Goal: Contribute content: Contribute content

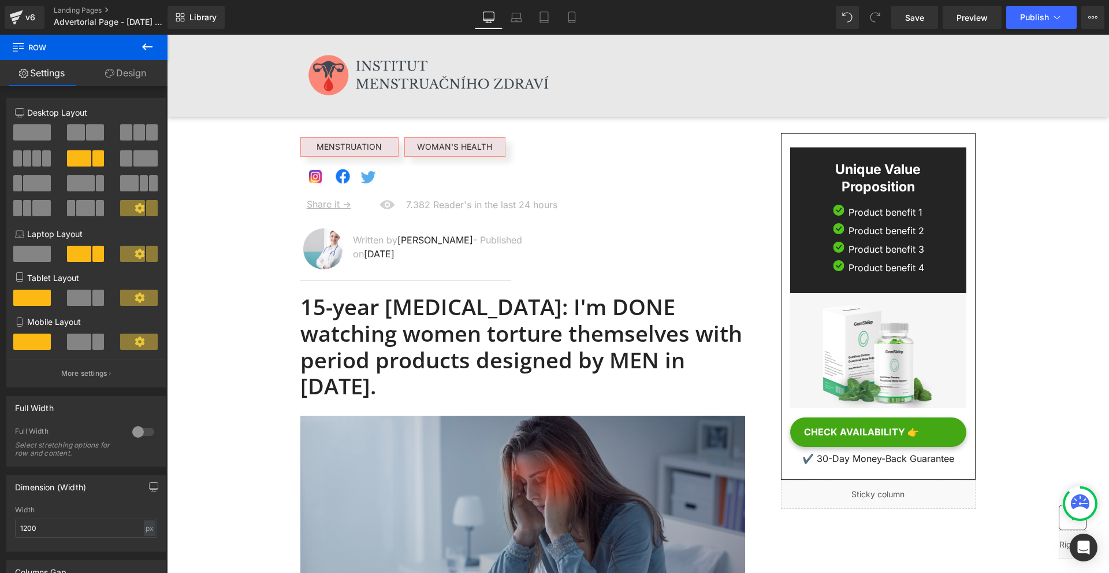
scroll to position [58, 0]
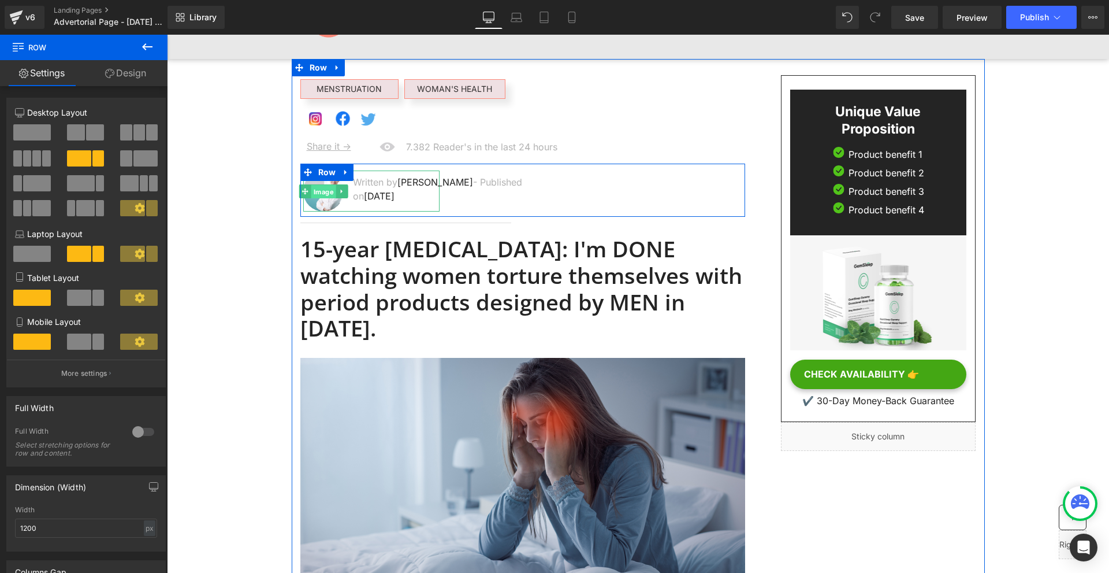
click at [317, 194] on span "Image" at bounding box center [323, 192] width 25 height 14
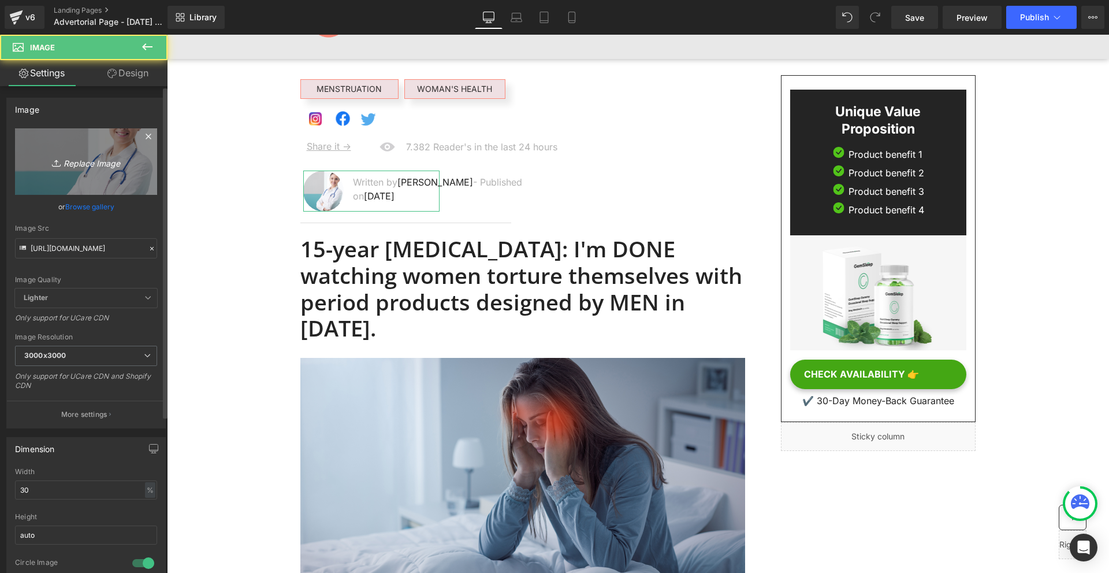
click at [116, 173] on link "Replace Image" at bounding box center [86, 161] width 142 height 66
click at [108, 172] on link "Replace Image" at bounding box center [86, 161] width 142 height 66
type input "C:\fakepath\Névtelen terv - 2025-09-22T205757.990.png"
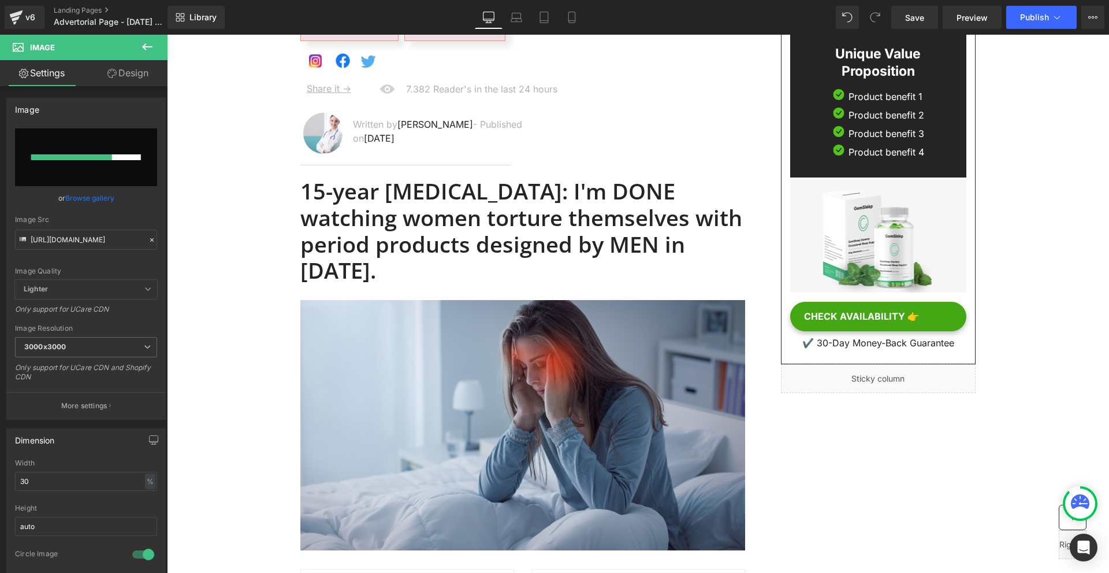
scroll to position [0, 0]
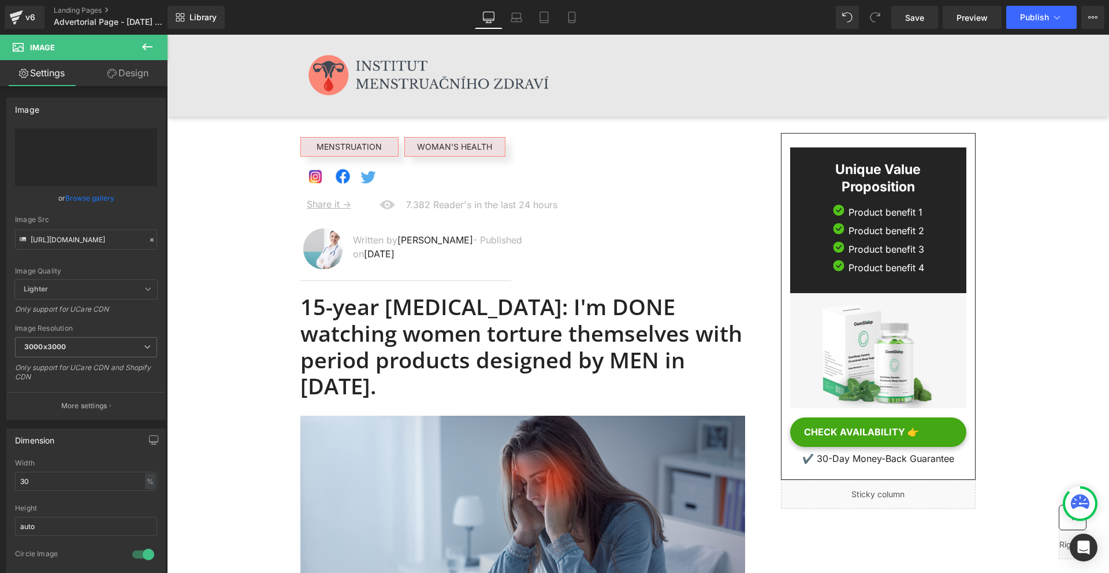
type input "https://ucarecdn.com/1989a7f4-4a3f-4adc-829c-7fb8a77c94bb/-/format/auto/-/previ…"
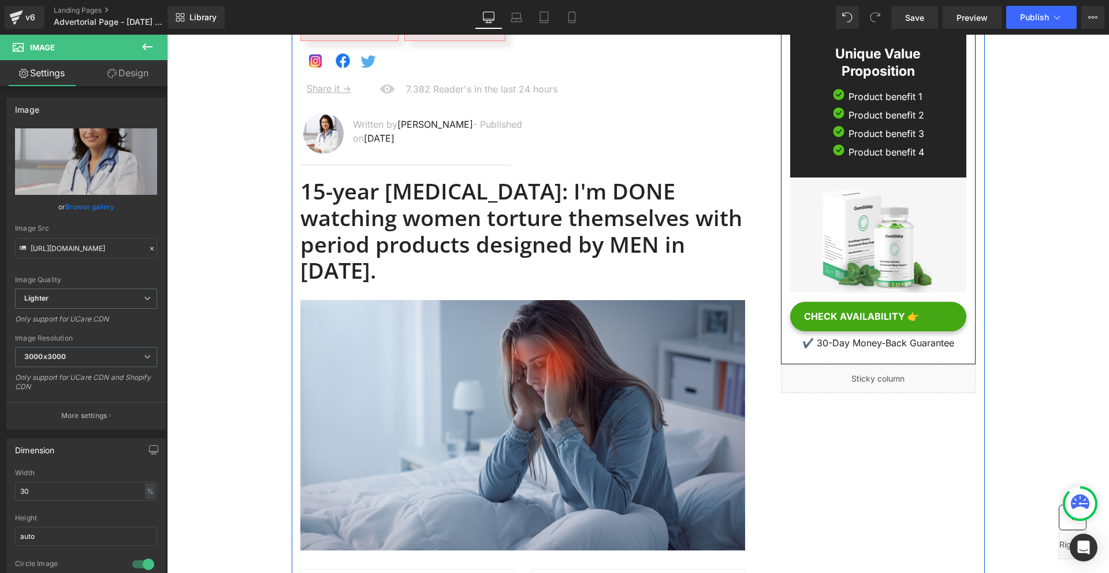
scroll to position [173, 0]
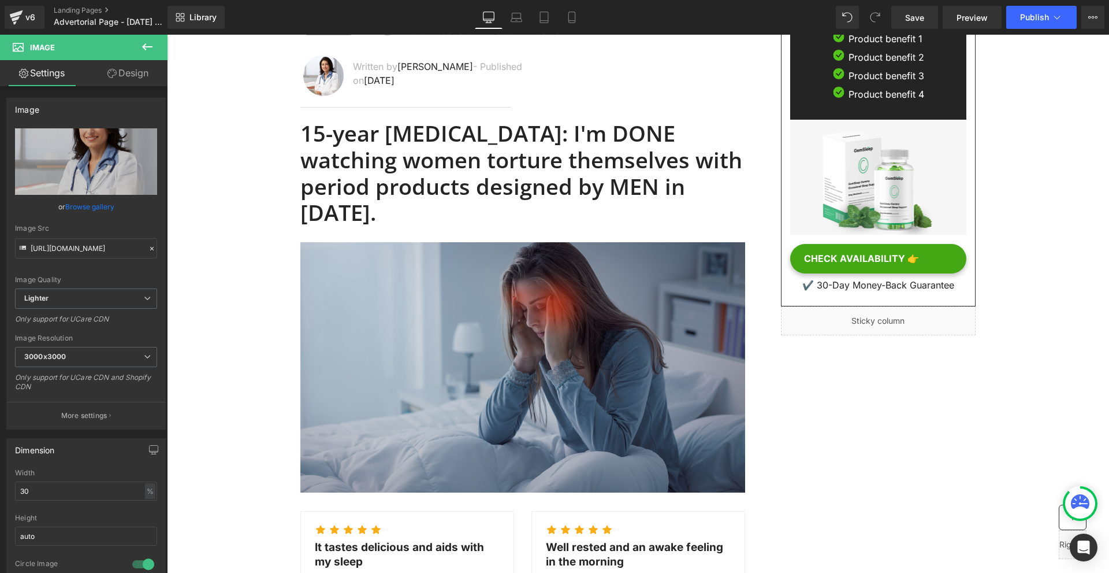
click at [523, 319] on img at bounding box center [522, 367] width 445 height 250
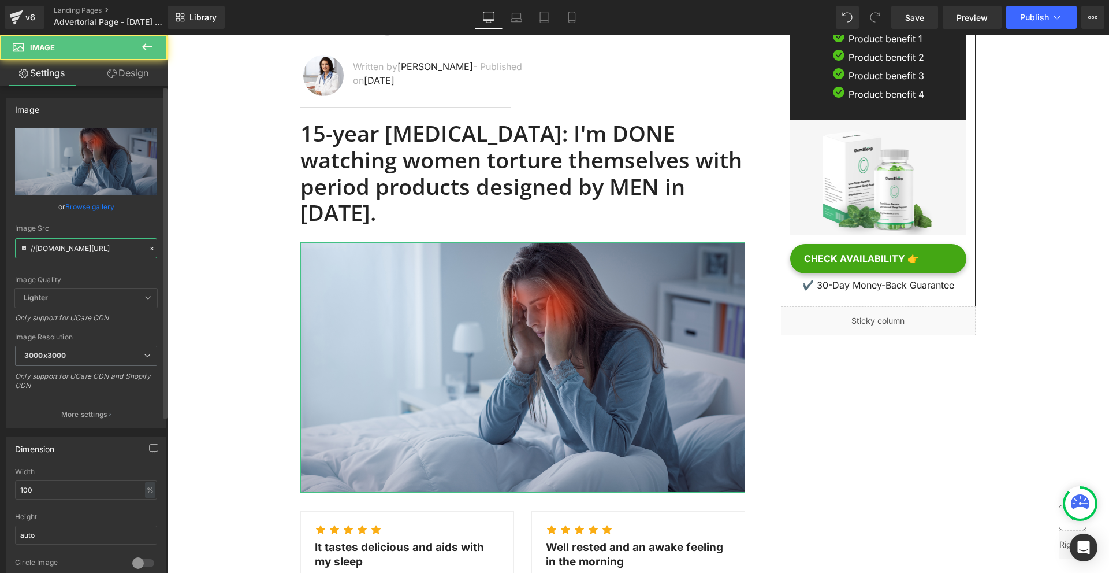
click at [101, 249] on input "//seal-commerce-asia.myshopify.com/cdn/shop/t/16/assets/432750572815254551-d290…" at bounding box center [86, 248] width 142 height 20
paste input "https://cdn.shopify.com/s/files/1/0928/6719/9356/files/Nevtelen_1980_x_1480_kep…"
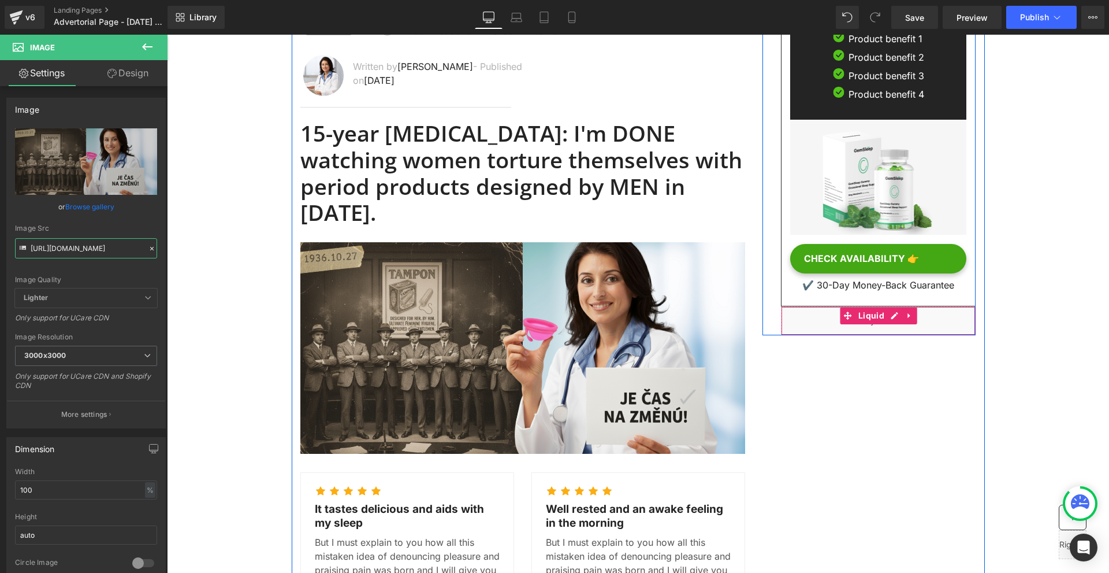
scroll to position [0, 0]
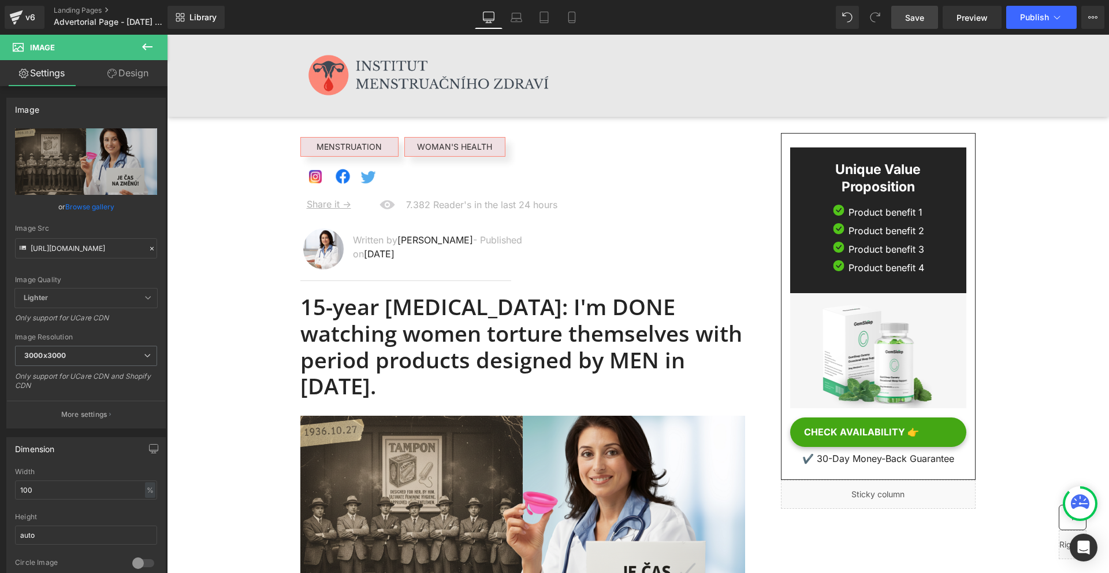
click at [924, 18] on span "Save" at bounding box center [914, 18] width 19 height 12
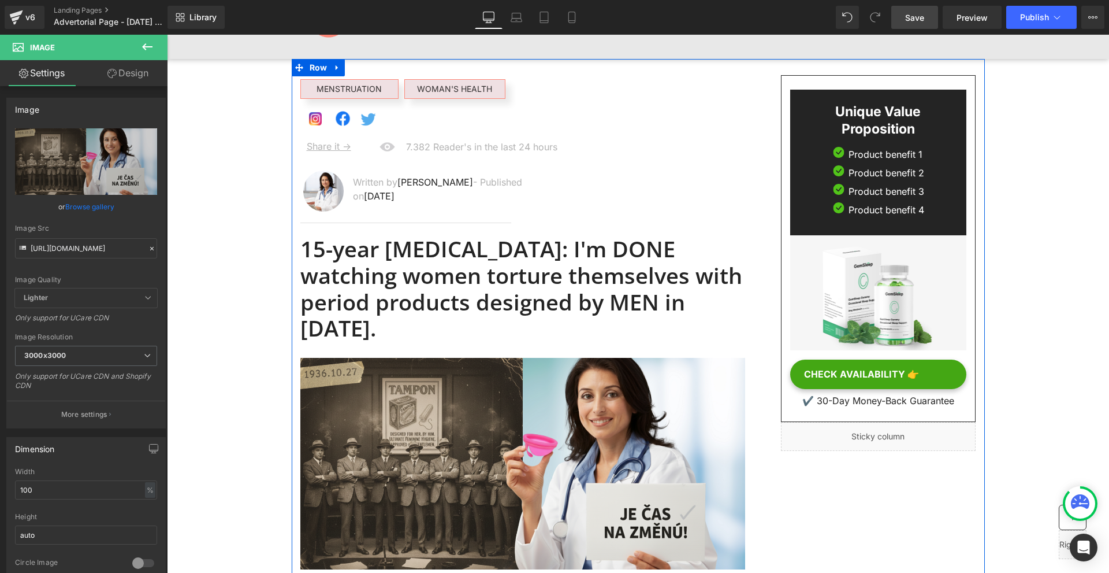
scroll to position [116, 0]
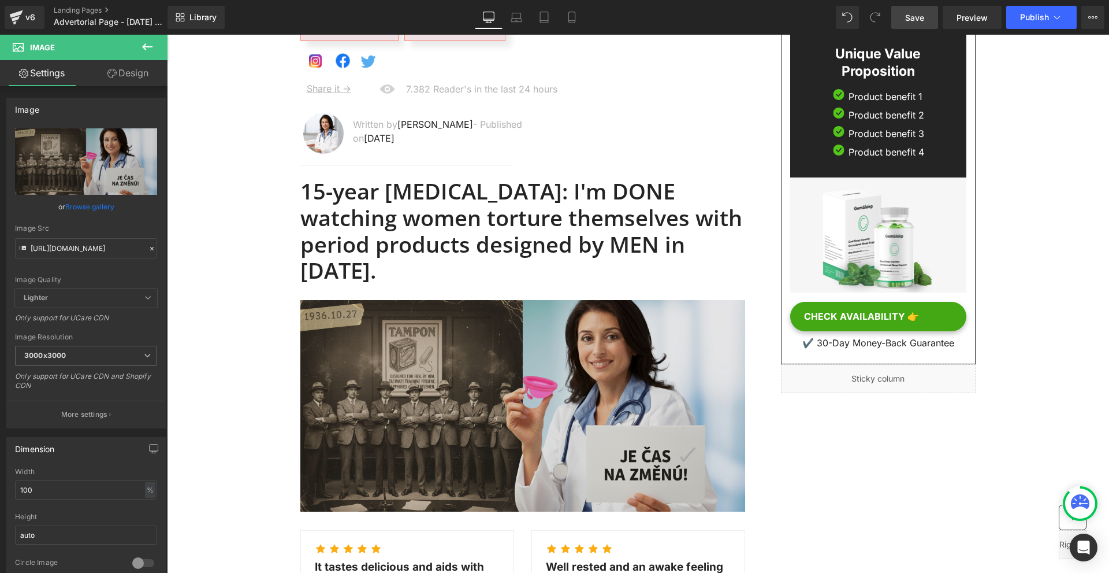
click at [544, 317] on img at bounding box center [522, 406] width 445 height 212
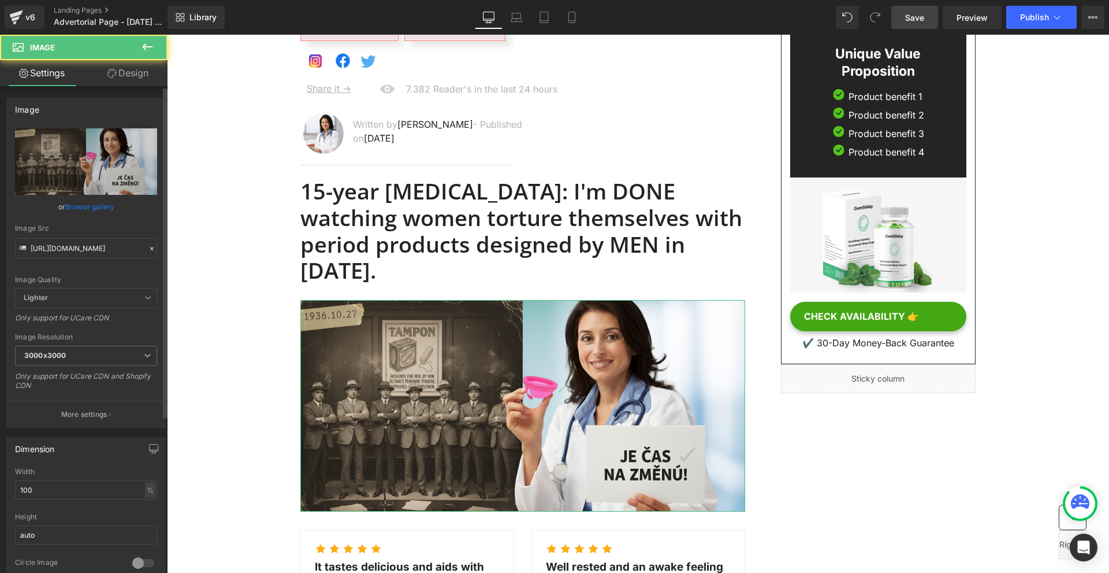
click at [22, 243] on icon at bounding box center [23, 249] width 13 height 13
click at [38, 241] on input "https://cdn.shopify.com/s/files/1/0928/6719/9356/files/Nevtelen_1980_x_1480_kep…" at bounding box center [86, 248] width 142 height 20
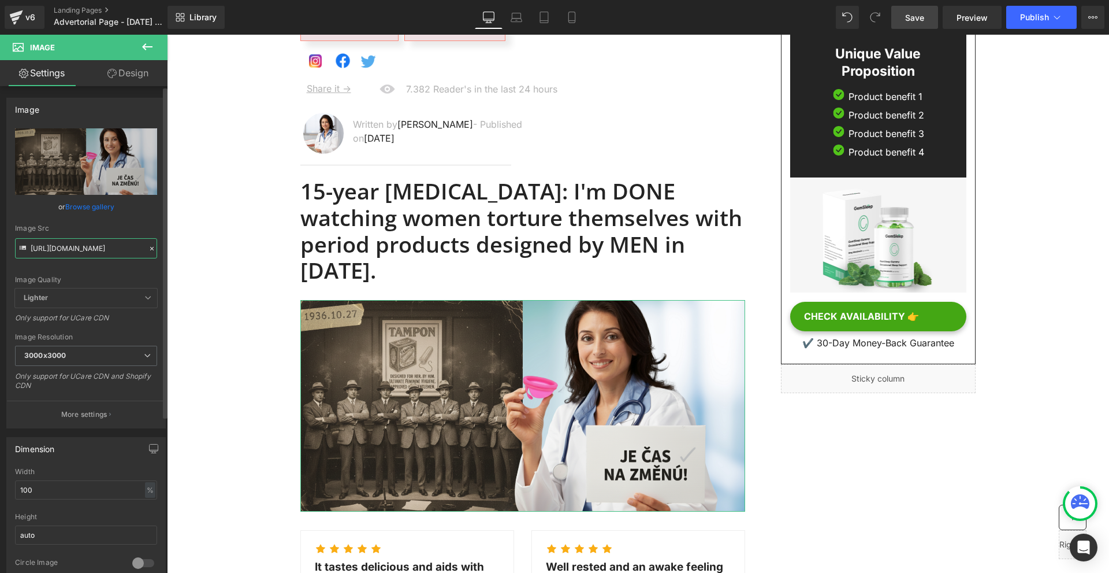
paste input "080_keppont.png?v=1758570300"
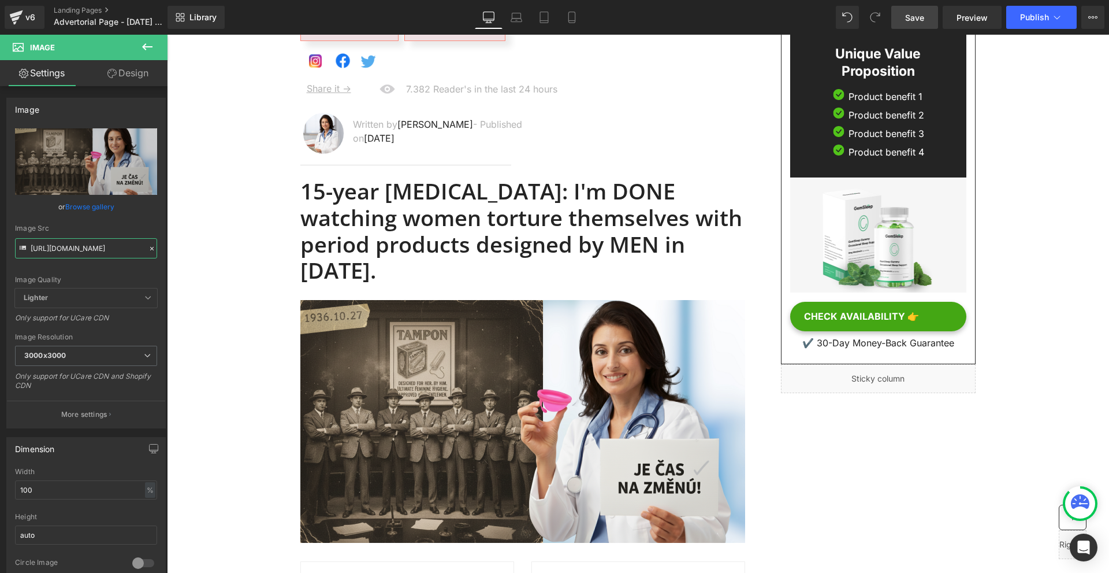
scroll to position [0, 0]
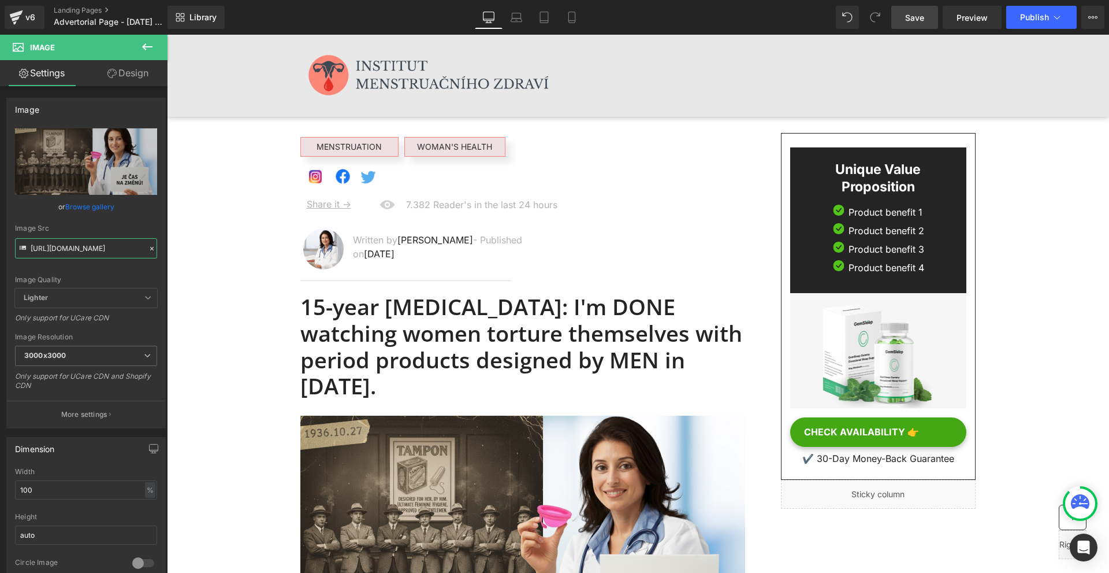
type input "https://cdn.shopify.com/s/files/1/0928/6719/9356/files/Nevtelen_1980_x_1080_kep…"
click at [910, 20] on span "Save" at bounding box center [914, 18] width 19 height 12
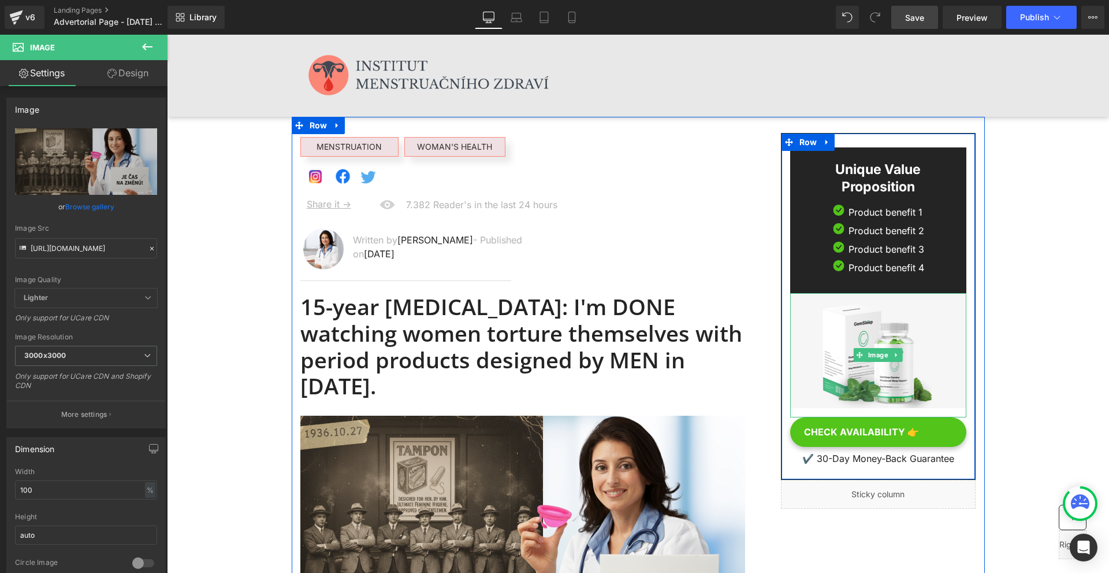
scroll to position [116, 0]
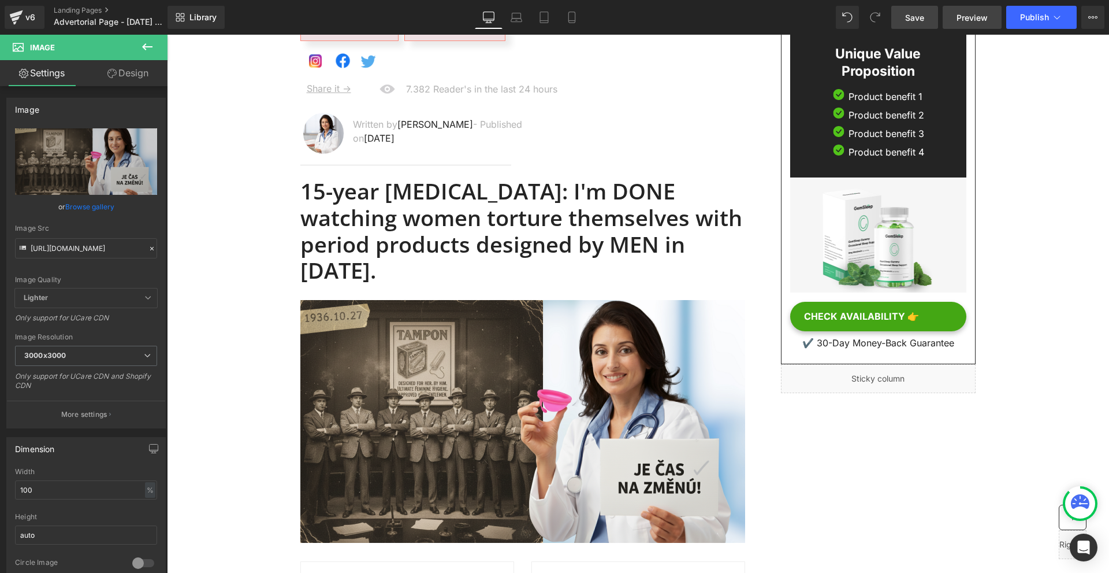
click at [981, 13] on span "Preview" at bounding box center [972, 18] width 31 height 12
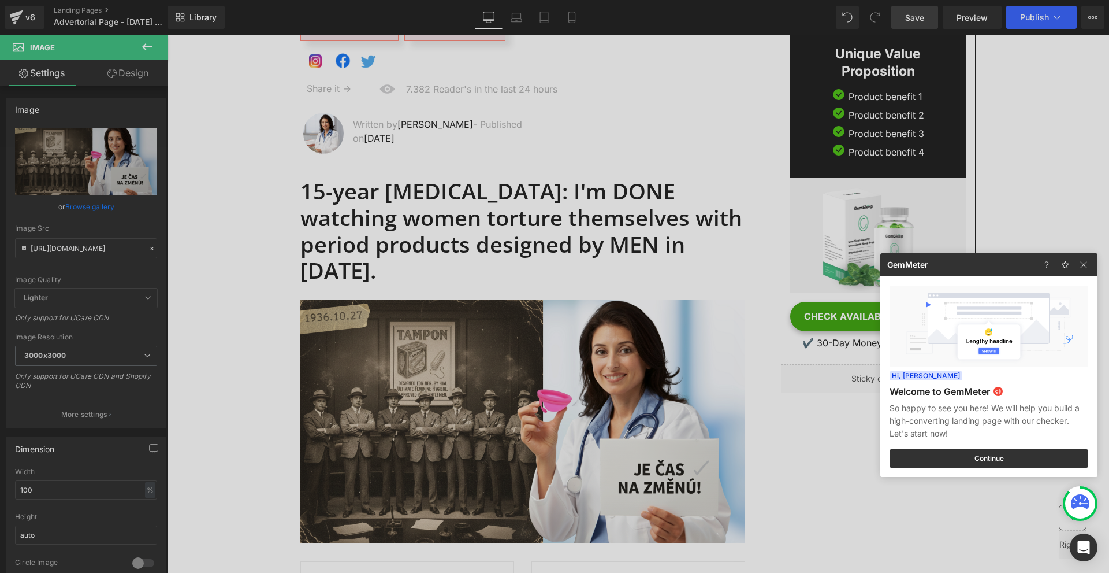
drag, startPoint x: 801, startPoint y: 400, endPoint x: 923, endPoint y: 295, distance: 161.0
click at [801, 400] on div at bounding box center [554, 286] width 1109 height 573
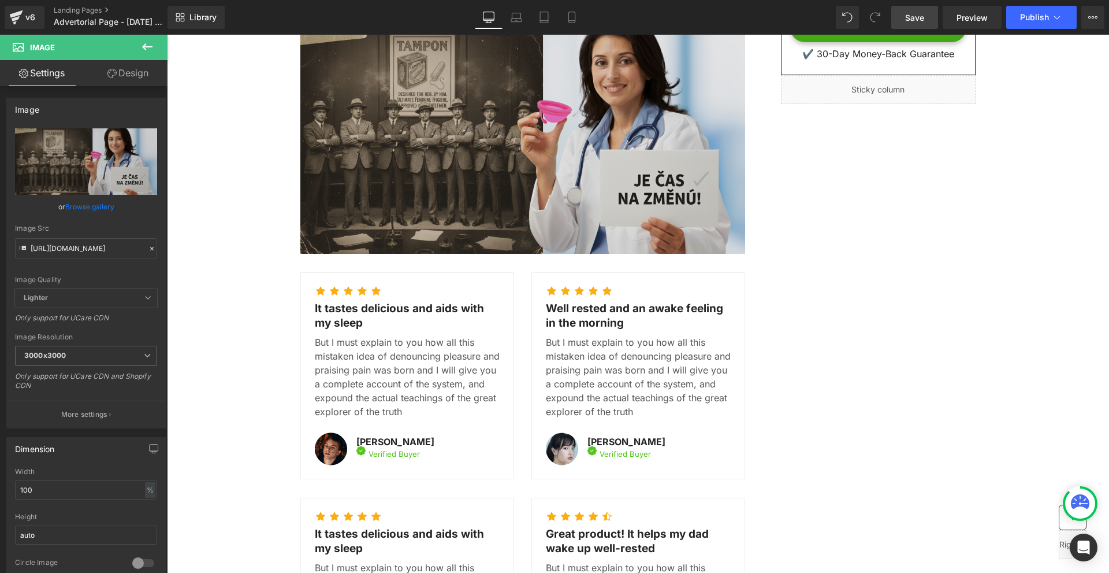
scroll to position [231, 0]
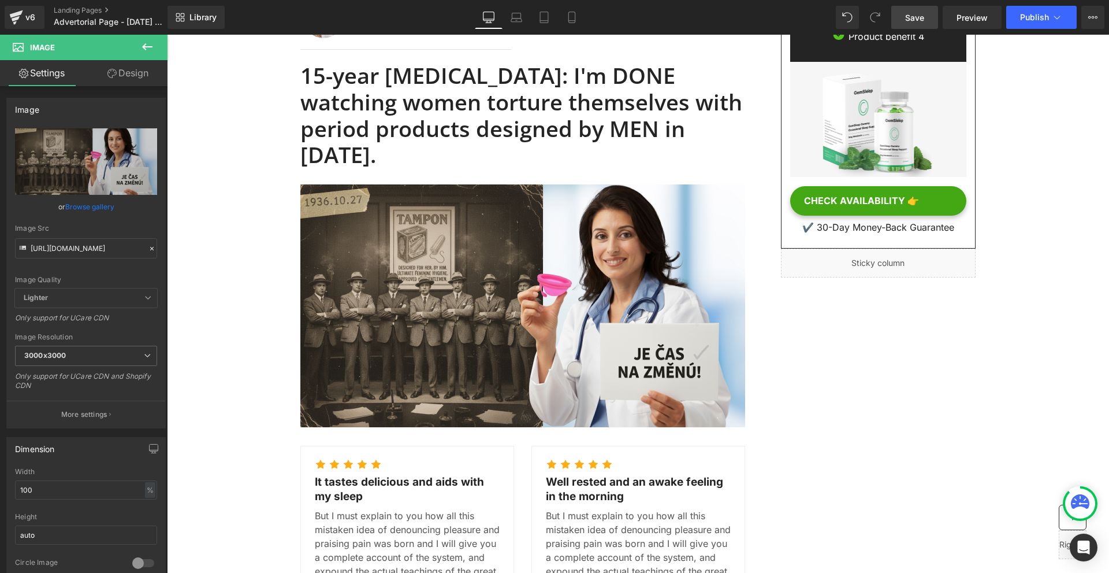
click at [155, 50] on button at bounding box center [147, 47] width 40 height 25
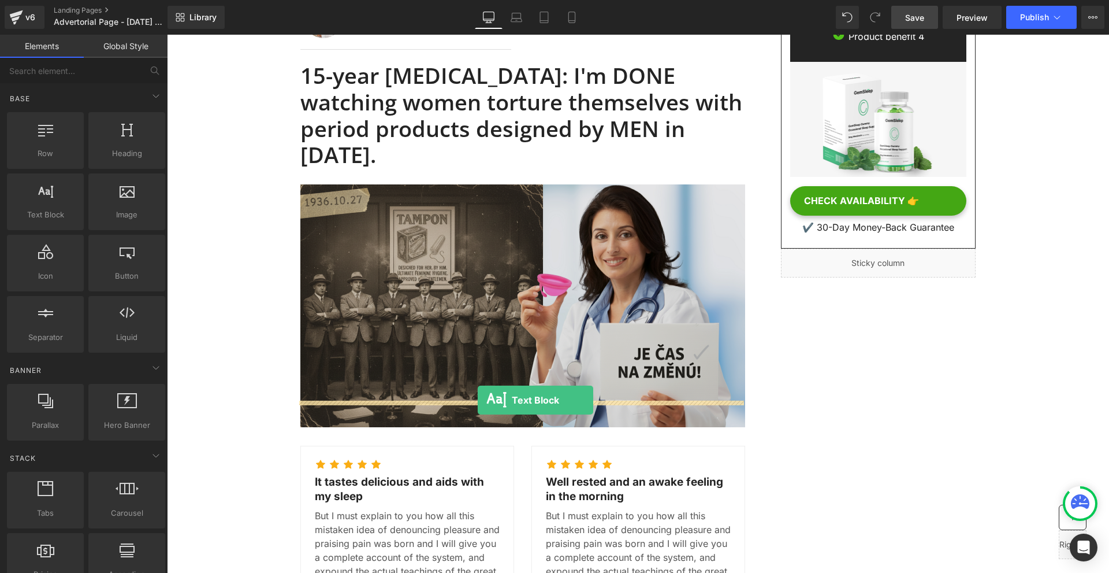
drag, startPoint x: 241, startPoint y: 228, endPoint x: 478, endPoint y: 400, distance: 292.5
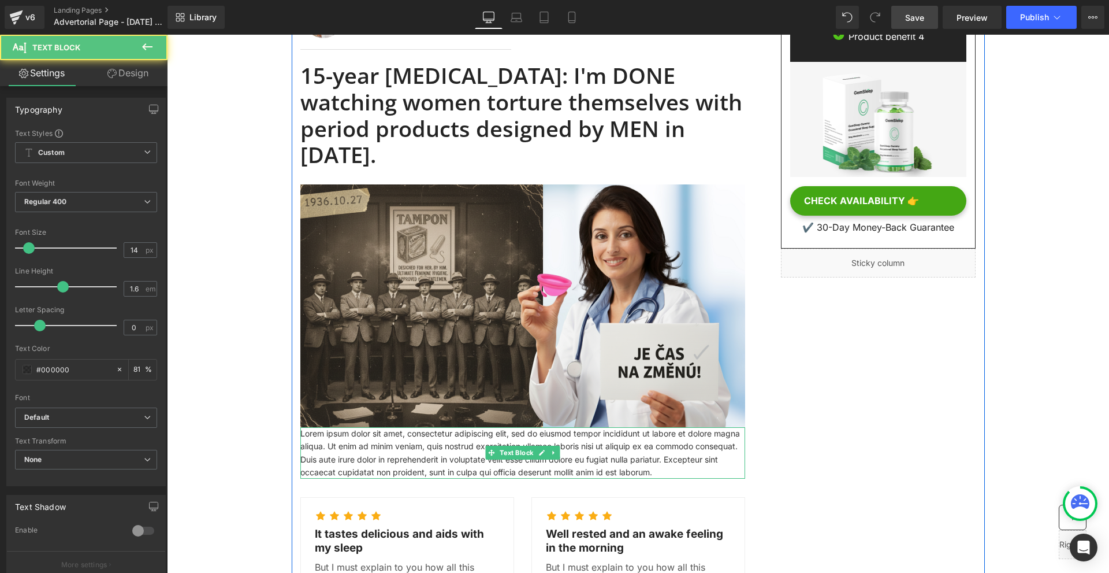
click at [388, 429] on p "Lorem ipsum dolor sit amet, consectetur adipiscing elit, sed do eiusmod tempor …" at bounding box center [522, 453] width 445 height 52
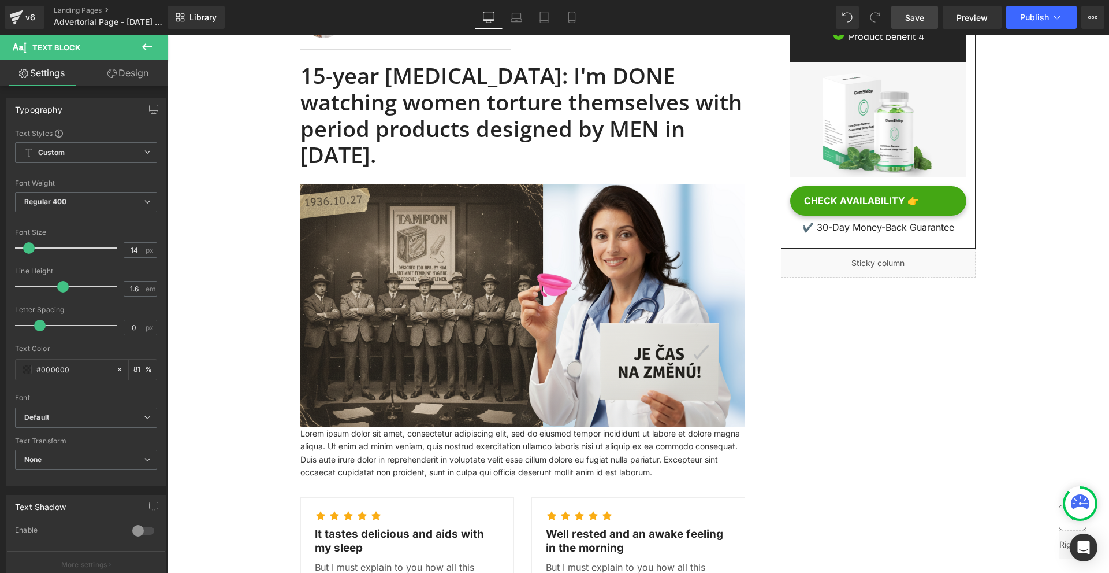
click at [130, 72] on link "Design" at bounding box center [128, 73] width 84 height 26
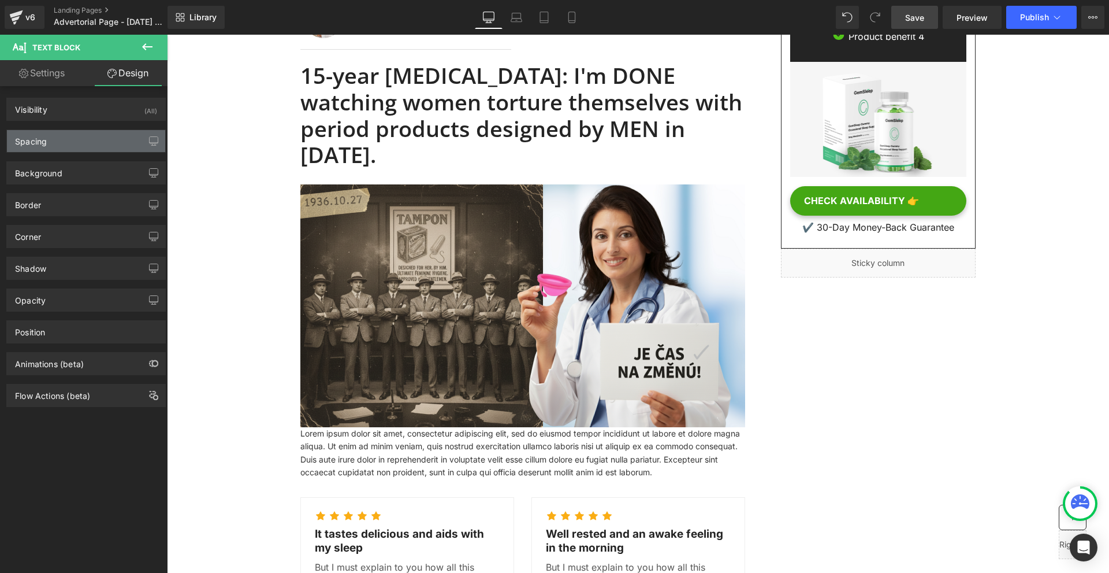
click at [60, 150] on div "Spacing" at bounding box center [86, 141] width 158 height 22
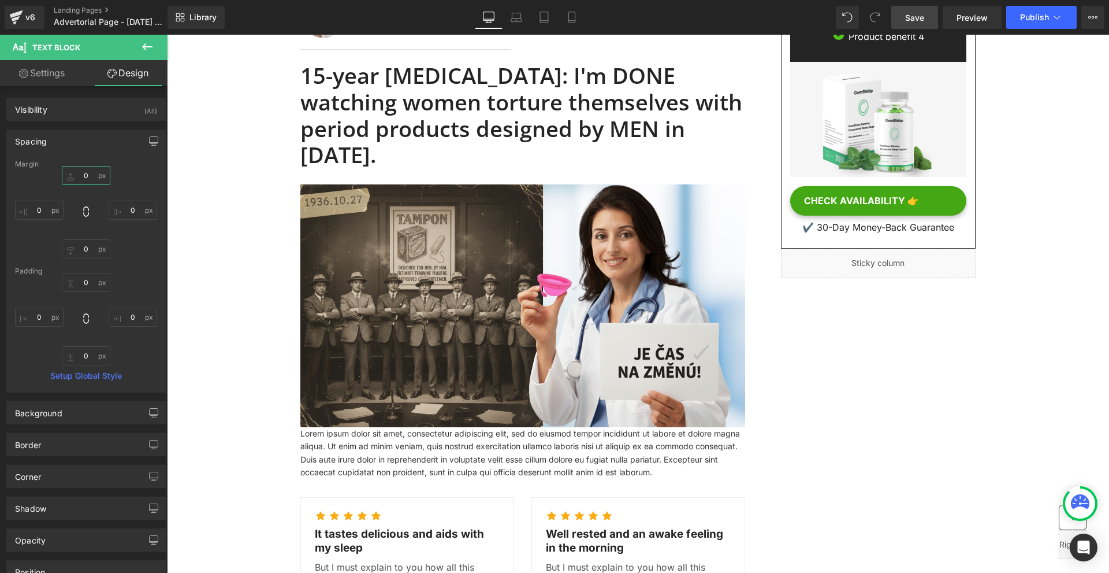
click at [90, 174] on input "0" at bounding box center [86, 175] width 49 height 19
type input "10"
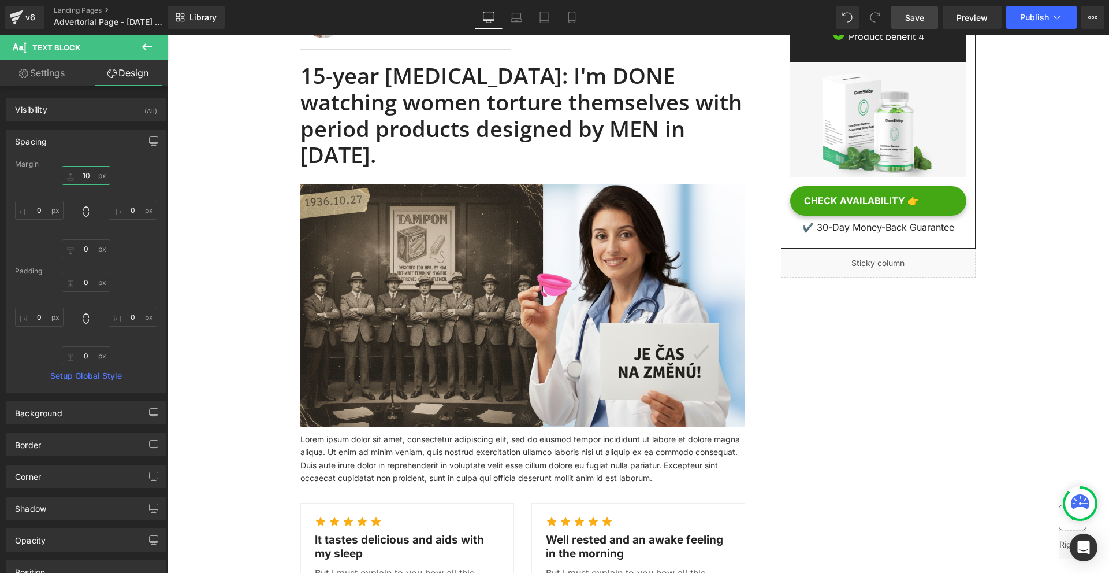
click at [90, 174] on input "10" at bounding box center [86, 175] width 49 height 19
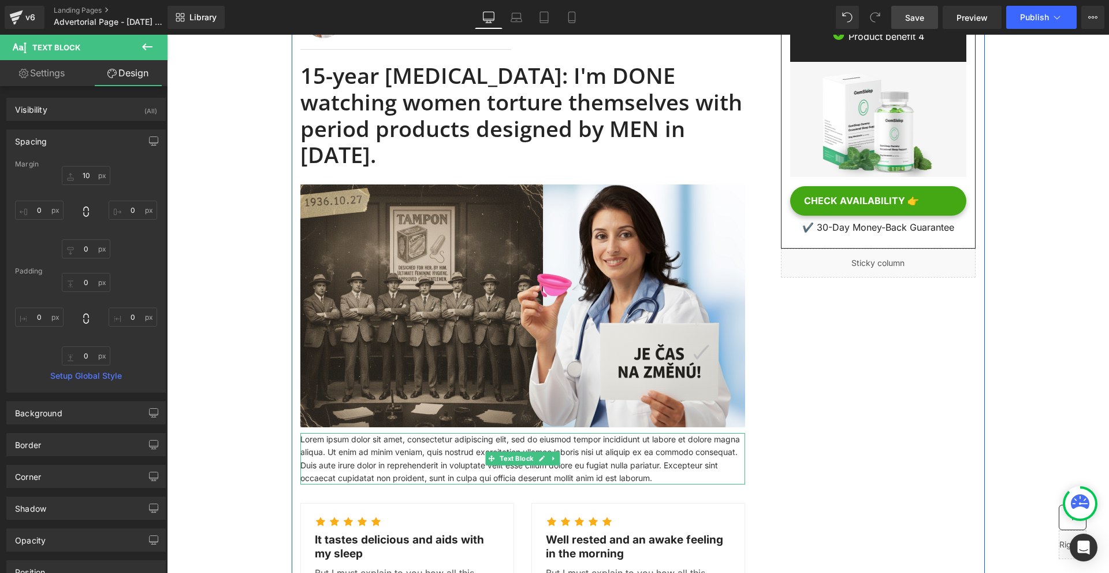
click at [322, 433] on p "Lorem ipsum dolor sit amet, consectetur adipiscing elit, sed do eiusmod tempor …" at bounding box center [522, 459] width 445 height 52
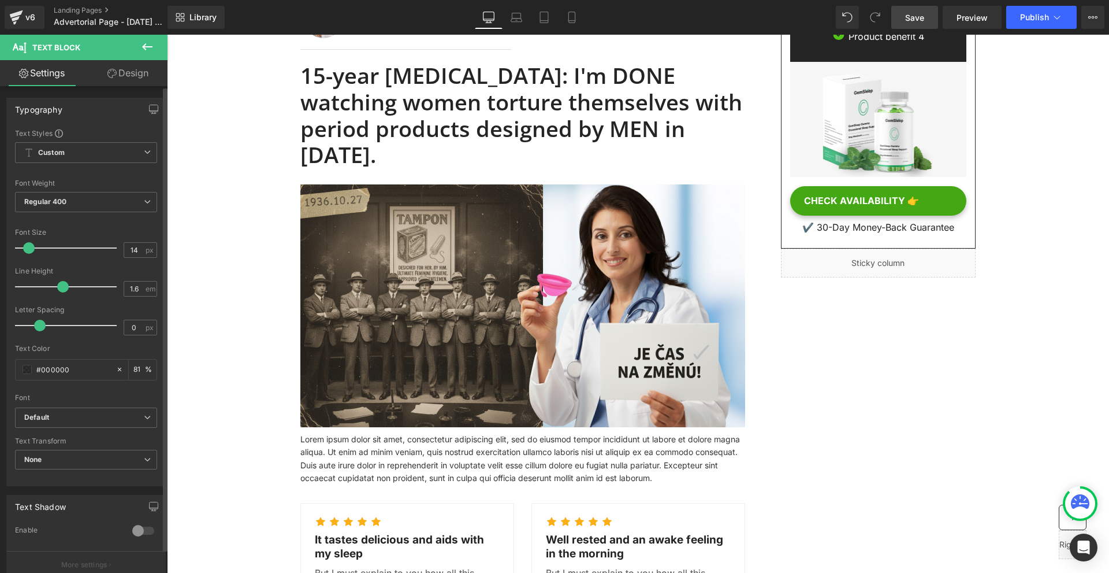
click at [60, 187] on div "Font Weight Regular 400 Thin 100 Semi Thin 200 Light 300 Regular 400 Medium 500…" at bounding box center [86, 202] width 142 height 46
click at [25, 419] on icon "Default" at bounding box center [36, 417] width 25 height 10
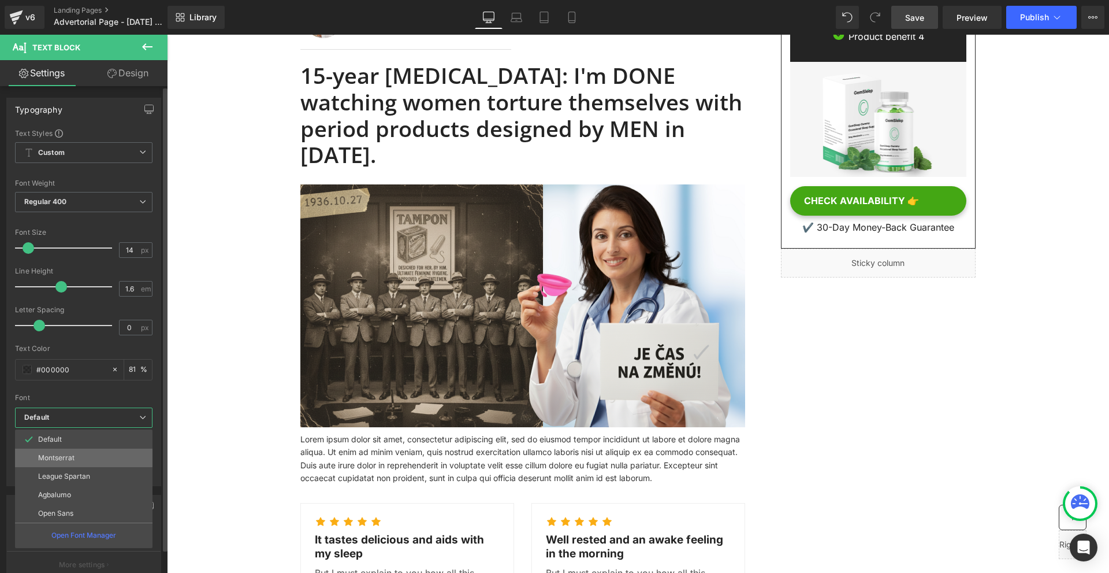
click at [69, 460] on p "Montserrat" at bounding box center [56, 458] width 36 height 8
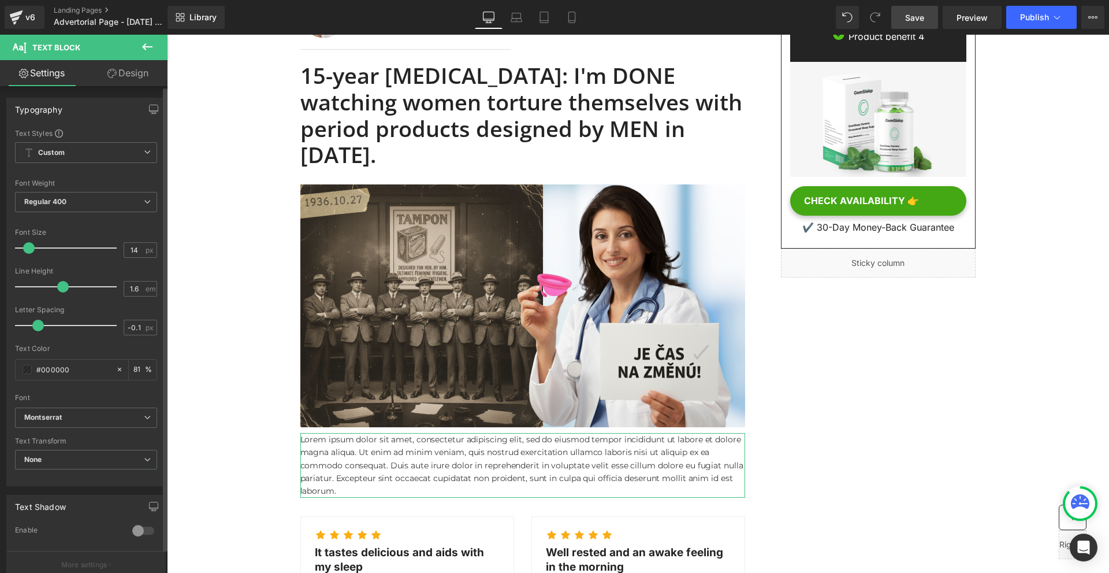
type input "0"
click at [41, 321] on span at bounding box center [40, 325] width 12 height 12
type input "1.5"
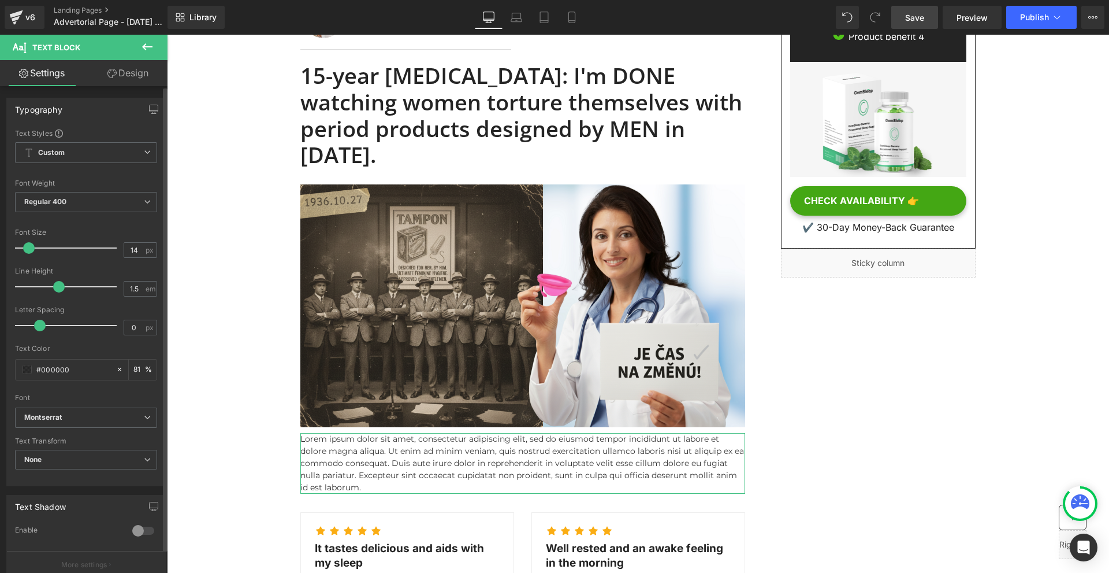
click at [62, 288] on span at bounding box center [59, 287] width 12 height 12
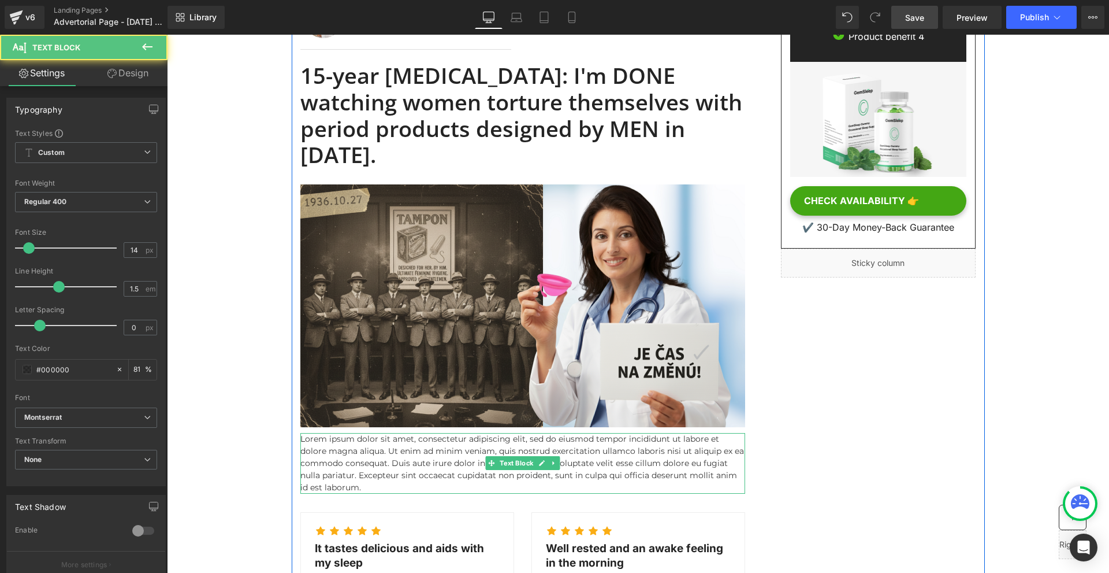
click at [325, 437] on p "Lorem ipsum dolor sit amet, consectetur adipiscing elit, sed do eiusmod tempor …" at bounding box center [522, 463] width 445 height 61
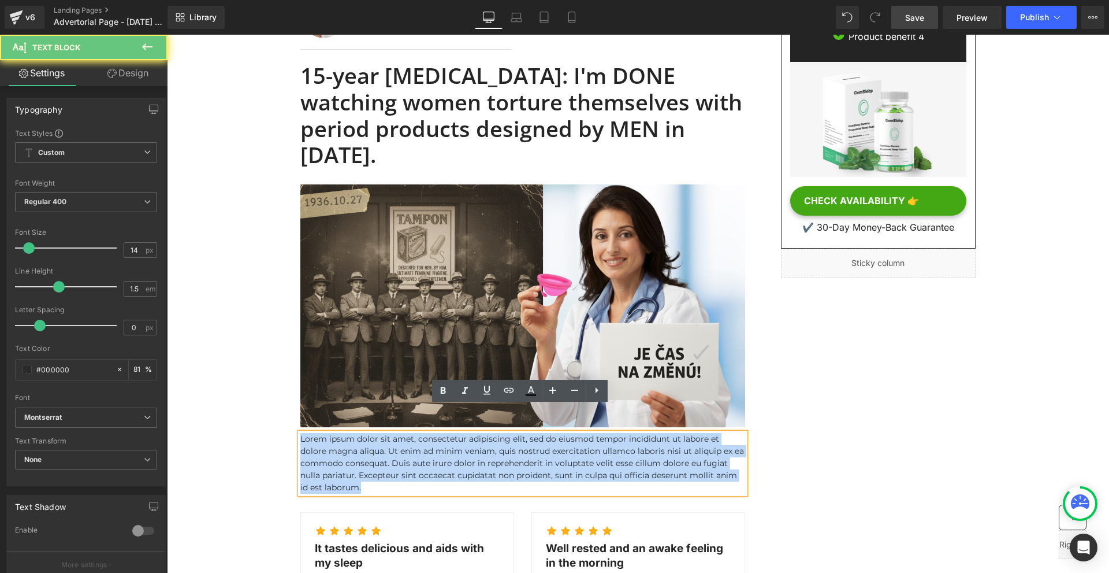
click at [325, 436] on p "Lorem ipsum dolor sit amet, consectetur adipiscing elit, sed do eiusmod tempor …" at bounding box center [522, 463] width 445 height 61
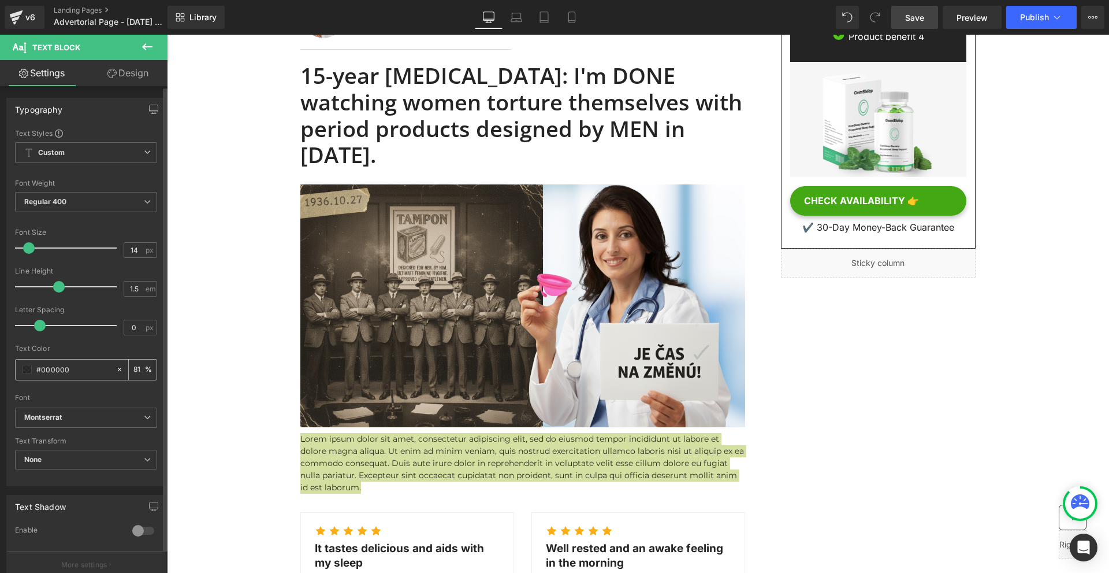
click at [136, 368] on input "81" at bounding box center [139, 369] width 12 height 13
type input "100"
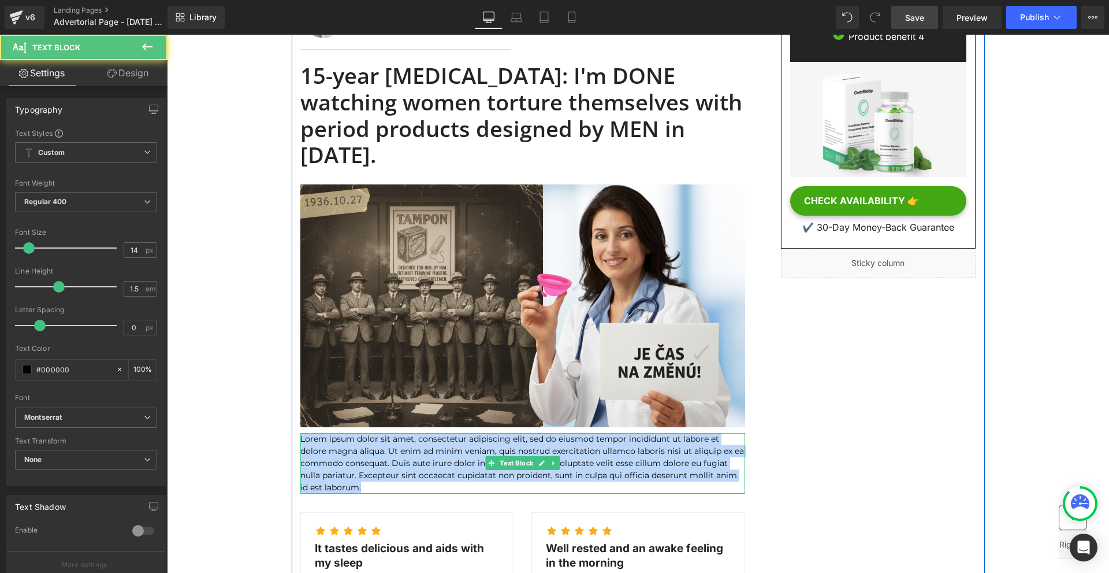
click at [351, 433] on p "Lorem ipsum dolor sit amet, consectetur adipiscing elit, sed do eiusmod tempor …" at bounding box center [522, 463] width 445 height 61
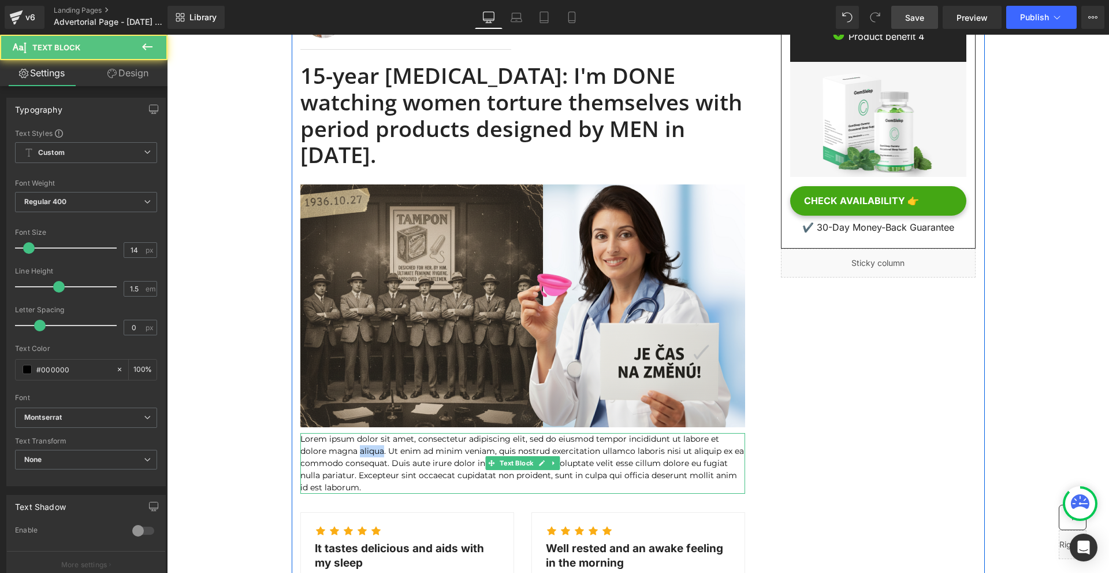
click at [351, 433] on p "Lorem ipsum dolor sit amet, consectetur adipiscing elit, sed do eiusmod tempor …" at bounding box center [522, 463] width 445 height 61
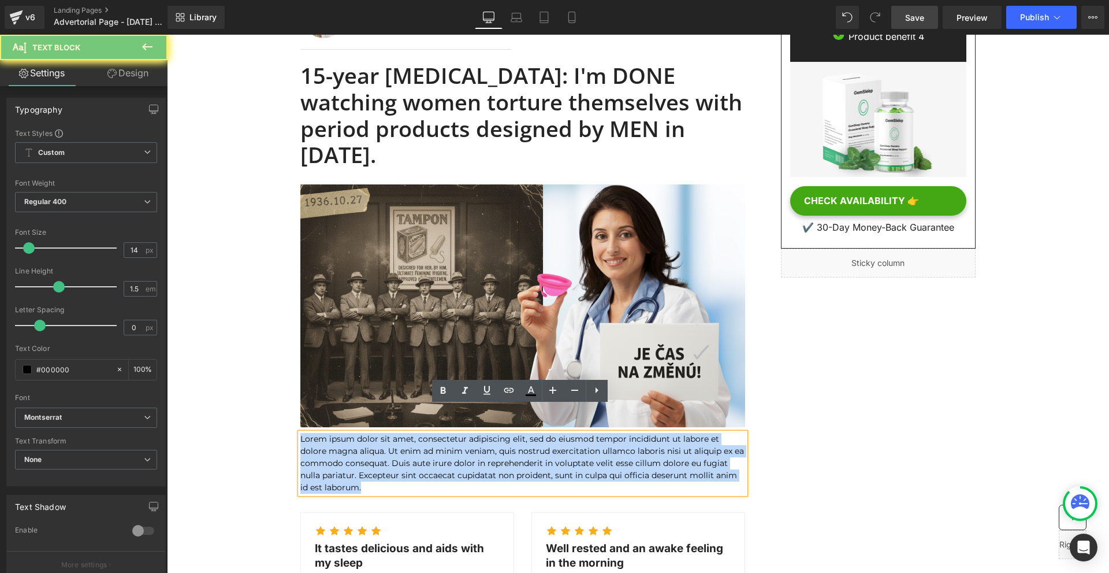
click at [351, 433] on p "Lorem ipsum dolor sit amet, consectetur adipiscing elit, sed do eiusmod tempor …" at bounding box center [522, 463] width 445 height 61
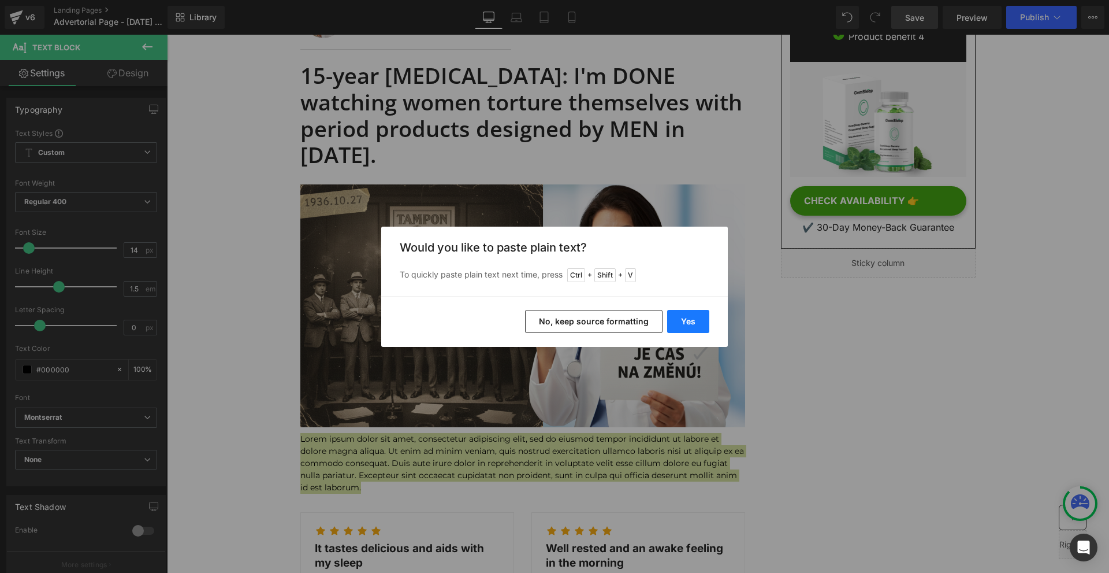
click at [683, 328] on button "Yes" at bounding box center [688, 321] width 42 height 23
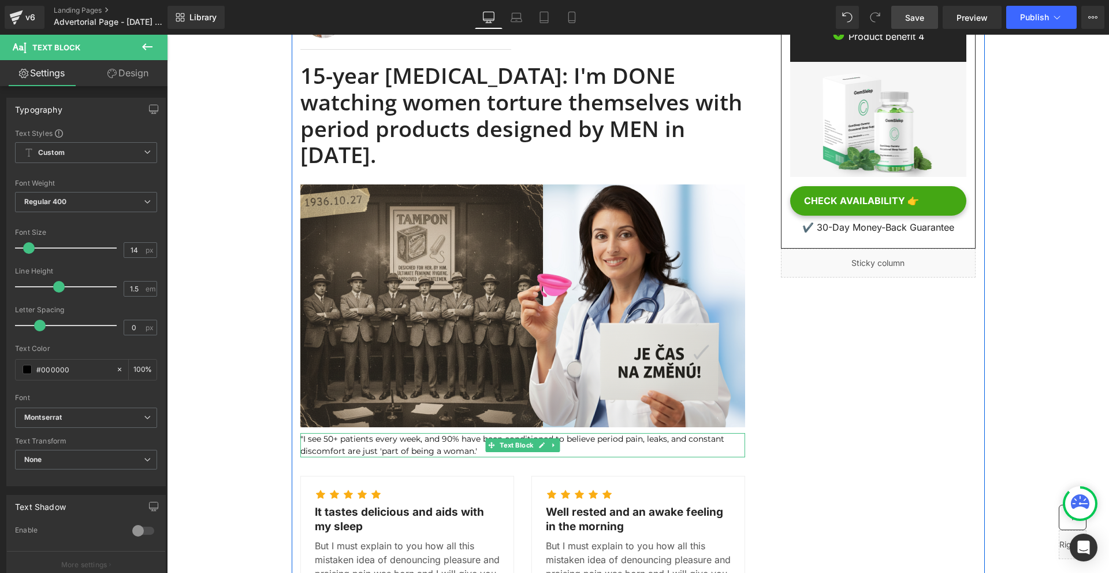
click at [329, 433] on p ""I see 50+ patients every week, and 90% have been conditioned to believe period…" at bounding box center [522, 445] width 445 height 24
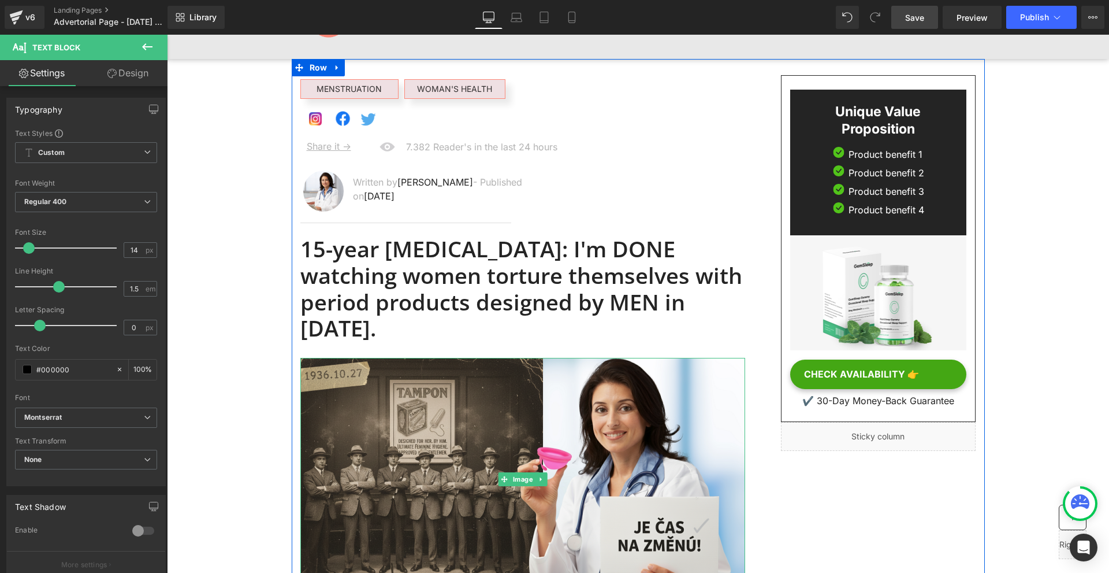
scroll to position [0, 0]
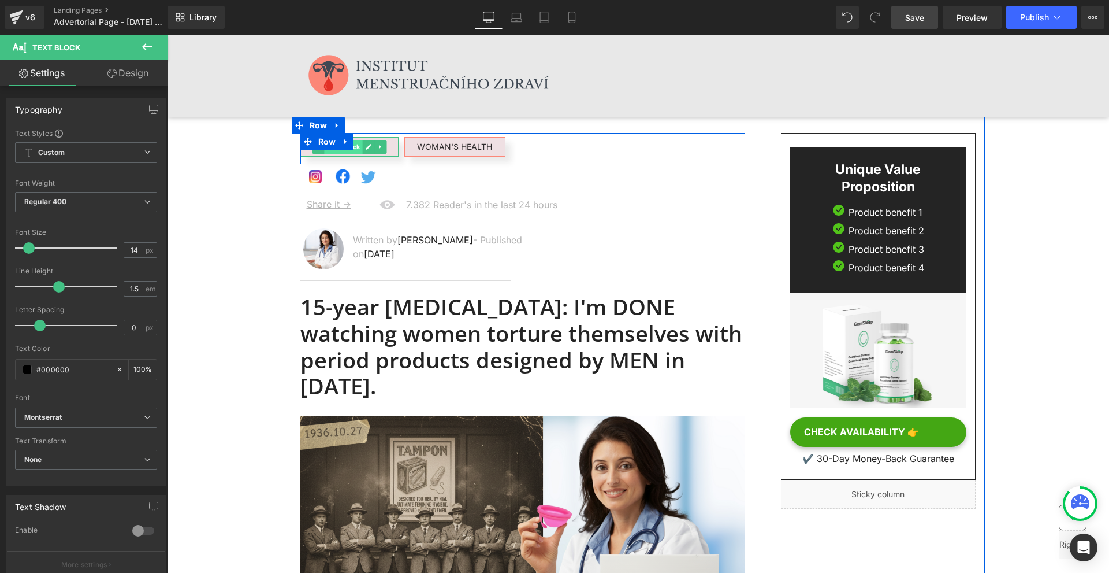
click at [341, 153] on span "Text Block" at bounding box center [343, 147] width 38 height 14
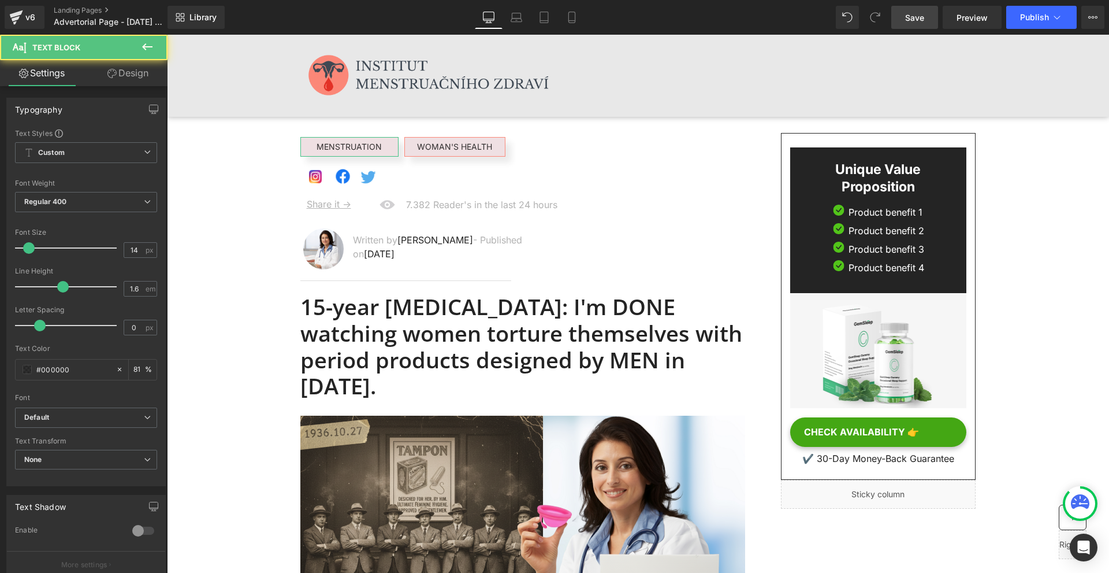
click at [147, 78] on link "Design" at bounding box center [128, 73] width 84 height 26
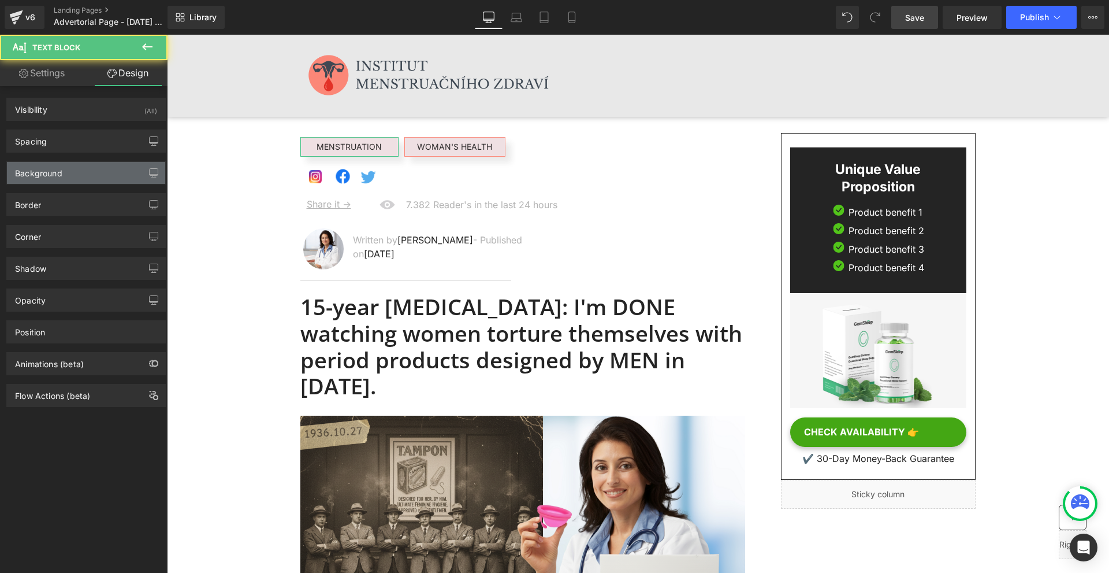
click at [73, 168] on div "Background" at bounding box center [86, 173] width 158 height 22
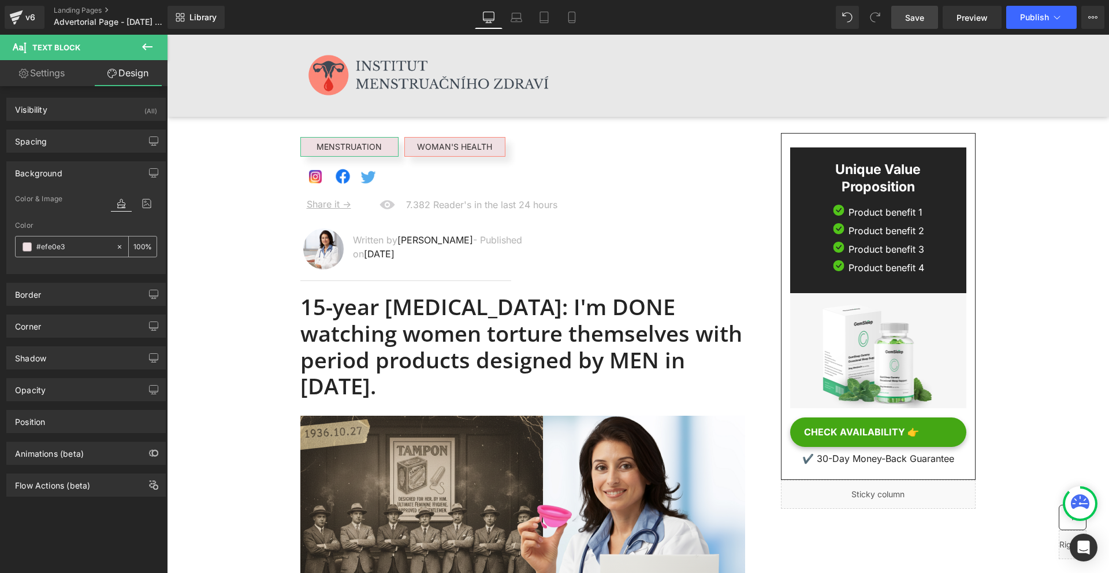
click at [69, 251] on input "#efe0e3" at bounding box center [73, 246] width 74 height 13
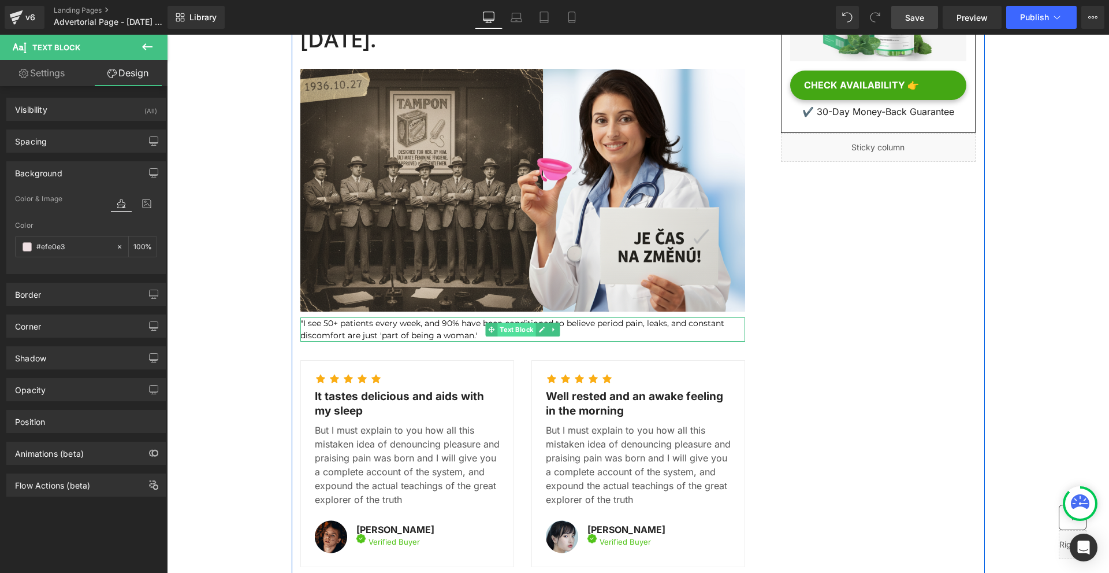
click at [522, 322] on span "Text Block" at bounding box center [516, 329] width 38 height 14
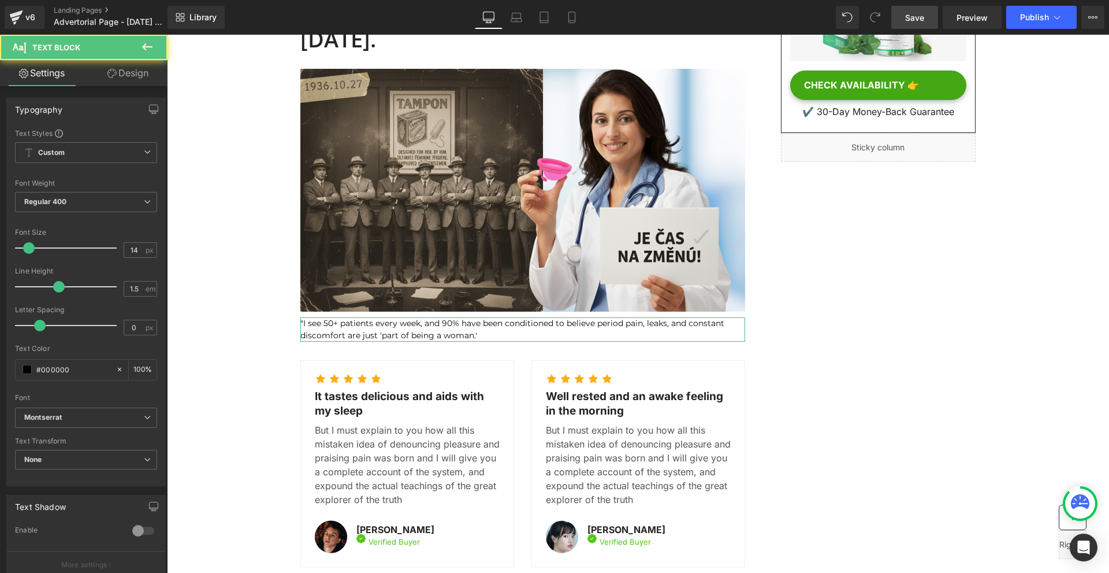
click at [112, 79] on link "Design" at bounding box center [128, 73] width 84 height 26
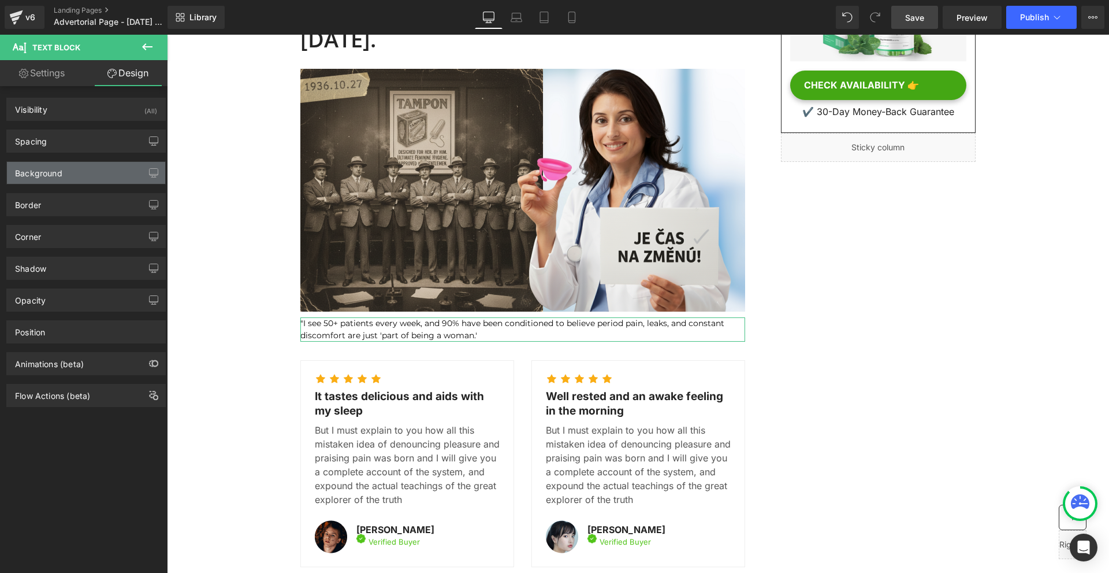
click at [58, 170] on div "Background" at bounding box center [38, 170] width 47 height 16
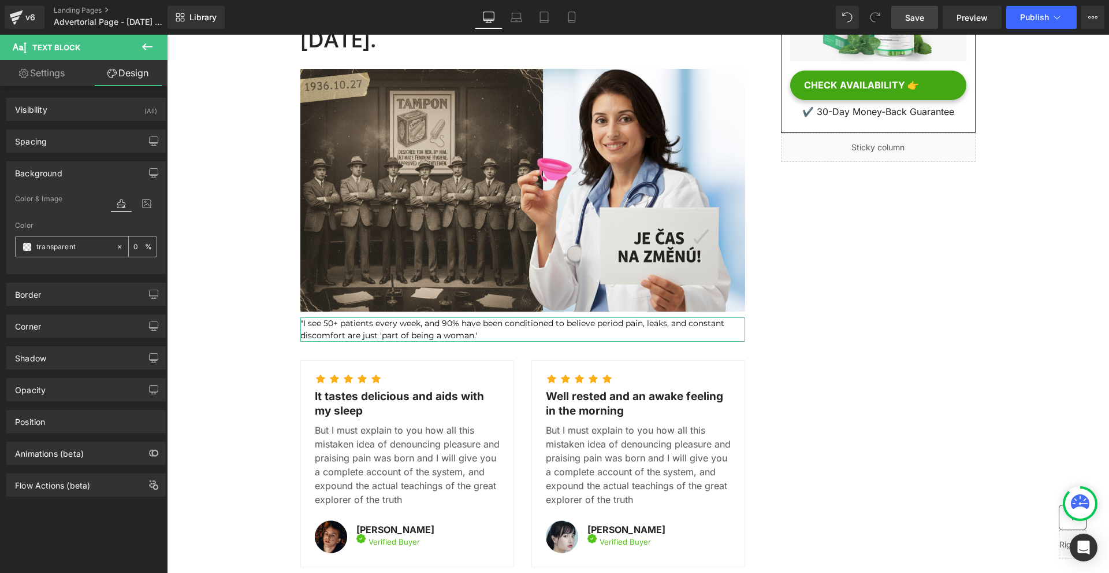
click at [64, 246] on input "transparent" at bounding box center [73, 246] width 74 height 13
paste input "#efe0e3"
type input "#efe0e3"
type input "100"
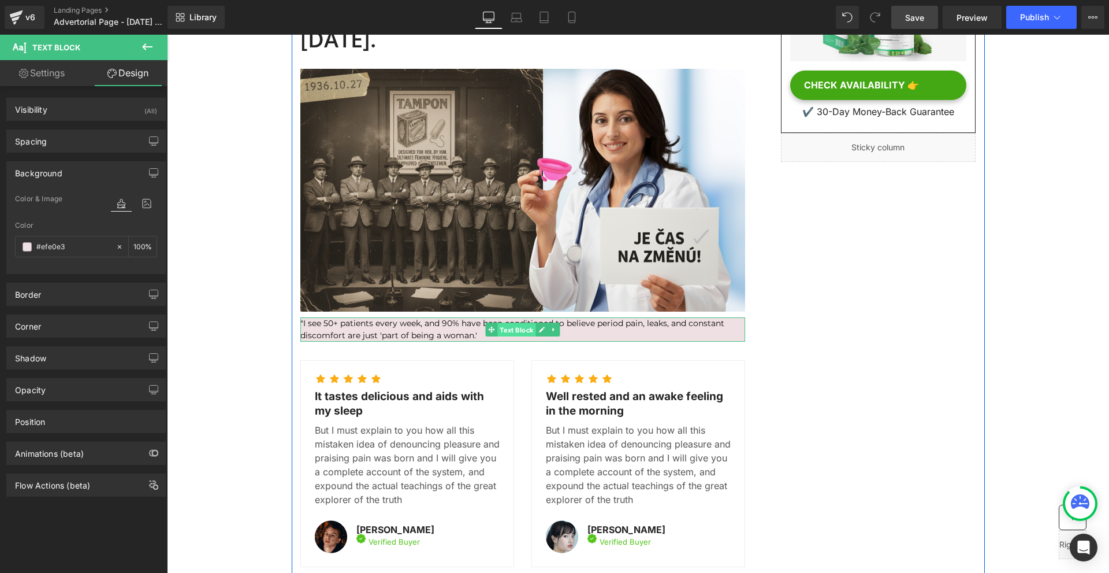
click at [504, 323] on span "Text Block" at bounding box center [516, 330] width 38 height 14
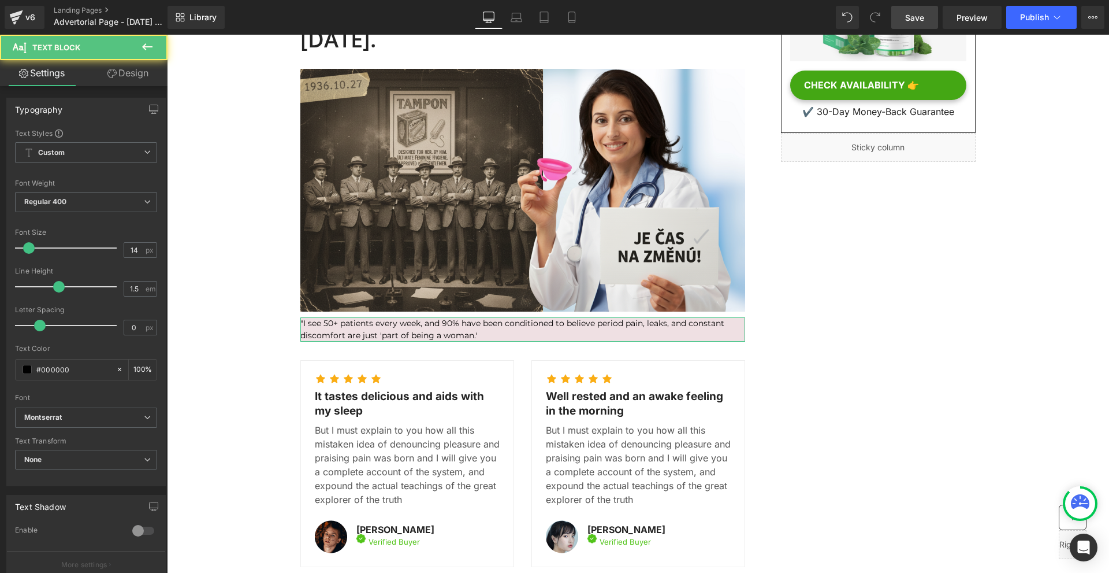
click at [115, 81] on link "Design" at bounding box center [128, 73] width 84 height 26
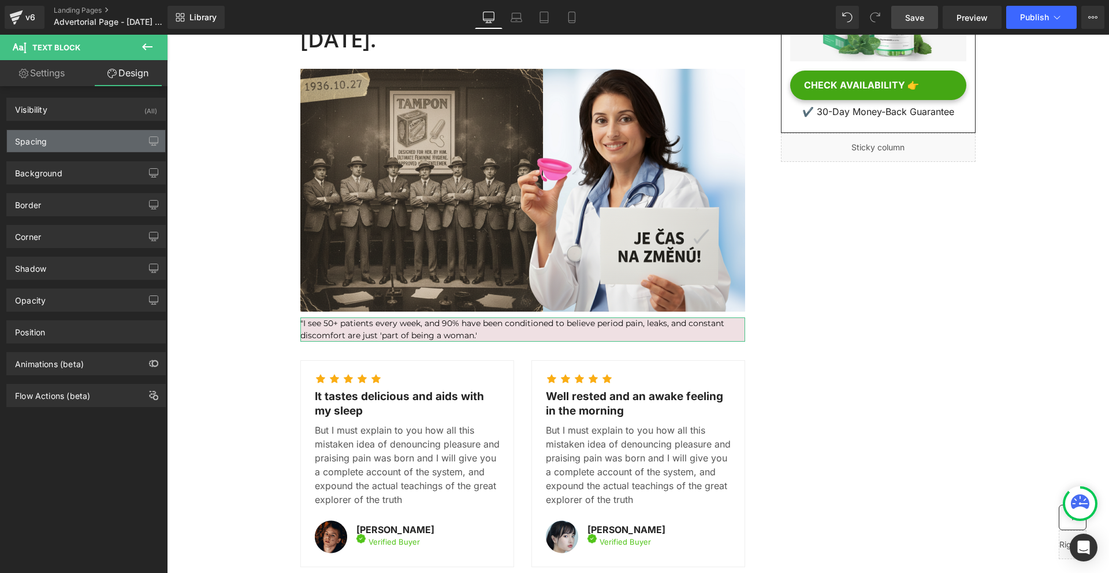
click at [58, 144] on div "Spacing" at bounding box center [86, 141] width 158 height 22
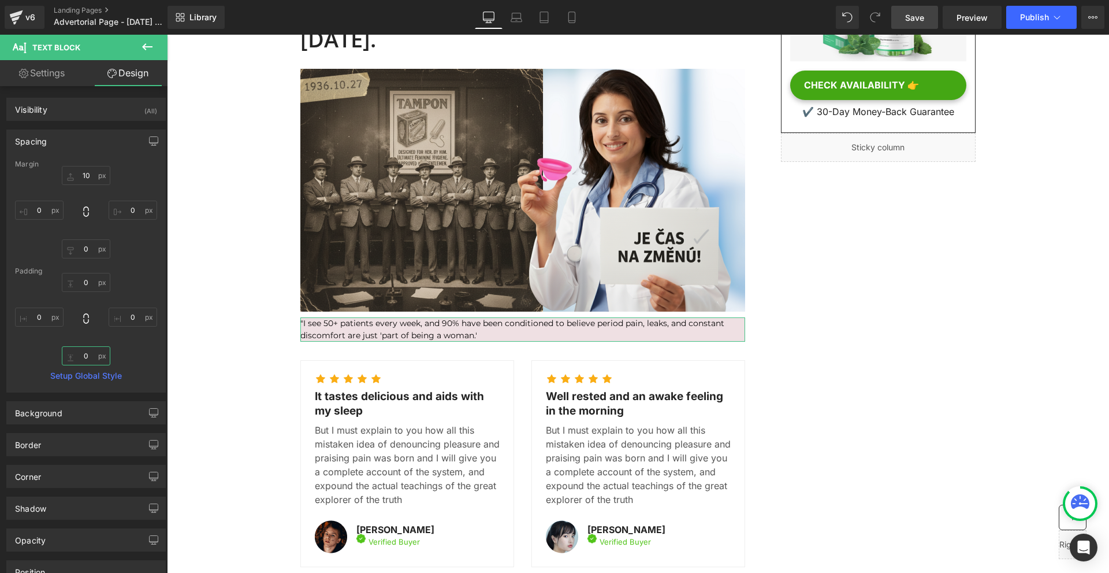
click at [95, 351] on input "0" at bounding box center [86, 355] width 49 height 19
type input "10"
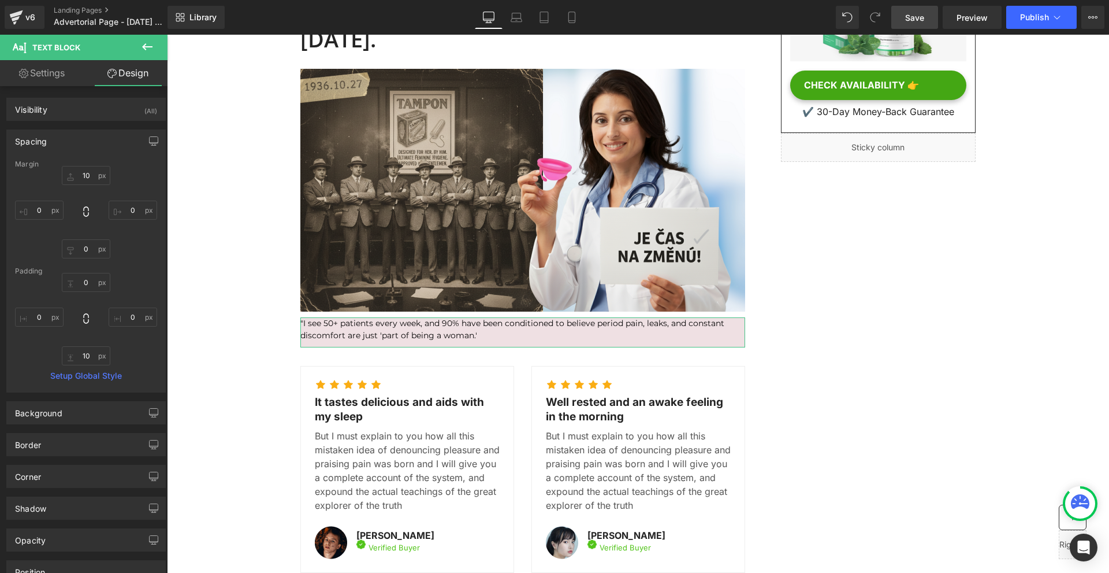
click at [88, 274] on div "Padding" at bounding box center [86, 271] width 142 height 8
click at [88, 280] on input "0" at bounding box center [86, 282] width 49 height 19
type input "10"
click at [47, 315] on input "0" at bounding box center [39, 316] width 49 height 19
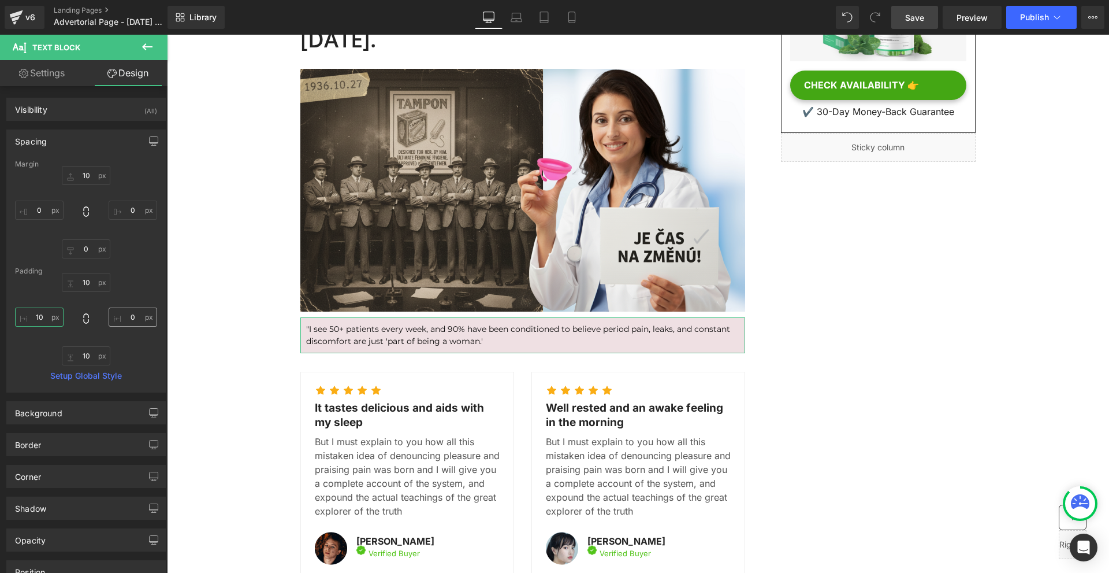
type input "10"
click at [126, 318] on input "0" at bounding box center [133, 316] width 49 height 19
type input "10"
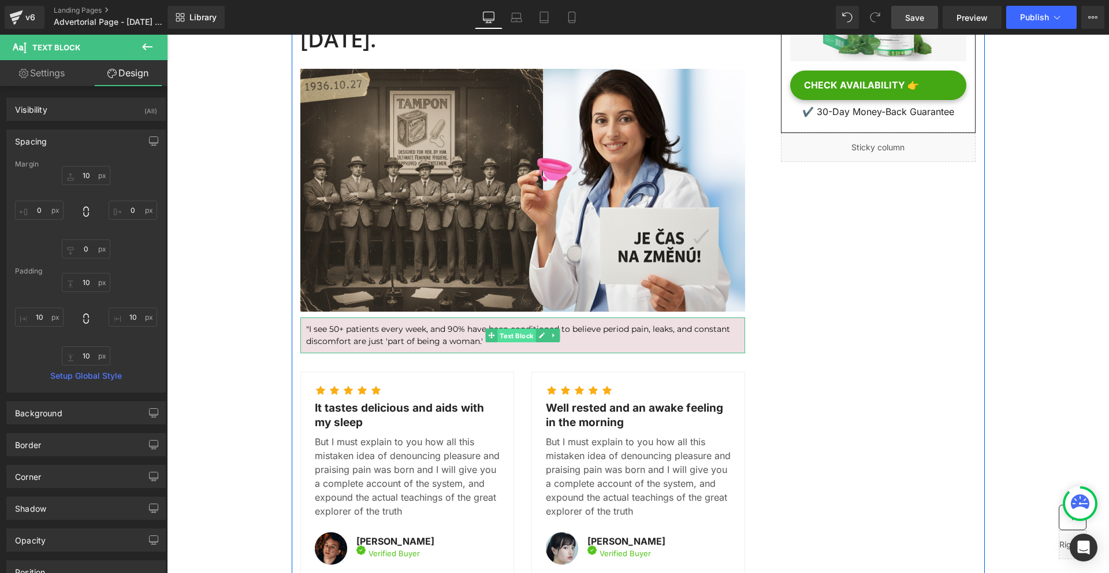
click at [524, 329] on span "Text Block" at bounding box center [516, 336] width 38 height 14
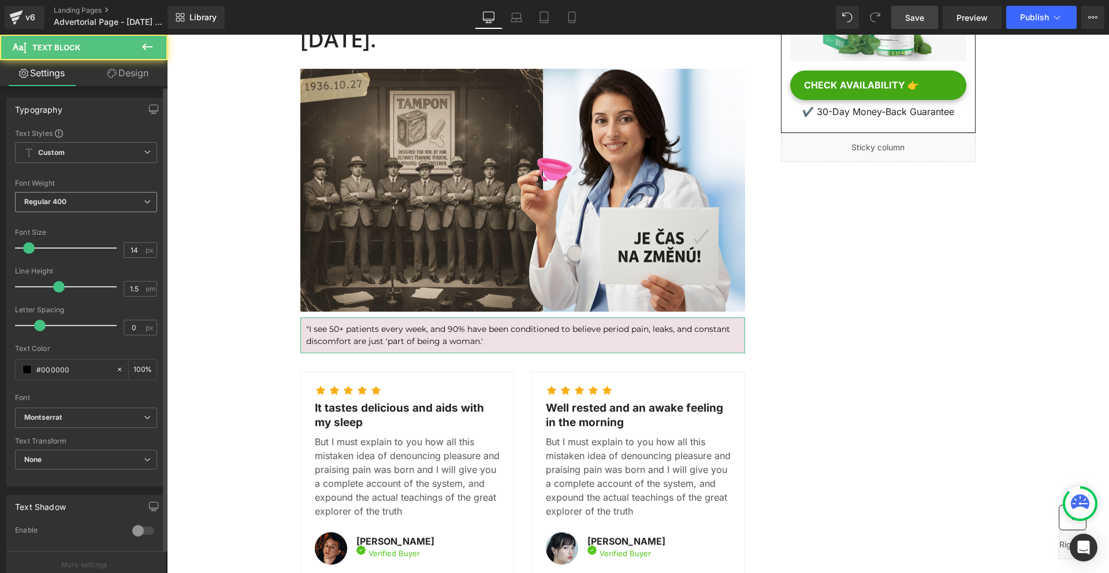
click at [70, 201] on span "Regular 400" at bounding box center [86, 202] width 142 height 20
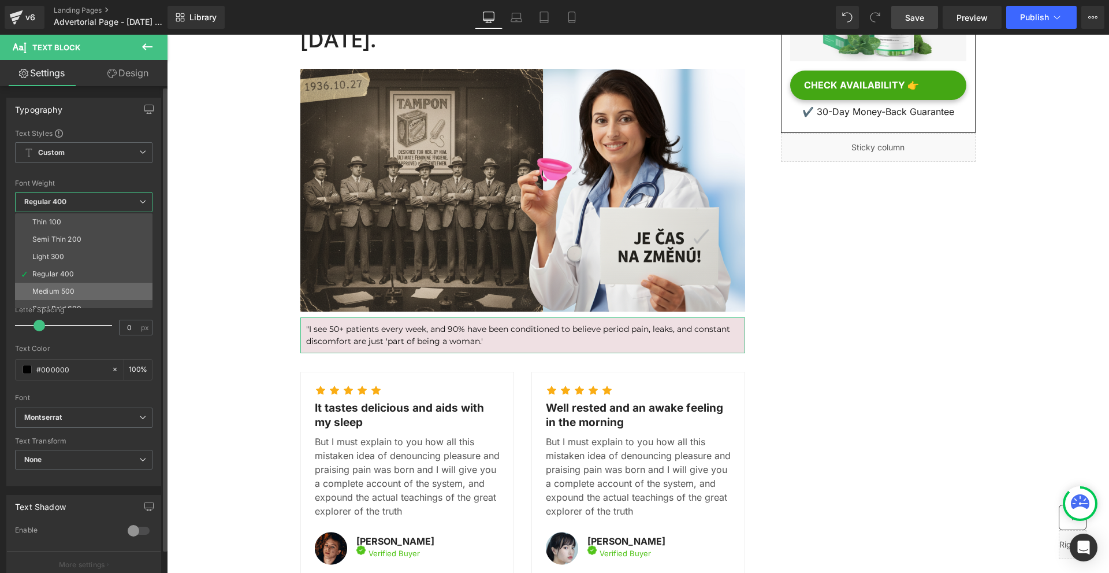
drag, startPoint x: 100, startPoint y: 287, endPoint x: 48, endPoint y: 255, distance: 60.6
click at [100, 287] on li "Medium 500" at bounding box center [86, 291] width 143 height 17
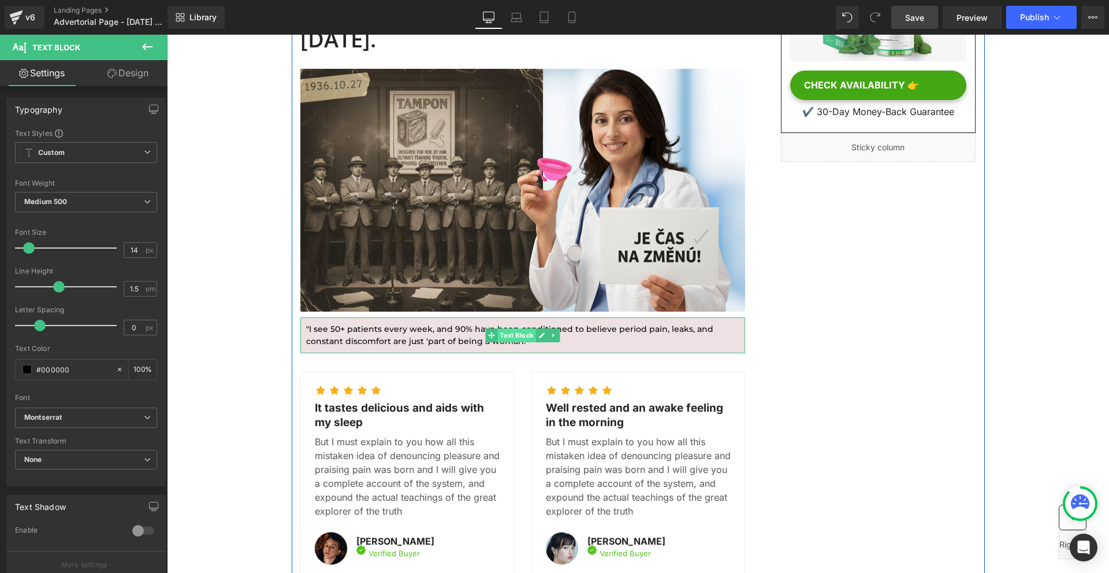
click at [515, 328] on span "Text Block" at bounding box center [516, 335] width 38 height 14
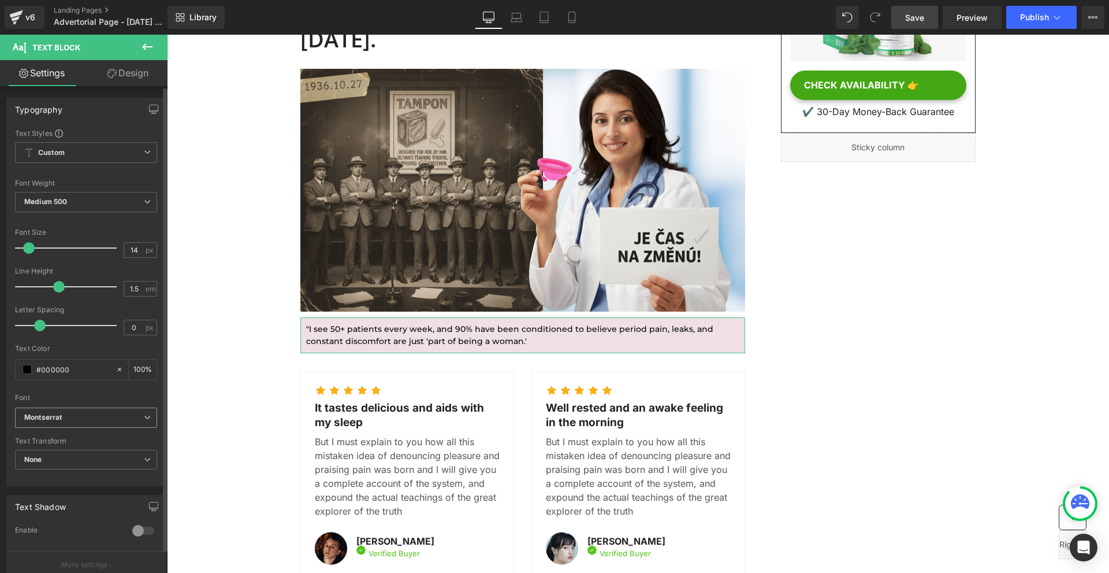
click at [55, 415] on icon "Montserrat" at bounding box center [43, 417] width 38 height 10
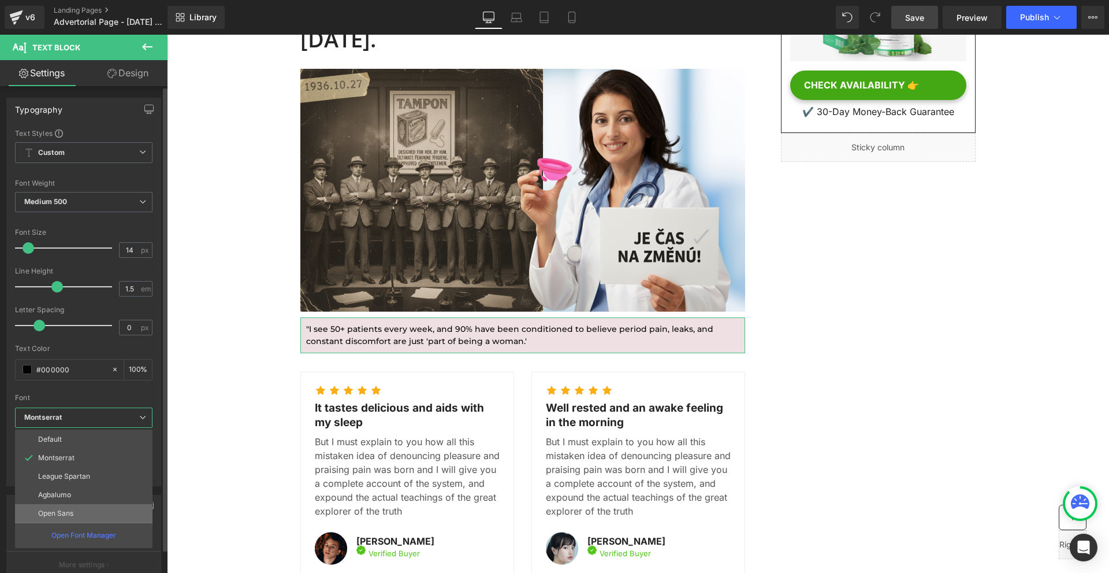
click at [80, 511] on li "Open Sans" at bounding box center [83, 513] width 137 height 18
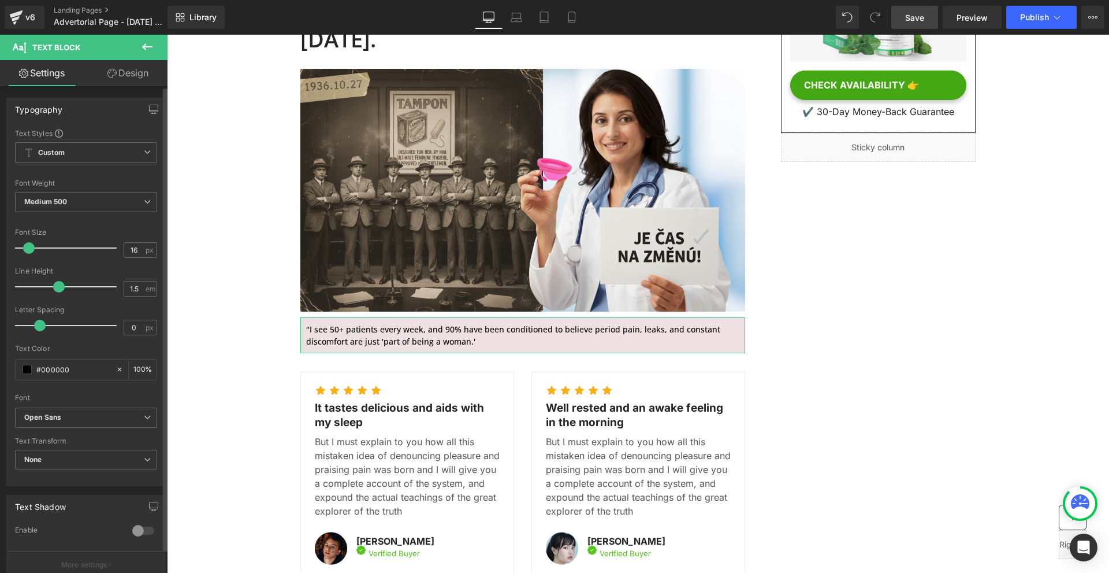
type input "17"
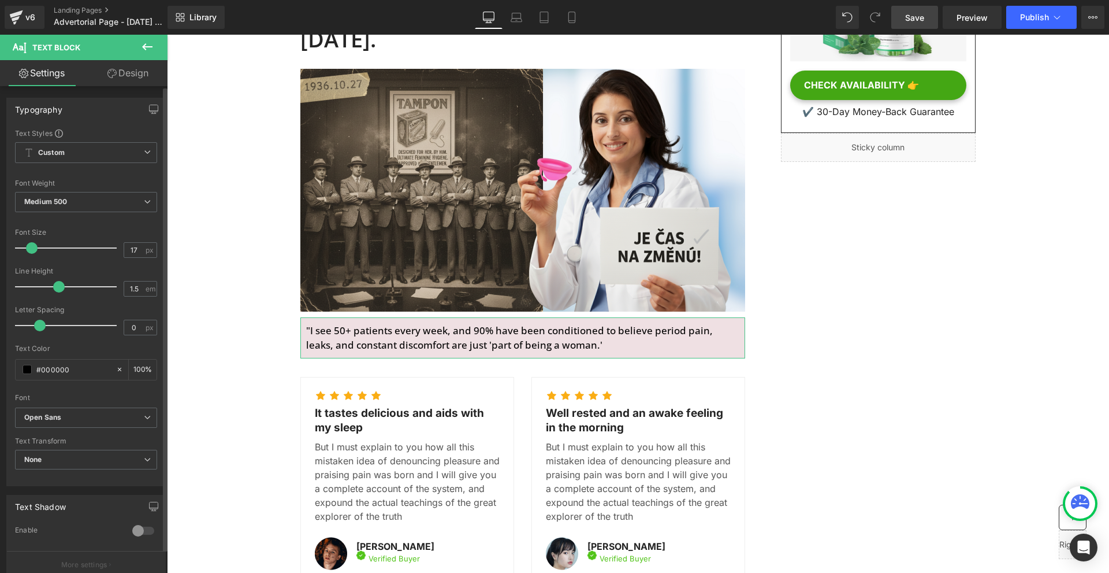
click at [31, 244] on span at bounding box center [32, 248] width 12 height 12
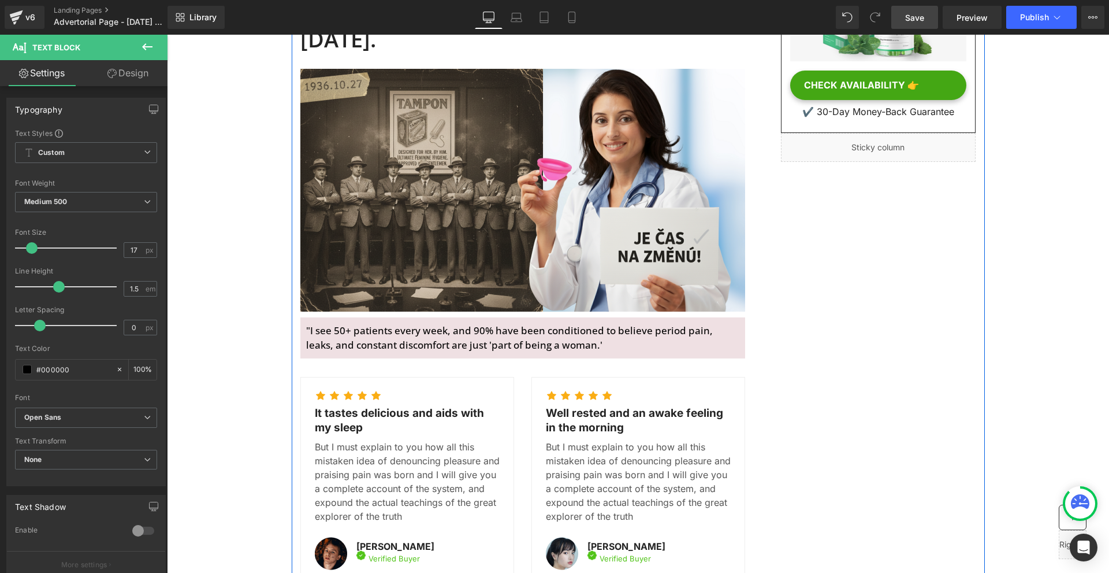
scroll to position [231, 0]
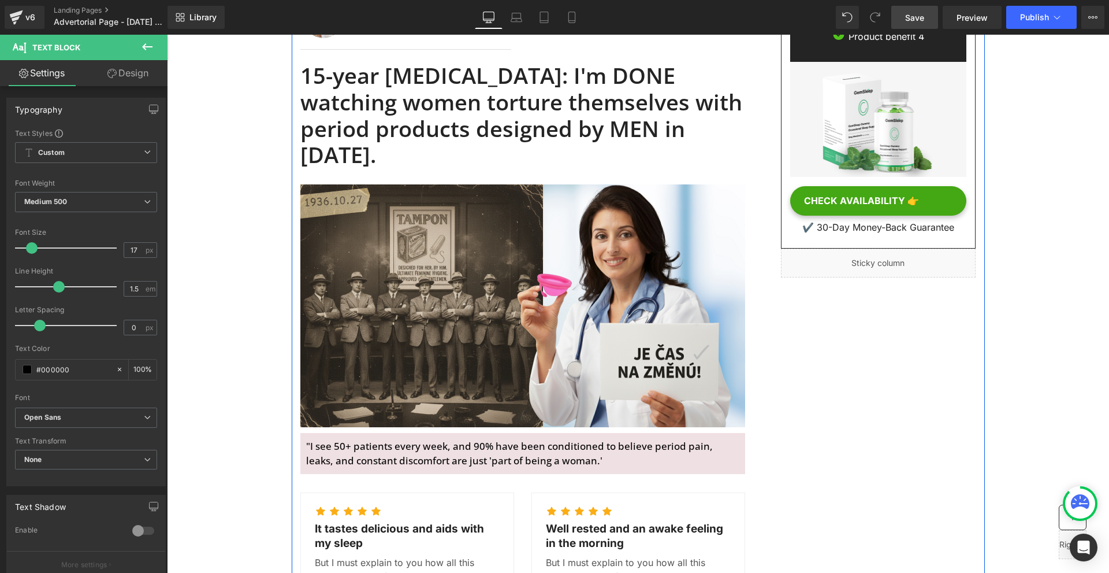
click at [504, 433] on div ""I see 50+ patients every week, and 90% have been conditioned to believe period…" at bounding box center [522, 453] width 445 height 41
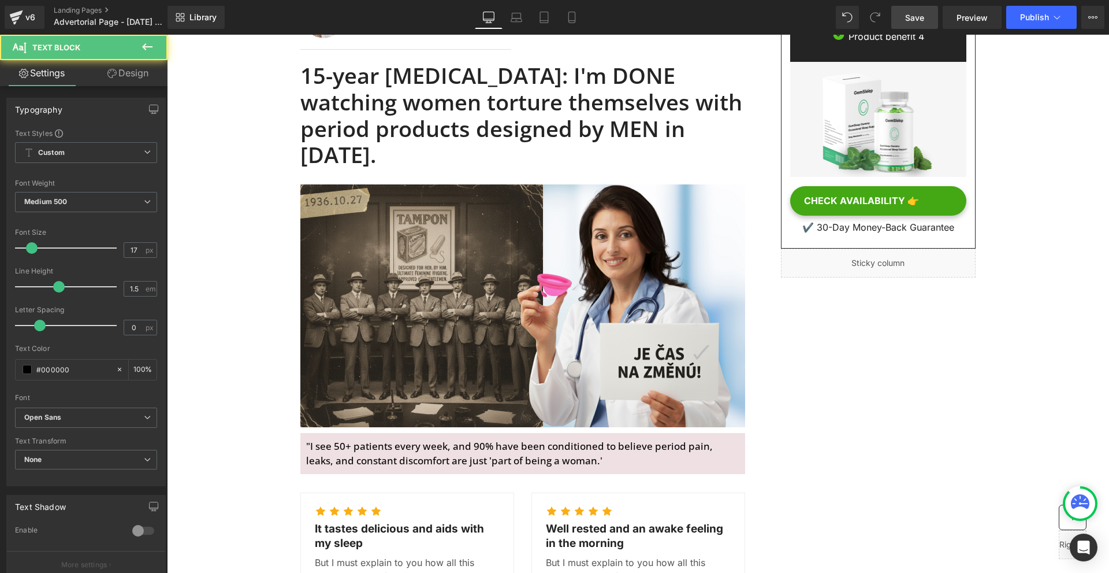
click at [121, 72] on link "Design" at bounding box center [128, 73] width 84 height 26
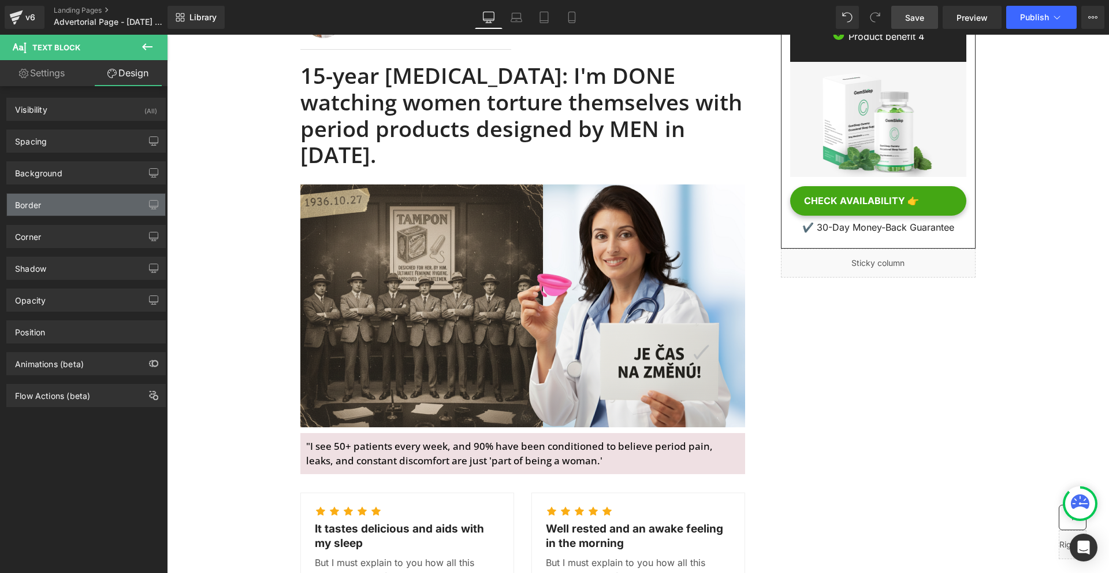
click at [55, 200] on div "Border" at bounding box center [86, 205] width 158 height 22
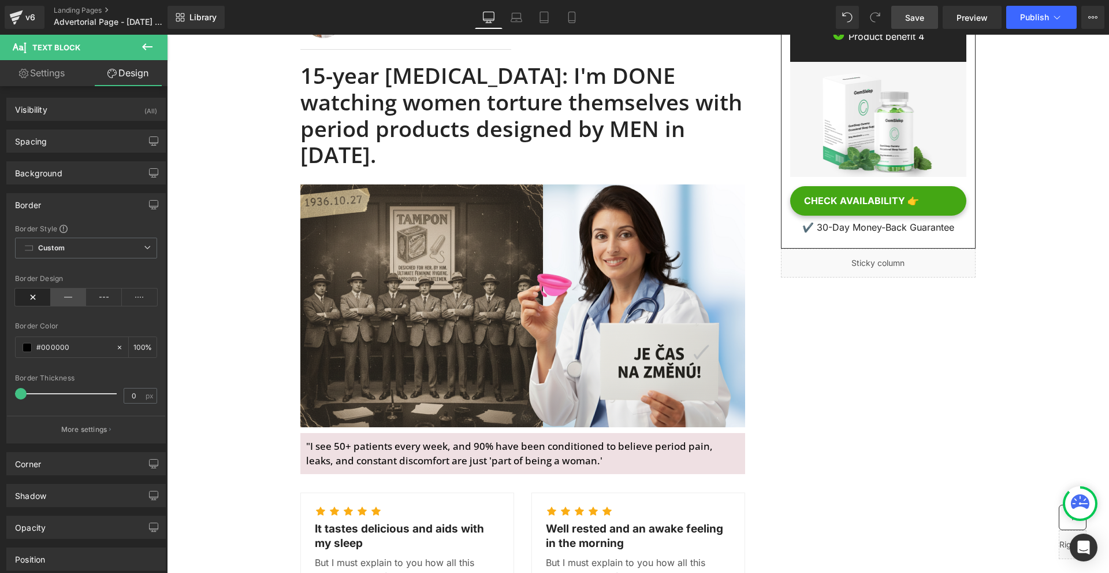
click at [69, 292] on icon at bounding box center [69, 296] width 36 height 17
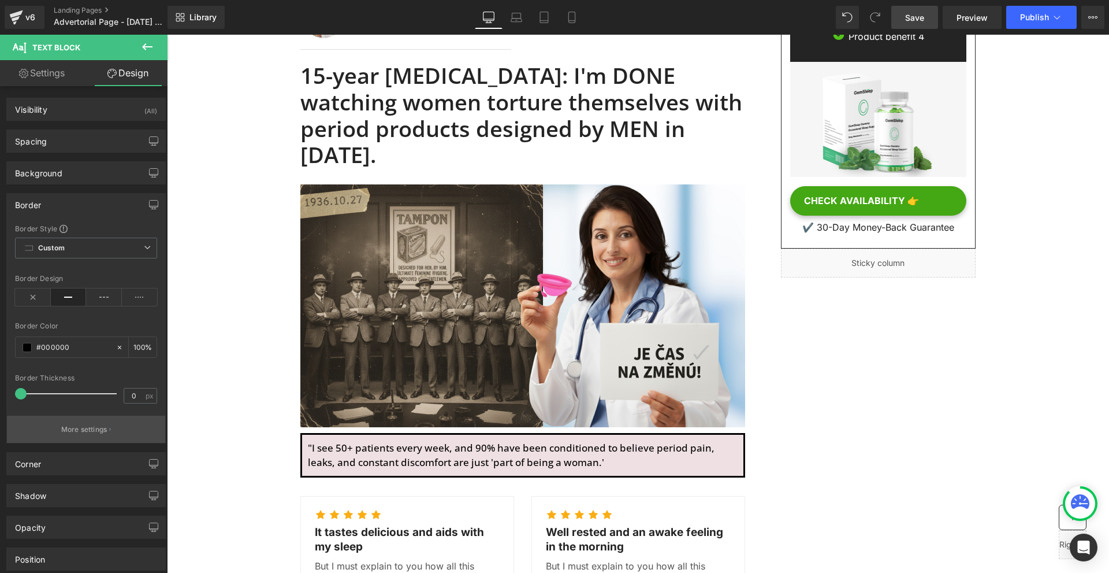
click at [87, 433] on p "More settings" at bounding box center [84, 429] width 46 height 10
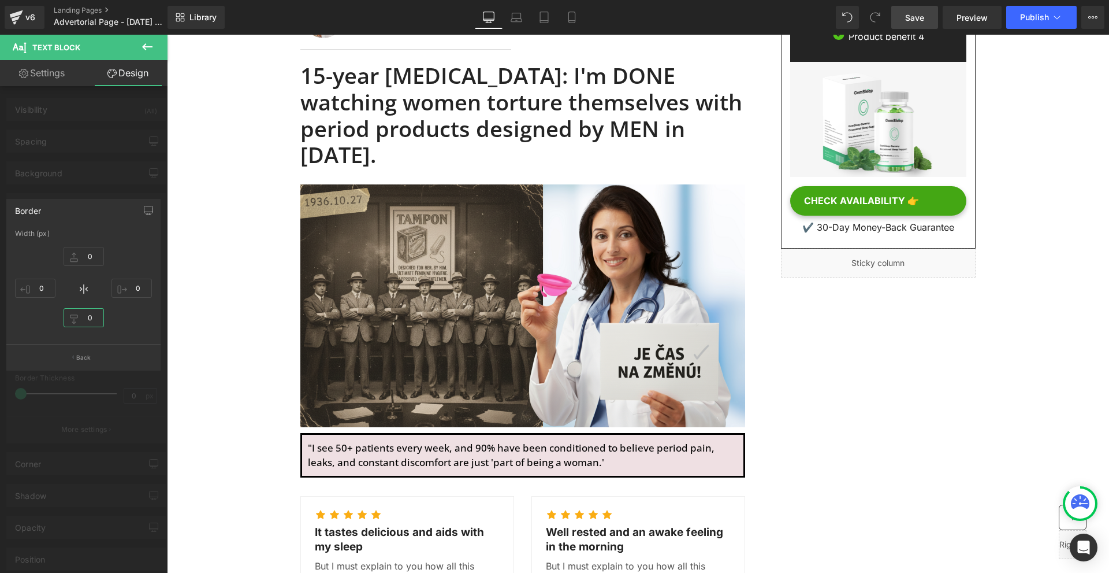
click at [92, 321] on input "0" at bounding box center [84, 317] width 40 height 19
click at [132, 288] on input "0" at bounding box center [132, 287] width 40 height 19
click at [90, 260] on input "0" at bounding box center [84, 256] width 40 height 19
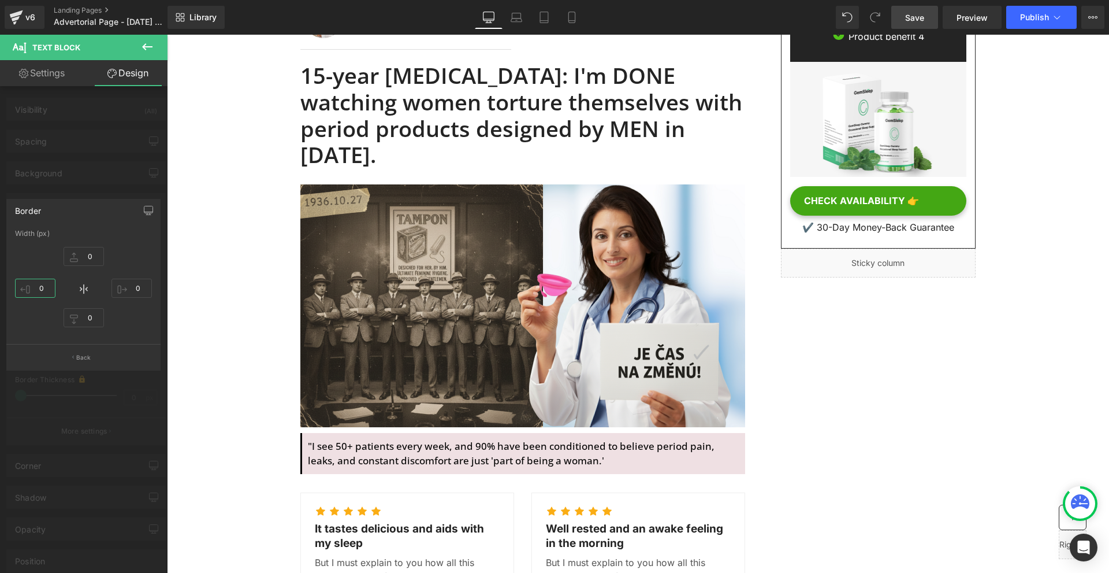
click at [38, 291] on input "0" at bounding box center [35, 287] width 40 height 19
click at [38, 291] on input "1" at bounding box center [35, 287] width 40 height 19
type input "2"
click at [118, 180] on div at bounding box center [84, 307] width 168 height 544
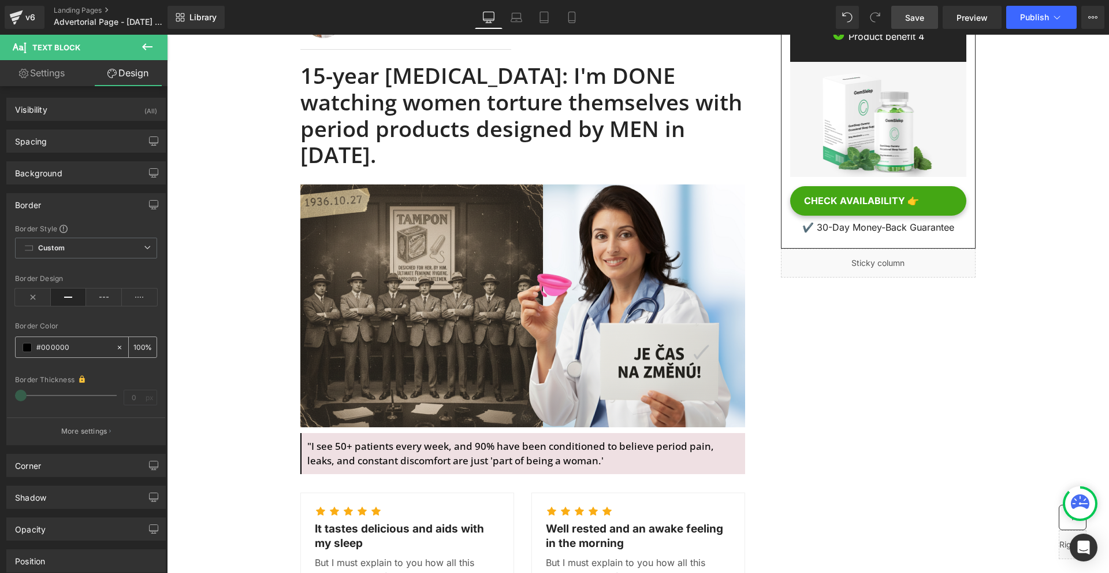
click at [28, 350] on span at bounding box center [27, 347] width 9 height 9
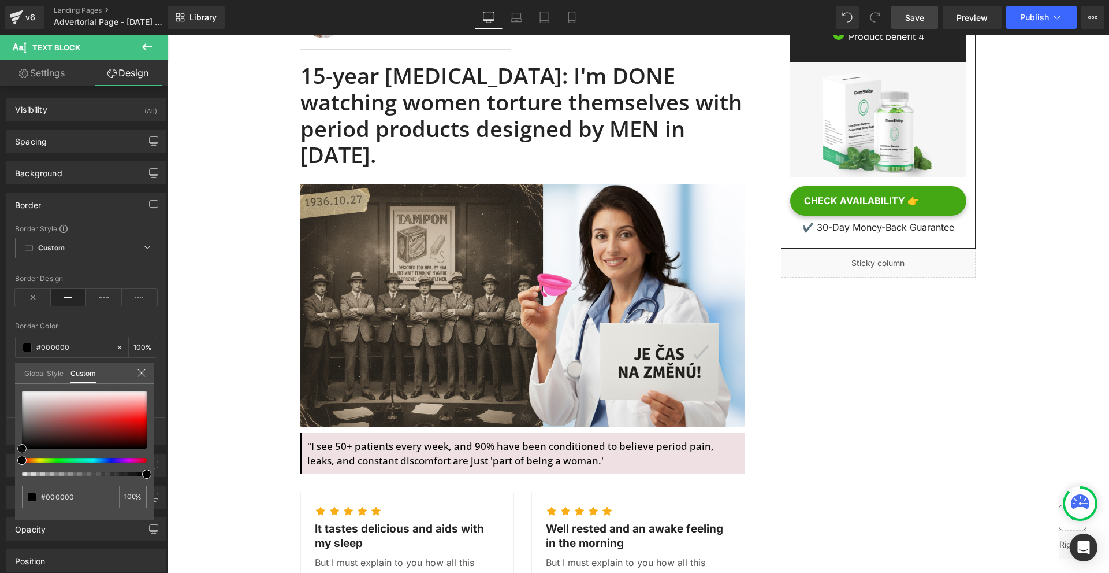
type input "#d41616"
type input "#d51515"
type input "#d71212"
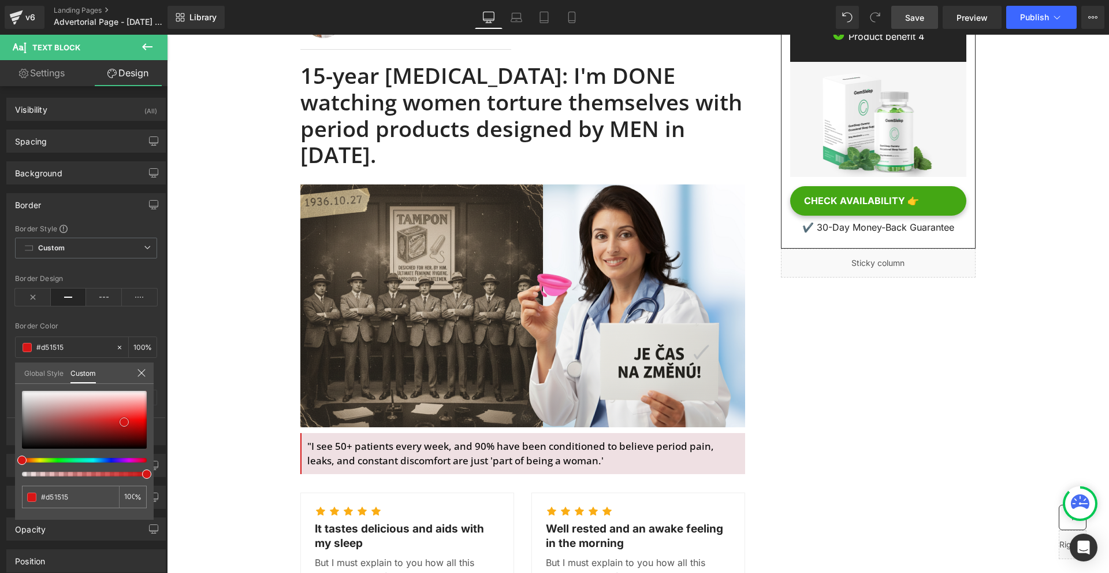
type input "#d71212"
type input "#d31212"
type input "#d41111"
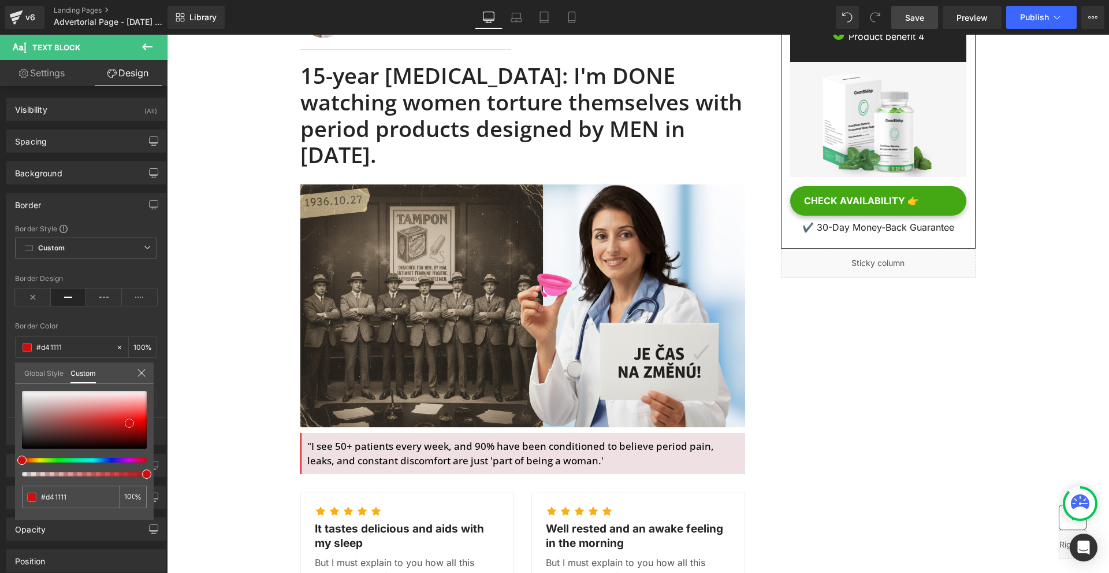
type input "#cf1010"
type input "#cd0e0e"
type input "#ca0b0b"
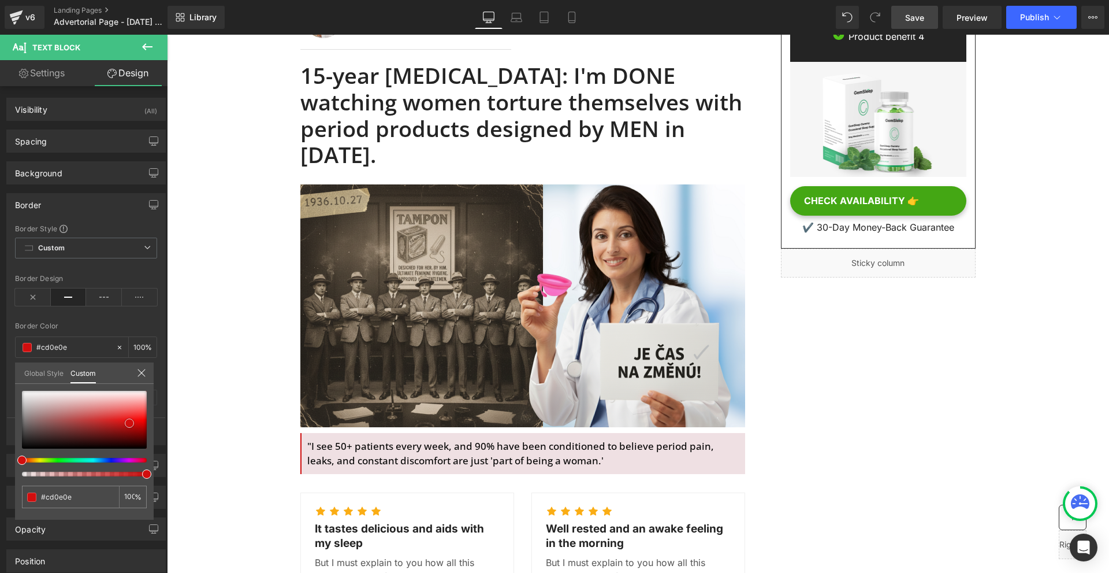
type input "#ca0b0b"
type input "#bf0c0c"
type input "#b30909"
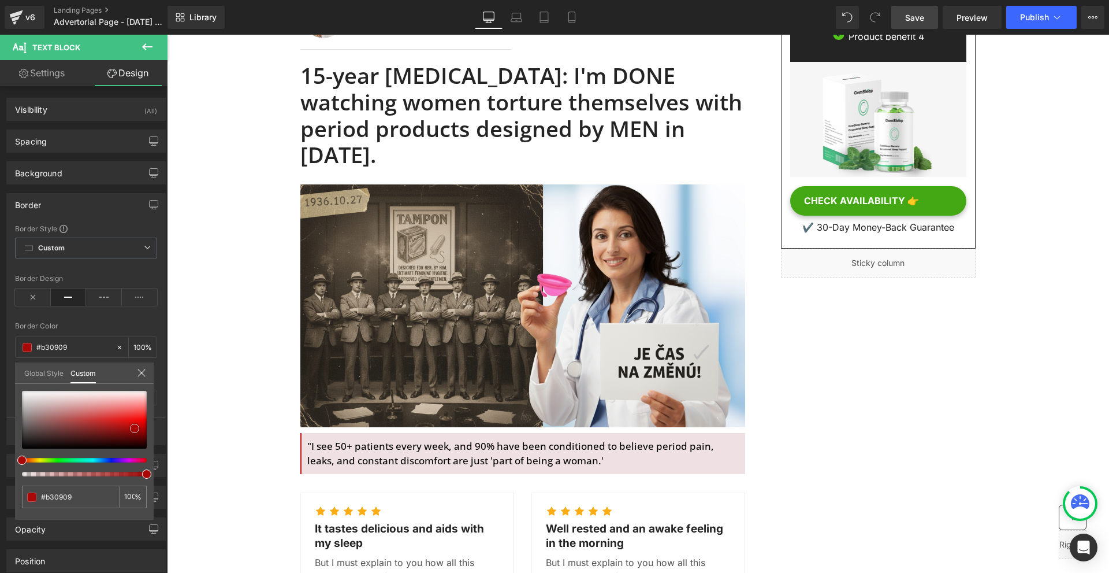
type input "#a60606"
type input "#c40707"
type input "#d30707"
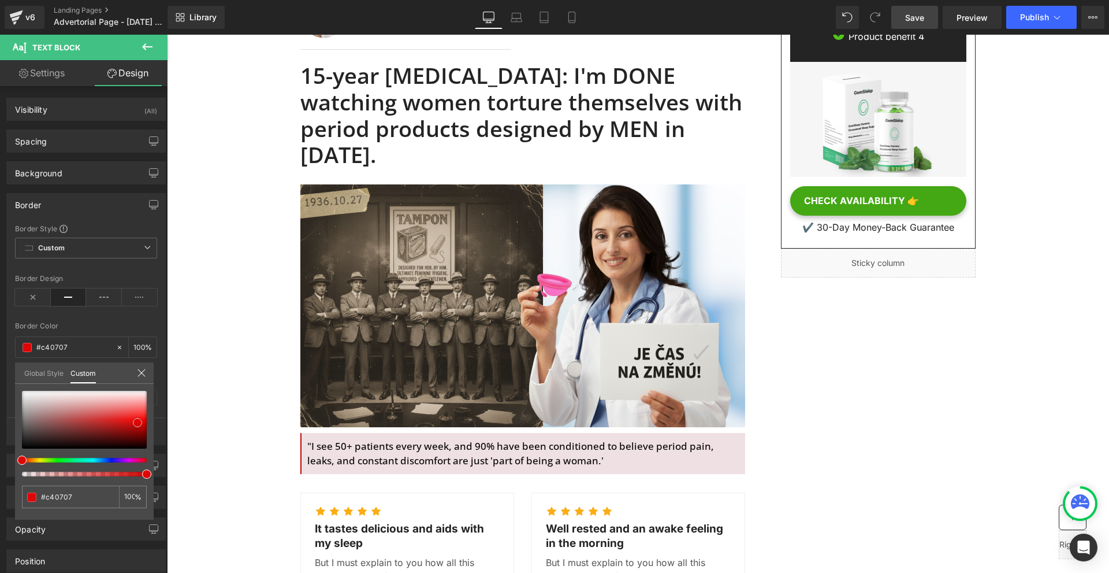
type input "#d30707"
type input "#de0606"
type input "#f71616"
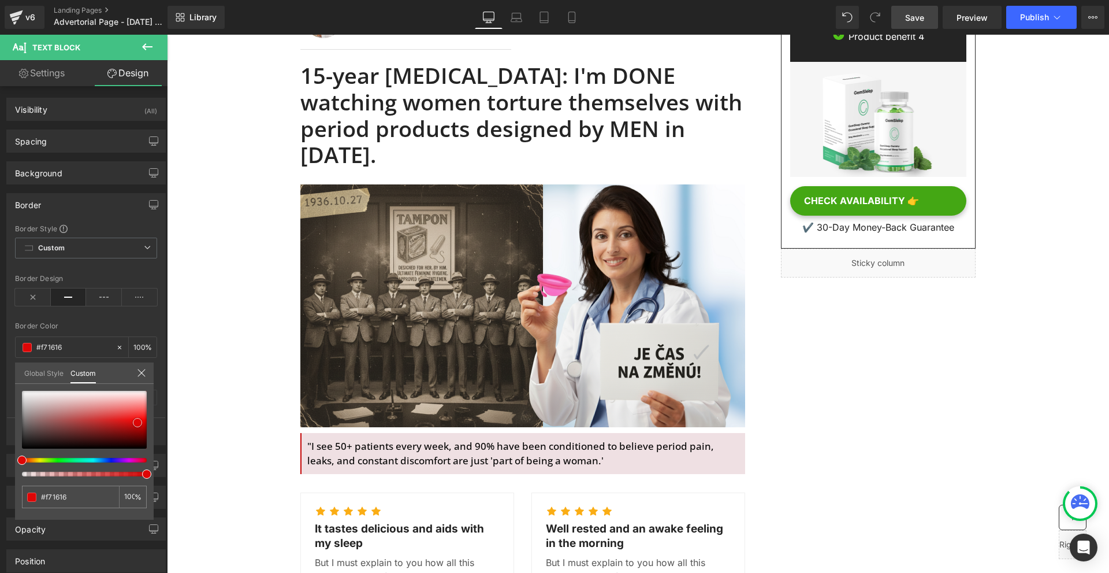
type input "#f85252"
type input "#f85757"
type input "#f85858"
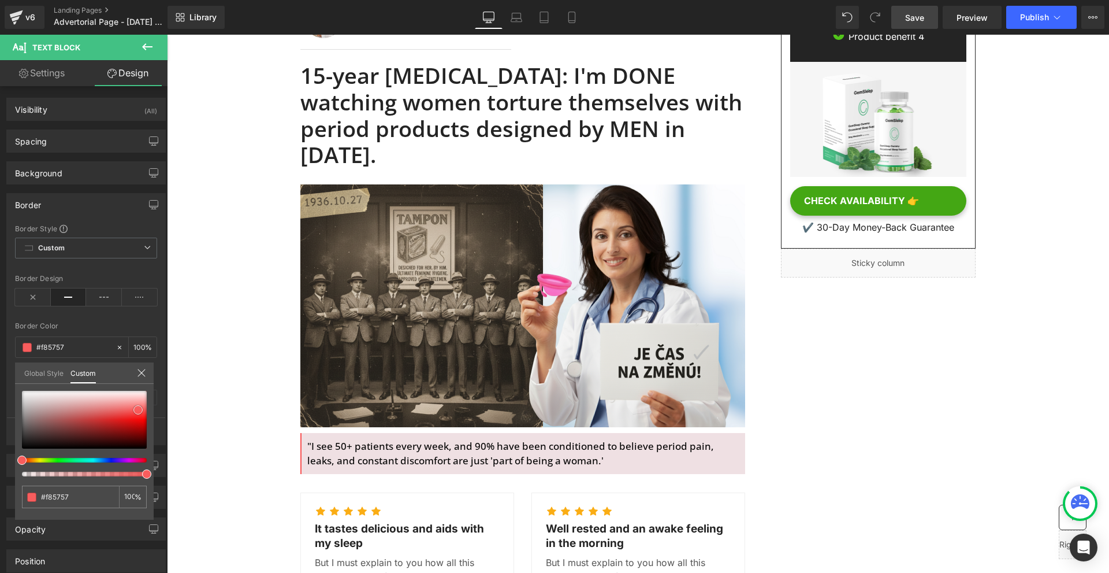
type input "#f85858"
type input "#f65555"
type input "#f55656"
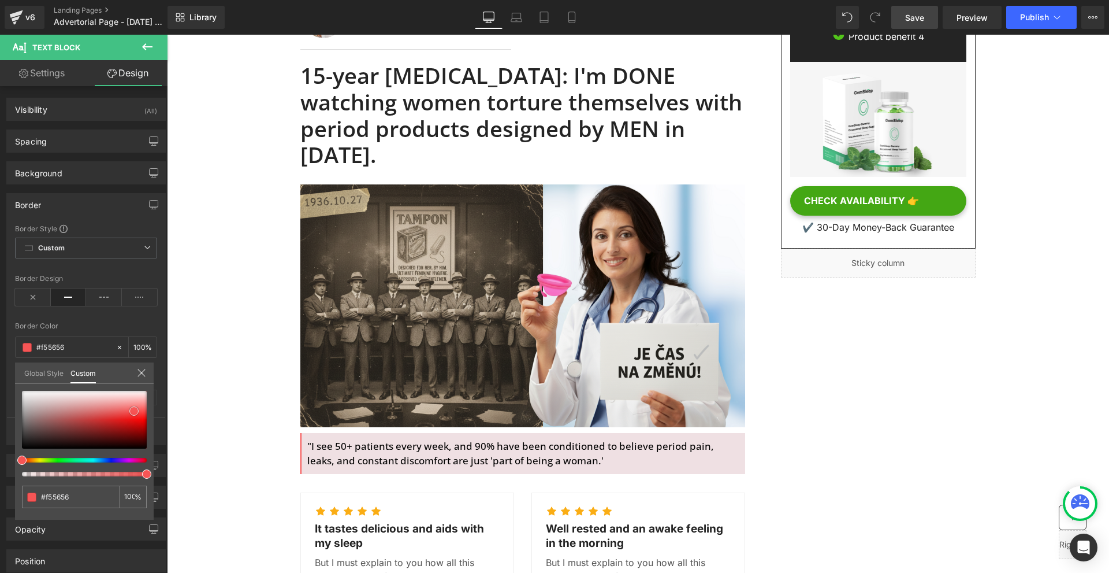
type input "#f45757"
type input "#f45c5c"
type input "#f67e7e"
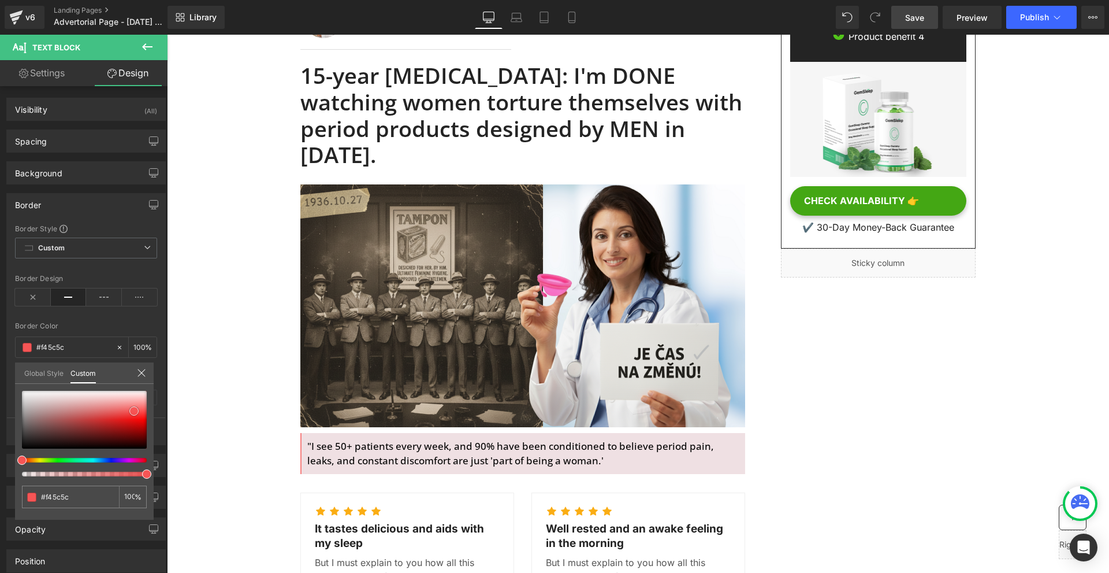
type input "#f67e7e"
type input "#f58383"
drag, startPoint x: 124, startPoint y: 422, endPoint x: 142, endPoint y: 403, distance: 26.1
click at [129, 406] on div at bounding box center [84, 420] width 125 height 58
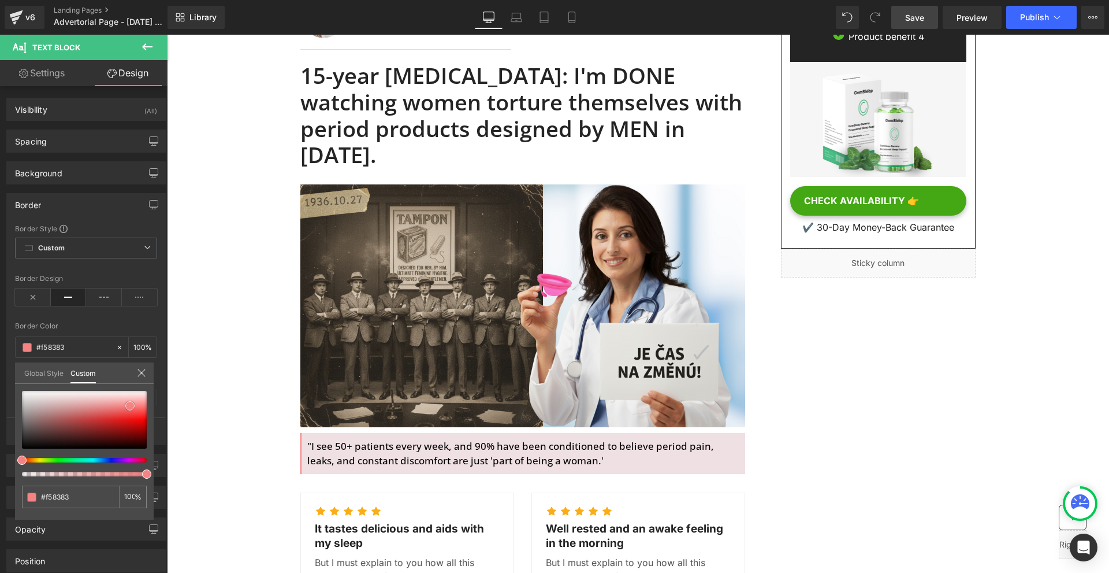
type input "#f58484"
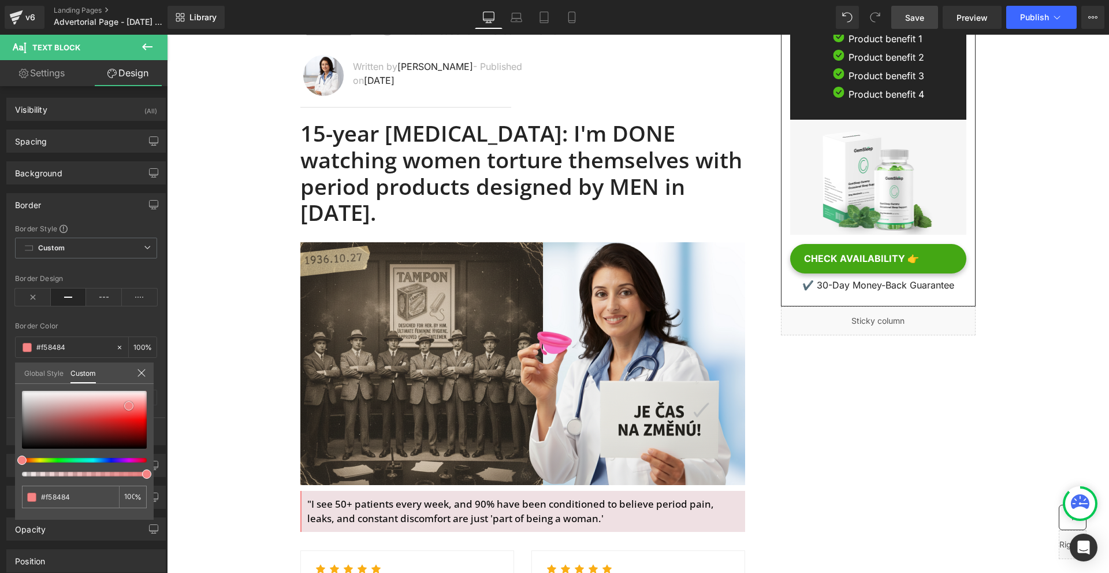
scroll to position [347, 0]
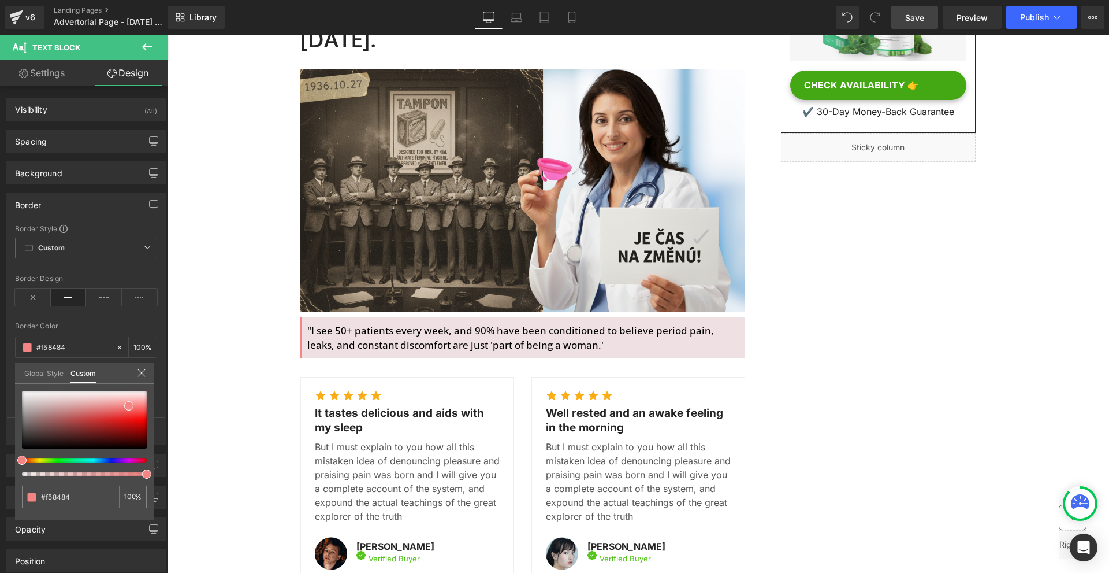
click at [917, 12] on span "Save" at bounding box center [914, 18] width 19 height 12
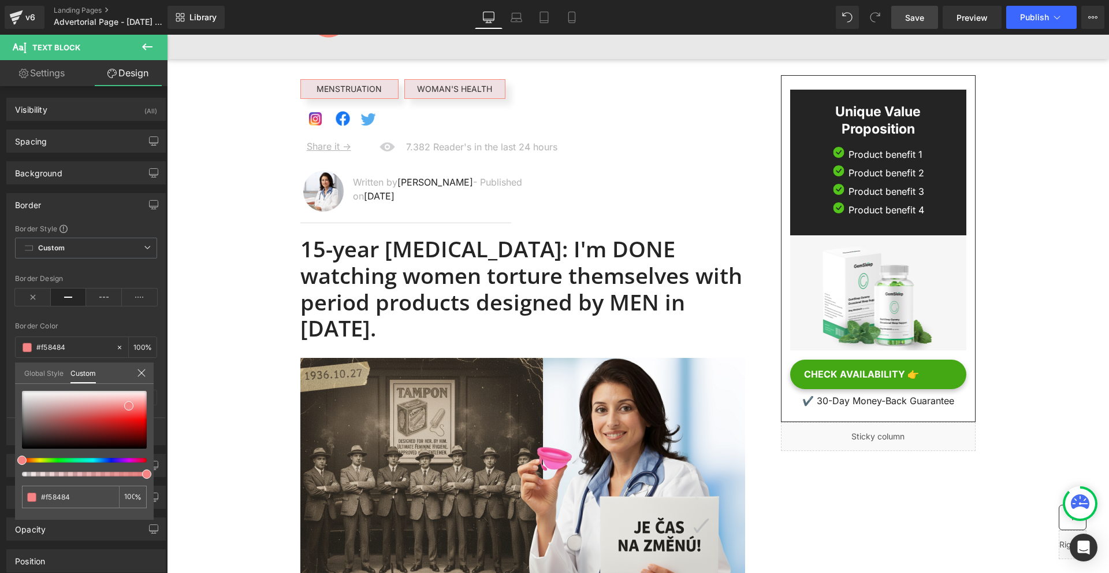
scroll to position [0, 0]
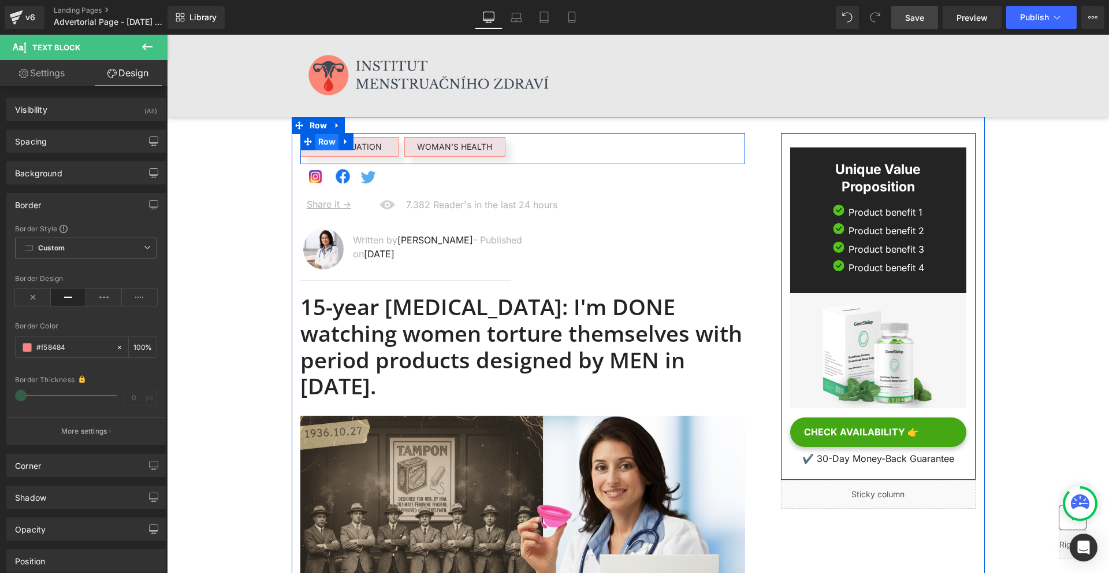
click at [327, 143] on span "Row" at bounding box center [327, 141] width 24 height 17
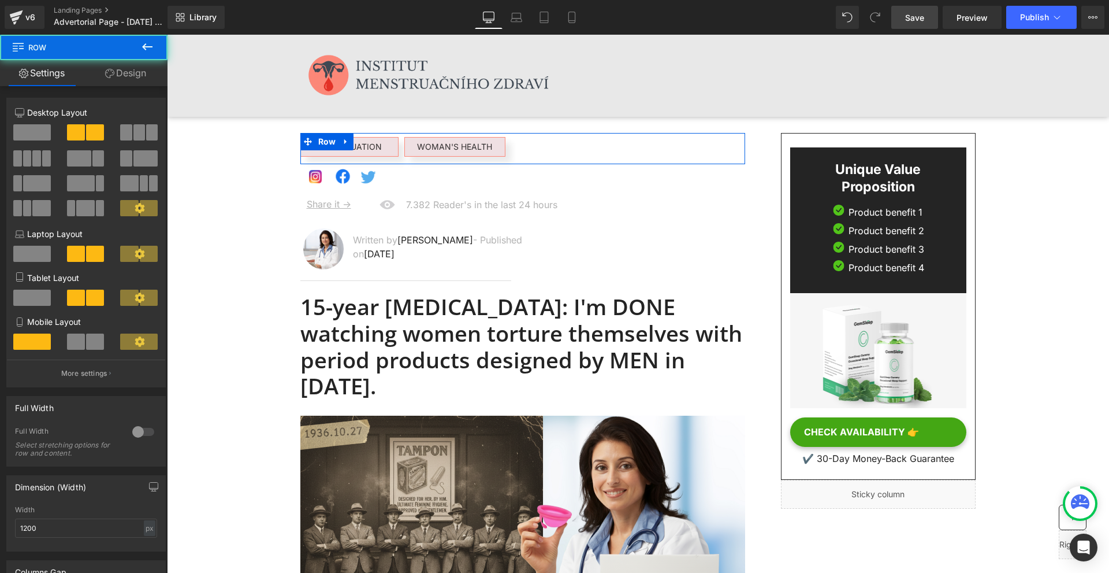
click at [125, 132] on span at bounding box center [126, 132] width 12 height 16
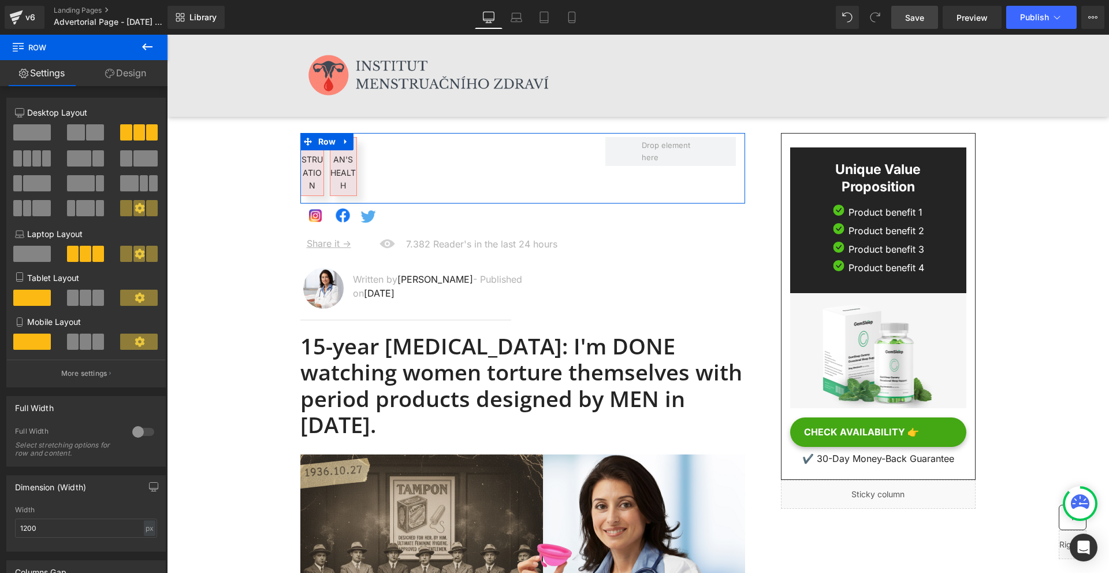
click at [86, 129] on span at bounding box center [95, 132] width 18 height 16
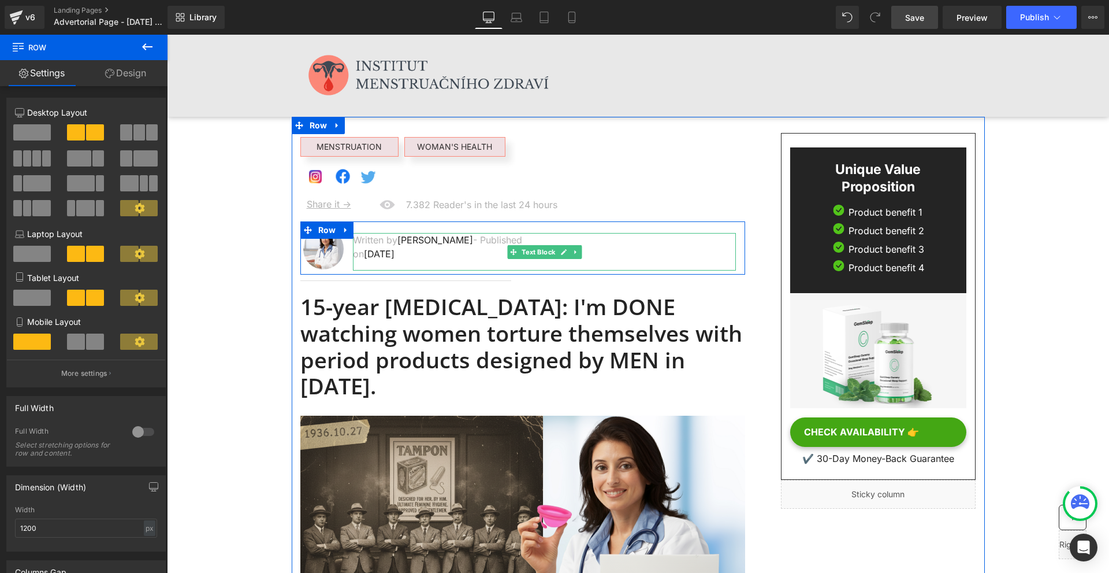
click at [466, 251] on p "Written by Dr.Marcus - Published on Feb 28, 2023" at bounding box center [438, 247] width 170 height 28
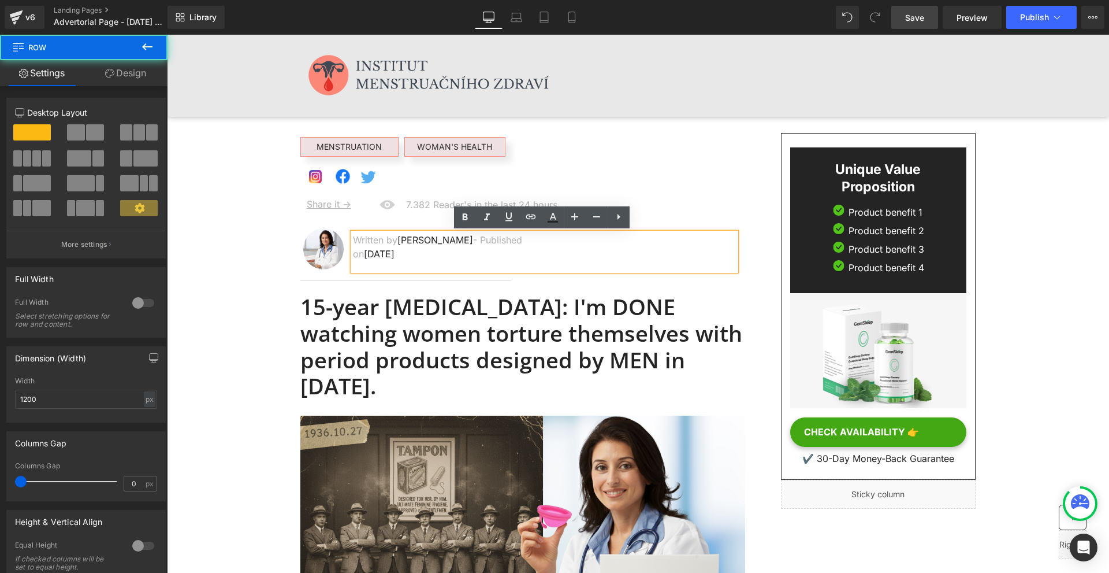
click at [167, 35] on div "32px" at bounding box center [167, 35] width 0 height 0
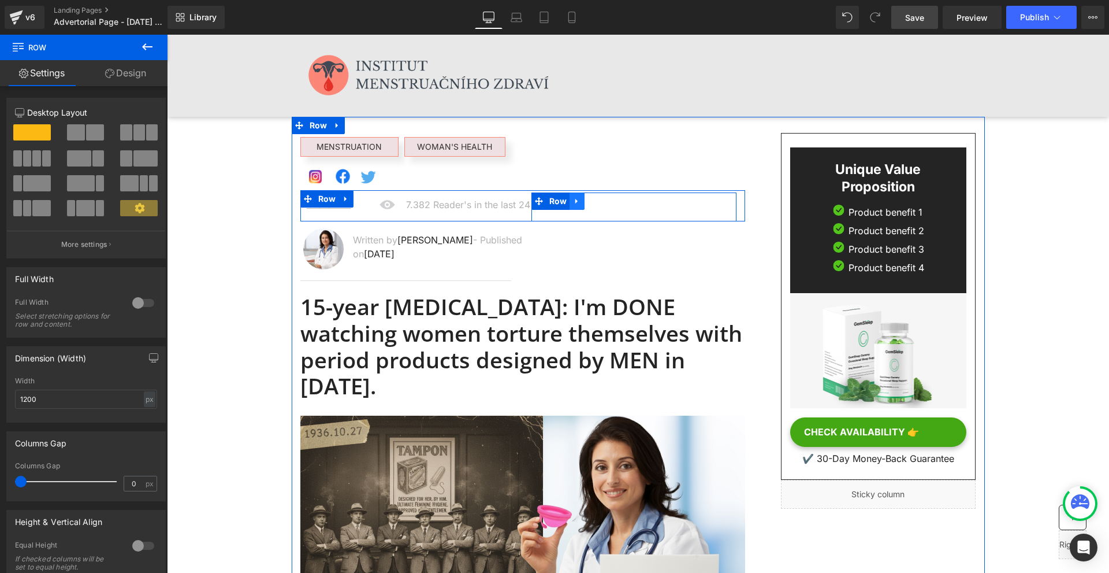
click at [573, 204] on icon at bounding box center [577, 201] width 8 height 9
click at [590, 204] on icon at bounding box center [592, 201] width 8 height 8
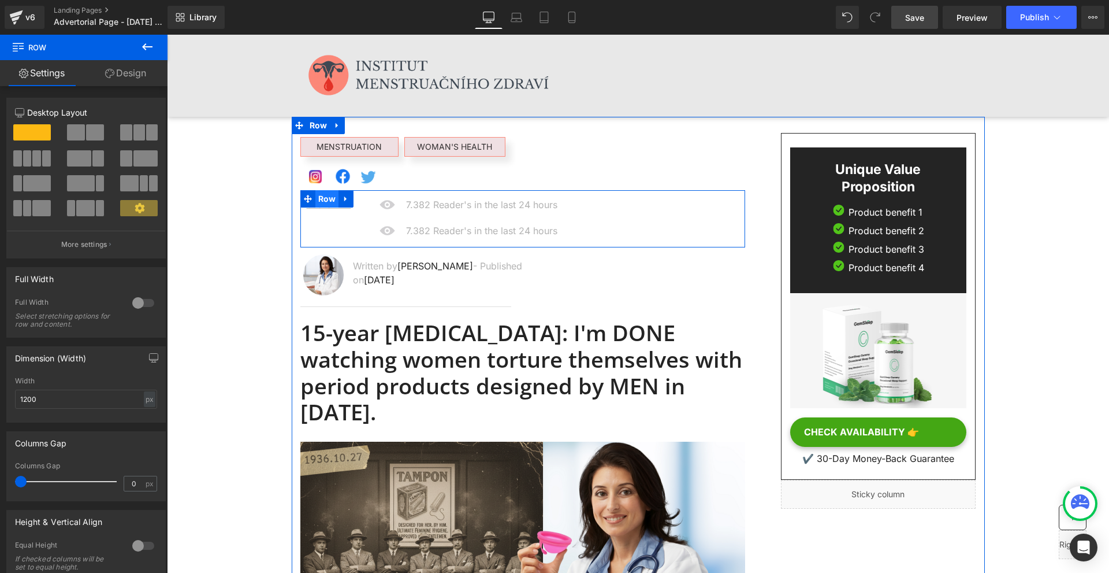
click at [318, 195] on span "Row" at bounding box center [327, 198] width 24 height 17
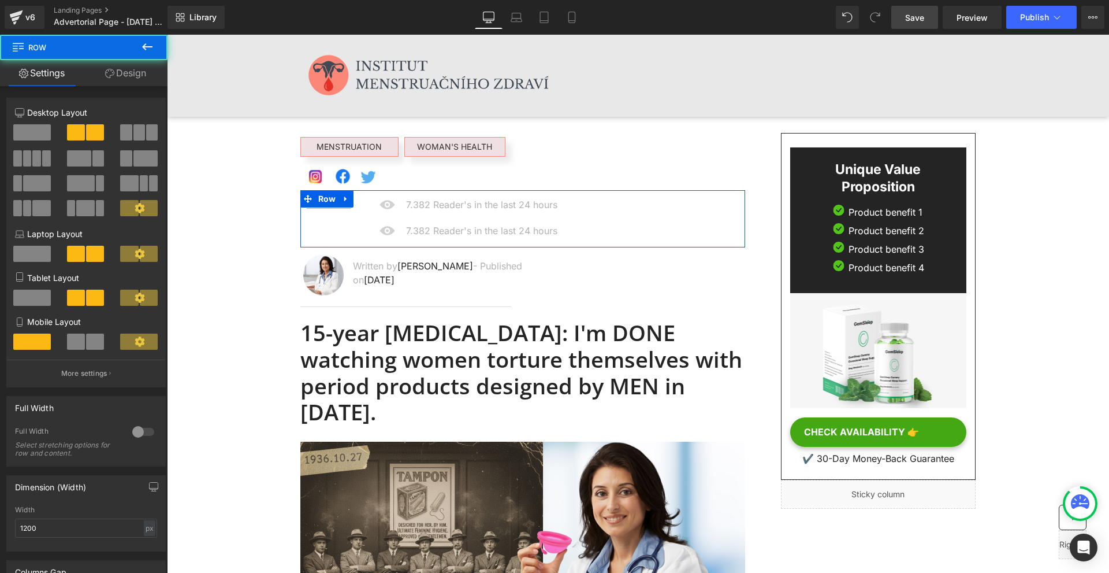
click at [124, 137] on span at bounding box center [126, 132] width 12 height 16
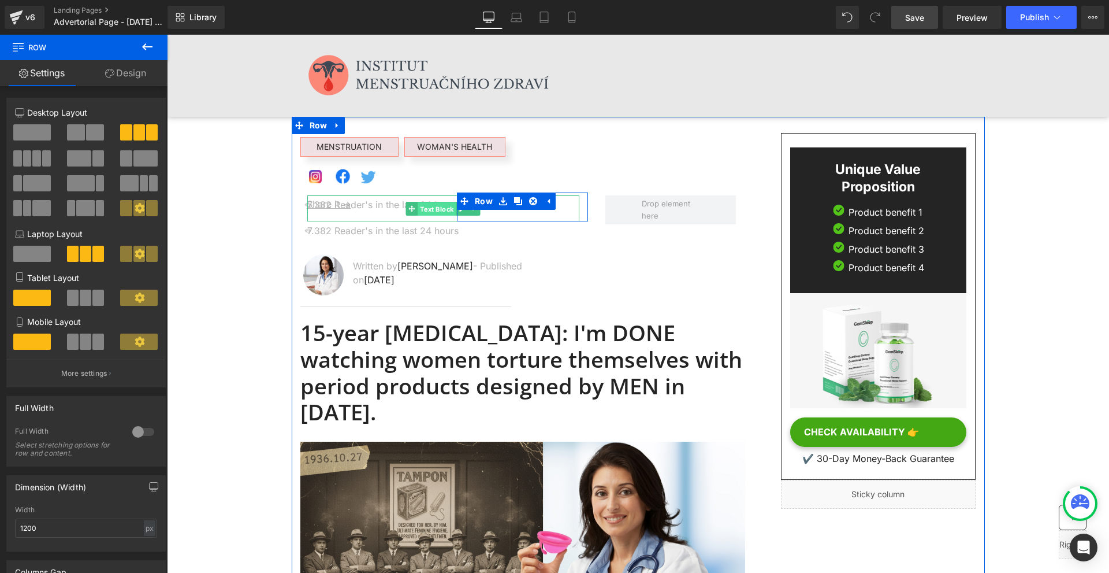
click at [419, 209] on span "Text Block" at bounding box center [437, 209] width 38 height 14
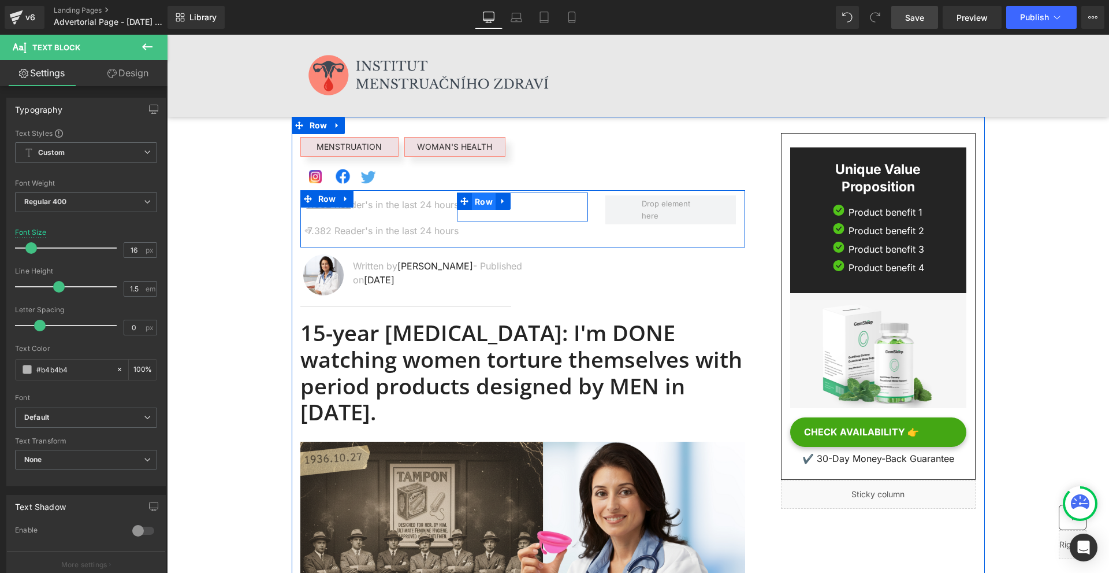
click at [486, 203] on span "Row" at bounding box center [484, 201] width 24 height 17
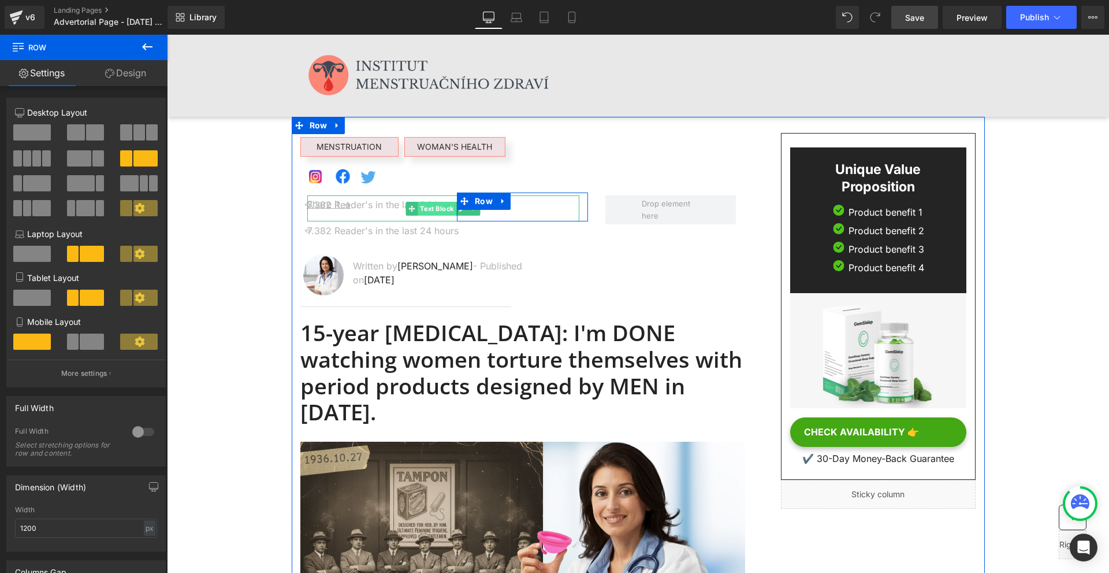
click at [423, 205] on span "Text Block" at bounding box center [437, 209] width 38 height 14
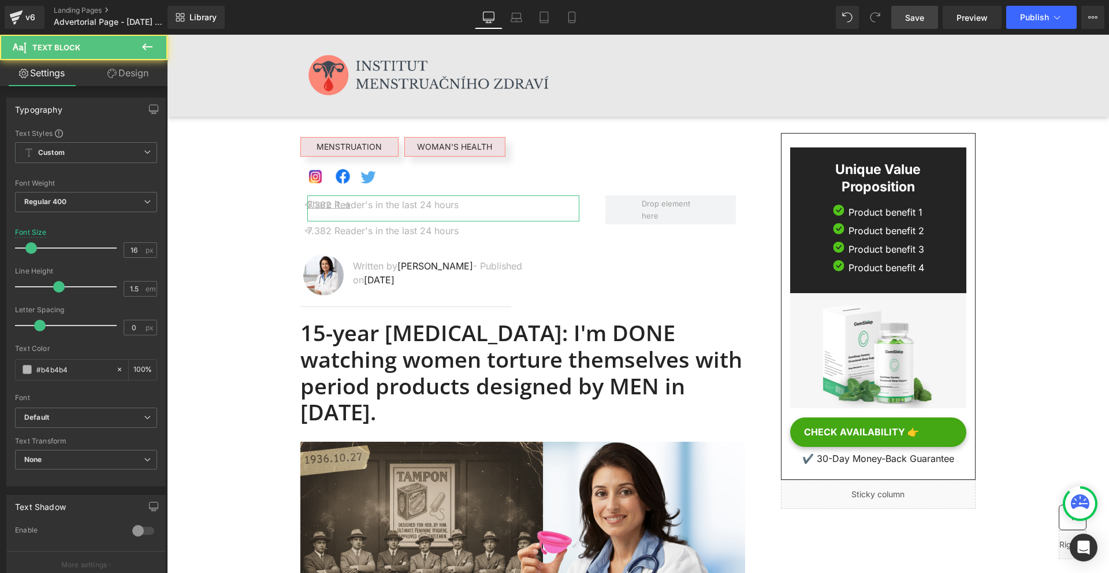
click at [113, 57] on span "Text Block" at bounding box center [70, 47] width 116 height 25
click at [124, 80] on link "Design" at bounding box center [128, 73] width 84 height 26
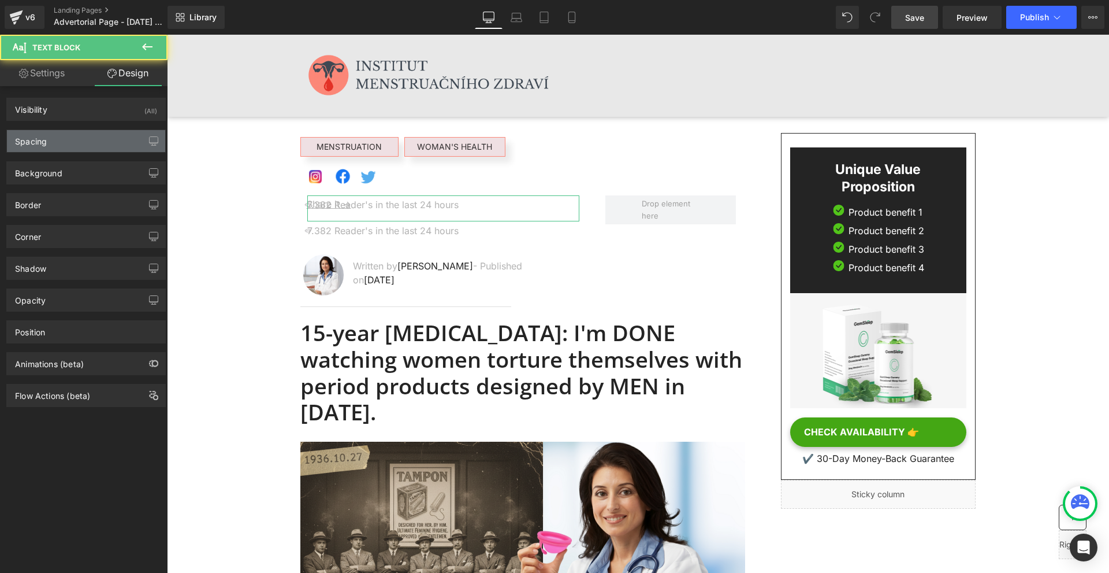
type input "-15"
type input "0"
type input "-350"
type input "4"
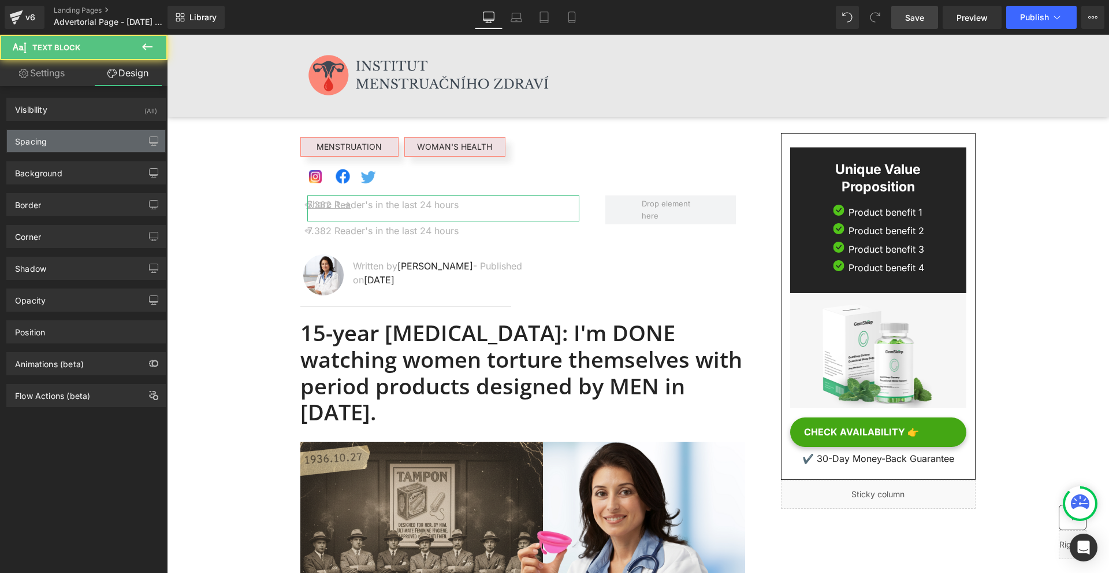
type input "0"
type input "17"
type input "0"
click at [64, 139] on div "Spacing" at bounding box center [86, 141] width 158 height 22
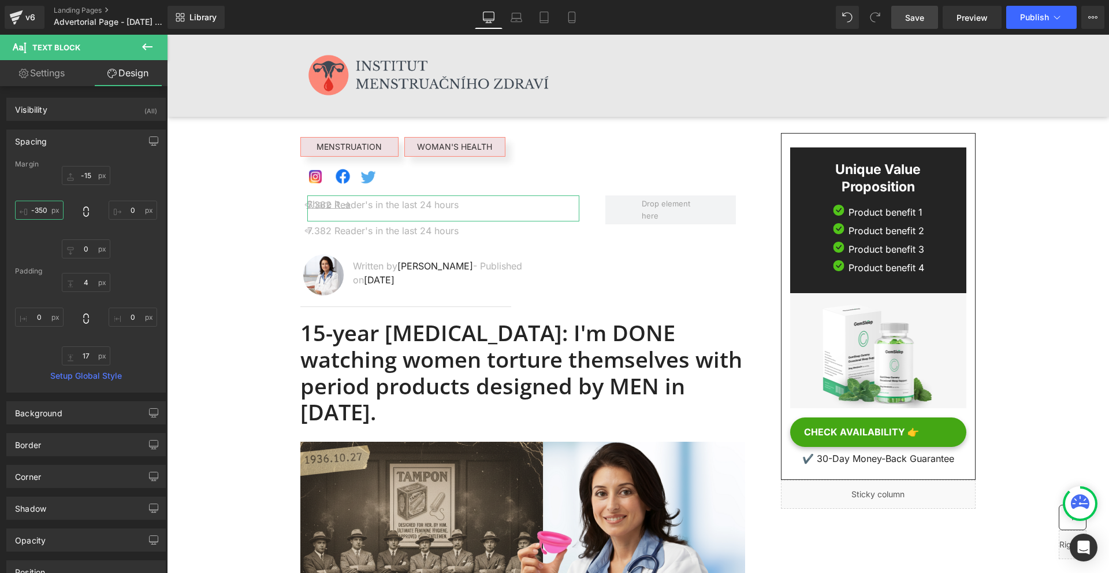
click at [43, 210] on input "-350" at bounding box center [39, 209] width 49 height 19
type input "0"
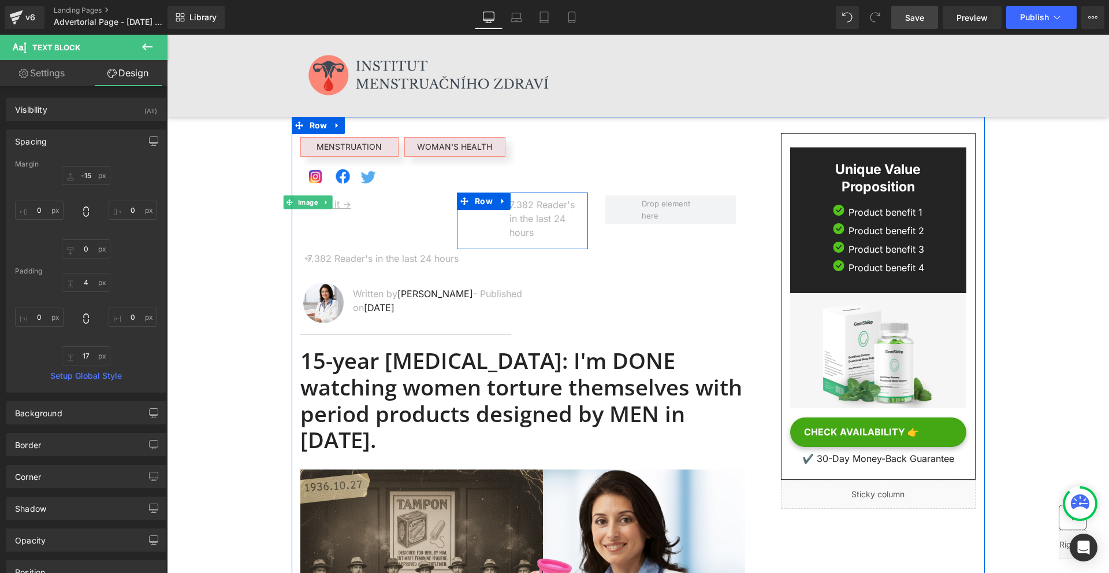
click at [304, 208] on span "Image" at bounding box center [308, 202] width 25 height 14
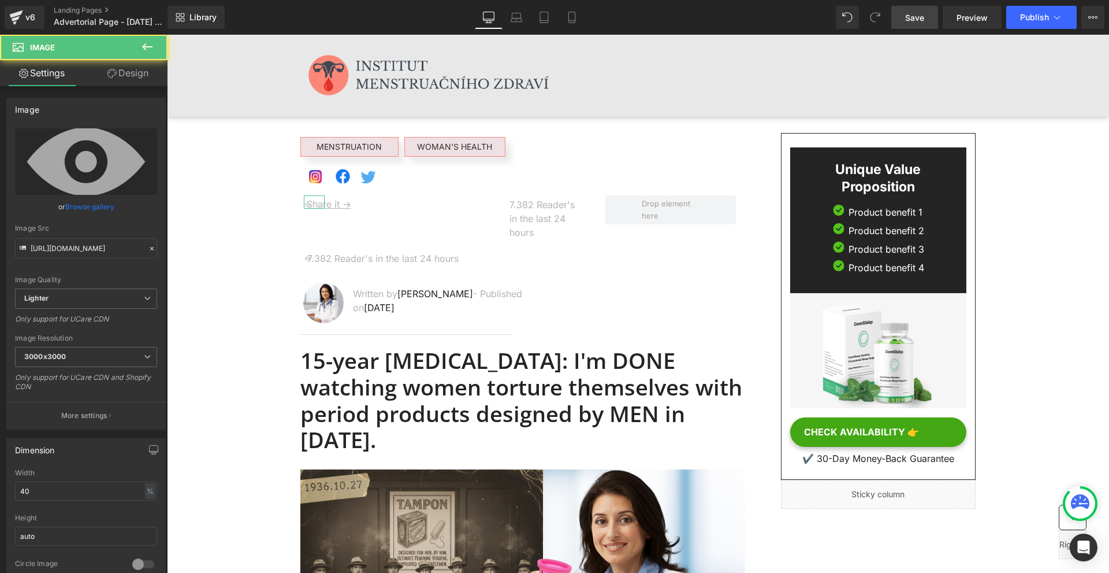
click at [133, 79] on link "Design" at bounding box center [128, 73] width 84 height 26
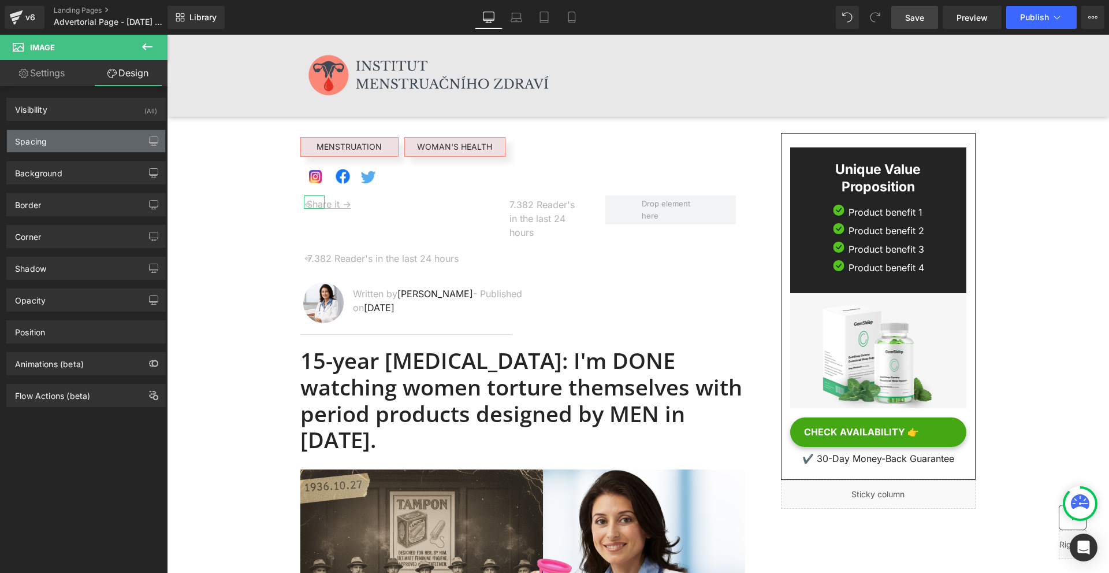
click at [83, 139] on div "Spacing" at bounding box center [86, 141] width 158 height 22
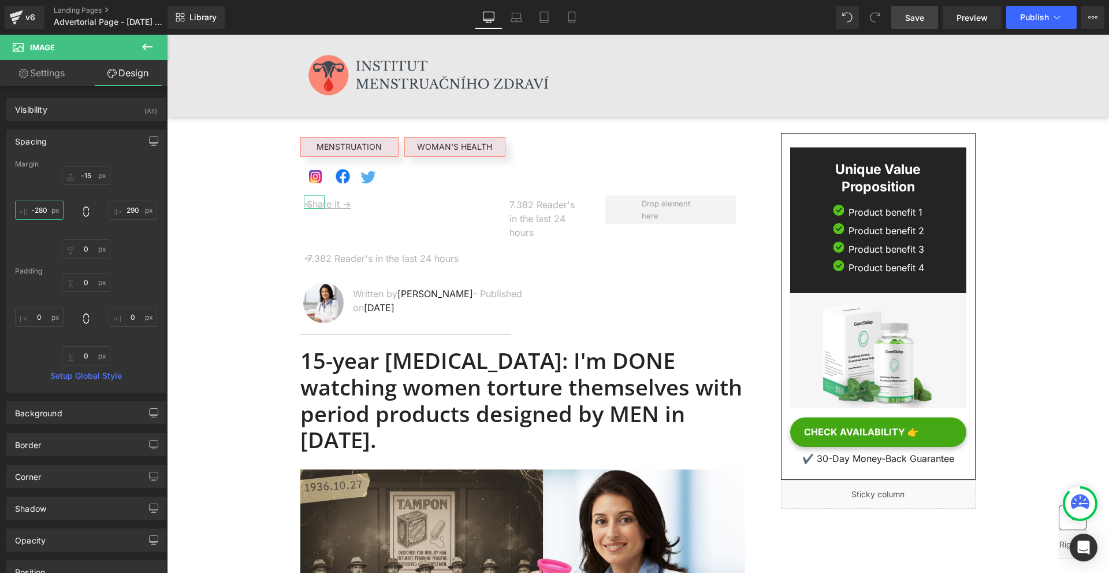
click at [53, 210] on input "-280" at bounding box center [39, 209] width 49 height 19
type input "0"
click at [118, 211] on input "290" at bounding box center [133, 209] width 49 height 19
type input "0"
click at [60, 207] on input "0" at bounding box center [39, 209] width 49 height 19
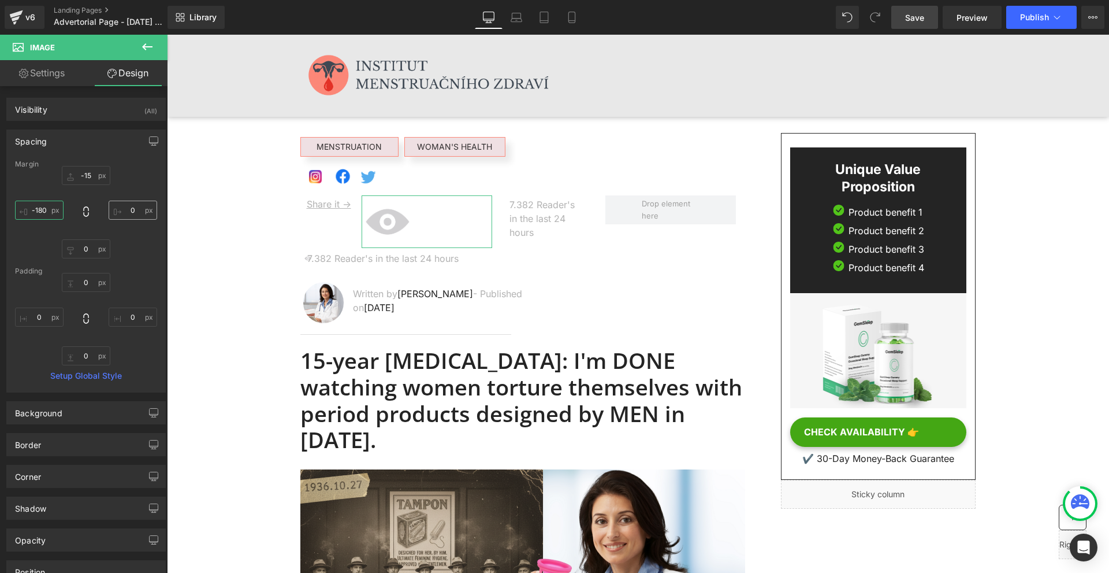
type input "-180"
click at [118, 211] on input "0" at bounding box center [133, 209] width 49 height 19
type input "180"
click at [44, 217] on input "-180" at bounding box center [39, 209] width 49 height 19
type input "-150"
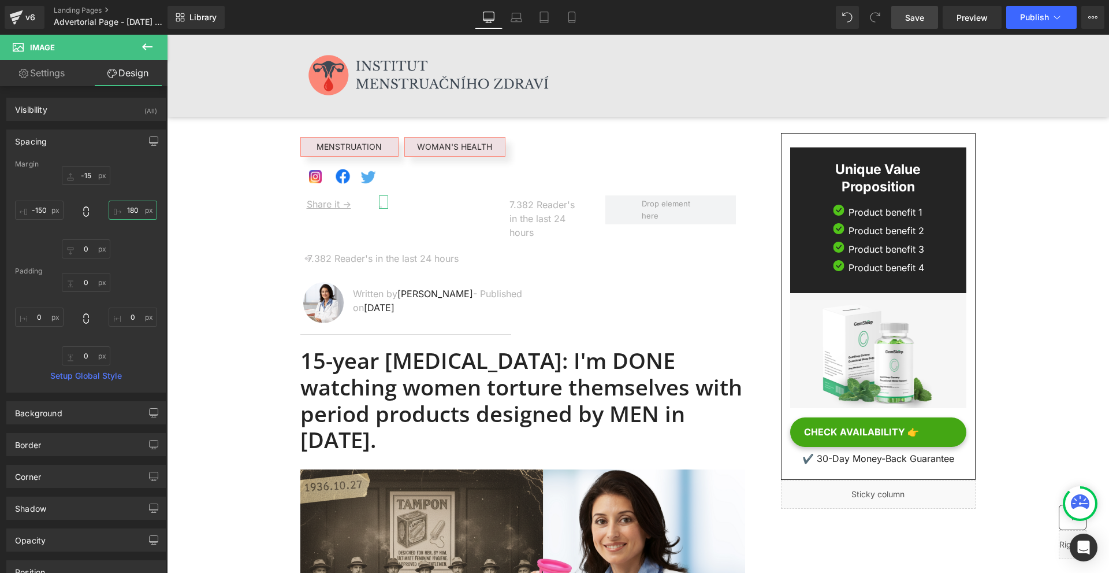
click at [128, 213] on input "180" at bounding box center [133, 209] width 49 height 19
type input "120"
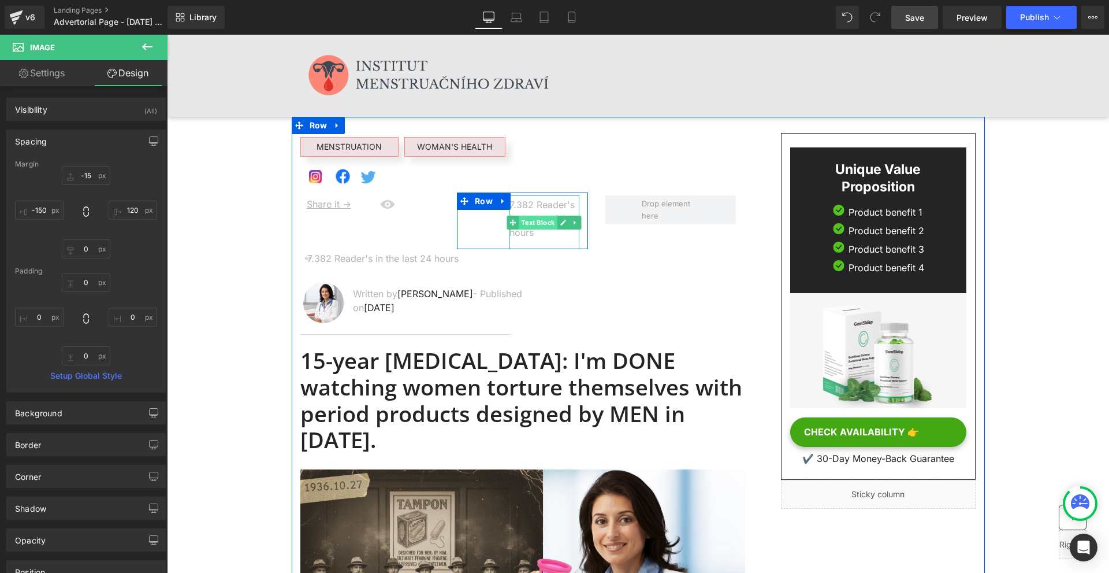
click at [533, 224] on span "Text Block" at bounding box center [538, 222] width 38 height 14
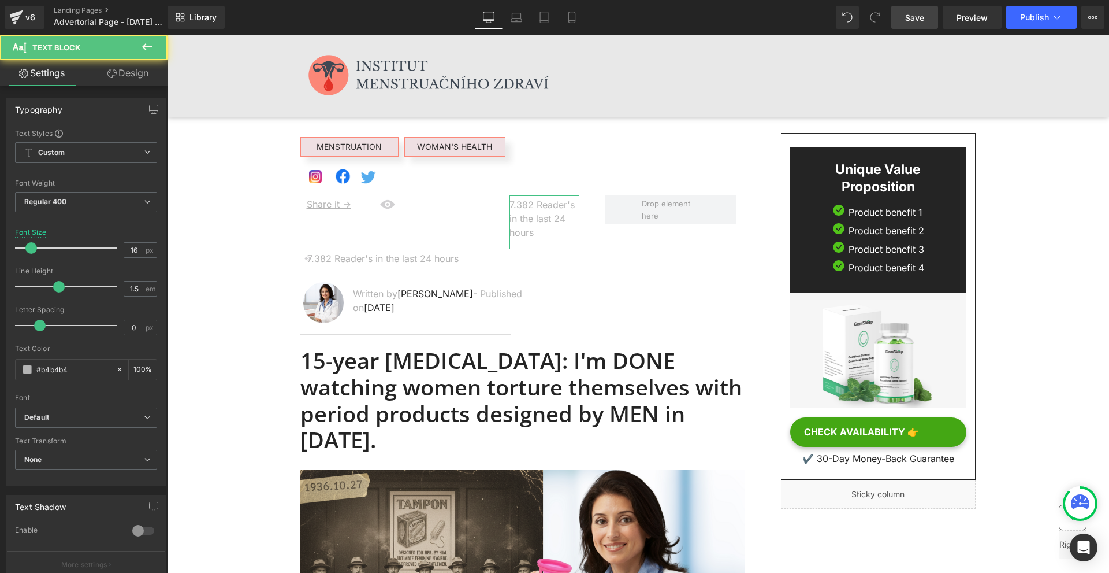
click at [129, 81] on link "Design" at bounding box center [128, 73] width 84 height 26
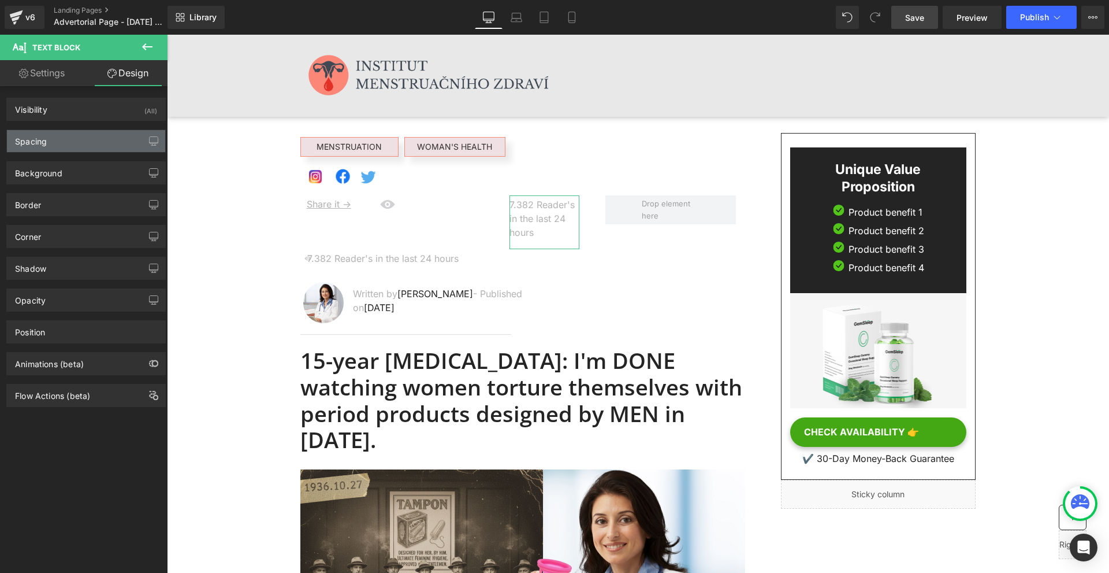
click at [57, 135] on div "Spacing" at bounding box center [86, 141] width 158 height 22
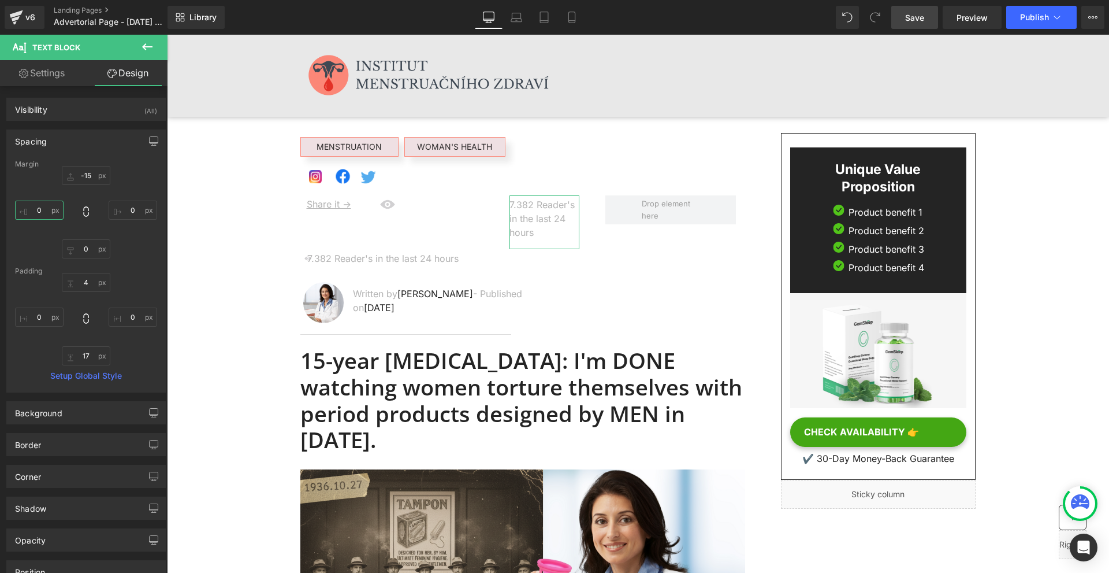
click at [47, 203] on input "0" at bounding box center [39, 209] width 49 height 19
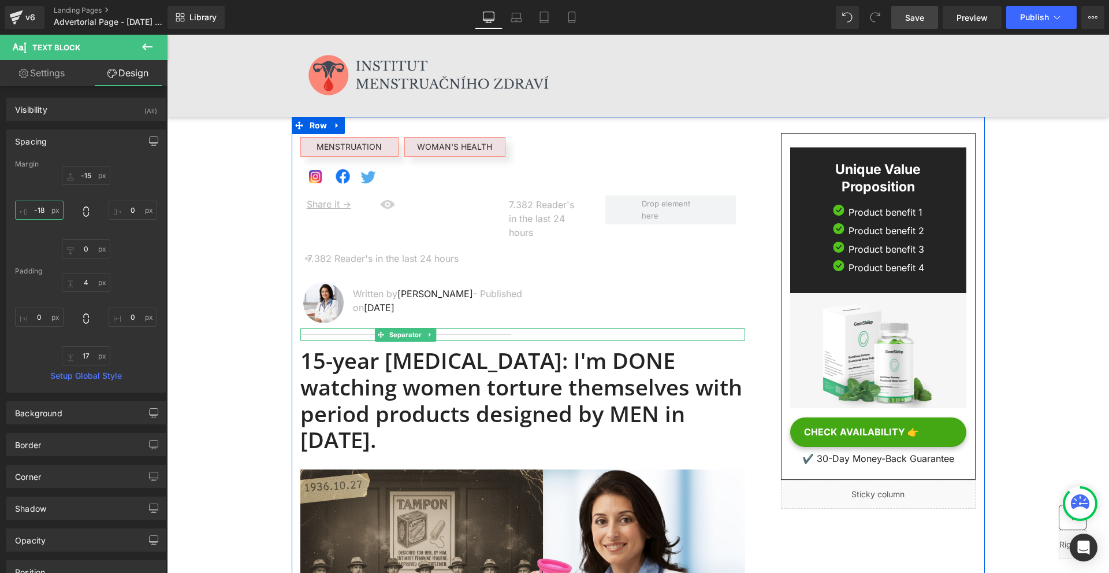
type input "-180"
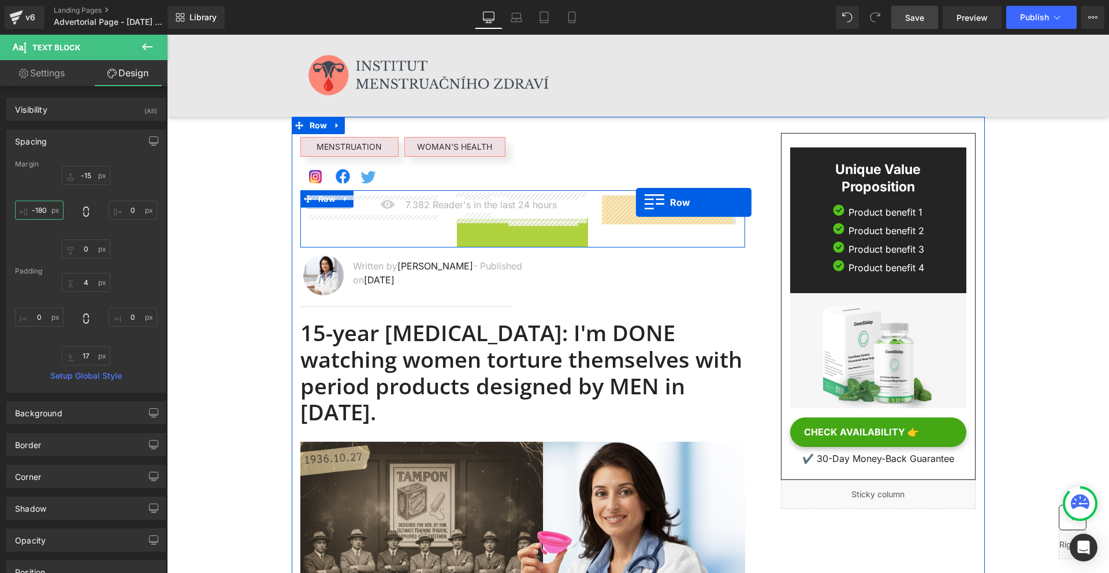
drag, startPoint x: 473, startPoint y: 228, endPoint x: 636, endPoint y: 202, distance: 165.0
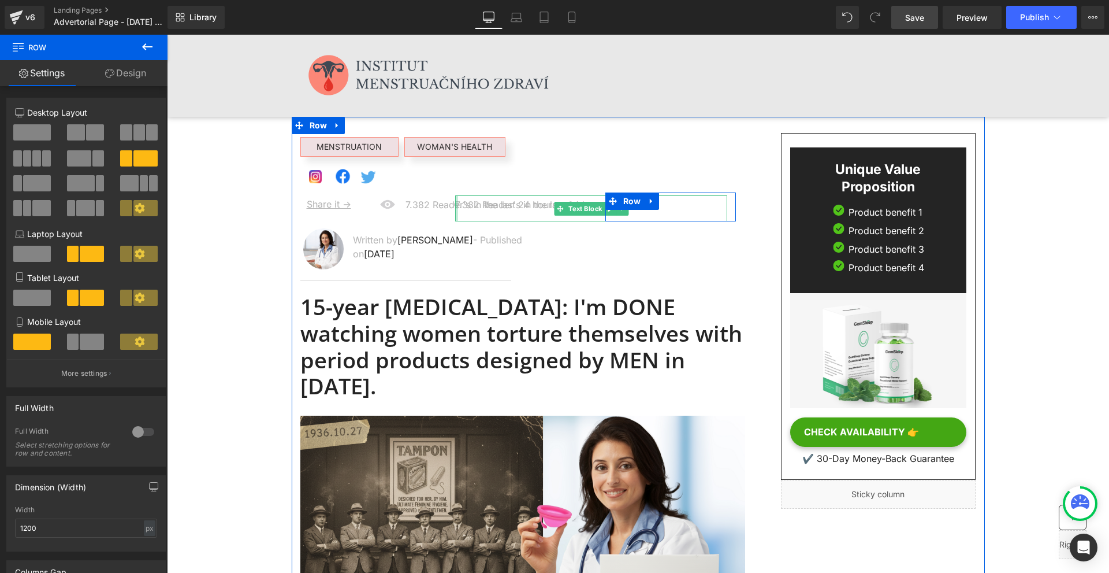
click at [472, 214] on div "7.382 Reader's in the last 24 hours" at bounding box center [591, 208] width 272 height 26
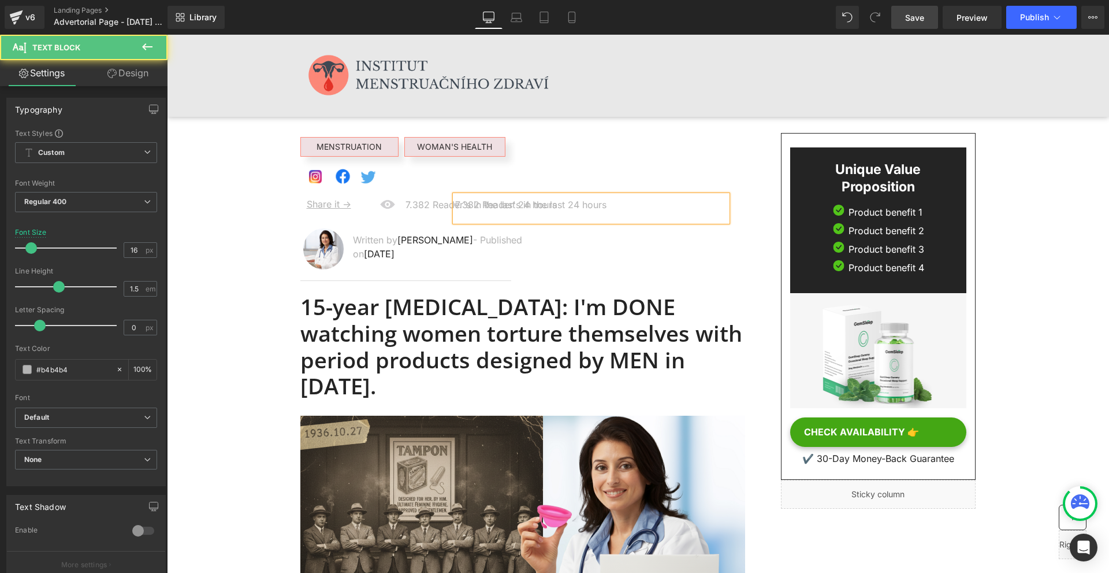
click at [129, 73] on link "Design" at bounding box center [128, 73] width 84 height 26
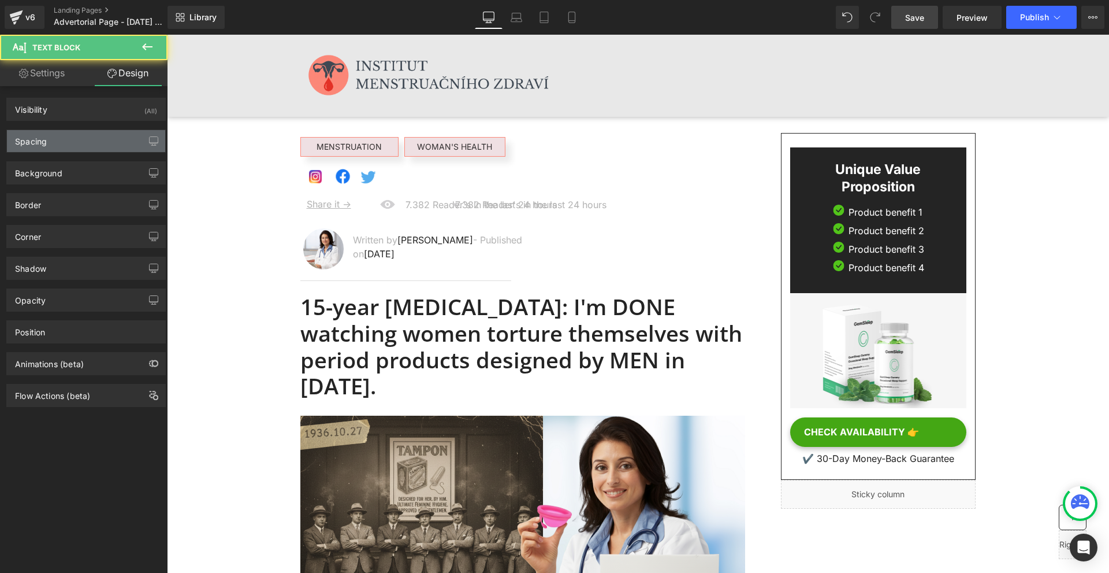
click at [70, 136] on div "Spacing" at bounding box center [86, 141] width 158 height 22
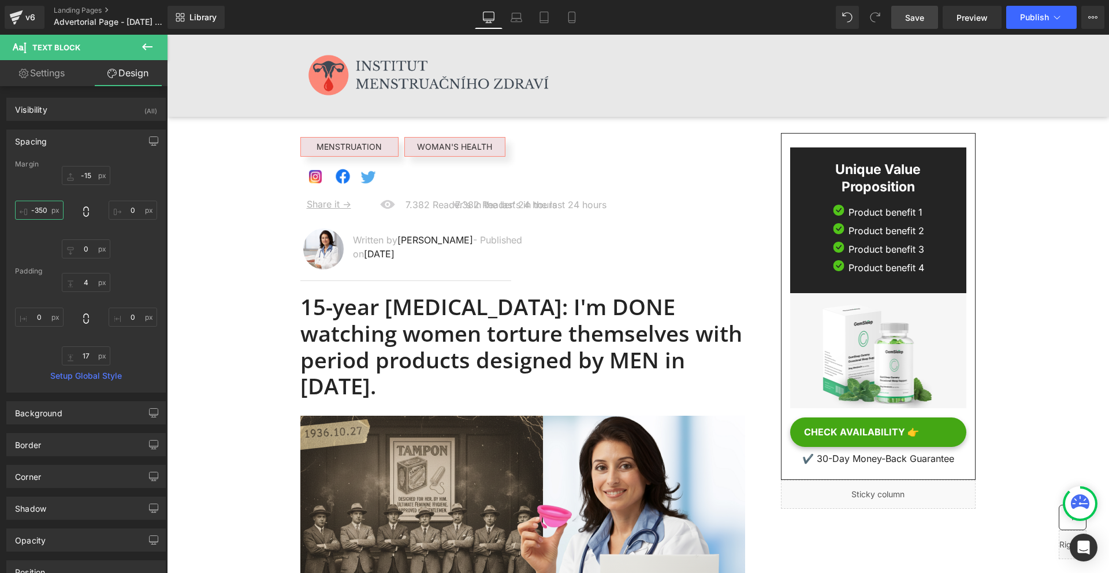
click at [54, 203] on input "-350" at bounding box center [39, 209] width 49 height 19
type input "0"
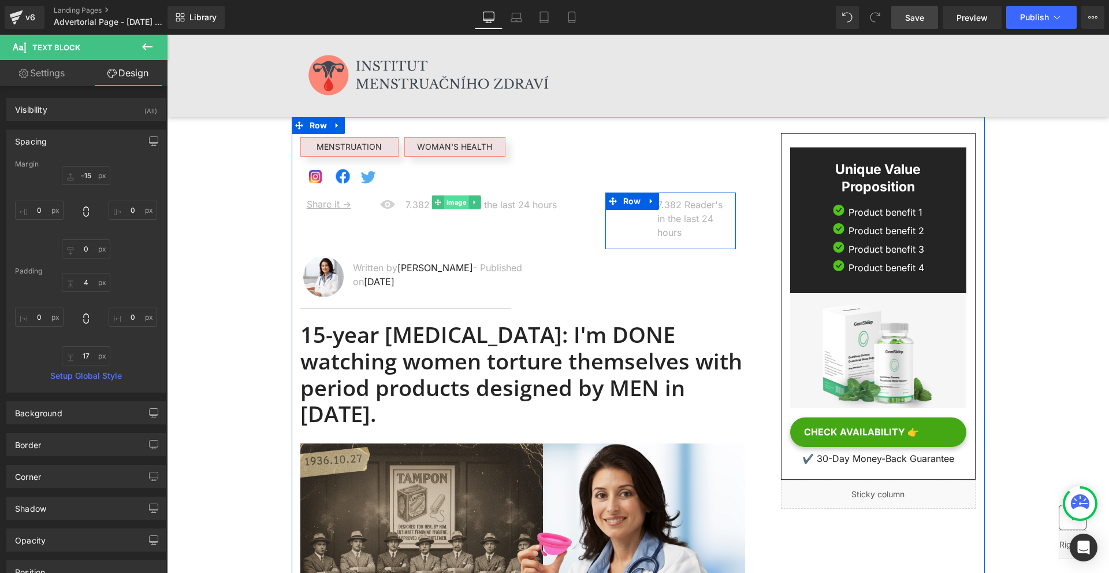
click at [451, 204] on span "Image" at bounding box center [456, 202] width 25 height 14
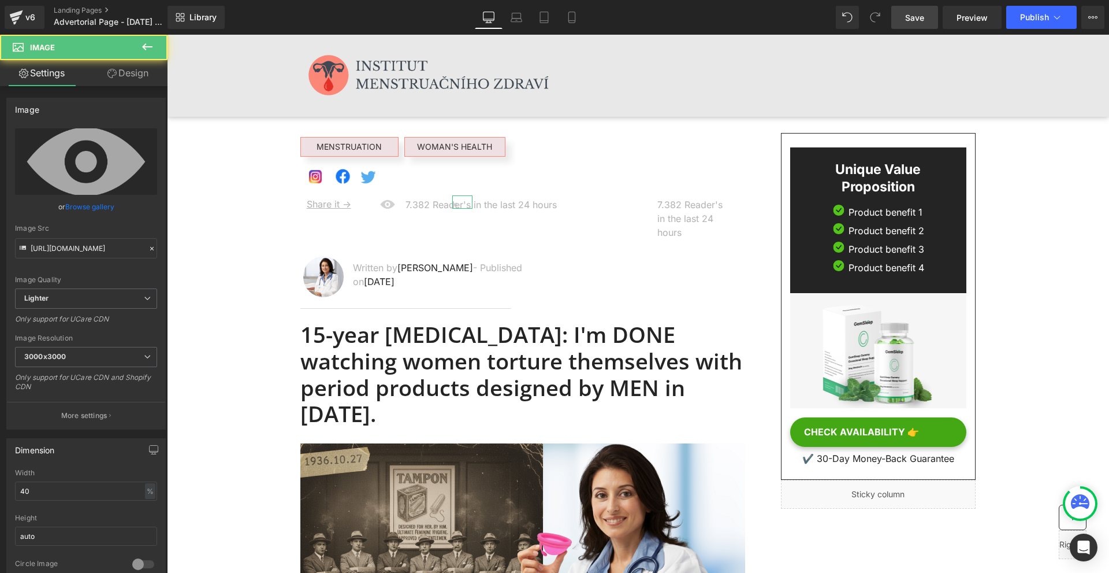
click at [158, 70] on link "Design" at bounding box center [128, 73] width 84 height 26
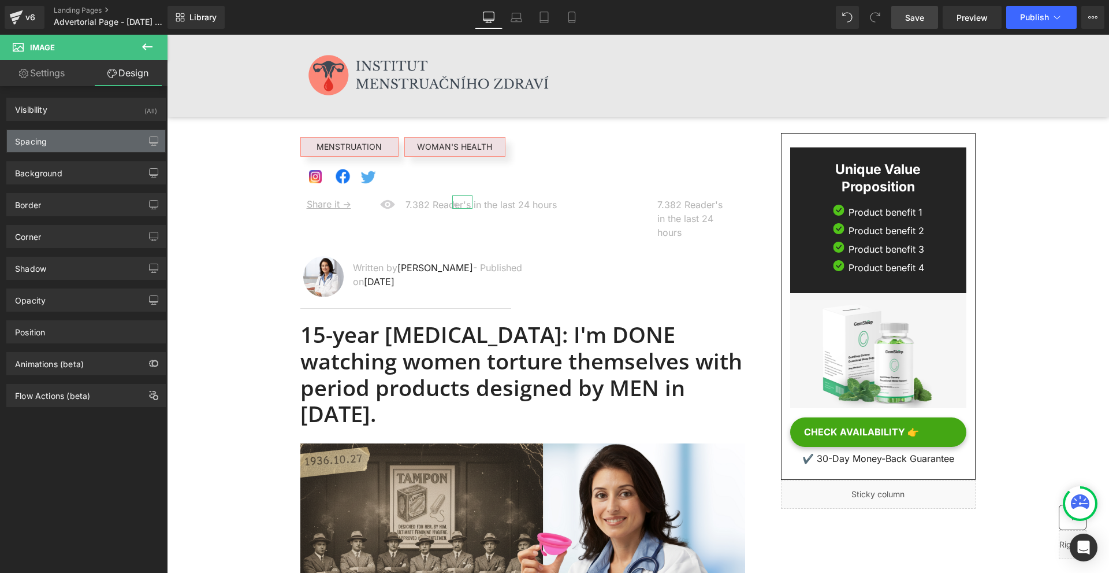
click at [84, 132] on div "Spacing" at bounding box center [86, 141] width 158 height 22
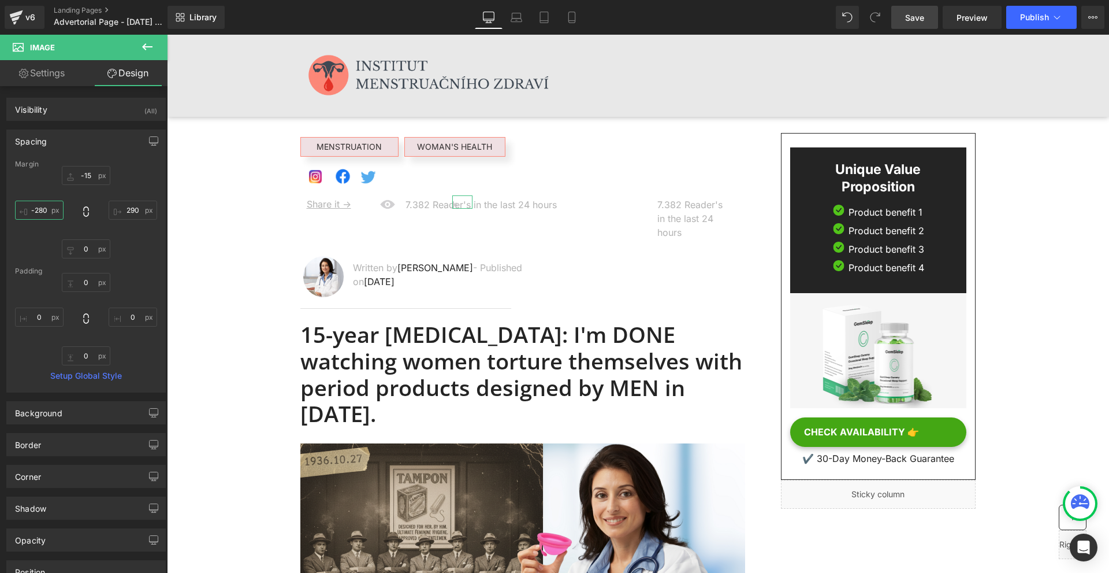
click at [48, 205] on input "-280" at bounding box center [39, 209] width 49 height 19
type input "0"
click at [122, 214] on input "290" at bounding box center [133, 209] width 49 height 19
type input "0"
click at [53, 215] on input "0" at bounding box center [39, 209] width 49 height 19
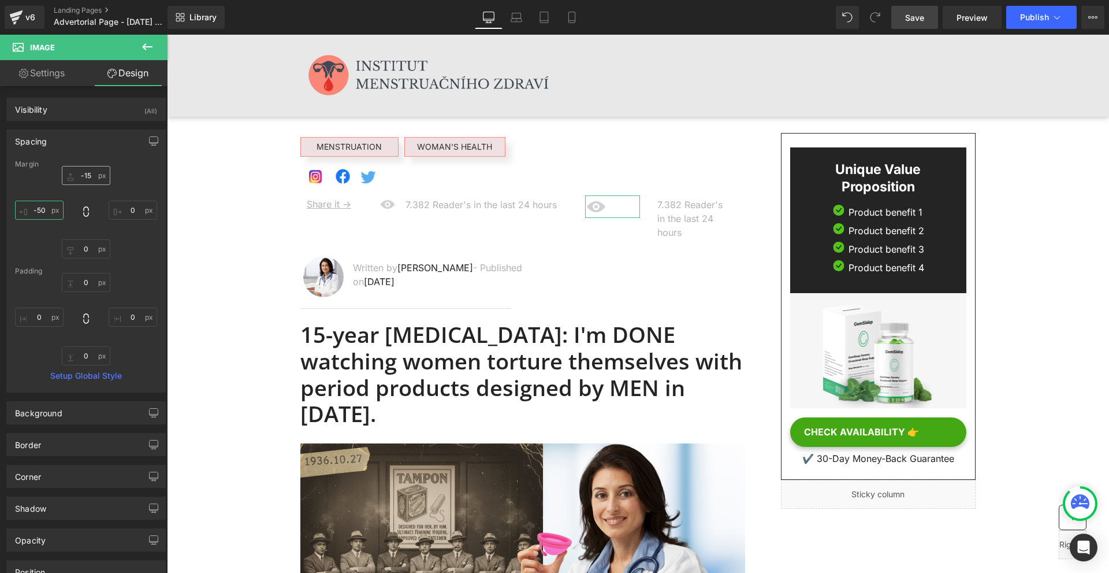
type input "-50"
click at [88, 173] on input "-15" at bounding box center [86, 175] width 49 height 19
click at [151, 210] on input "0" at bounding box center [133, 209] width 49 height 19
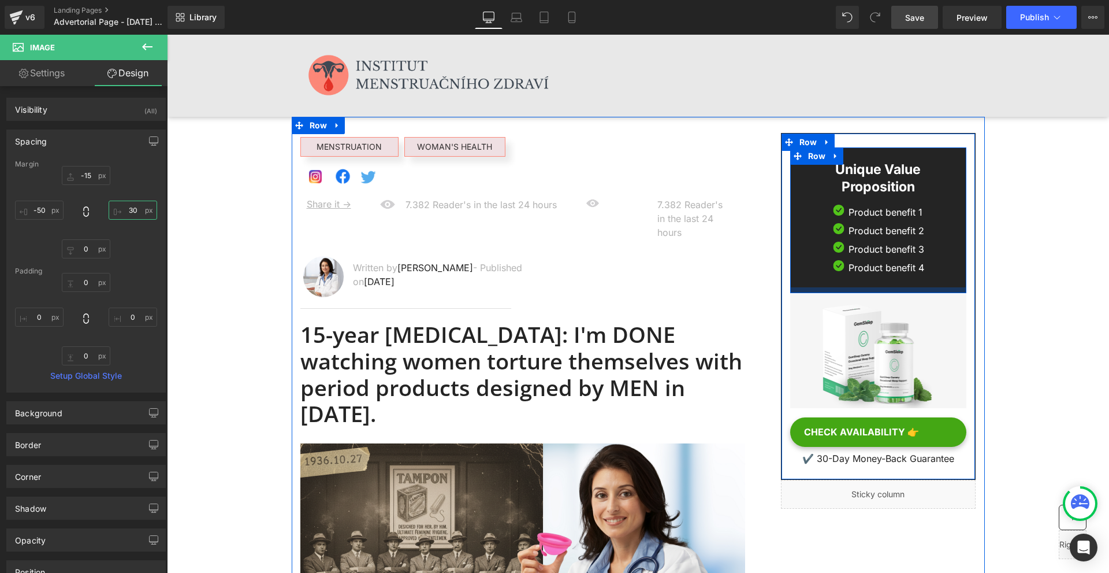
type input "3"
type input "6"
type input "20"
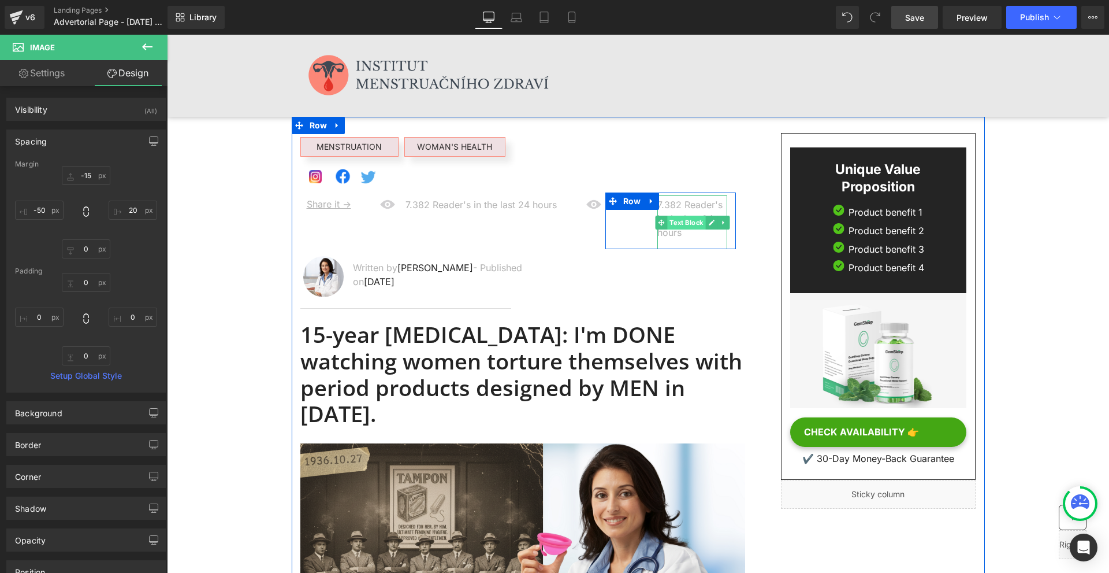
click at [682, 226] on span "Text Block" at bounding box center [686, 222] width 38 height 14
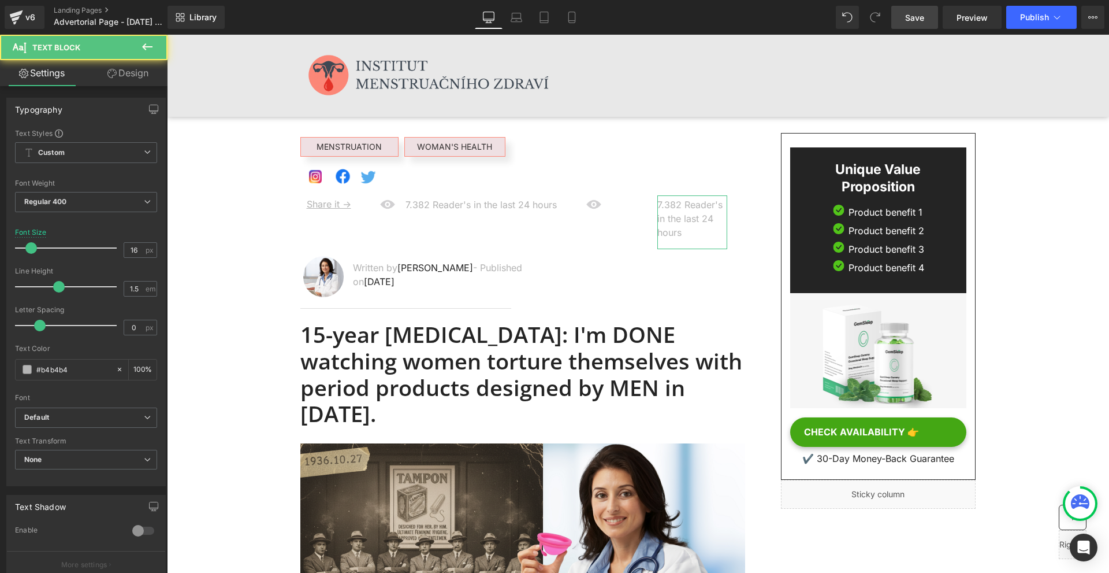
click at [144, 71] on link "Design" at bounding box center [128, 73] width 84 height 26
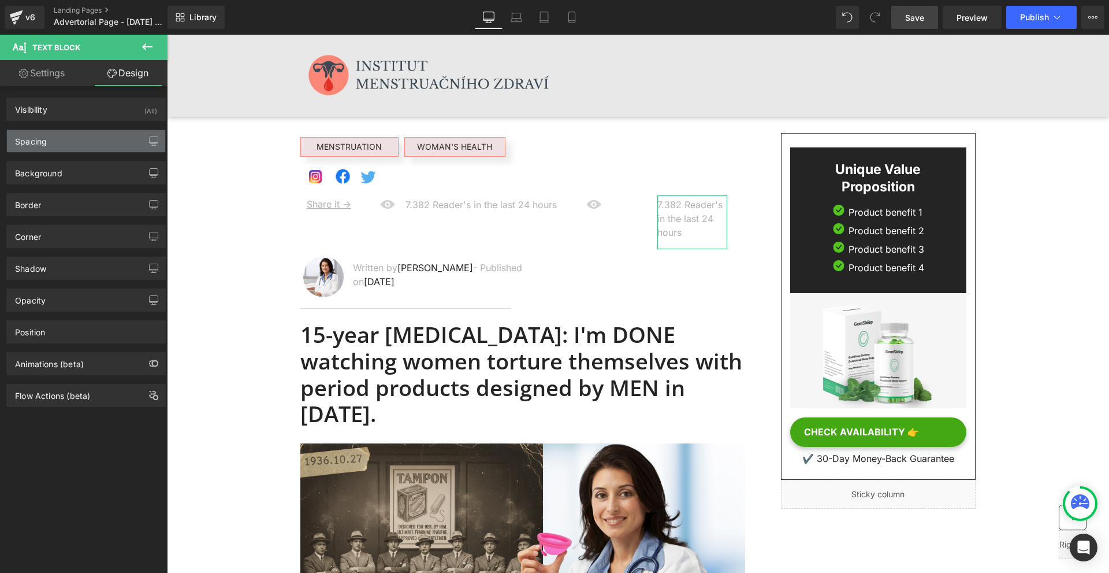
click at [87, 135] on div "Spacing" at bounding box center [86, 141] width 158 height 22
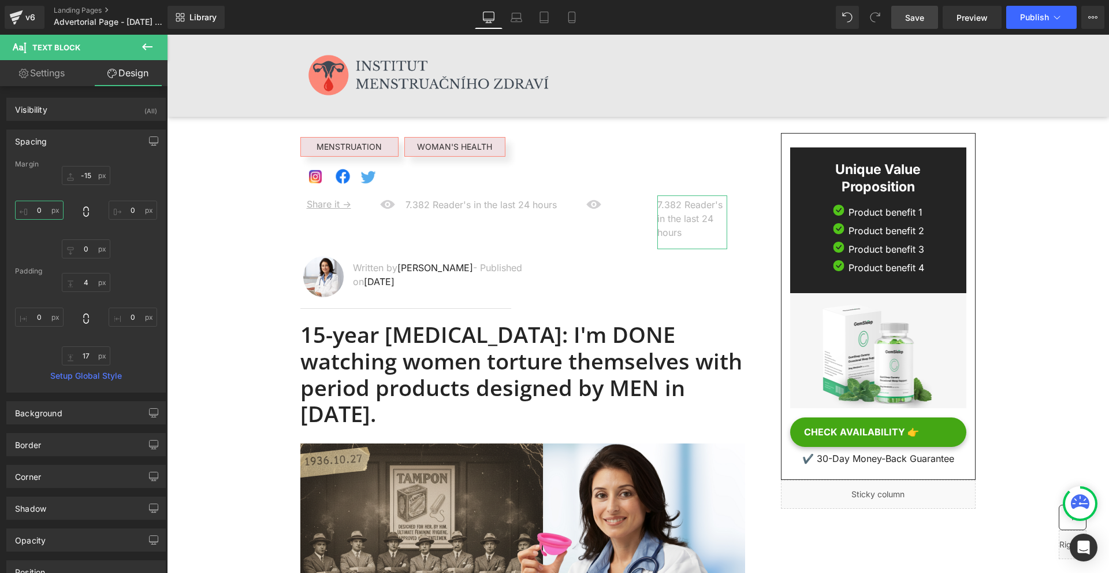
click at [53, 207] on input "0" at bounding box center [39, 209] width 49 height 19
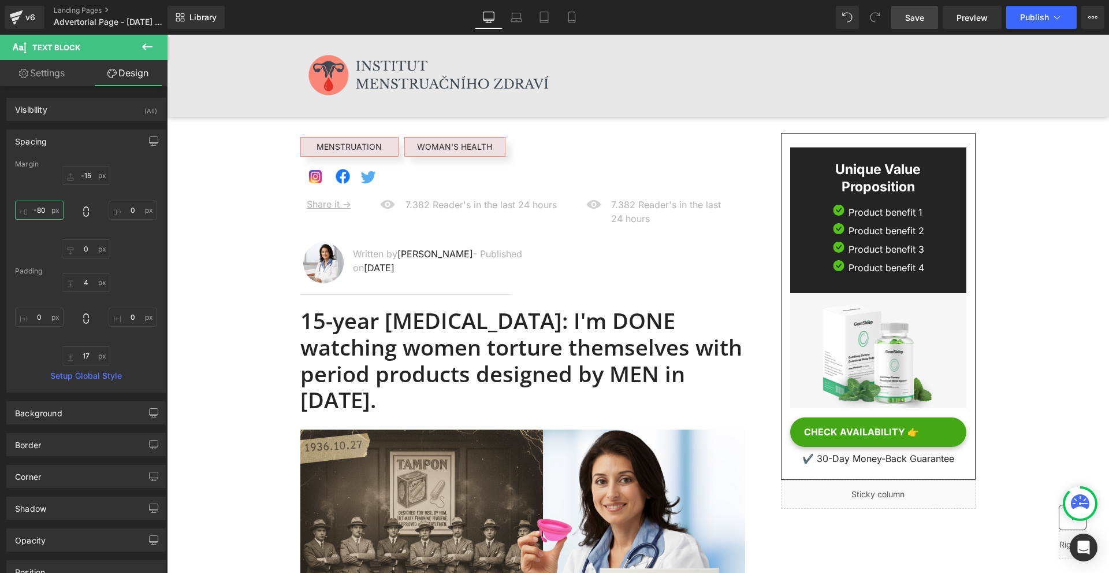
type input "-80"
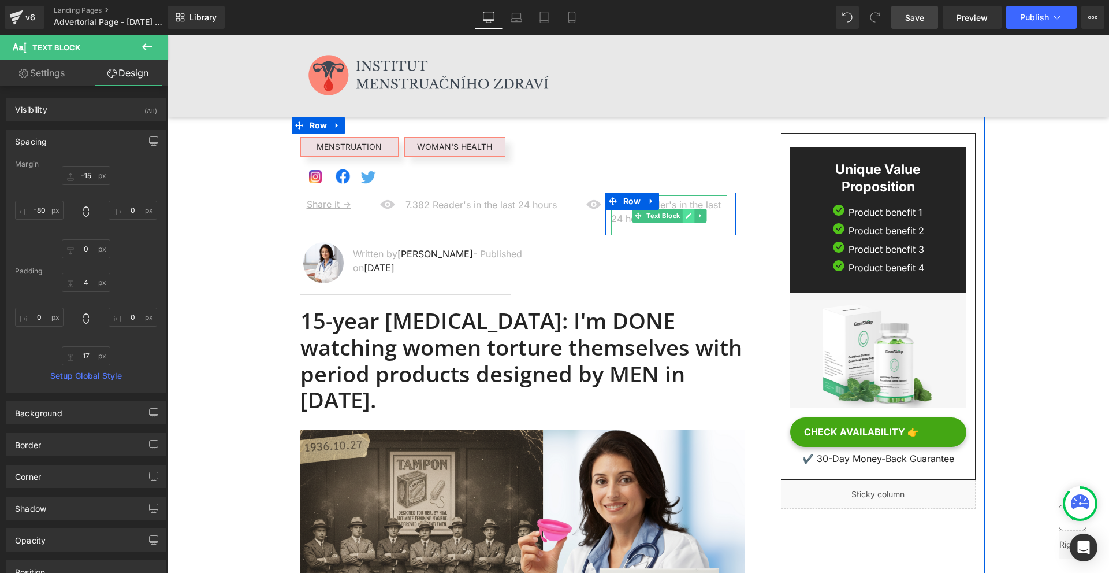
click at [685, 220] on link at bounding box center [689, 216] width 12 height 14
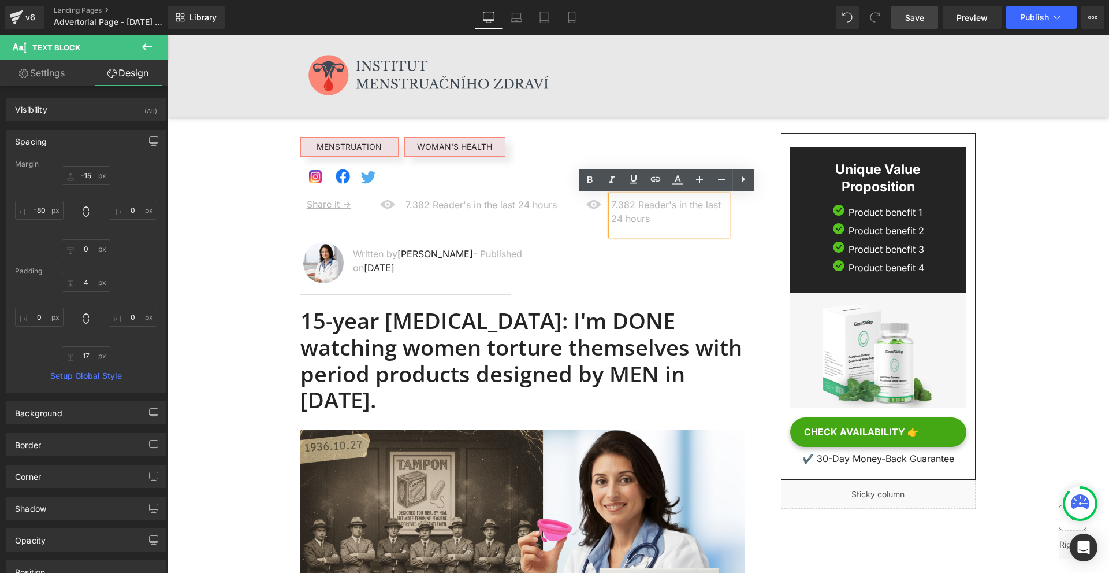
click at [685, 219] on p "7.382 Reader's in the last 24 hours" at bounding box center [669, 212] width 116 height 28
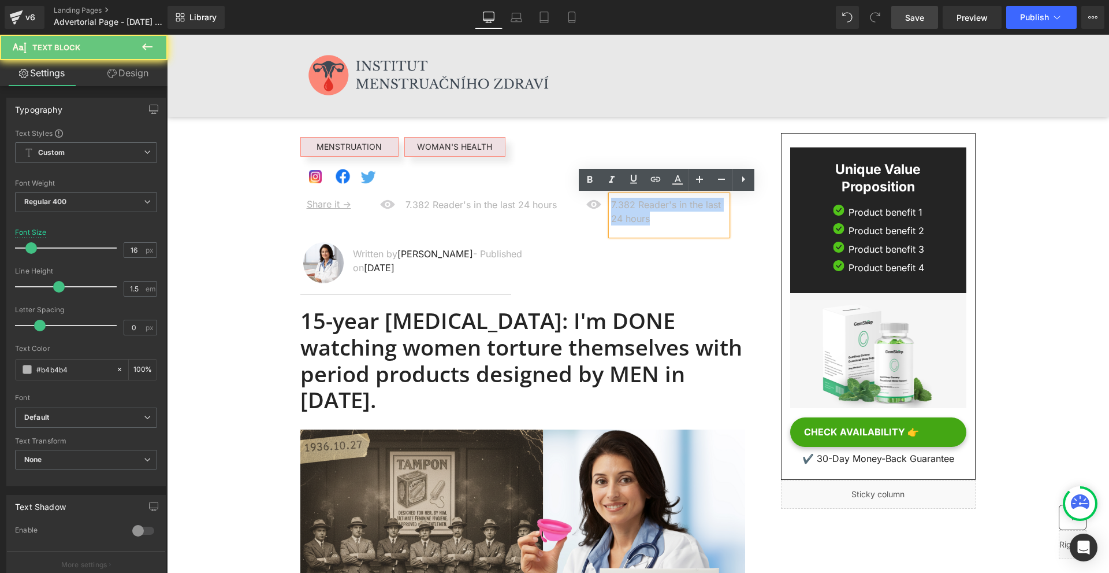
click at [685, 219] on p "7.382 Reader's in the last 24 hours" at bounding box center [669, 212] width 116 height 28
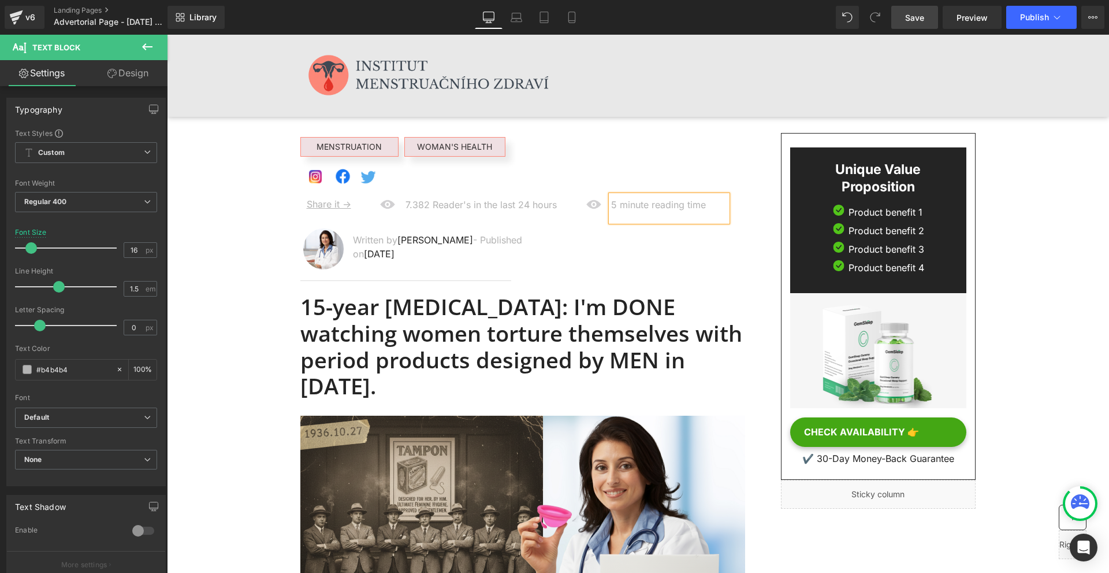
click at [754, 278] on div "Unique Value Proposition Heading Image Product benefit 1 Text Block Image Produ…" at bounding box center [869, 321] width 231 height 376
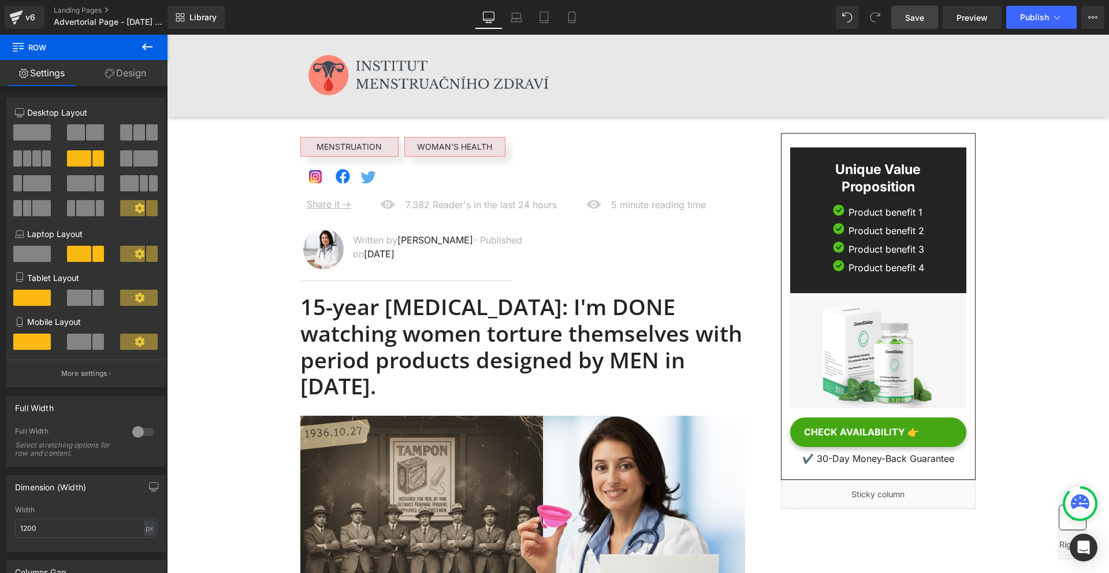
drag, startPoint x: 930, startPoint y: 18, endPoint x: 843, endPoint y: 0, distance: 89.2
click at [930, 18] on link "Save" at bounding box center [914, 17] width 47 height 23
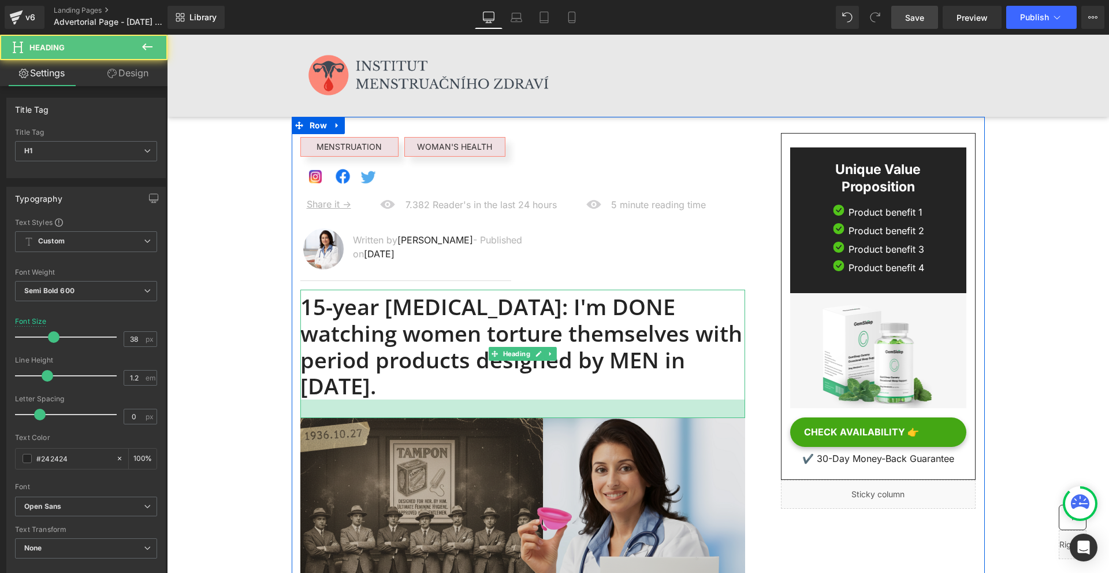
drag, startPoint x: 587, startPoint y: 388, endPoint x: 697, endPoint y: 403, distance: 110.9
click at [586, 399] on div "32px" at bounding box center [522, 408] width 445 height 18
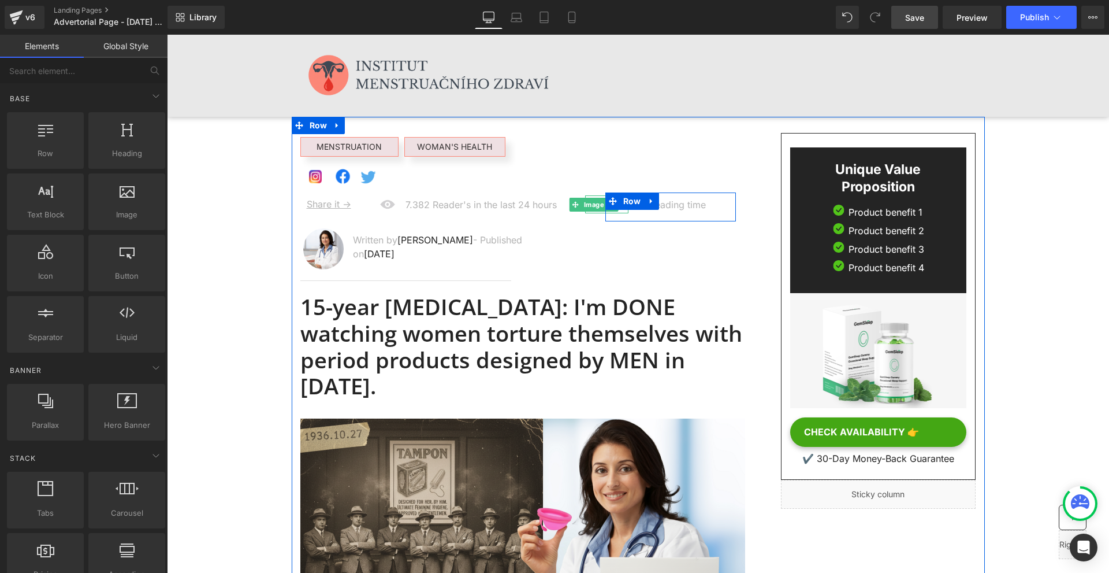
click at [586, 206] on span "Image" at bounding box center [594, 205] width 25 height 14
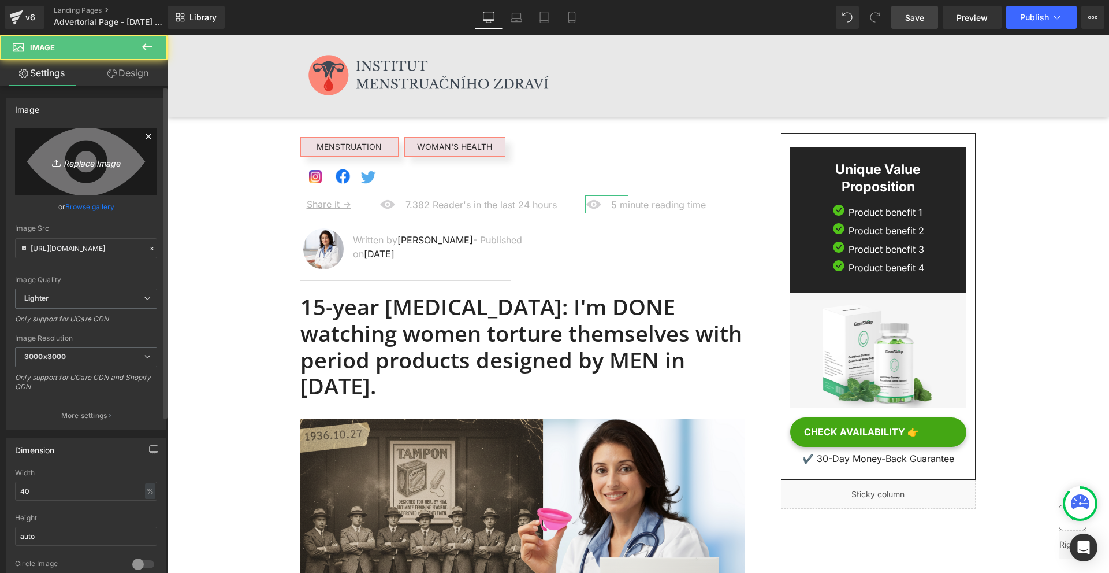
click at [75, 155] on icon "Replace Image" at bounding box center [86, 161] width 92 height 14
type input "C:\fakepath\Névtelen terv - 2025-09-22T214807.941.png"
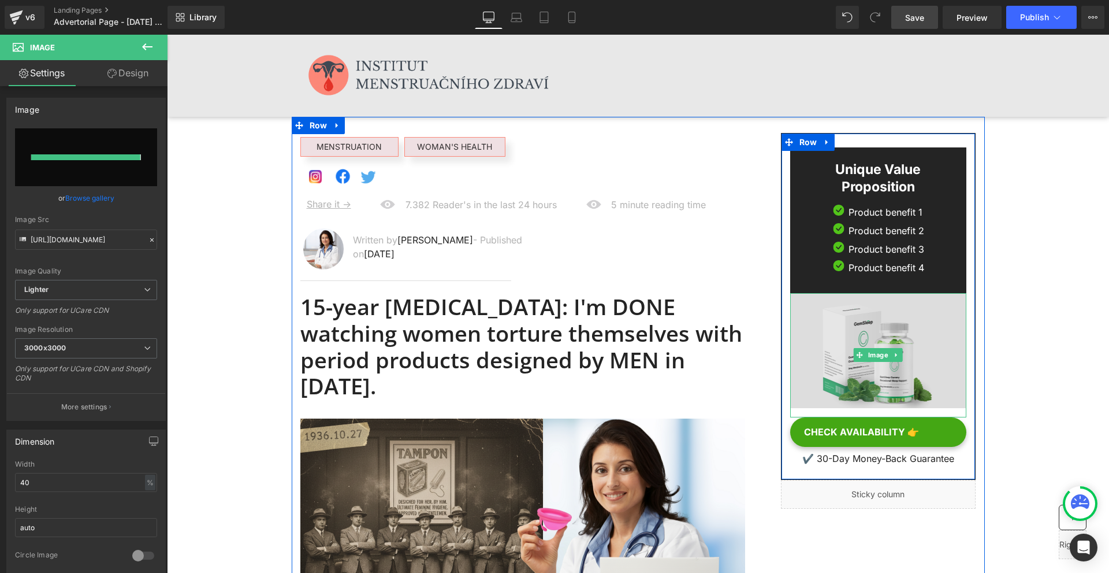
type input "https://ucarecdn.com/28f6541b-f075-4cd0-8017-fea07d008327/-/format/auto/-/previ…"
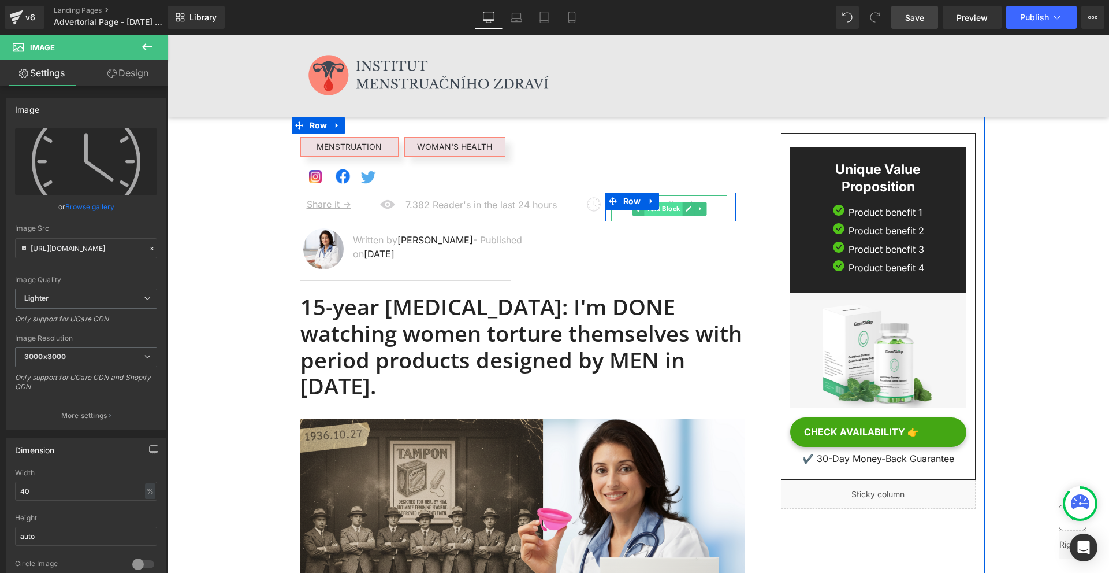
click at [649, 213] on span "Text Block" at bounding box center [663, 209] width 38 height 14
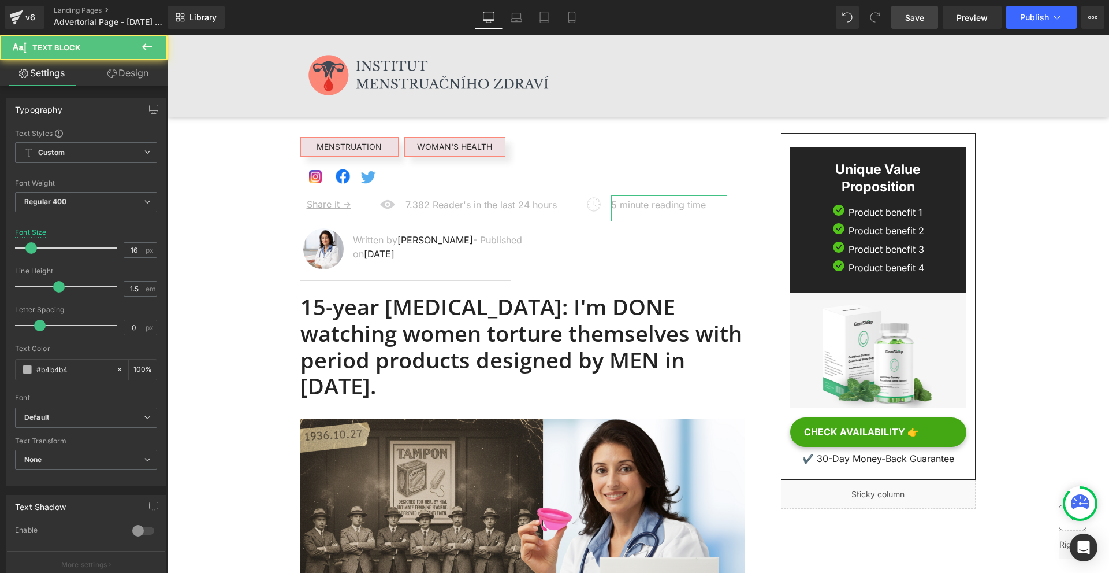
click at [131, 70] on link "Design" at bounding box center [128, 73] width 84 height 26
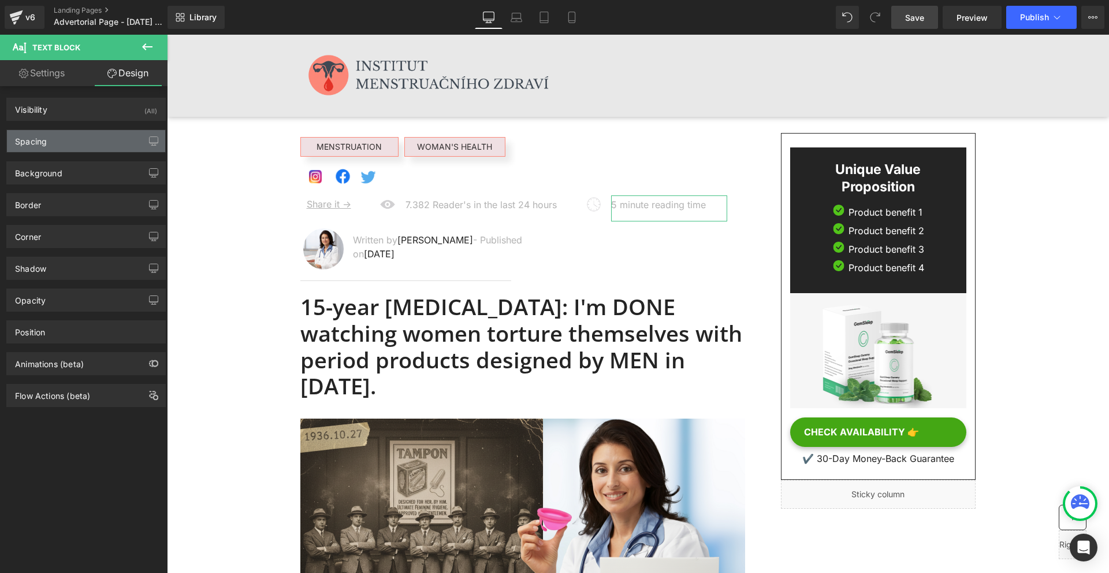
click at [75, 143] on div "Spacing" at bounding box center [86, 141] width 158 height 22
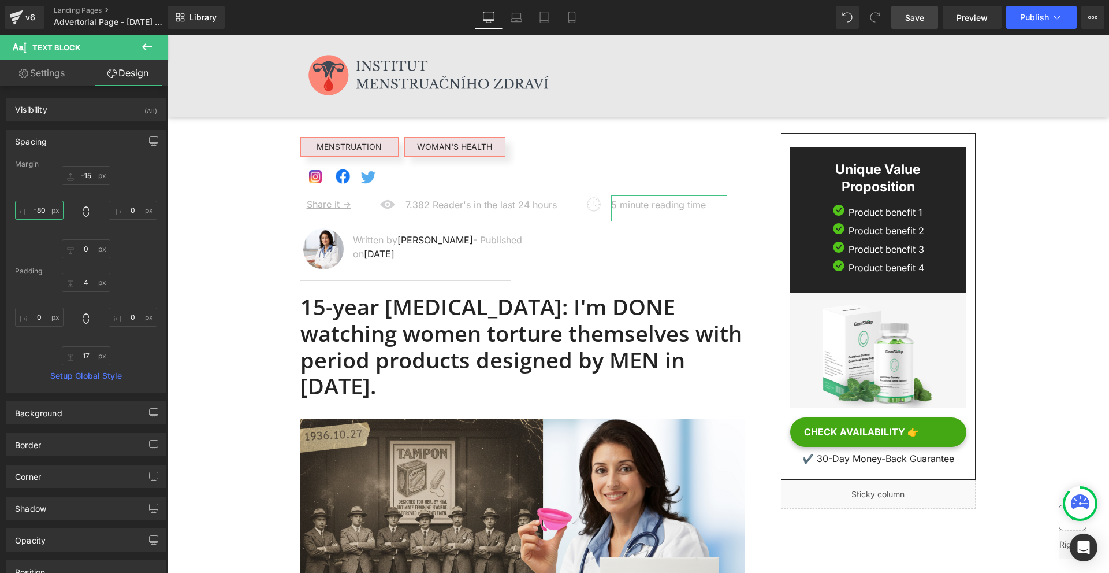
click at [61, 213] on input "-80" at bounding box center [39, 209] width 49 height 19
type input "-86"
click at [926, 16] on link "Save" at bounding box center [914, 17] width 47 height 23
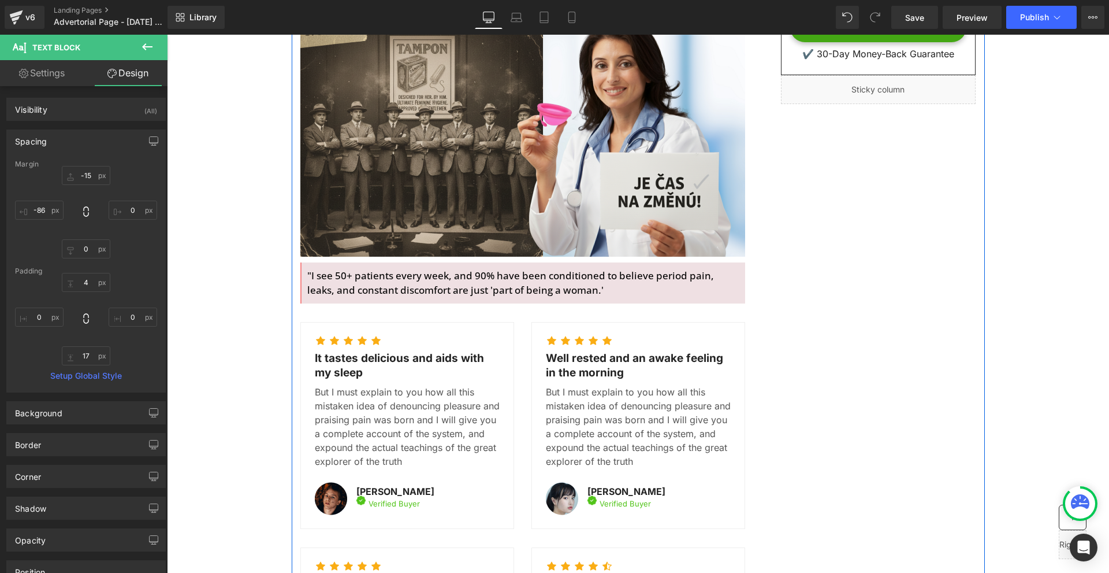
scroll to position [520, 0]
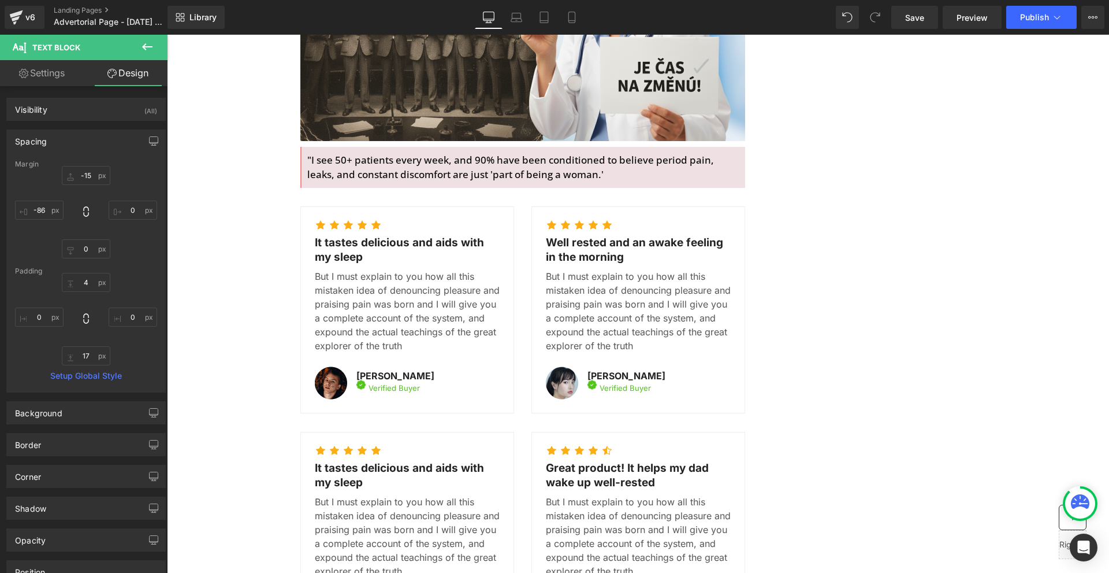
click at [143, 44] on icon at bounding box center [147, 47] width 14 height 14
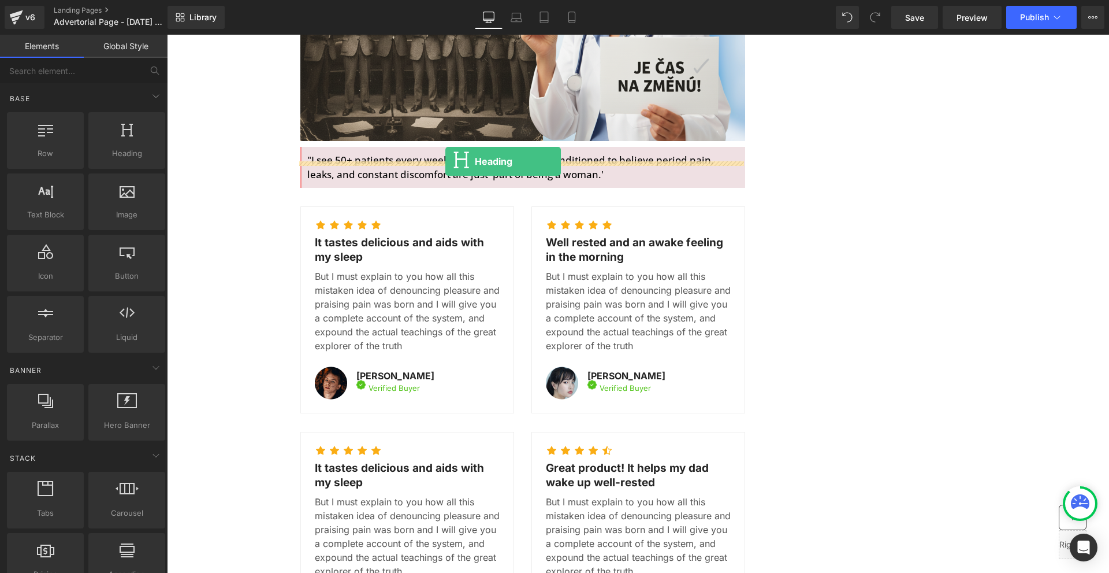
drag, startPoint x: 328, startPoint y: 197, endPoint x: 441, endPoint y: 157, distance: 120.0
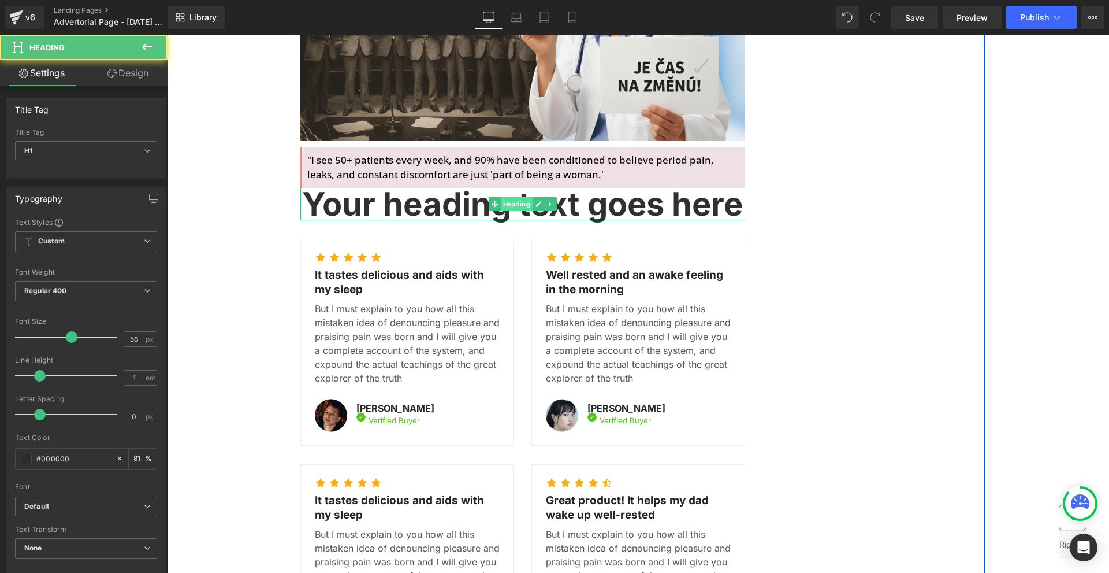
click at [500, 197] on span "Heading" at bounding box center [516, 204] width 32 height 14
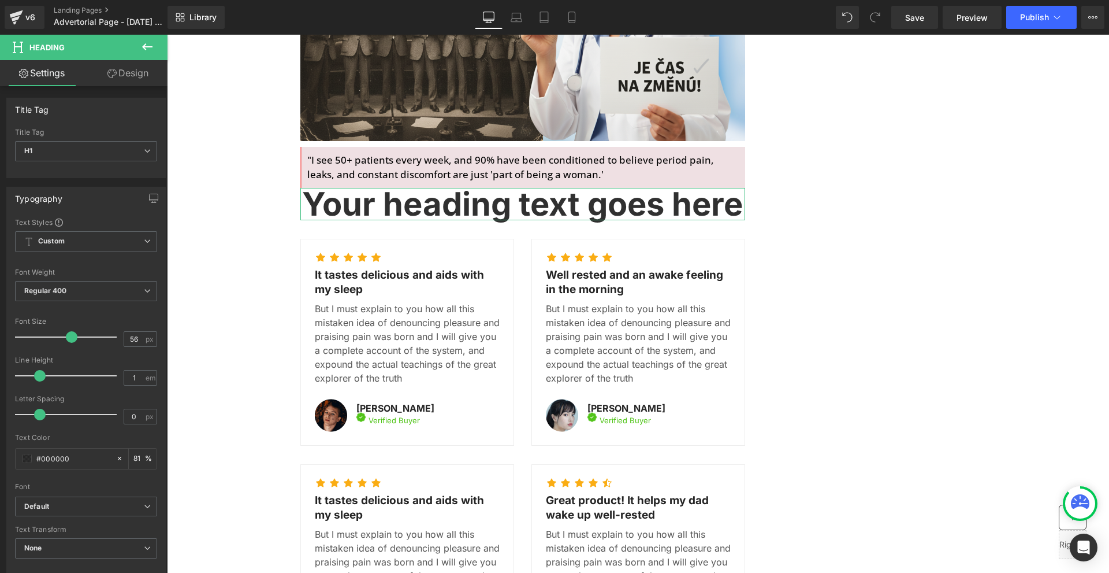
click at [110, 58] on span "Heading" at bounding box center [70, 47] width 116 height 25
click at [112, 65] on link "Design" at bounding box center [128, 73] width 84 height 26
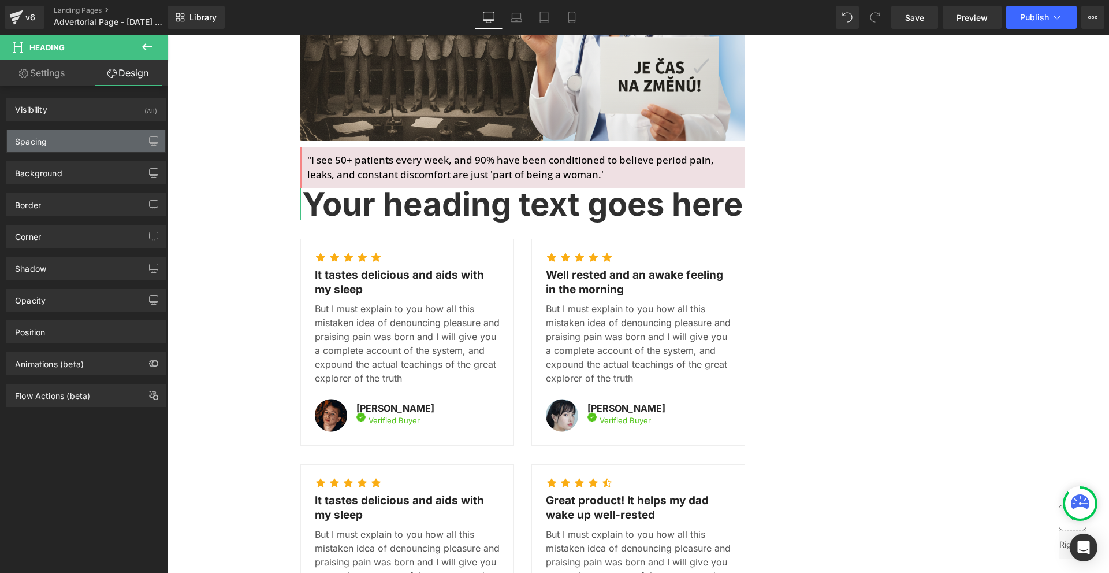
type input "0"
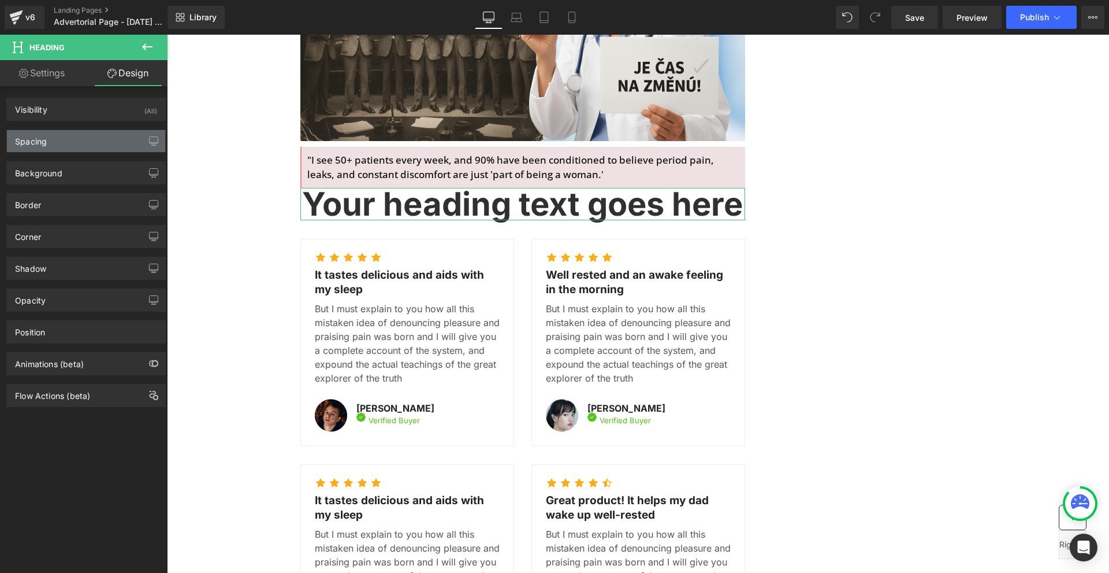
type input "0"
click at [67, 139] on div "Spacing" at bounding box center [86, 141] width 158 height 22
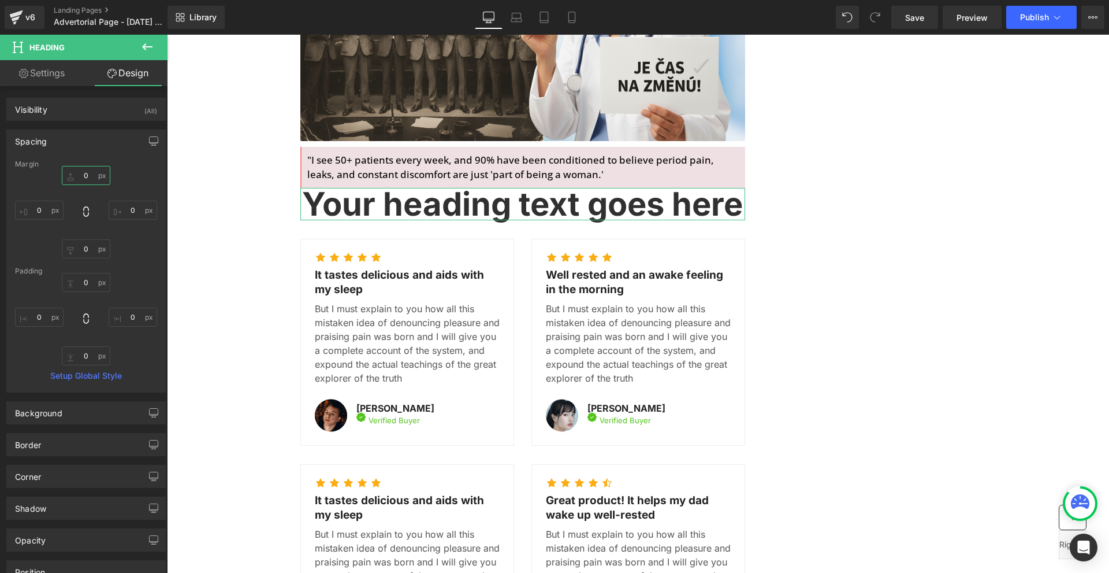
click at [79, 171] on input "0" at bounding box center [86, 175] width 49 height 19
type input "20"
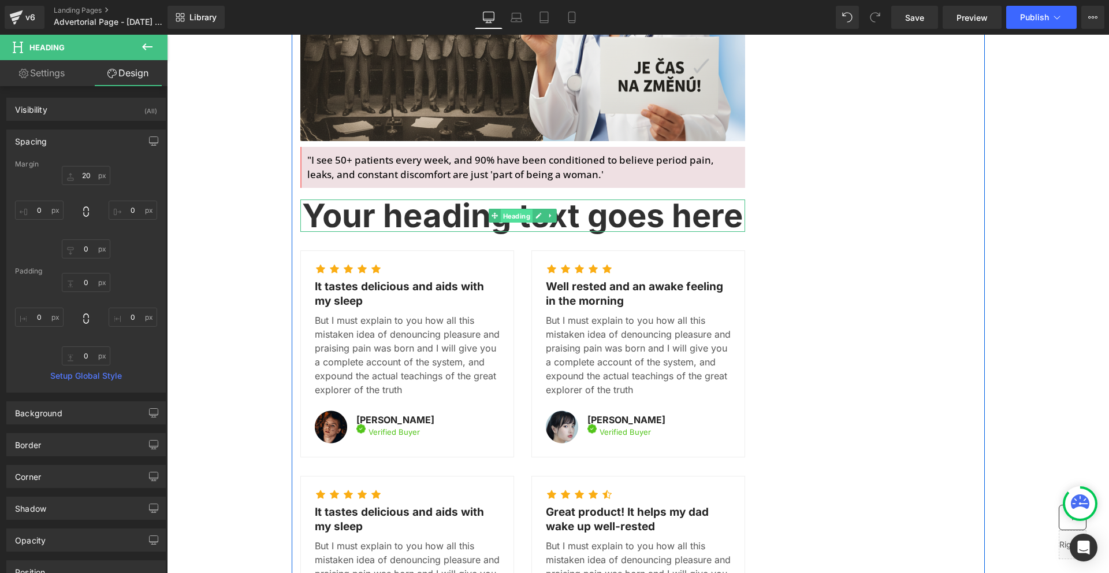
click at [513, 209] on span "Heading" at bounding box center [516, 216] width 32 height 14
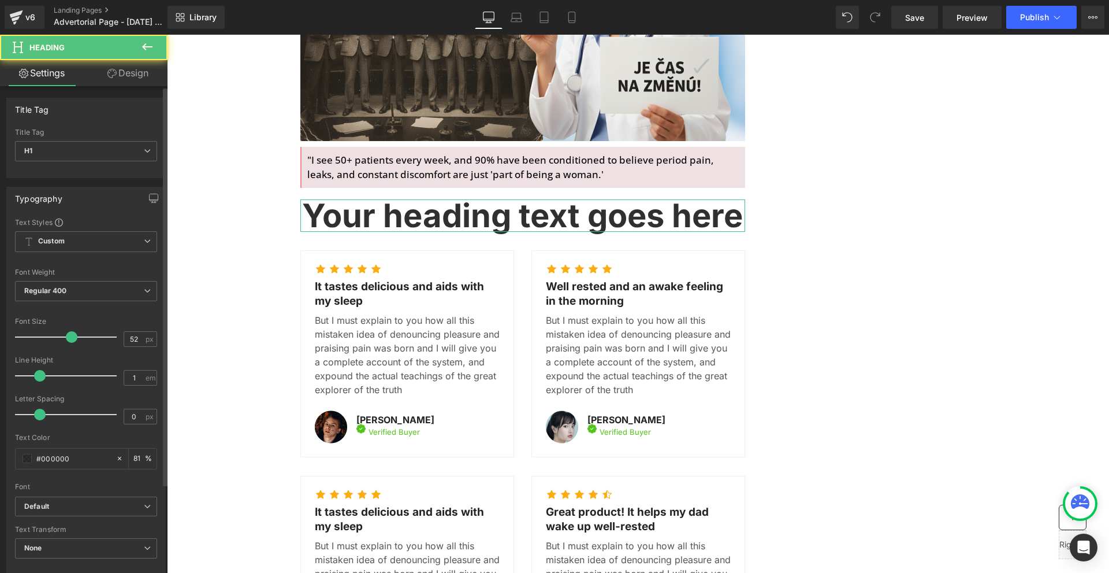
click at [65, 342] on div at bounding box center [69, 336] width 96 height 23
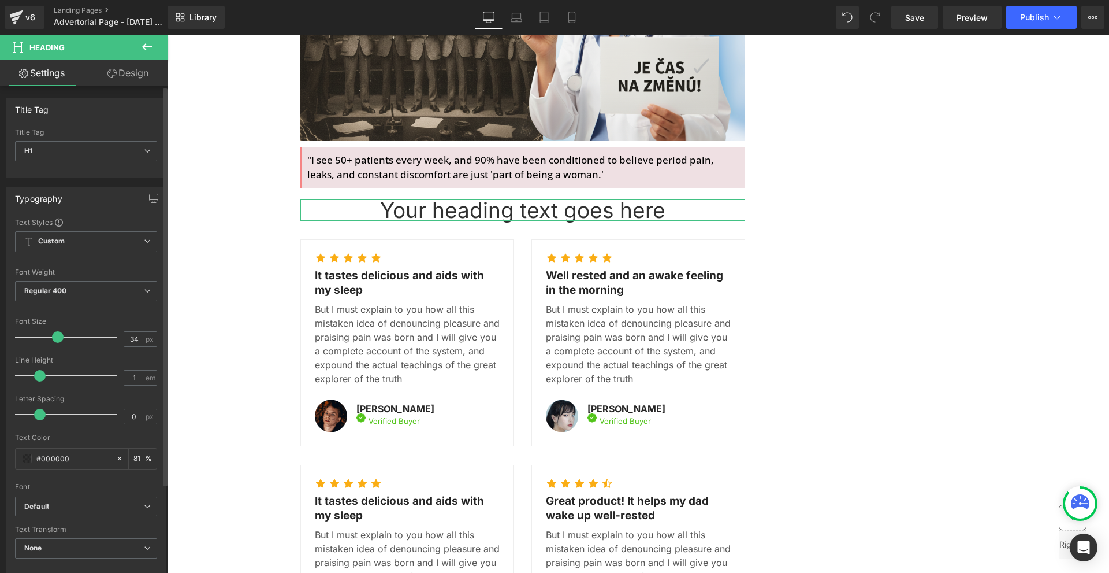
type input "32"
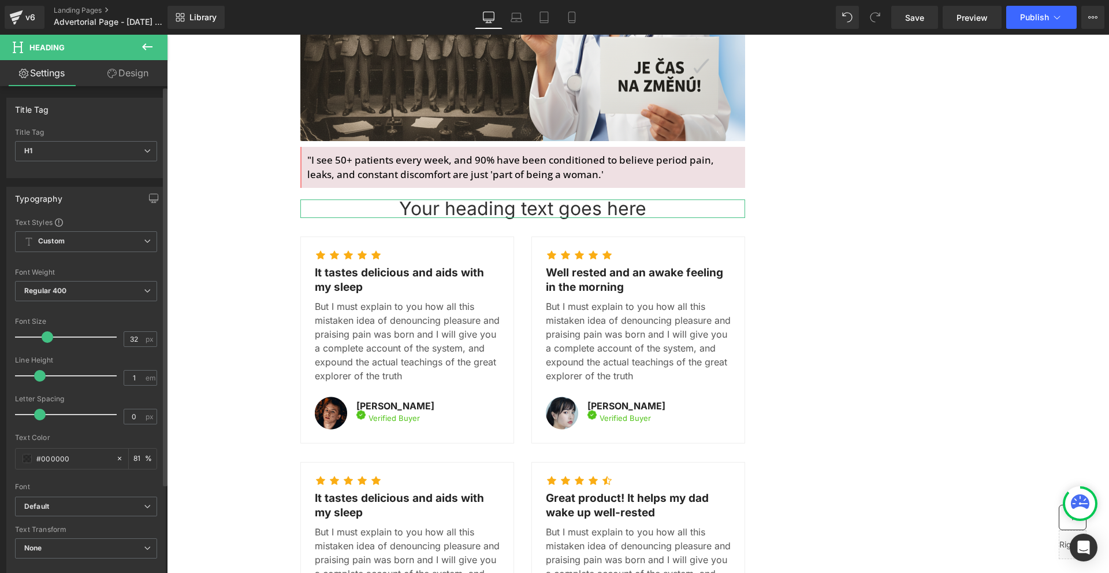
drag, startPoint x: 66, startPoint y: 338, endPoint x: 47, endPoint y: 337, distance: 19.7
click at [47, 337] on span at bounding box center [48, 337] width 12 height 12
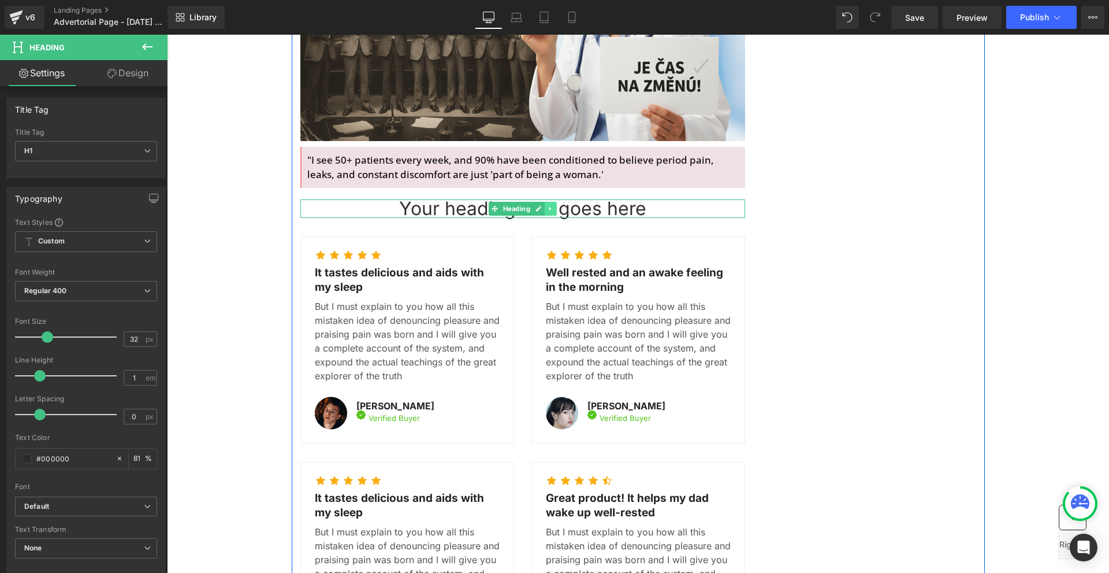
click at [550, 205] on icon at bounding box center [550, 208] width 6 height 7
click at [556, 202] on link at bounding box center [557, 209] width 12 height 14
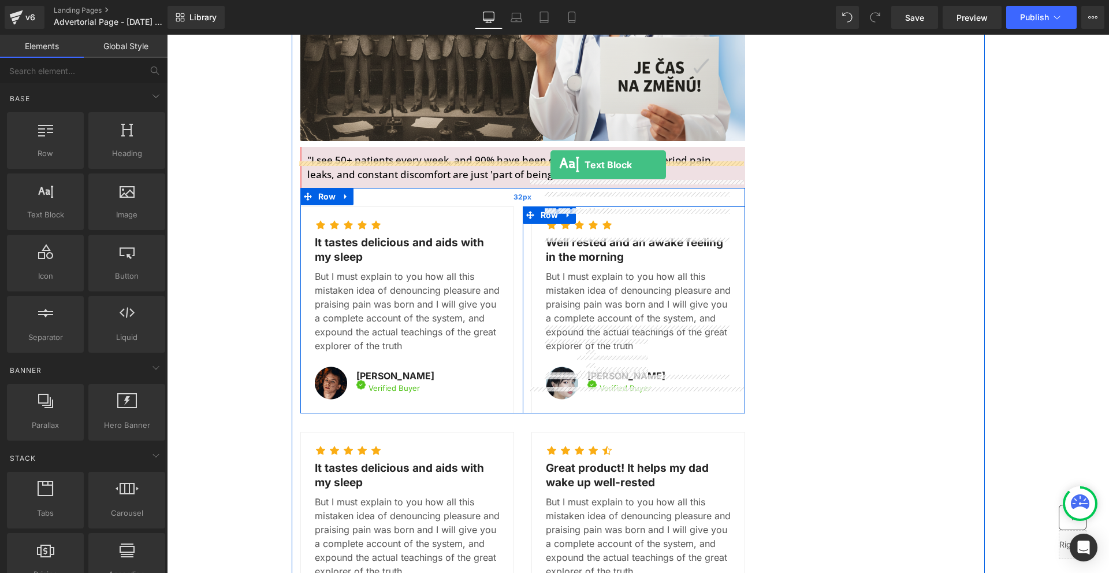
drag, startPoint x: 213, startPoint y: 259, endPoint x: 551, endPoint y: 165, distance: 351.0
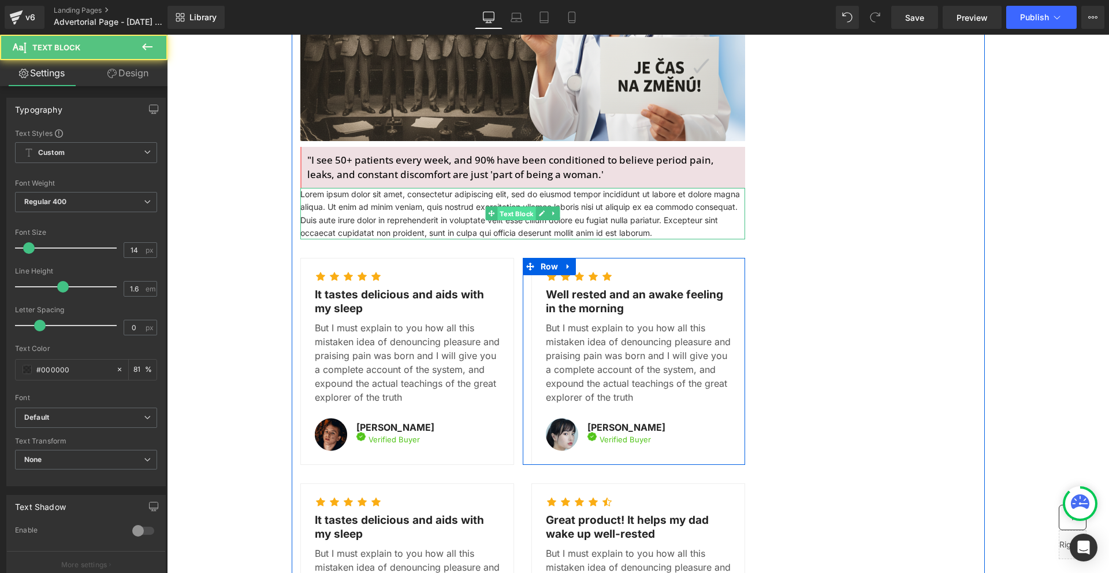
click at [512, 207] on span "Text Block" at bounding box center [516, 214] width 38 height 14
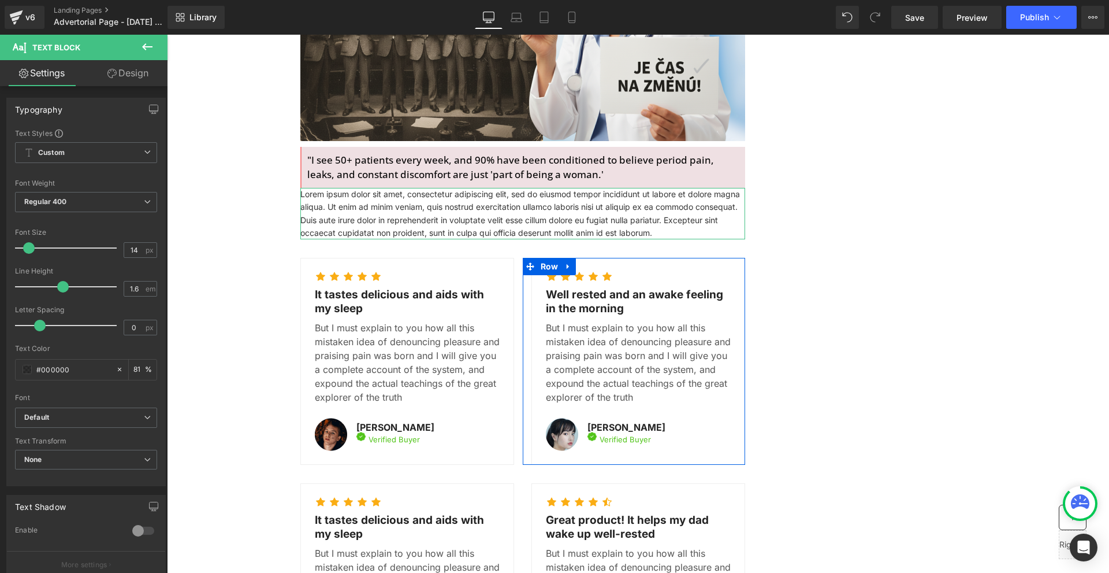
click at [146, 70] on link "Design" at bounding box center [128, 73] width 84 height 26
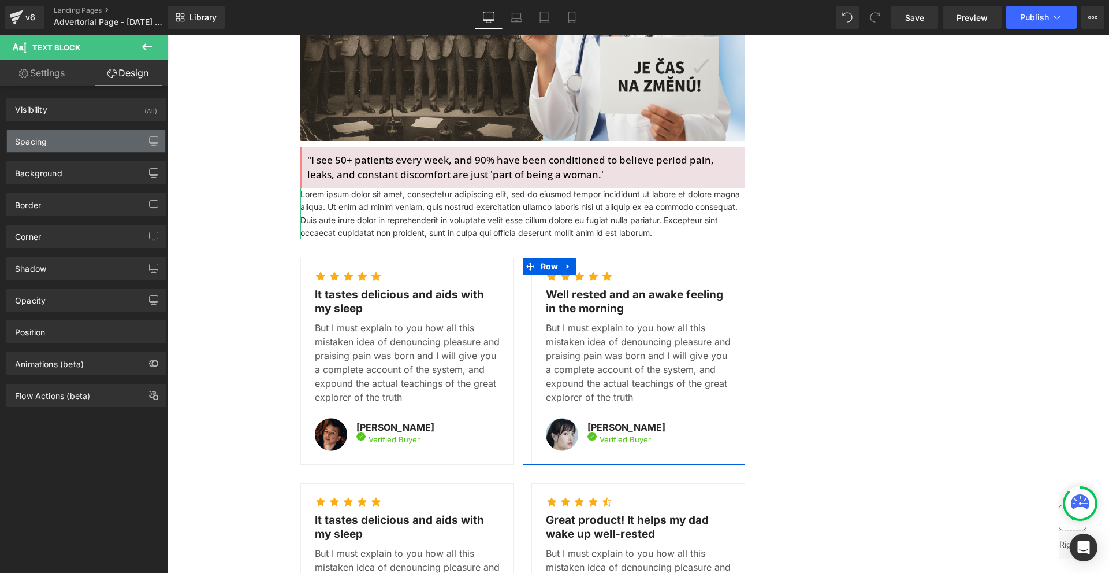
click at [74, 146] on div "Spacing" at bounding box center [86, 141] width 158 height 22
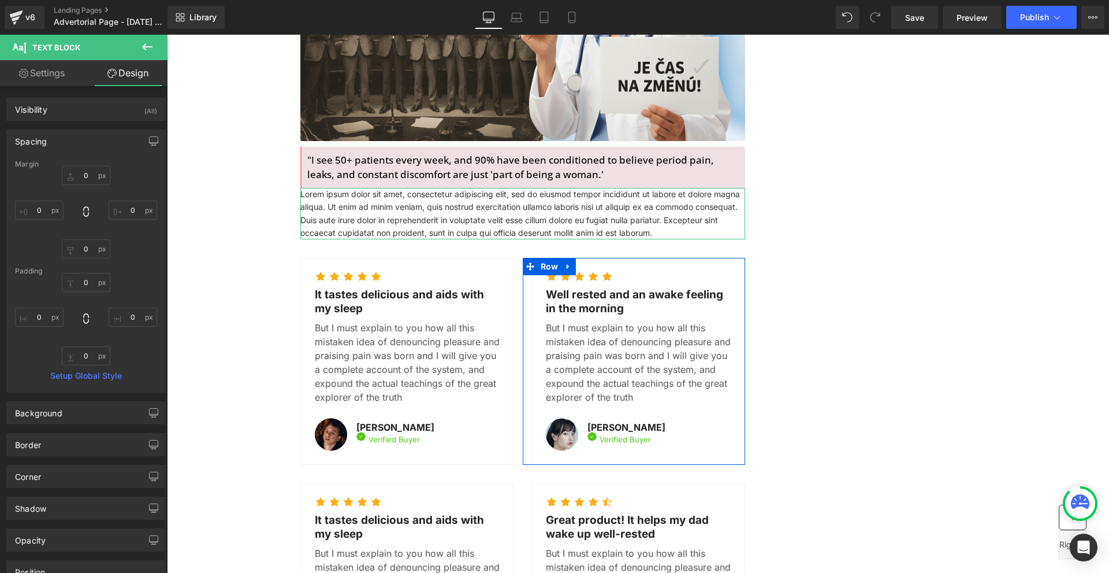
click at [80, 168] on div "Margin" at bounding box center [86, 164] width 142 height 8
click at [82, 171] on input "0" at bounding box center [86, 175] width 49 height 19
type input "10"
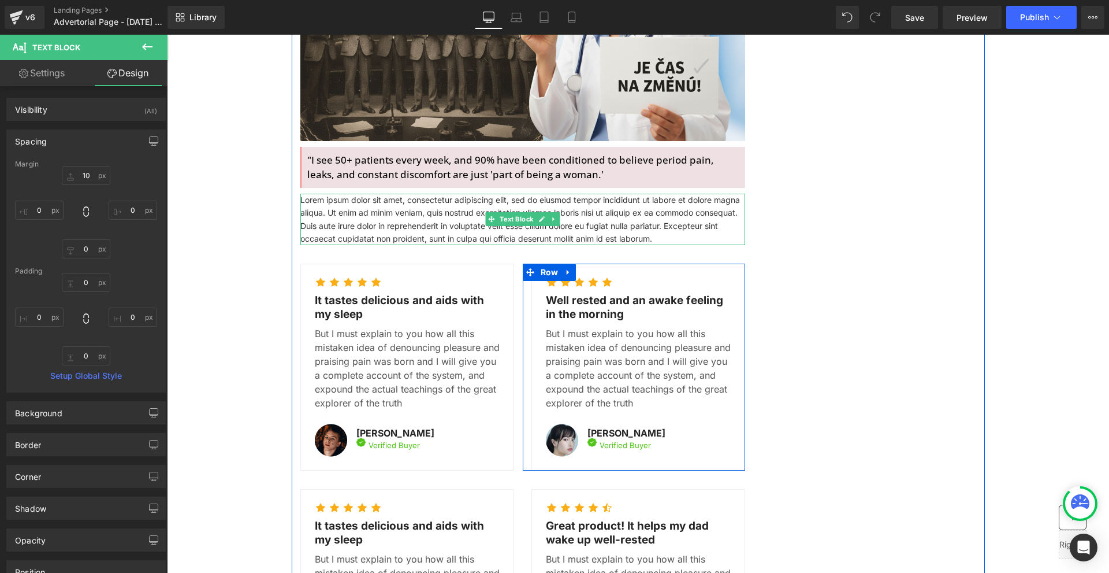
click at [380, 195] on p "Lorem ipsum dolor sit amet, consectetur adipiscing elit, sed do eiusmod tempor …" at bounding box center [522, 220] width 445 height 52
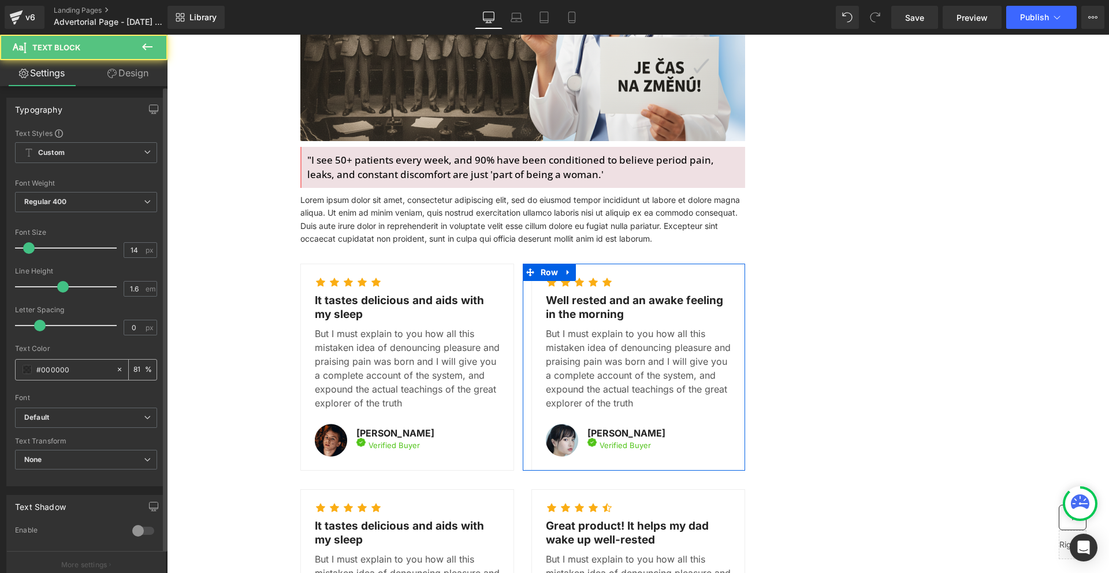
click at [23, 369] on span at bounding box center [27, 369] width 9 height 9
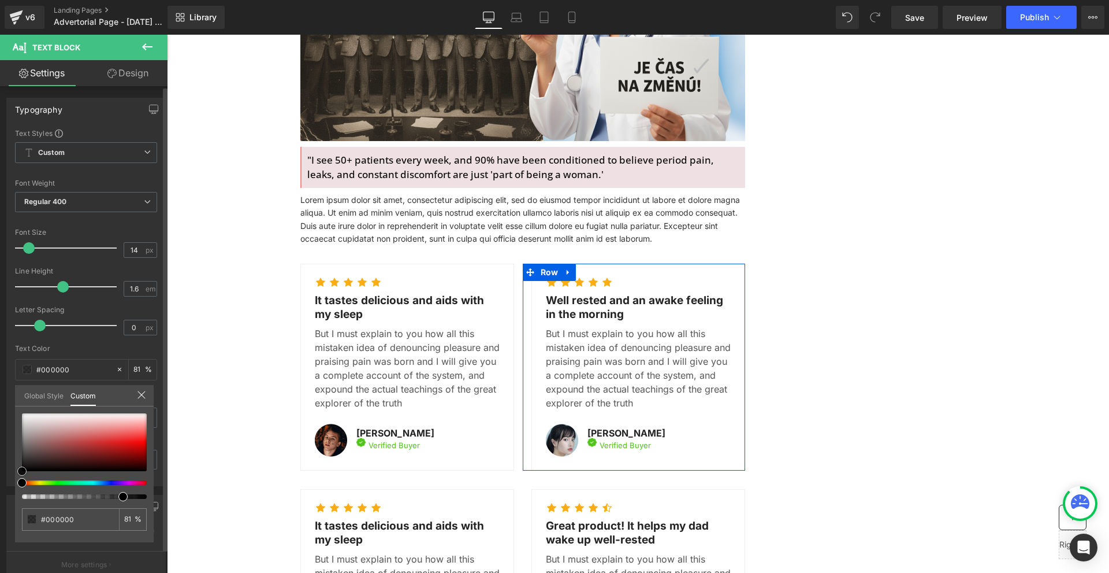
type input "#b18585"
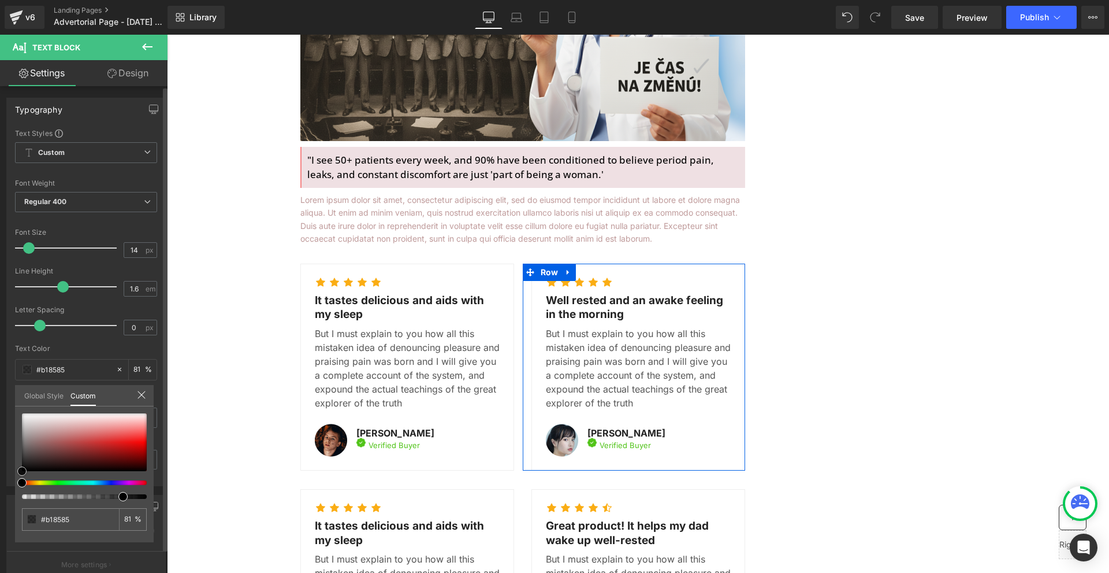
type input "#705656"
type input "#000000"
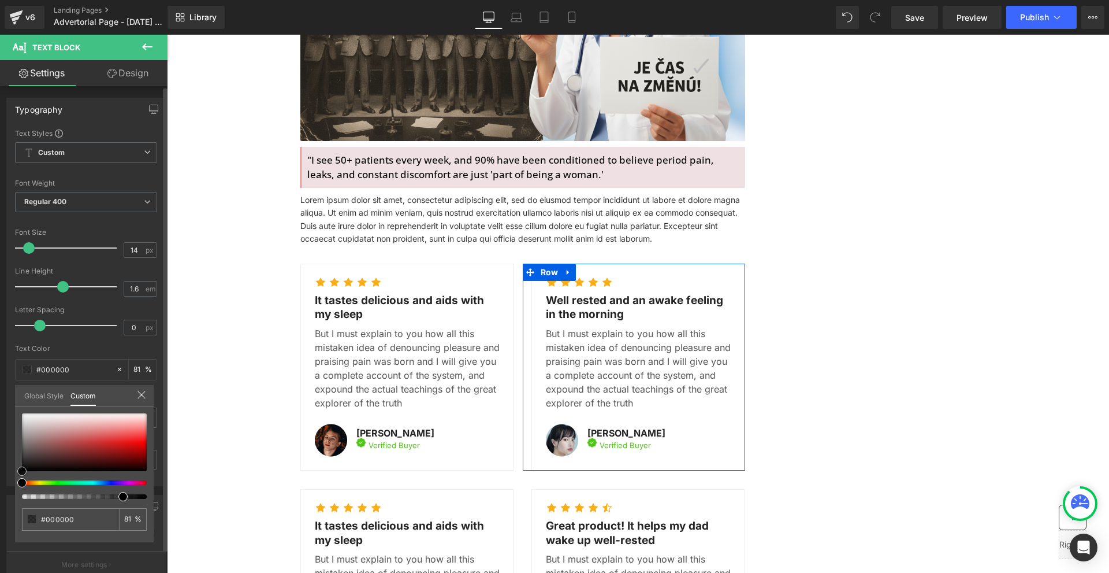
drag, startPoint x: 32, startPoint y: 456, endPoint x: 3, endPoint y: 525, distance: 75.1
click at [0, 486] on div "Typography Text Styles Custom Custom Setup Global Style Custom Setup Global Sty…" at bounding box center [86, 287] width 173 height 397
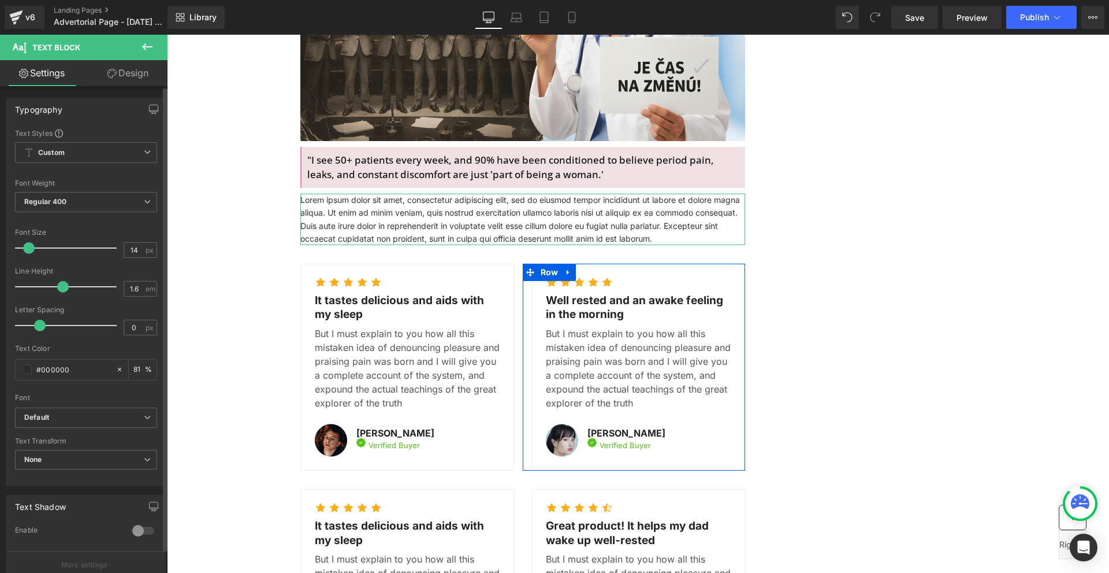
click at [133, 367] on input "81" at bounding box center [139, 369] width 12 height 13
type input "100"
click at [348, 194] on p "Lorem ipsum dolor sit amet, consectetur adipiscing elit, sed do eiusmod tempor …" at bounding box center [522, 220] width 445 height 52
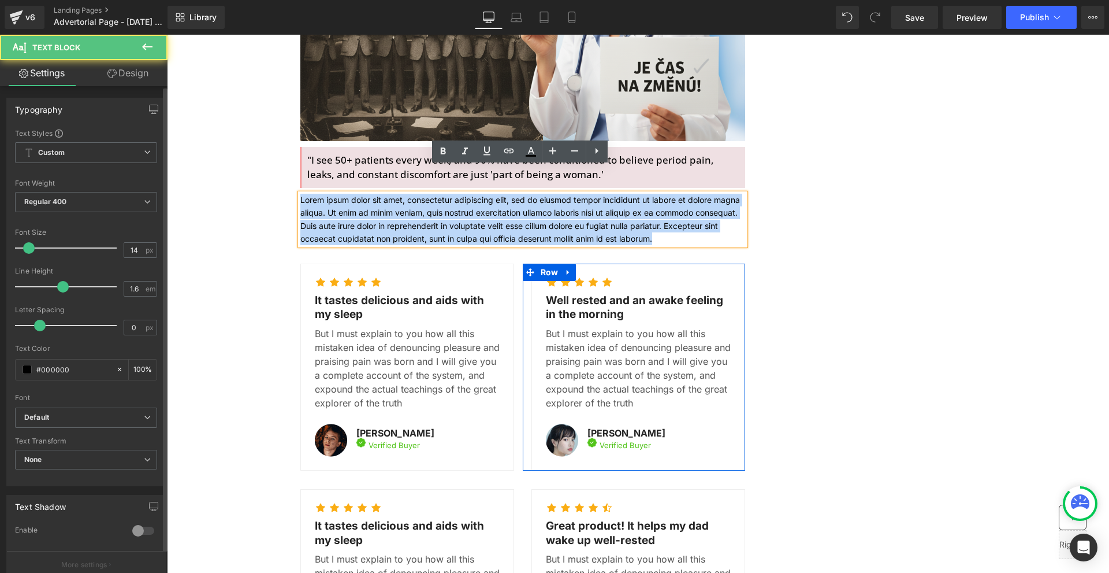
click at [348, 194] on p "Lorem ipsum dolor sit amet, consectetur adipiscing elit, sed do eiusmod tempor …" at bounding box center [522, 220] width 445 height 52
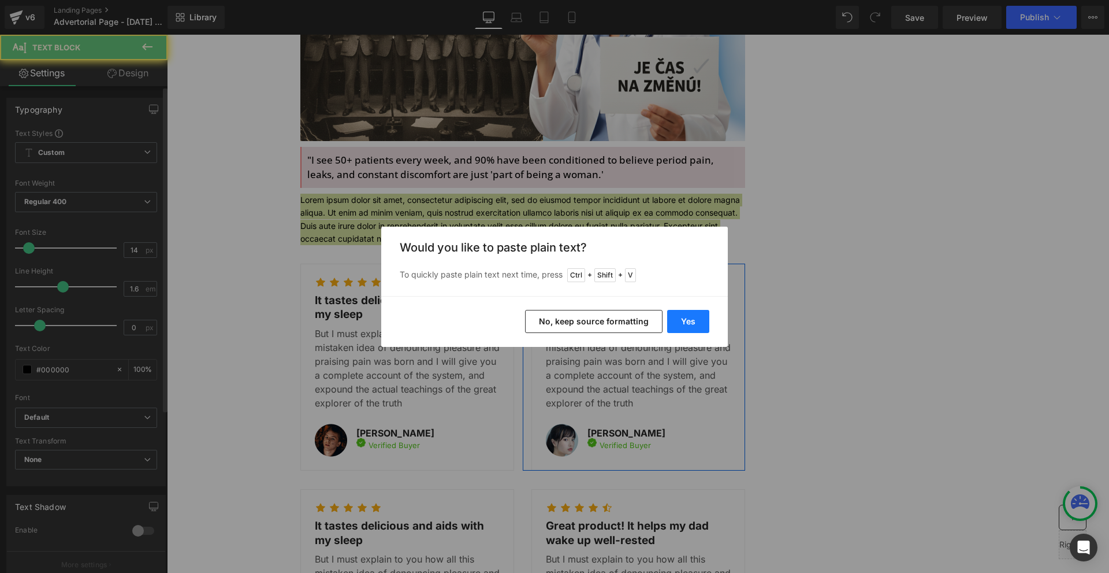
click at [678, 315] on button "Yes" at bounding box center [688, 321] width 42 height 23
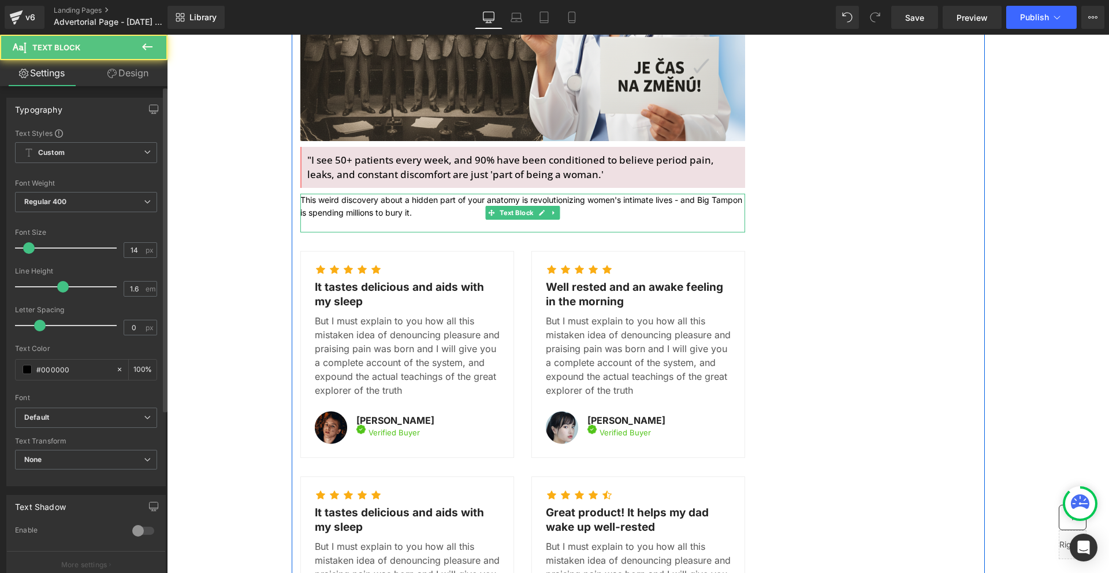
click at [399, 194] on p "This weird discovery about a hidden part of your anatomy is revolutionizing wom…" at bounding box center [522, 207] width 445 height 26
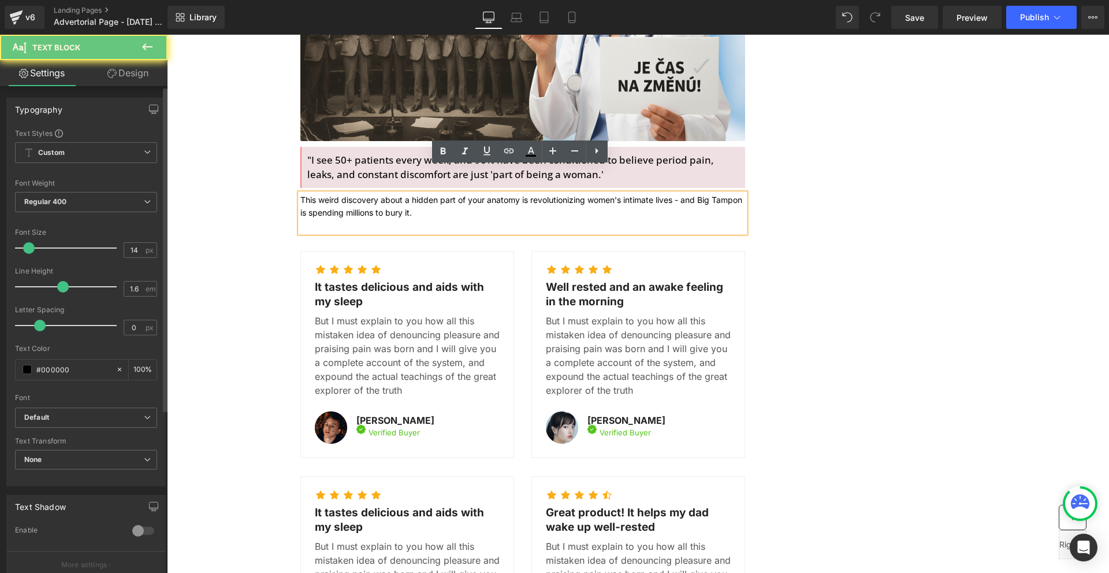
click at [397, 220] on p at bounding box center [522, 226] width 445 height 13
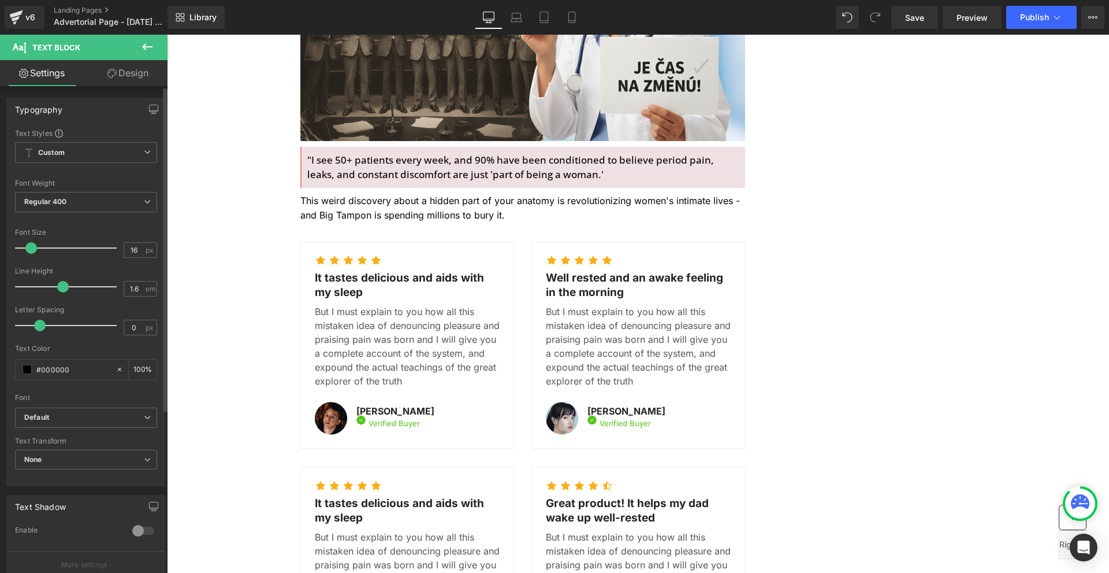
click at [29, 244] on span at bounding box center [31, 248] width 12 height 12
drag, startPoint x: 77, startPoint y: 417, endPoint x: 69, endPoint y: 422, distance: 9.6
click at [77, 418] on b "Default" at bounding box center [84, 417] width 120 height 10
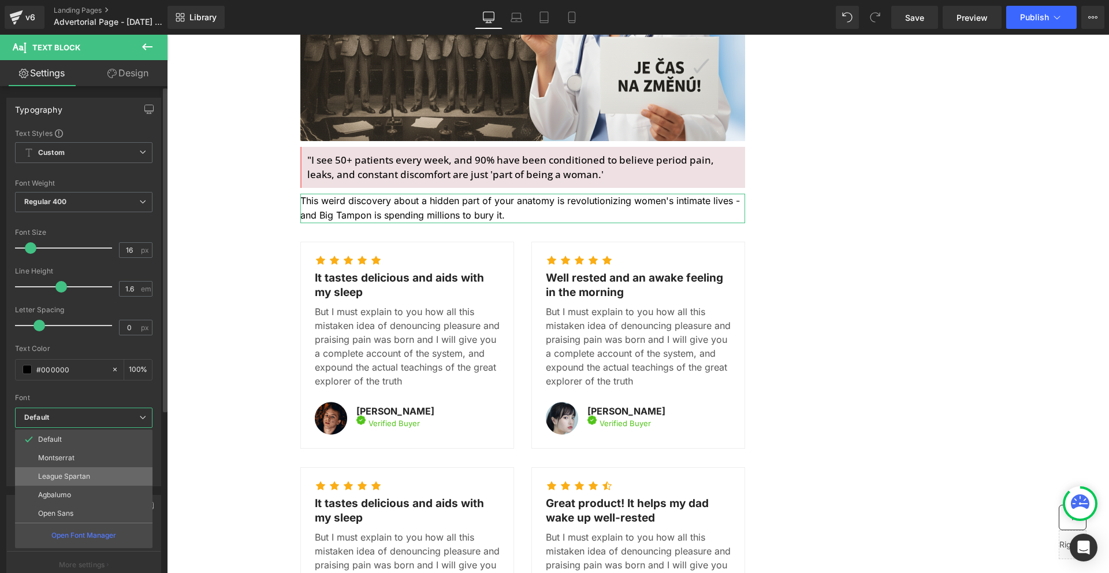
click at [70, 474] on p "League Spartan" at bounding box center [64, 476] width 52 height 8
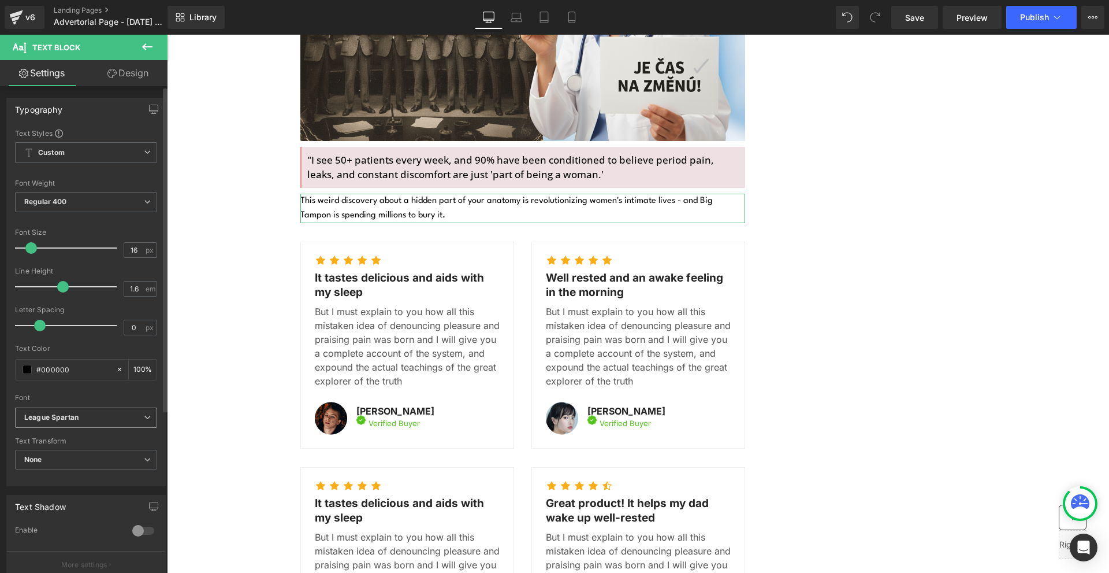
click at [67, 412] on span "League Spartan" at bounding box center [86, 417] width 142 height 20
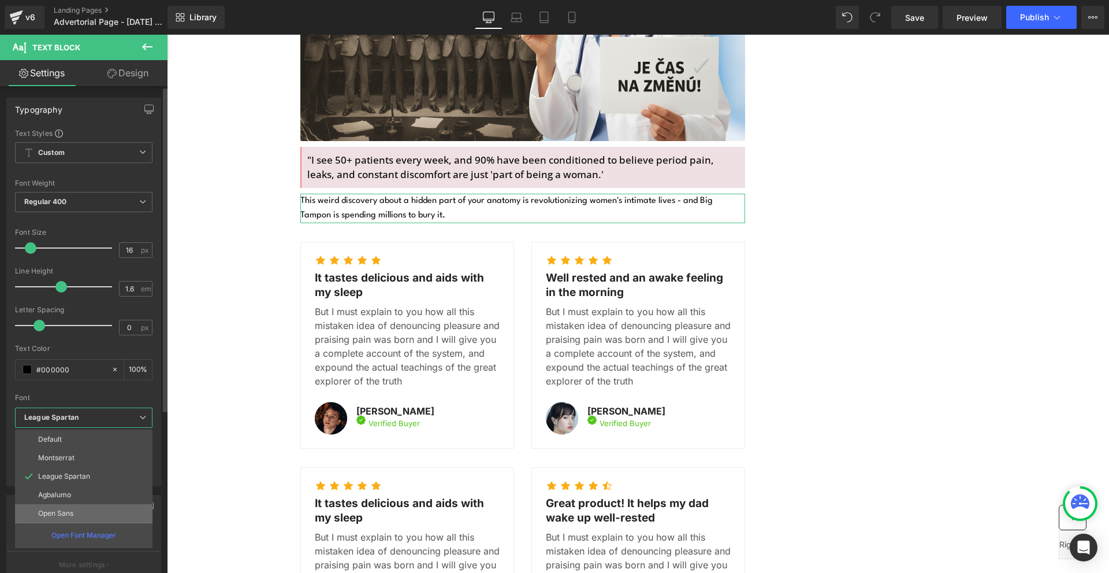
click at [72, 512] on p "Open Sans" at bounding box center [55, 513] width 35 height 8
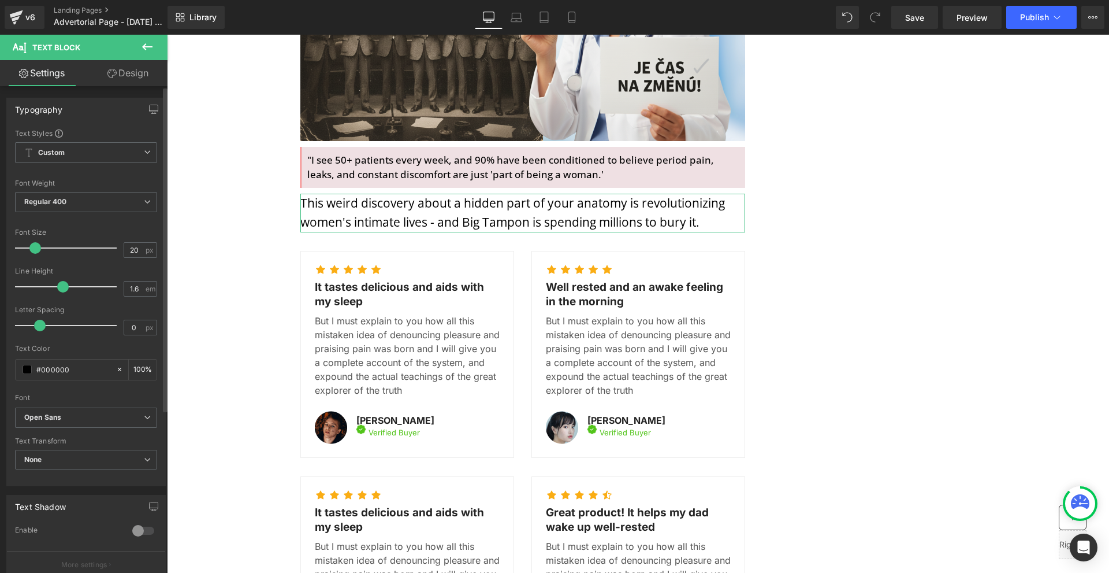
type input "19"
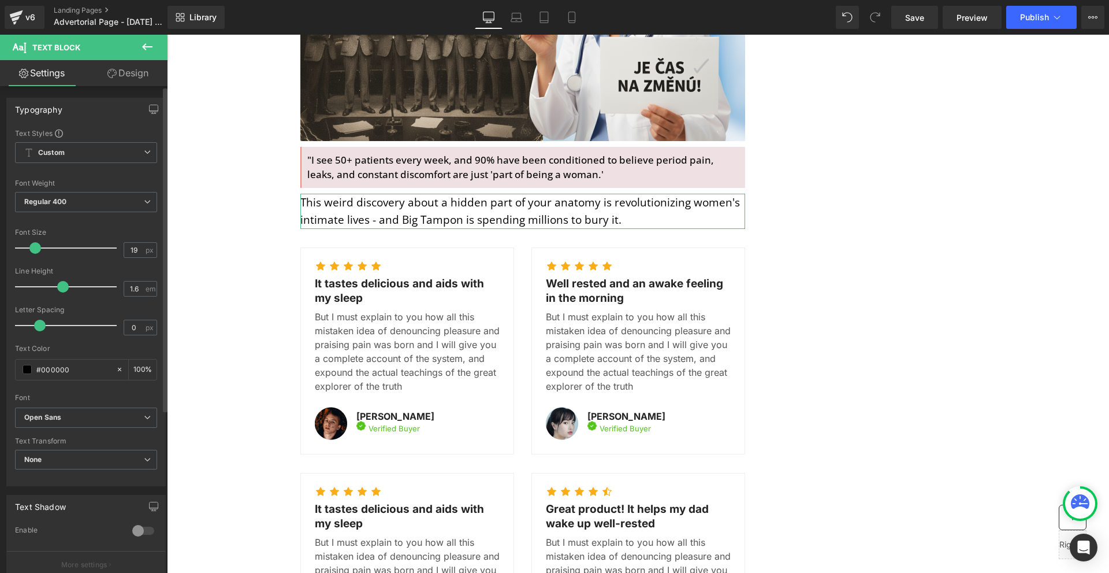
click at [32, 244] on span at bounding box center [35, 248] width 12 height 12
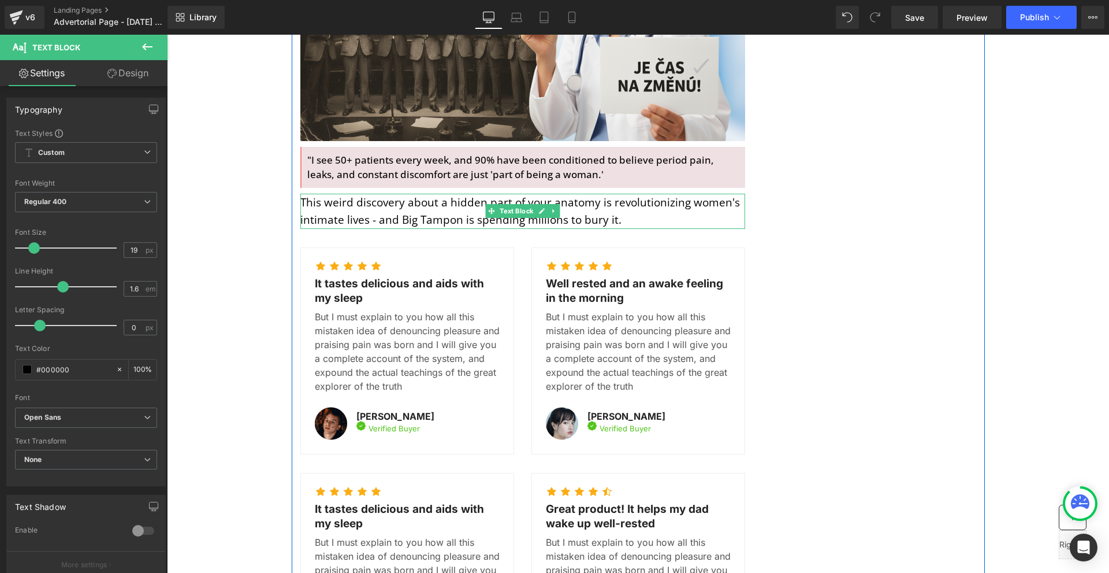
click at [376, 194] on p "This weird discovery about a hidden part of your anatomy is revolutionizing wom…" at bounding box center [522, 211] width 445 height 35
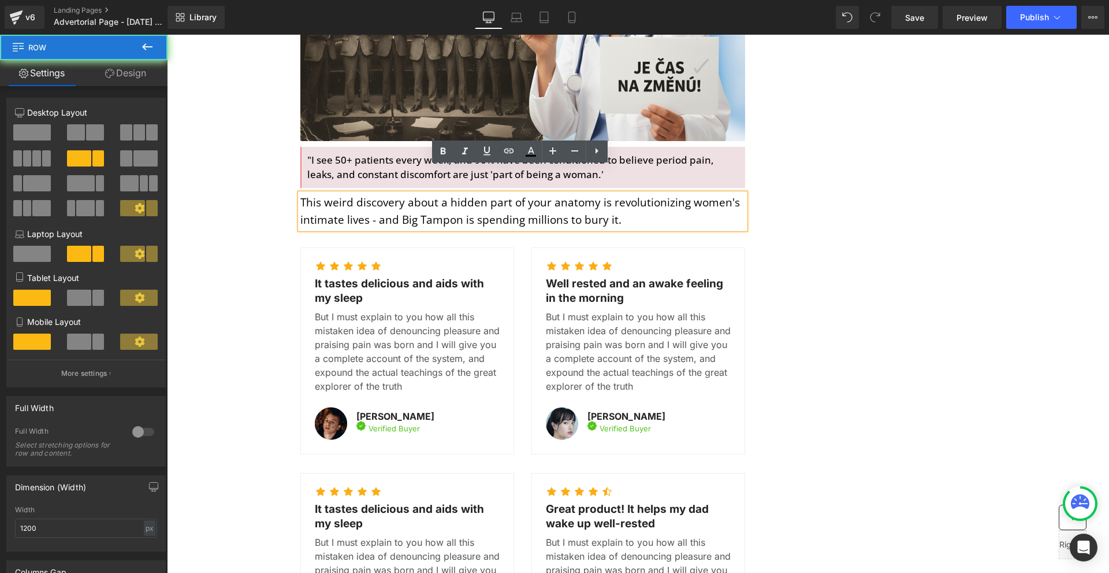
click at [837, 244] on div "MENSTRUATION Text Block WOMAN'S HEALTH Text Block Row Image Image Image Row Sha…" at bounding box center [638, 419] width 693 height 1645
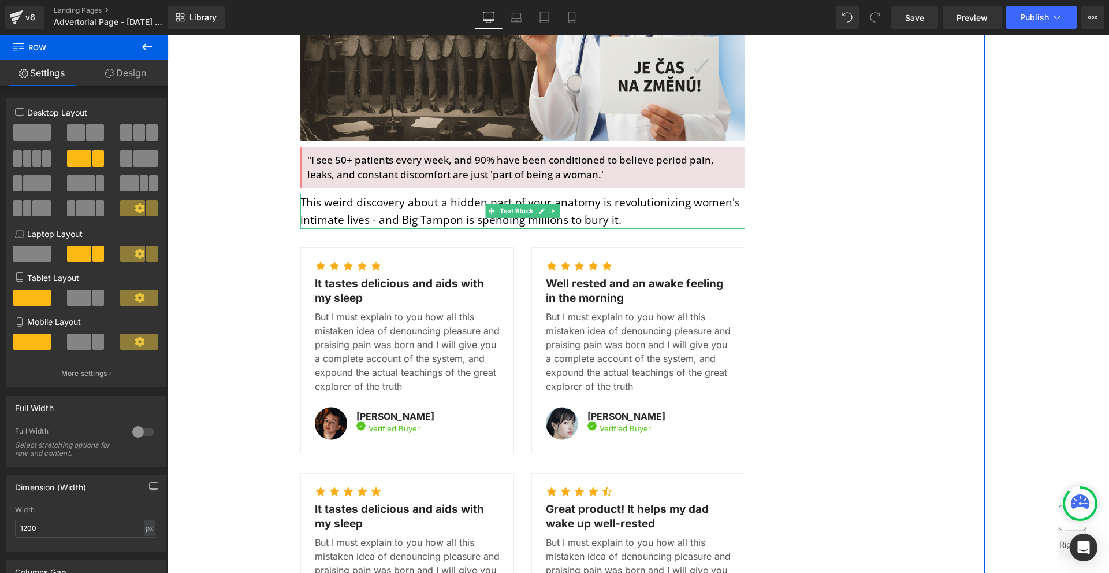
click at [438, 194] on p "This weird discovery about a hidden part of your anatomy is revolutionizing wom…" at bounding box center [522, 211] width 445 height 35
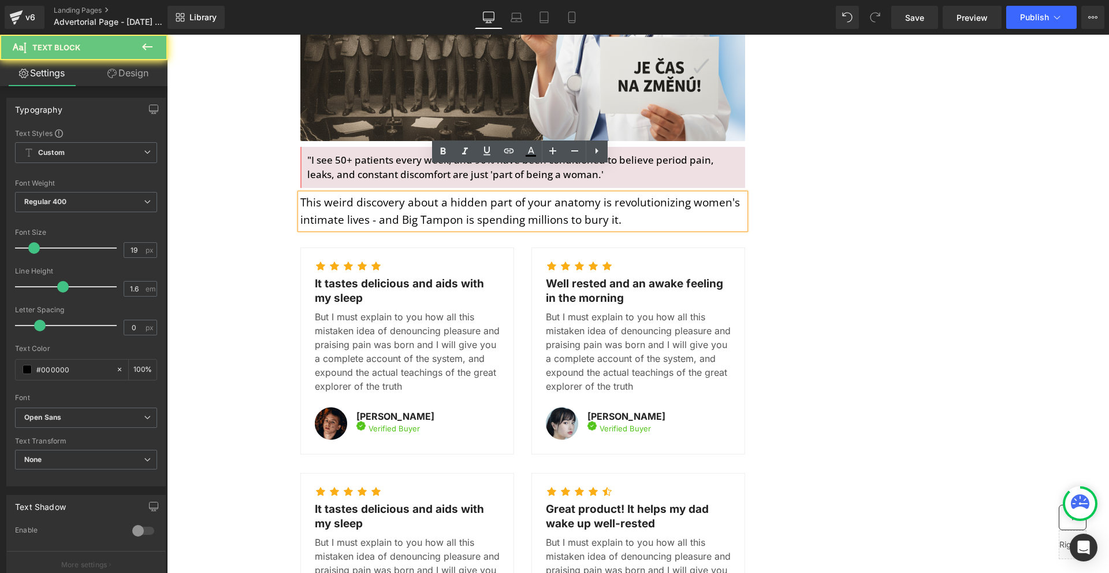
click at [456, 194] on p "This weird discovery about a hidden part of your anatomy is revolutionizing wom…" at bounding box center [522, 211] width 445 height 35
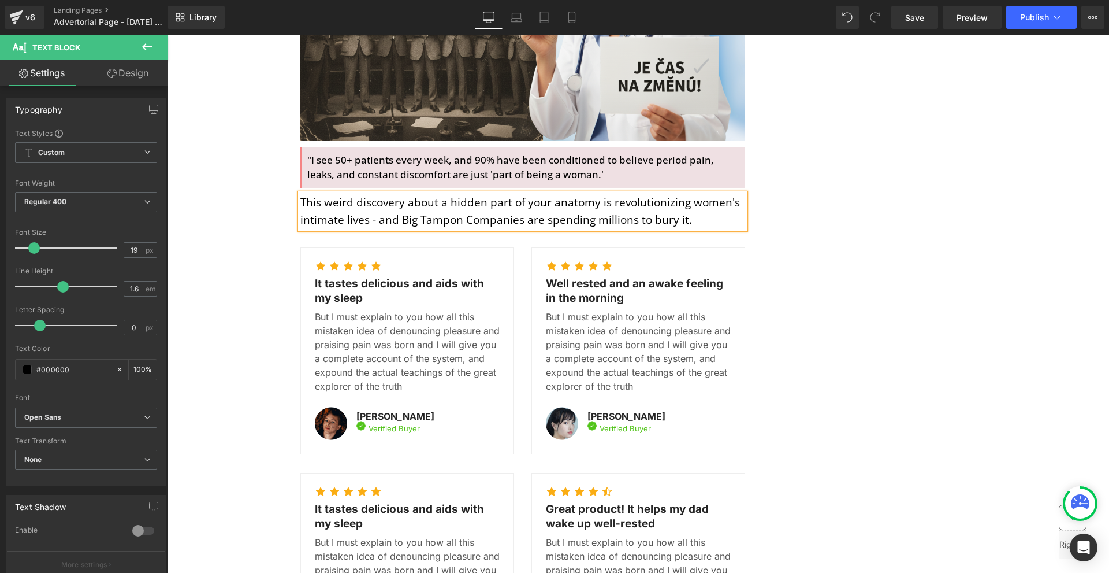
click at [845, 199] on div "MENSTRUATION Text Block WOMAN'S HEALTH Text Block Row Image Image Image Row Sha…" at bounding box center [638, 419] width 693 height 1645
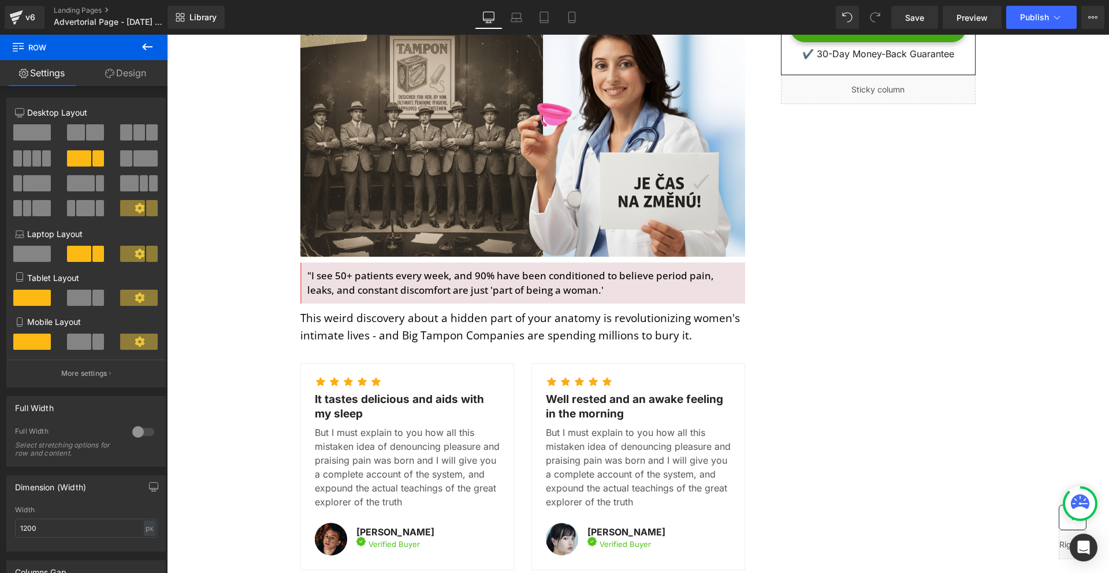
scroll to position [347, 0]
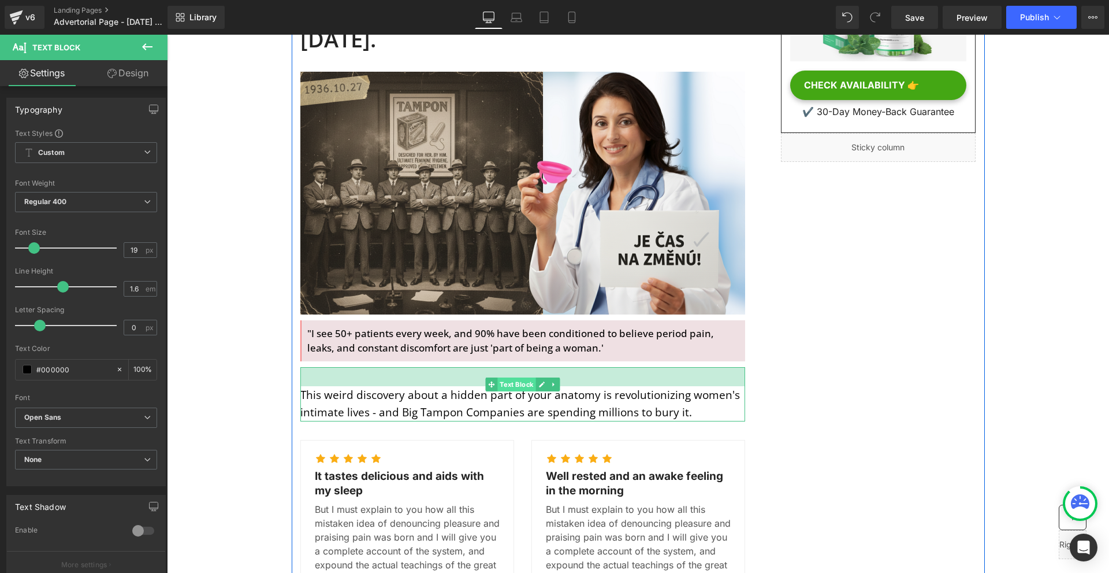
drag, startPoint x: 511, startPoint y: 342, endPoint x: 511, endPoint y: 361, distance: 19.1
click at [511, 367] on div "This weird discovery about a hidden part of your anatomy is revolutionizing wom…" at bounding box center [522, 394] width 445 height 54
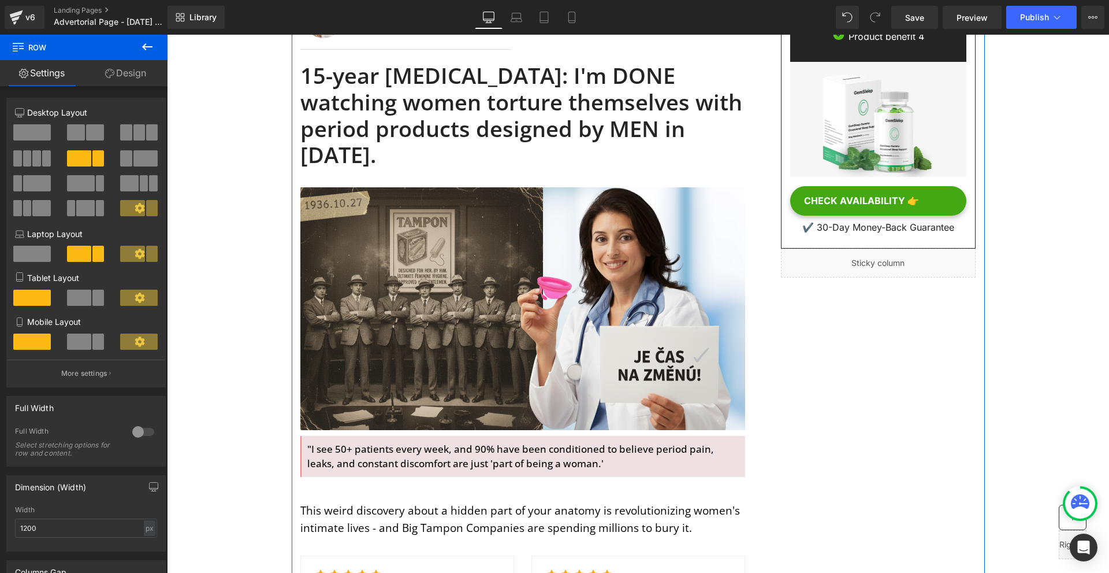
scroll to position [462, 0]
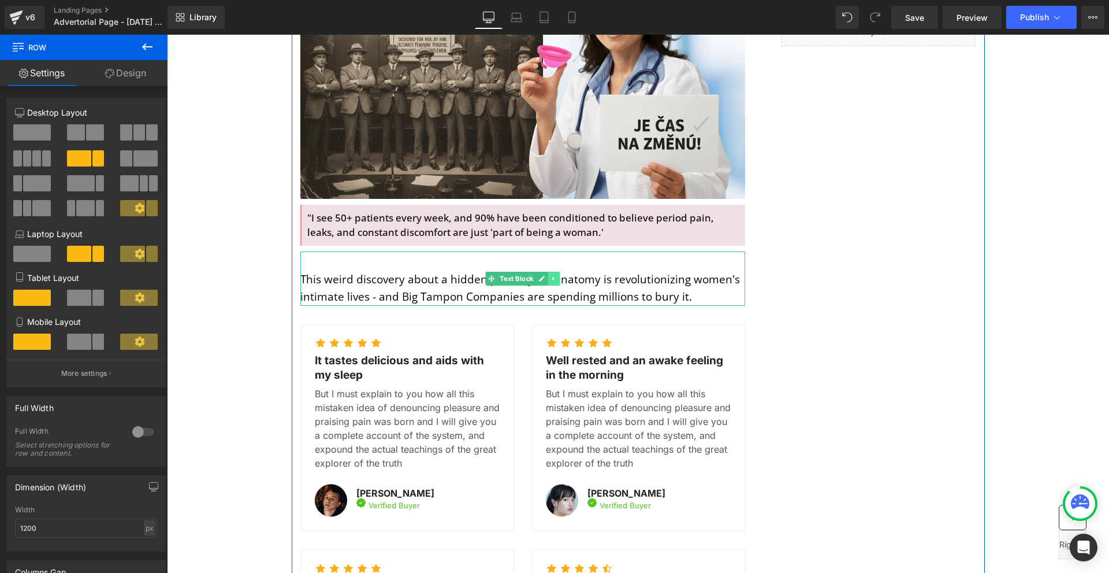
click at [551, 275] on icon at bounding box center [554, 278] width 6 height 7
click at [546, 275] on icon at bounding box center [548, 278] width 6 height 6
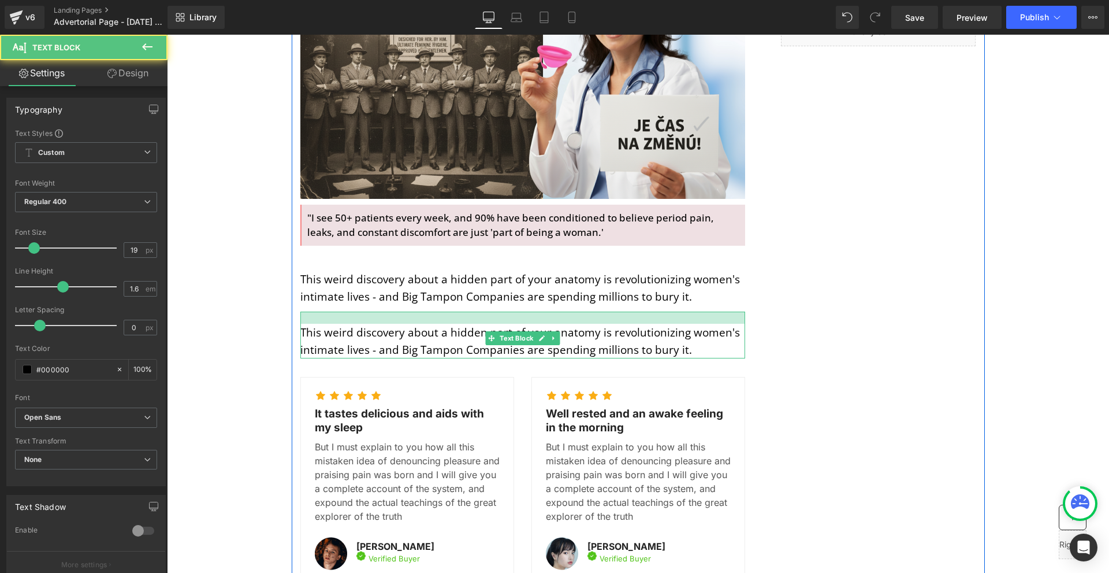
drag, startPoint x: 529, startPoint y: 287, endPoint x: 538, endPoint y: 280, distance: 11.1
click at [538, 280] on div "MENSTRUATION Text Block WOMAN'S HEALTH Text Block Row Image Image Image Row Sha…" at bounding box center [523, 498] width 462 height 1655
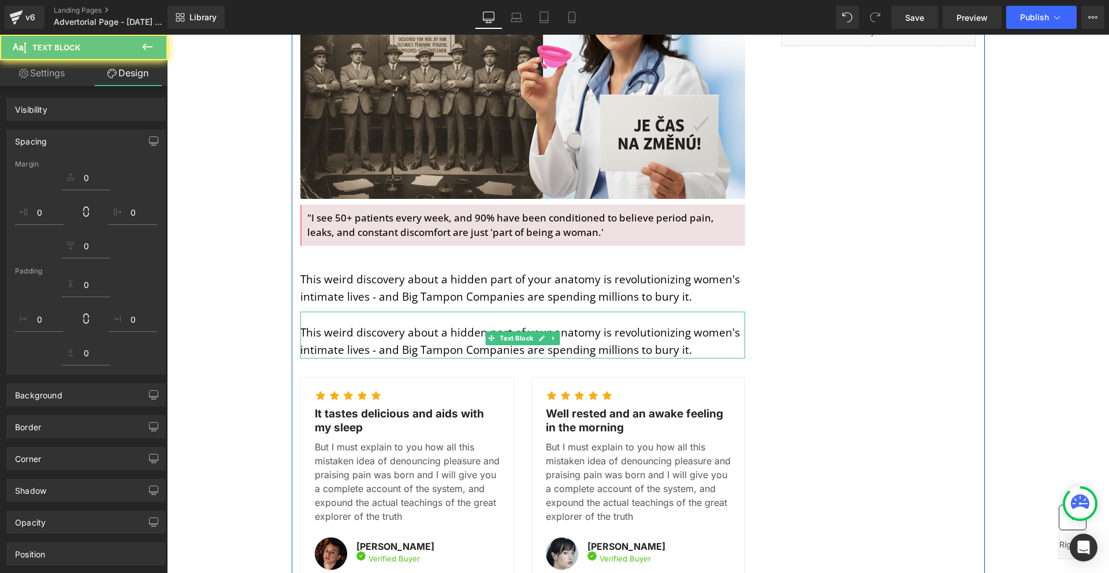
click at [811, 336] on div "MENSTRUATION Text Block WOMAN'S HEALTH Text Block Row Image Image Image Row Sha…" at bounding box center [638, 513] width 693 height 1717
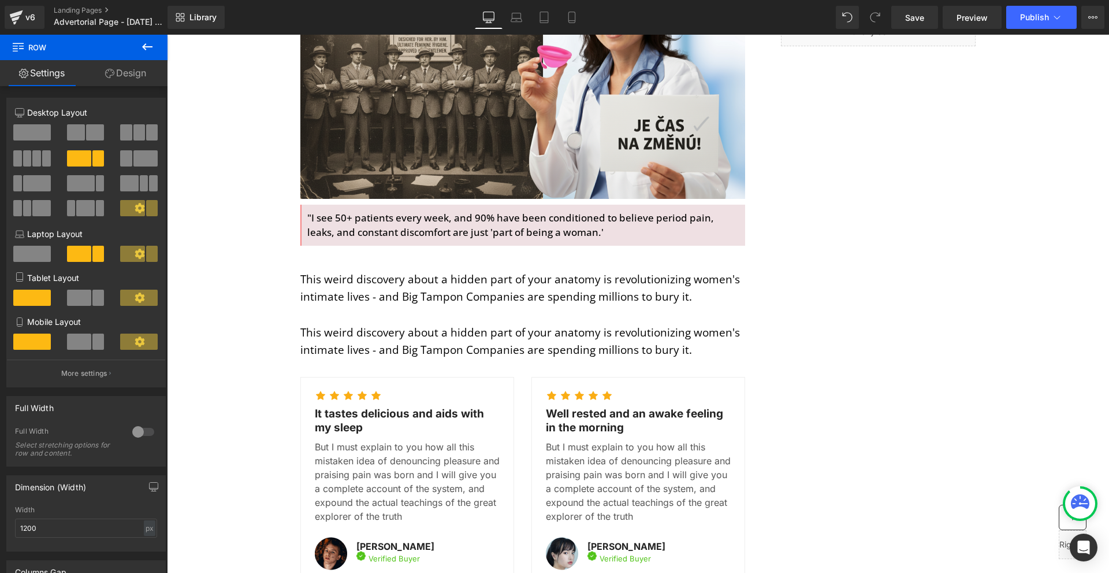
click at [167, 35] on div at bounding box center [167, 35] width 0 height 0
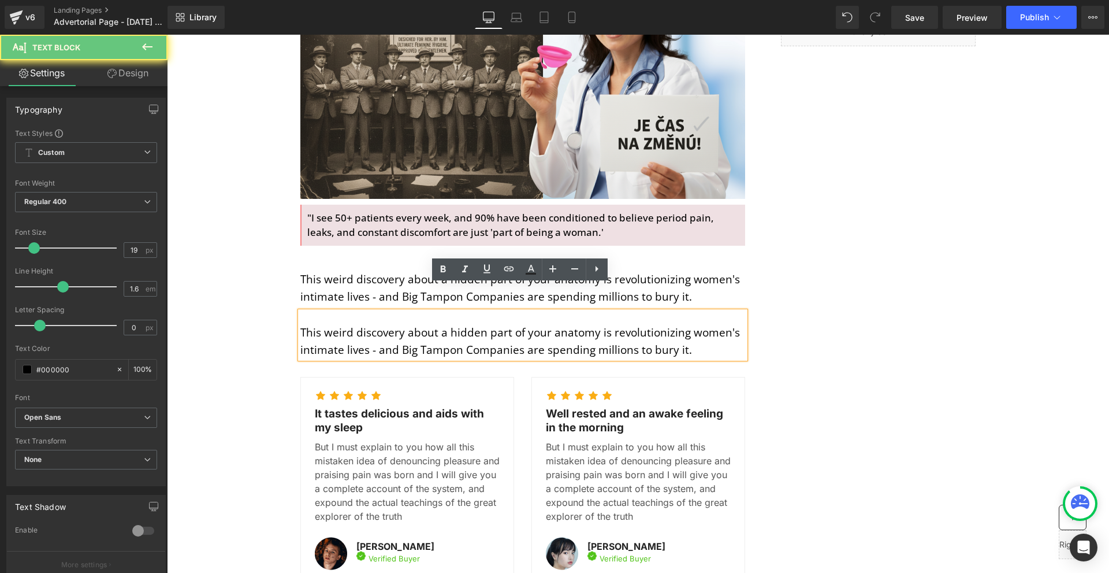
click at [378, 324] on p "This weird discovery about a hidden part of your anatomy is revolutionizing wom…" at bounding box center [522, 341] width 445 height 35
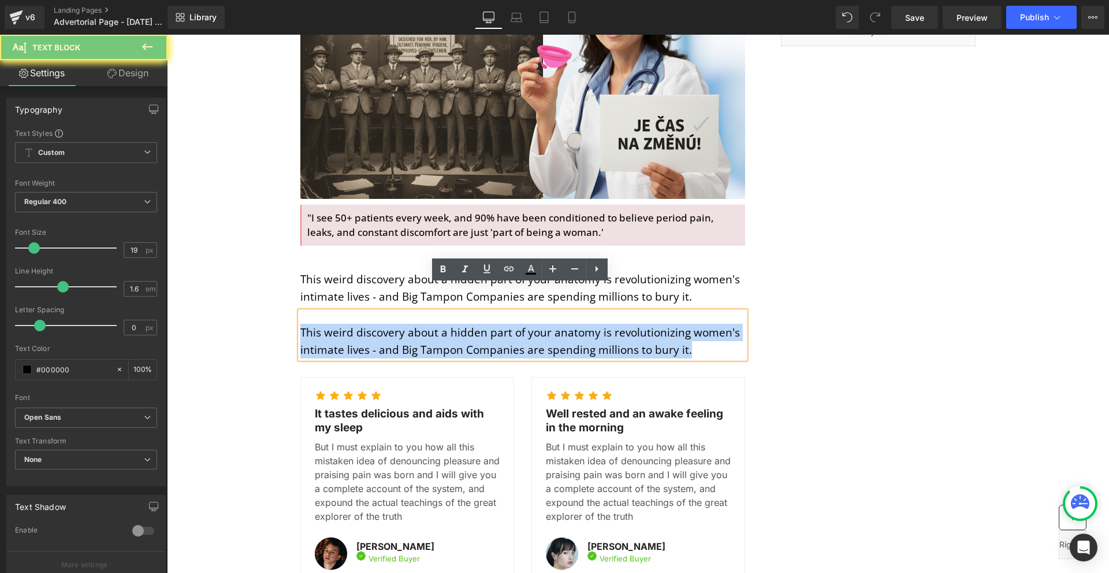
click at [378, 324] on p "This weird discovery about a hidden part of your anatomy is revolutionizing wom…" at bounding box center [522, 341] width 445 height 35
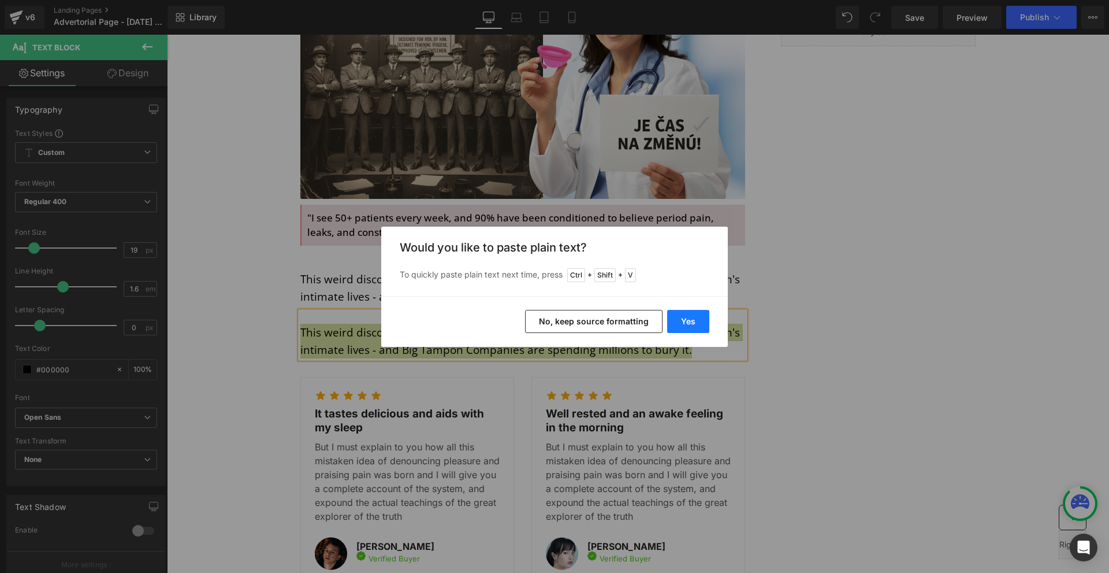
click at [697, 322] on button "Yes" at bounding box center [688, 321] width 42 height 23
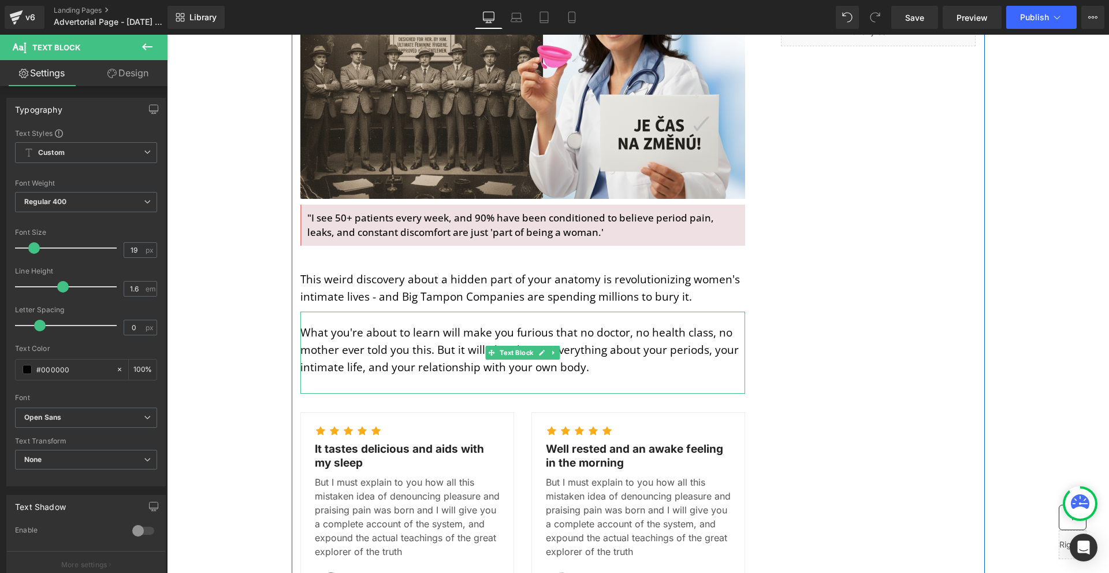
click at [555, 376] on p at bounding box center [522, 384] width 445 height 17
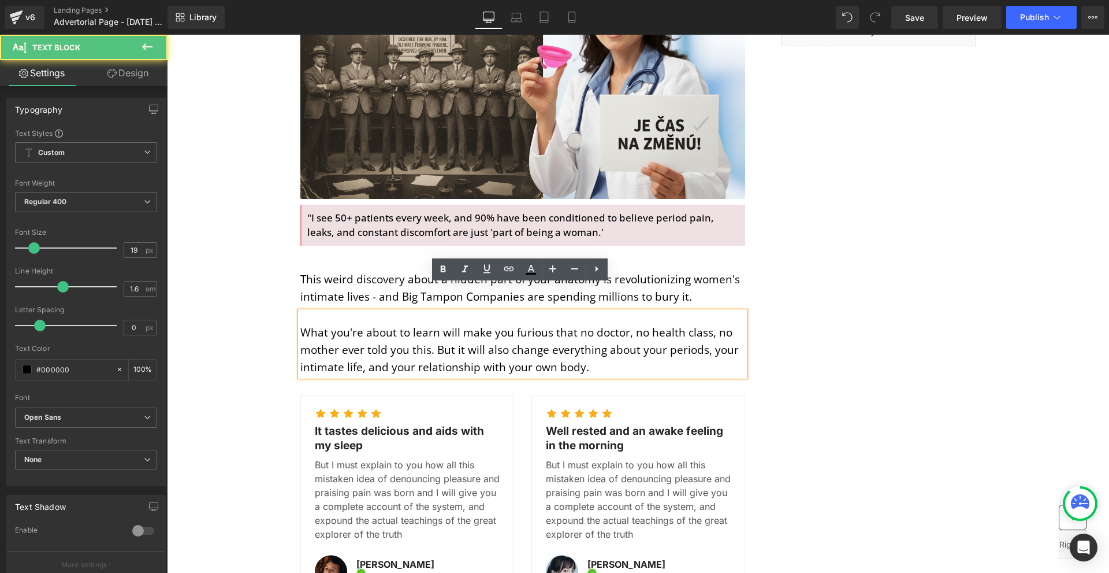
click at [797, 305] on div "MENSTRUATION Text Block WOMAN'S HEALTH Text Block Row Image Image Image Row Sha…" at bounding box center [638, 522] width 693 height 1735
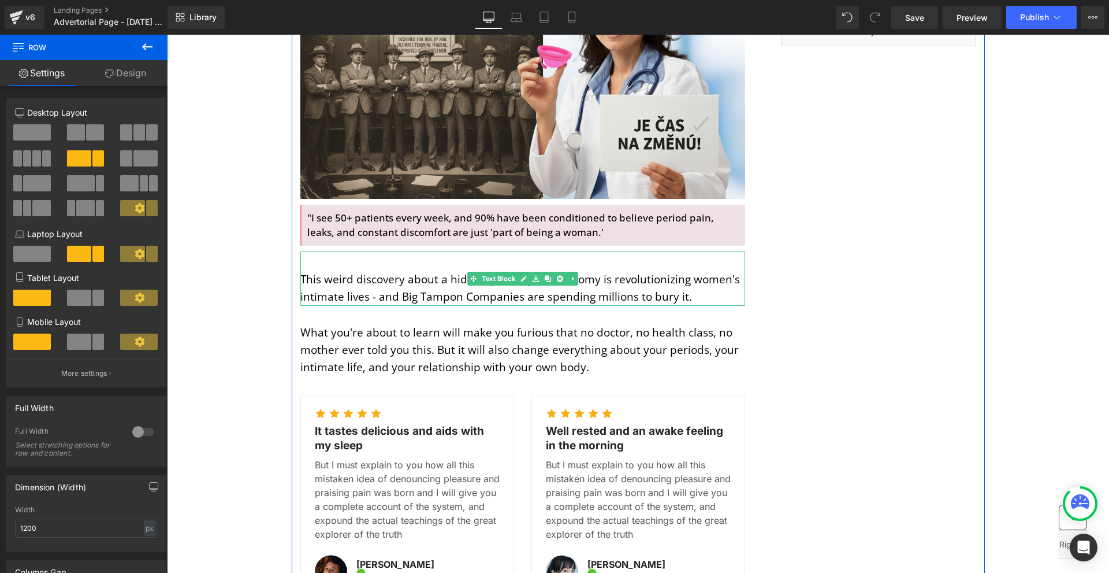
click at [302, 270] on p "This weird discovery about a hidden part of your anatomy is revolutionizing wom…" at bounding box center [522, 287] width 445 height 35
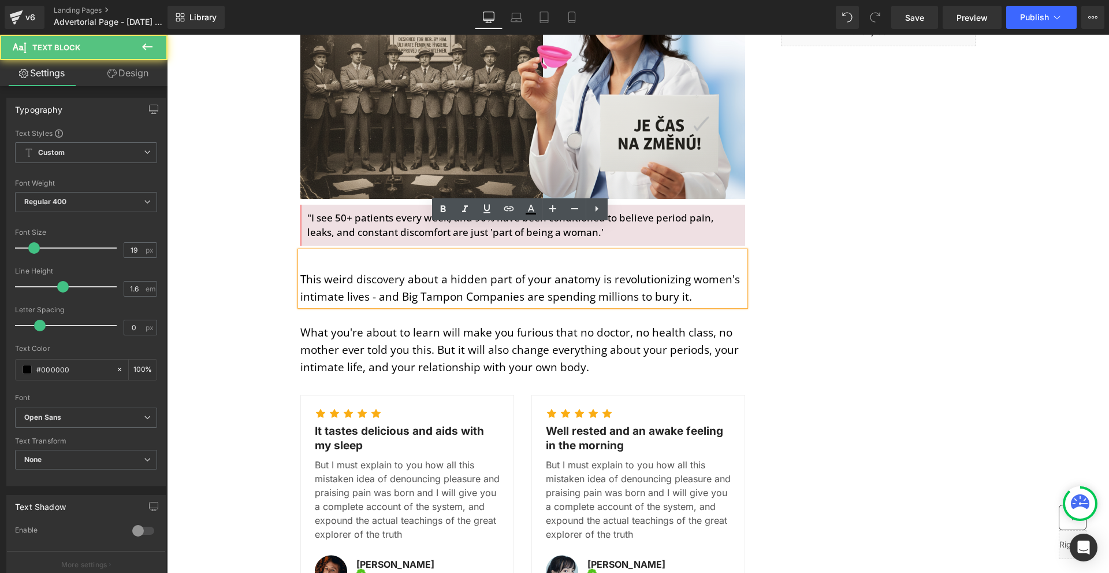
click at [300, 270] on p "This weird discovery about a hidden part of your anatomy is revolutionizing wom…" at bounding box center [522, 287] width 445 height 35
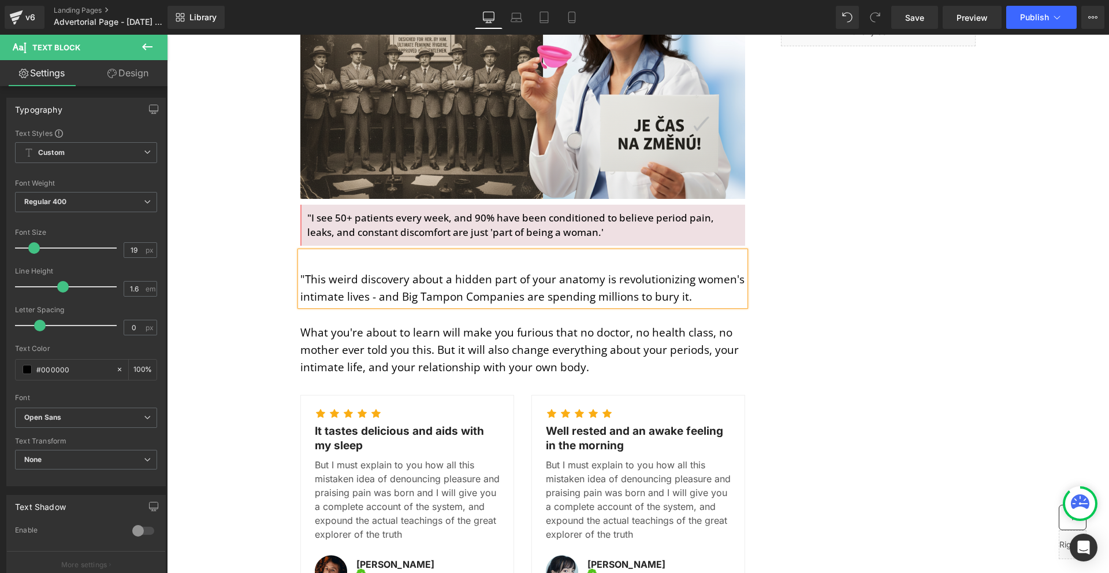
click at [819, 254] on div "MENSTRUATION Text Block WOMAN'S HEALTH Text Block Row Image Image Image Row Sha…" at bounding box center [638, 522] width 693 height 1735
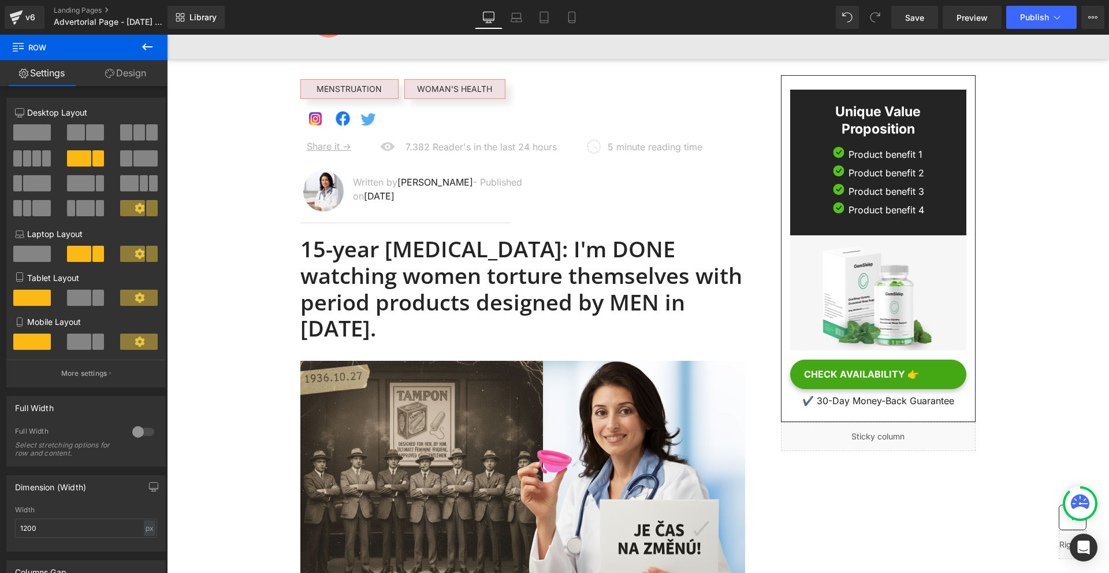
scroll to position [116, 0]
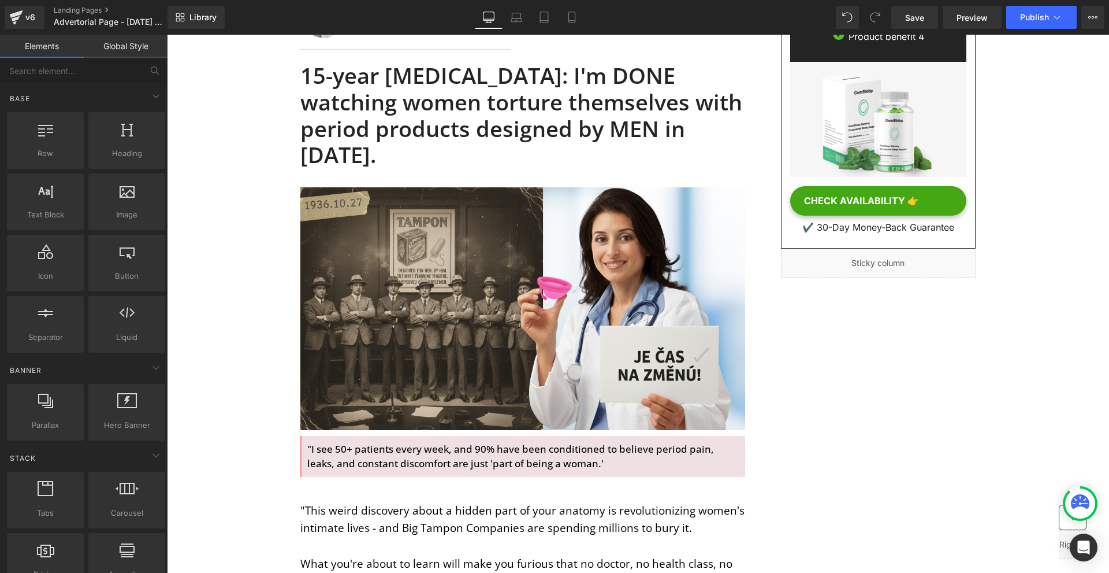
scroll to position [404, 0]
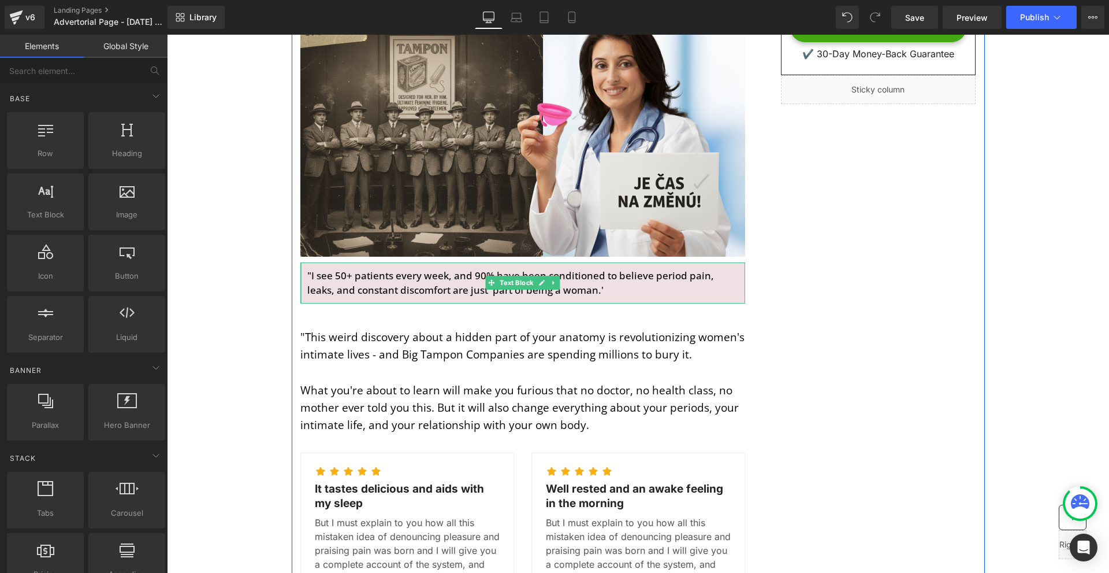
click at [335, 268] on p ""I see 50+ patients every week, and 90% have been conditioned to believe period…" at bounding box center [523, 282] width 432 height 29
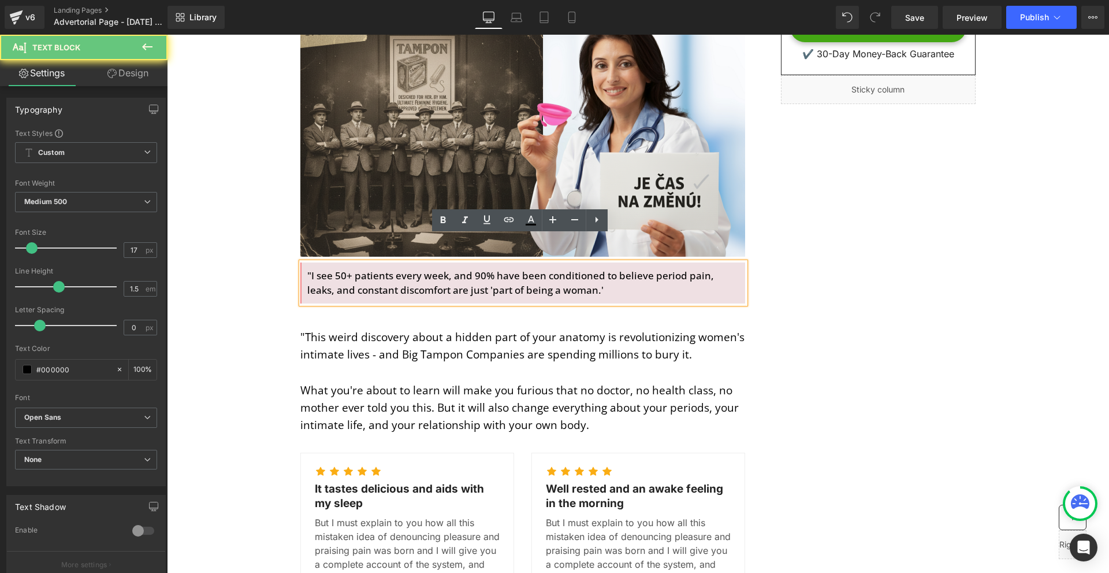
click at [335, 268] on p ""I see 50+ patients every week, and 90% have been conditioned to believe period…" at bounding box center [523, 282] width 432 height 29
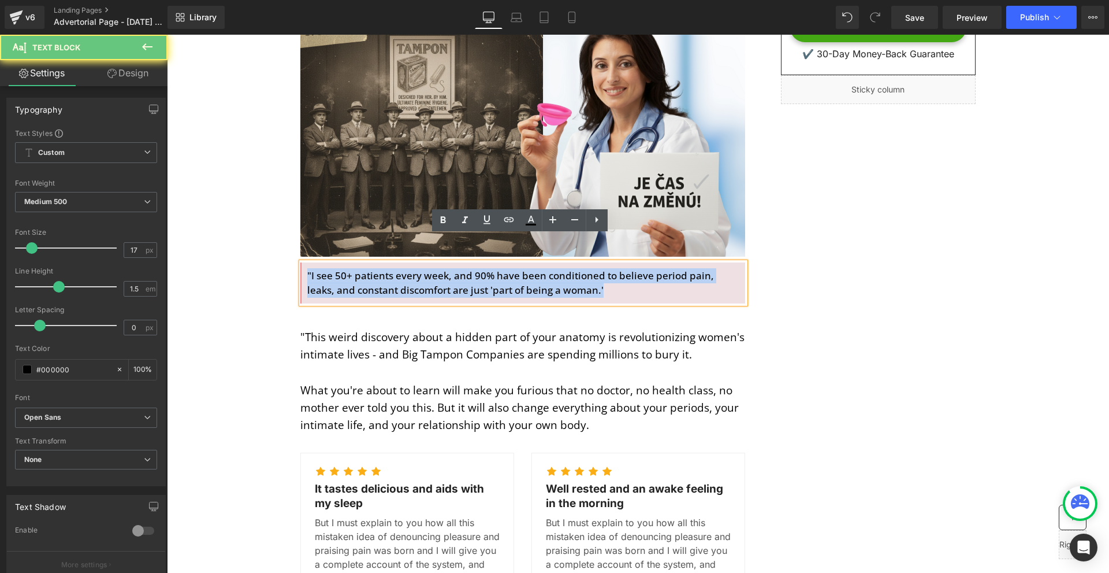
click at [335, 268] on p ""I see 50+ patients every week, and 90% have been conditioned to believe period…" at bounding box center [523, 282] width 432 height 29
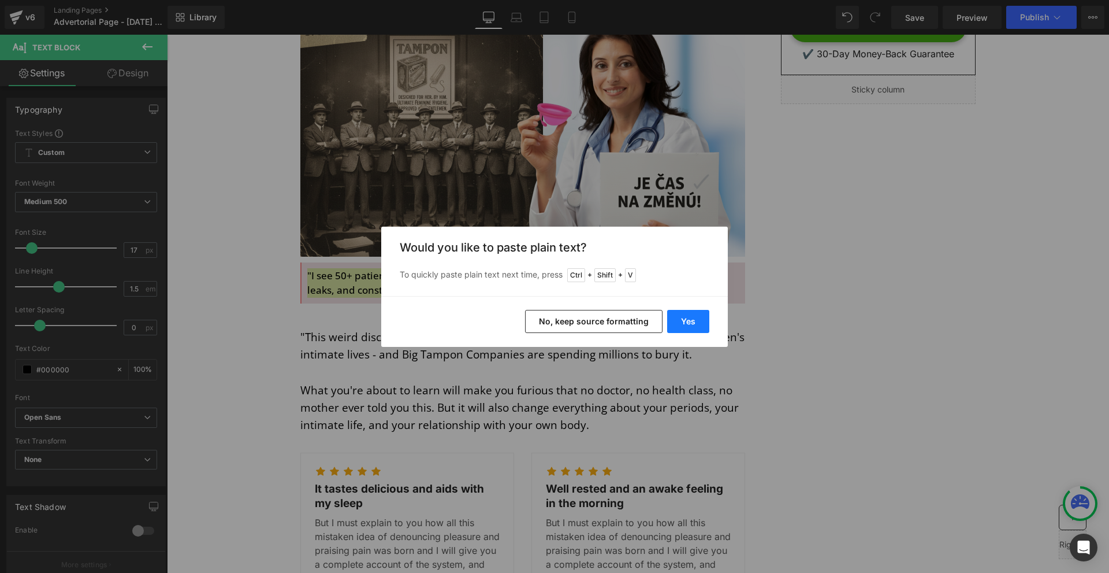
click at [694, 313] on button "Yes" at bounding box center [688, 321] width 42 height 23
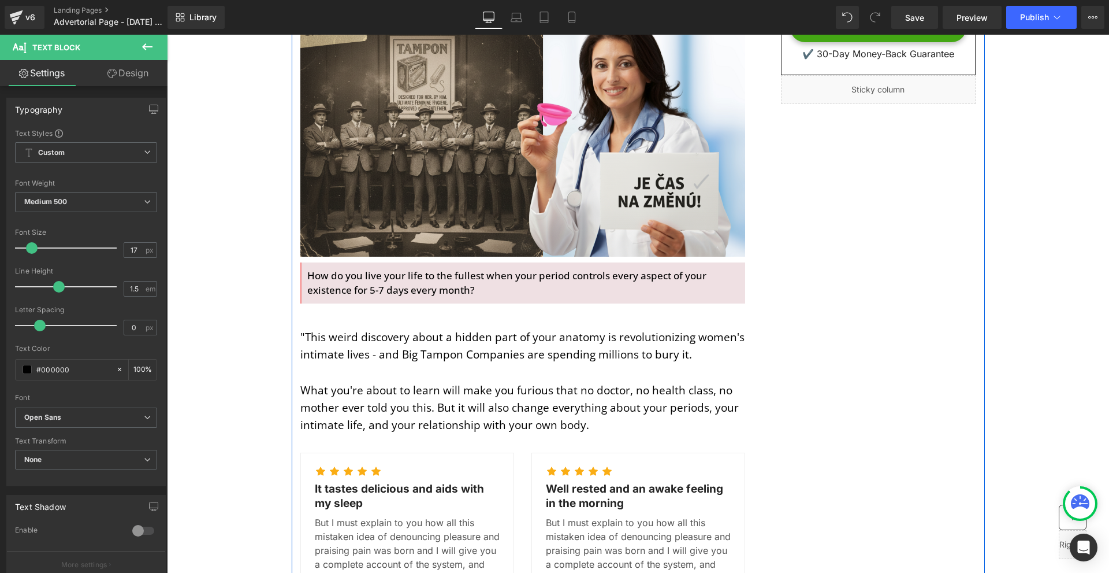
click at [930, 325] on div "MENSTRUATION Text Block WOMAN'S HEALTH Text Block Row Image Image Image Row Sha…" at bounding box center [638, 579] width 693 height 1735
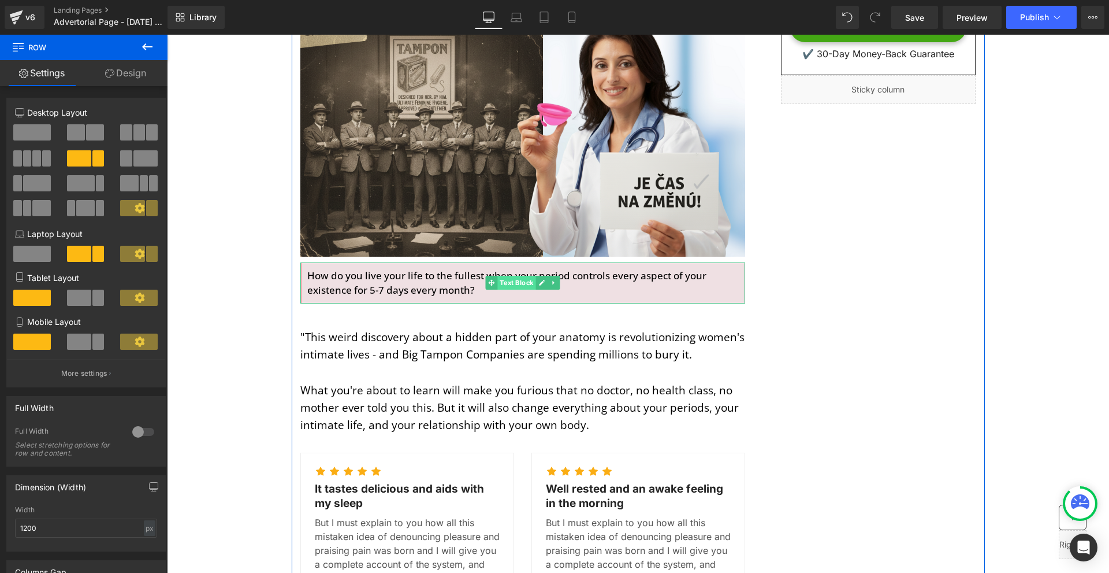
click at [522, 276] on span "Text Block" at bounding box center [516, 283] width 38 height 14
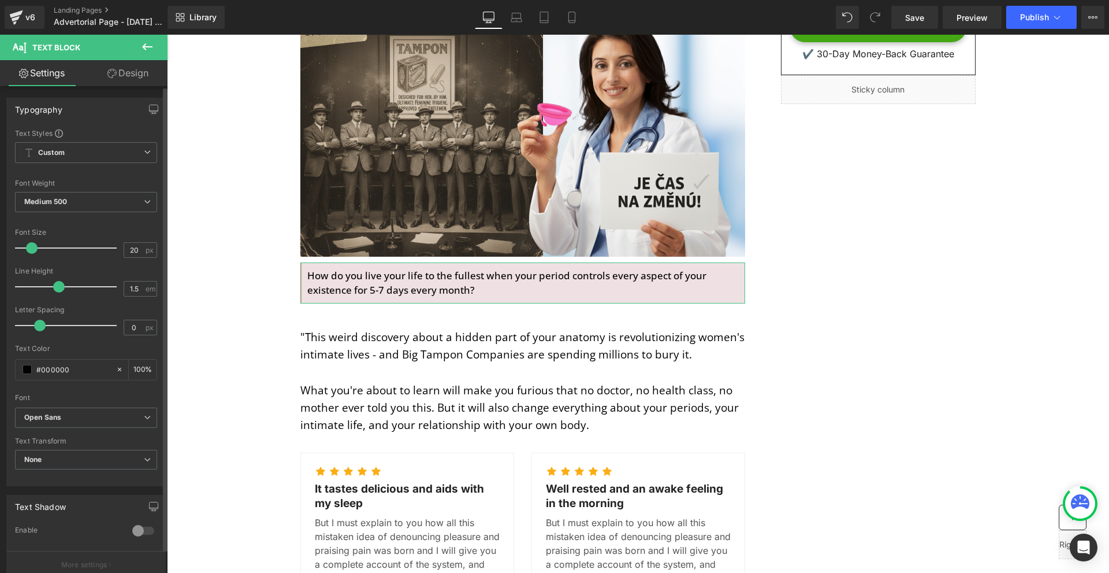
type input "21"
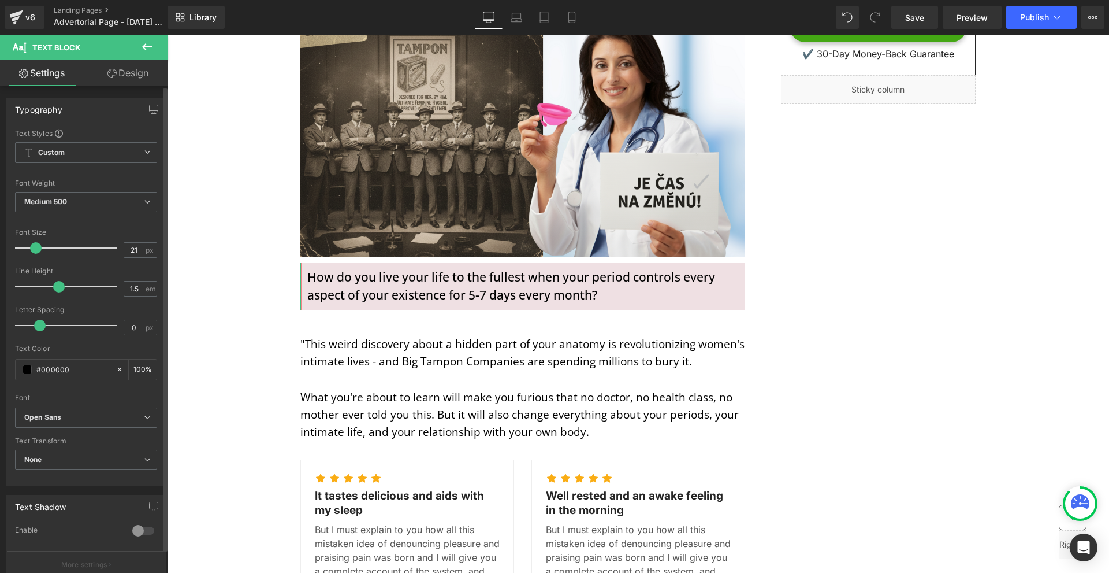
click at [36, 248] on span at bounding box center [36, 248] width 12 height 12
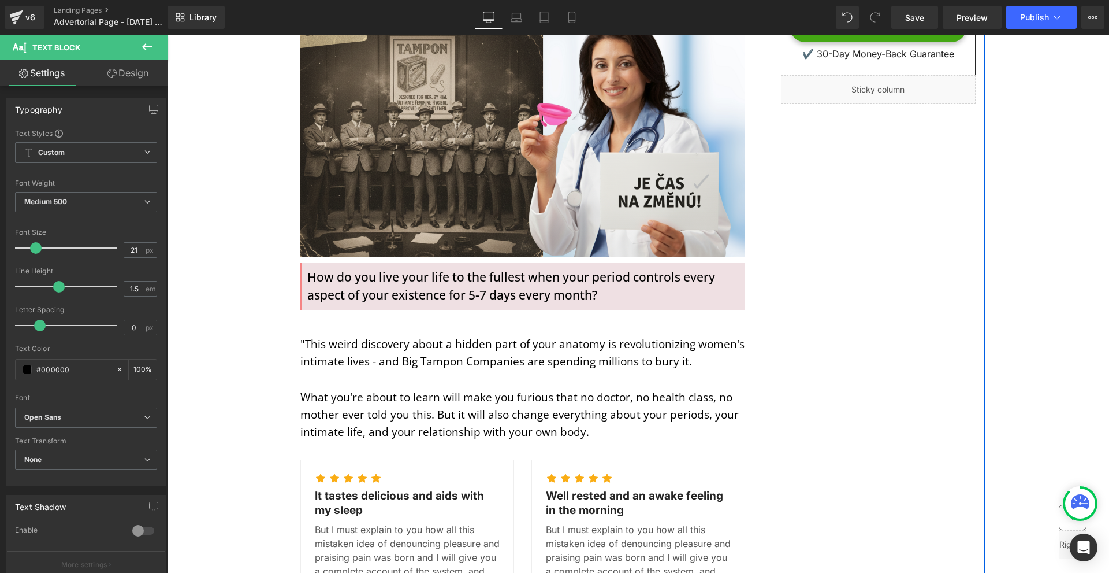
scroll to position [231, 0]
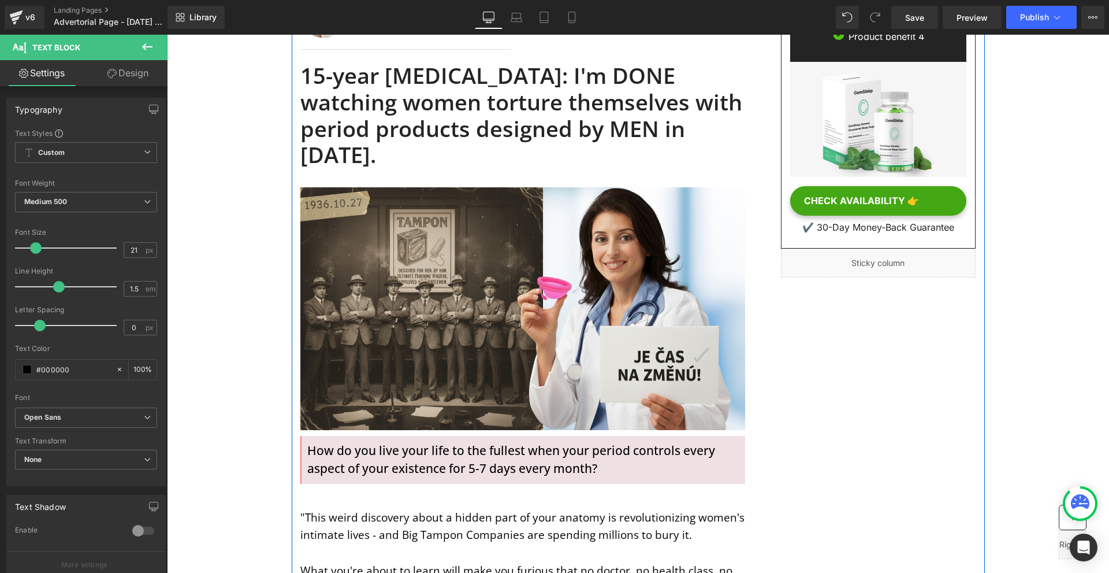
click at [604, 441] on p "How do you live your life to the fullest when your period controls every aspect…" at bounding box center [523, 459] width 432 height 36
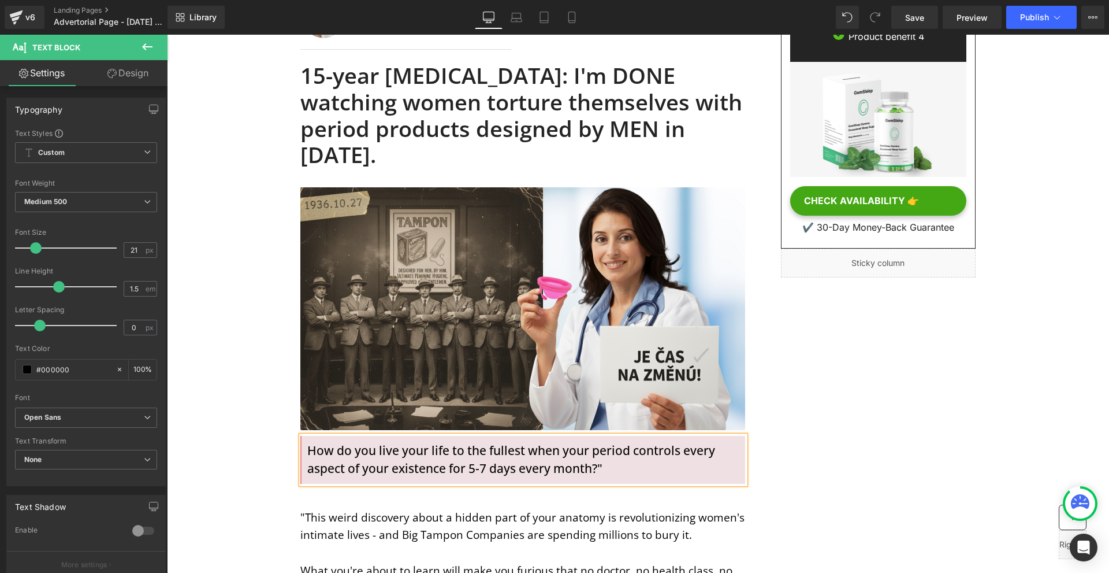
click at [309, 441] on p "How do you live your life to the fullest when your period controls every aspect…" at bounding box center [523, 459] width 432 height 36
click at [425, 441] on p ""How do you live your life to the fullest when your period controls every aspec…" at bounding box center [523, 459] width 432 height 36
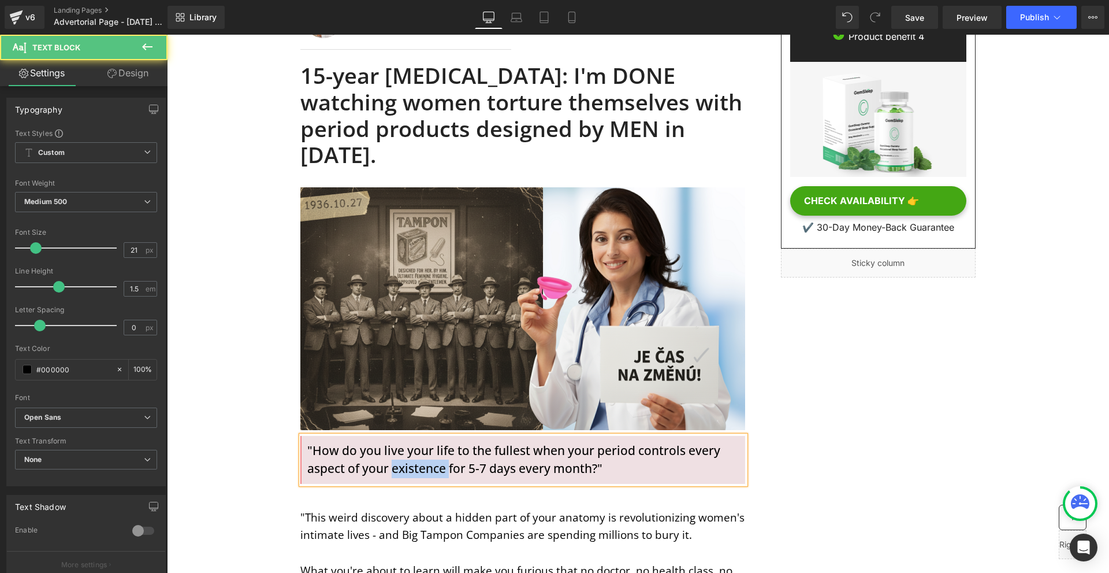
click at [425, 441] on p ""How do you live your life to the fullest when your period controls every aspec…" at bounding box center [523, 459] width 432 height 36
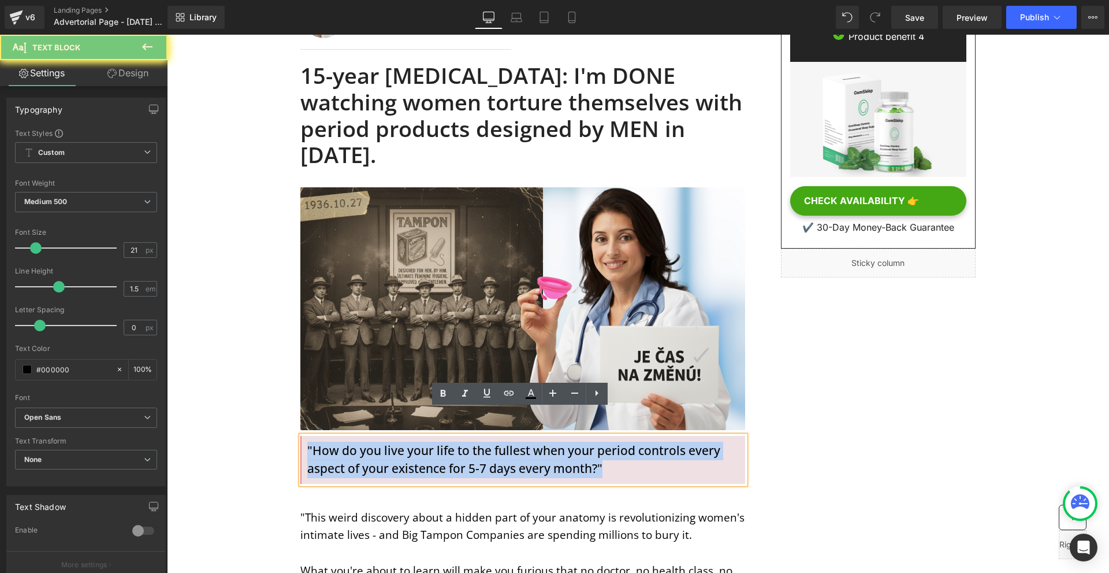
click at [425, 441] on p ""How do you live your life to the fullest when your period controls every aspec…" at bounding box center [523, 459] width 432 height 36
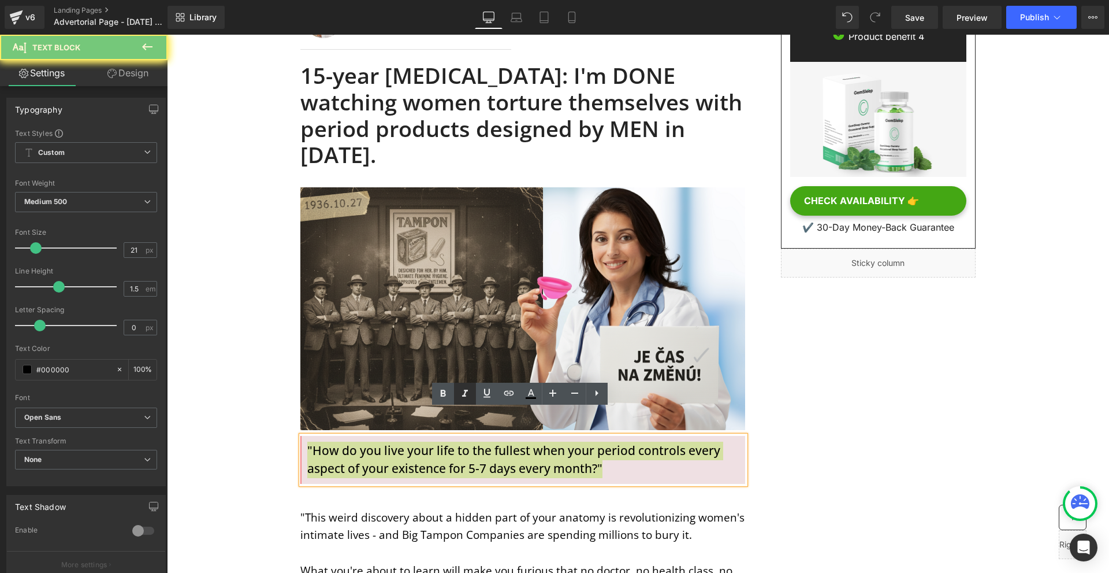
drag, startPoint x: 463, startPoint y: 395, endPoint x: 356, endPoint y: 381, distance: 107.7
click at [463, 395] on icon at bounding box center [465, 393] width 14 height 14
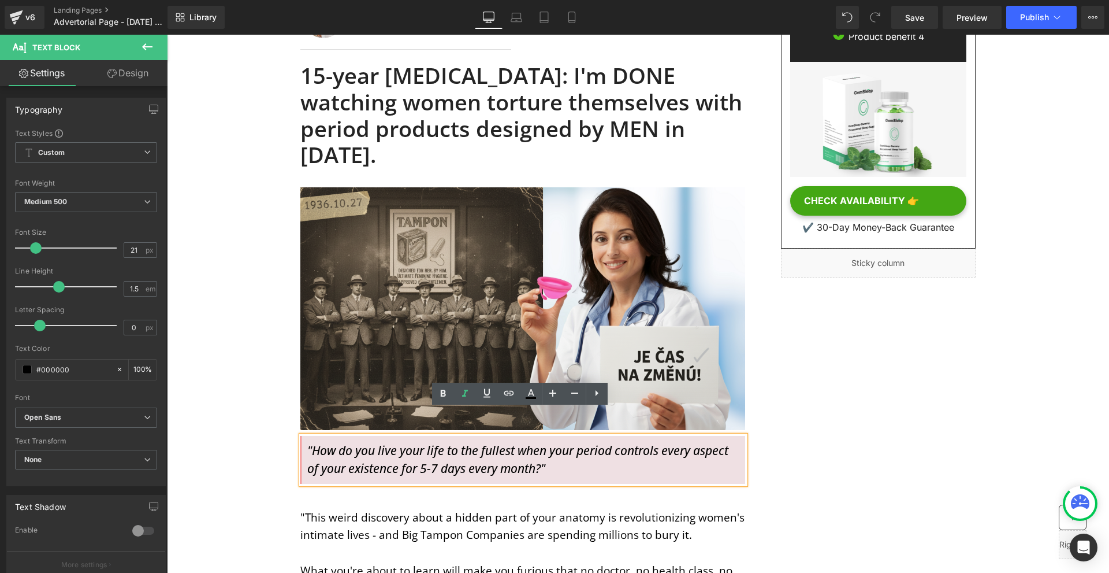
click at [624, 444] on p ""How do you live your life to the fullest when your period controls every aspec…" at bounding box center [523, 459] width 432 height 36
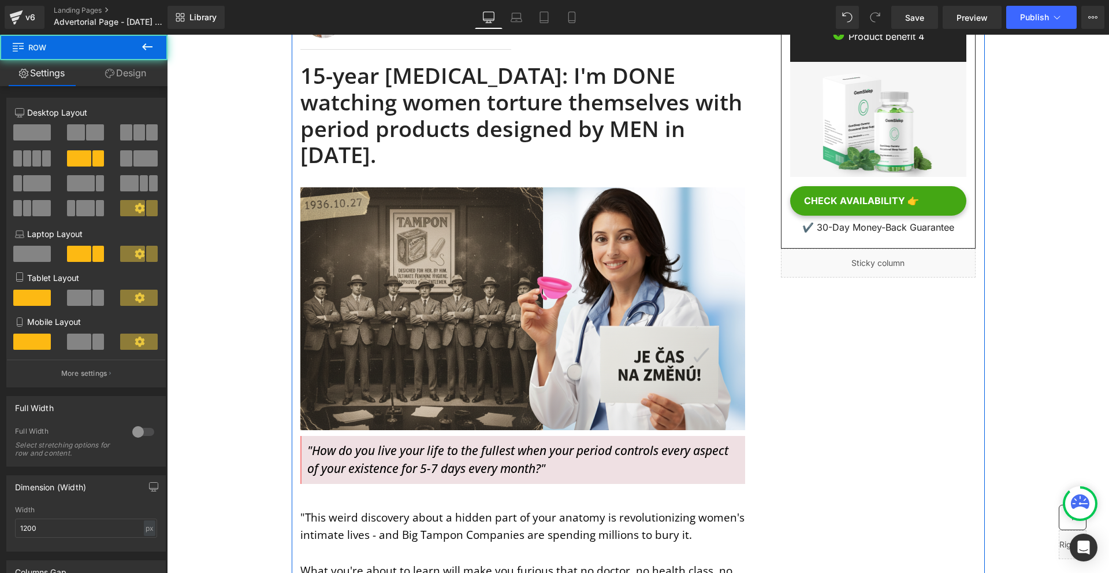
scroll to position [347, 0]
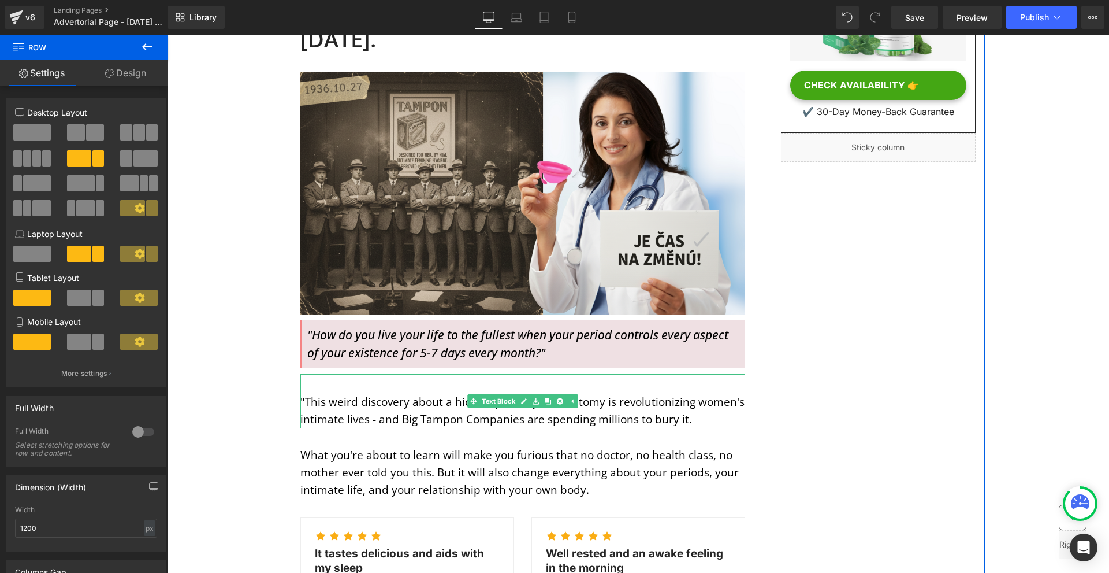
click at [363, 393] on p ""This weird discovery about a hidden part of your anatomy is revolutionizing wo…" at bounding box center [522, 410] width 445 height 35
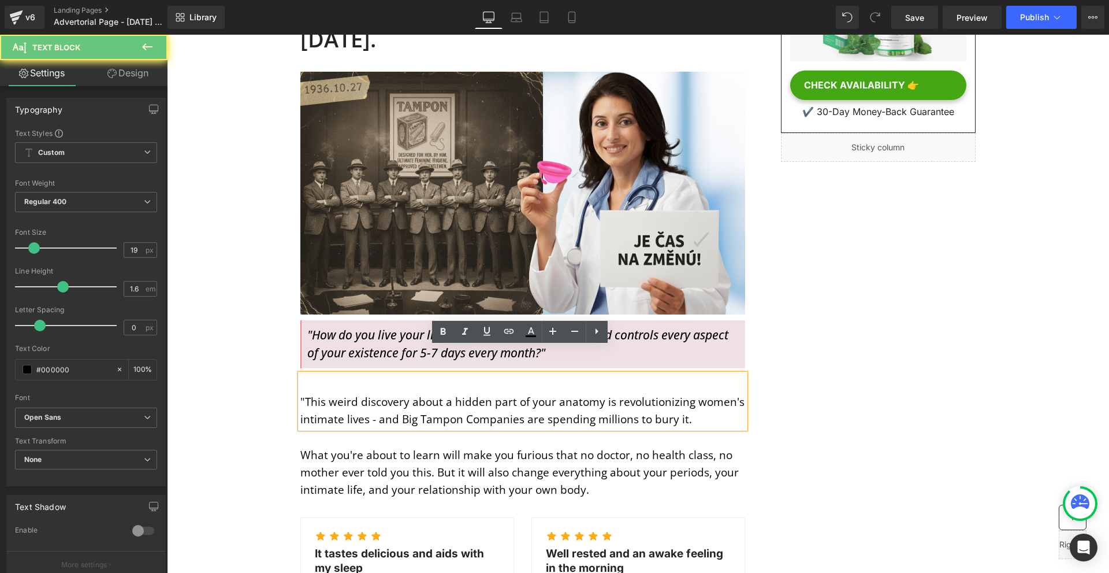
click at [499, 393] on p ""This weird discovery about a hidden part of your anatomy is revolutionizing wo…" at bounding box center [522, 410] width 445 height 35
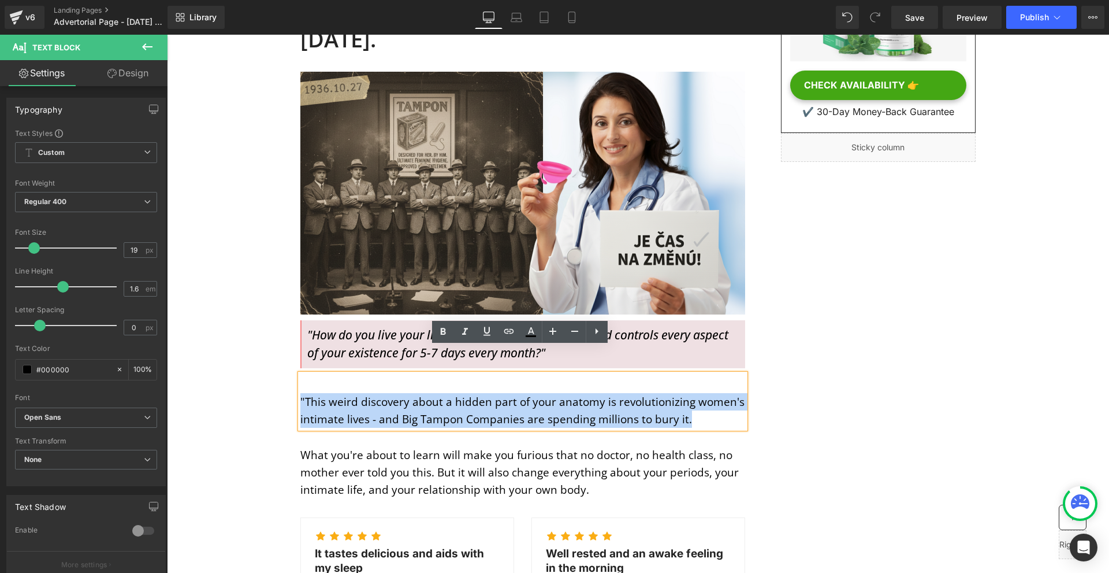
click at [499, 393] on p ""This weird discovery about a hidden part of your anatomy is revolutionizing wo…" at bounding box center [522, 410] width 445 height 35
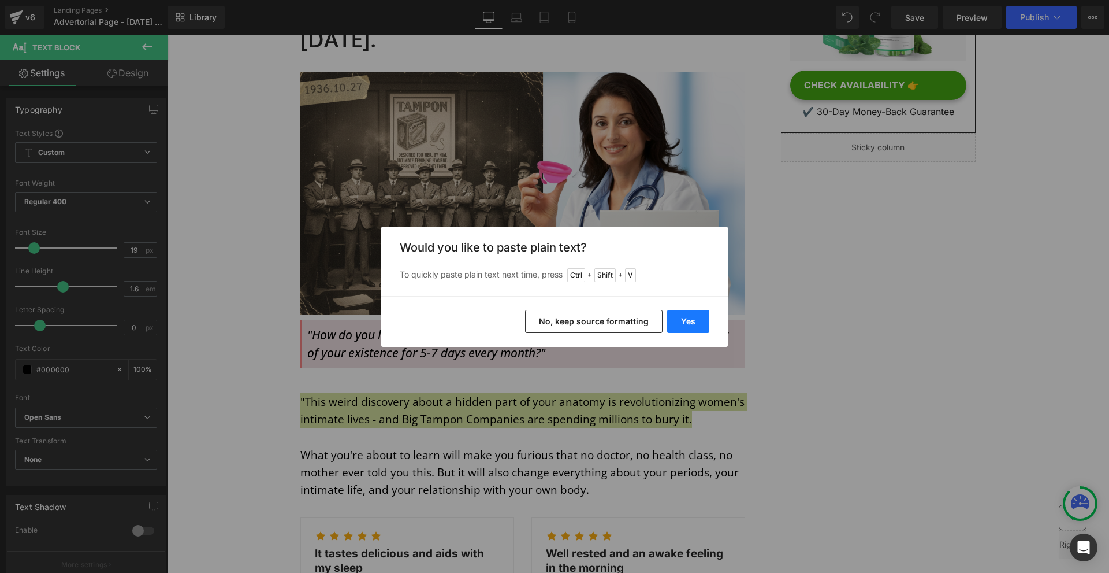
click at [690, 322] on button "Yes" at bounding box center [688, 321] width 42 height 23
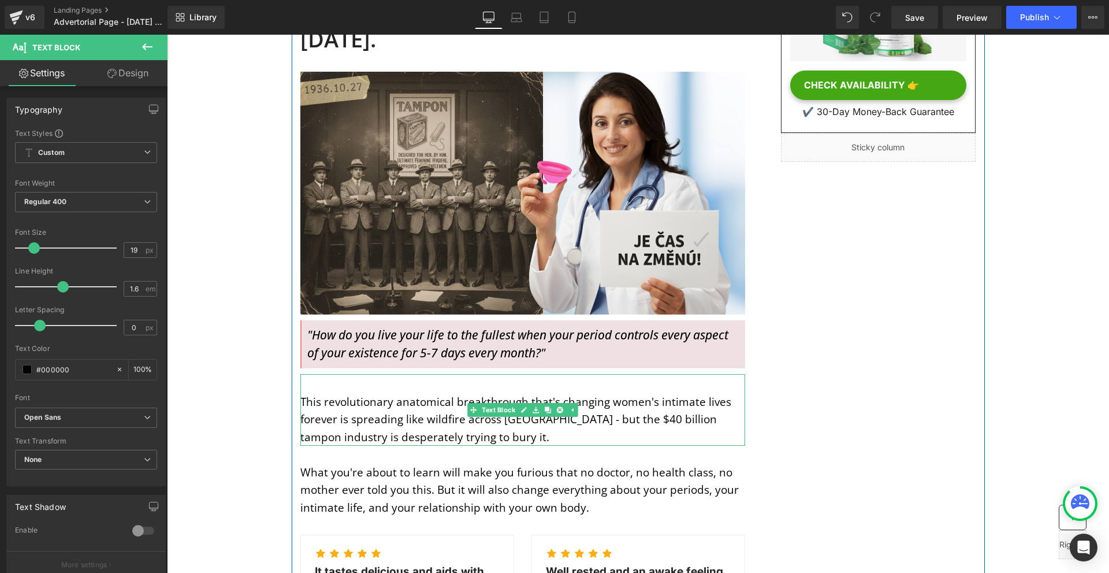
click at [387, 403] on p "This revolutionary anatomical breakthrough that's changing women's intimate liv…" at bounding box center [522, 419] width 445 height 53
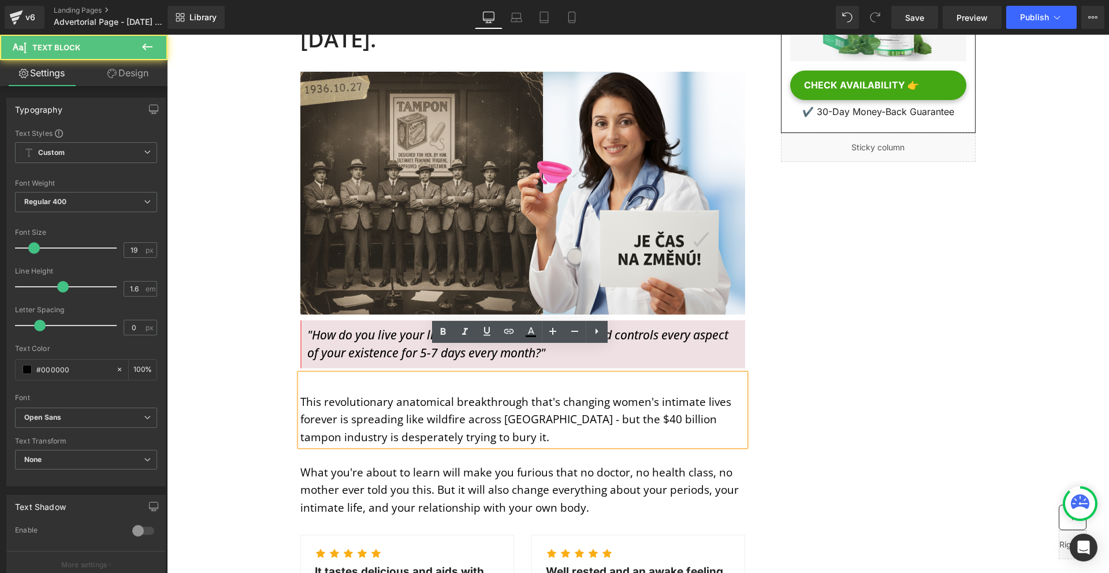
click at [451, 393] on p "This revolutionary anatomical breakthrough that's changing women's intimate liv…" at bounding box center [522, 419] width 445 height 53
click at [540, 393] on p "This revolutionary anatomical breakthrough that's changing women's intimate liv…" at bounding box center [522, 419] width 445 height 53
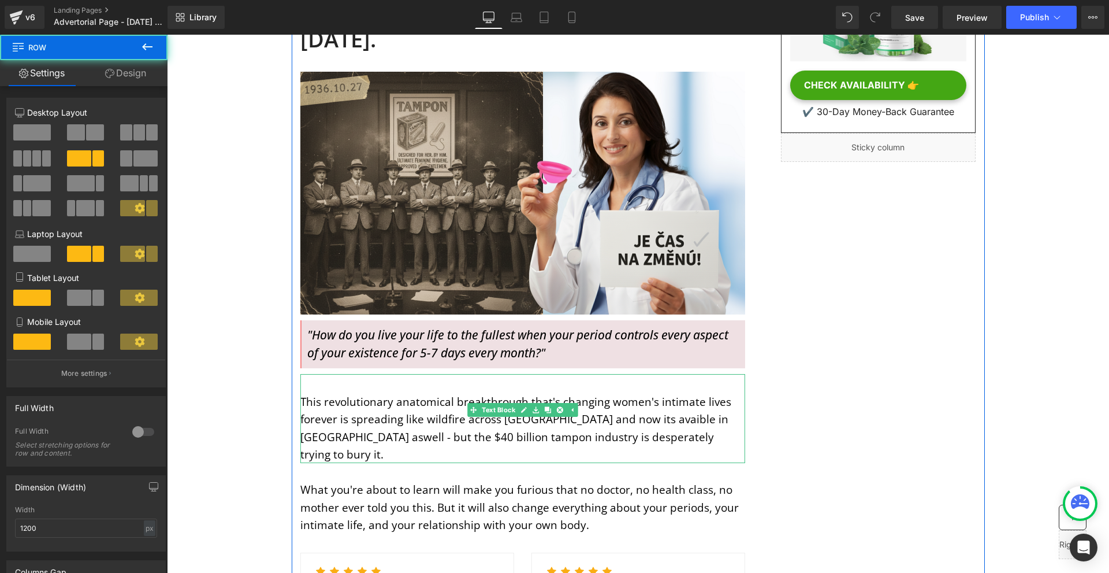
scroll to position [404, 0]
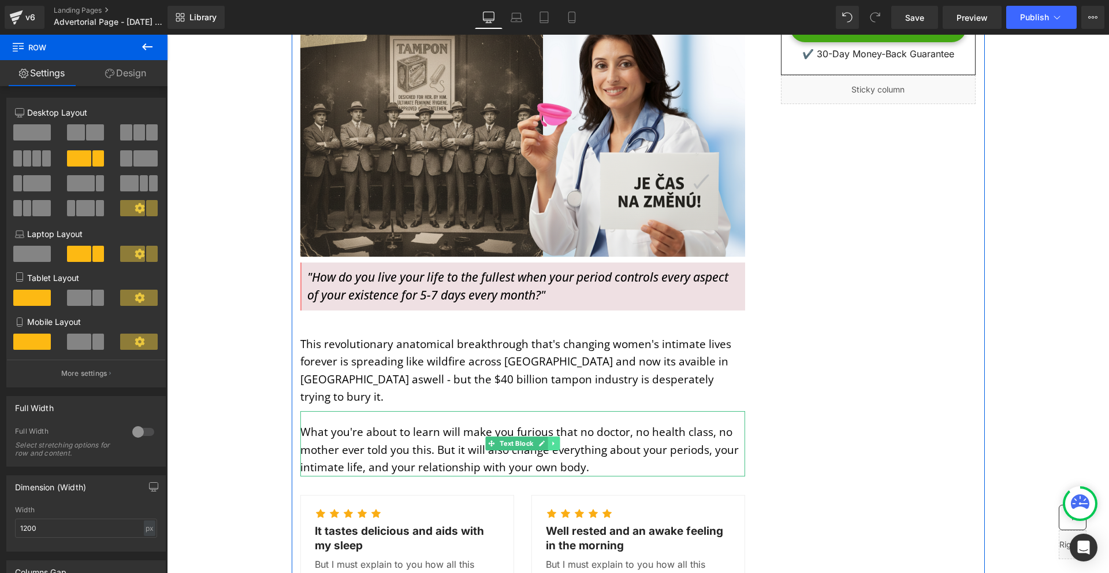
click at [552, 440] on icon at bounding box center [554, 443] width 6 height 7
click at [556, 440] on icon at bounding box center [559, 443] width 6 height 6
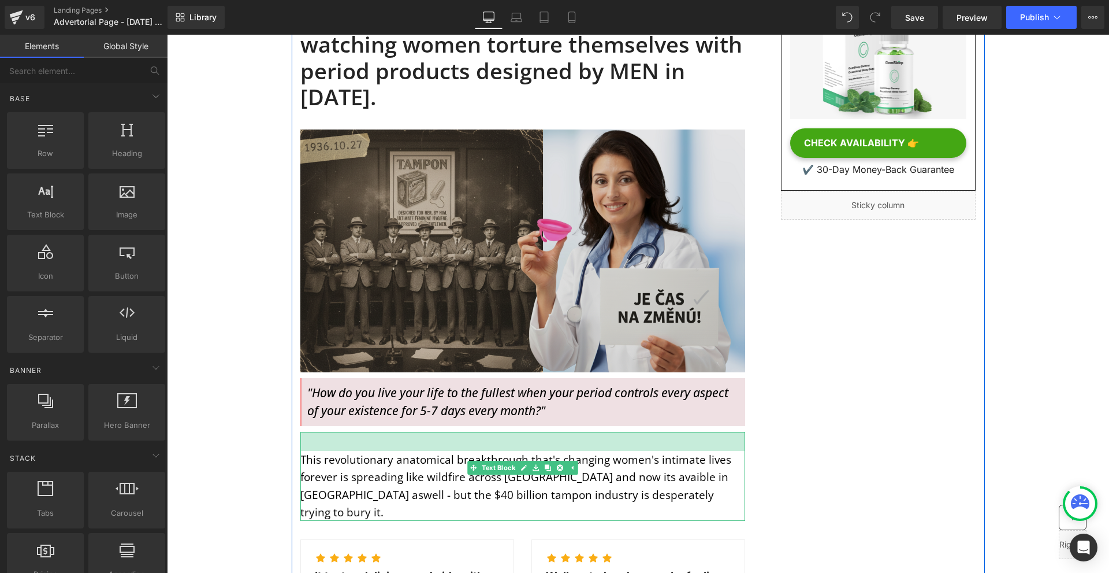
scroll to position [173, 0]
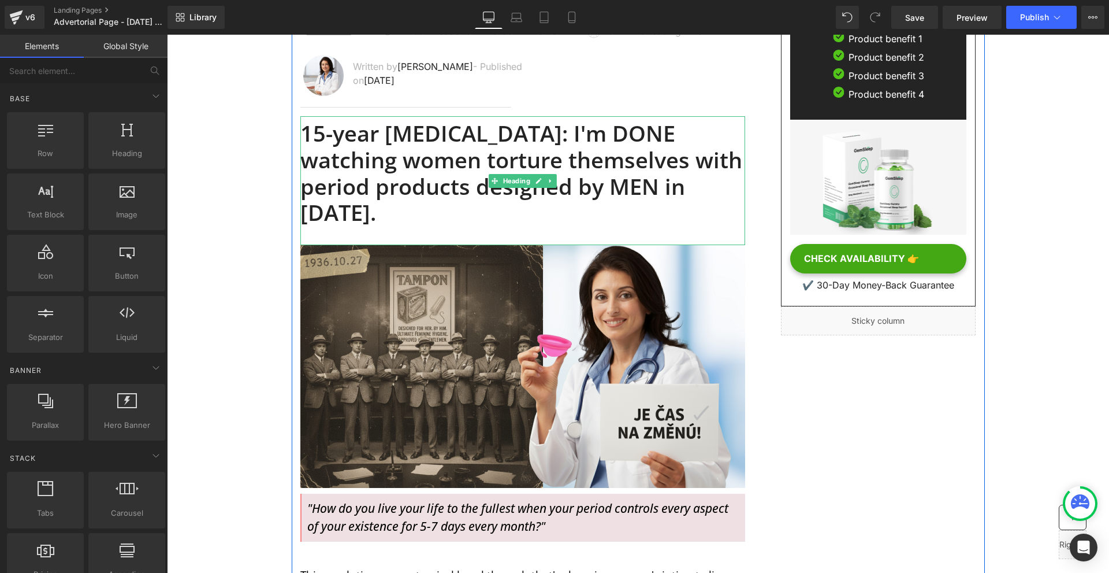
drag, startPoint x: 547, startPoint y: 165, endPoint x: 538, endPoint y: 171, distance: 10.9
click at [547, 177] on icon at bounding box center [550, 180] width 6 height 7
click at [538, 174] on link at bounding box center [544, 181] width 12 height 14
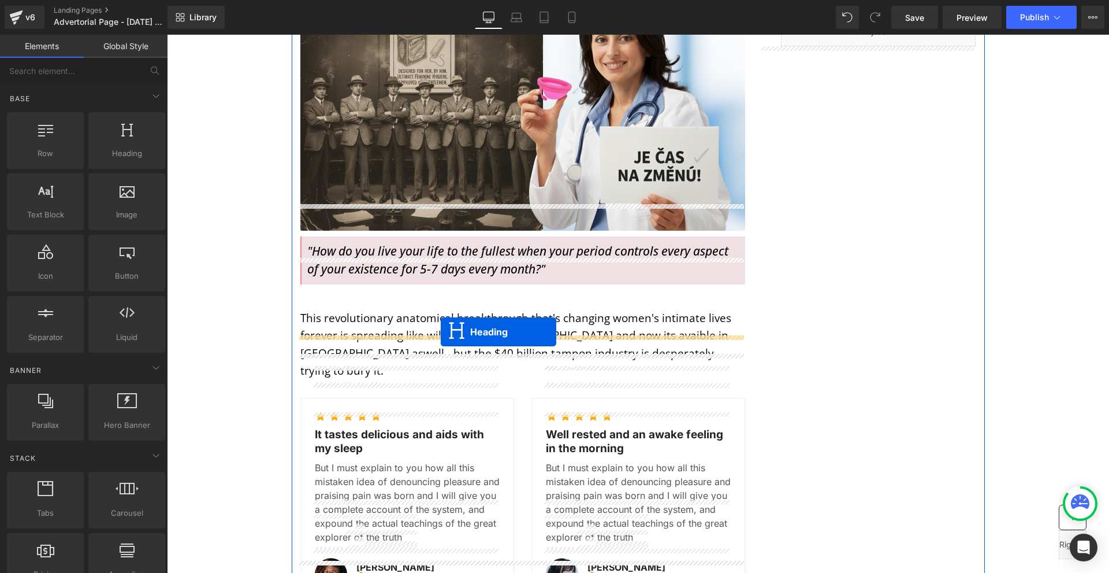
drag, startPoint x: 507, startPoint y: 269, endPoint x: 441, endPoint y: 332, distance: 90.7
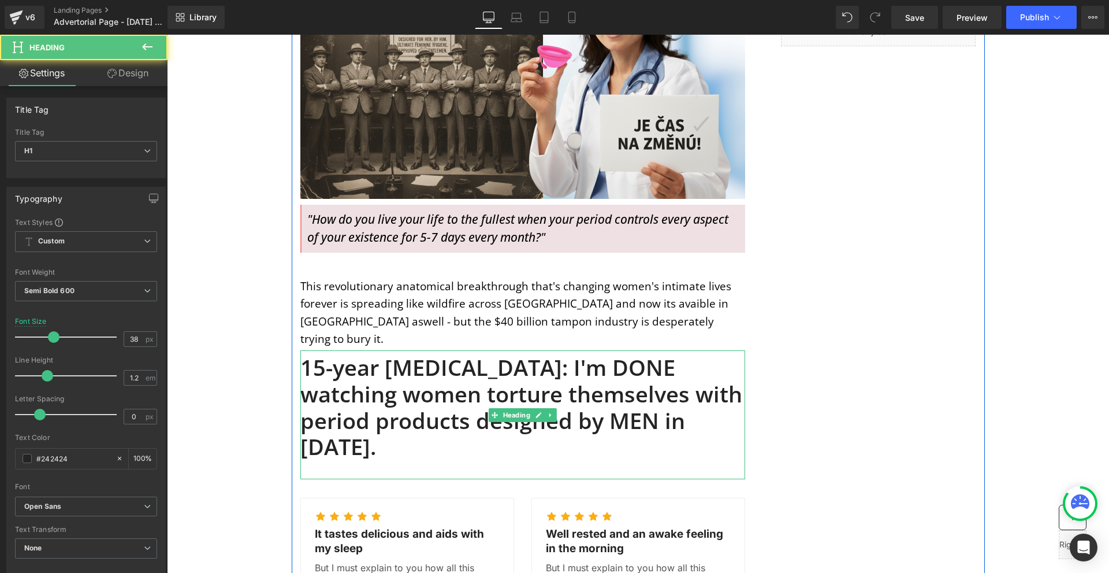
scroll to position [430, 0]
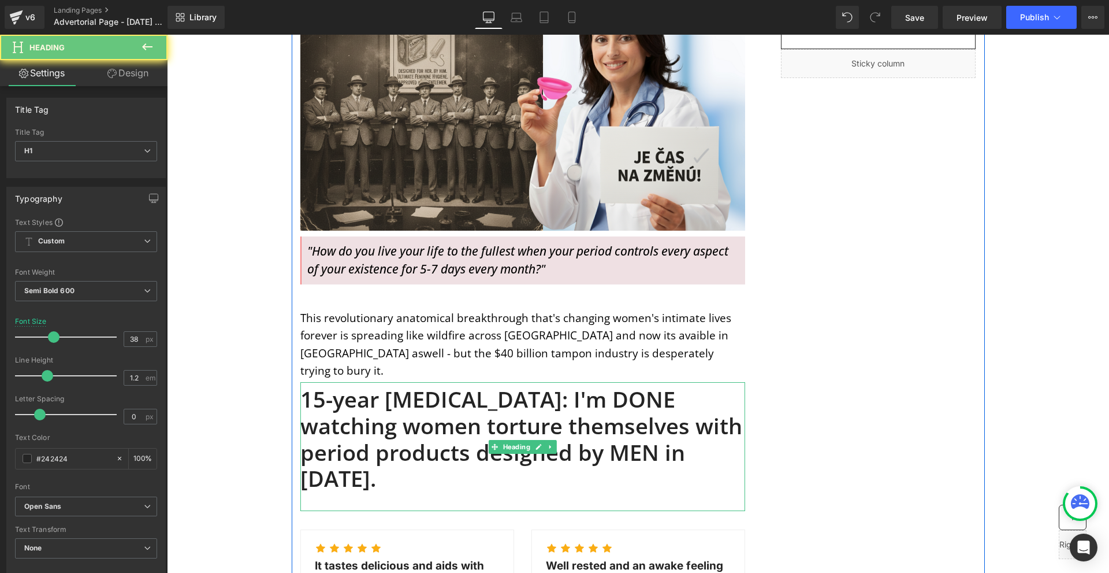
click at [337, 386] on h1 "15-year [MEDICAL_DATA]: I'm DONE watching women torture themselves with period …" at bounding box center [522, 438] width 445 height 105
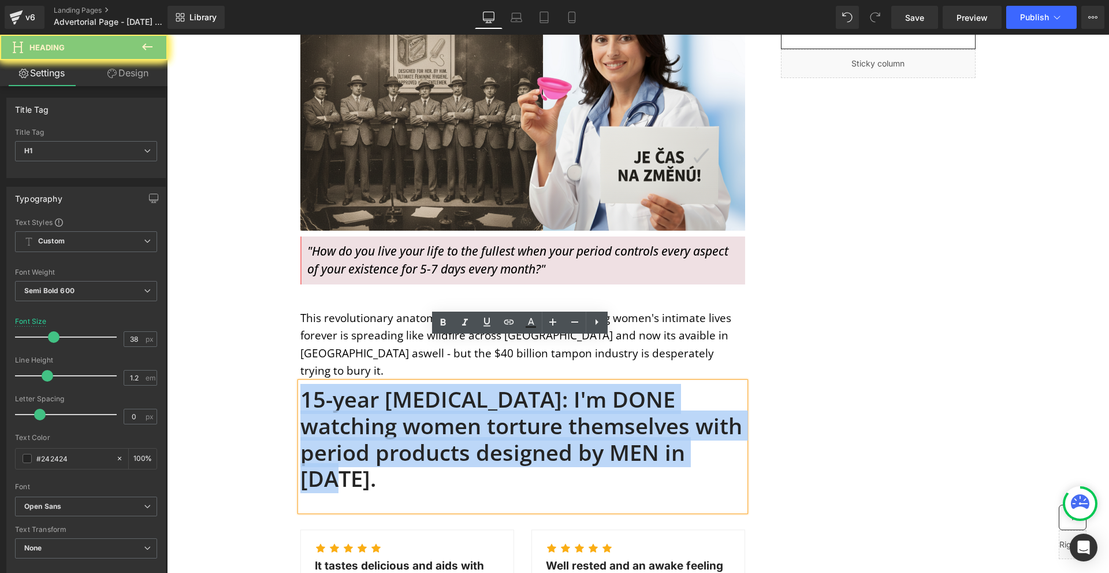
click at [337, 386] on h1 "15-year [MEDICAL_DATA]: I'm DONE watching women torture themselves with period …" at bounding box center [522, 438] width 445 height 105
paste div
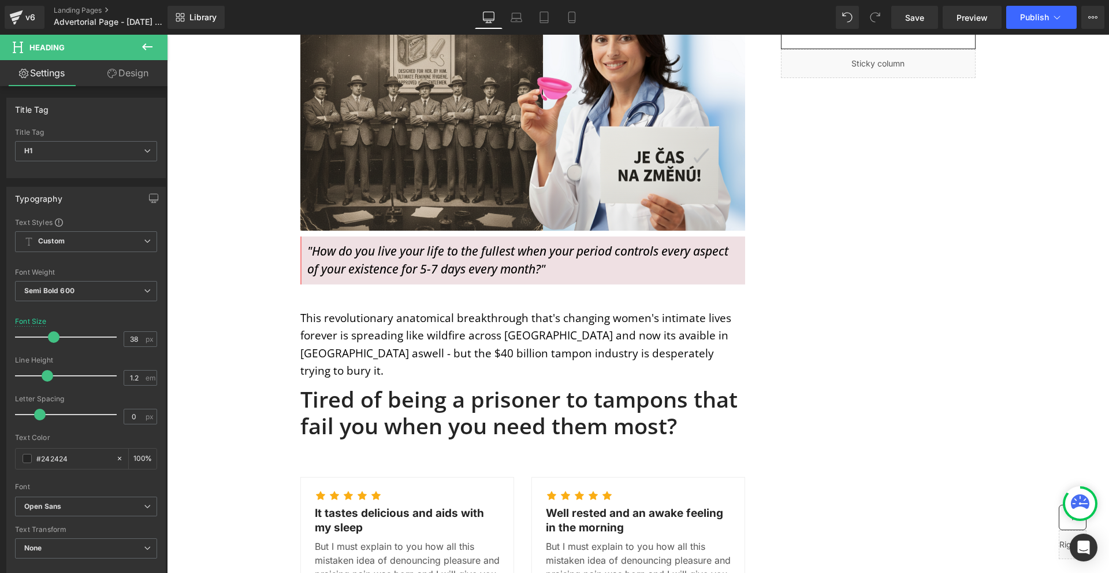
click at [110, 76] on icon at bounding box center [111, 73] width 9 height 9
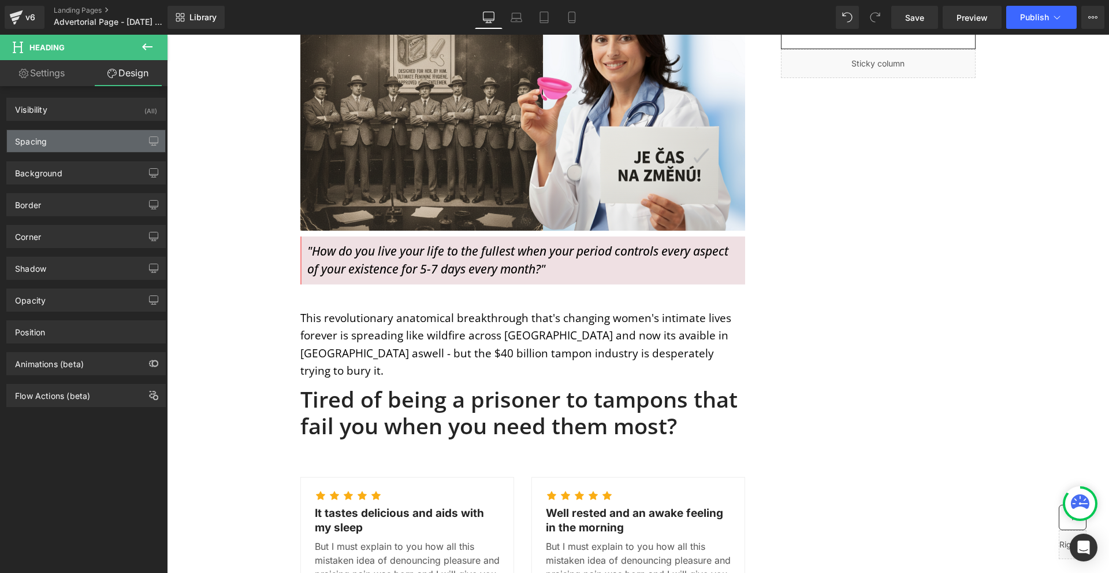
click at [91, 141] on div "Spacing" at bounding box center [86, 141] width 158 height 22
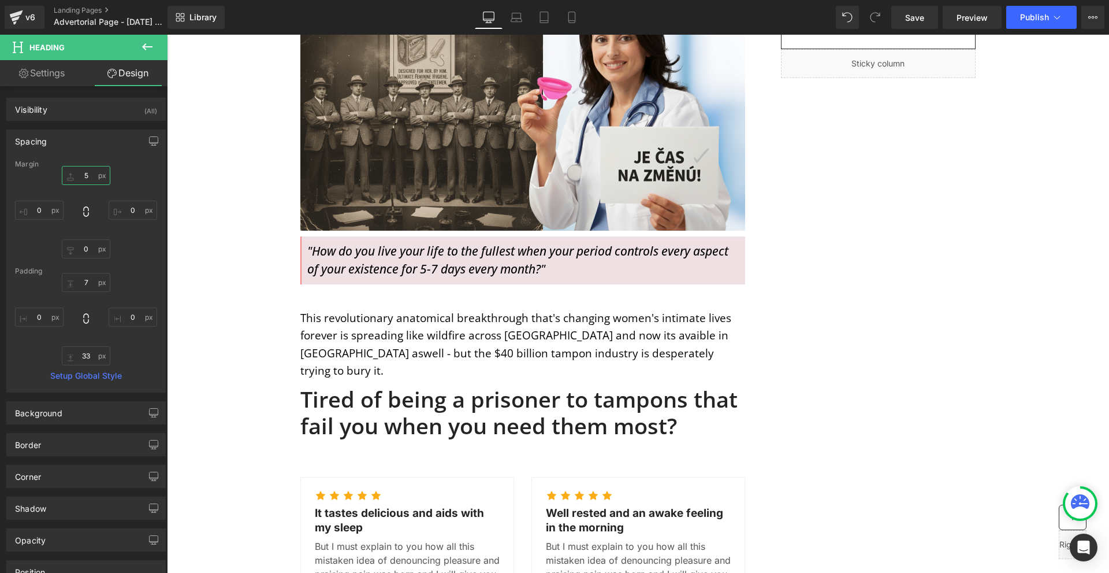
click at [92, 182] on input "5" at bounding box center [86, 175] width 49 height 19
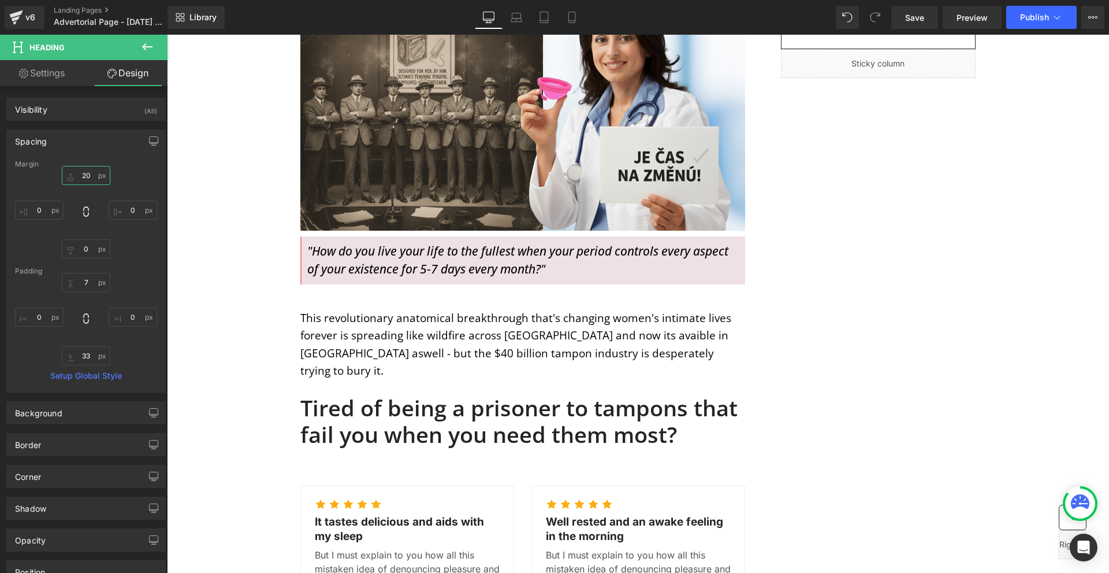
click at [92, 182] on input "20" at bounding box center [86, 175] width 49 height 19
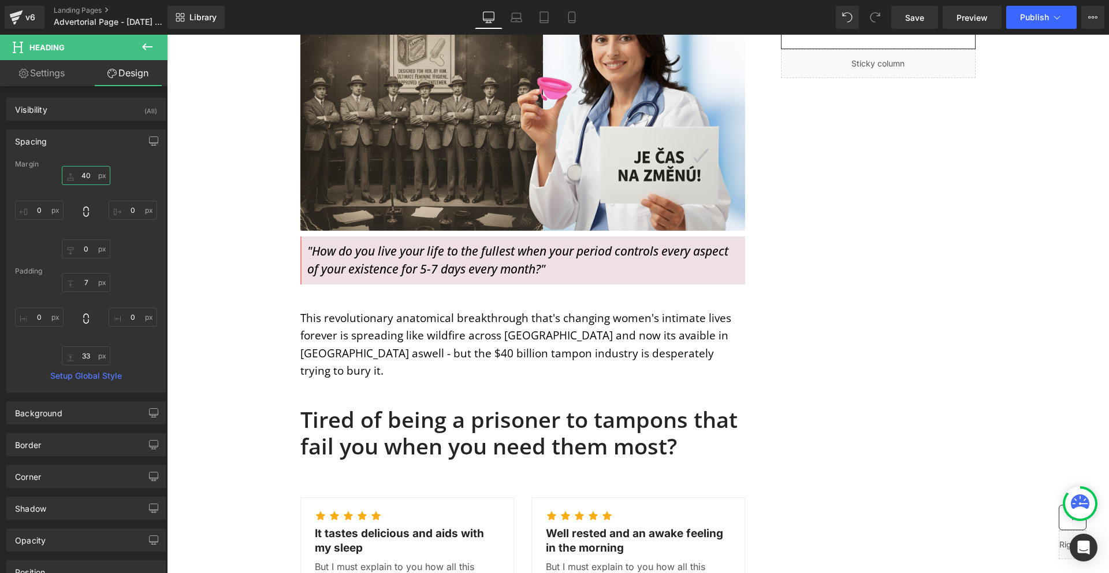
click at [92, 182] on input "40" at bounding box center [86, 175] width 49 height 19
click at [92, 182] on input "3" at bounding box center [86, 175] width 49 height 19
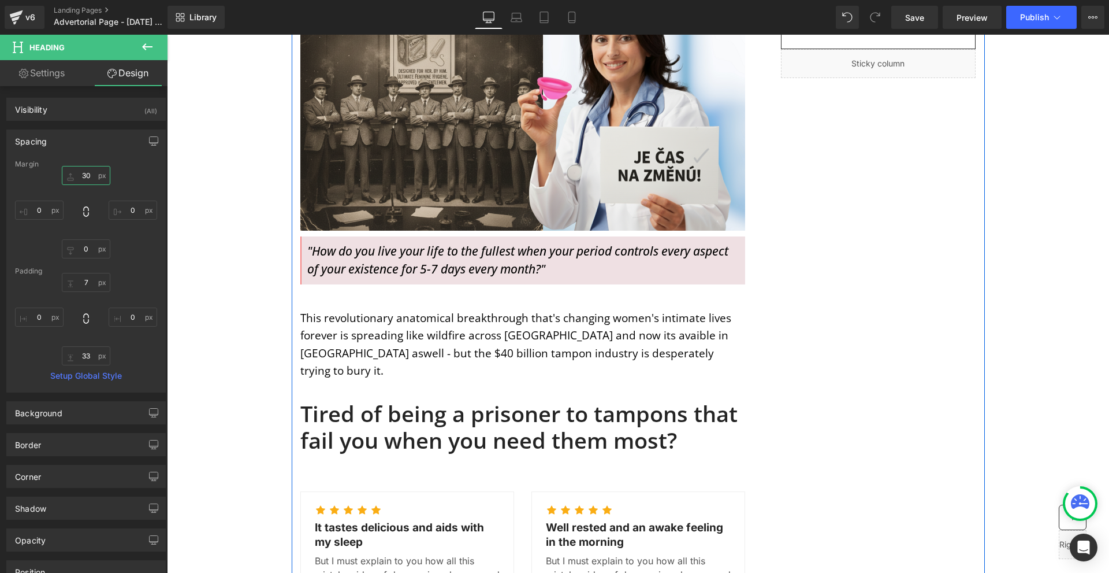
scroll to position [546, 0]
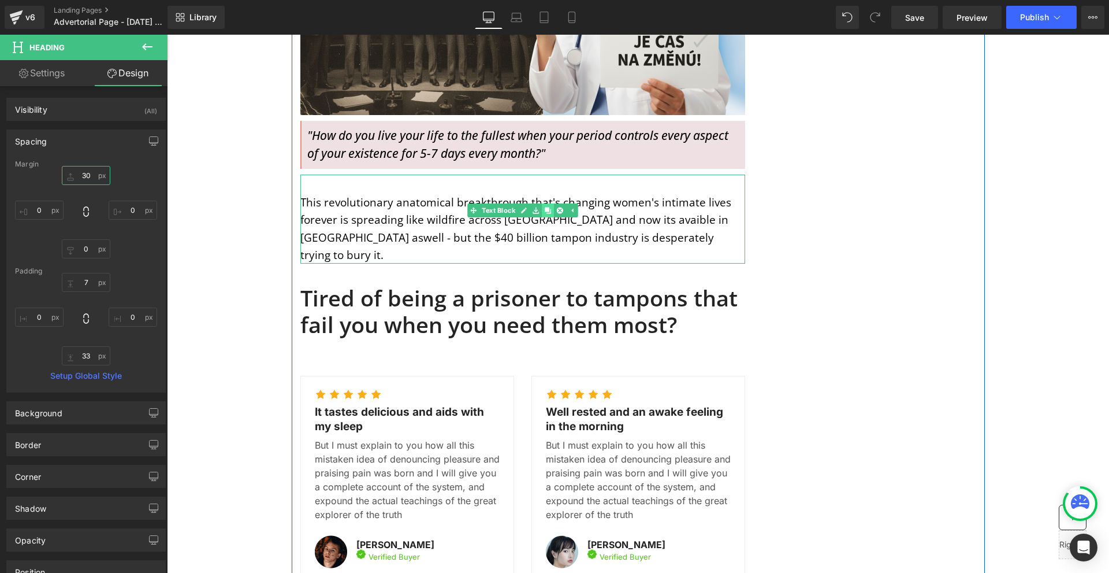
type input "30"
click at [546, 207] on icon at bounding box center [548, 210] width 6 height 6
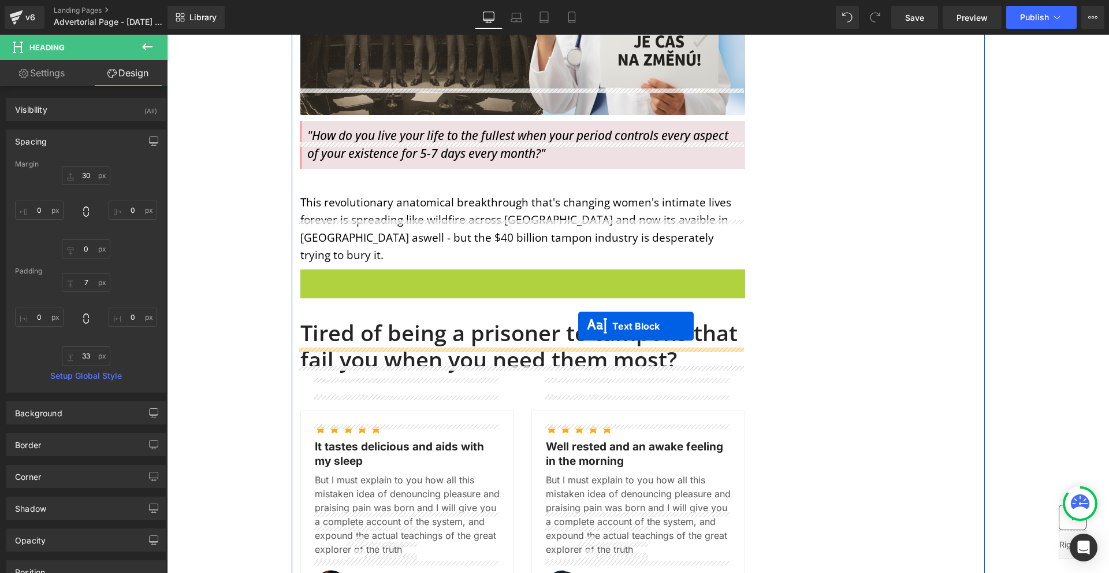
drag, startPoint x: 514, startPoint y: 261, endPoint x: 578, endPoint y: 326, distance: 91.1
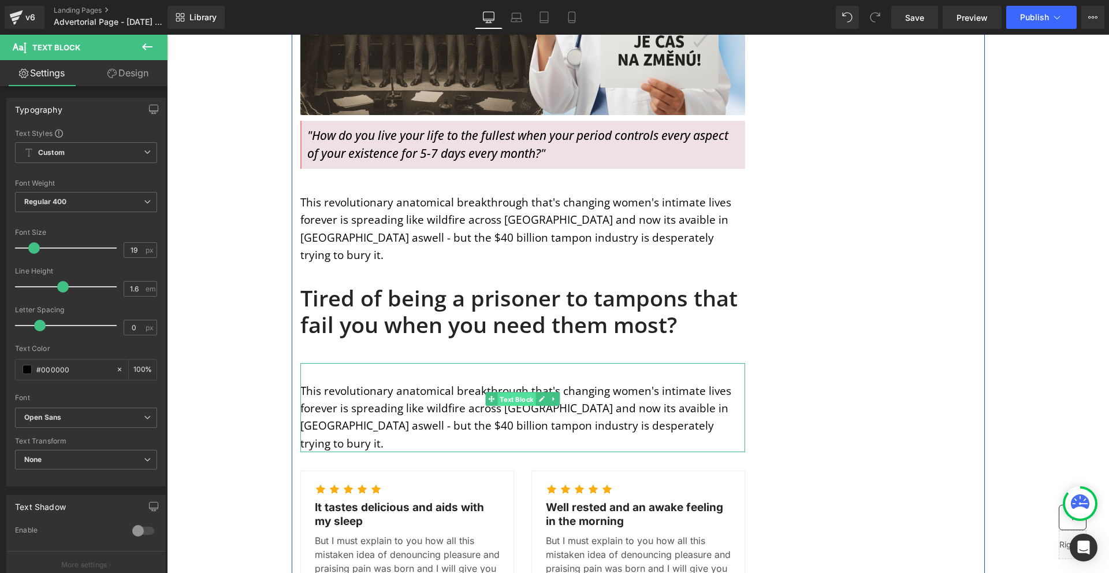
click at [515, 392] on span "Text Block" at bounding box center [516, 399] width 38 height 14
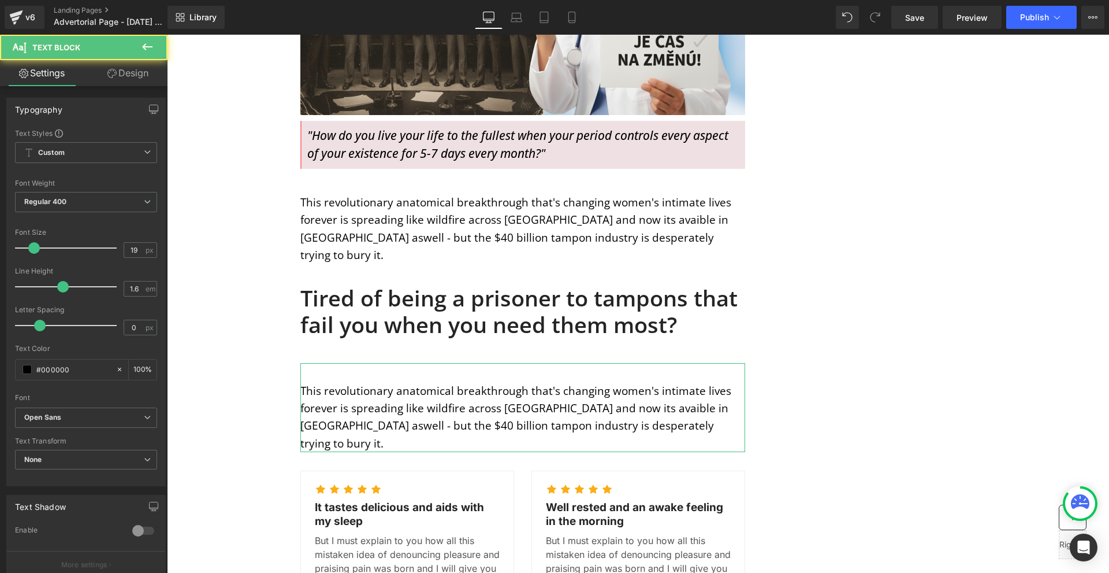
click at [125, 76] on link "Design" at bounding box center [128, 73] width 84 height 26
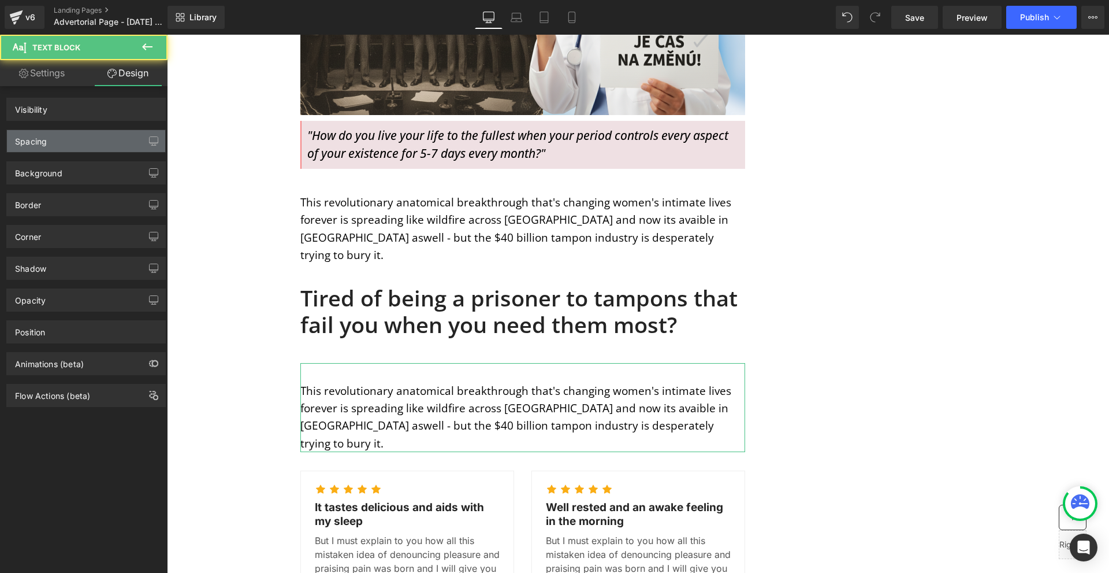
click at [73, 147] on div "Spacing" at bounding box center [86, 141] width 158 height 22
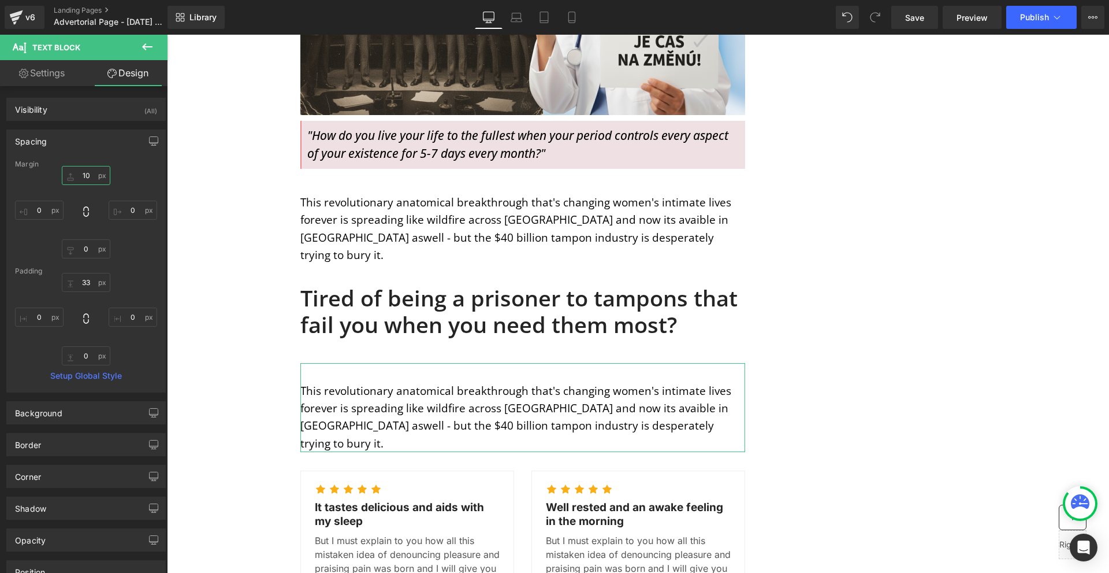
click at [96, 172] on input "10" at bounding box center [86, 175] width 49 height 19
click at [94, 281] on input "33" at bounding box center [86, 282] width 49 height 19
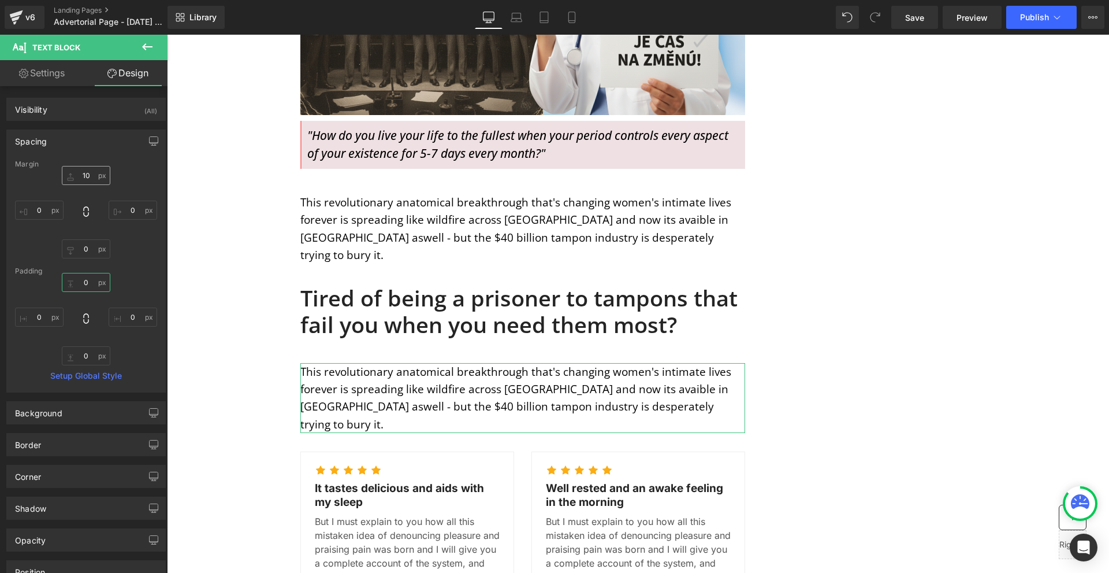
type input "0"
click at [99, 179] on input "10" at bounding box center [86, 175] width 49 height 19
type input "0"
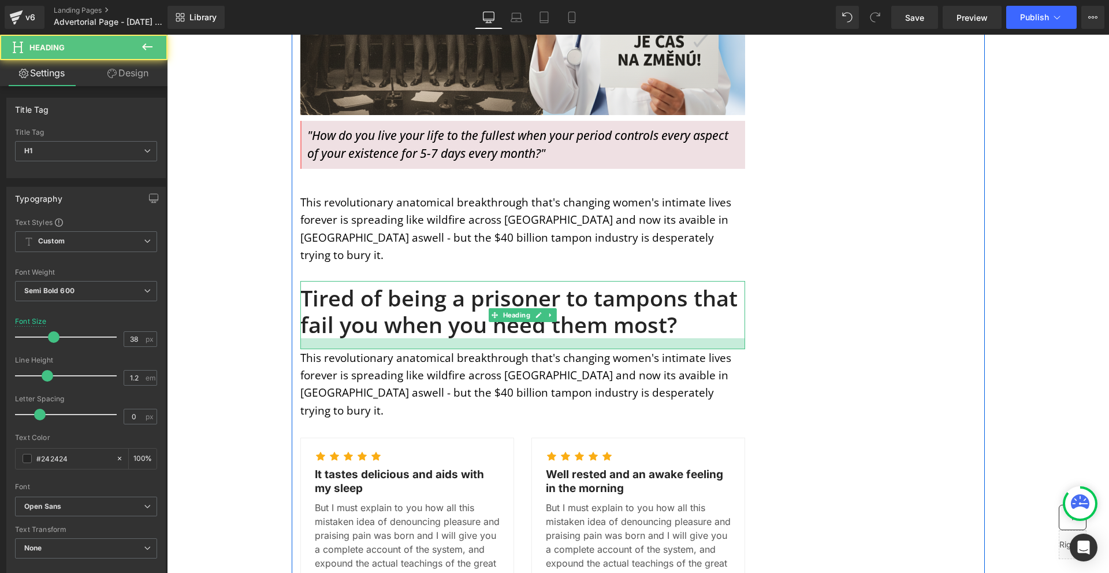
drag, startPoint x: 412, startPoint y: 307, endPoint x: 419, endPoint y: 299, distance: 10.7
click at [419, 338] on div at bounding box center [522, 343] width 445 height 11
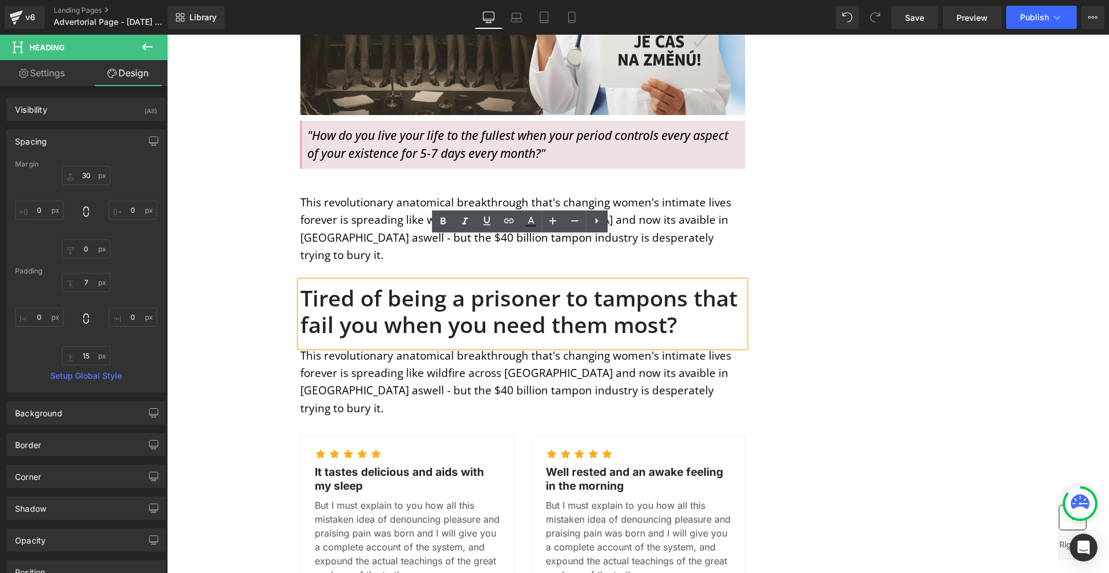
click at [879, 303] on div "MENSTRUATION Text Block WOMAN'S HEALTH Text Block Row Image Image Image Row Sha…" at bounding box center [638, 500] width 693 height 1859
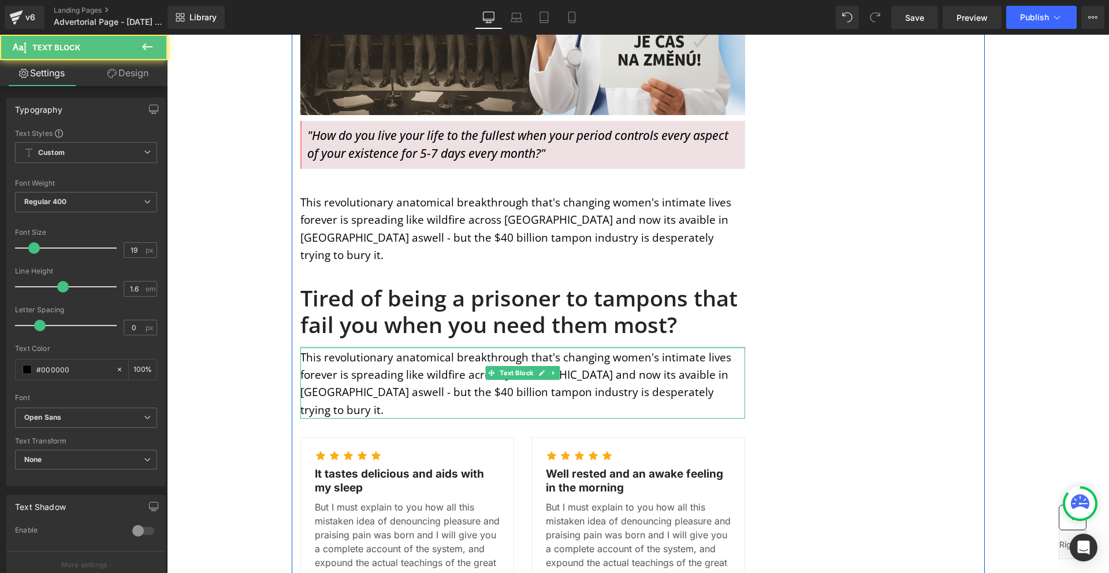
click at [585, 347] on div "This revolutionary anatomical breakthrough that's changing women's intimate liv…" at bounding box center [522, 383] width 445 height 72
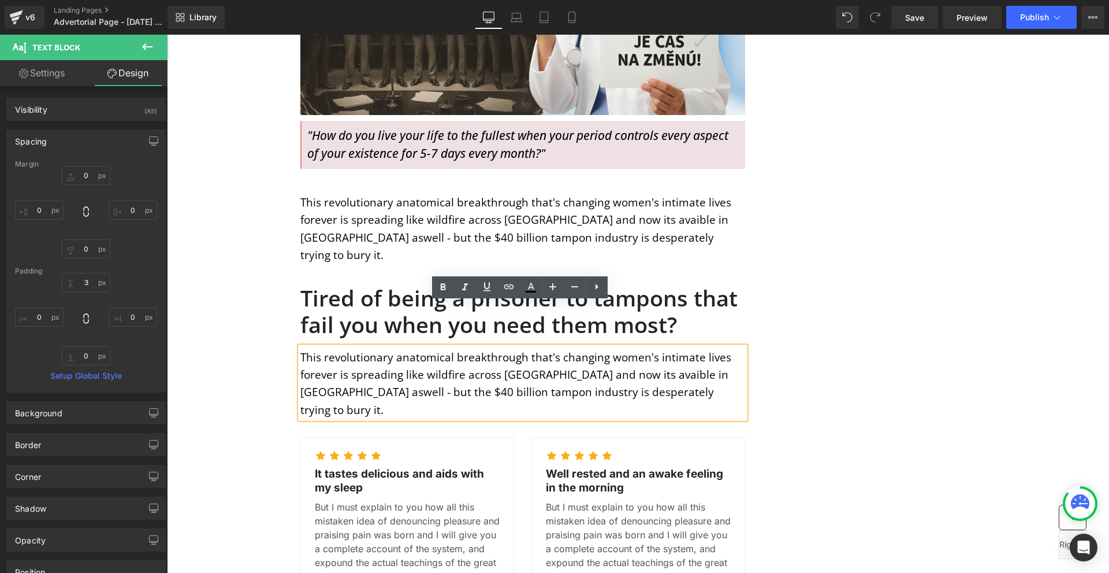
click at [426, 348] on p "This revolutionary anatomical breakthrough that's changing women's intimate liv…" at bounding box center [522, 383] width 445 height 70
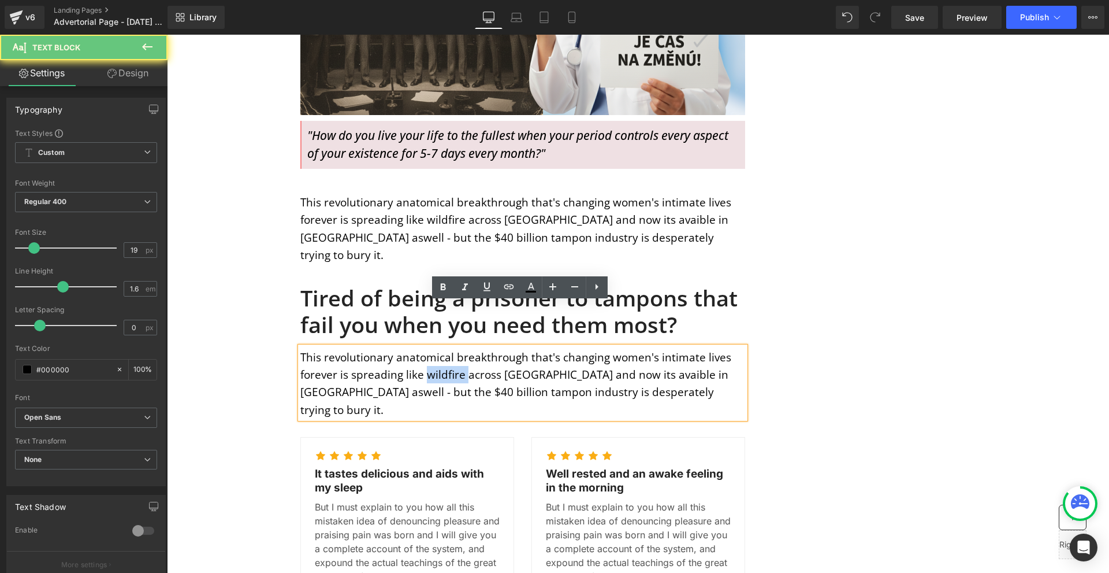
click at [426, 348] on p "This revolutionary anatomical breakthrough that's changing women's intimate liv…" at bounding box center [522, 383] width 445 height 70
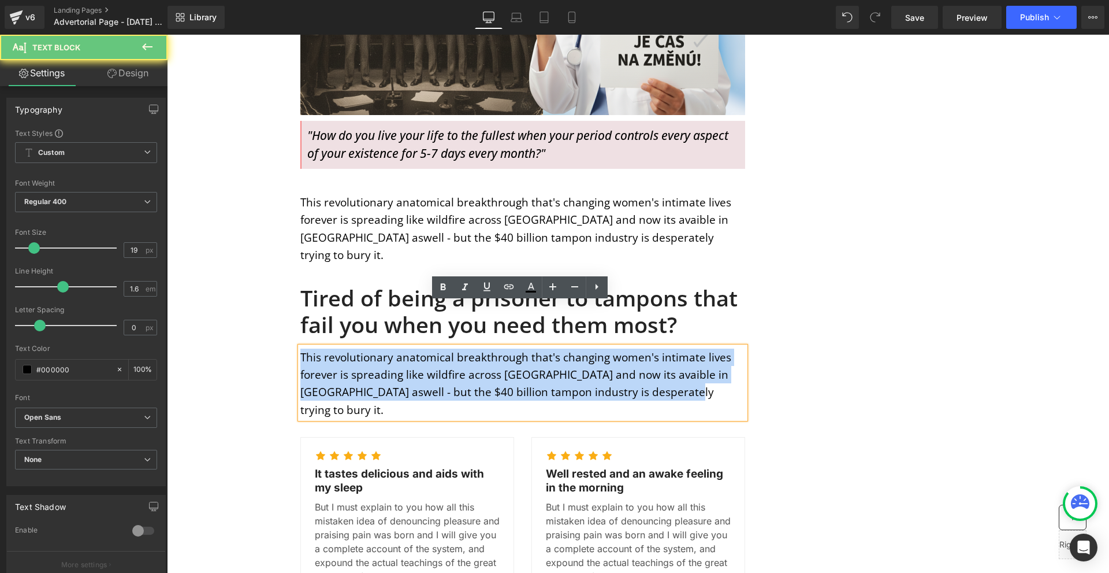
click at [426, 348] on p "This revolutionary anatomical breakthrough that's changing women's intimate liv…" at bounding box center [522, 383] width 445 height 70
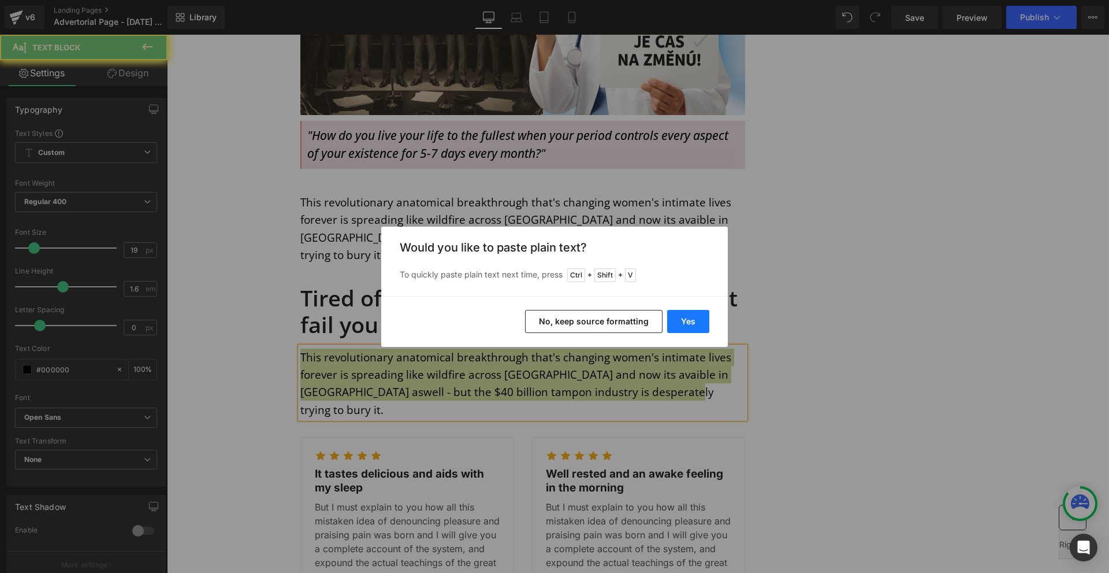
click at [690, 326] on button "Yes" at bounding box center [688, 321] width 42 height 23
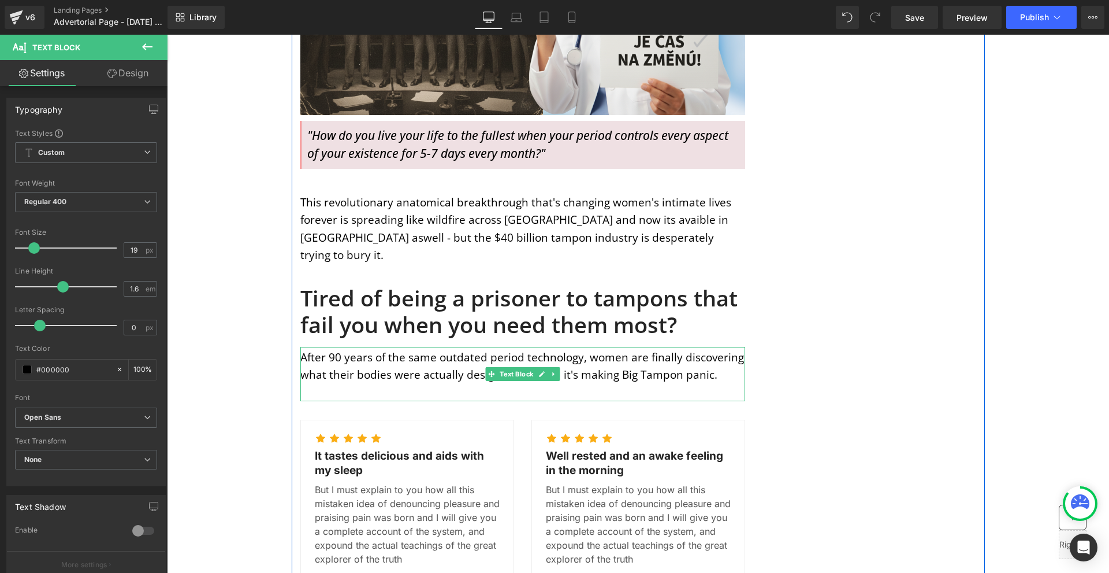
click at [408, 383] on p at bounding box center [522, 391] width 445 height 17
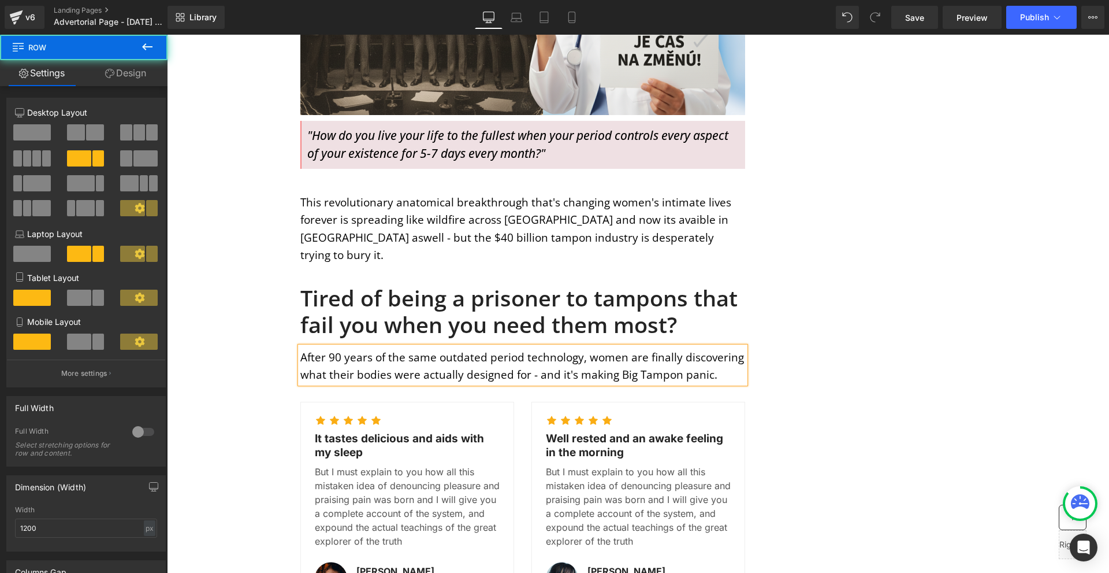
click at [837, 341] on div "MENSTRUATION Text Block WOMAN'S HEALTH Text Block Row Image Image Image Row Sha…" at bounding box center [638, 484] width 693 height 1826
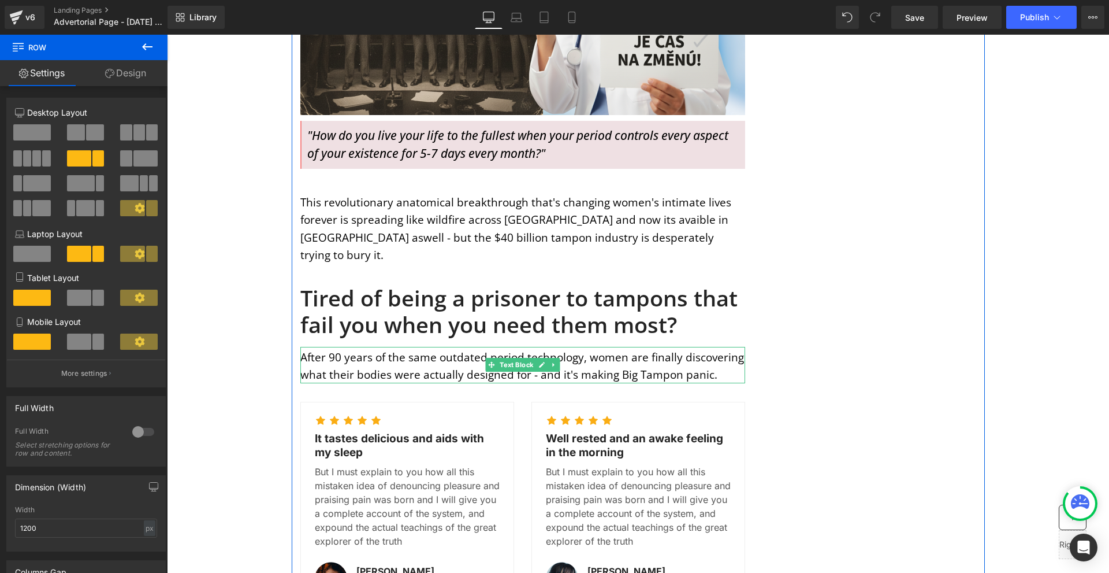
click at [631, 348] on p "After 90 years of the same outdated period technology, women are finally discov…" at bounding box center [522, 365] width 445 height 35
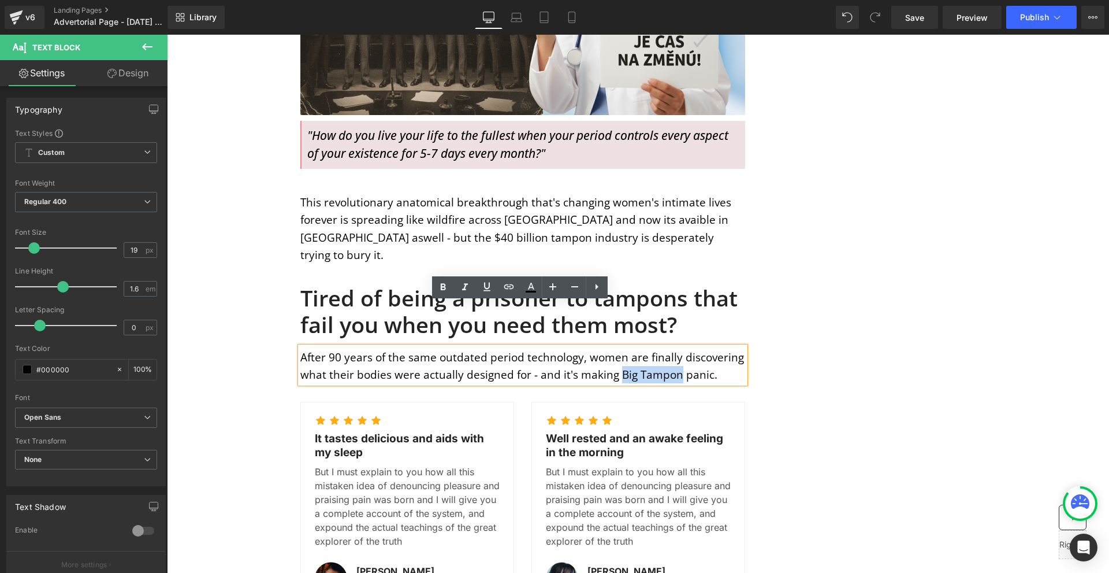
drag, startPoint x: 613, startPoint y: 332, endPoint x: 672, endPoint y: 333, distance: 58.9
click at [672, 348] on p "After 90 years of the same outdated period technology, women are finally discov…" at bounding box center [522, 365] width 445 height 35
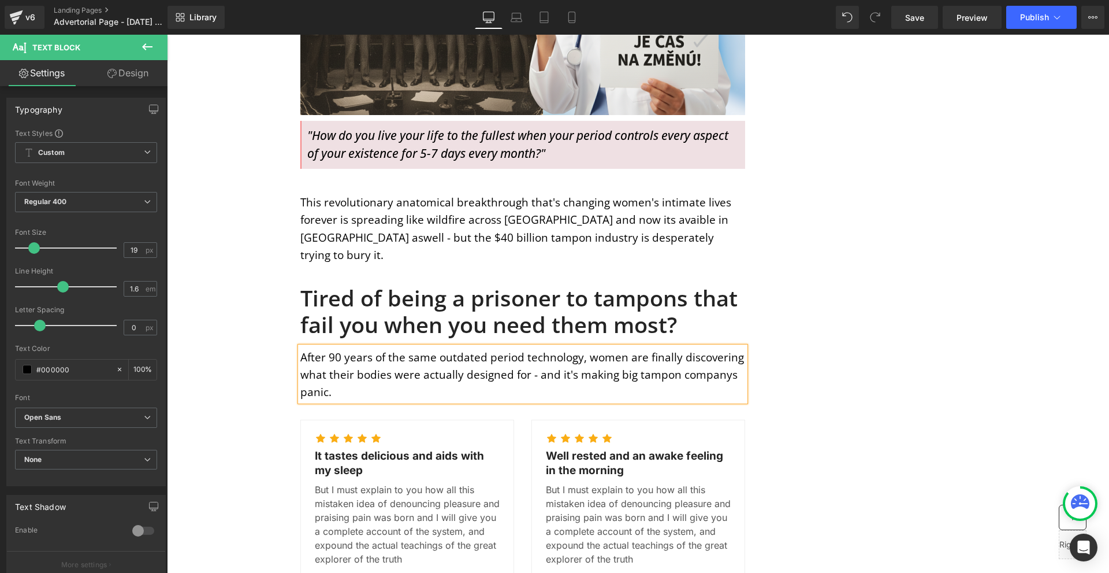
click at [837, 333] on div "MENSTRUATION Text Block WOMAN'S HEALTH Text Block Row Image Image Image Row Sha…" at bounding box center [638, 493] width 693 height 1844
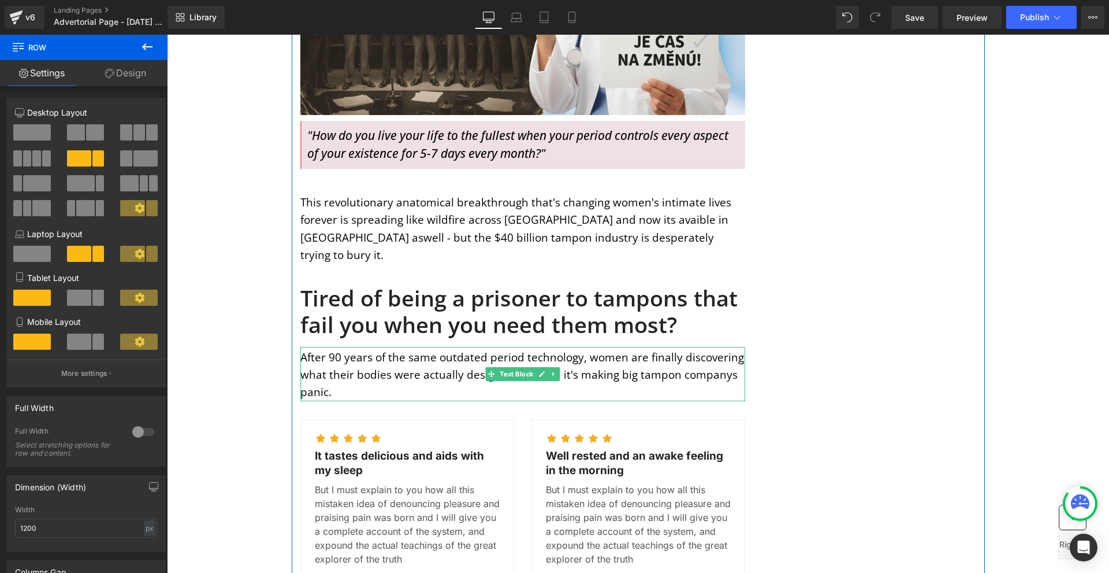
click at [718, 348] on p "After 90 years of the same outdated period technology, women are finally discov…" at bounding box center [522, 374] width 445 height 53
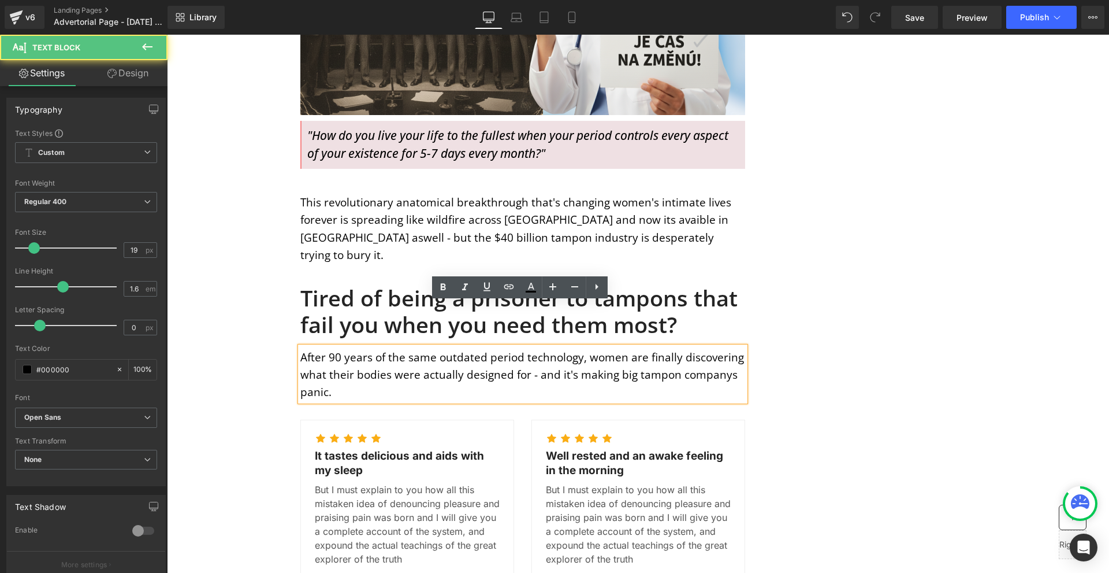
drag, startPoint x: 722, startPoint y: 326, endPoint x: 722, endPoint y: 316, distance: 9.8
click at [722, 348] on p "After 90 years of the same outdated period technology, women are finally discov…" at bounding box center [522, 374] width 445 height 53
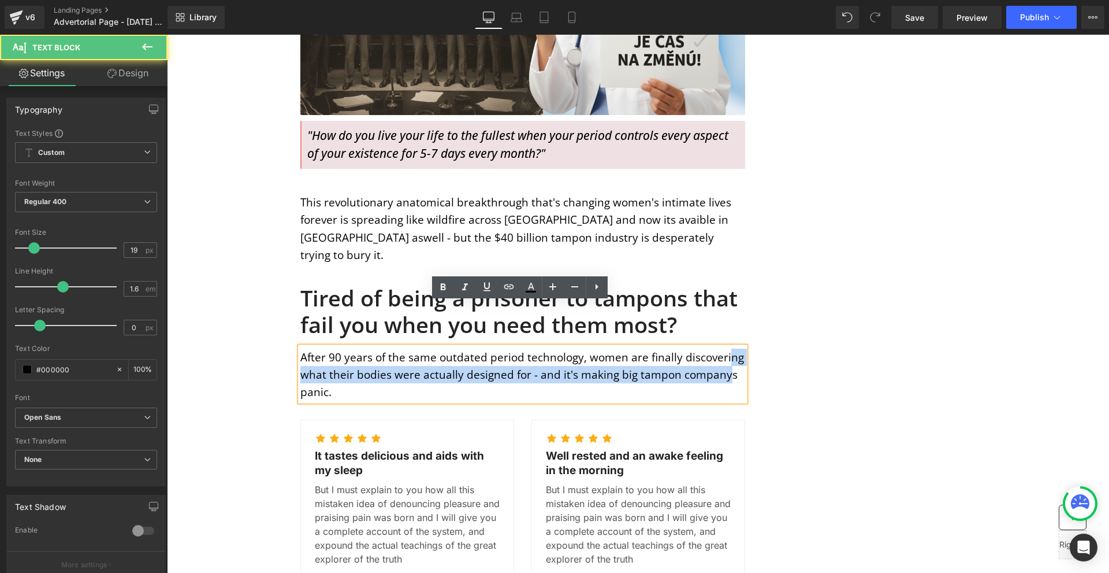
click at [720, 348] on p "After 90 years of the same outdated period technology, women are finally discov…" at bounding box center [522, 374] width 445 height 53
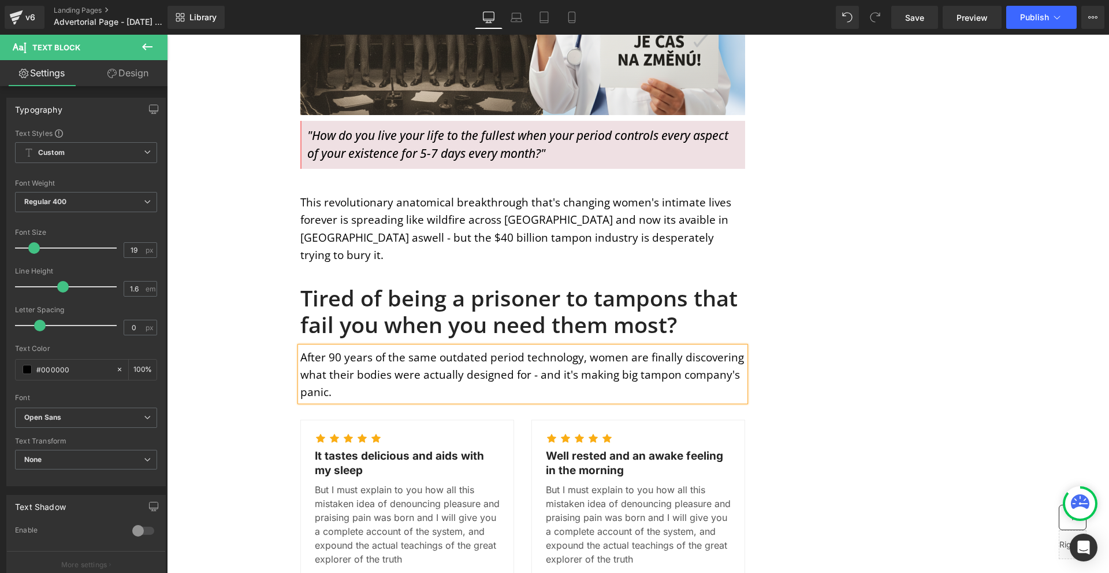
click at [915, 308] on div "MENSTRUATION Text Block WOMAN'S HEALTH Text Block Row Image Image Image Row Sha…" at bounding box center [638, 493] width 693 height 1844
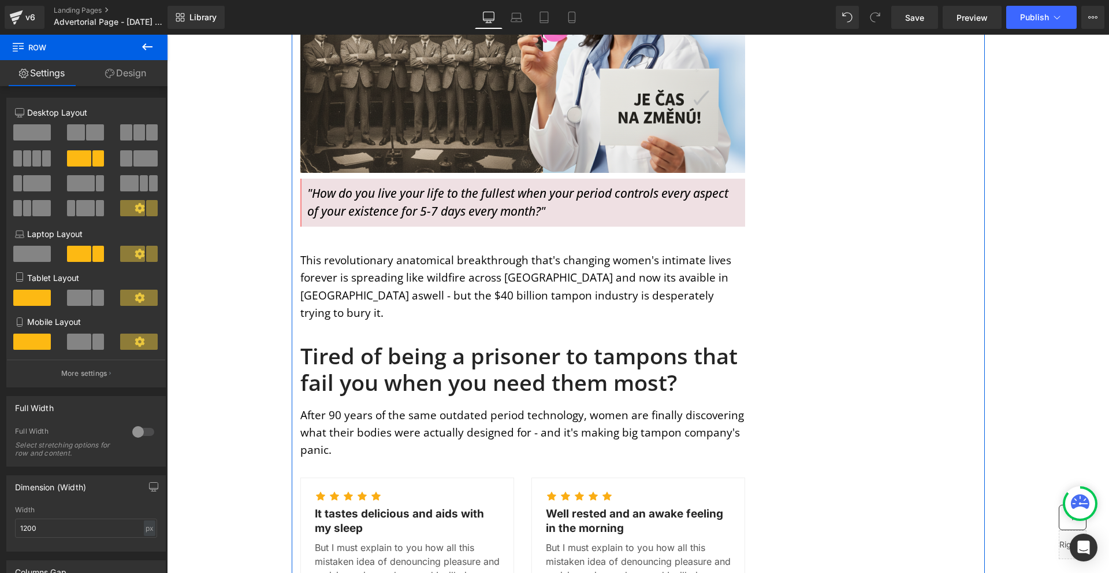
scroll to position [430, 0]
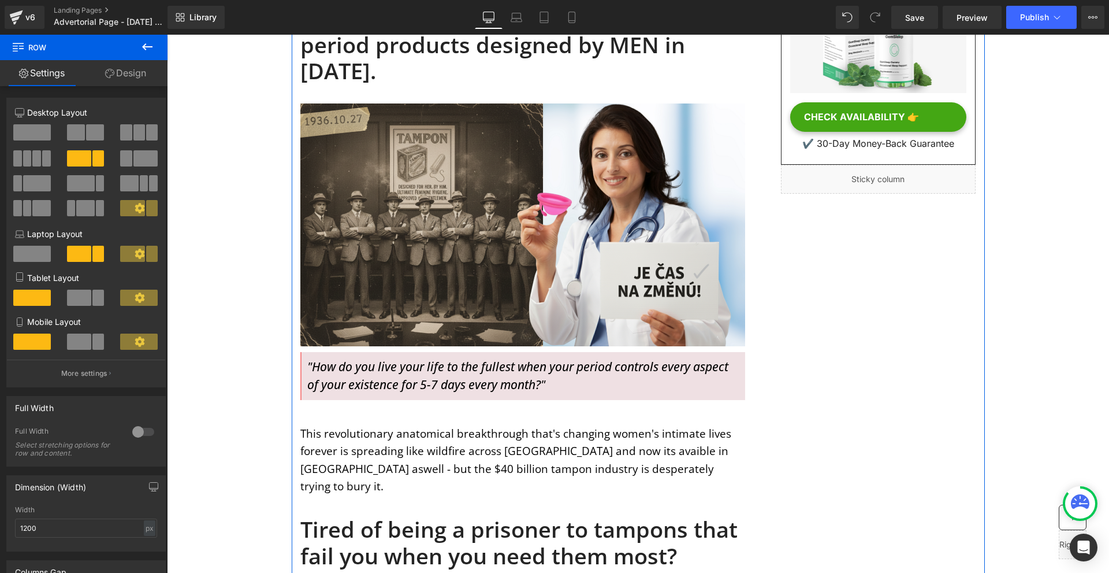
scroll to position [488, 0]
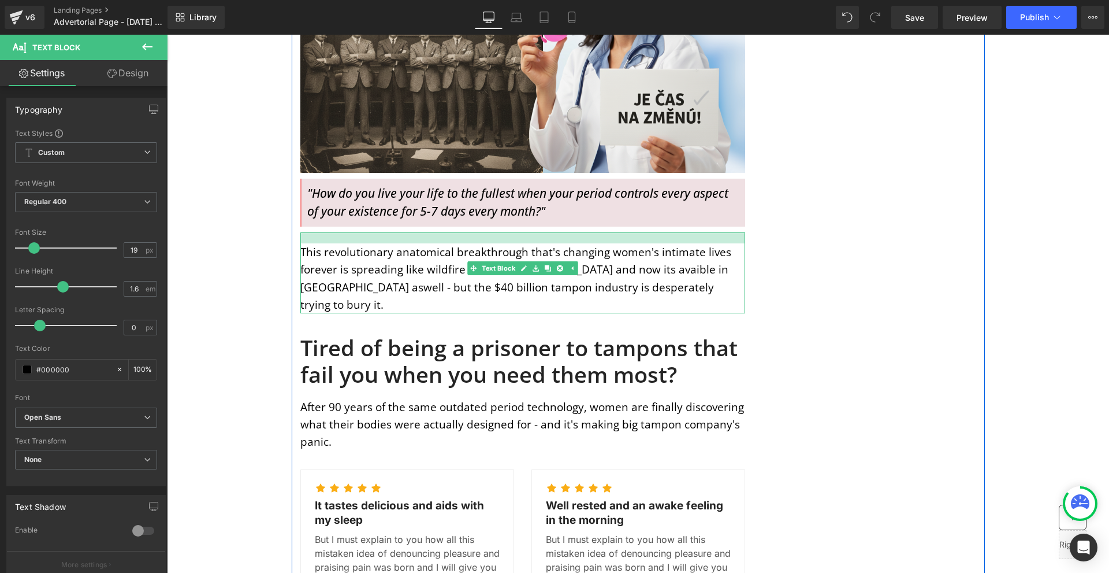
drag, startPoint x: 634, startPoint y: 213, endPoint x: 642, endPoint y: 205, distance: 11.0
click at [642, 205] on div "MENSTRUATION Text Block WOMAN'S HEALTH Text Block Row Image Image Image Row Sha…" at bounding box center [523, 531] width 462 height 1773
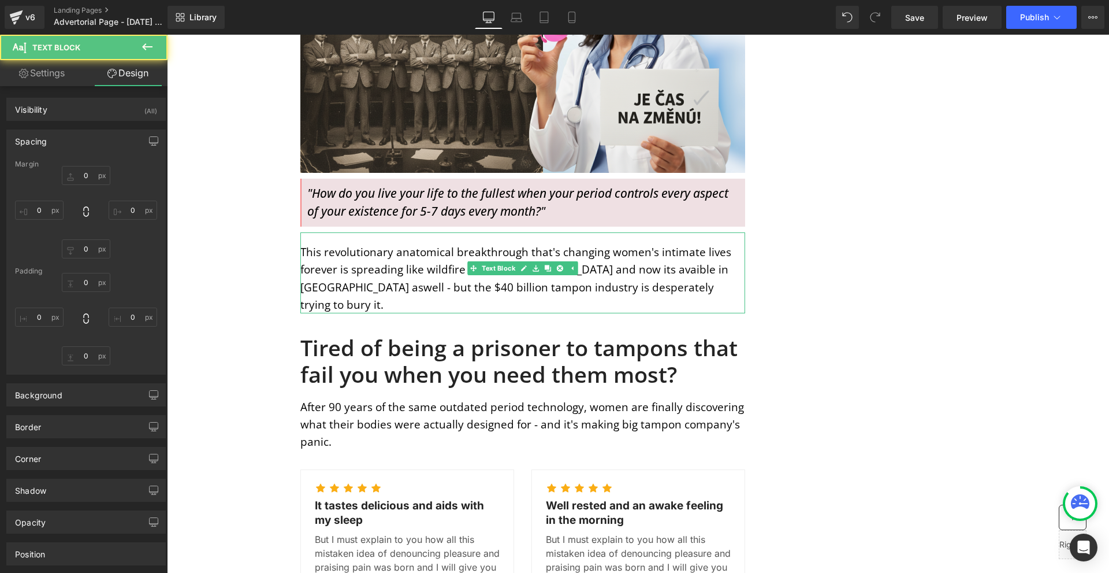
type input "10"
type input "0"
type input "19"
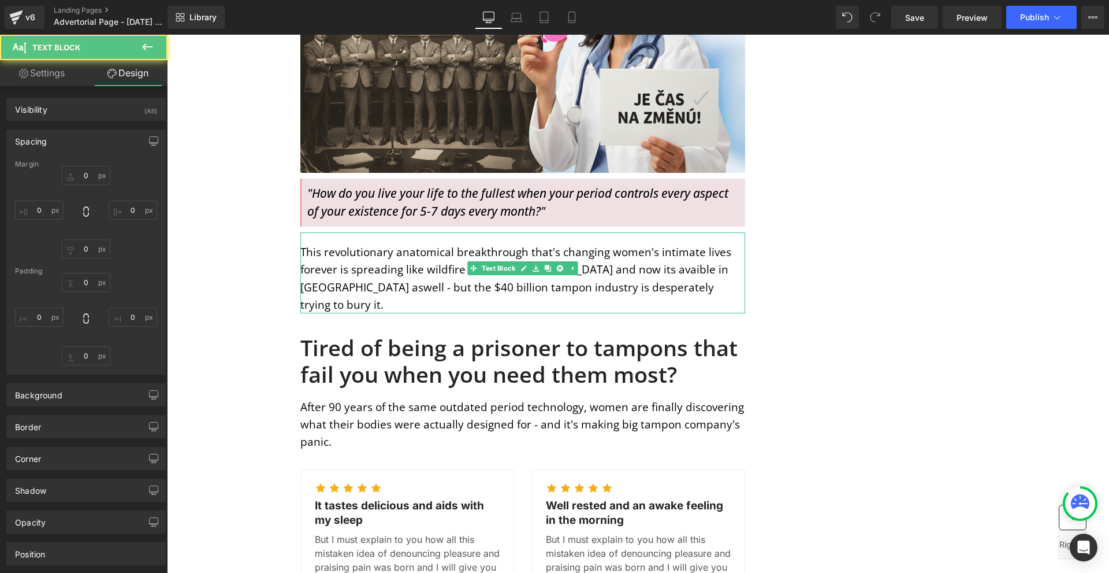
type input "0"
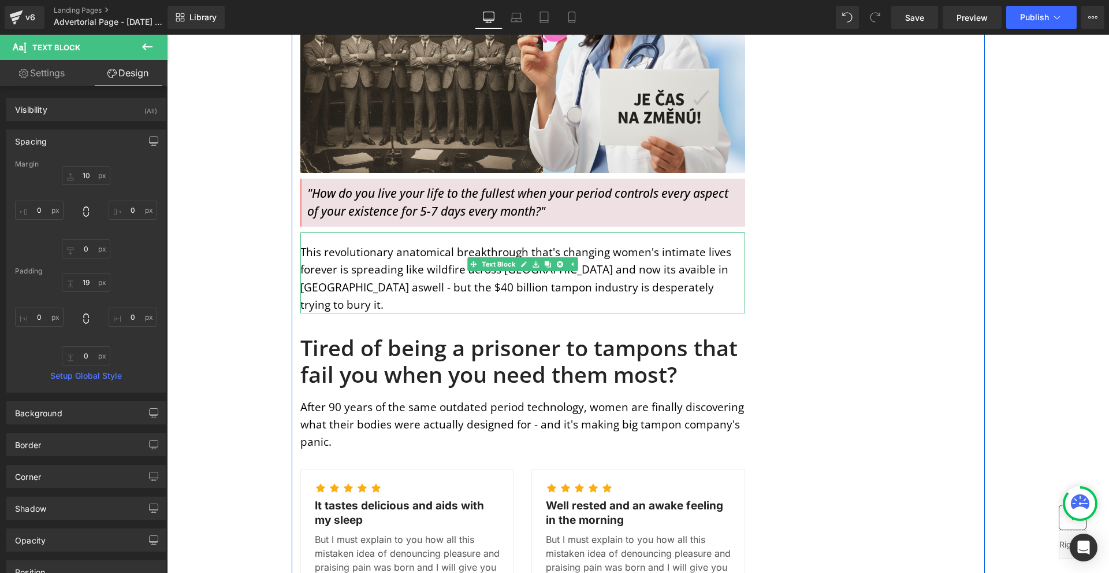
click at [507, 252] on p "This revolutionary anatomical breakthrough that's changing women's intimate liv…" at bounding box center [522, 278] width 445 height 70
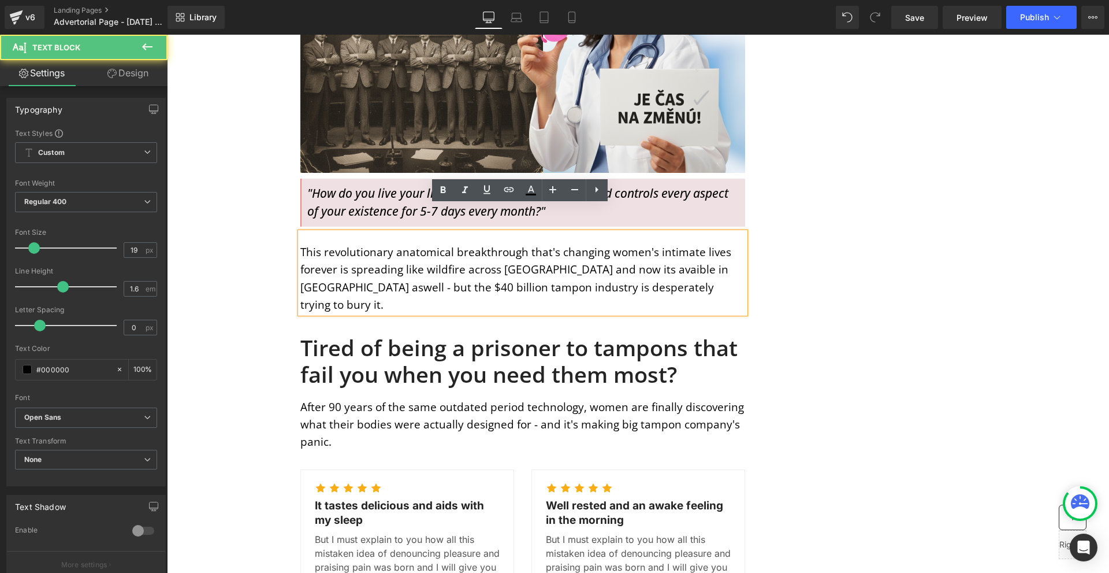
click at [796, 289] on div "MENSTRUATION Text Block WOMAN'S HEALTH Text Block Row Image Image Image Row Sha…" at bounding box center [638, 546] width 693 height 1835
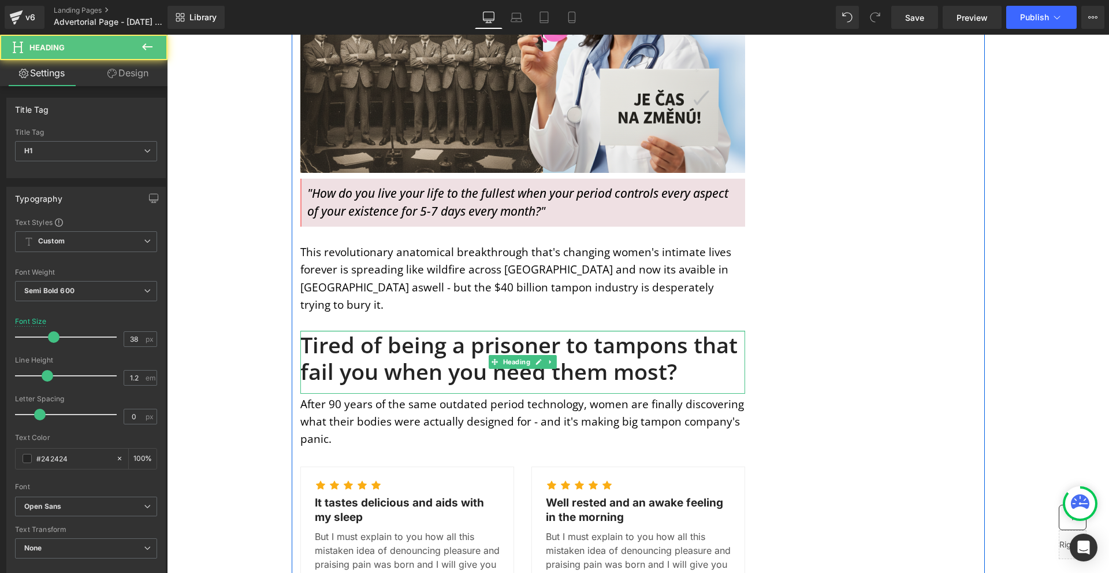
click at [667, 330] on div at bounding box center [522, 330] width 445 height 1
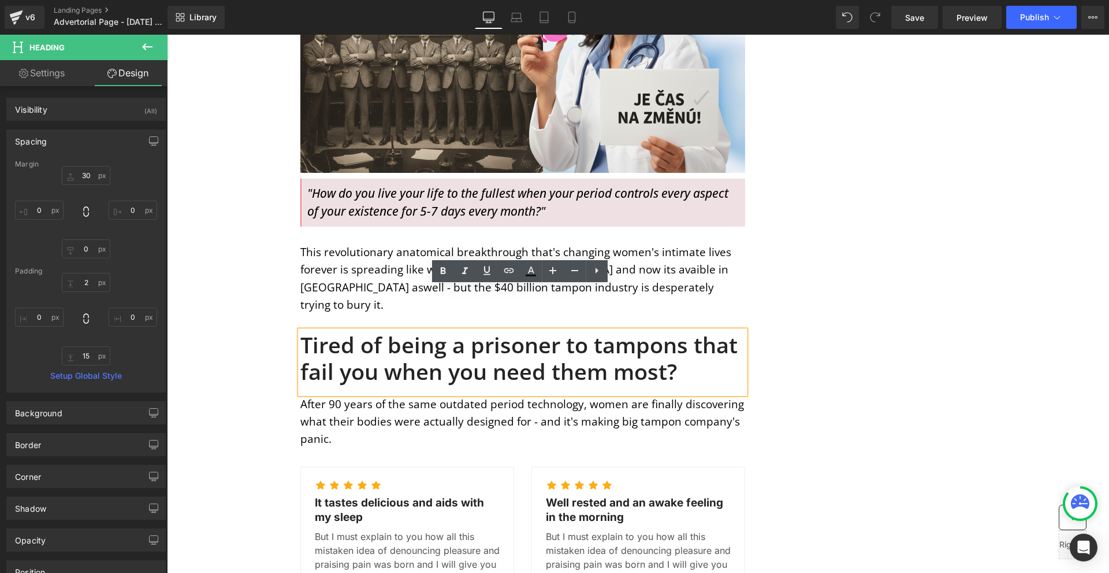
click at [840, 301] on div "MENSTRUATION Text Block WOMAN'S HEALTH Text Block Row Image Image Image Row Sha…" at bounding box center [638, 545] width 693 height 1833
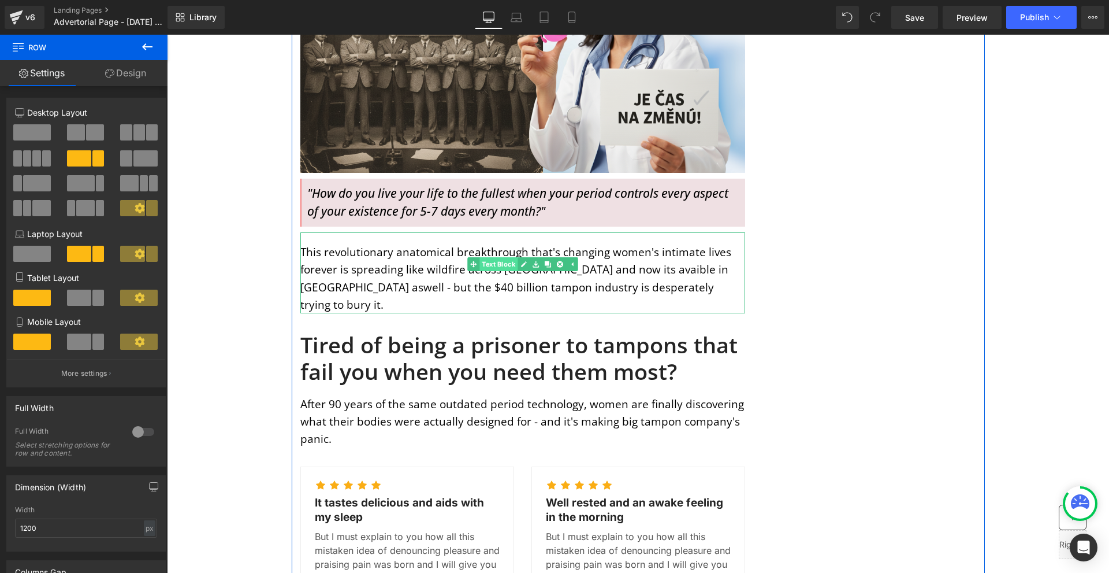
click at [511, 257] on span "Text Block" at bounding box center [499, 264] width 38 height 14
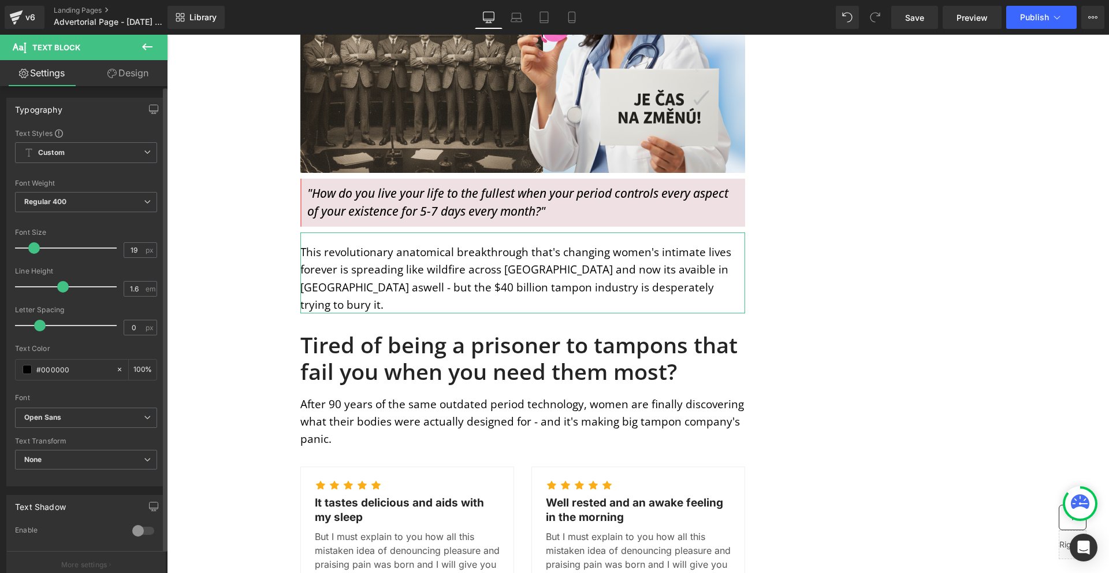
type input "20"
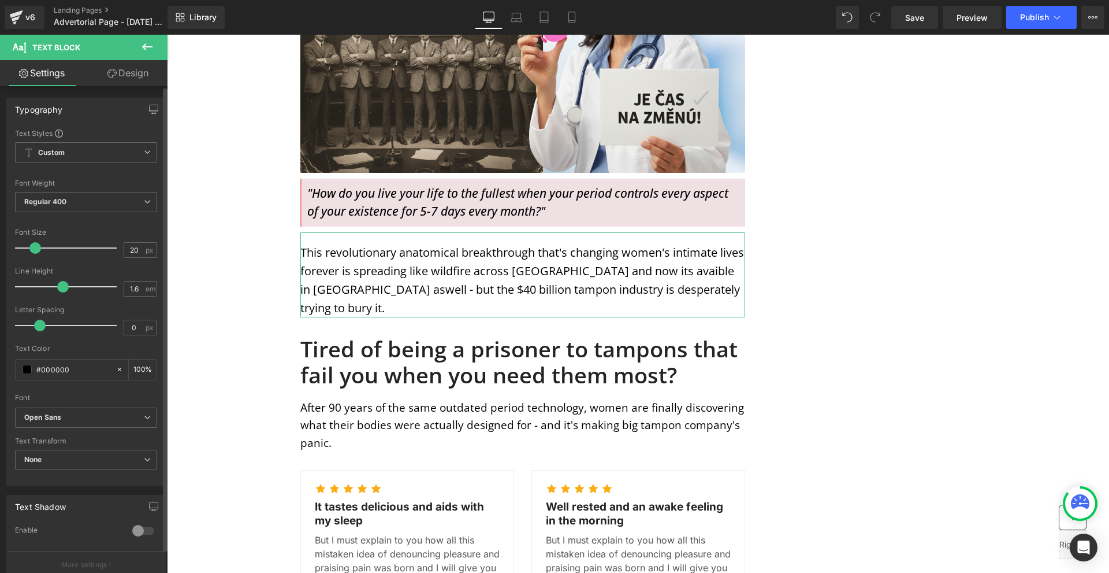
click at [34, 244] on span at bounding box center [35, 248] width 12 height 12
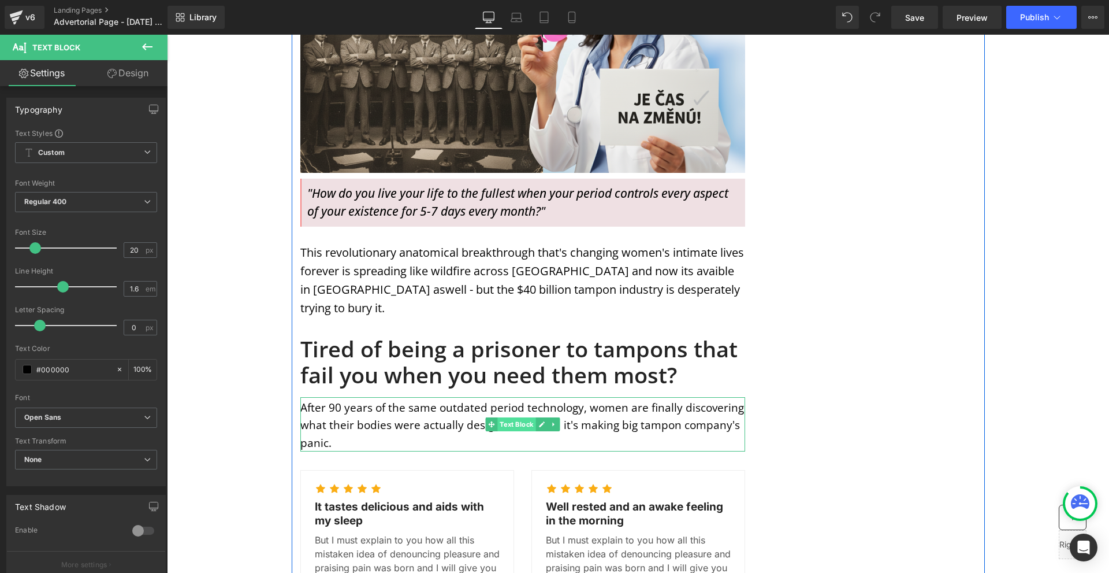
click at [519, 417] on span "Text Block" at bounding box center [516, 424] width 38 height 14
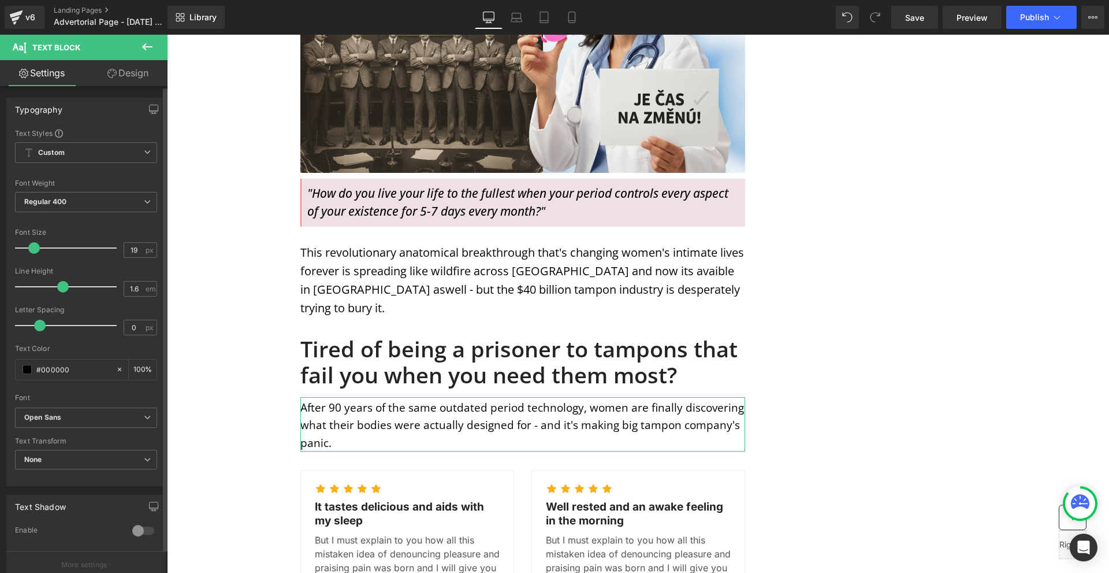
type input "20"
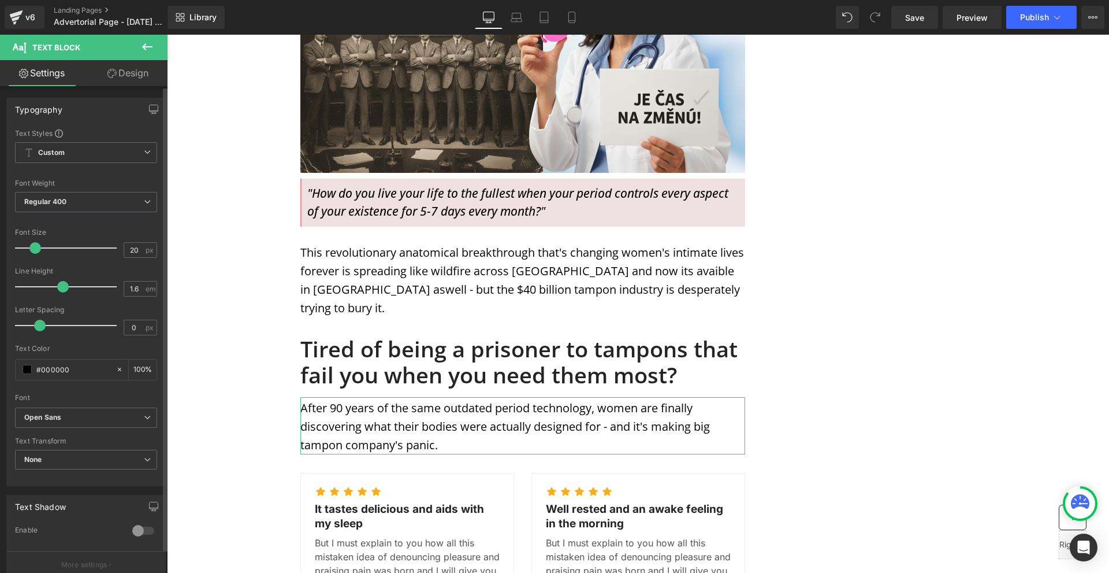
click at [34, 249] on span at bounding box center [35, 248] width 12 height 12
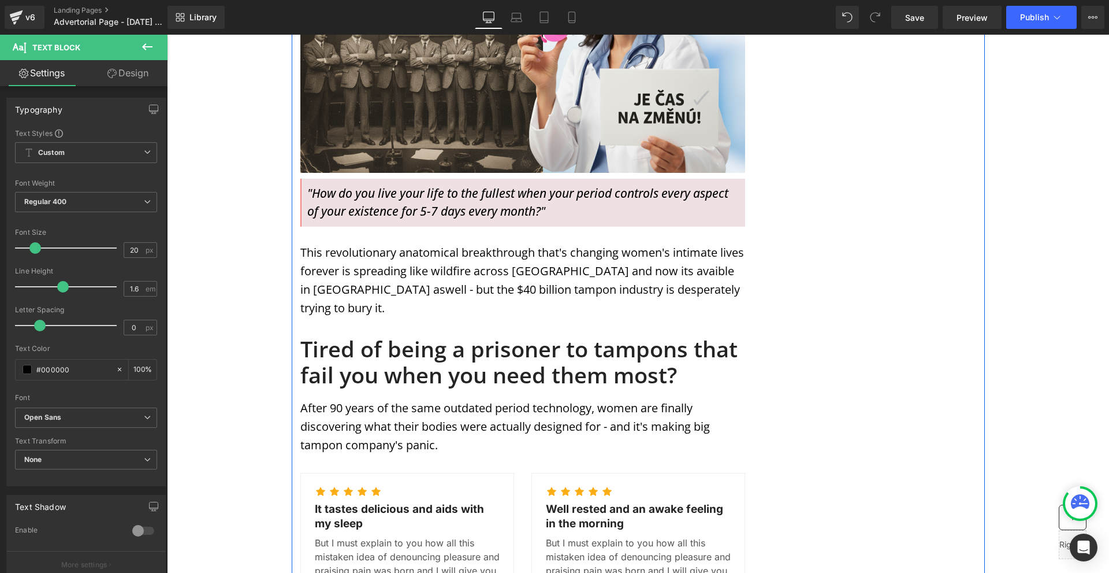
scroll to position [546, 0]
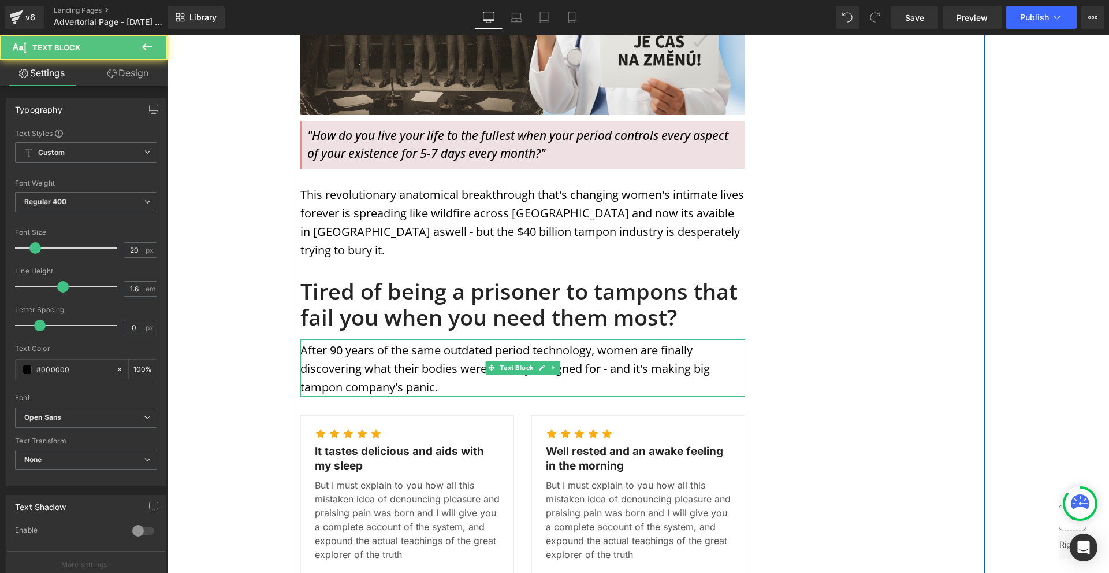
click at [601, 341] on p "After 90 years of the same outdated period technology, women are finally discov…" at bounding box center [522, 368] width 445 height 55
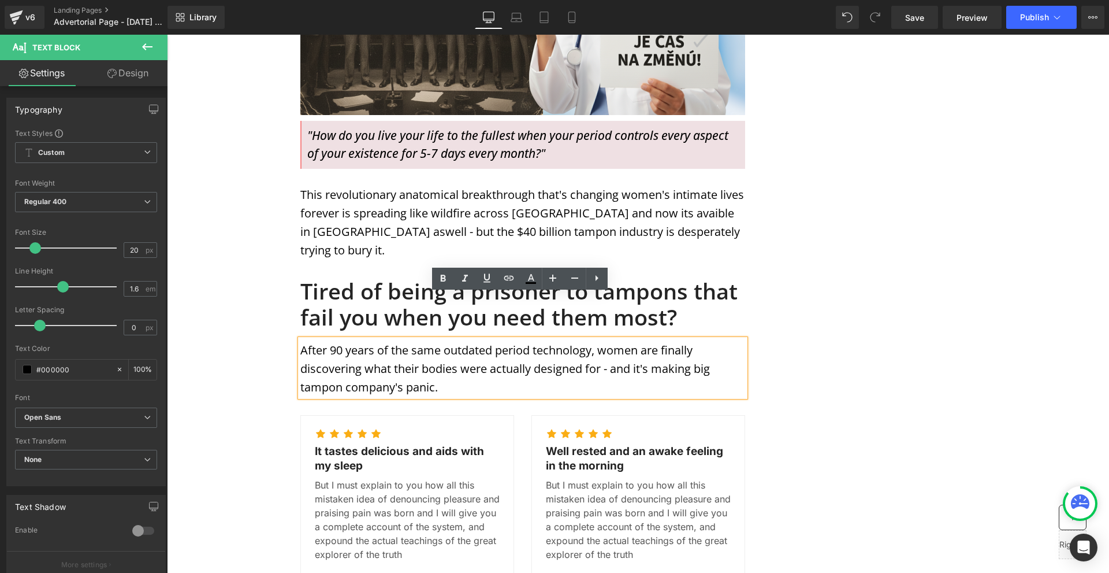
click at [604, 341] on p "After 90 years of the same outdated period technology, women are finally discov…" at bounding box center [522, 368] width 445 height 55
click at [894, 287] on div "MENSTRUATION Text Block WOMAN'S HEALTH Text Block Row Image Image Image Row Sha…" at bounding box center [638, 490] width 693 height 1839
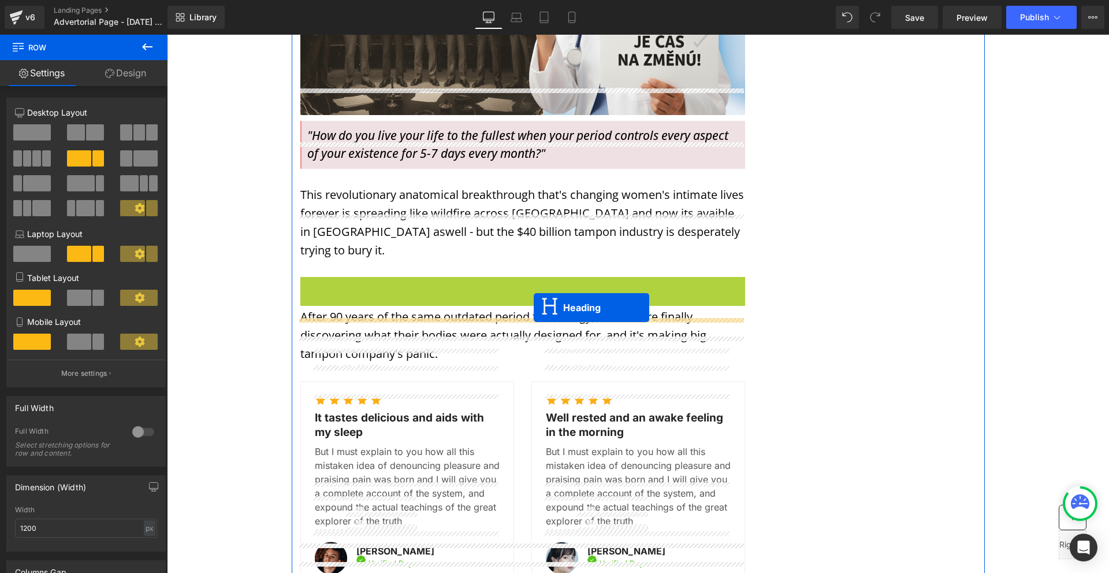
drag, startPoint x: 500, startPoint y: 264, endPoint x: 534, endPoint y: 307, distance: 54.8
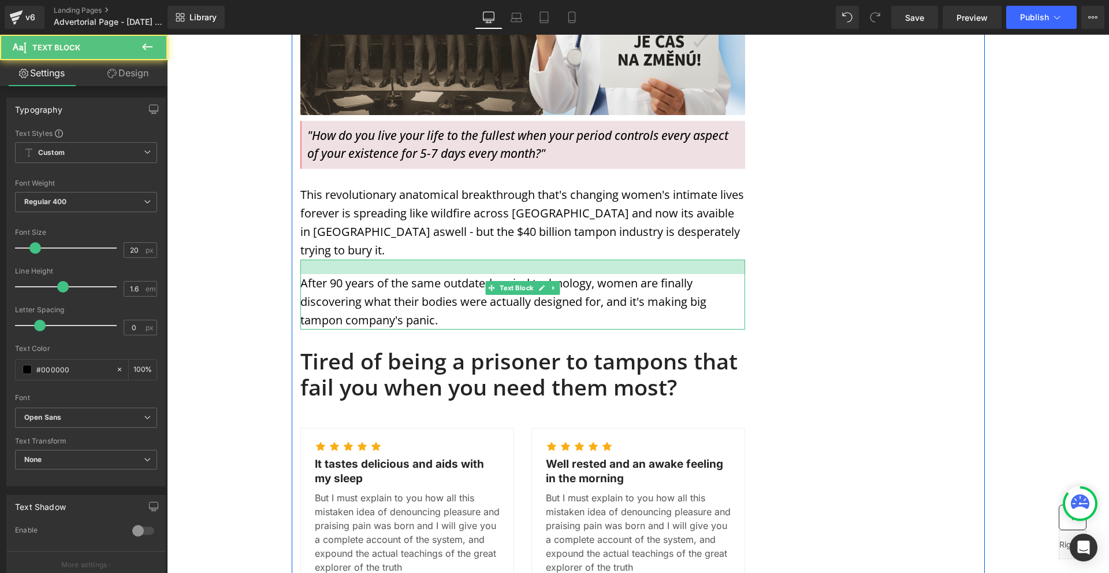
drag, startPoint x: 441, startPoint y: 216, endPoint x: 437, endPoint y: 229, distance: 13.3
click at [437, 259] on div at bounding box center [522, 266] width 445 height 14
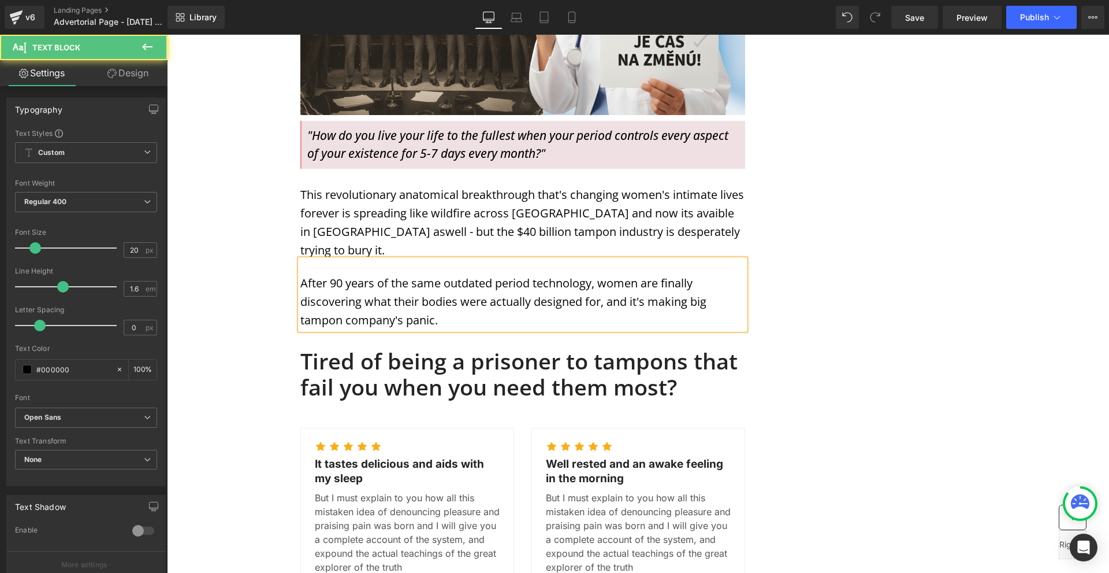
click at [775, 274] on div "MENSTRUATION Text Block WOMAN'S HEALTH Text Block Row Image Image Image Row Sha…" at bounding box center [638, 497] width 693 height 1852
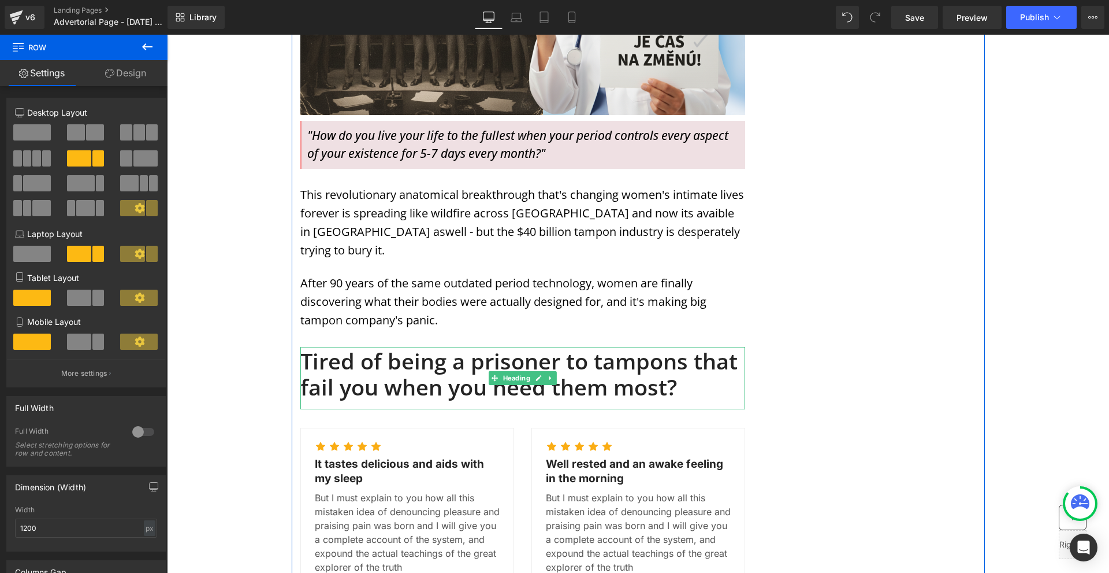
click at [408, 348] on h1 "Tired of being a prisoner to tampons that fail you when you need them most?" at bounding box center [522, 374] width 445 height 53
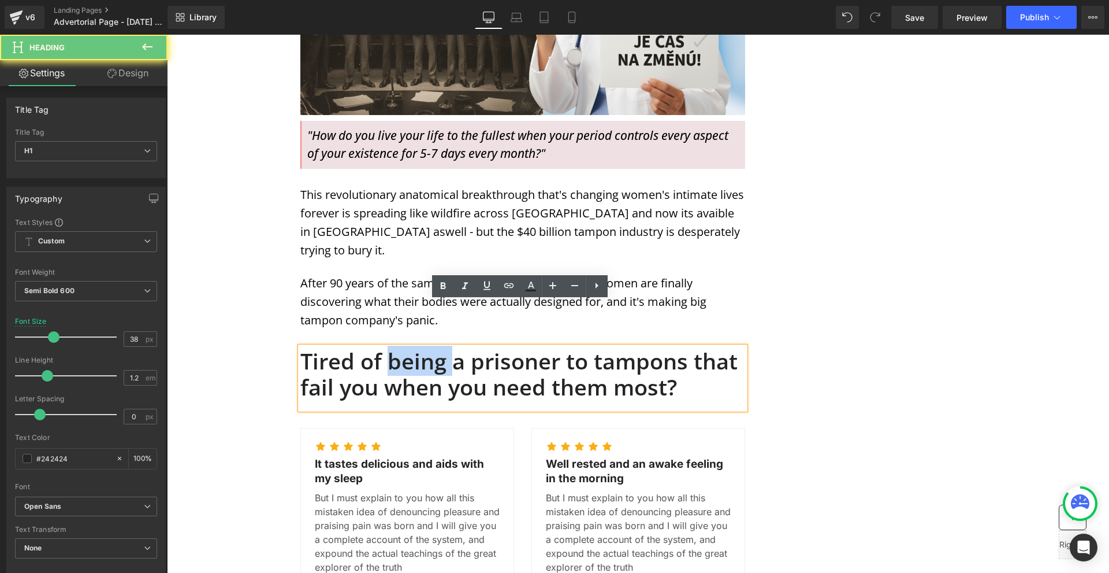
click at [408, 348] on h1 "Tired of being a prisoner to tampons that fail you when you need them most?" at bounding box center [522, 374] width 445 height 53
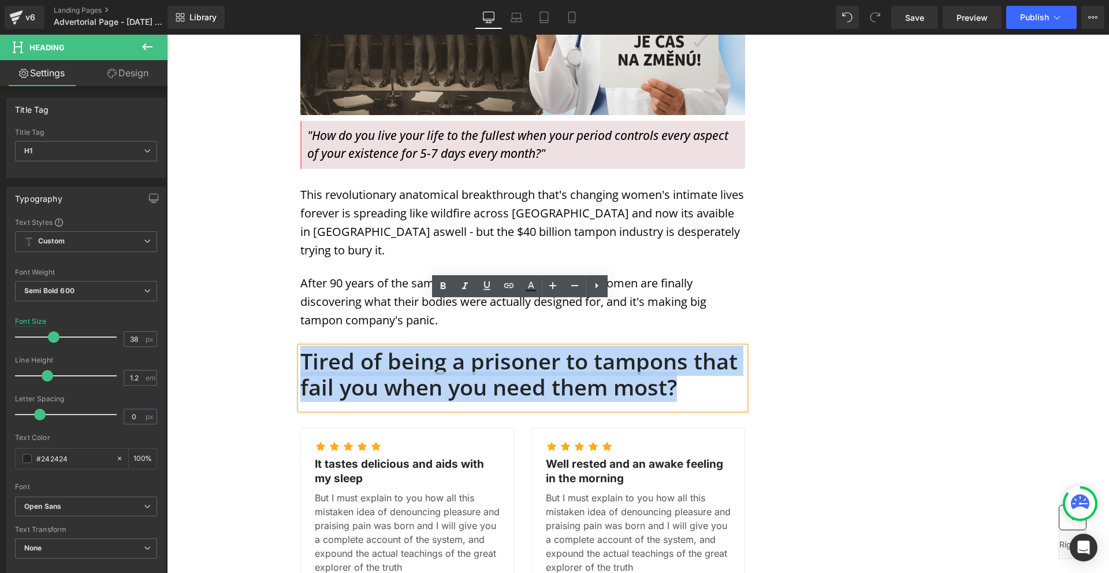
click at [408, 348] on h1 "Tired of being a prisoner to tampons that fail you when you need them most?" at bounding box center [522, 374] width 445 height 53
paste div
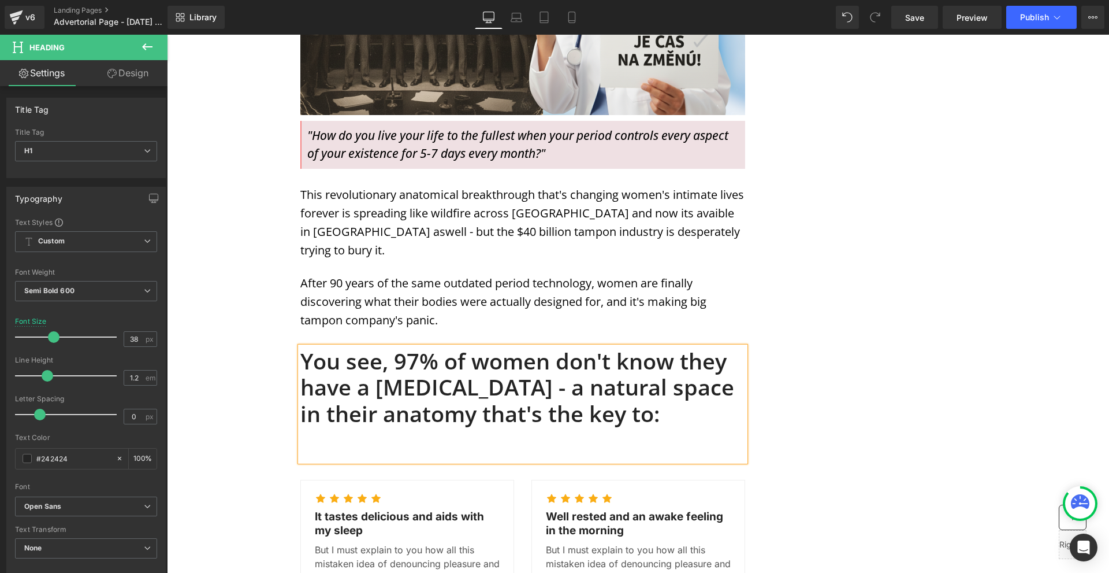
click at [735, 348] on h1 "You see, 97% of women don't know they have a [MEDICAL_DATA] - a natural space i…" at bounding box center [522, 387] width 445 height 79
click at [461, 440] on div at bounding box center [522, 446] width 445 height 13
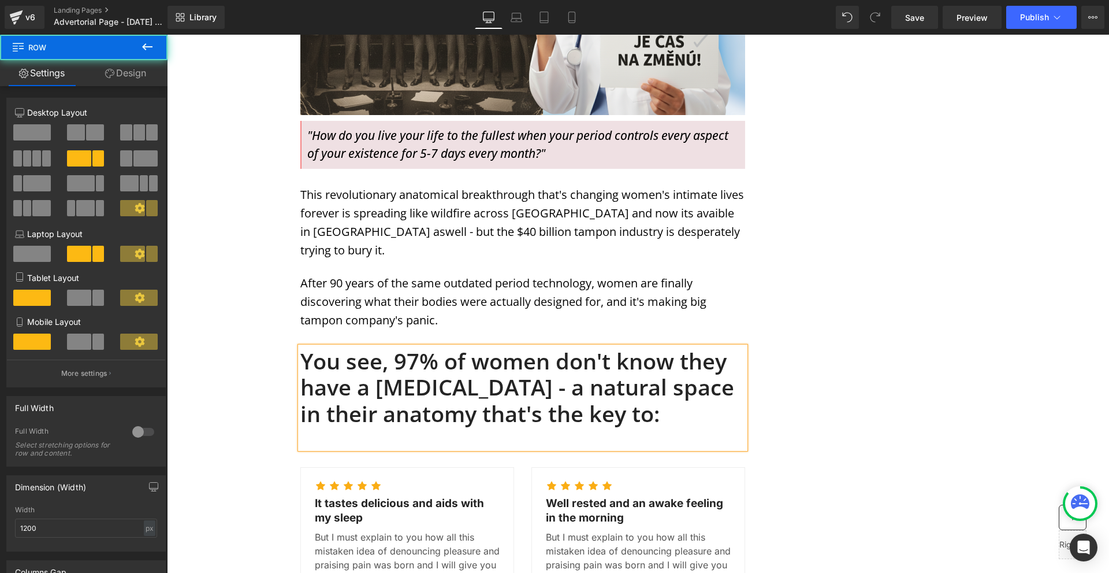
click at [769, 330] on div "MENSTRUATION Text Block WOMAN'S HEALTH Text Block Row Image Image Image Row Sha…" at bounding box center [638, 516] width 693 height 1891
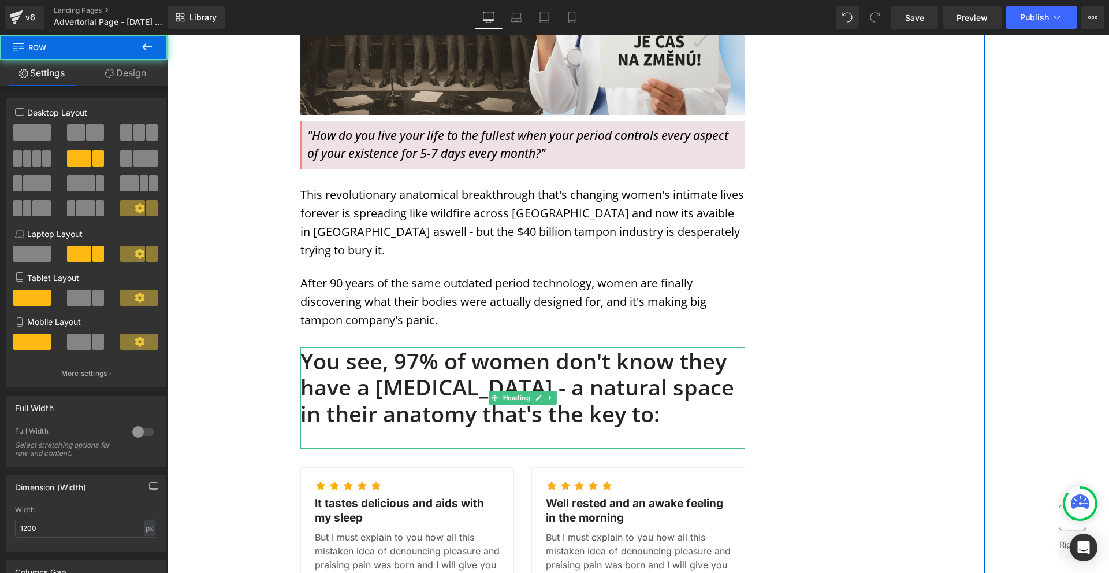
click at [645, 427] on div at bounding box center [522, 433] width 445 height 13
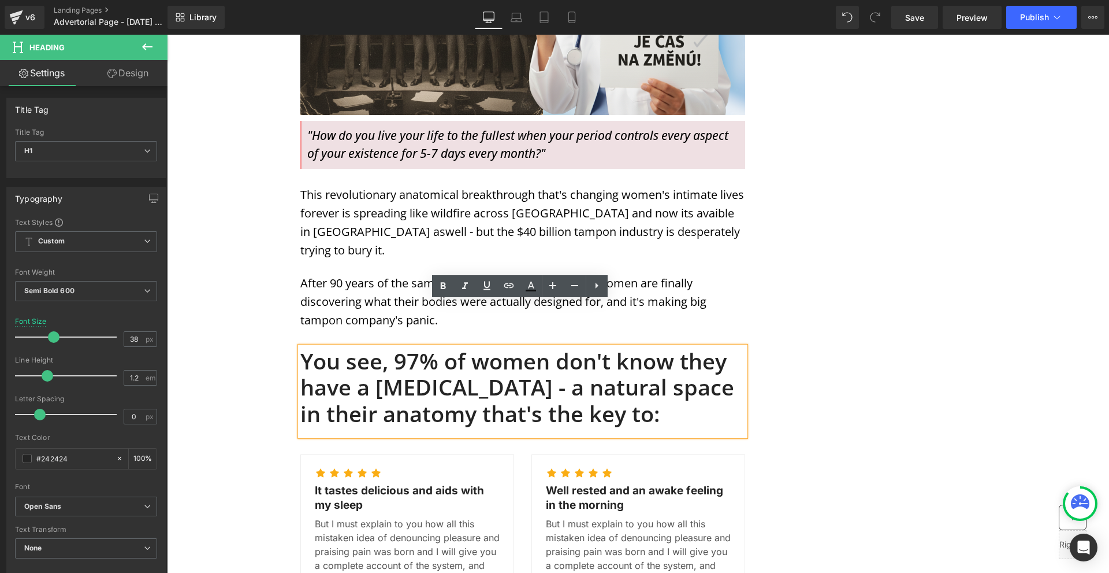
click at [846, 391] on div "MENSTRUATION Text Block WOMAN'S HEALTH Text Block Row Image Image Image Row Sha…" at bounding box center [638, 510] width 693 height 1878
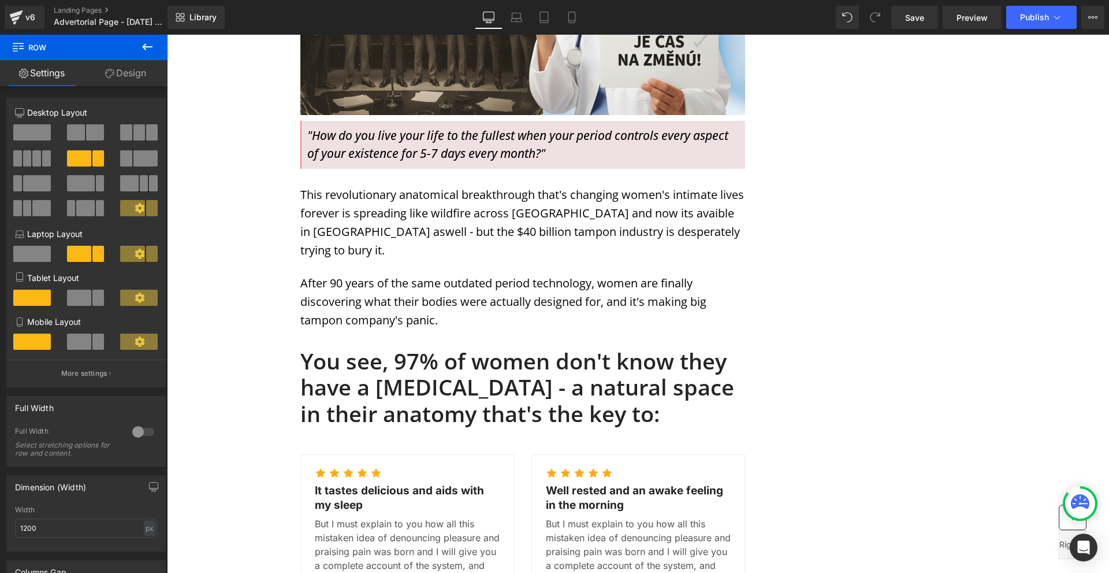
click at [152, 51] on icon at bounding box center [147, 47] width 14 height 14
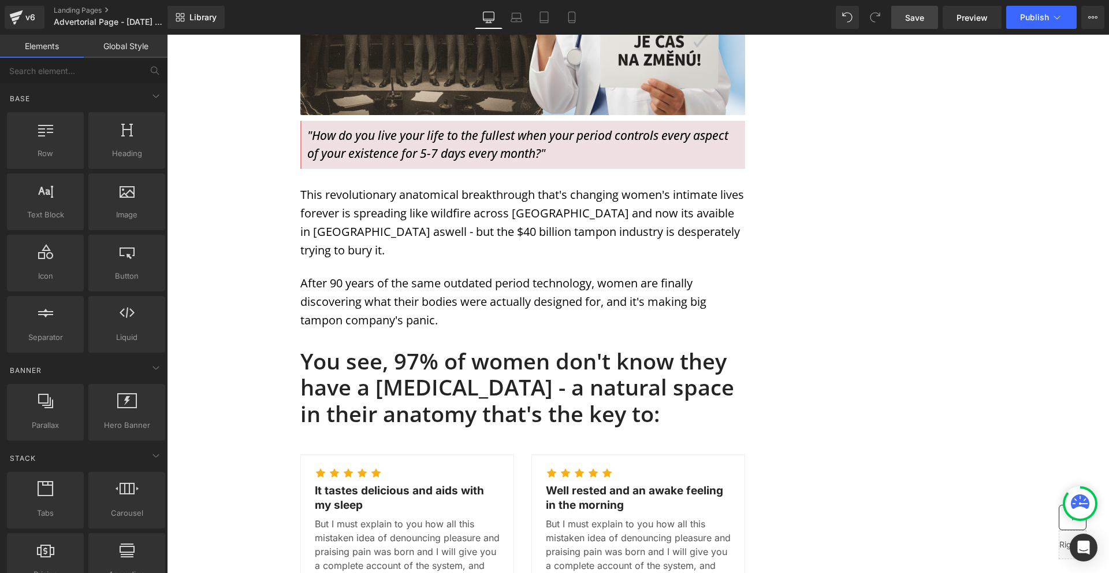
click at [911, 14] on span "Save" at bounding box center [914, 18] width 19 height 12
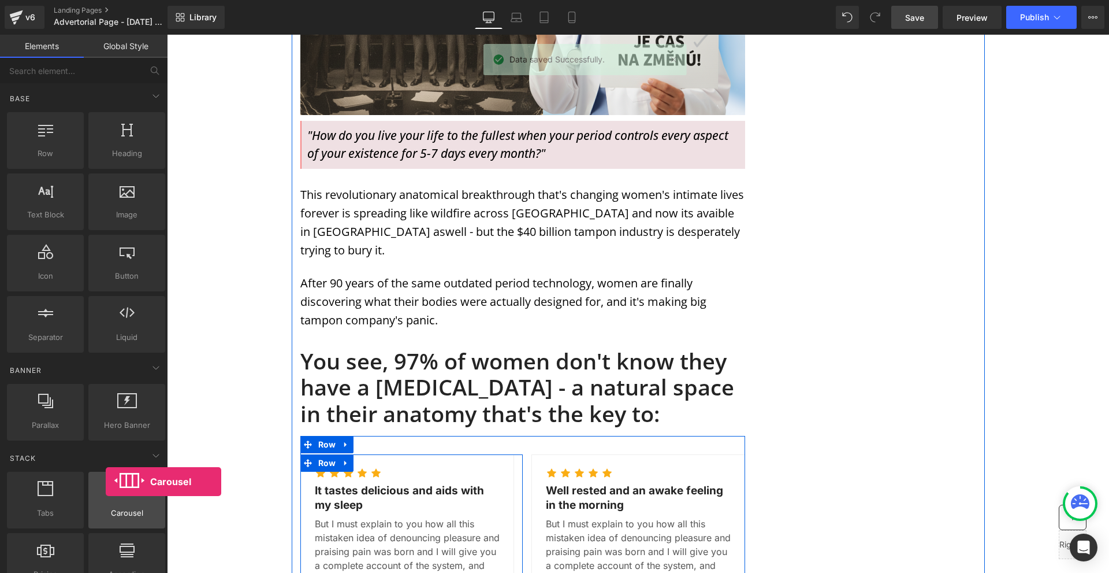
drag, startPoint x: 135, startPoint y: 494, endPoint x: 102, endPoint y: 475, distance: 37.3
click at [105, 481] on div at bounding box center [127, 494] width 70 height 26
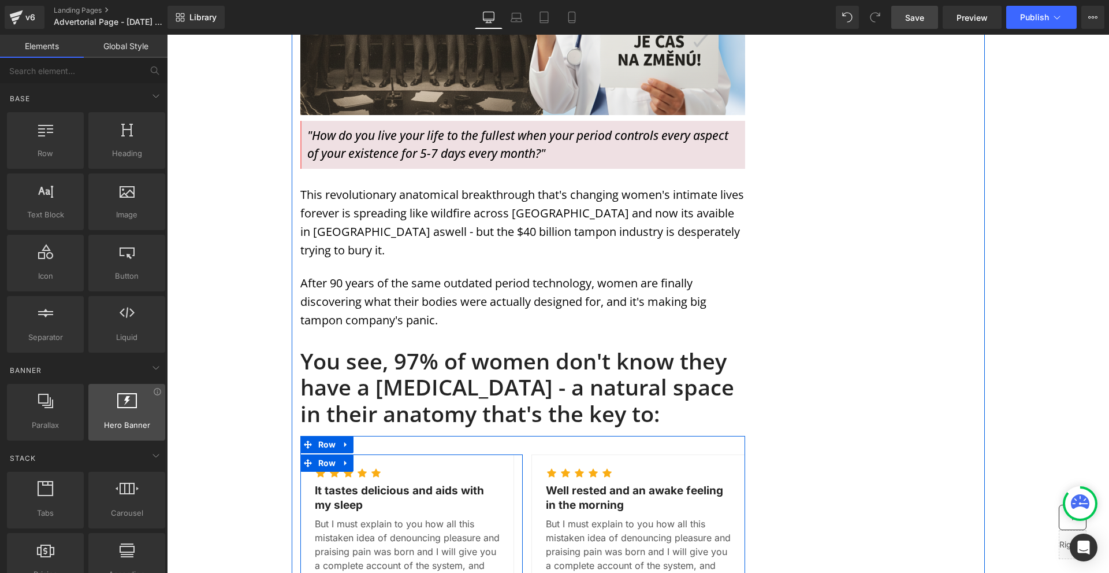
scroll to position [116, 0]
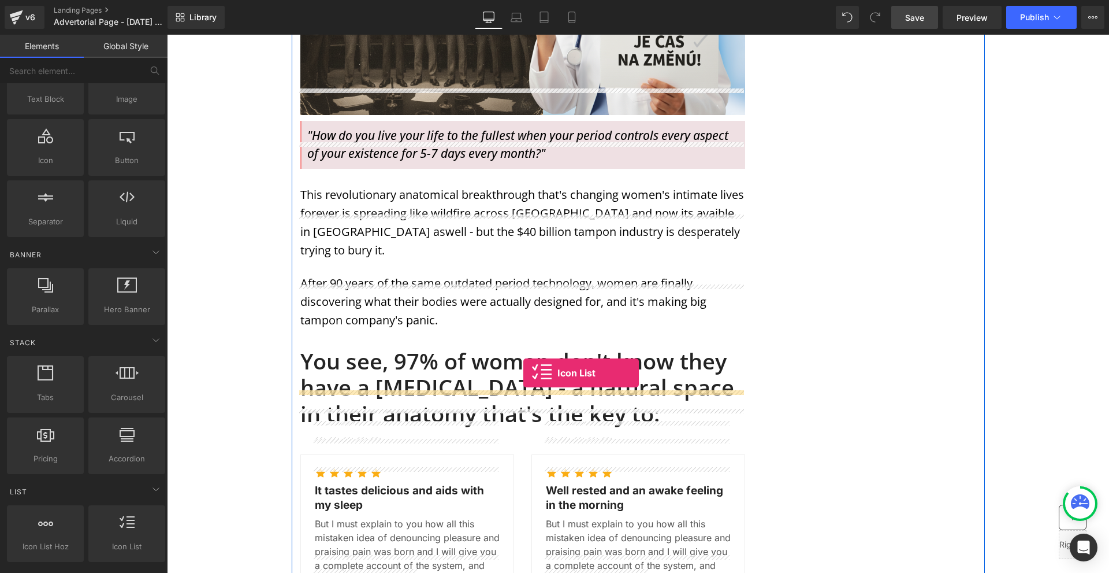
drag, startPoint x: 321, startPoint y: 553, endPoint x: 523, endPoint y: 373, distance: 270.9
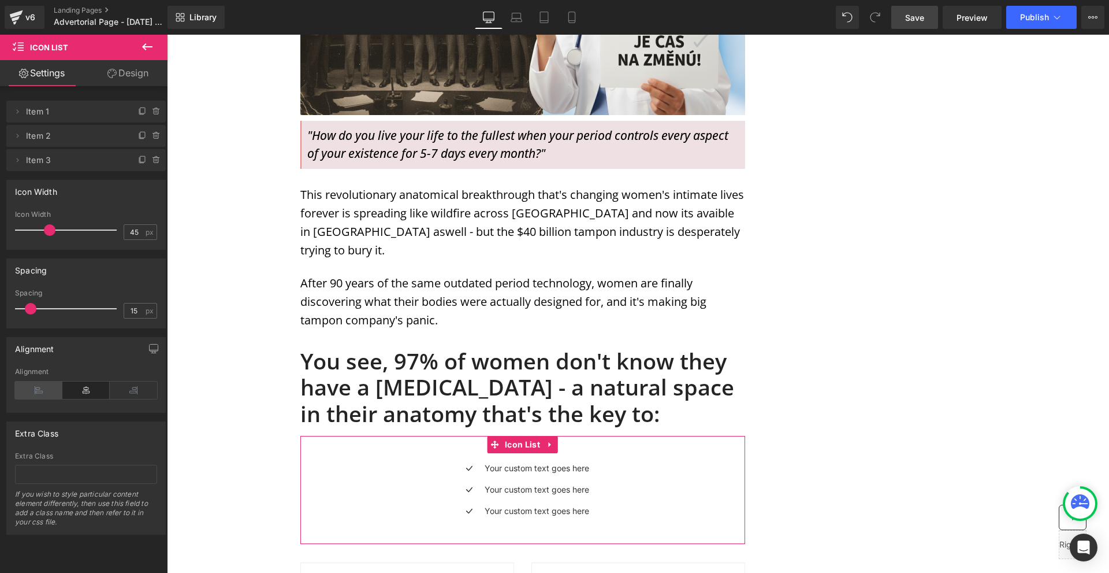
click at [24, 391] on icon at bounding box center [38, 389] width 47 height 17
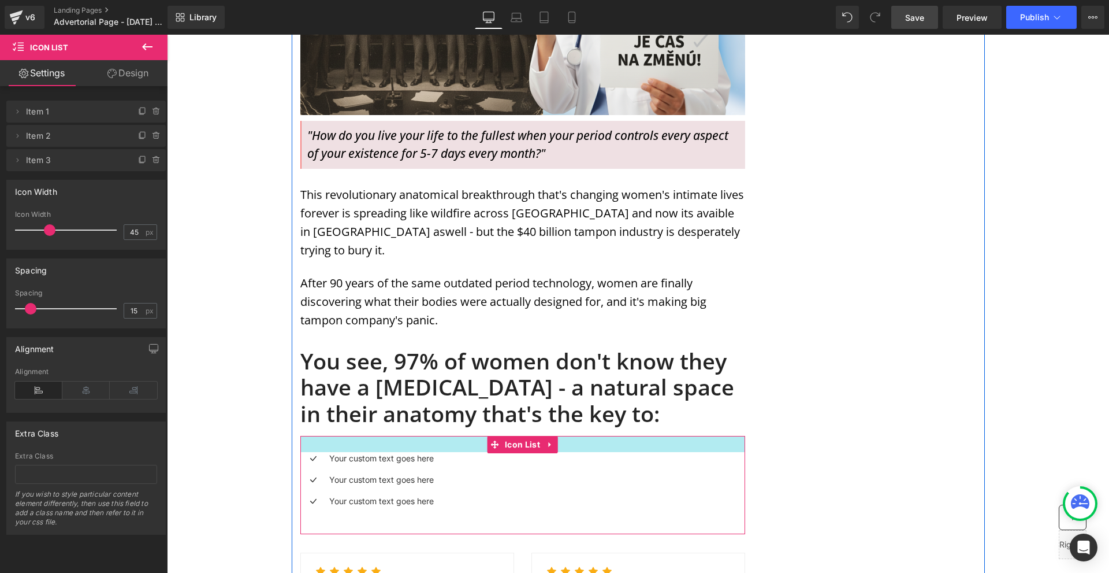
drag, startPoint x: 412, startPoint y: 390, endPoint x: 415, endPoint y: 378, distance: 12.5
click at [415, 378] on div "MENSTRUATION Text Block WOMAN'S HEALTH Text Block Row Image Image Image Row Sha…" at bounding box center [523, 544] width 462 height 1914
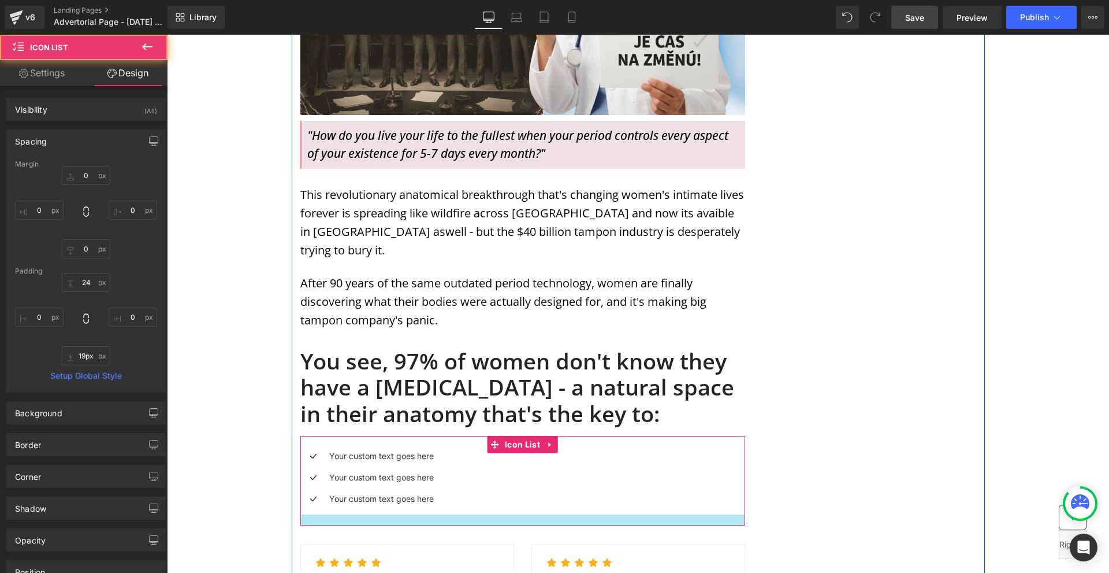
type input "18px"
drag, startPoint x: 356, startPoint y: 484, endPoint x: 366, endPoint y: 477, distance: 12.0
click at [366, 514] on div at bounding box center [522, 519] width 445 height 11
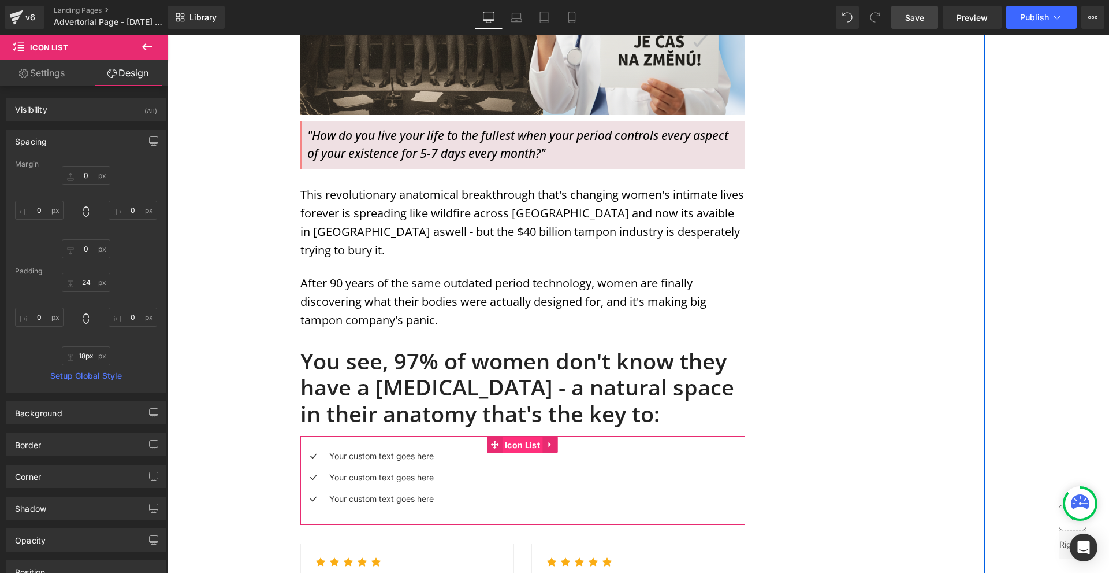
click at [522, 436] on span "Icon List" at bounding box center [522, 444] width 41 height 17
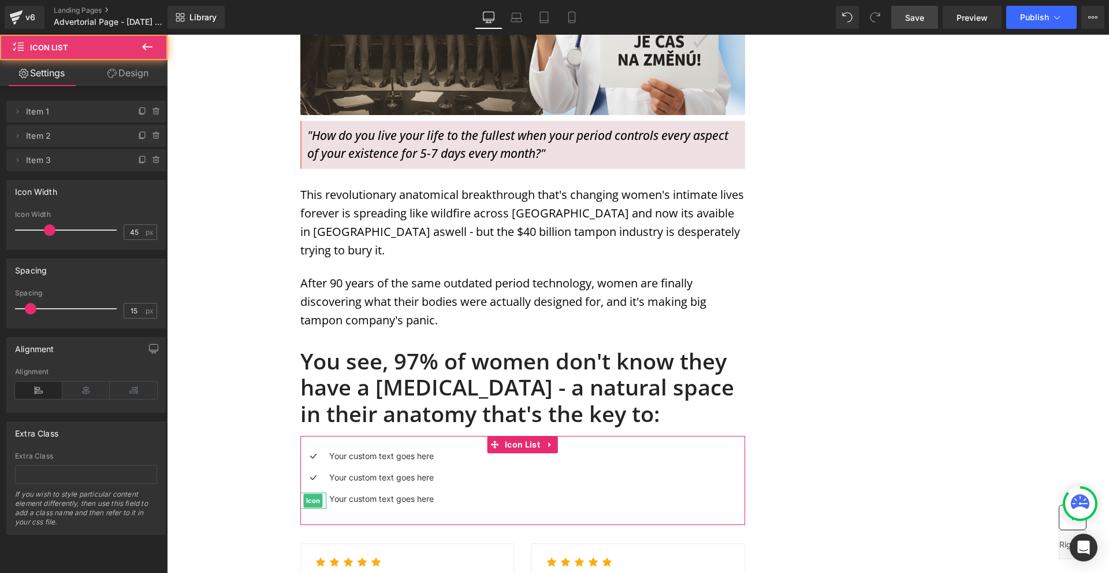
click at [150, 159] on span at bounding box center [157, 160] width 14 height 14
click at [146, 159] on button "Delete" at bounding box center [147, 160] width 36 height 15
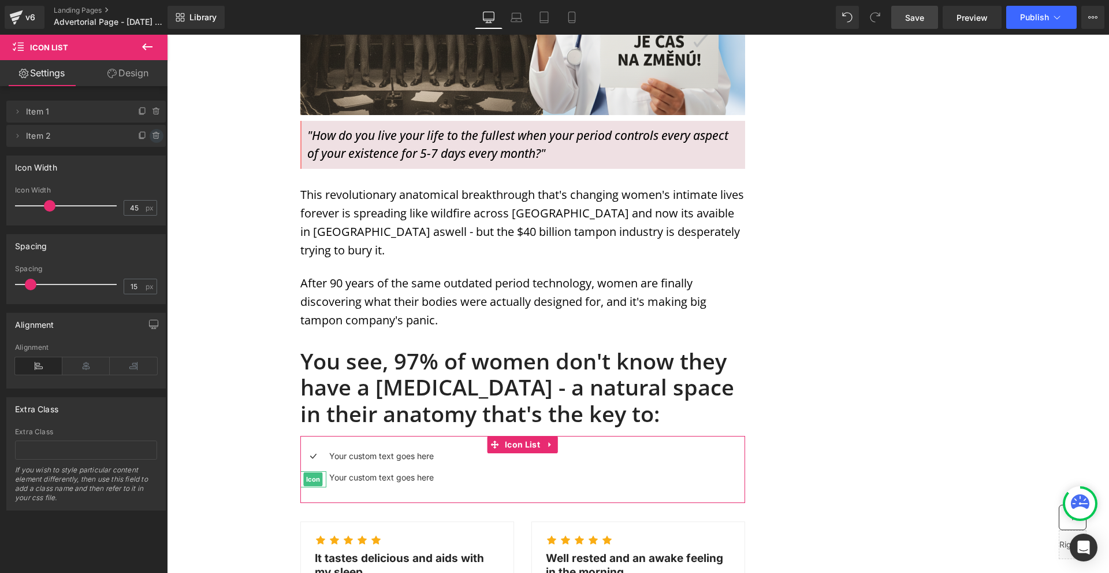
click at [150, 141] on span at bounding box center [157, 136] width 14 height 14
click at [149, 141] on button "Delete" at bounding box center [147, 136] width 36 height 15
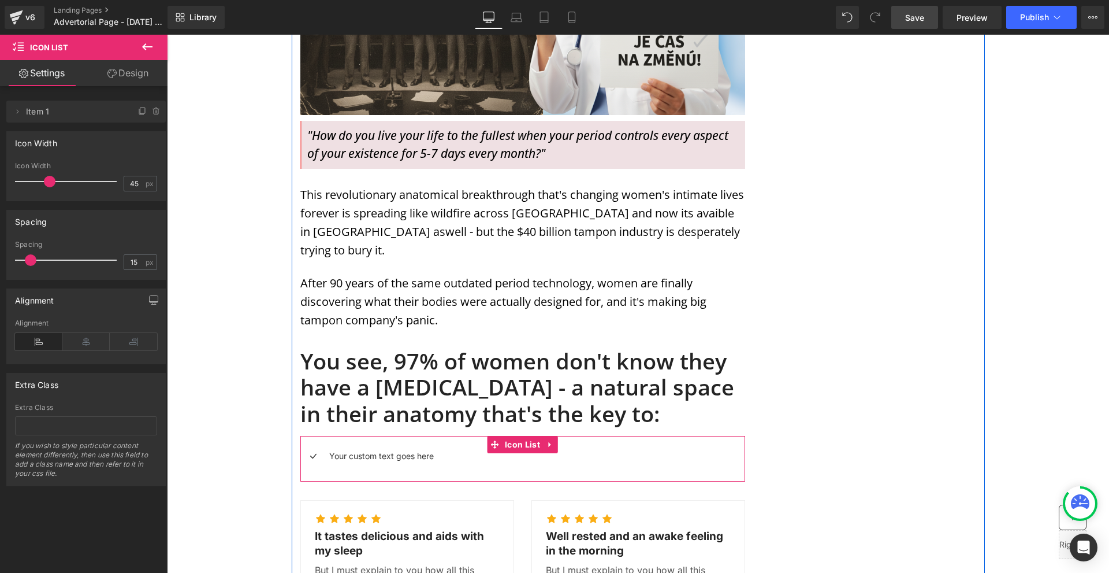
click at [304, 451] on span "Icon" at bounding box center [313, 458] width 19 height 14
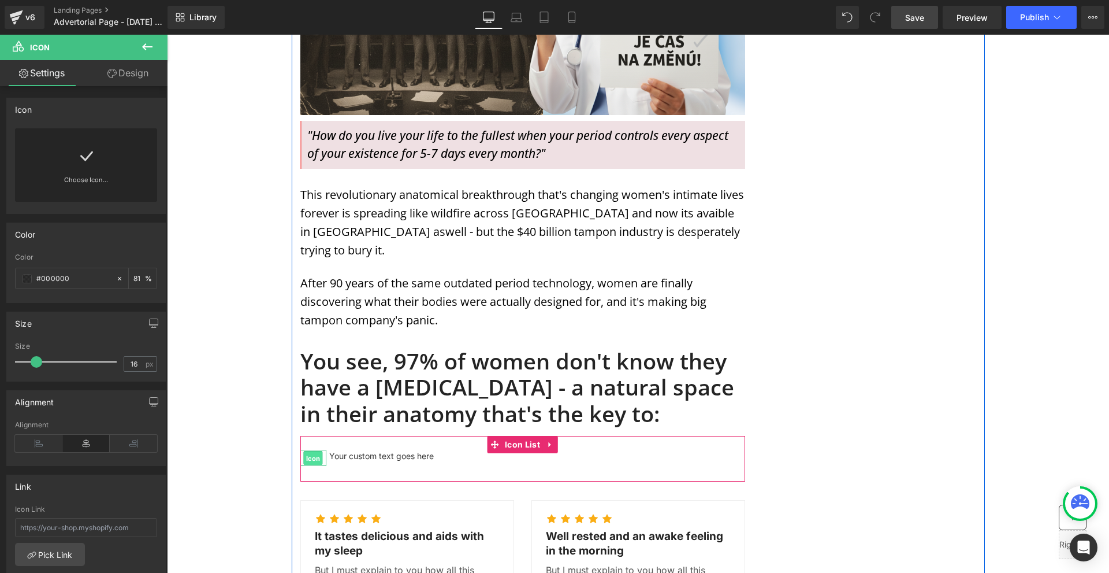
click at [315, 451] on span "Icon" at bounding box center [313, 458] width 19 height 14
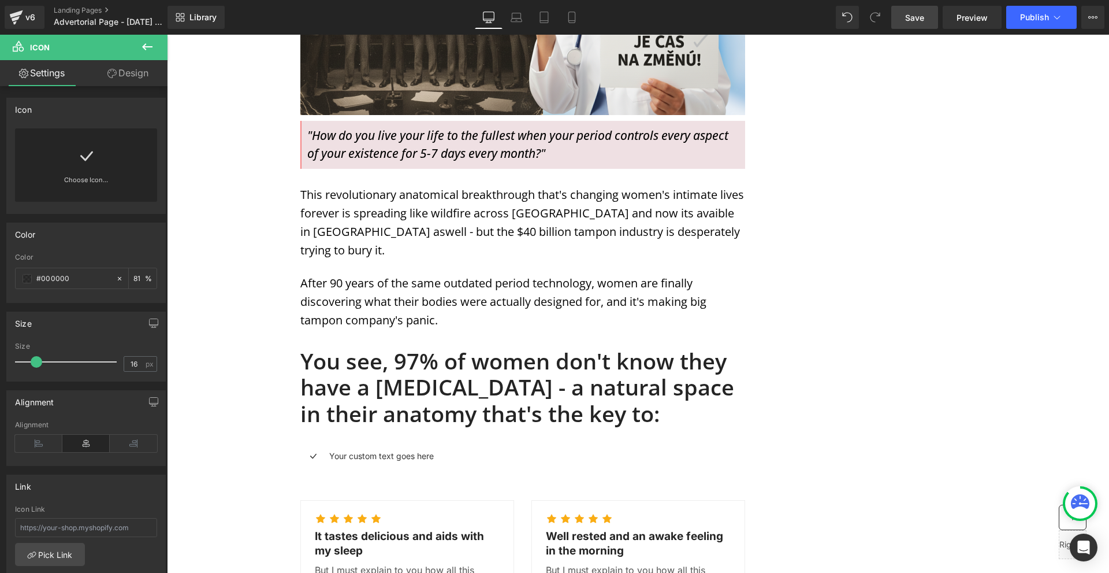
drag, startPoint x: 258, startPoint y: 196, endPoint x: 310, endPoint y: 419, distance: 228.4
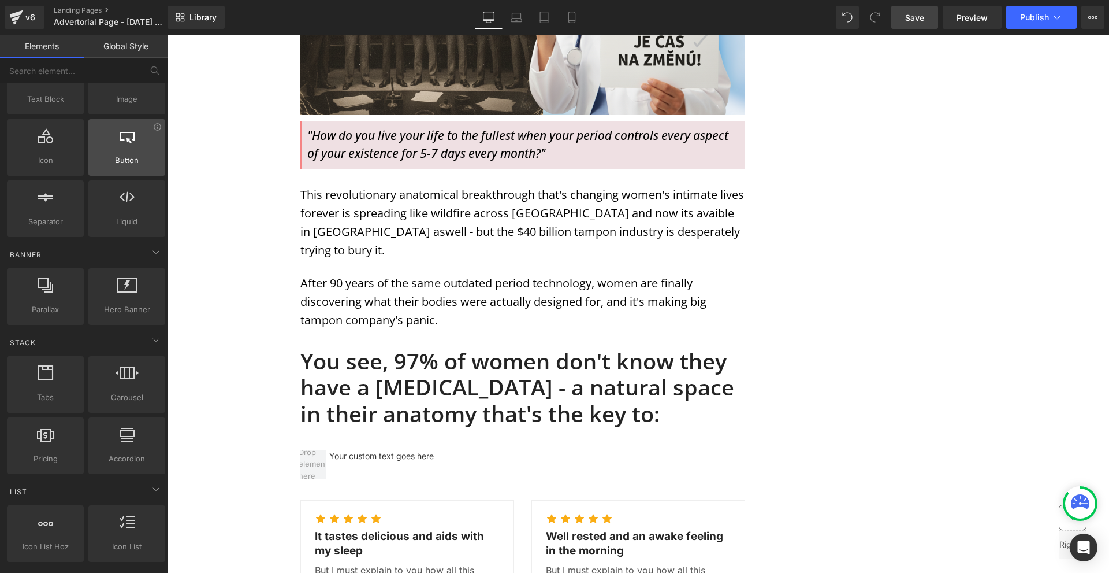
click at [135, 147] on div at bounding box center [127, 141] width 70 height 26
click at [136, 144] on div at bounding box center [127, 141] width 70 height 26
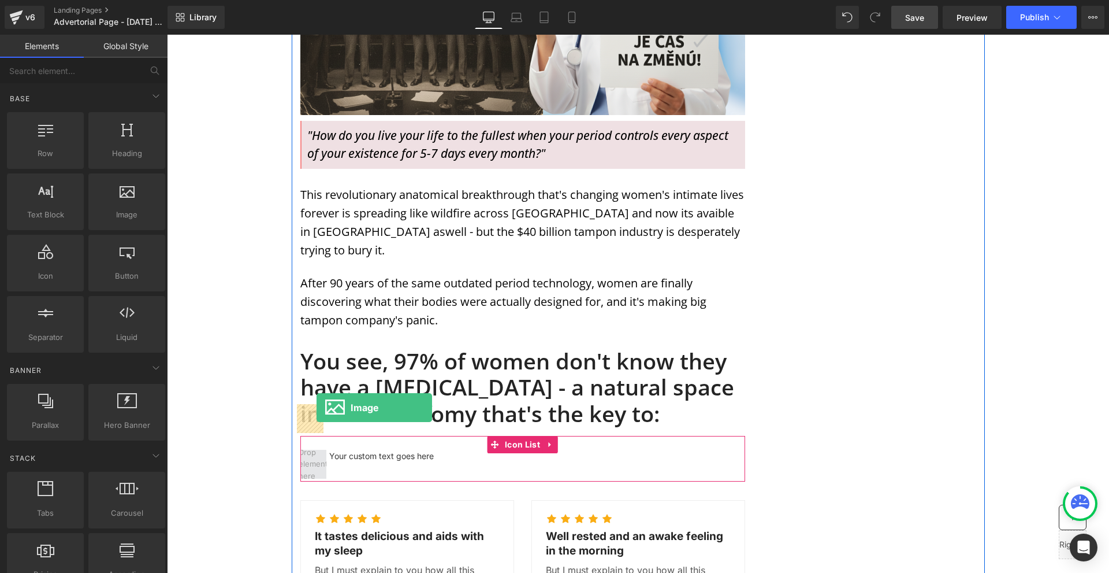
drag, startPoint x: 296, startPoint y: 224, endPoint x: 317, endPoint y: 407, distance: 184.3
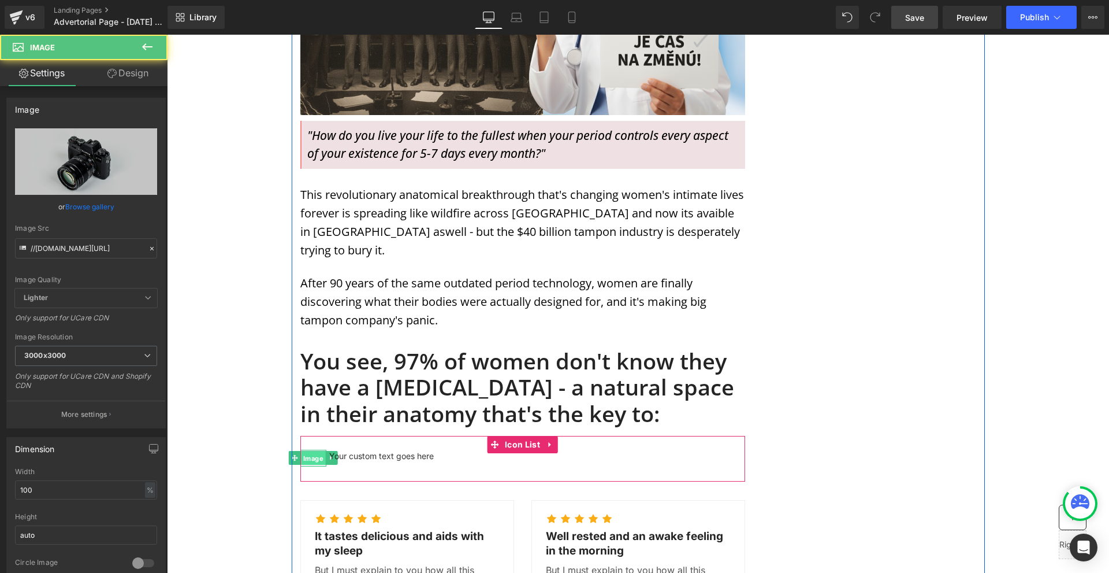
click at [309, 451] on span "Image" at bounding box center [313, 458] width 25 height 14
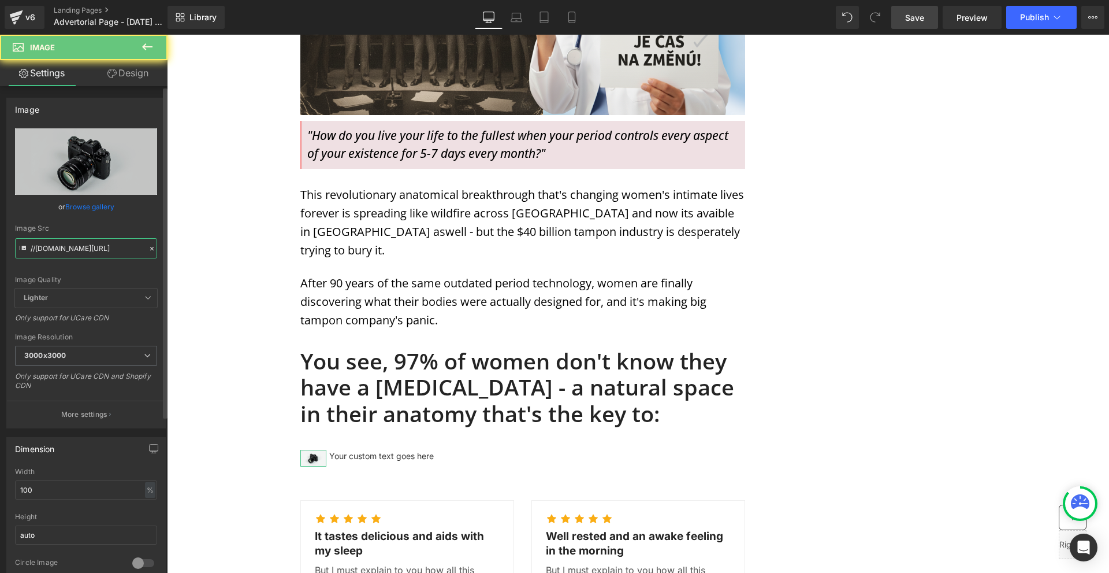
click at [81, 250] on input "//[DOMAIN_NAME][URL]" at bounding box center [86, 248] width 142 height 20
click at [81, 249] on input "//[DOMAIN_NAME][URL]" at bounding box center [86, 248] width 142 height 20
paste input "https://cdn.shopify.com/s/files/1/0117/7806/4450/files/Check-Circle--Streamline…"
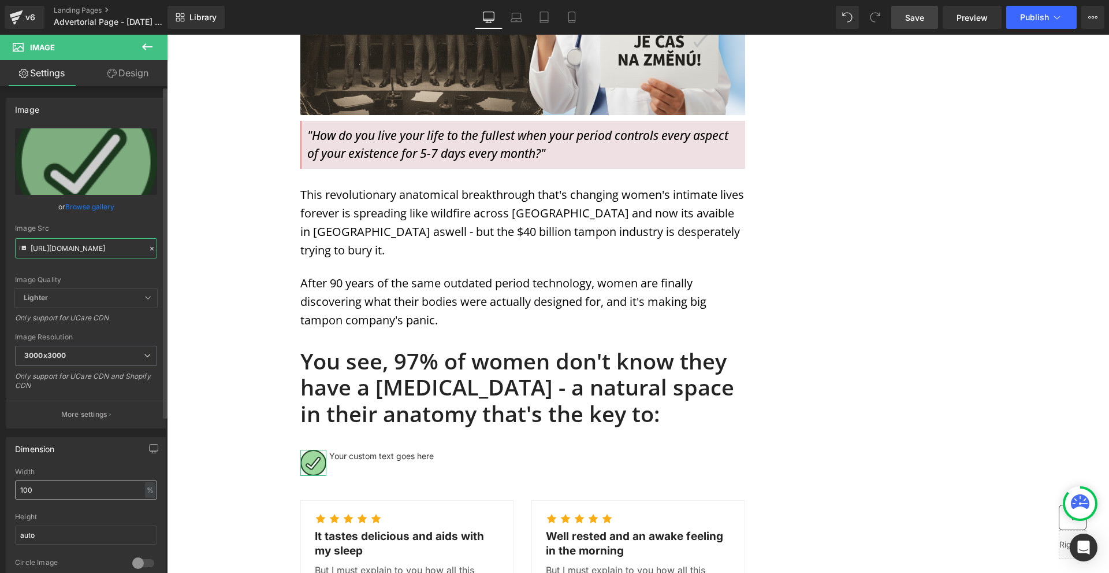
type input "https://cdn.shopify.com/s/files/1/0117/7806/4450/files/Check-Circle--Streamline…"
click at [67, 489] on input "100" at bounding box center [86, 489] width 142 height 19
click at [67, 489] on input "40" at bounding box center [86, 489] width 142 height 19
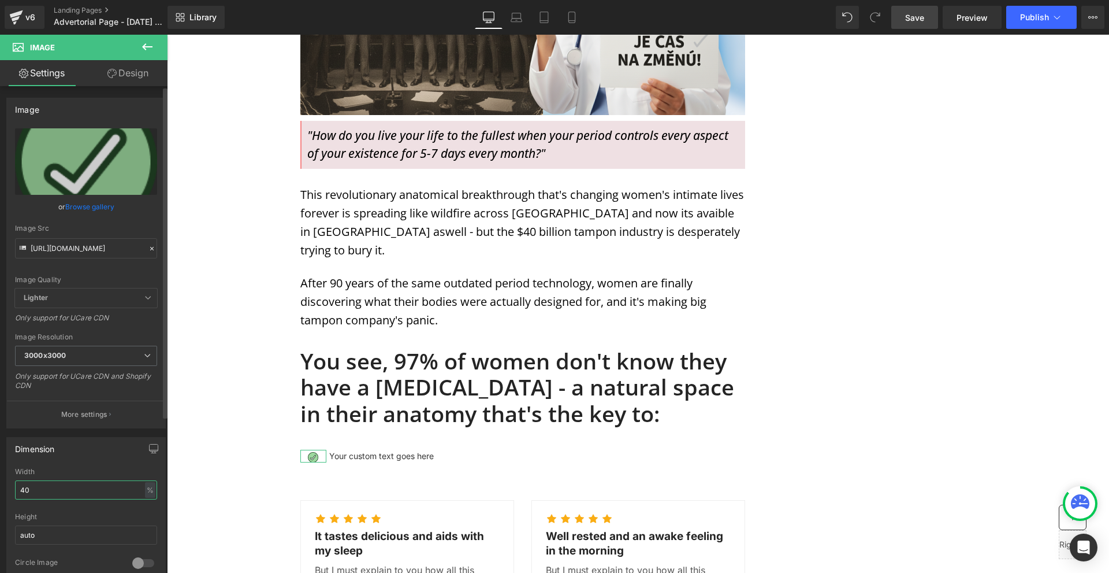
click at [67, 489] on input "40" at bounding box center [86, 489] width 142 height 19
type input "50"
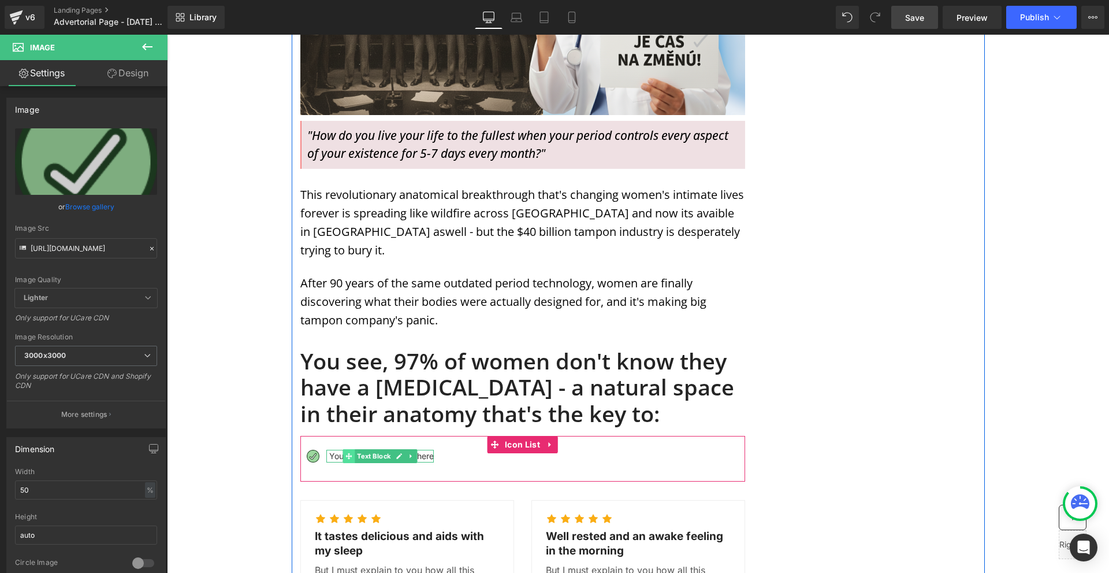
click at [343, 449] on span at bounding box center [349, 456] width 12 height 14
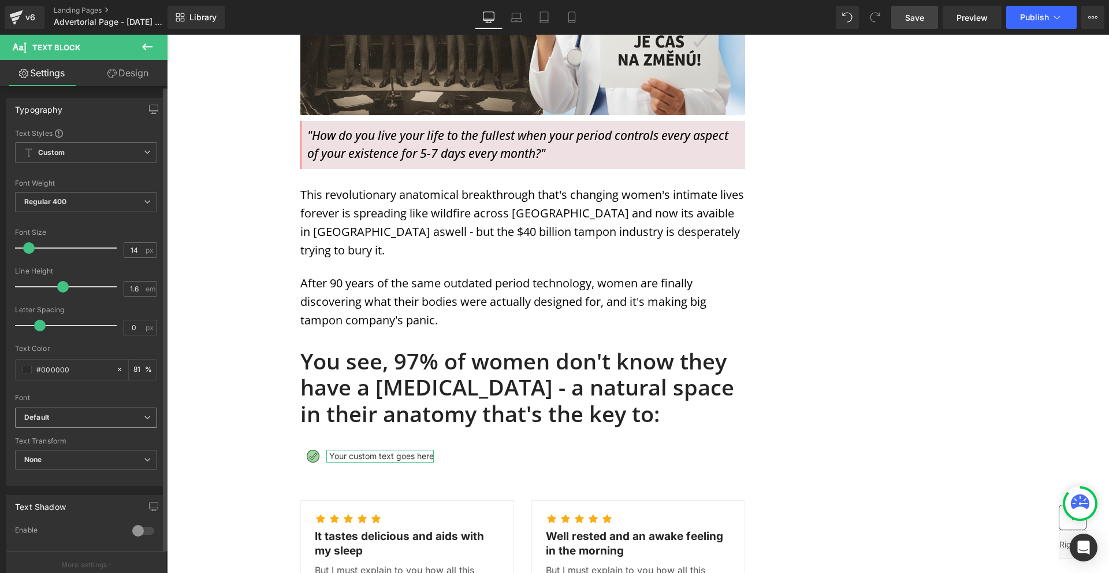
click at [62, 409] on span "Default" at bounding box center [86, 417] width 142 height 20
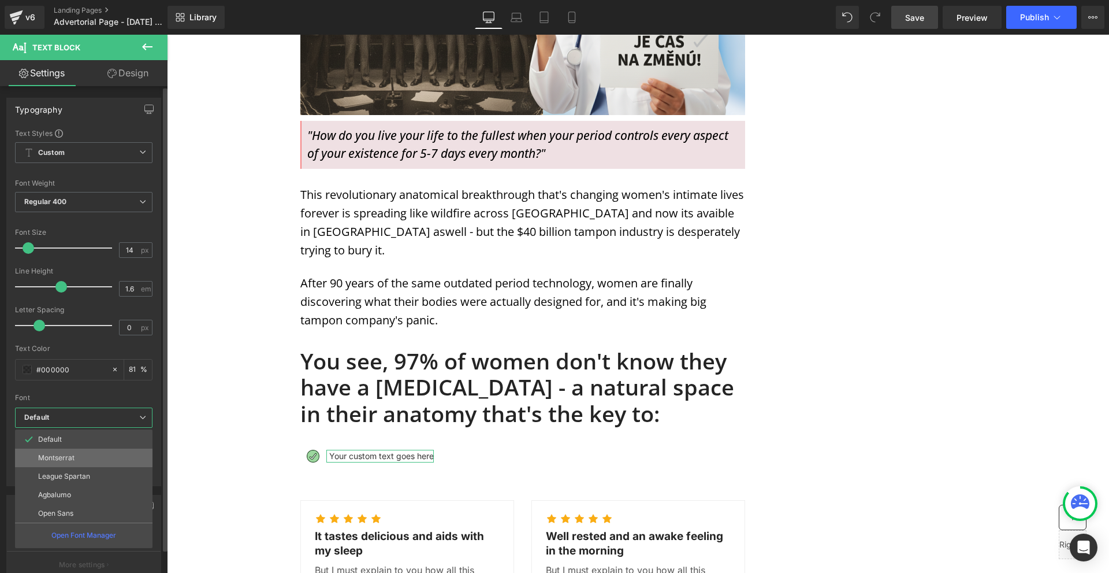
click at [78, 458] on li "Montserrat" at bounding box center [83, 457] width 137 height 18
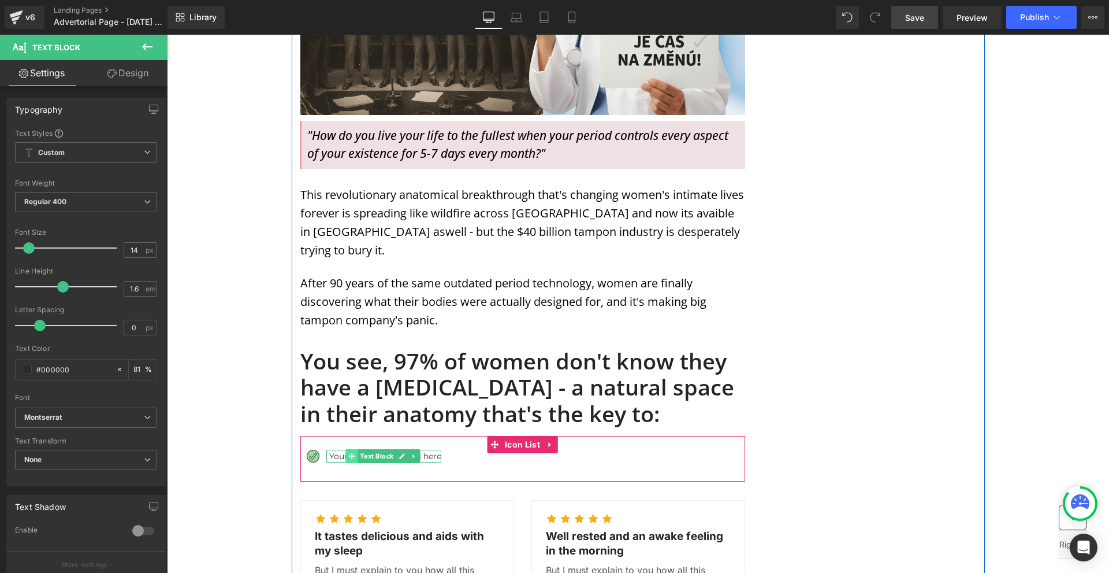
click at [348, 452] on icon at bounding box center [351, 455] width 6 height 6
click at [341, 449] on p "Your custom text goes here" at bounding box center [385, 455] width 112 height 13
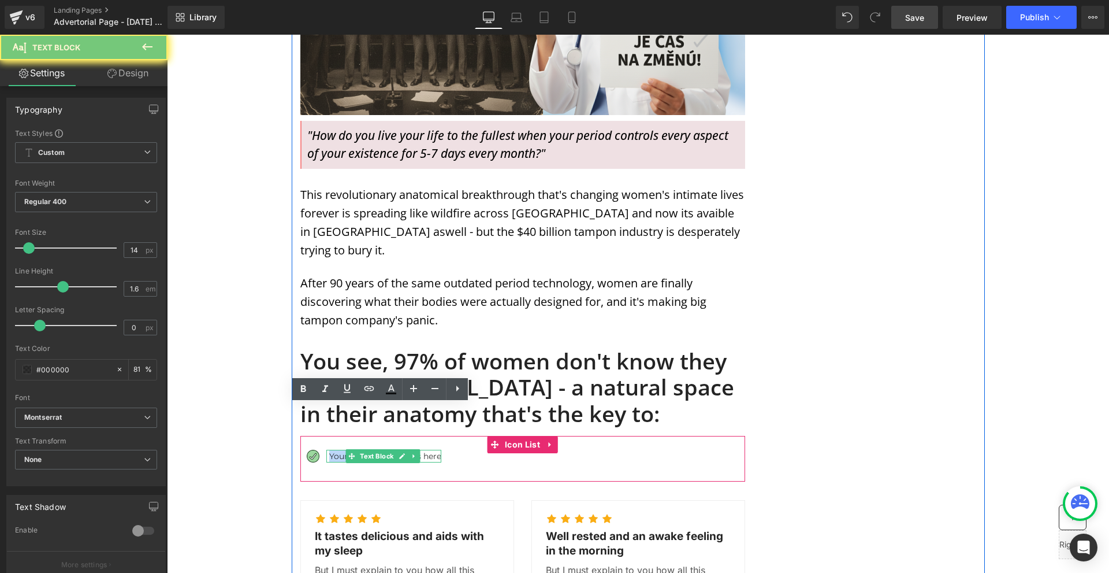
click at [341, 449] on p "Your custom text goes here" at bounding box center [385, 455] width 112 height 13
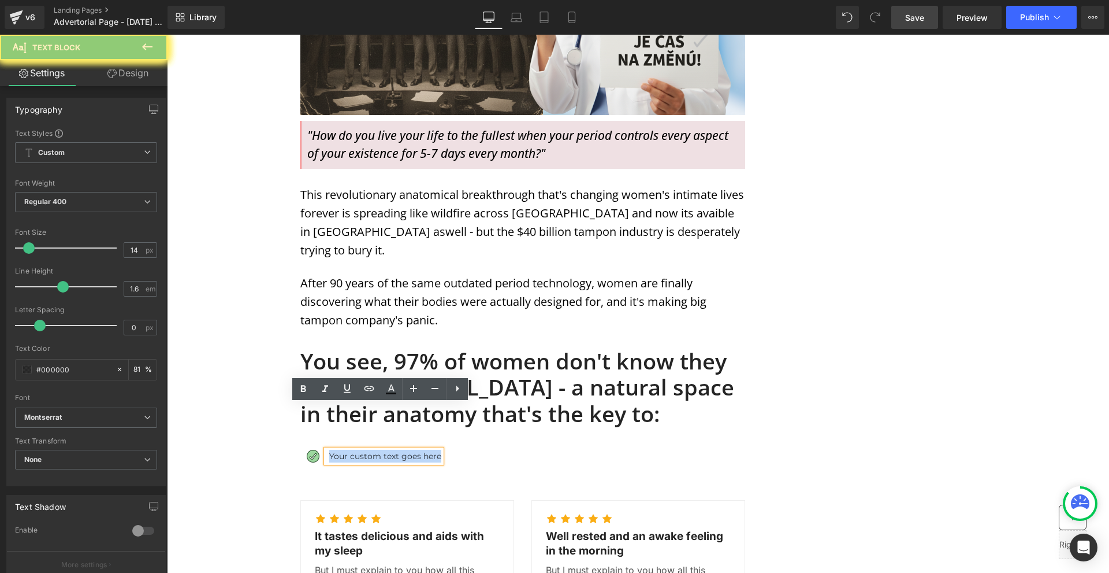
click at [341, 449] on p "Your custom text goes here" at bounding box center [385, 455] width 112 height 13
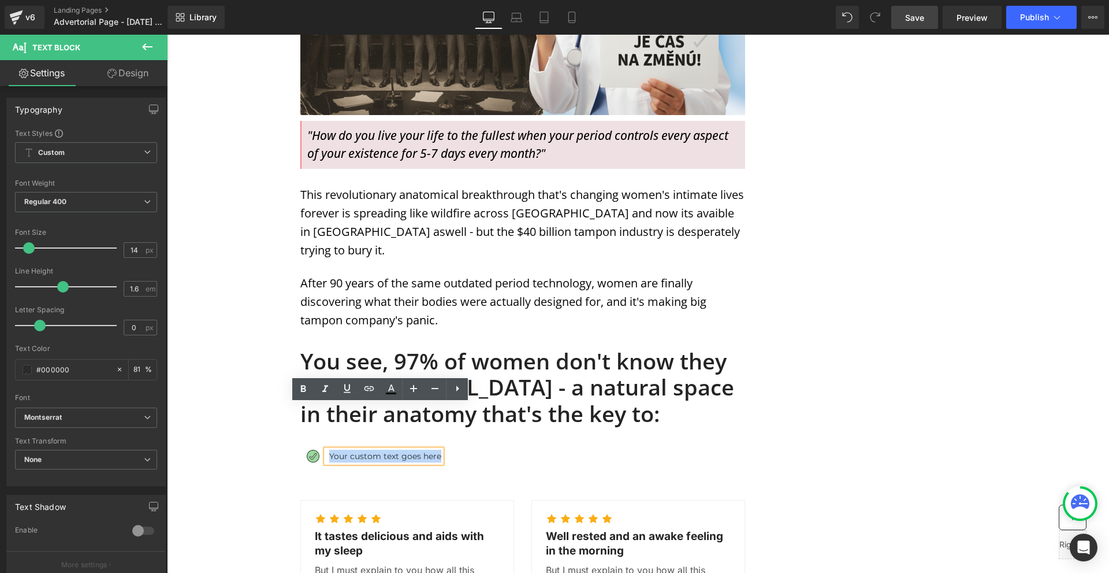
paste div
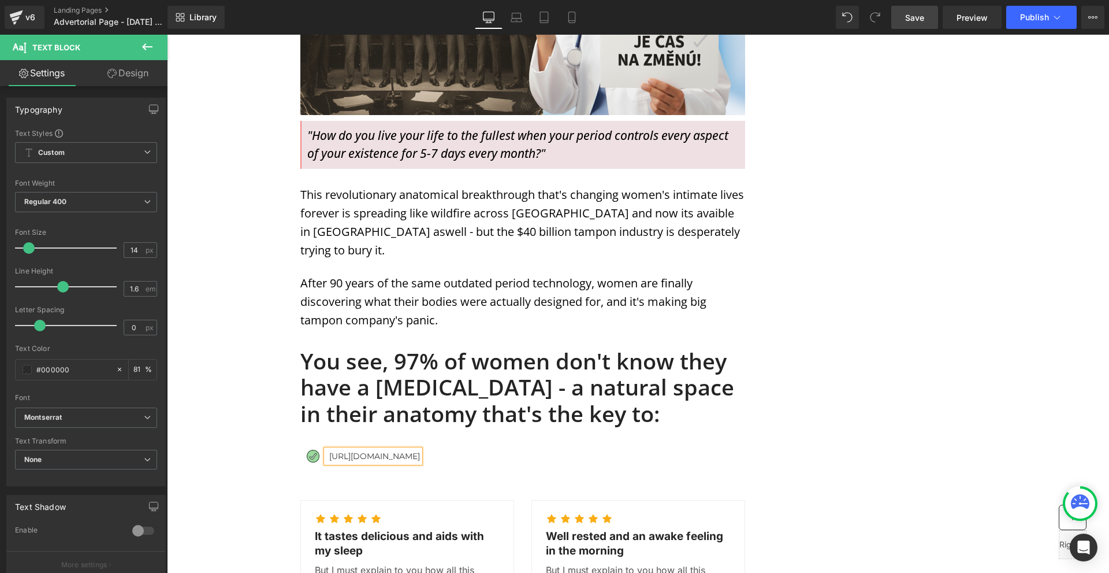
click at [332, 449] on p "https://cdn.shopify.com/s/files/1/0117/7806/4450/files/Check-Circle--Streamline…" at bounding box center [374, 455] width 91 height 13
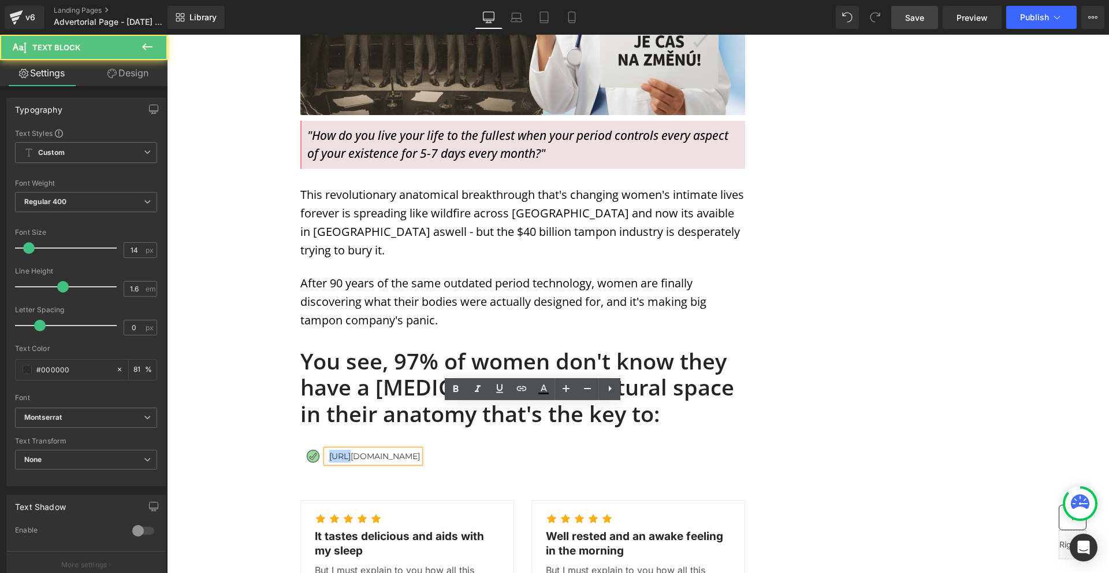
click at [332, 449] on p "https://cdn.shopify.com/s/files/1/0117/7806/4450/files/Check-Circle--Streamline…" at bounding box center [374, 455] width 91 height 13
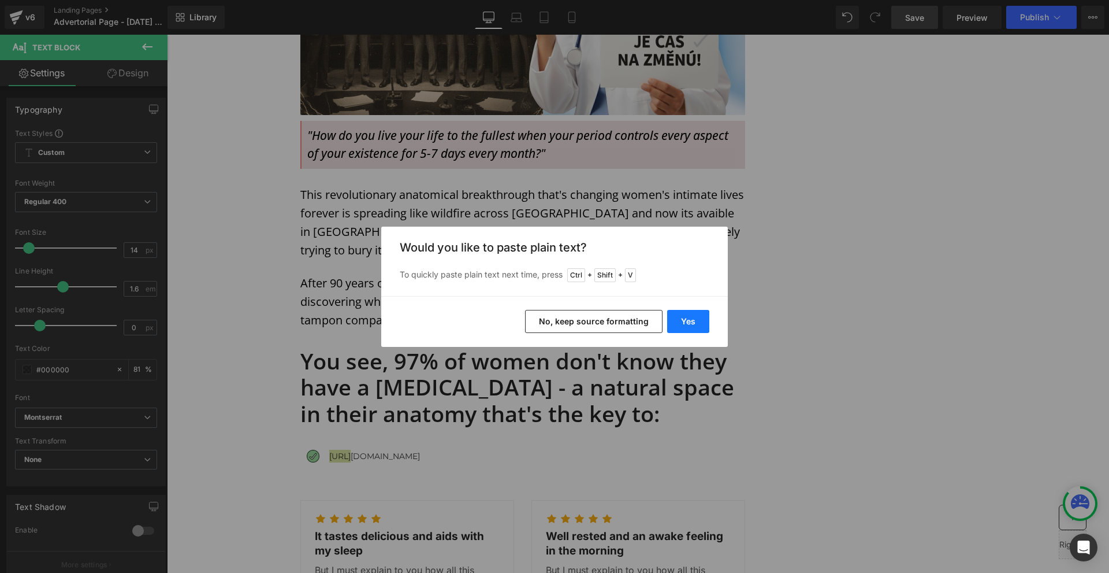
click at [688, 321] on button "Yes" at bounding box center [688, 321] width 42 height 23
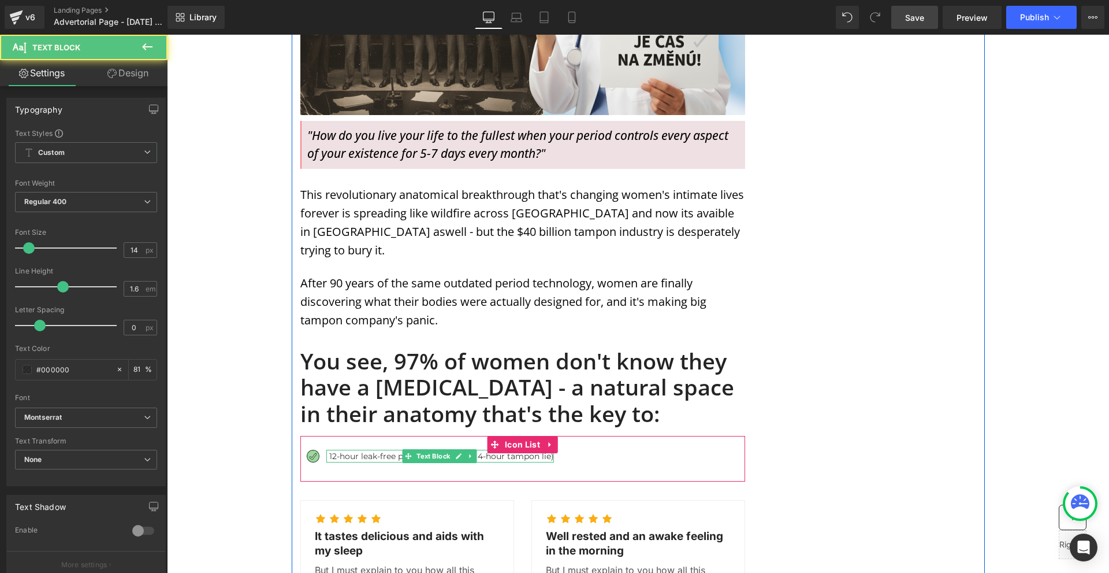
click at [378, 449] on p "12-hour leak-free protection (not the 4-hour tampon lie)" at bounding box center [441, 455] width 225 height 13
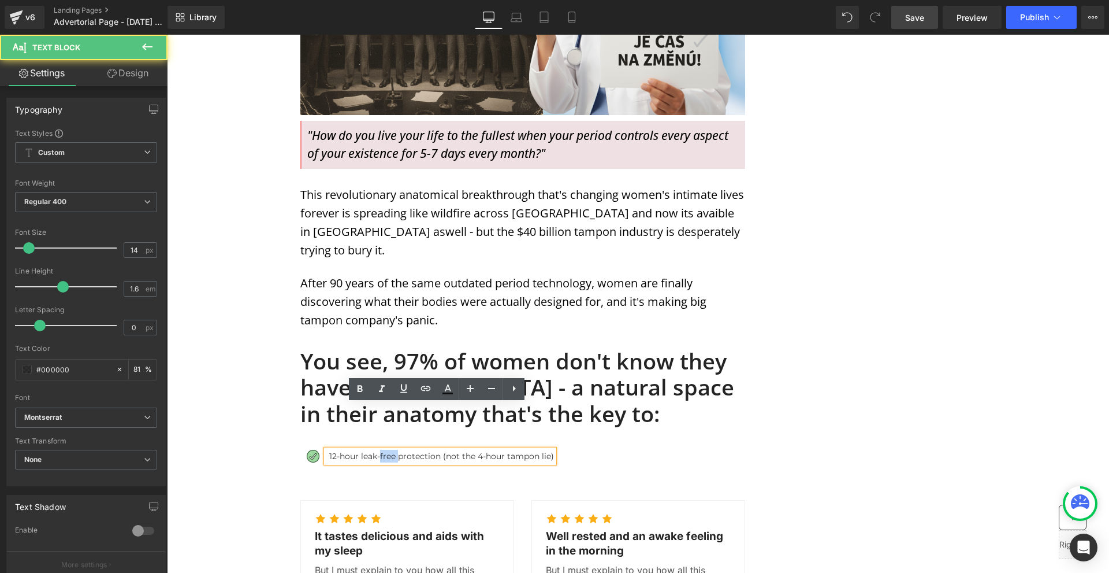
click at [378, 449] on p "12-hour leak-free protection (not the 4-hour tampon lie)" at bounding box center [441, 455] width 225 height 13
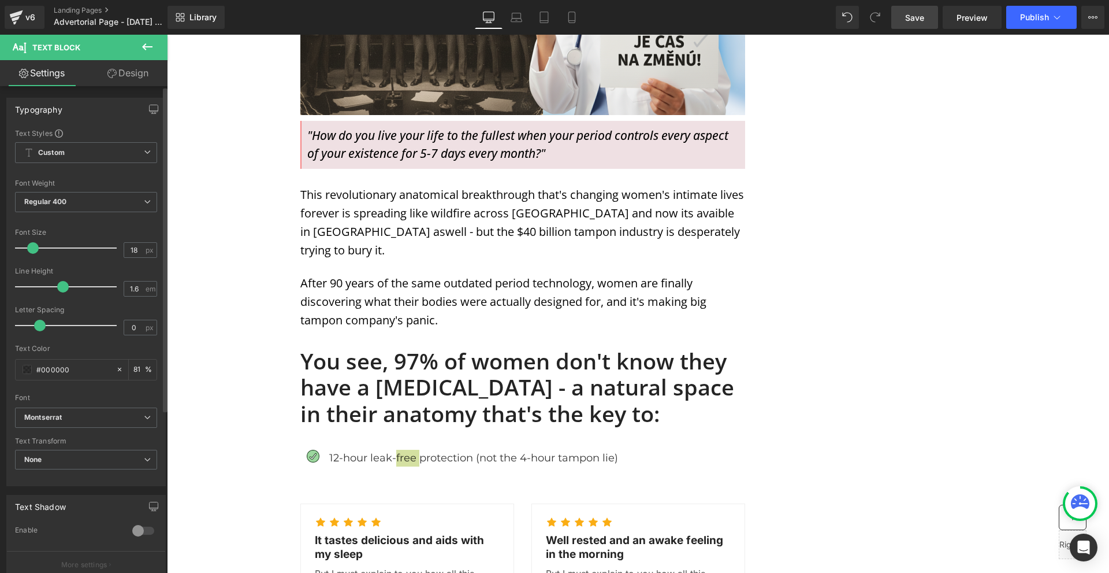
type input "17"
click at [34, 247] on span at bounding box center [33, 248] width 12 height 12
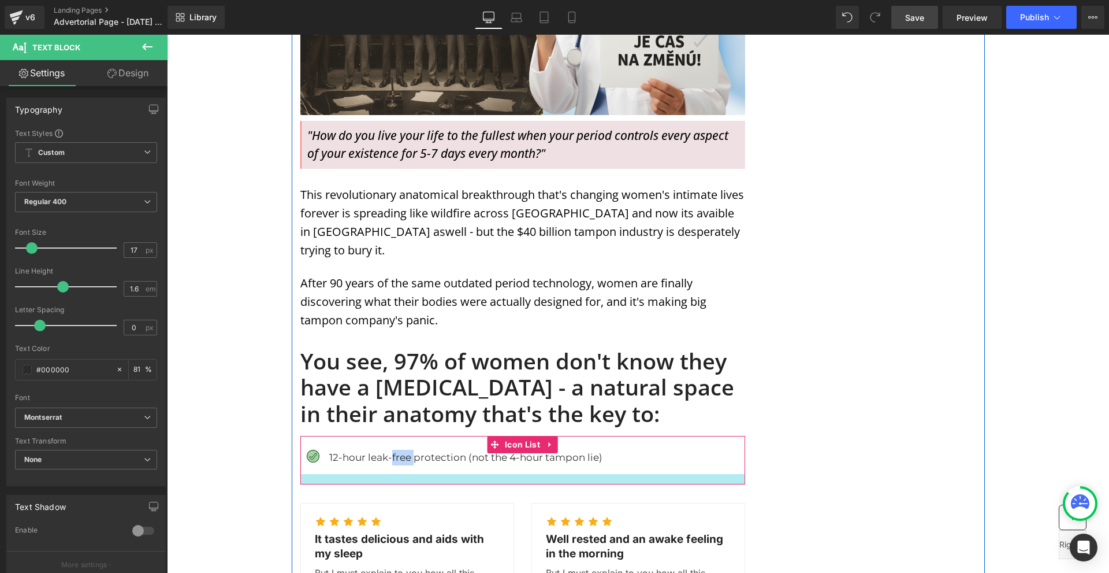
click at [397, 449] on ul "Image 12-hour leak-free protection (not the 4-hour tampon lie) Text Block" at bounding box center [451, 461] width 302 height 24
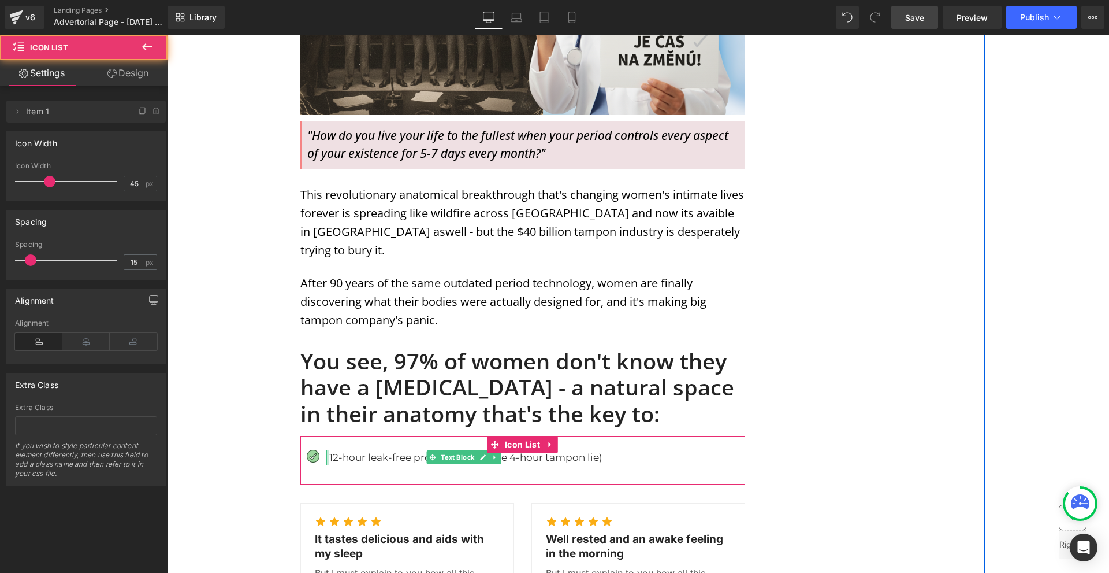
click at [310, 449] on span "Image" at bounding box center [313, 456] width 25 height 14
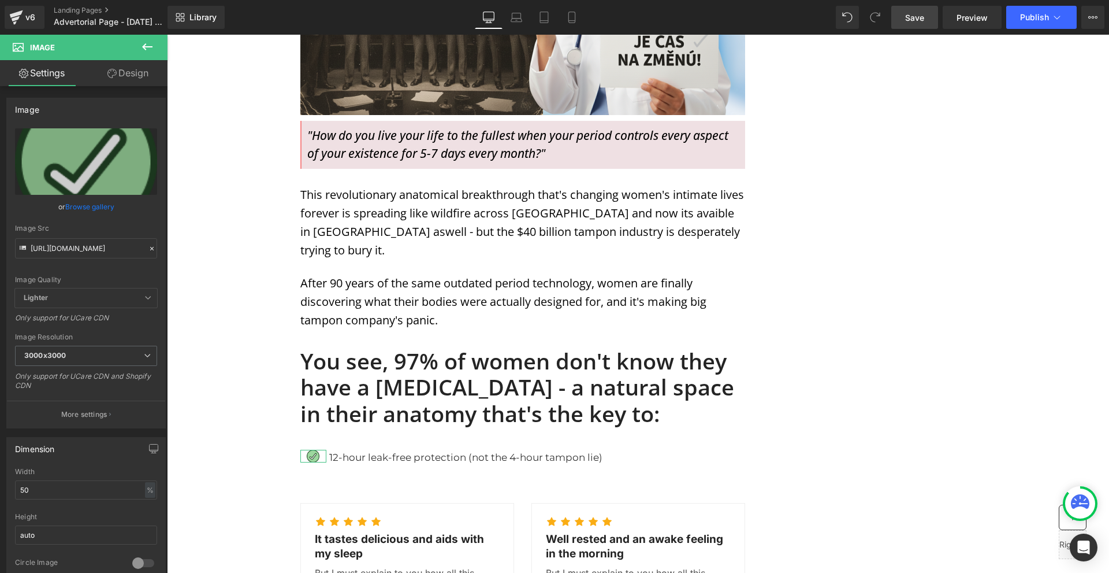
click at [144, 80] on link "Design" at bounding box center [128, 73] width 84 height 26
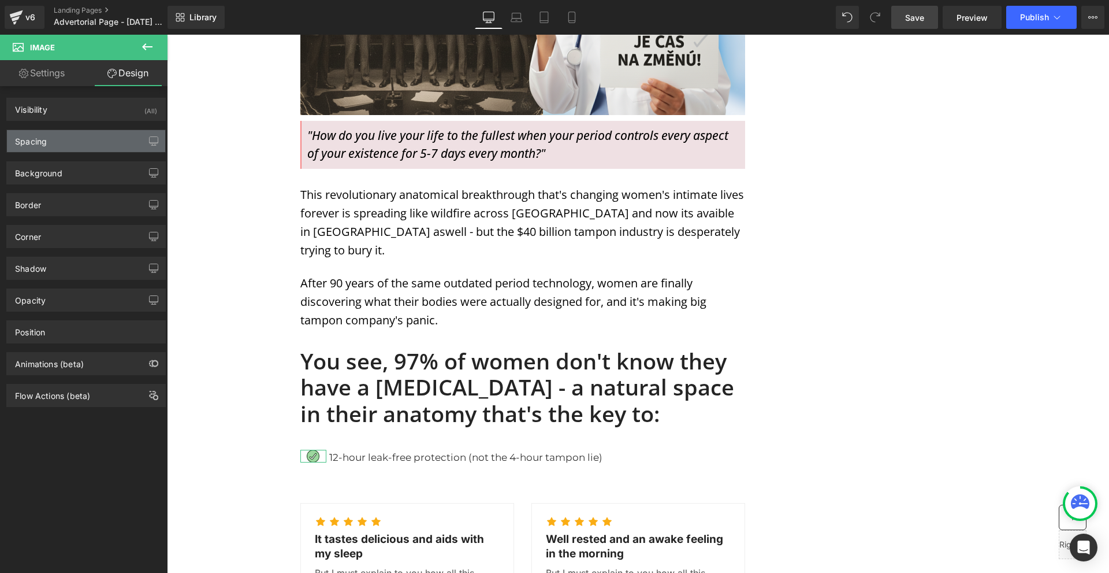
click at [95, 147] on div "Spacing" at bounding box center [86, 141] width 158 height 22
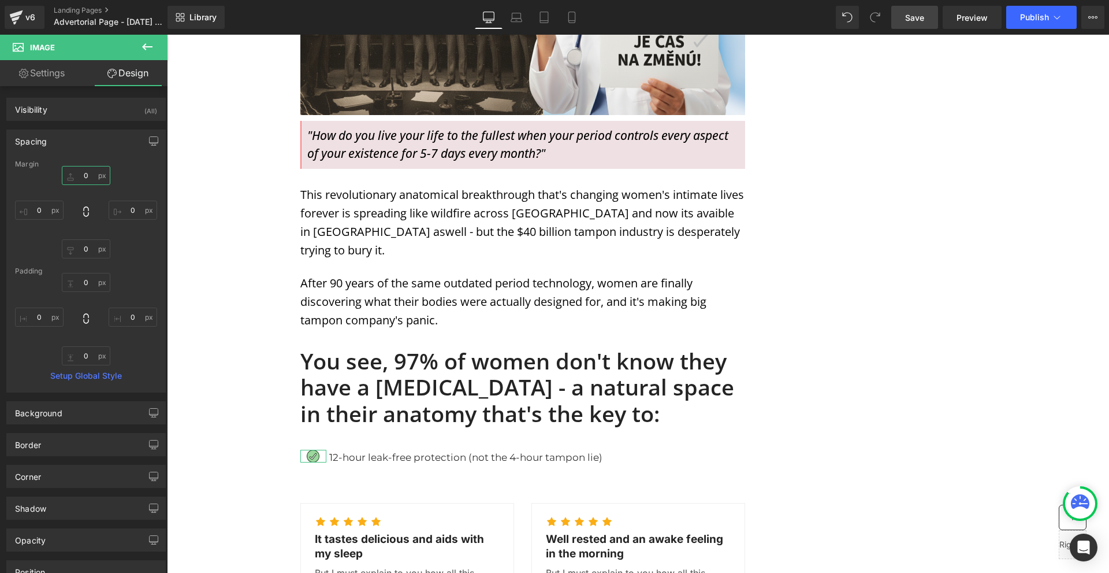
click at [92, 179] on input "0" at bounding box center [86, 175] width 49 height 19
type input "3"
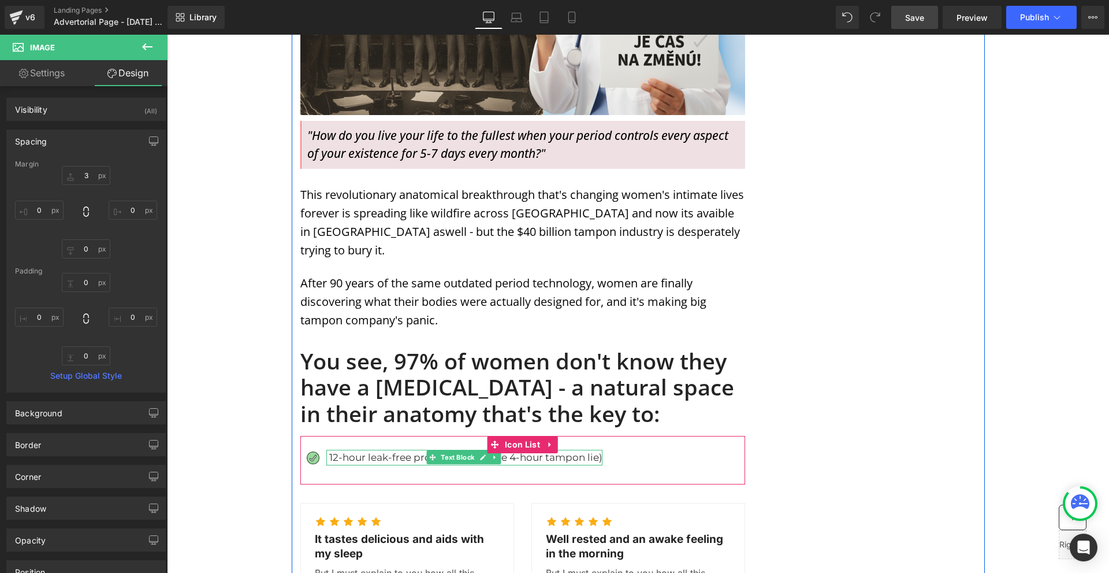
click at [338, 449] on p "12-hour leak-free protection (not the 4-hour tampon lie)" at bounding box center [465, 457] width 273 height 16
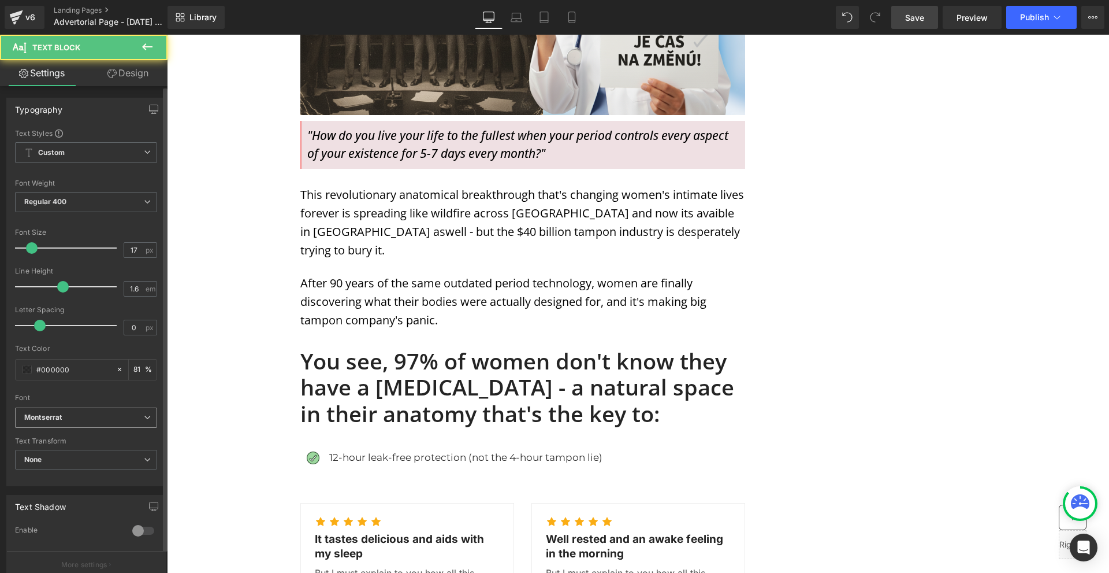
click at [38, 412] on icon "Montserrat" at bounding box center [43, 417] width 38 height 10
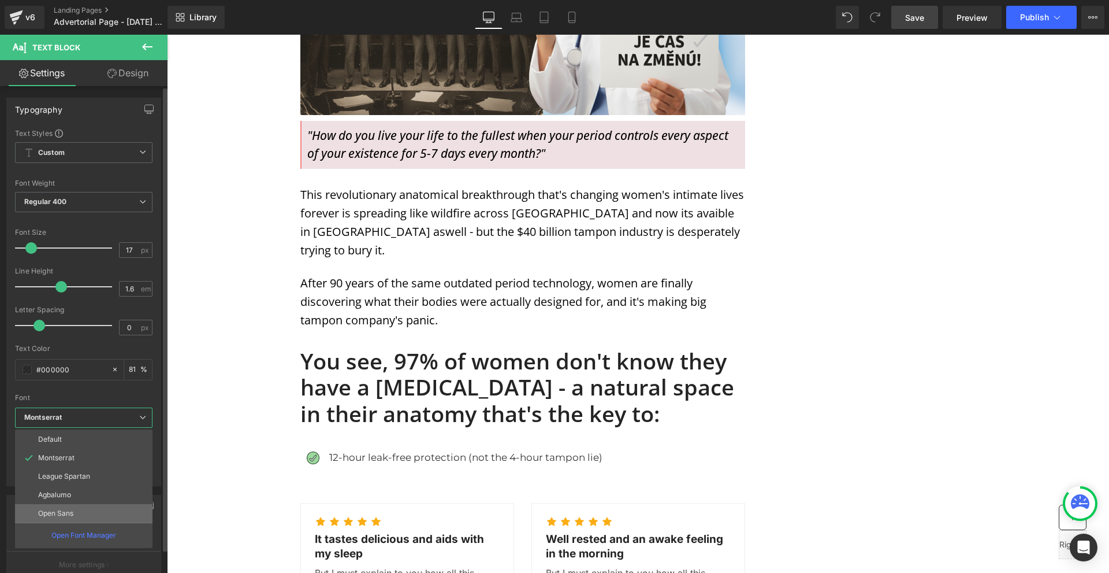
click at [76, 510] on li "Open Sans" at bounding box center [83, 513] width 137 height 18
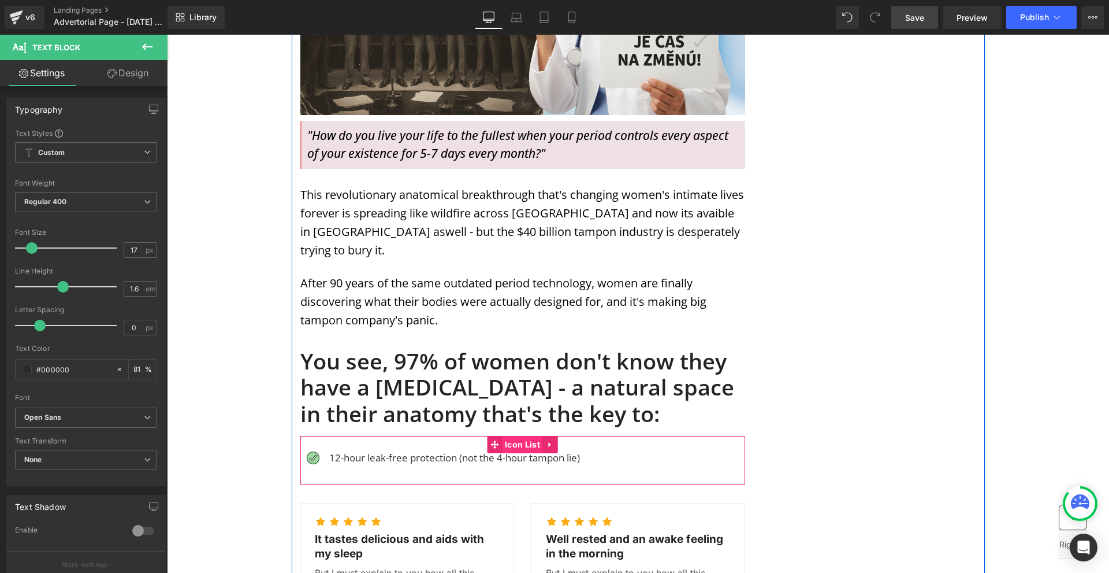
click at [516, 436] on span "Icon List" at bounding box center [522, 444] width 41 height 17
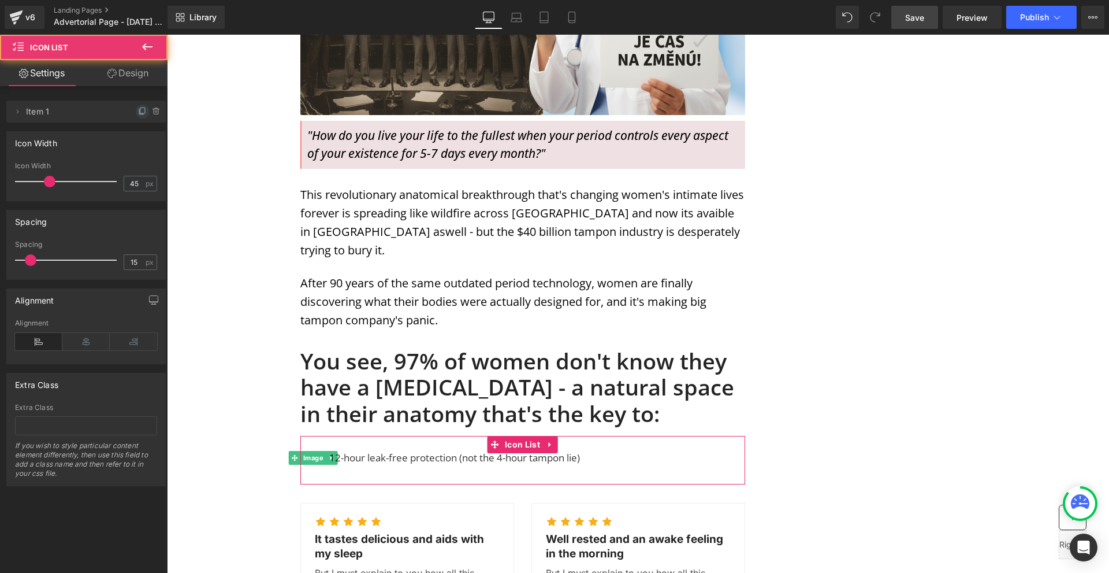
click at [138, 109] on icon at bounding box center [142, 111] width 9 height 9
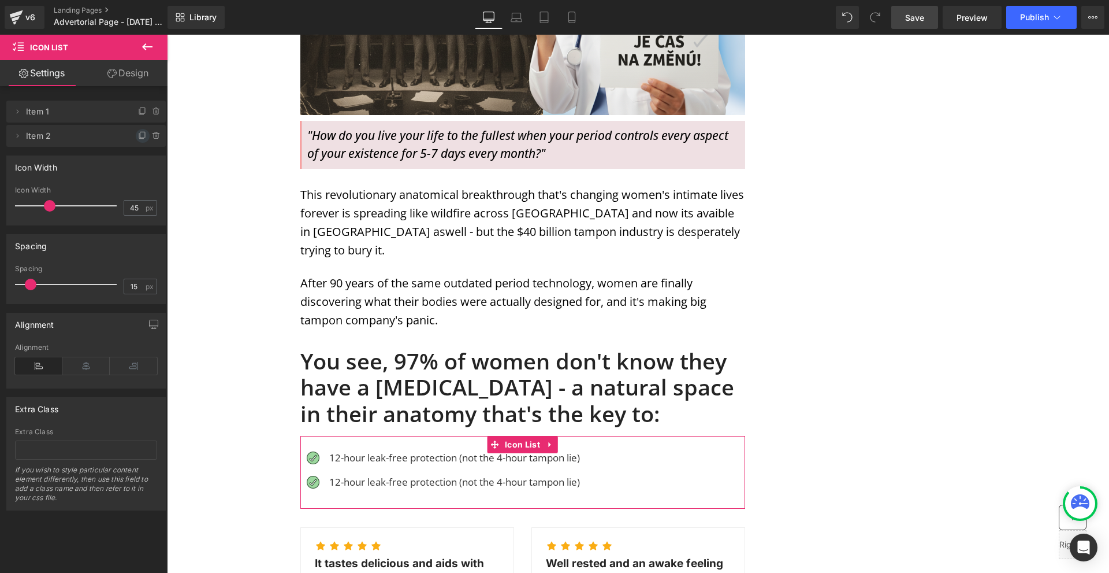
click at [138, 135] on icon at bounding box center [142, 135] width 9 height 9
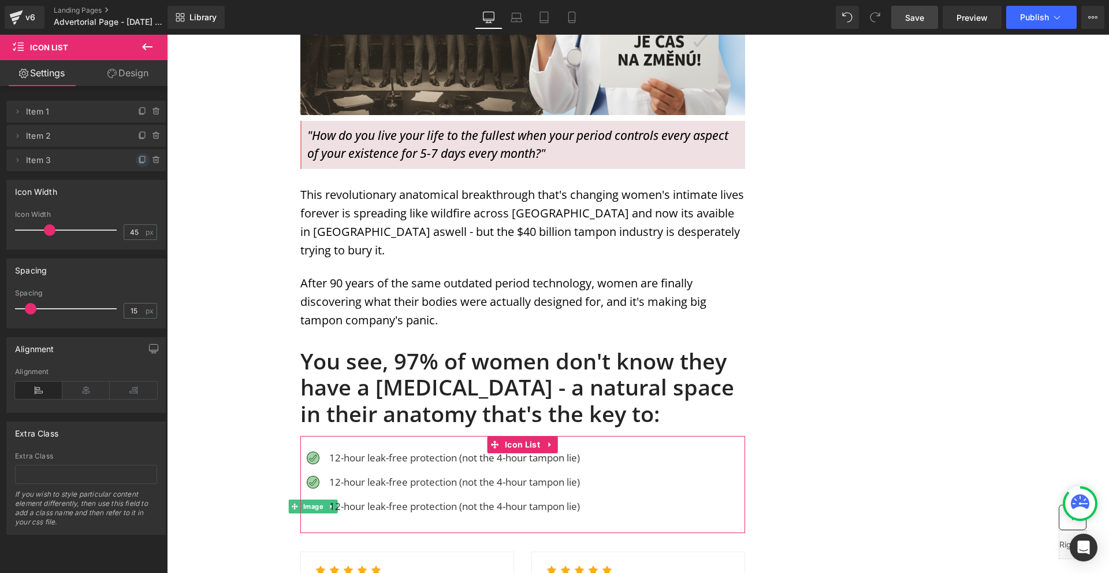
click at [142, 161] on icon at bounding box center [142, 159] width 9 height 9
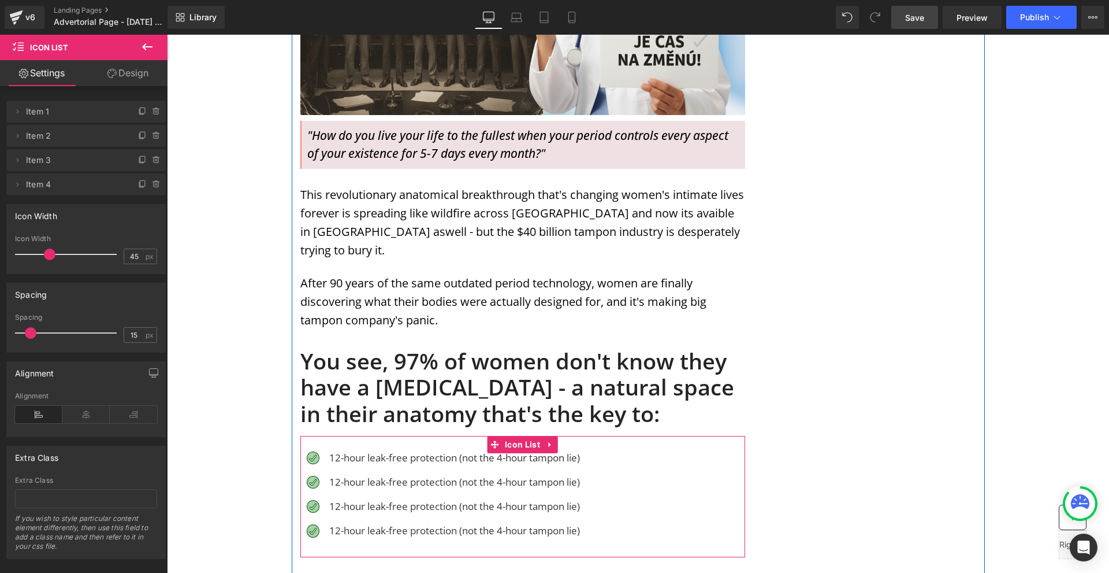
click at [341, 474] on p "12-hour leak-free protection (not the 4-hour tampon lie)" at bounding box center [454, 482] width 251 height 16
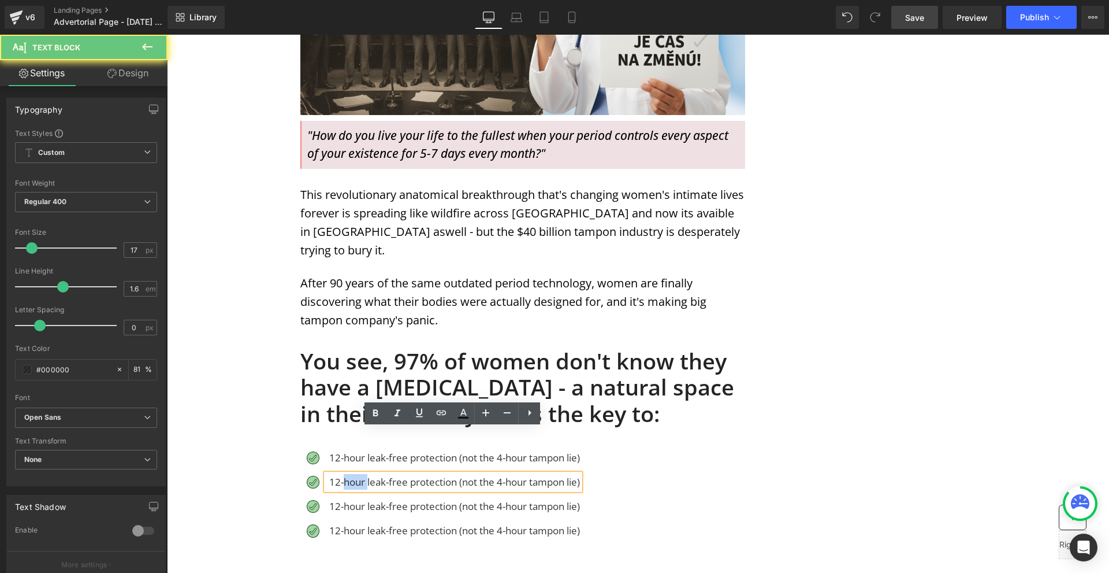
click at [341, 474] on p "12-hour leak-free protection (not the 4-hour tampon lie)" at bounding box center [454, 482] width 251 height 16
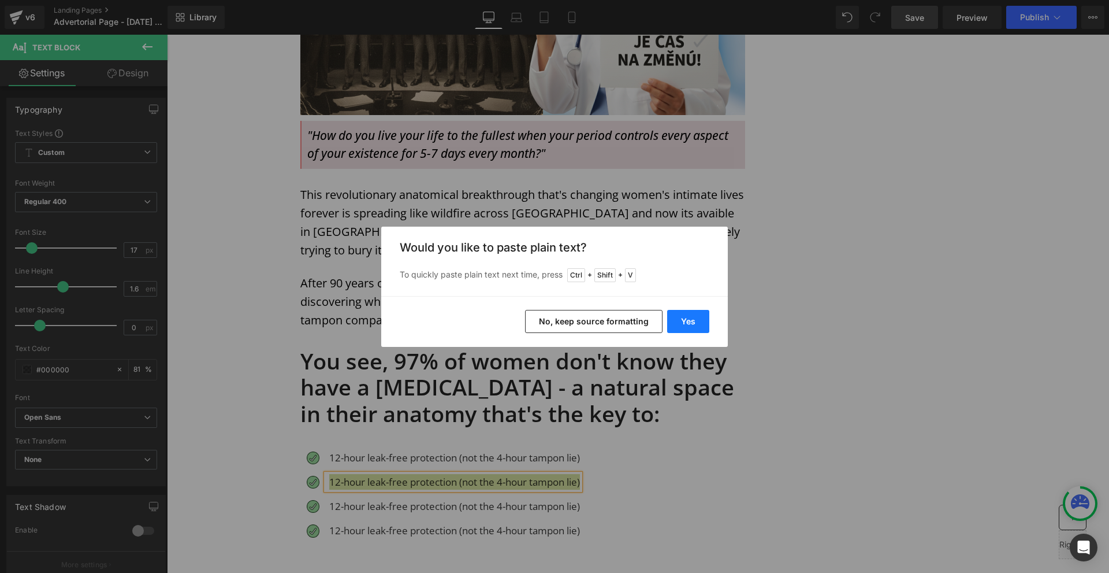
click at [692, 322] on button "Yes" at bounding box center [688, 321] width 42 height 23
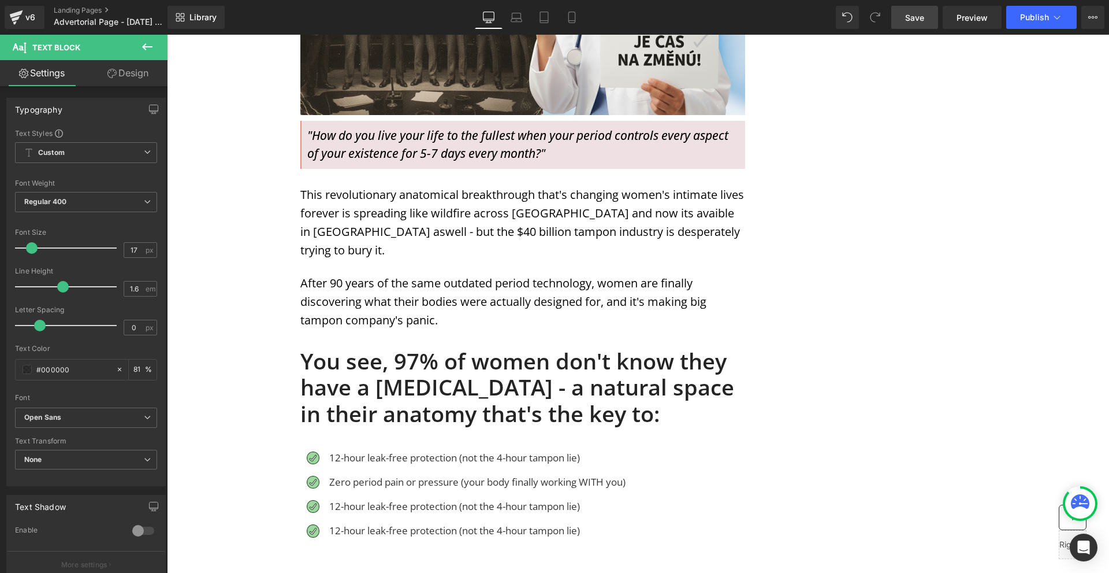
click at [331, 498] on p "12-hour leak-free protection (not the 4-hour tampon lie)" at bounding box center [477, 506] width 296 height 16
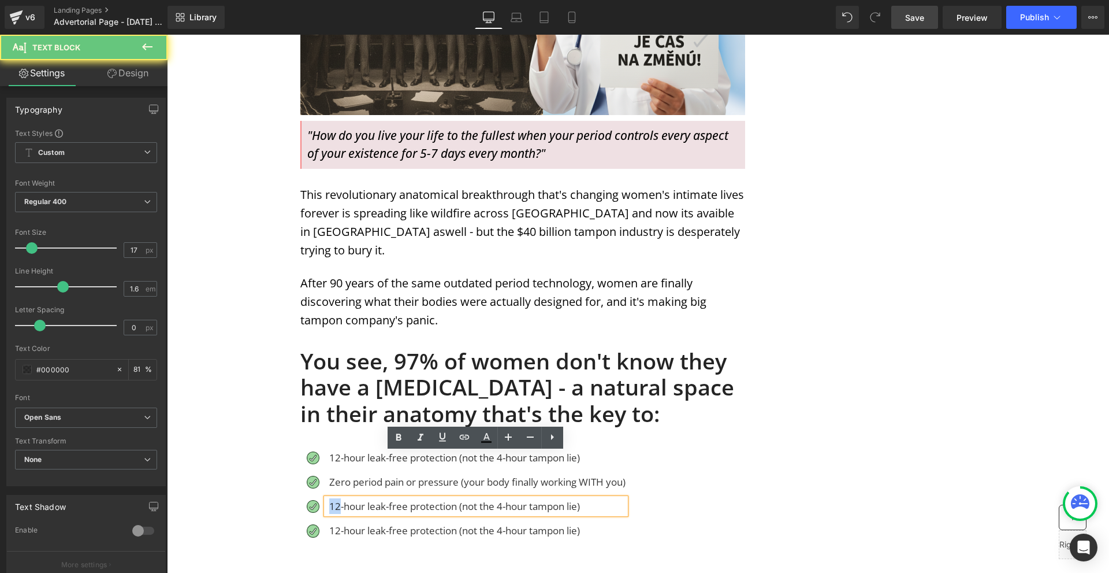
click at [331, 498] on p "12-hour leak-free protection (not the 4-hour tampon lie)" at bounding box center [477, 506] width 296 height 16
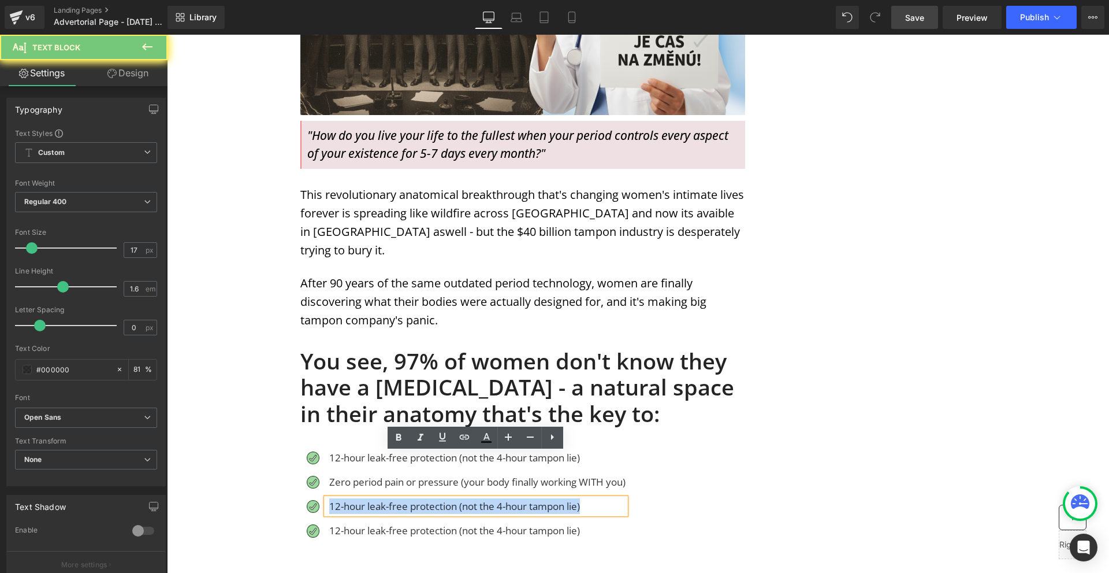
click at [331, 498] on p "12-hour leak-free protection (not the 4-hour tampon lie)" at bounding box center [477, 506] width 296 height 16
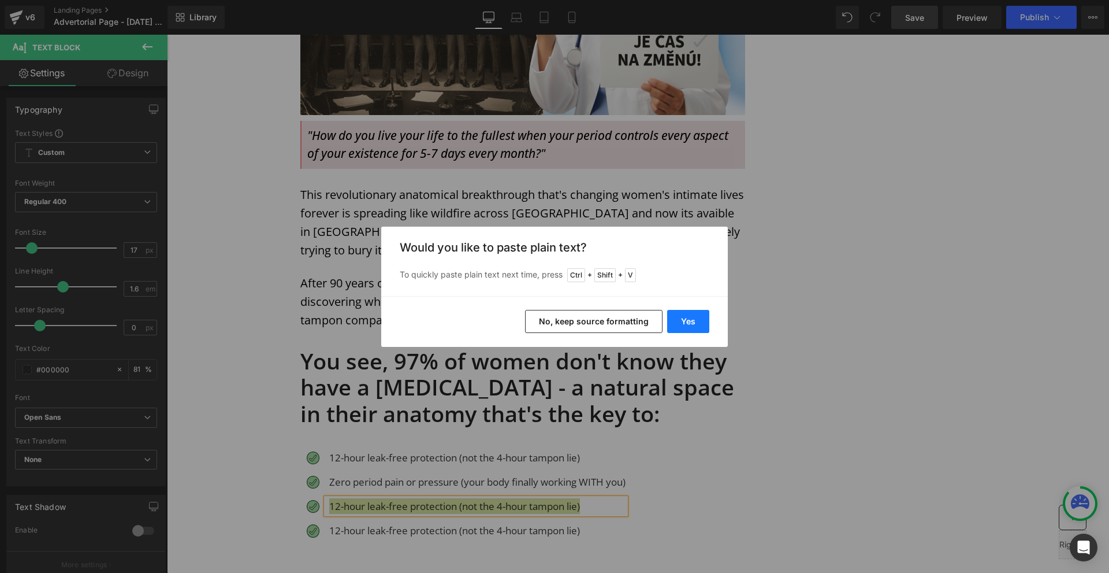
click at [690, 322] on button "Yes" at bounding box center [688, 321] width 42 height 23
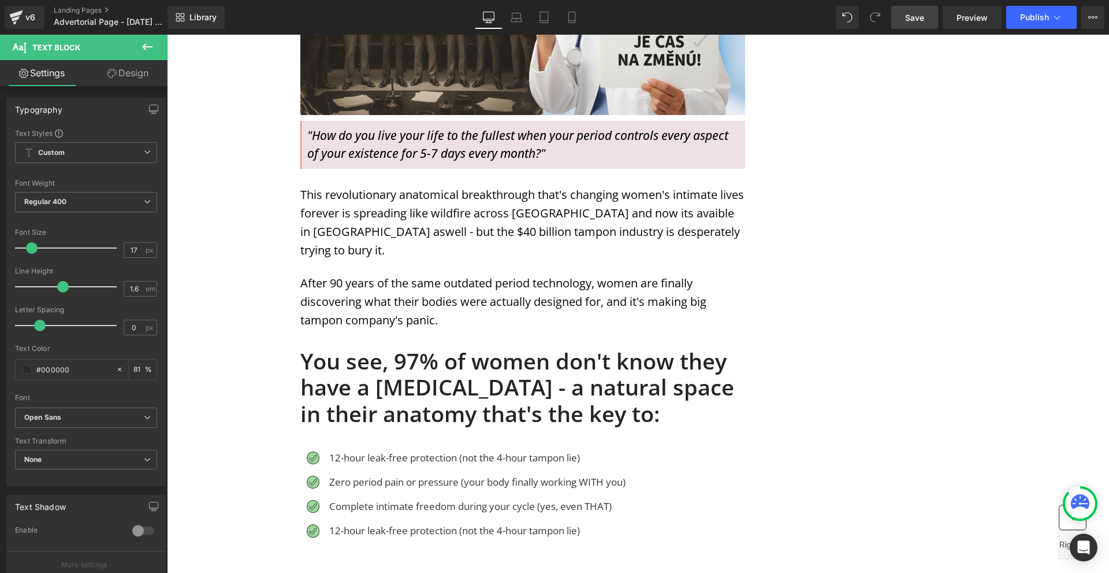
click at [373, 522] on p "12-hour leak-free protection (not the 4-hour tampon lie)" at bounding box center [477, 530] width 296 height 16
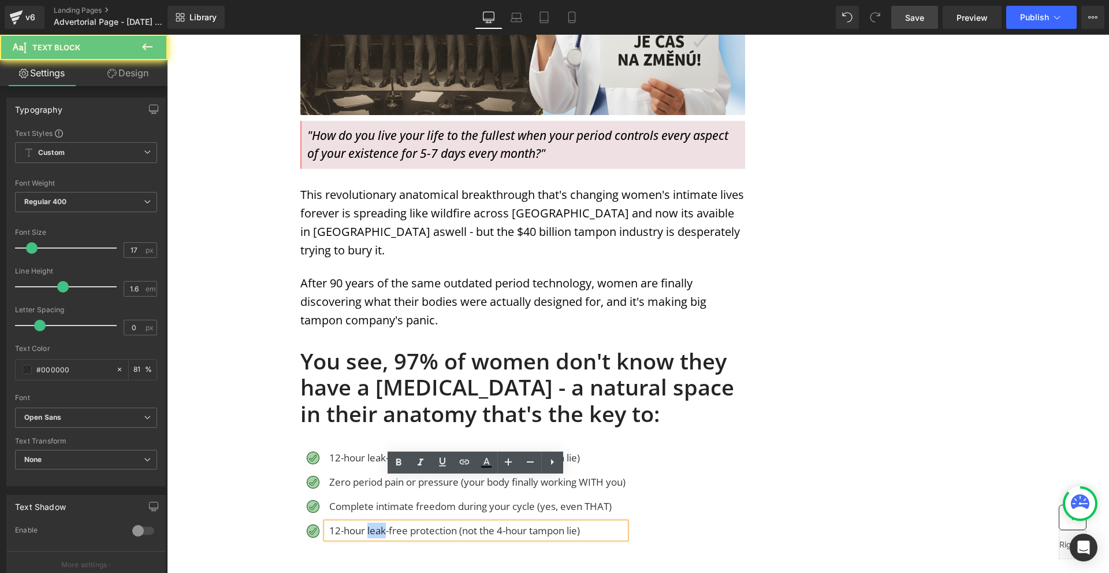
click at [373, 522] on p "12-hour leak-free protection (not the 4-hour tampon lie)" at bounding box center [477, 530] width 296 height 16
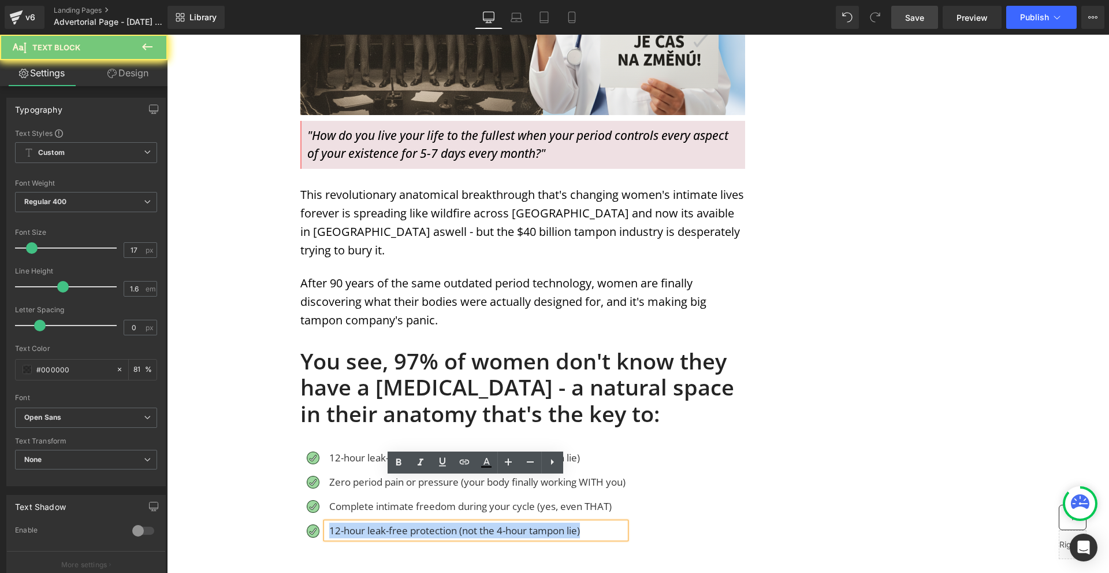
click at [373, 522] on p "12-hour leak-free protection (not the 4-hour tampon lie)" at bounding box center [477, 530] width 296 height 16
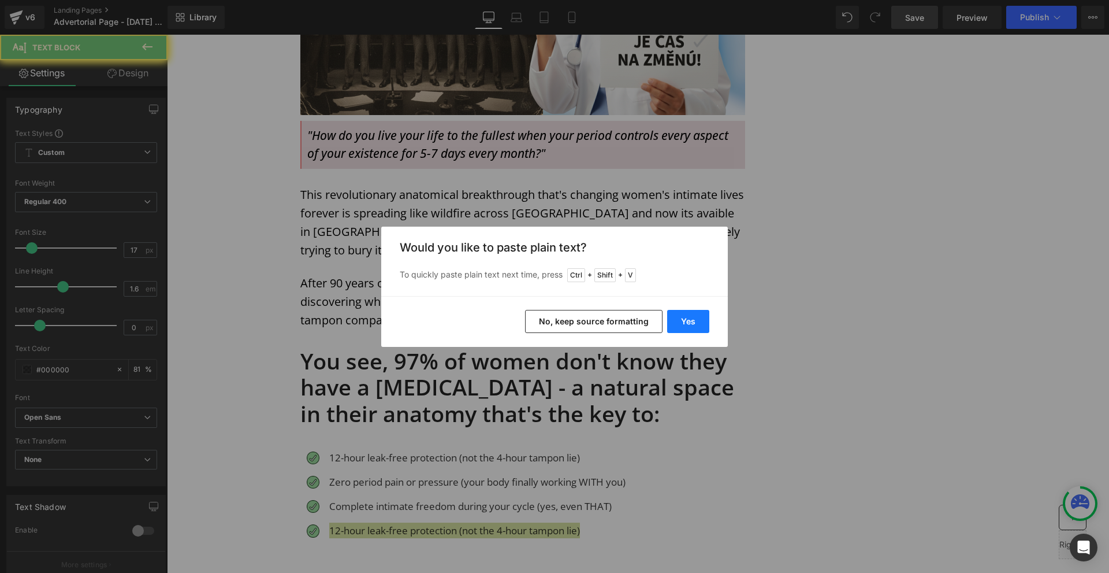
click at [692, 326] on button "Yes" at bounding box center [688, 321] width 42 height 23
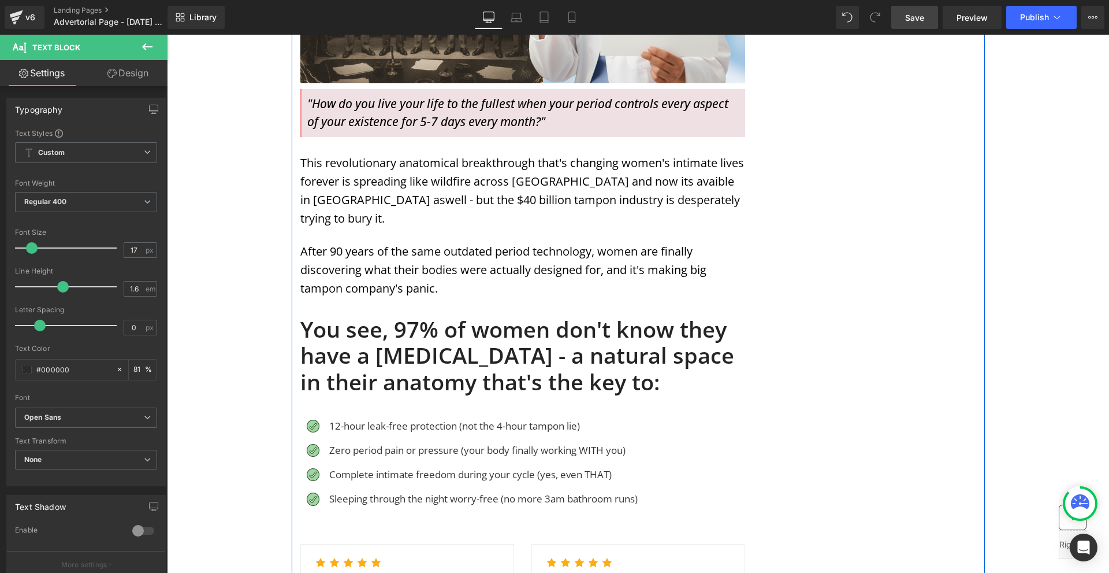
scroll to position [635, 0]
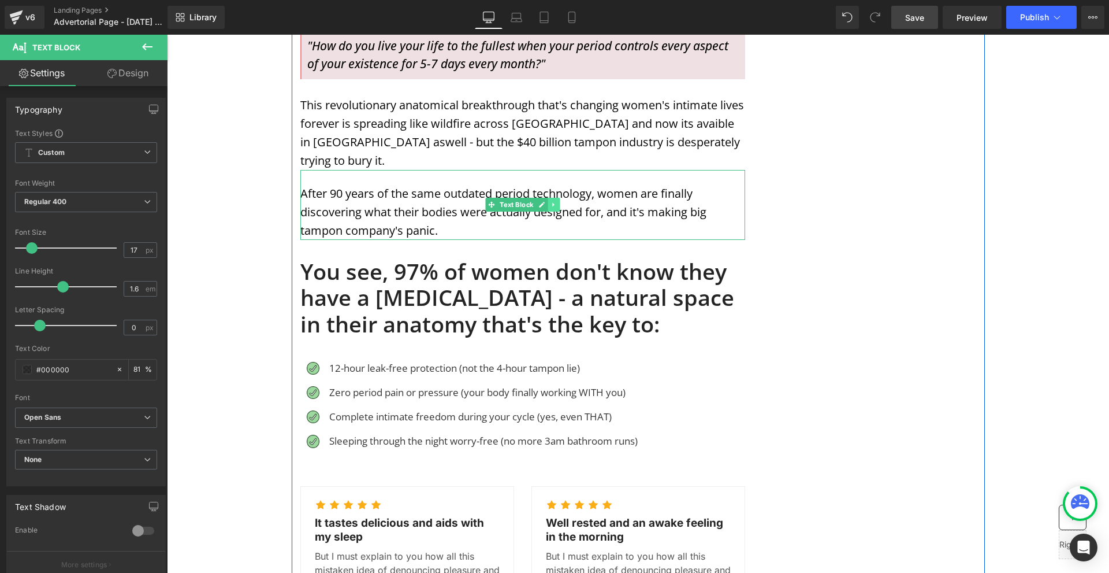
click at [551, 201] on icon at bounding box center [554, 204] width 6 height 7
click at [547, 202] on icon at bounding box center [548, 205] width 6 height 6
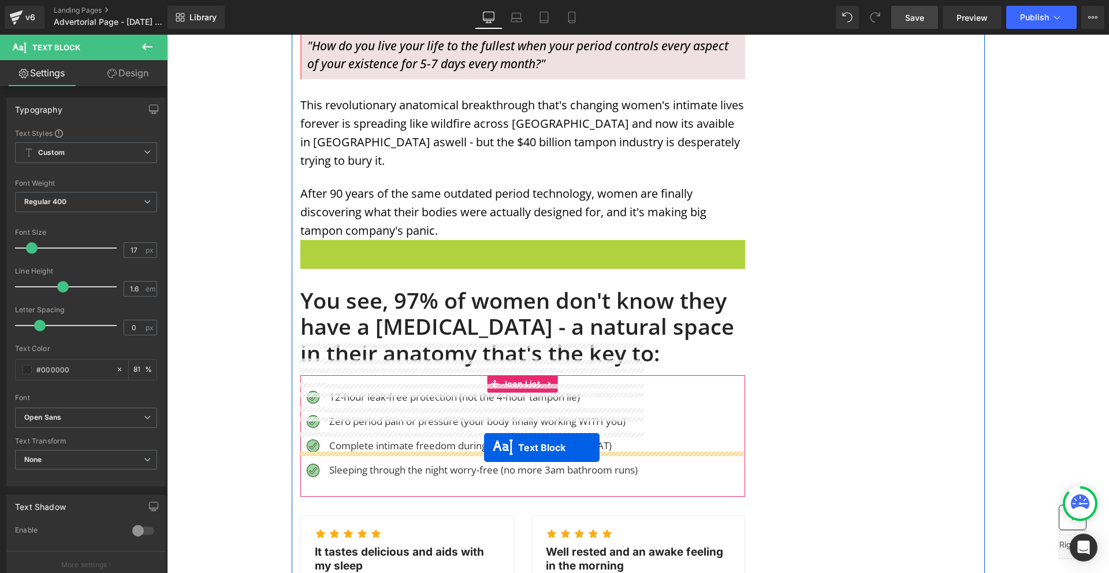
drag, startPoint x: 599, startPoint y: 313, endPoint x: 484, endPoint y: 447, distance: 177.0
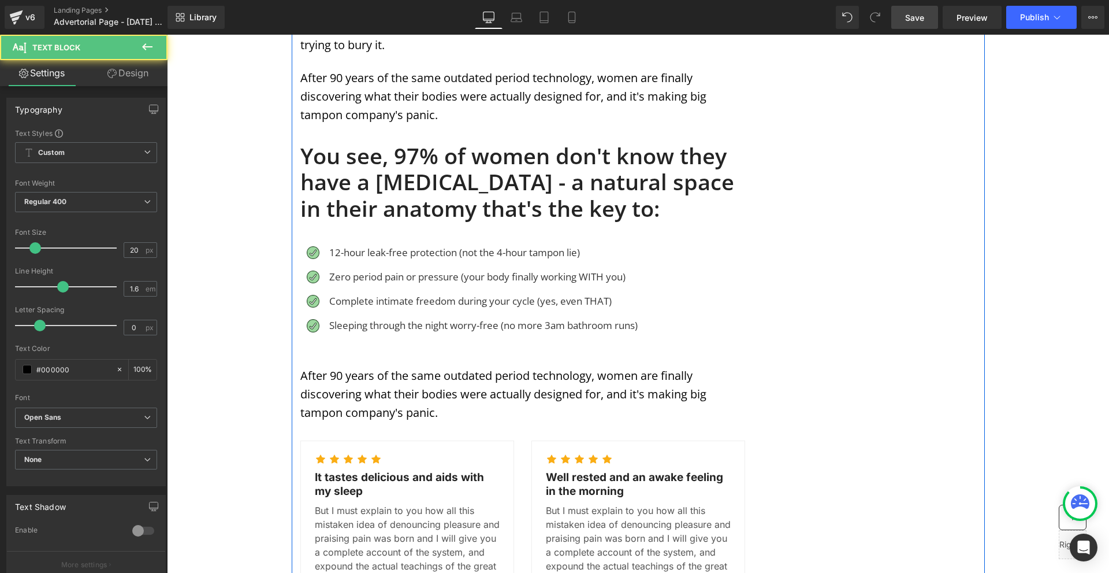
scroll to position [809, 0]
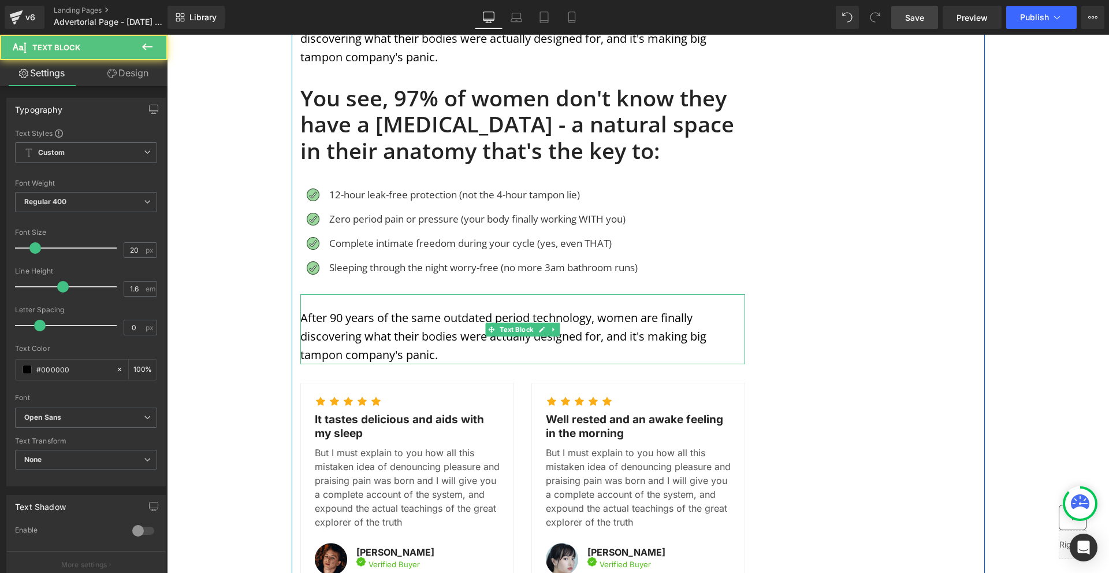
click at [345, 309] on p "After 90 years of the same outdated period technology, women are finally discov…" at bounding box center [522, 336] width 445 height 55
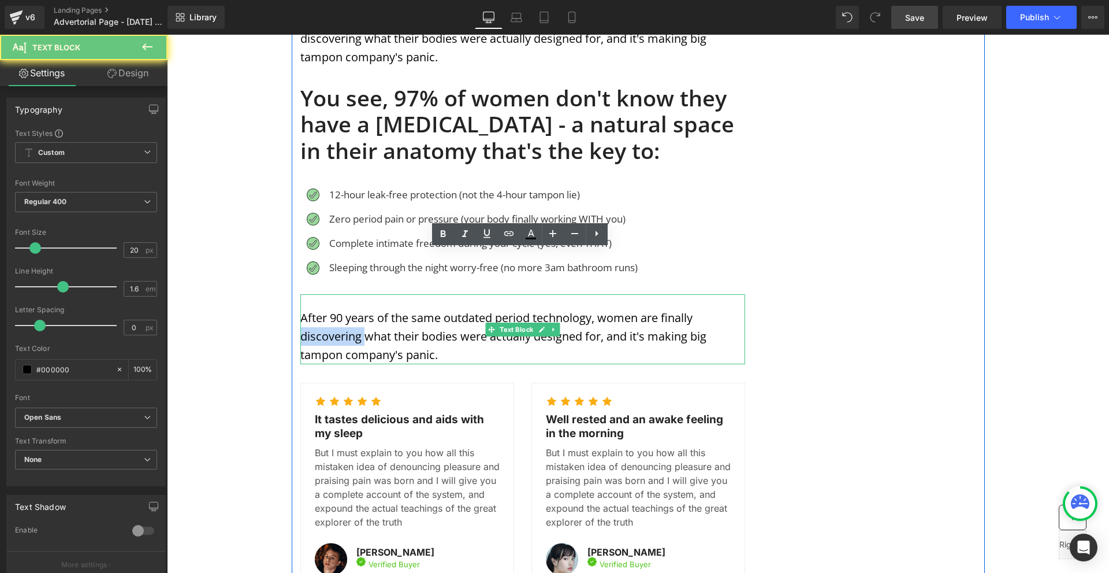
click at [345, 309] on p "After 90 years of the same outdated period technology, women are finally discov…" at bounding box center [522, 336] width 445 height 55
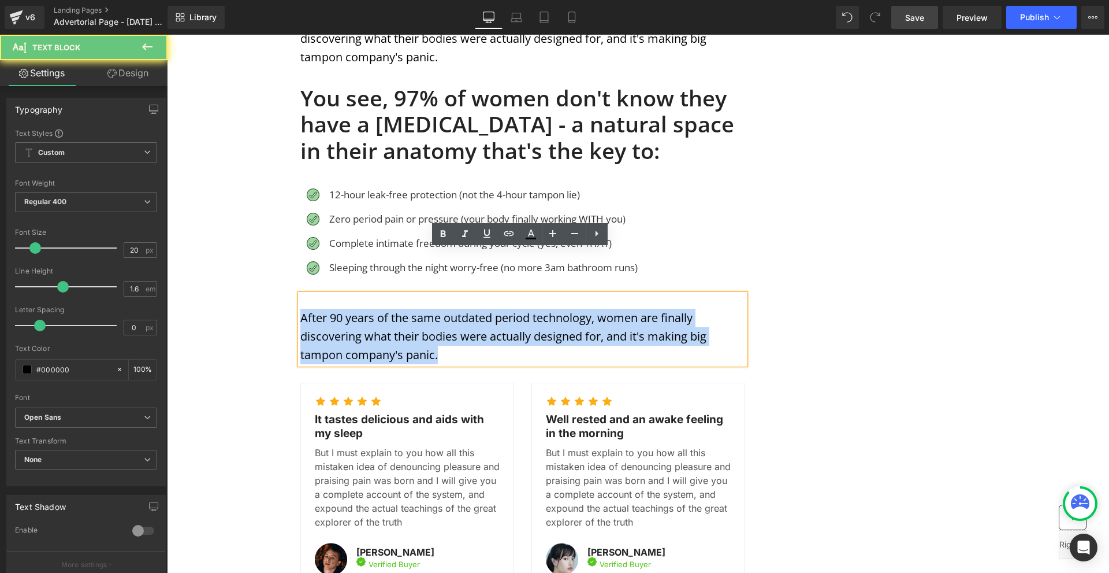
click at [345, 309] on p "After 90 years of the same outdated period technology, women are finally discov…" at bounding box center [522, 336] width 445 height 55
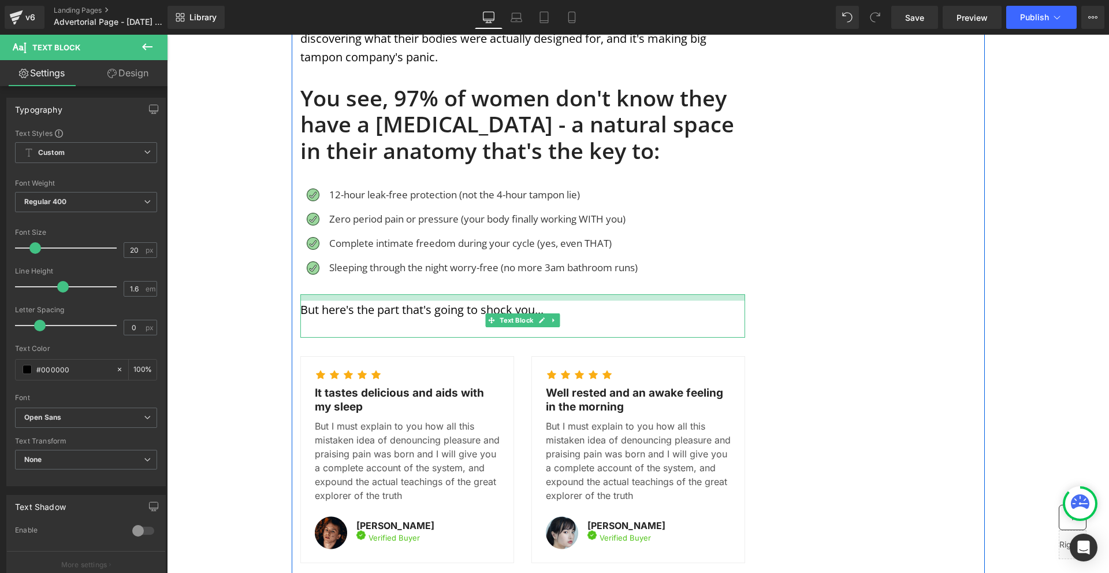
drag, startPoint x: 448, startPoint y: 250, endPoint x: 459, endPoint y: 241, distance: 13.6
click at [459, 241] on div "MENSTRUATION Text Block WOMAN'S HEALTH Text Block Row Image Image Image Row Sha…" at bounding box center [523, 314] width 462 height 1980
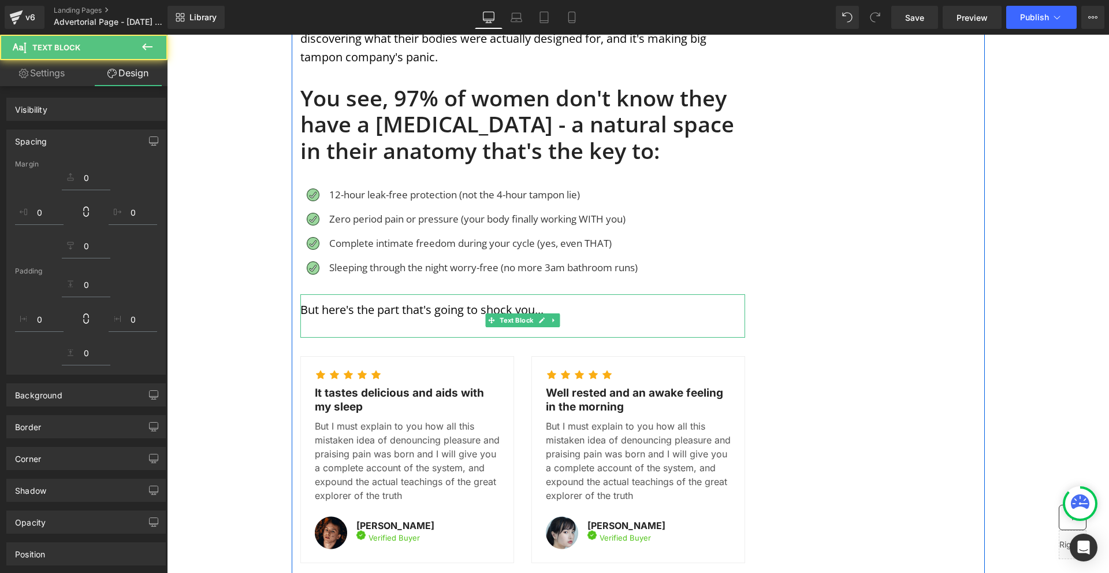
click at [834, 266] on div "MENSTRUATION Text Block WOMAN'S HEALTH Text Block Row Image Image Image Row Sha…" at bounding box center [638, 329] width 693 height 2043
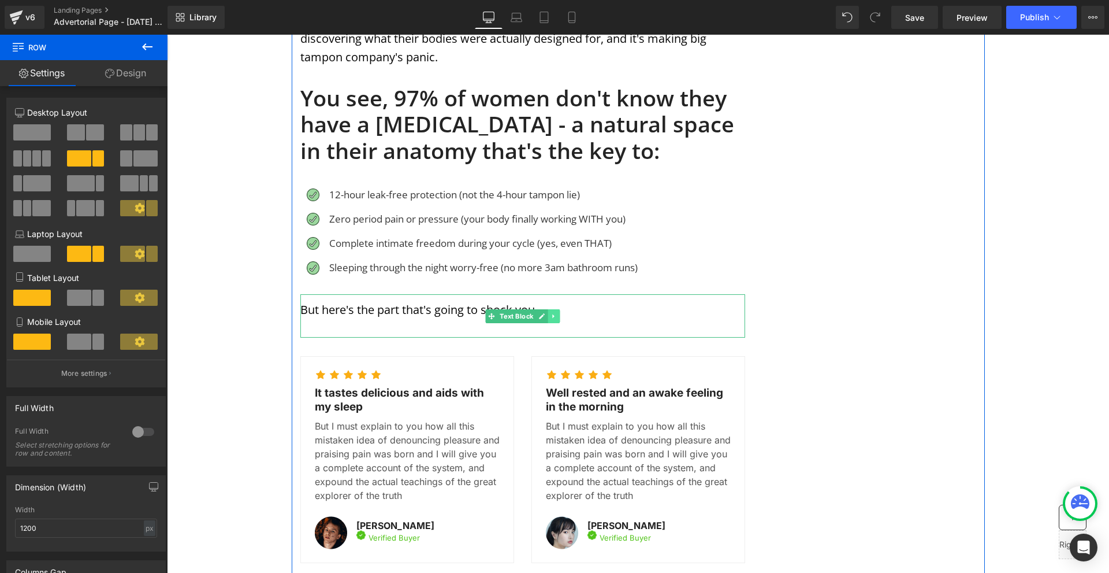
click at [552, 313] on icon at bounding box center [554, 316] width 6 height 7
click at [545, 313] on icon at bounding box center [548, 316] width 6 height 6
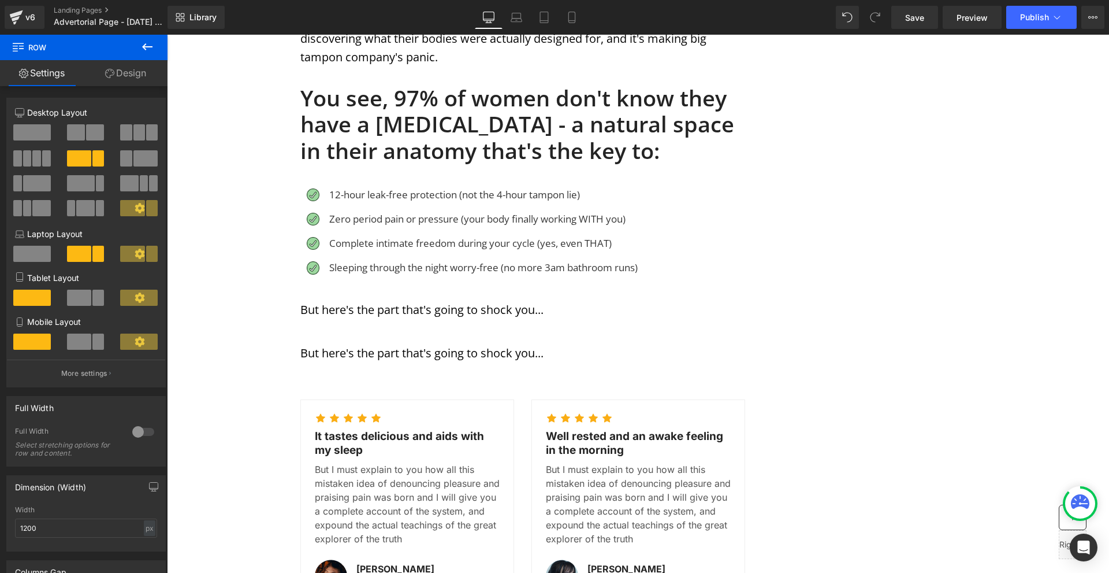
click at [365, 344] on p "But here's the part that's going to shock you..." at bounding box center [522, 353] width 445 height 18
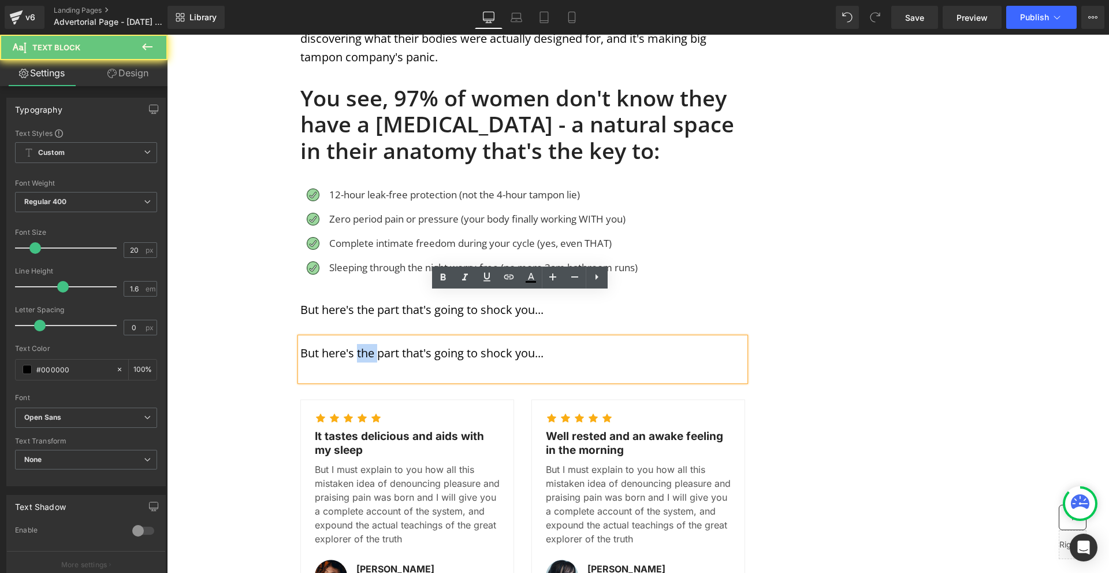
click at [365, 344] on p "But here's the part that's going to shock you..." at bounding box center [522, 353] width 445 height 18
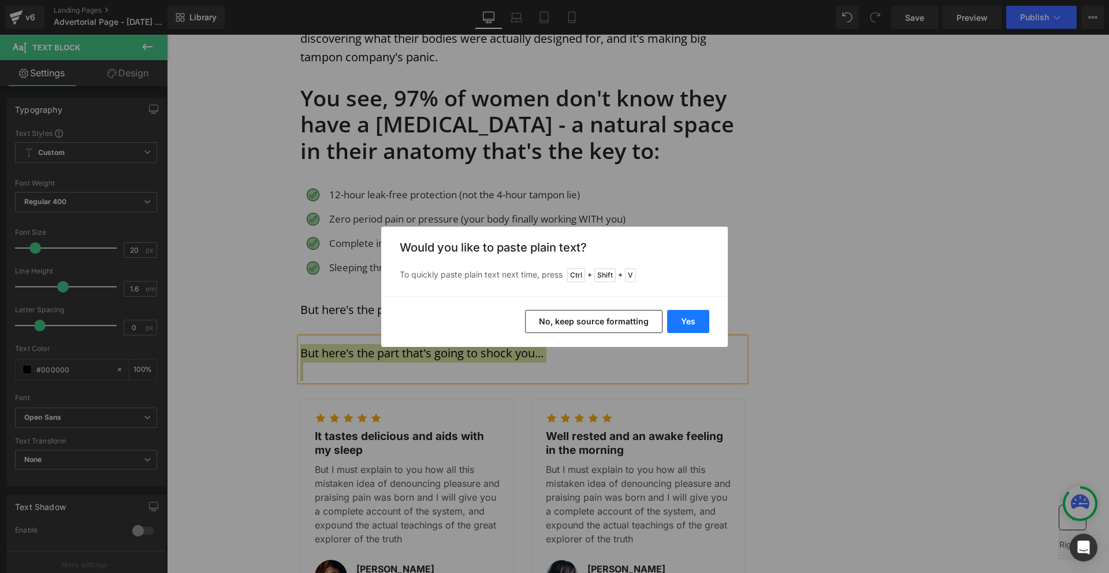
drag, startPoint x: 693, startPoint y: 325, endPoint x: 384, endPoint y: 315, distance: 309.8
click at [693, 325] on button "Yes" at bounding box center [688, 321] width 42 height 23
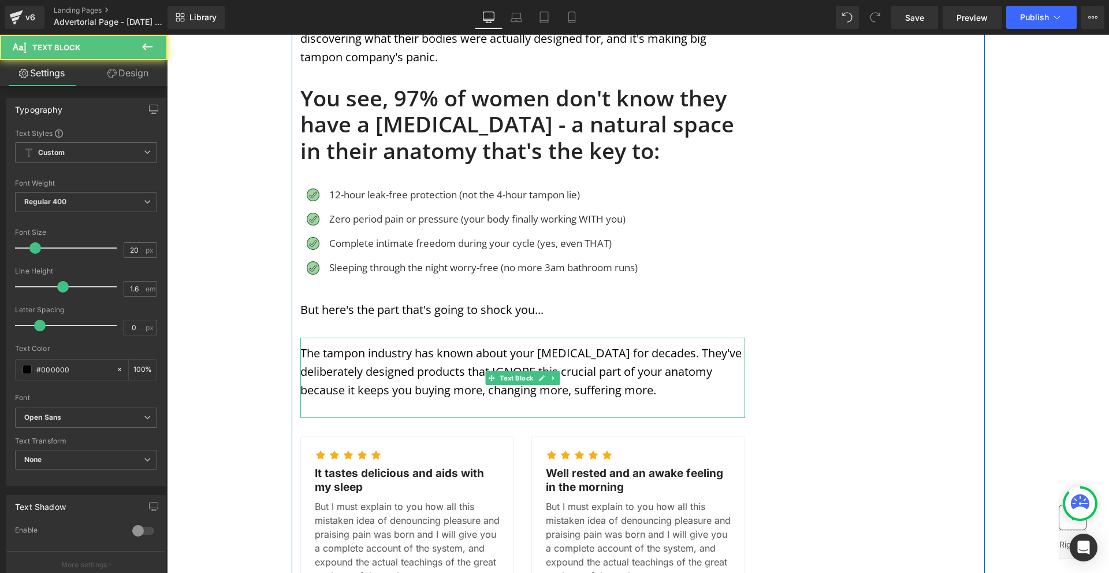
click at [374, 399] on p at bounding box center [522, 408] width 445 height 18
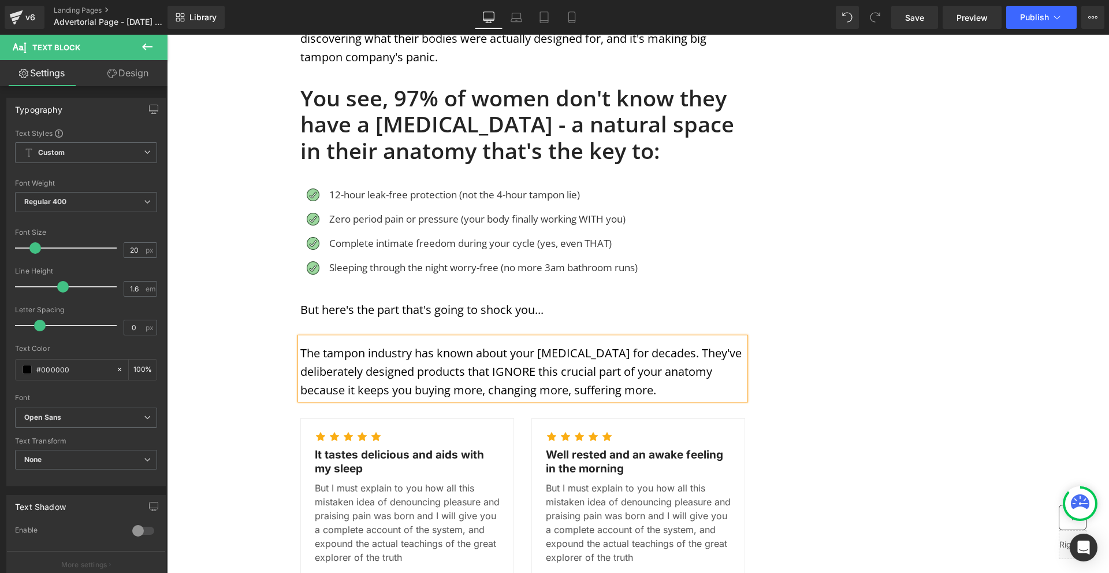
click at [926, 337] on div "MENSTRUATION Text Block WOMAN'S HEALTH Text Block Row Image Image Image Row Sha…" at bounding box center [638, 360] width 693 height 2105
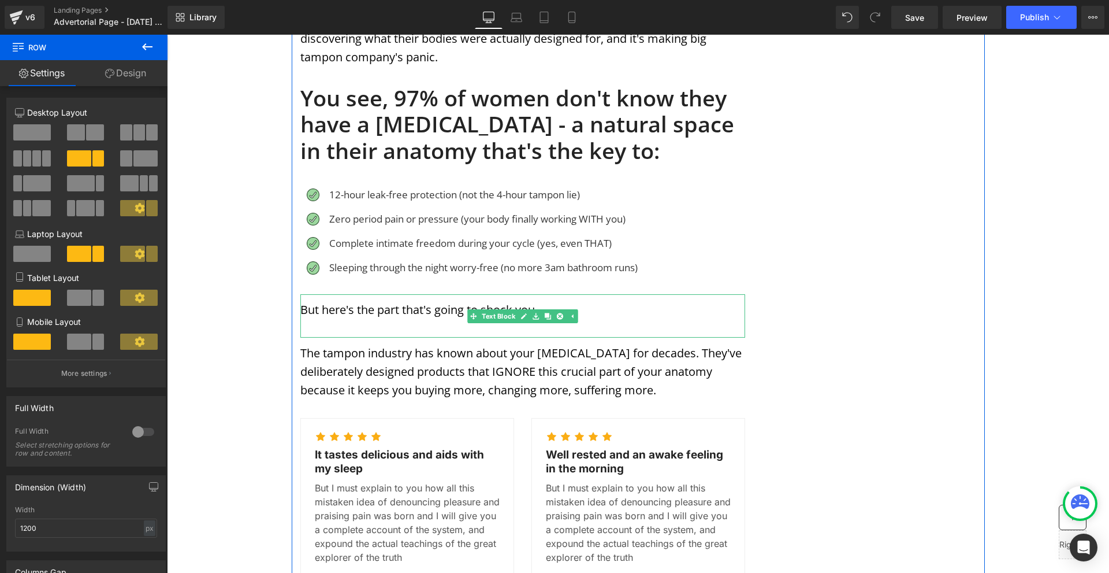
click at [666, 319] on p at bounding box center [522, 328] width 445 height 18
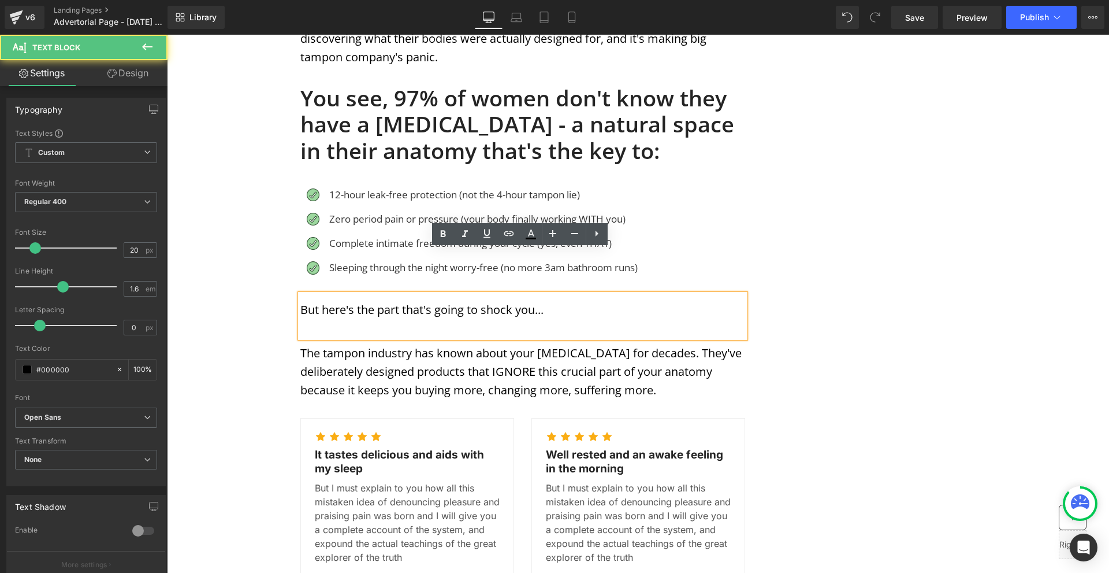
click at [862, 313] on div "MENSTRUATION Text Block WOMAN'S HEALTH Text Block Row Image Image Image Row Sha…" at bounding box center [638, 360] width 693 height 2105
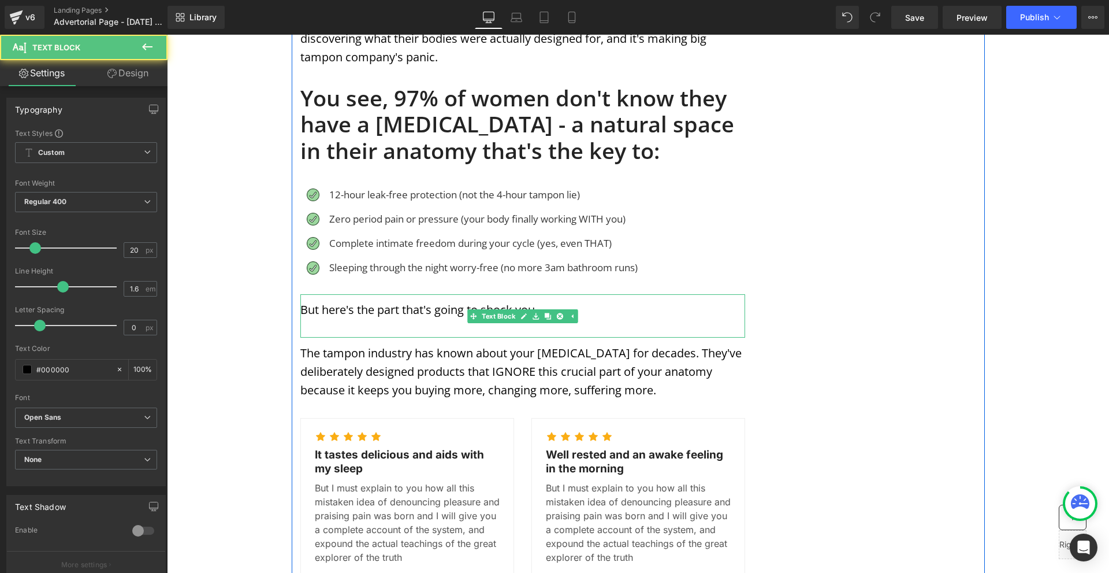
click at [512, 294] on div "But here's the part that's going to shock you... Text Block" at bounding box center [522, 315] width 445 height 43
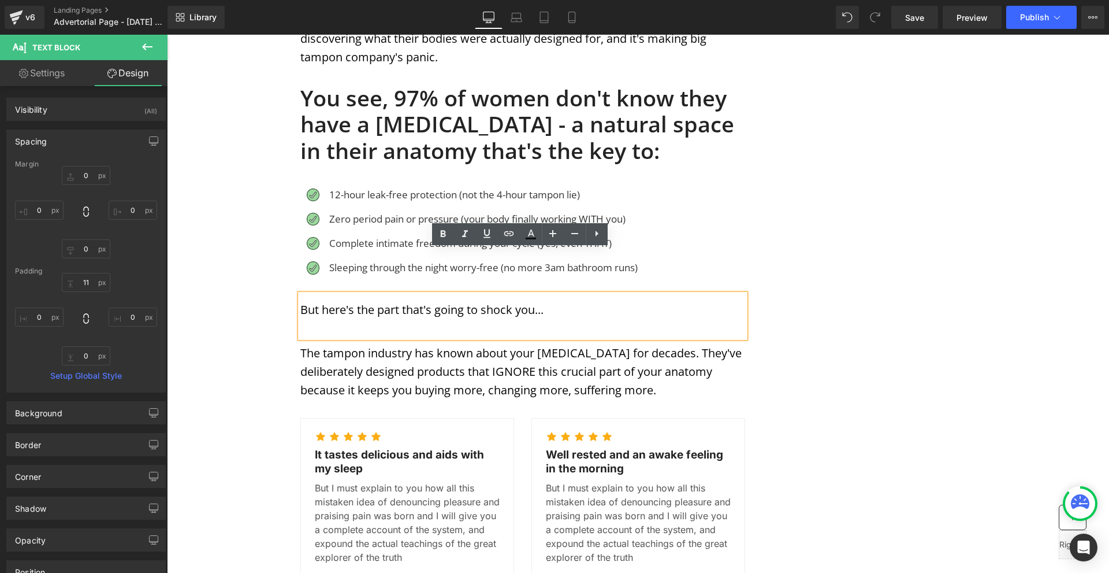
click at [521, 319] on p at bounding box center [522, 328] width 445 height 18
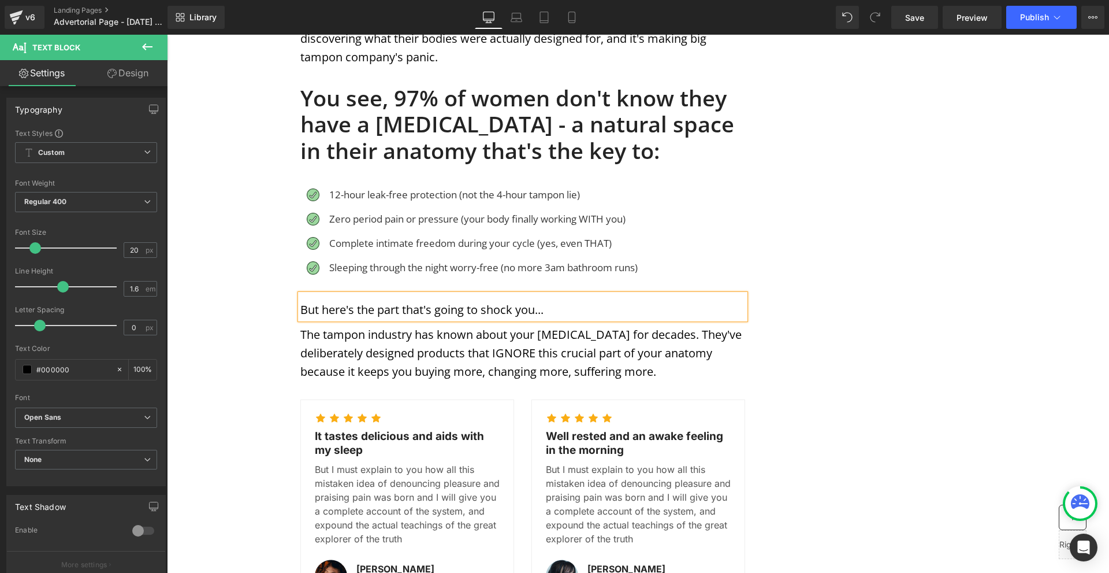
click at [858, 320] on div "MENSTRUATION Text Block WOMAN'S HEALTH Text Block Row Image Image Image Row Sha…" at bounding box center [638, 351] width 693 height 2086
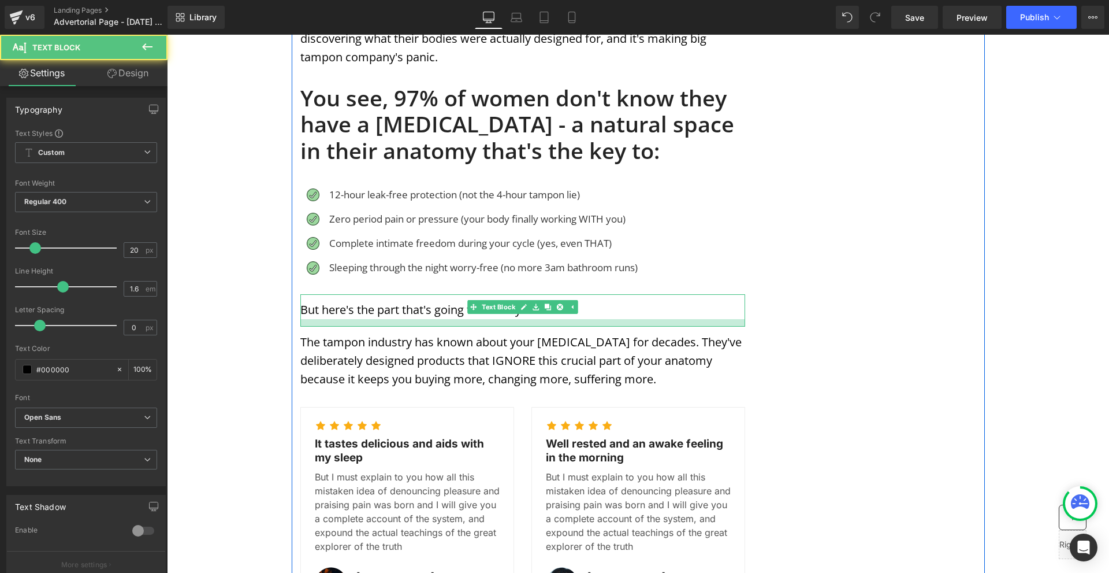
drag, startPoint x: 392, startPoint y: 271, endPoint x: 393, endPoint y: 279, distance: 8.1
click at [393, 319] on div at bounding box center [522, 323] width 445 height 8
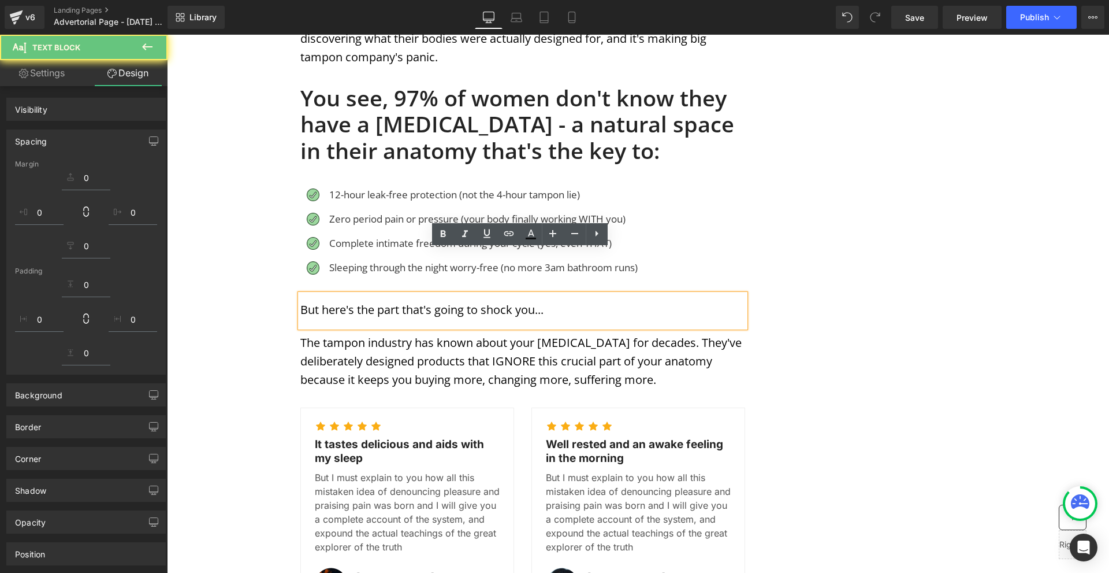
click at [777, 315] on div "MENSTRUATION Text Block WOMAN'S HEALTH Text Block Row Image Image Image Row Sha…" at bounding box center [638, 355] width 693 height 2094
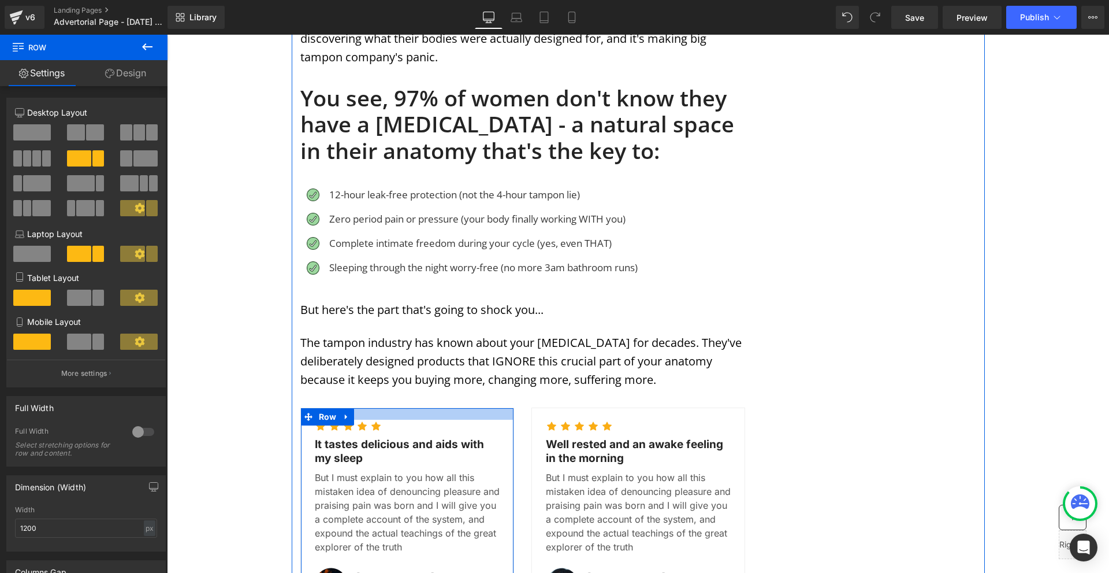
click at [167, 35] on div "32px" at bounding box center [167, 35] width 0 height 0
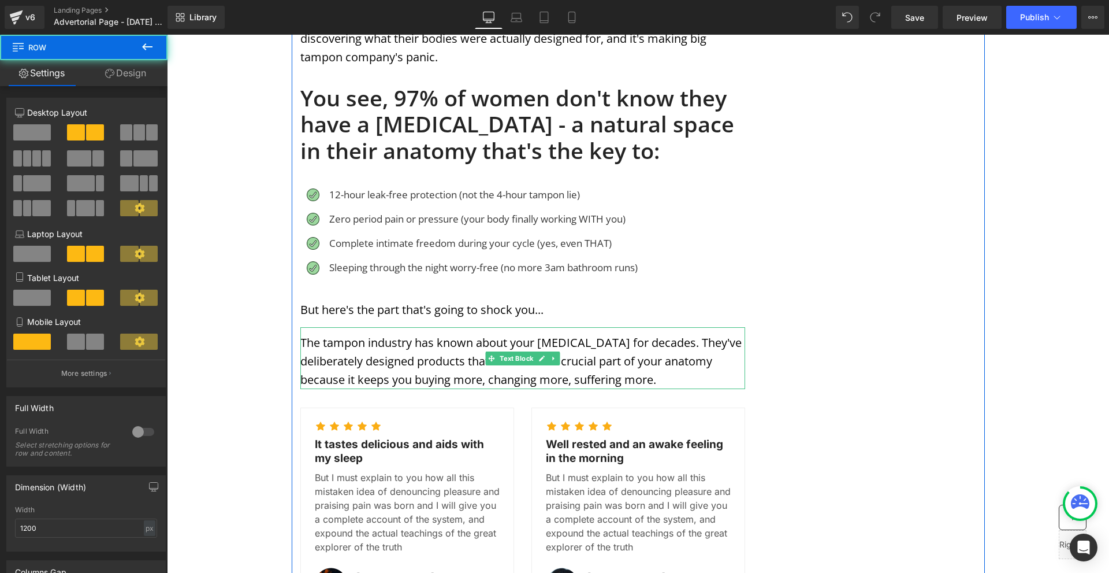
click at [355, 333] on p "The tampon industry has known about your [MEDICAL_DATA] for decades. They've de…" at bounding box center [522, 360] width 445 height 55
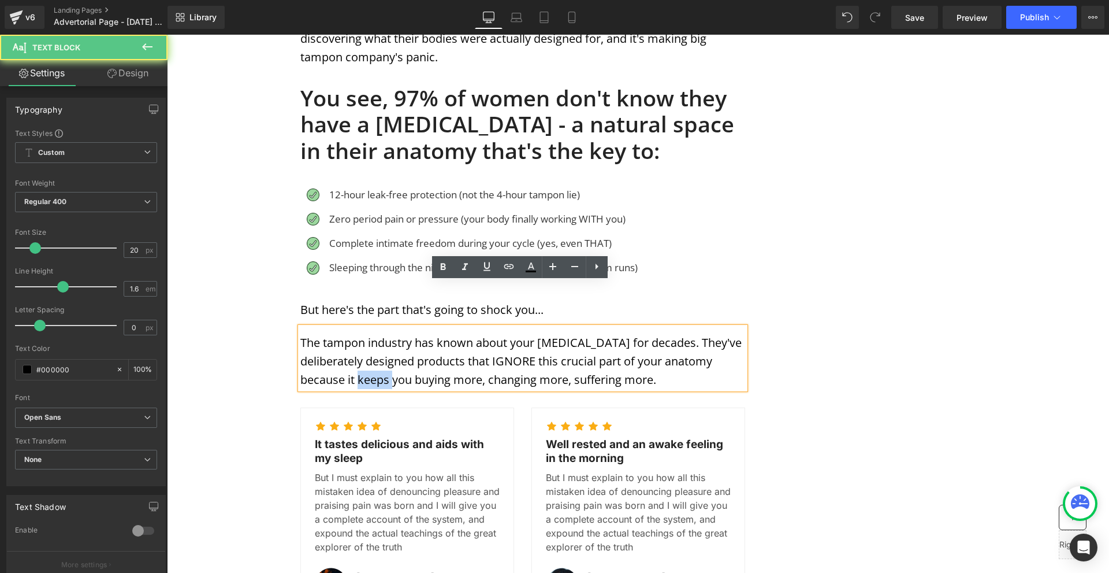
click at [355, 333] on p "The tampon industry has known about your [MEDICAL_DATA] for decades. They've de…" at bounding box center [522, 360] width 445 height 55
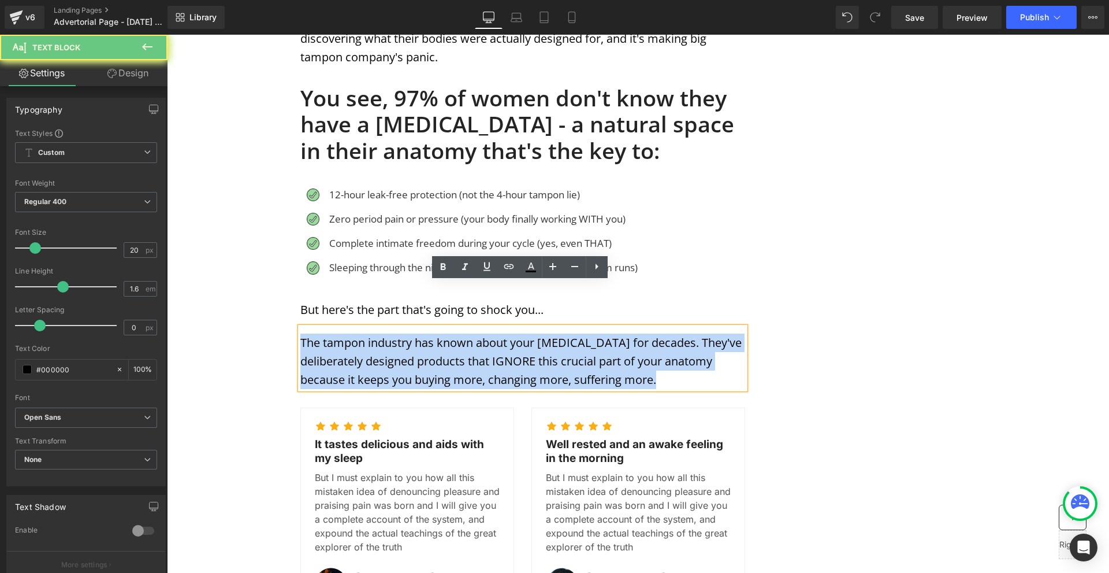
click at [355, 333] on p "The tampon industry has known about your [MEDICAL_DATA] for decades. They've de…" at bounding box center [522, 360] width 445 height 55
click at [693, 333] on p "The tampon industry has known about your [MEDICAL_DATA] for decades. They've de…" at bounding box center [522, 360] width 445 height 55
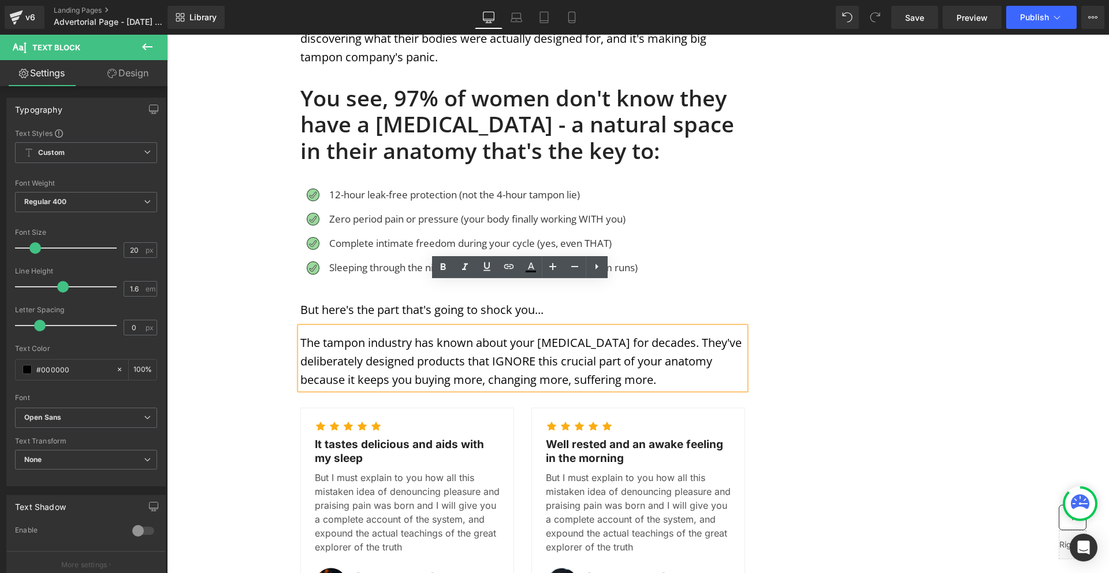
click at [811, 302] on div "MENSTRUATION Text Block WOMAN'S HEALTH Text Block Row Image Image Image Row Sha…" at bounding box center [638, 355] width 693 height 2094
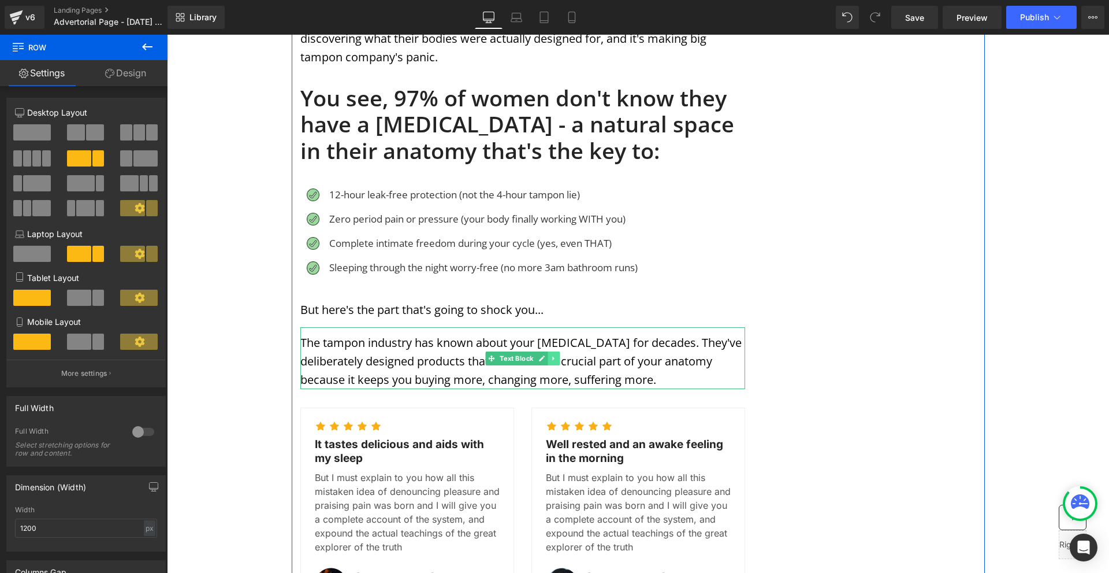
click at [552, 355] on icon at bounding box center [554, 358] width 6 height 7
click at [547, 355] on icon at bounding box center [548, 358] width 6 height 7
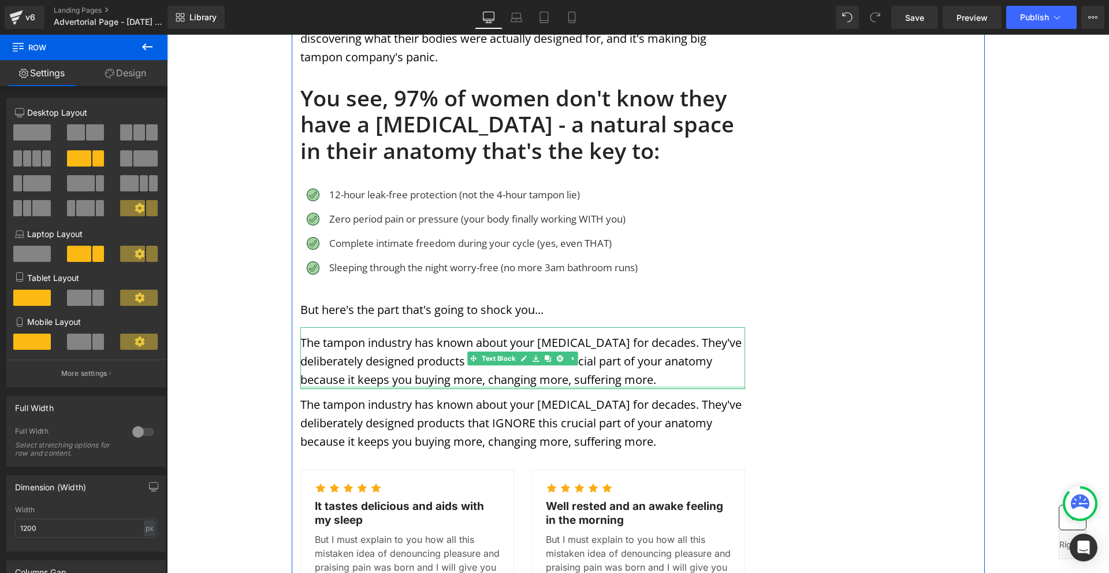
click at [449, 395] on p "The tampon industry has known about your [MEDICAL_DATA] for decades. They've de…" at bounding box center [522, 422] width 445 height 55
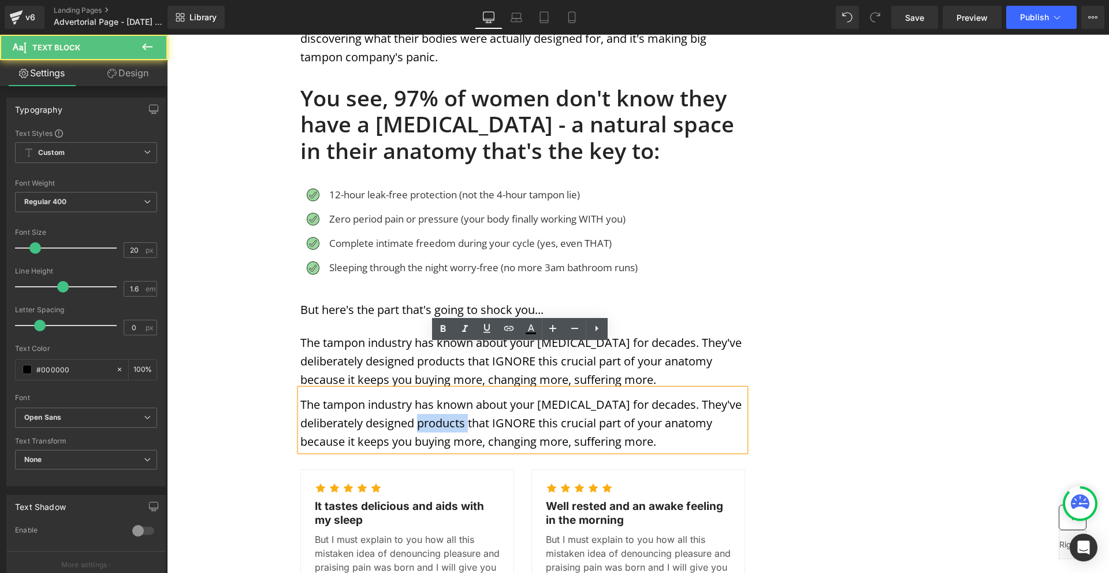
click at [449, 395] on p "The tampon industry has known about your [MEDICAL_DATA] for decades. They've de…" at bounding box center [522, 422] width 445 height 55
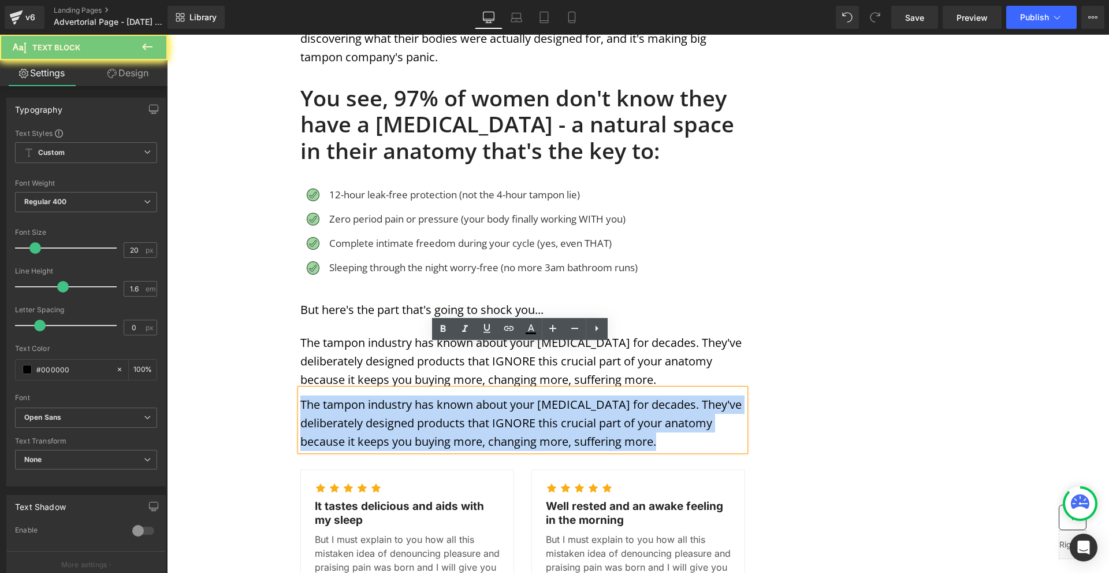
click at [449, 395] on p "The tampon industry has known about your [MEDICAL_DATA] for decades. They've de…" at bounding box center [522, 422] width 445 height 55
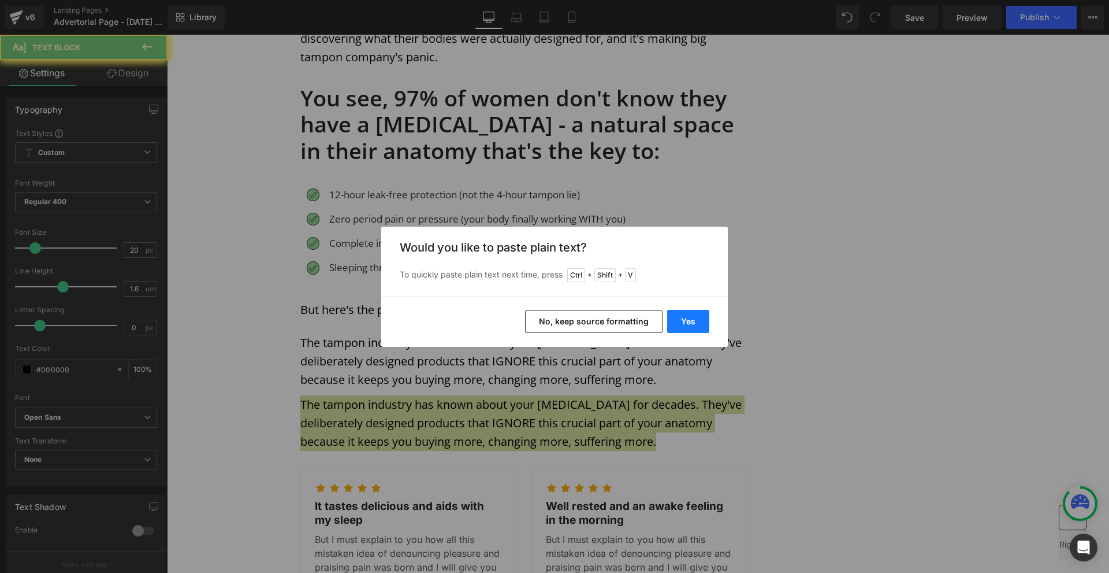
click at [698, 320] on button "Yes" at bounding box center [688, 321] width 42 height 23
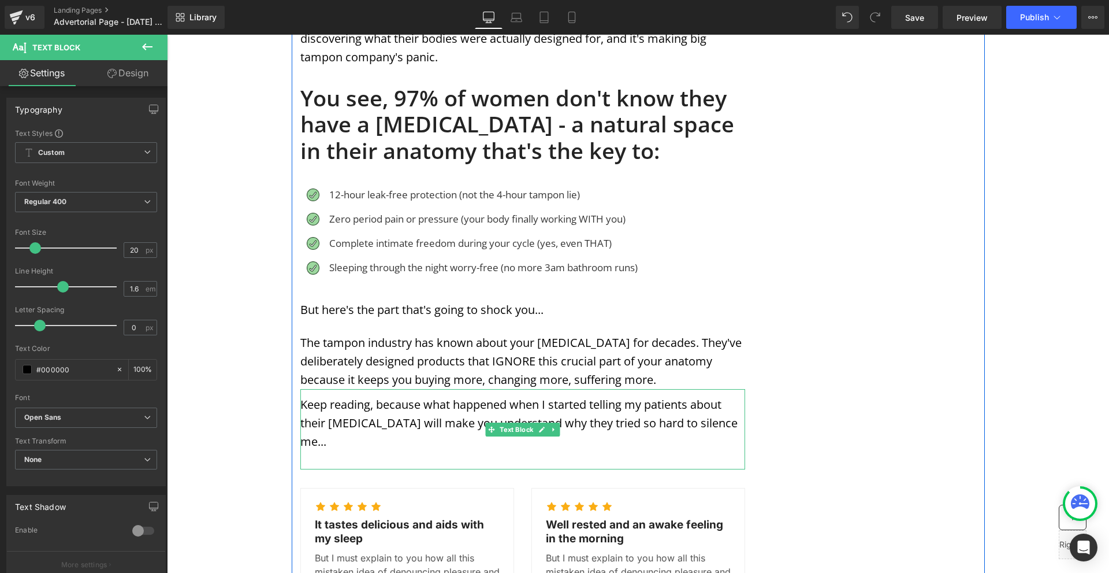
click at [340, 451] on p at bounding box center [522, 460] width 445 height 18
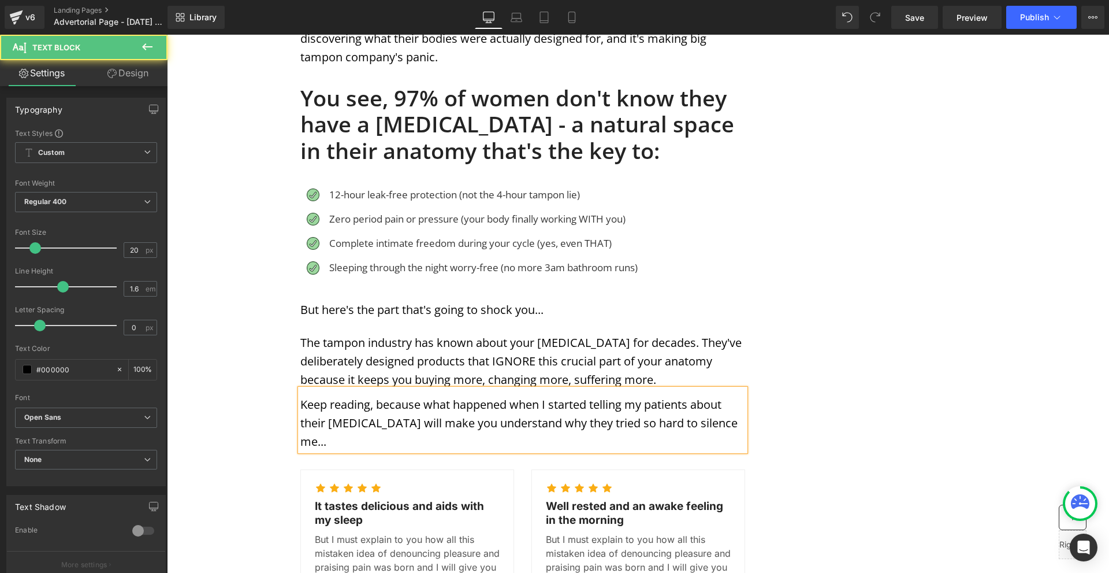
click at [709, 401] on p "Keep reading, because what happened when I started telling my patients about th…" at bounding box center [522, 422] width 445 height 55
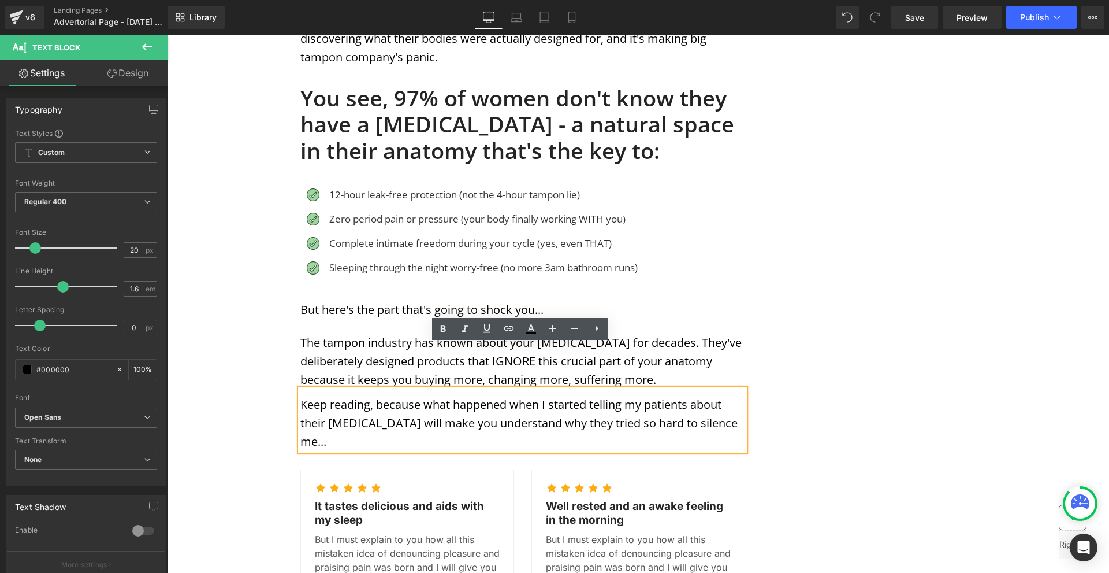
click at [857, 407] on div "MENSTRUATION Text Block WOMAN'S HEALTH Text Block Row Image Image Image Row Sha…" at bounding box center [638, 386] width 693 height 2156
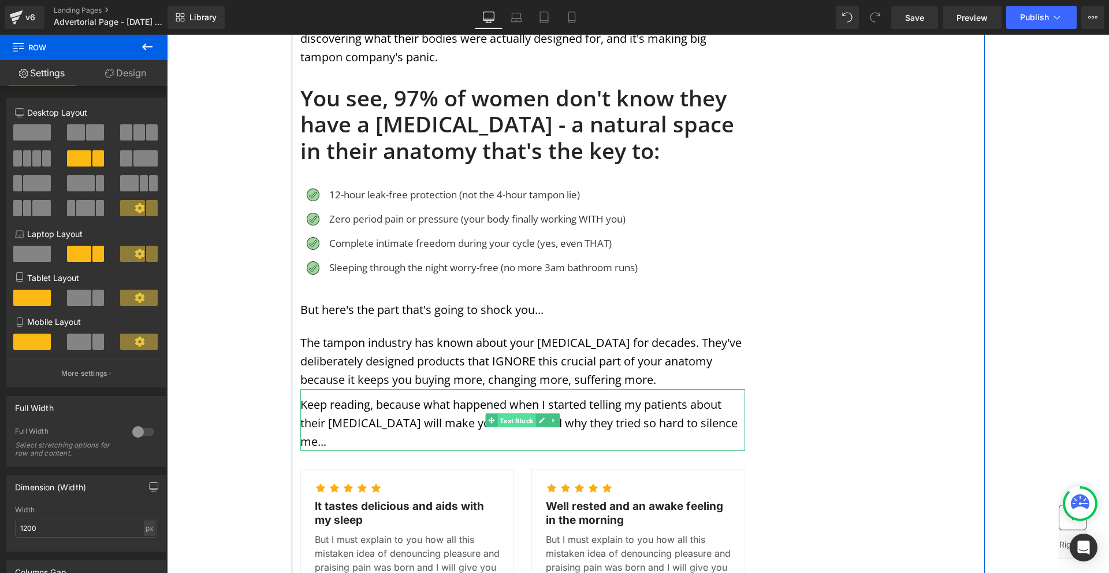
click at [508, 414] on span "Text Block" at bounding box center [516, 421] width 38 height 14
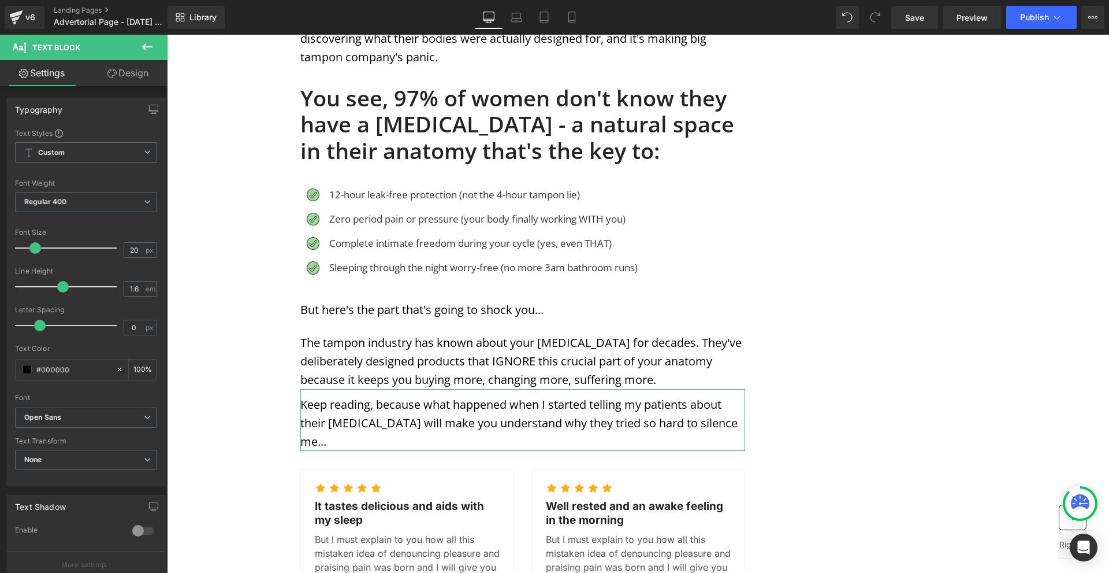
click at [154, 76] on link "Design" at bounding box center [128, 73] width 84 height 26
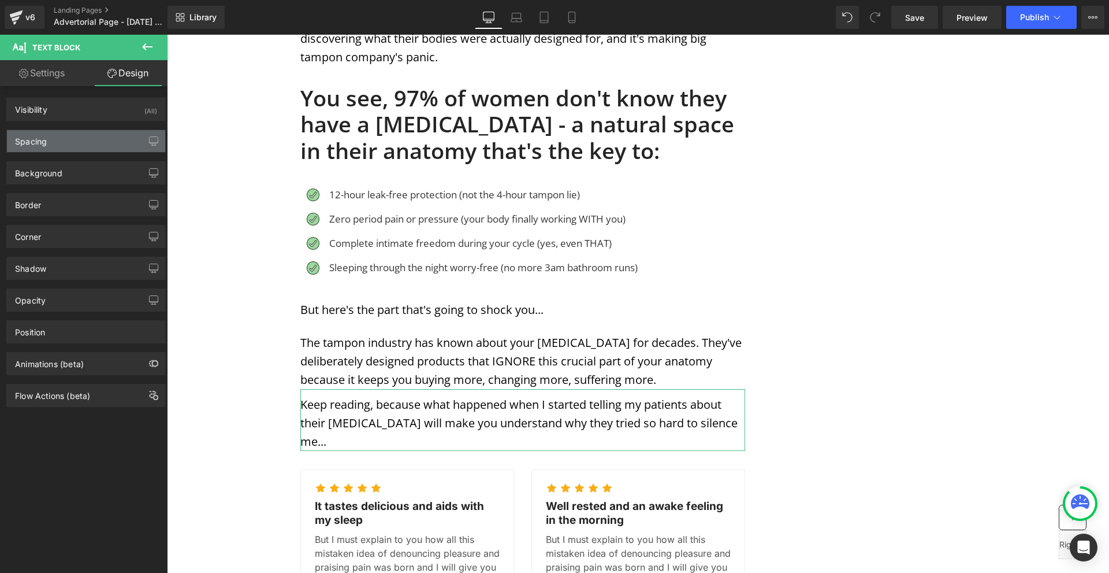
click at [55, 149] on div "Spacing" at bounding box center [86, 141] width 158 height 22
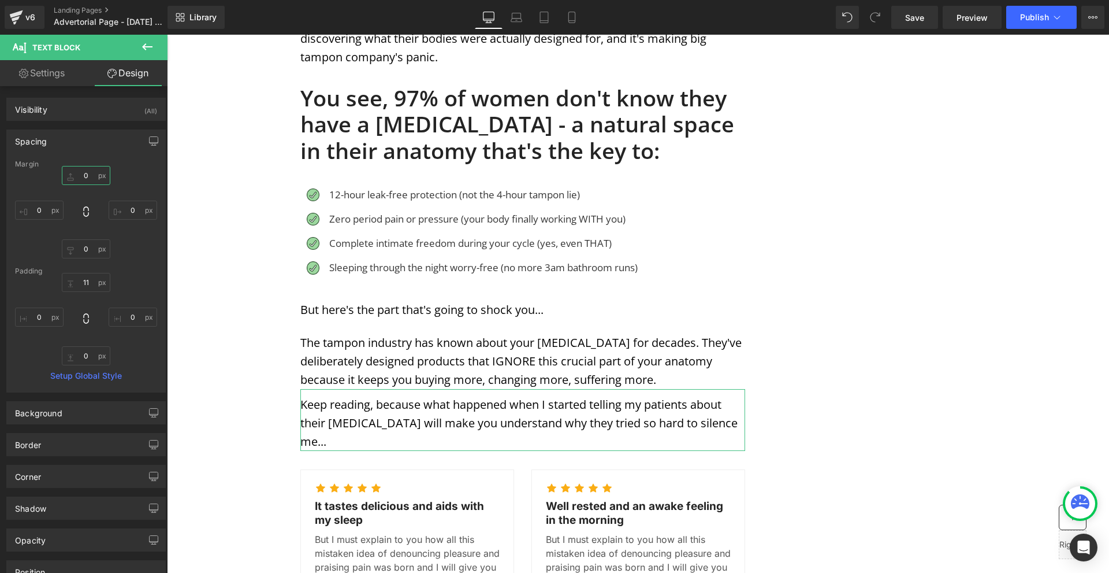
click at [72, 171] on input "0" at bounding box center [86, 175] width 49 height 19
type input "40"
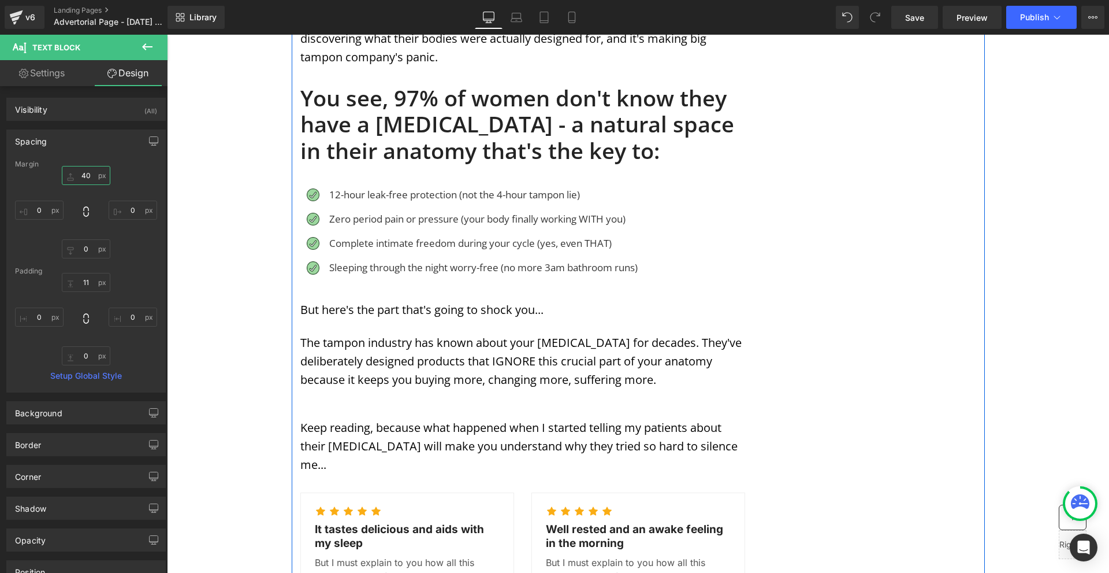
scroll to position [867, 0]
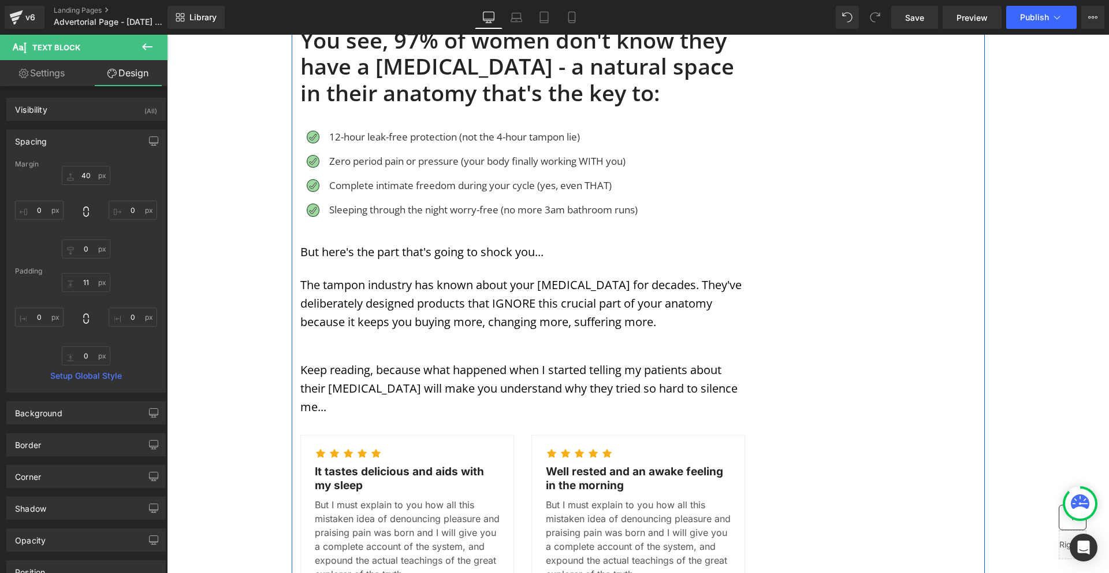
click at [397, 276] on p "The tampon industry has known about your [MEDICAL_DATA] for decades. They've de…" at bounding box center [522, 303] width 445 height 55
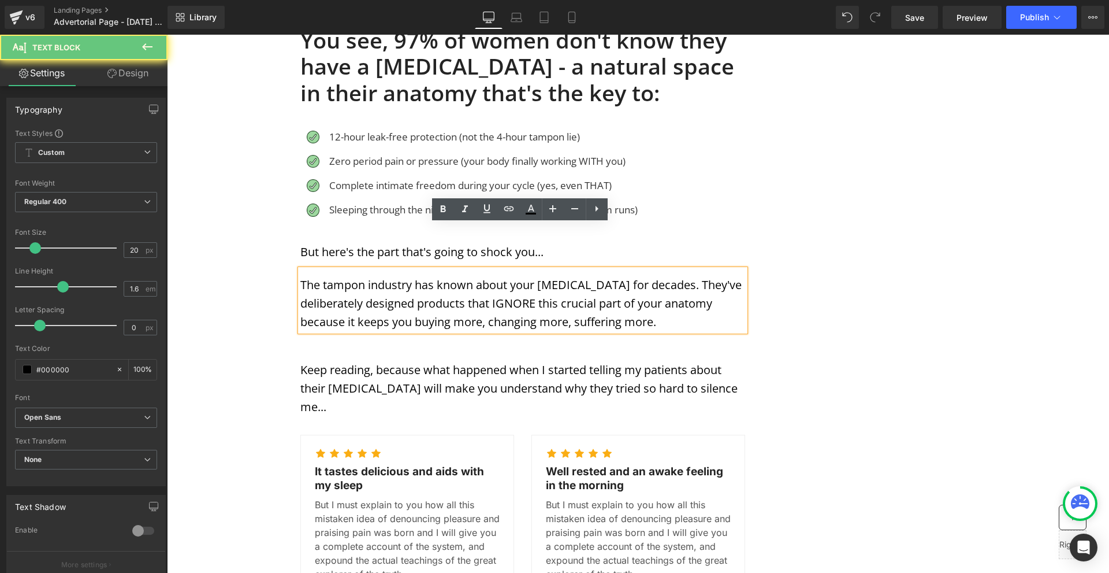
click at [397, 276] on p "The tampon industry has known about your [MEDICAL_DATA] for decades. They've de…" at bounding box center [522, 303] width 445 height 55
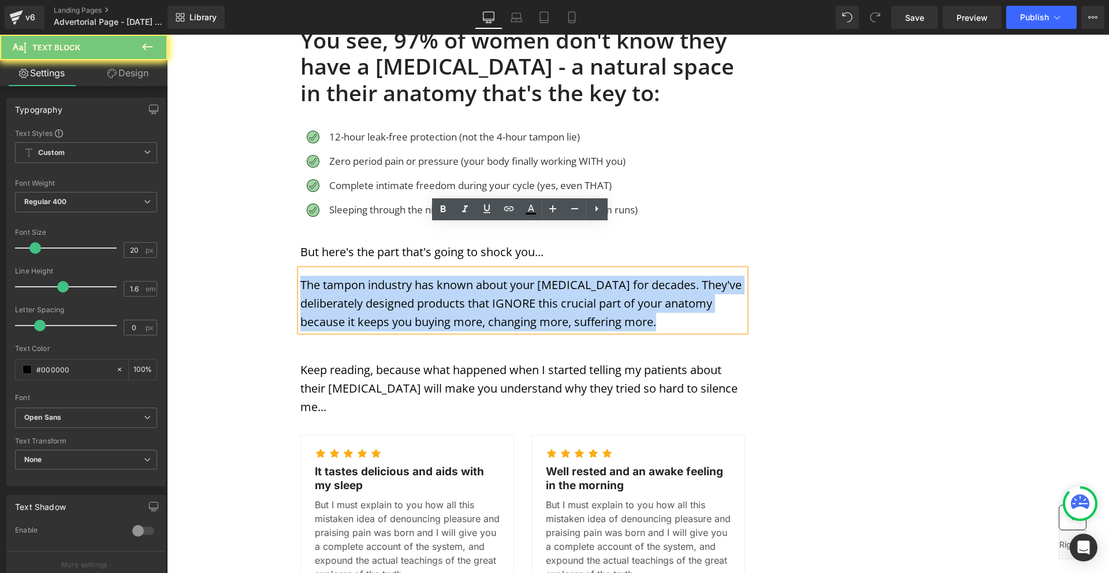
click at [397, 276] on p "The tampon industry has known about your [MEDICAL_DATA] for decades. They've de…" at bounding box center [522, 303] width 445 height 55
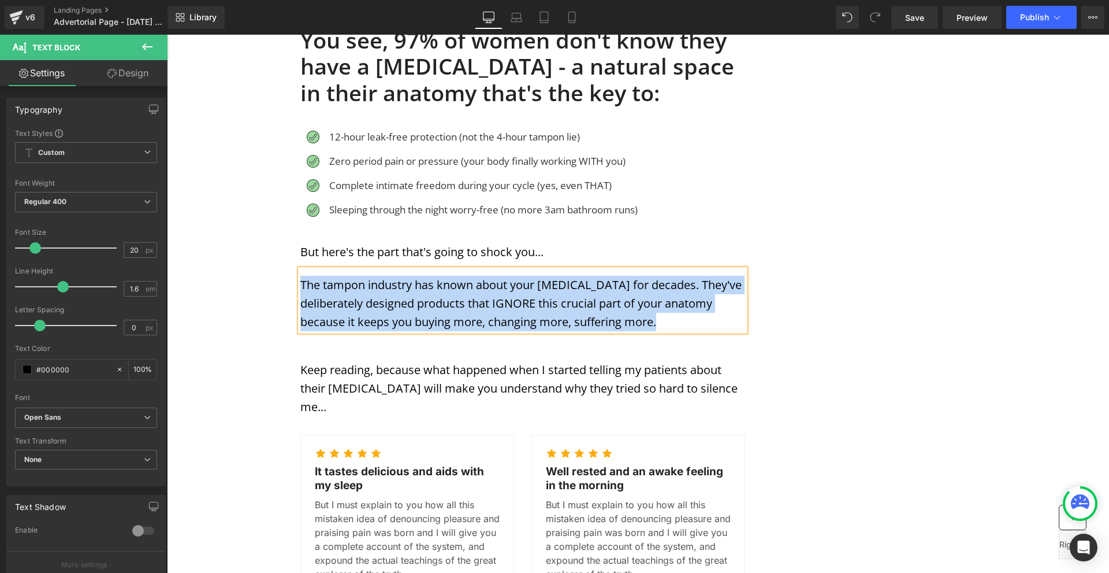
click at [802, 225] on div "MENSTRUATION Text Block WOMAN'S HEALTH Text Block Row Image Image Image Row Sha…" at bounding box center [638, 339] width 693 height 2179
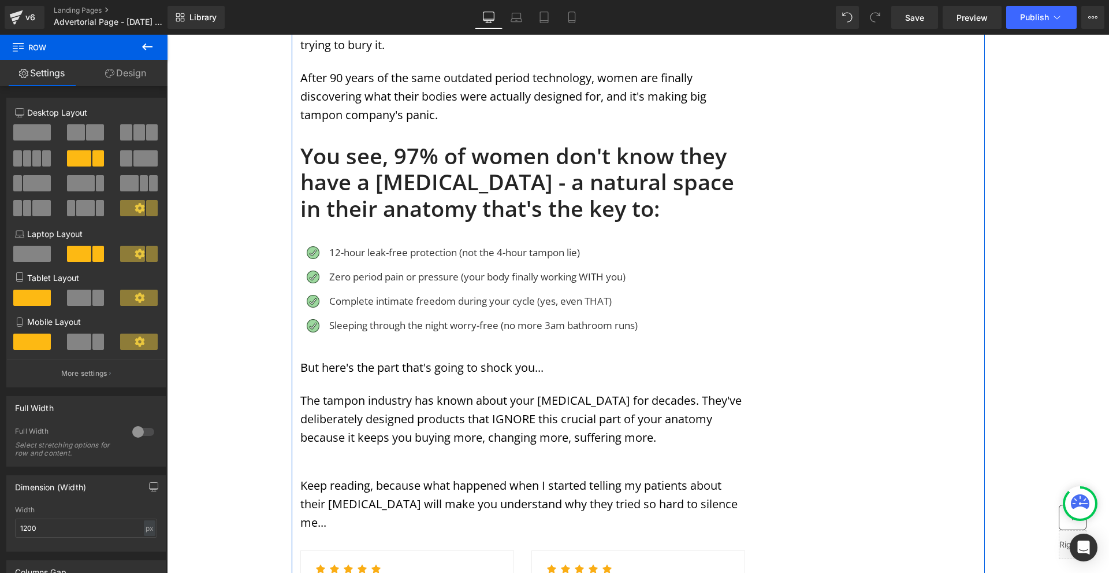
scroll to position [809, 0]
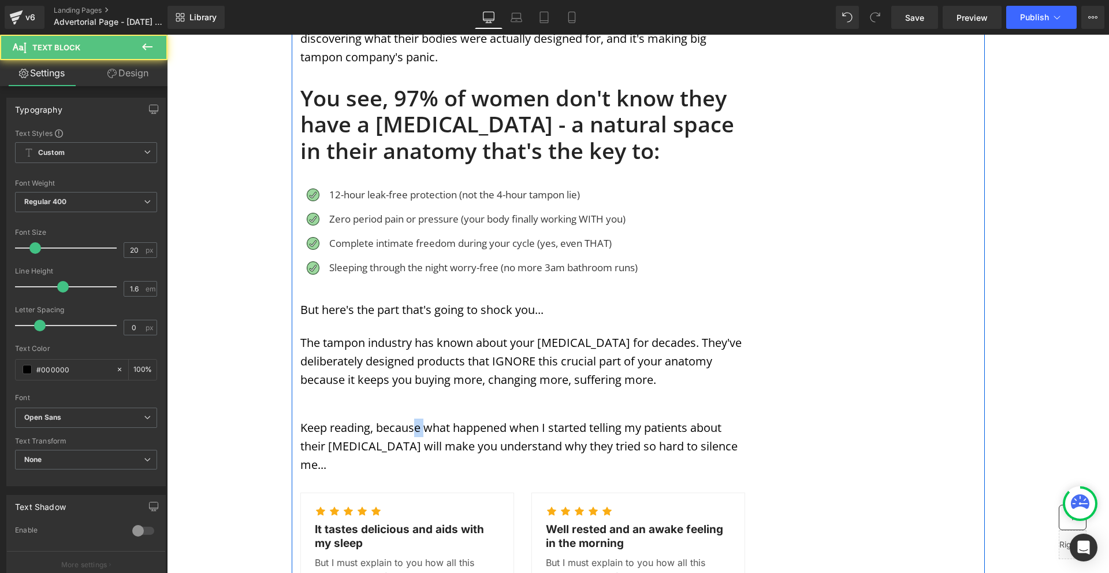
drag, startPoint x: 412, startPoint y: 370, endPoint x: 423, endPoint y: 360, distance: 14.7
click at [423, 360] on div "MENSTRUATION Text Block WOMAN'S HEALTH Text Block Row Image Image Image Row Sha…" at bounding box center [523, 382] width 462 height 2117
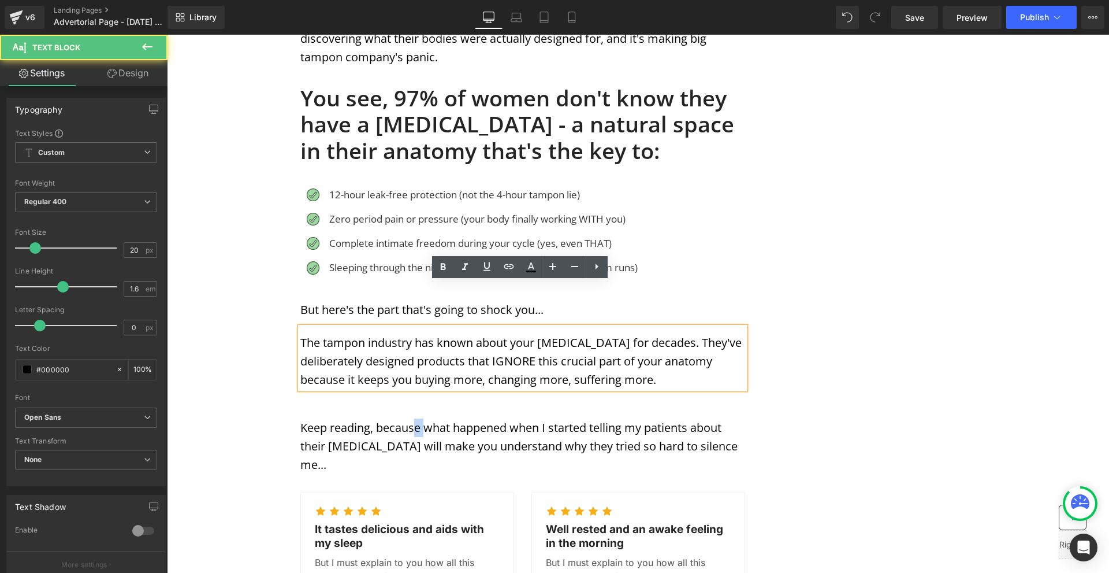
click at [895, 379] on div "MENSTRUATION Text Block WOMAN'S HEALTH Text Block Row Image Image Image Row Sha…" at bounding box center [638, 397] width 693 height 2179
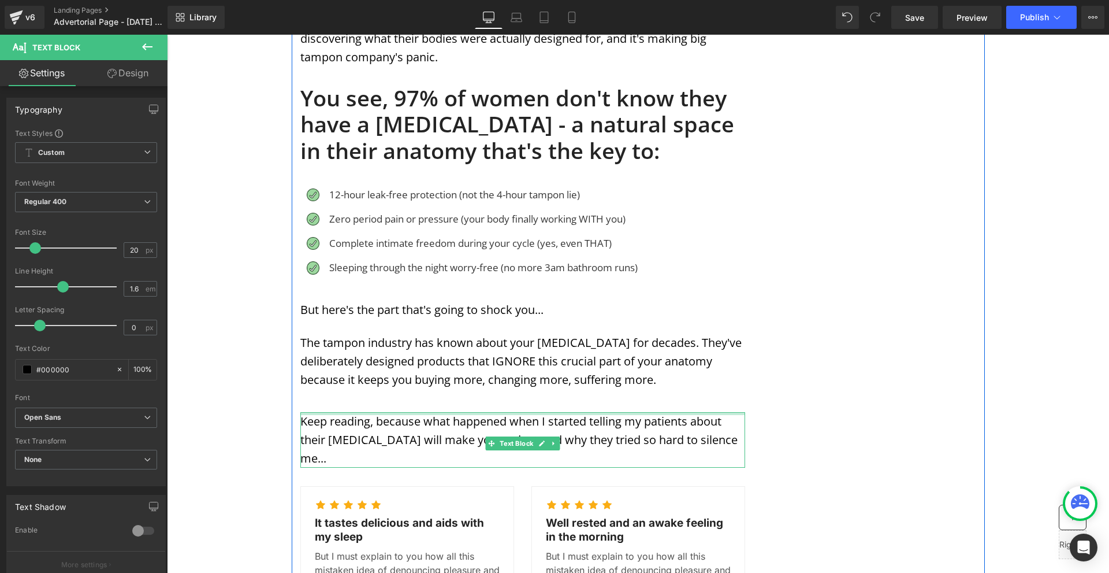
drag, startPoint x: 661, startPoint y: 367, endPoint x: 671, endPoint y: 356, distance: 14.8
click at [671, 356] on div "MENSTRUATION Text Block WOMAN'S HEALTH Text Block Row Image Image Image Row Sha…" at bounding box center [523, 379] width 462 height 2110
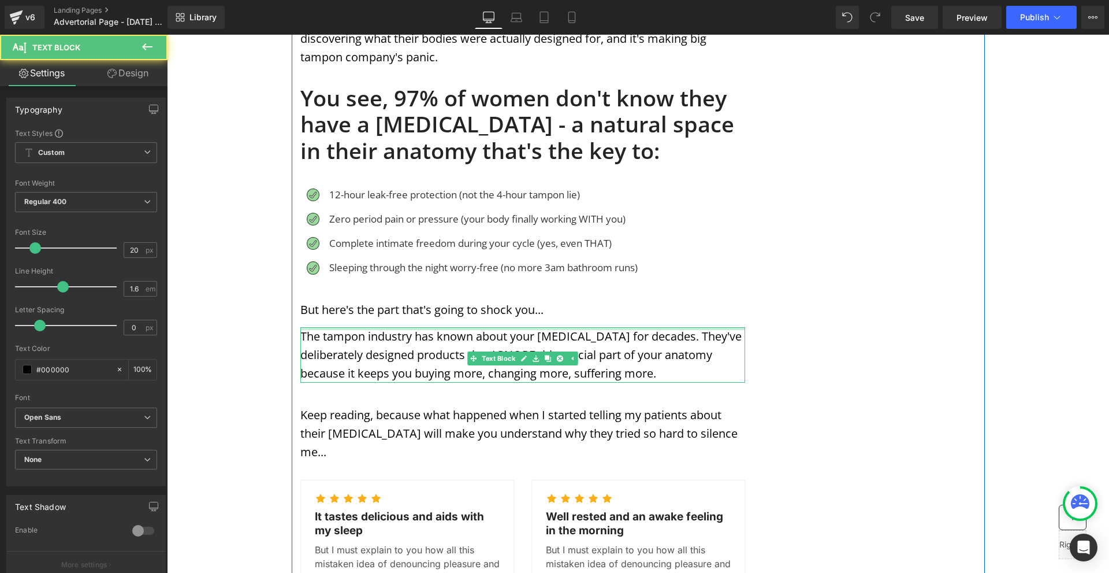
drag, startPoint x: 519, startPoint y: 283, endPoint x: 538, endPoint y: 273, distance: 21.2
click at [538, 273] on div "MENSTRUATION Text Block WOMAN'S HEALTH Text Block Row Image Image Image Row Sha…" at bounding box center [523, 376] width 462 height 2104
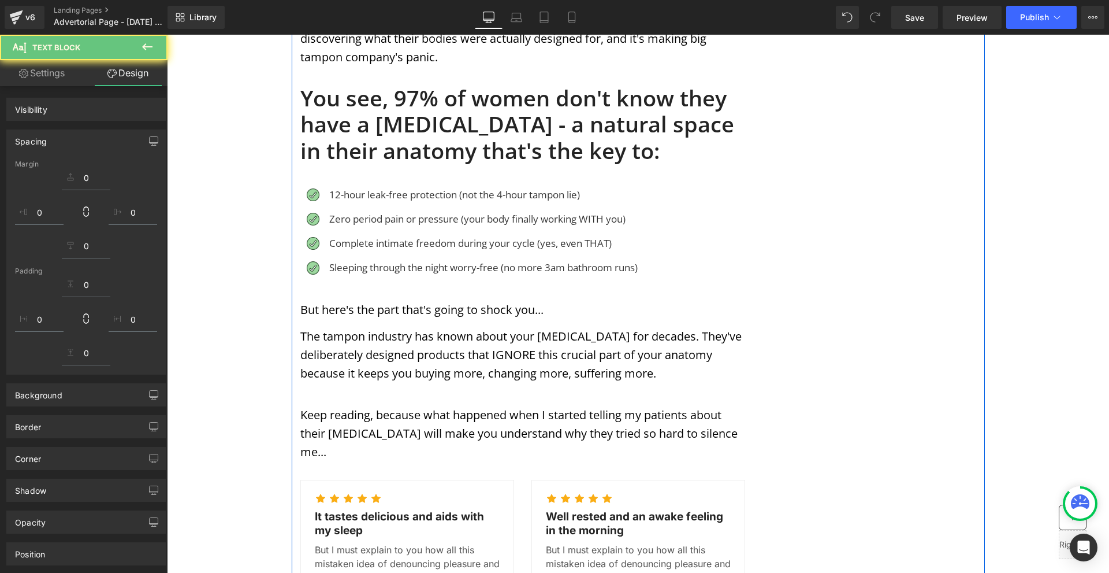
click at [858, 344] on div "MENSTRUATION Text Block WOMAN'S HEALTH Text Block Row Image Image Image Row Sha…" at bounding box center [638, 391] width 693 height 2166
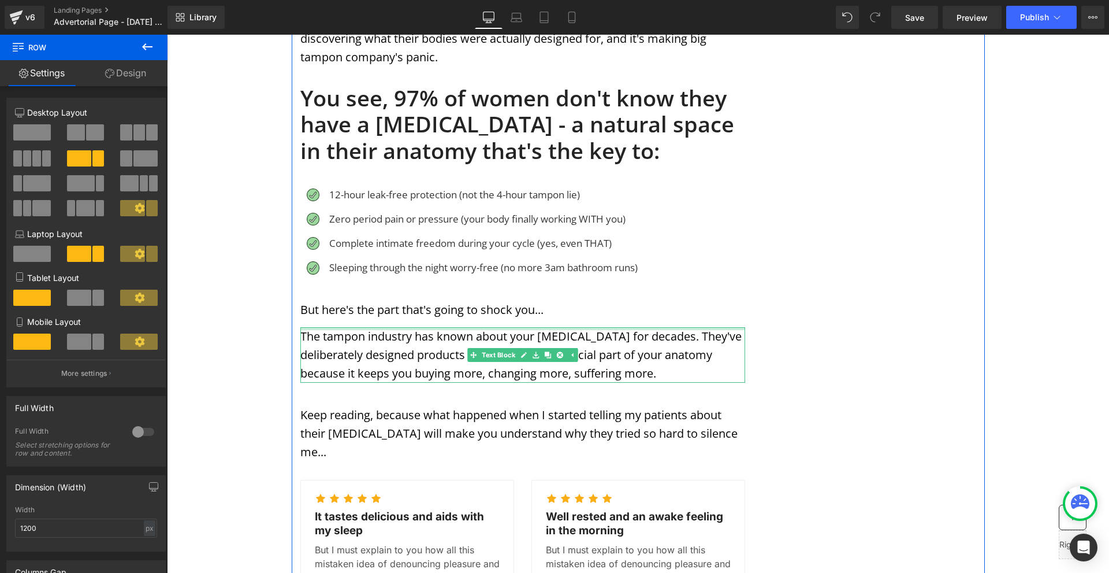
click at [167, 35] on div at bounding box center [167, 35] width 0 height 0
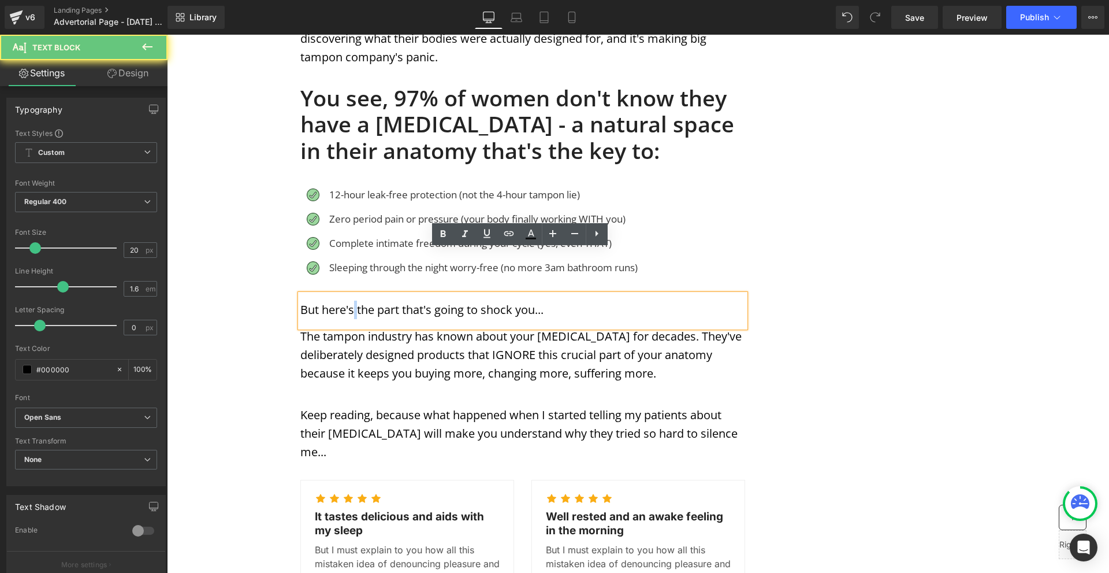
click at [352, 300] on p "But here's the part that's going to shock you..." at bounding box center [522, 309] width 445 height 18
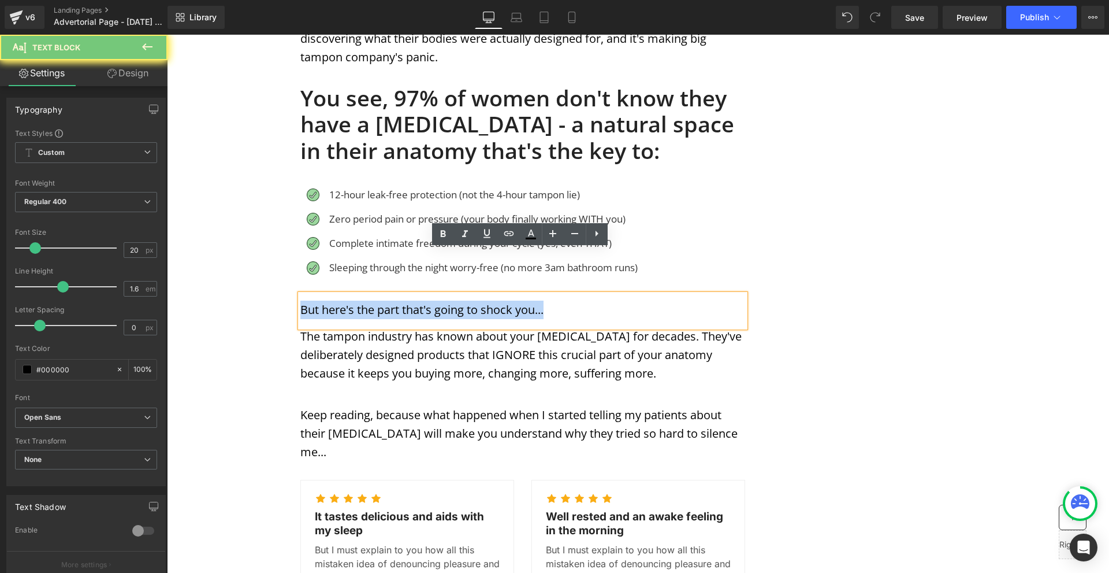
click at [352, 300] on p "But here's the part that's going to shock you..." at bounding box center [522, 309] width 445 height 18
drag, startPoint x: 445, startPoint y: 235, endPoint x: 556, endPoint y: 221, distance: 111.7
click at [445, 235] on icon at bounding box center [442, 233] width 5 height 7
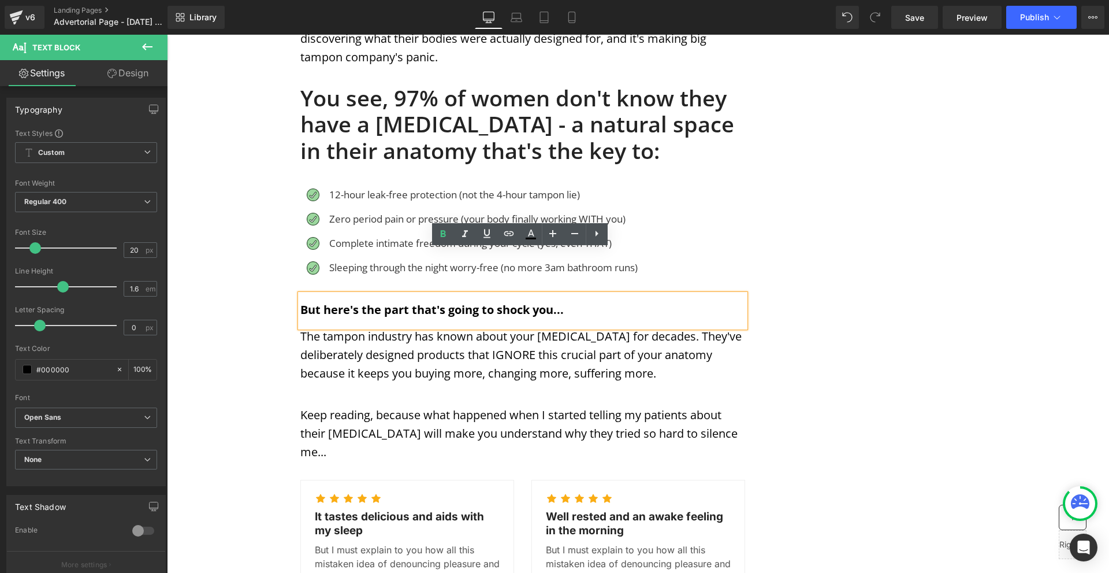
click at [851, 267] on div "MENSTRUATION Text Block WOMAN'S HEALTH Text Block Row Image Image Image Row Sha…" at bounding box center [638, 391] width 693 height 2166
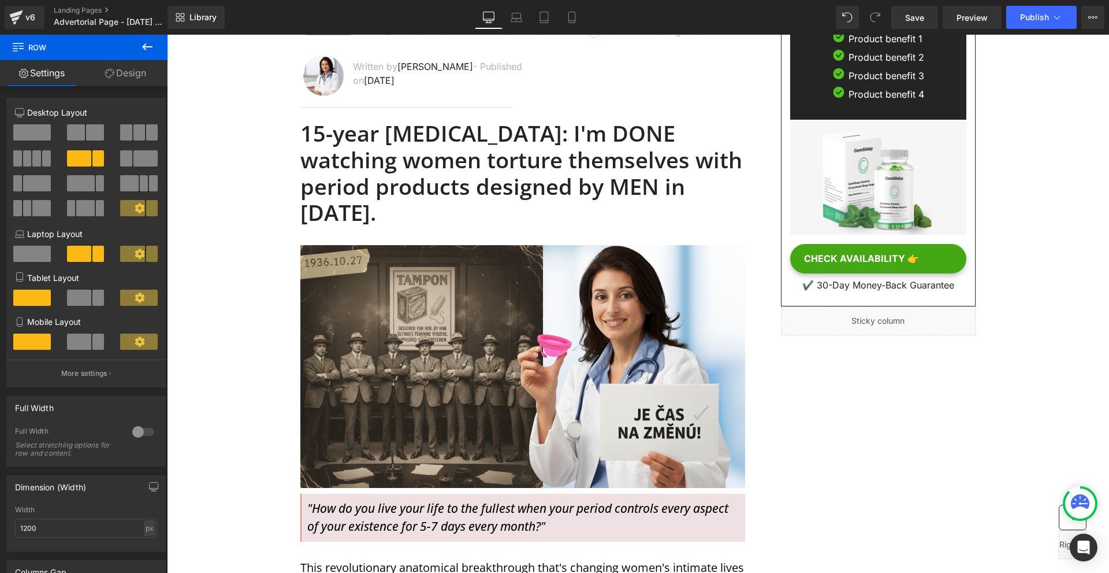
scroll to position [0, 0]
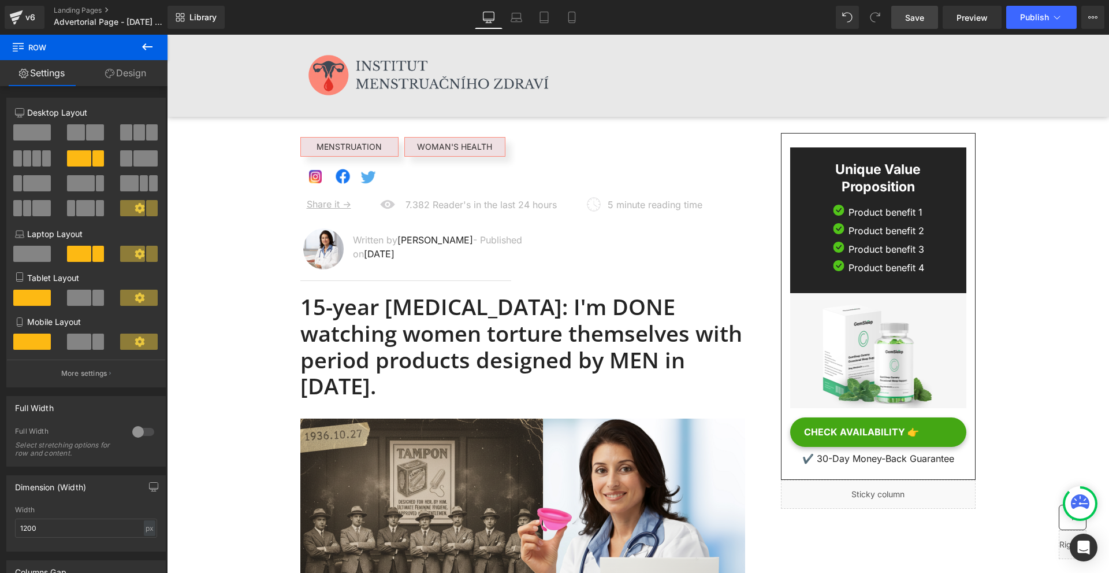
click at [919, 14] on span "Save" at bounding box center [914, 18] width 19 height 12
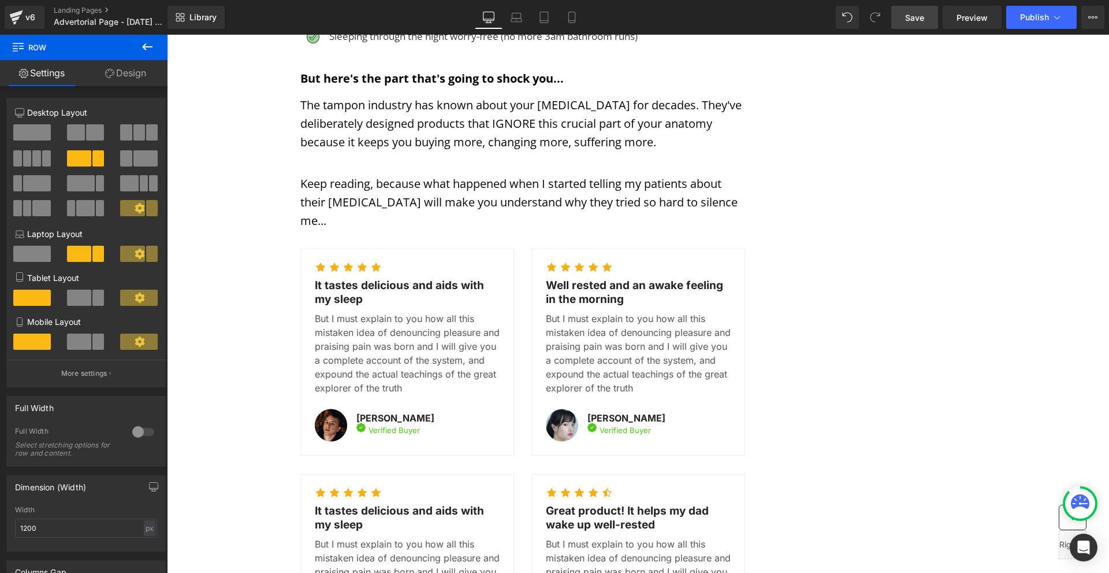
scroll to position [809, 0]
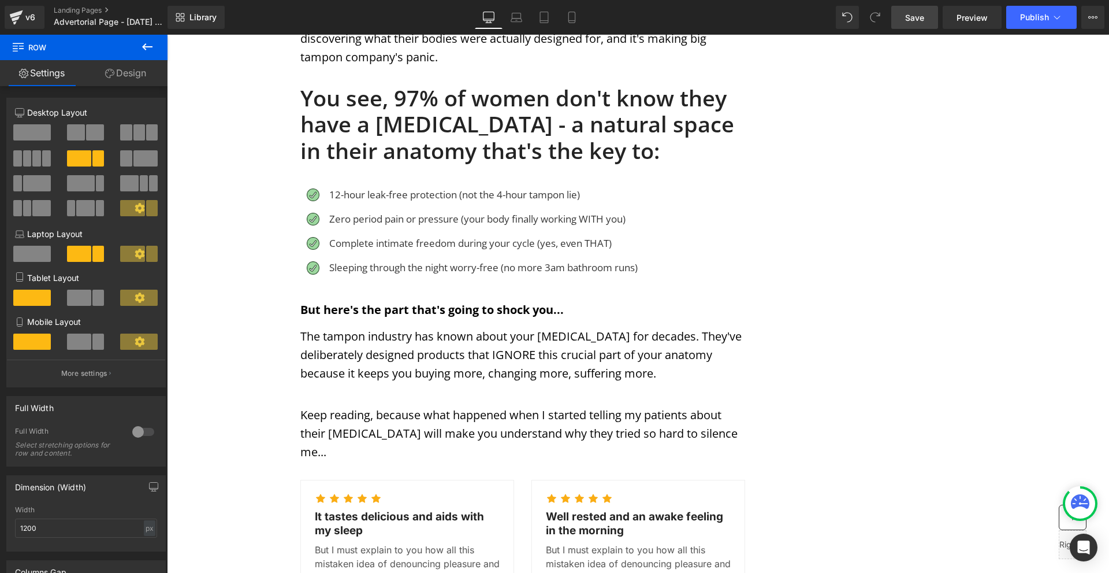
click at [155, 47] on button at bounding box center [147, 47] width 40 height 25
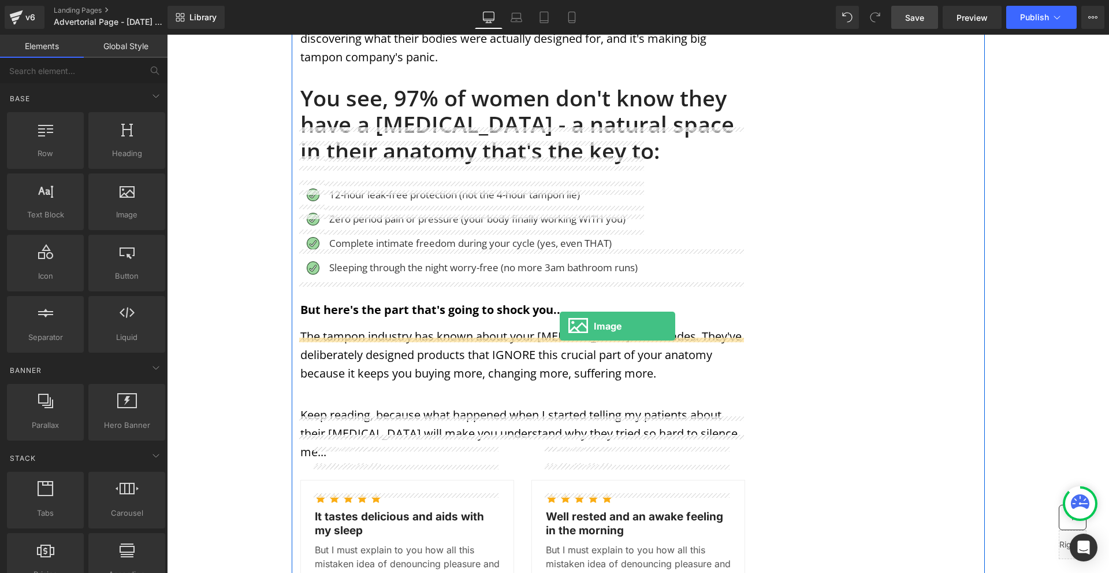
drag, startPoint x: 289, startPoint y: 244, endPoint x: 560, endPoint y: 326, distance: 282.4
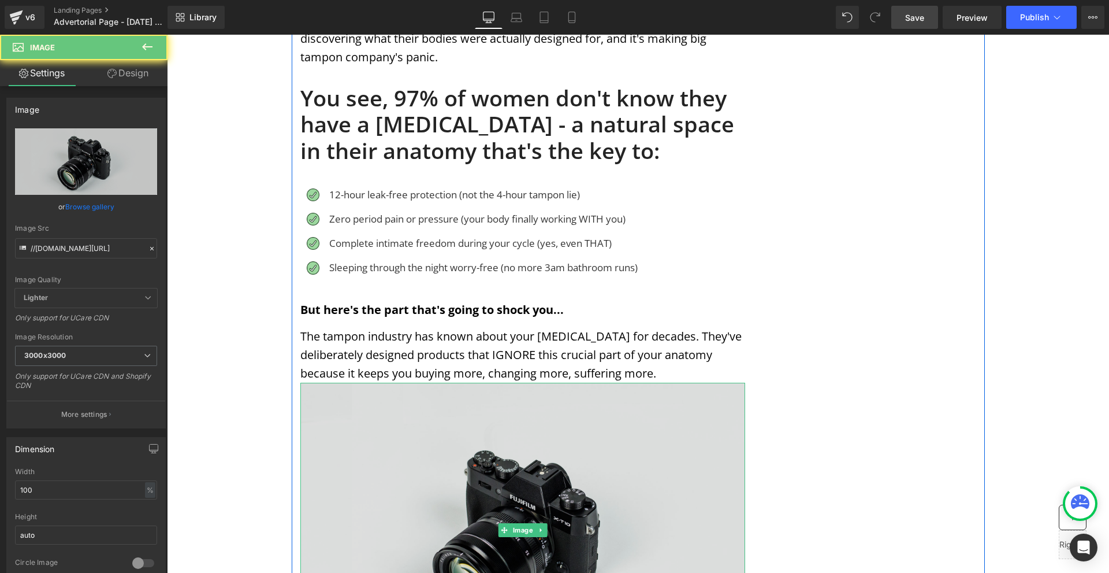
click at [681, 394] on img at bounding box center [522, 529] width 445 height 295
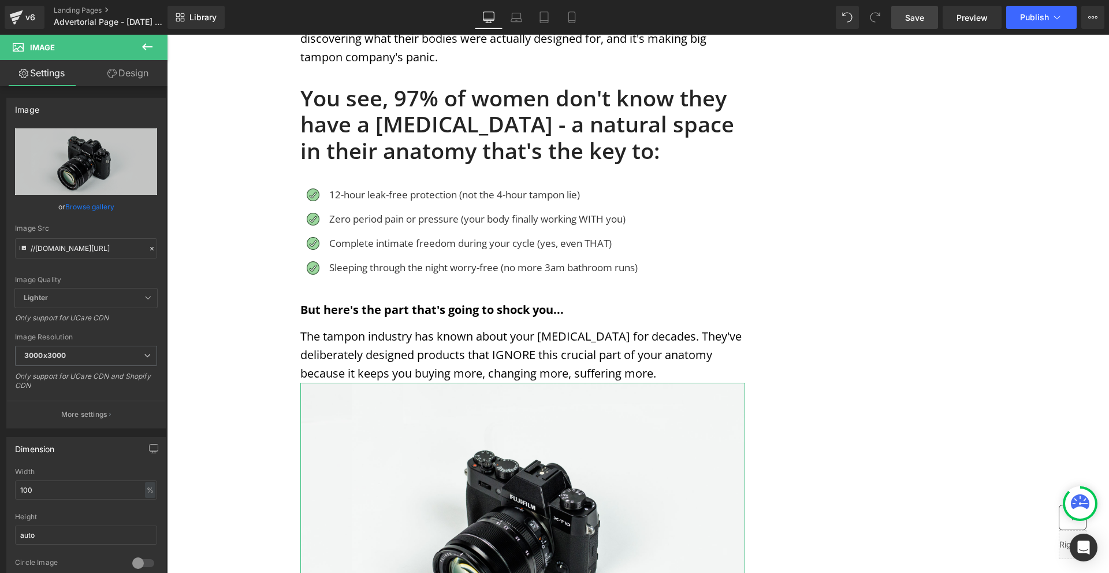
click at [128, 80] on link "Design" at bounding box center [128, 73] width 84 height 26
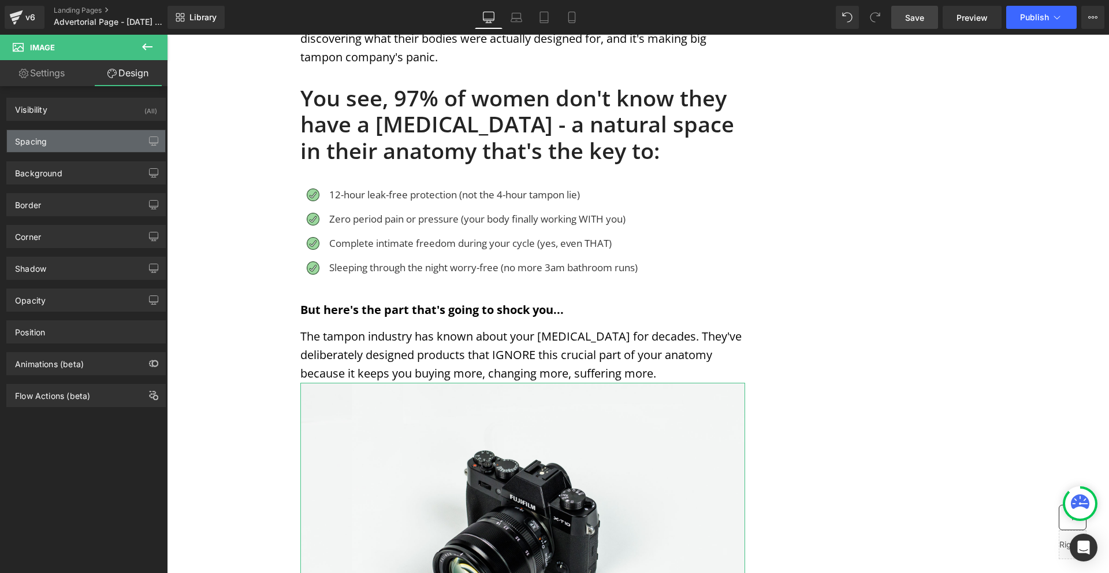
click at [68, 138] on div "Spacing" at bounding box center [86, 141] width 158 height 22
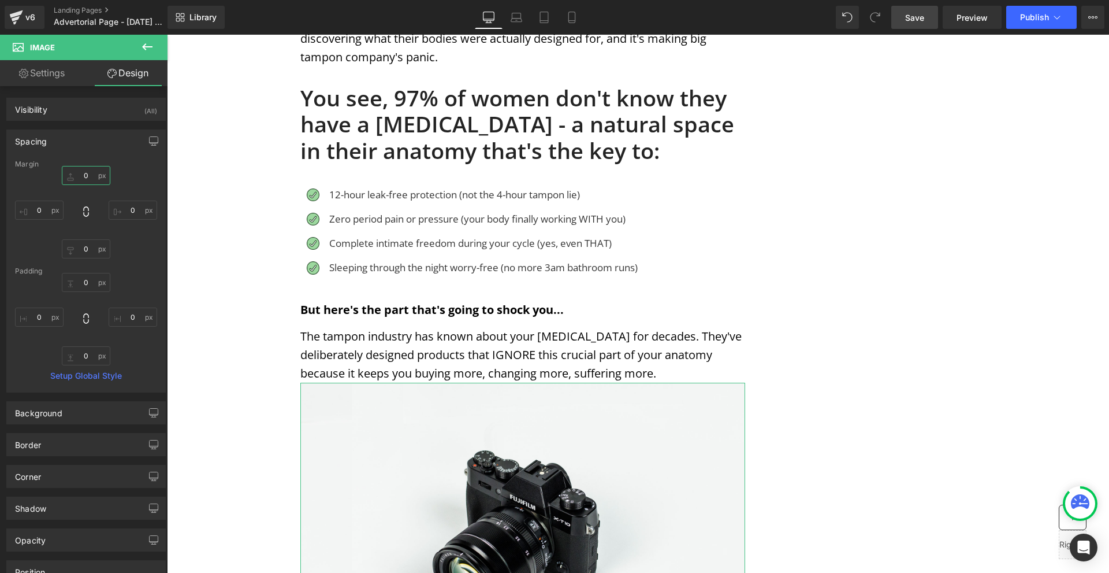
click at [85, 172] on input "0" at bounding box center [86, 175] width 49 height 19
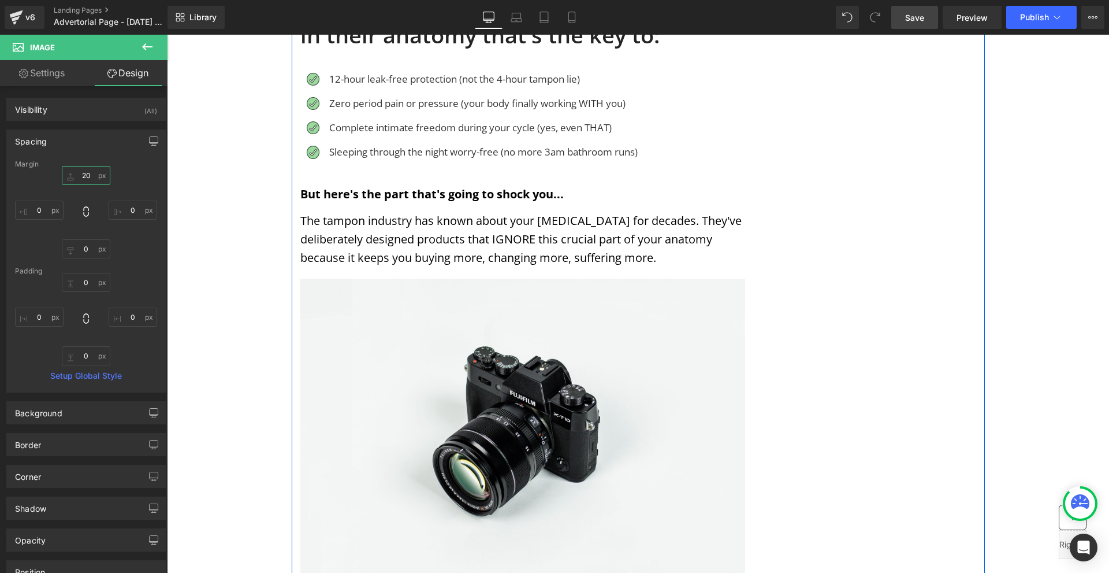
scroll to position [982, 0]
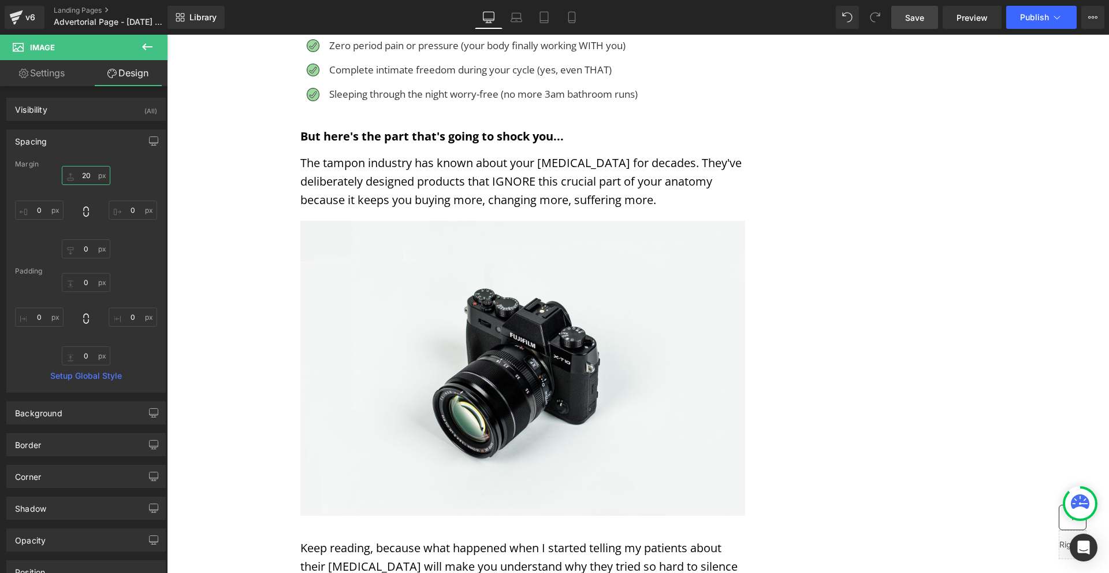
type input "20"
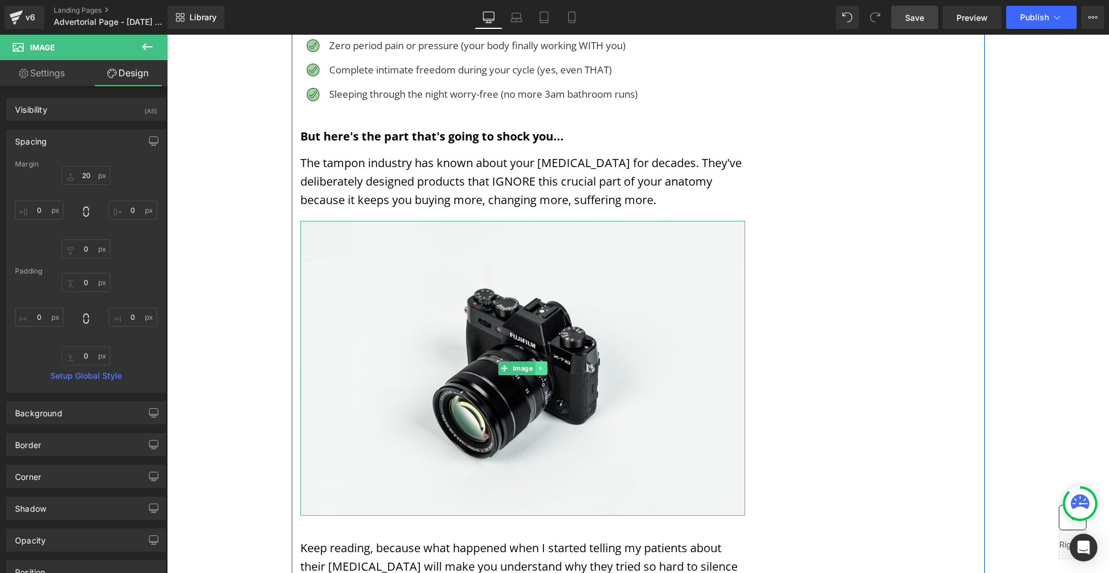
click at [540, 365] on icon at bounding box center [541, 368] width 6 height 7
click at [541, 361] on link at bounding box center [547, 368] width 12 height 14
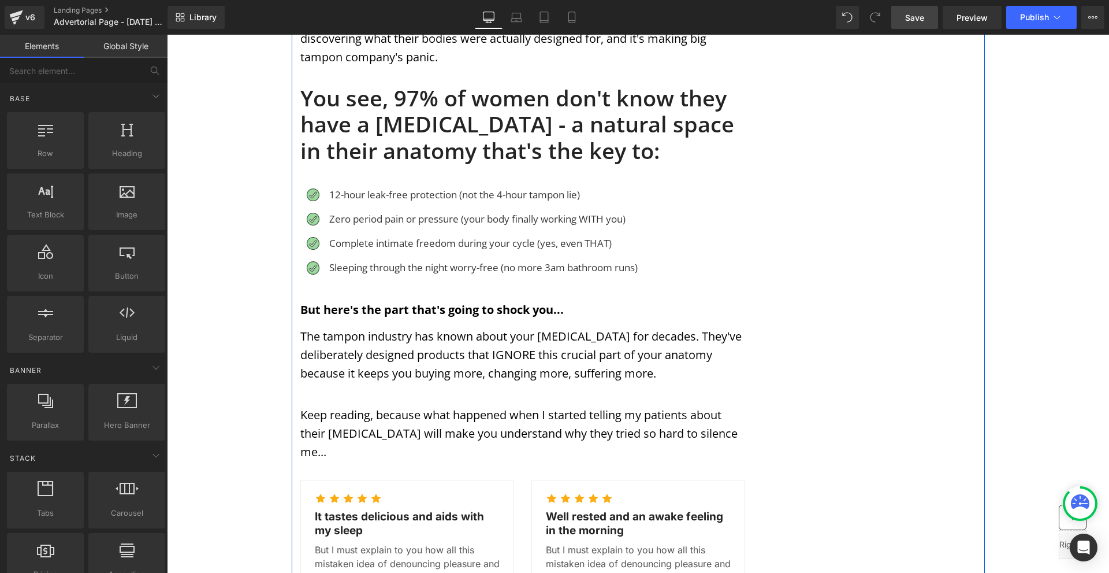
scroll to position [751, 0]
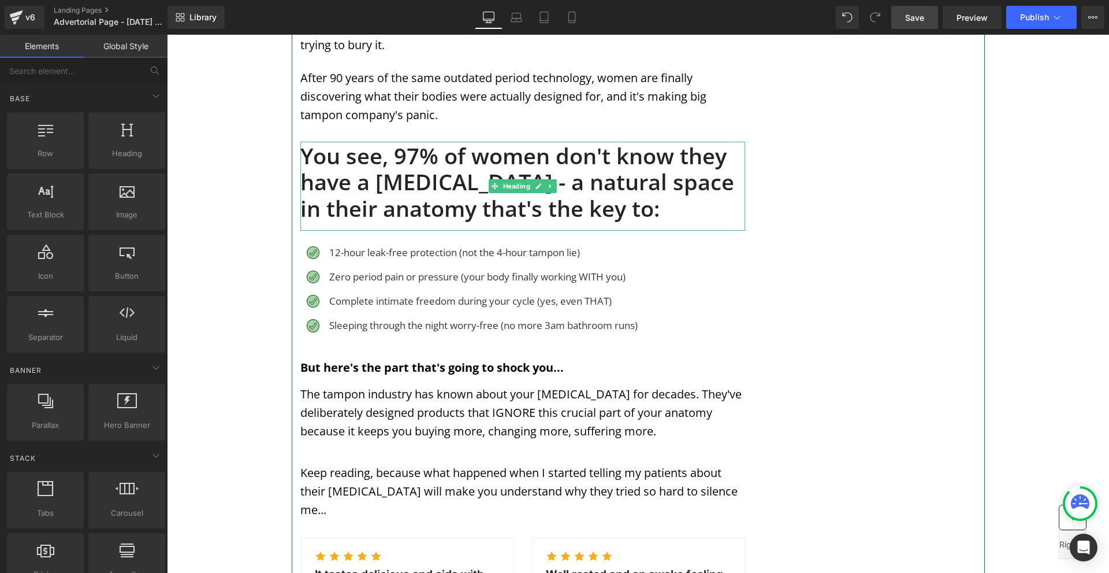
click at [549, 149] on h1 "You see, 97% of women don't know they have a [MEDICAL_DATA] - a natural space i…" at bounding box center [522, 182] width 445 height 79
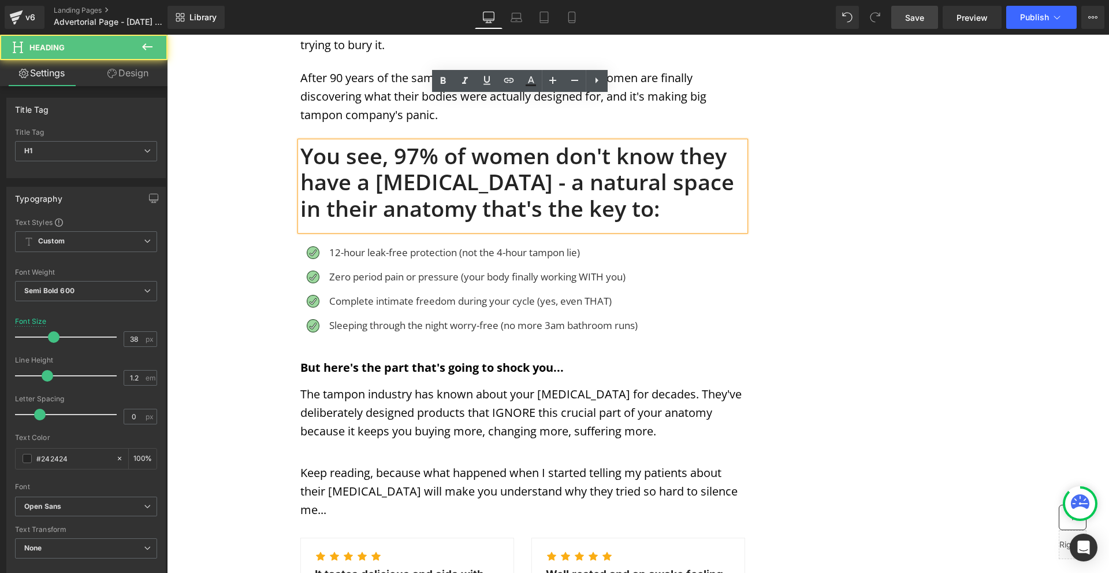
click at [834, 210] on div "MENSTRUATION Text Block WOMAN'S HEALTH Text Block Row Image Image Image Row Sha…" at bounding box center [638, 449] width 693 height 2166
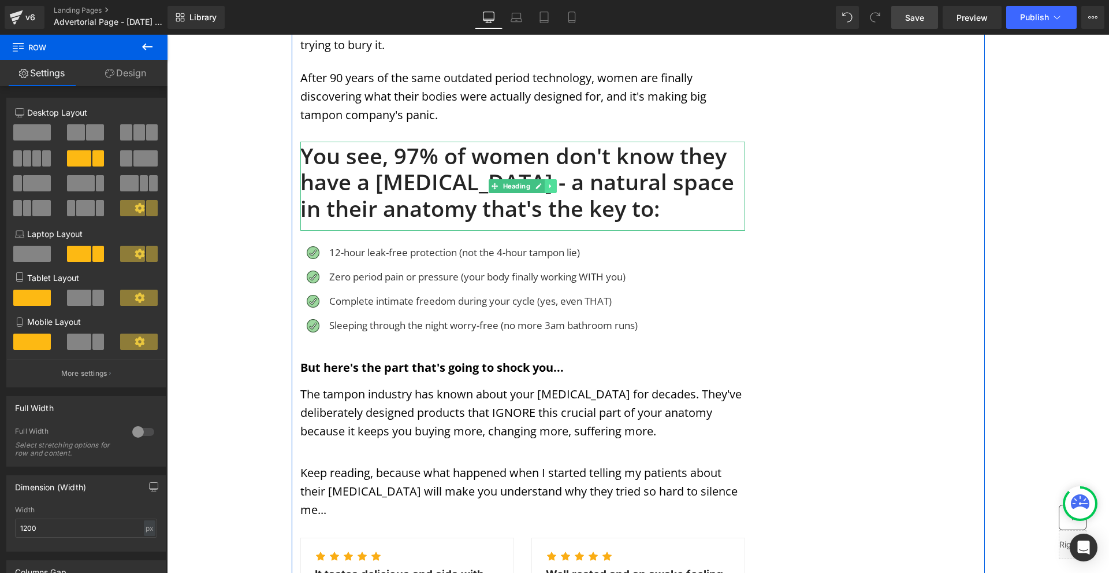
click at [551, 183] on icon at bounding box center [550, 186] width 6 height 7
click at [544, 179] on link at bounding box center [544, 186] width 12 height 14
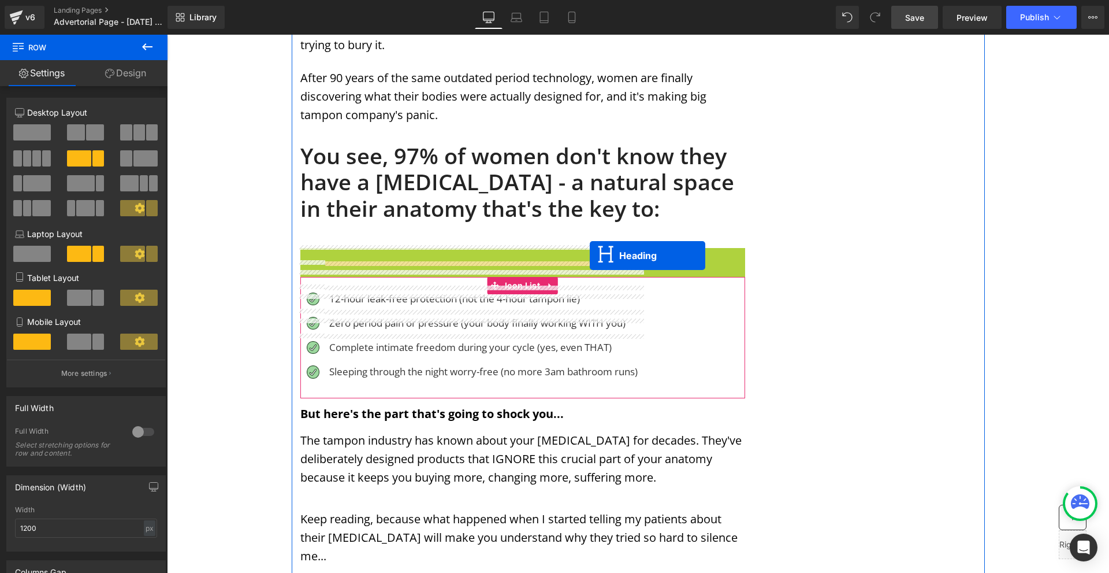
scroll to position [867, 0]
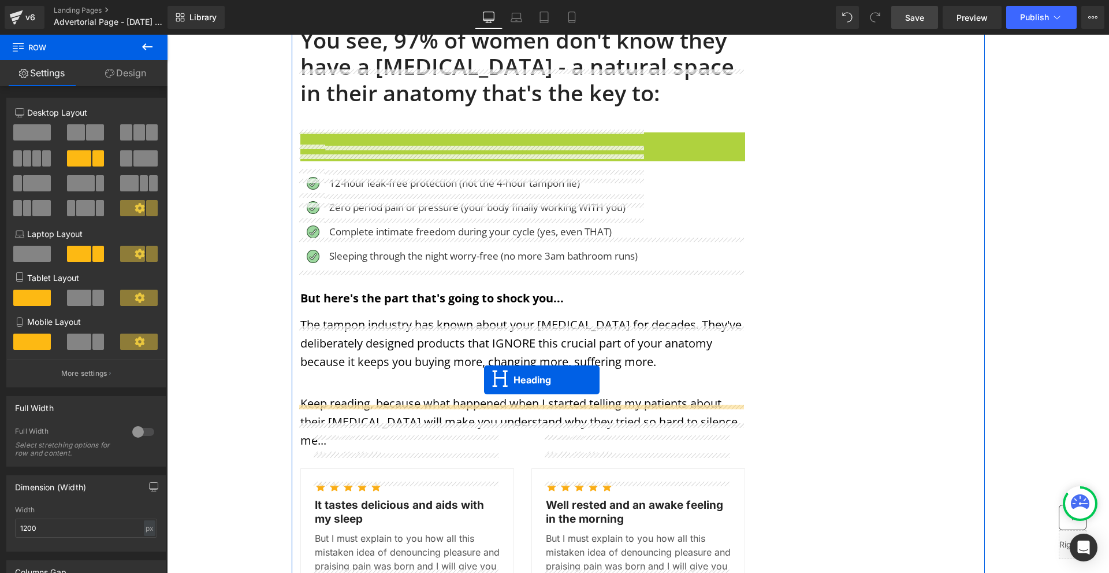
drag, startPoint x: 500, startPoint y: 241, endPoint x: 484, endPoint y: 380, distance: 139.0
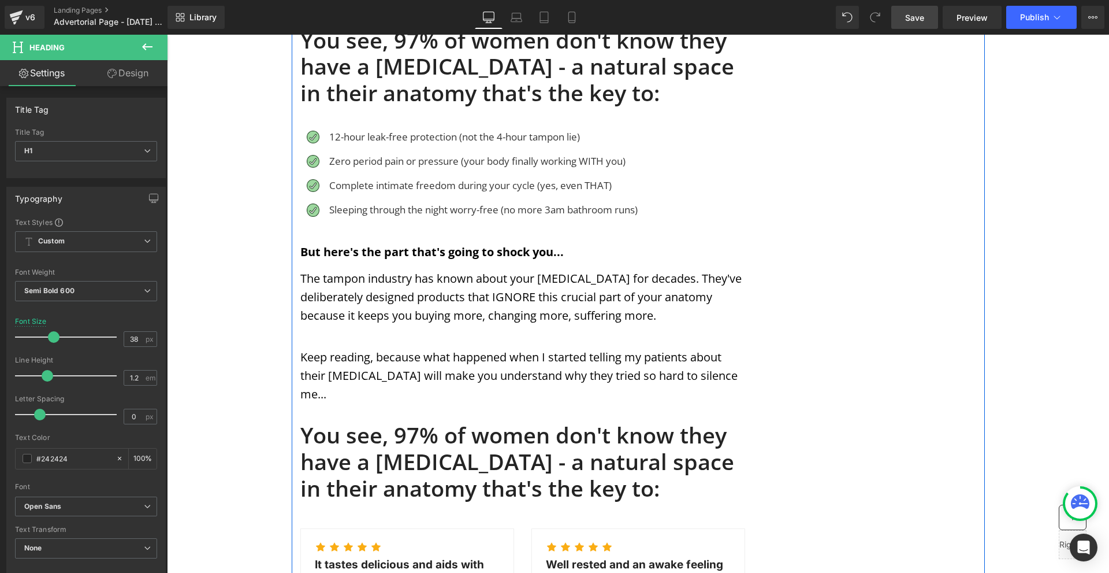
click at [380, 422] on h1 "You see, 97% of women don't know they have a [MEDICAL_DATA] - a natural space i…" at bounding box center [522, 461] width 445 height 79
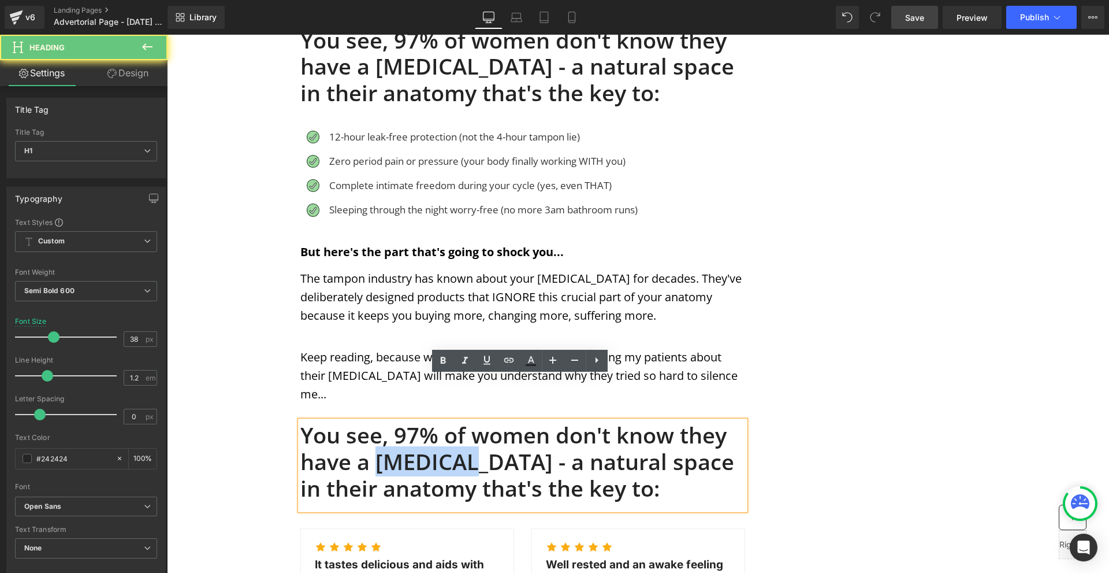
click at [380, 422] on h1 "You see, 97% of women don't know they have a [MEDICAL_DATA] - a natural space i…" at bounding box center [522, 461] width 445 height 79
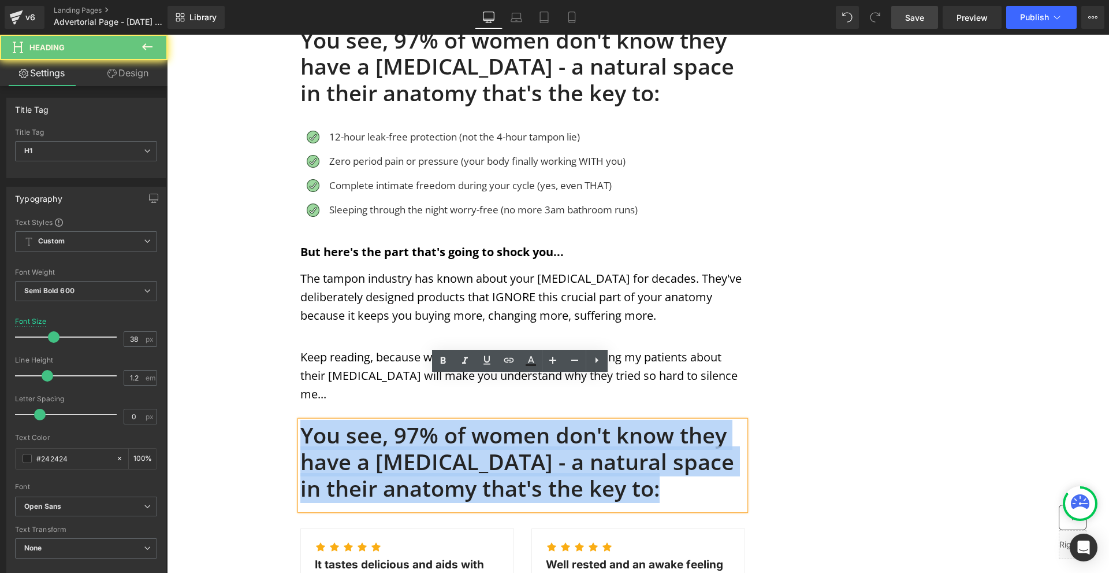
click at [380, 422] on h1 "You see, 97% of women don't know they have a [MEDICAL_DATA] - a natural space i…" at bounding box center [522, 461] width 445 height 79
paste div
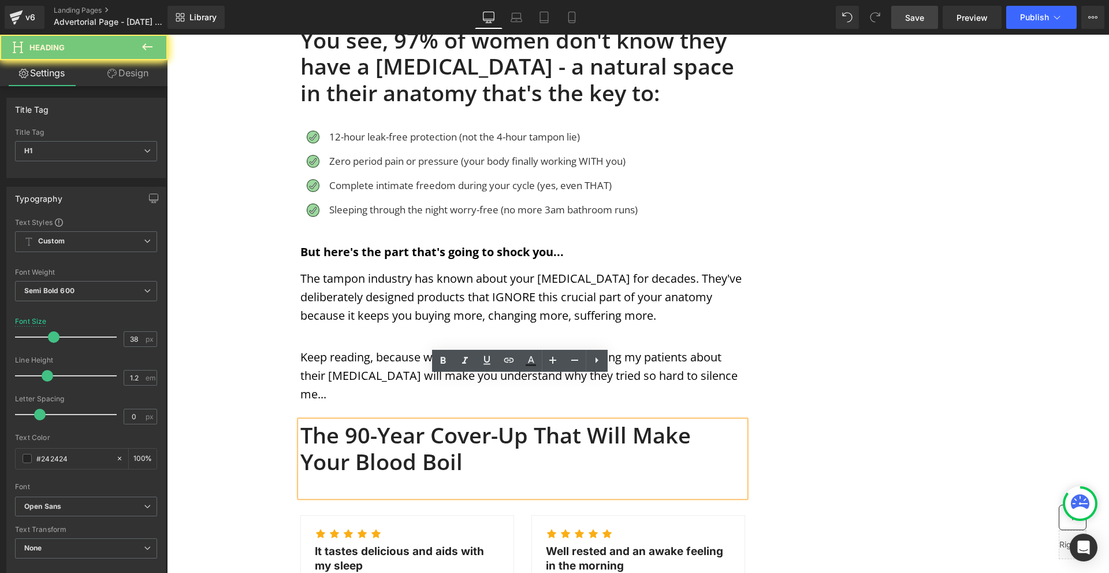
click at [835, 385] on div "MENSTRUATION Text Block WOMAN'S HEALTH Text Block Row Image Image Image Row Sha…" at bounding box center [638, 379] width 693 height 2259
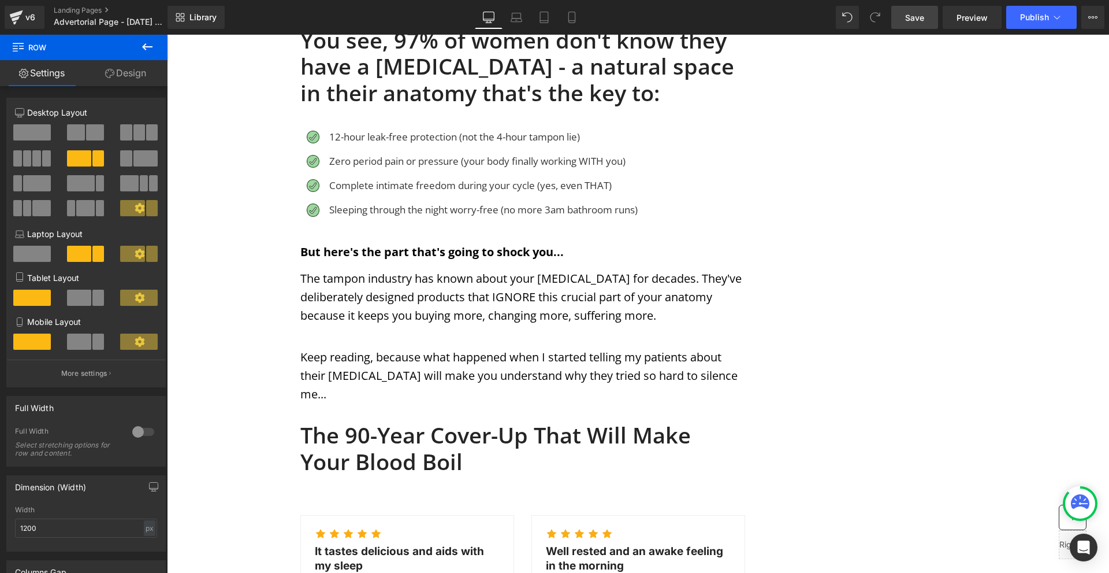
click at [607, 475] on div at bounding box center [522, 481] width 445 height 13
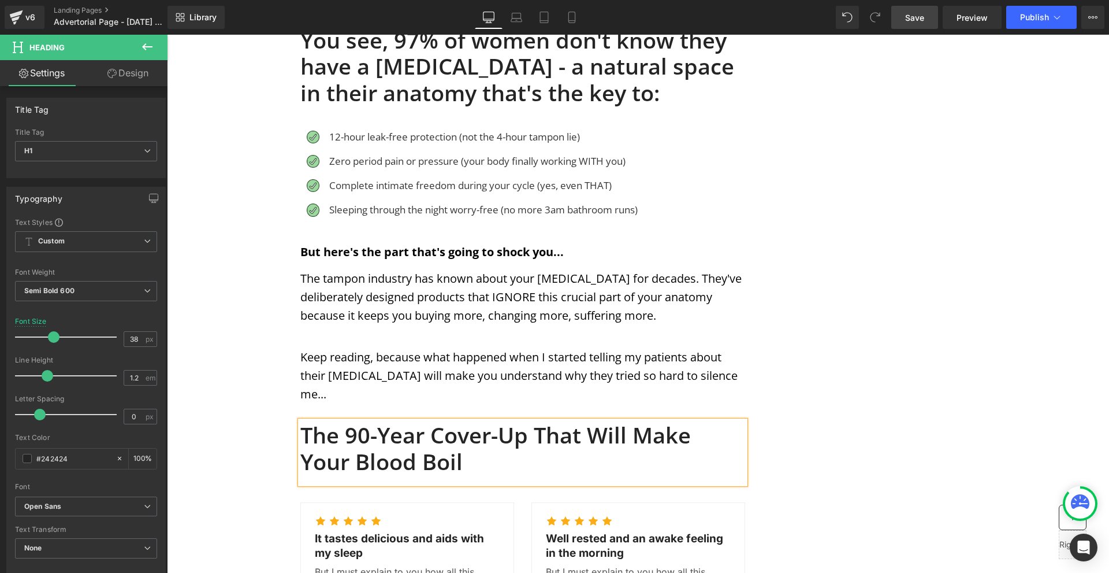
drag, startPoint x: 868, startPoint y: 381, endPoint x: 861, endPoint y: 370, distance: 13.0
click at [868, 381] on div "MENSTRUATION Text Block WOMAN'S HEALTH Text Block Row Image Image Image Row Sha…" at bounding box center [638, 373] width 693 height 2247
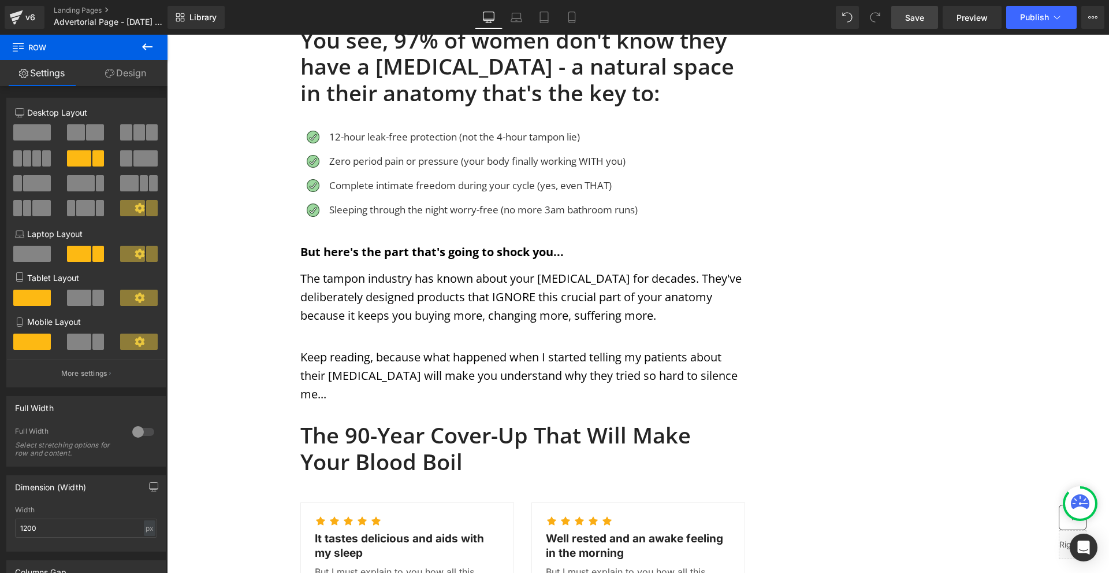
scroll to position [924, 0]
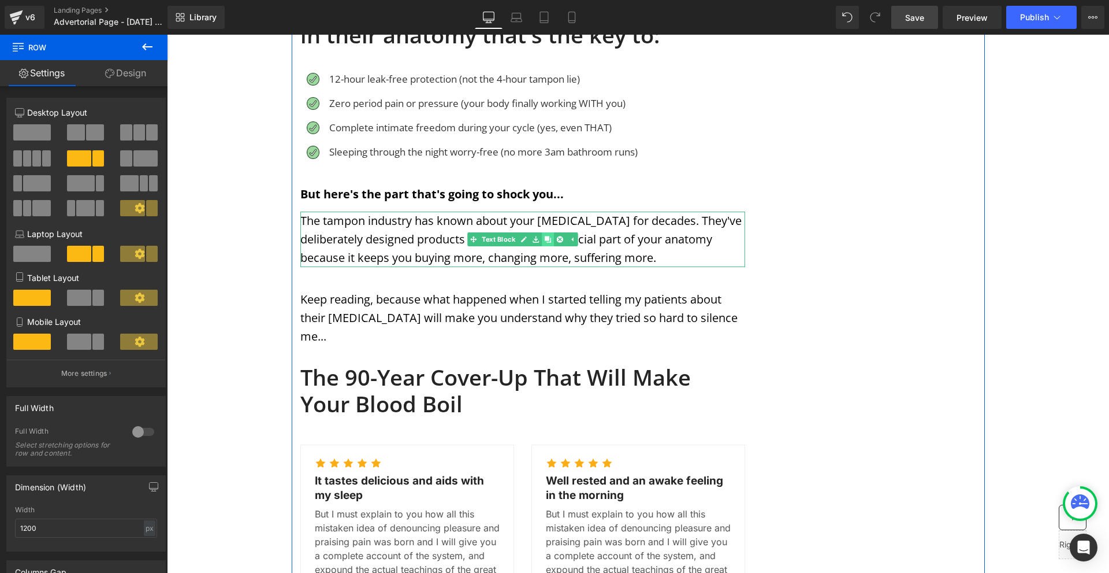
click at [542, 232] on link at bounding box center [548, 239] width 12 height 14
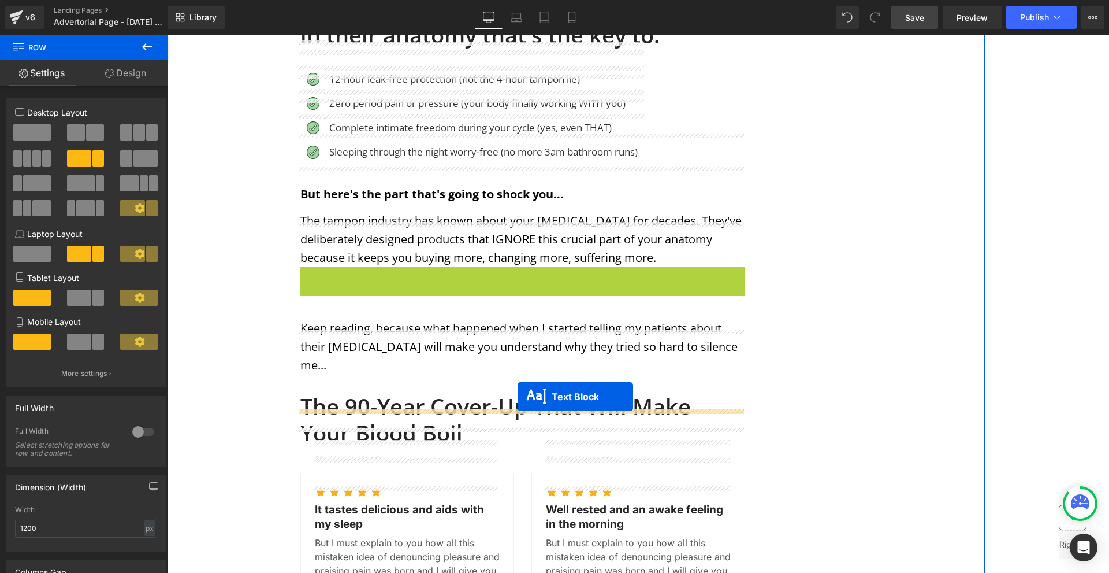
drag, startPoint x: 514, startPoint y: 244, endPoint x: 518, endPoint y: 396, distance: 152.6
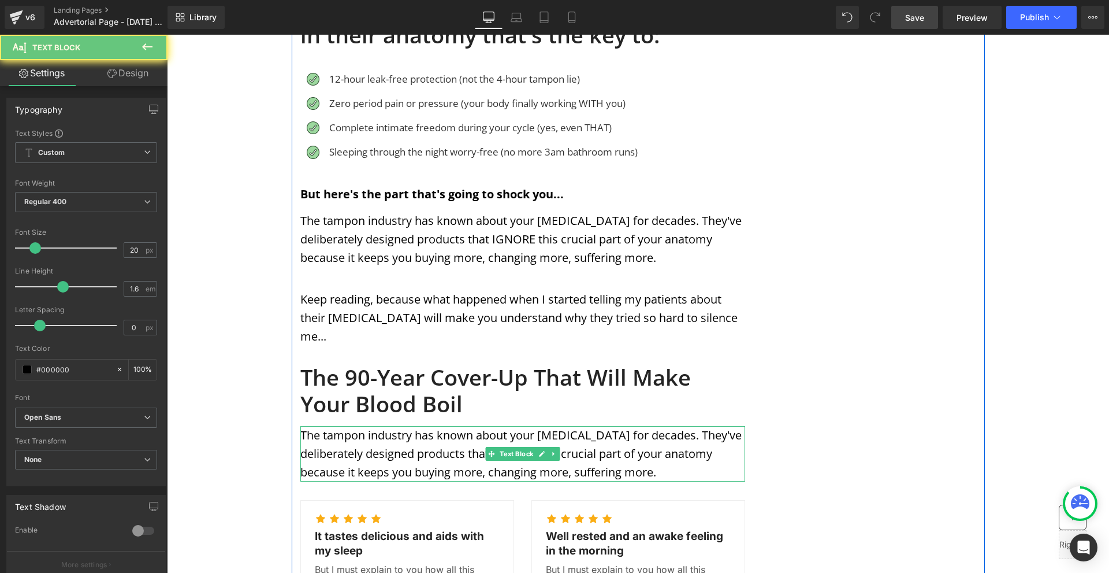
click at [349, 426] on p "The tampon industry has known about your [MEDICAL_DATA] for decades. They've de…" at bounding box center [522, 453] width 445 height 55
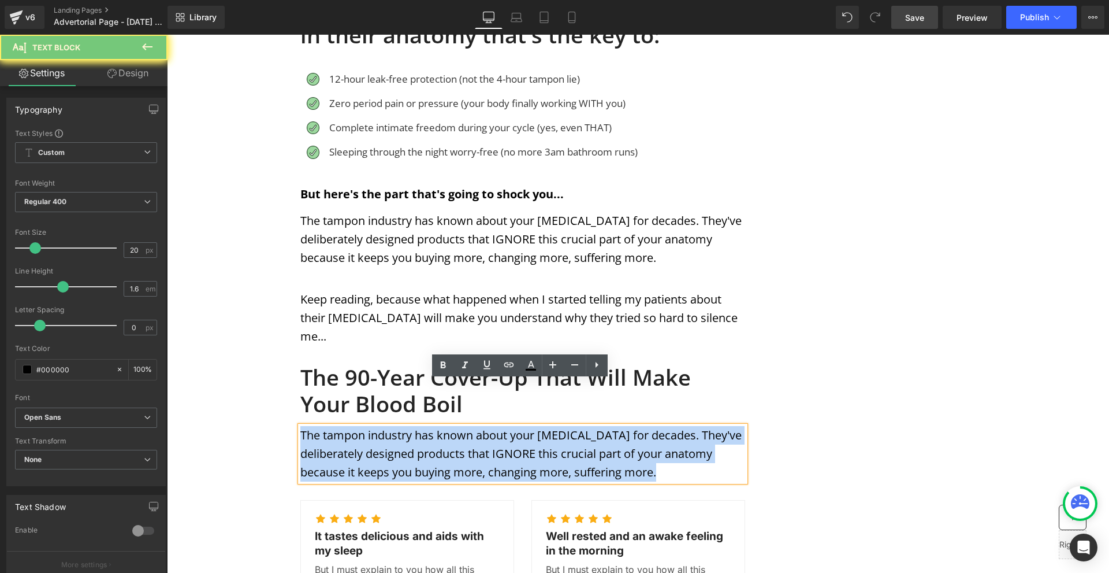
click at [349, 426] on p "The tampon industry has known about your [MEDICAL_DATA] for decades. They've de…" at bounding box center [522, 453] width 445 height 55
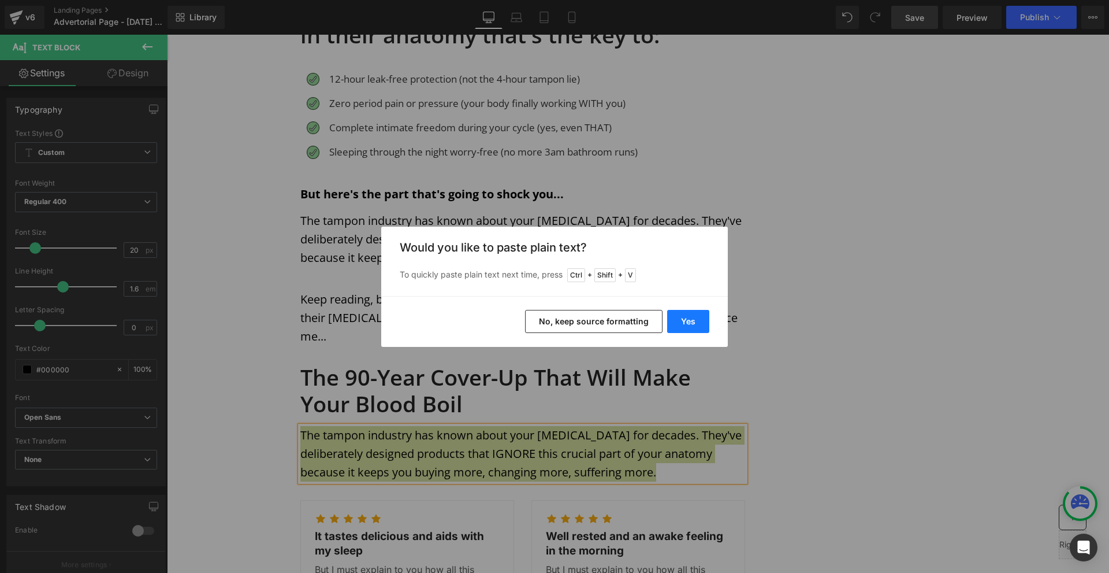
click at [687, 323] on button "Yes" at bounding box center [688, 321] width 42 height 23
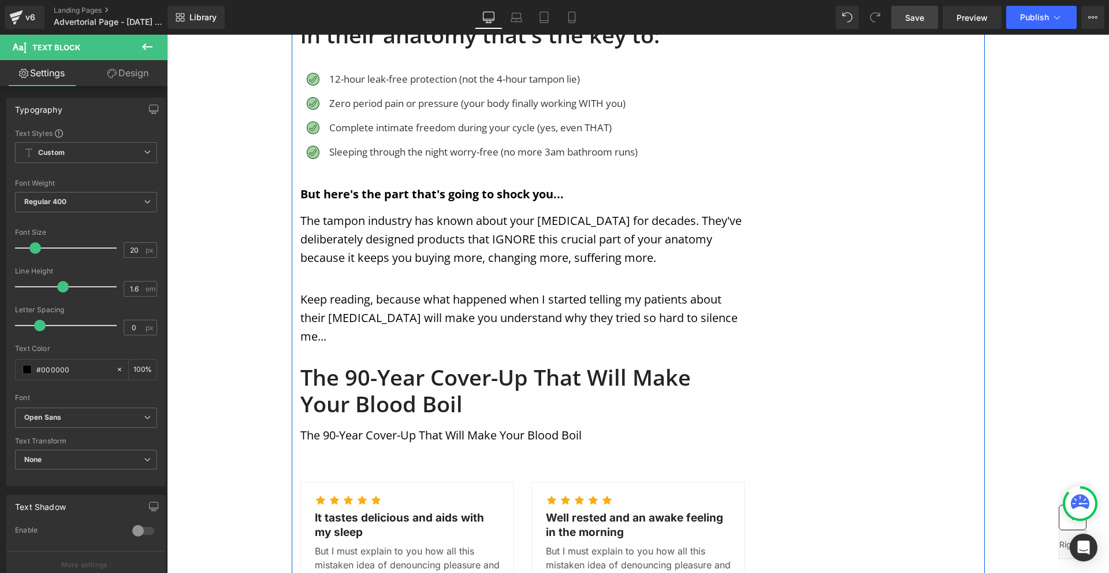
click at [341, 444] on p at bounding box center [522, 453] width 445 height 18
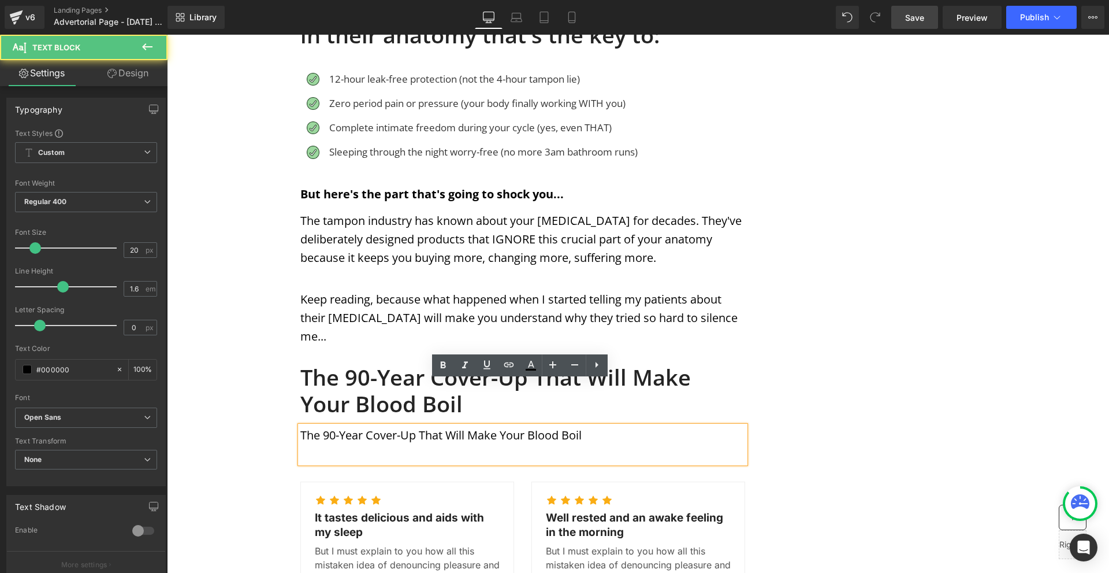
click at [341, 444] on p at bounding box center [522, 453] width 445 height 18
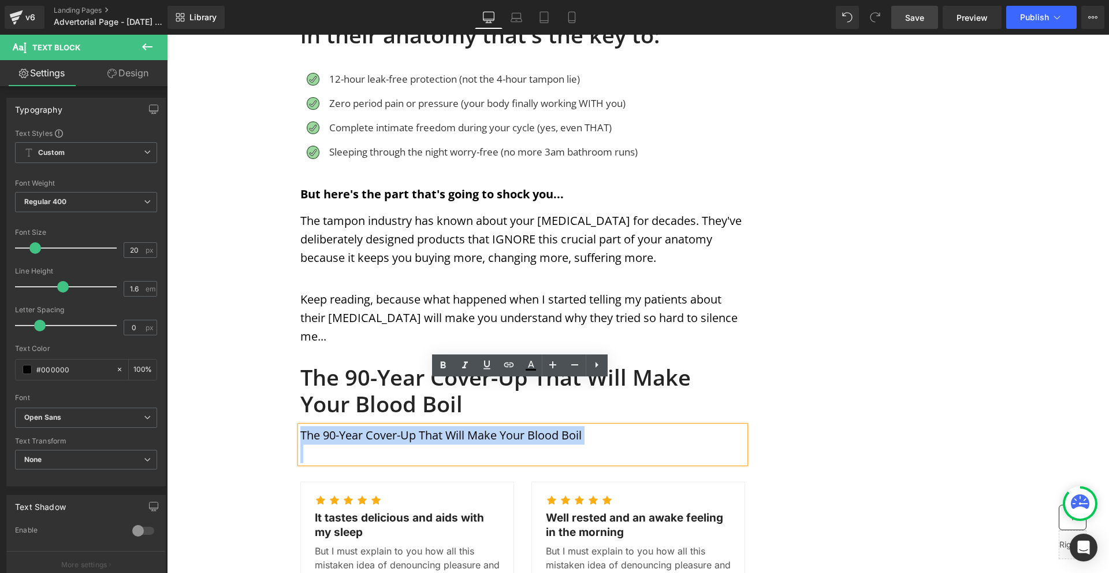
drag, startPoint x: 317, startPoint y: 410, endPoint x: 298, endPoint y: 386, distance: 30.4
click at [300, 426] on div "The 90-Year Cover-Up That Will Make Your Blood Boil" at bounding box center [522, 444] width 445 height 37
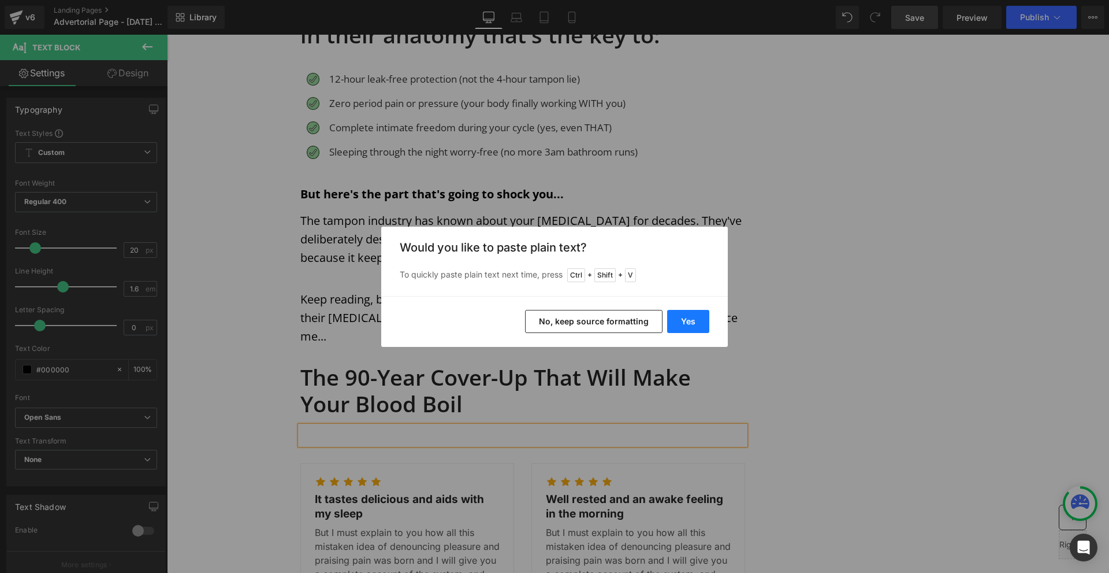
click at [682, 319] on button "Yes" at bounding box center [688, 321] width 42 height 23
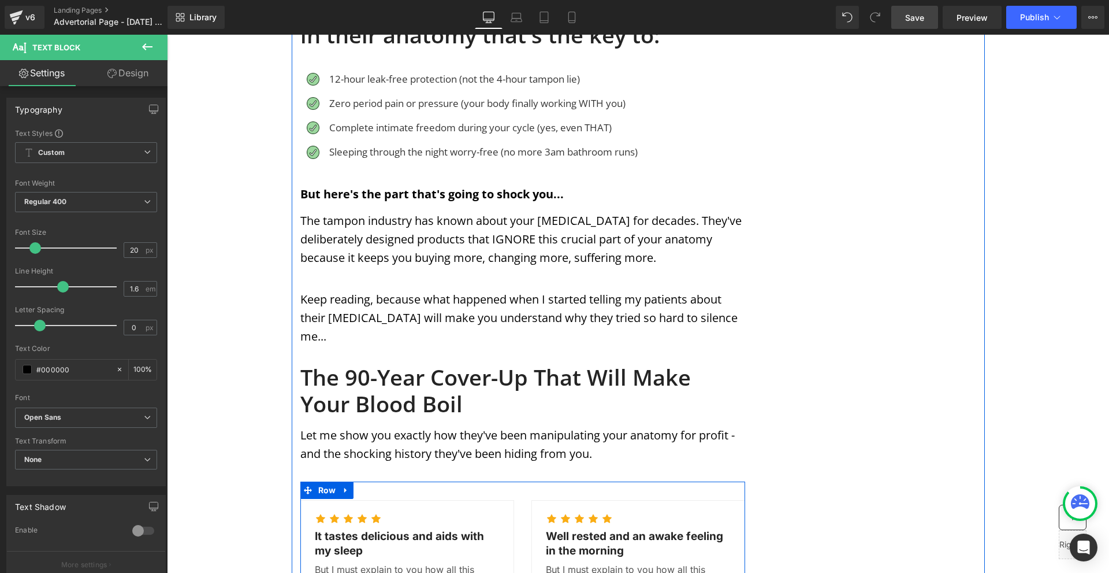
click at [390, 463] on p at bounding box center [522, 472] width 445 height 18
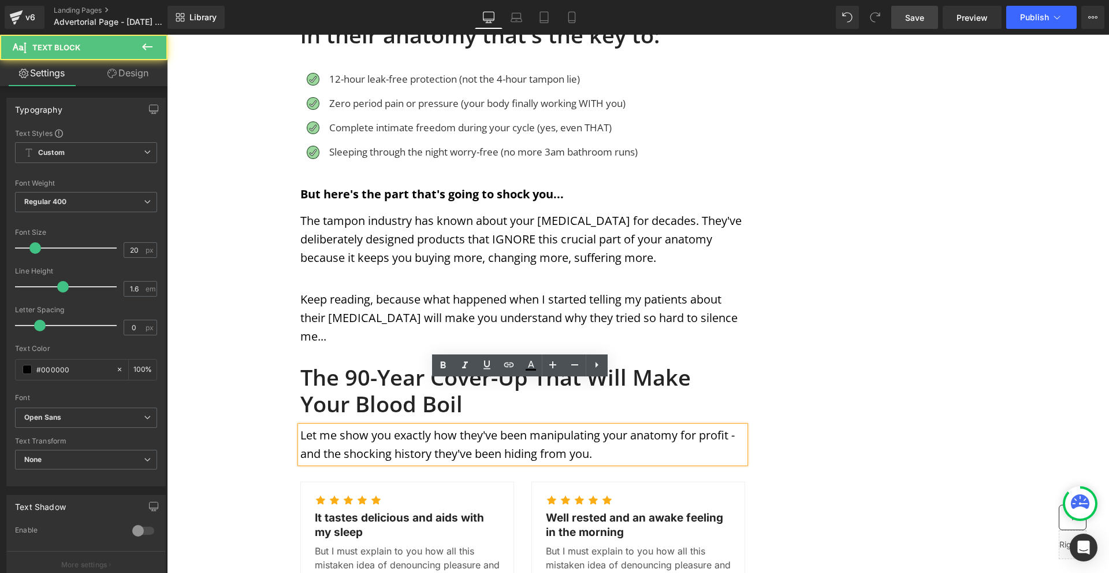
click at [880, 386] on div "MENSTRUATION Text Block WOMAN'S HEALTH Text Block Row Image Image Image Row Sha…" at bounding box center [638, 334] width 693 height 2284
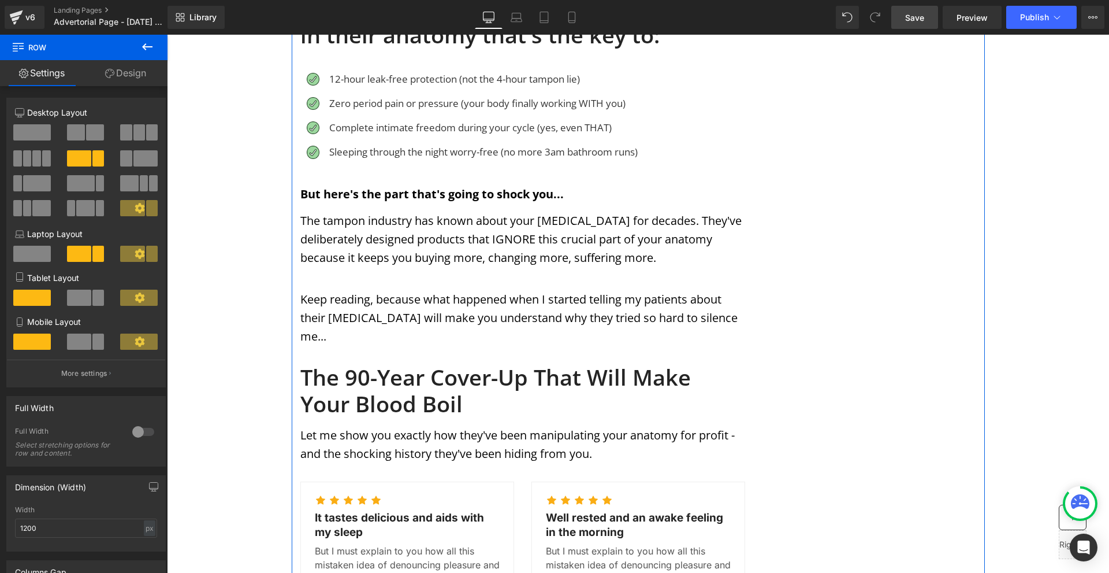
scroll to position [982, 0]
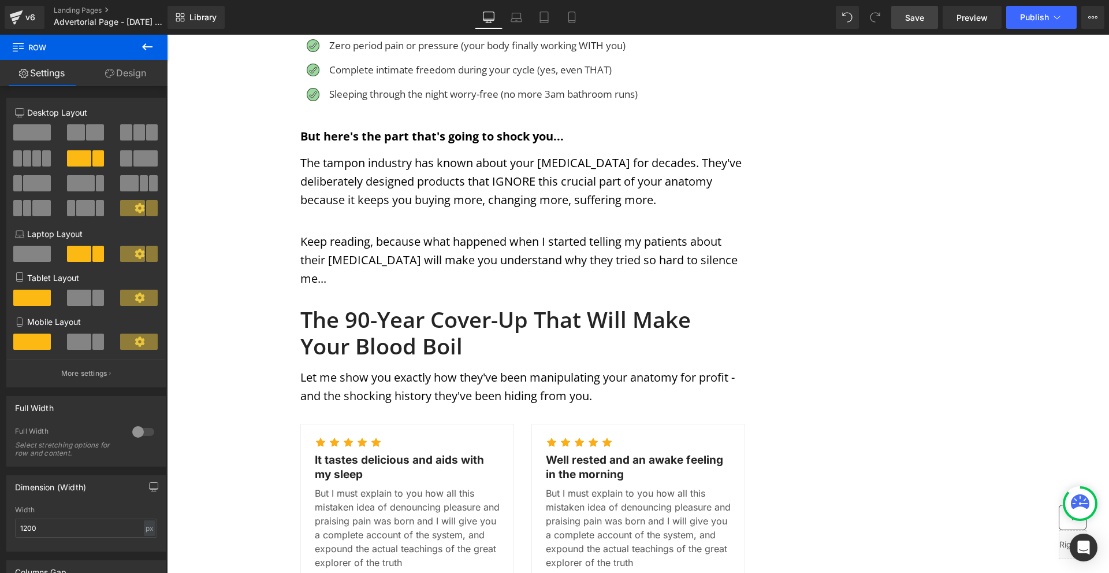
click at [163, 50] on button at bounding box center [147, 47] width 40 height 25
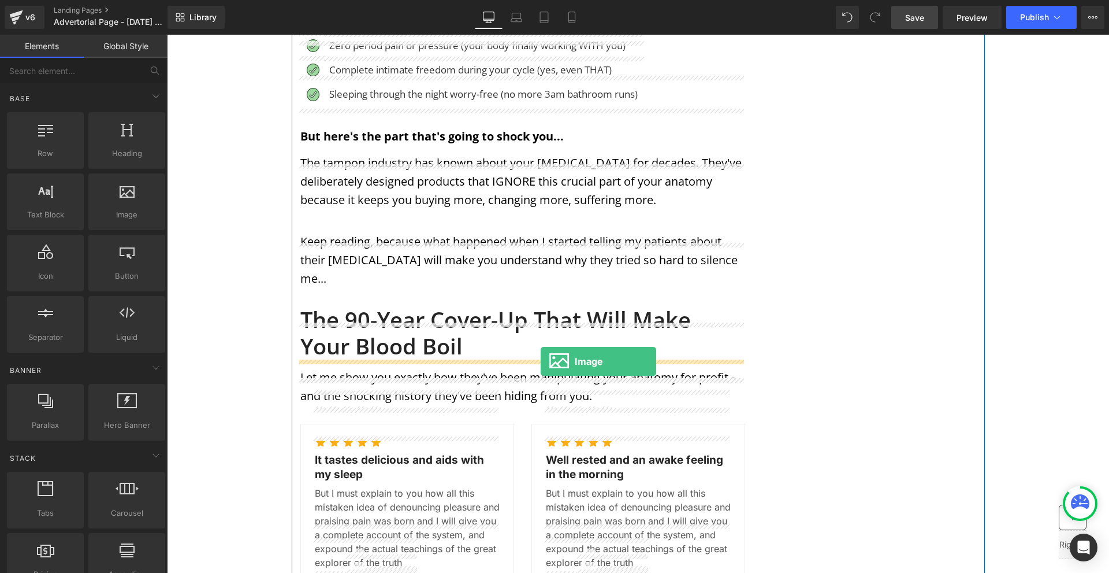
drag, startPoint x: 293, startPoint y: 239, endPoint x: 541, endPoint y: 361, distance: 275.7
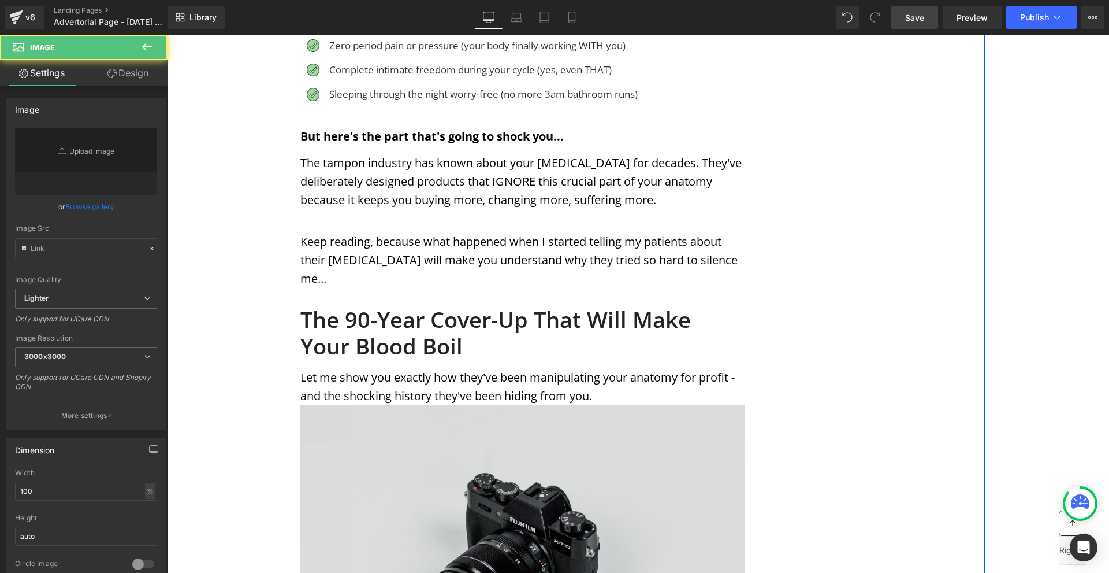
type input "//[DOMAIN_NAME][URL]"
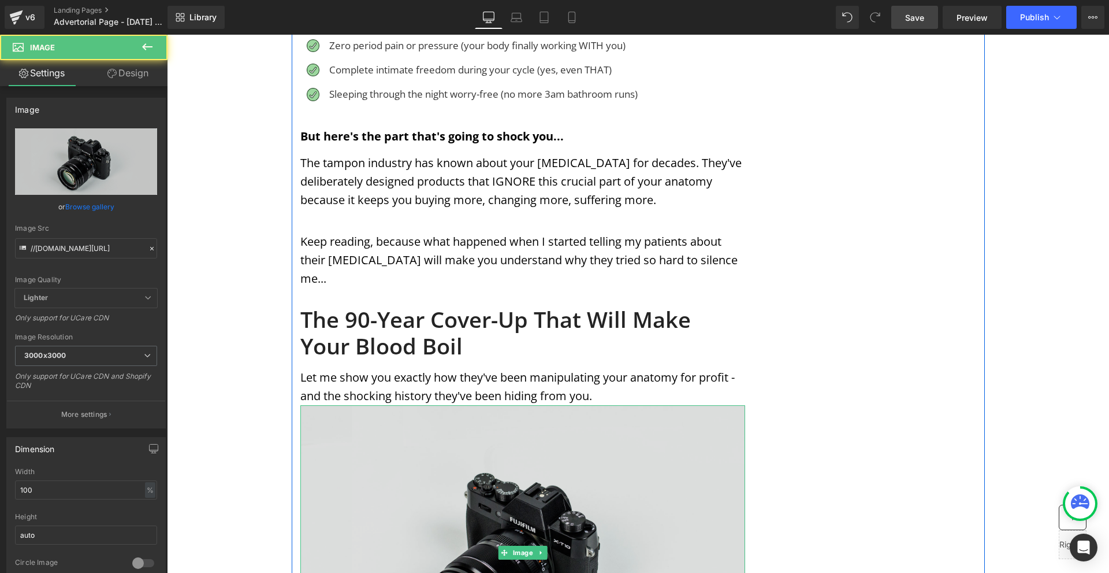
click at [508, 406] on img at bounding box center [522, 552] width 445 height 295
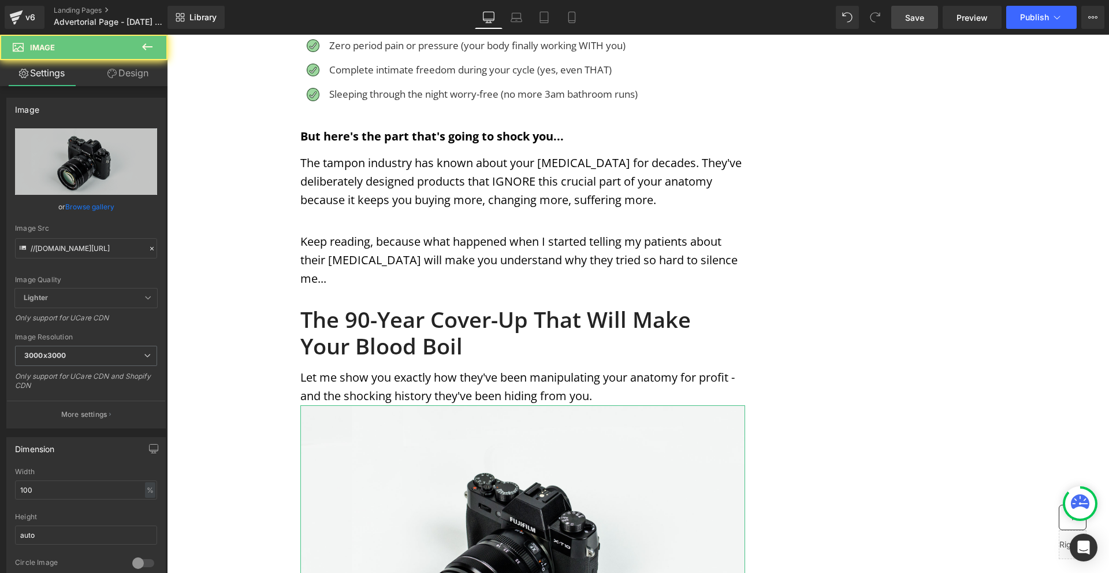
click at [128, 77] on link "Design" at bounding box center [128, 73] width 84 height 26
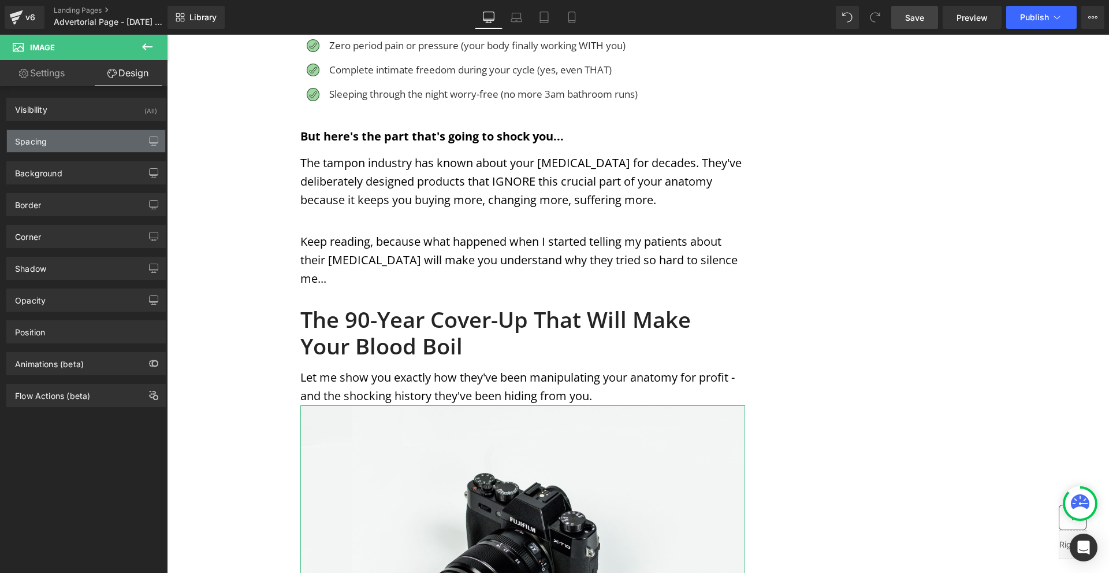
click at [98, 142] on div "Spacing" at bounding box center [86, 141] width 158 height 22
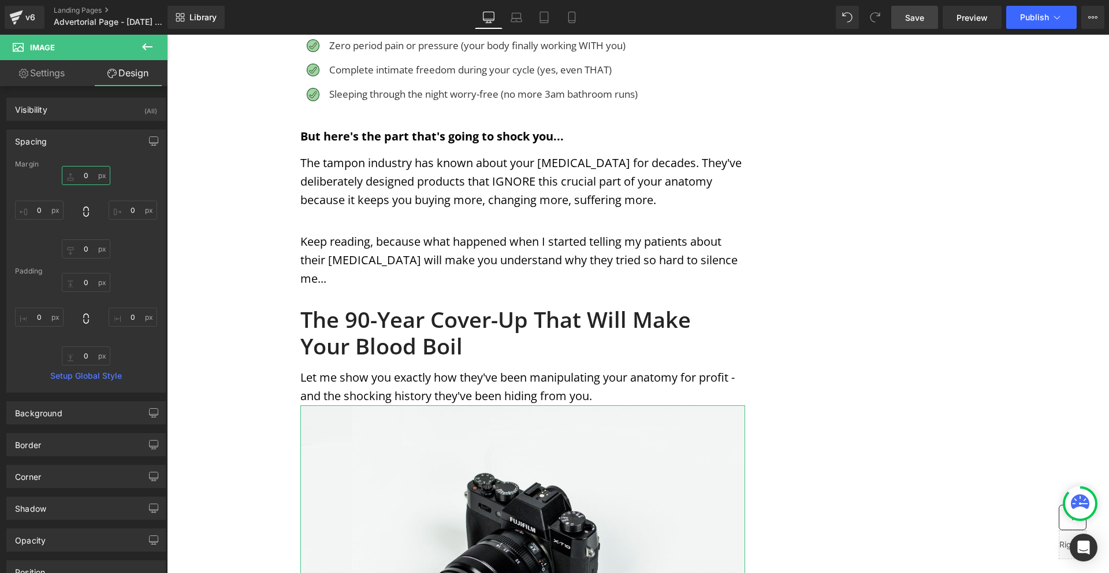
click at [97, 174] on input "0" at bounding box center [86, 175] width 49 height 19
type input "10"
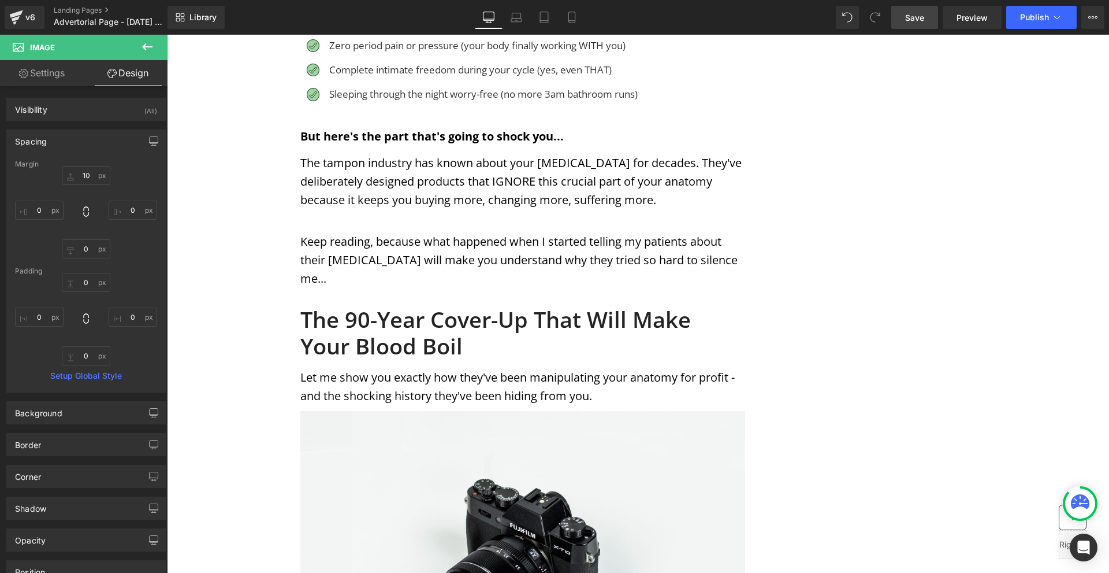
click at [998, 303] on div "Image Row Row MENSTRUATION Text Block WOMAN'S HEALTH Text Block Row Image Image…" at bounding box center [638, 579] width 942 height 3053
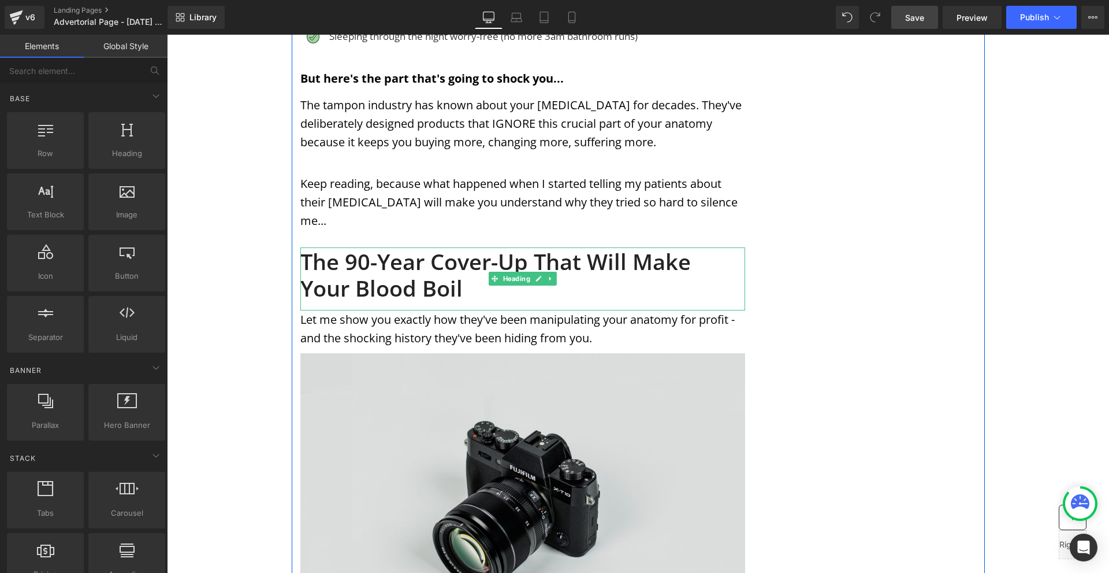
scroll to position [1155, 0]
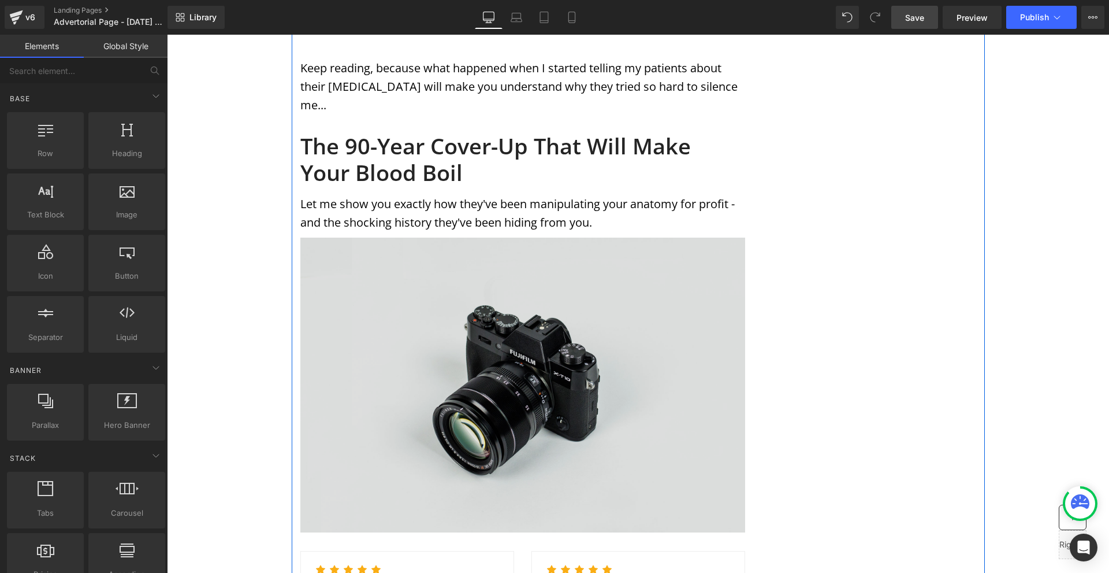
drag, startPoint x: 549, startPoint y: 279, endPoint x: 545, endPoint y: 248, distance: 31.5
click at [548, 279] on img at bounding box center [522, 384] width 445 height 295
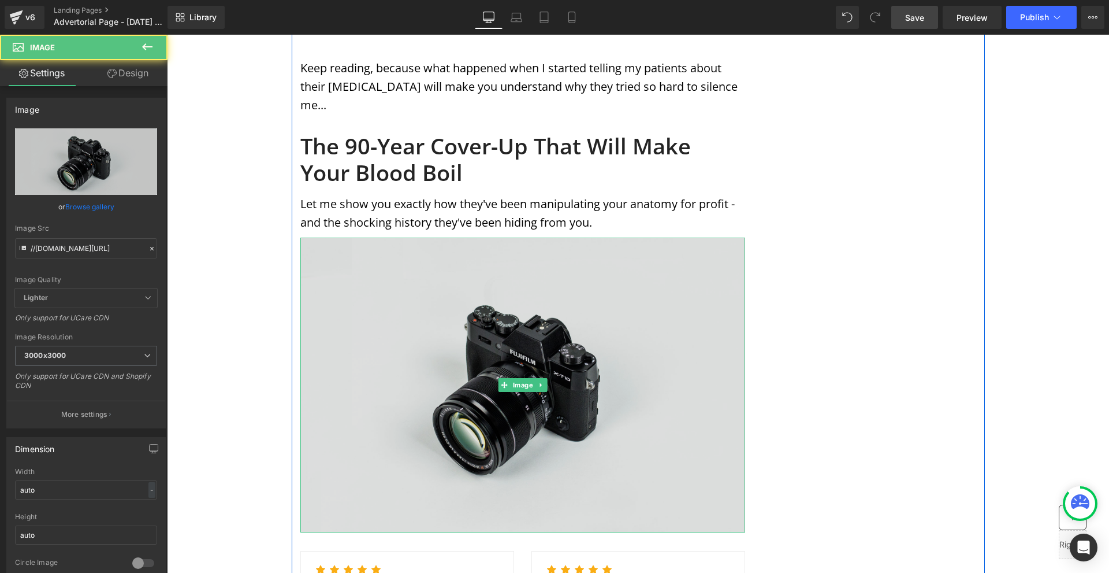
click at [501, 248] on img at bounding box center [522, 384] width 445 height 295
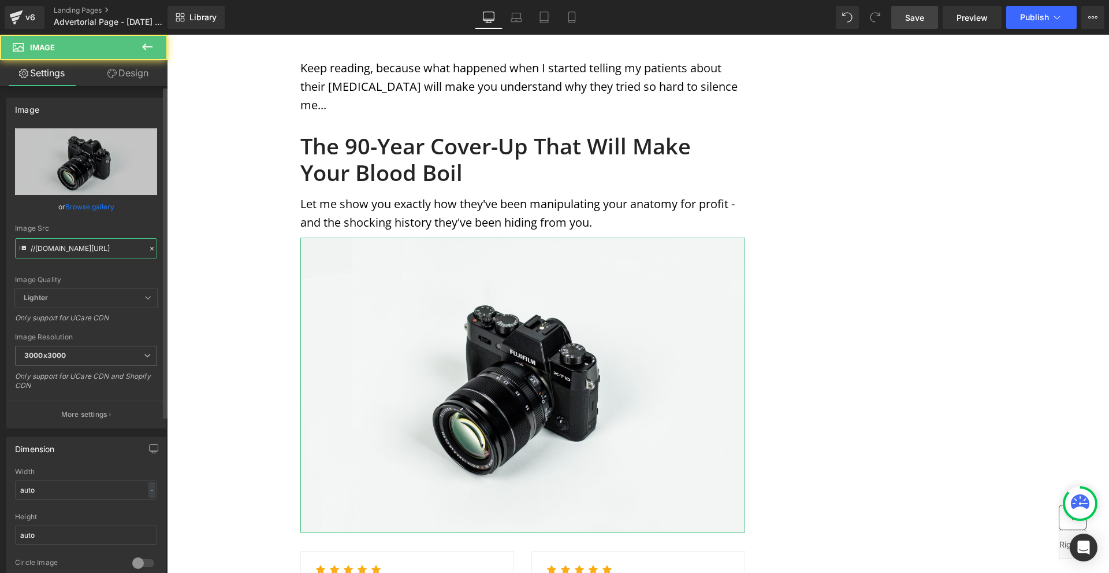
click at [60, 244] on input "//[DOMAIN_NAME][URL]" at bounding box center [86, 248] width 142 height 20
paste input "[URL][DOMAIN_NAME]"
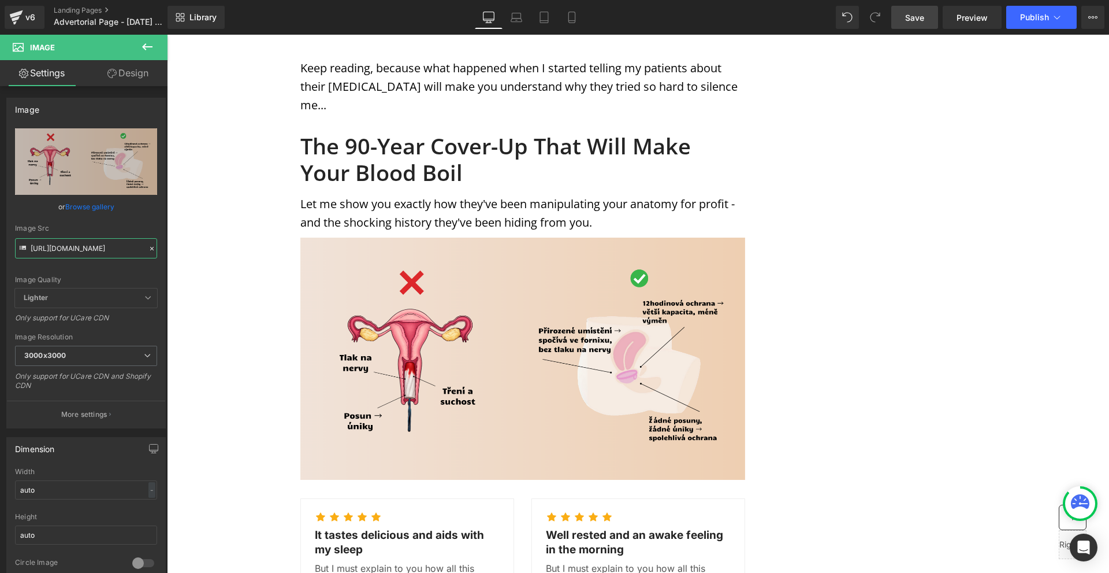
scroll to position [1213, 0]
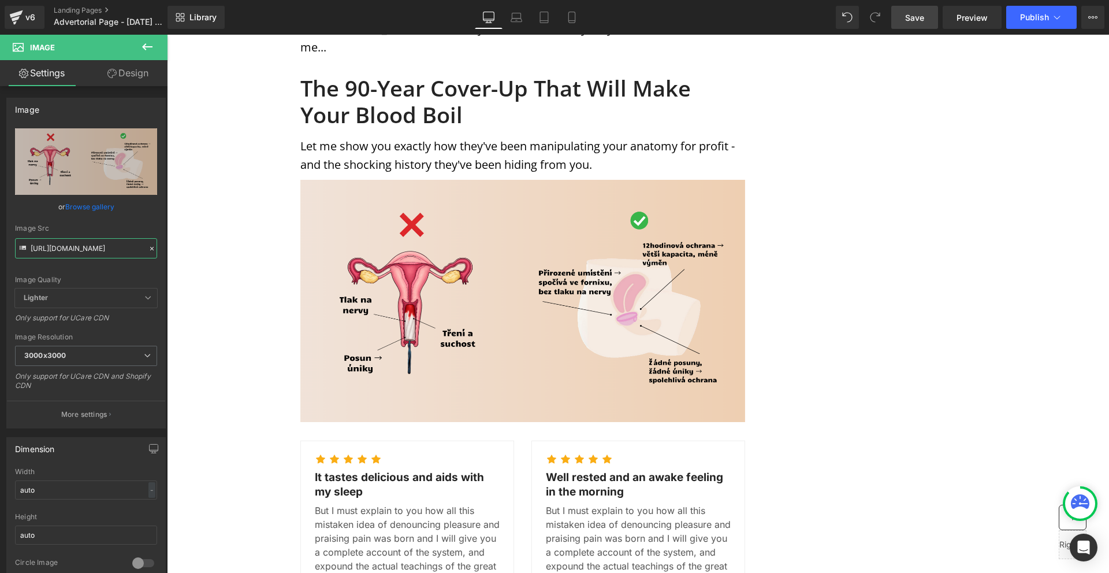
type input "[URL][DOMAIN_NAME]"
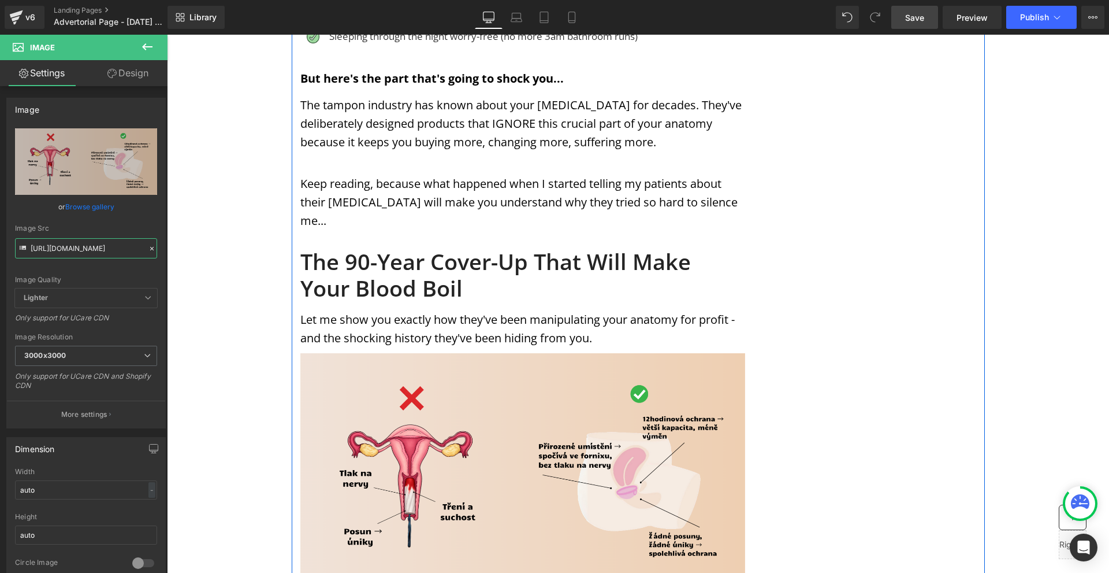
scroll to position [982, 0]
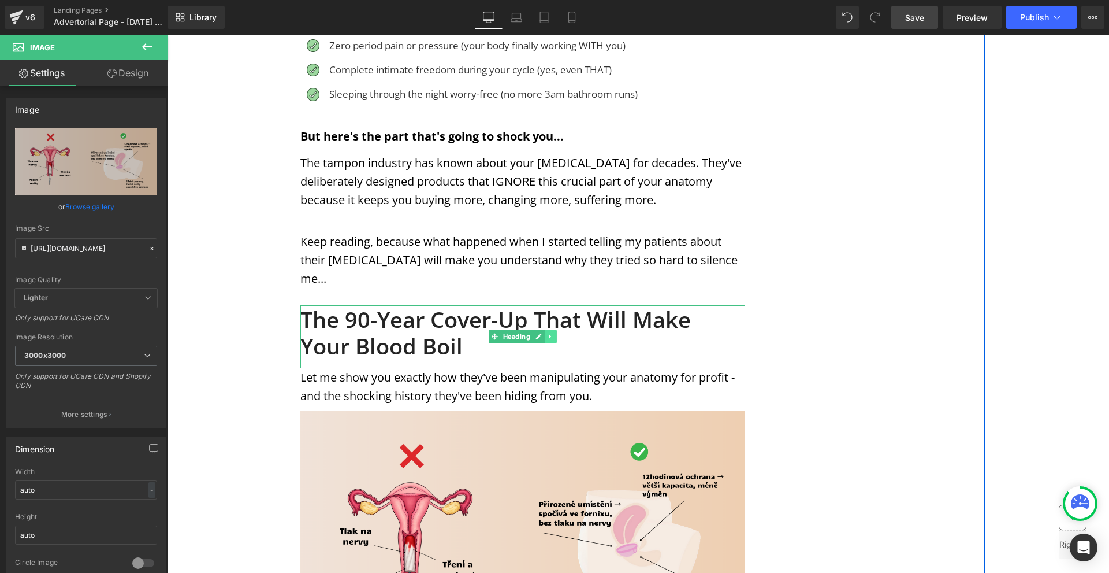
click at [547, 333] on icon at bounding box center [550, 336] width 6 height 7
click at [541, 333] on icon at bounding box center [544, 336] width 6 height 7
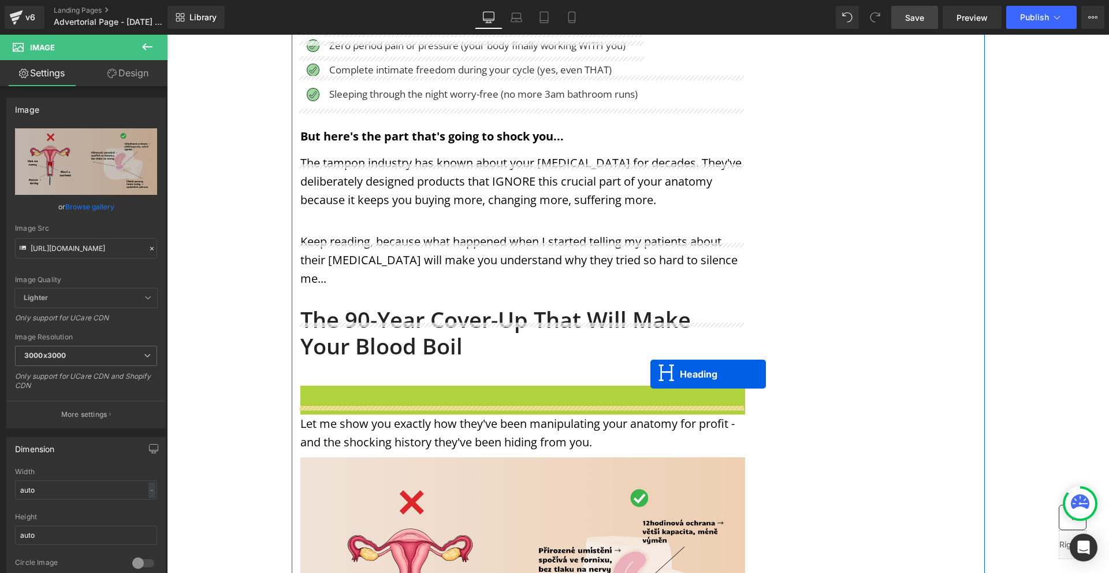
scroll to position [1329, 0]
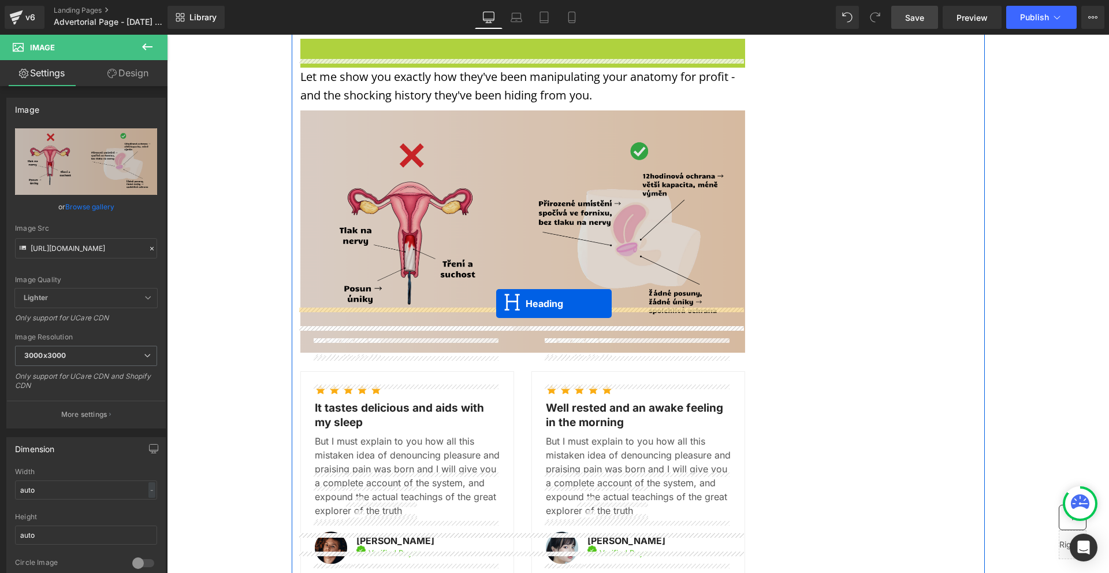
drag, startPoint x: 512, startPoint y: 374, endPoint x: 496, endPoint y: 303, distance: 72.2
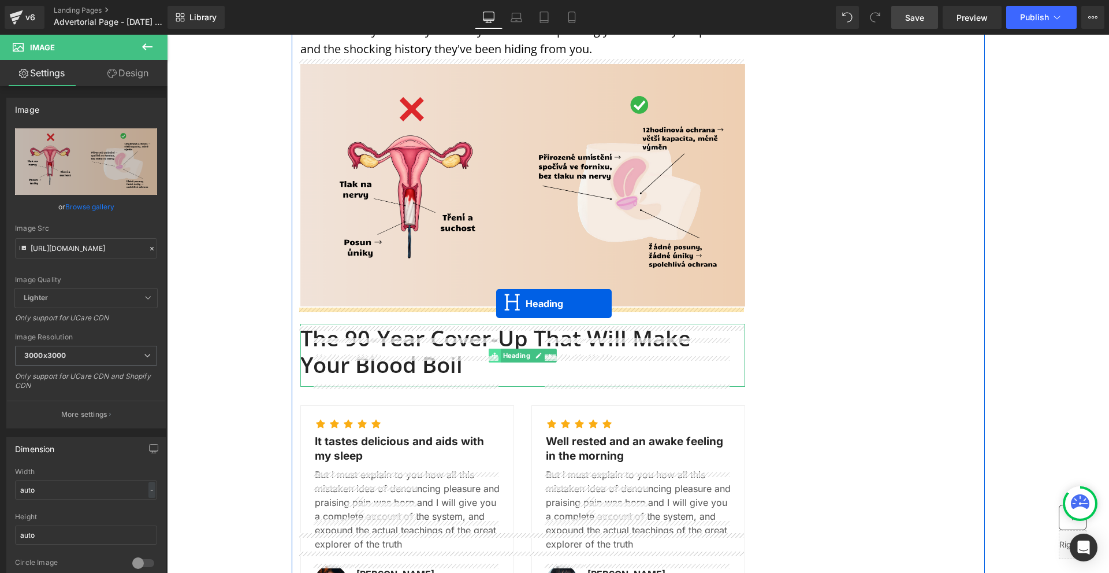
scroll to position [1283, 0]
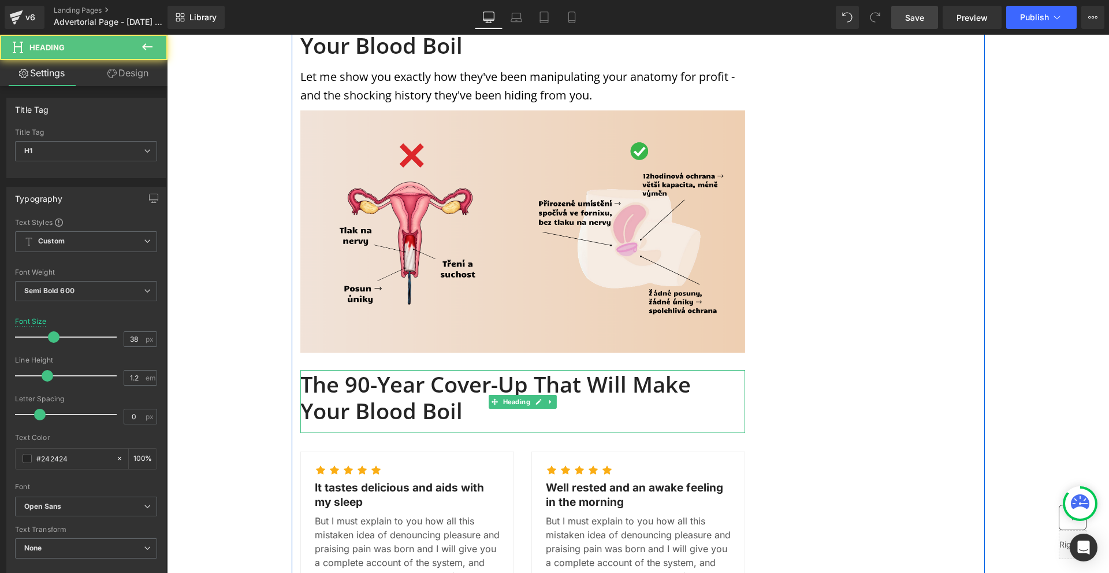
click at [356, 371] on h1 "The 90-Year Cover-Up That Will Make Your Blood Boil" at bounding box center [522, 397] width 445 height 53
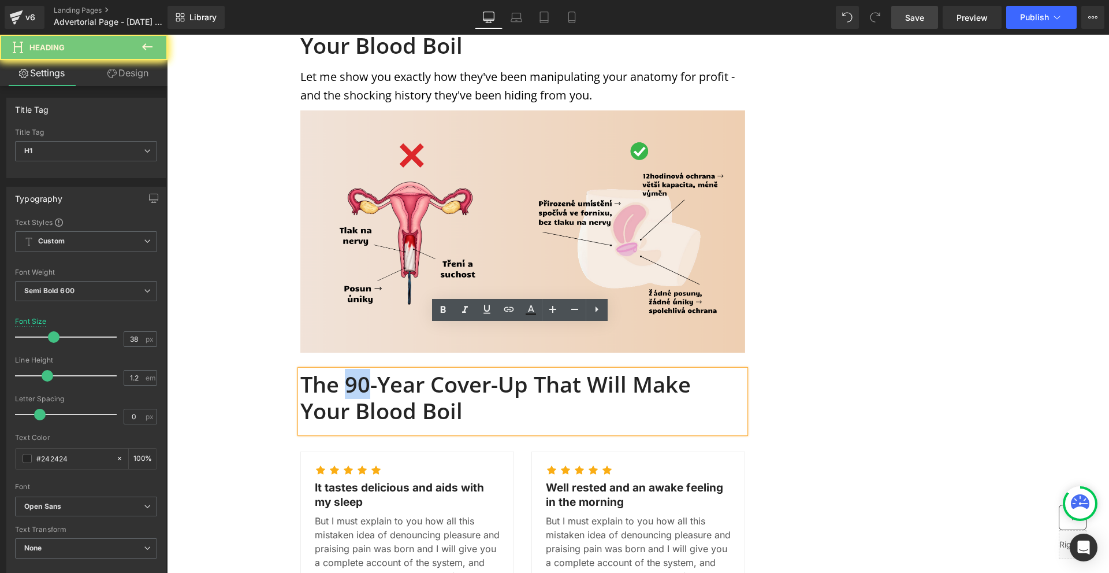
click at [356, 371] on h1 "The 90-Year Cover-Up That Will Make Your Blood Boil" at bounding box center [522, 397] width 445 height 53
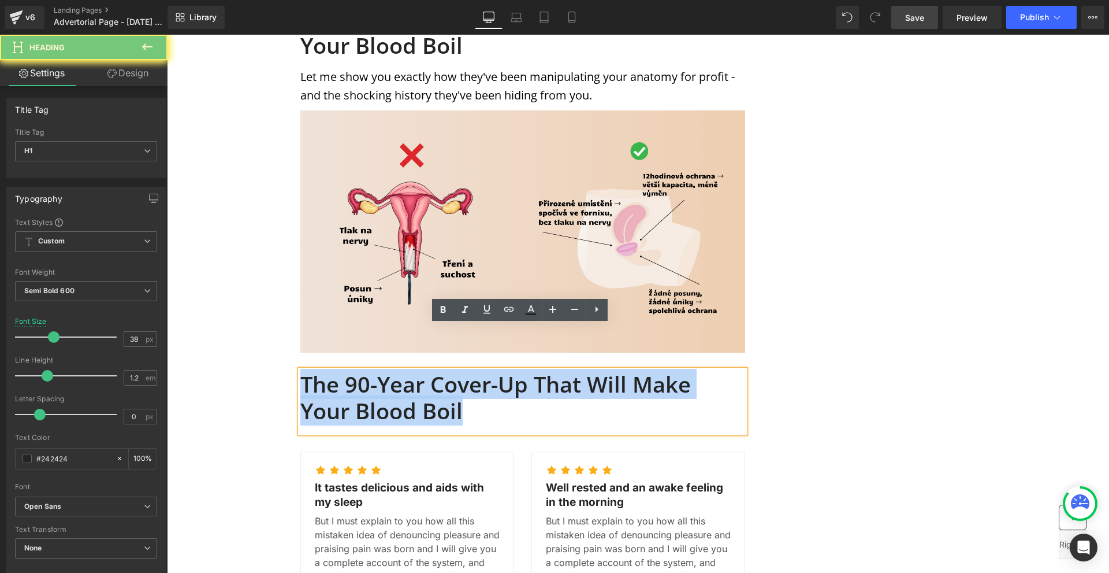
click at [356, 371] on h1 "The 90-Year Cover-Up That Will Make Your Blood Boil" at bounding box center [522, 397] width 445 height 53
paste div
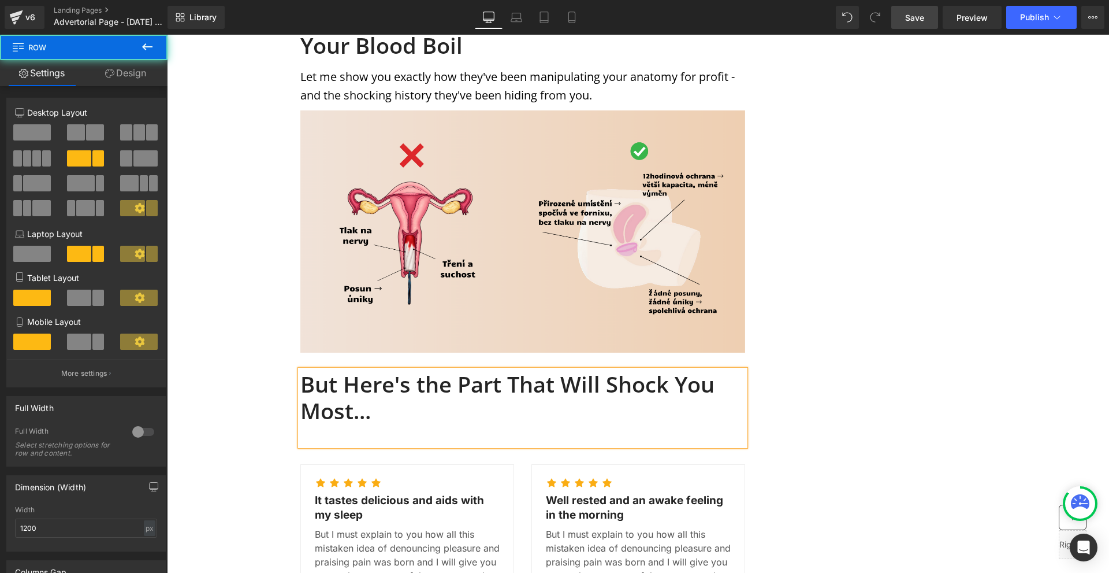
click at [857, 362] on div "MENSTRUATION Text Block WOMAN'S HEALTH Text Block Row Image Image Image Row Sha…" at bounding box center [638, 146] width 693 height 2625
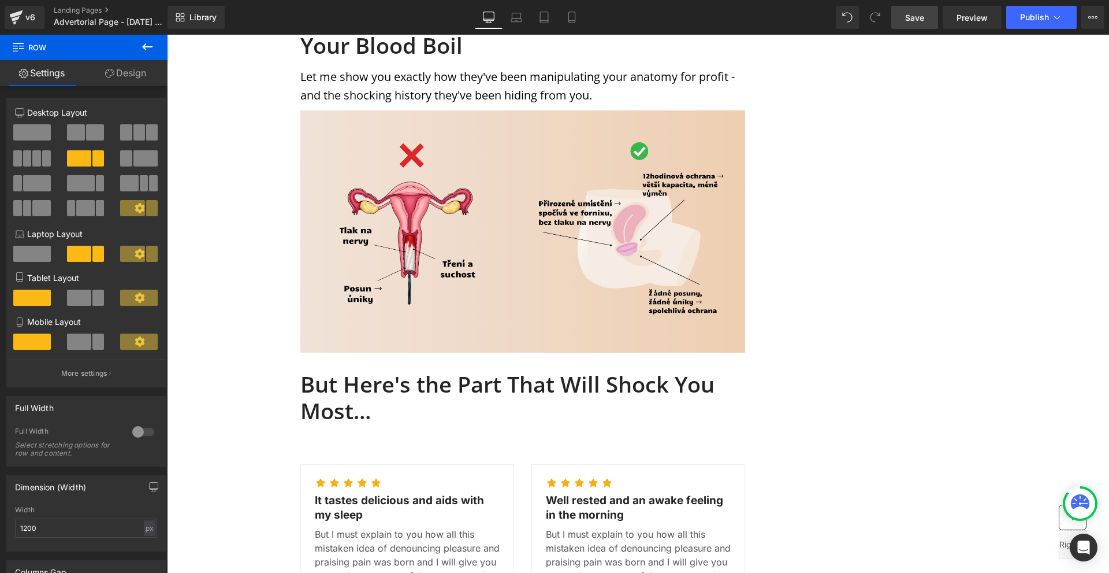
click at [632, 424] on div at bounding box center [522, 430] width 445 height 13
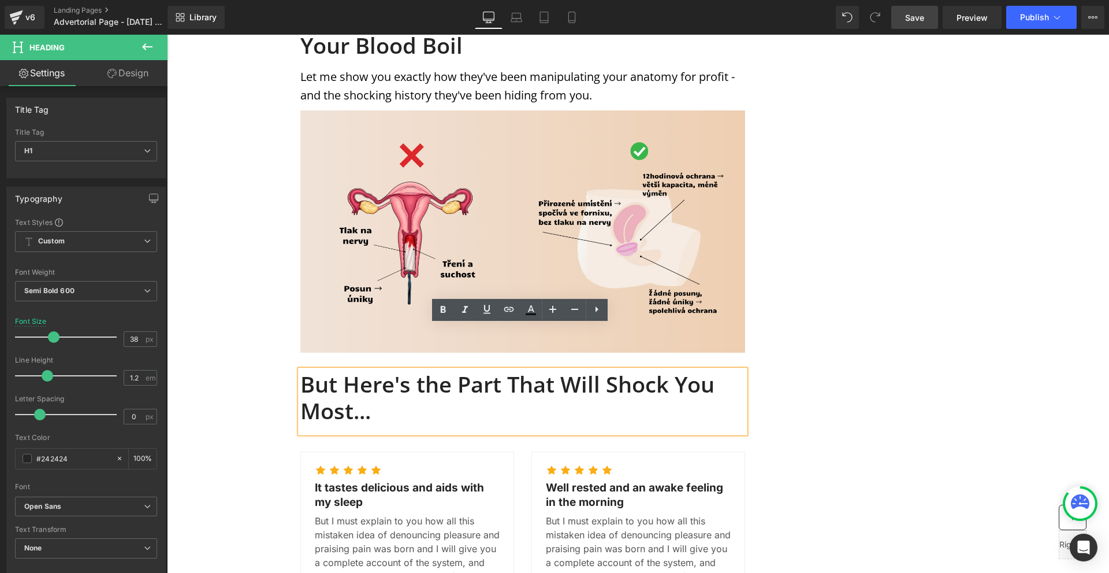
click at [834, 370] on div "MENSTRUATION Text Block WOMAN'S HEALTH Text Block Row Image Image Image Row Sha…" at bounding box center [638, 140] width 693 height 2612
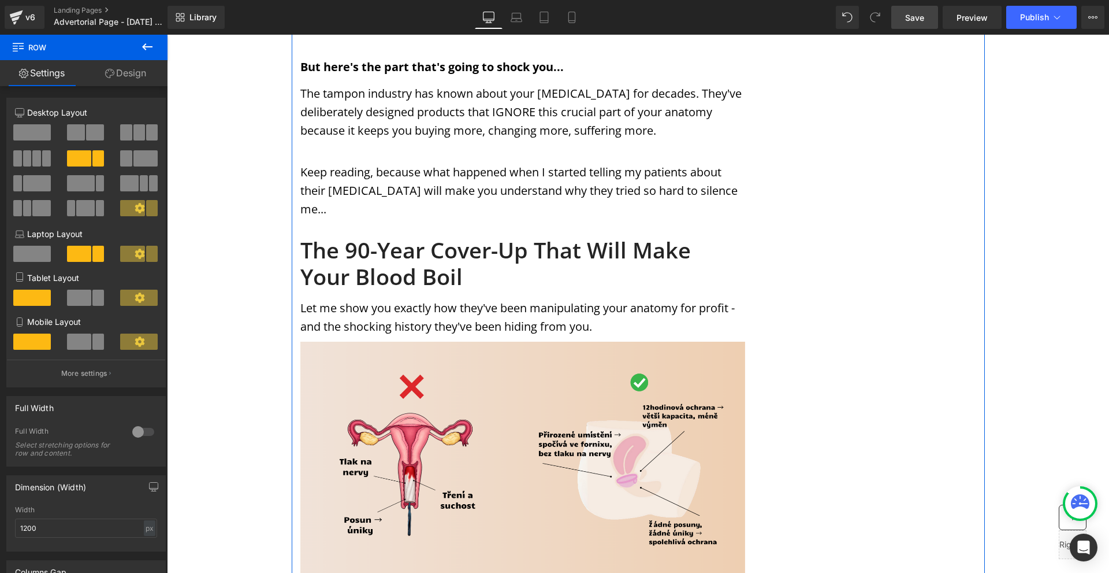
scroll to position [994, 0]
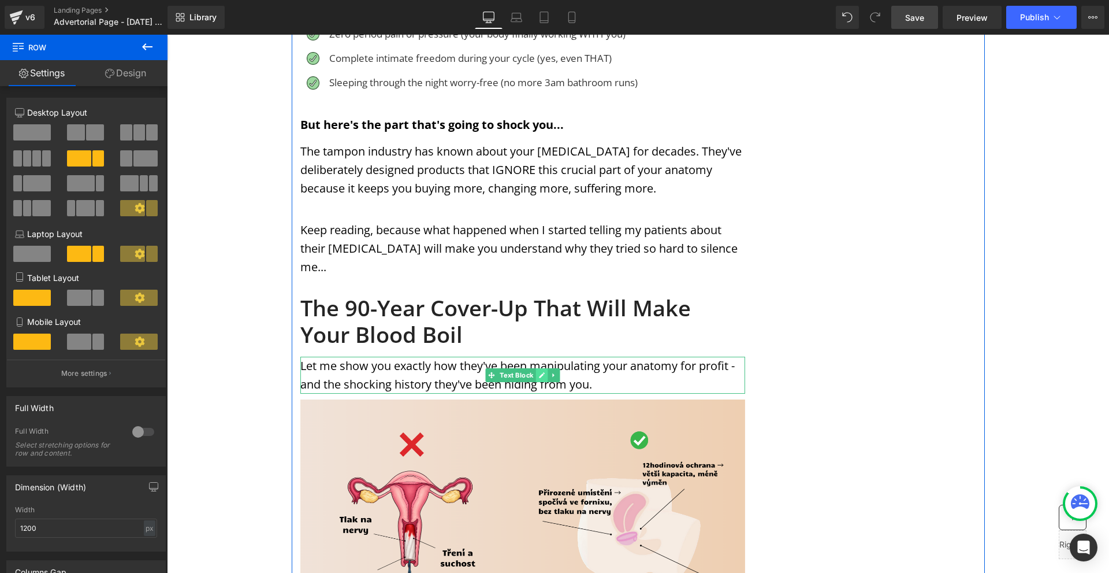
click at [545, 368] on link at bounding box center [542, 375] width 12 height 14
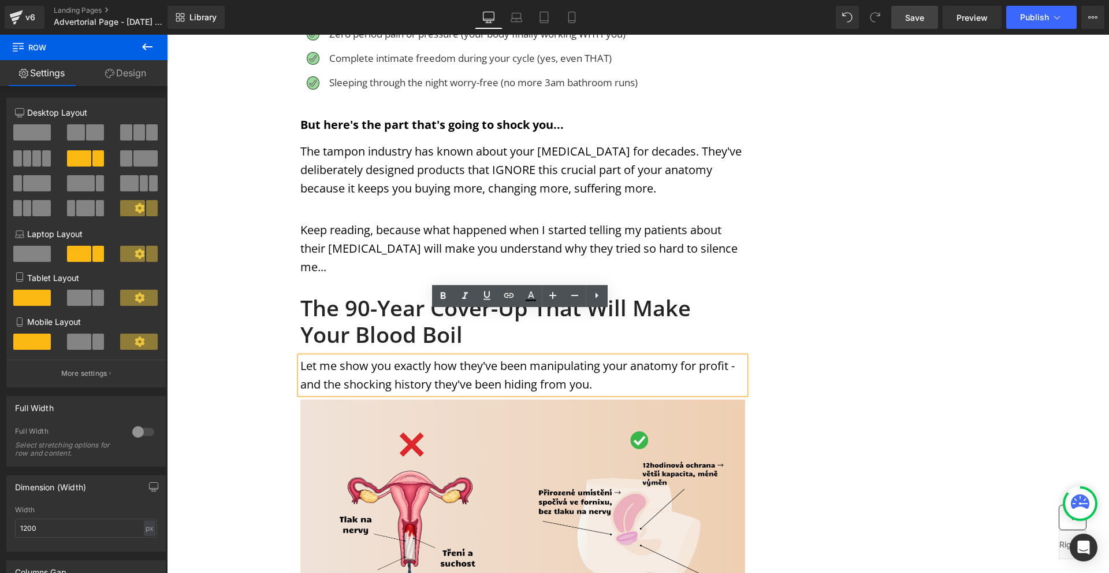
click at [876, 391] on div "MENSTRUATION Text Block WOMAN'S HEALTH Text Block Row Image Image Image Row Sha…" at bounding box center [638, 429] width 693 height 2612
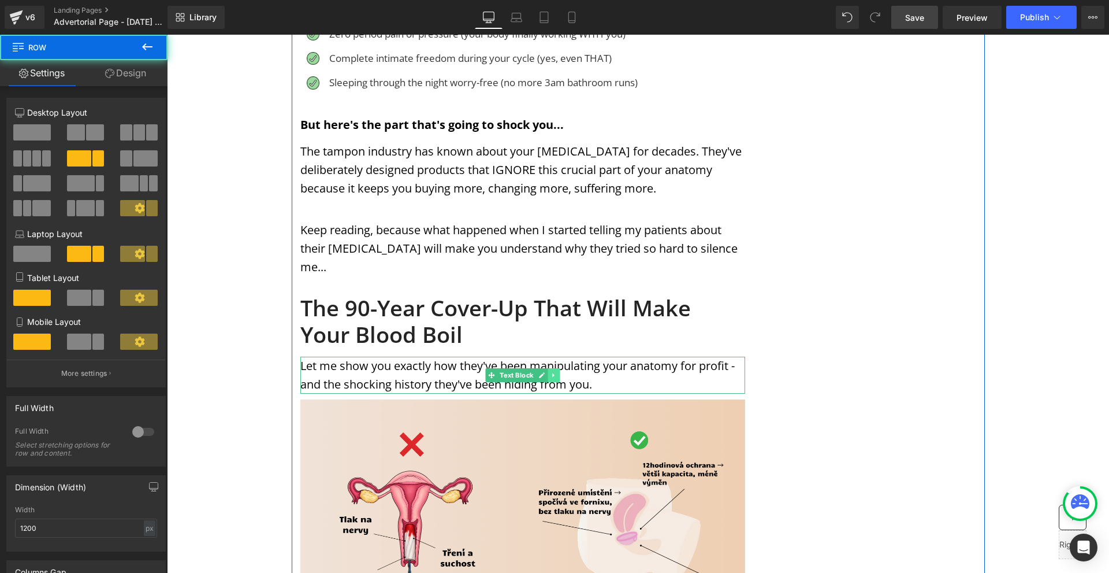
click at [551, 371] on icon at bounding box center [554, 374] width 6 height 7
click at [546, 371] on icon at bounding box center [548, 374] width 6 height 6
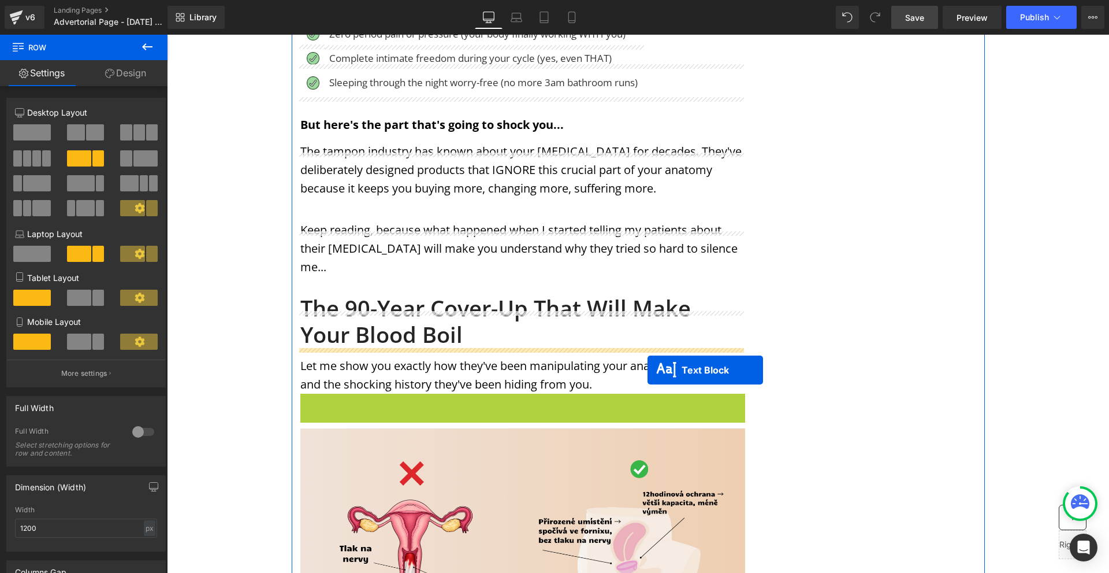
scroll to position [1283, 0]
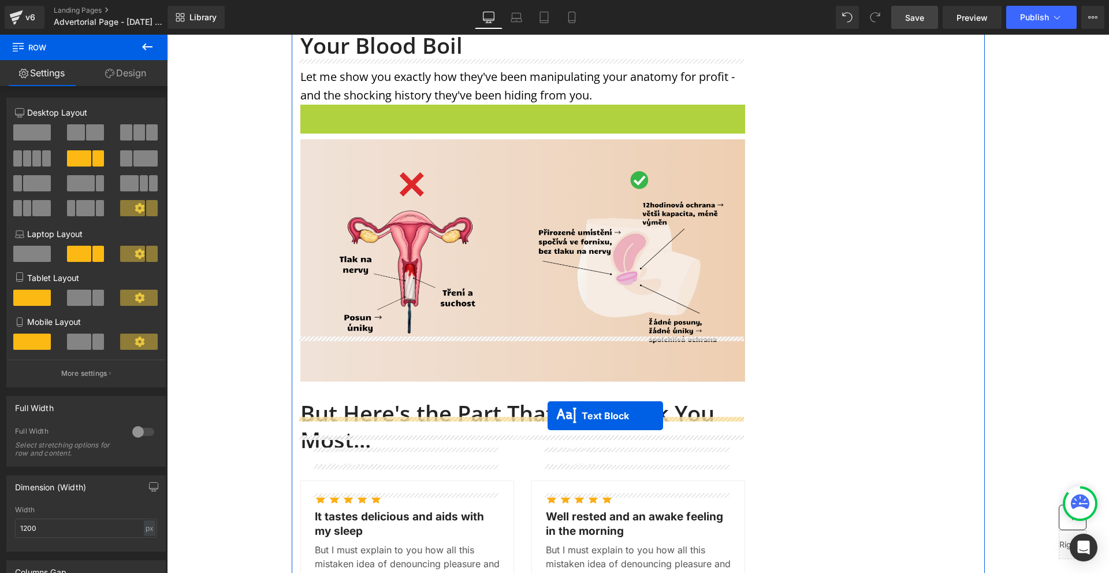
drag, startPoint x: 510, startPoint y: 368, endPoint x: 547, endPoint y: 412, distance: 57.8
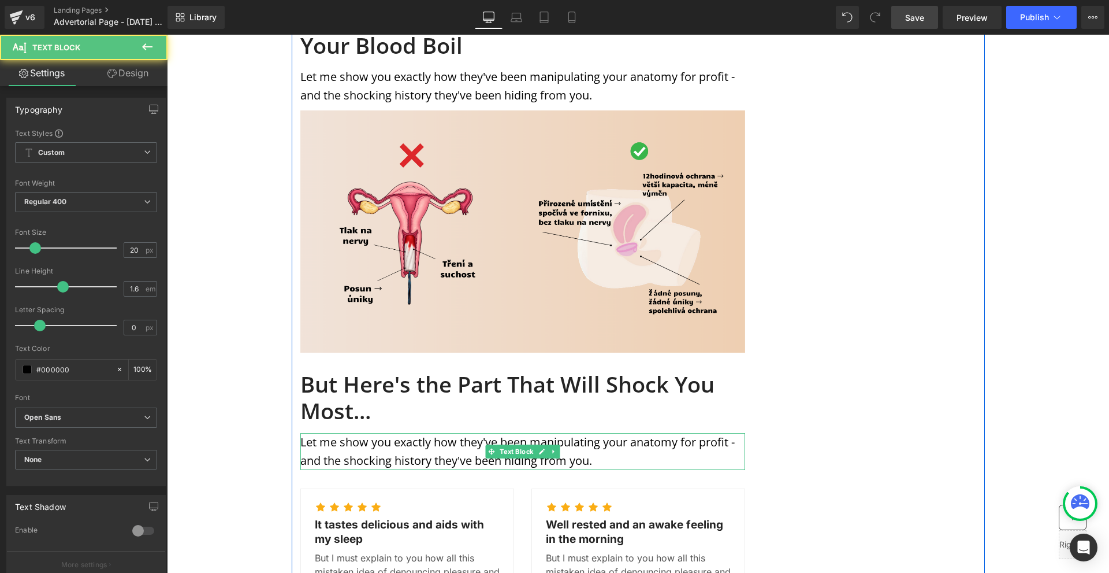
click at [313, 433] on p "Let me show you exactly how they've been manipulating your anatomy for profit -…" at bounding box center [522, 451] width 445 height 37
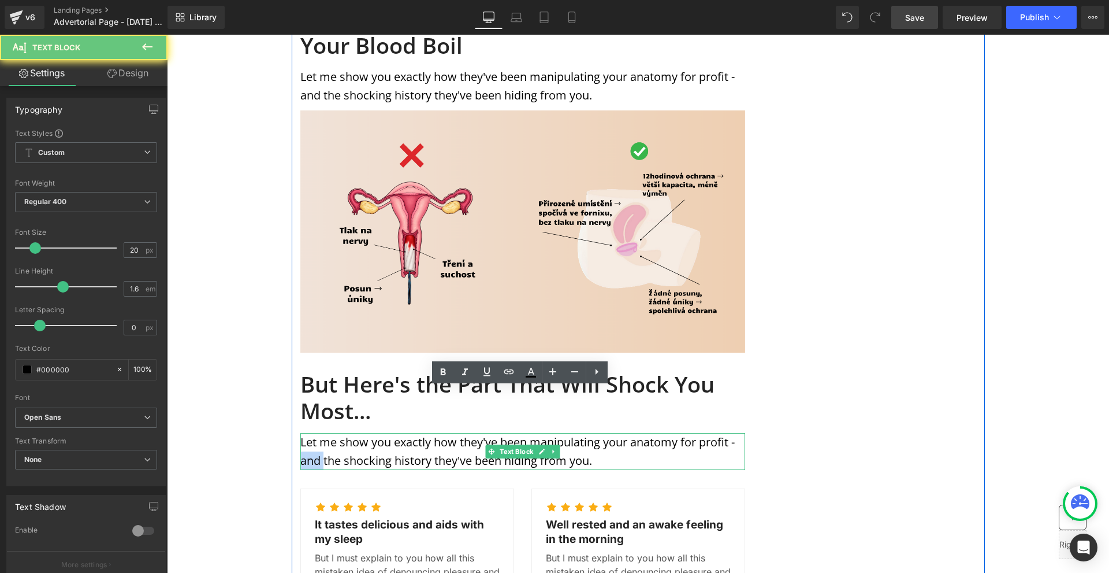
click at [313, 433] on p "Let me show you exactly how they've been manipulating your anatomy for profit -…" at bounding box center [522, 451] width 445 height 37
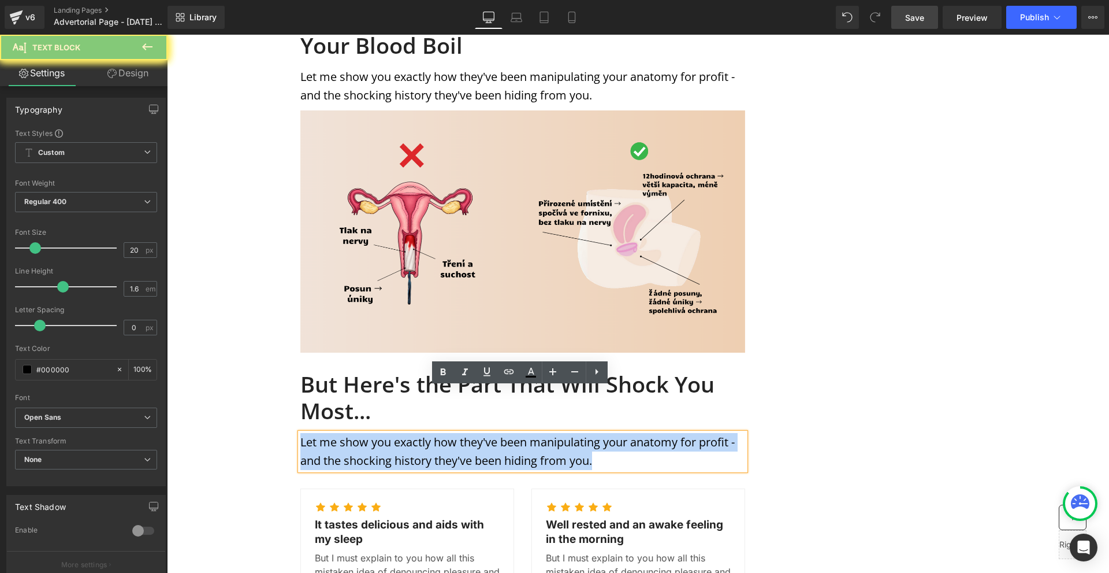
click at [313, 433] on p "Let me show you exactly how they've been manipulating your anatomy for profit -…" at bounding box center [522, 451] width 445 height 37
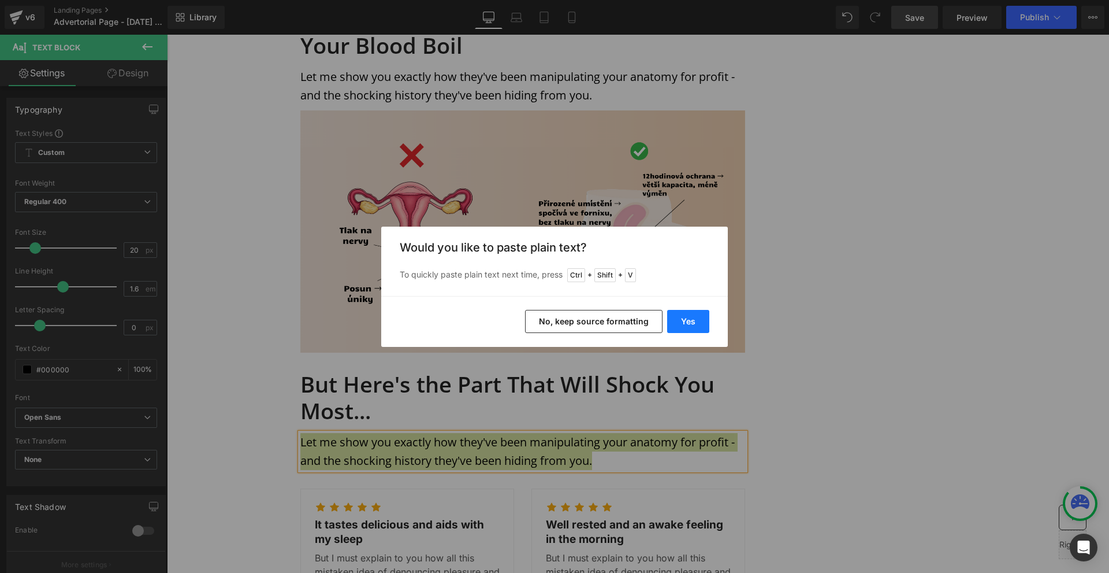
click at [703, 323] on button "Yes" at bounding box center [688, 321] width 42 height 23
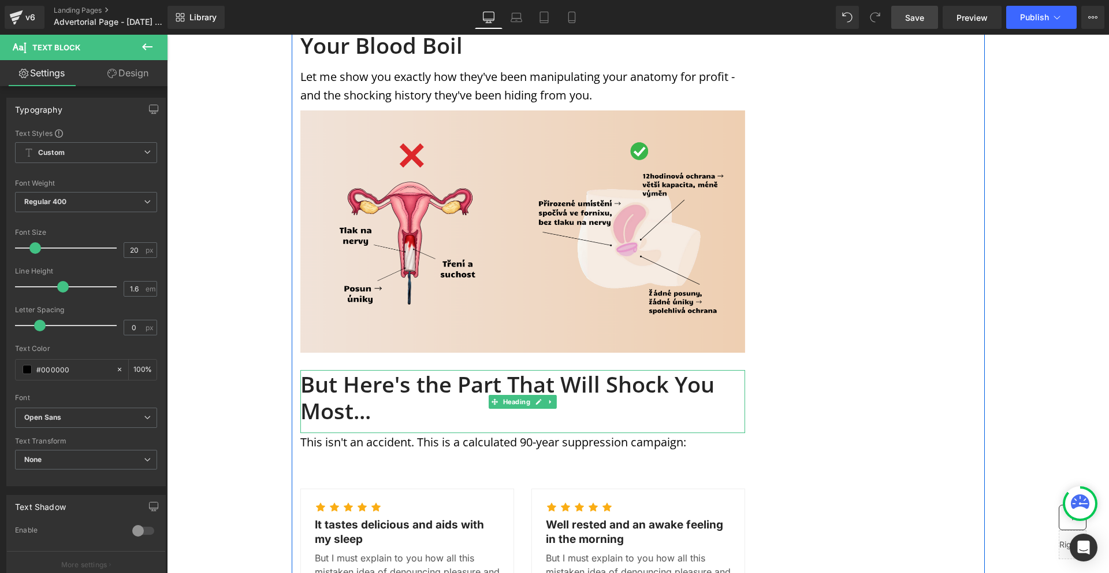
scroll to position [1340, 0]
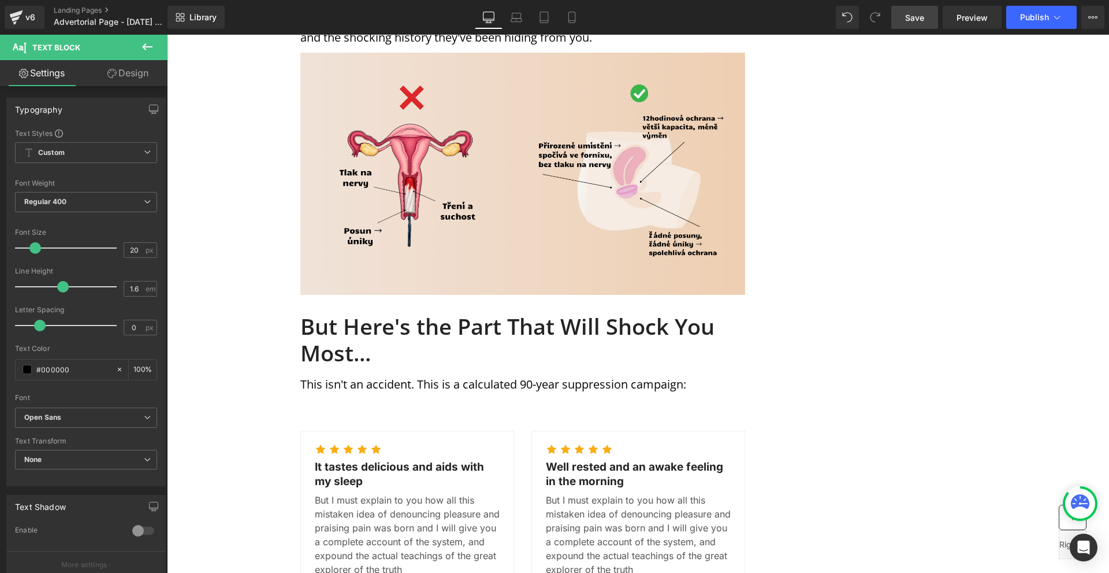
click at [151, 56] on button at bounding box center [147, 47] width 40 height 25
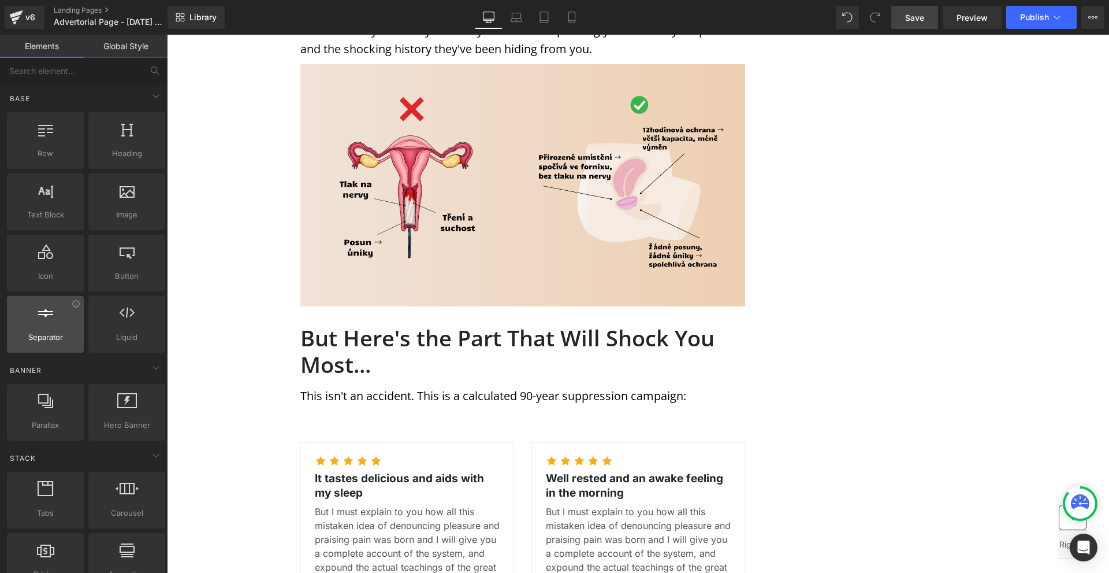
scroll to position [58, 0]
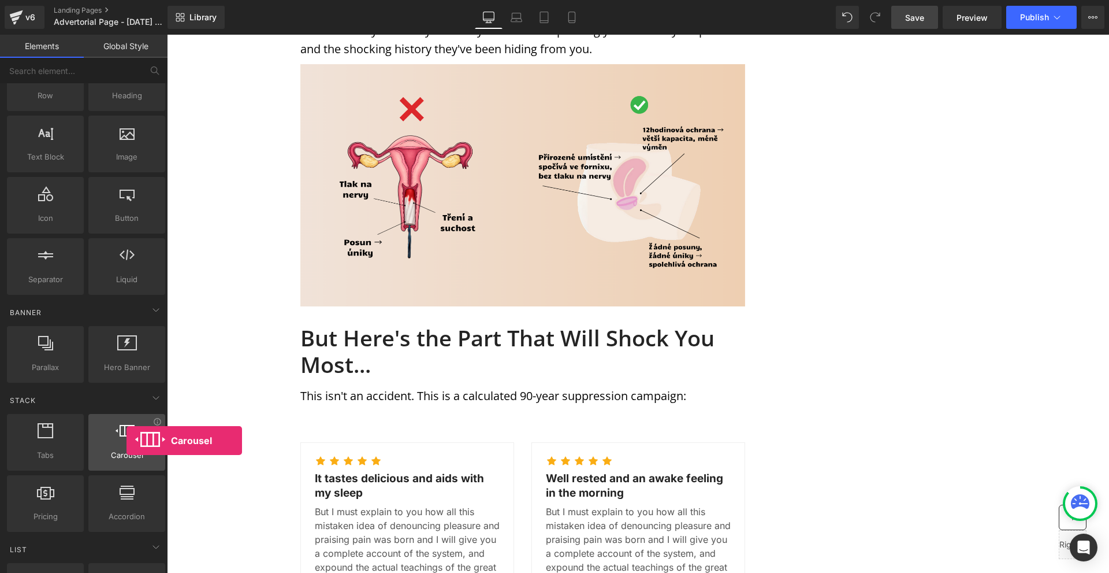
drag, startPoint x: 113, startPoint y: 442, endPoint x: 110, endPoint y: 432, distance: 10.7
click at [118, 436] on div at bounding box center [127, 436] width 70 height 26
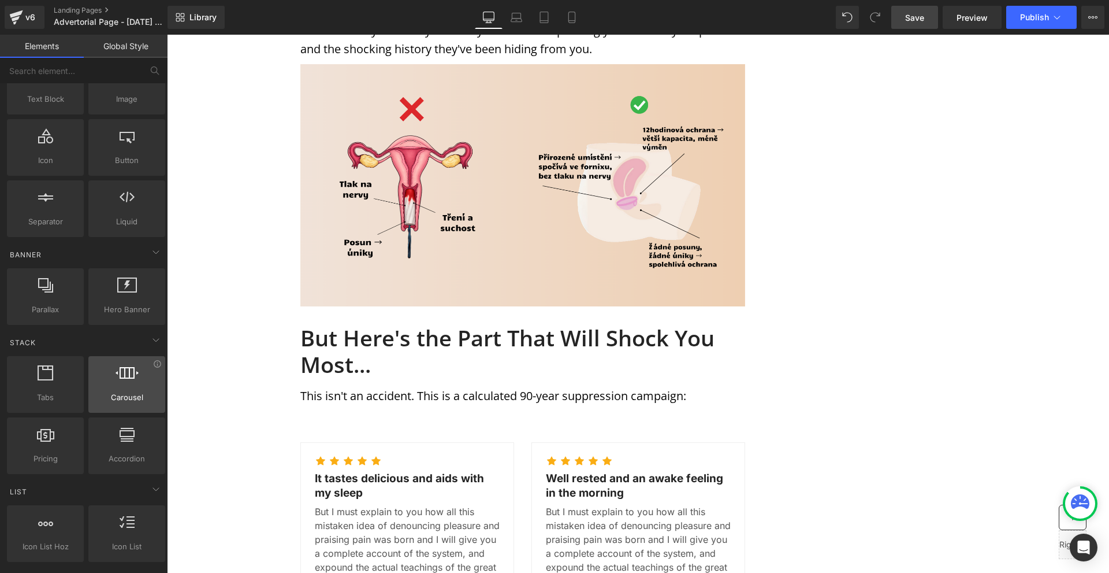
scroll to position [173, 0]
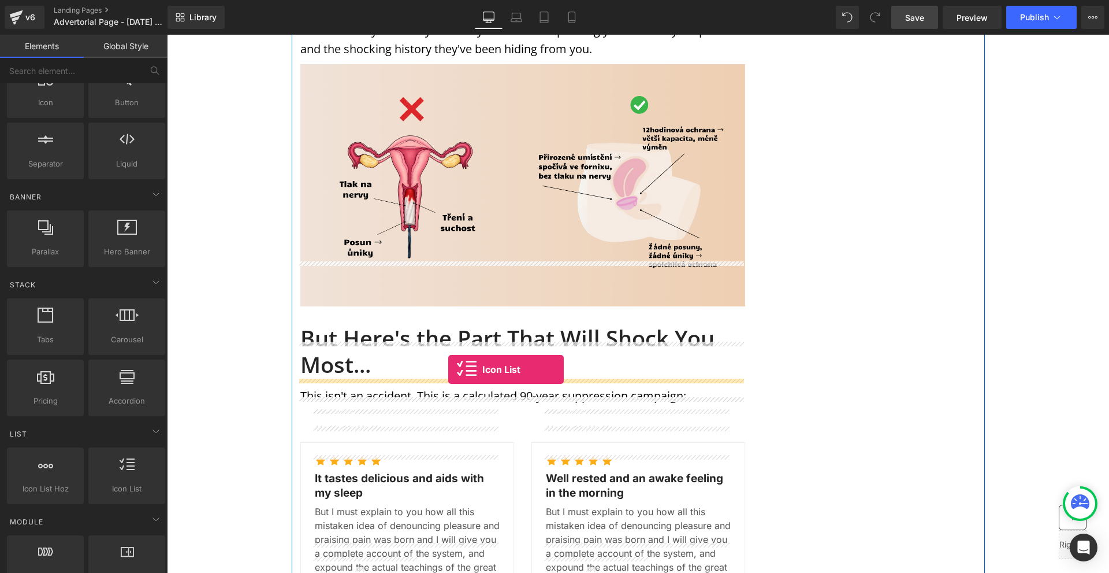
drag, startPoint x: 324, startPoint y: 492, endPoint x: 448, endPoint y: 369, distance: 174.4
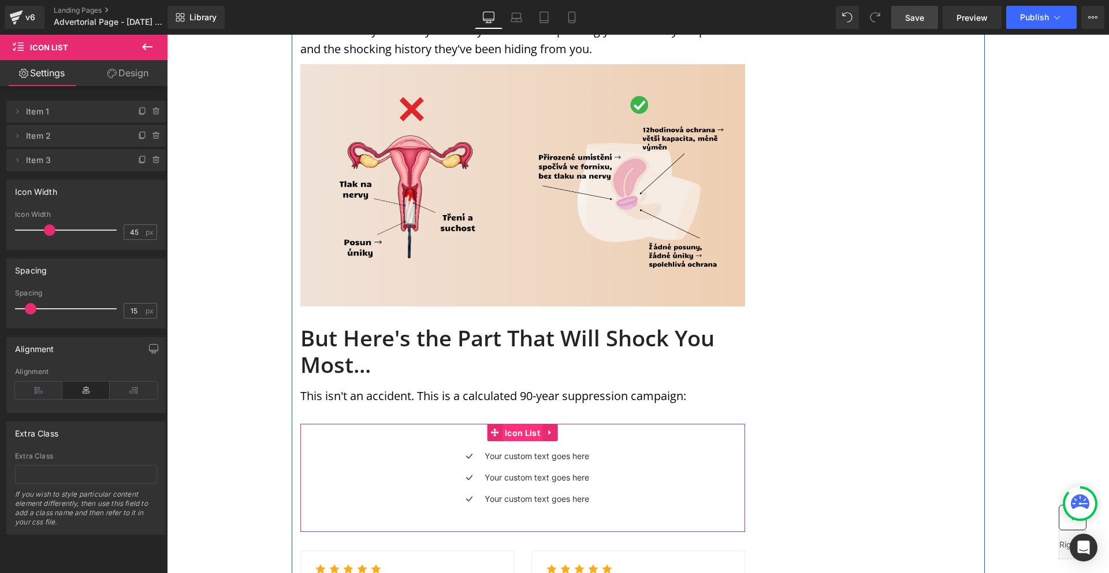
click at [521, 424] on span "Icon List" at bounding box center [522, 432] width 41 height 17
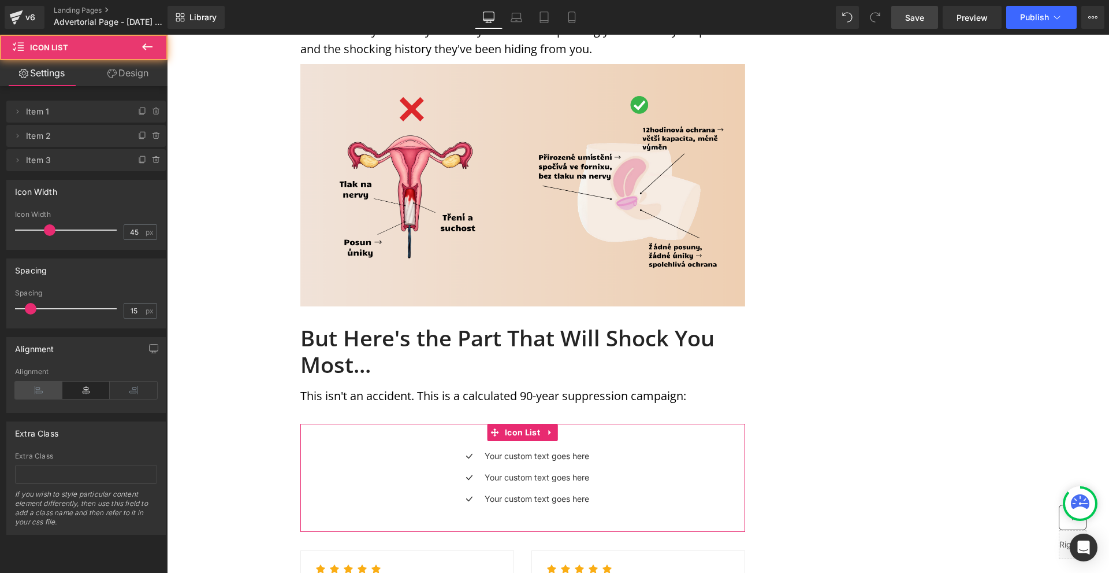
click at [15, 391] on icon at bounding box center [38, 389] width 47 height 17
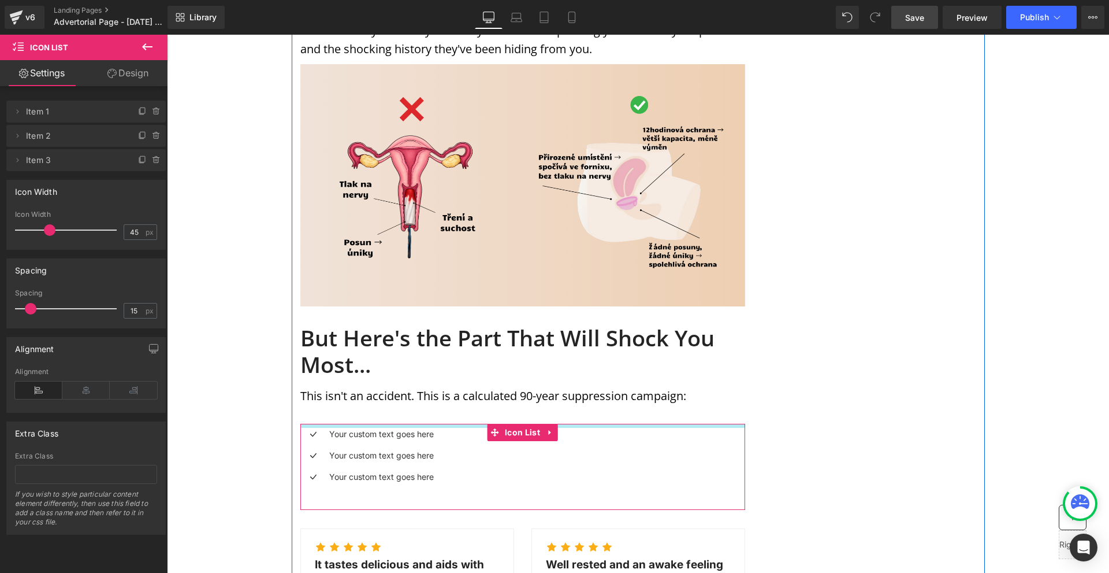
drag, startPoint x: 376, startPoint y: 378, endPoint x: 385, endPoint y: 367, distance: 14.4
click at [385, 356] on div "MENSTRUATION Text Block WOMAN'S HEALTH Text Block Row Image Image Image Row Sha…" at bounding box center [523, 140] width 462 height 2673
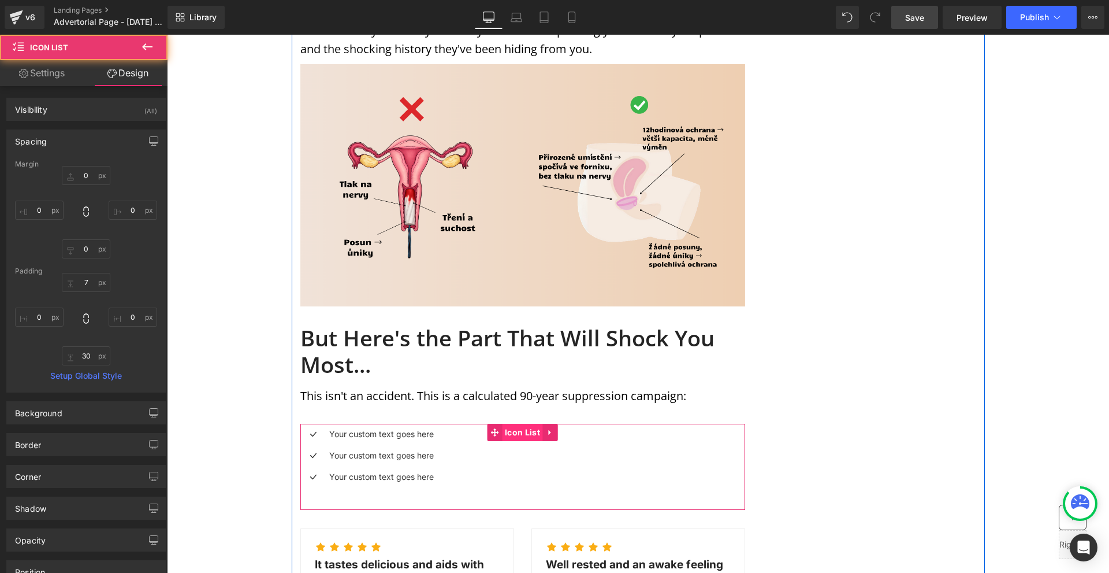
click at [511, 423] on span "Icon List" at bounding box center [522, 431] width 41 height 17
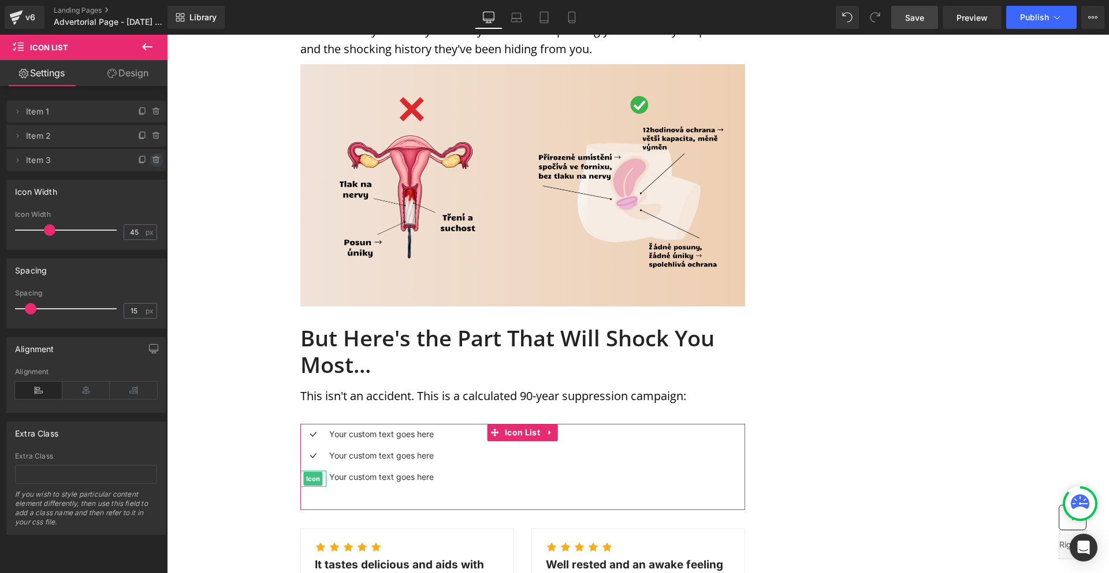
click at [155, 158] on icon at bounding box center [156, 157] width 2 height 1
click at [153, 158] on button "Delete" at bounding box center [147, 160] width 36 height 15
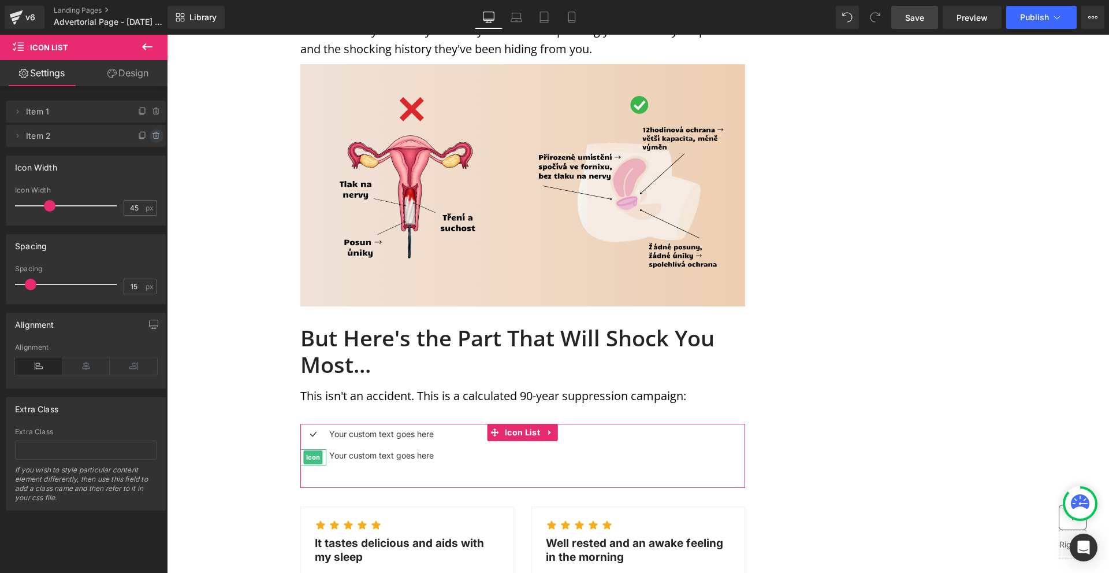
click at [153, 140] on span at bounding box center [157, 136] width 14 height 14
click at [153, 140] on button "Delete" at bounding box center [147, 136] width 36 height 15
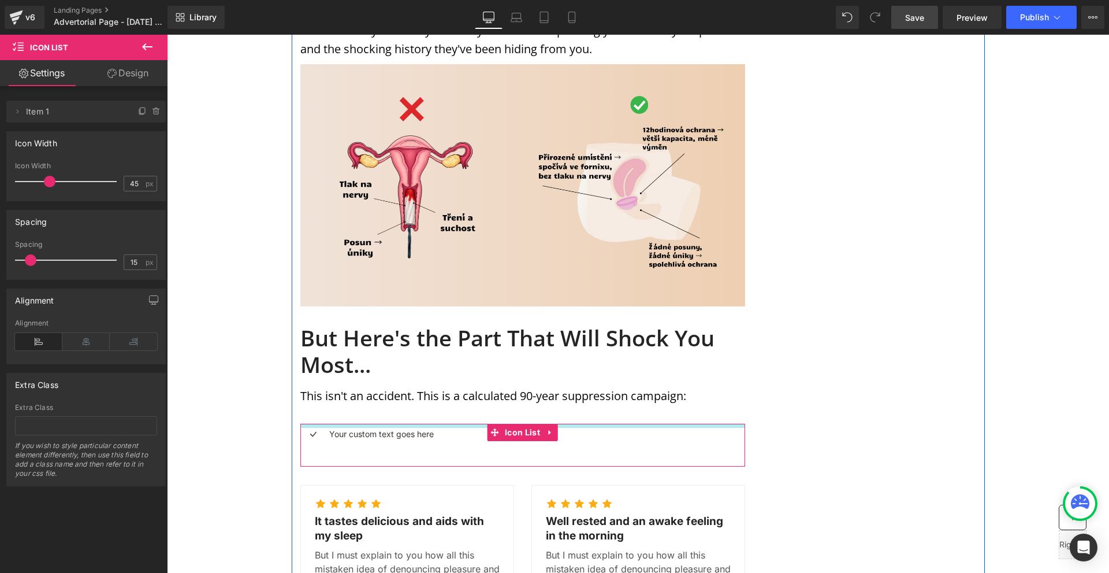
click at [167, 35] on div at bounding box center [167, 35] width 0 height 0
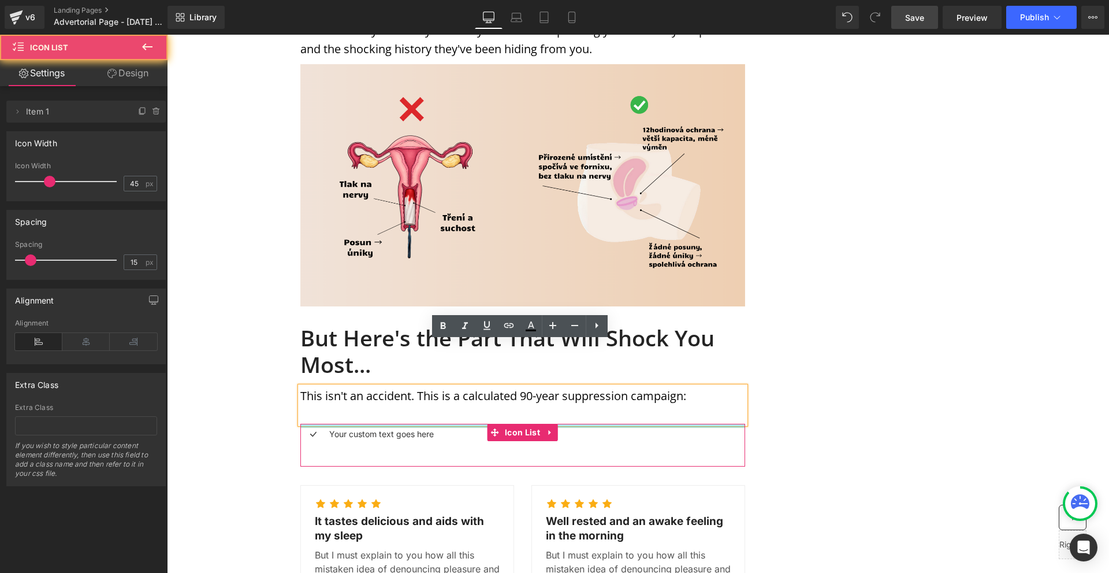
click at [316, 423] on div at bounding box center [522, 425] width 445 height 4
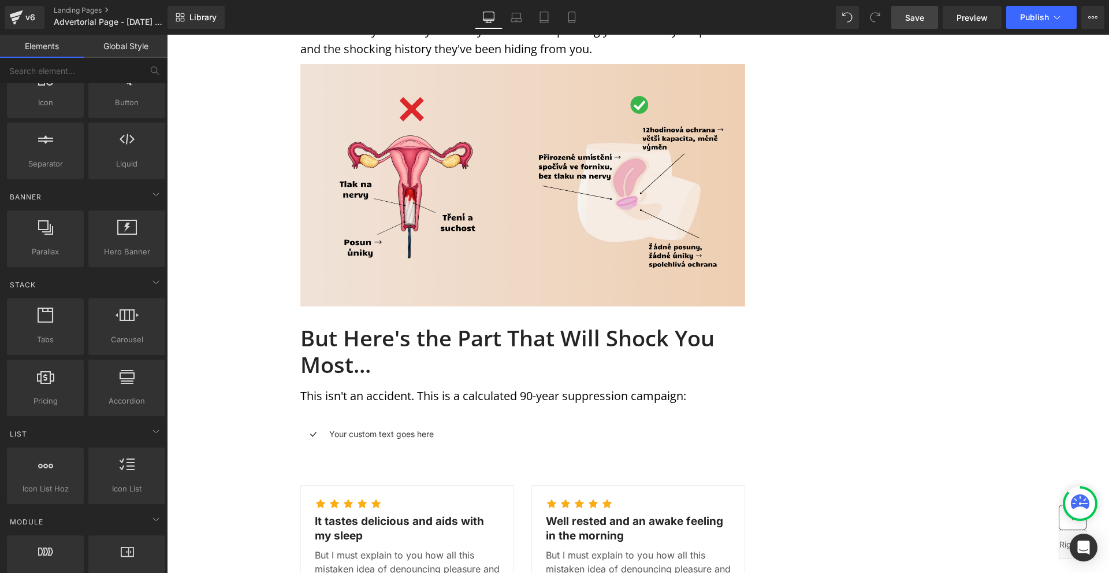
click at [259, 407] on div "Image Row Row MENSTRUATION Text Block WOMAN'S HEALTH Text Block Row Image Image…" at bounding box center [638, 286] width 942 height 3160
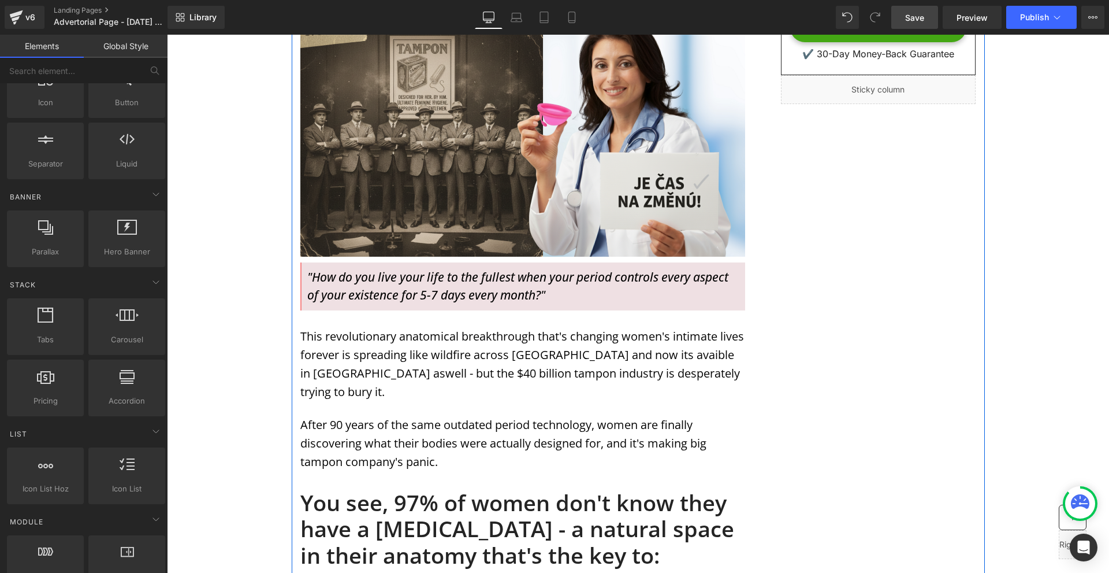
scroll to position [347, 0]
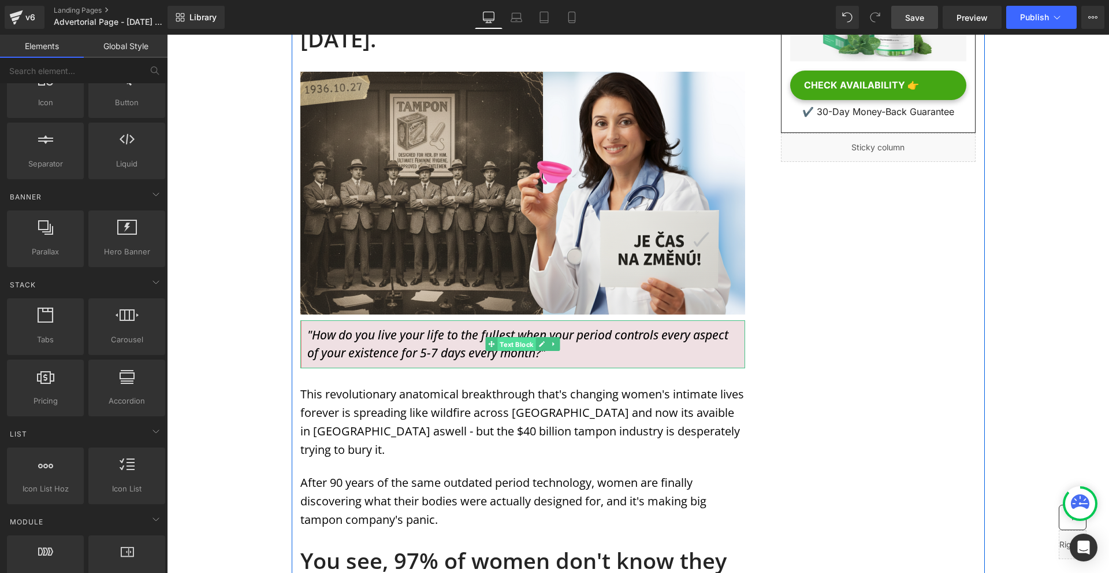
click at [518, 337] on span "Text Block" at bounding box center [516, 344] width 38 height 14
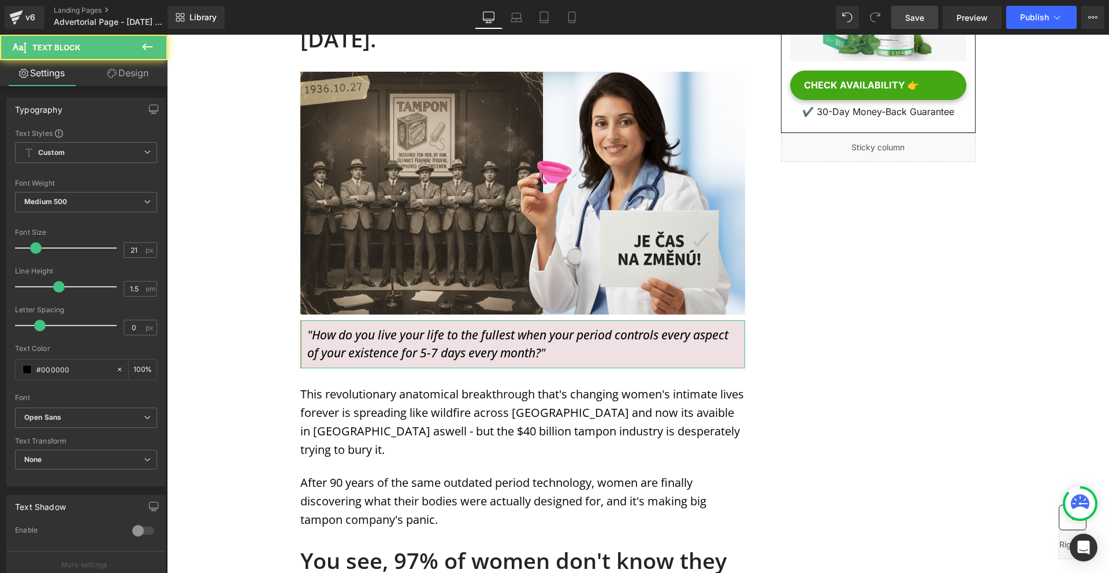
click at [103, 65] on link "Design" at bounding box center [128, 73] width 84 height 26
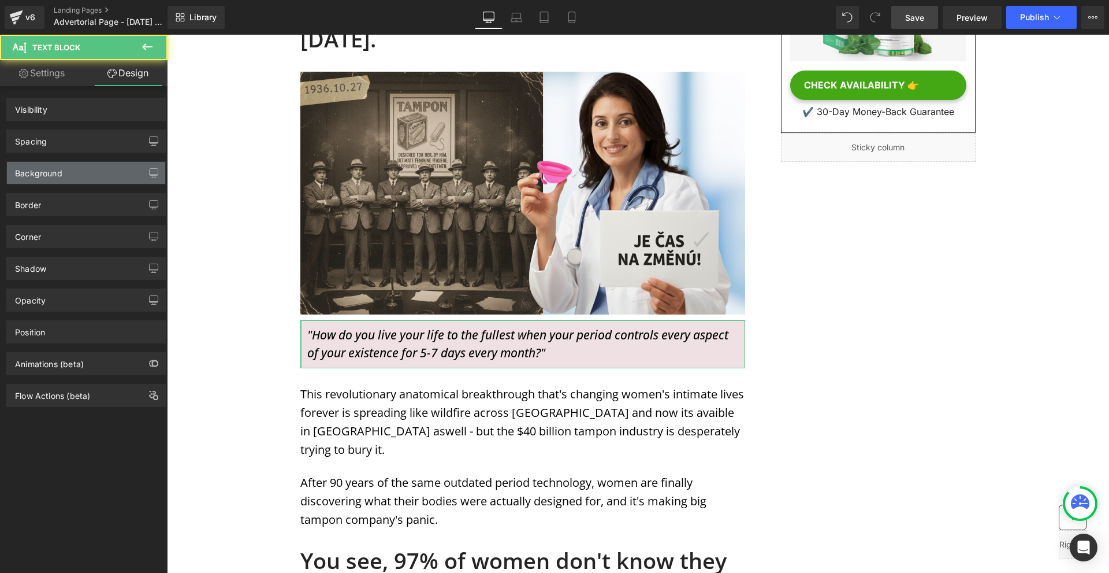
click at [51, 178] on div "Background" at bounding box center [86, 173] width 158 height 22
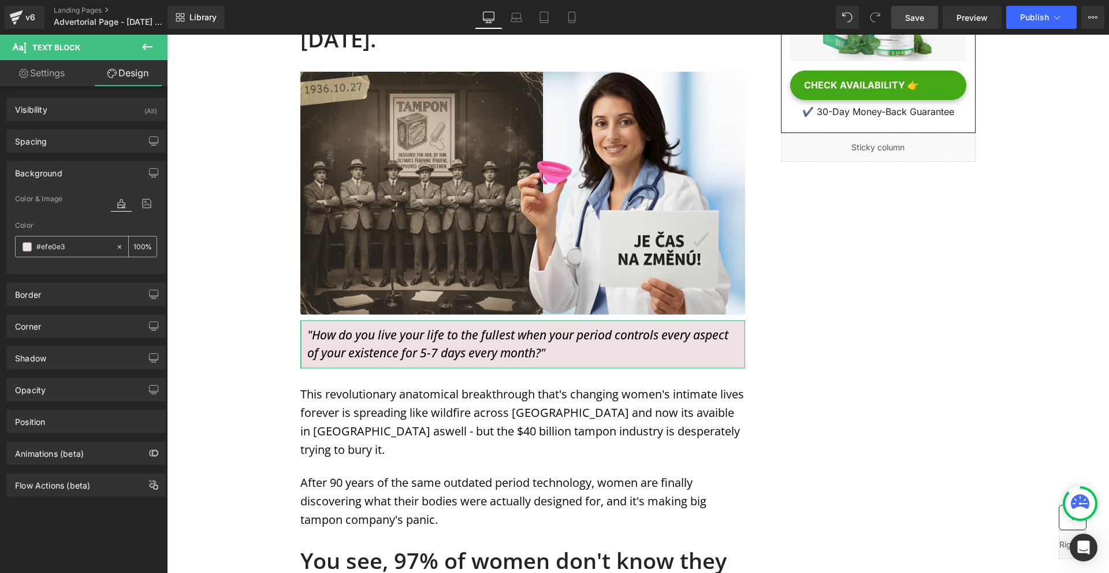
click at [67, 246] on input "#efe0e3" at bounding box center [73, 246] width 74 height 13
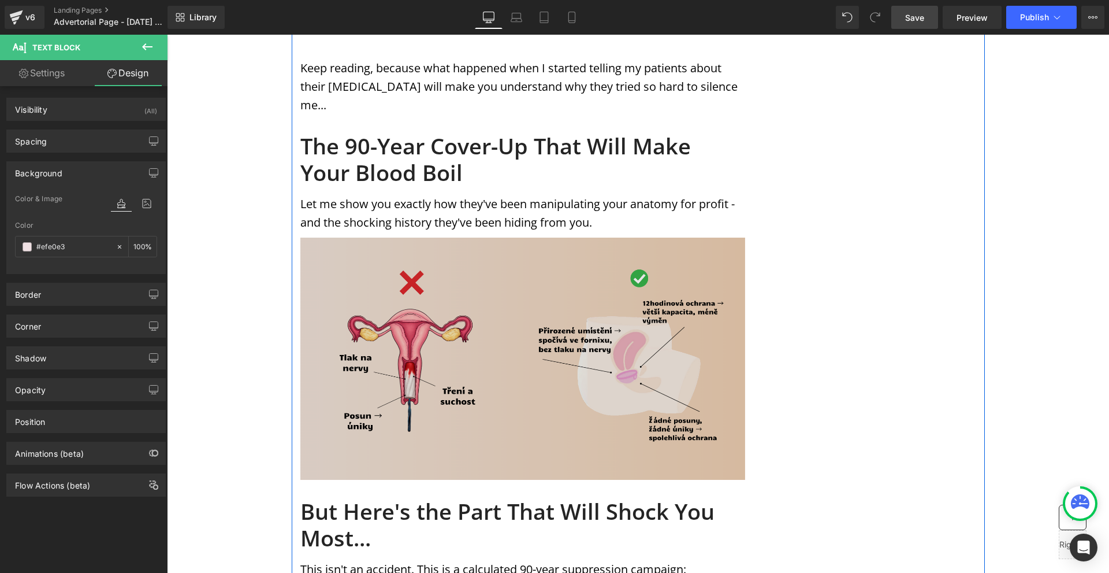
scroll to position [1213, 0]
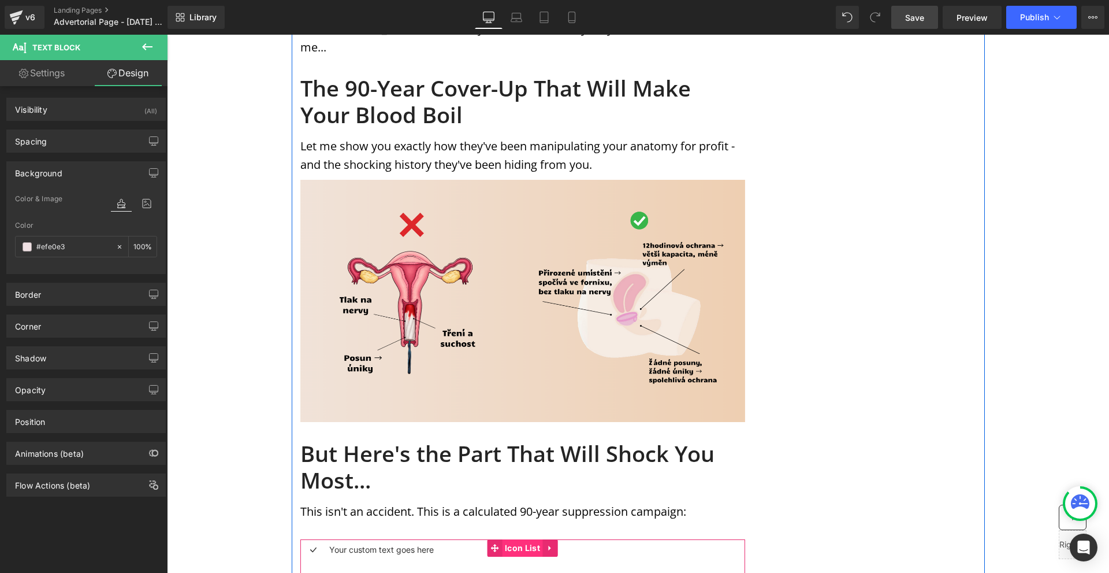
click at [502, 539] on span "Icon List" at bounding box center [522, 547] width 41 height 17
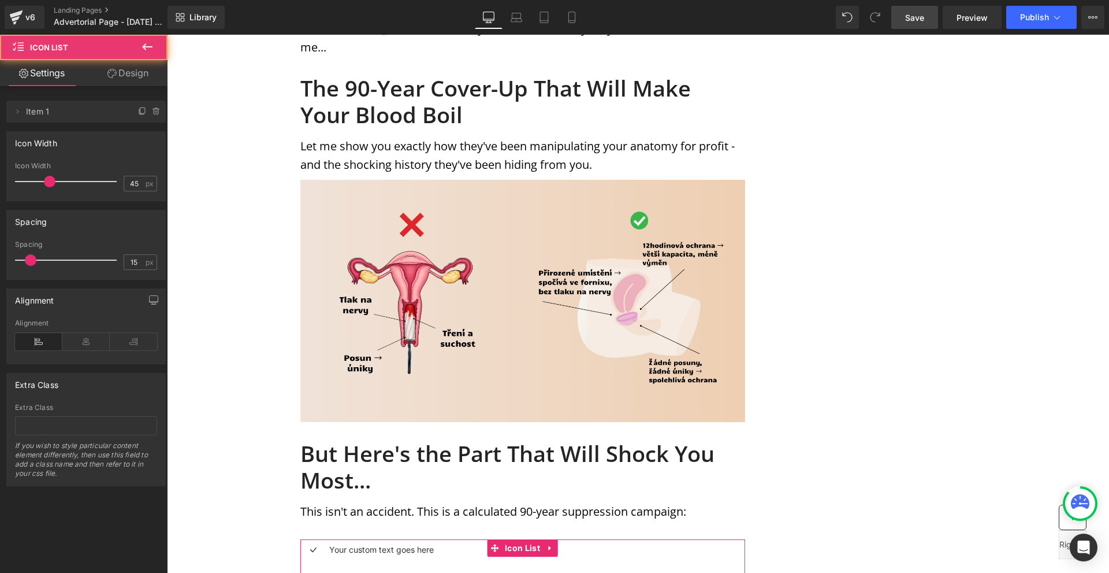
click at [113, 88] on div "Delete Cancel Item 1 Item 1 Name Item 1 Icon Width 45px Icon Width 45 px Spacin…" at bounding box center [86, 286] width 173 height 400
click at [110, 80] on link "Design" at bounding box center [128, 73] width 84 height 26
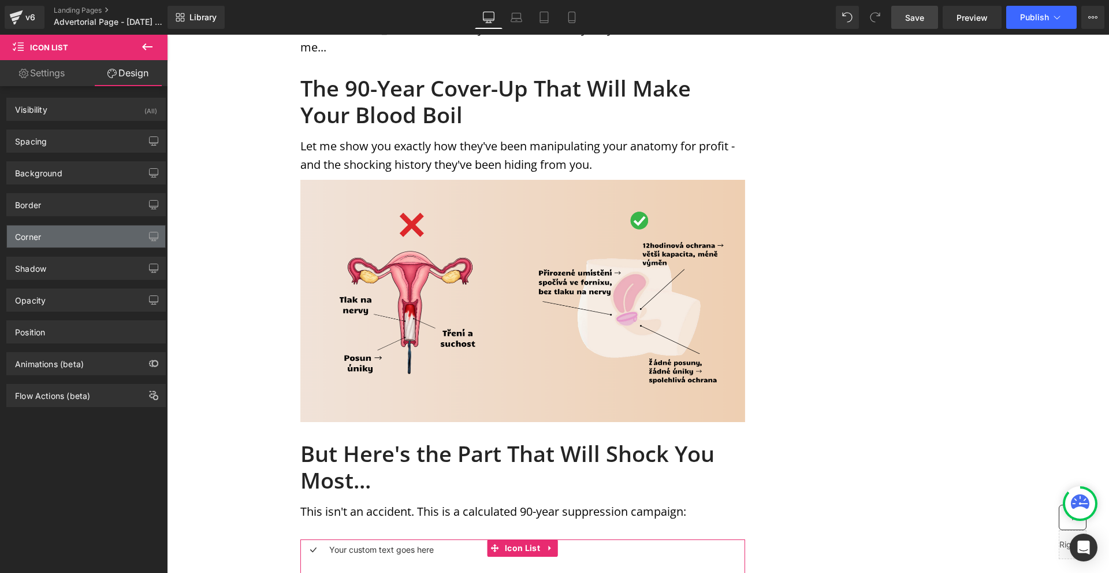
type input "0"
click at [53, 241] on div "Corner" at bounding box center [86, 236] width 158 height 22
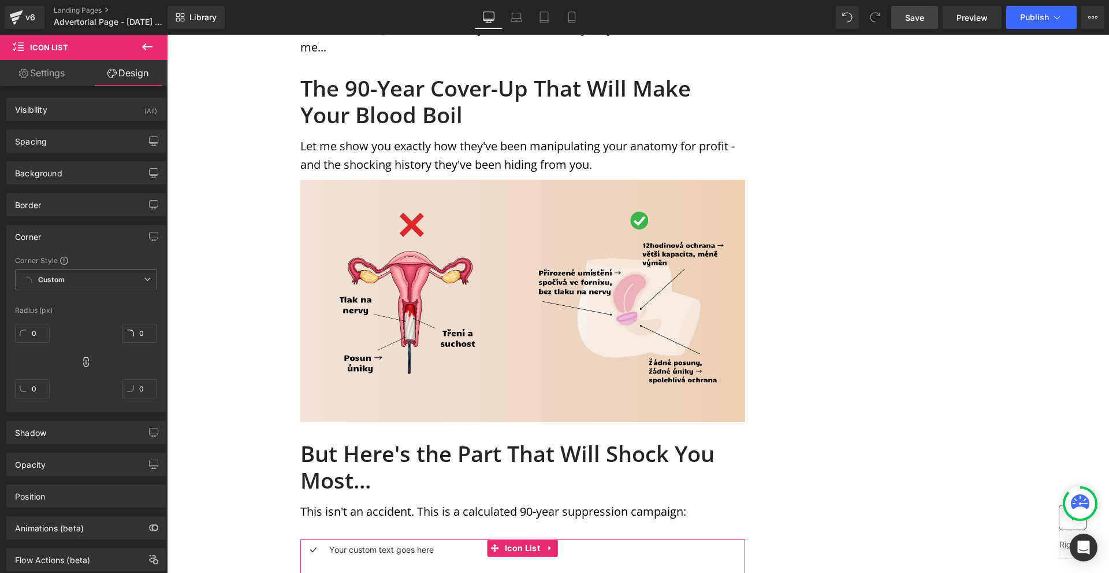
click at [43, 218] on div "Corner Corner Style Custom Custom Setup Global Style Custom Setup Global Style …" at bounding box center [86, 314] width 173 height 196
click at [47, 206] on div "Border" at bounding box center [86, 205] width 158 height 22
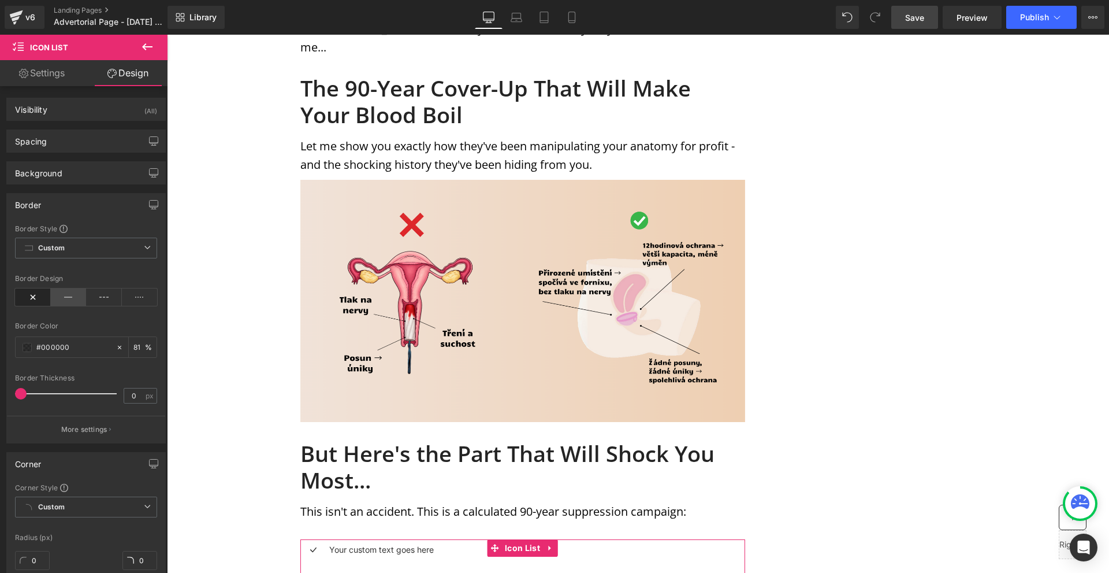
click at [64, 299] on icon at bounding box center [69, 296] width 36 height 17
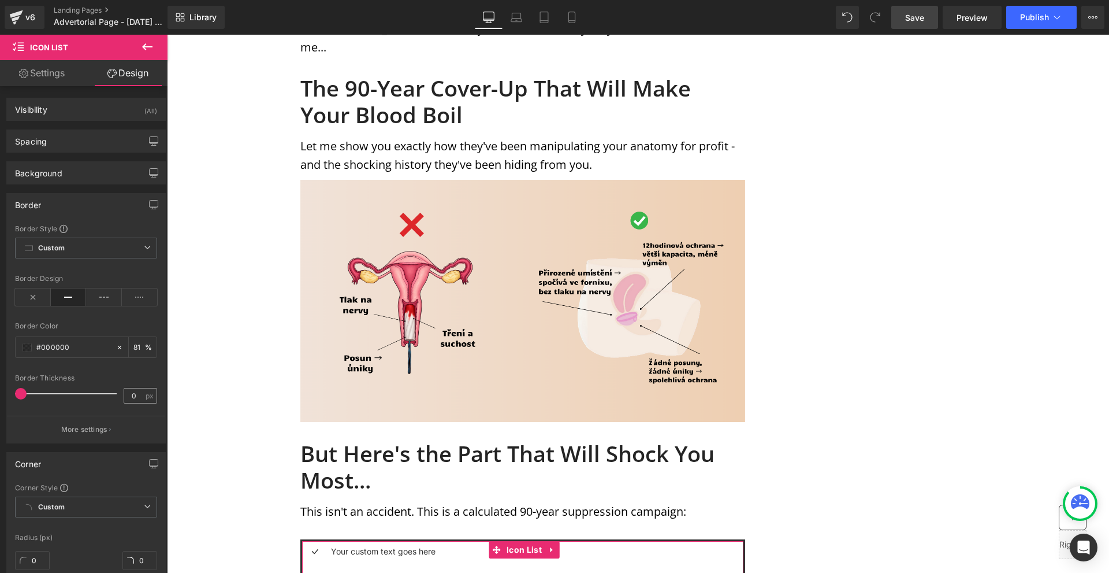
click at [140, 395] on div "0 px" at bounding box center [141, 396] width 34 height 16
click at [143, 419] on button "More settings" at bounding box center [86, 428] width 158 height 27
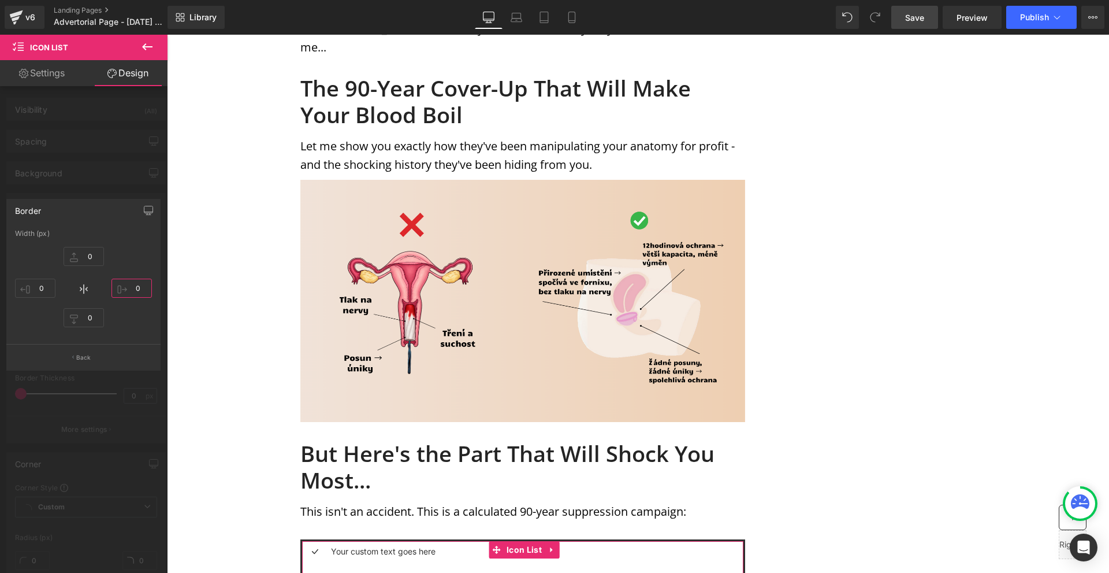
click at [141, 291] on input "0" at bounding box center [132, 287] width 40 height 19
click at [91, 316] on input "0" at bounding box center [84, 317] width 40 height 19
click at [90, 255] on input "0" at bounding box center [84, 256] width 40 height 19
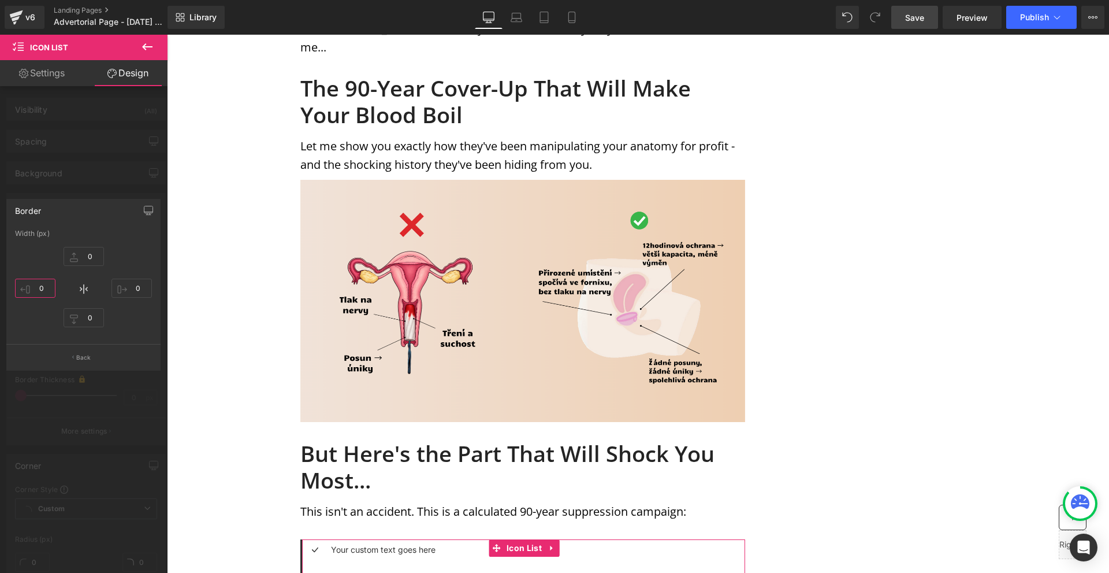
click at [45, 292] on input "0" at bounding box center [35, 287] width 40 height 19
type input "2"
click at [511, 507] on body "Image Row Row MENSTRUATION Text Block WOMAN'S HEALTH Text Block Row Image Image…" at bounding box center [638, 409] width 942 height 3177
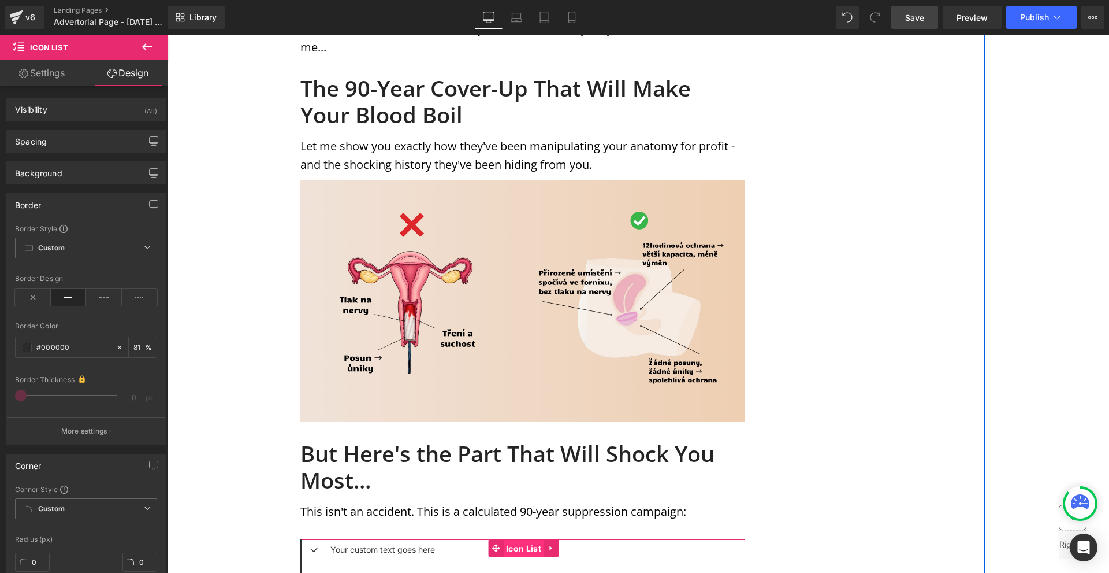
click at [518, 540] on span "Icon List" at bounding box center [523, 548] width 41 height 17
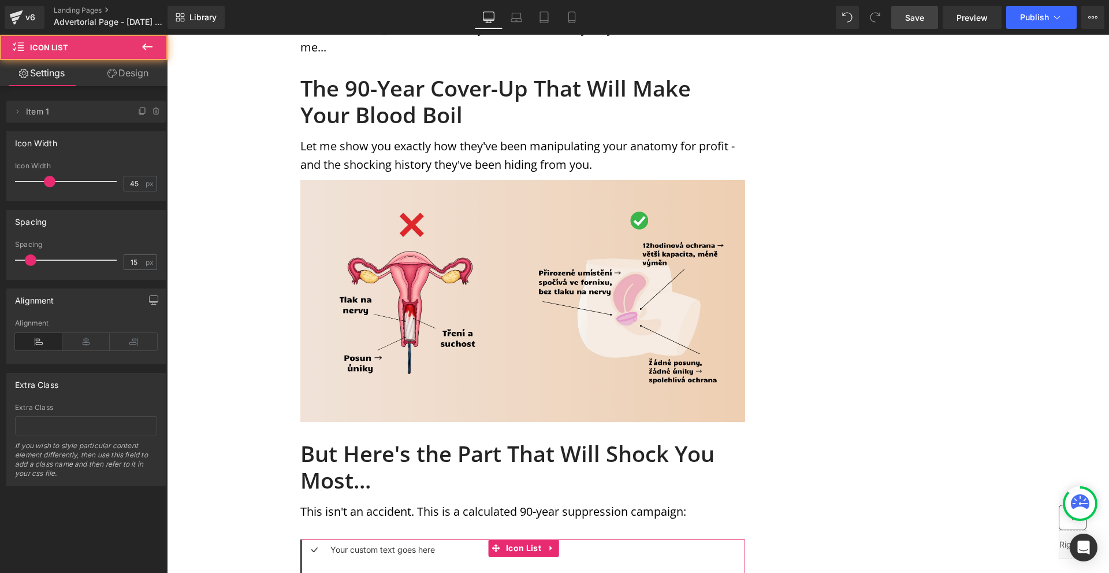
click at [122, 78] on link "Design" at bounding box center [128, 73] width 84 height 26
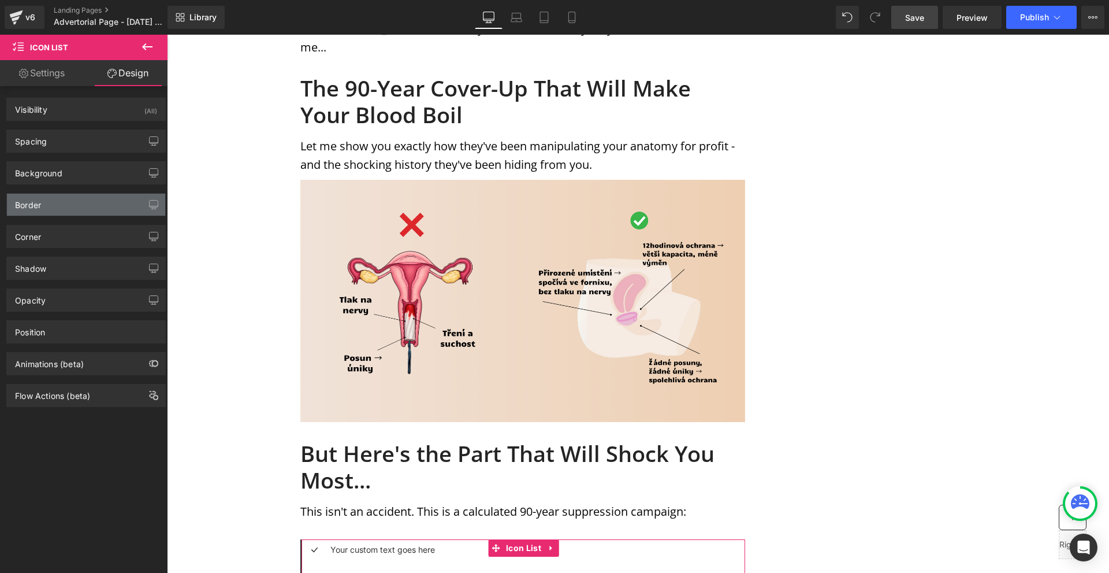
click at [65, 202] on div "Border" at bounding box center [86, 205] width 158 height 22
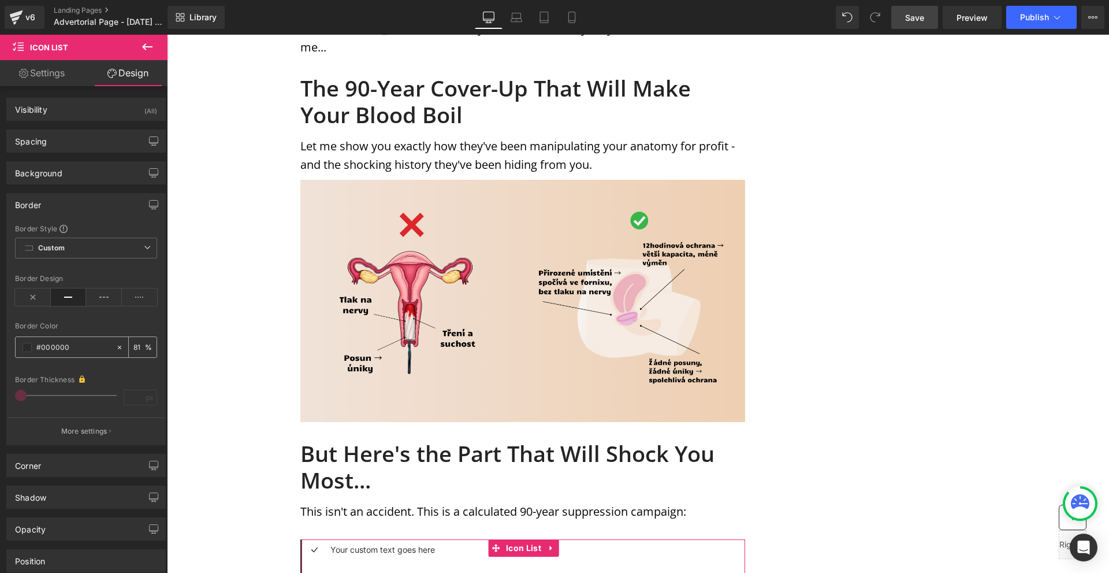
click at [65, 347] on input "#000000" at bounding box center [73, 347] width 74 height 13
paste input "efe0e3"
type input "#efe0e3"
type input "100"
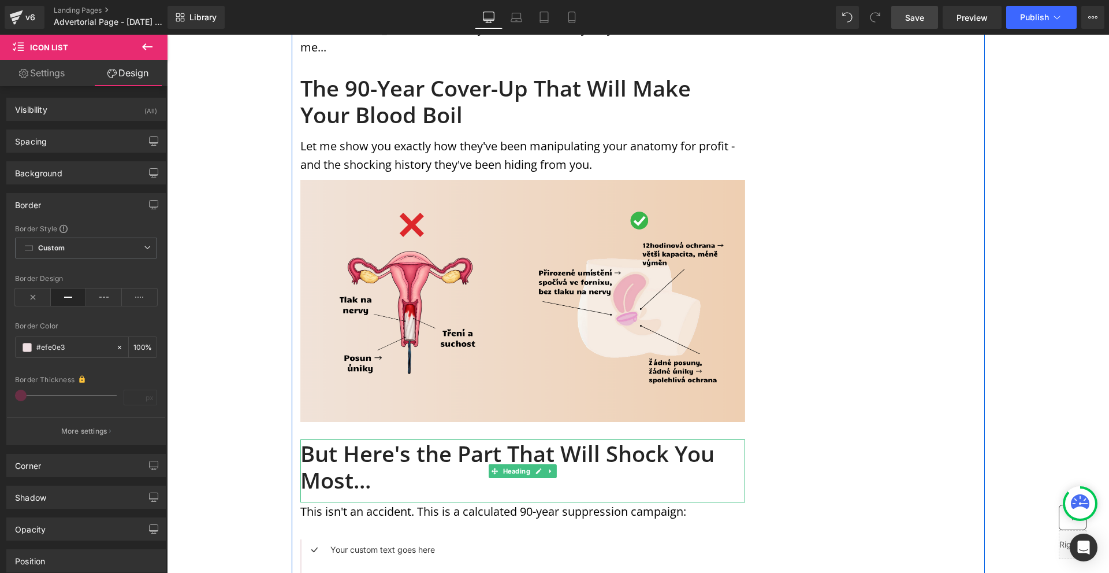
scroll to position [1271, 0]
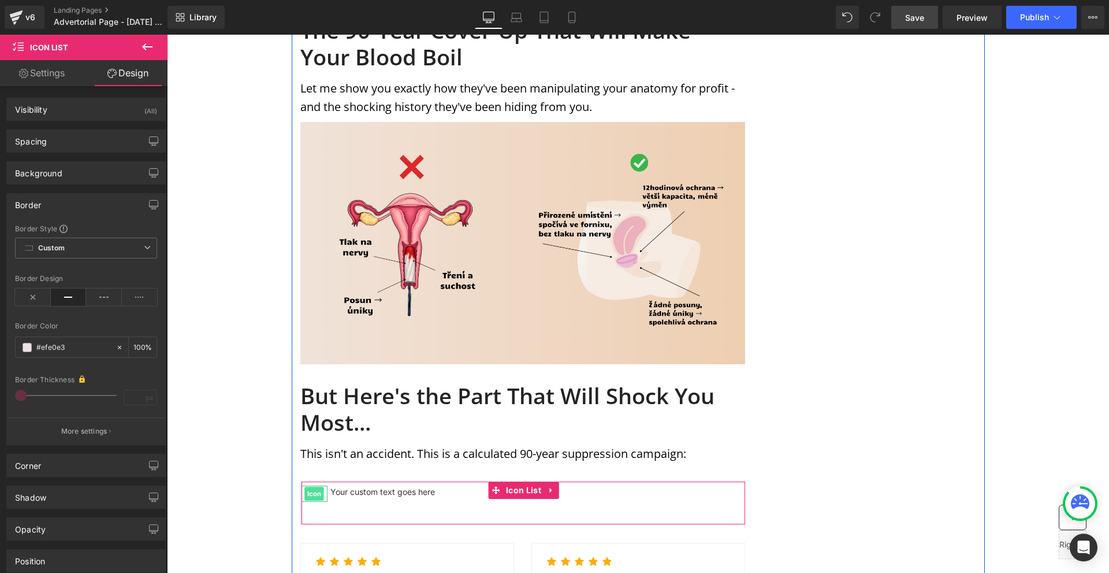
click at [314, 486] on span "Icon" at bounding box center [314, 493] width 19 height 14
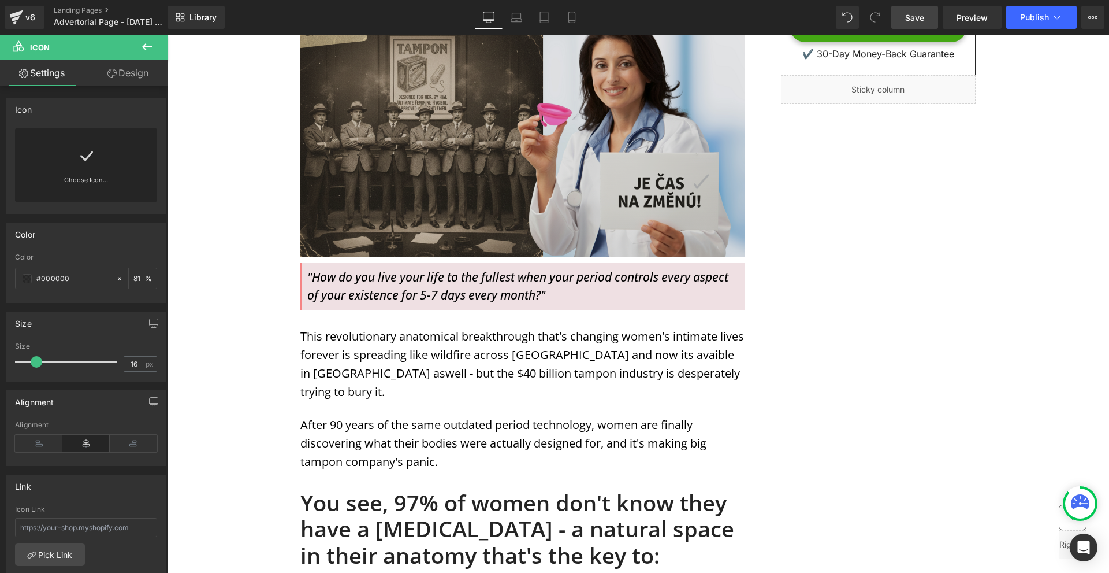
scroll to position [347, 0]
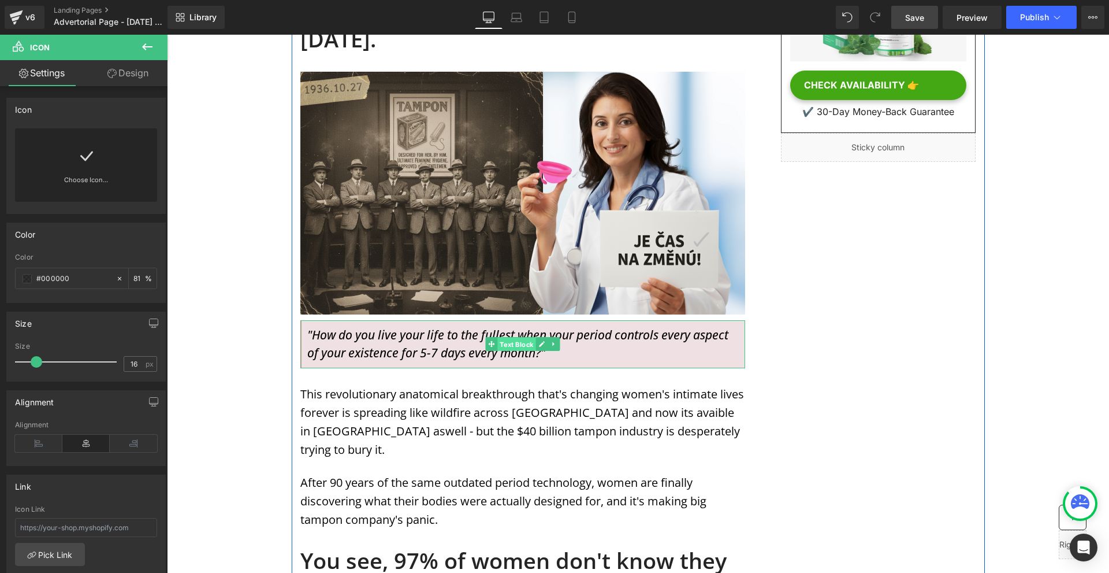
click at [502, 337] on span "Text Block" at bounding box center [516, 344] width 38 height 14
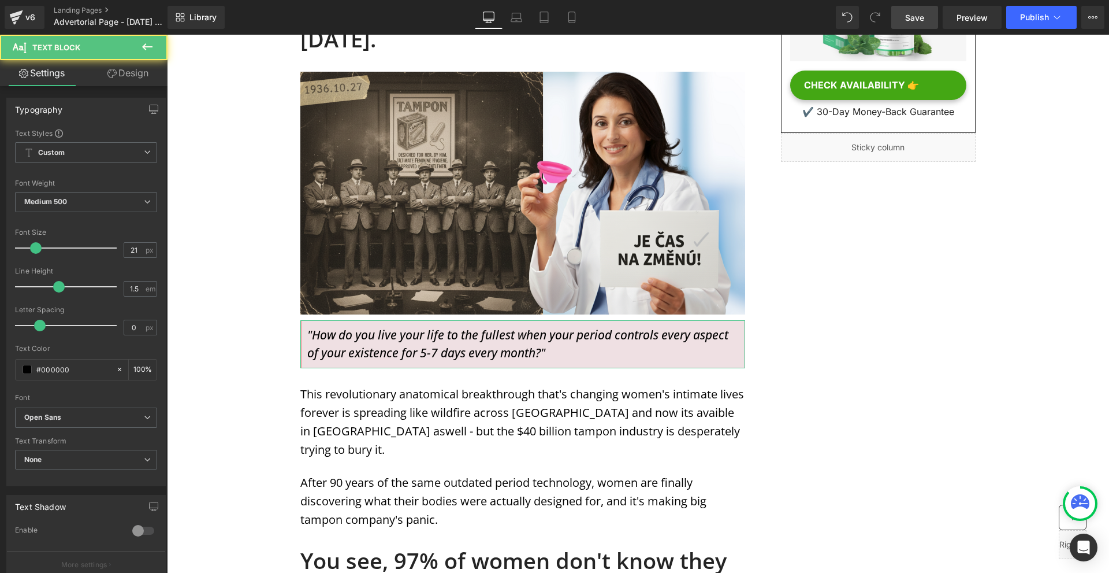
click at [111, 70] on icon at bounding box center [111, 73] width 9 height 9
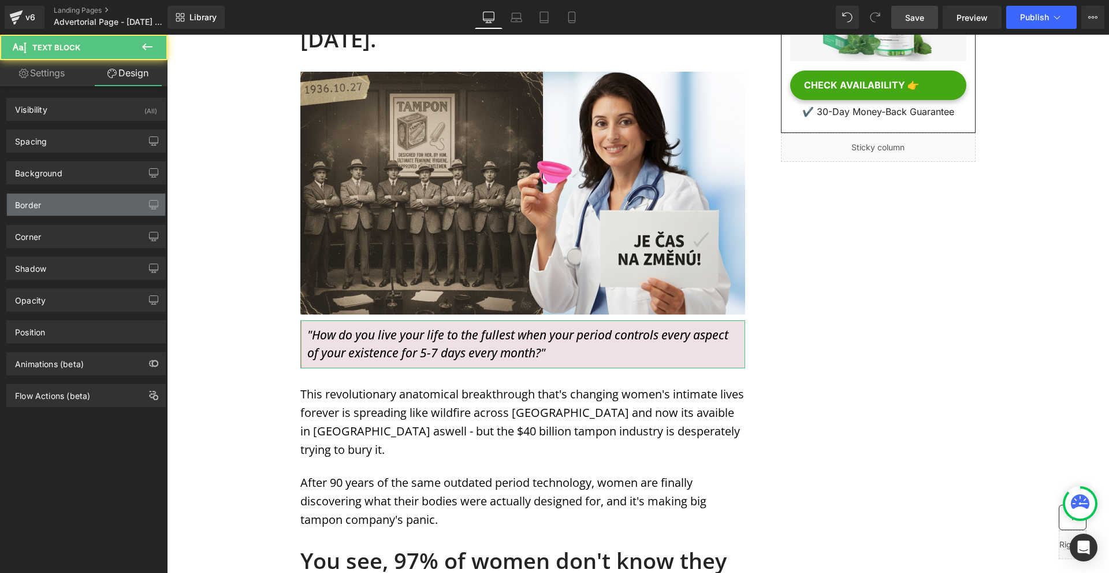
click at [40, 213] on div "Border" at bounding box center [86, 205] width 158 height 22
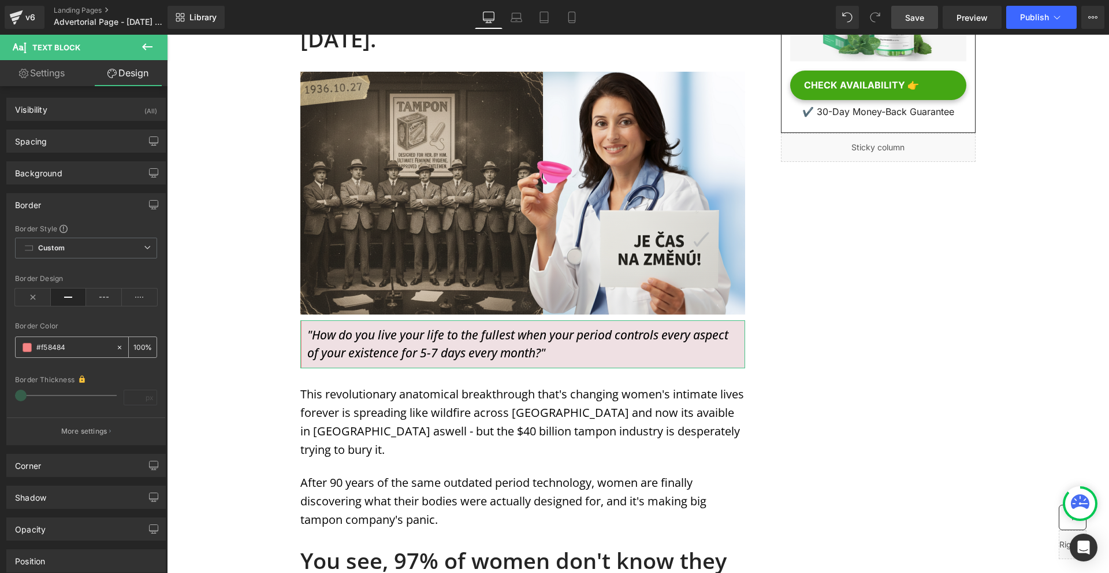
click at [58, 346] on input "#f58484" at bounding box center [73, 347] width 74 height 13
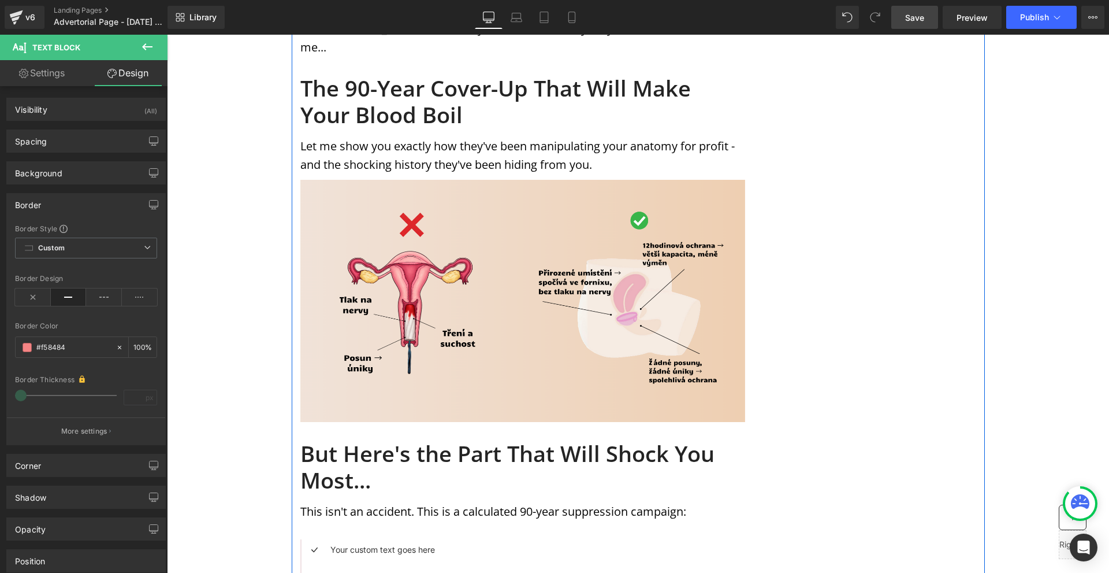
scroll to position [1387, 0]
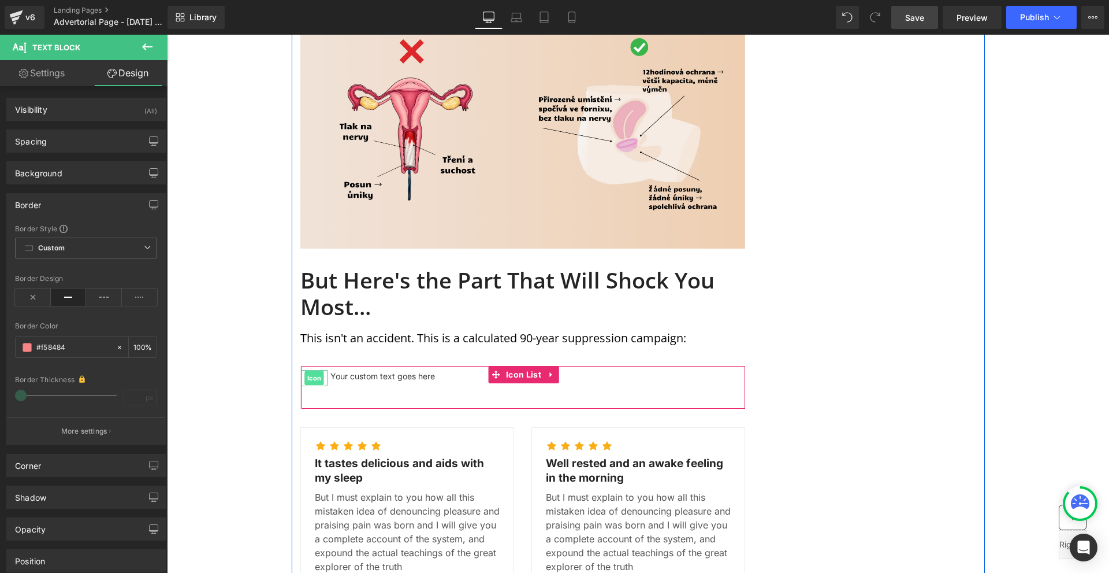
click at [313, 371] on span "Icon" at bounding box center [314, 378] width 19 height 14
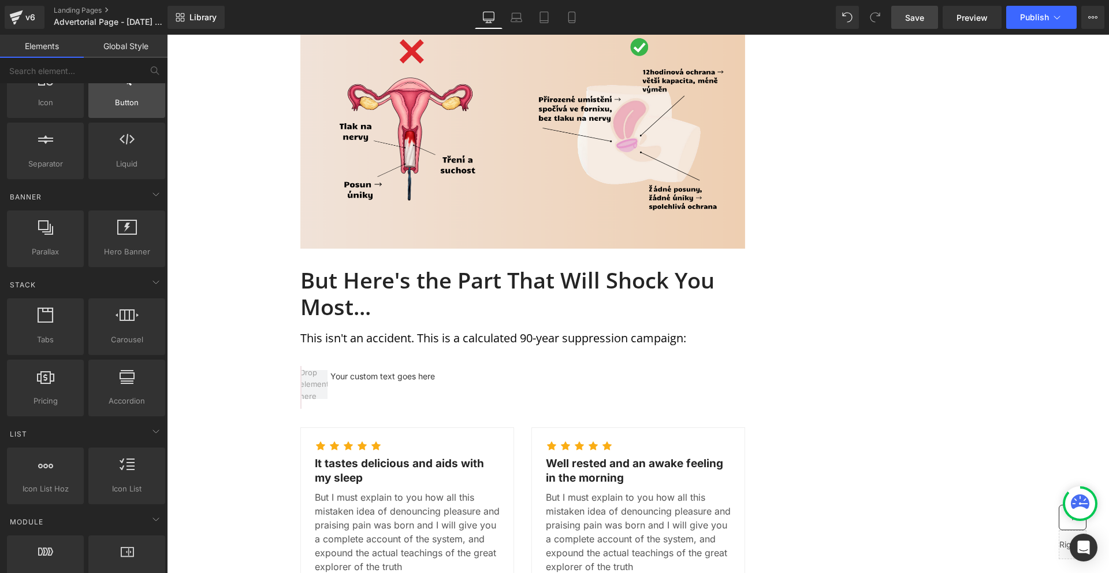
scroll to position [0, 0]
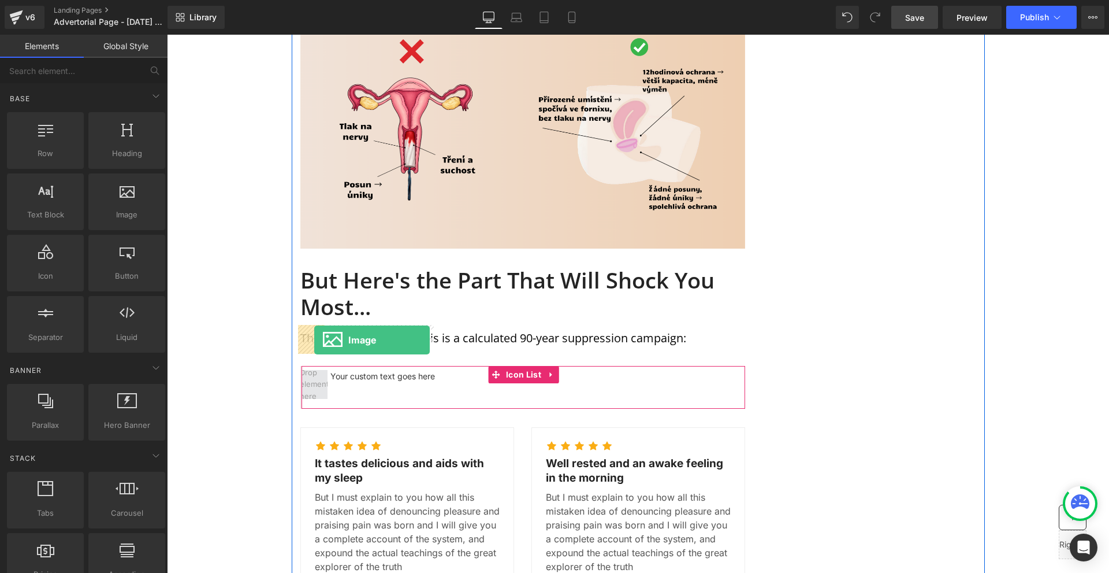
drag, startPoint x: 292, startPoint y: 240, endPoint x: 314, endPoint y: 340, distance: 101.9
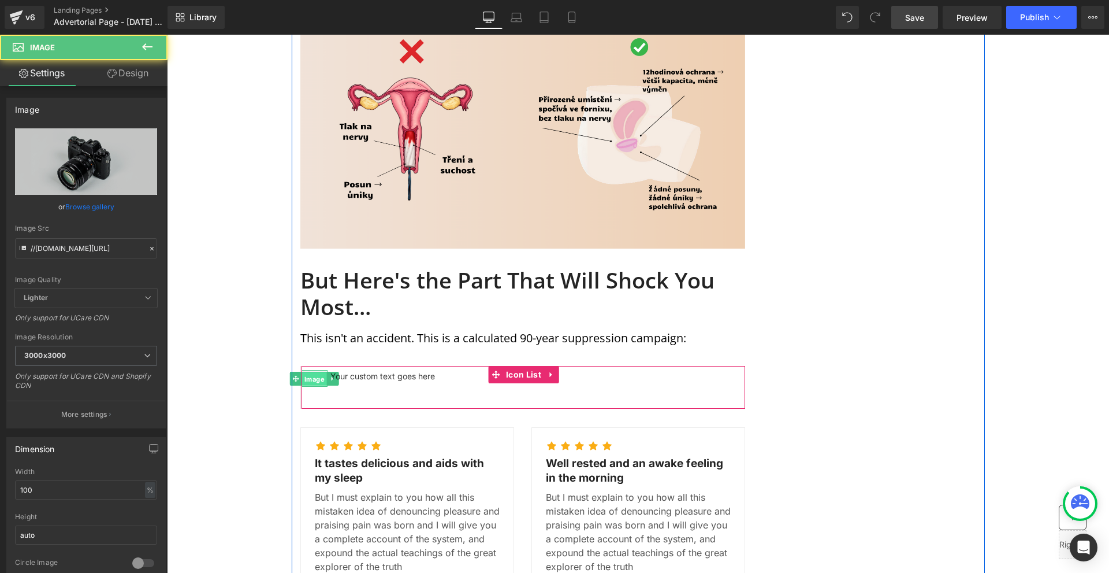
click at [311, 371] on span "Image" at bounding box center [314, 378] width 25 height 14
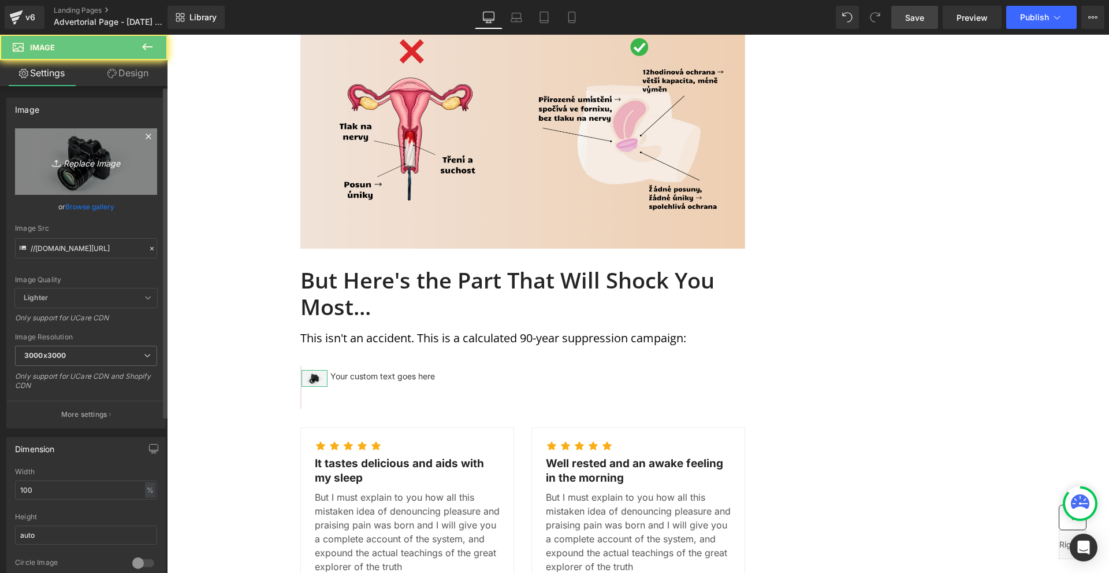
click at [116, 159] on icon "Replace Image" at bounding box center [86, 161] width 92 height 14
type input "C:\fakepath\Írj be némi törzsszöveget (93).png"
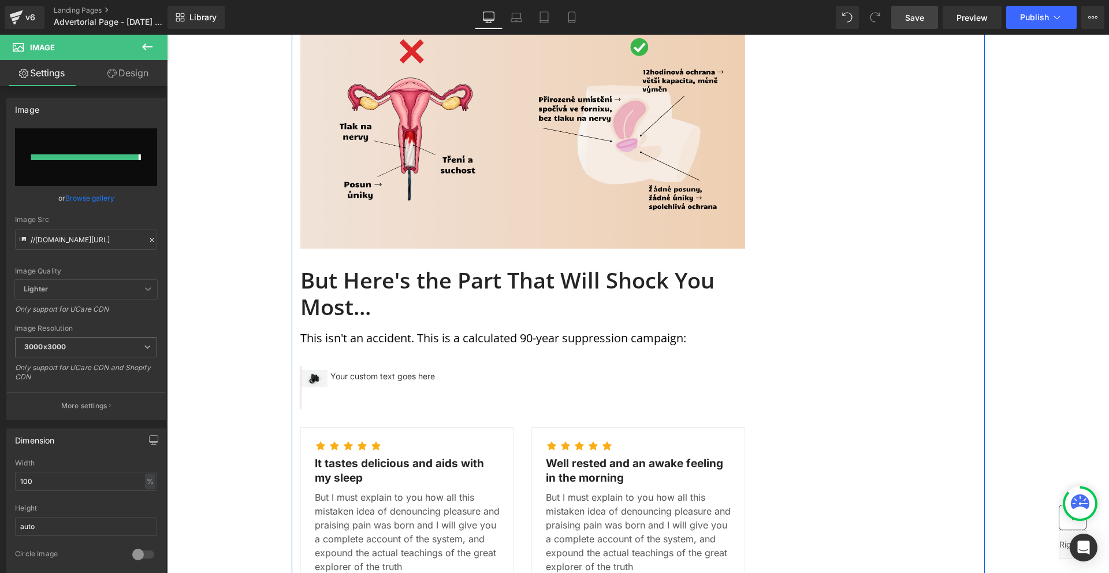
type input "[URL][DOMAIN_NAME]"
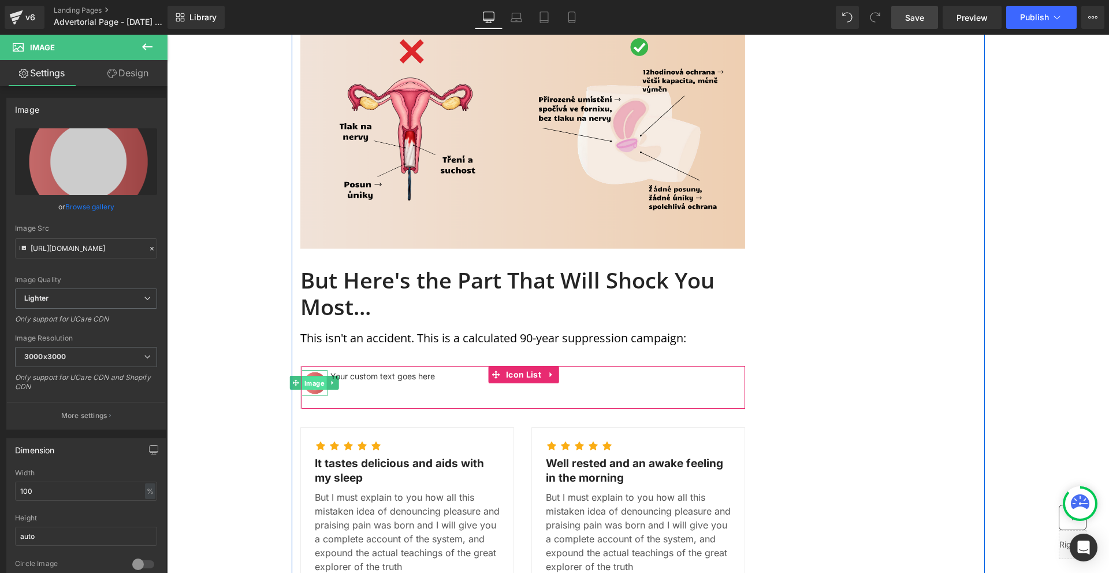
click at [307, 376] on span "Image" at bounding box center [314, 383] width 25 height 14
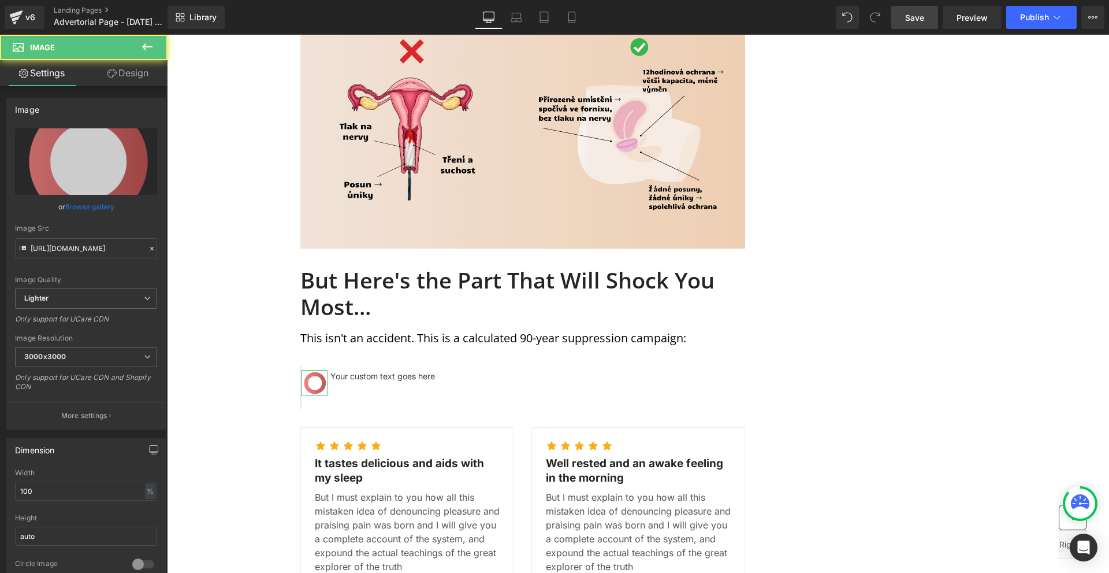
click at [130, 75] on link "Design" at bounding box center [128, 73] width 84 height 26
click at [0, 0] on div "Background" at bounding box center [0, 0] width 0 height 0
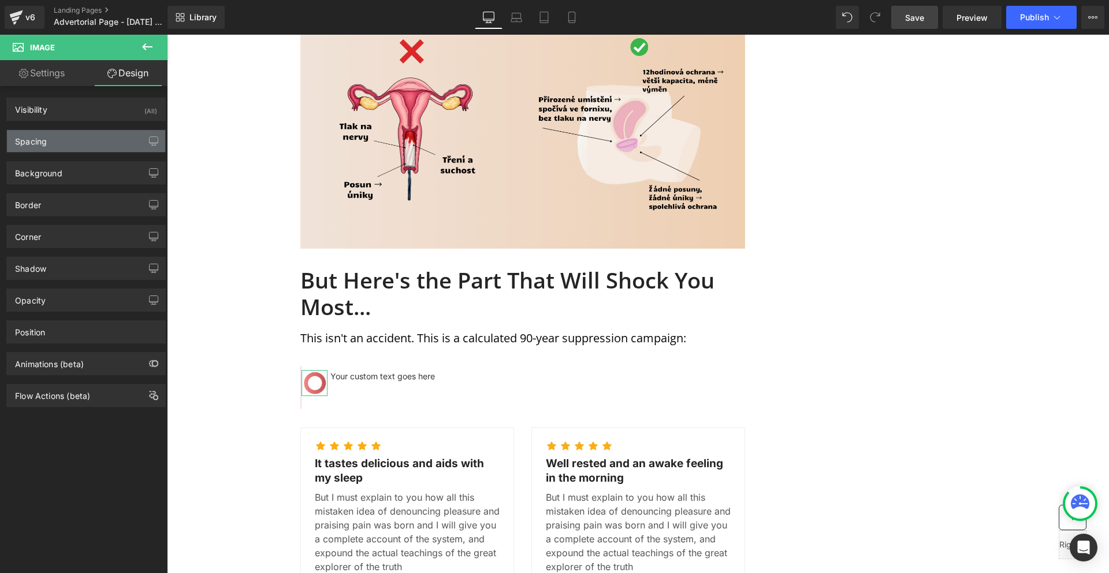
click at [64, 140] on div "Spacing" at bounding box center [86, 141] width 158 height 22
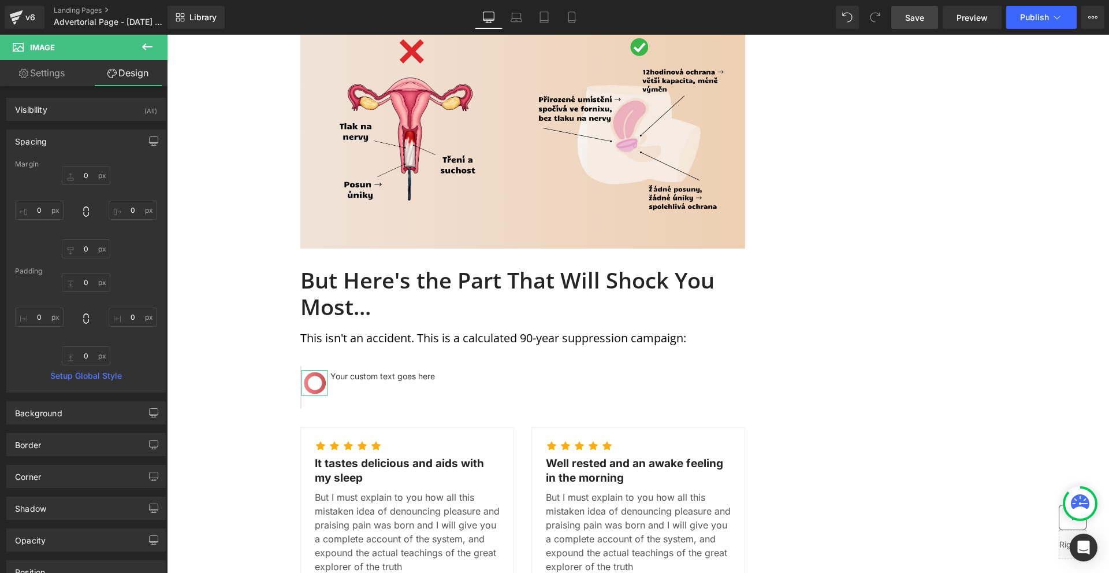
click at [47, 221] on div "0px 0 0px 0 0px 0 0px 0" at bounding box center [86, 212] width 142 height 92
click at [49, 210] on input "0" at bounding box center [39, 209] width 49 height 19
type input "-40"
click at [129, 210] on input "0" at bounding box center [133, 209] width 49 height 19
click at [129, 210] on input "10" at bounding box center [133, 209] width 49 height 19
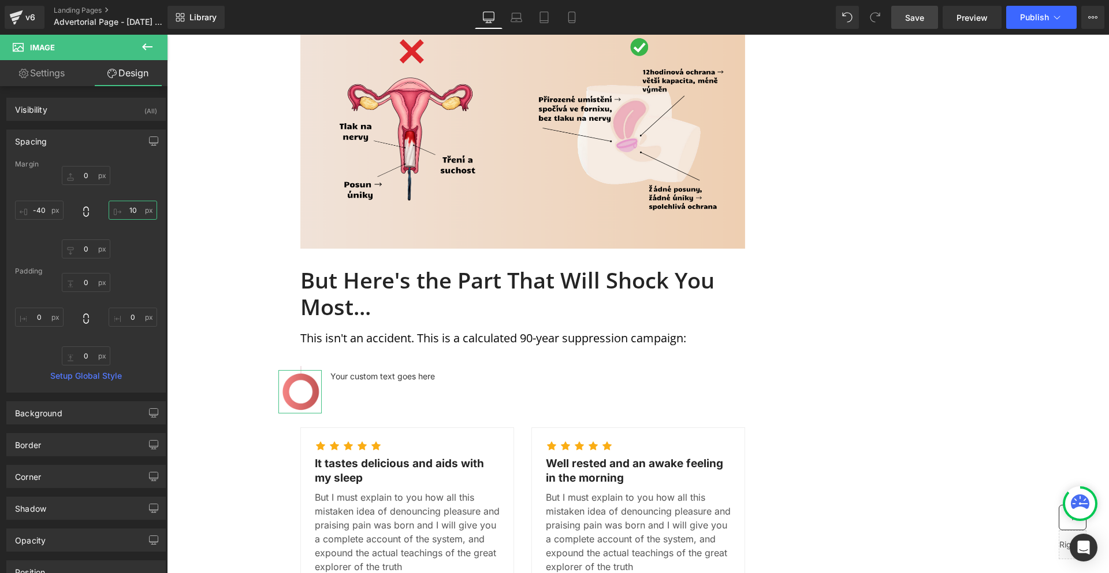
click at [129, 210] on input "10" at bounding box center [133, 209] width 49 height 19
type input "20"
click at [54, 214] on input "-40" at bounding box center [39, 209] width 49 height 19
type input "-20"
click at [128, 217] on input "20" at bounding box center [133, 209] width 49 height 19
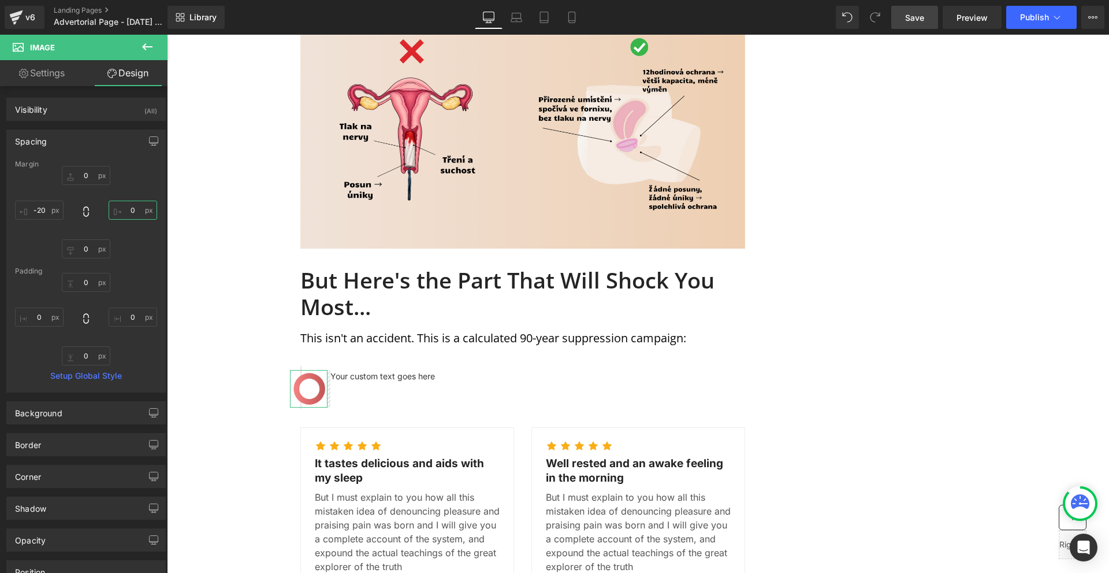
click at [128, 217] on input "0" at bounding box center [133, 209] width 49 height 19
type input "30"
click at [87, 177] on input "0" at bounding box center [86, 175] width 49 height 19
type input "-10"
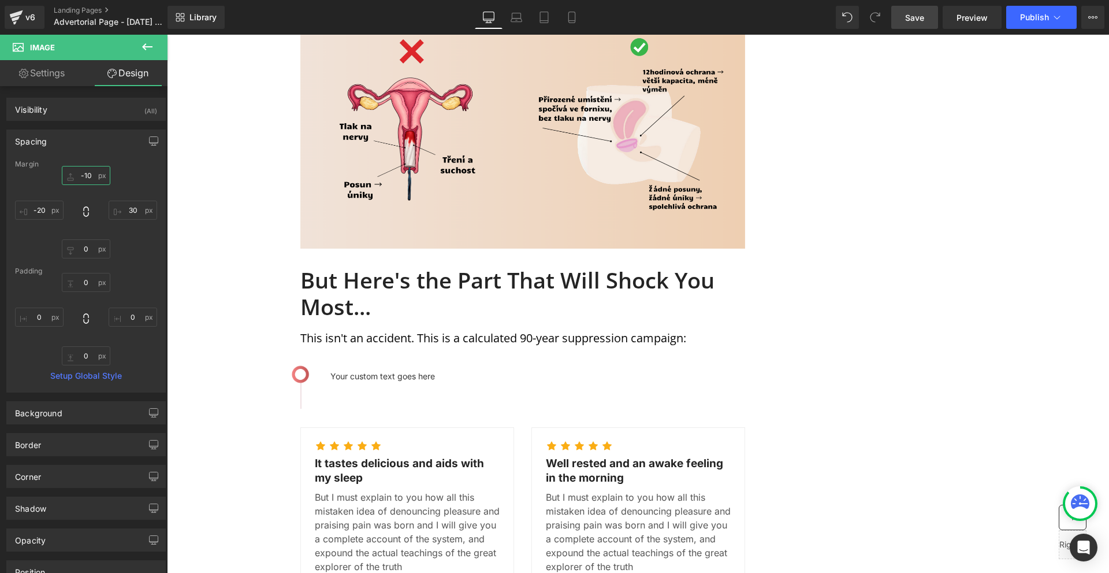
scroll to position [1444, 0]
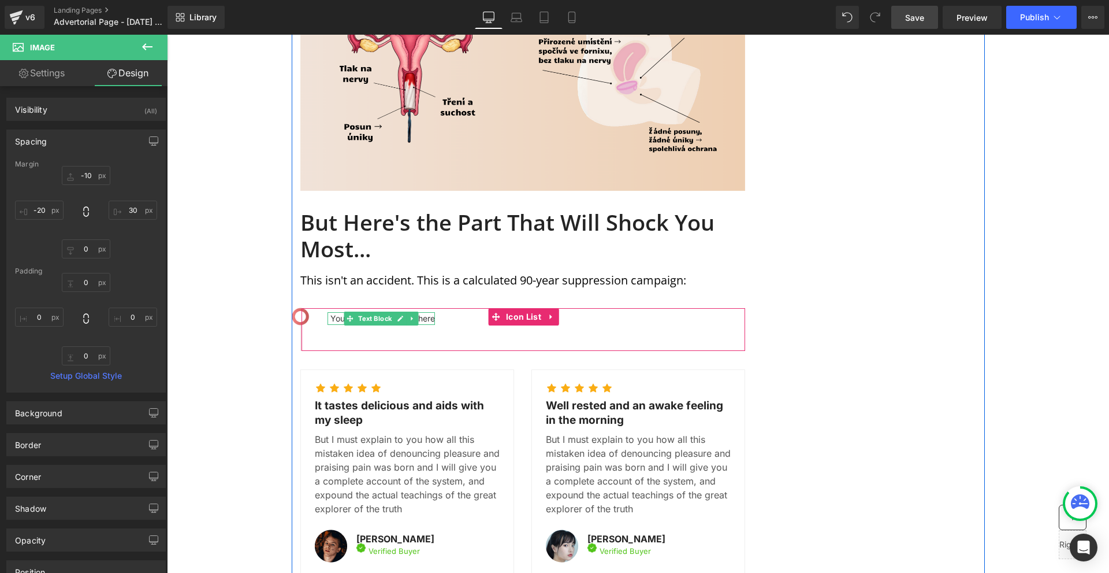
click at [371, 311] on span "Text Block" at bounding box center [375, 318] width 38 height 14
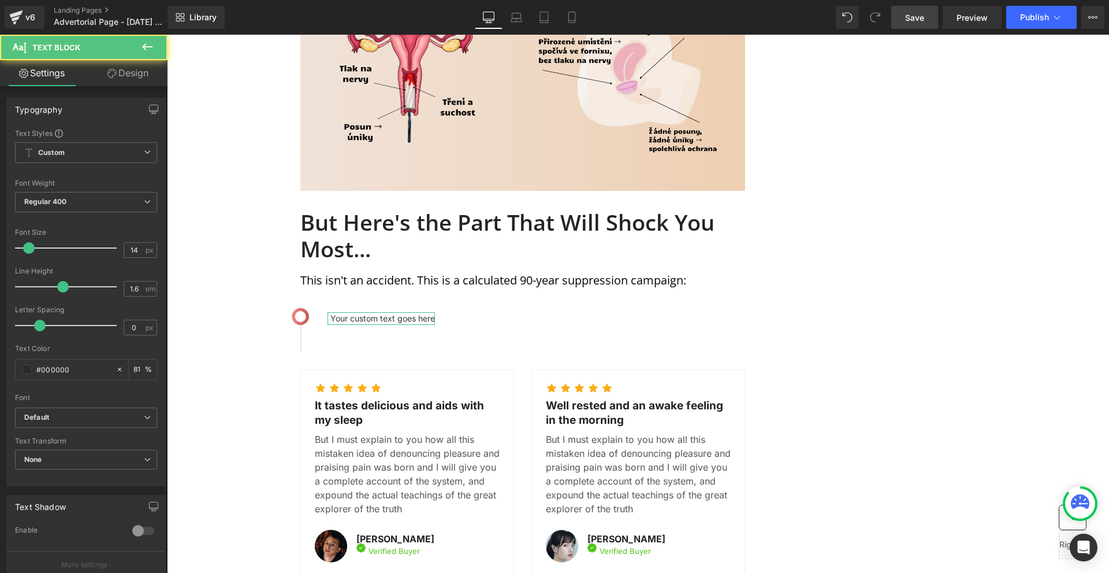
click at [140, 70] on link "Design" at bounding box center [128, 73] width 84 height 26
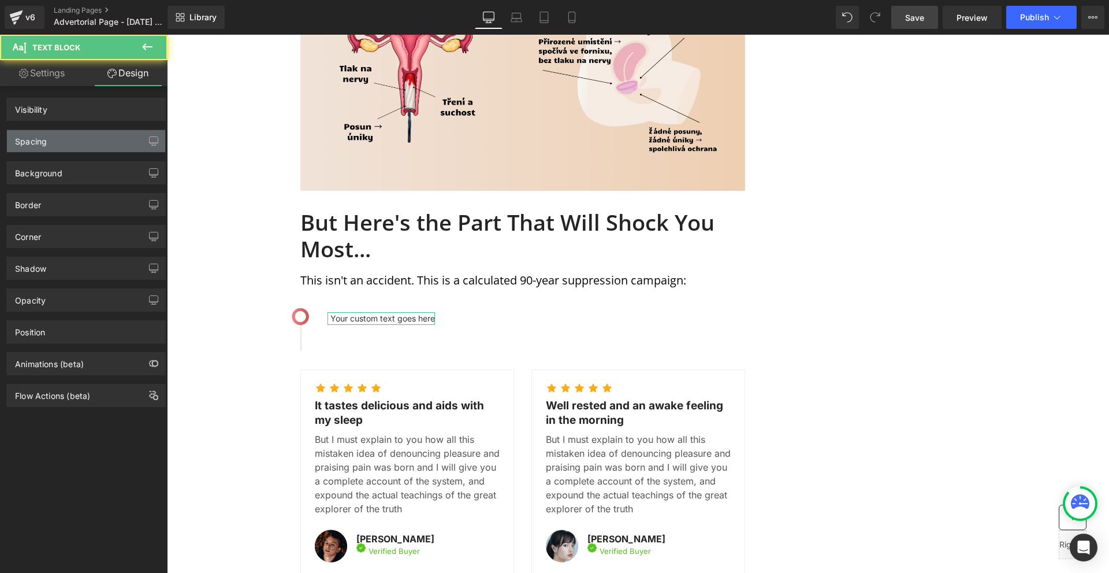
click at [83, 142] on div "Spacing" at bounding box center [86, 141] width 158 height 22
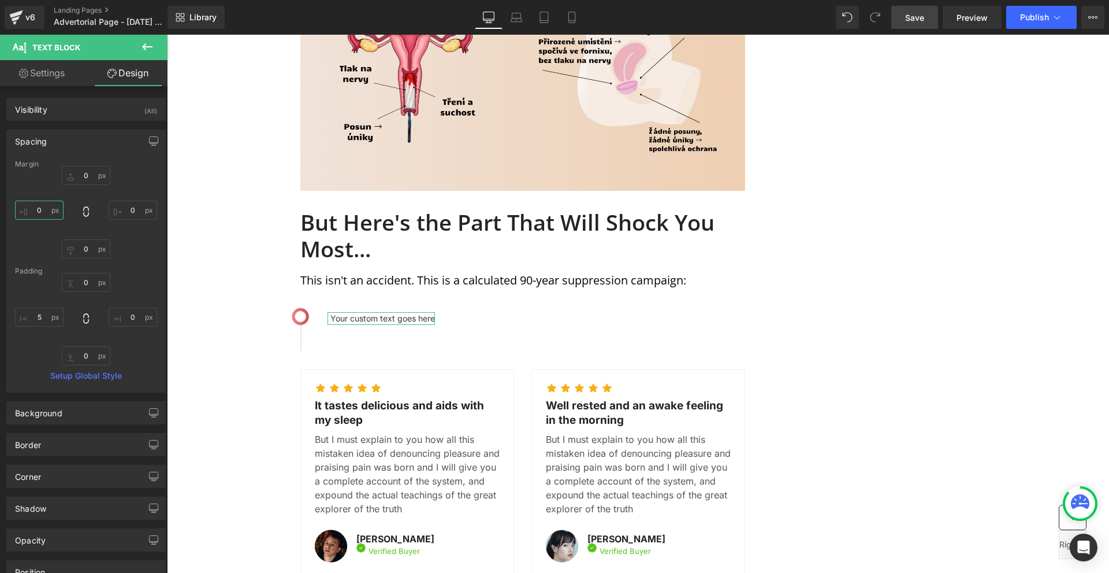
click at [57, 212] on input "0" at bounding box center [39, 209] width 49 height 19
type input "-20"
click at [99, 181] on input "0" at bounding box center [86, 175] width 49 height 19
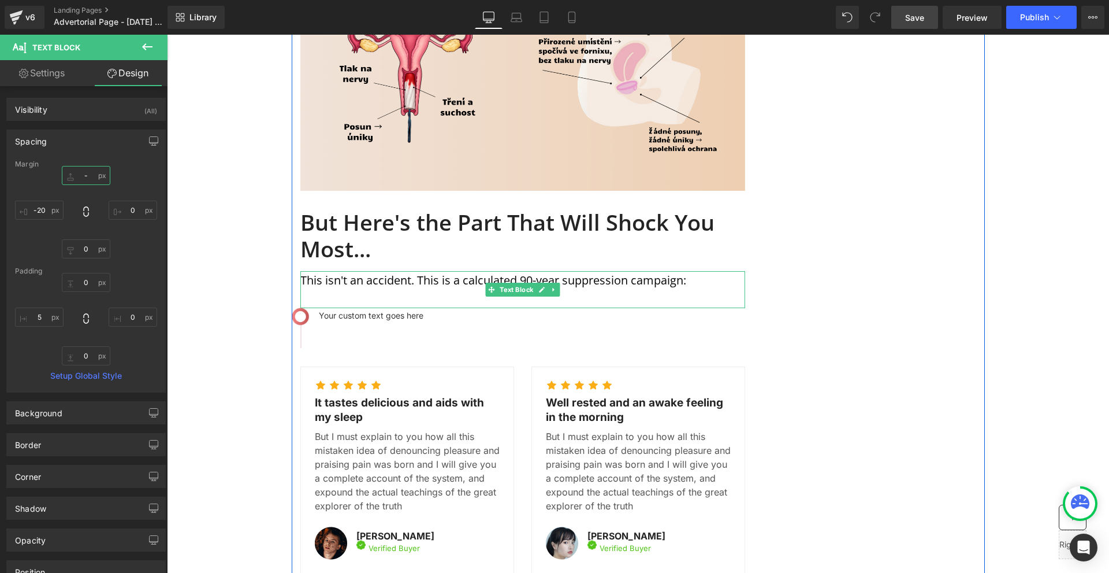
type input "-2"
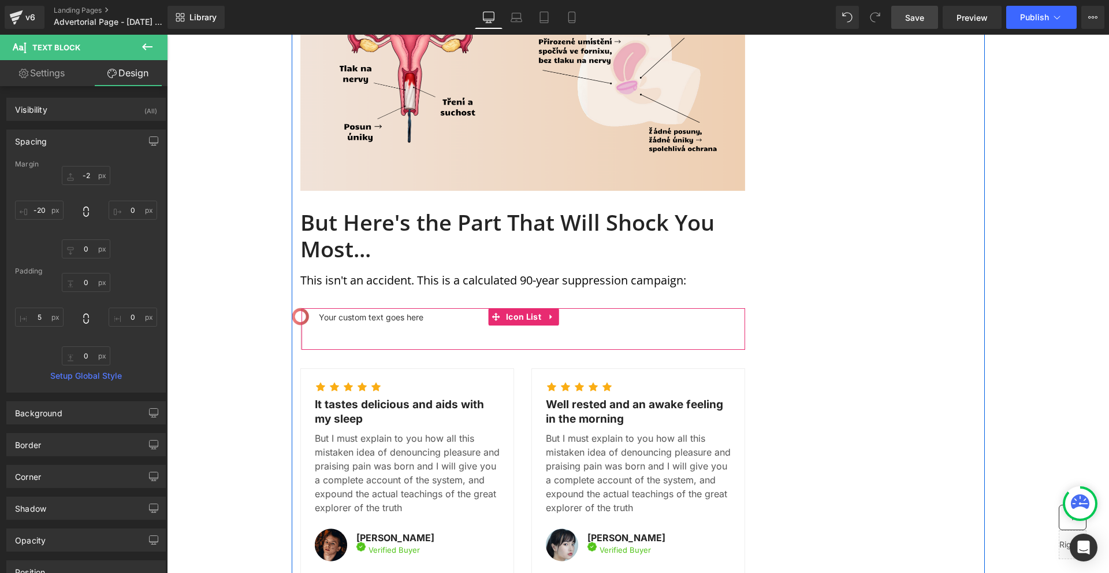
click at [336, 314] on icon at bounding box center [338, 317] width 6 height 6
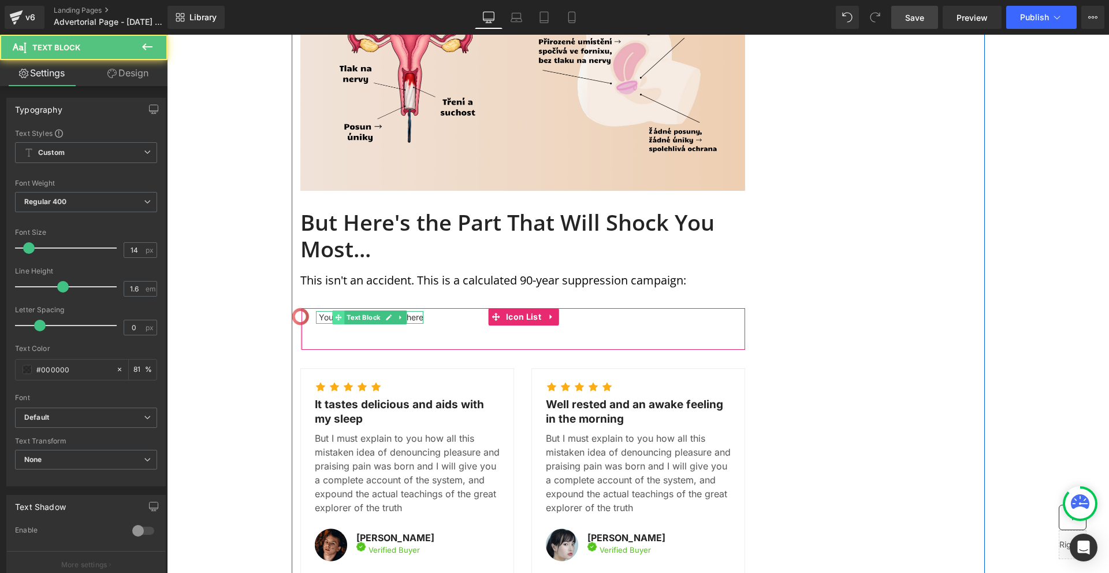
click at [335, 314] on icon at bounding box center [338, 317] width 6 height 7
click at [323, 311] on p "Your custom text goes here" at bounding box center [371, 317] width 105 height 13
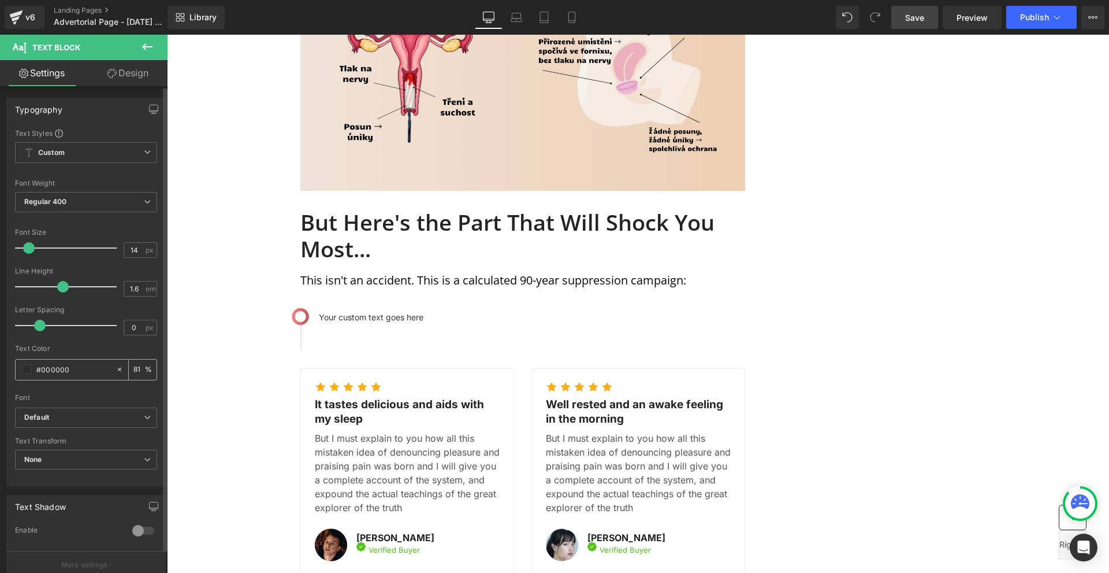
click at [25, 367] on span at bounding box center [27, 369] width 9 height 9
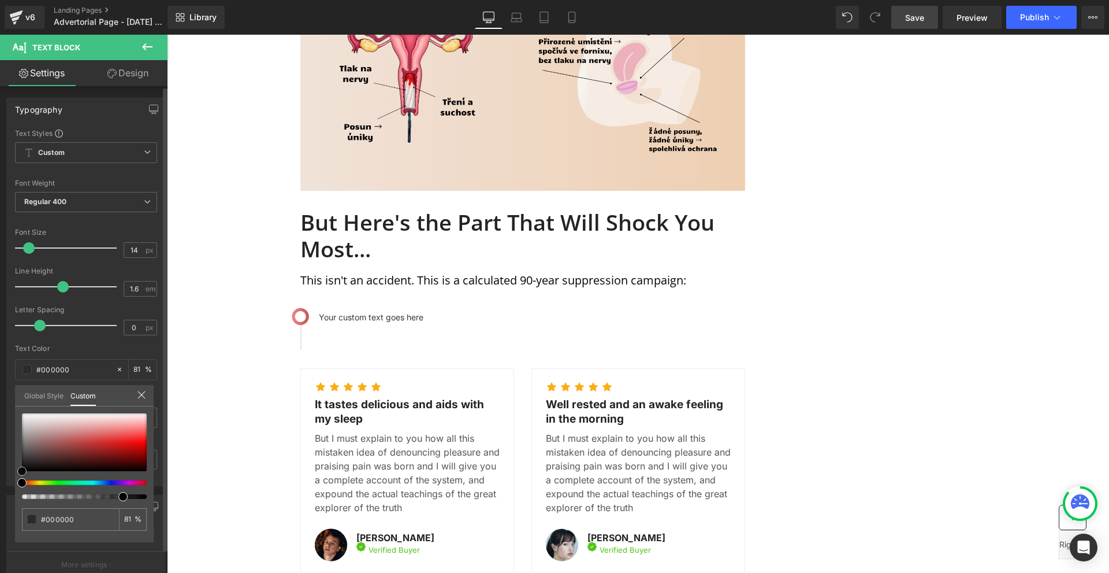
type input "#dd9c9c"
type input "#db9999"
type input "#aa5e5e"
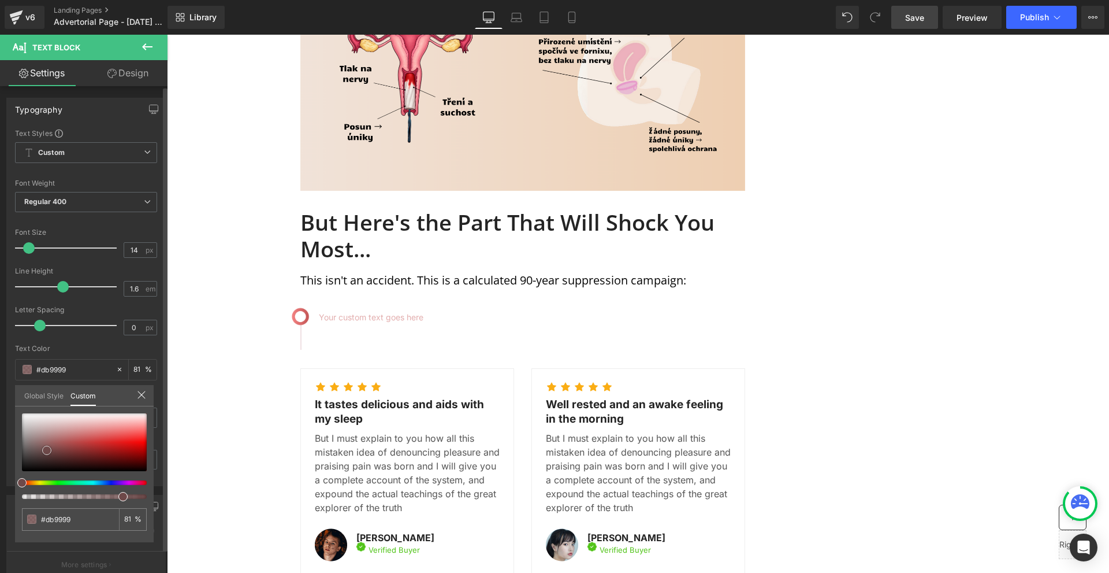
type input "#aa5e5e"
type input "#0a0a0a"
drag, startPoint x: 80, startPoint y: 430, endPoint x: 12, endPoint y: 506, distance: 101.5
click at [0, 486] on div "Typography Text Styles Custom Custom Setup Global Style Custom Setup Global Sty…" at bounding box center [86, 287] width 173 height 397
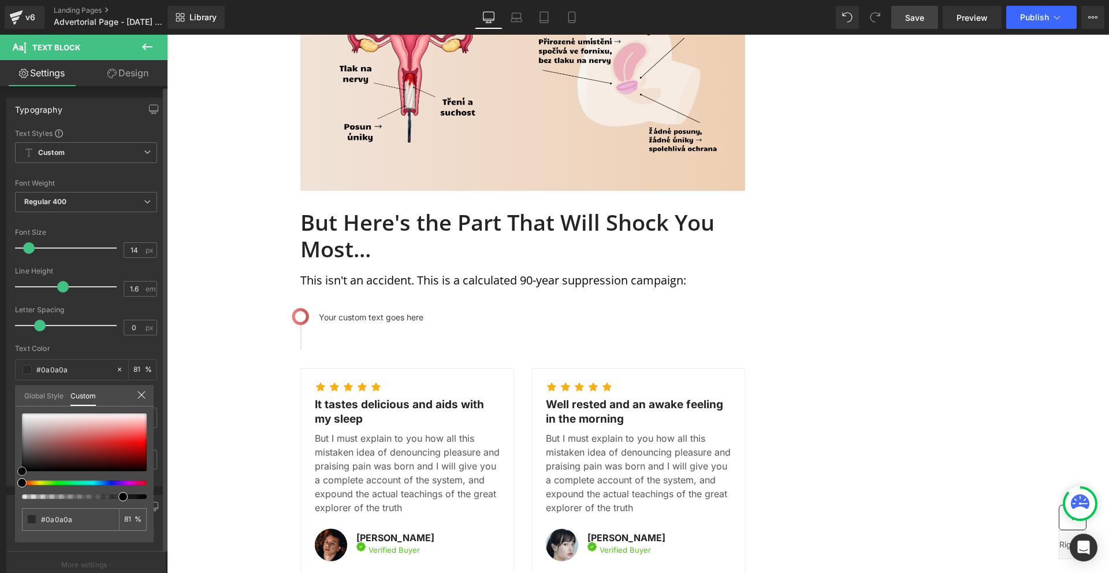
type input "#000000"
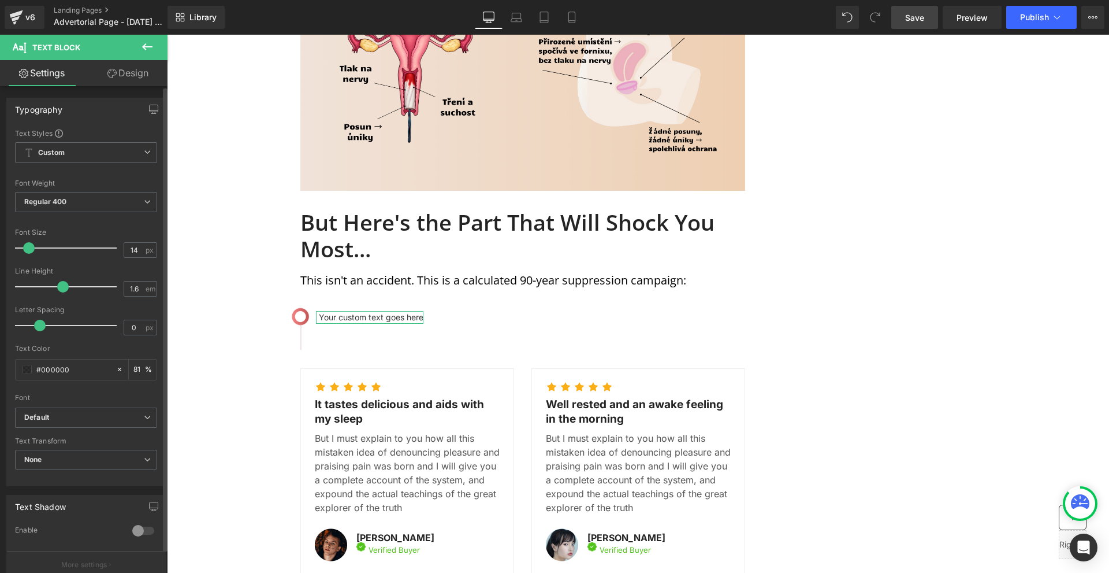
click at [133, 368] on input "81" at bounding box center [139, 369] width 12 height 13
type input "100"
click at [73, 412] on b "Default" at bounding box center [84, 417] width 120 height 10
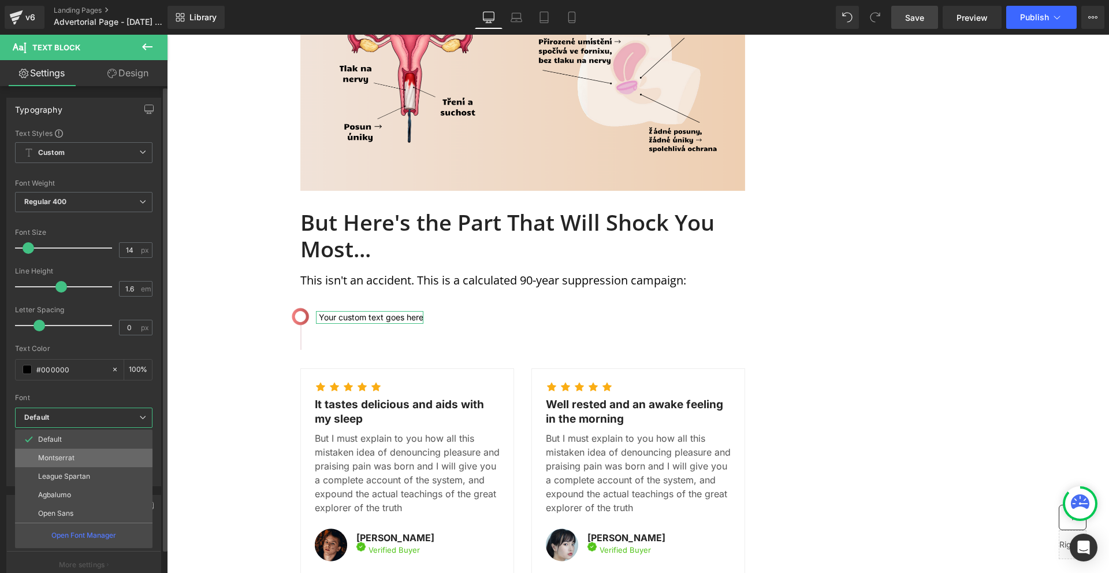
click at [72, 449] on li "Montserrat" at bounding box center [83, 457] width 137 height 18
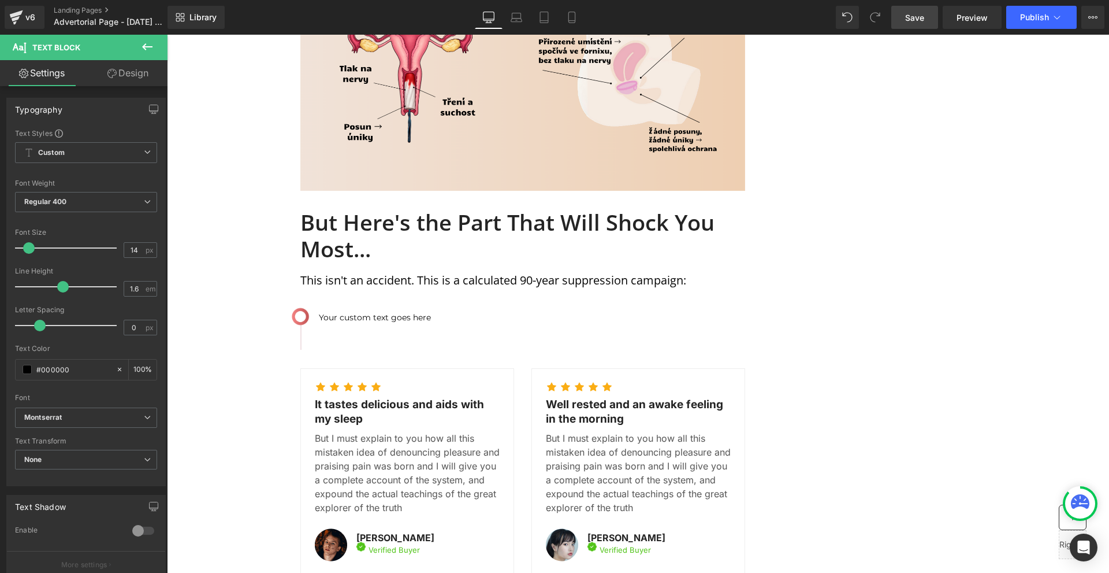
click at [336, 271] on body "Image Row Row MENSTRUATION Text Block WOMAN'S HEALTH Text Block Row Image Image…" at bounding box center [638, 178] width 942 height 3176
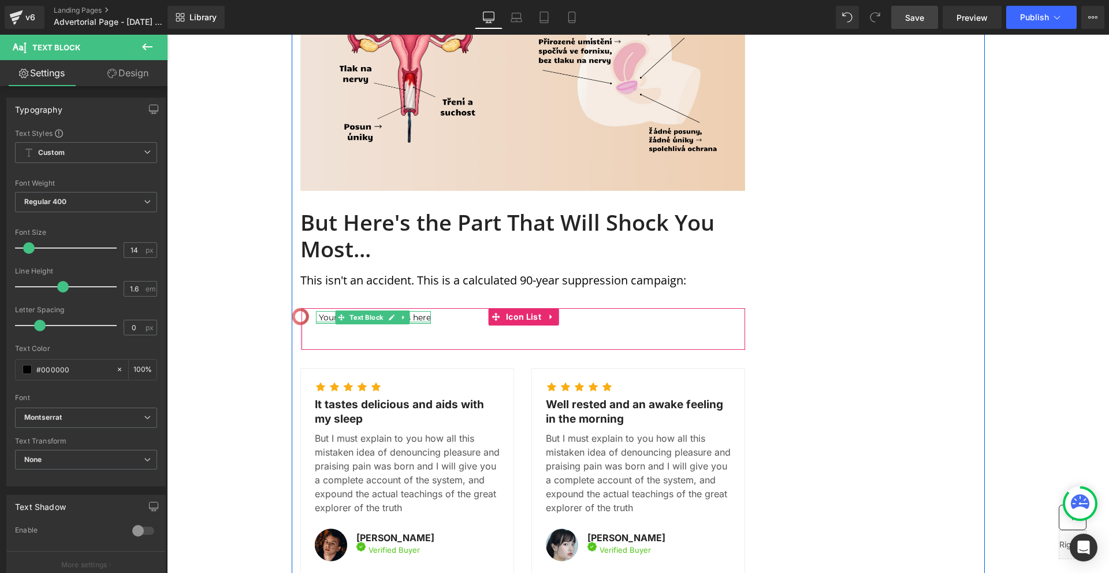
click at [328, 321] on div at bounding box center [373, 322] width 115 height 3
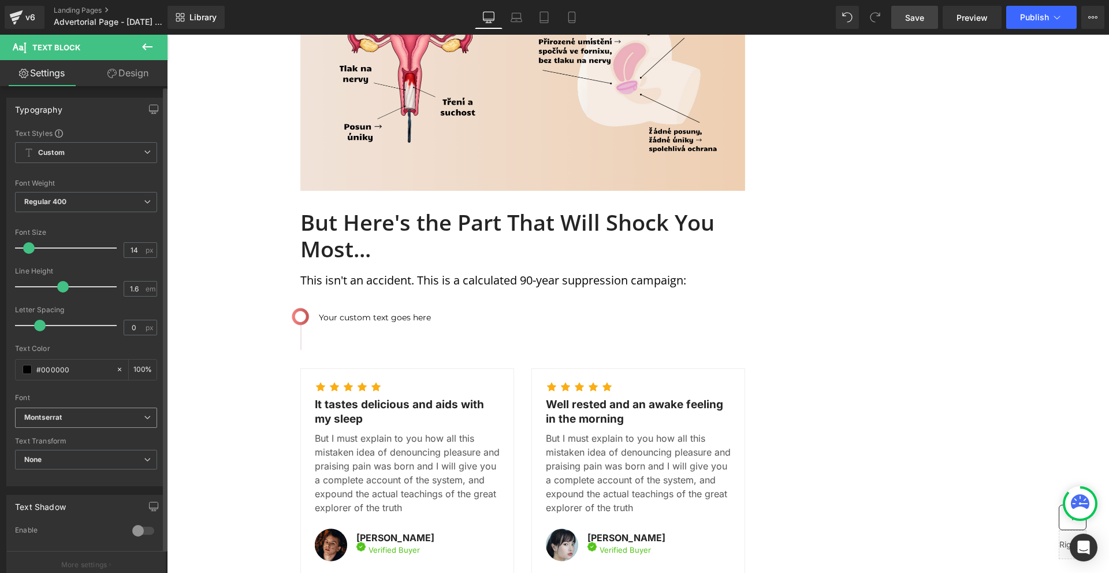
click at [59, 426] on span "Montserrat" at bounding box center [86, 417] width 142 height 20
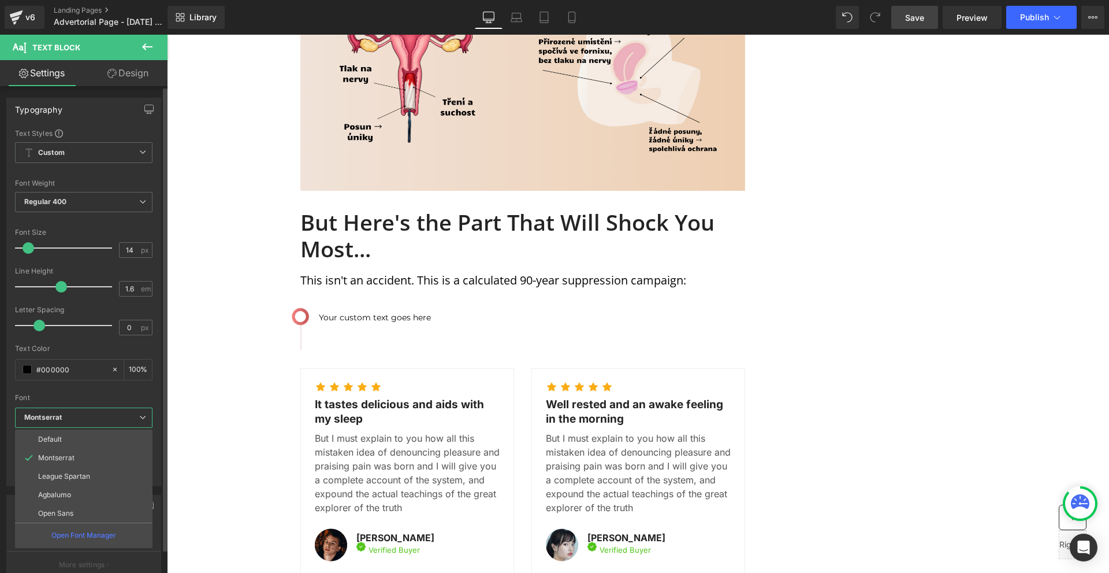
click at [72, 506] on li "Open Sans" at bounding box center [83, 513] width 137 height 18
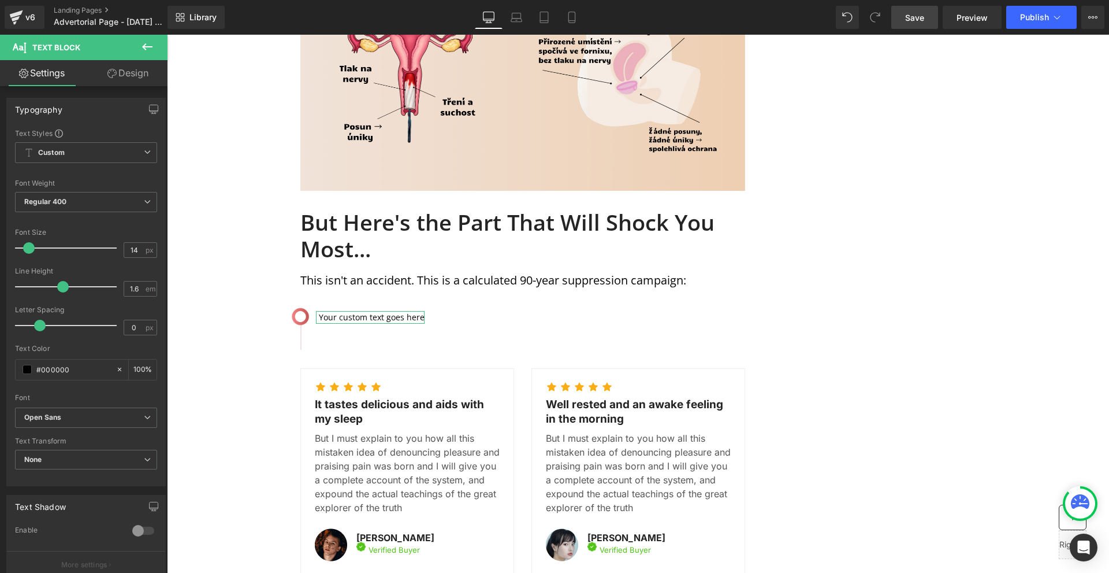
drag, startPoint x: 131, startPoint y: 87, endPoint x: 121, endPoint y: 80, distance: 12.5
click at [129, 86] on div "Settings Design Typography Text Styles Custom Custom Setup Global Style Custom …" at bounding box center [84, 332] width 168 height 544
click at [121, 80] on link "Design" at bounding box center [128, 73] width 84 height 26
click at [0, 0] on div "Background" at bounding box center [0, 0] width 0 height 0
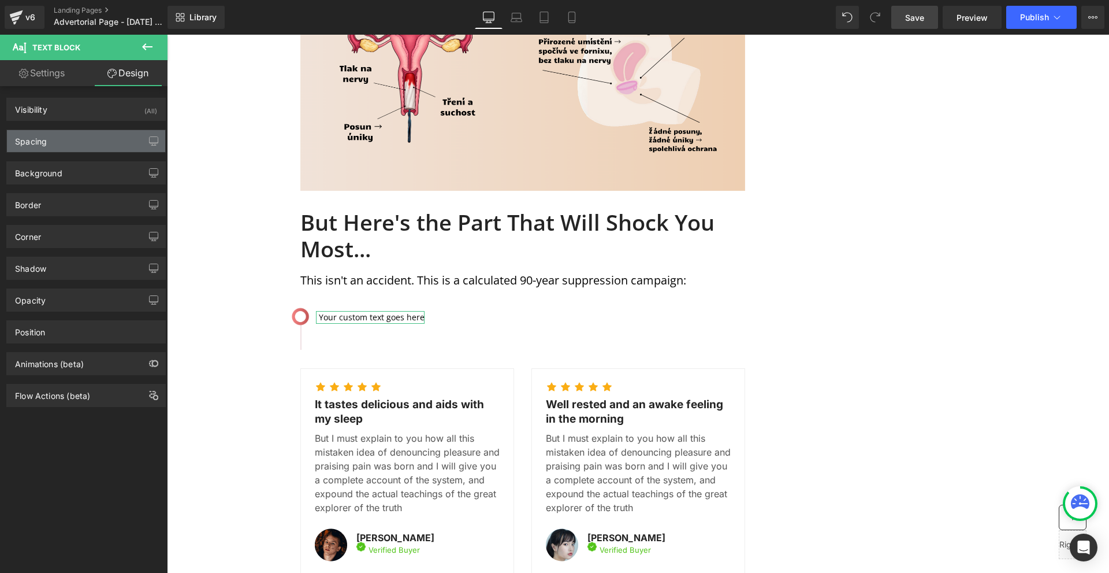
click at [106, 151] on div "Spacing" at bounding box center [86, 141] width 158 height 22
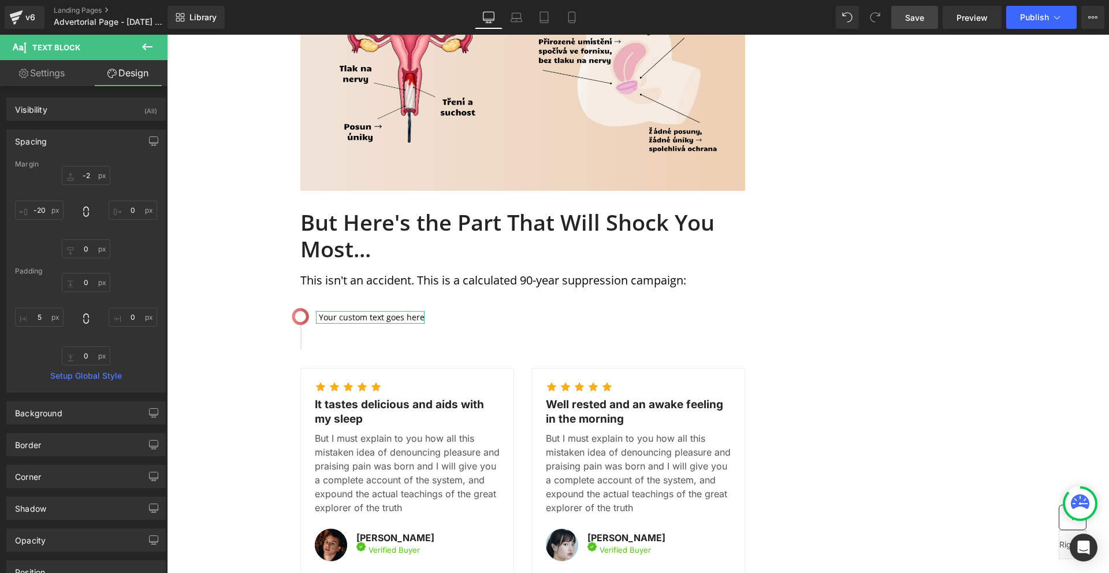
click at [112, 173] on div "-2px -2 0px 0 0px 0 -20px -20" at bounding box center [86, 212] width 142 height 92
click at [100, 173] on input "-2" at bounding box center [86, 175] width 49 height 19
type input "-3"
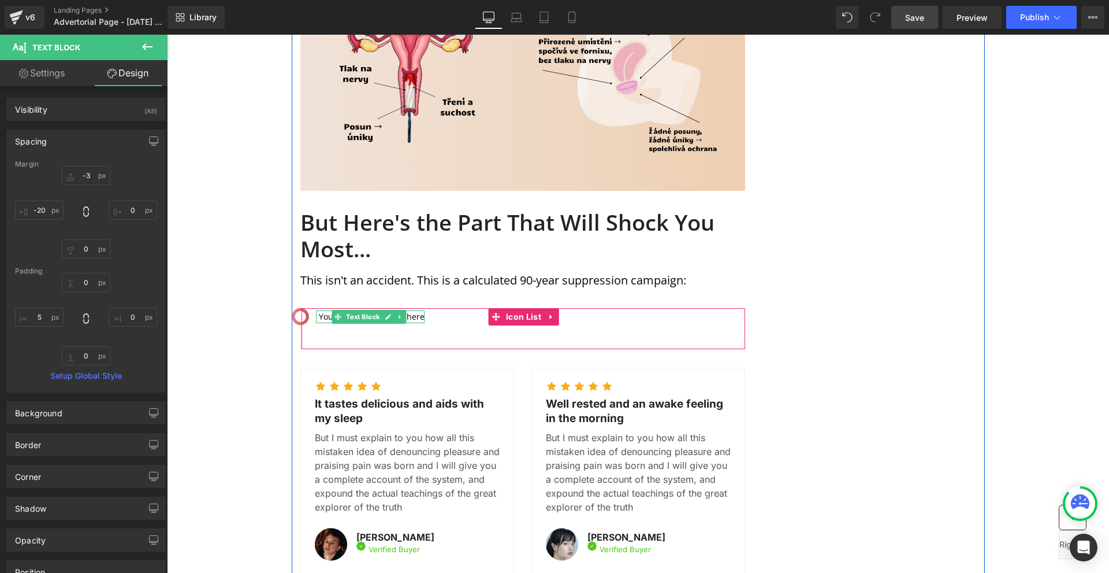
click at [319, 310] on p "Your custom text goes here" at bounding box center [372, 316] width 106 height 13
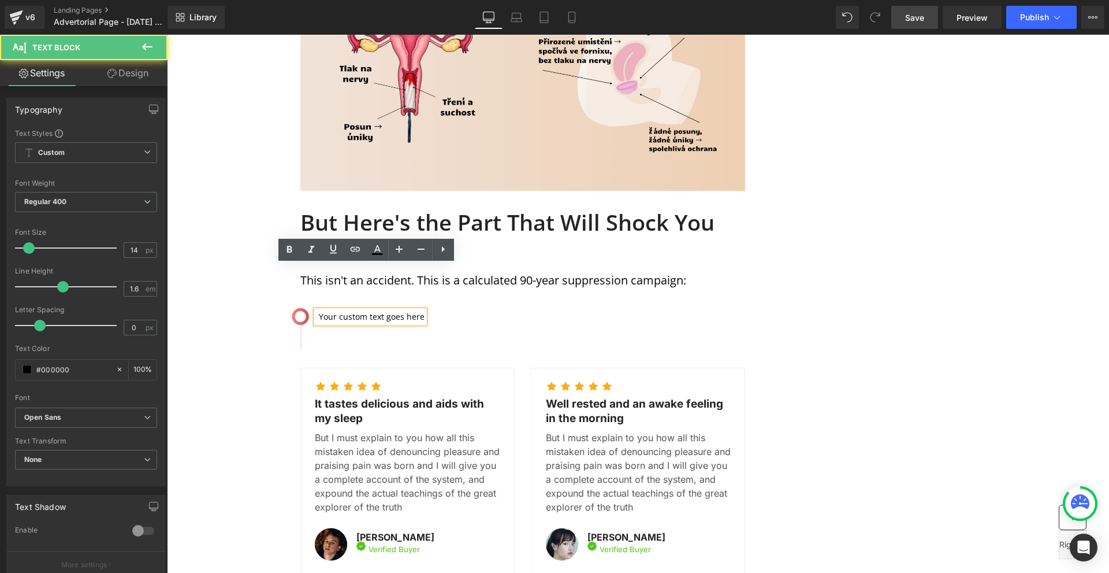
click at [495, 312] on div "Image Your custom text goes here Text Block" at bounding box center [524, 322] width 444 height 20
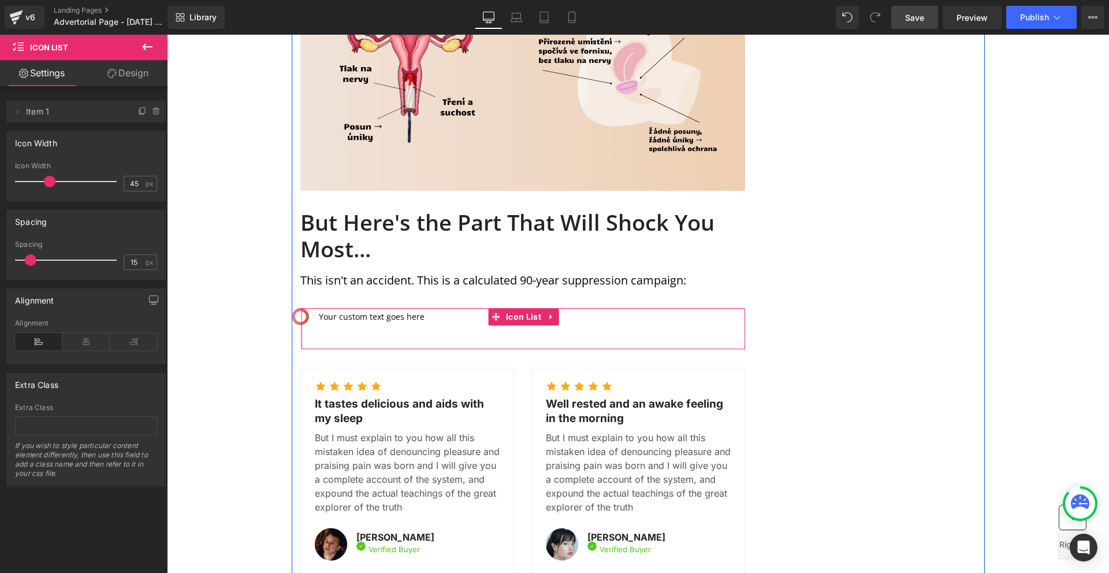
click at [322, 310] on p "Your custom text goes here" at bounding box center [372, 316] width 106 height 13
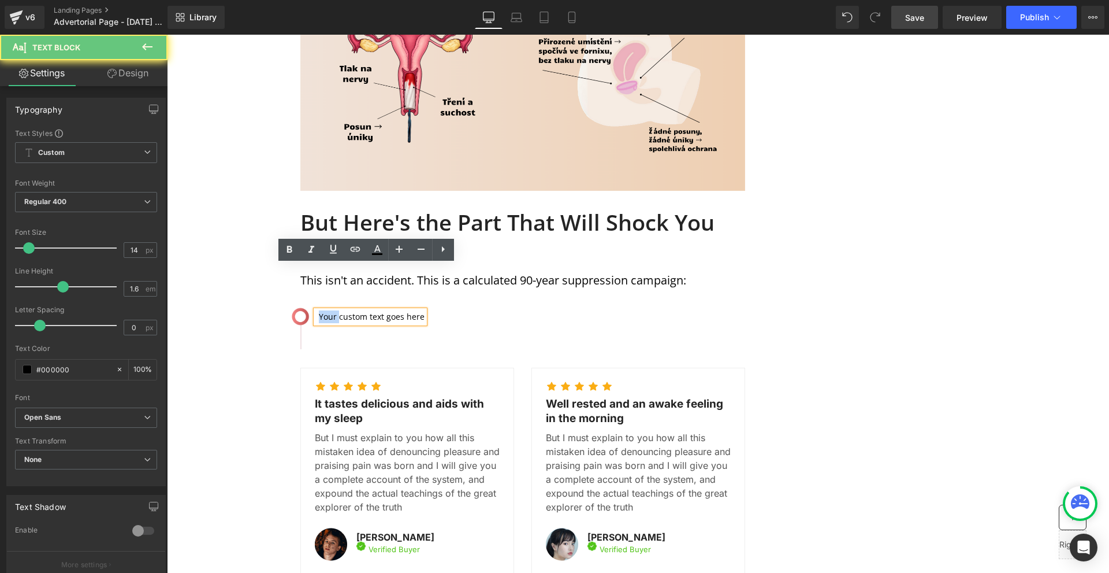
click at [322, 310] on p "Your custom text goes here" at bounding box center [372, 316] width 106 height 13
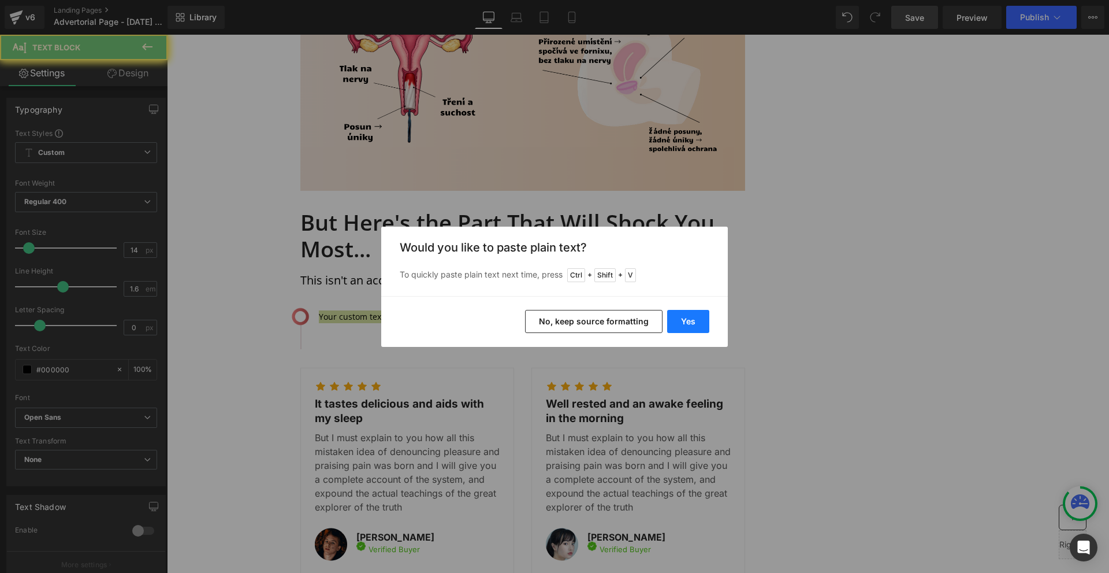
click at [681, 318] on button "Yes" at bounding box center [688, 321] width 42 height 23
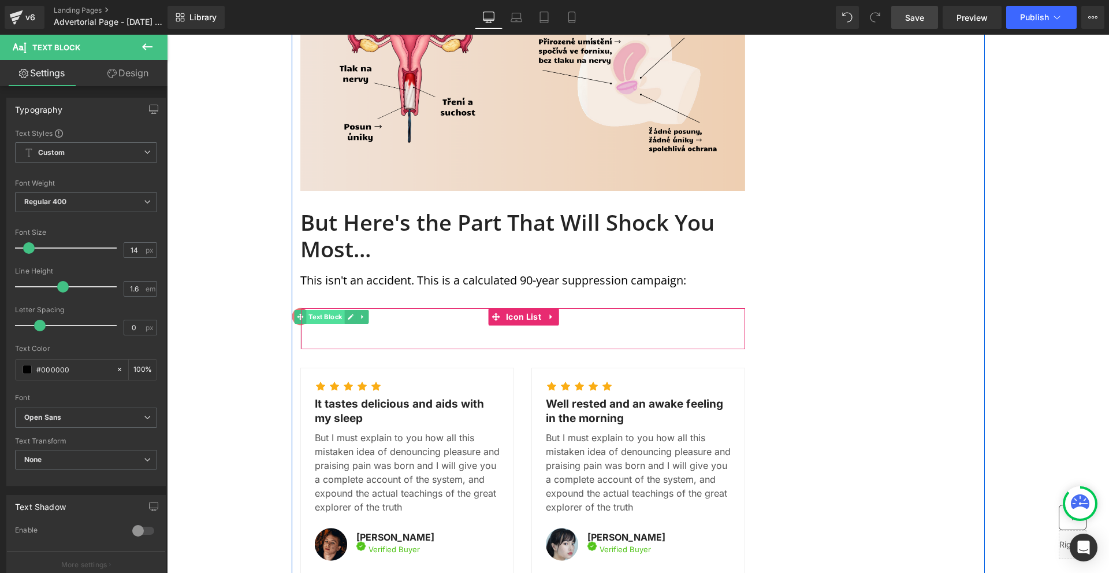
click at [337, 310] on span "Text Block" at bounding box center [326, 317] width 38 height 14
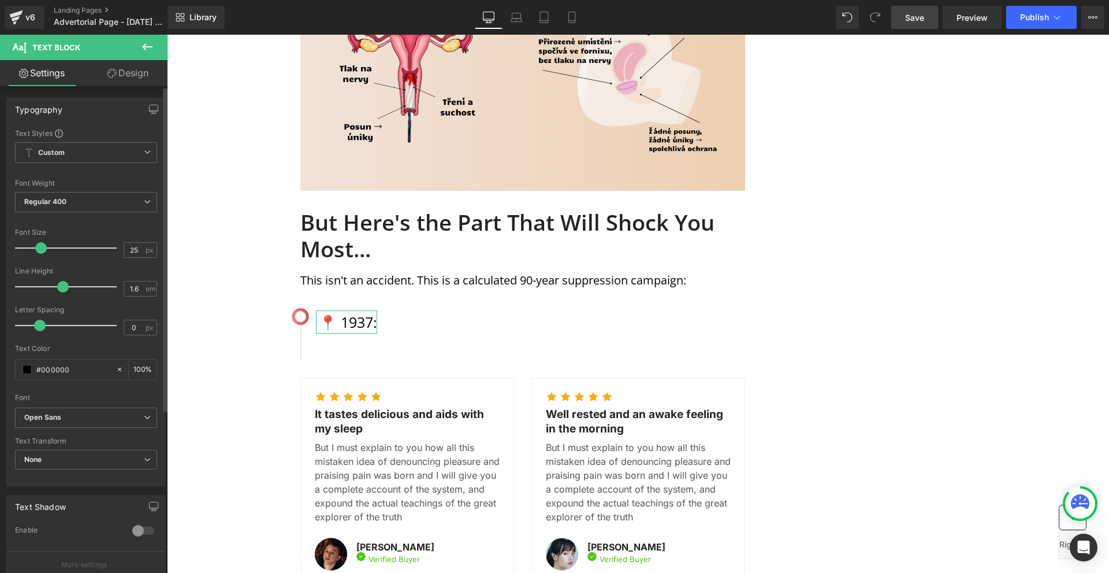
type input "24"
drag, startPoint x: 27, startPoint y: 244, endPoint x: 36, endPoint y: 244, distance: 9.2
click at [36, 244] on span at bounding box center [41, 248] width 12 height 12
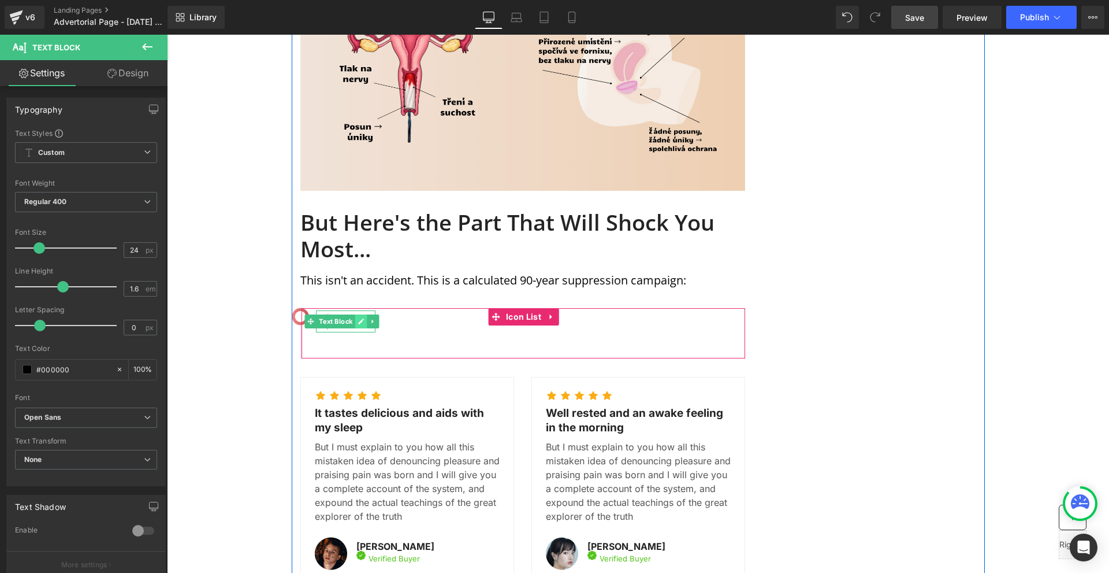
click at [358, 318] on icon at bounding box center [361, 321] width 6 height 7
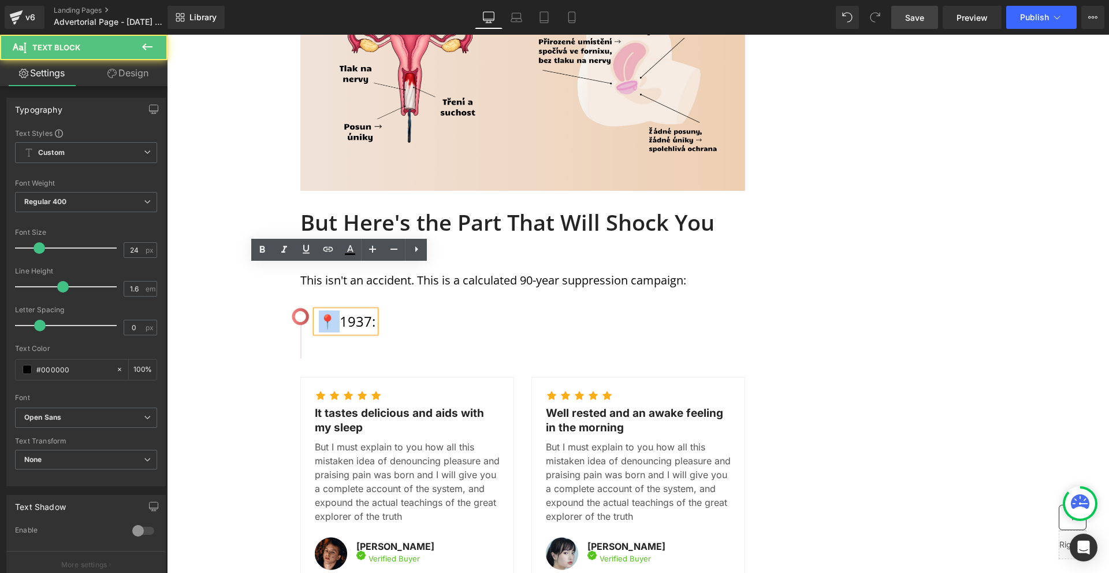
drag, startPoint x: 333, startPoint y: 276, endPoint x: 309, endPoint y: 274, distance: 24.3
click at [309, 312] on li "Image 📍 1937: Text Block" at bounding box center [339, 322] width 74 height 20
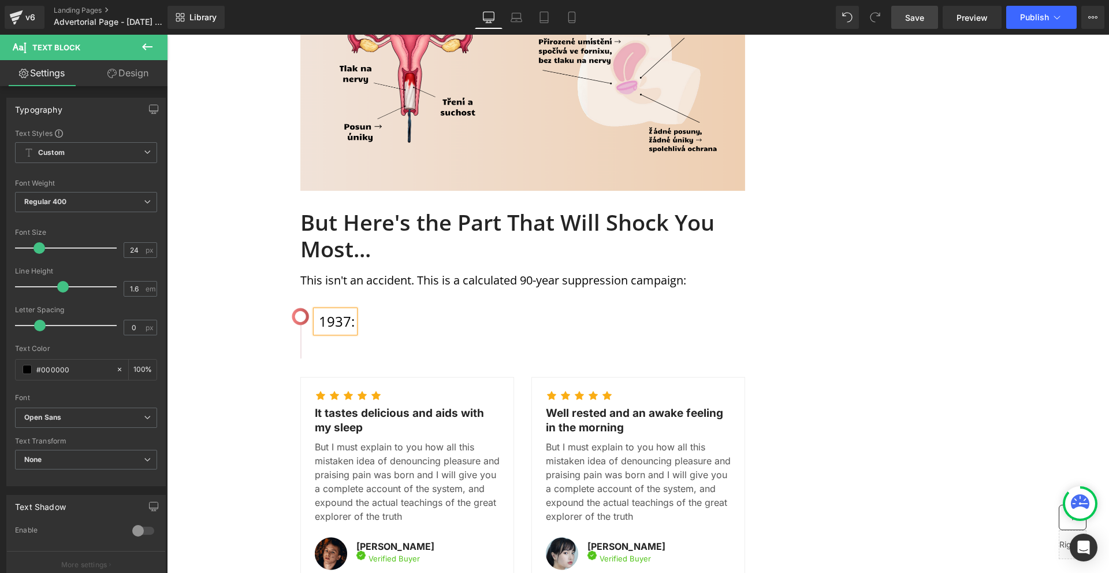
click at [408, 312] on div "Image 1937: Text Block" at bounding box center [524, 326] width 444 height 29
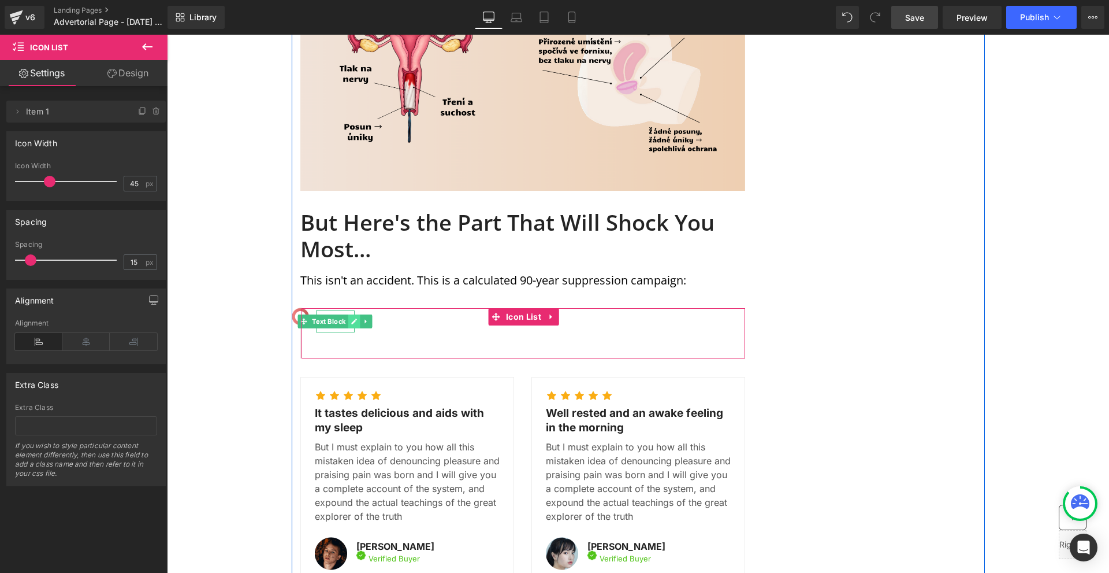
click at [348, 314] on link at bounding box center [354, 321] width 12 height 14
click at [340, 310] on p "1937:" at bounding box center [337, 321] width 36 height 22
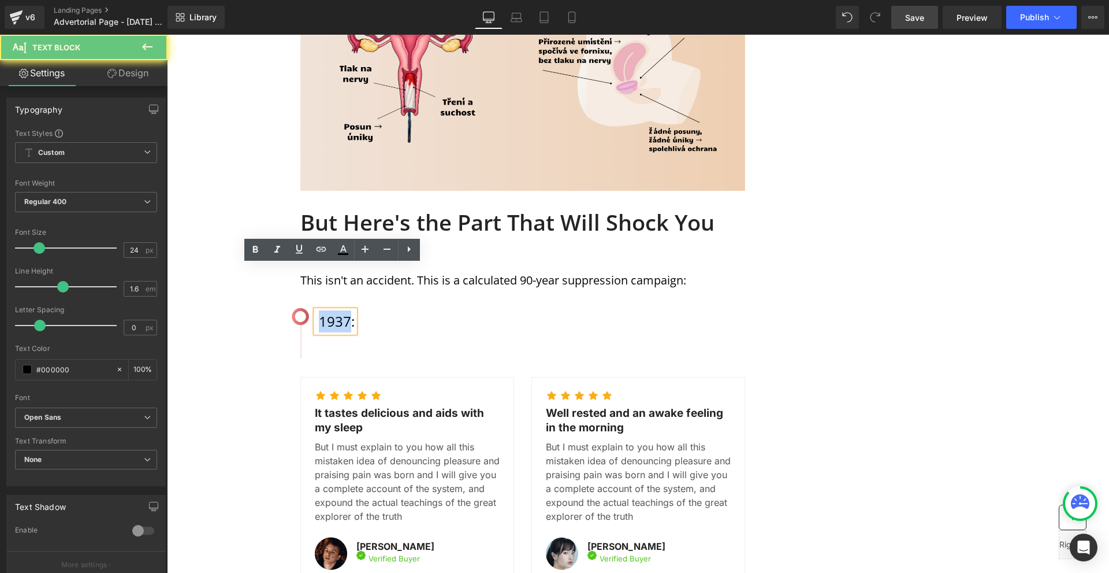
click at [340, 310] on p "1937:" at bounding box center [337, 321] width 36 height 22
click at [259, 254] on icon at bounding box center [255, 250] width 14 height 14
click at [404, 358] on div "Icon Icon Icon Icon Icon Icon List Hoz It tastes delicious and aids with my sle…" at bounding box center [522, 470] width 445 height 225
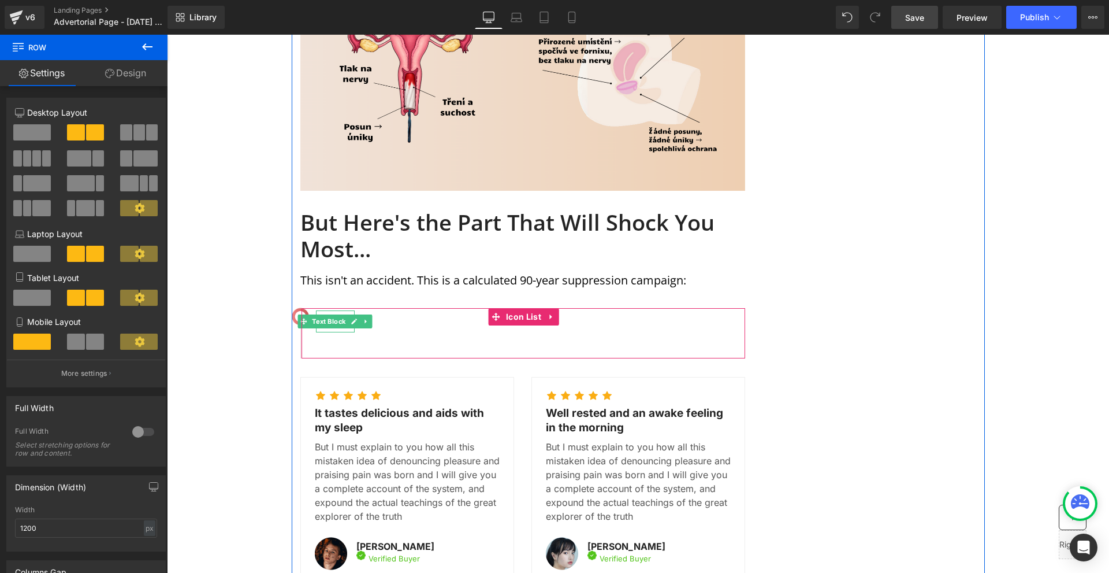
drag, startPoint x: 334, startPoint y: 274, endPoint x: 193, endPoint y: 197, distance: 160.5
click at [334, 314] on span "Text Block" at bounding box center [329, 321] width 38 height 14
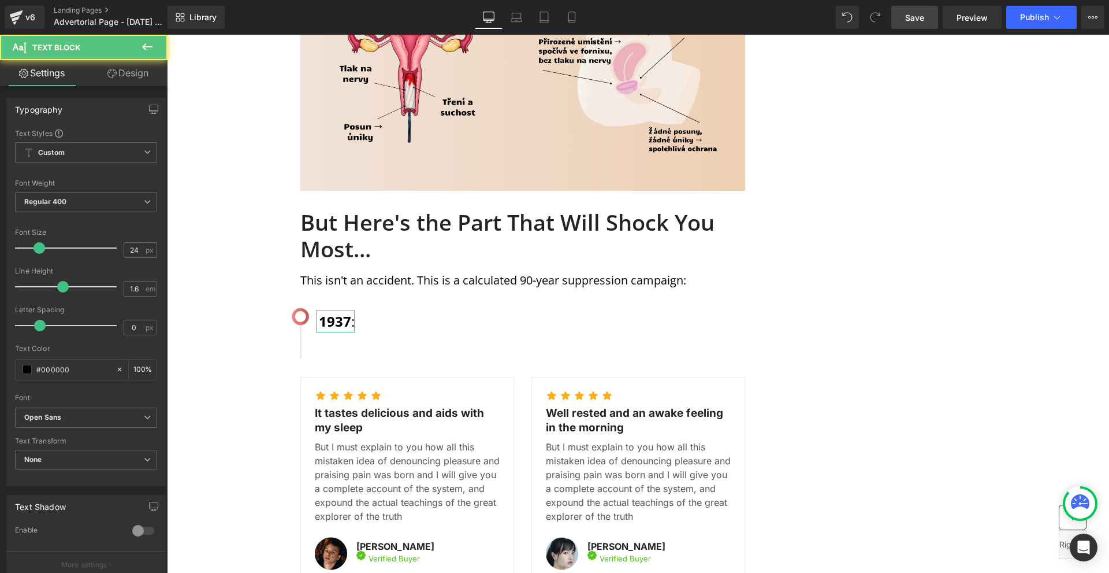
click at [156, 75] on link "Design" at bounding box center [128, 73] width 84 height 26
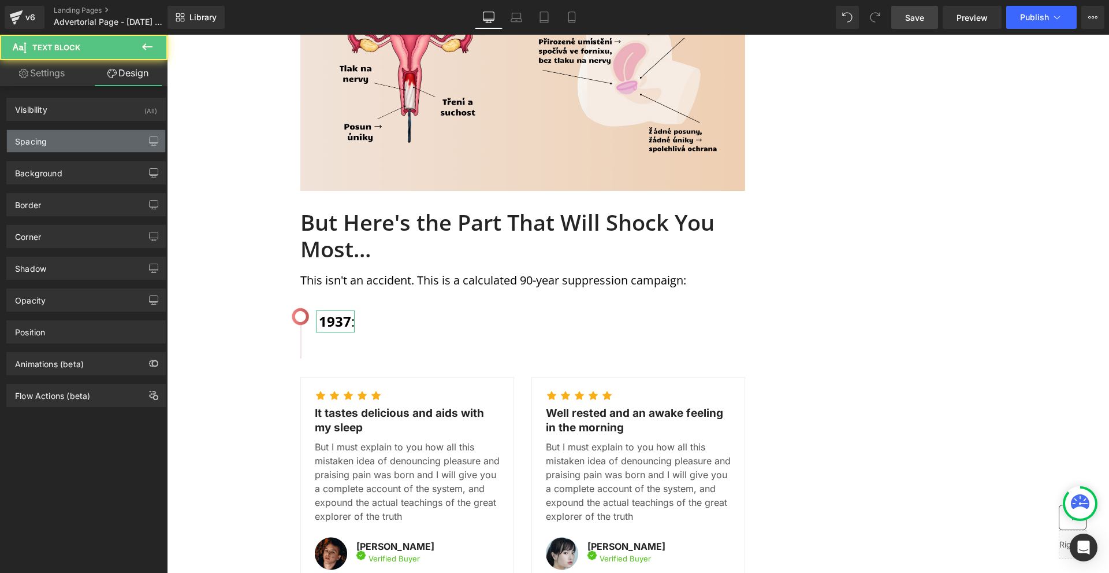
click at [108, 140] on div "Spacing" at bounding box center [86, 141] width 158 height 22
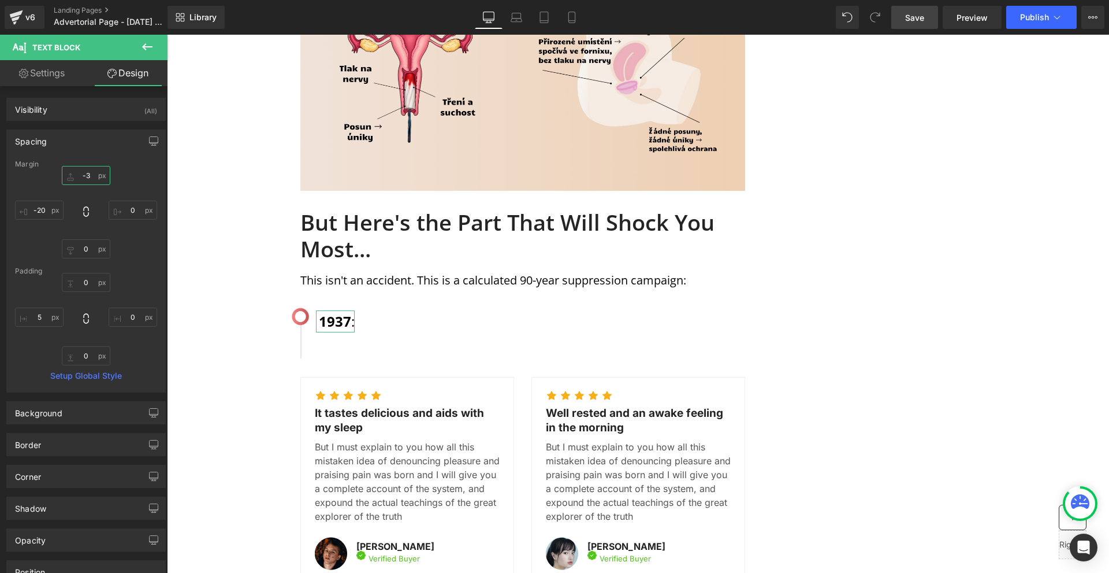
click at [94, 172] on input "-3" at bounding box center [86, 175] width 49 height 19
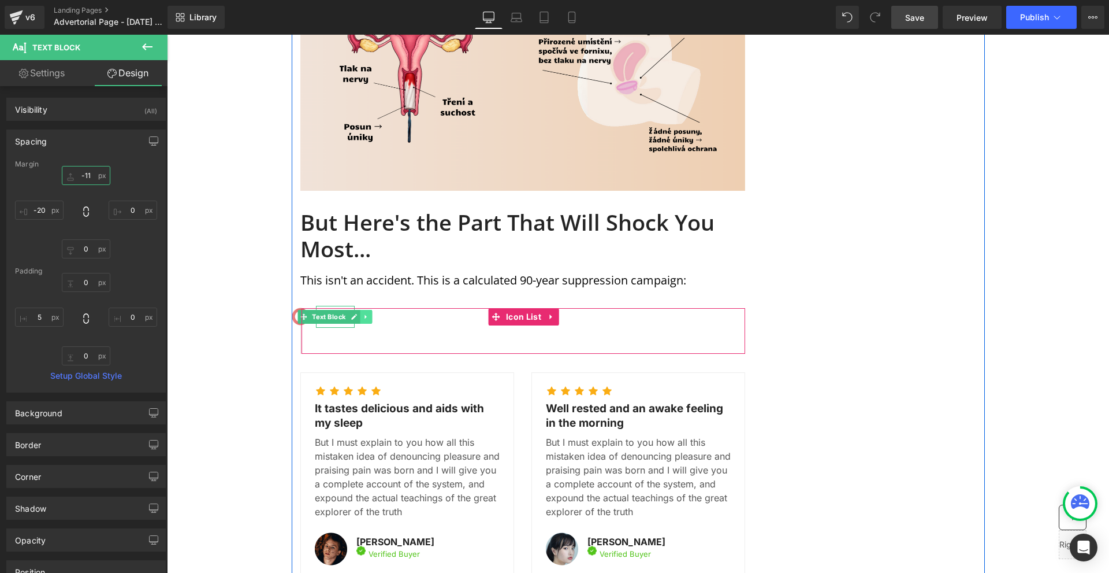
type input "-11"
click at [364, 310] on link at bounding box center [366, 317] width 12 height 14
click at [358, 313] on icon at bounding box center [360, 316] width 6 height 6
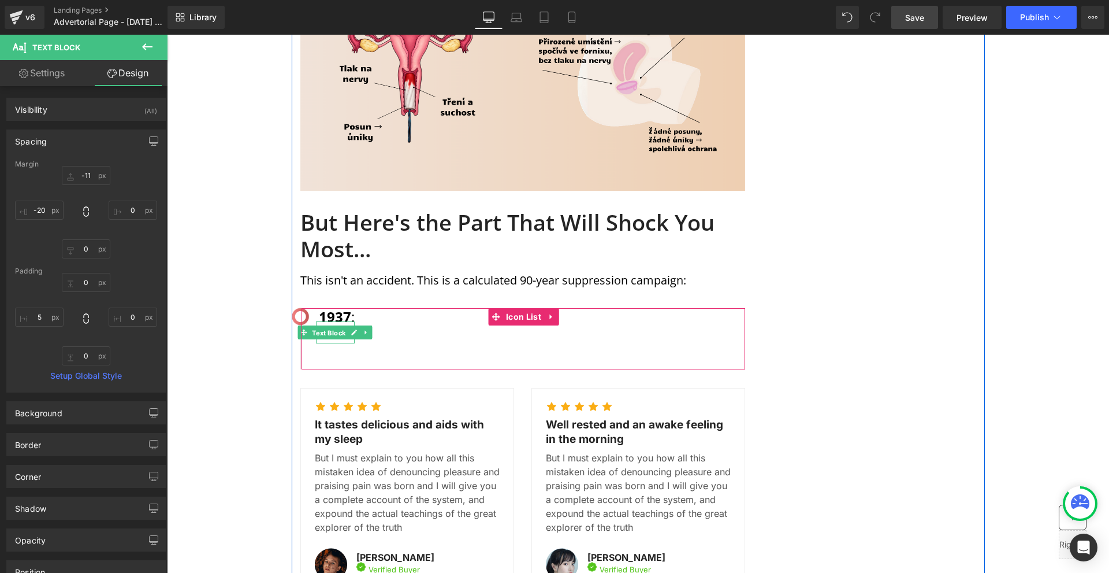
click at [335, 326] on span "Text Block" at bounding box center [329, 333] width 38 height 14
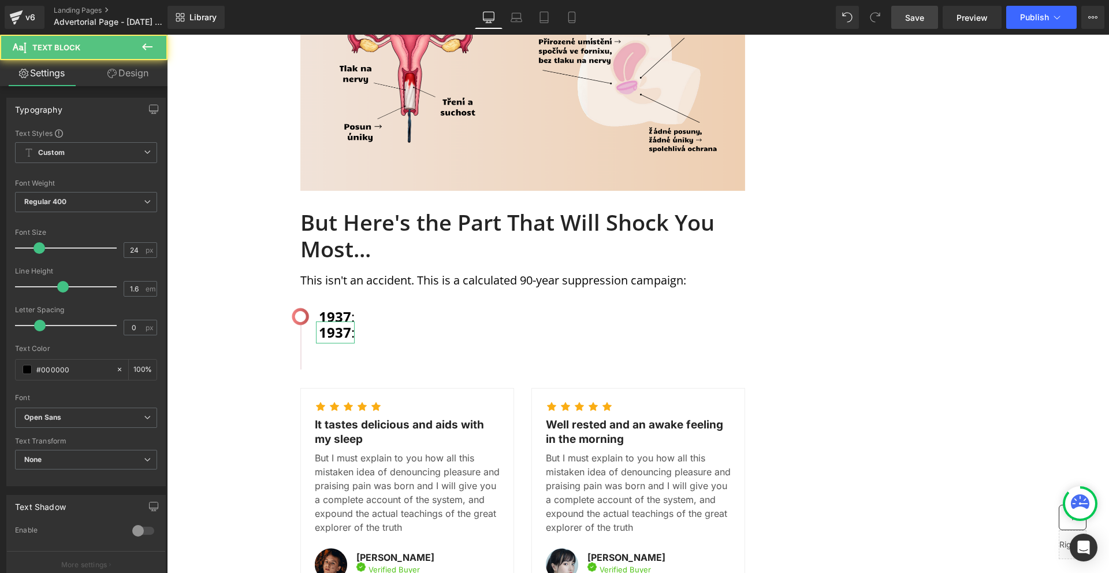
click at [107, 72] on icon at bounding box center [111, 73] width 9 height 9
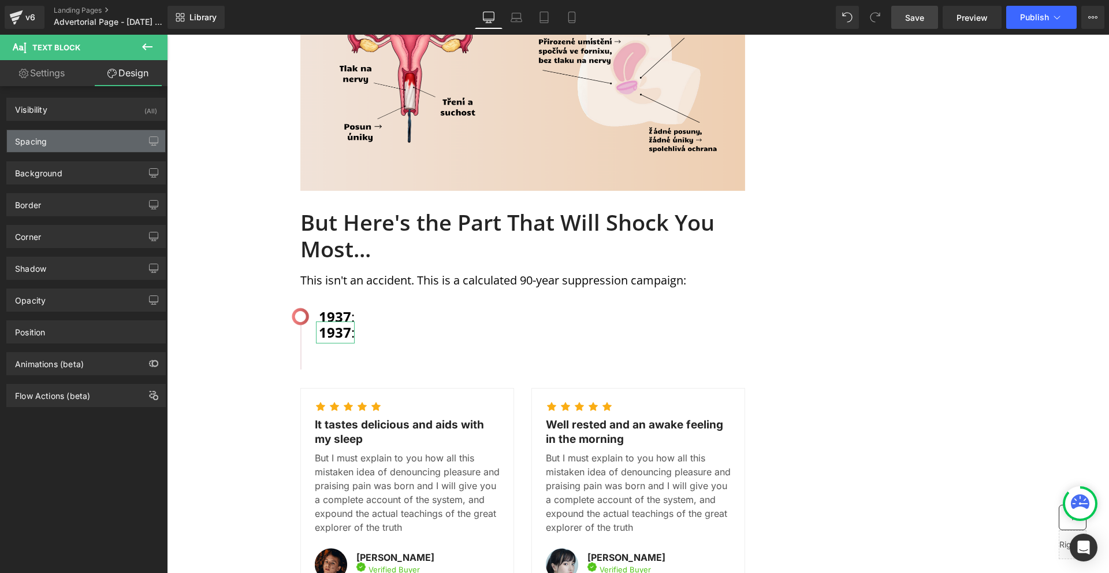
click at [74, 143] on div "Spacing" at bounding box center [86, 141] width 158 height 22
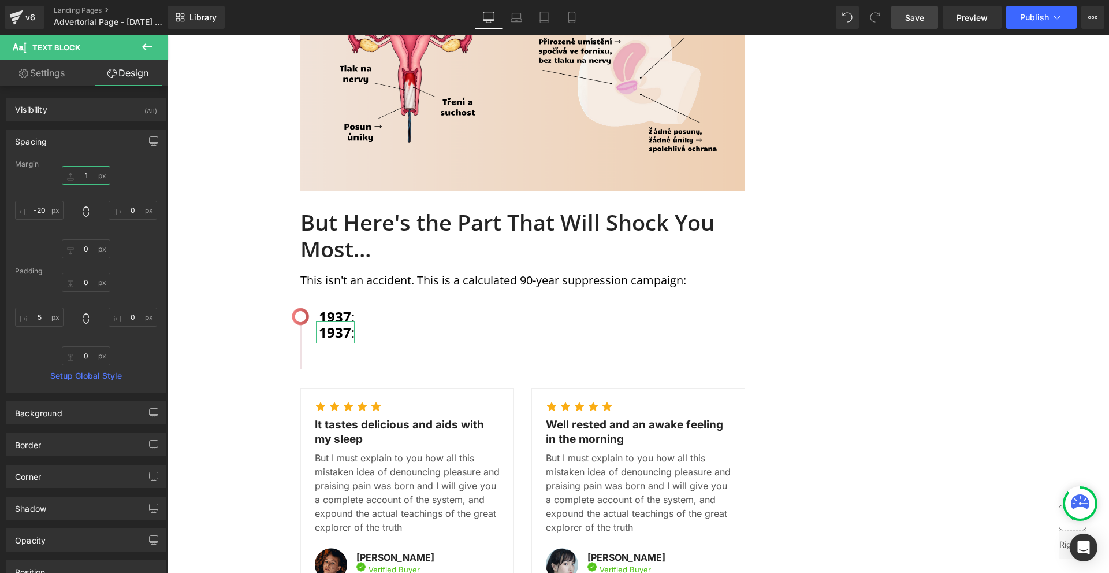
click at [91, 176] on input "1" at bounding box center [86, 175] width 49 height 19
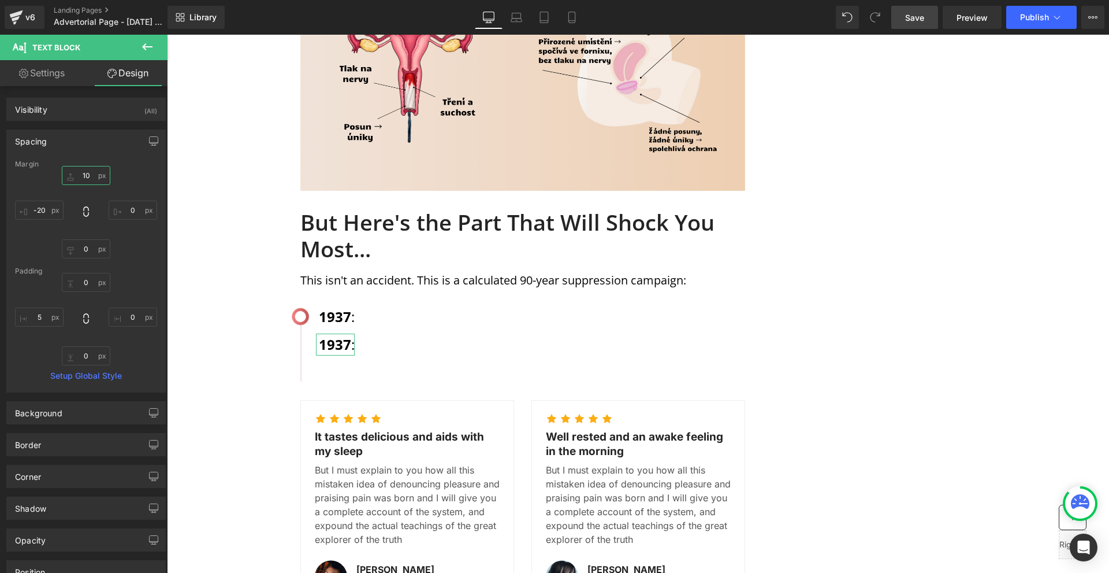
click at [91, 176] on input "10" at bounding box center [86, 175] width 49 height 19
type input "0"
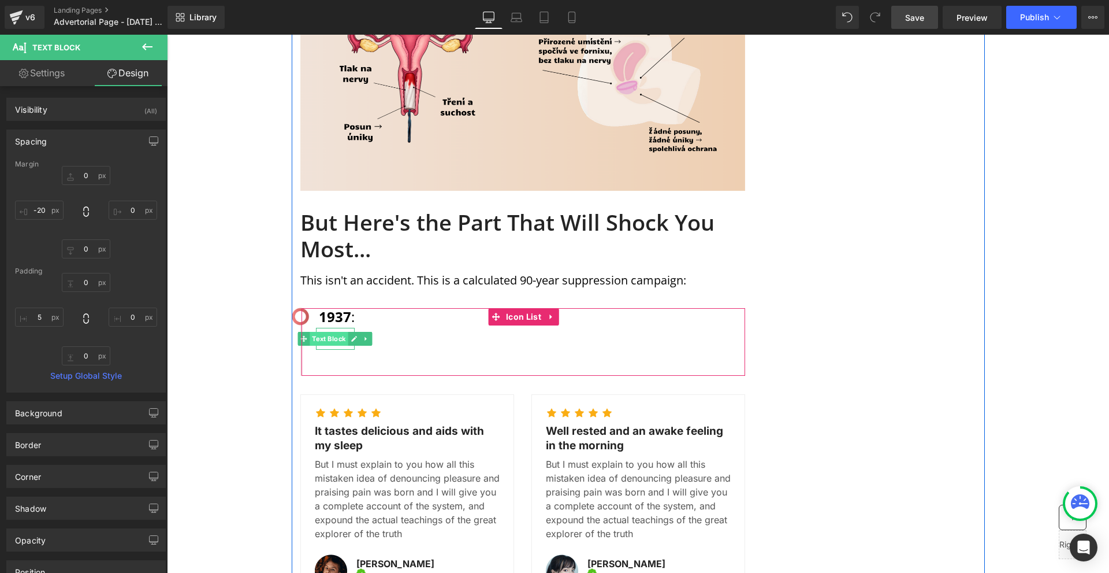
click at [330, 332] on span "Text Block" at bounding box center [329, 339] width 38 height 14
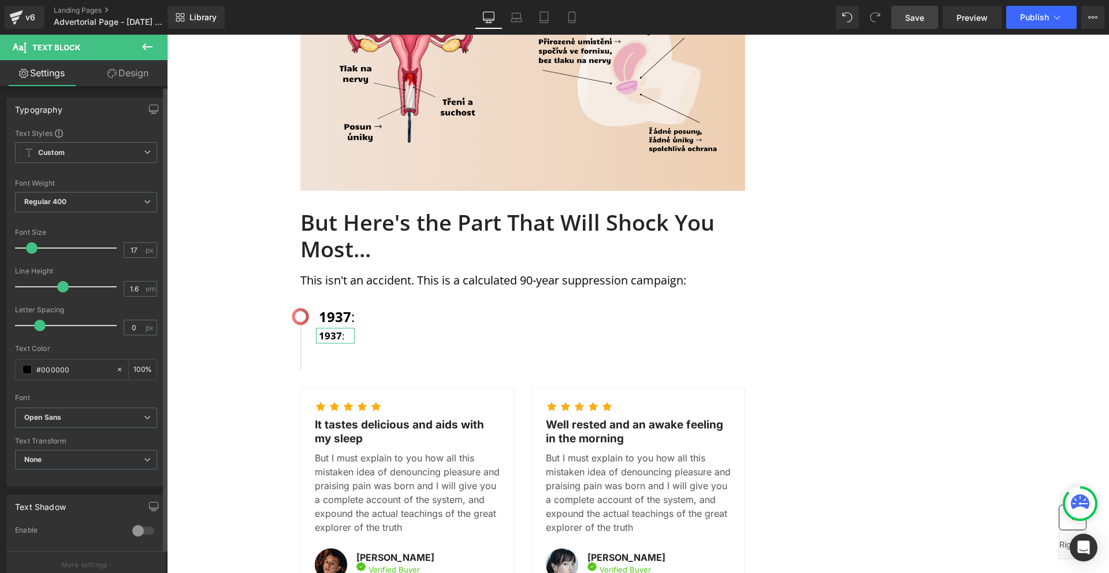
drag, startPoint x: 38, startPoint y: 248, endPoint x: 29, endPoint y: 250, distance: 9.4
click at [31, 248] on span at bounding box center [32, 248] width 12 height 12
type input "16"
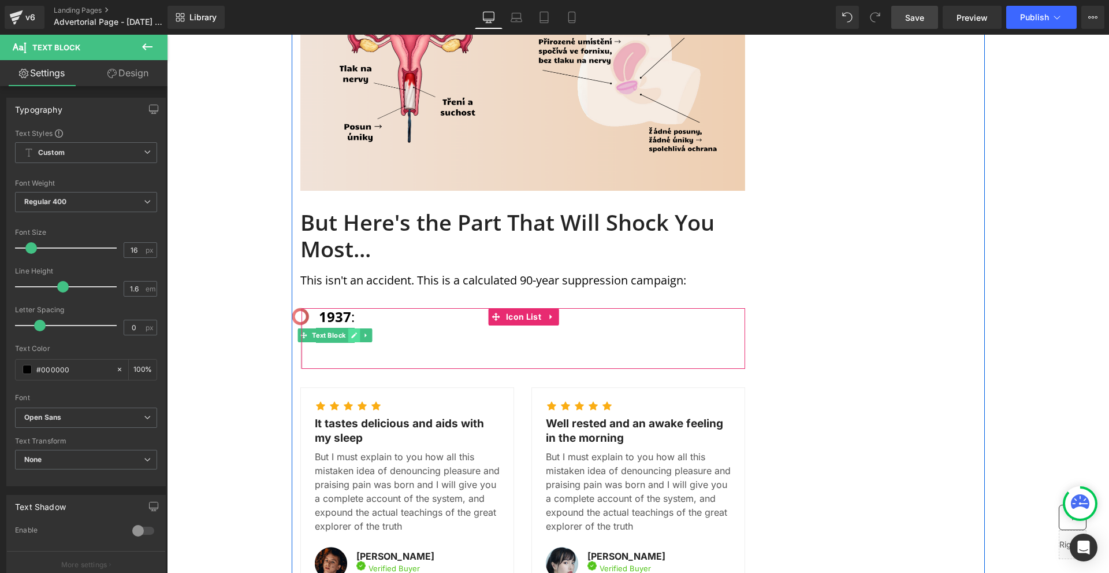
click at [354, 332] on icon at bounding box center [354, 335] width 6 height 7
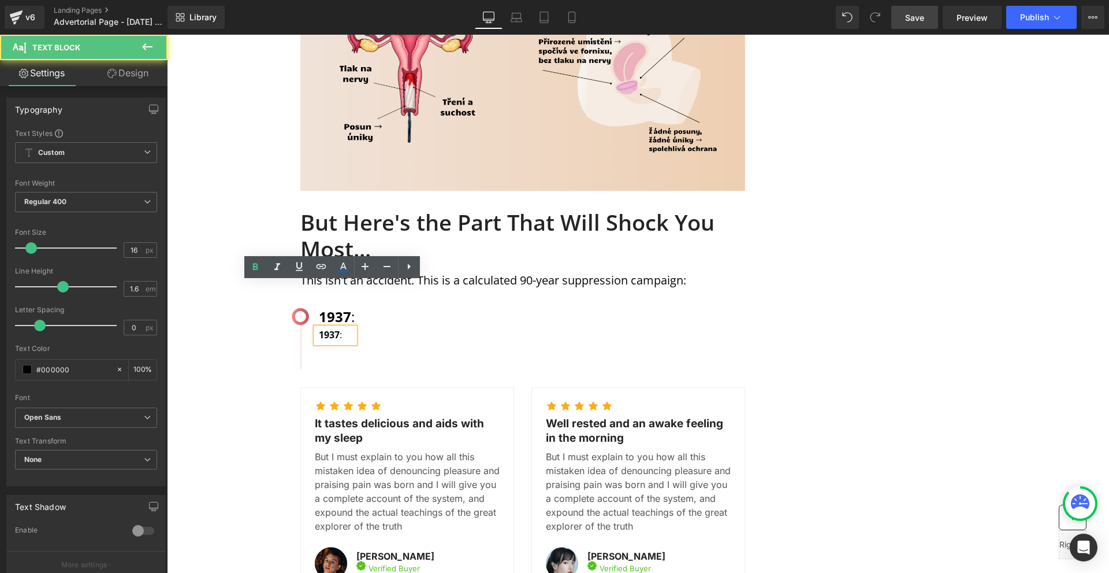
click at [337, 328] on p "1937 :" at bounding box center [337, 335] width 36 height 15
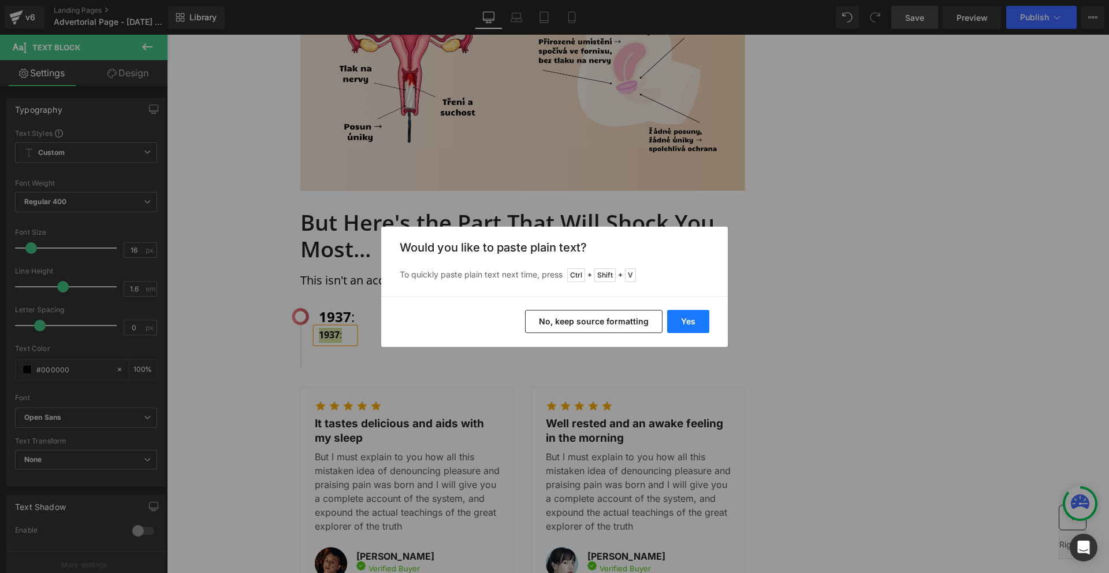
click at [685, 321] on button "Yes" at bounding box center [688, 321] width 42 height 23
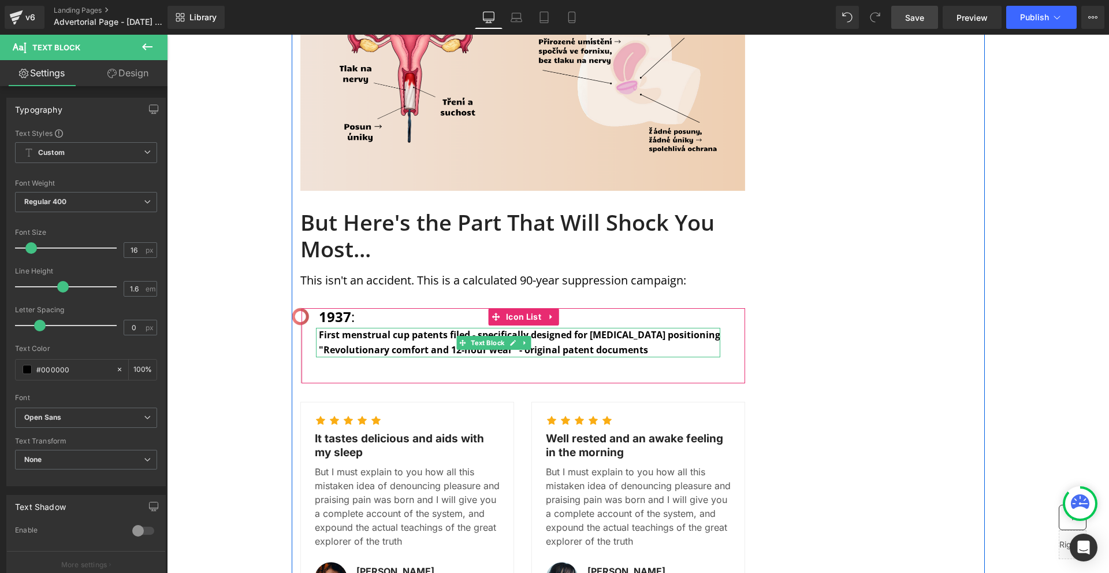
click at [350, 343] on b ""Revolutionary comfort and 12-hour wear" - original patent documents" at bounding box center [483, 349] width 329 height 13
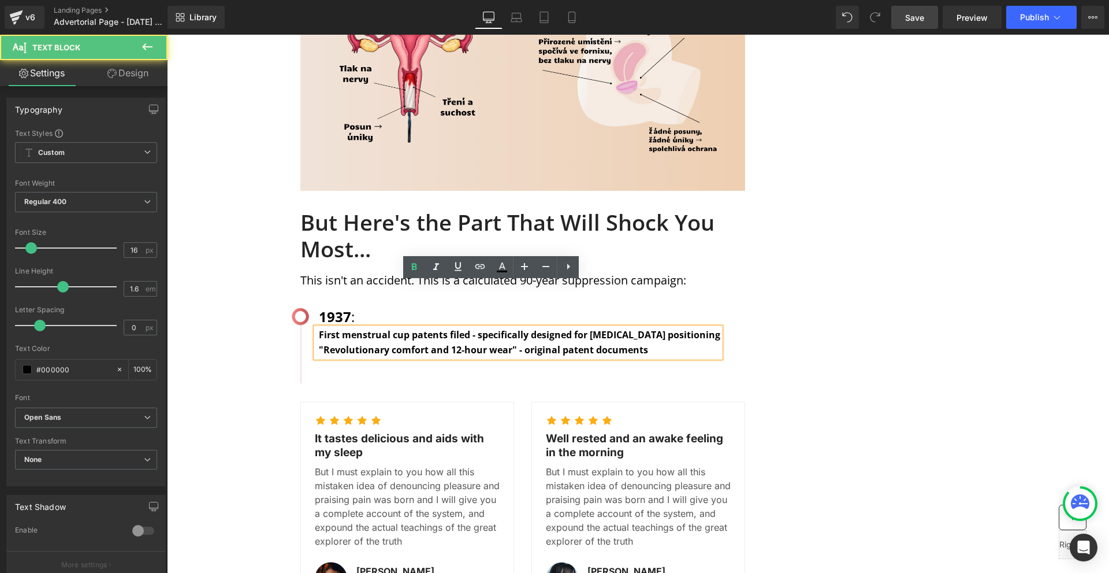
click at [415, 343] on b ""Revolutionary comfort and 12-hour wear" - original patent documents" at bounding box center [483, 349] width 329 height 13
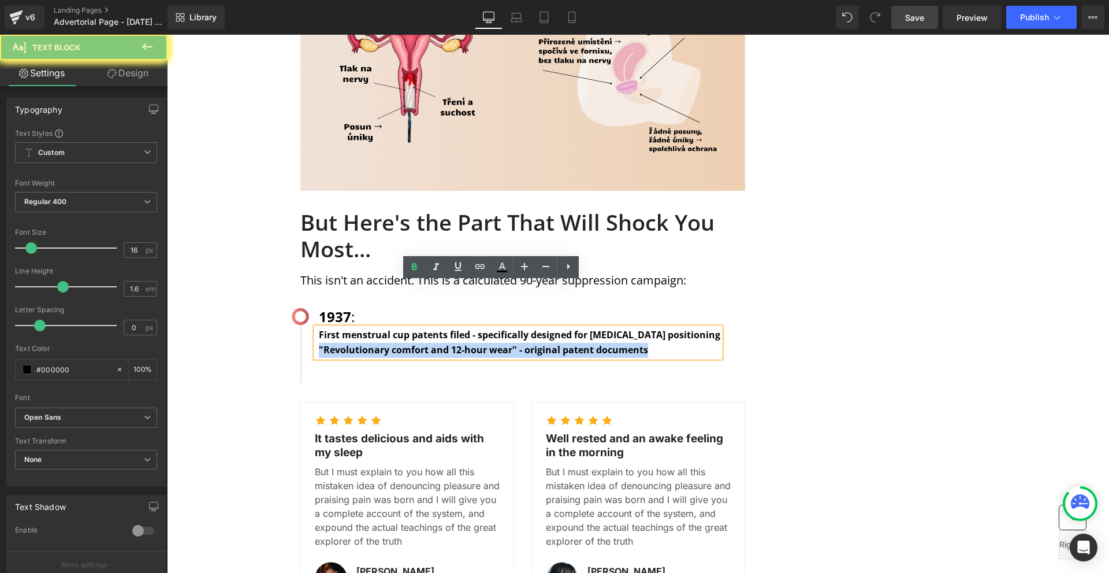
drag, startPoint x: 415, startPoint y: 303, endPoint x: 419, endPoint y: 278, distance: 24.7
click at [415, 343] on b ""Revolutionary comfort and 12-hour wear" - original patent documents" at bounding box center [483, 349] width 329 height 13
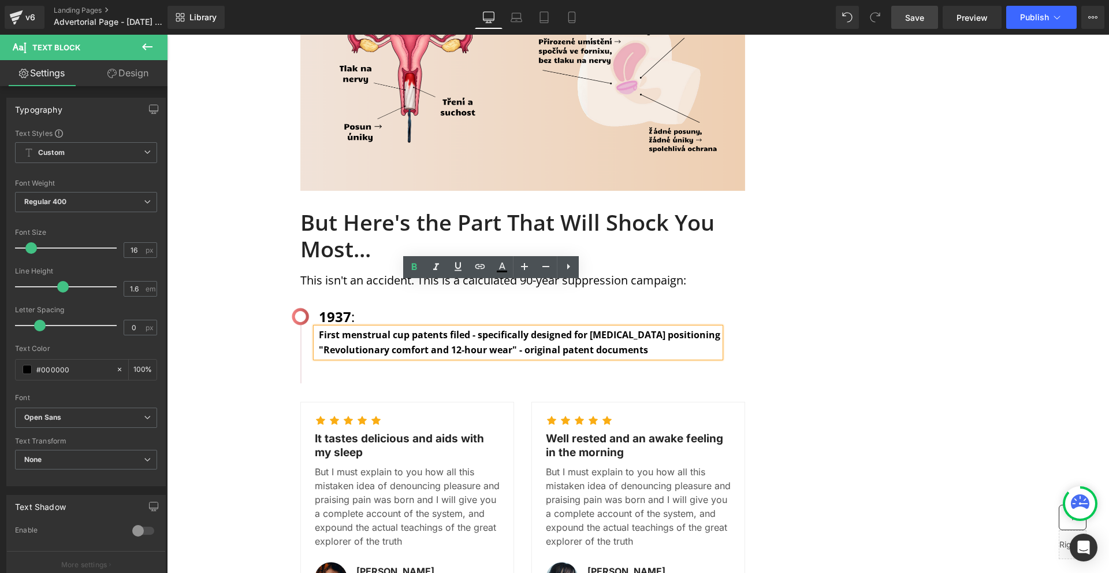
click at [481, 328] on b "First menstrual cup patents filed - specifically designed for [MEDICAL_DATA] po…" at bounding box center [520, 334] width 402 height 13
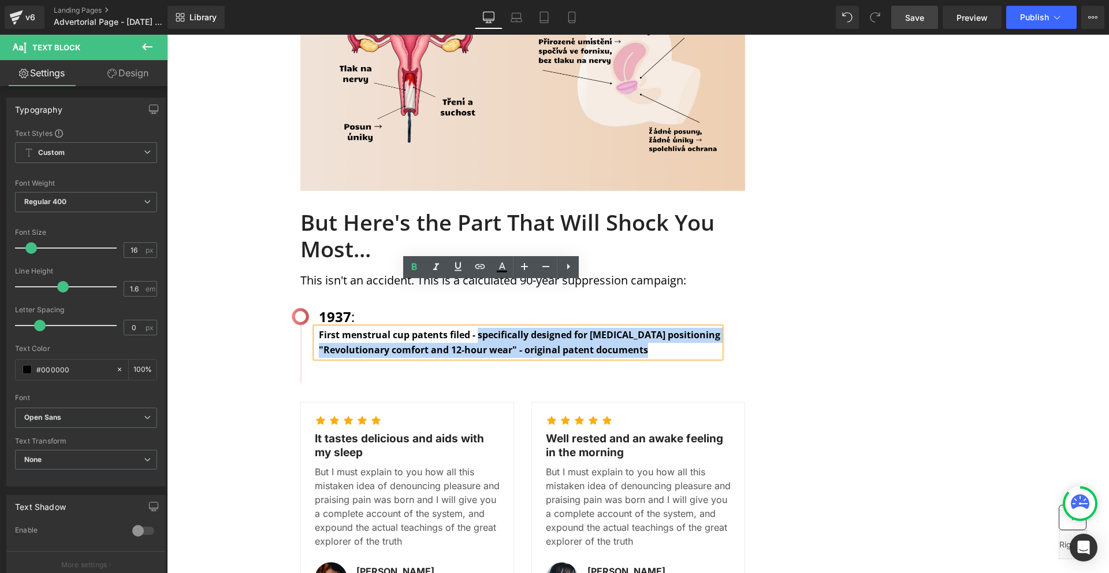
drag, startPoint x: 475, startPoint y: 292, endPoint x: 658, endPoint y: 306, distance: 183.7
click at [658, 328] on div "First menstrual cup patents filed - specifically designed for [MEDICAL_DATA] po…" at bounding box center [518, 342] width 404 height 29
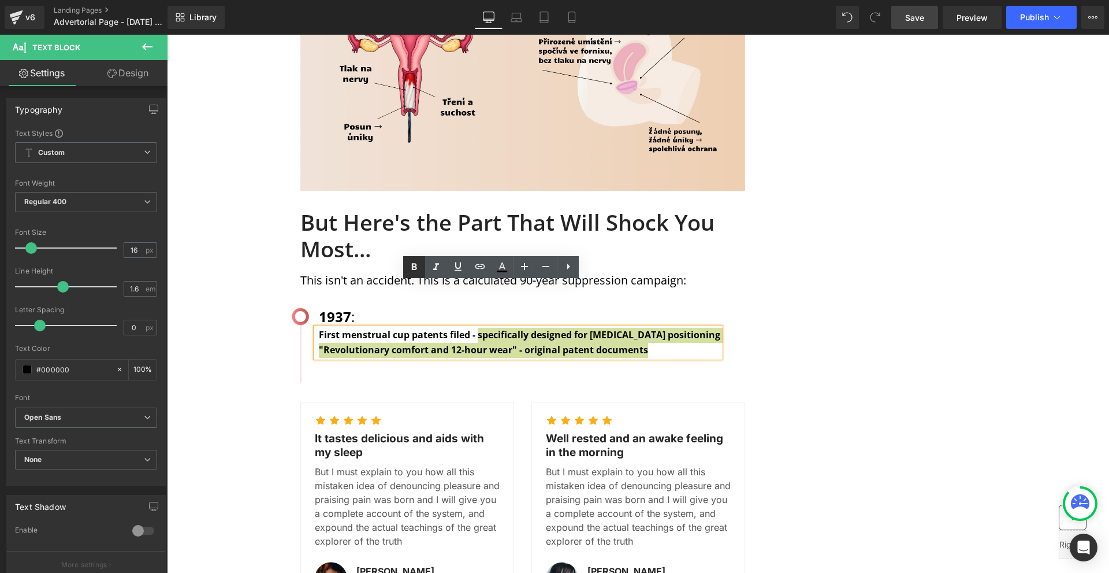
click at [407, 263] on icon at bounding box center [414, 267] width 14 height 14
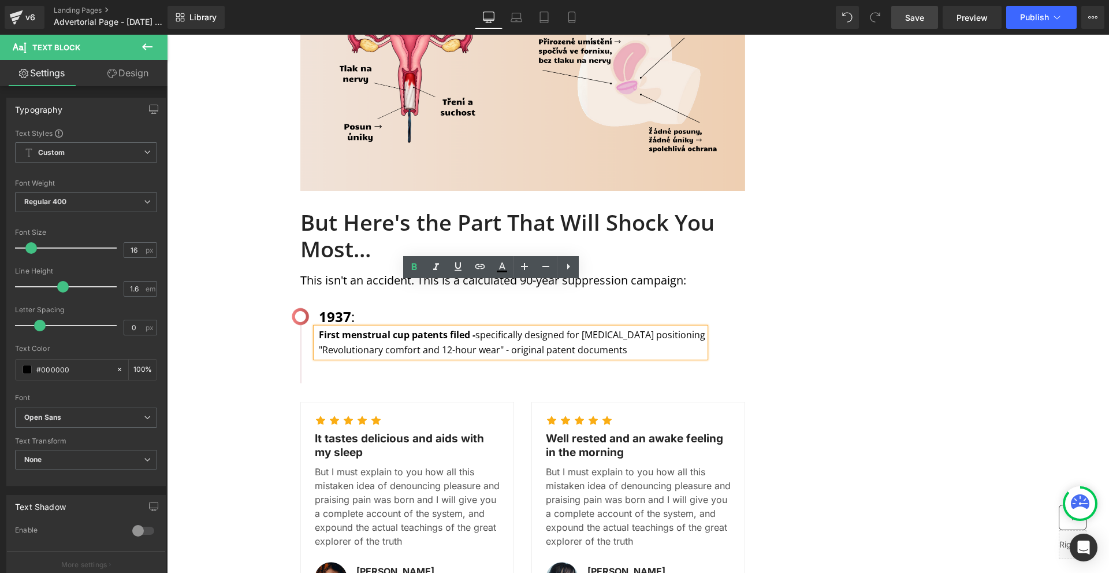
click at [470, 328] on strong "First menstrual cup patents filed -" at bounding box center [397, 334] width 157 height 13
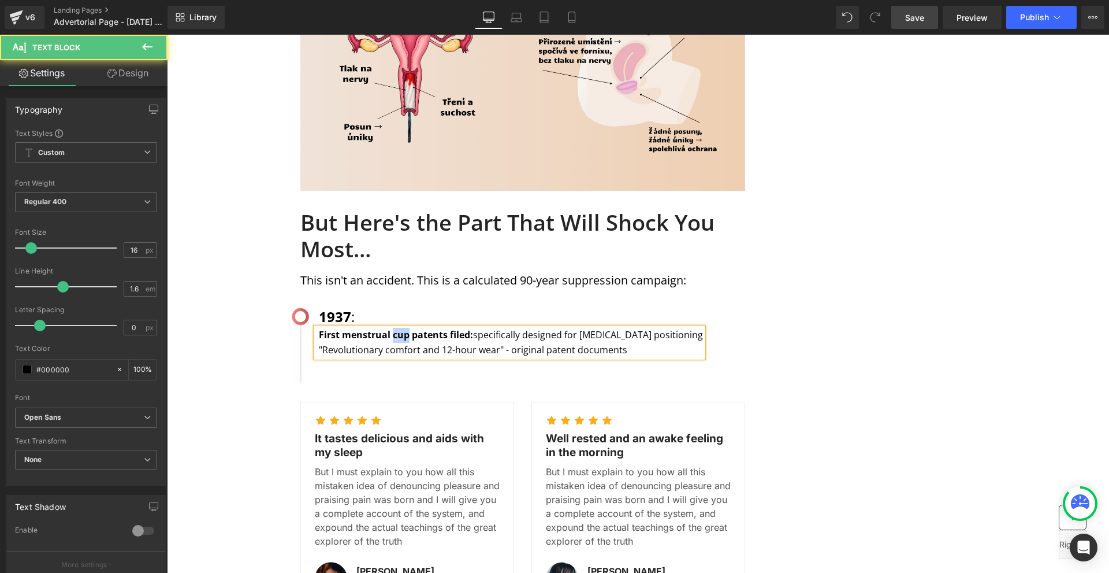
drag, startPoint x: 404, startPoint y: 288, endPoint x: 391, endPoint y: 290, distance: 14.0
click at [391, 328] on strong "First menstrual cup patents filed:" at bounding box center [396, 334] width 154 height 13
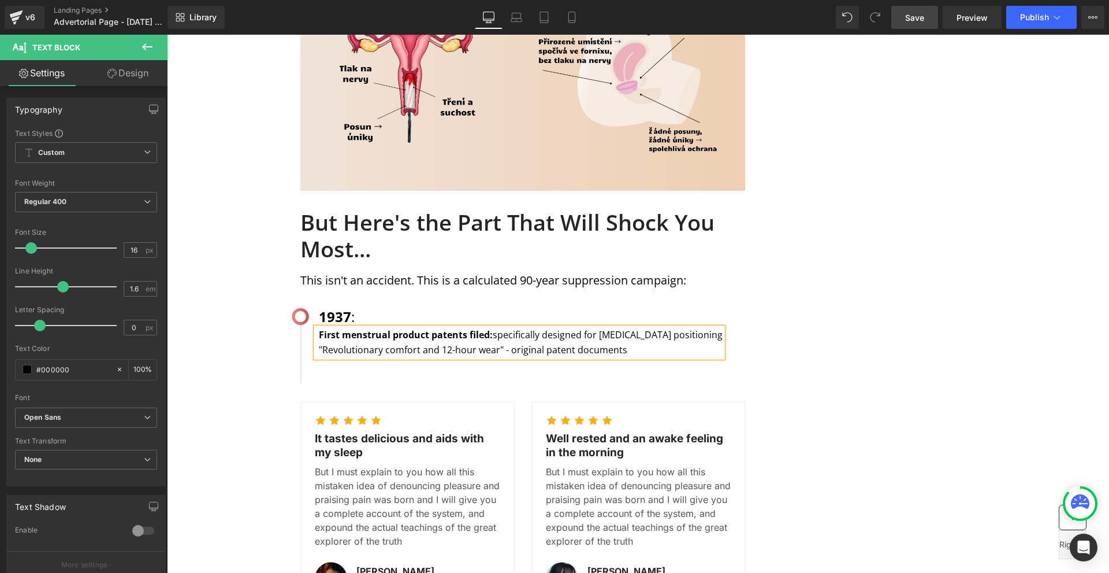
click at [759, 294] on div "MENSTRUATION Text Block WOMAN'S HEALTH Text Block Row Image Image Image Row Sha…" at bounding box center [638, 34] width 693 height 2724
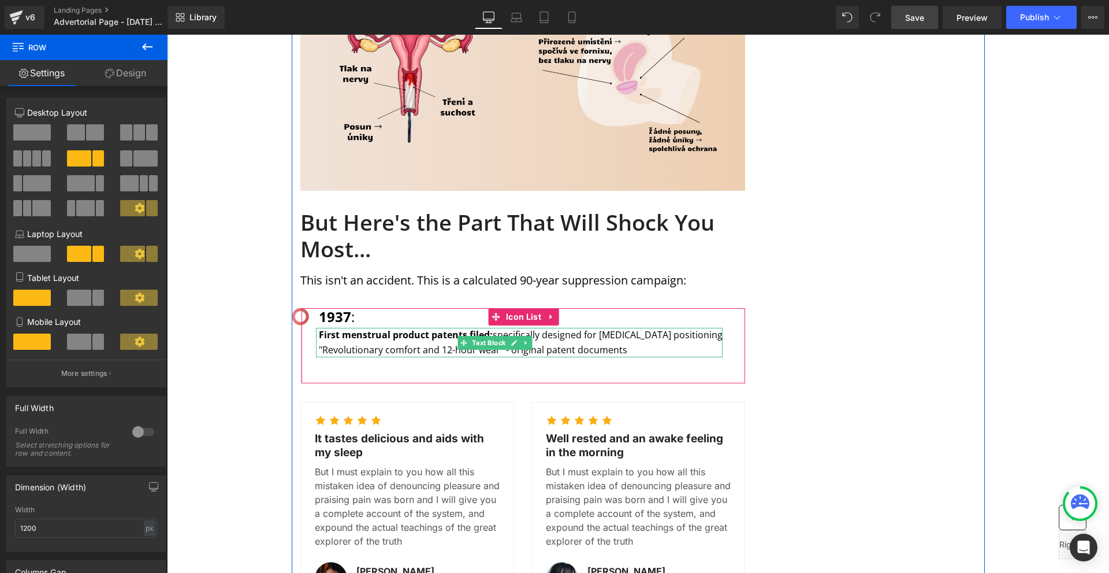
click at [621, 343] on p ""Revolutionary comfort and 12-hour wear" - original patent documents" at bounding box center [521, 350] width 404 height 15
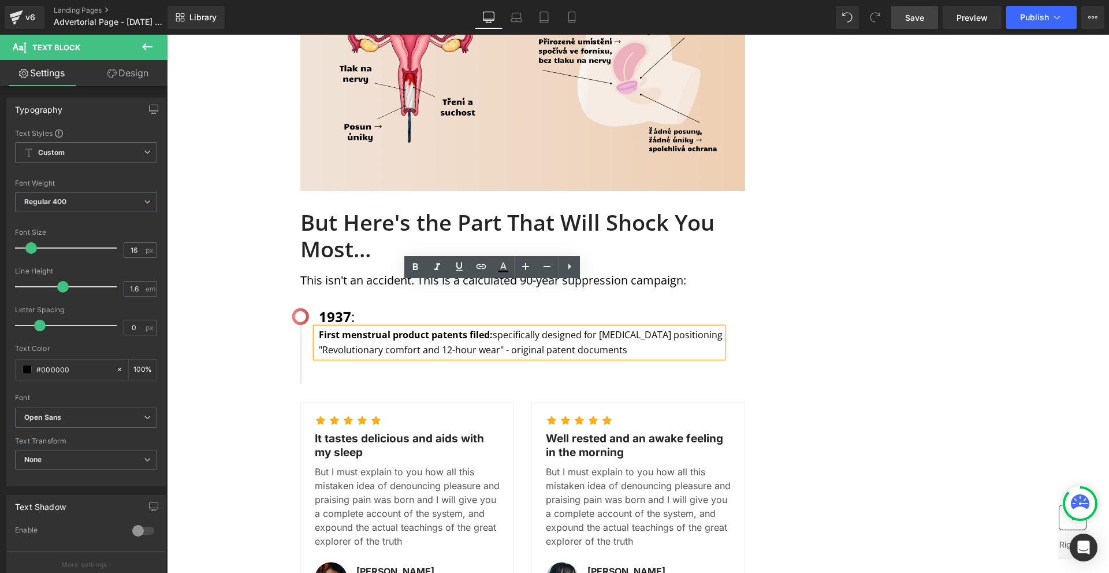
click at [811, 340] on div "MENSTRUATION Text Block WOMAN'S HEALTH Text Block Row Image Image Image Row Sha…" at bounding box center [638, 34] width 693 height 2724
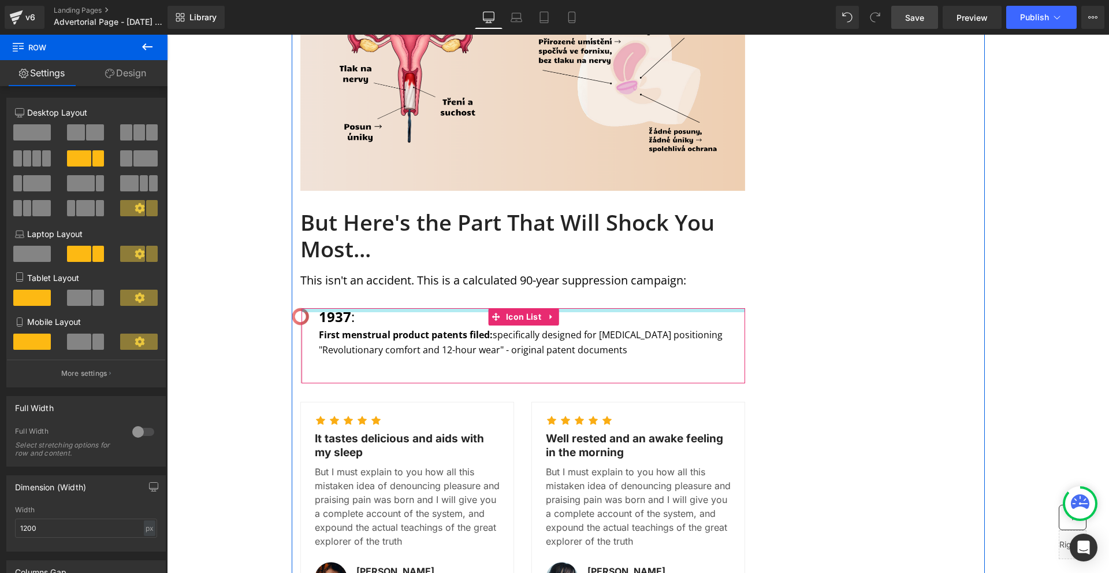
click at [518, 306] on div "1937 : Text Block" at bounding box center [519, 317] width 407 height 22
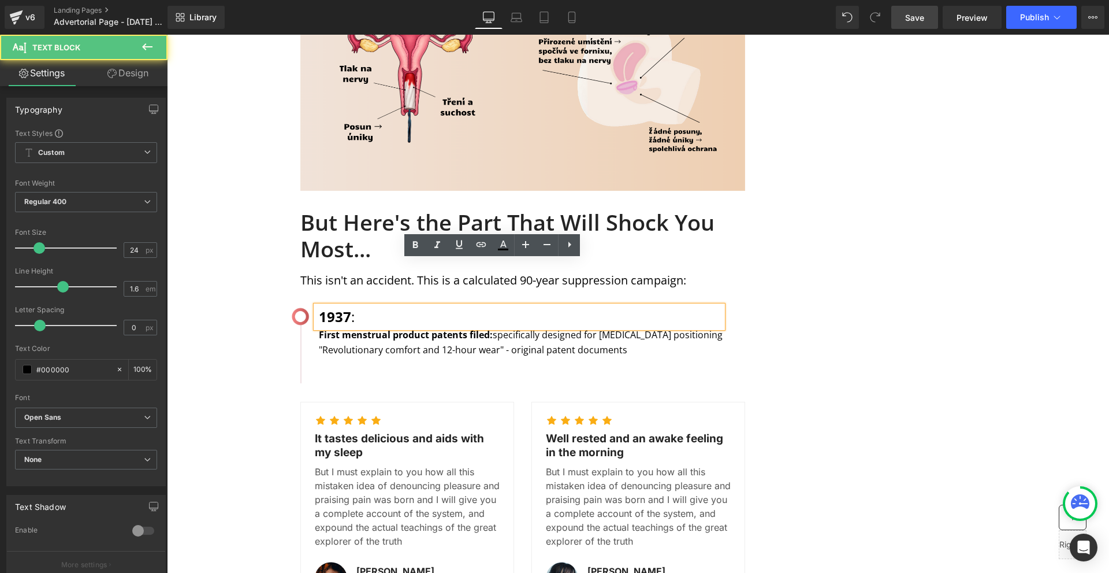
click at [769, 326] on div "MENSTRUATION Text Block WOMAN'S HEALTH Text Block Row Image Image Image Row Sha…" at bounding box center [638, 34] width 693 height 2724
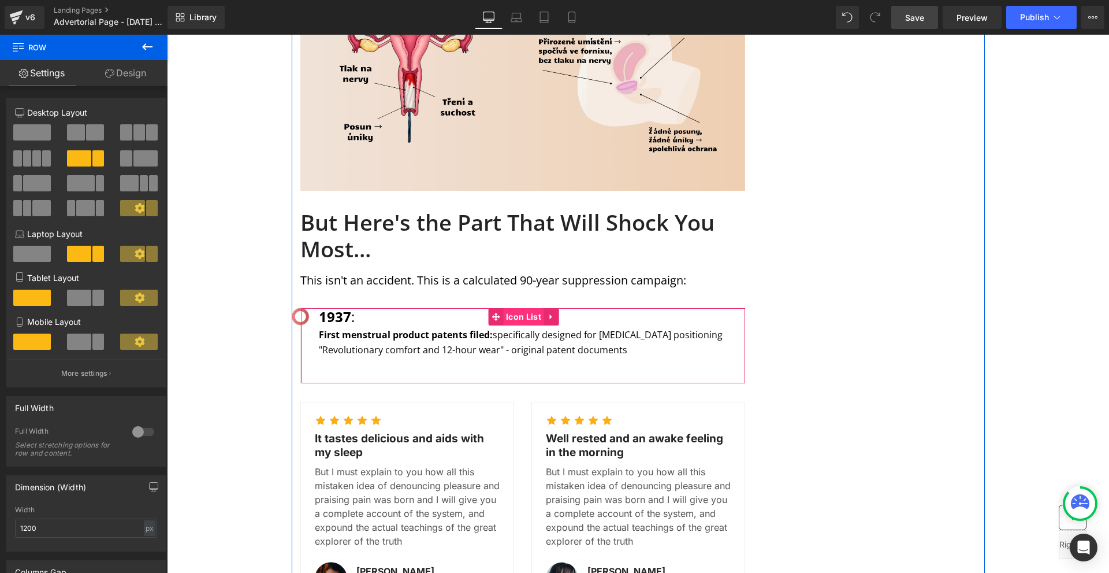
click at [511, 308] on span "Icon List" at bounding box center [523, 316] width 41 height 17
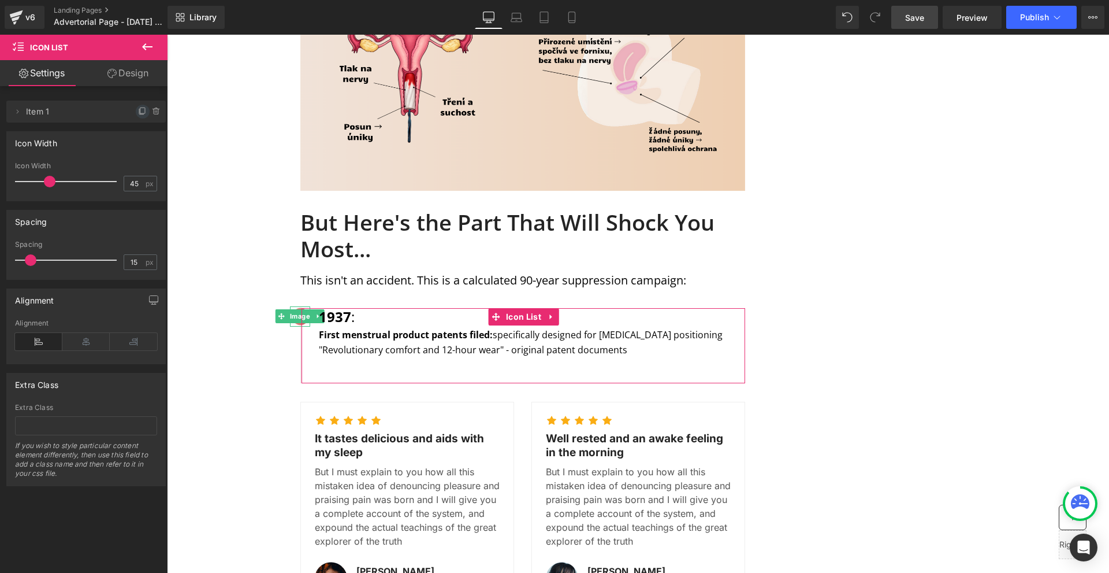
click at [138, 112] on icon at bounding box center [142, 111] width 9 height 9
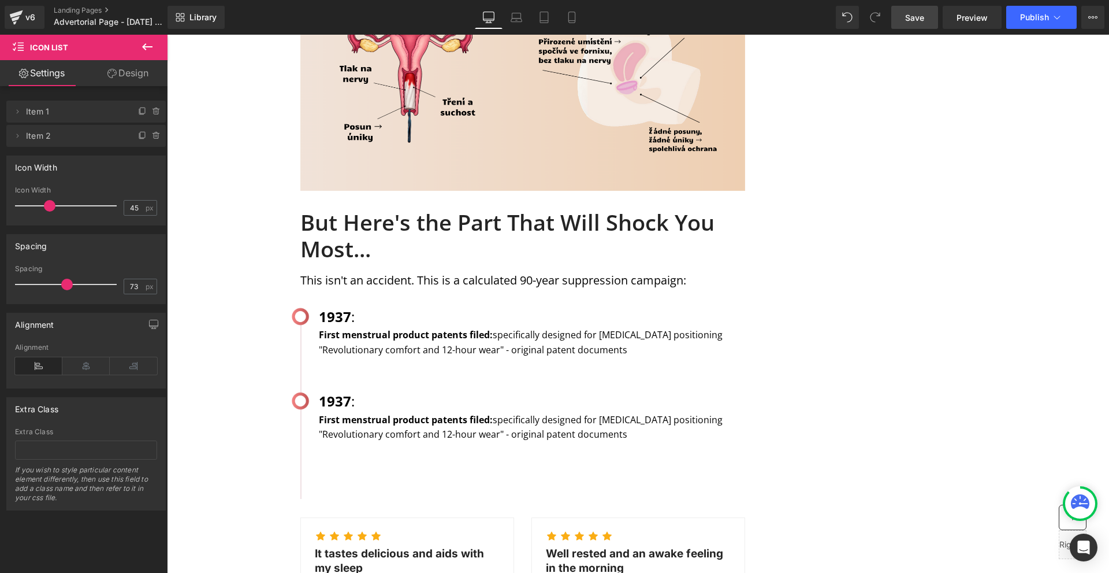
drag, startPoint x: 28, startPoint y: 280, endPoint x: 63, endPoint y: 276, distance: 34.8
click at [64, 276] on div at bounding box center [69, 284] width 96 height 23
type input "54"
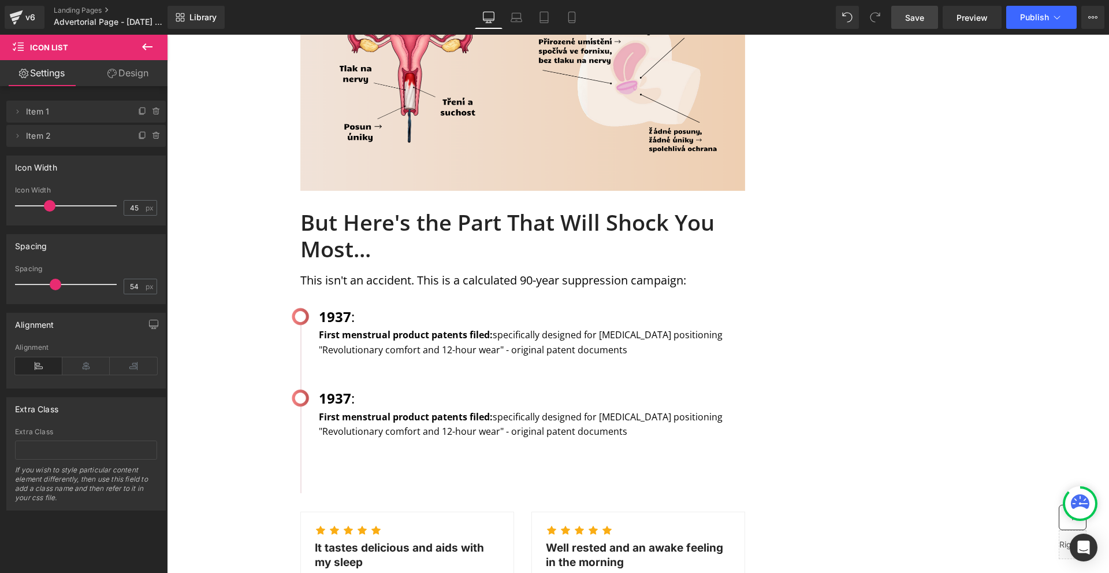
drag, startPoint x: 65, startPoint y: 281, endPoint x: 53, endPoint y: 280, distance: 11.7
click at [53, 280] on span at bounding box center [56, 284] width 12 height 12
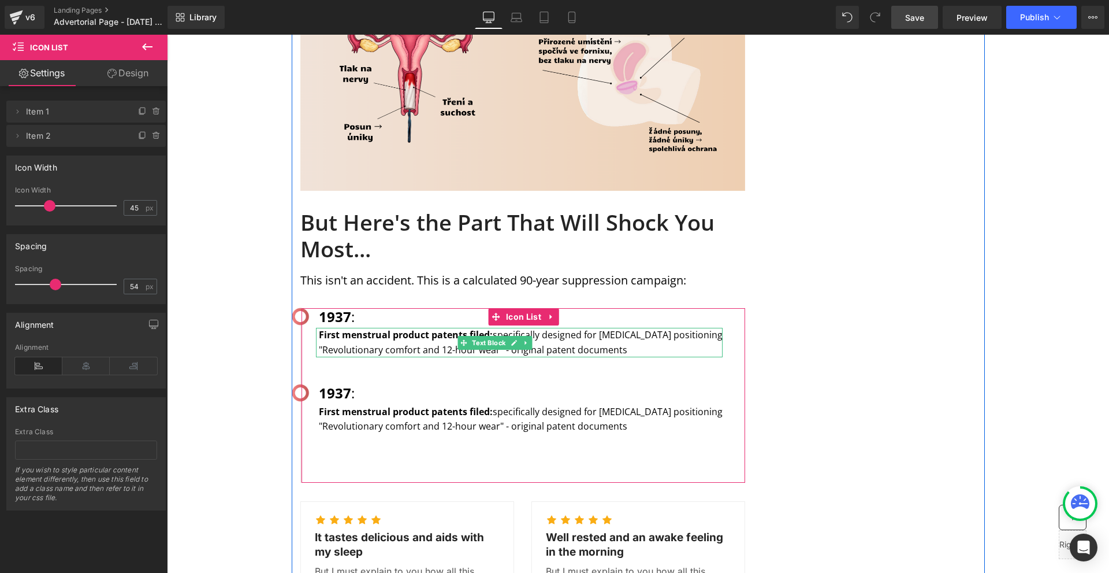
click at [466, 328] on strong "First menstrual product patents filed:" at bounding box center [406, 334] width 174 height 13
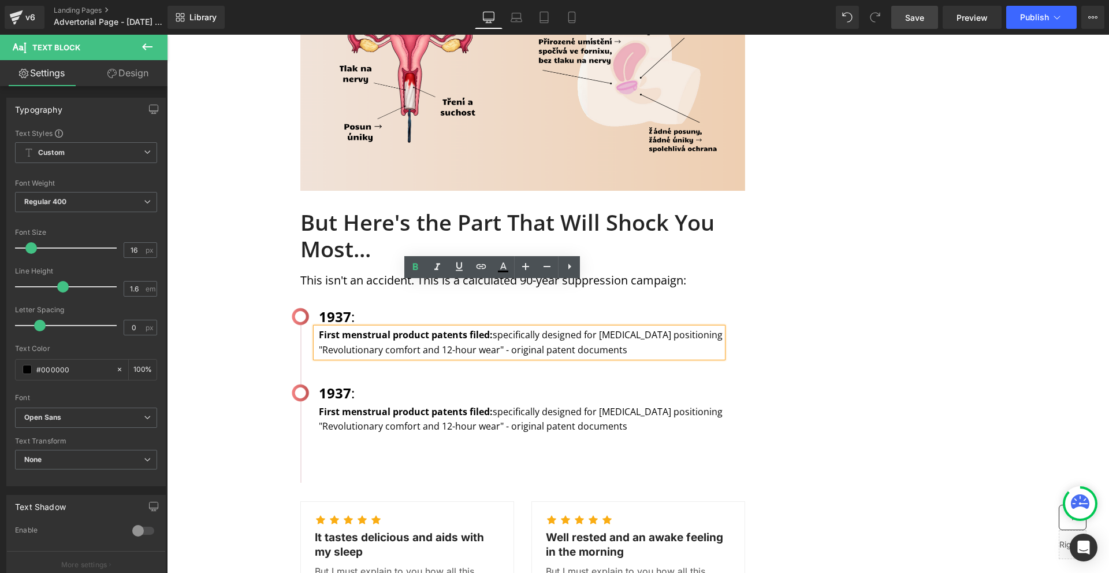
click at [388, 328] on strong "First menstrual product patents filed:" at bounding box center [406, 334] width 174 height 13
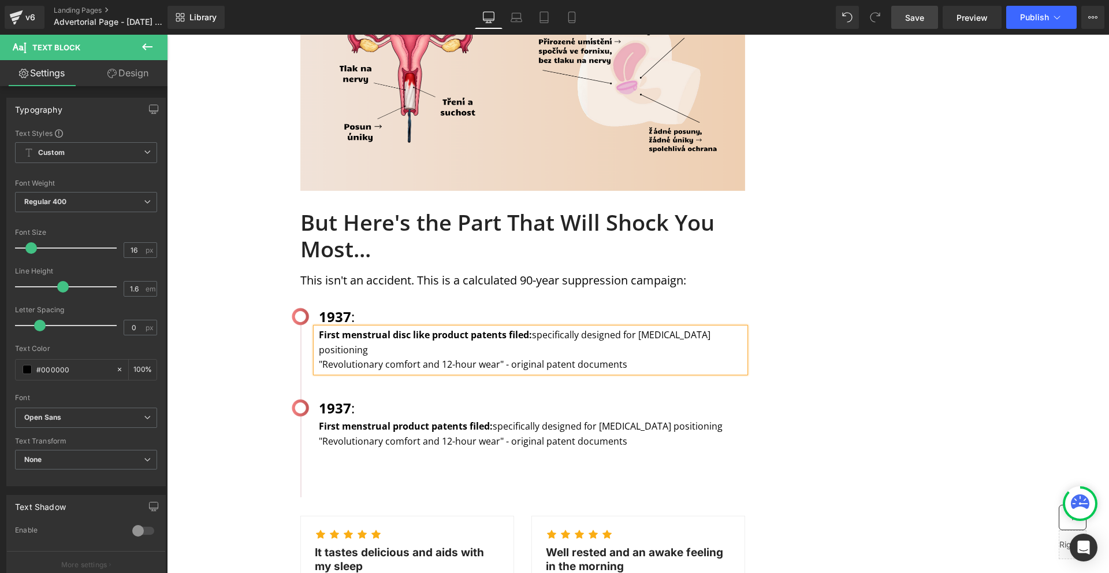
click at [861, 341] on div "MENSTRUATION Text Block WOMAN'S HEALTH Text Block Row Image Image Image Row Sha…" at bounding box center [638, 91] width 693 height 2838
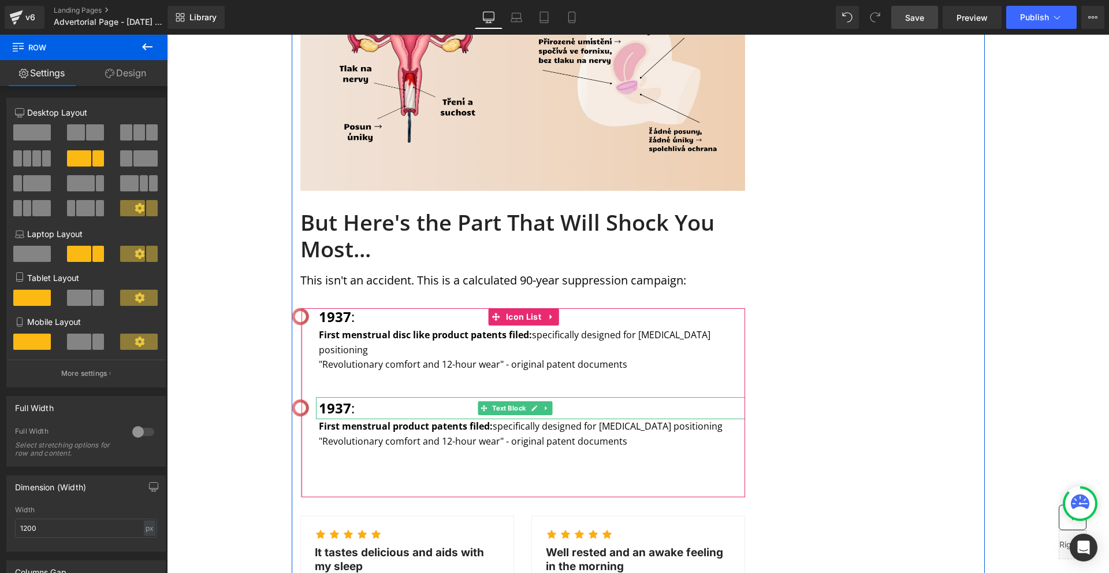
click at [321, 398] on strong "1937" at bounding box center [335, 407] width 32 height 19
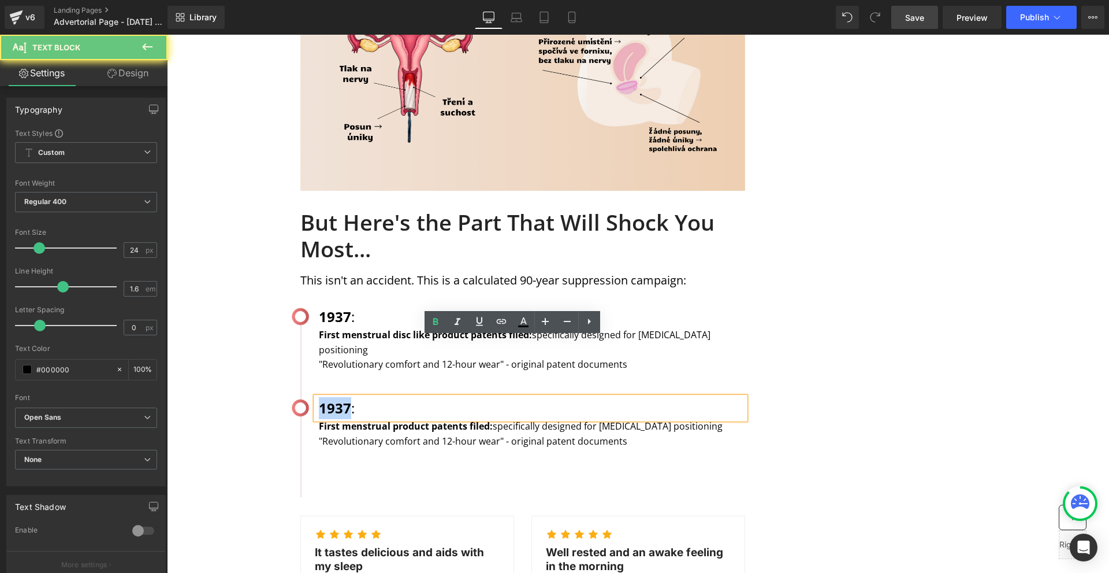
click at [321, 398] on strong "1937" at bounding box center [335, 407] width 32 height 19
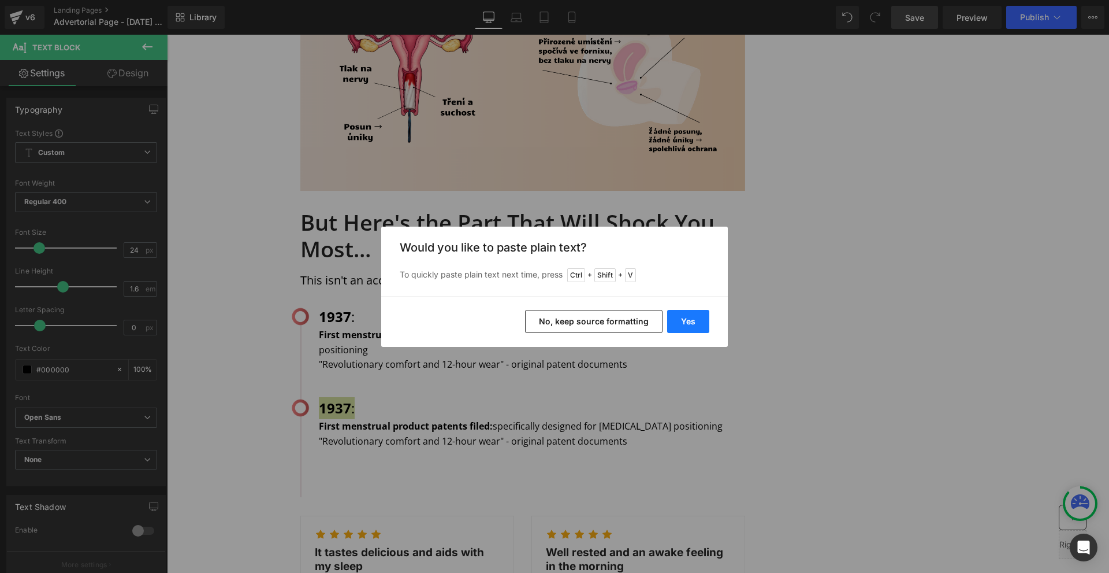
click at [697, 317] on button "Yes" at bounding box center [688, 321] width 42 height 23
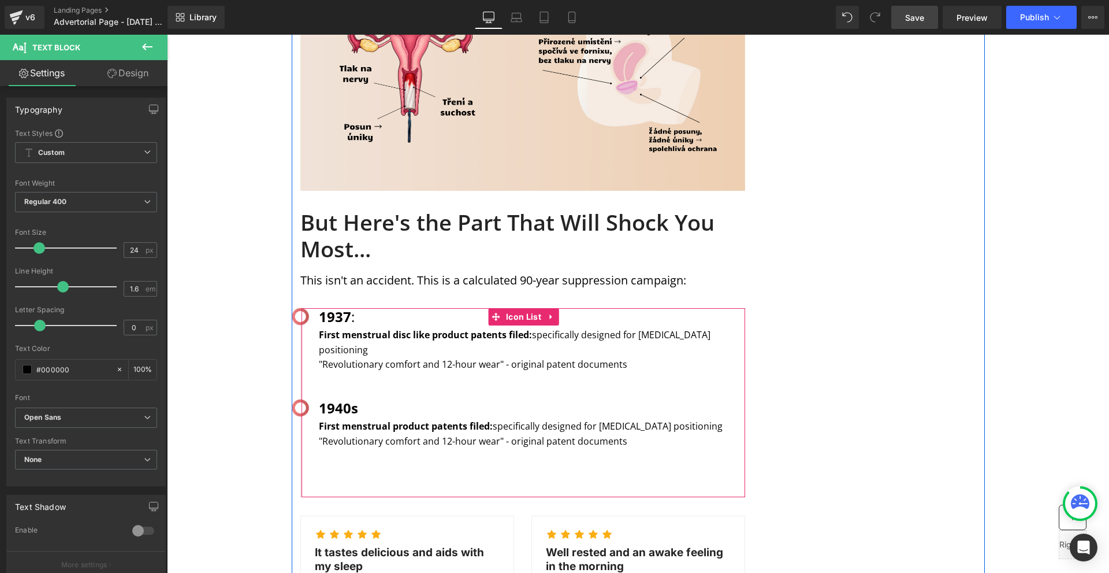
click at [400, 397] on p "1940s" at bounding box center [532, 408] width 426 height 22
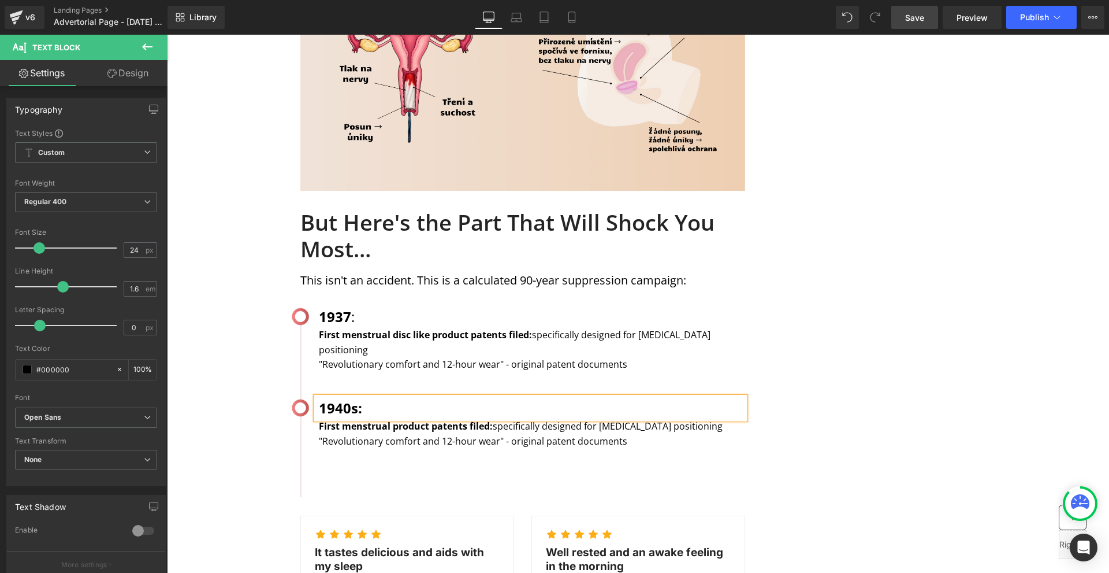
click at [348, 434] on p ""Revolutionary comfort and 12-hour wear" - original patent documents" at bounding box center [532, 441] width 426 height 15
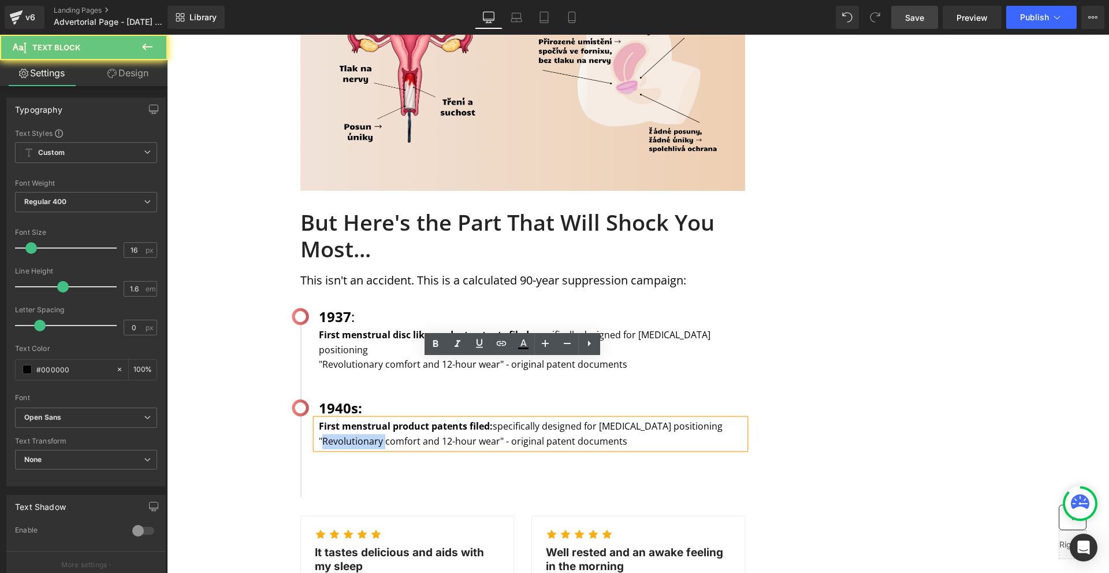
click at [348, 434] on p ""Revolutionary comfort and 12-hour wear" - original patent documents" at bounding box center [532, 441] width 426 height 15
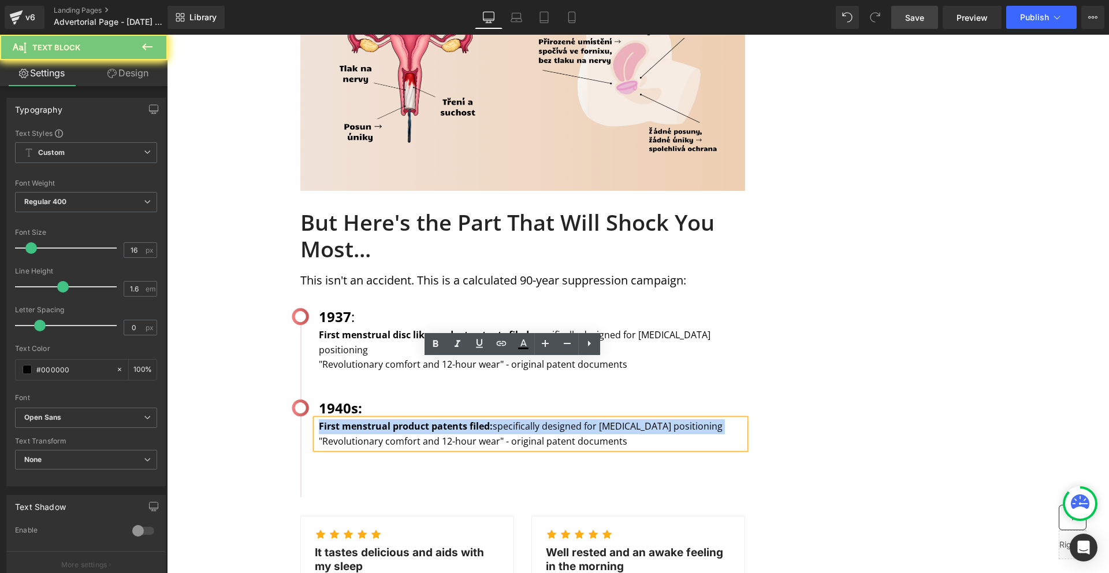
click at [348, 419] on p "First menstrual product patents filed: specifically designed for [MEDICAL_DATA]…" at bounding box center [532, 426] width 426 height 15
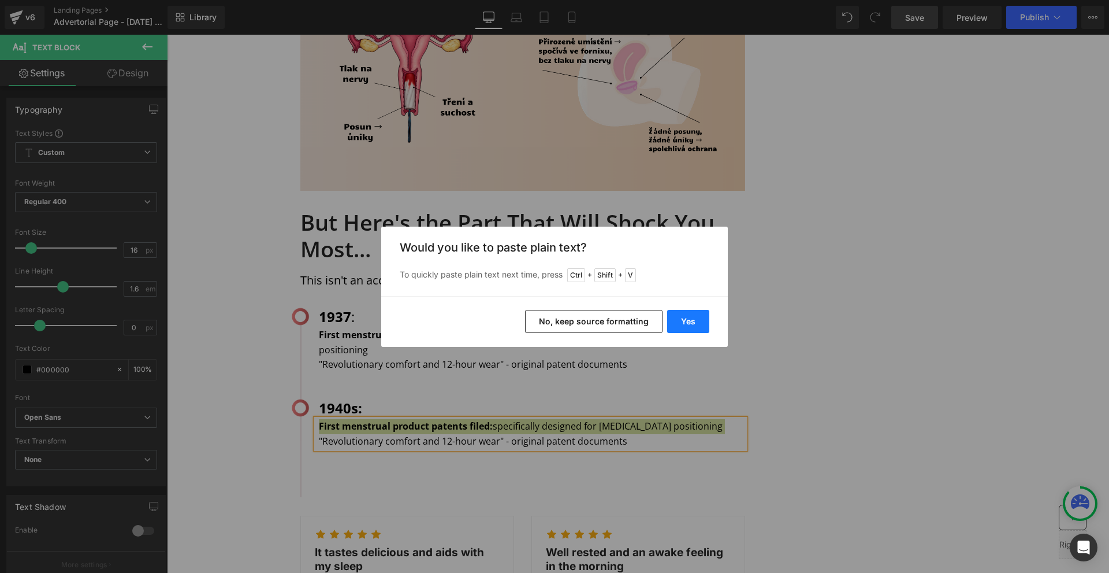
drag, startPoint x: 689, startPoint y: 329, endPoint x: 522, endPoint y: 318, distance: 167.4
click at [689, 329] on button "Yes" at bounding box center [688, 321] width 42 height 23
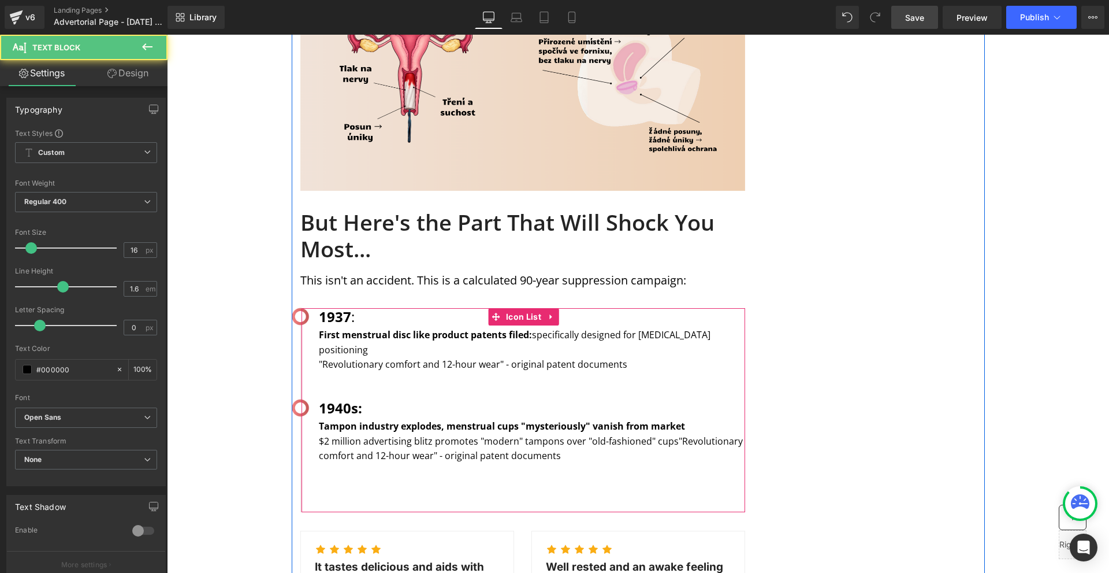
click at [572, 419] on div "Tampon industry explodes, menstrual cups "mysteriously" vanish from market $2 m…" at bounding box center [530, 441] width 429 height 44
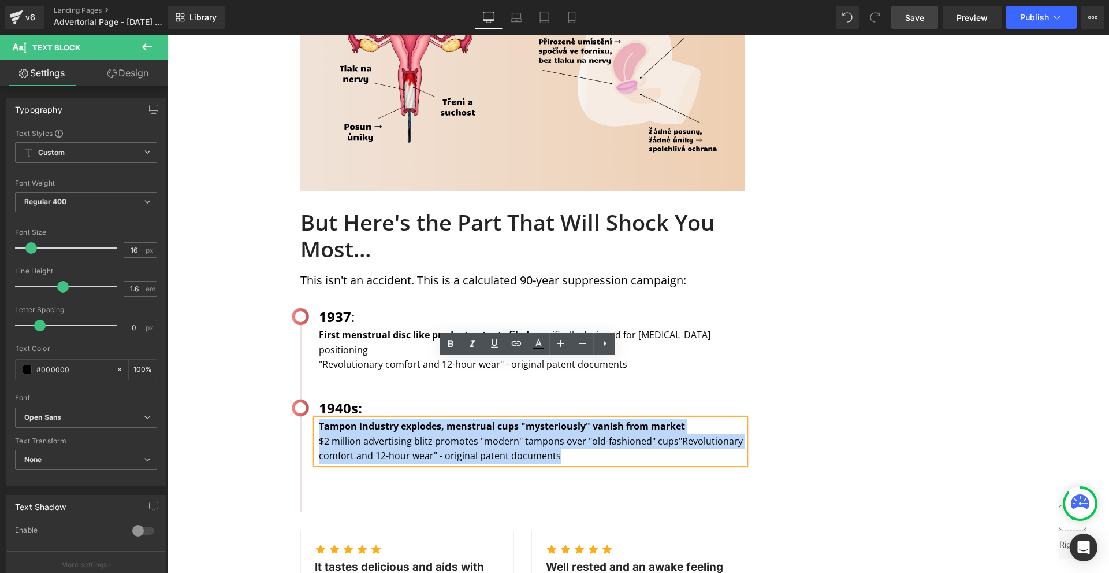
drag, startPoint x: 570, startPoint y: 399, endPoint x: 318, endPoint y: 365, distance: 254.8
click at [318, 419] on div "Tampon industry explodes, menstrual cups "mysteriously" vanish from market $2 m…" at bounding box center [530, 441] width 429 height 44
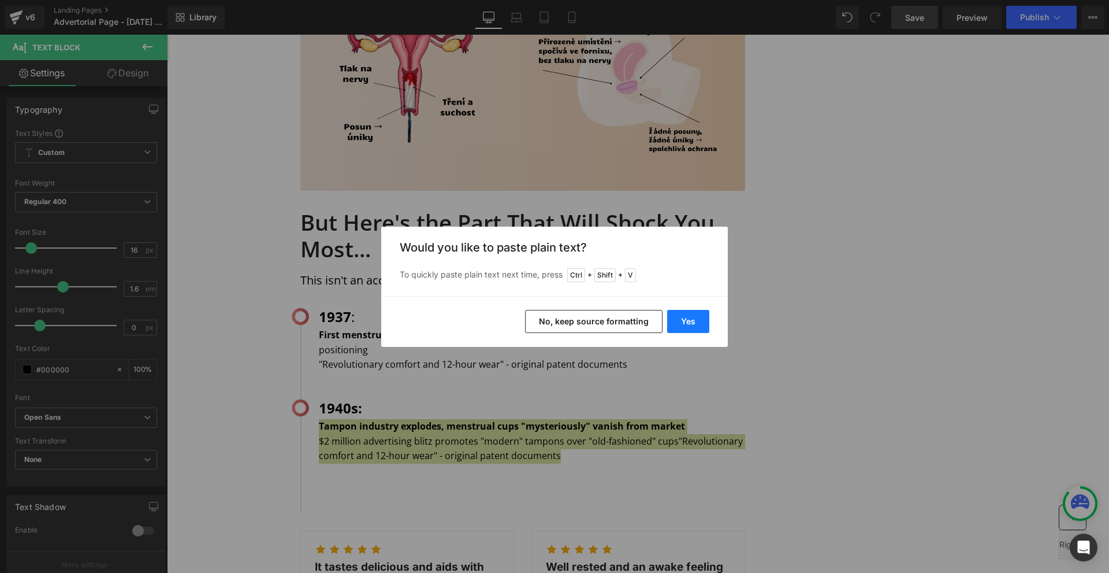
click at [685, 317] on button "Yes" at bounding box center [688, 321] width 42 height 23
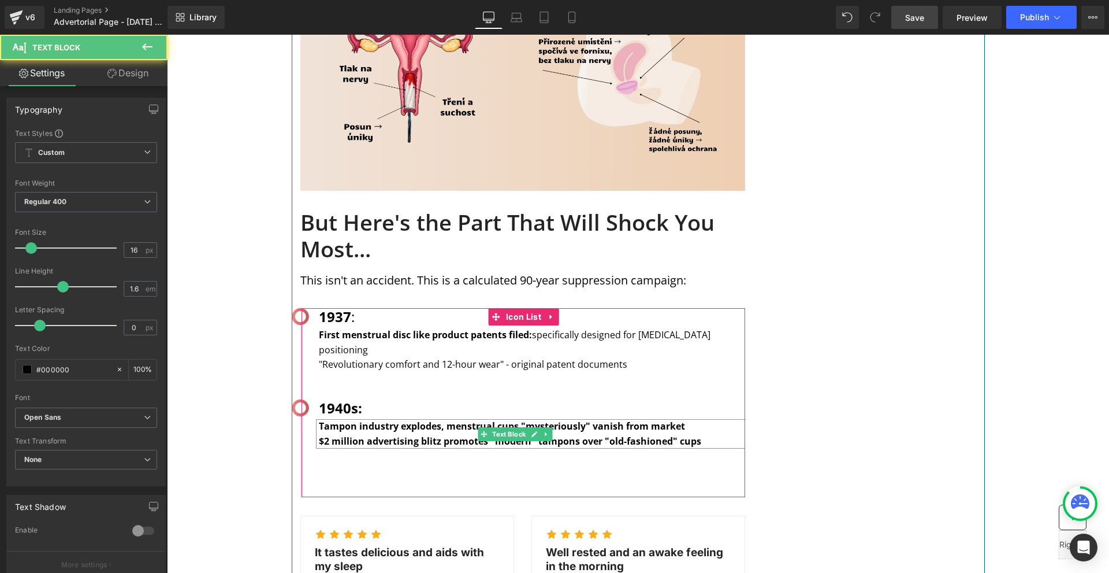
click at [598, 419] on b "Tampon industry explodes, menstrual cups "mysteriously" vanish from market" at bounding box center [502, 425] width 366 height 13
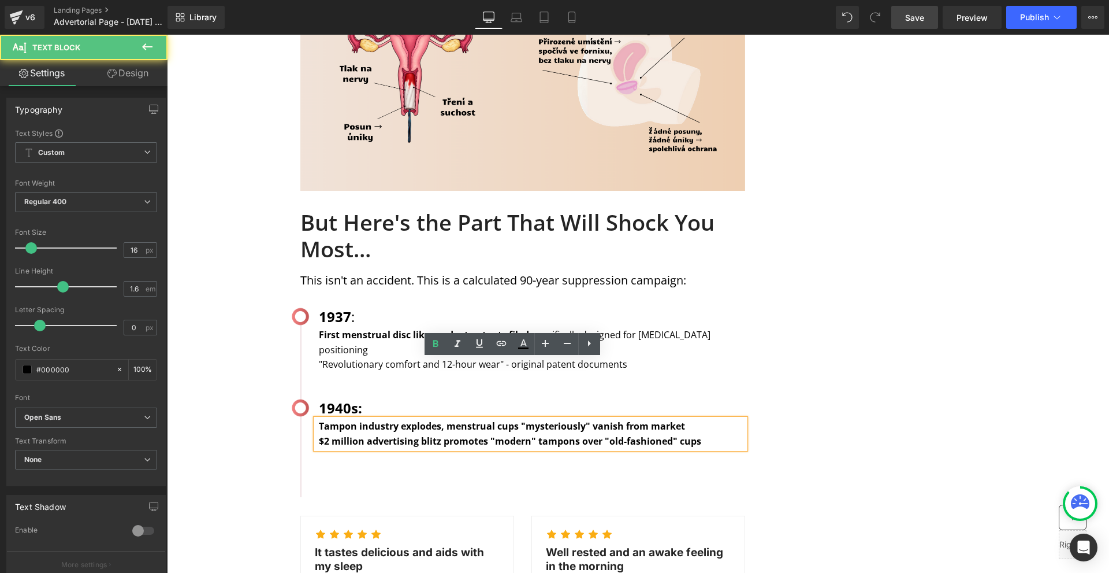
click at [514, 419] on b "Tampon industry explodes, menstrual cups "mysteriously" vanish from market" at bounding box center [502, 425] width 366 height 13
drag, startPoint x: 514, startPoint y: 366, endPoint x: 495, endPoint y: 366, distance: 19.1
click at [495, 419] on b "Tampon industry explodes, menstrual cups "mysteriously" vanish from market" at bounding box center [502, 425] width 366 height 13
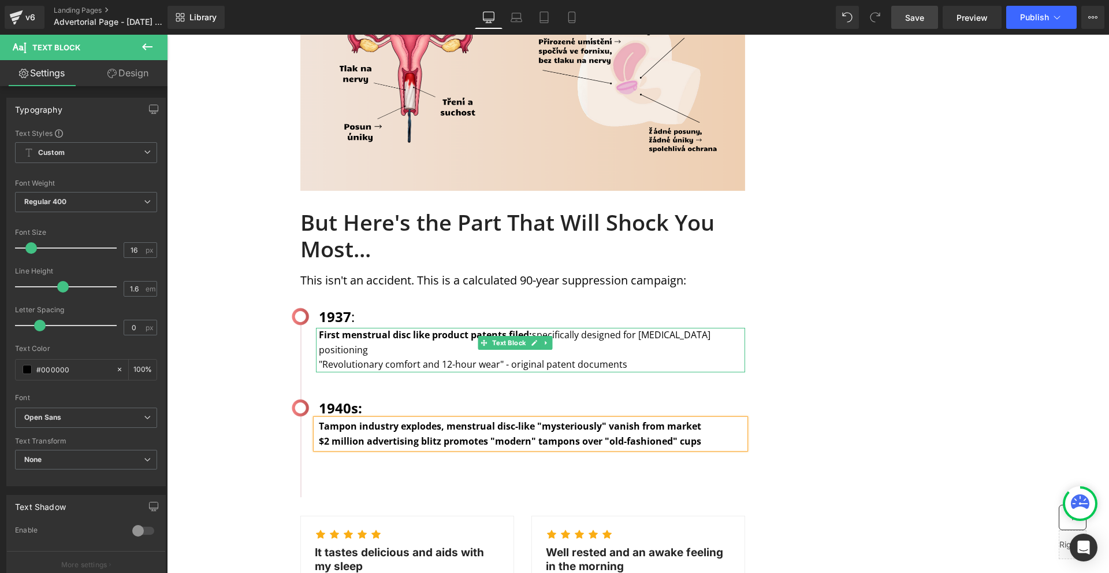
click at [409, 328] on strong "First menstrual disc like product patents filed:" at bounding box center [425, 334] width 213 height 13
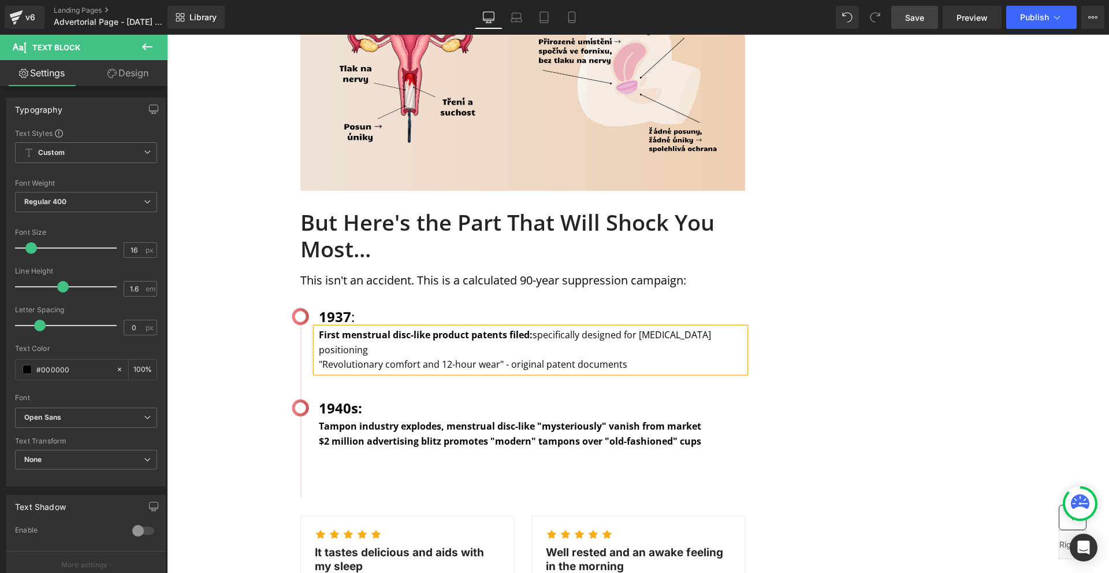
click at [809, 338] on div "MENSTRUATION Text Block WOMAN'S HEALTH Text Block Row Image Image Image Row Sha…" at bounding box center [638, 91] width 693 height 2838
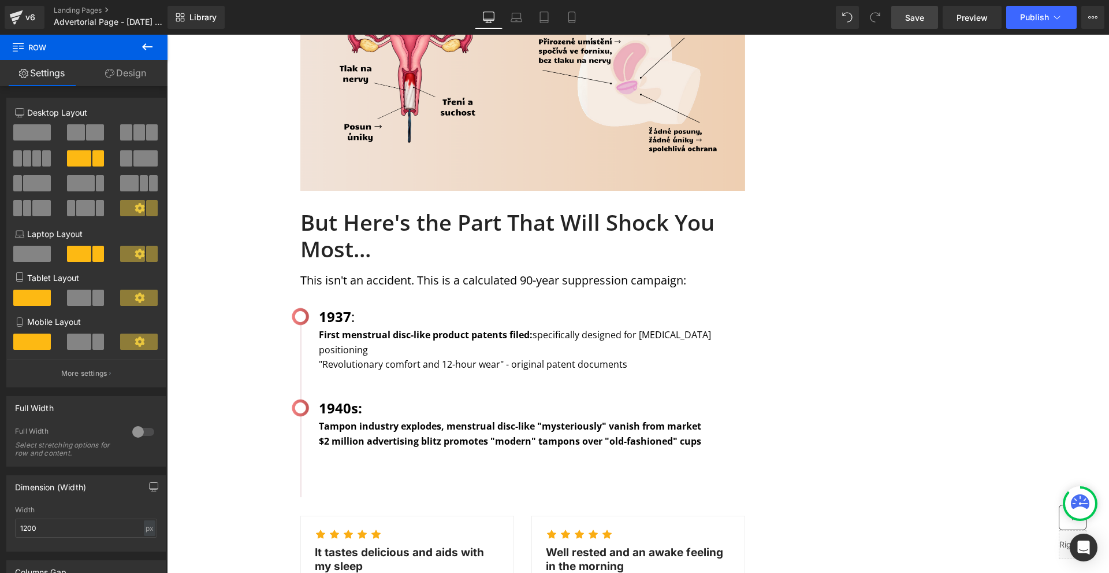
click at [353, 419] on b "Tampon industry explodes, menstrual disc-like "mysteriously" vanish from market" at bounding box center [510, 425] width 382 height 13
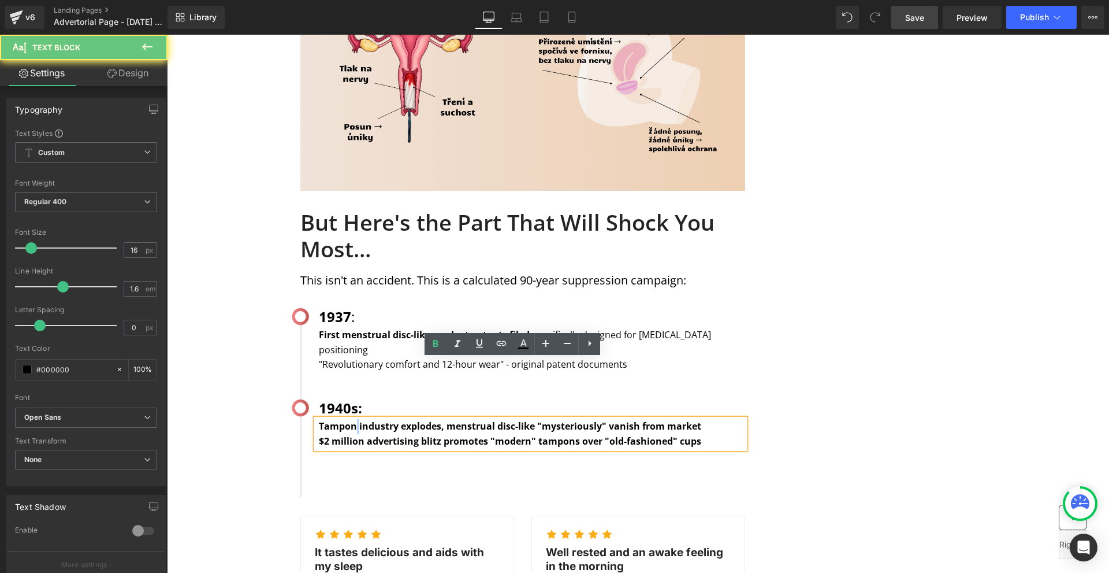
click at [353, 419] on b "Tampon industry explodes, menstrual disc-like "mysteriously" vanish from market" at bounding box center [510, 425] width 382 height 13
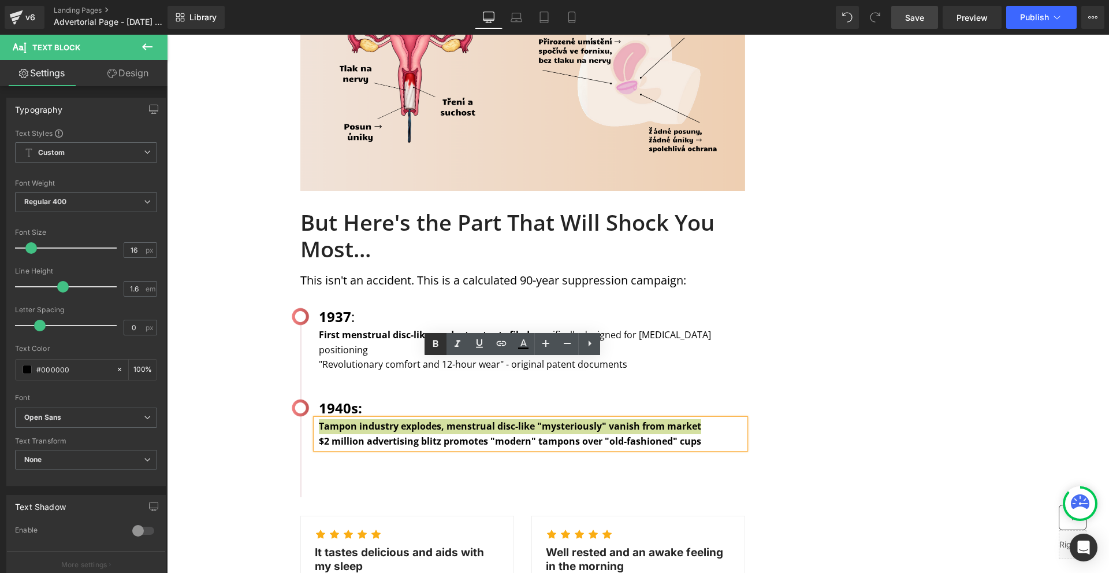
click at [434, 339] on icon at bounding box center [436, 344] width 14 height 14
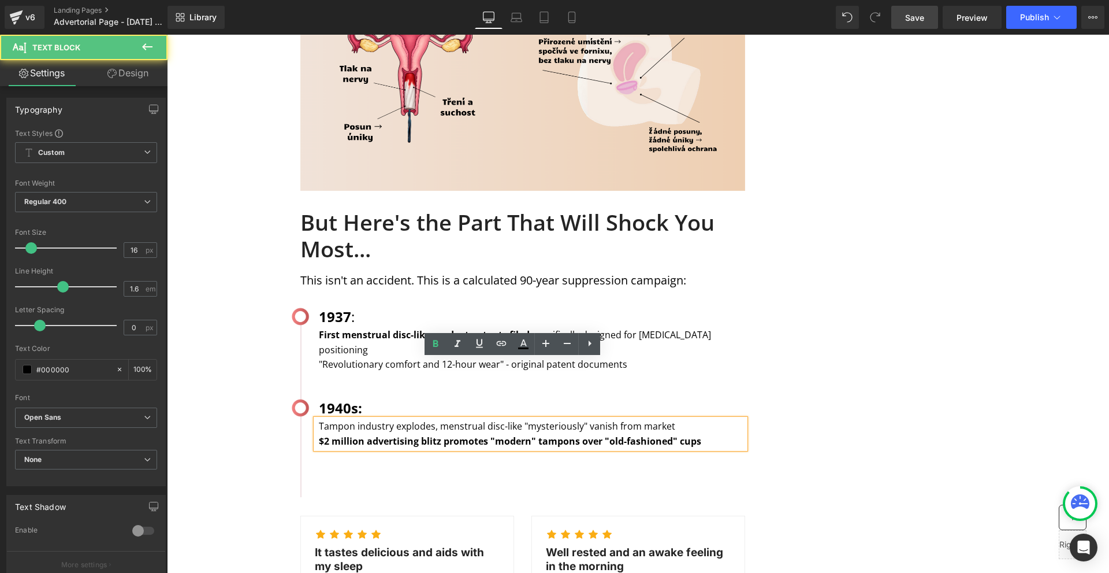
click at [415, 434] on strong "$2 million advertising blitz promotes "modern" tampons over "old-fashioned" cups" at bounding box center [510, 440] width 382 height 13
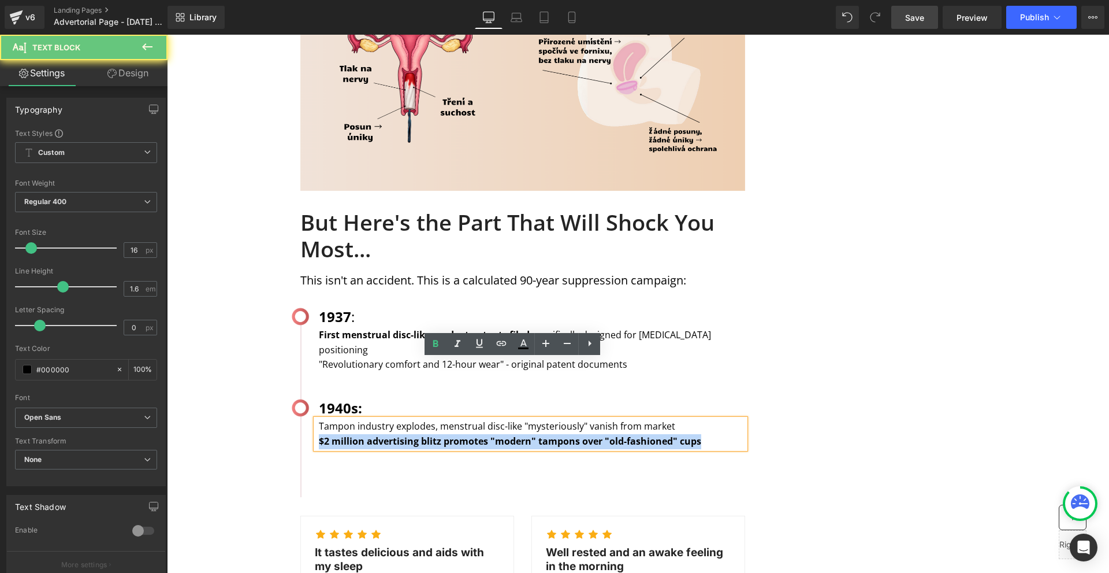
click at [415, 434] on strong "$2 million advertising blitz promotes "modern" tampons over "old-fashioned" cups" at bounding box center [510, 440] width 382 height 13
click at [765, 422] on div "MENSTRUATION Text Block WOMAN'S HEALTH Text Block Row Image Image Image Row Sha…" at bounding box center [638, 91] width 693 height 2838
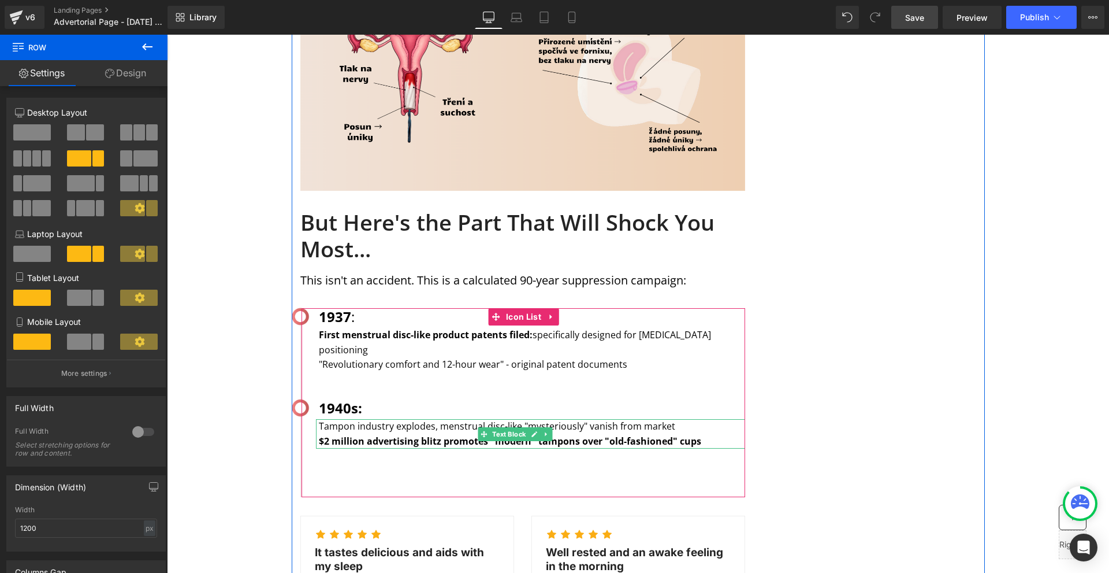
click at [700, 434] on p "$2 million advertising blitz promotes "modern" tampons over "old-fashioned" cups" at bounding box center [532, 441] width 426 height 15
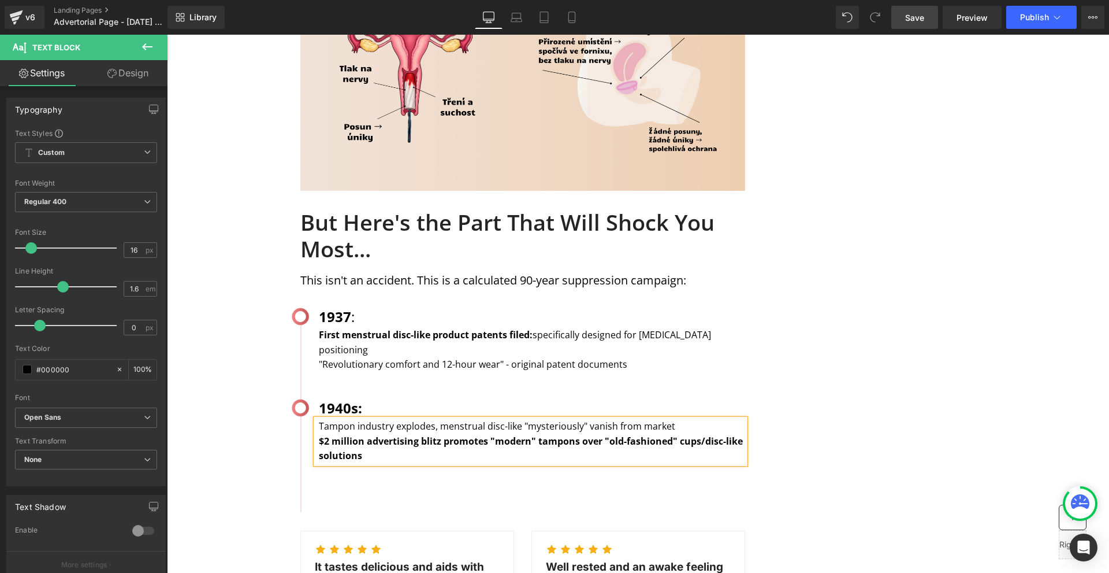
click at [875, 389] on div "MENSTRUATION Text Block WOMAN'S HEALTH Text Block Row Image Image Image Row Sha…" at bounding box center [638, 98] width 693 height 2853
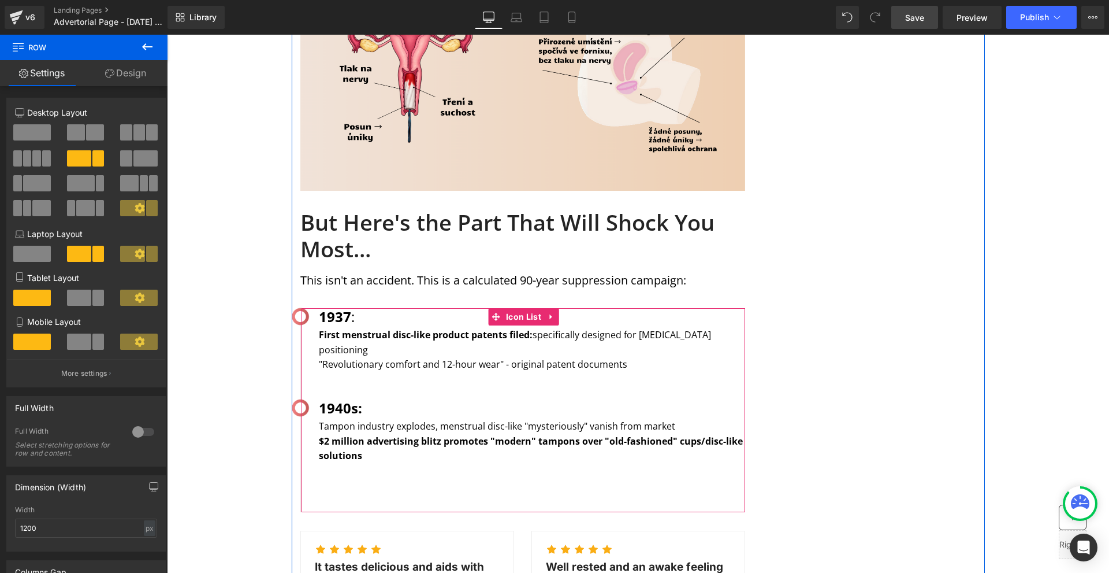
click at [441, 434] on p "$2 million advertising blitz promotes "modern" tampons over "old-fashioned" cup…" at bounding box center [532, 448] width 426 height 29
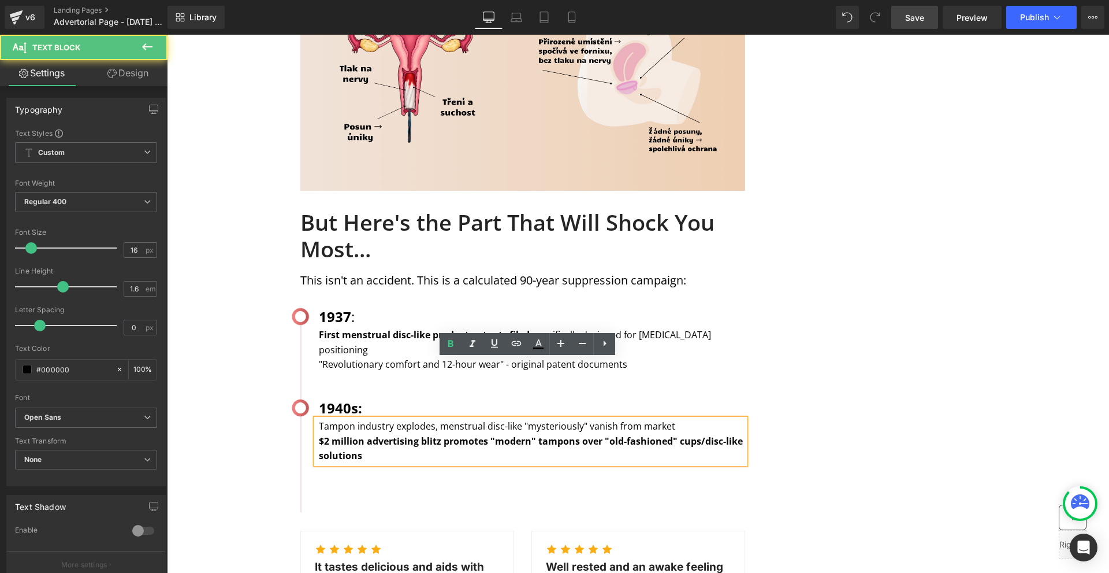
click at [794, 414] on div "MENSTRUATION Text Block WOMAN'S HEALTH Text Block Row Image Image Image Row Sha…" at bounding box center [638, 98] width 693 height 2853
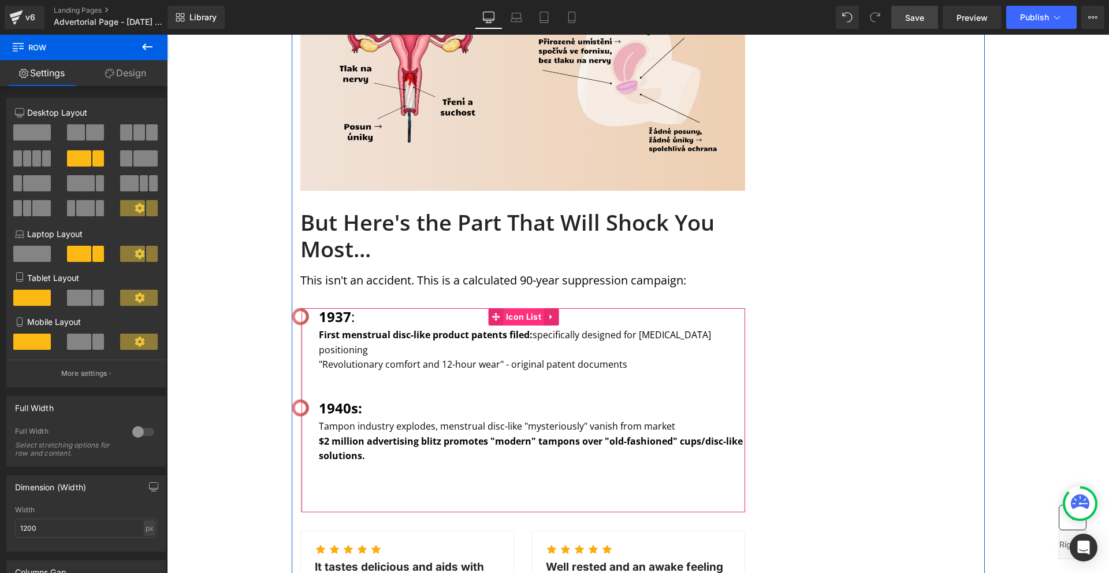
click at [519, 308] on span "Icon List" at bounding box center [523, 316] width 41 height 17
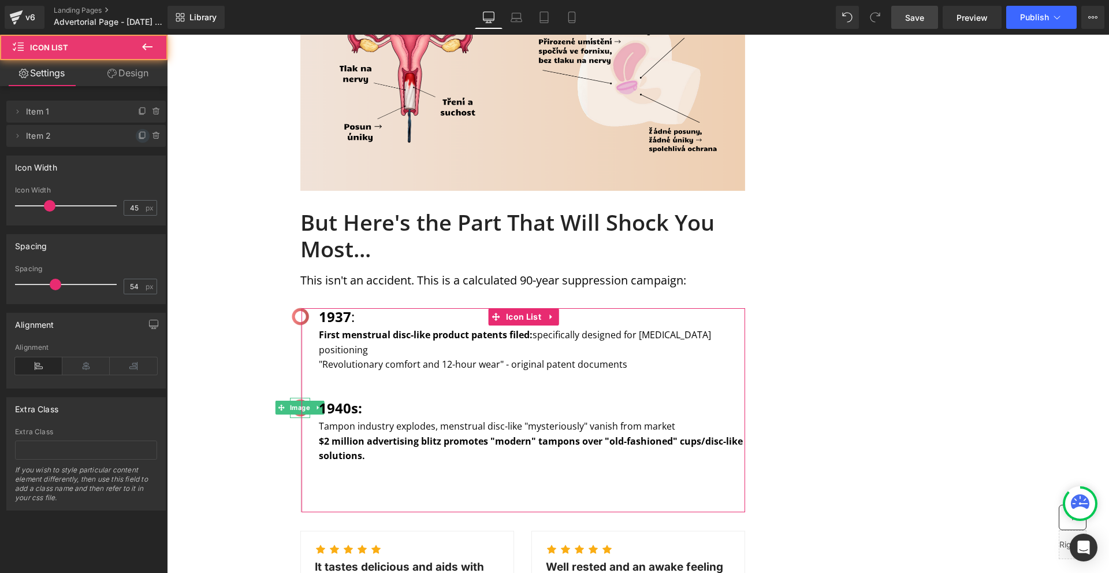
click at [140, 139] on icon at bounding box center [142, 135] width 9 height 9
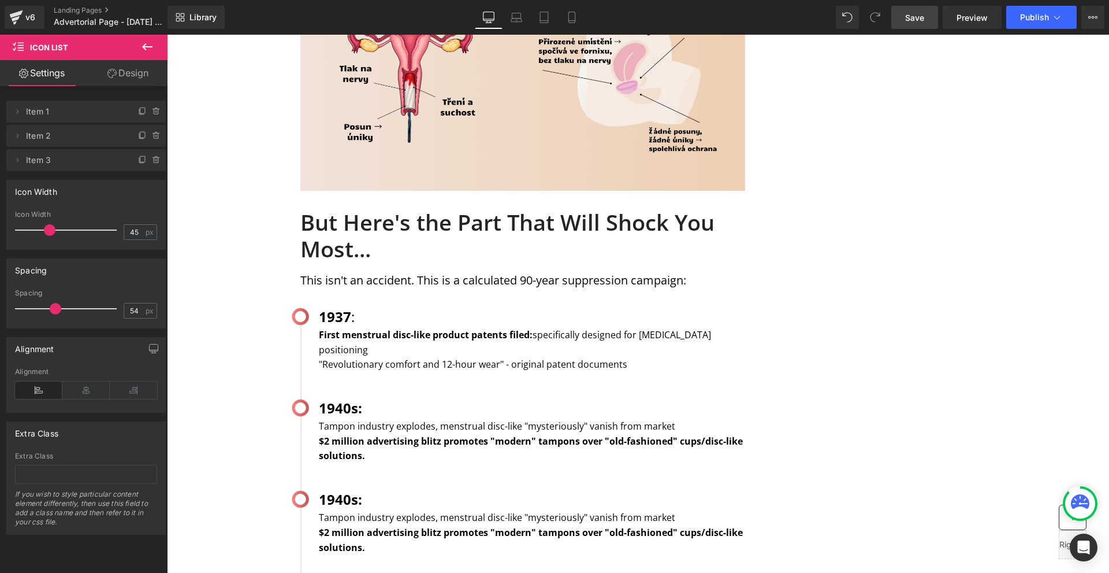
click at [332, 489] on b "1940s:" at bounding box center [340, 498] width 43 height 19
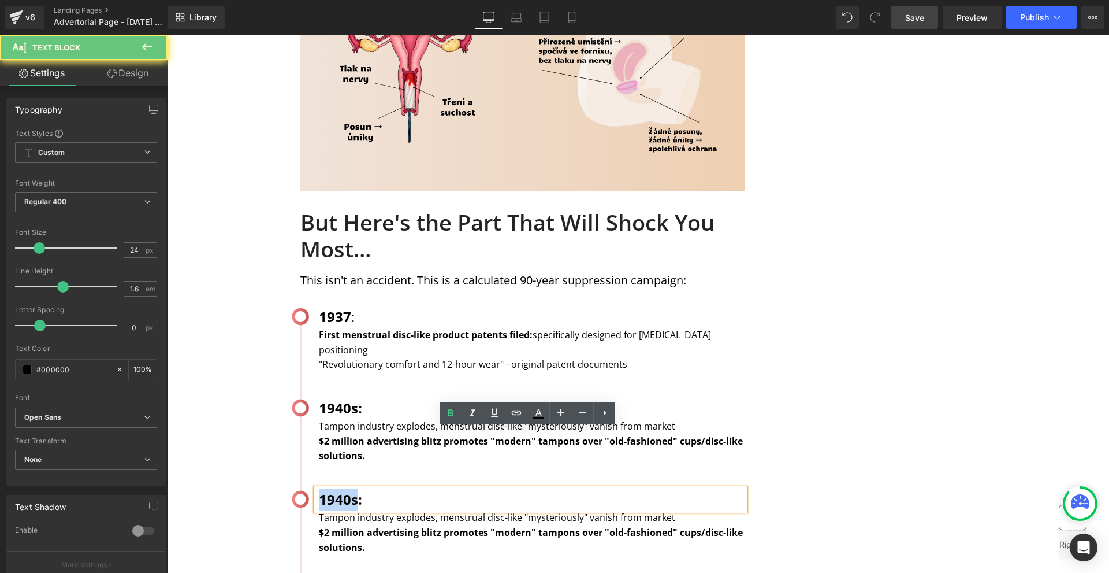
click at [332, 489] on b "1940s:" at bounding box center [340, 498] width 43 height 19
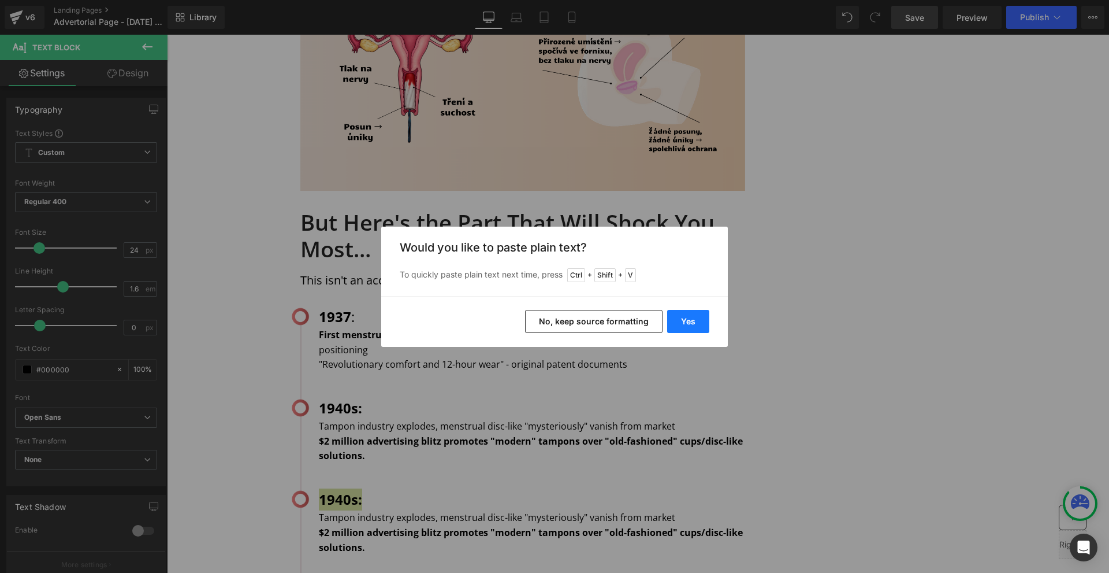
drag, startPoint x: 679, startPoint y: 323, endPoint x: 629, endPoint y: 340, distance: 52.4
click at [679, 323] on button "Yes" at bounding box center [688, 321] width 42 height 23
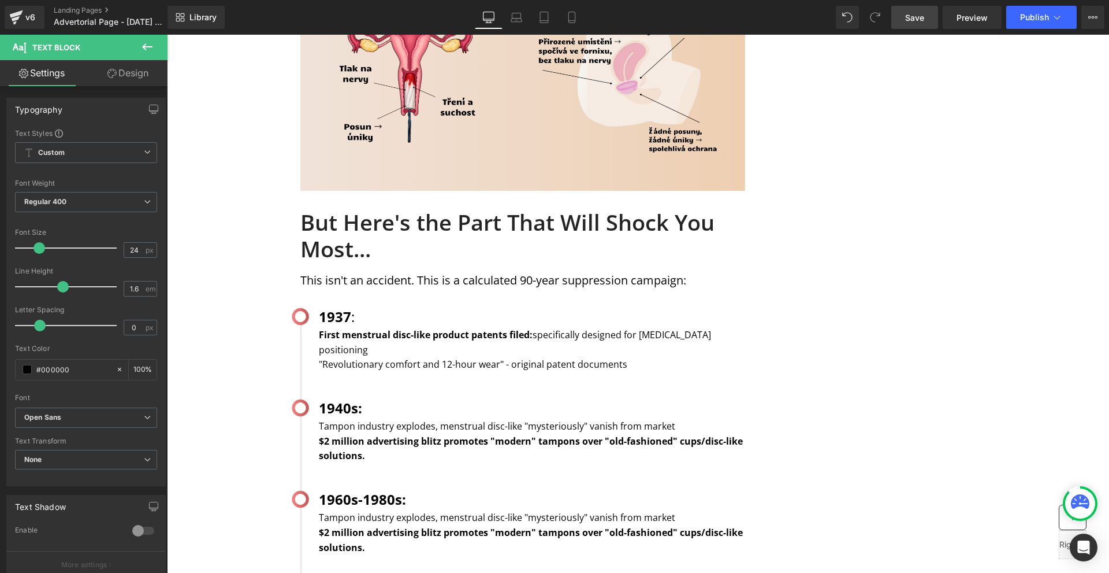
click at [830, 378] on div "MENSTRUATION Text Block WOMAN'S HEALTH Text Block Row Image Image Image Row Sha…" at bounding box center [638, 144] width 693 height 2944
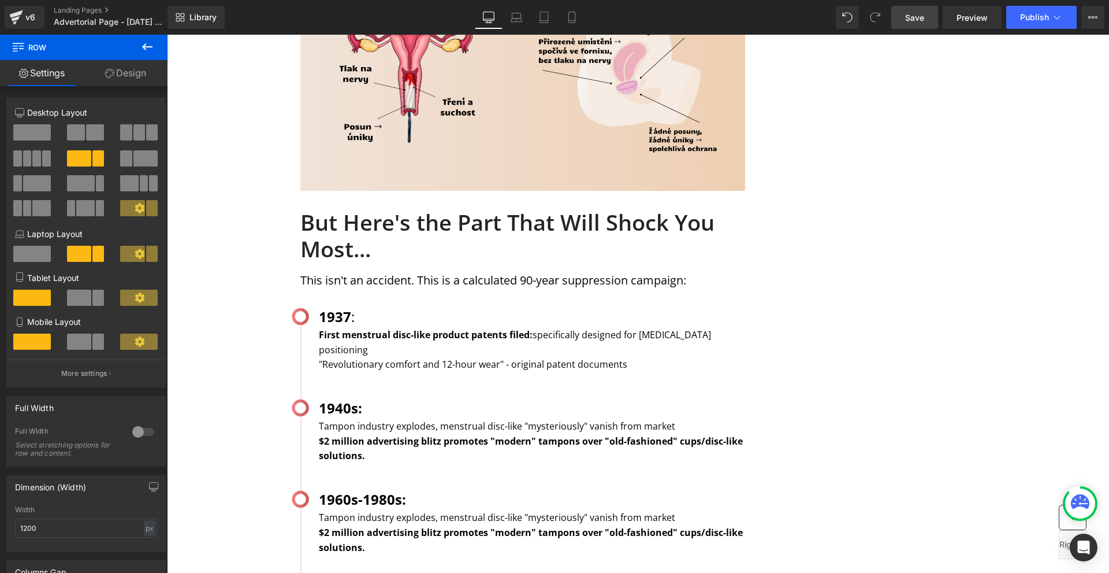
click at [383, 526] on strong "$2 million advertising blitz promotes "modern" tampons over "old-fashioned" cup…" at bounding box center [531, 540] width 424 height 28
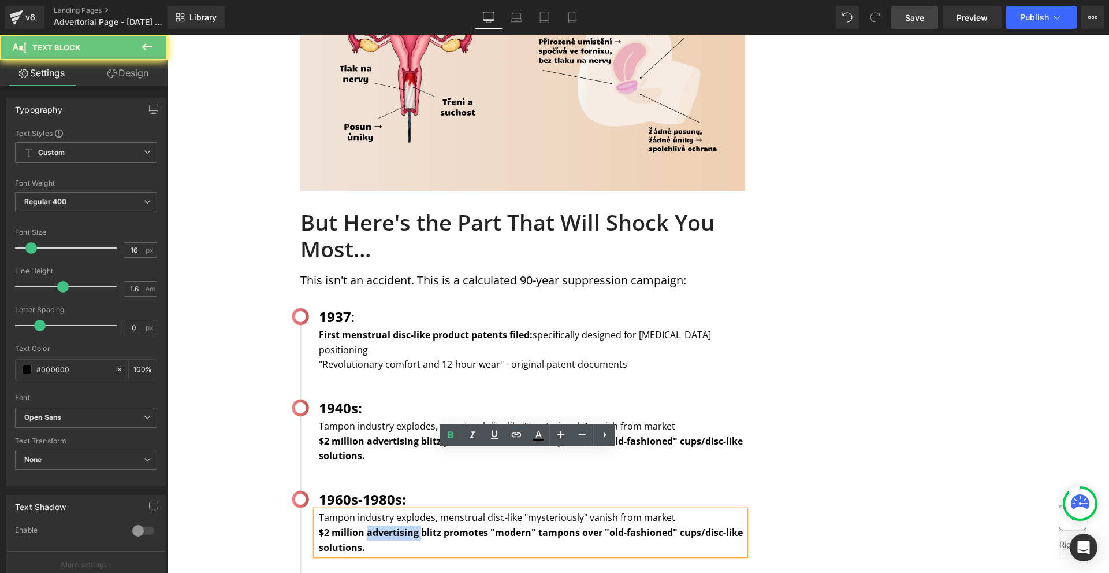
click at [383, 526] on strong "$2 million advertising blitz promotes "modern" tampons over "old-fashioned" cup…" at bounding box center [531, 540] width 424 height 28
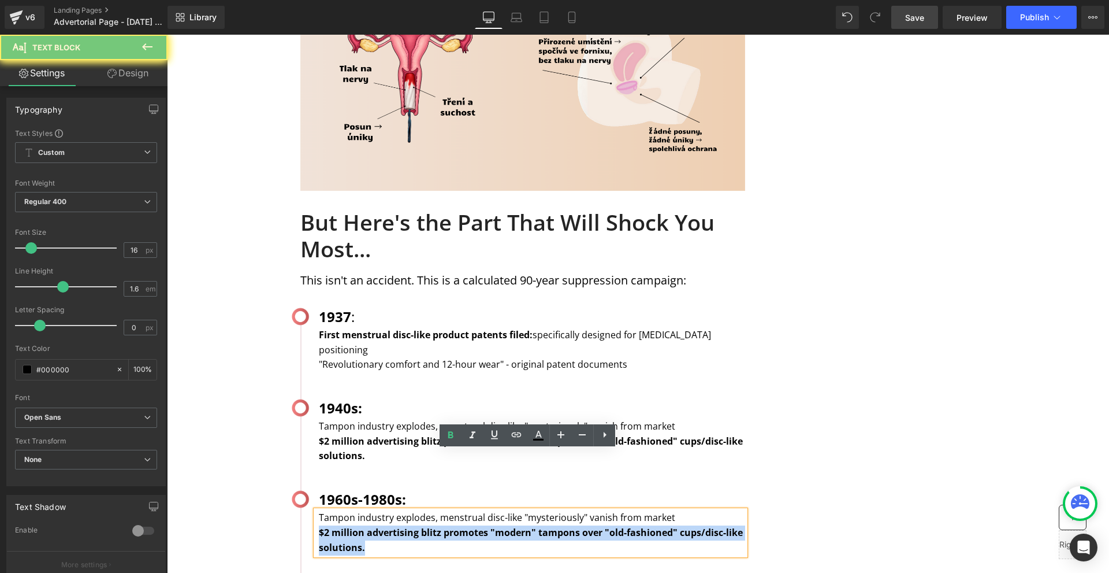
click at [383, 526] on strong "$2 million advertising blitz promotes "modern" tampons over "old-fashioned" cup…" at bounding box center [531, 540] width 424 height 28
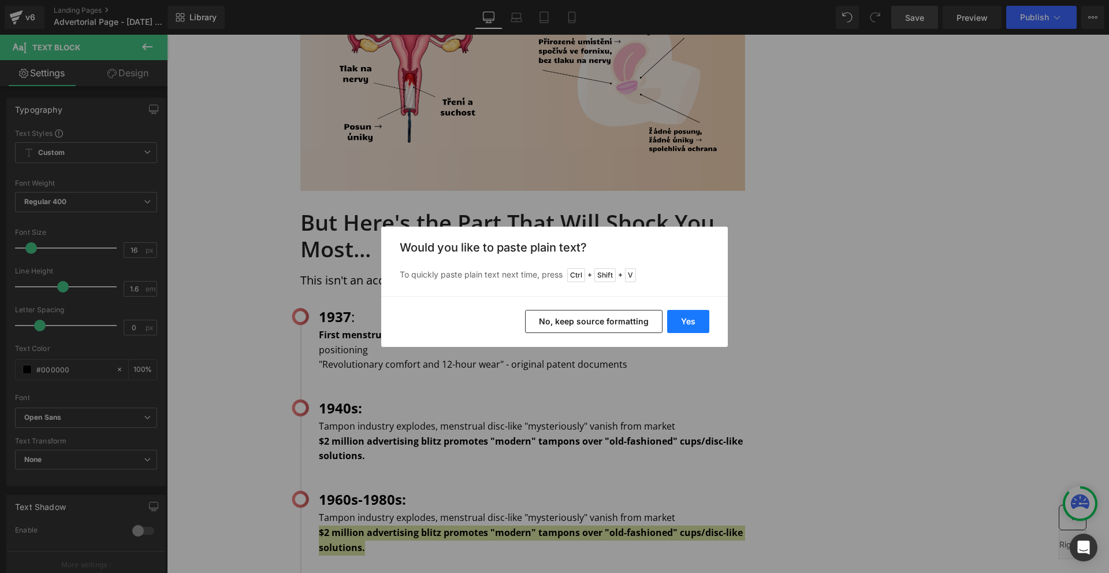
drag, startPoint x: 694, startPoint y: 322, endPoint x: 299, endPoint y: 428, distance: 408.9
click at [694, 322] on button "Yes" at bounding box center [688, 321] width 42 height 23
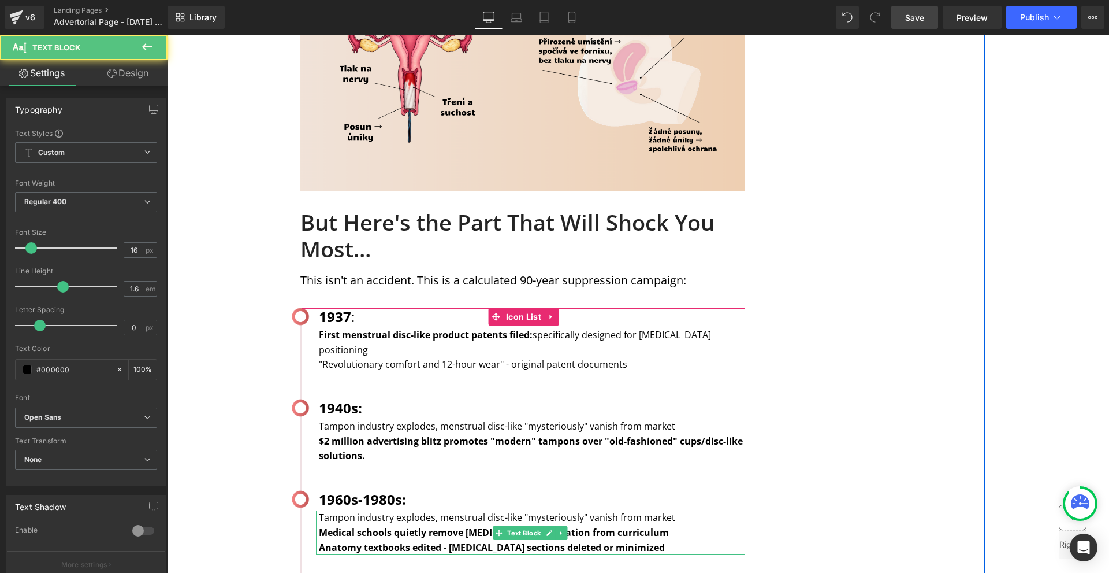
click at [402, 541] on b "Anatomy textbooks edited - [MEDICAL_DATA] sections deleted or minimized" at bounding box center [492, 547] width 346 height 13
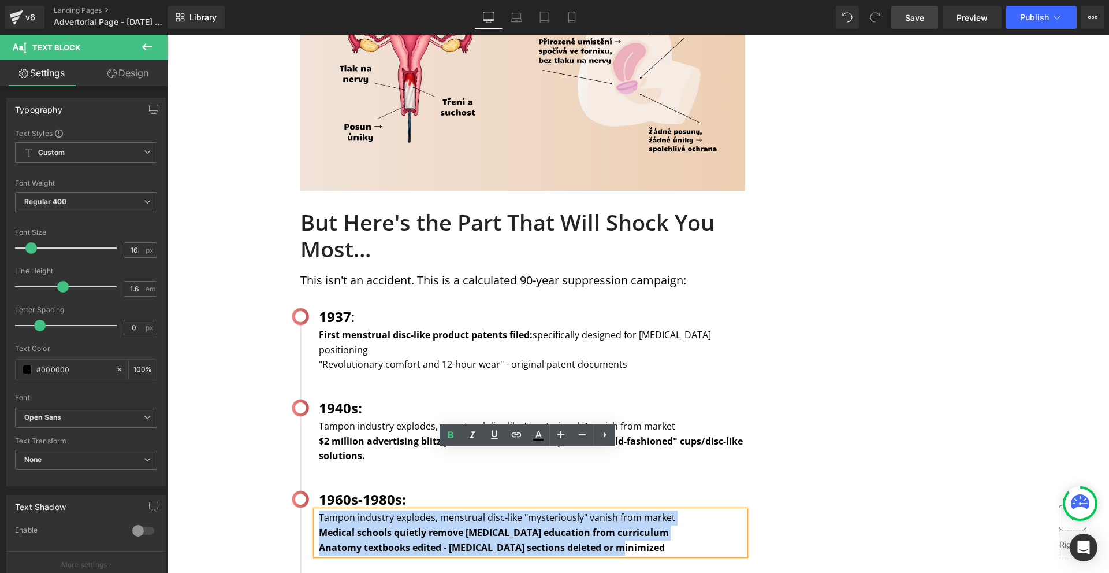
drag, startPoint x: 627, startPoint y: 486, endPoint x: 315, endPoint y: 456, distance: 313.4
click at [316, 510] on div "Tampon industry explodes, menstrual disc-like "mysteriously" vanish from market…" at bounding box center [530, 532] width 429 height 44
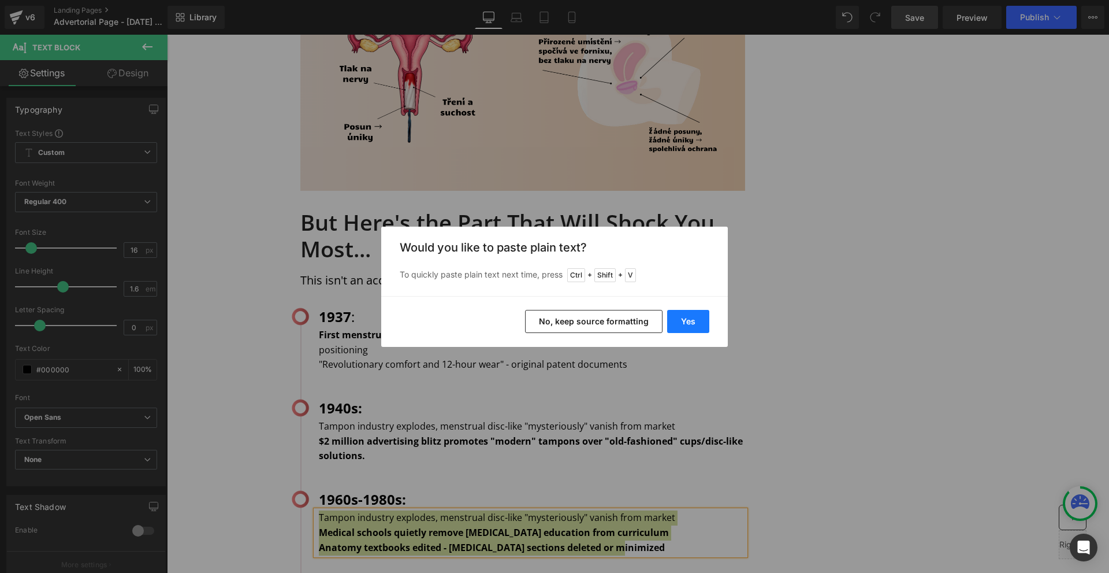
click at [698, 319] on button "Yes" at bounding box center [688, 321] width 42 height 23
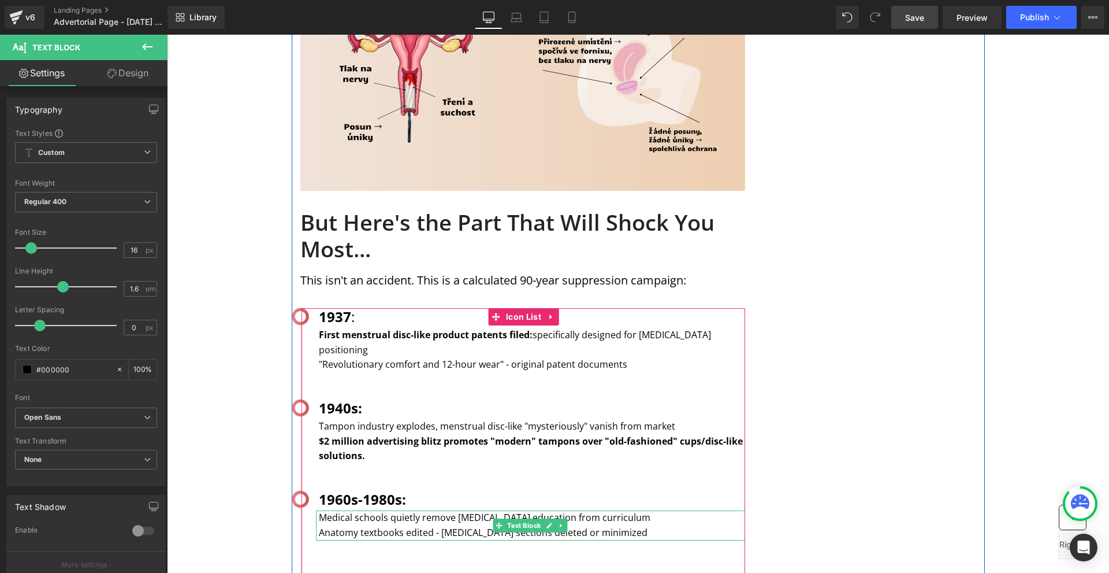
click at [319, 510] on p "Medical schools quietly remove [MEDICAL_DATA] education from curriculum" at bounding box center [532, 517] width 426 height 15
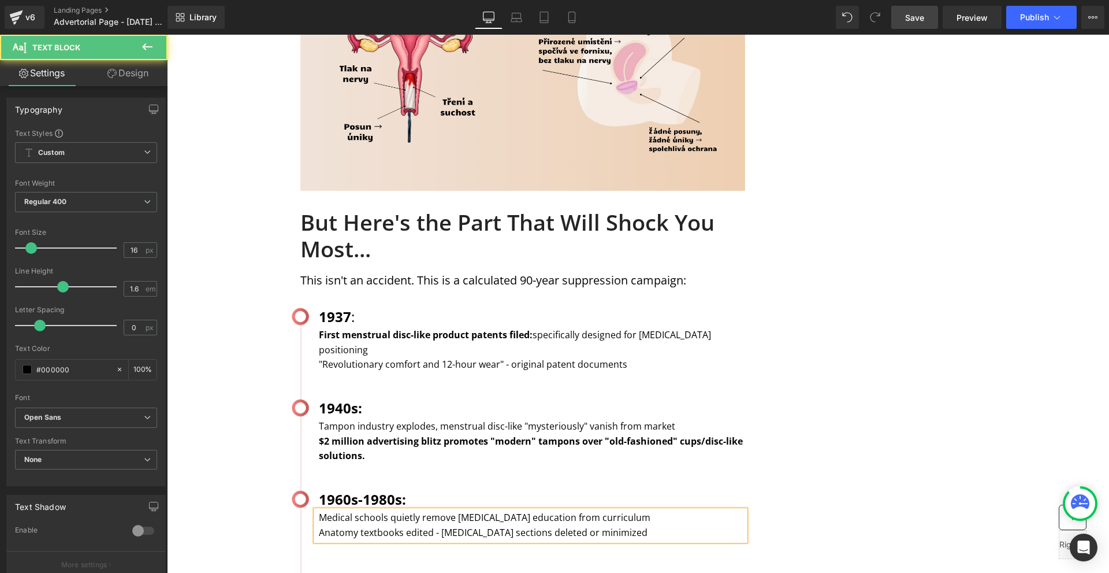
click at [852, 422] on div "MENSTRUATION Text Block WOMAN'S HEALTH Text Block Row Image Image Image Row Sha…" at bounding box center [638, 137] width 693 height 2930
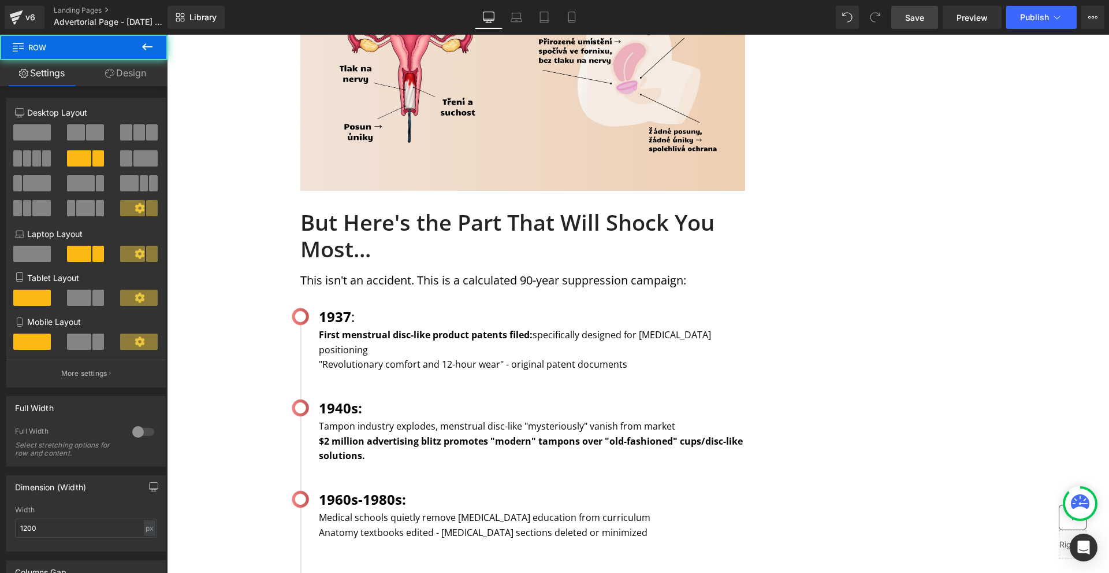
scroll to position [1560, 0]
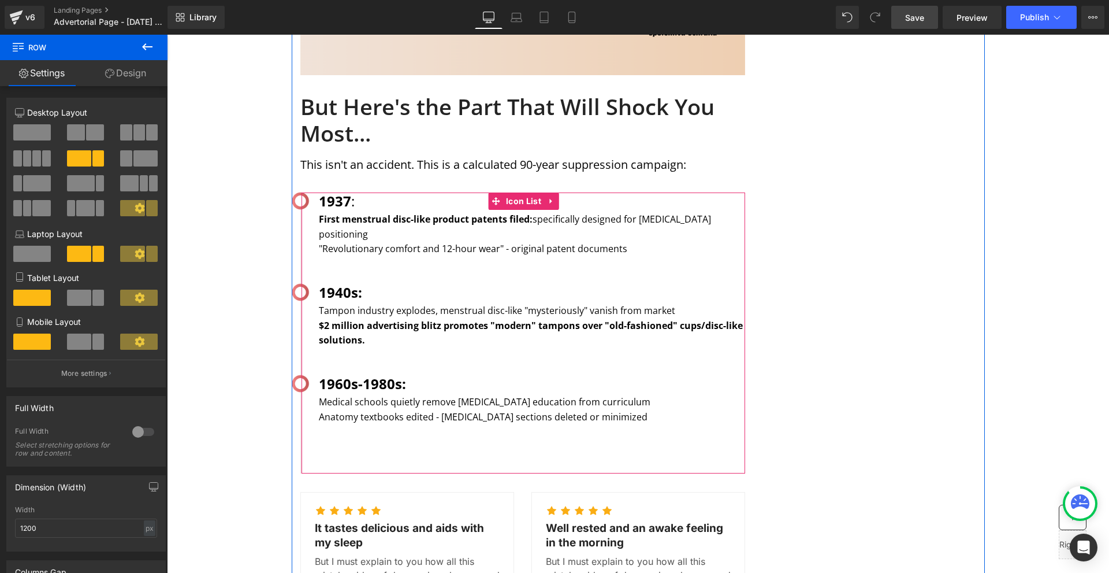
click at [620, 410] on p "Anatomy textbooks edited - [MEDICAL_DATA] sections deleted or minimized" at bounding box center [532, 417] width 426 height 15
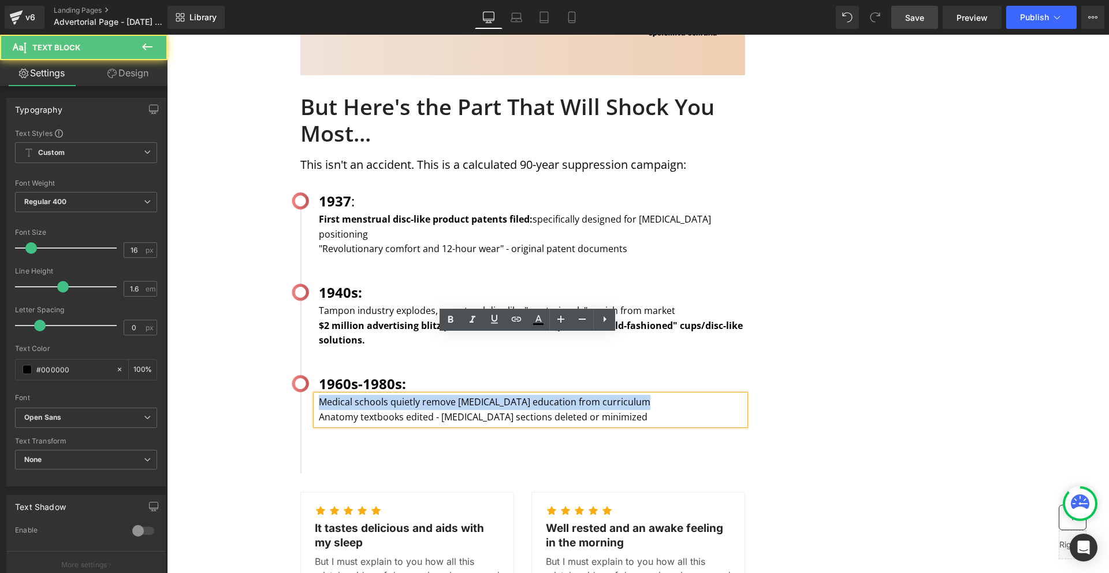
drag, startPoint x: 314, startPoint y: 341, endPoint x: 652, endPoint y: 344, distance: 338.0
click at [652, 395] on div "Medical schools quietly remove [MEDICAL_DATA] education from curriculum Anatomy…" at bounding box center [530, 409] width 429 height 29
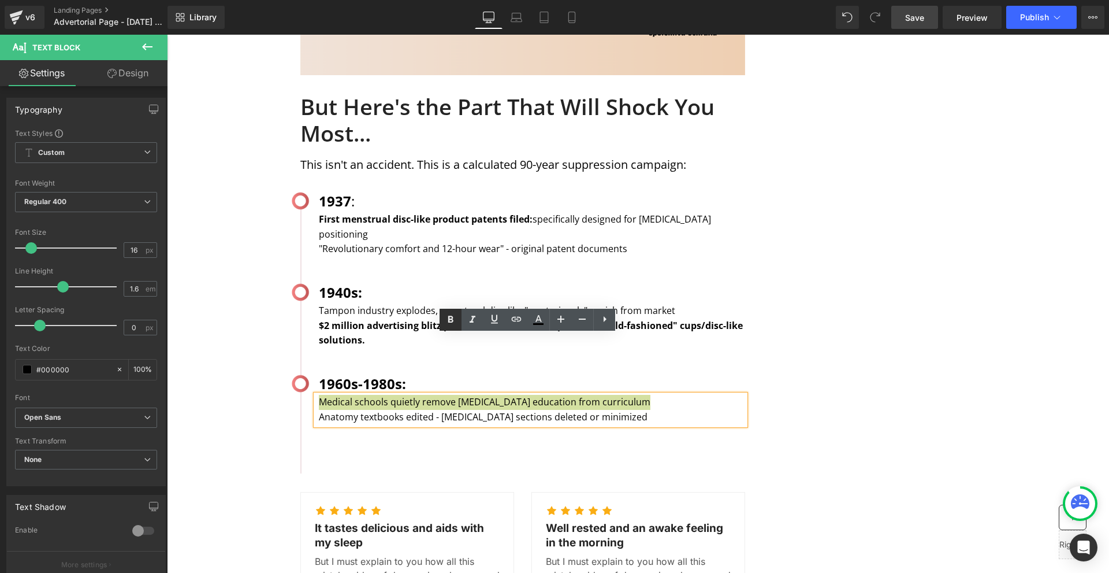
click at [452, 317] on icon at bounding box center [450, 319] width 5 height 7
click at [805, 315] on div "MENSTRUATION Text Block WOMAN'S HEALTH Text Block Row Image Image Image Row Sha…" at bounding box center [638, 22] width 693 height 2930
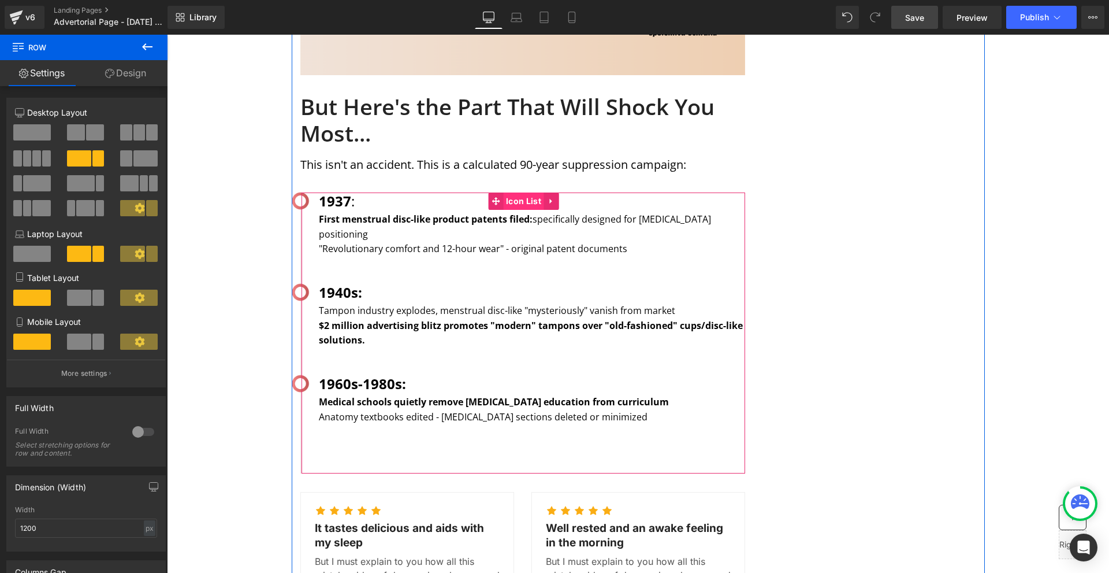
click at [517, 192] on span "Icon List" at bounding box center [523, 200] width 41 height 17
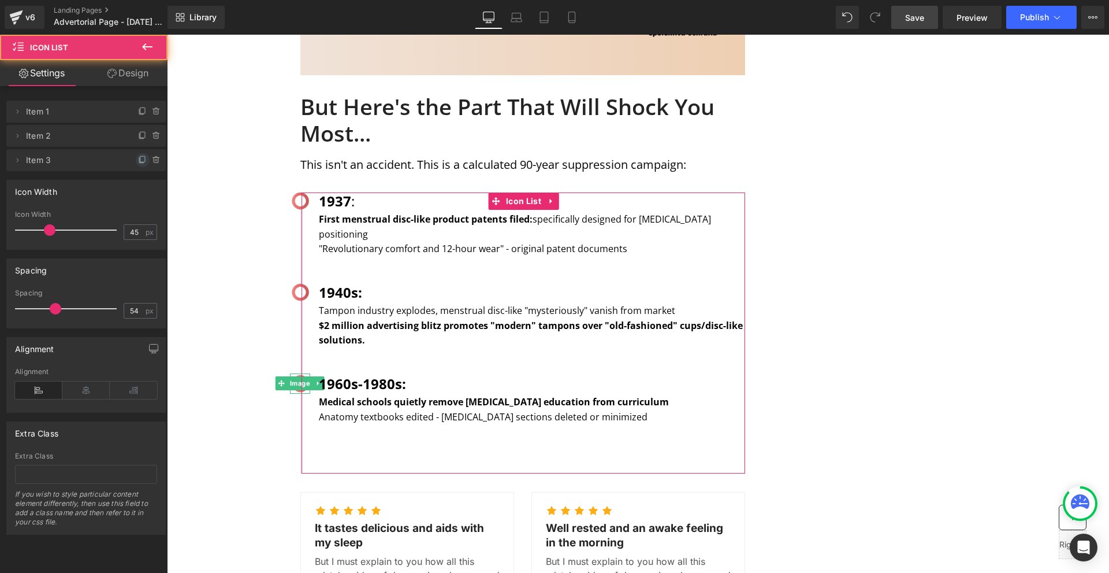
drag, startPoint x: 136, startPoint y: 165, endPoint x: 86, endPoint y: 210, distance: 67.5
click at [136, 165] on span at bounding box center [143, 160] width 14 height 14
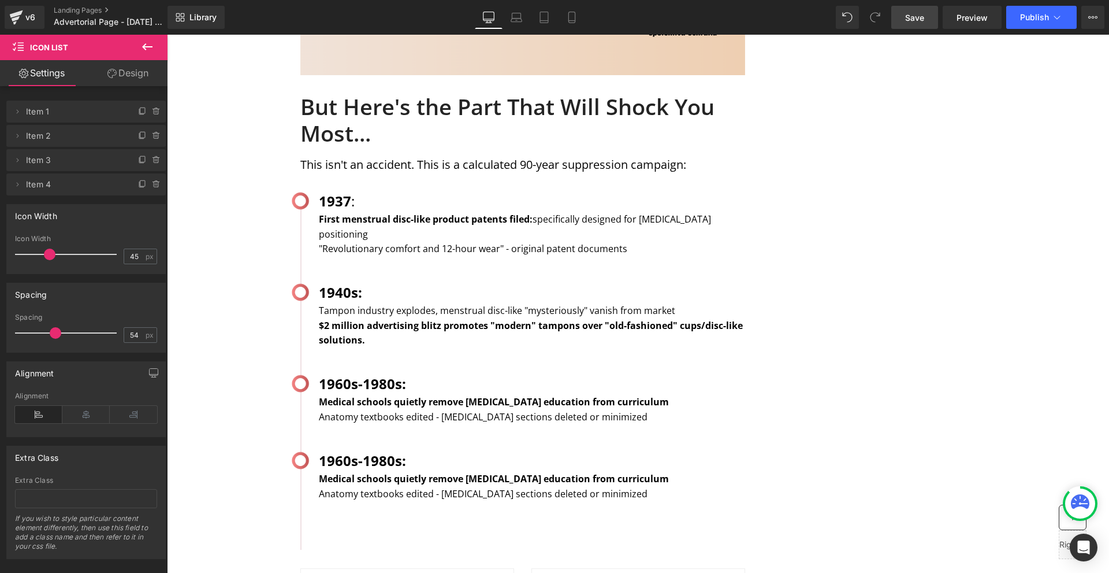
click at [356, 451] on b "1960s-1980s:" at bounding box center [362, 460] width 87 height 19
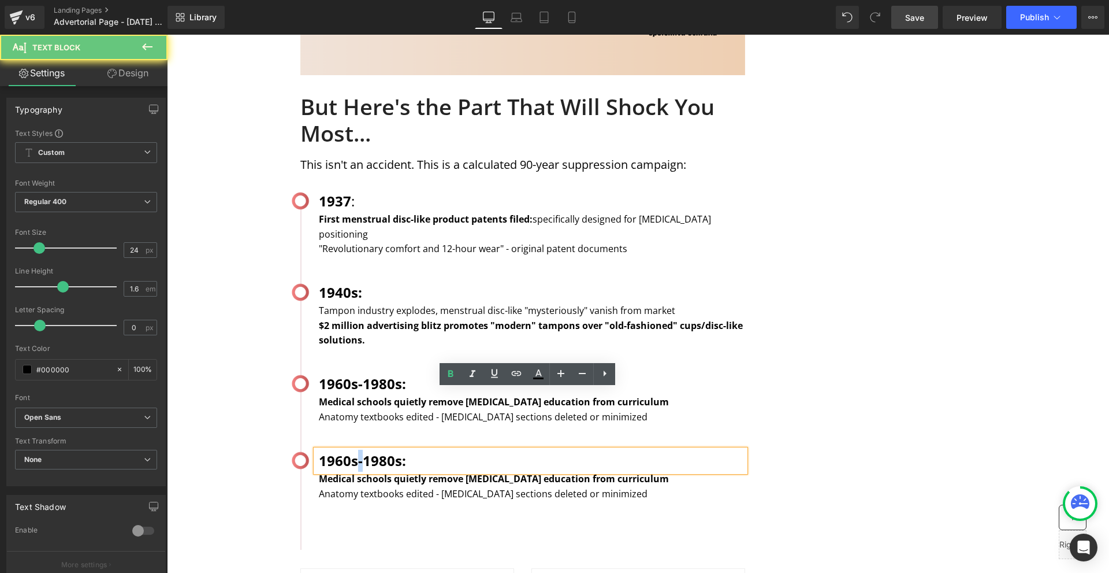
click at [356, 451] on b "1960s-1980s:" at bounding box center [362, 460] width 87 height 19
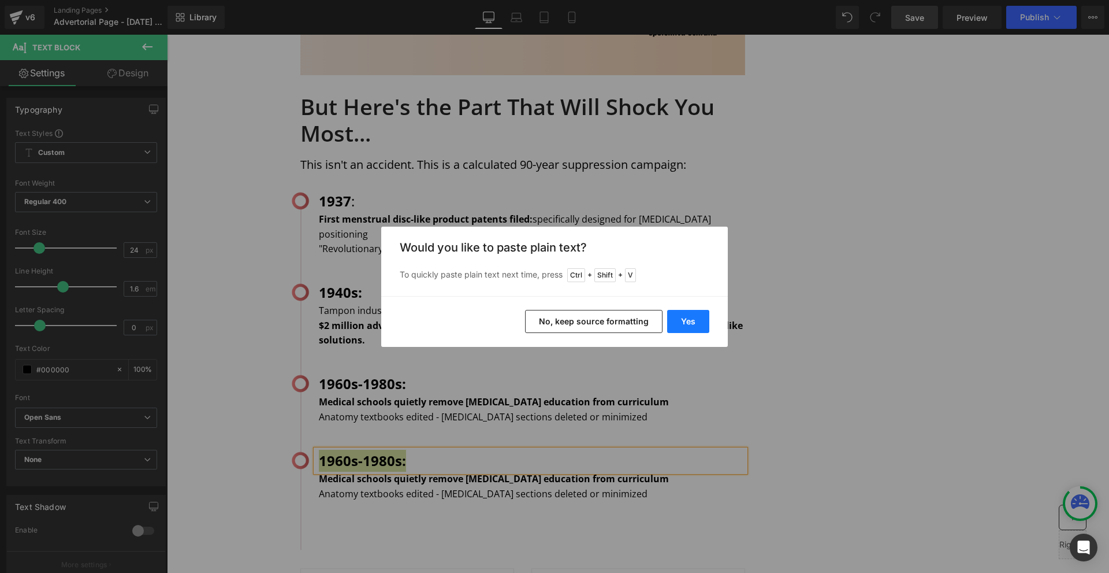
click at [689, 313] on button "Yes" at bounding box center [688, 321] width 42 height 23
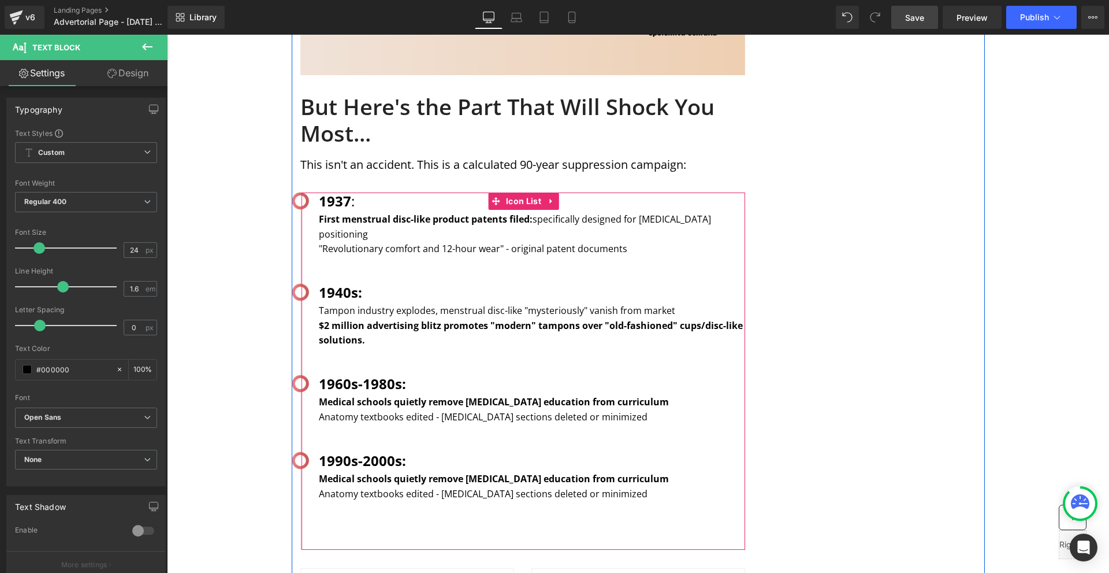
click at [323, 451] on b "1990s-2000s:" at bounding box center [362, 460] width 87 height 19
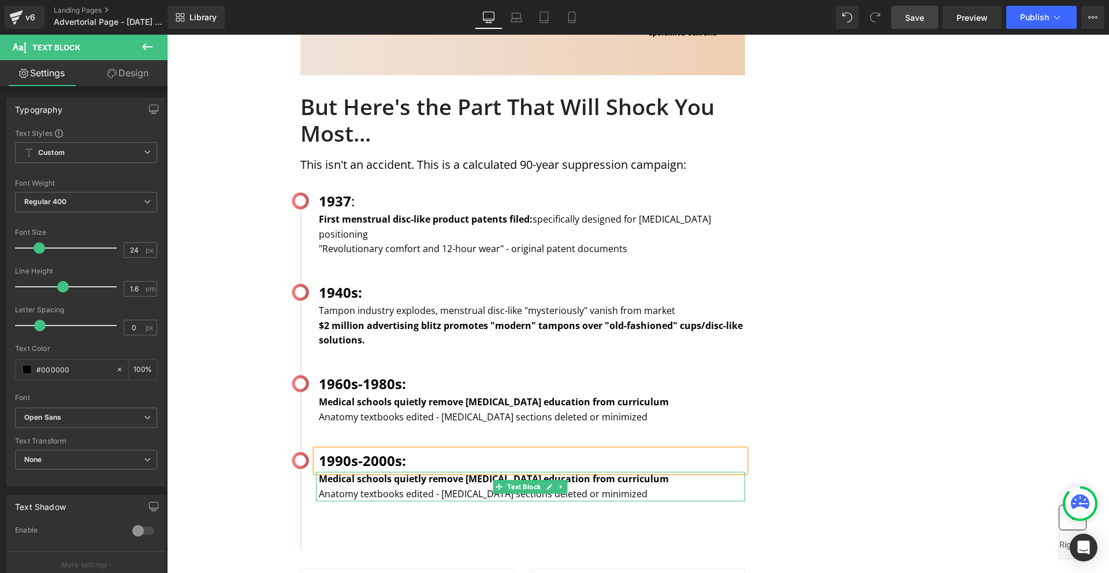
click at [322, 472] on strong "Medical schools quietly remove [MEDICAL_DATA] education from curriculum" at bounding box center [494, 478] width 350 height 13
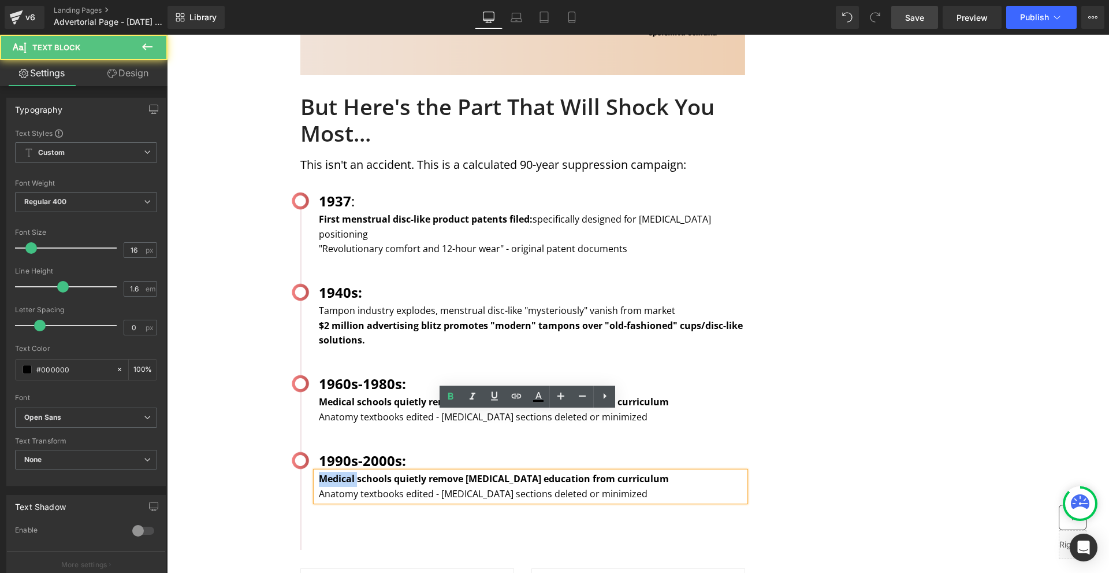
click at [322, 472] on strong "Medical schools quietly remove [MEDICAL_DATA] education from curriculum" at bounding box center [494, 478] width 350 height 13
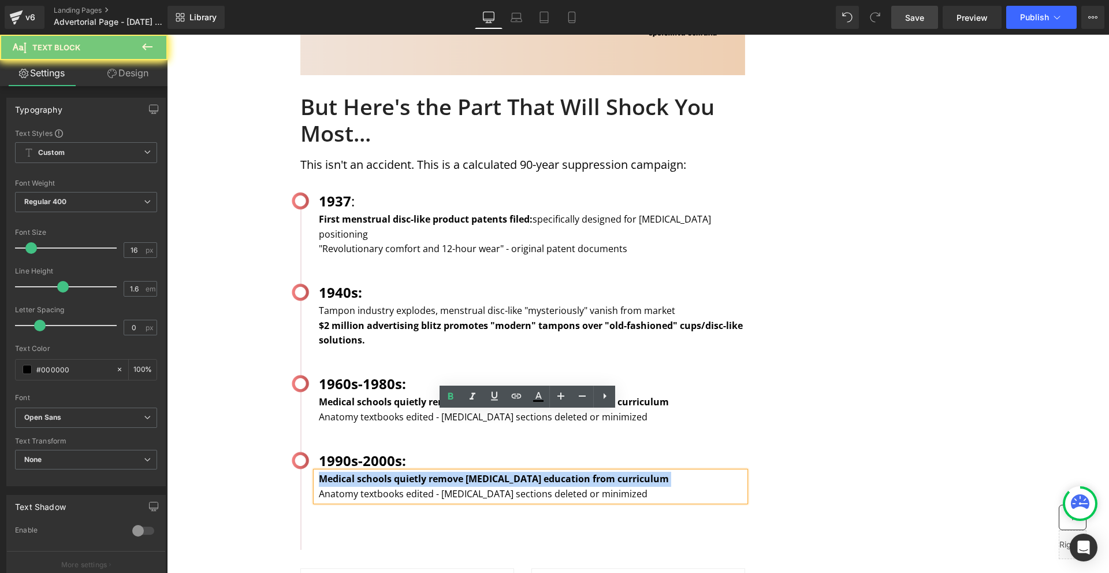
click at [322, 472] on strong "Medical schools quietly remove [MEDICAL_DATA] education from curriculum" at bounding box center [494, 478] width 350 height 13
click at [319, 472] on strong "Medical schools quietly remove [MEDICAL_DATA] education from curriculum" at bounding box center [494, 478] width 350 height 13
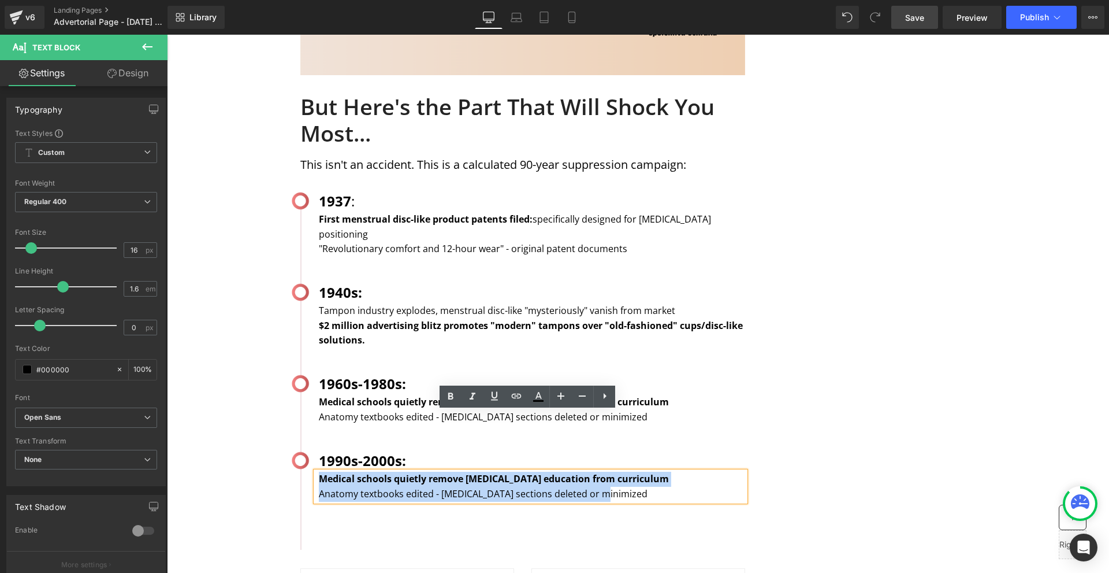
drag, startPoint x: 315, startPoint y: 419, endPoint x: 633, endPoint y: 441, distance: 318.5
click at [633, 471] on div "Medical schools quietly remove [MEDICAL_DATA] education from curriculum Anatomy…" at bounding box center [530, 485] width 429 height 29
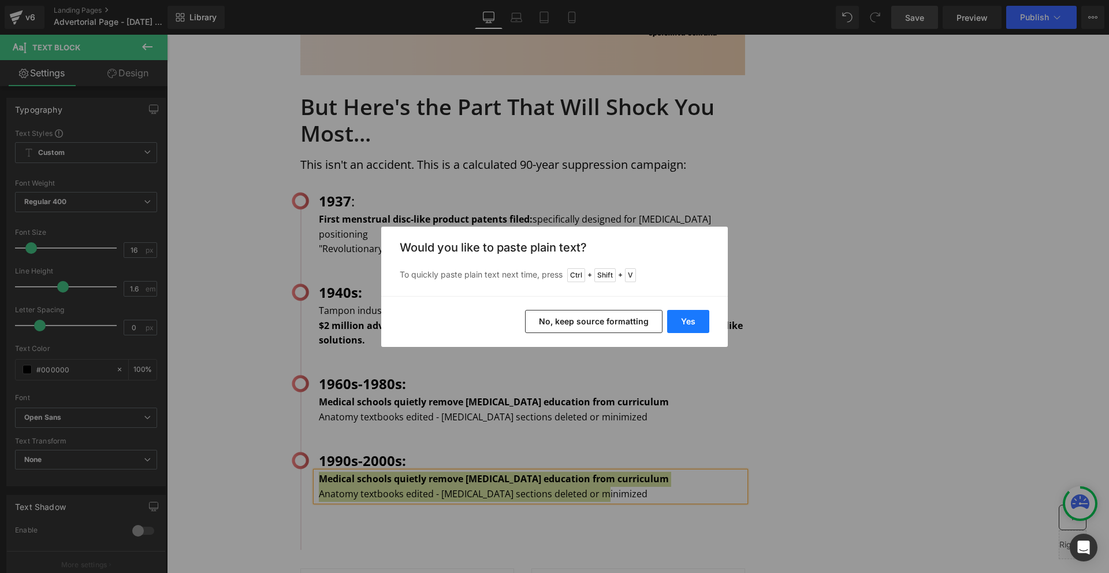
drag, startPoint x: 682, startPoint y: 321, endPoint x: 321, endPoint y: 414, distance: 372.9
click at [682, 321] on button "Yes" at bounding box center [688, 321] width 42 height 23
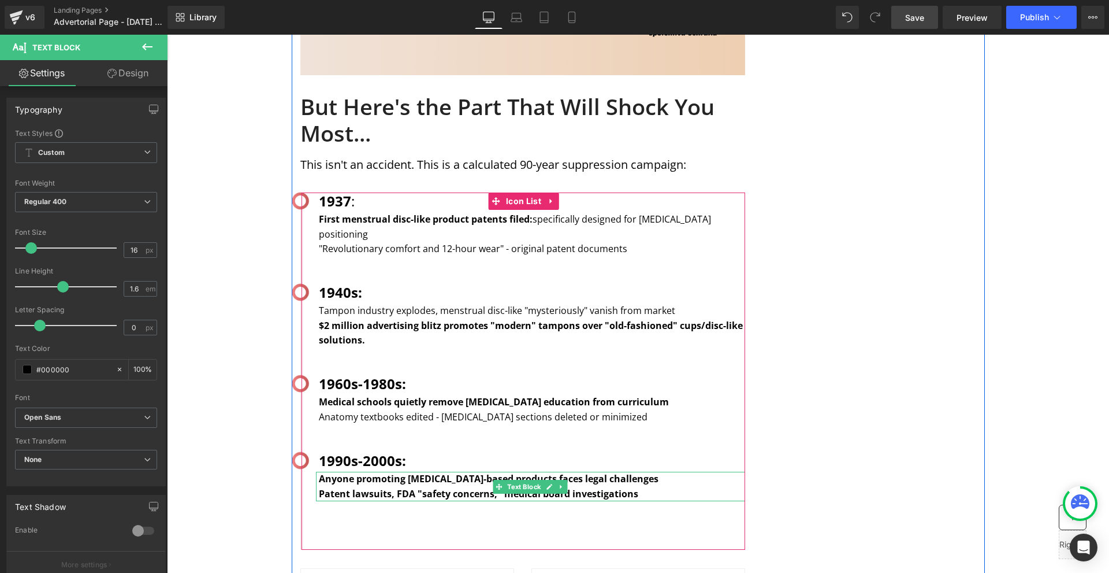
click at [344, 472] on b "Anyone promoting [MEDICAL_DATA]-based products faces legal challenges" at bounding box center [489, 478] width 340 height 13
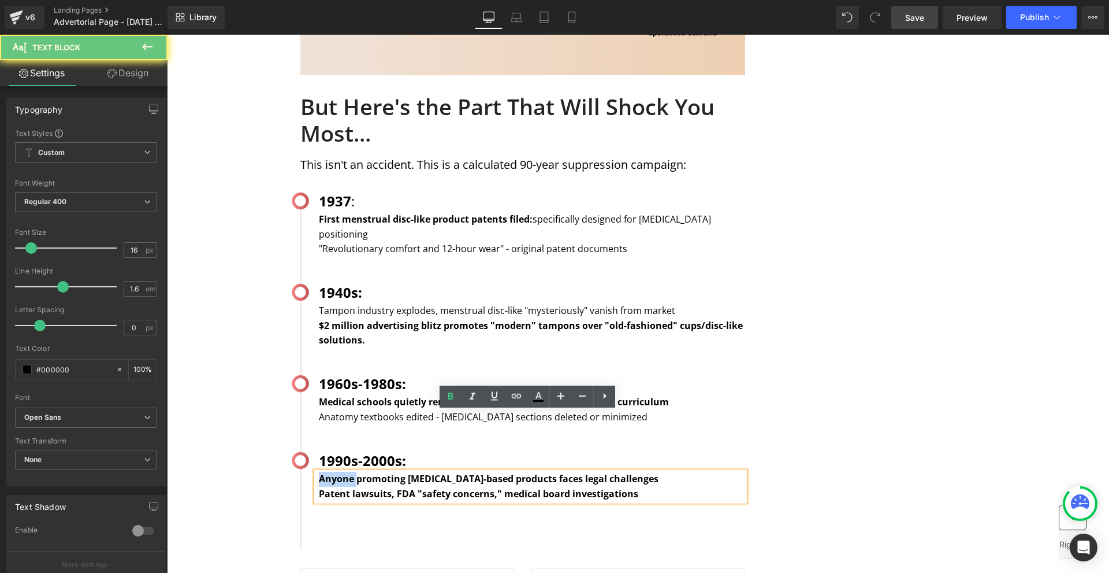
click at [344, 472] on b "Anyone promoting [MEDICAL_DATA]-based products faces legal challenges" at bounding box center [489, 478] width 340 height 13
click at [418, 487] on b "Patent lawsuits, FDA "safety concerns," medical board investigations" at bounding box center [478, 493] width 319 height 13
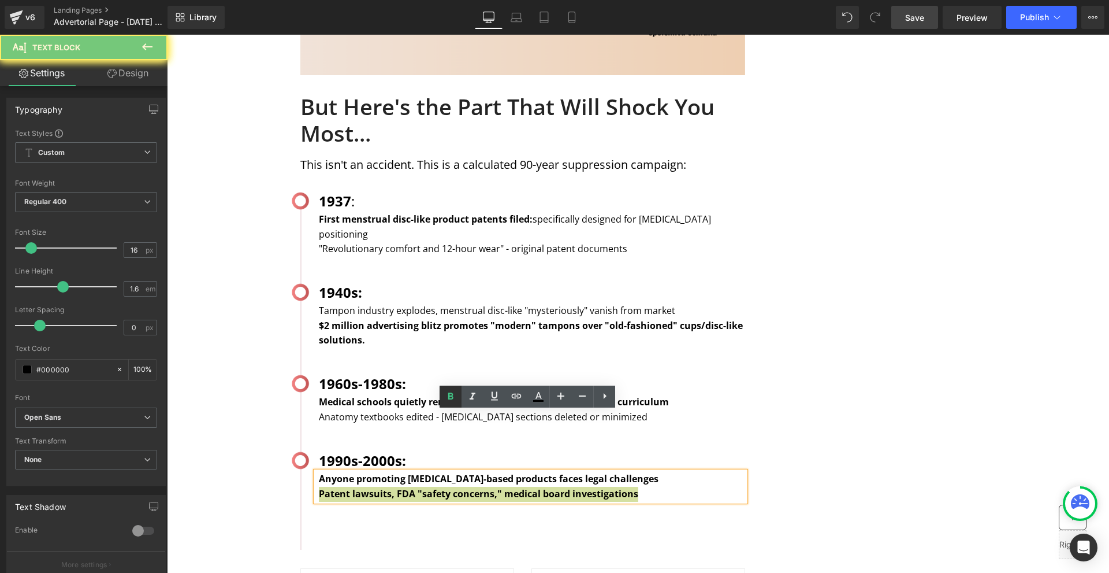
click at [447, 399] on icon at bounding box center [451, 396] width 14 height 14
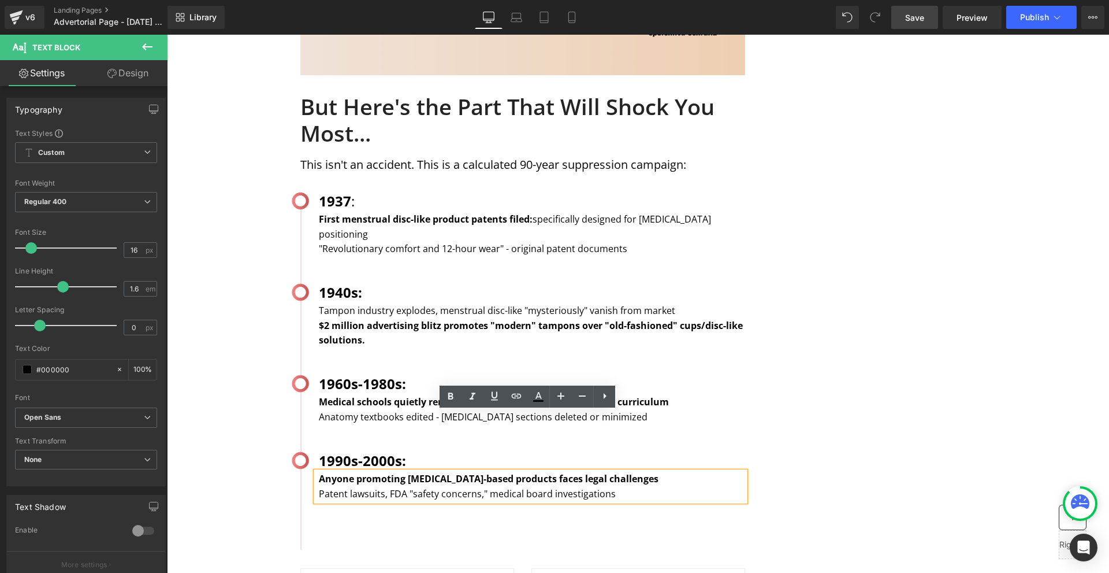
click at [947, 376] on div "MENSTRUATION Text Block WOMAN'S HEALTH Text Block Row Image Image Image Row Sha…" at bounding box center [638, 60] width 693 height 3006
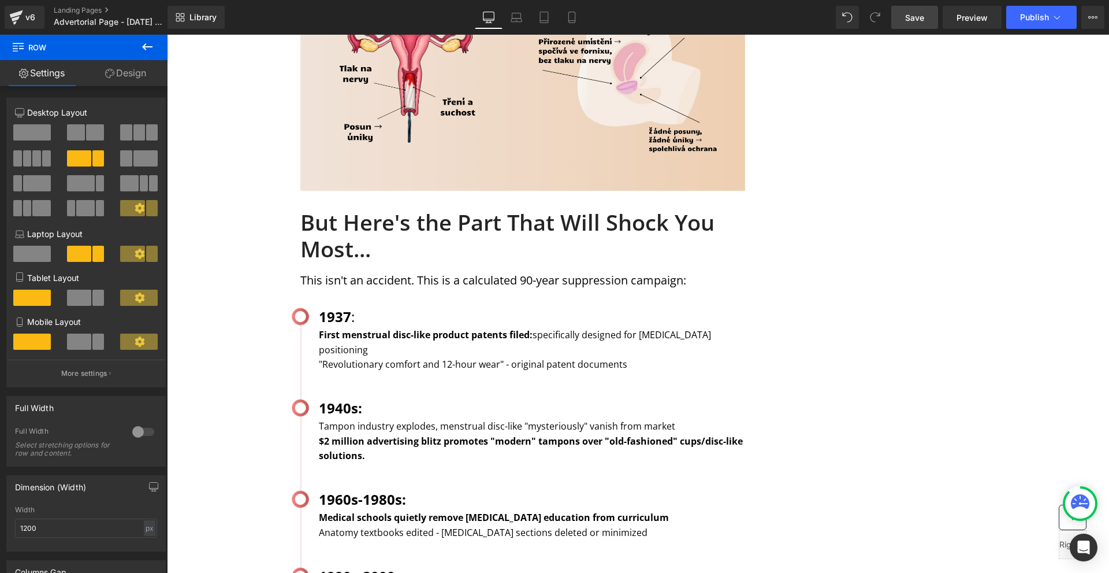
scroll to position [1618, 0]
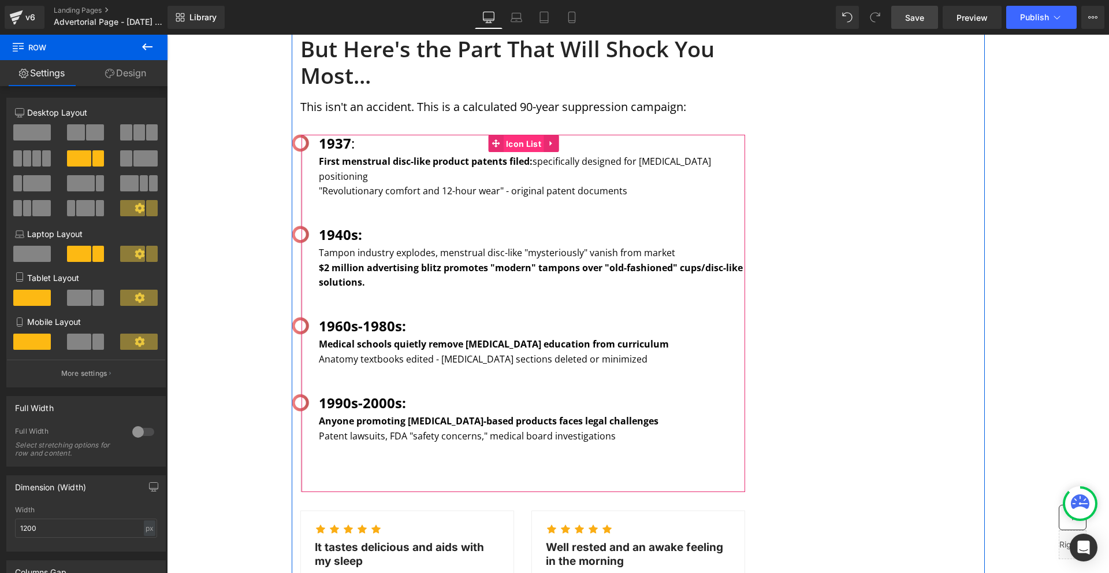
click at [503, 135] on span "Icon List" at bounding box center [523, 143] width 41 height 17
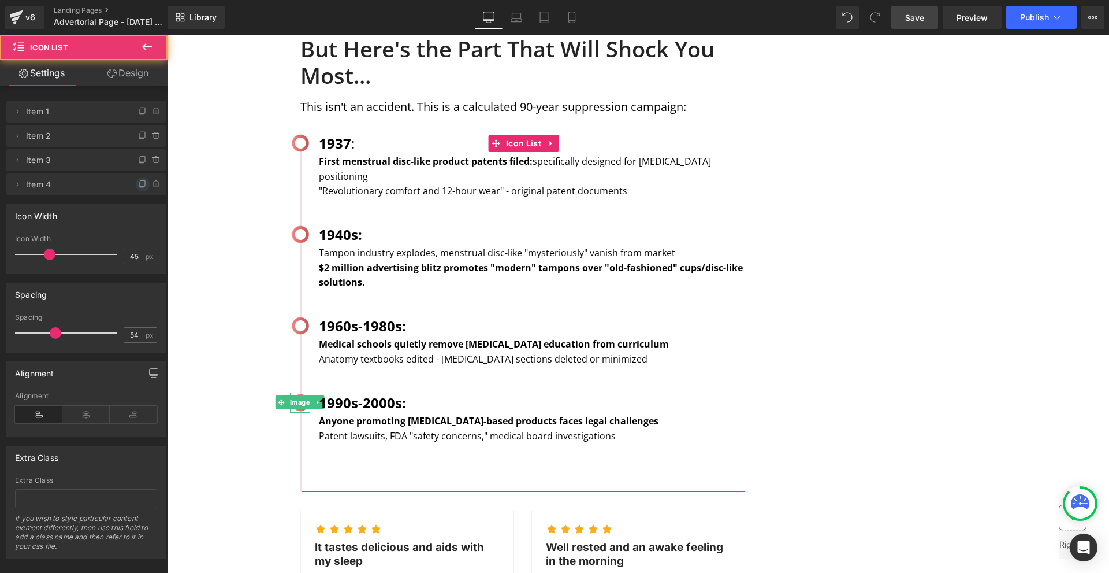
click at [138, 183] on icon at bounding box center [142, 184] width 9 height 9
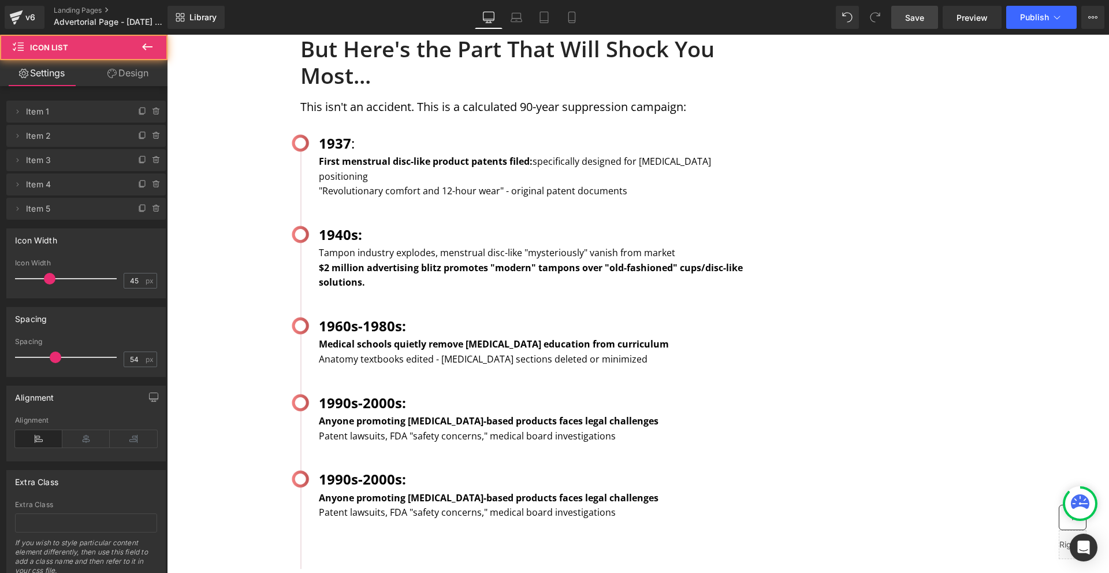
scroll to position [1733, 0]
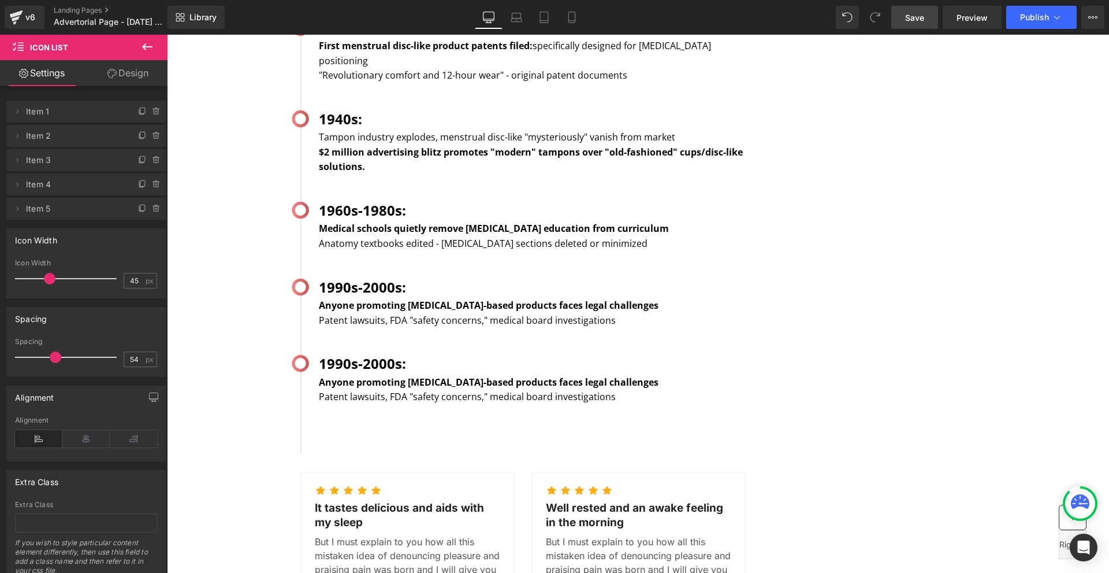
click at [337, 354] on b "1990s-2000s:" at bounding box center [362, 363] width 87 height 19
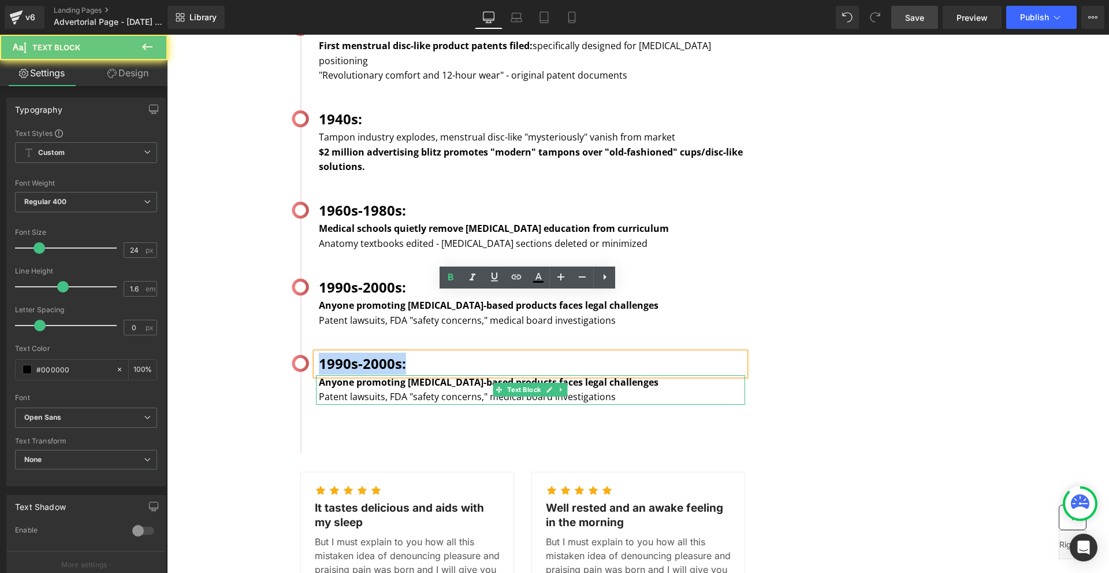
drag, startPoint x: 315, startPoint y: 303, endPoint x: 633, endPoint y: 340, distance: 320.0
click at [633, 359] on div "1990s-2000s: Text Block Anyone promoting [MEDICAL_DATA]-based products faces le…" at bounding box center [524, 382] width 444 height 46
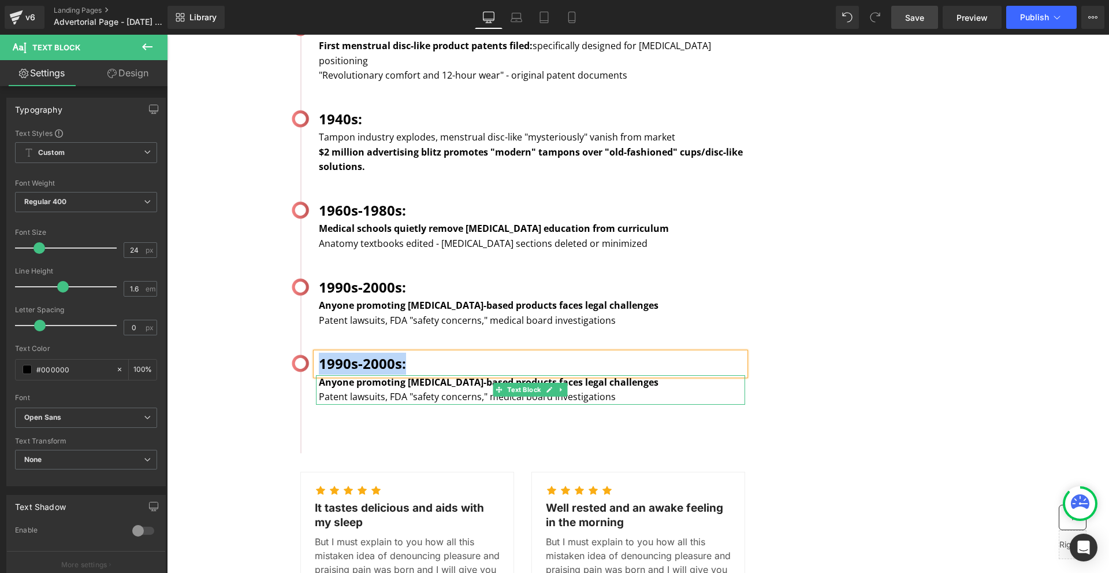
click at [640, 389] on p "Patent lawsuits, FDA "safety concerns," medical board investigations" at bounding box center [532, 396] width 426 height 15
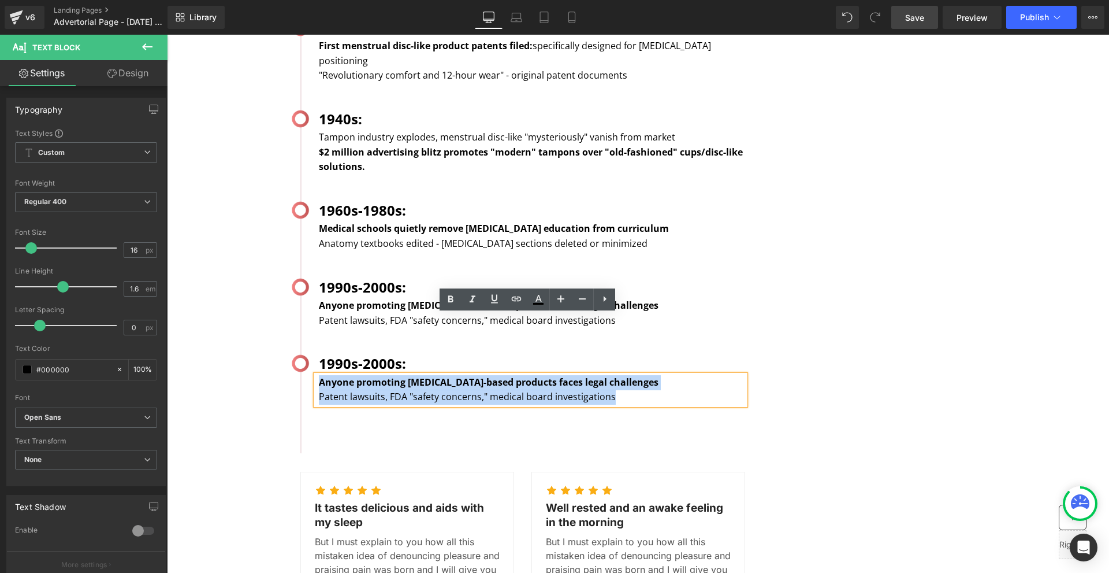
drag, startPoint x: 622, startPoint y: 337, endPoint x: 315, endPoint y: 319, distance: 307.3
click at [316, 375] on div "Anyone promoting [MEDICAL_DATA]-based products faces legal challenges Patent la…" at bounding box center [530, 389] width 429 height 29
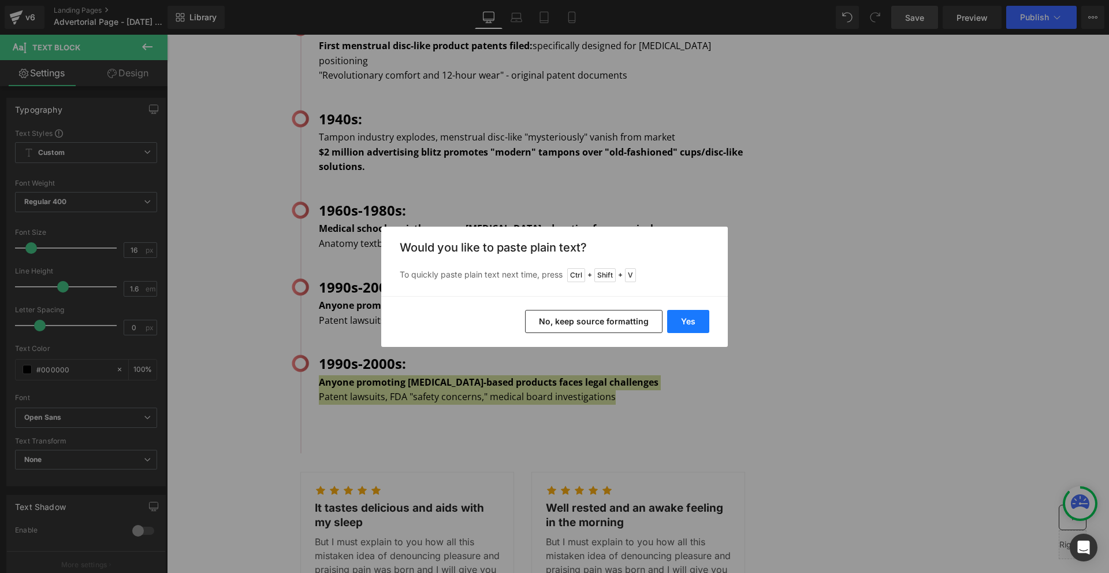
click at [693, 317] on button "Yes" at bounding box center [688, 321] width 42 height 23
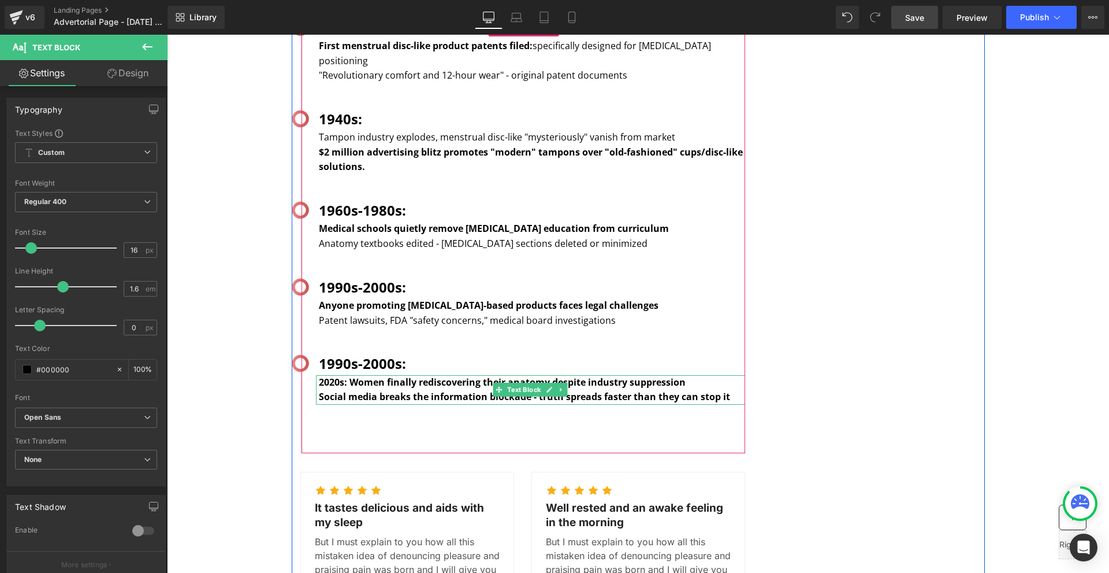
click at [344, 376] on b "2020s: Women finally rediscovering their anatomy despite industry suppression" at bounding box center [502, 382] width 367 height 13
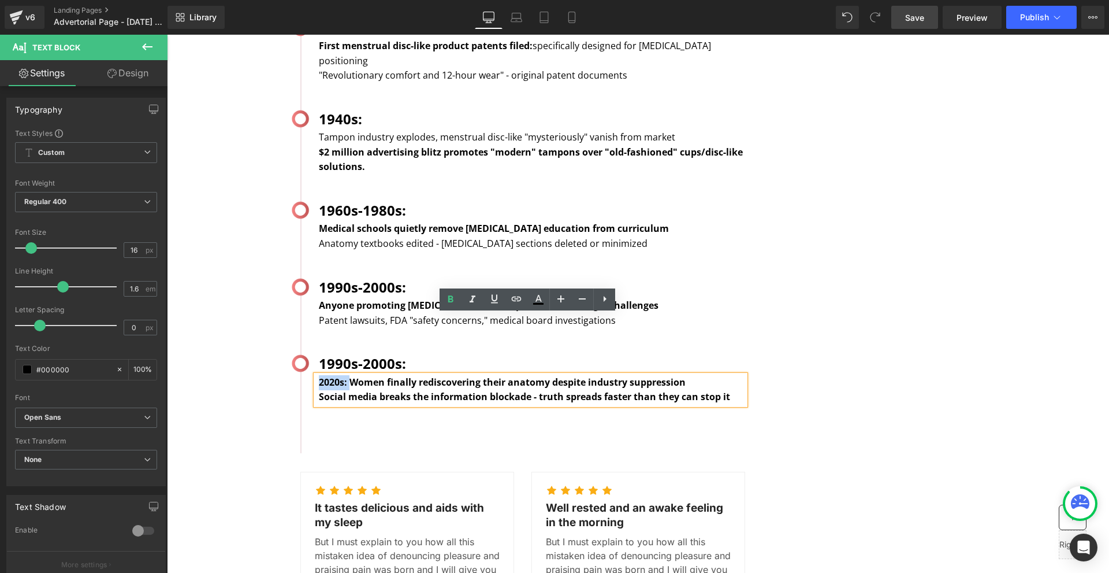
drag, startPoint x: 347, startPoint y: 322, endPoint x: 313, endPoint y: 320, distance: 33.6
click at [316, 375] on div "2020s: Women finally rediscovering their anatomy despite industry suppression S…" at bounding box center [530, 389] width 429 height 29
copy b "2020s:"
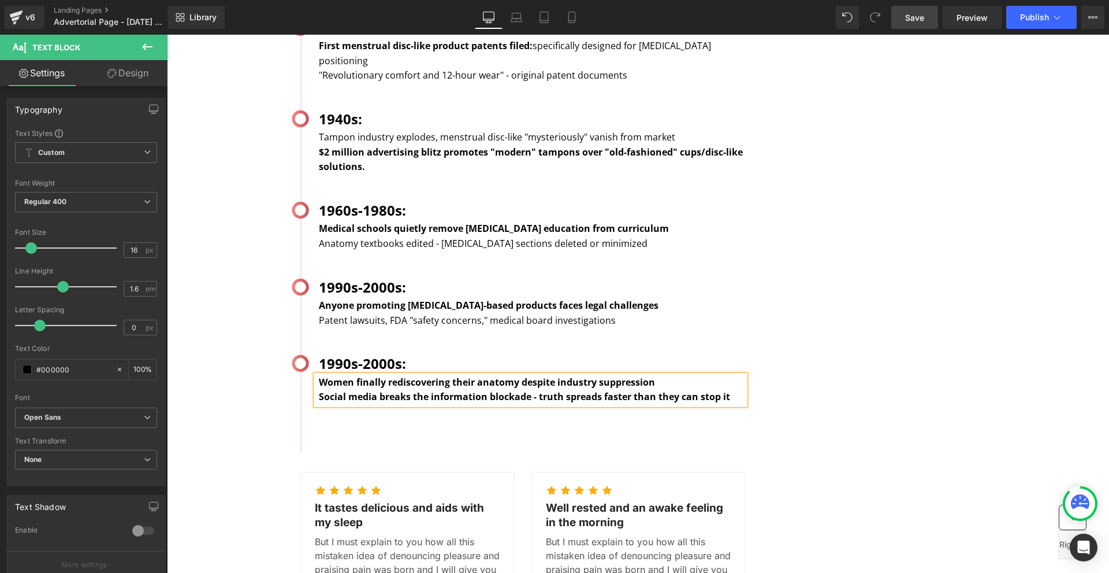
click at [335, 354] on b "1990s-2000s:" at bounding box center [362, 363] width 87 height 19
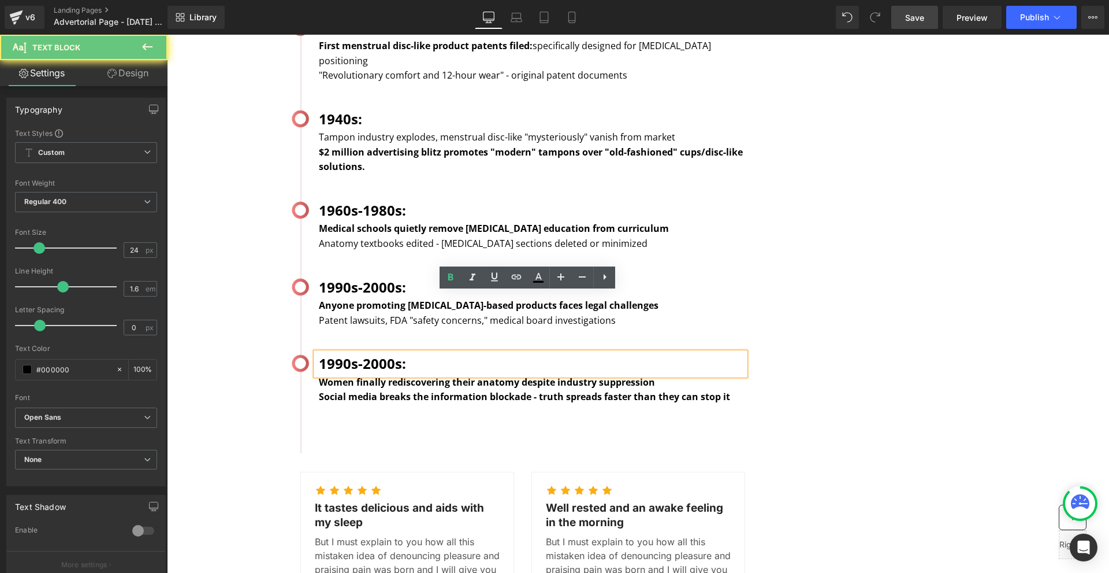
click at [335, 354] on b "1990s-2000s:" at bounding box center [362, 363] width 87 height 19
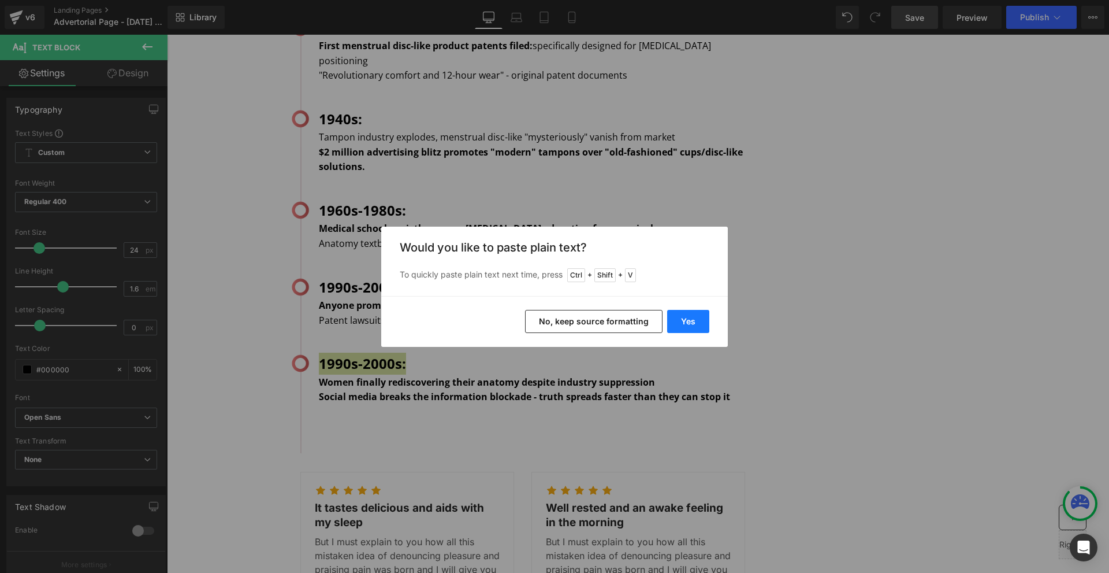
click at [685, 318] on button "Yes" at bounding box center [688, 321] width 42 height 23
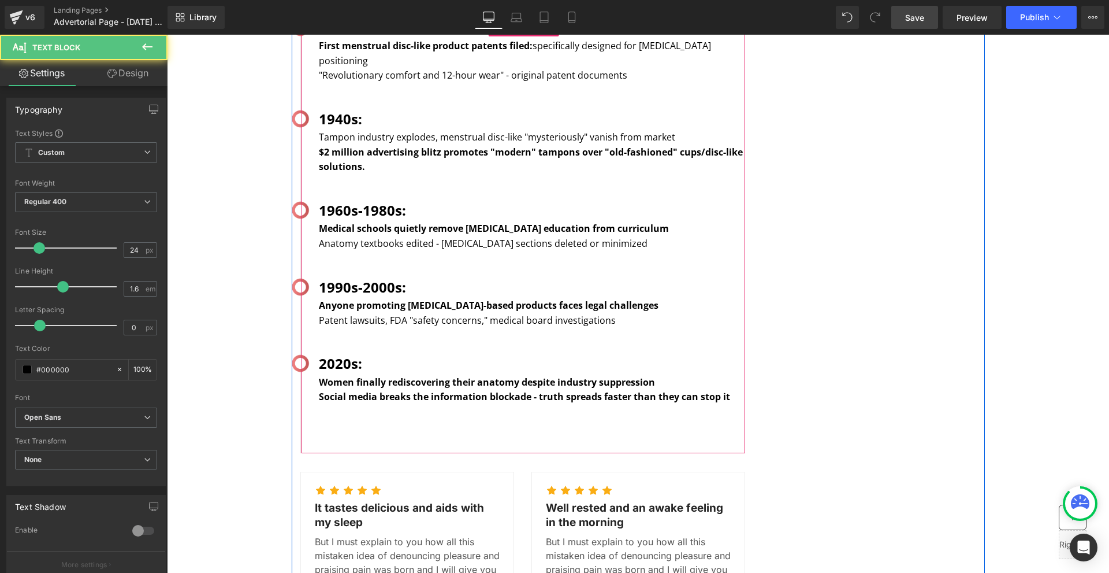
click at [363, 352] on p "2020s:" at bounding box center [532, 363] width 426 height 22
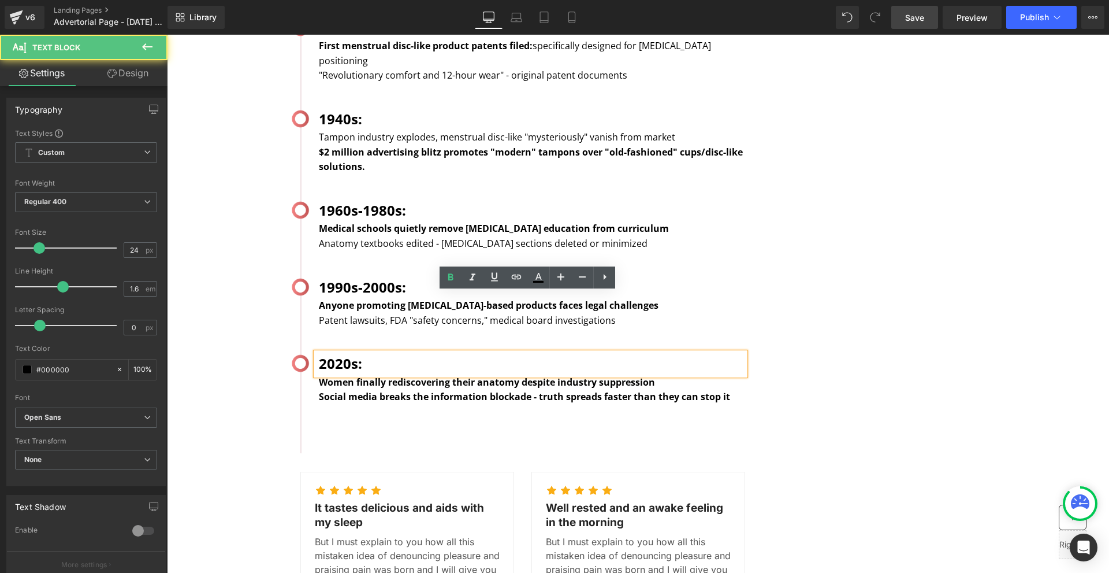
click at [726, 377] on div "Image 1937 : Text Block First menstrual disc-like product patents filed: specif…" at bounding box center [522, 236] width 445 height 434
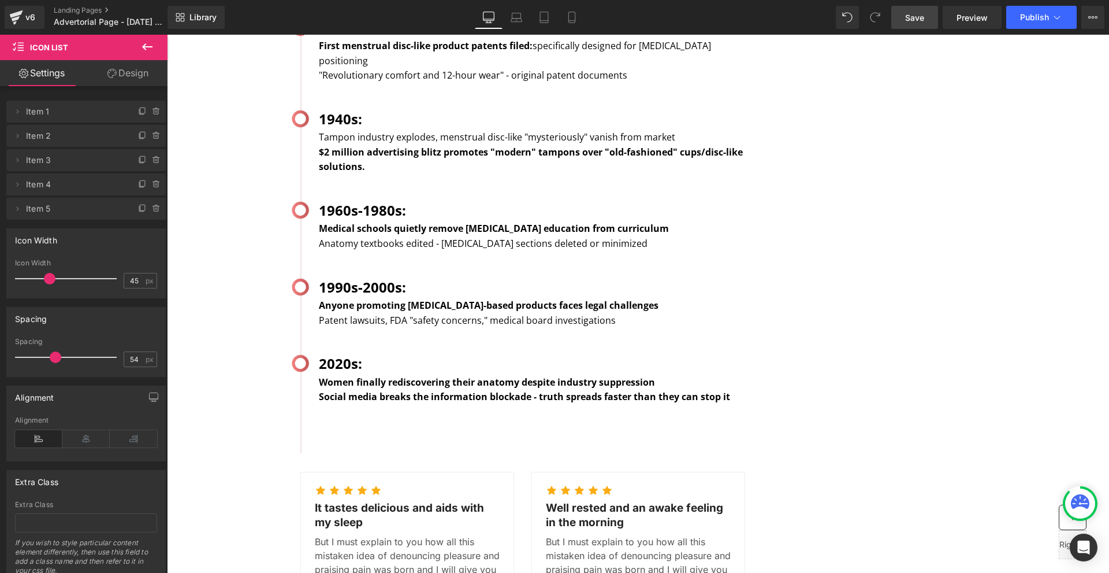
click at [383, 352] on p "2020s:" at bounding box center [532, 363] width 426 height 22
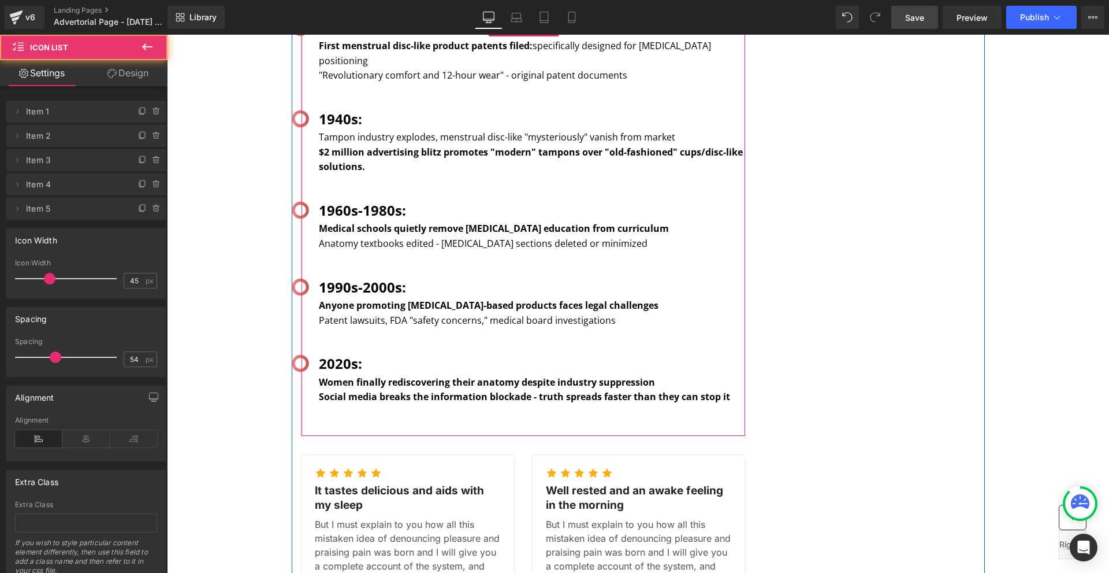
drag, startPoint x: 560, startPoint y: 392, endPoint x: 632, endPoint y: 367, distance: 76.2
click at [581, 353] on div "Image 1937 : Text Block First menstrual disc-like product patents filed: specif…" at bounding box center [522, 227] width 445 height 417
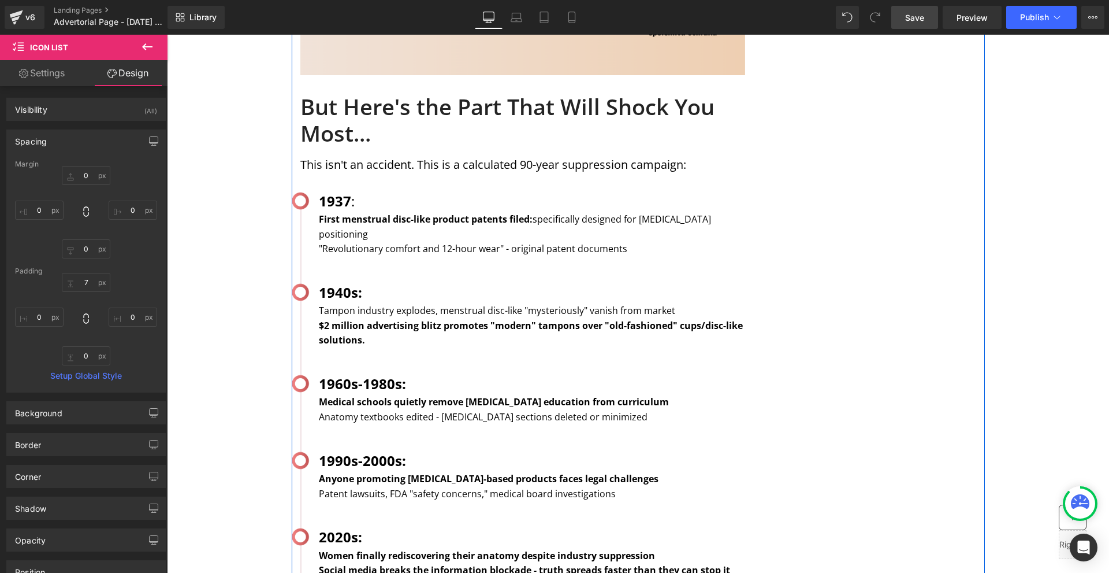
scroll to position [1387, 0]
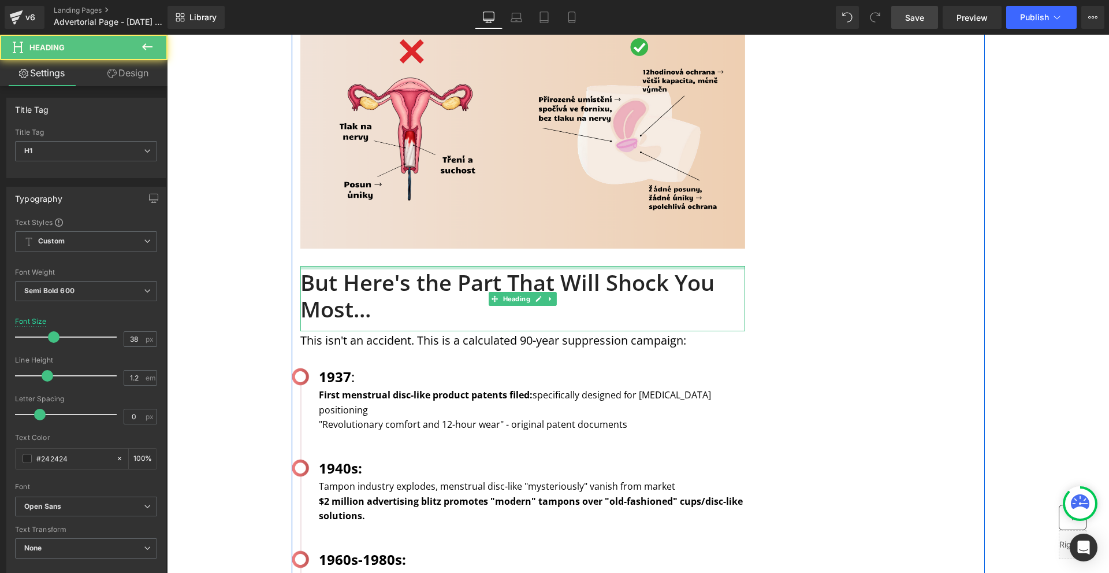
click at [410, 266] on div at bounding box center [522, 267] width 445 height 3
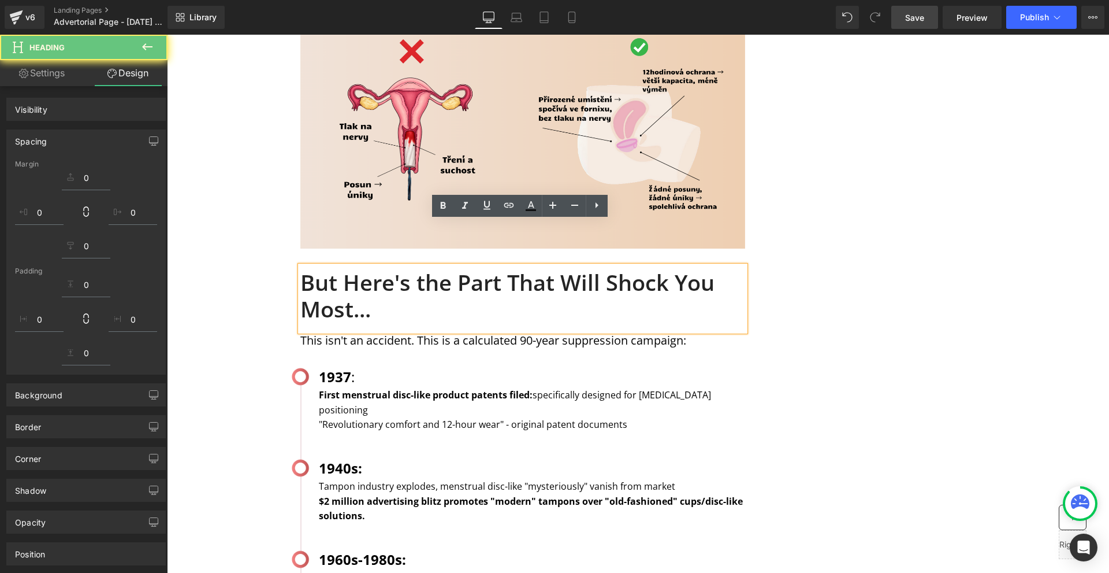
click at [845, 325] on div "MENSTRUATION Text Block WOMAN'S HEALTH Text Block Row Image Image Image Row Sha…" at bounding box center [638, 264] width 693 height 3068
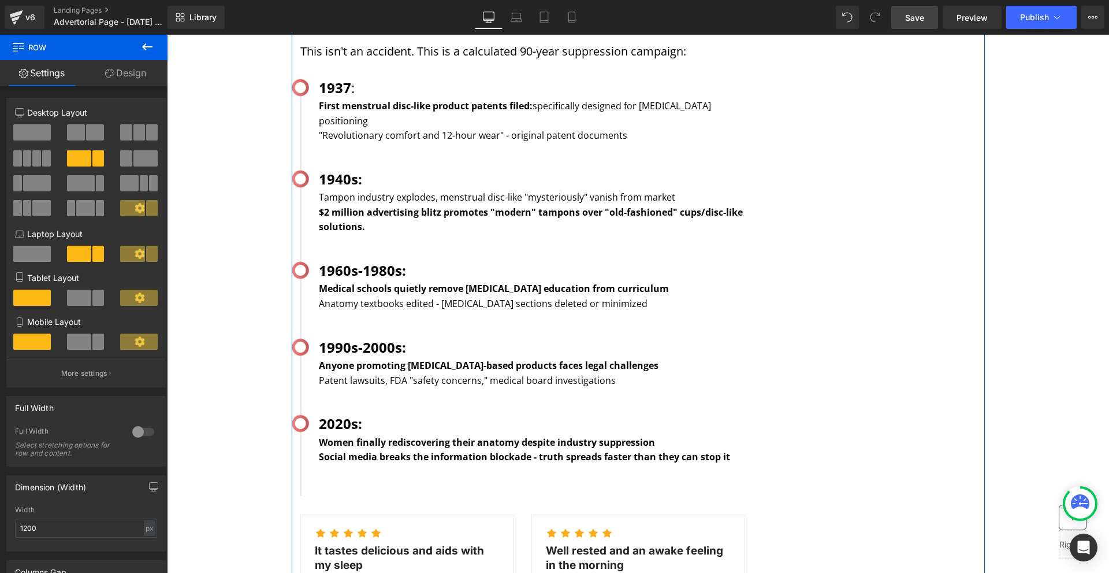
scroll to position [1733, 0]
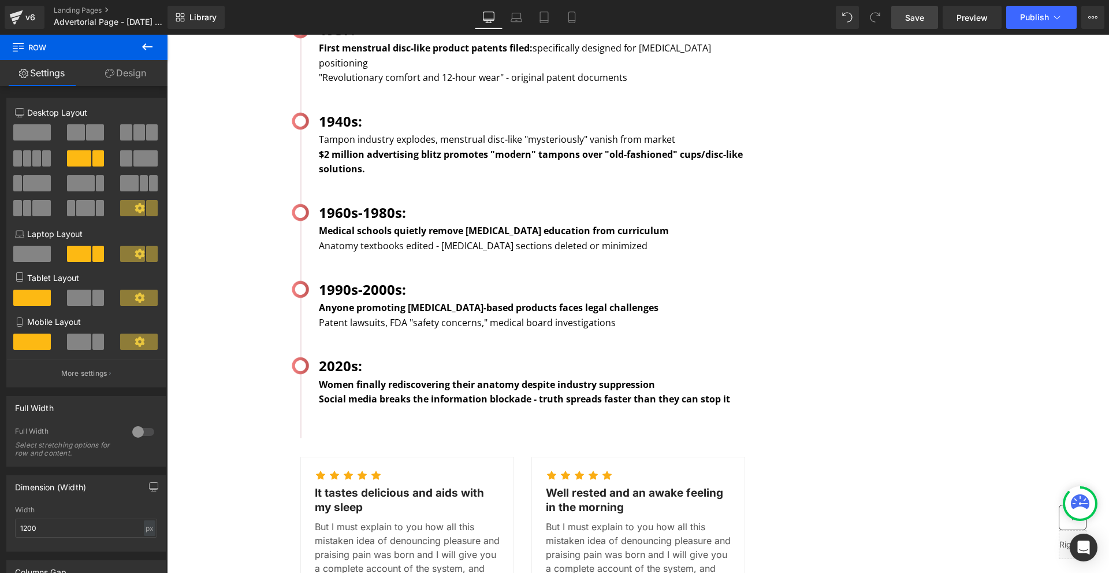
click at [909, 28] on link "Save" at bounding box center [914, 17] width 47 height 23
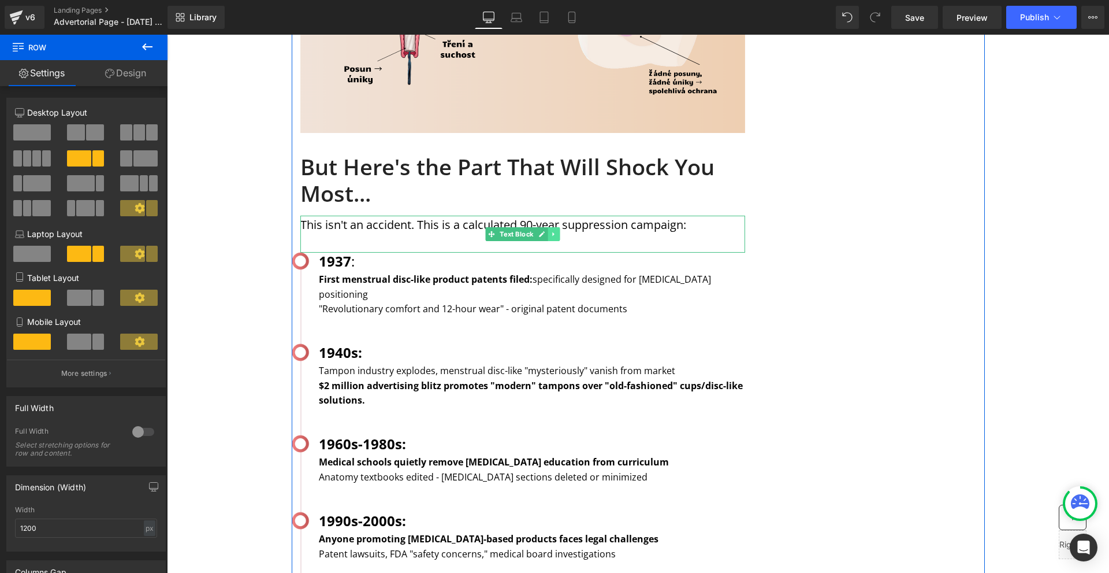
click at [552, 231] on icon at bounding box center [554, 234] width 6 height 7
click at [545, 231] on icon at bounding box center [548, 234] width 6 height 7
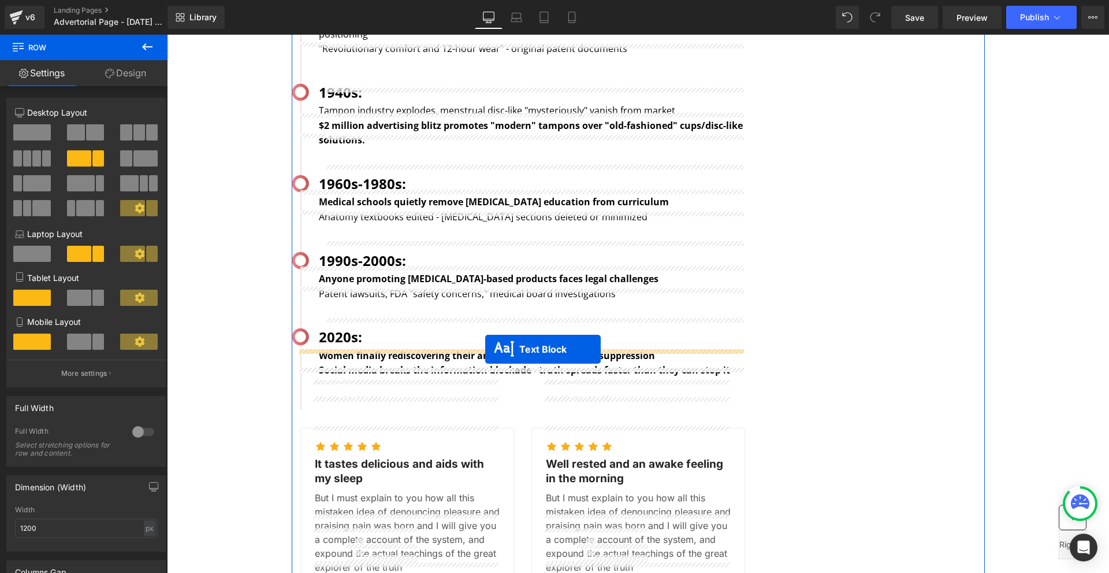
drag, startPoint x: 515, startPoint y: 222, endPoint x: 485, endPoint y: 349, distance: 130.5
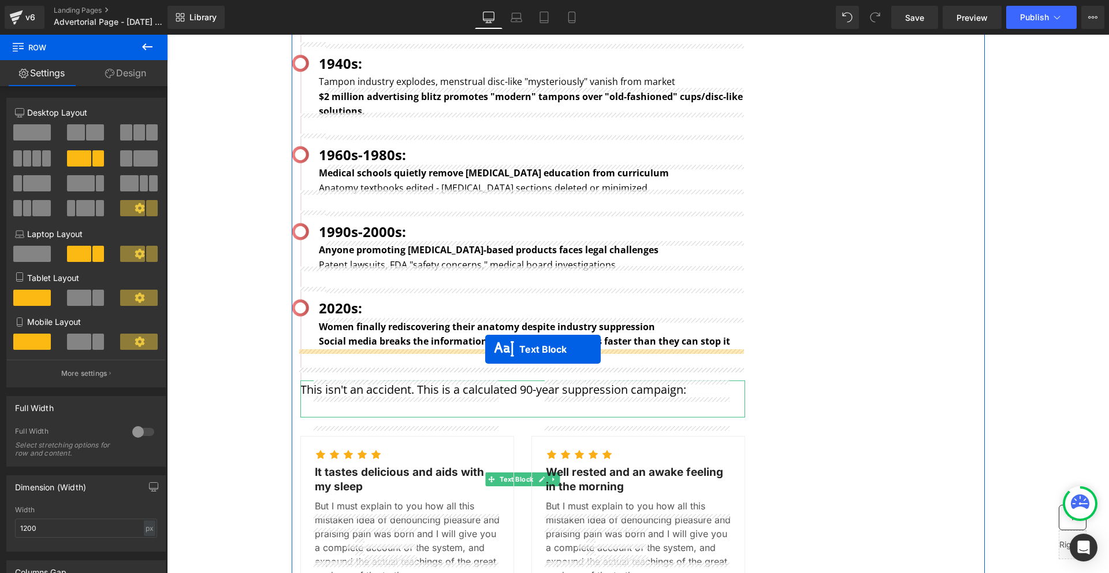
scroll to position [1762, 0]
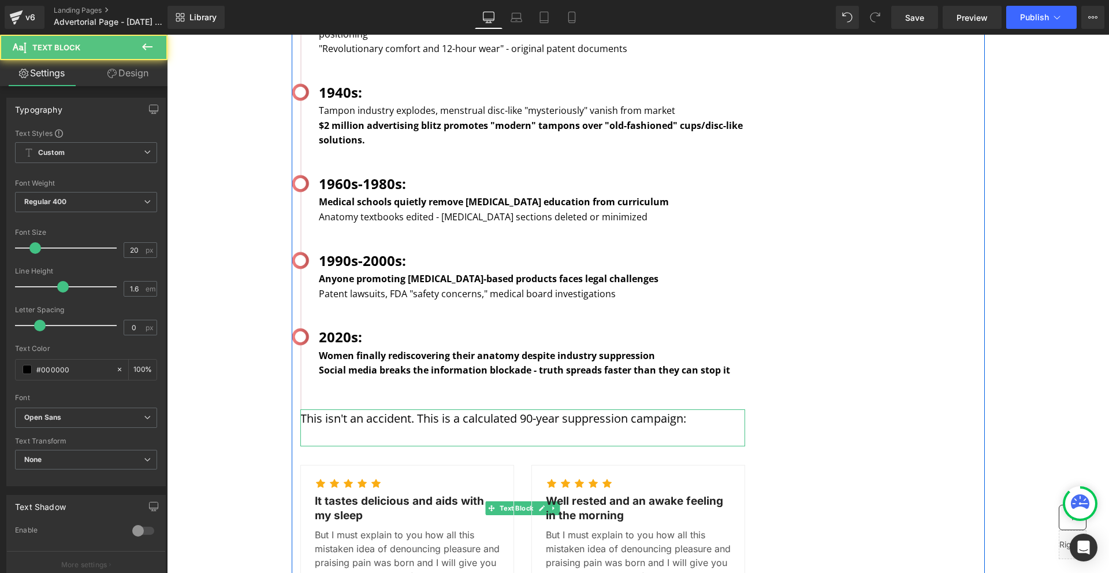
click at [325, 409] on p "This isn't an accident. This is a calculated 90-year suppression campaign:" at bounding box center [522, 418] width 445 height 18
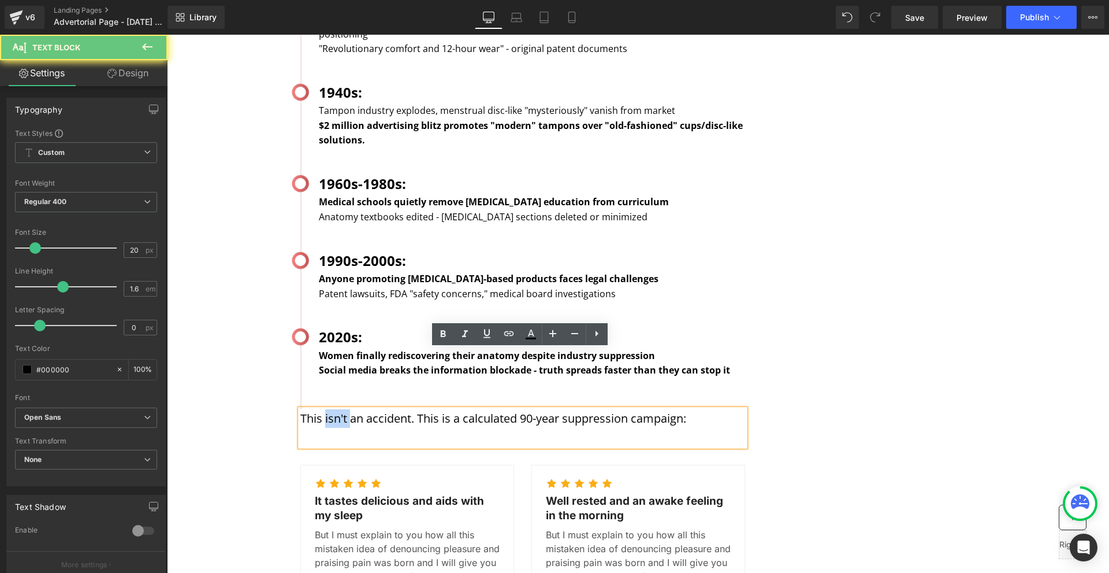
click at [325, 409] on p "This isn't an accident. This is a calculated 90-year suppression campaign:" at bounding box center [522, 418] width 445 height 18
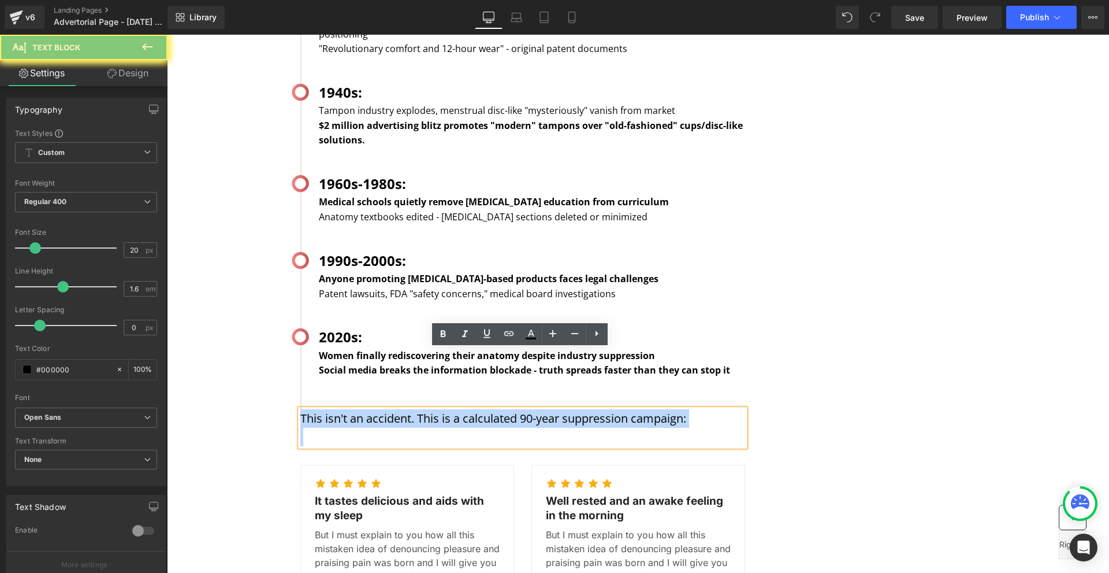
click at [325, 409] on p "This isn't an accident. This is a calculated 90-year suppression campaign:" at bounding box center [522, 418] width 445 height 18
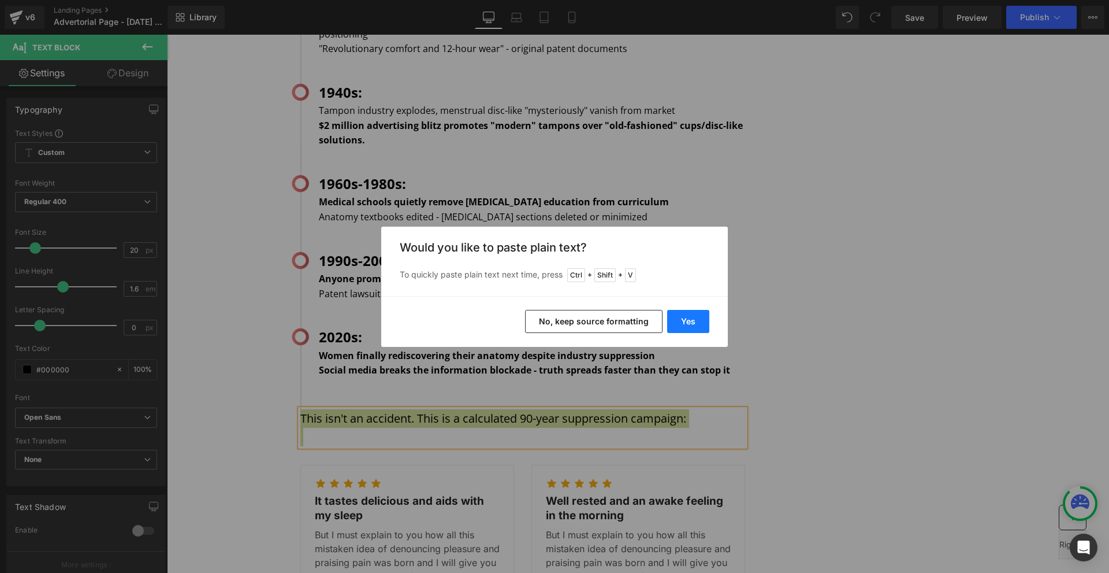
click at [681, 325] on button "Yes" at bounding box center [688, 321] width 42 height 23
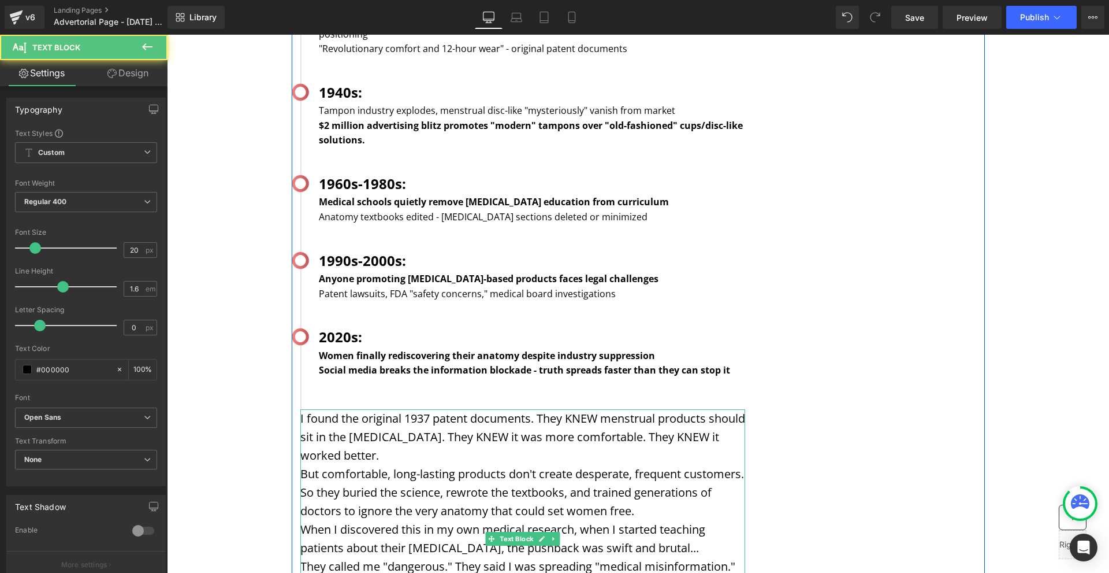
click at [397, 409] on p "I found the original 1937 patent documents. They KNEW menstrual products should…" at bounding box center [522, 436] width 445 height 55
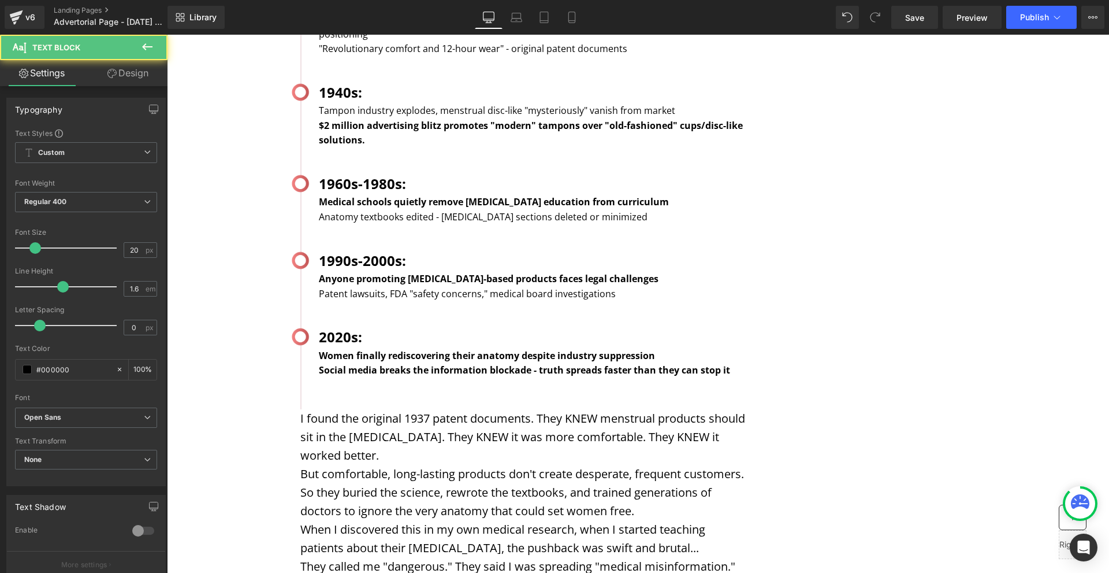
click at [118, 77] on link "Design" at bounding box center [128, 73] width 84 height 26
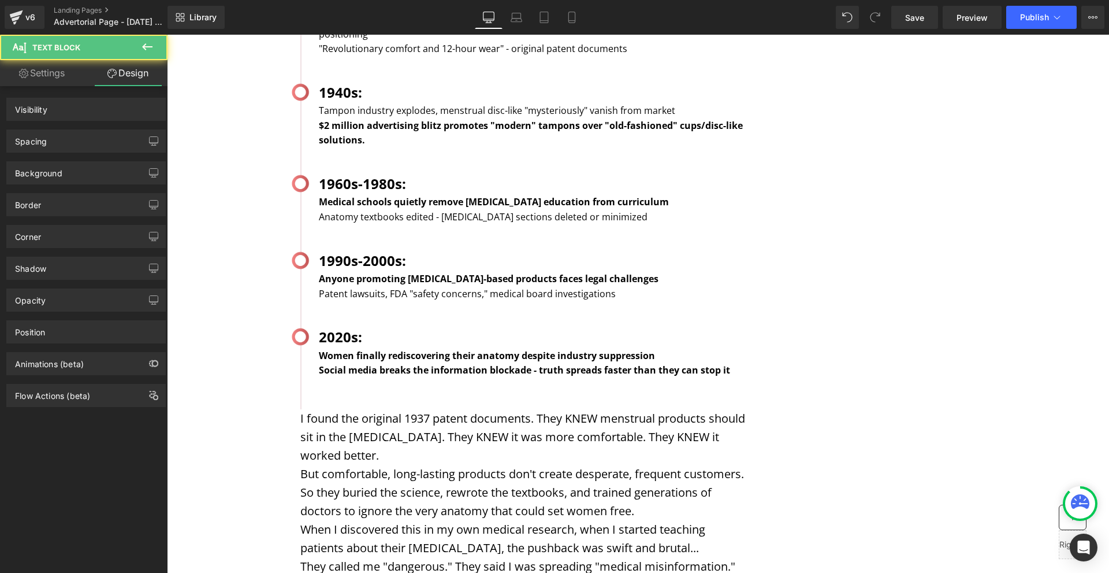
drag, startPoint x: 77, startPoint y: 144, endPoint x: 83, endPoint y: 164, distance: 20.9
click at [76, 144] on div "Spacing" at bounding box center [86, 141] width 158 height 22
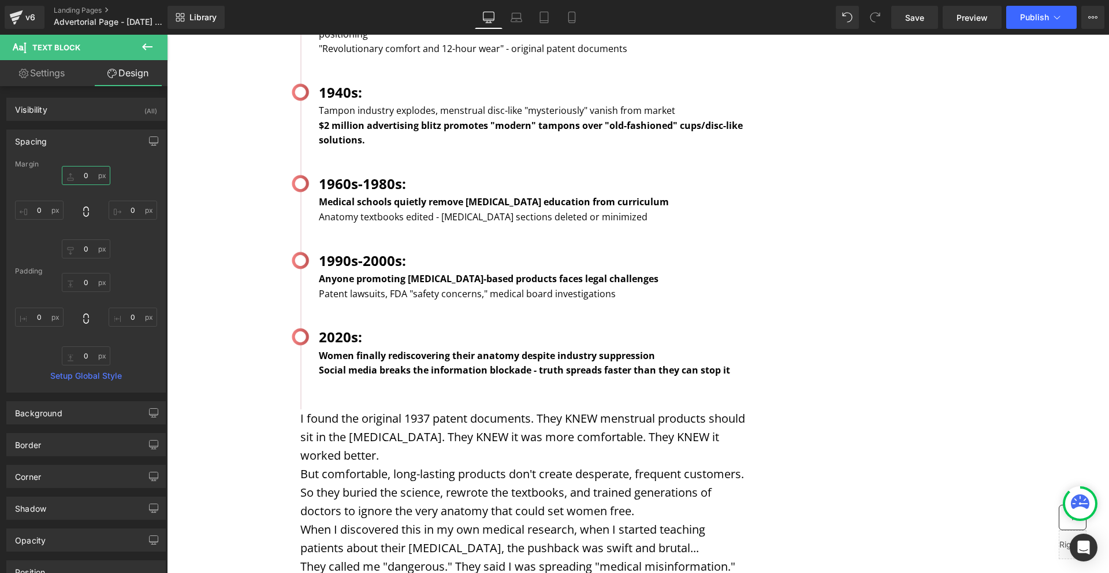
click at [88, 175] on input "0" at bounding box center [86, 175] width 49 height 19
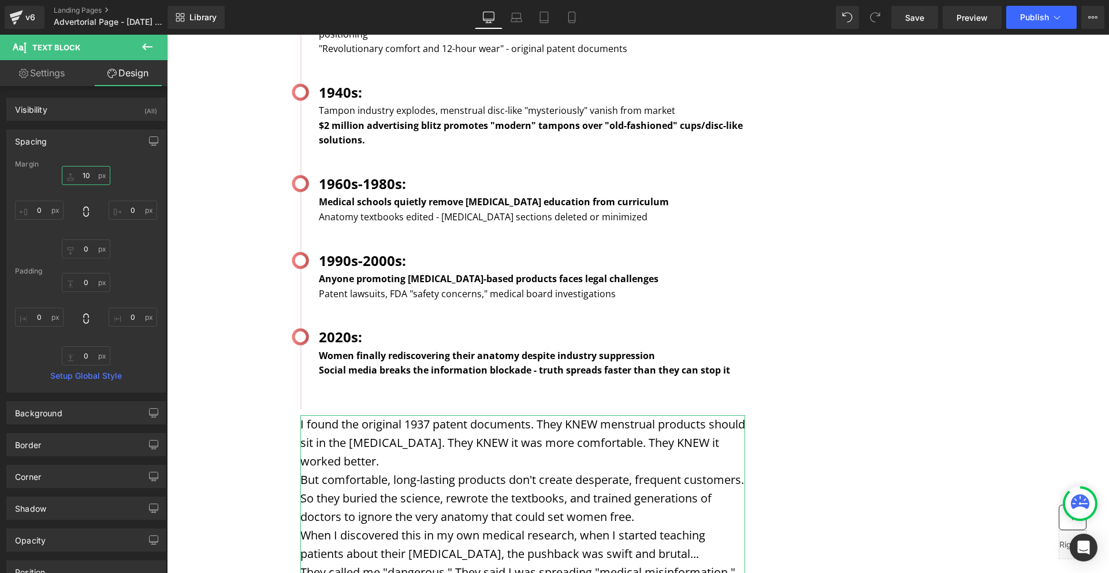
click at [101, 180] on input "10" at bounding box center [86, 175] width 49 height 19
type input "20"
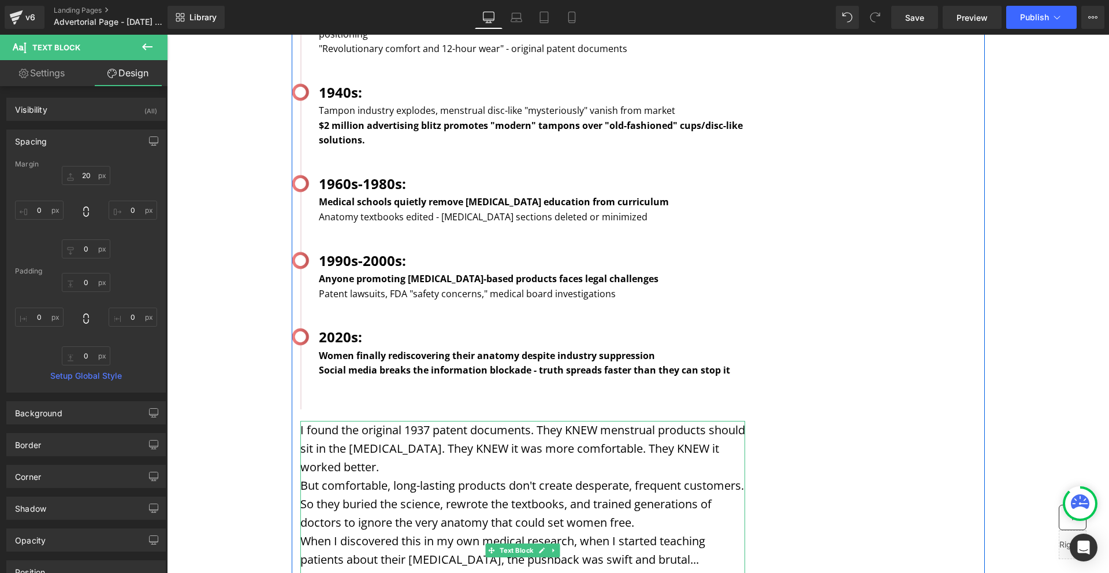
click at [352, 421] on p "I found the original 1937 patent documents. They KNEW menstrual products should…" at bounding box center [522, 448] width 445 height 55
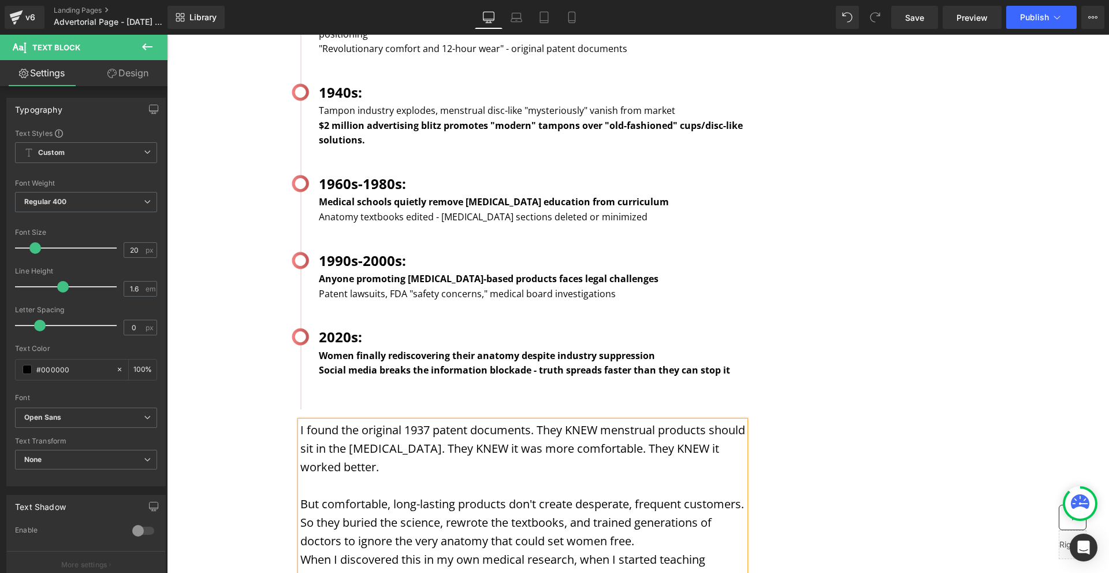
click at [394, 495] on p "But comfortable, long-lasting products don't create desperate, frequent custome…" at bounding box center [522, 504] width 445 height 18
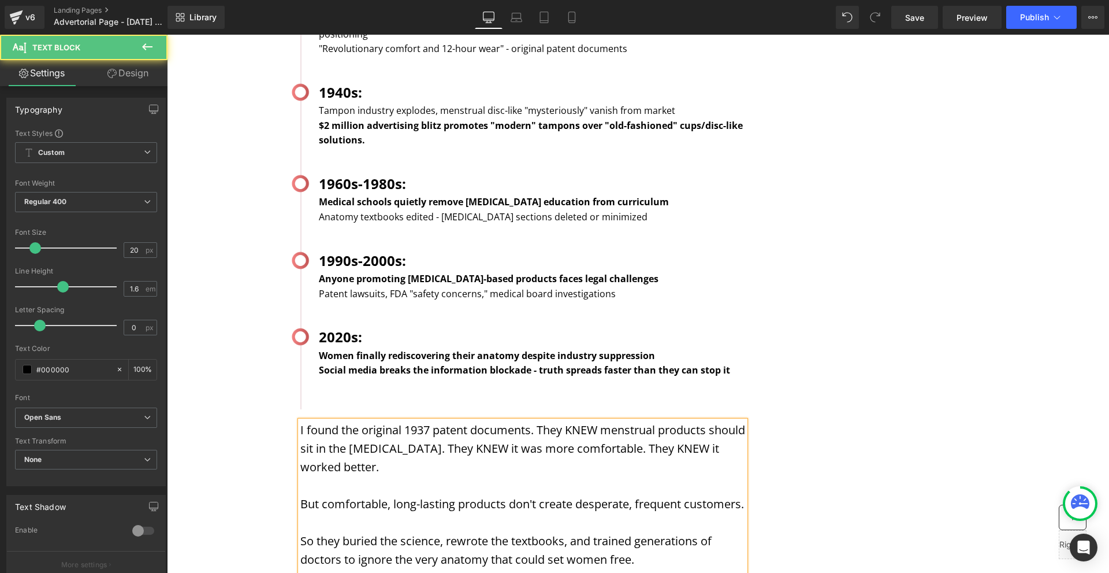
scroll to position [1820, 0]
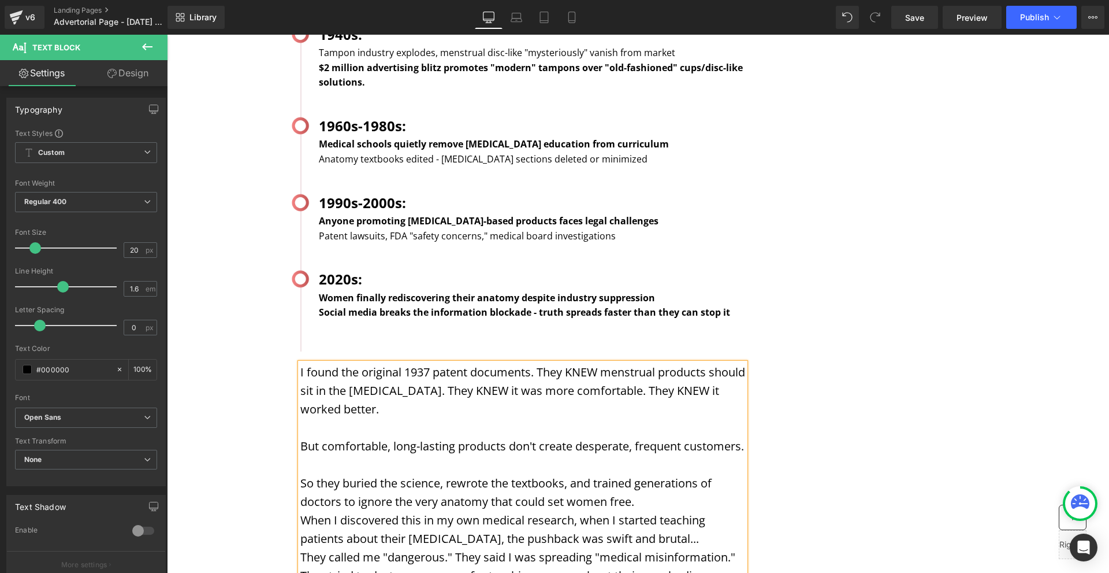
click at [640, 474] on p "So they buried the science, rewrote the textbooks, and trained generations of d…" at bounding box center [522, 492] width 445 height 37
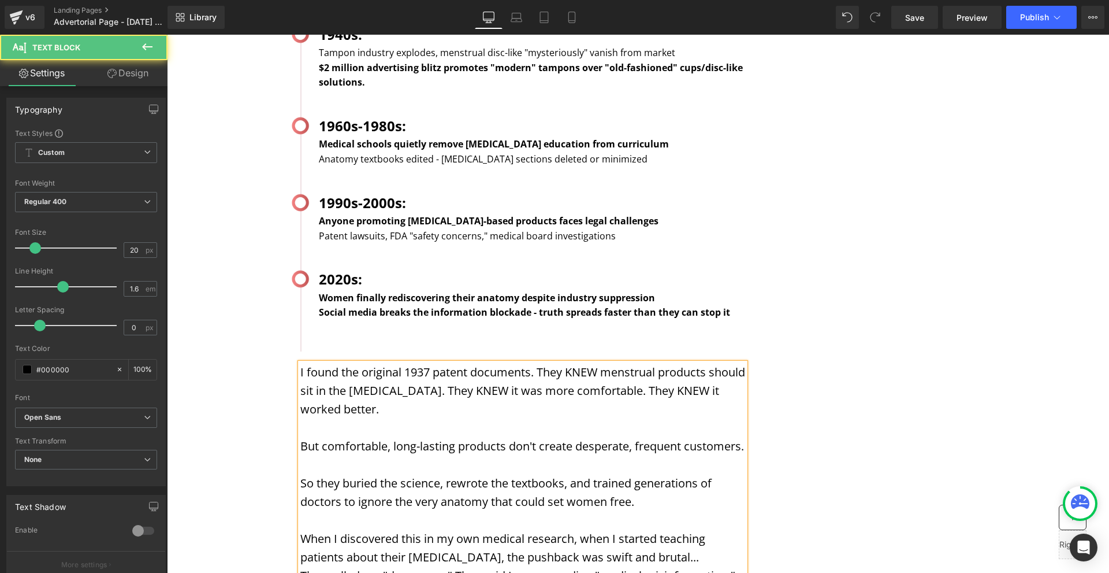
click at [672, 529] on p "When I discovered this in my own medical research, when I started teaching pati…" at bounding box center [522, 547] width 445 height 37
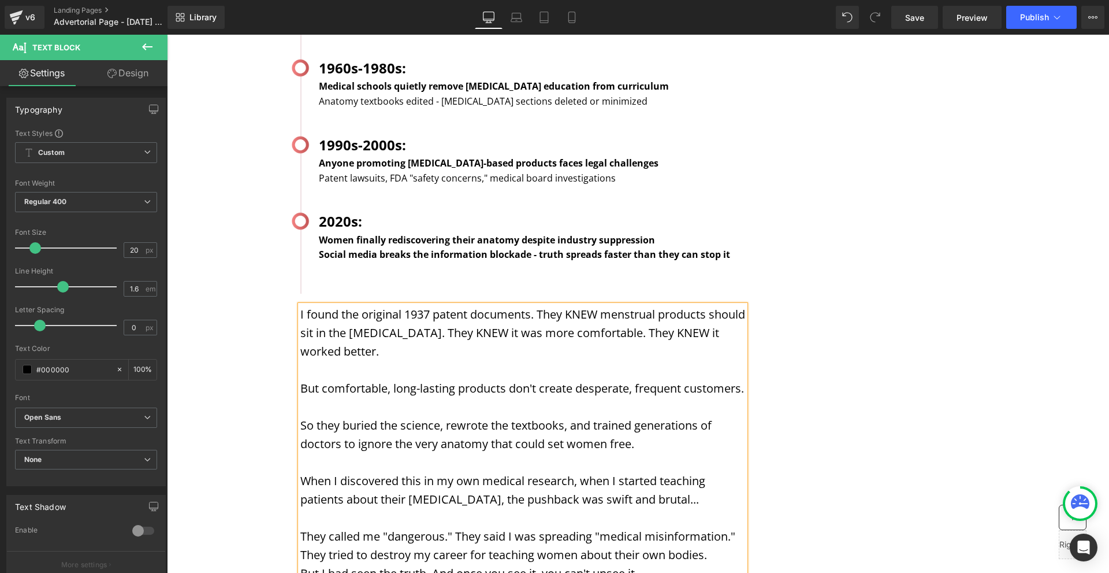
scroll to position [1935, 0]
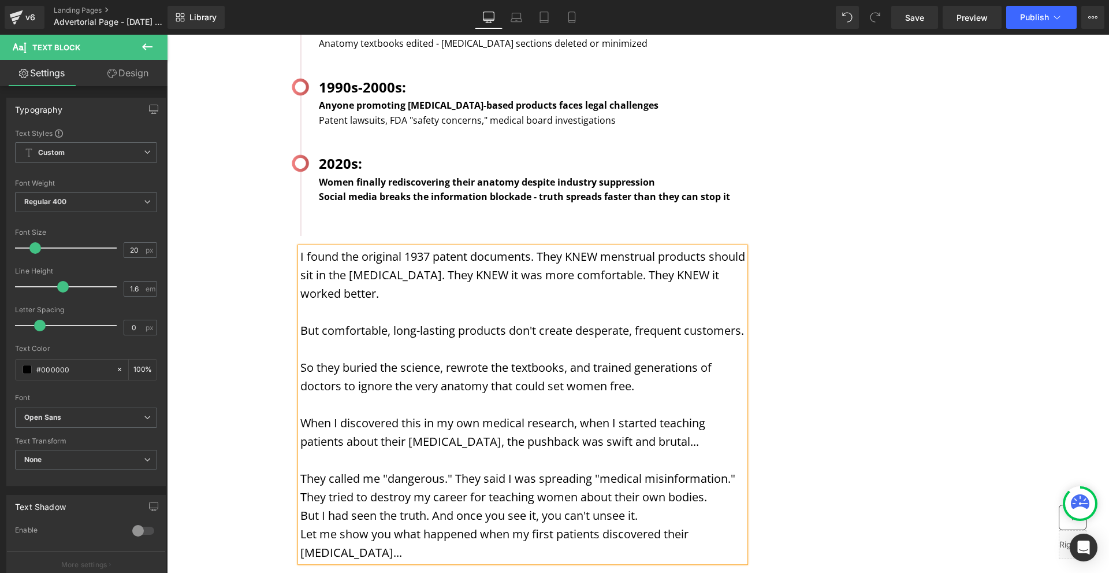
click at [678, 506] on p "But I had seen the truth. And once you see it, you can't unsee it." at bounding box center [522, 515] width 445 height 18
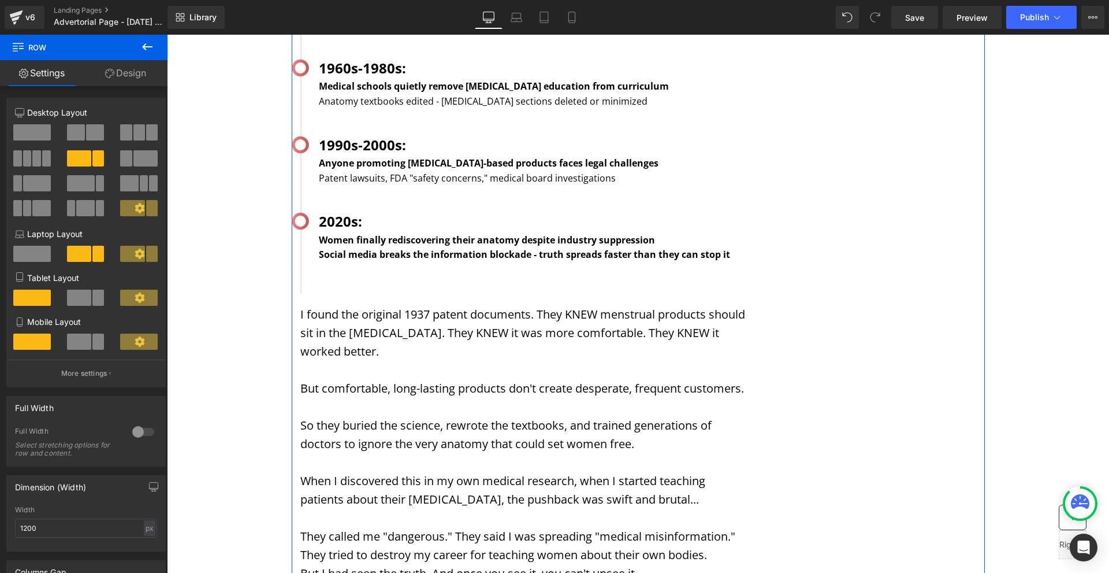
scroll to position [1993, 0]
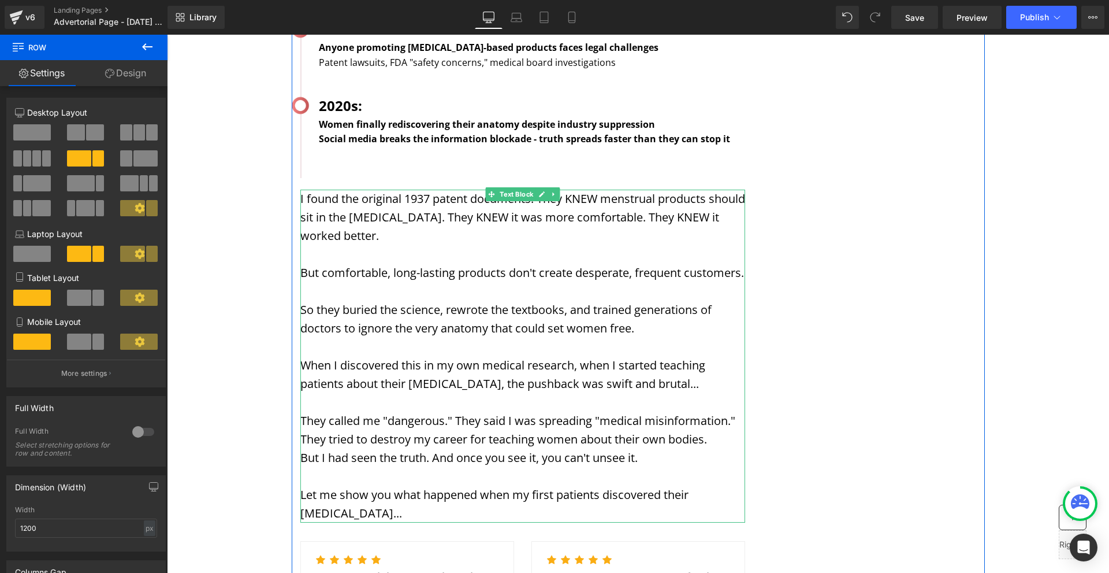
click at [462, 485] on p "Let me show you what happened when my first patients discovered their [MEDICAL_…" at bounding box center [522, 503] width 445 height 37
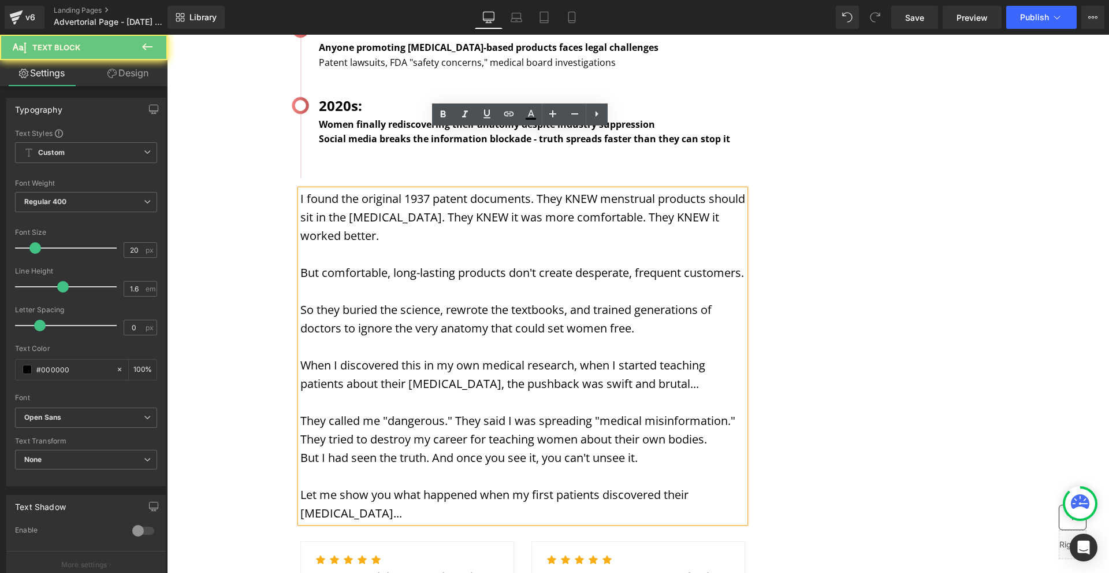
click at [462, 485] on p "Let me show you what happened when my first patients discovered their [MEDICAL_…" at bounding box center [522, 503] width 445 height 37
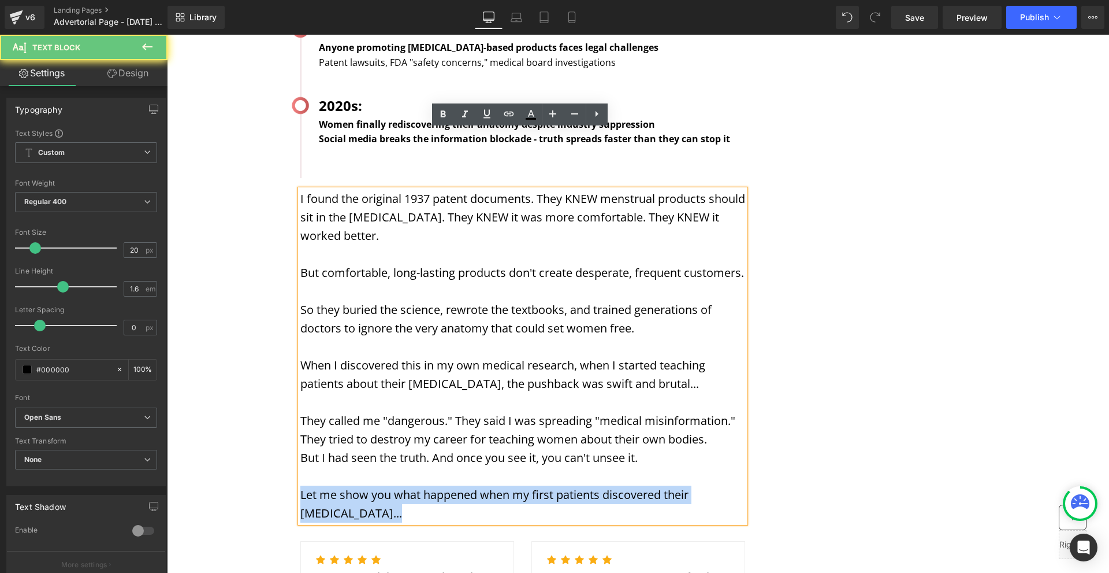
click at [462, 485] on p "Let me show you what happened when my first patients discovered their [MEDICAL_…" at bounding box center [522, 503] width 445 height 37
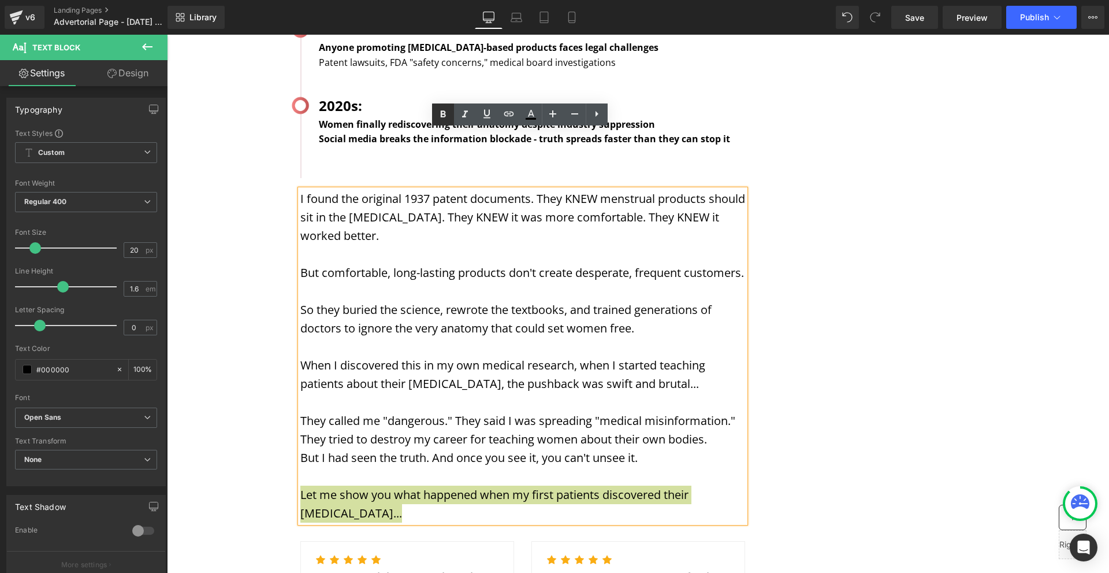
click at [437, 111] on icon at bounding box center [443, 114] width 14 height 14
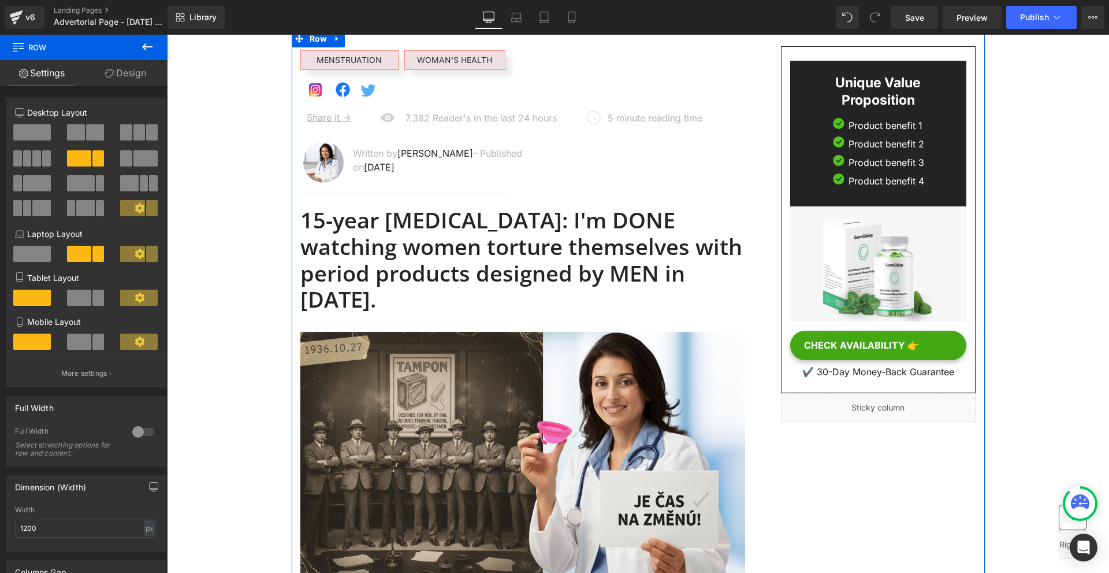
scroll to position [0, 0]
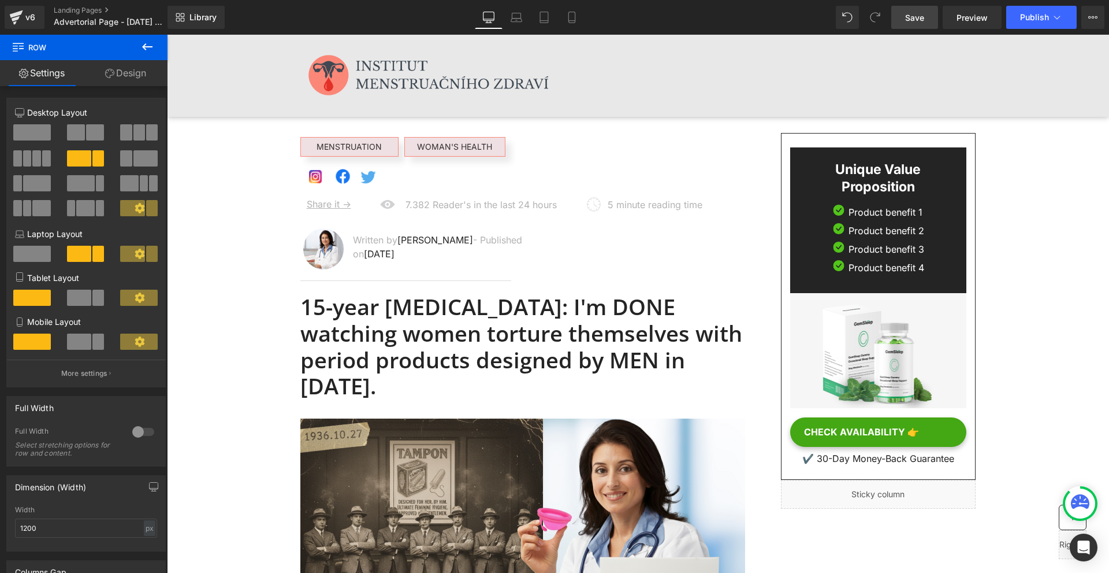
drag, startPoint x: 912, startPoint y: 21, endPoint x: 860, endPoint y: 291, distance: 274.1
click at [912, 21] on span "Save" at bounding box center [914, 18] width 19 height 12
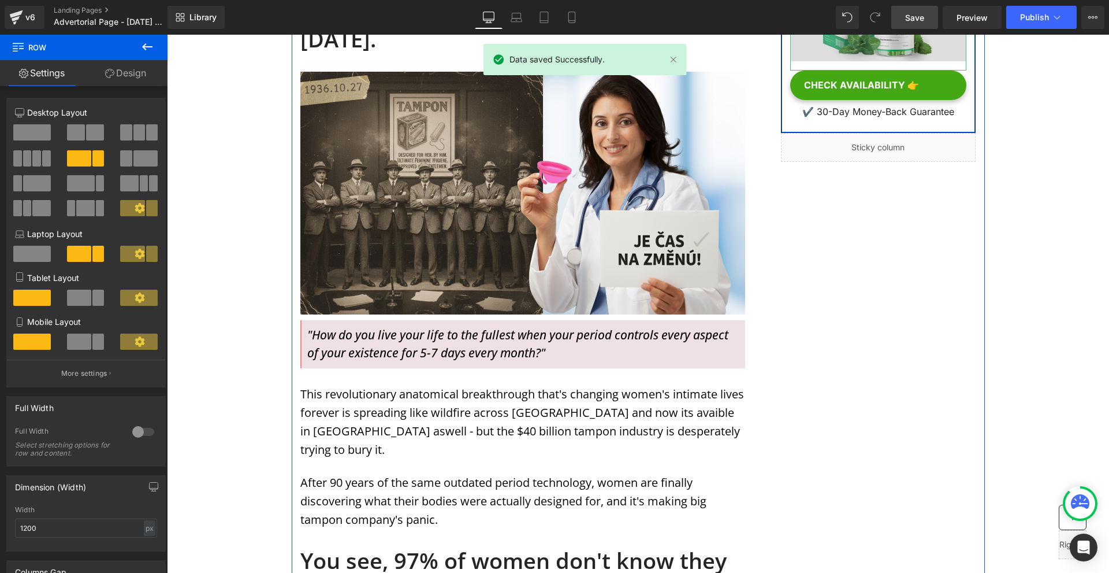
scroll to position [578, 0]
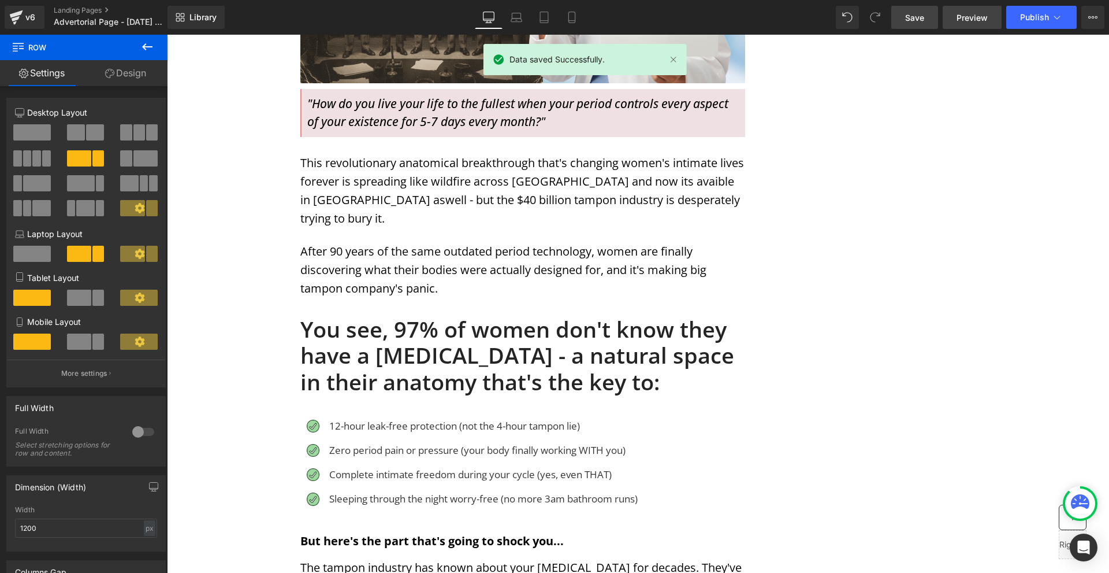
click at [984, 20] on span "Preview" at bounding box center [972, 18] width 31 height 12
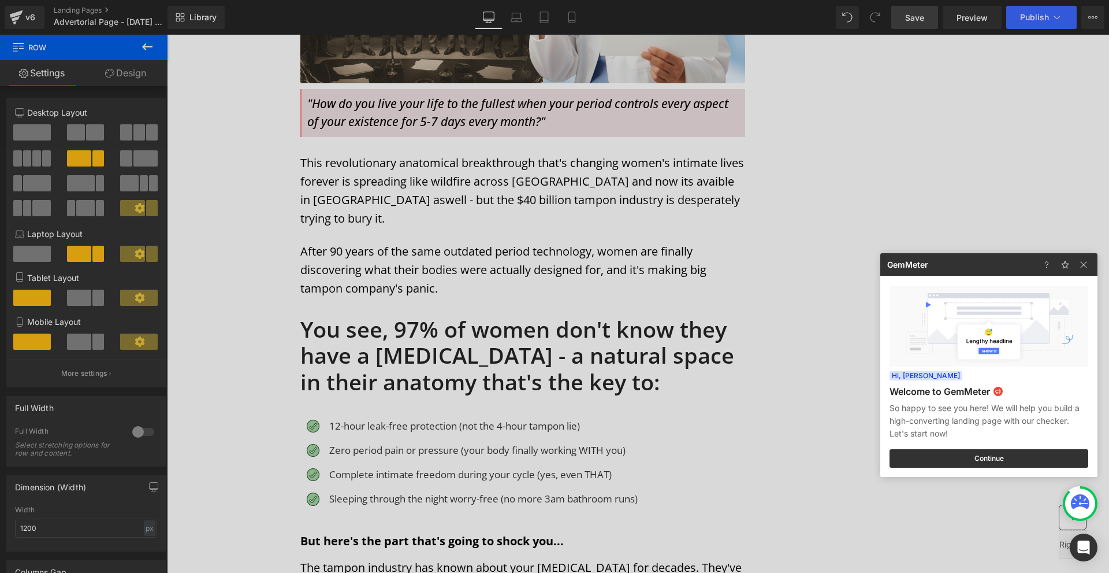
drag, startPoint x: 736, startPoint y: 361, endPoint x: 571, endPoint y: 384, distance: 166.9
click at [736, 361] on div at bounding box center [554, 286] width 1109 height 573
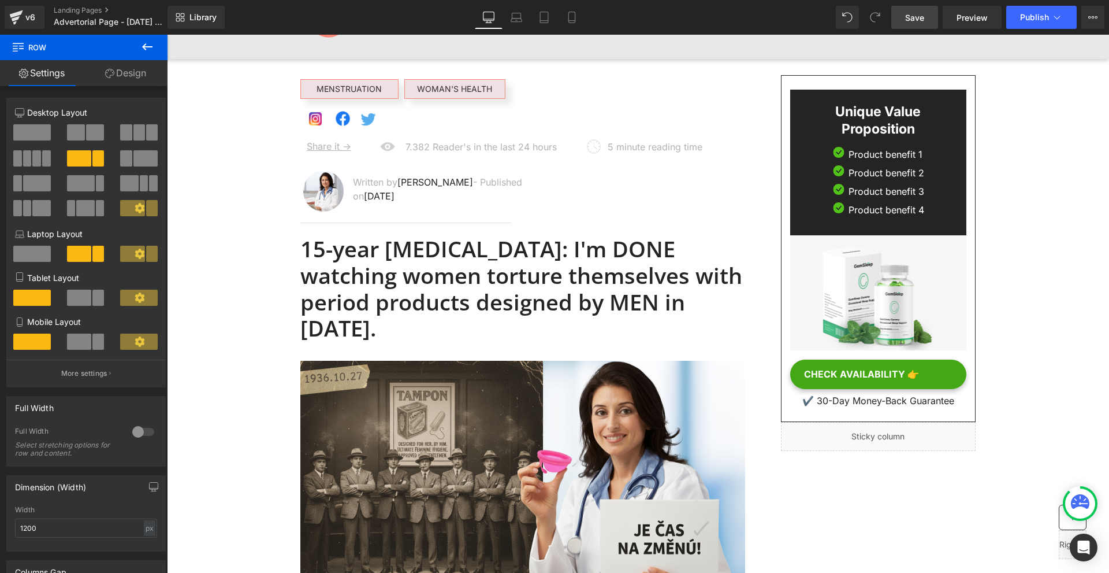
scroll to position [0, 0]
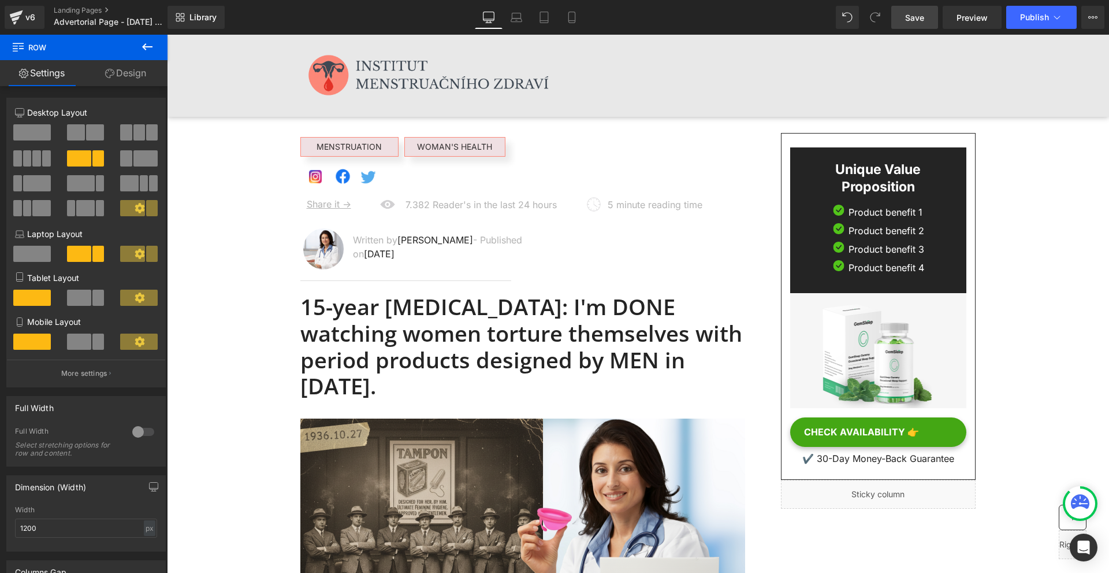
drag, startPoint x: 917, startPoint y: 24, endPoint x: 676, endPoint y: 96, distance: 251.7
click at [917, 24] on link "Save" at bounding box center [914, 17] width 47 height 23
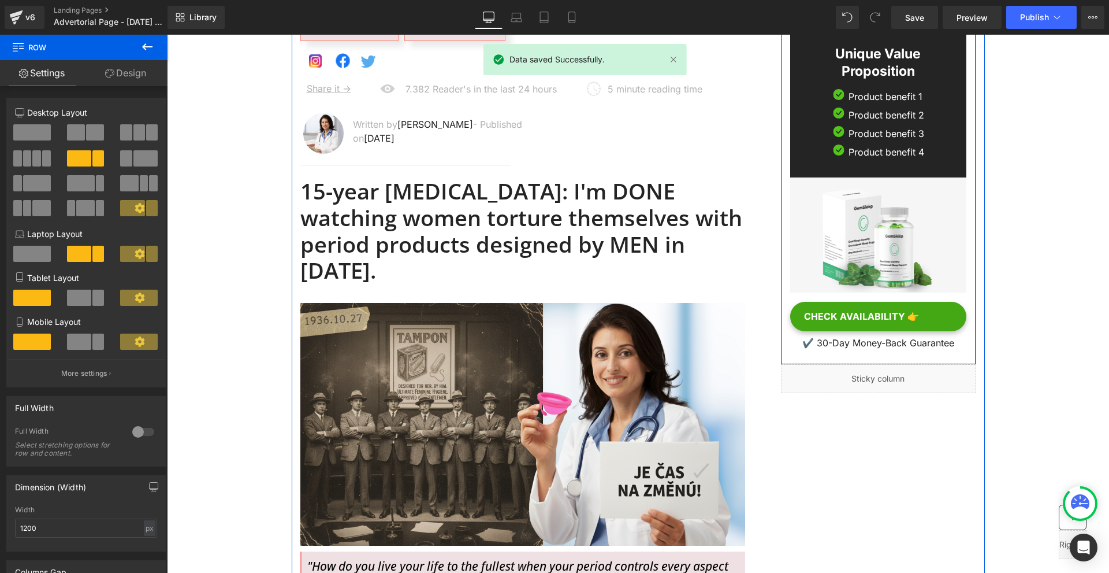
scroll to position [231, 0]
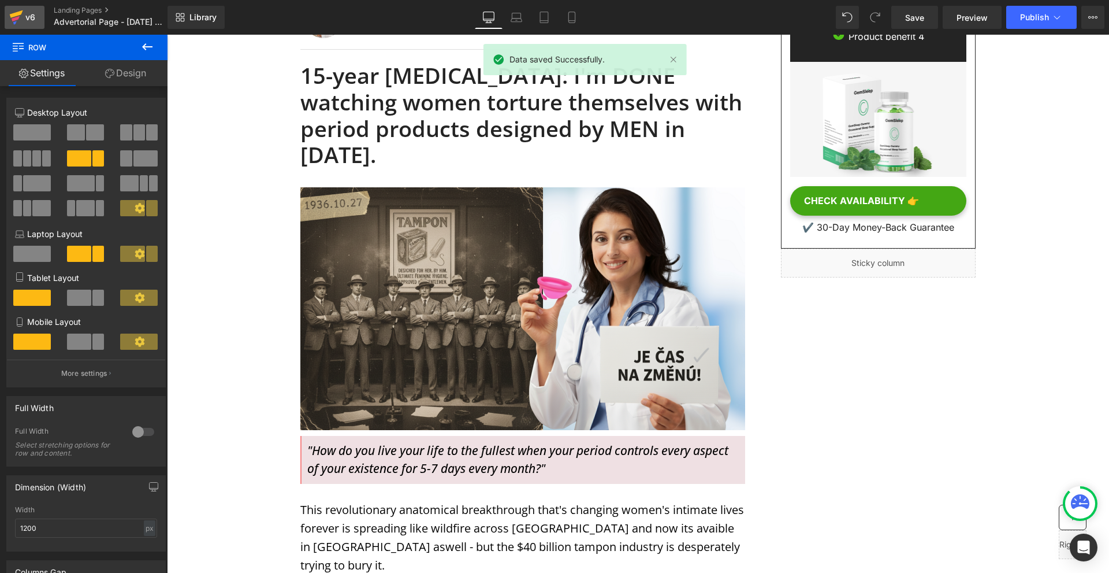
click at [37, 18] on div "v6" at bounding box center [30, 17] width 14 height 15
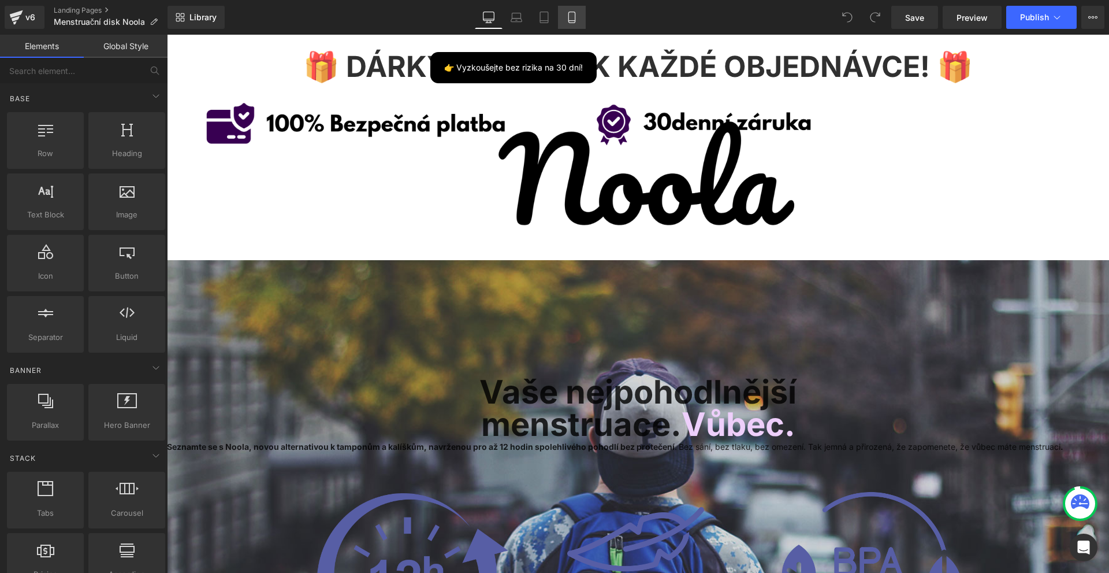
click at [584, 8] on link "Mobile" at bounding box center [572, 17] width 28 height 23
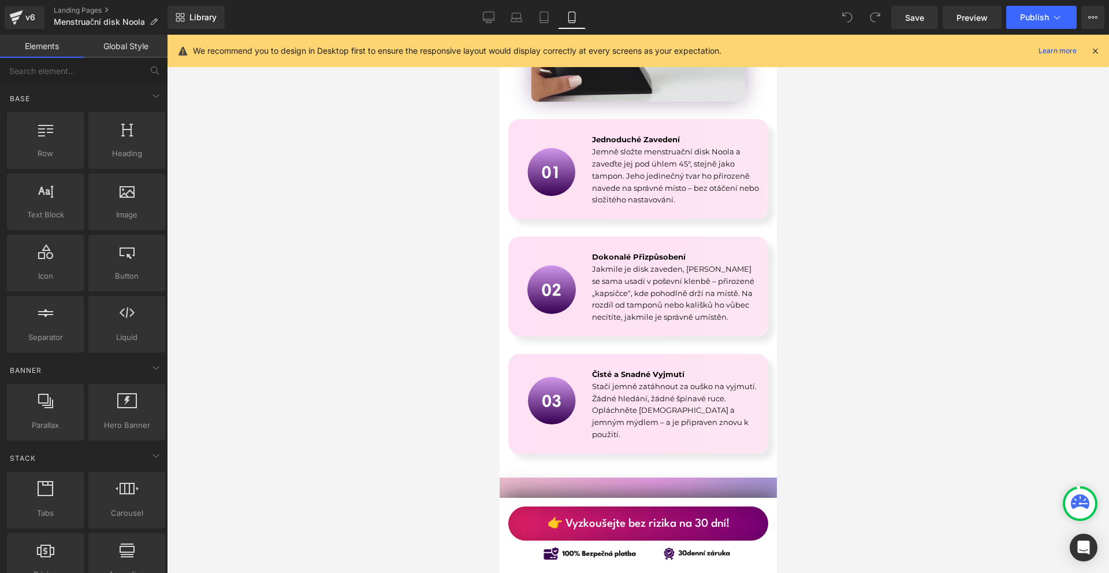
scroll to position [2311, 0]
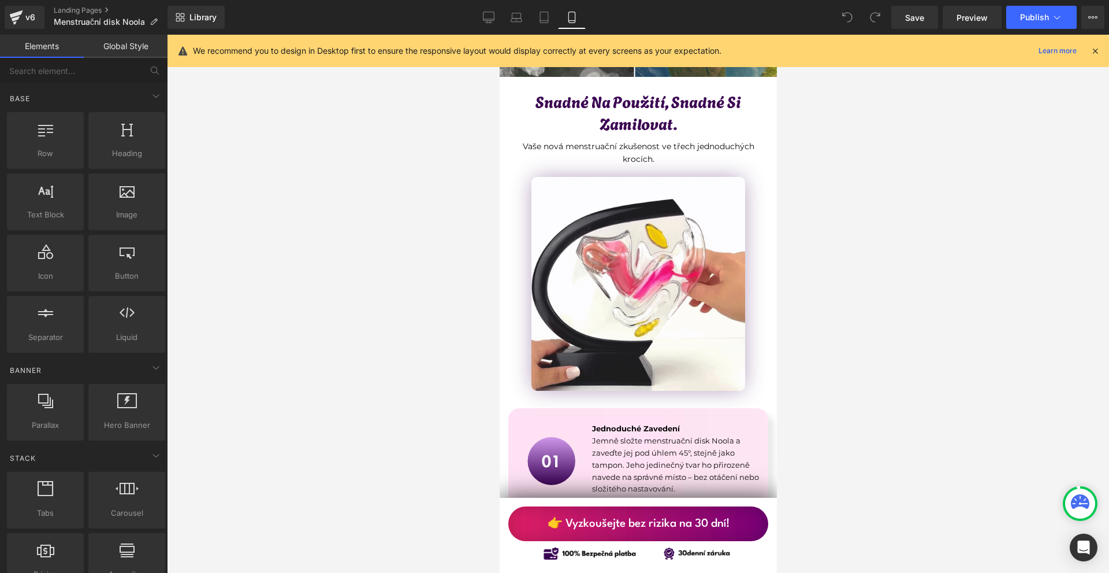
click at [1092, 49] on icon at bounding box center [1095, 51] width 10 height 10
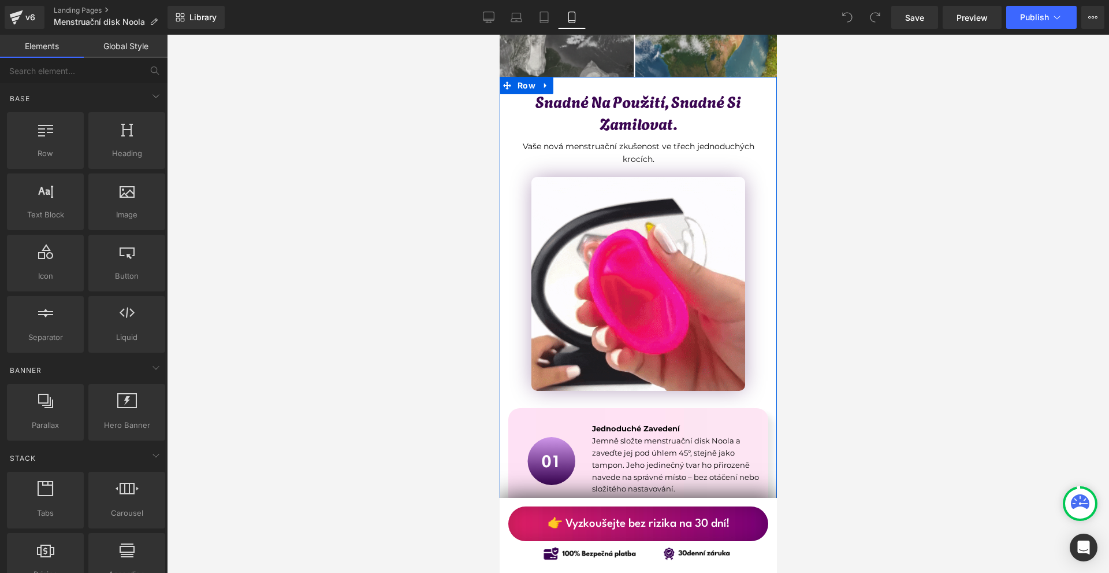
scroll to position [2542, 0]
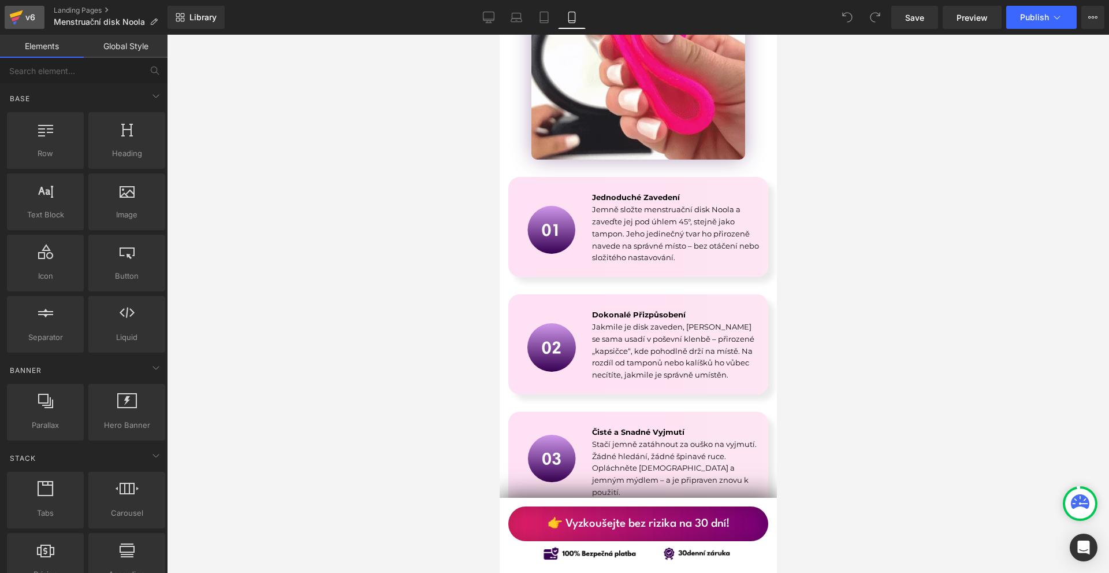
click at [12, 17] on icon at bounding box center [16, 14] width 13 height 8
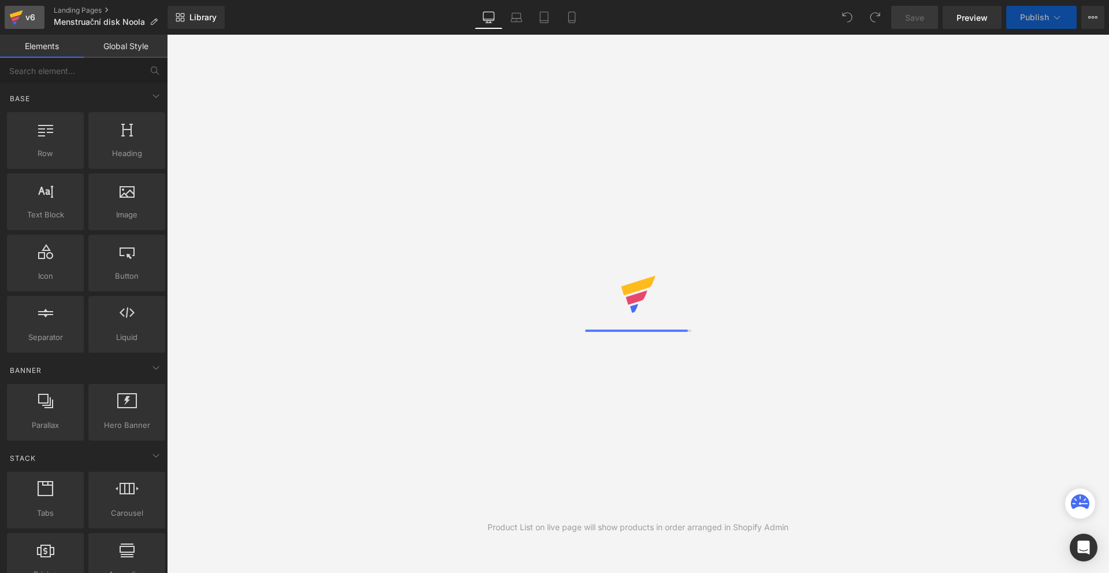
click at [19, 23] on icon at bounding box center [16, 17] width 14 height 29
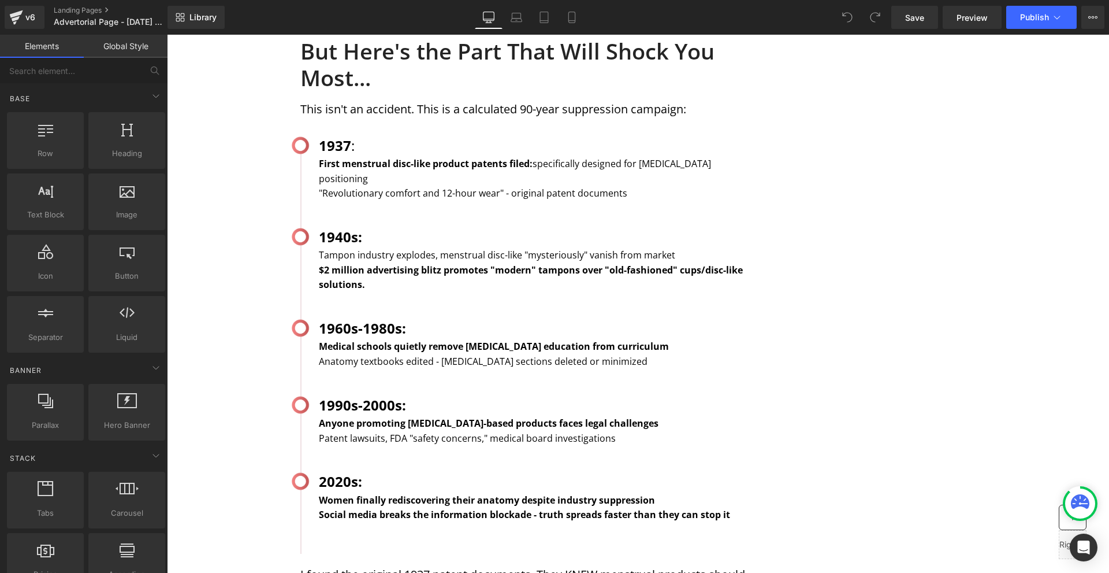
scroll to position [1387, 0]
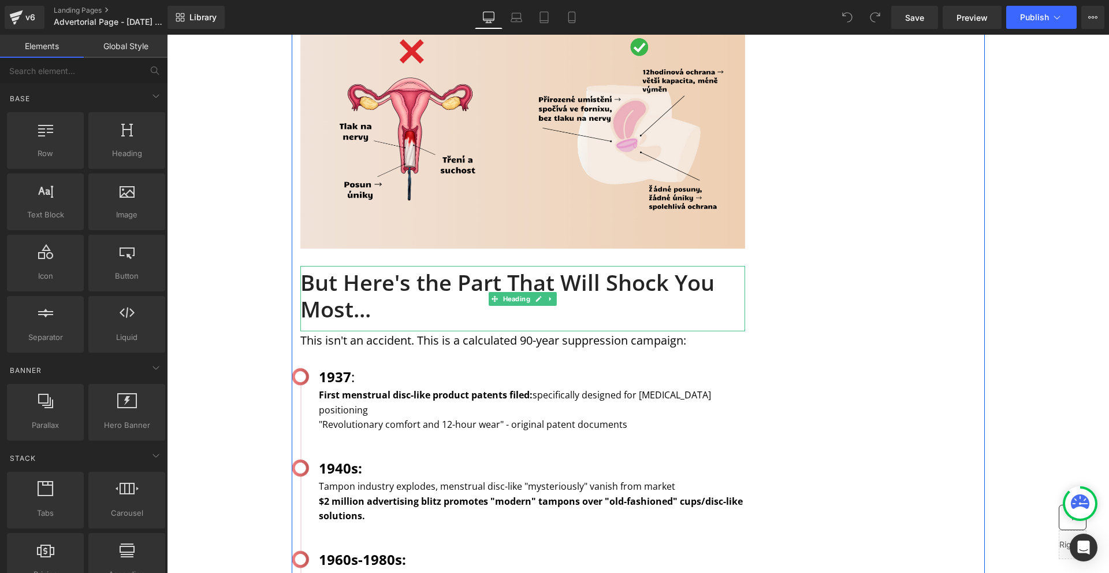
drag, startPoint x: 550, startPoint y: 254, endPoint x: 542, endPoint y: 257, distance: 8.6
click at [549, 295] on icon at bounding box center [550, 298] width 6 height 7
click at [537, 269] on h1 "But Here's the Part That Will Shock You Most..." at bounding box center [522, 295] width 445 height 53
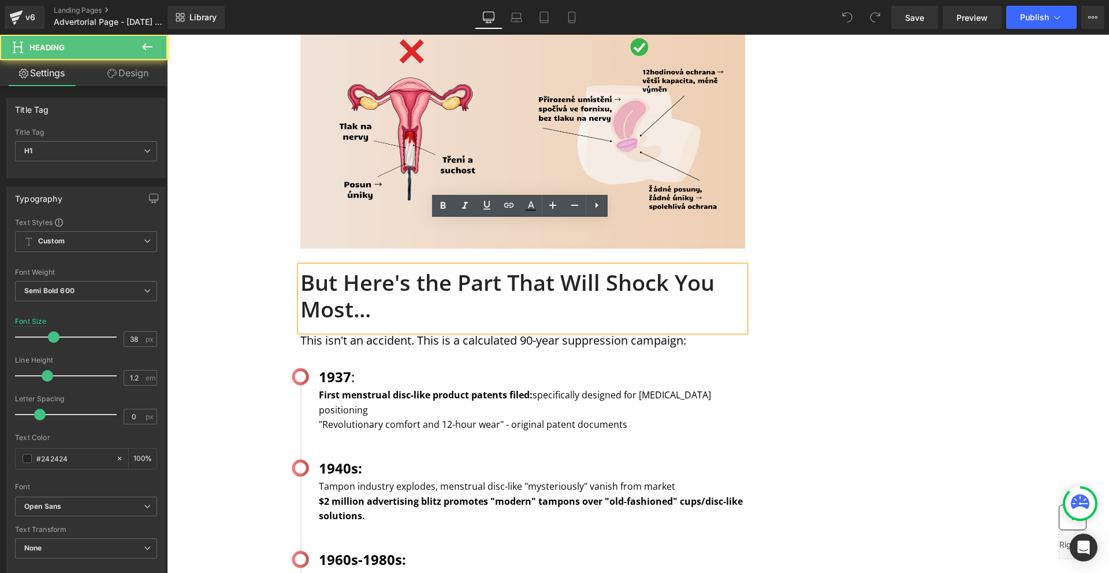
click at [837, 302] on div "MENSTRUATION Text Block WOMAN'S HEALTH Text Block Row Image Image Image Row Sha…" at bounding box center [638, 436] width 693 height 3412
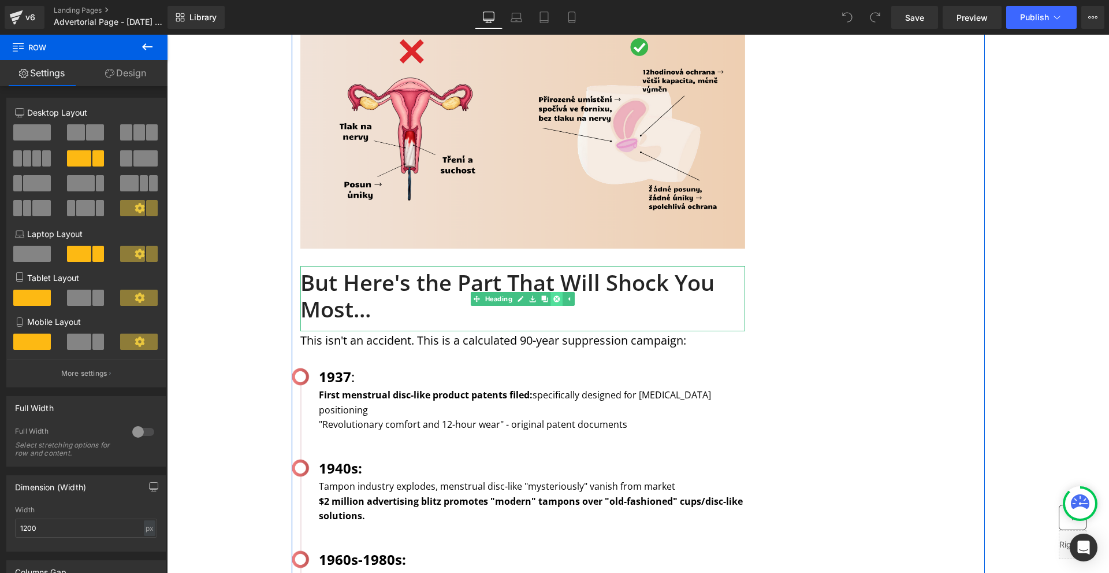
click at [551, 292] on link at bounding box center [557, 299] width 12 height 14
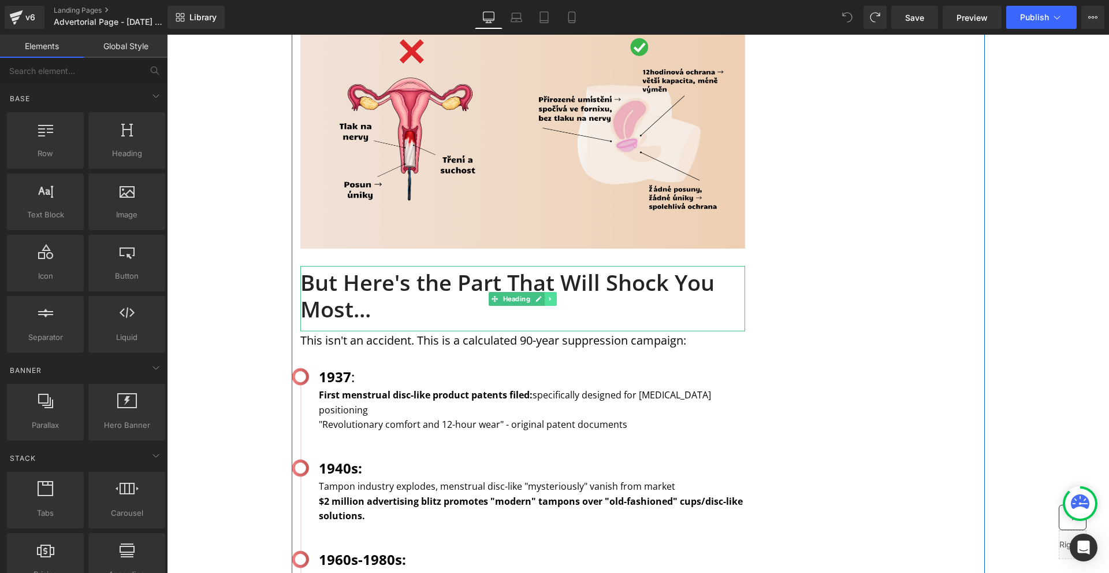
click at [547, 295] on icon at bounding box center [550, 298] width 6 height 7
click at [543, 295] on icon at bounding box center [544, 298] width 6 height 6
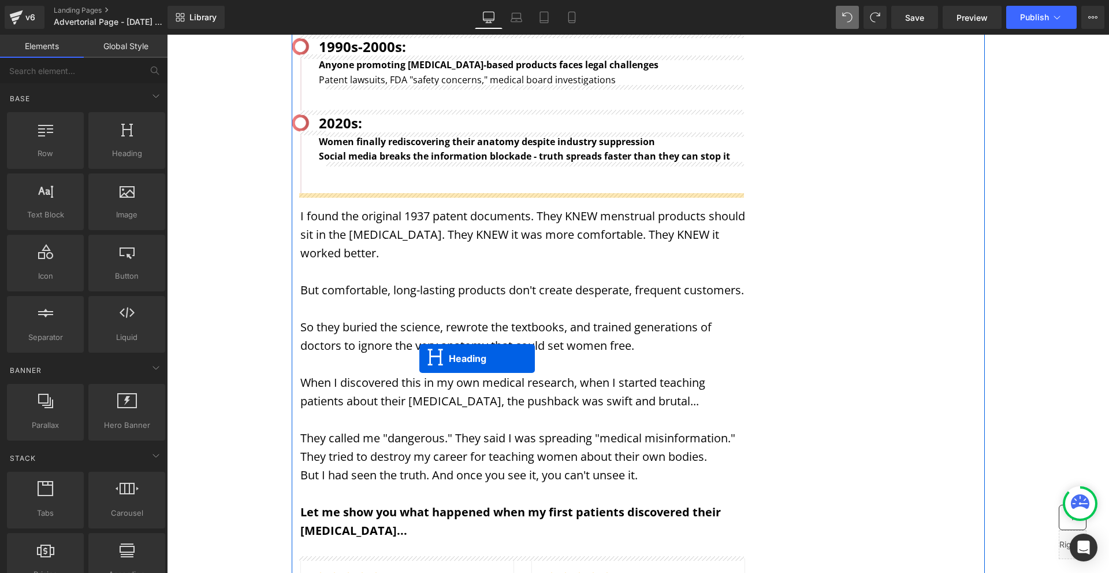
scroll to position [2253, 0]
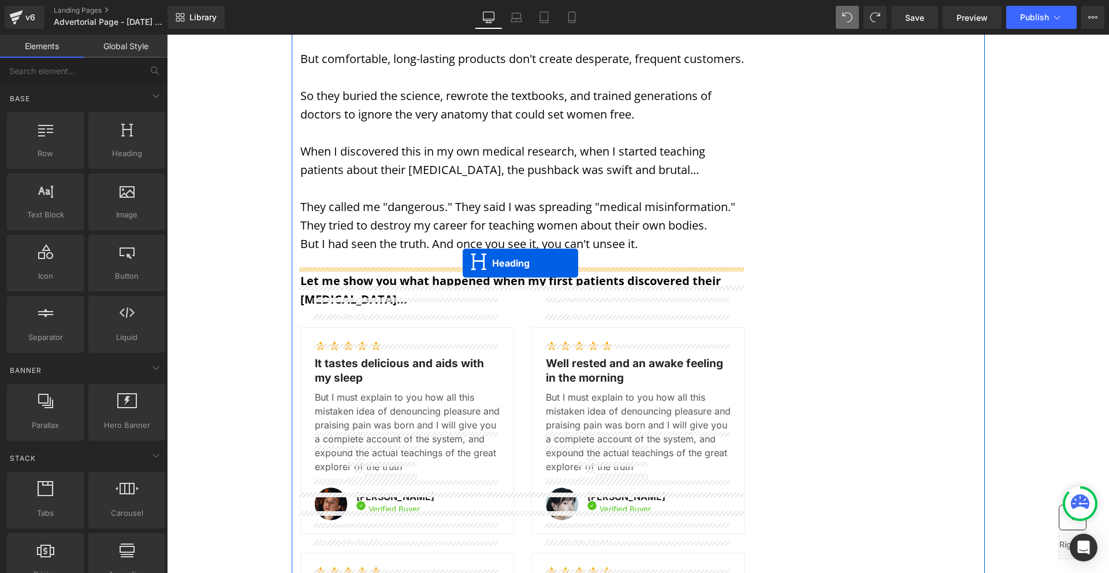
drag, startPoint x: 516, startPoint y: 335, endPoint x: 463, endPoint y: 263, distance: 89.2
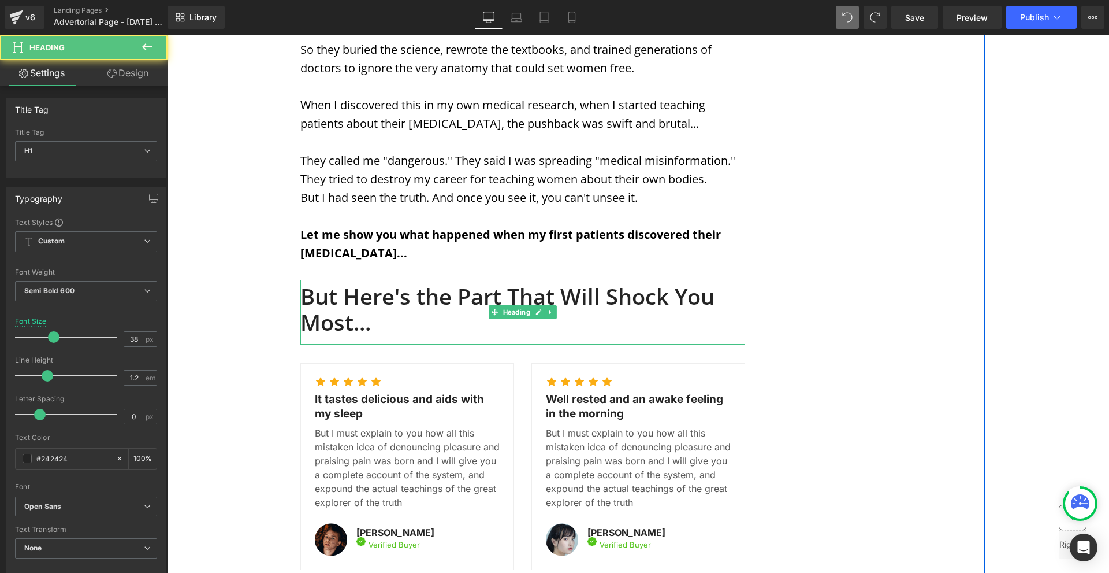
scroll to position [2207, 0]
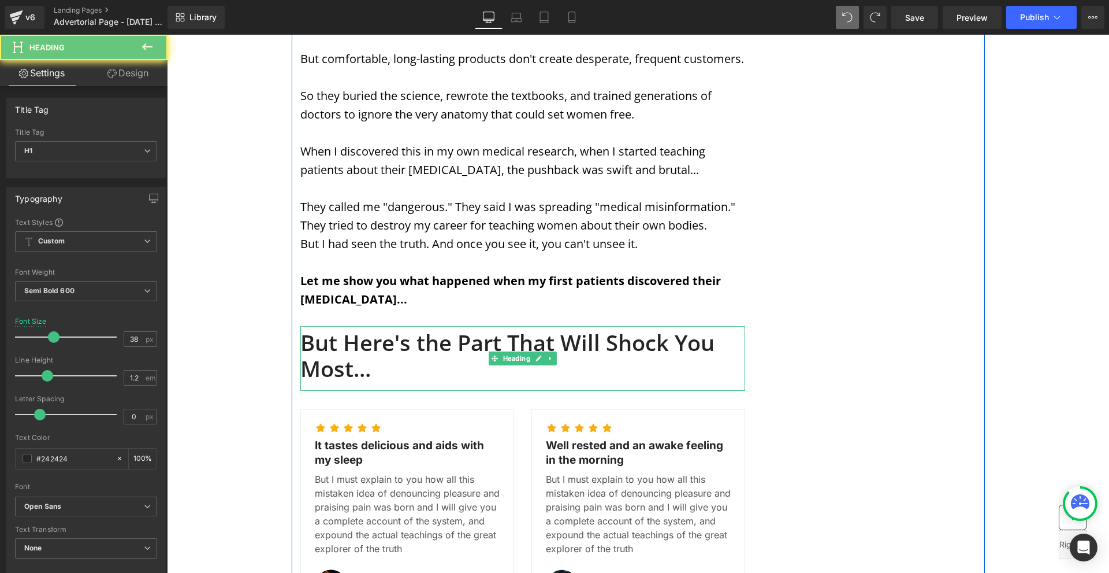
click at [320, 329] on h1 "But Here's the Part That Will Shock You Most..." at bounding box center [522, 355] width 445 height 53
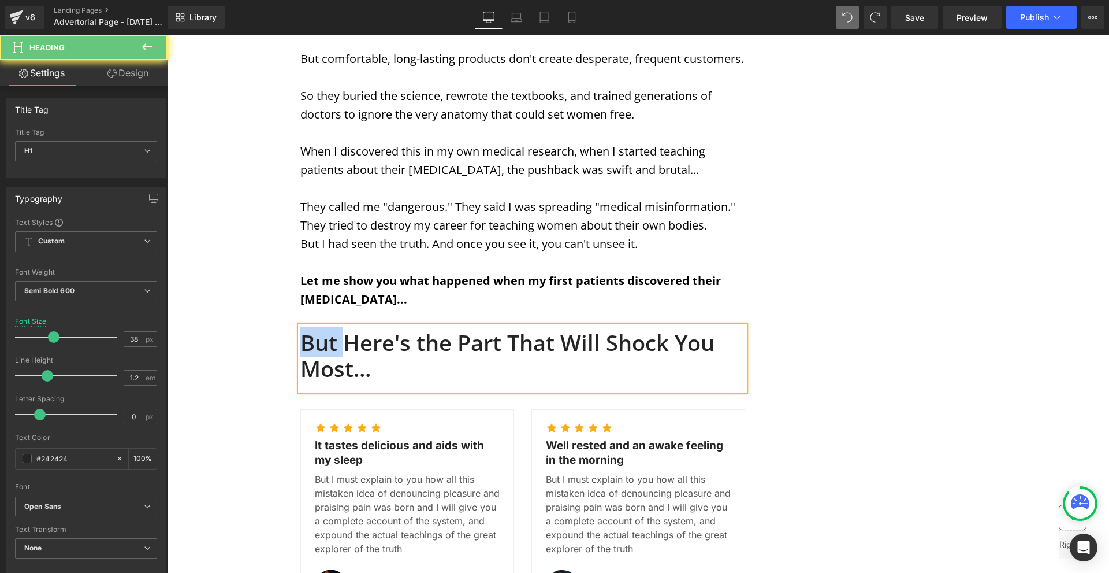
click at [319, 329] on h1 "But Here's the Part That Will Shock You Most..." at bounding box center [522, 355] width 445 height 53
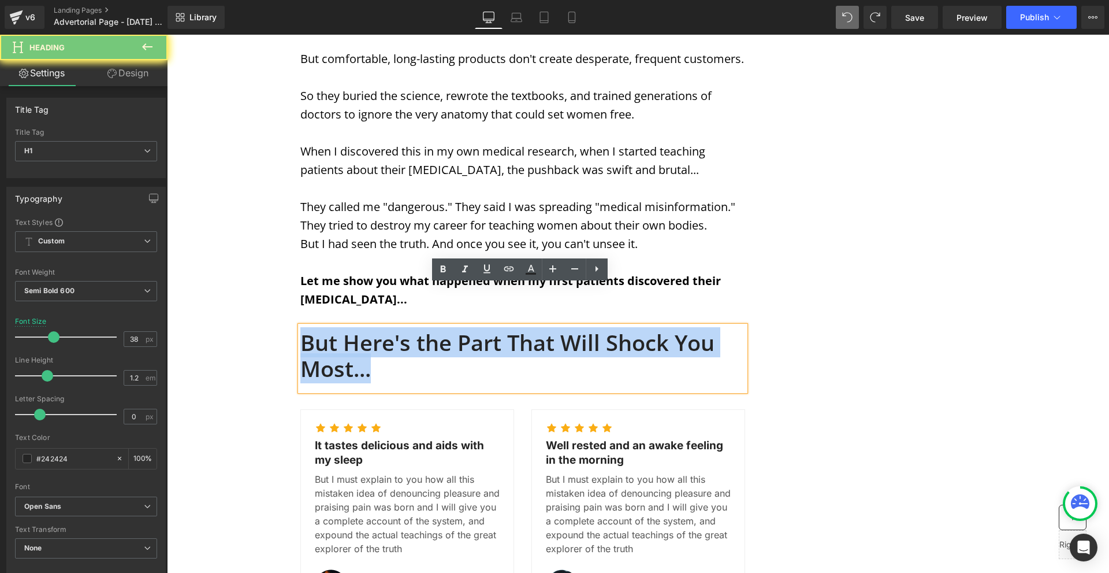
click at [319, 329] on h1 "But Here's the Part That Will Shock You Most..." at bounding box center [522, 355] width 445 height 53
paste div
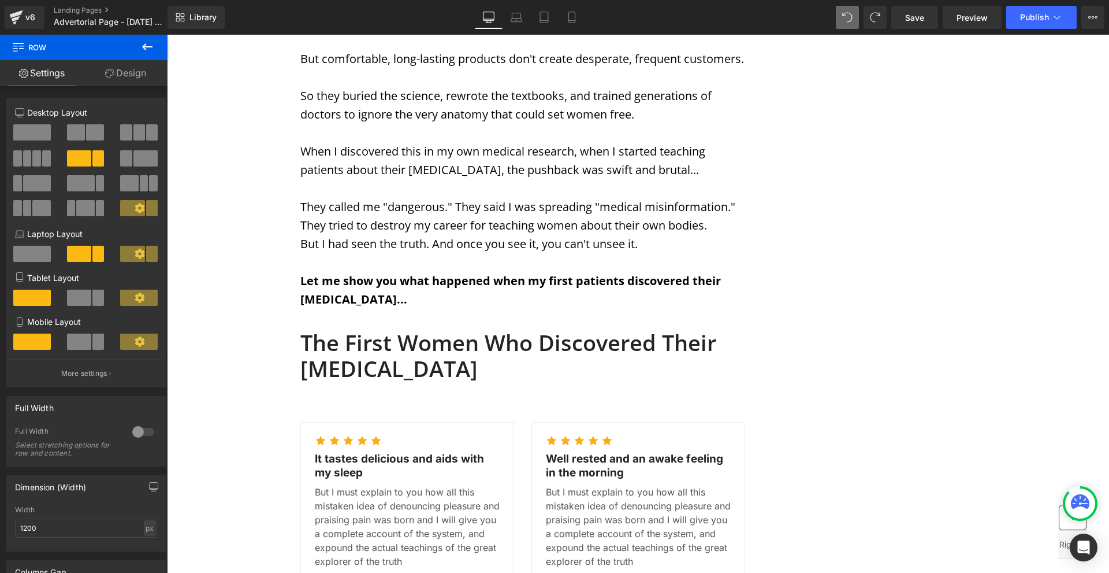
click at [404, 382] on div at bounding box center [522, 388] width 445 height 13
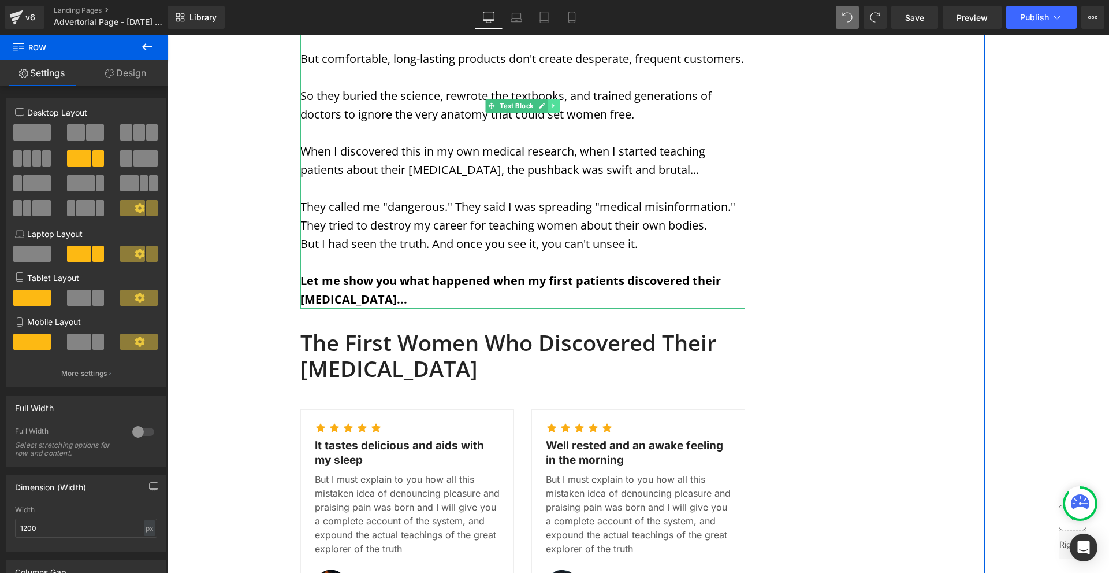
click at [554, 102] on icon at bounding box center [554, 105] width 6 height 7
click at [545, 102] on icon at bounding box center [548, 105] width 6 height 7
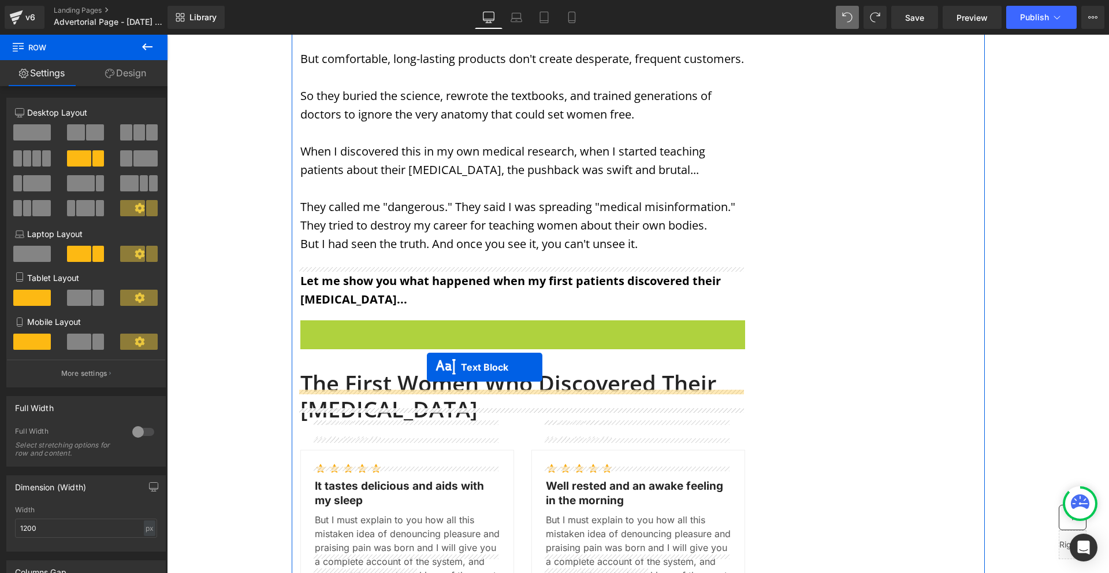
drag, startPoint x: 499, startPoint y: 287, endPoint x: 426, endPoint y: 367, distance: 107.6
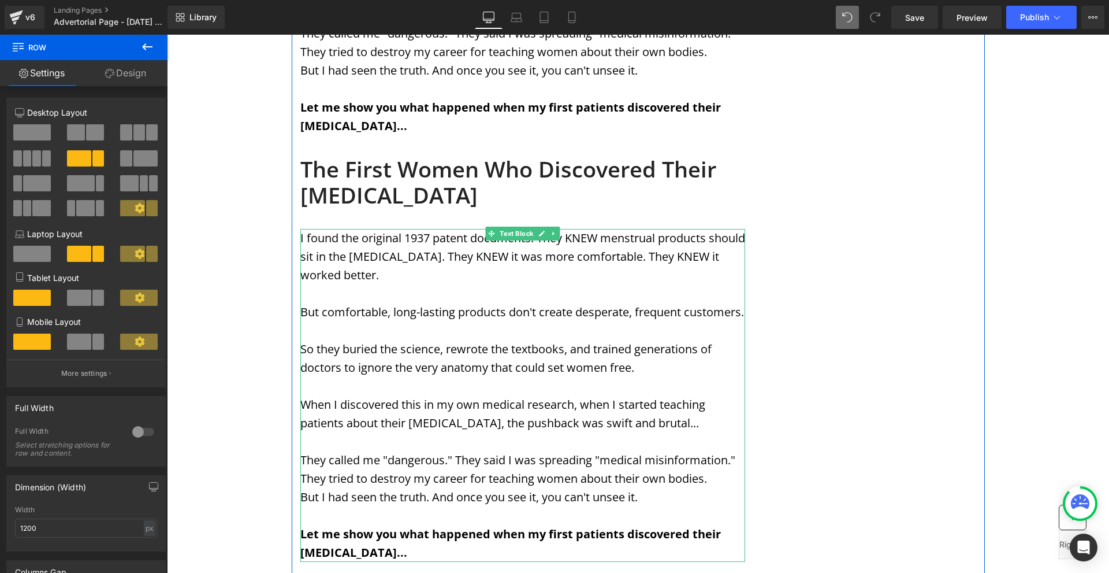
scroll to position [2438, 0]
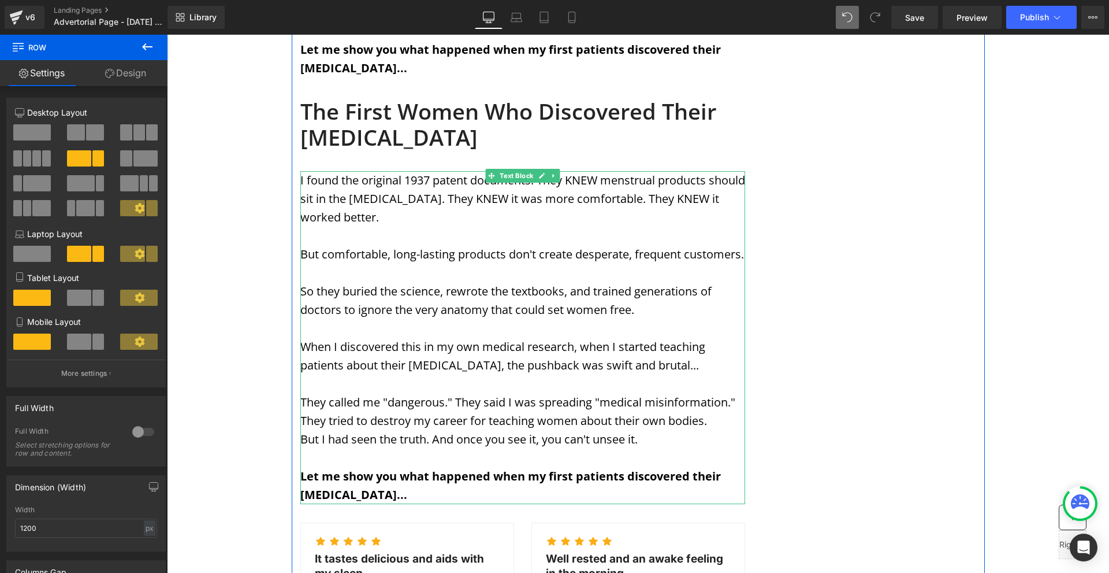
click at [392, 467] on p "Let me show you what happened when my first patients discovered their [MEDICAL_…" at bounding box center [522, 485] width 445 height 37
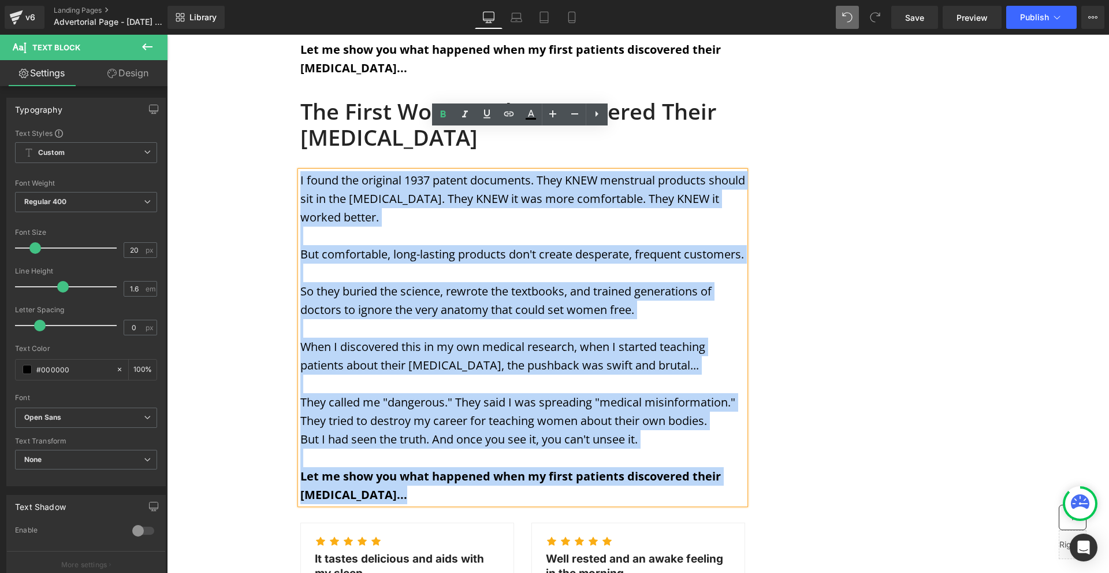
drag, startPoint x: 390, startPoint y: 474, endPoint x: 298, endPoint y: 141, distance: 345.2
click at [300, 171] on div "I found the original 1937 patent documents. They KNEW menstrual products should…" at bounding box center [522, 337] width 445 height 333
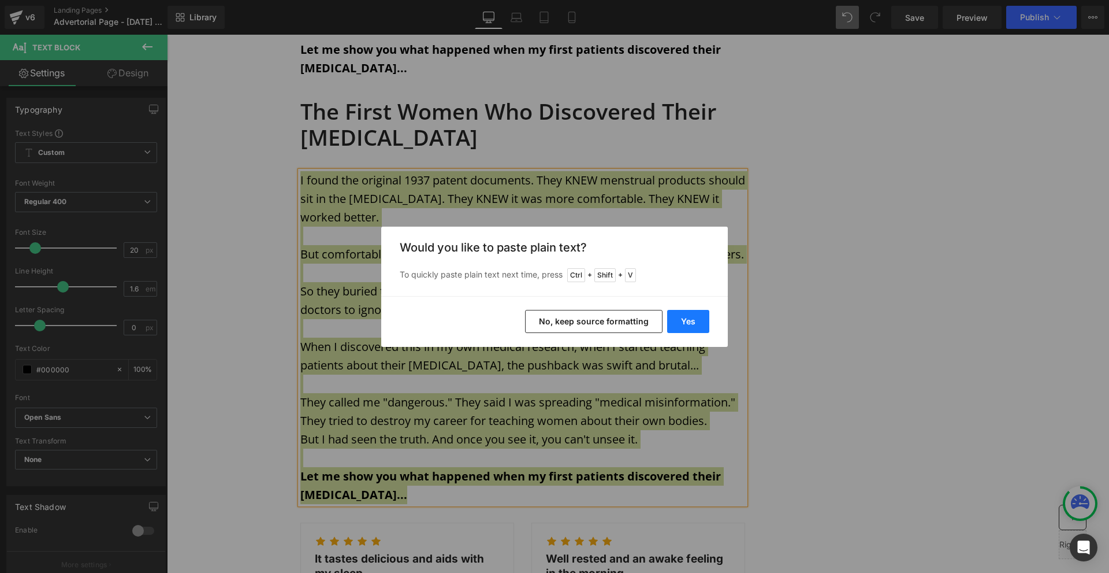
click at [689, 320] on button "Yes" at bounding box center [688, 321] width 42 height 23
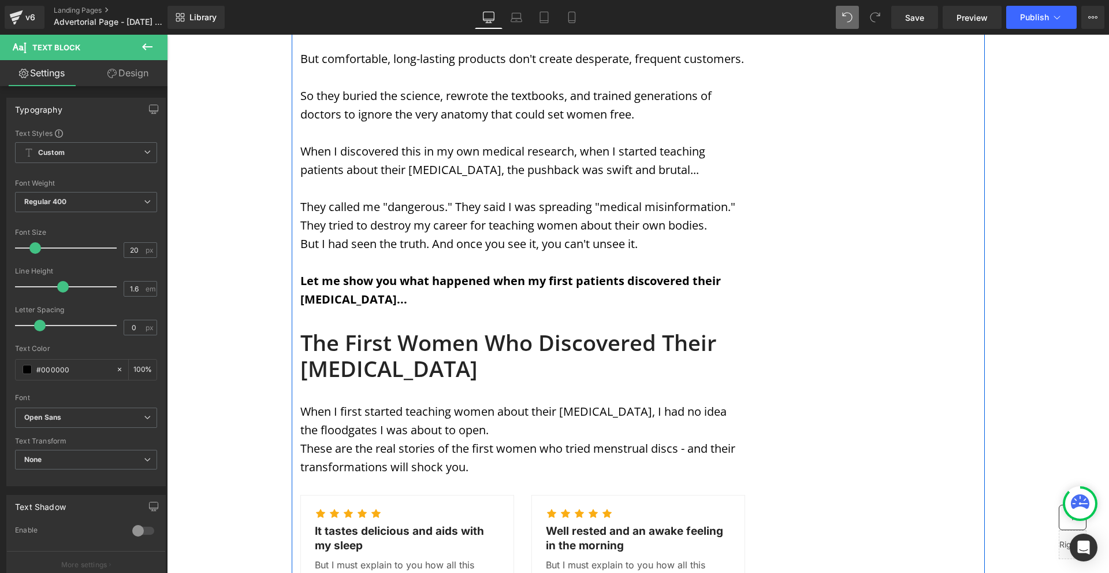
scroll to position [2265, 0]
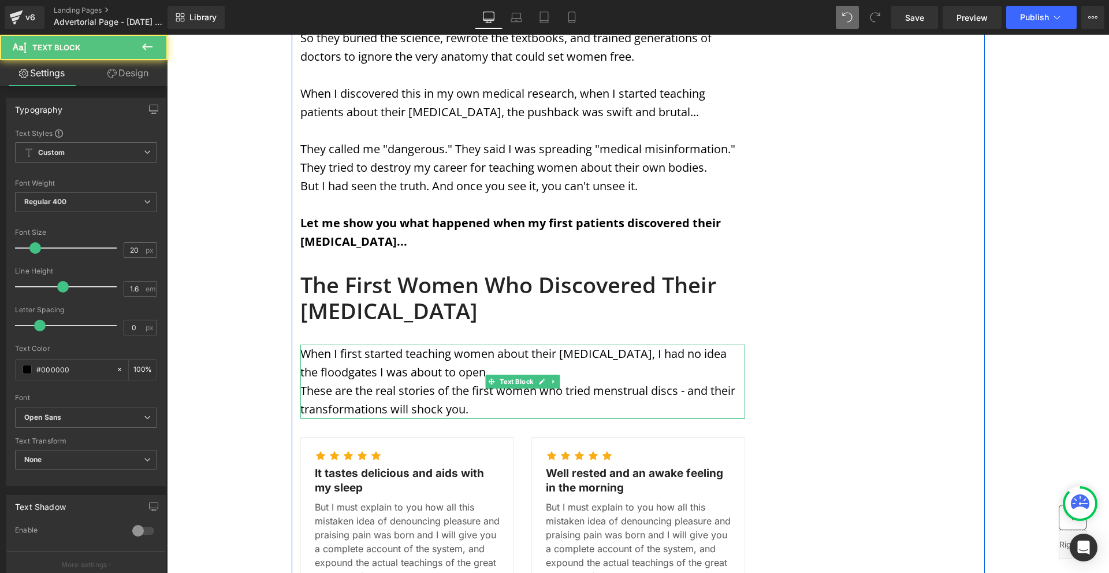
click at [493, 344] on p "When I first started teaching women about their vaginal fornix, I had no idea t…" at bounding box center [522, 362] width 445 height 37
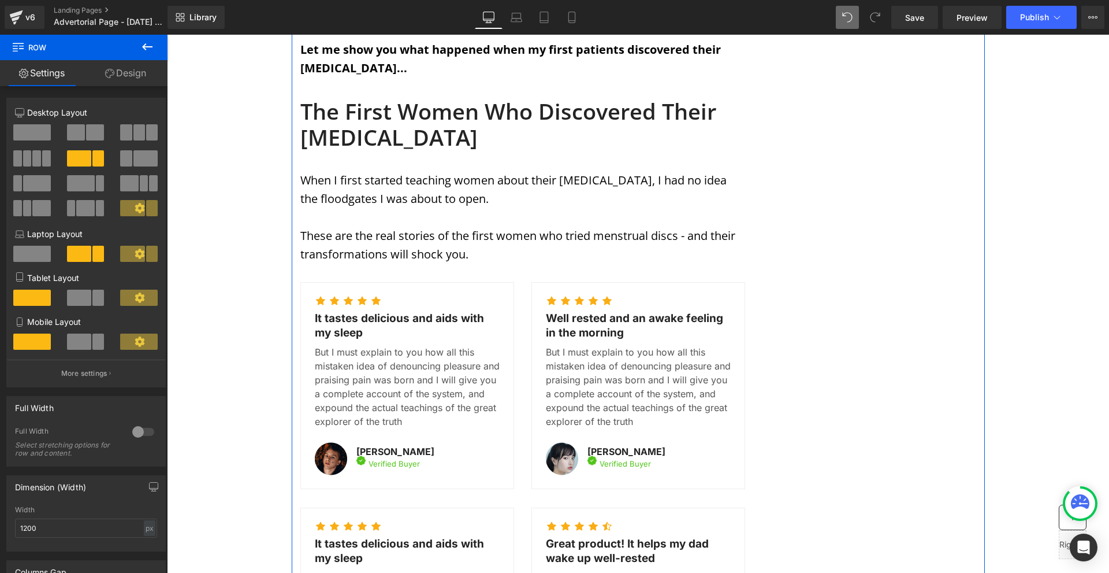
scroll to position [2380, 0]
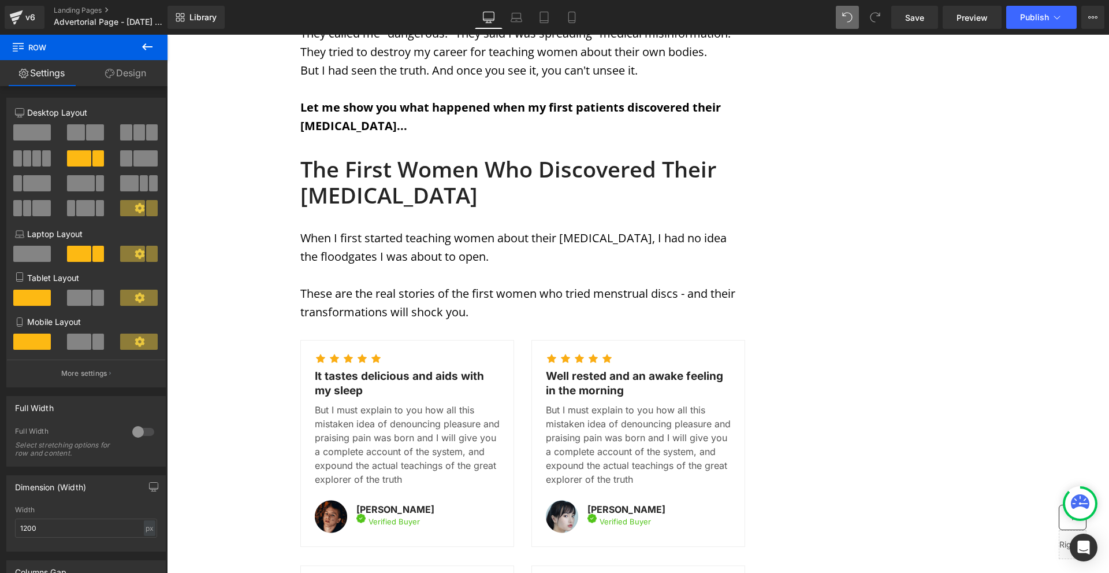
click at [342, 403] on p "But I must explain to you how all this mistaken idea of denouncing pleasure and…" at bounding box center [407, 444] width 185 height 83
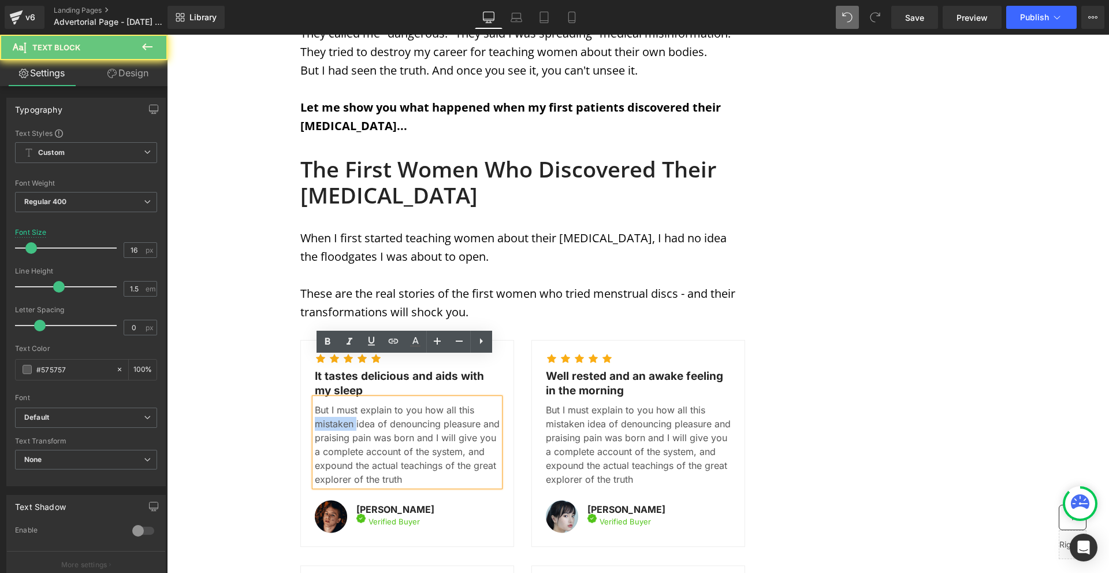
click at [342, 403] on p "But I must explain to you how all this mistaken idea of denouncing pleasure and…" at bounding box center [407, 444] width 185 height 83
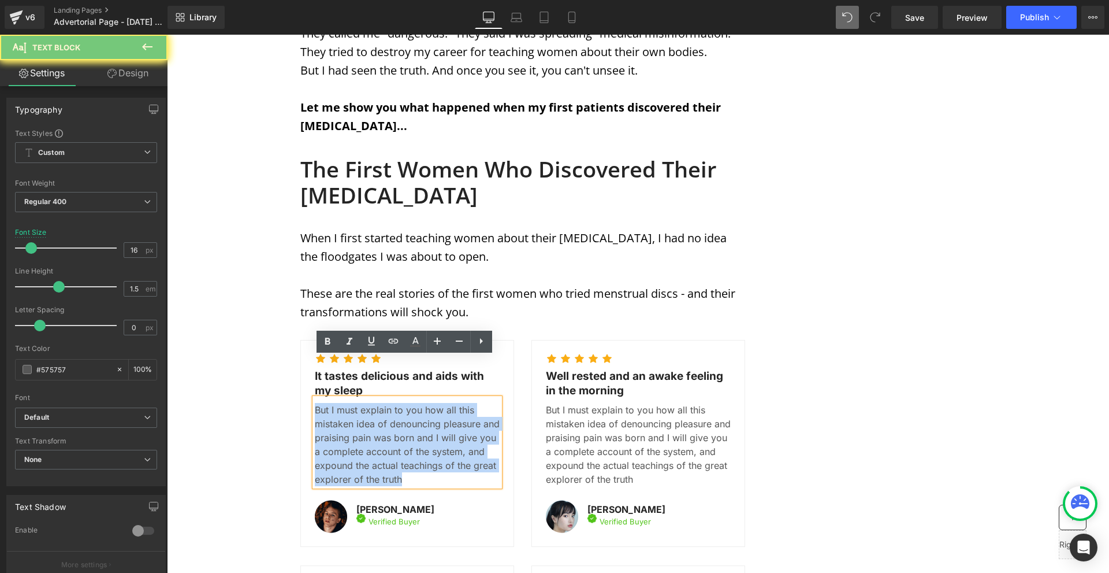
click at [342, 403] on p "But I must explain to you how all this mistaken idea of denouncing pleasure and…" at bounding box center [407, 444] width 185 height 83
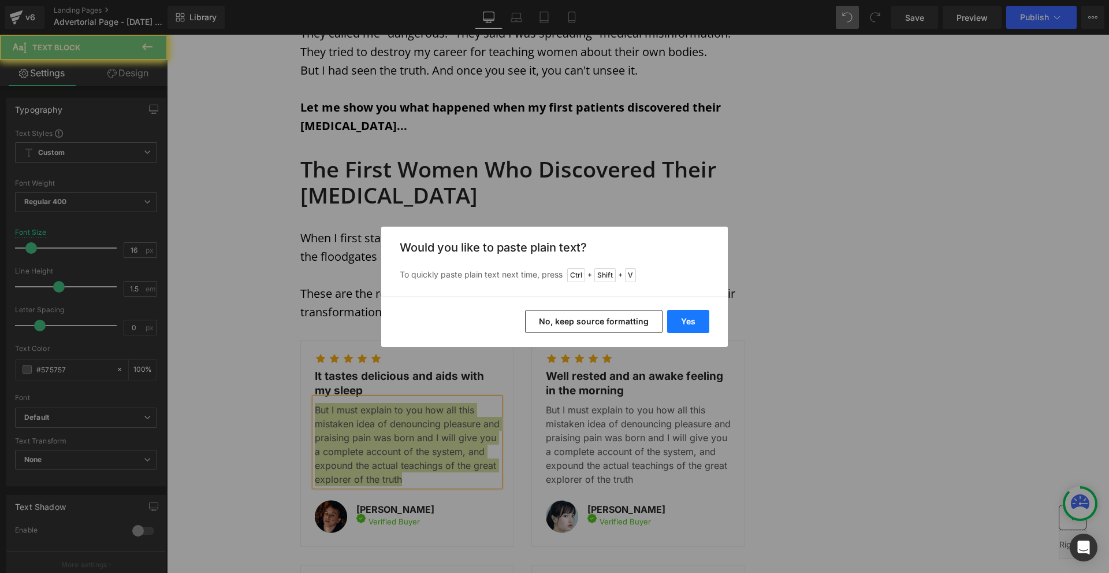
click at [693, 317] on button "Yes" at bounding box center [688, 321] width 42 height 23
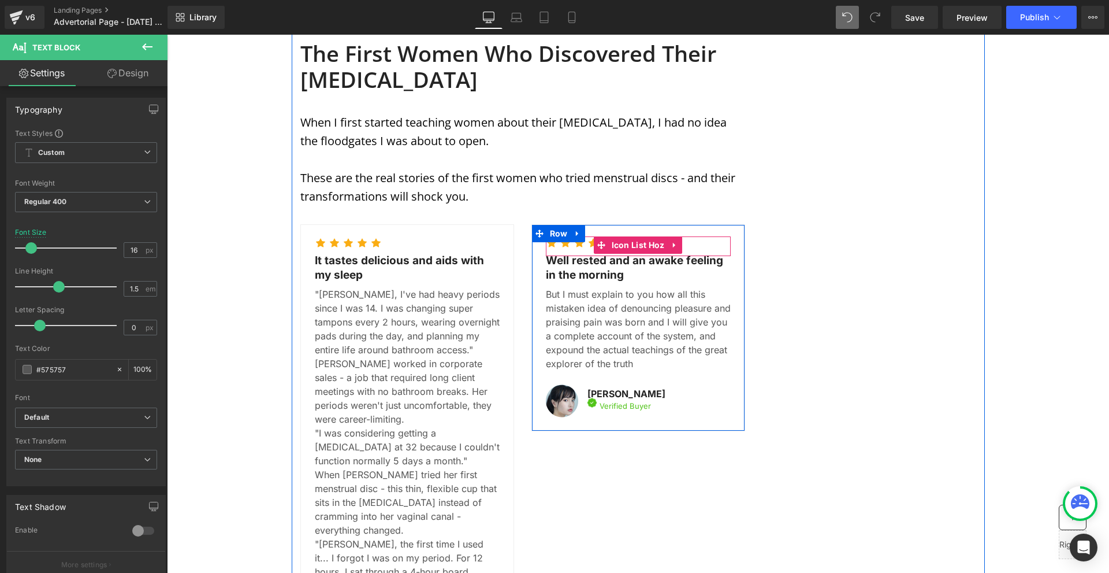
scroll to position [2554, 0]
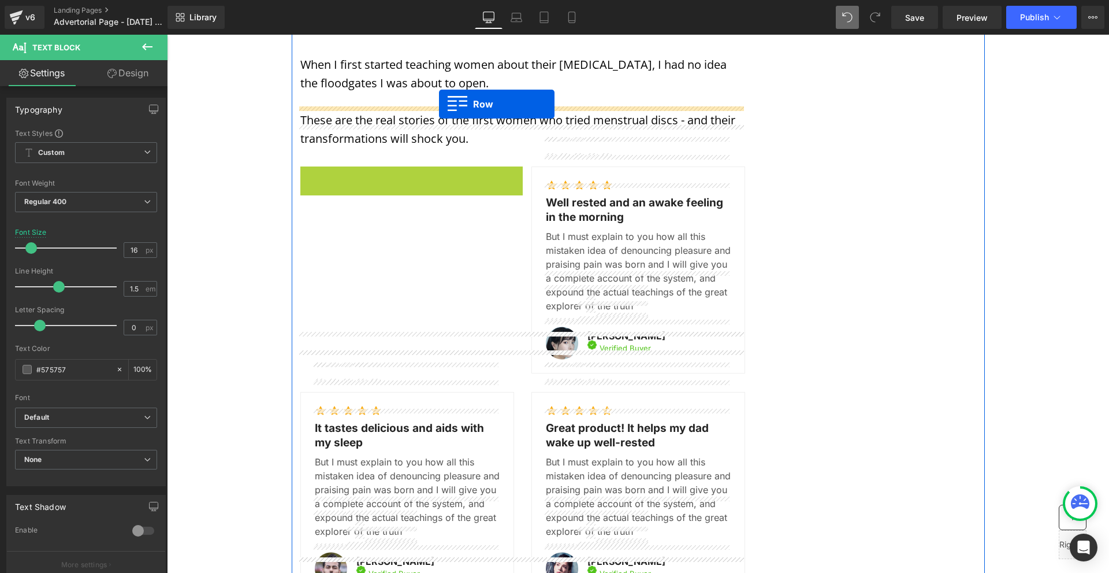
drag, startPoint x: 328, startPoint y: 131, endPoint x: 439, endPoint y: 103, distance: 114.8
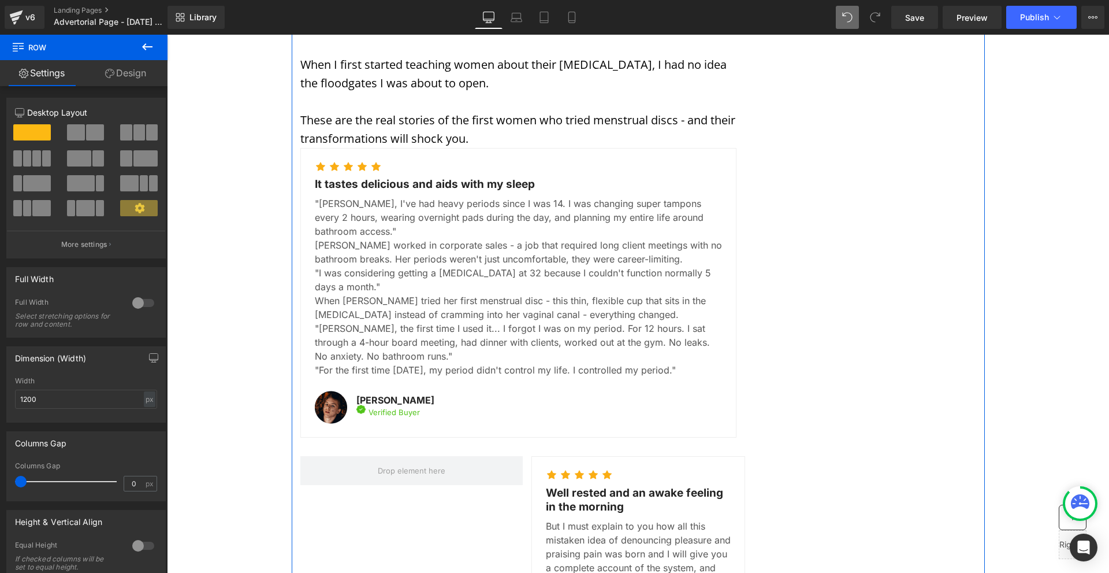
scroll to position [2669, 0]
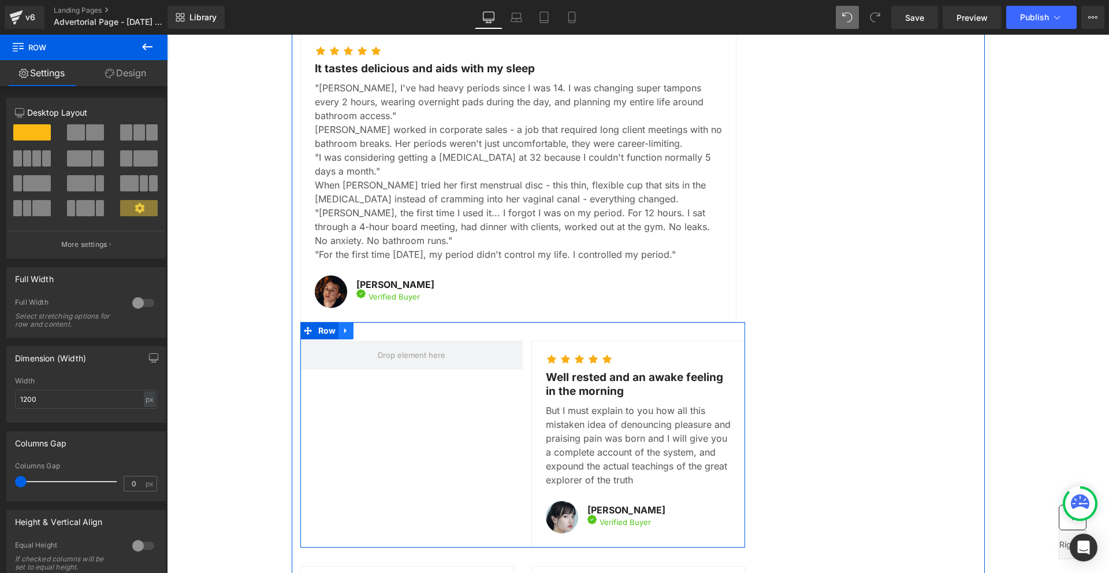
click at [343, 326] on icon at bounding box center [346, 330] width 8 height 9
click at [372, 326] on icon at bounding box center [376, 330] width 8 height 8
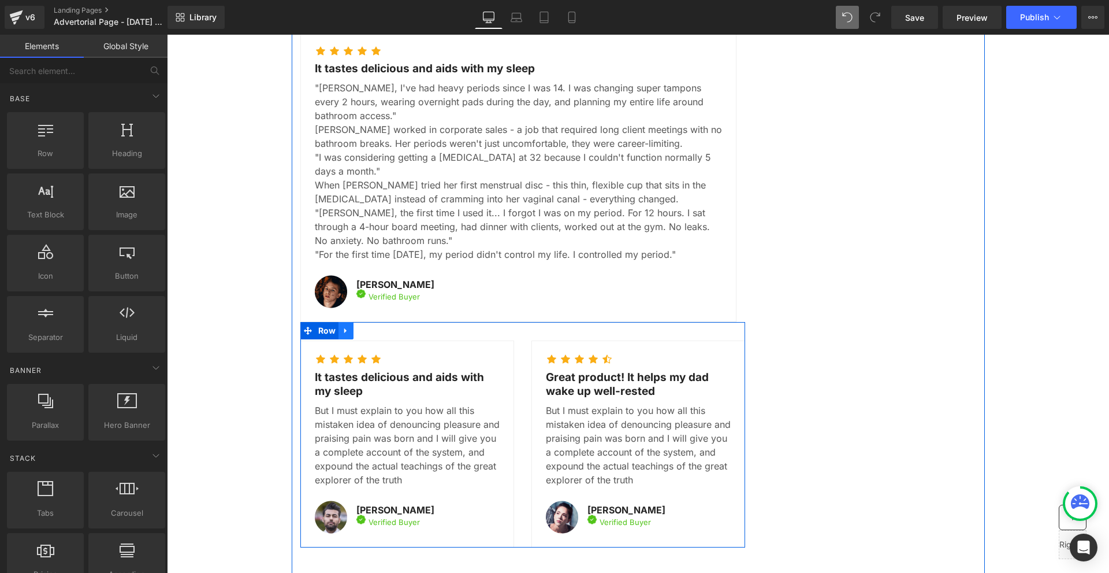
drag, startPoint x: 351, startPoint y: 292, endPoint x: 345, endPoint y: 292, distance: 6.4
click at [350, 322] on div "Icon Icon Icon Icon Icon Icon List Hoz It tastes delicious and aids with my sle…" at bounding box center [522, 434] width 445 height 225
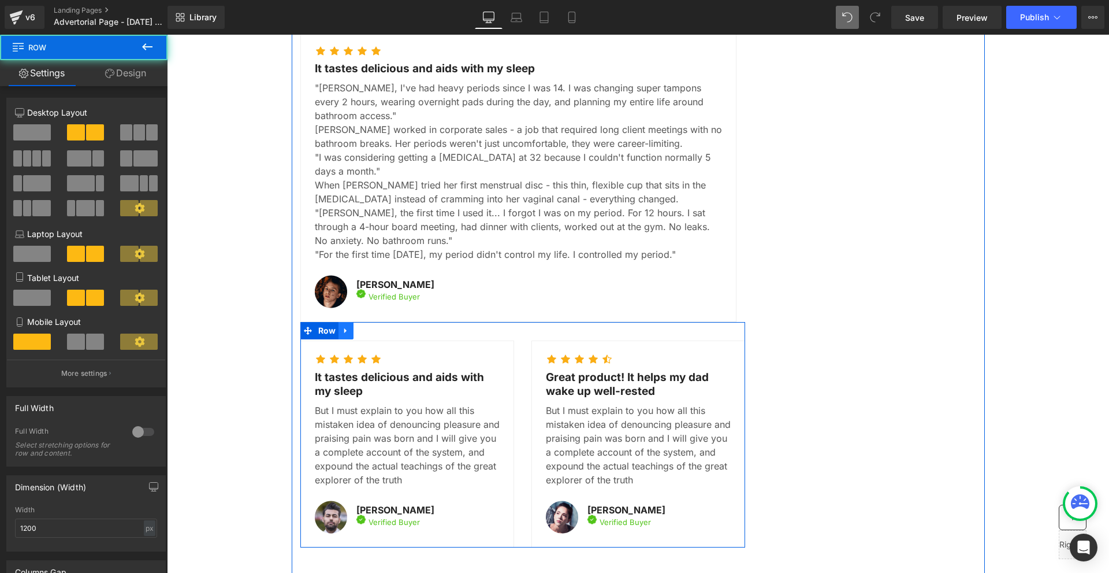
click at [345, 326] on icon at bounding box center [346, 330] width 8 height 9
click at [372, 326] on icon at bounding box center [376, 330] width 8 height 8
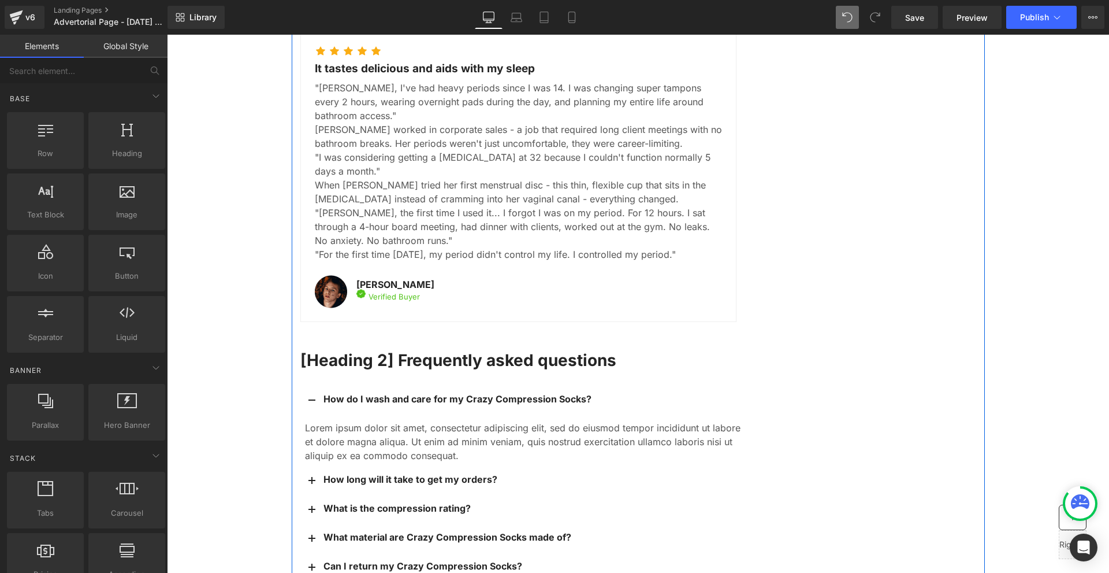
scroll to position [2842, 0]
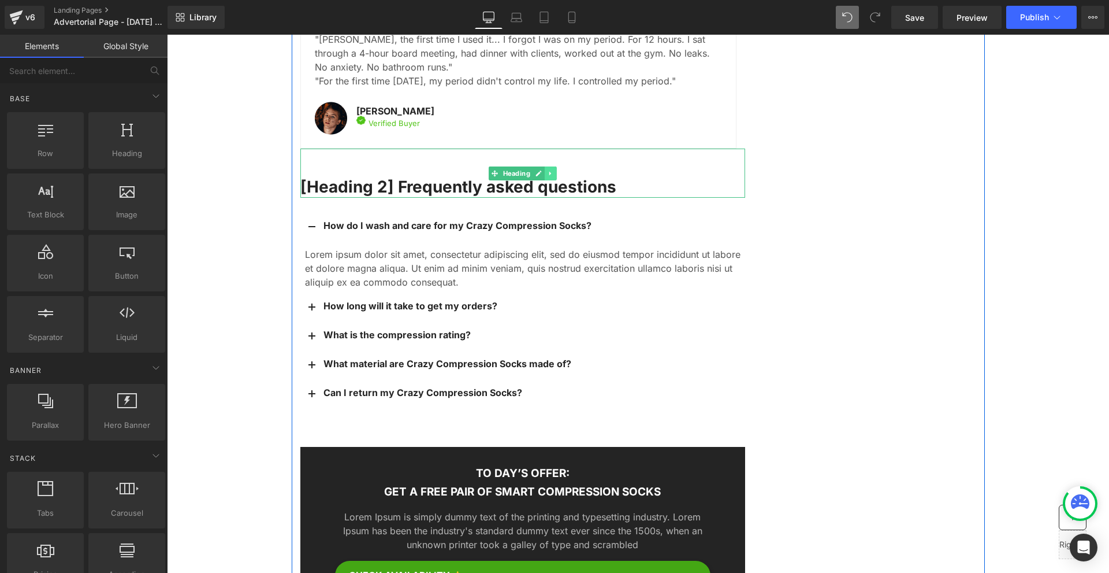
click at [548, 170] on icon at bounding box center [550, 173] width 6 height 7
click at [553, 170] on icon at bounding box center [556, 173] width 6 height 6
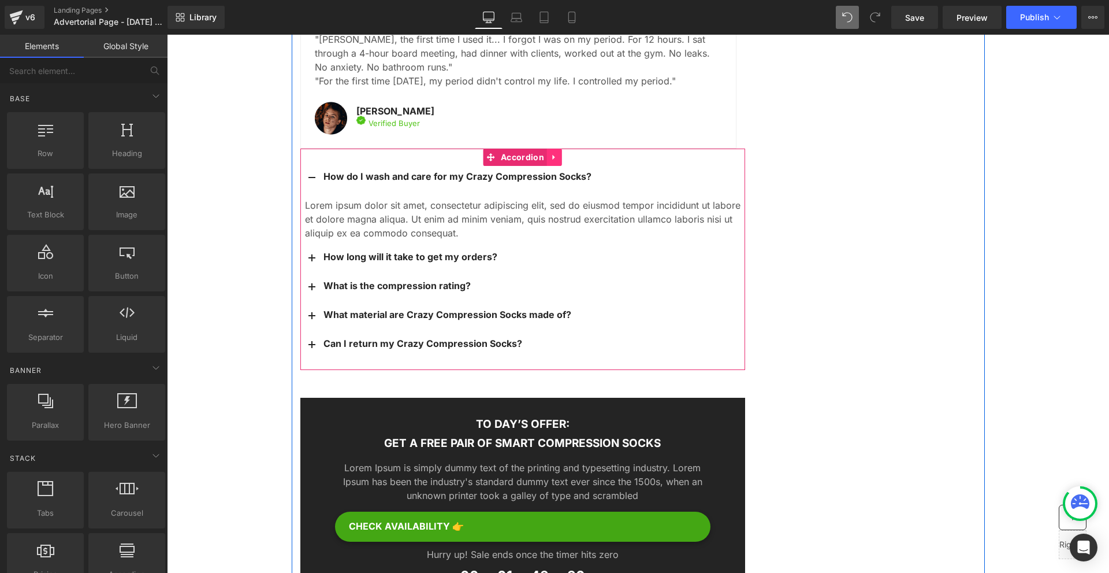
click at [551, 148] on link at bounding box center [554, 156] width 15 height 17
click at [563, 148] on link at bounding box center [562, 156] width 15 height 17
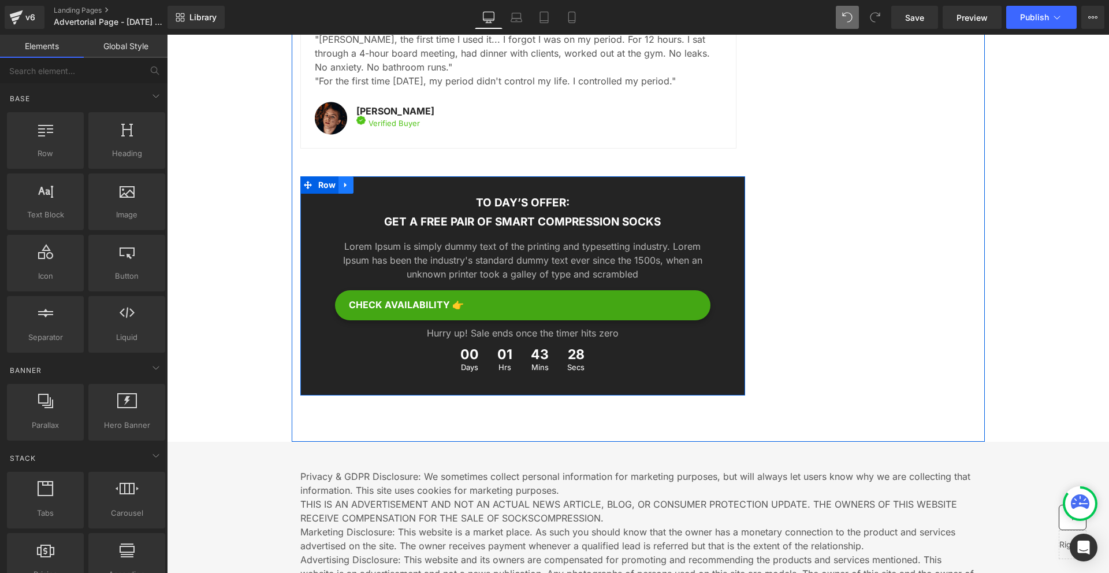
click at [339, 176] on link at bounding box center [346, 184] width 15 height 17
click at [372, 181] on icon at bounding box center [376, 185] width 8 height 8
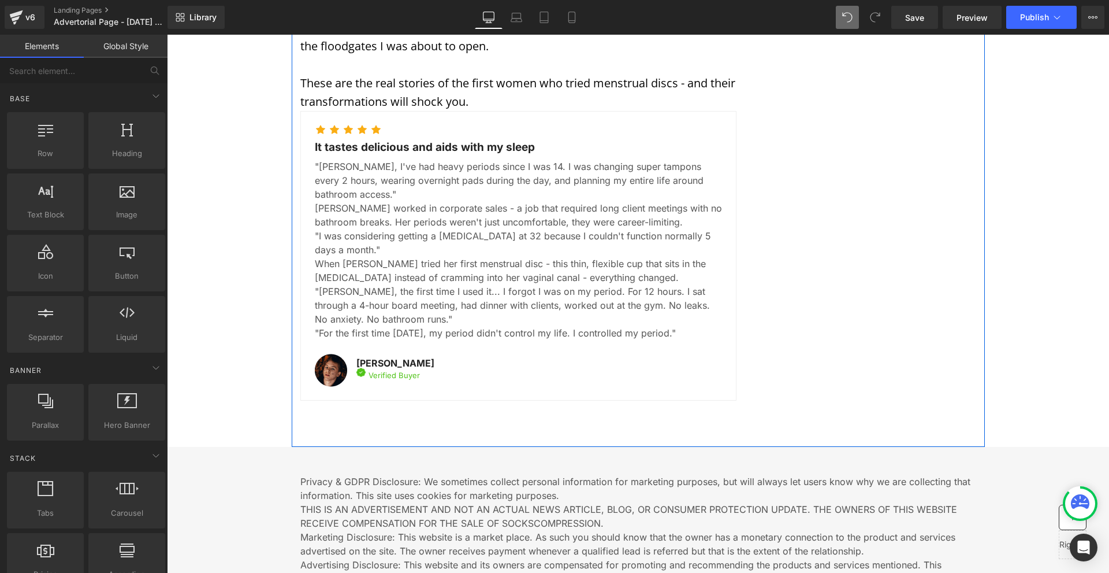
scroll to position [2533, 0]
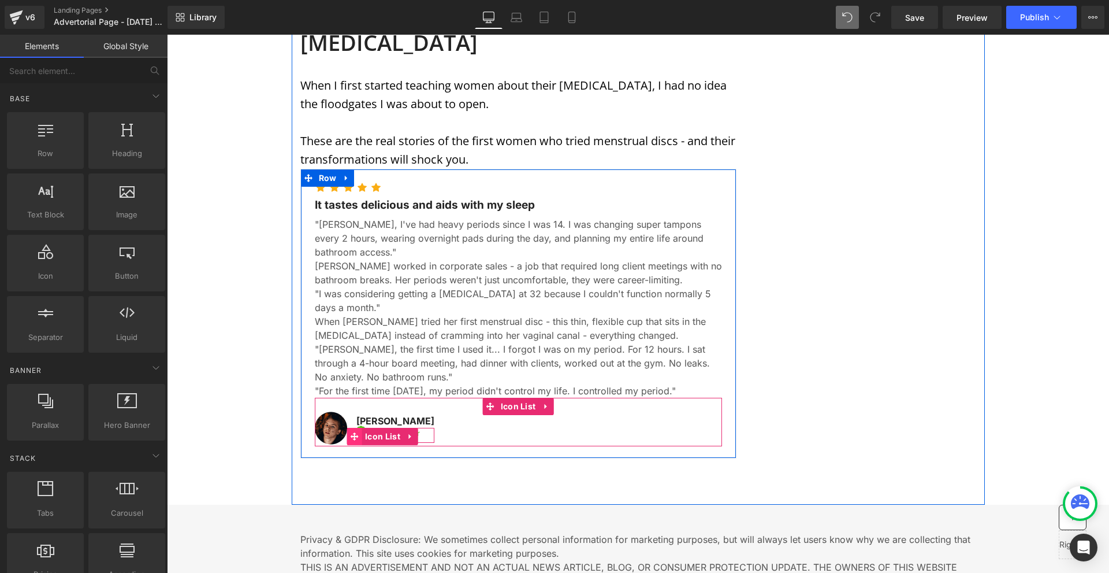
click at [359, 428] on span at bounding box center [354, 436] width 15 height 17
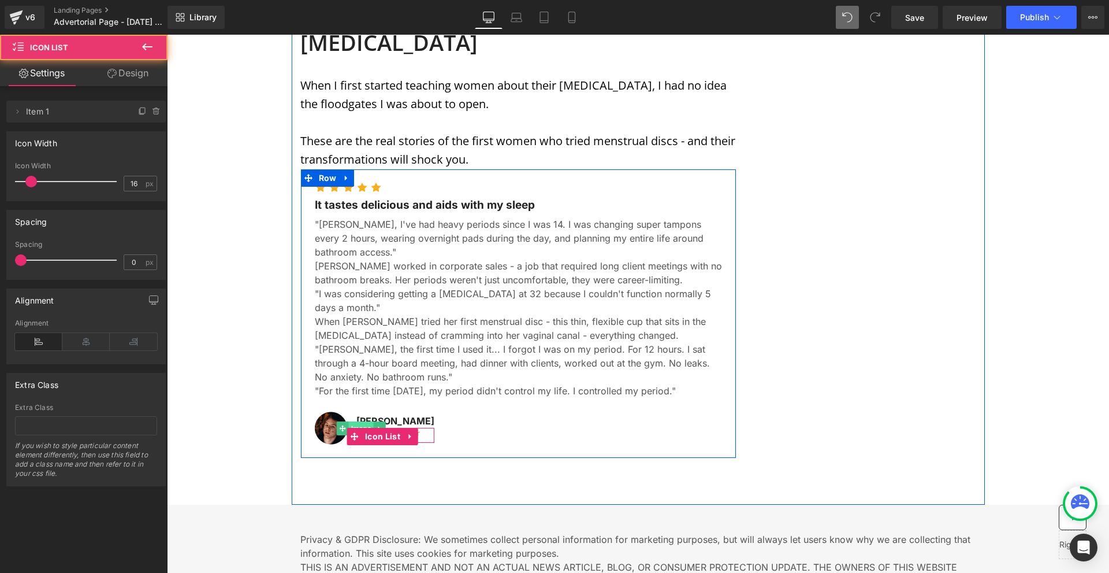
click at [358, 421] on span "Image" at bounding box center [360, 428] width 25 height 14
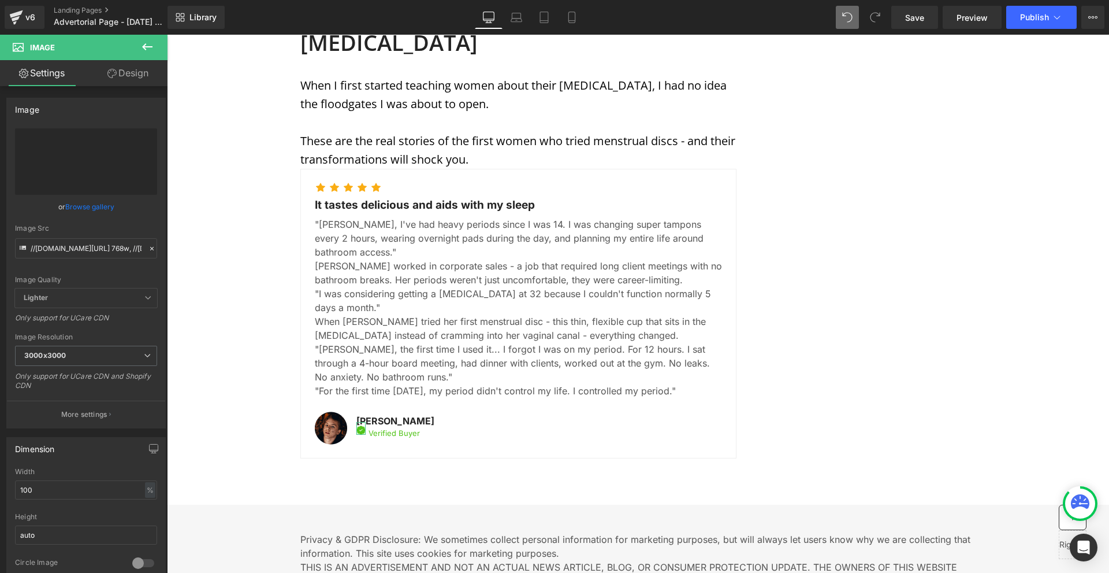
click at [143, 78] on link "Design" at bounding box center [128, 73] width 84 height 26
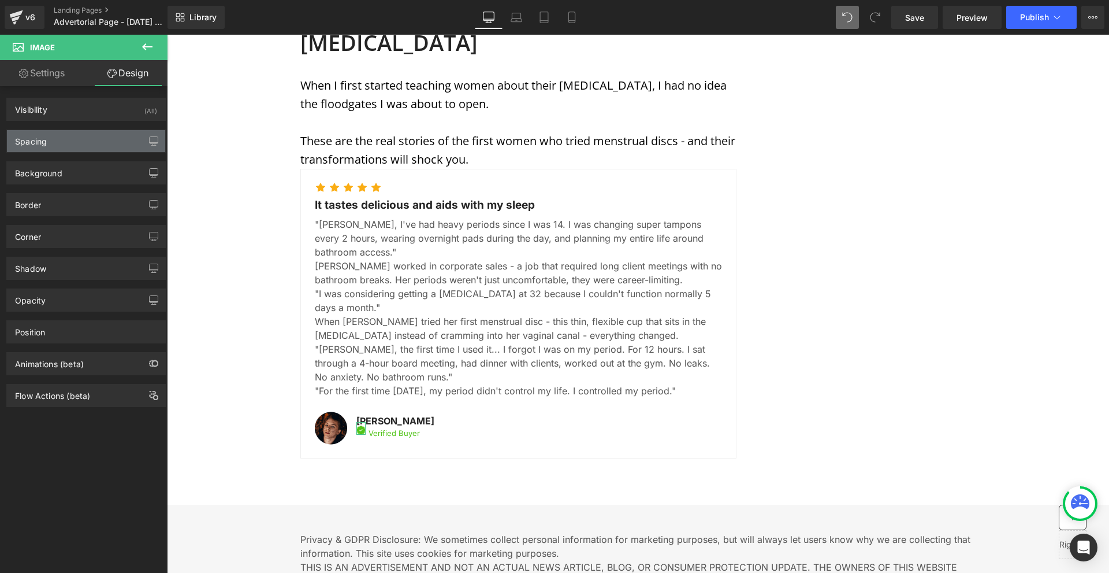
click at [80, 135] on div "Spacing" at bounding box center [86, 141] width 158 height 22
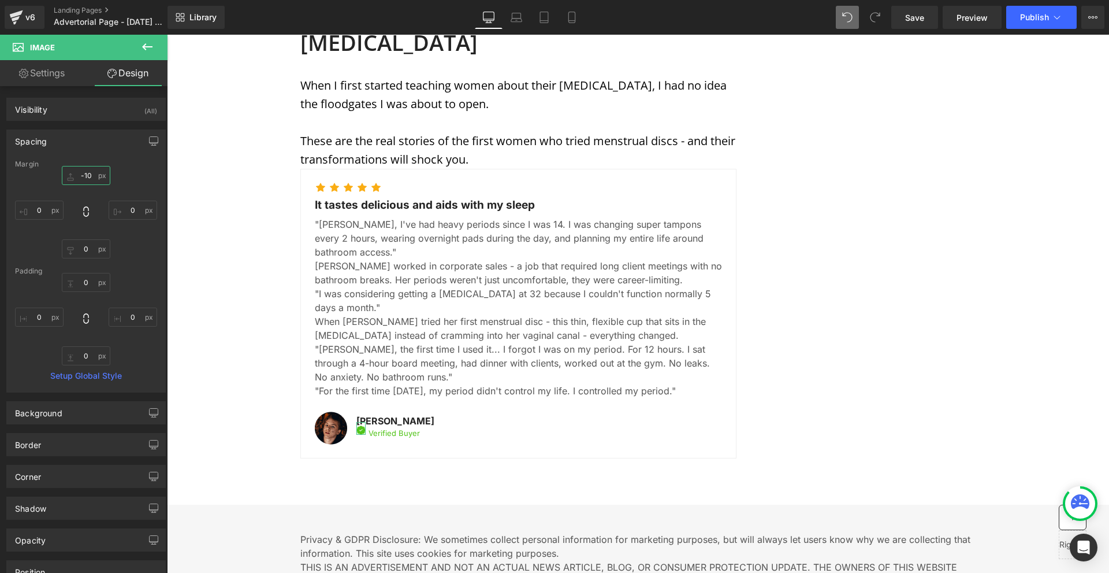
click at [101, 177] on input "-10" at bounding box center [86, 175] width 49 height 19
type input "0"
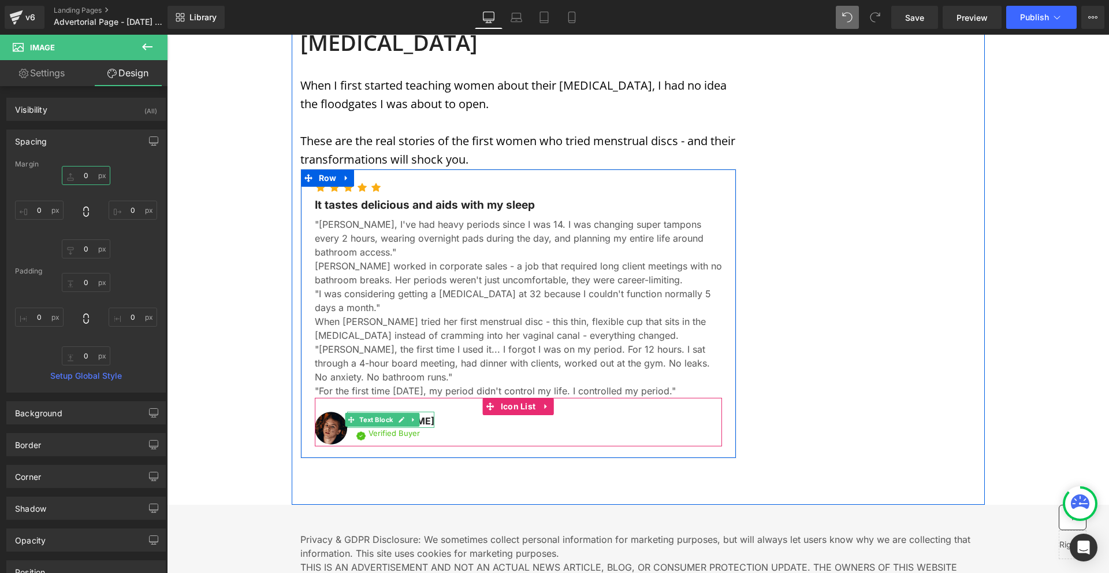
type input "-"
click at [382, 428] on span "Icon List" at bounding box center [382, 436] width 41 height 17
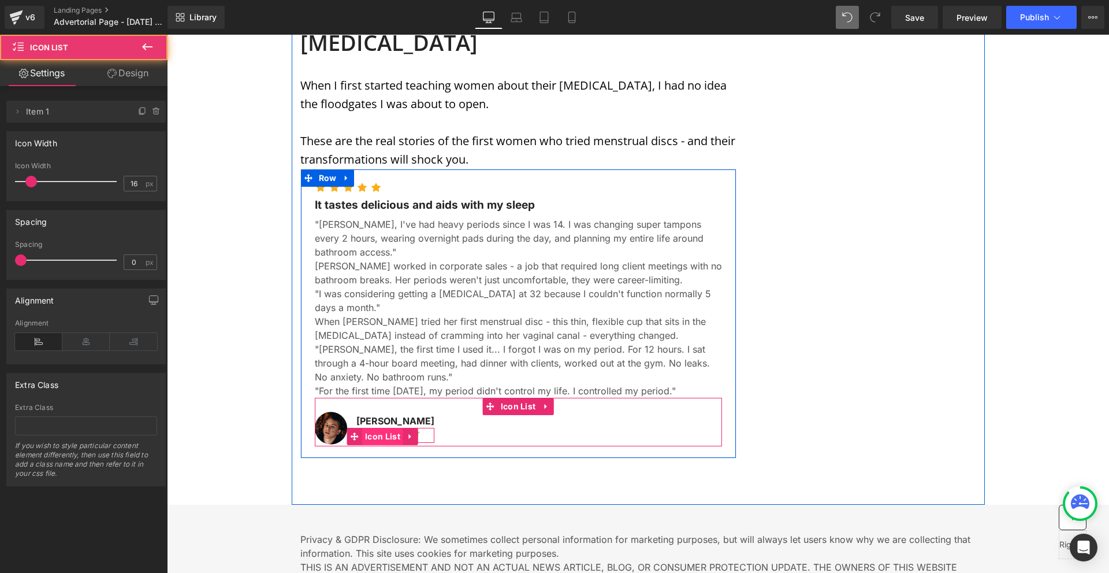
click at [383, 428] on span "Icon List" at bounding box center [382, 436] width 41 height 17
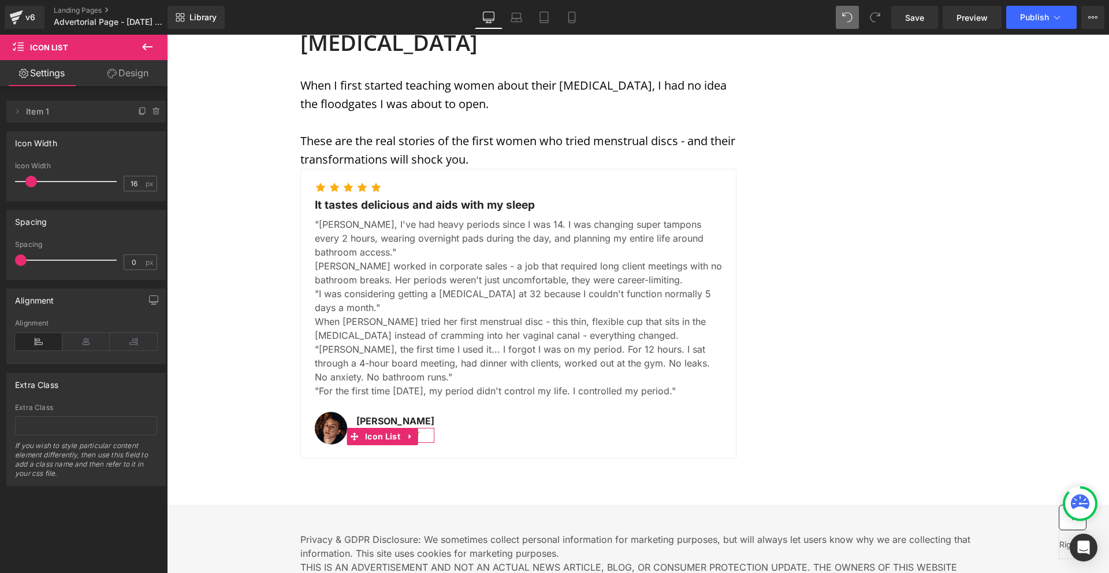
click at [114, 87] on div "Delete Cancel Item 1 Item 1 Name Item 1 Icon Width 16px Icon Width 16 px Spacin…" at bounding box center [86, 286] width 173 height 400
click at [114, 82] on link "Design" at bounding box center [128, 73] width 84 height 26
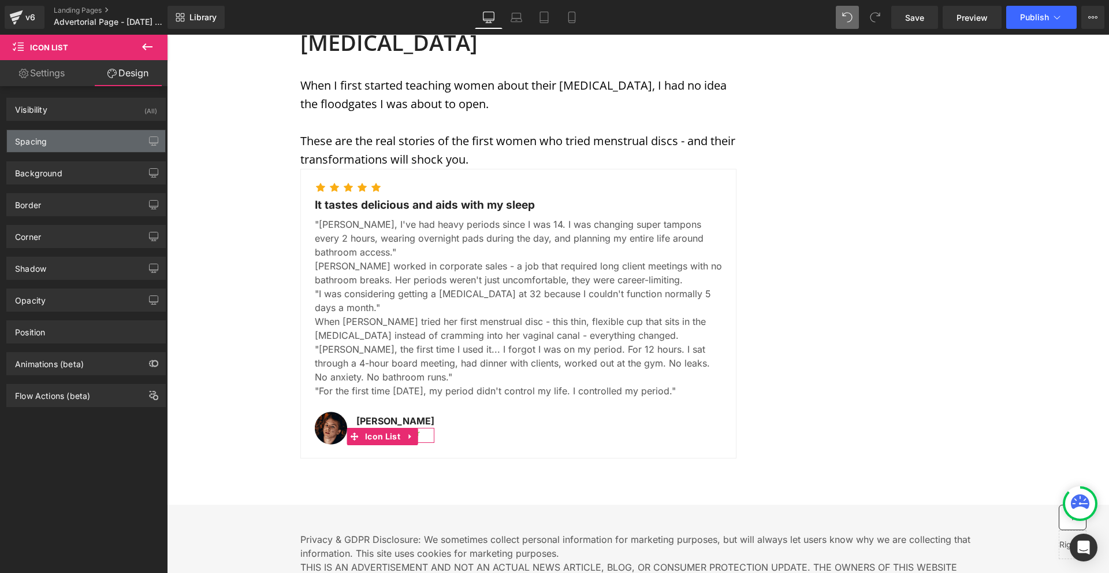
click at [77, 137] on div "Spacing" at bounding box center [86, 141] width 158 height 22
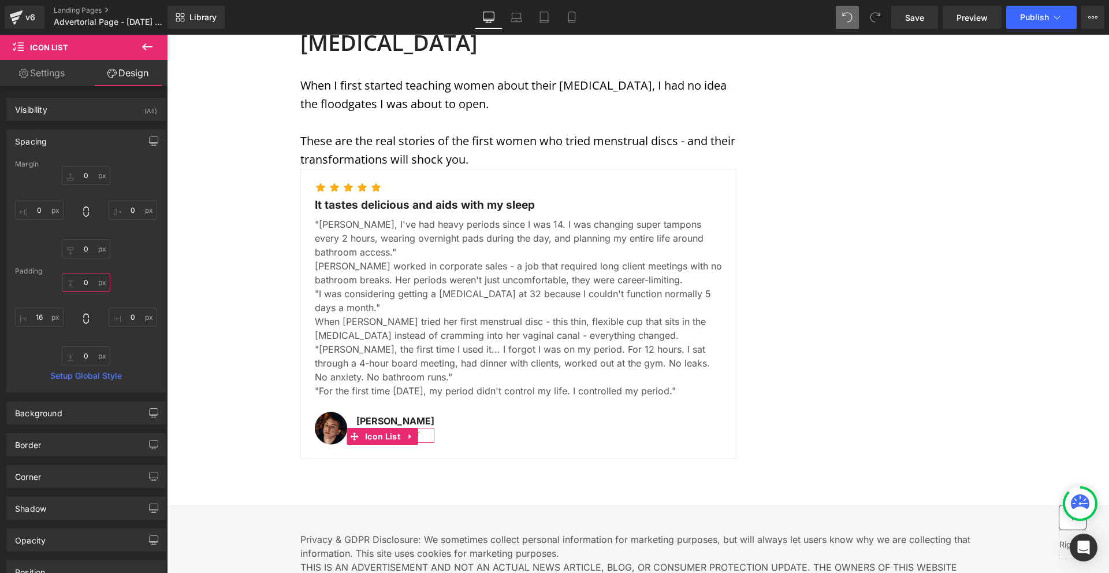
click at [92, 280] on input "text" at bounding box center [86, 282] width 49 height 19
type input "20"
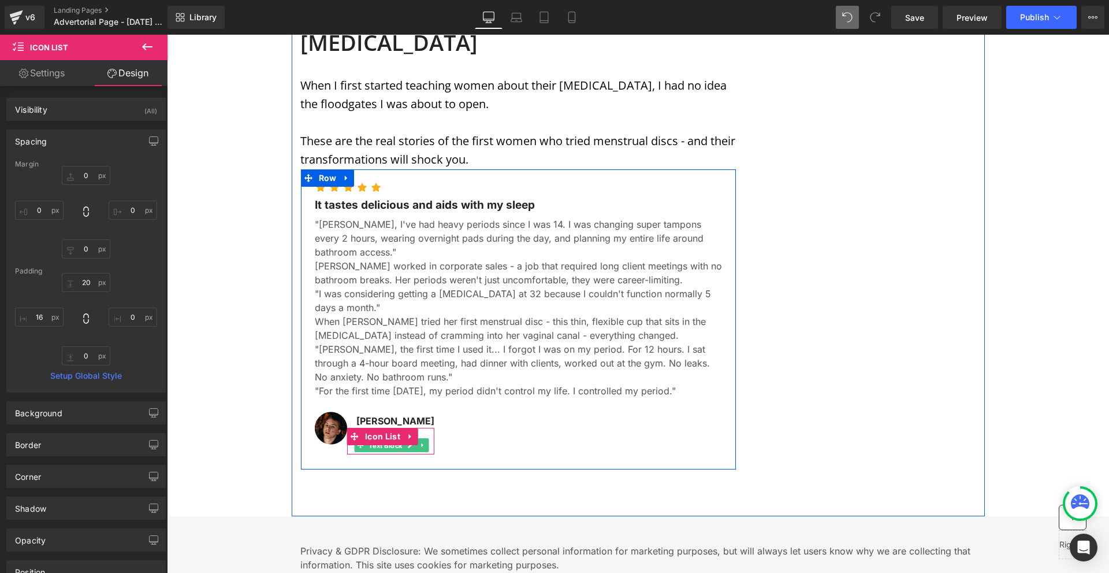
click at [386, 438] on span "Text Block" at bounding box center [386, 445] width 38 height 14
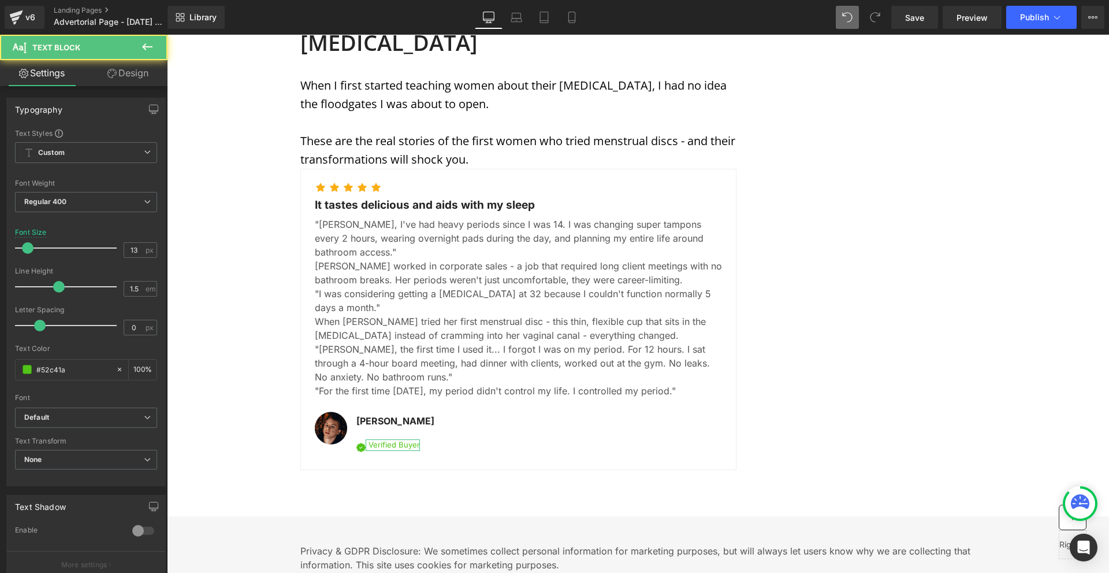
click at [106, 65] on link "Design" at bounding box center [128, 73] width 84 height 26
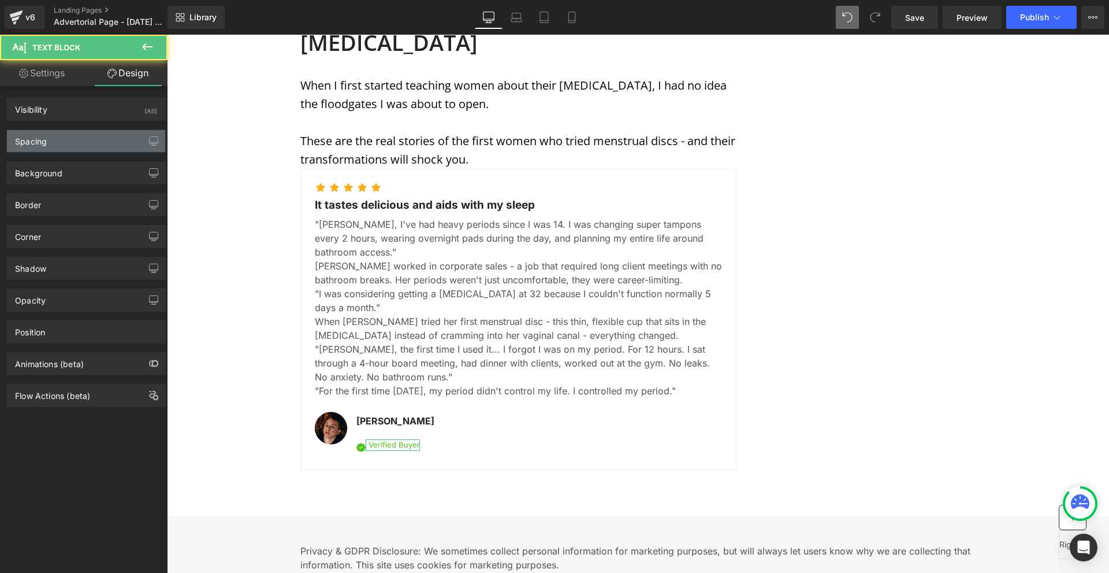
click at [82, 141] on div "Spacing" at bounding box center [86, 141] width 158 height 22
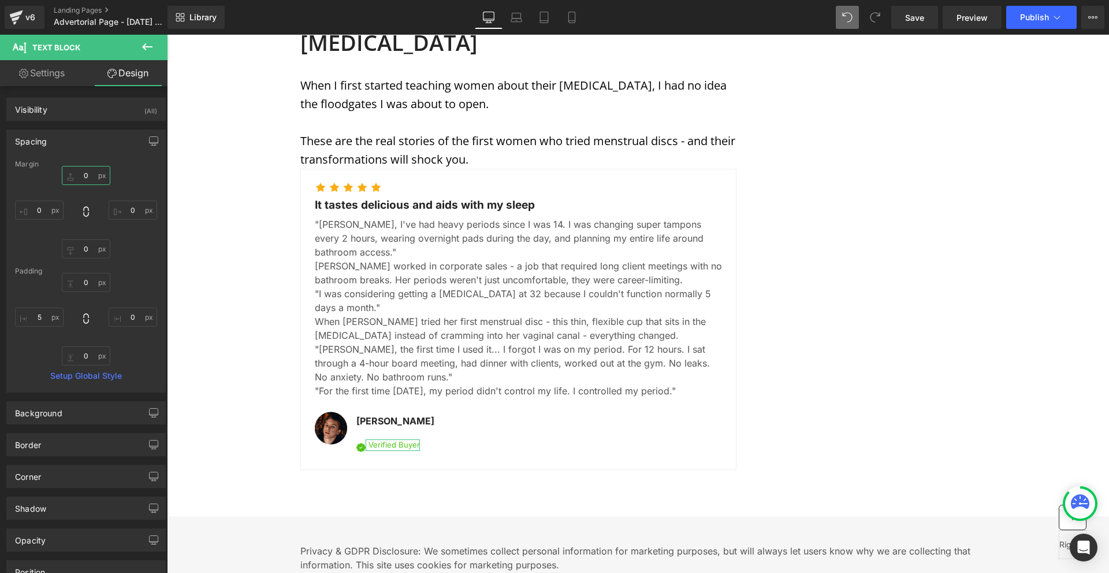
click at [98, 177] on input "0" at bounding box center [86, 175] width 49 height 19
click at [98, 177] on input "4" at bounding box center [86, 175] width 49 height 19
click at [98, 178] on input "4" at bounding box center [86, 175] width 49 height 19
click at [70, 170] on input "5" at bounding box center [86, 175] width 49 height 19
click at [85, 180] on input "5" at bounding box center [86, 175] width 49 height 19
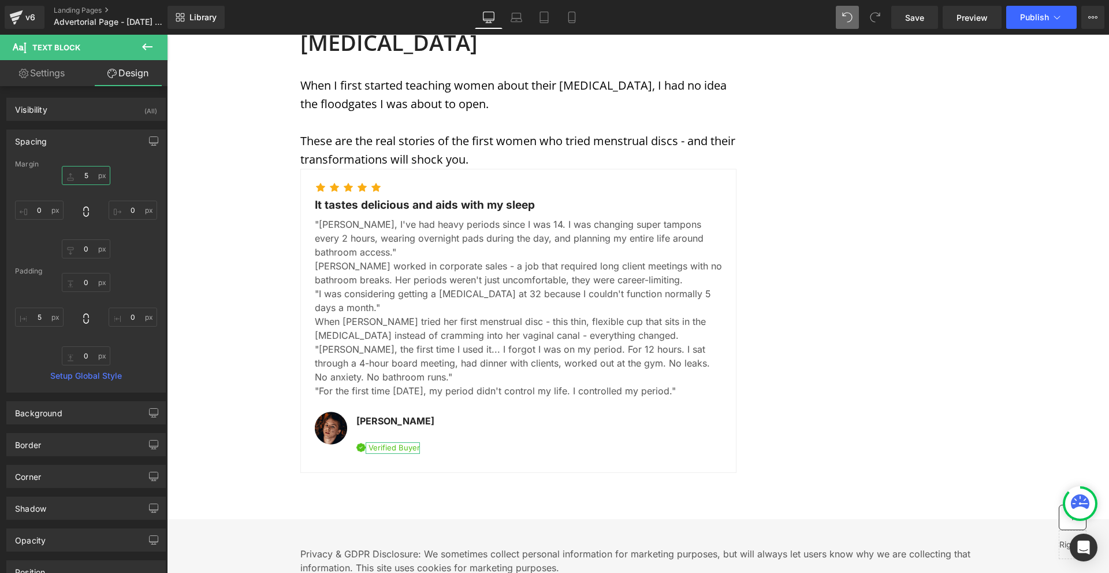
click at [85, 180] on input "5" at bounding box center [86, 175] width 49 height 19
type input "4"
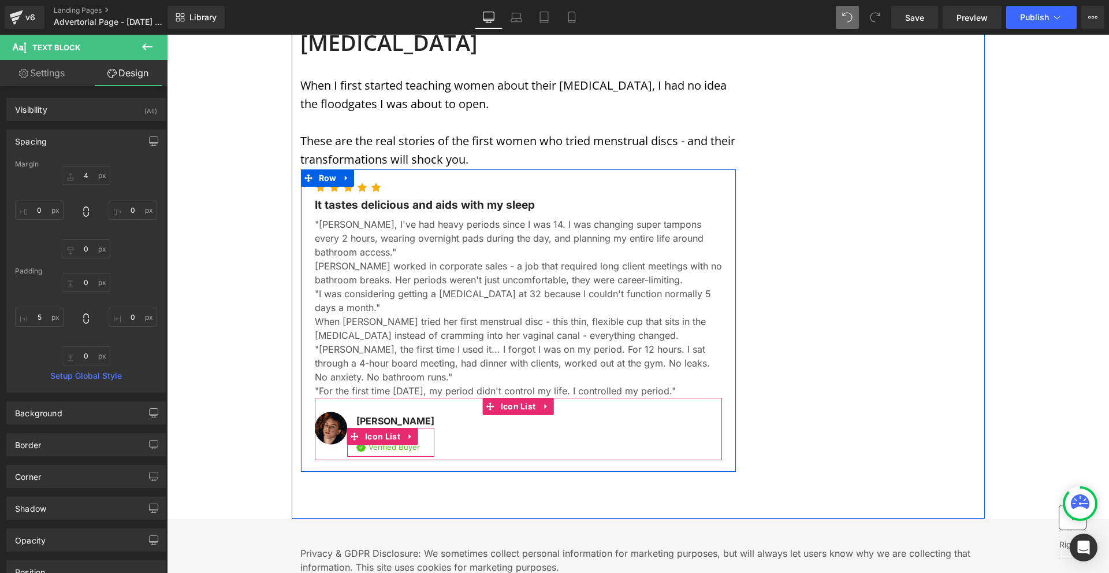
click at [391, 428] on span "Icon List" at bounding box center [382, 436] width 41 height 17
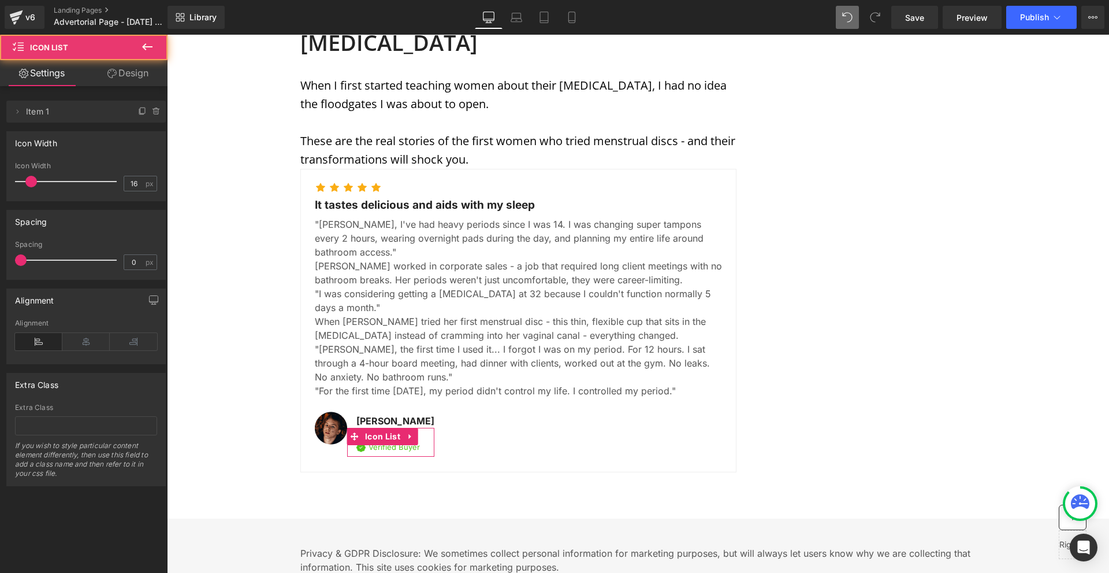
click at [122, 77] on link "Design" at bounding box center [128, 73] width 84 height 26
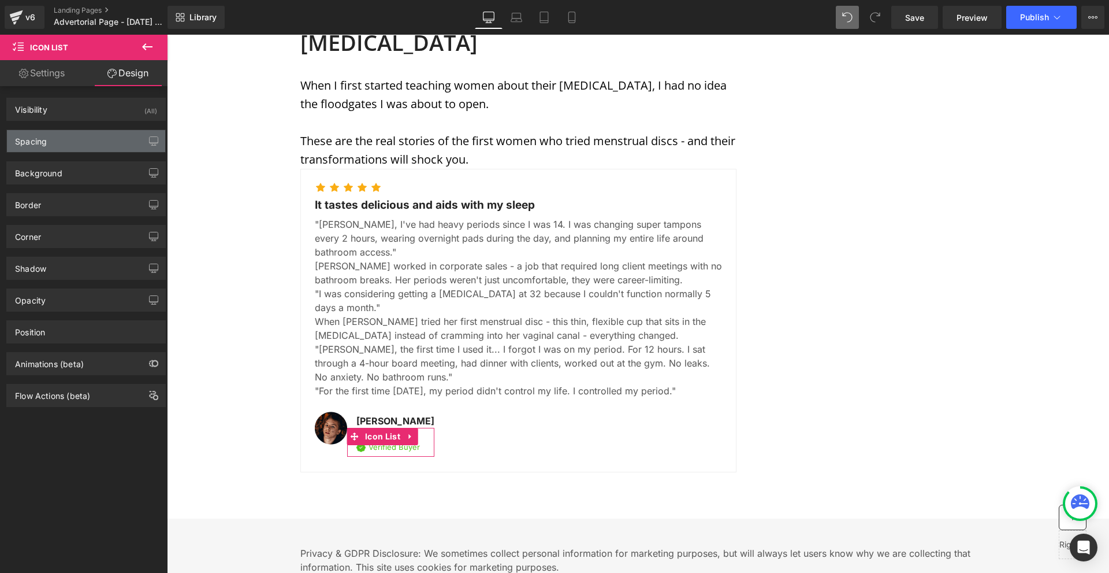
click at [86, 134] on div "Spacing" at bounding box center [86, 141] width 158 height 22
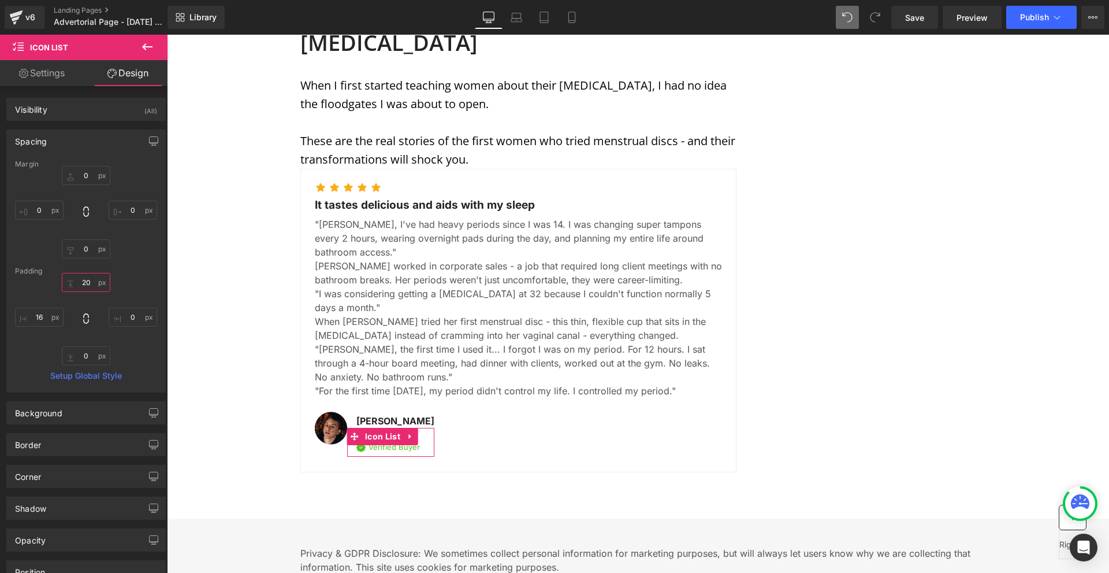
click at [92, 291] on input "20" at bounding box center [86, 282] width 49 height 19
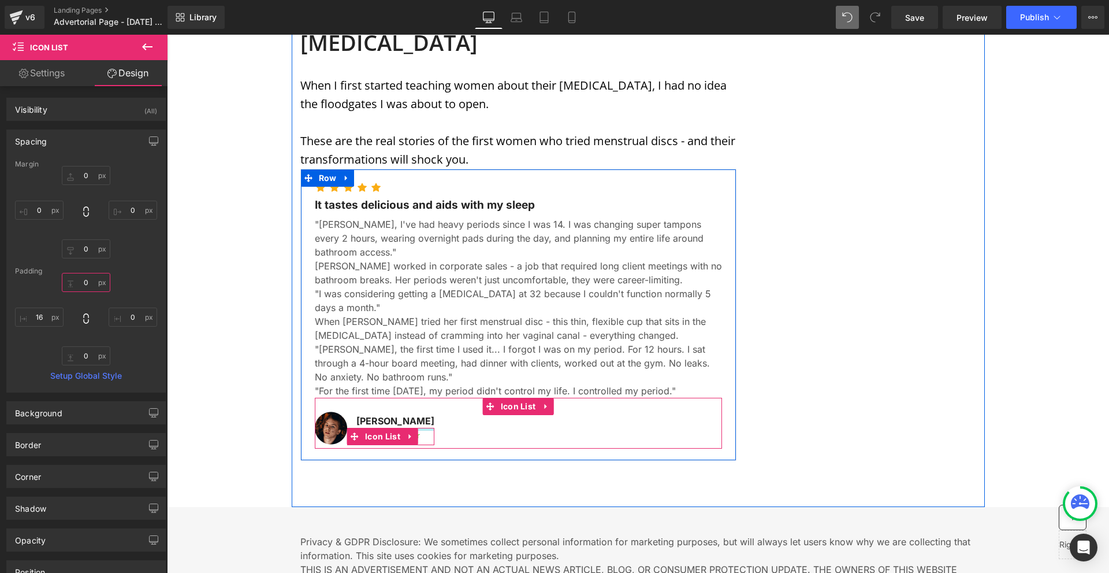
drag, startPoint x: 406, startPoint y: 408, endPoint x: 414, endPoint y: 368, distance: 40.6
click at [414, 397] on div "Image David Alaba Text Block Image Verified Buyer Text Block Icon List Icon List" at bounding box center [518, 422] width 407 height 51
click at [329, 421] on span "Image" at bounding box center [330, 428] width 25 height 14
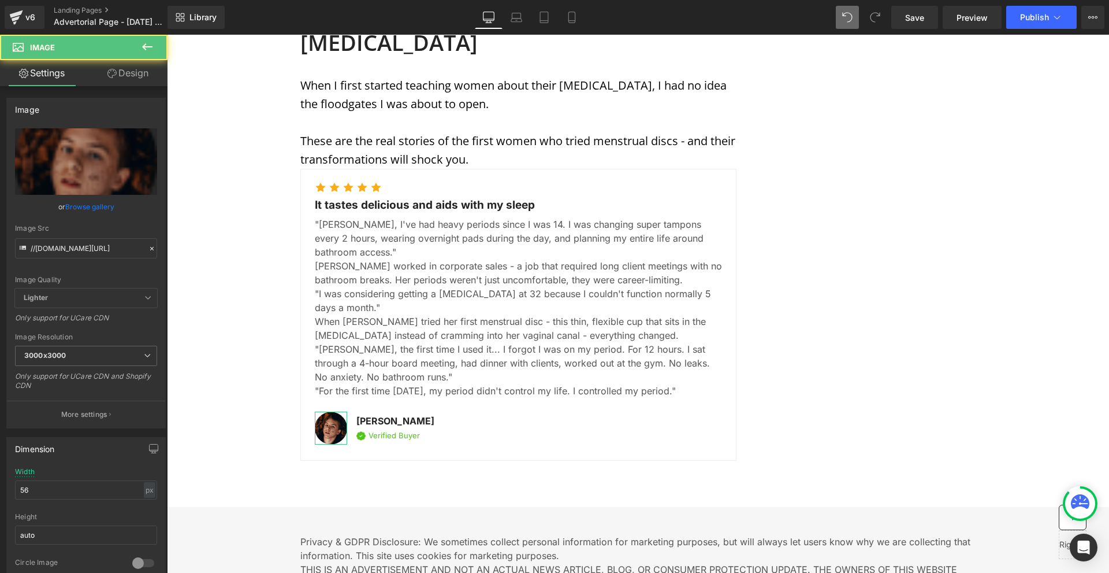
click at [121, 69] on link "Design" at bounding box center [128, 73] width 84 height 26
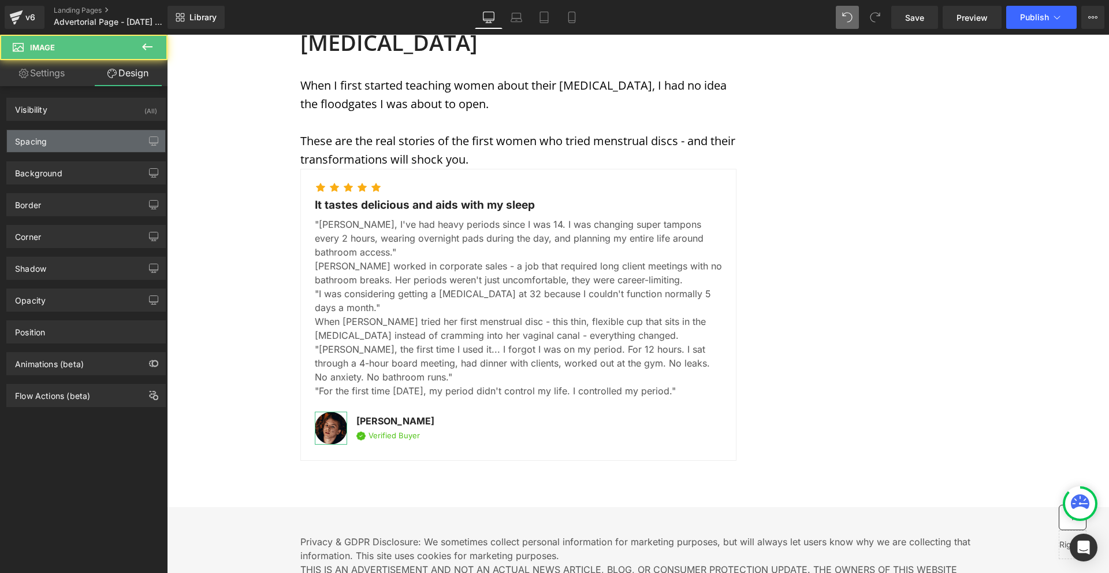
click at [95, 137] on div "Spacing" at bounding box center [86, 141] width 158 height 22
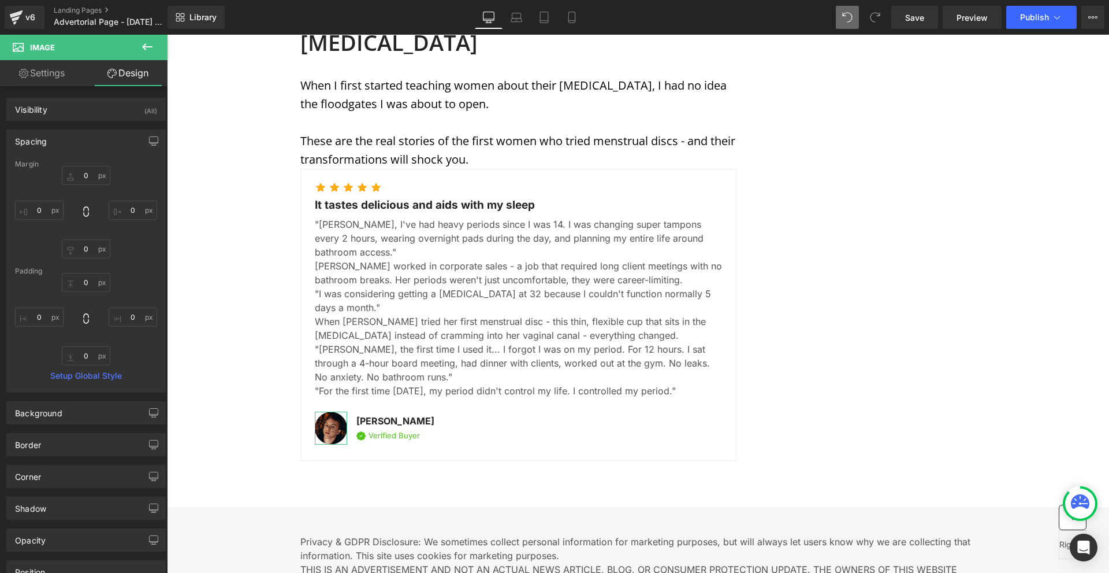
click at [49, 196] on div "0 0 0 0" at bounding box center [86, 212] width 142 height 92
click at [49, 209] on input "0" at bounding box center [39, 209] width 49 height 19
type input "-10"
click at [127, 213] on input "0" at bounding box center [133, 209] width 49 height 19
type input "10"
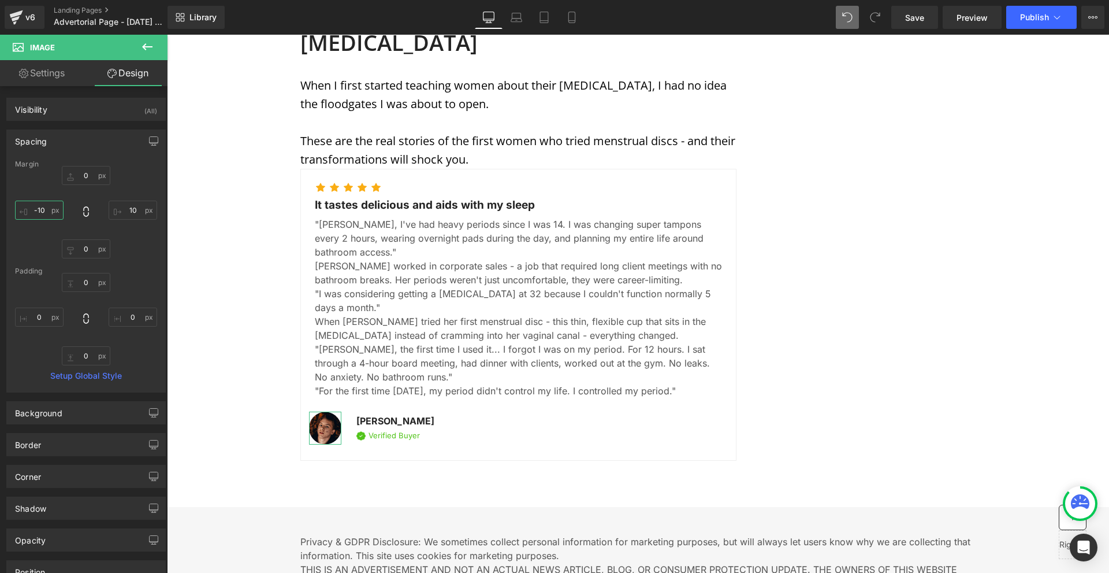
click at [52, 210] on input "-10" at bounding box center [39, 209] width 49 height 19
type input "0"
drag, startPoint x: 156, startPoint y: 220, endPoint x: 144, endPoint y: 213, distance: 13.5
click at [155, 219] on div "Margin 0 10 0 0 Padding 0 0 0 0 Setup Global Style" at bounding box center [86, 276] width 158 height 232
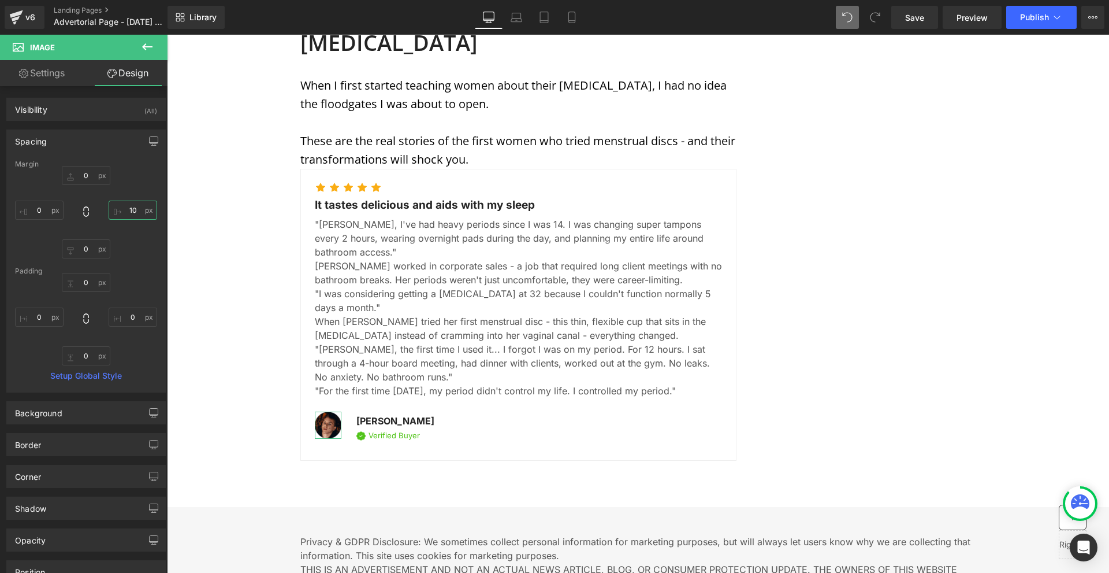
click at [135, 209] on input "10" at bounding box center [133, 209] width 49 height 19
click at [136, 211] on input "0" at bounding box center [133, 209] width 49 height 19
type input "5"
click at [98, 174] on input "0" at bounding box center [86, 175] width 49 height 19
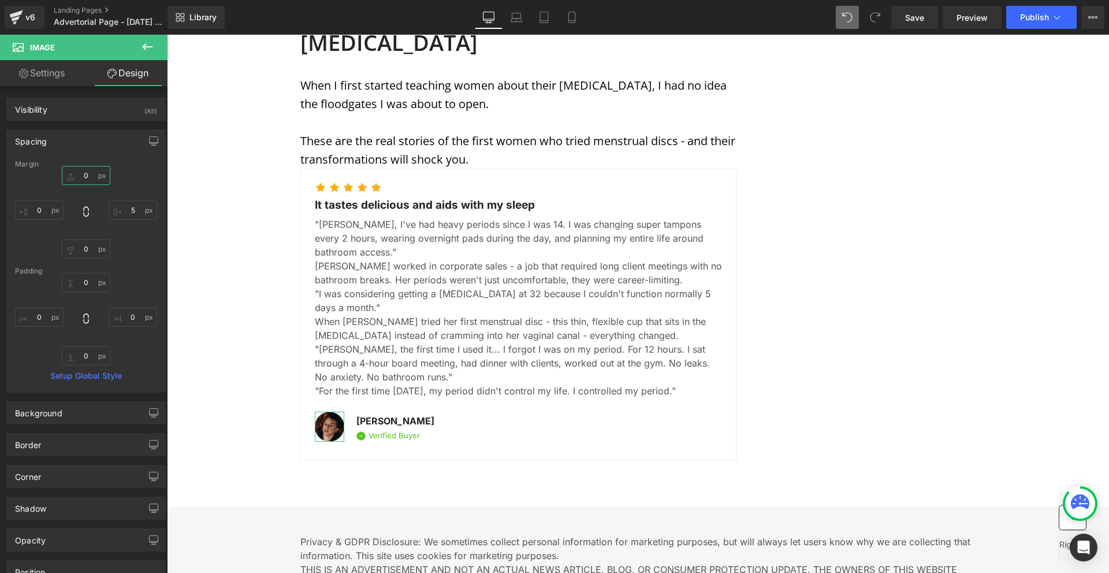
type input "5"
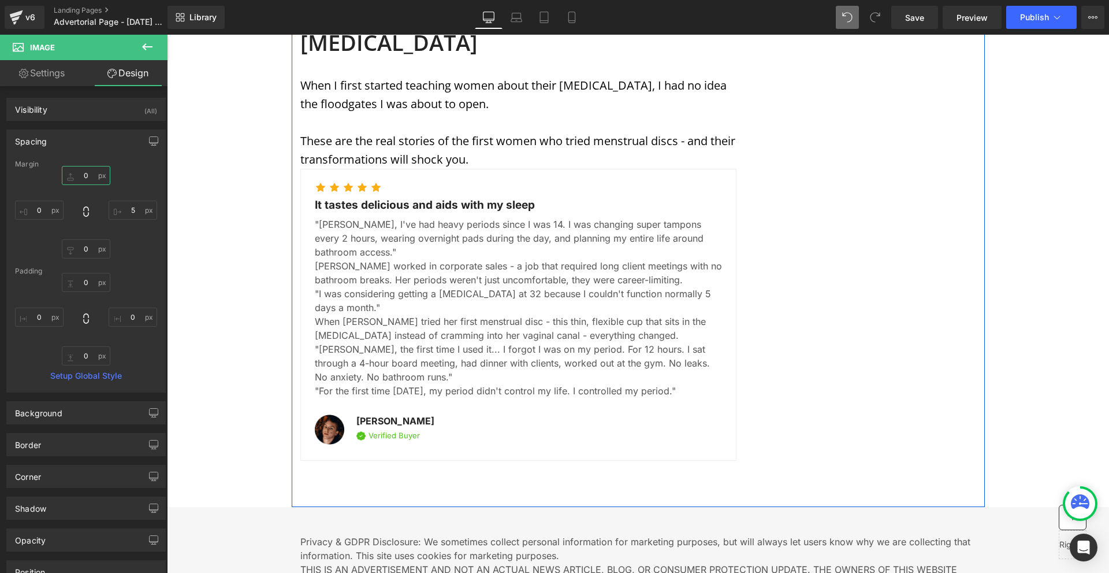
type input "3"
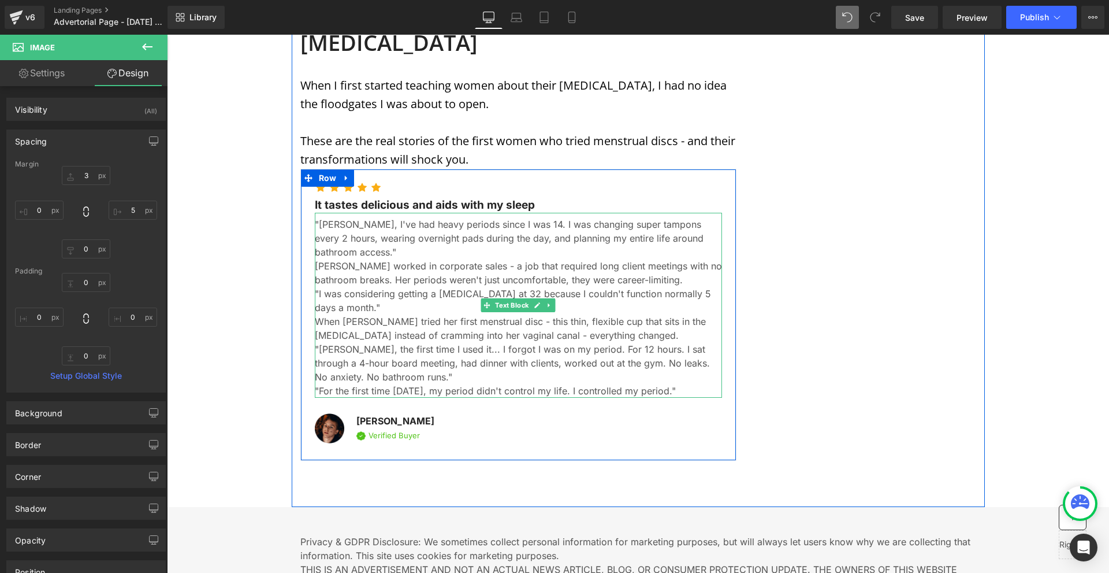
click at [404, 259] on p "Sarah worked in corporate sales - a job that required long client meetings with…" at bounding box center [518, 273] width 407 height 28
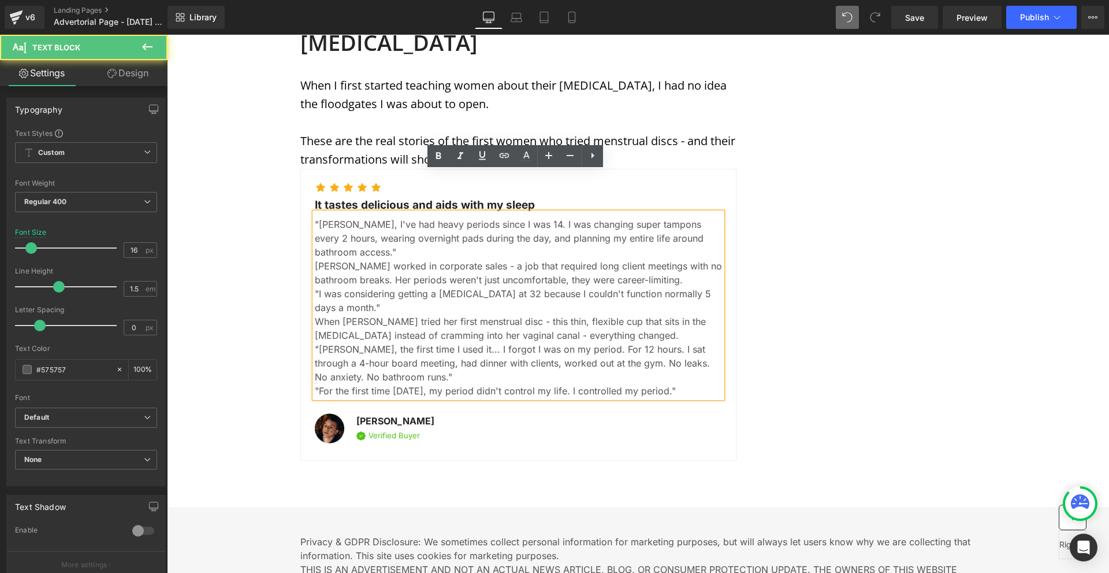
click at [376, 217] on p ""Dr. Chen, I've had heavy periods since I was 14. I was changing super tampons …" at bounding box center [518, 238] width 407 height 42
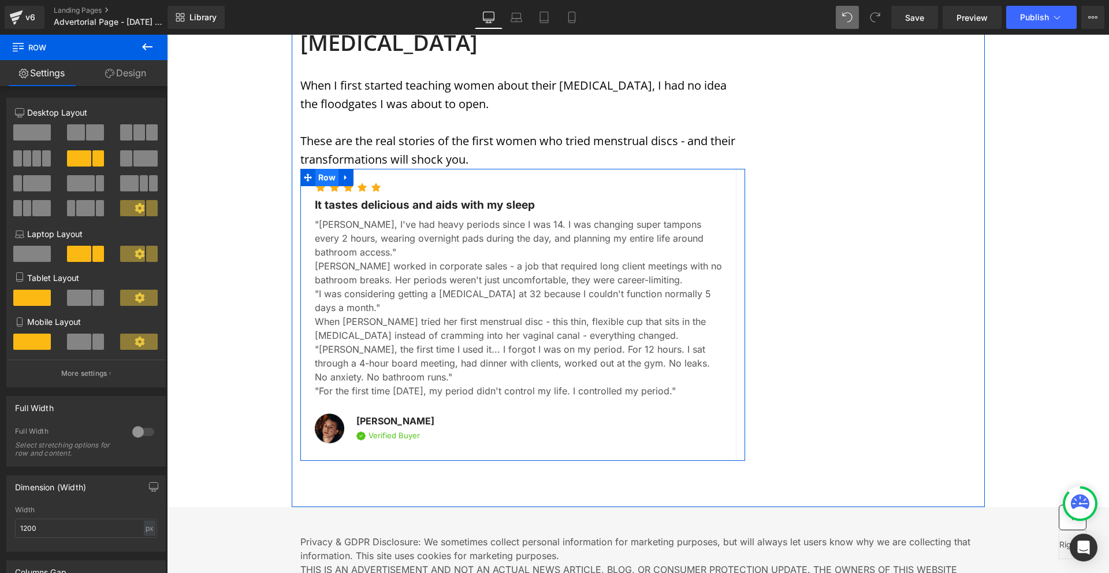
click at [322, 169] on span "Row" at bounding box center [327, 177] width 24 height 17
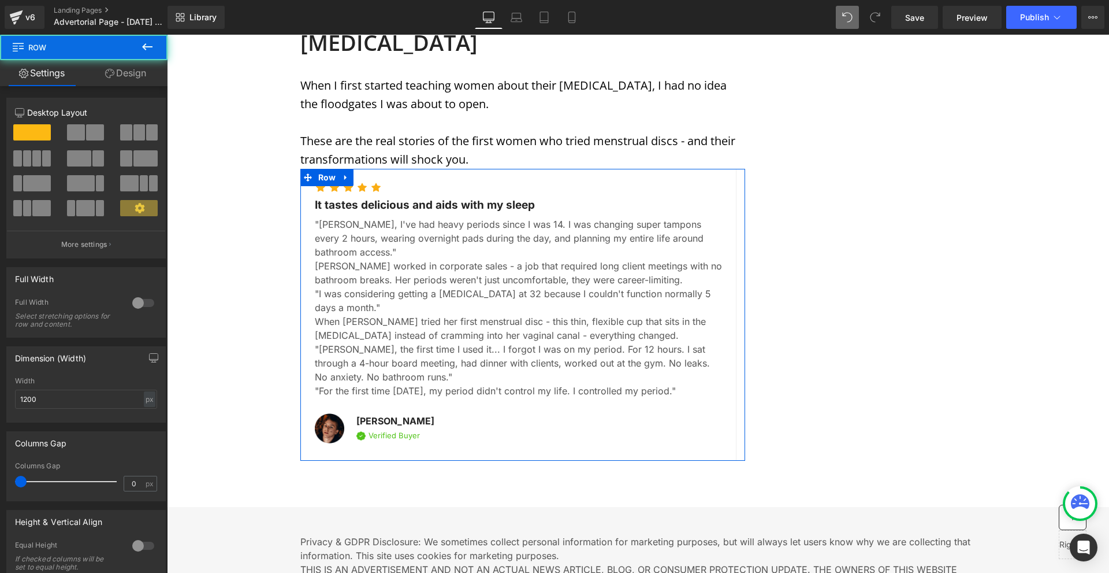
click at [120, 77] on link "Design" at bounding box center [126, 73] width 84 height 26
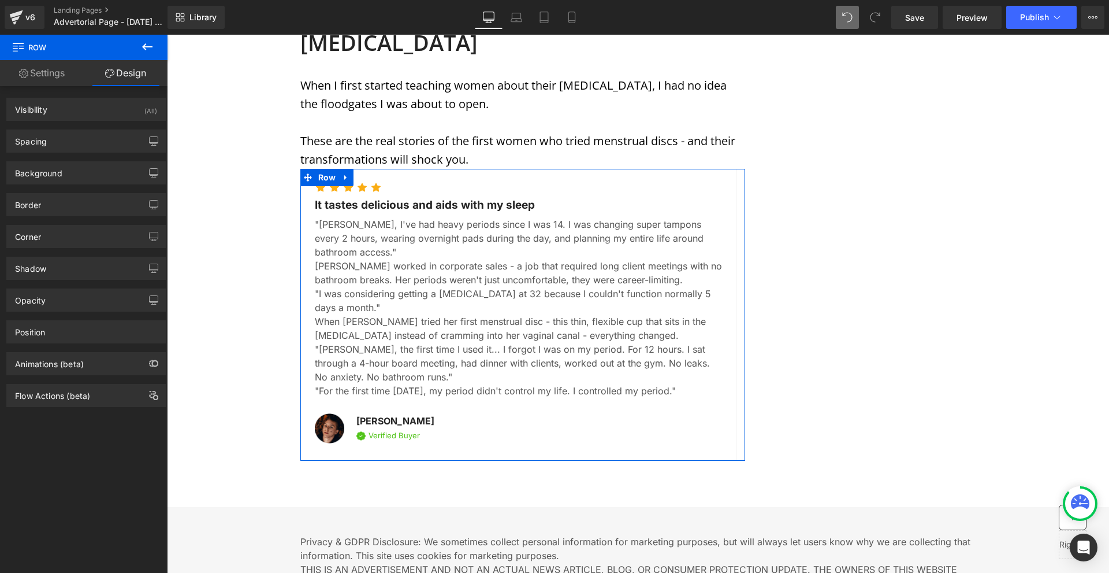
click at [70, 152] on div "Spacing Margin 0 auto 0 auto Padding 0 15 0 0 Setup Global Style" at bounding box center [85, 140] width 159 height 23
click at [88, 144] on div "Spacing" at bounding box center [86, 141] width 158 height 22
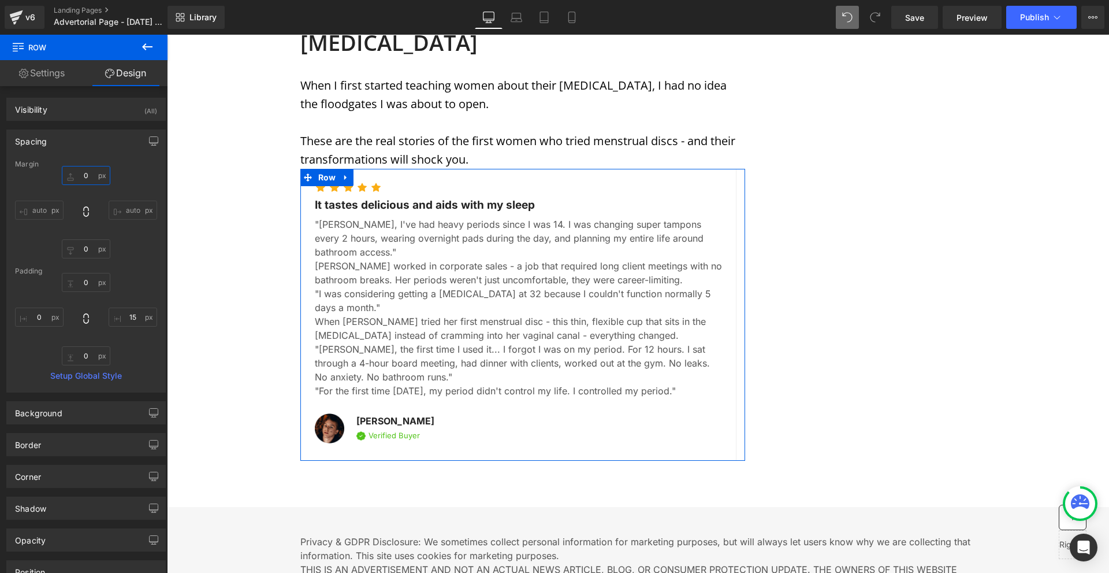
click at [96, 180] on input "0" at bounding box center [86, 175] width 49 height 19
type input "20"
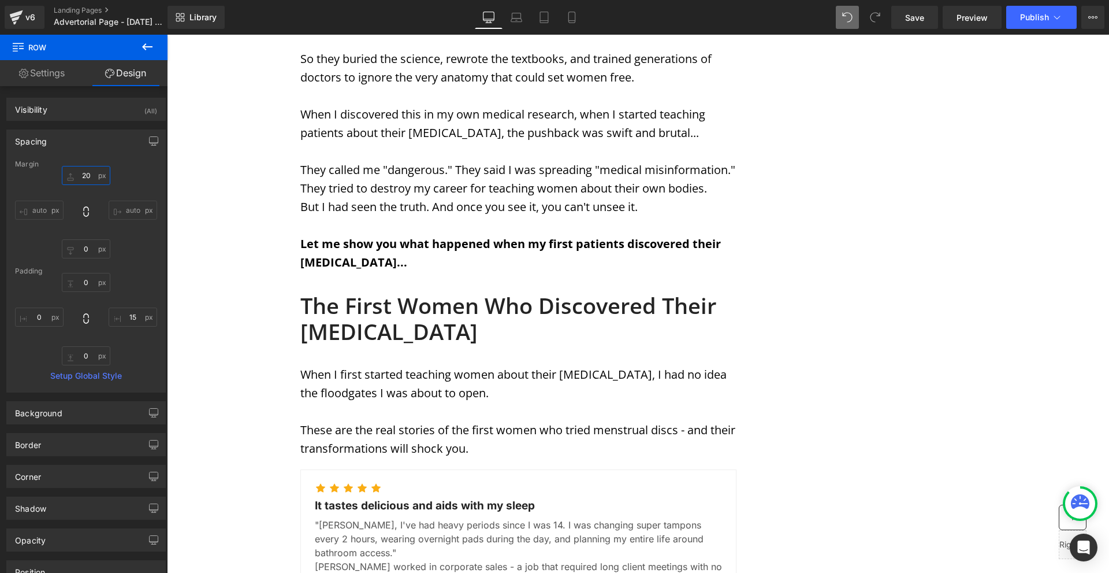
scroll to position [2417, 0]
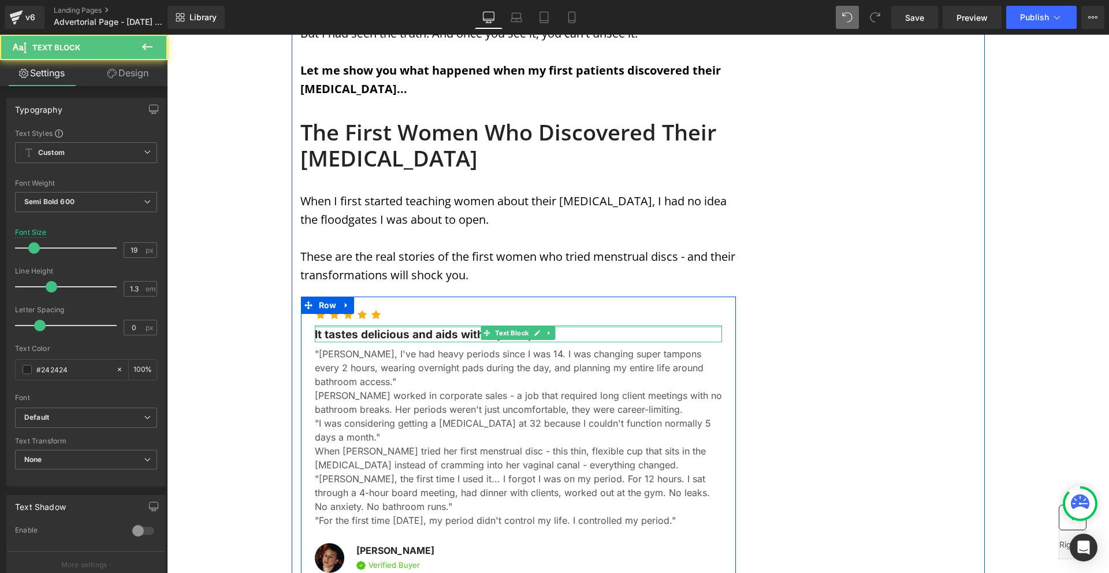
click at [411, 325] on div at bounding box center [518, 326] width 407 height 2
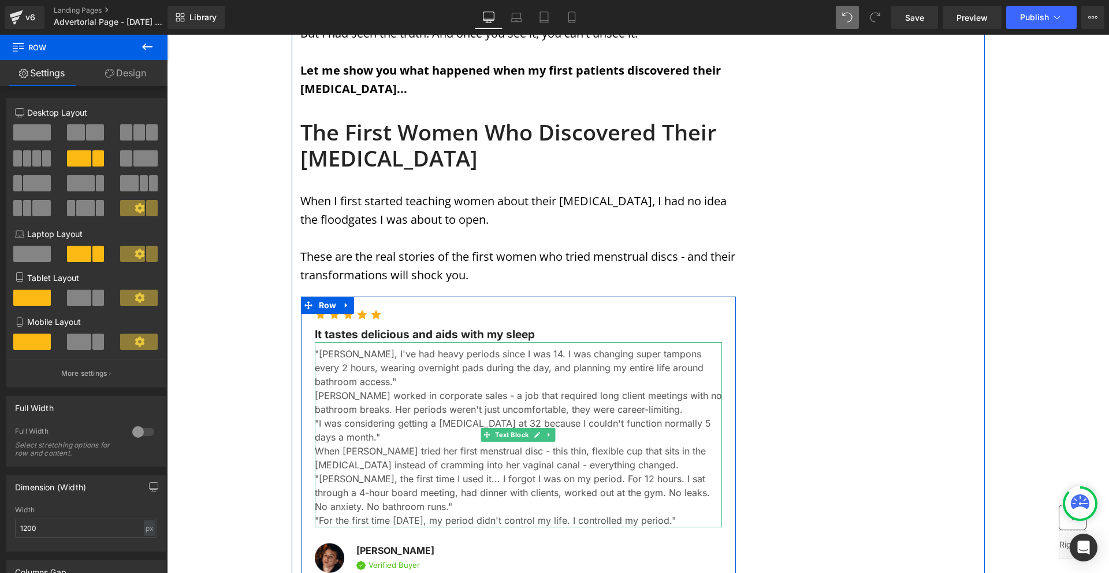
click at [361, 347] on p ""Dr. Chen, I've had heavy periods since I was 14. I was changing super tampons …" at bounding box center [518, 368] width 407 height 42
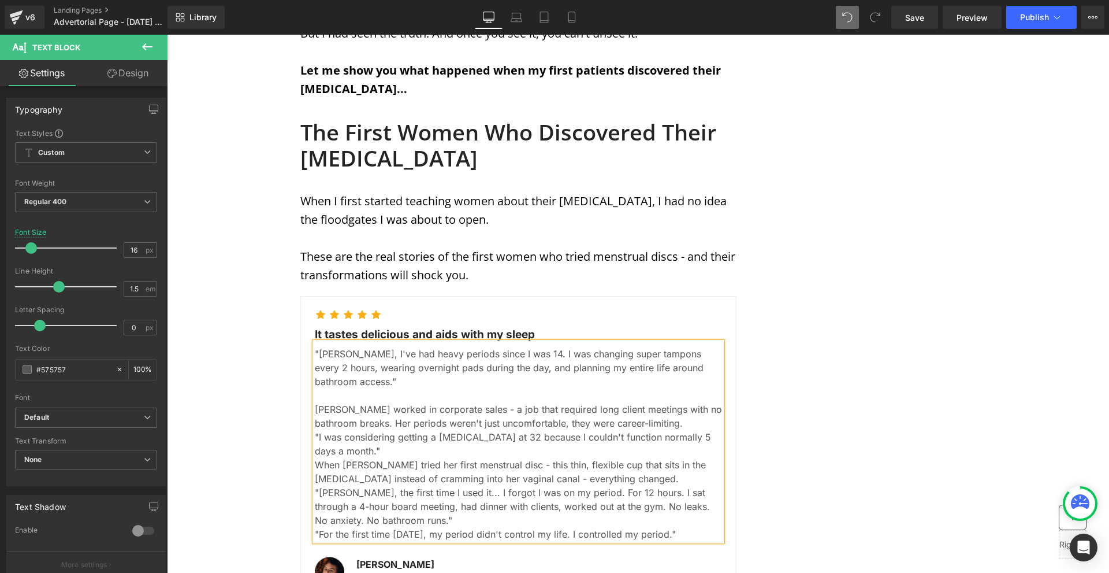
click at [380, 430] on p ""I was considering getting a hysterectomy at 32 because I couldn't function nor…" at bounding box center [518, 444] width 407 height 28
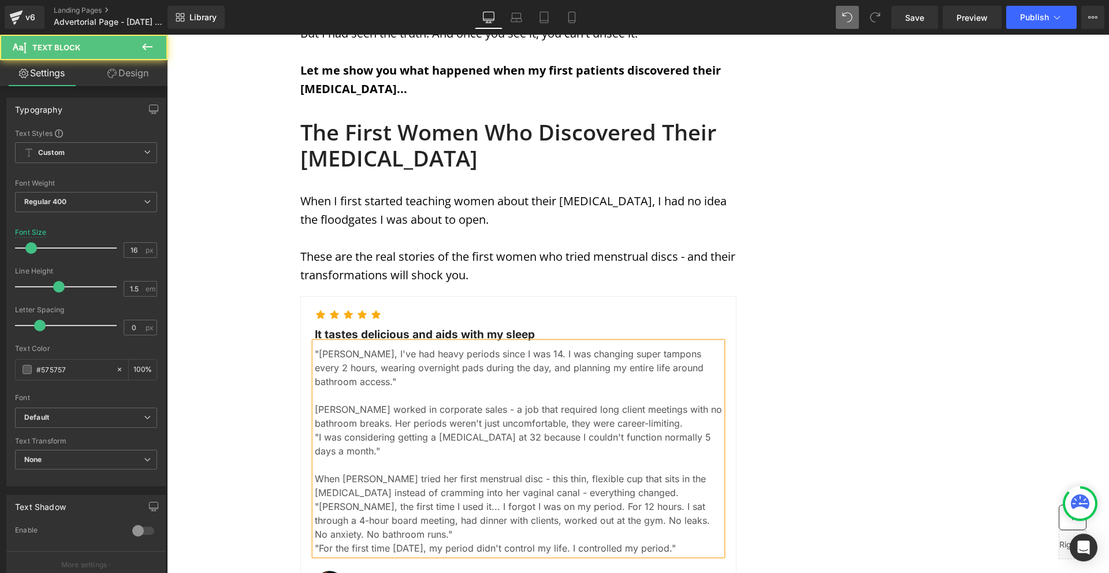
click at [593, 471] on p "When Sarah tried her first menstrual disc - this thin, flexible cup that sits i…" at bounding box center [518, 485] width 407 height 28
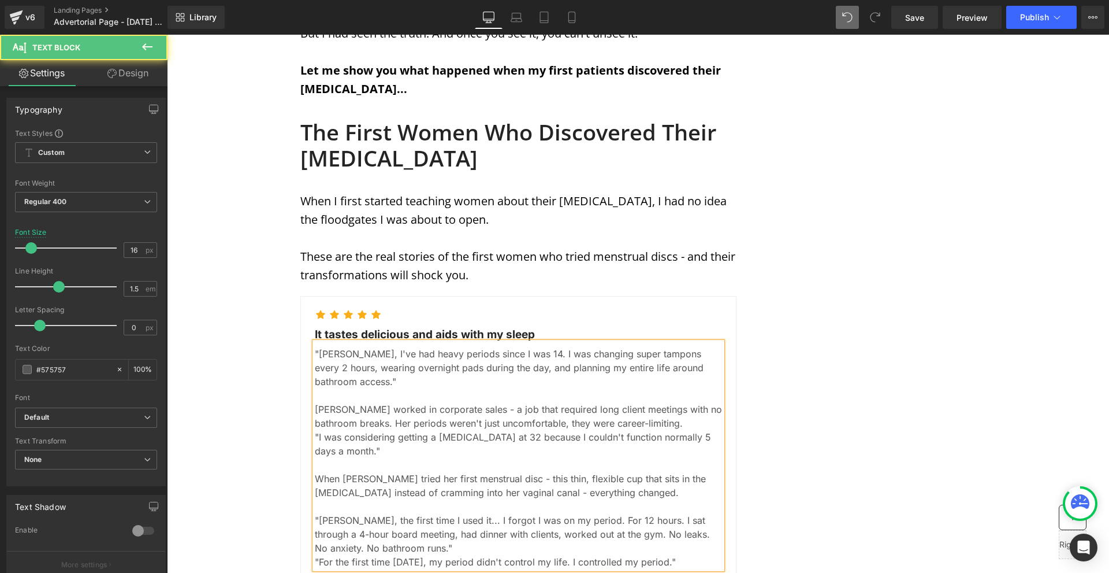
click at [390, 513] on p ""Dr. Chen, the first time I used it... I forgot I was on my period. For 12 hour…" at bounding box center [518, 534] width 407 height 42
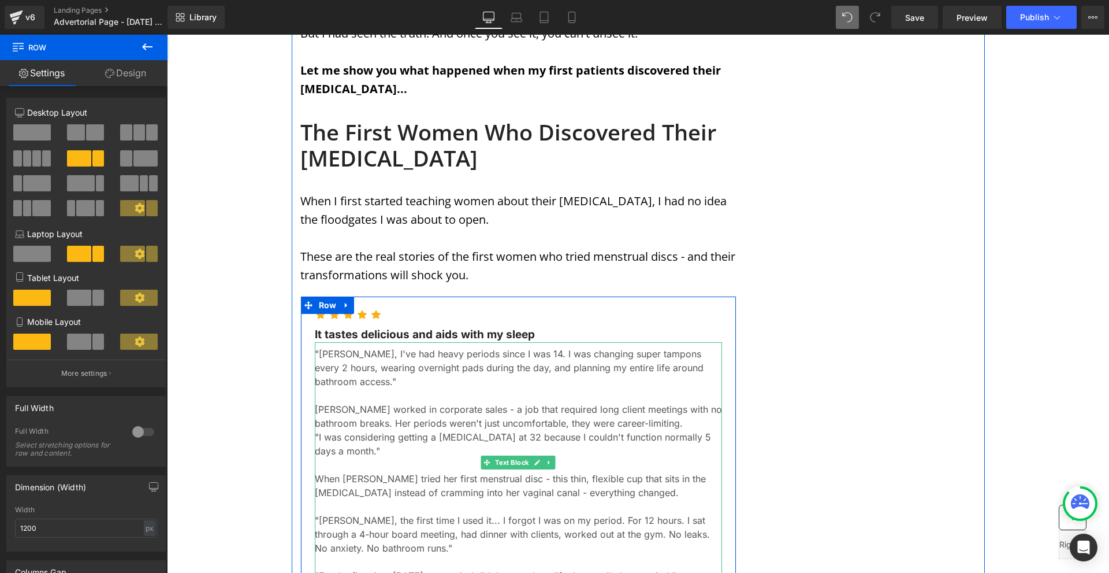
click at [570, 471] on p "When Sarah tried her first menstrual disc - this thin, flexible cup that sits i…" at bounding box center [518, 485] width 407 height 28
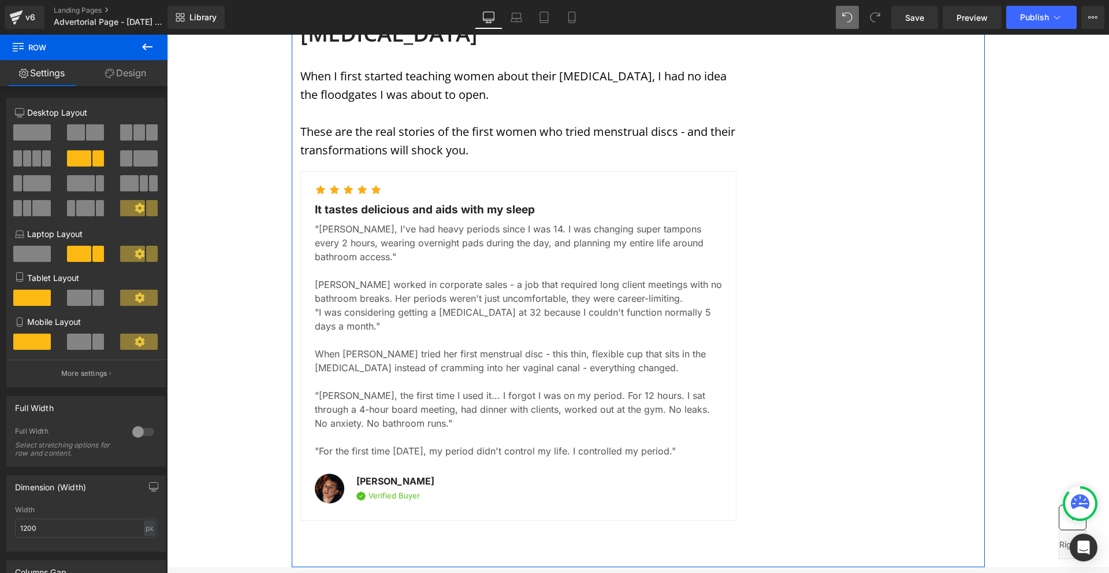
scroll to position [2600, 0]
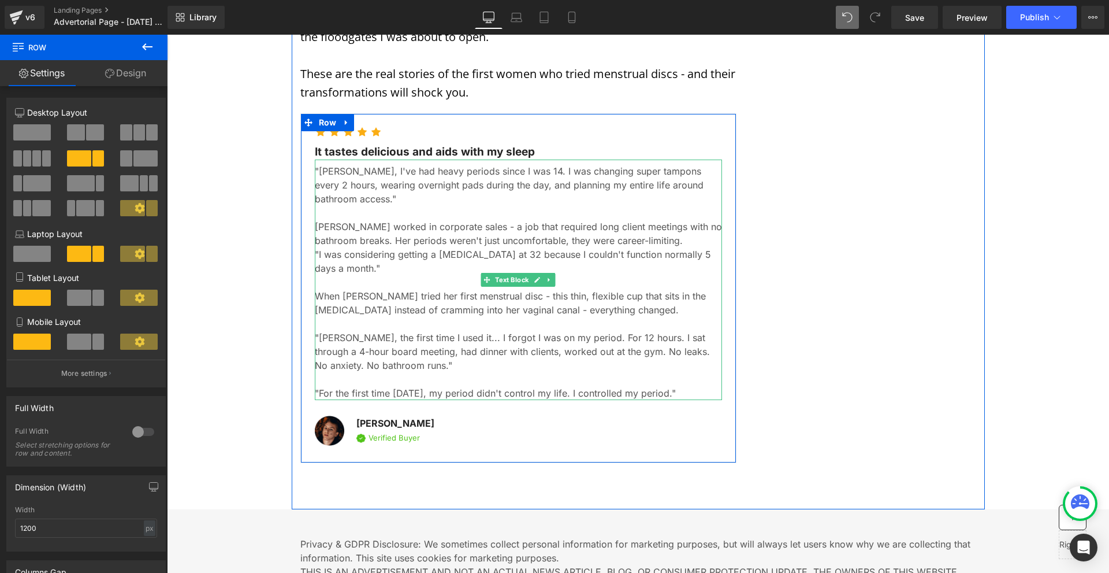
click at [377, 247] on p ""I was considering getting a hysterectomy at 32 because I couldn't function nor…" at bounding box center [518, 261] width 407 height 28
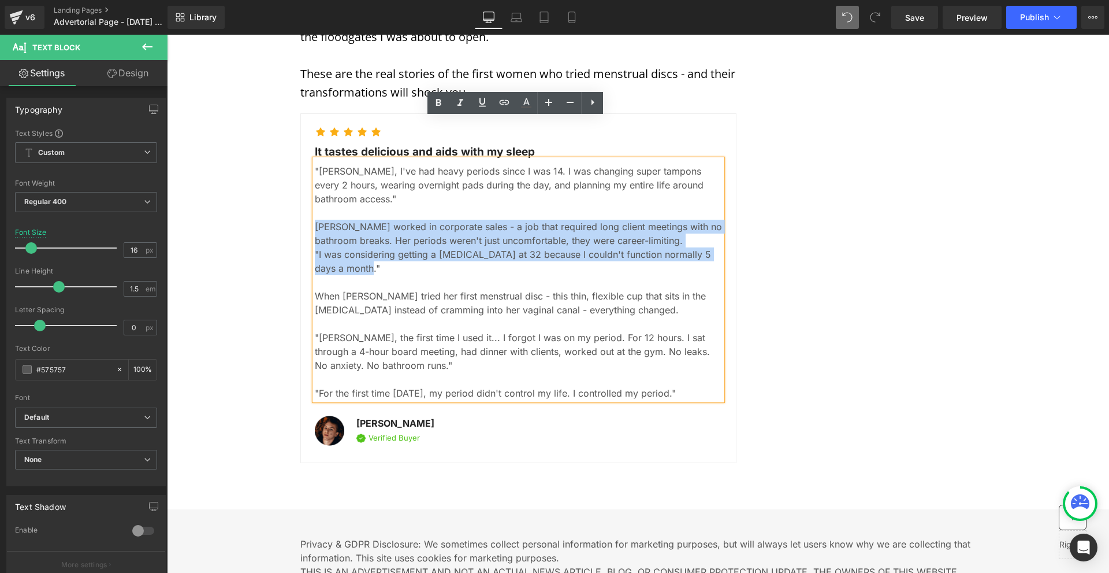
drag, startPoint x: 360, startPoint y: 226, endPoint x: 308, endPoint y: 185, distance: 66.6
click at [308, 185] on div "Icon Icon Icon Icon Icon Icon List Hoz It tastes delicious and aids with my sle…" at bounding box center [518, 288] width 436 height 350
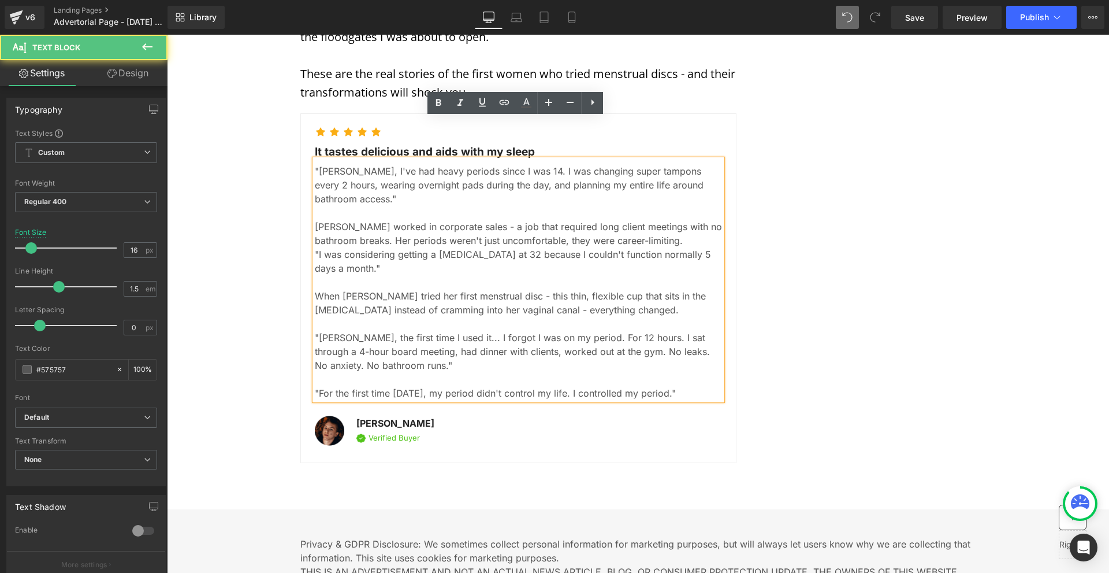
click at [652, 289] on p "When Sarah tried her first menstrual disc - this thin, flexible cup that sits i…" at bounding box center [518, 303] width 407 height 28
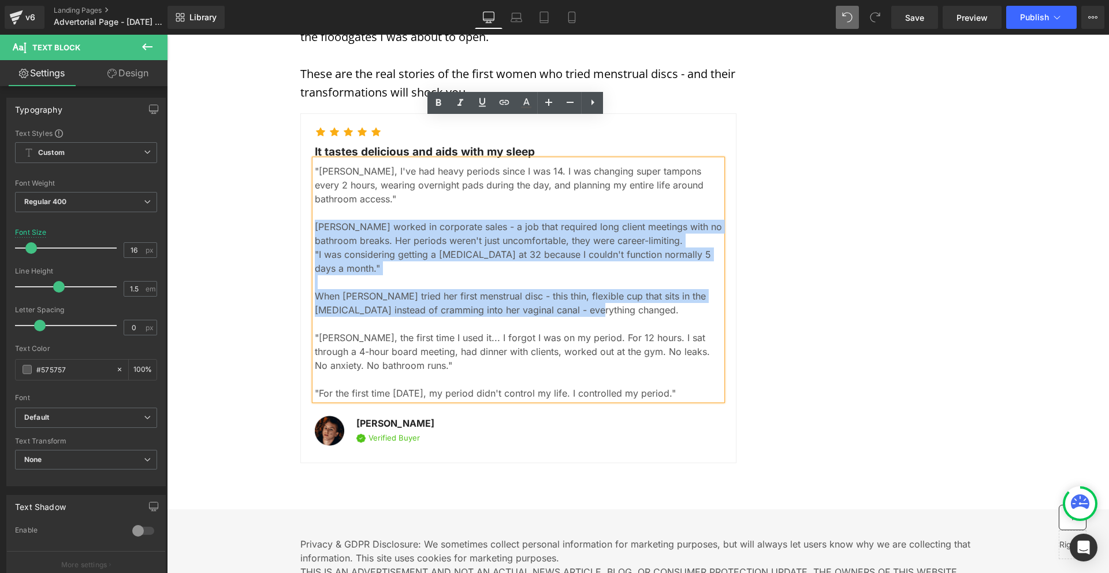
drag, startPoint x: 586, startPoint y: 269, endPoint x: 312, endPoint y: 184, distance: 287.4
click at [315, 184] on div ""Dr. Chen, I've had heavy periods since I was 14. I was changing super tampons …" at bounding box center [518, 279] width 407 height 240
copy div "Sarah worked in corporate sales - a job that required long client meetings with…"
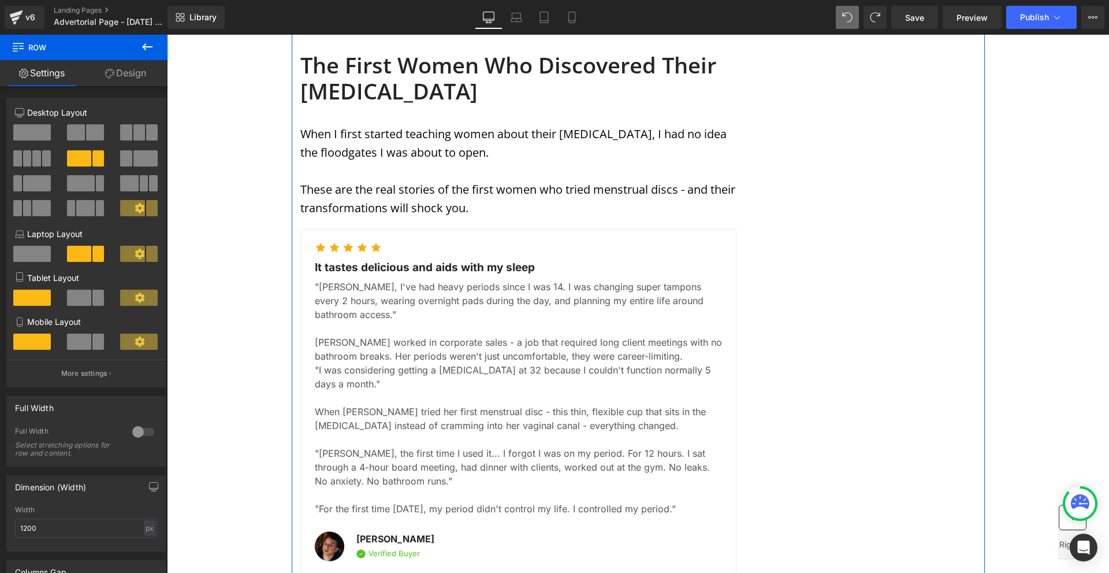
scroll to position [2542, 0]
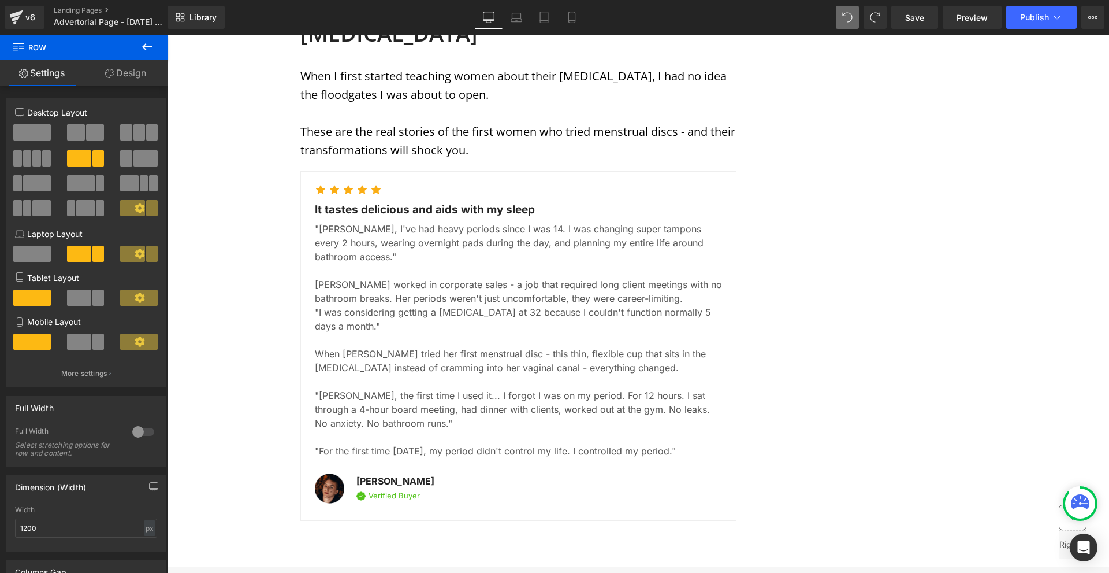
click at [390, 388] on p ""Dr. Chen, the first time I used it... I forgot I was on my period. For 12 hour…" at bounding box center [518, 409] width 407 height 42
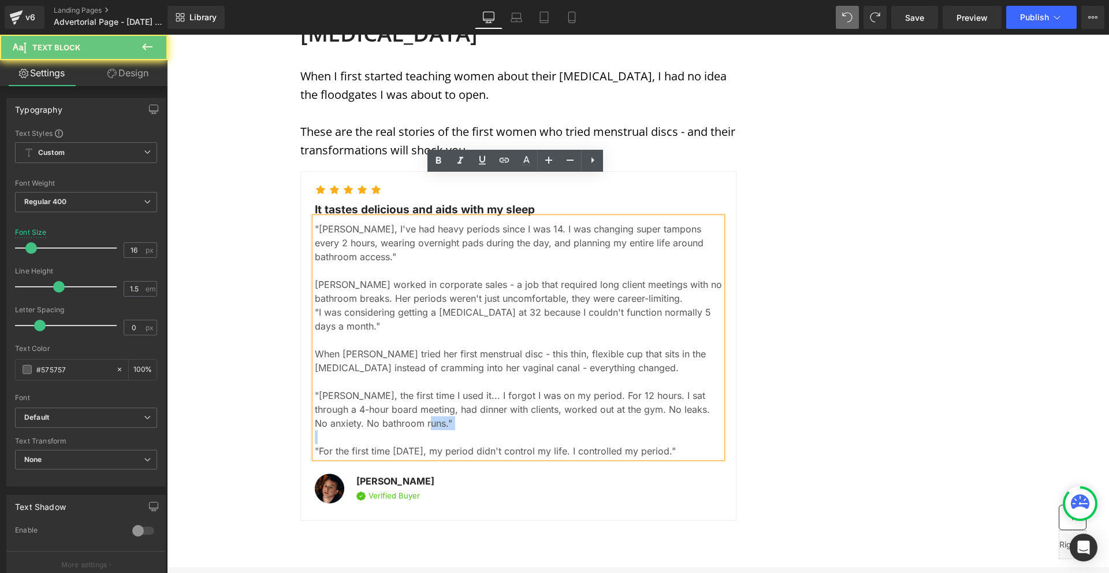
click at [390, 388] on p ""Dr. Chen, the first time I used it... I forgot I was on my period. For 12 hour…" at bounding box center [518, 409] width 407 height 42
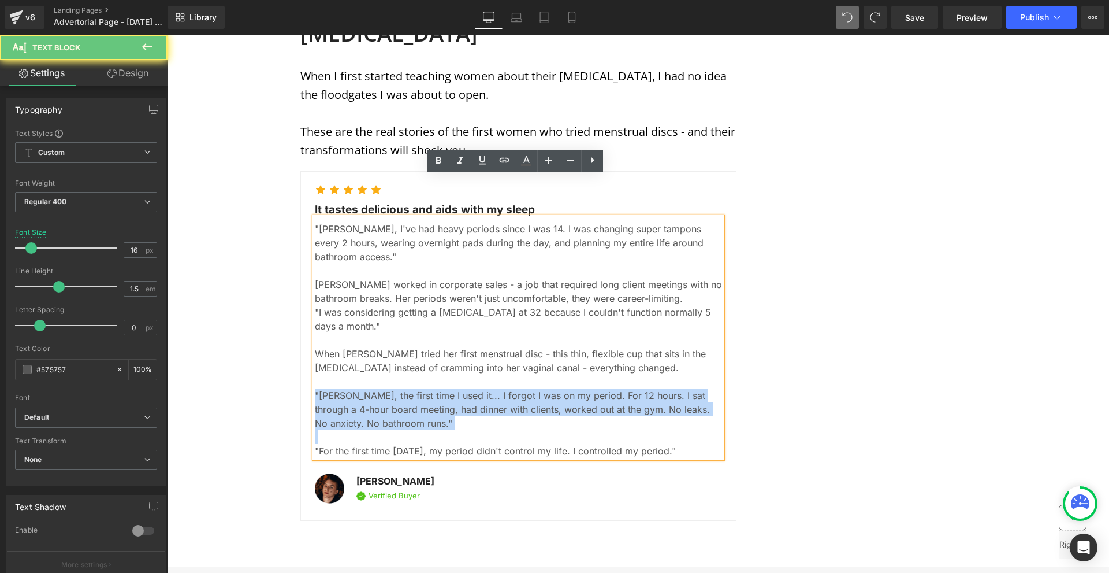
click at [390, 388] on p ""Dr. Chen, the first time I used it... I forgot I was on my period. For 12 hour…" at bounding box center [518, 409] width 407 height 42
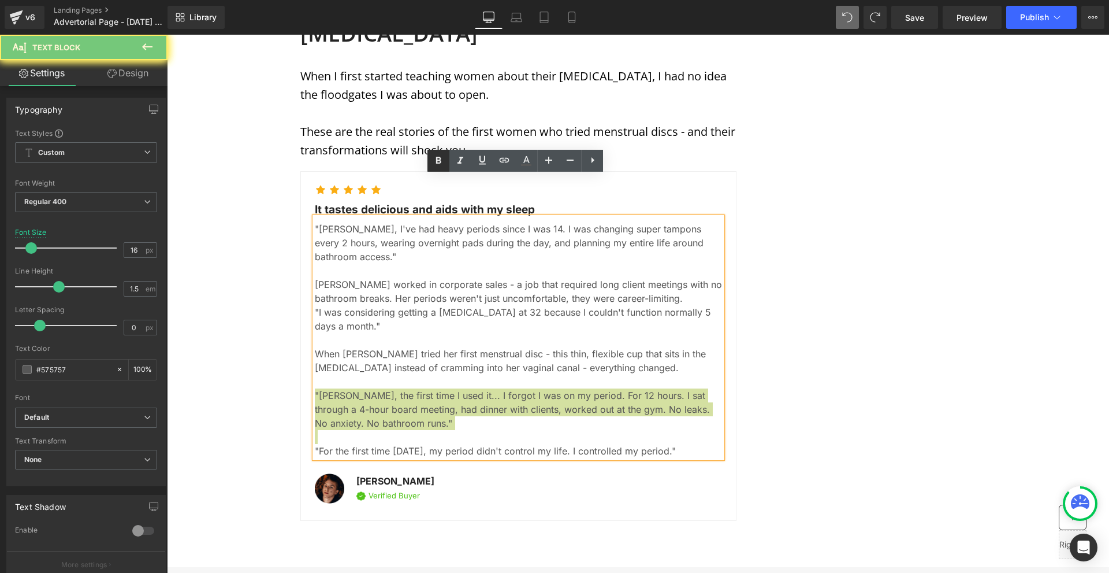
click at [445, 165] on link at bounding box center [439, 161] width 22 height 22
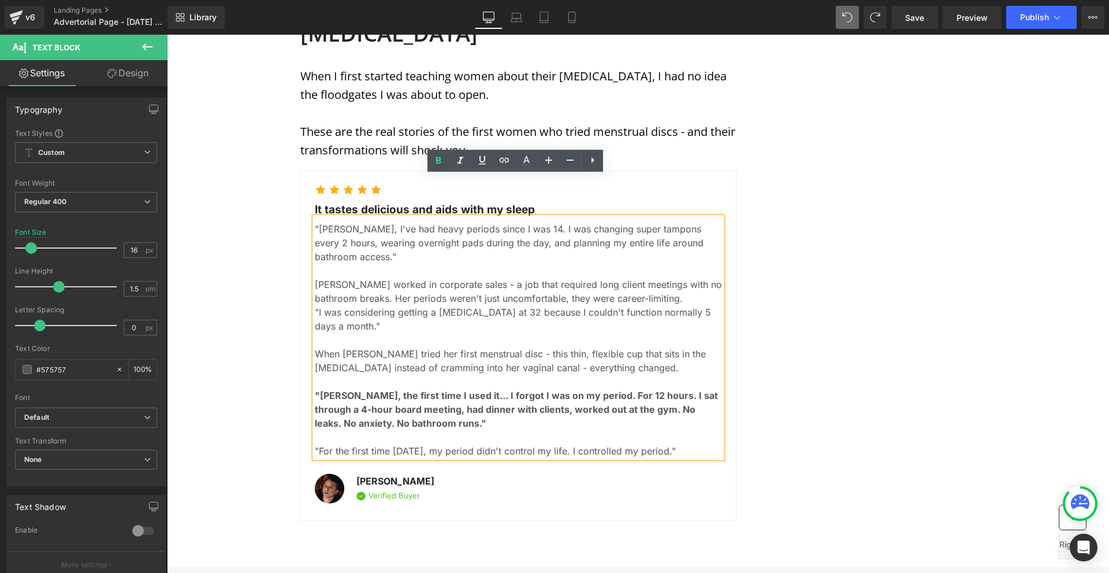
click at [333, 222] on p ""Dr. Chen, I've had heavy periods since I was 14. I was changing super tampons …" at bounding box center [518, 243] width 407 height 42
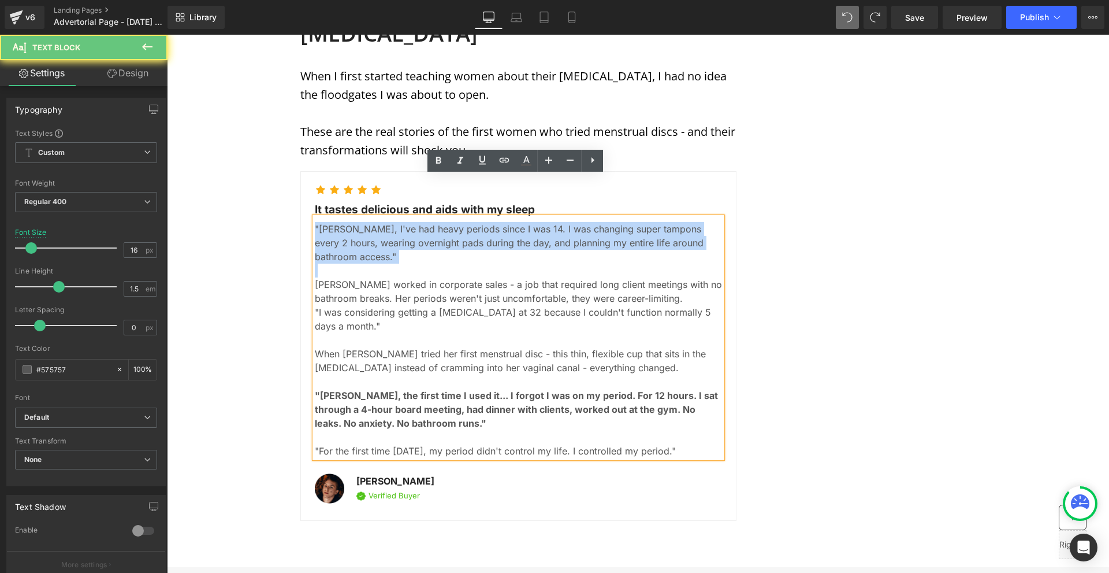
click at [333, 222] on p ""Dr. Chen, I've had heavy periods since I was 14. I was changing super tampons …" at bounding box center [518, 243] width 407 height 42
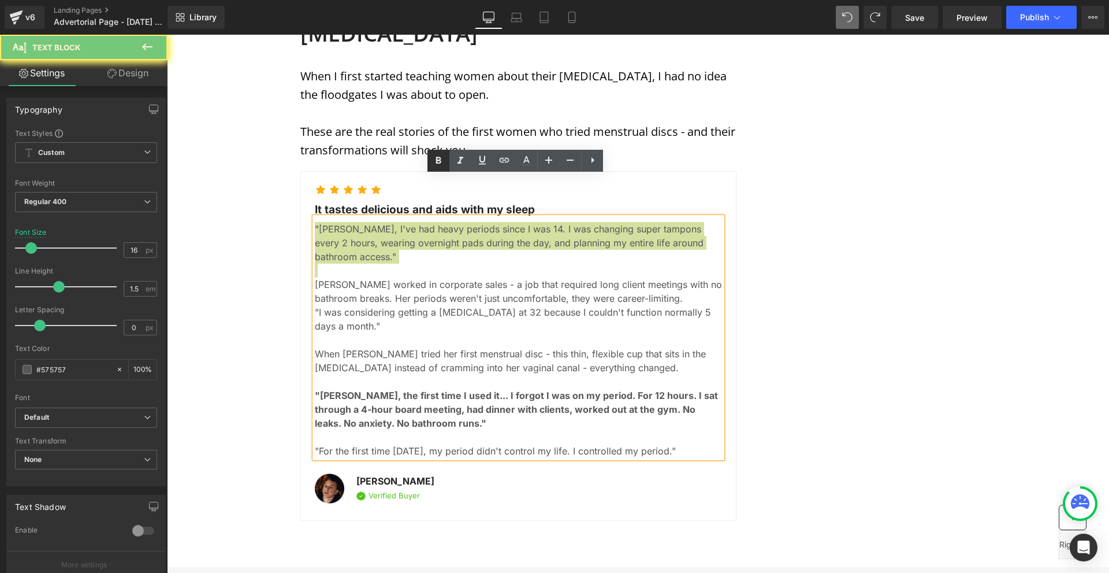
click at [433, 154] on icon at bounding box center [439, 161] width 14 height 14
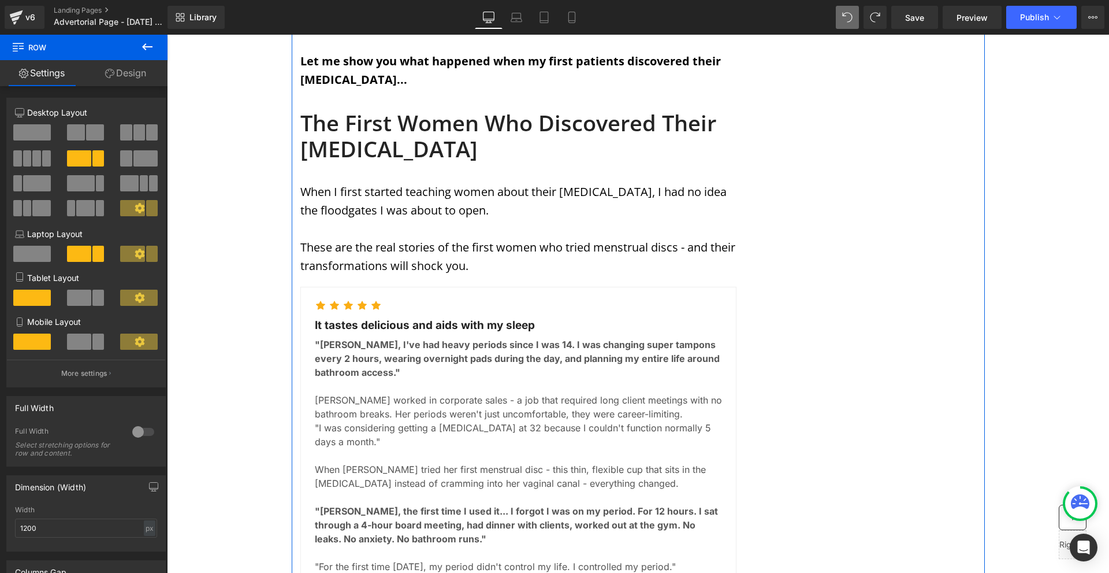
scroll to position [2484, 0]
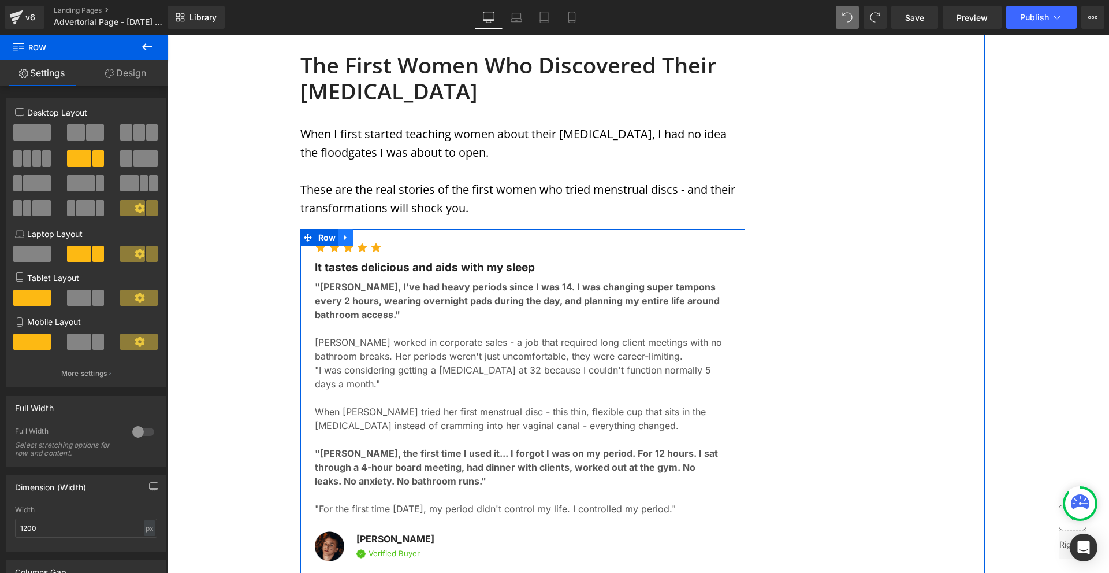
click at [344, 235] on icon at bounding box center [345, 237] width 2 height 5
click at [321, 229] on span "Row" at bounding box center [327, 237] width 24 height 17
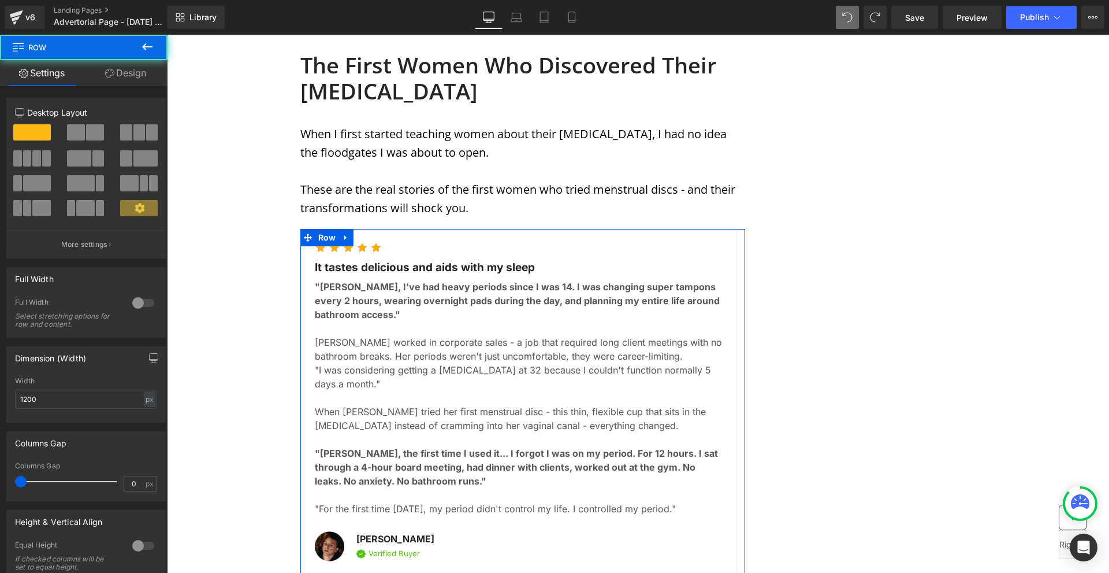
click at [130, 68] on link "Design" at bounding box center [126, 73] width 84 height 26
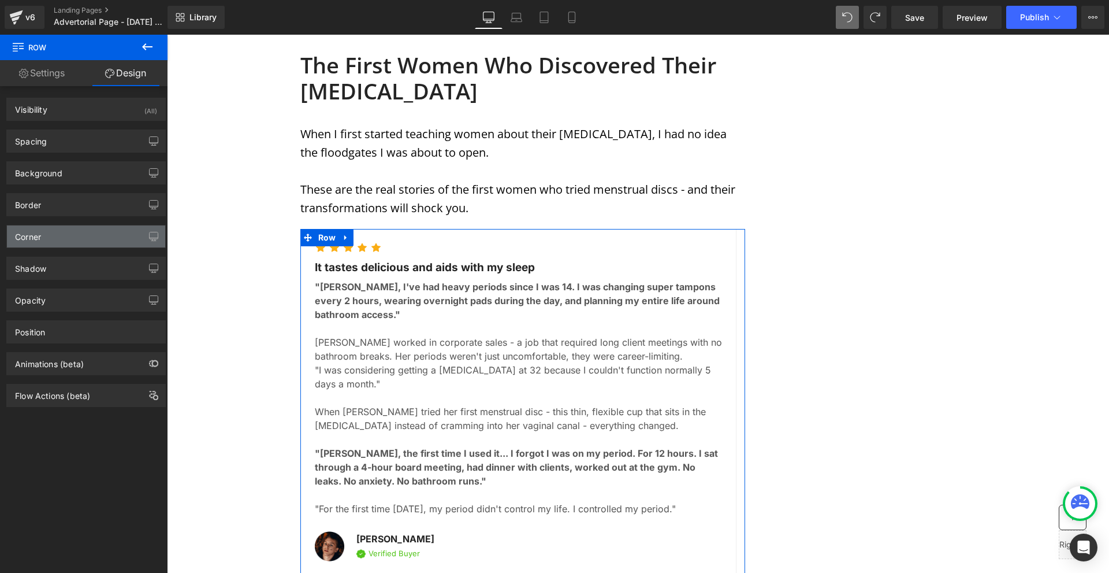
click at [61, 237] on div "Corner" at bounding box center [86, 236] width 158 height 22
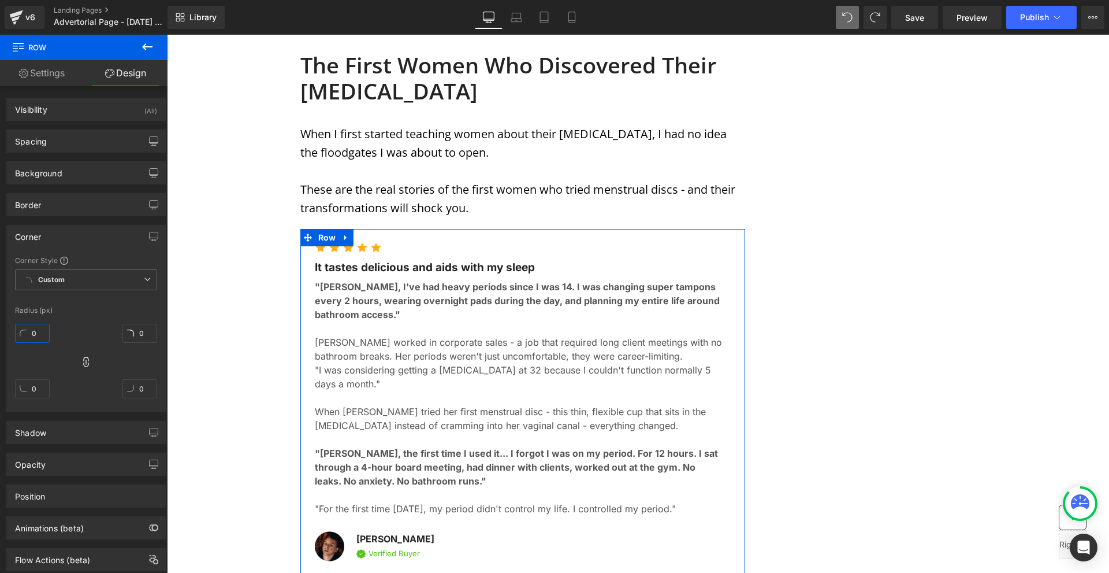
click at [38, 337] on input "0" at bounding box center [32, 333] width 35 height 19
type input "10"
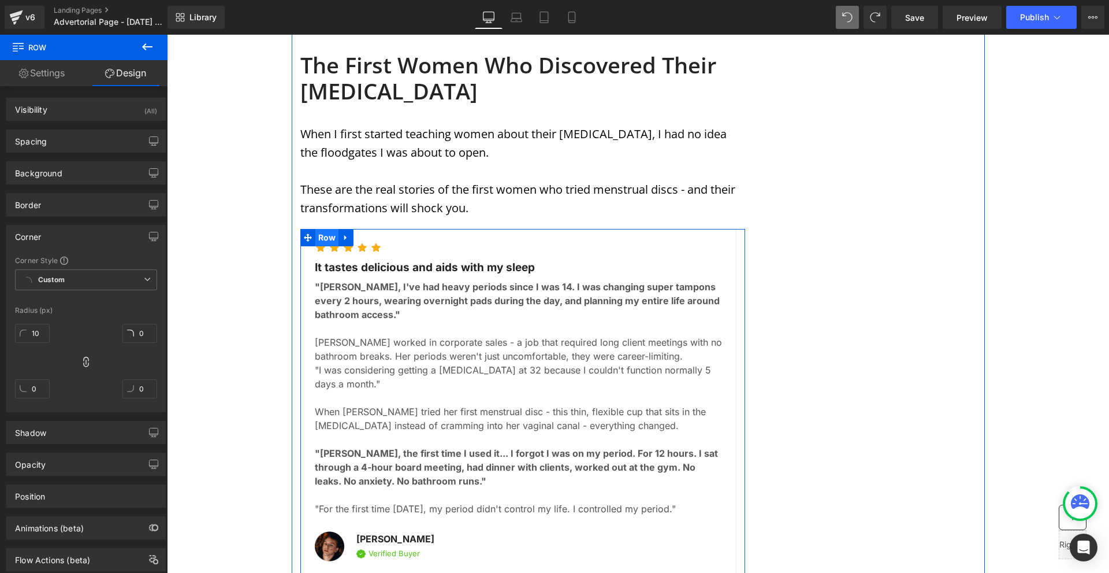
click at [324, 229] on span "Row" at bounding box center [327, 237] width 24 height 17
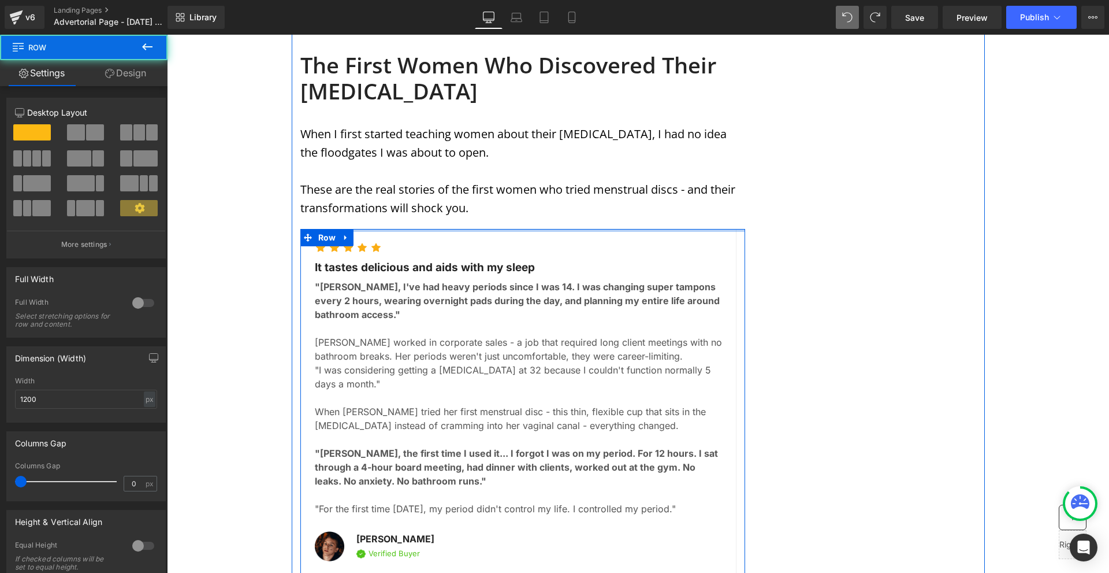
click at [388, 229] on div at bounding box center [522, 230] width 445 height 3
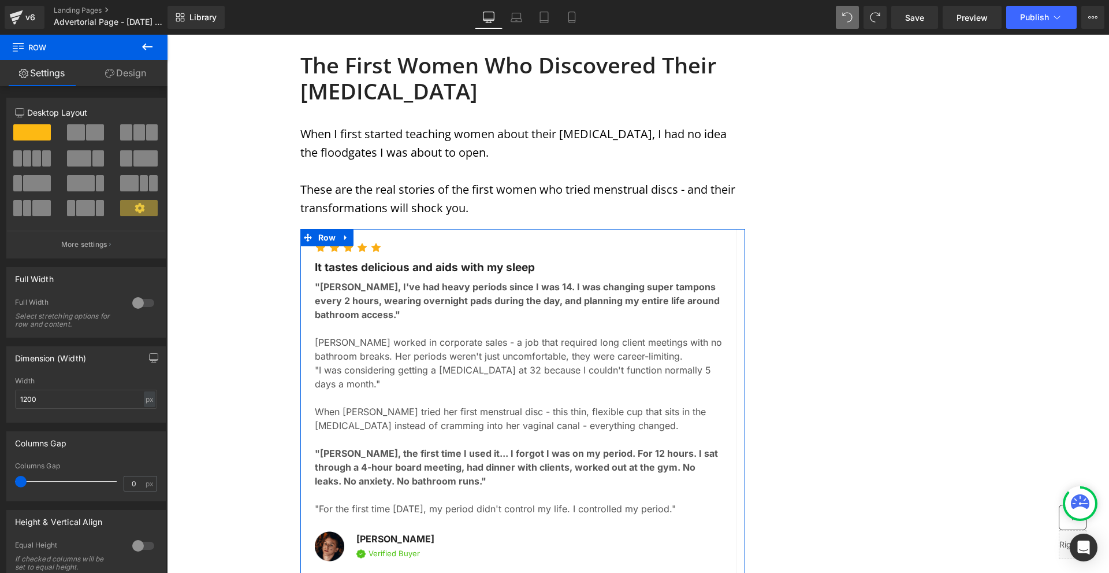
click at [148, 79] on link "Design" at bounding box center [126, 73] width 84 height 26
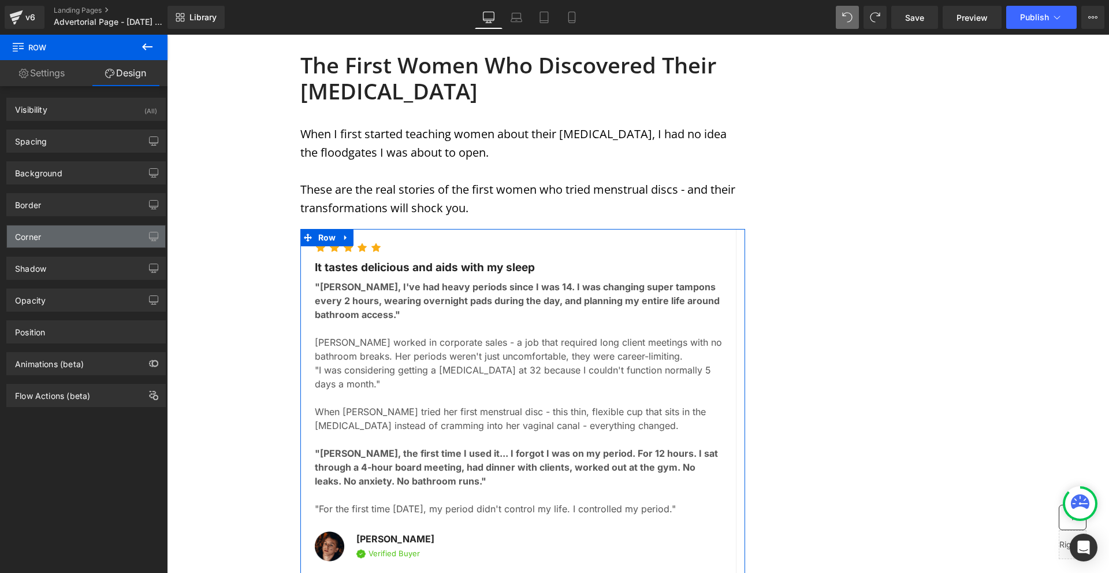
click at [84, 228] on div "Corner" at bounding box center [86, 236] width 158 height 22
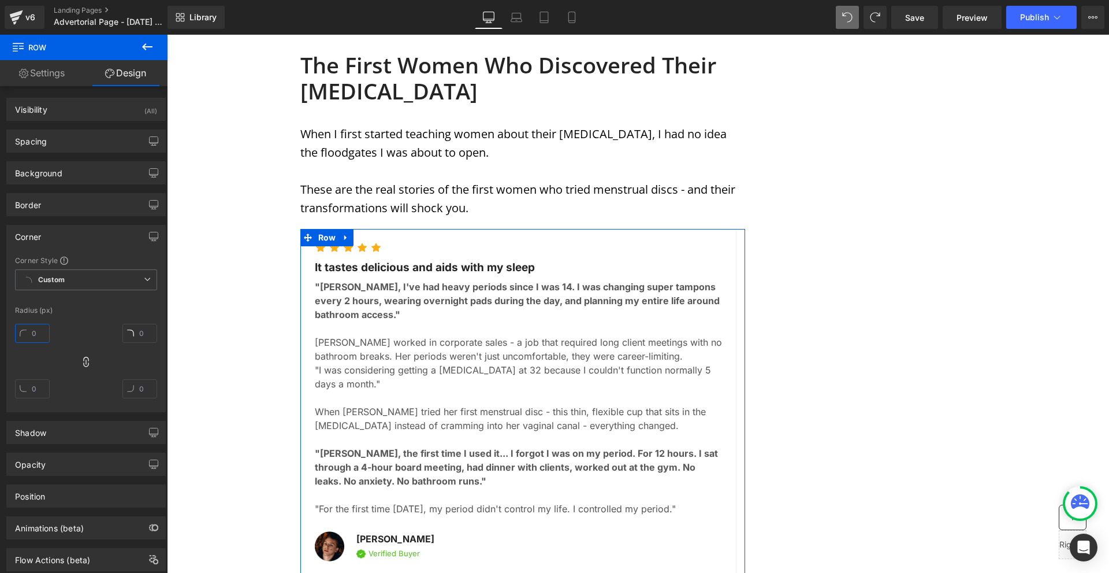
click at [39, 337] on input "text" at bounding box center [32, 333] width 35 height 19
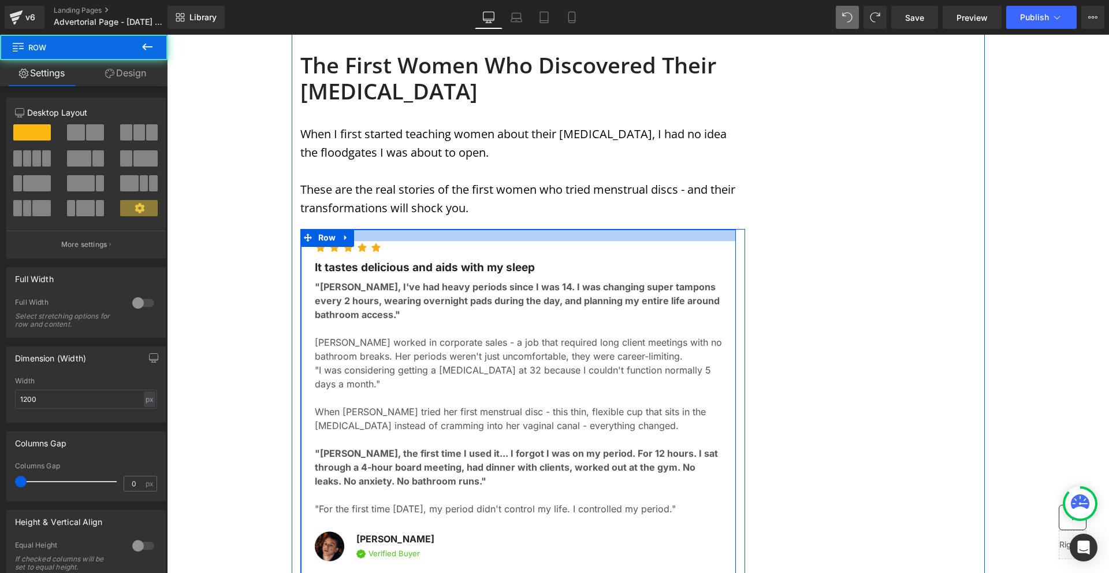
click at [456, 229] on div at bounding box center [518, 235] width 435 height 12
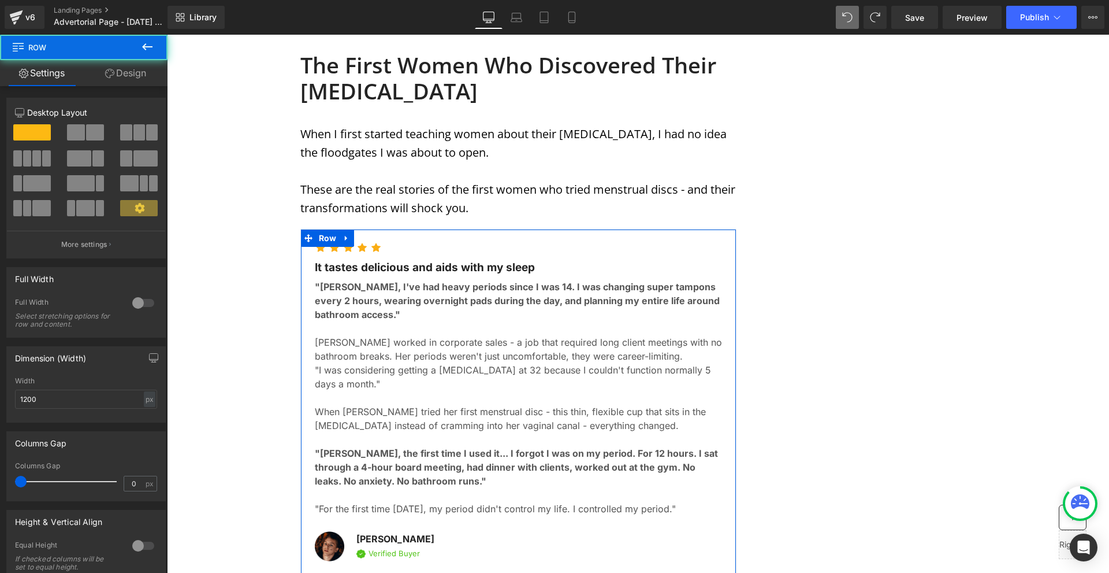
click at [120, 68] on link "Design" at bounding box center [126, 73] width 84 height 26
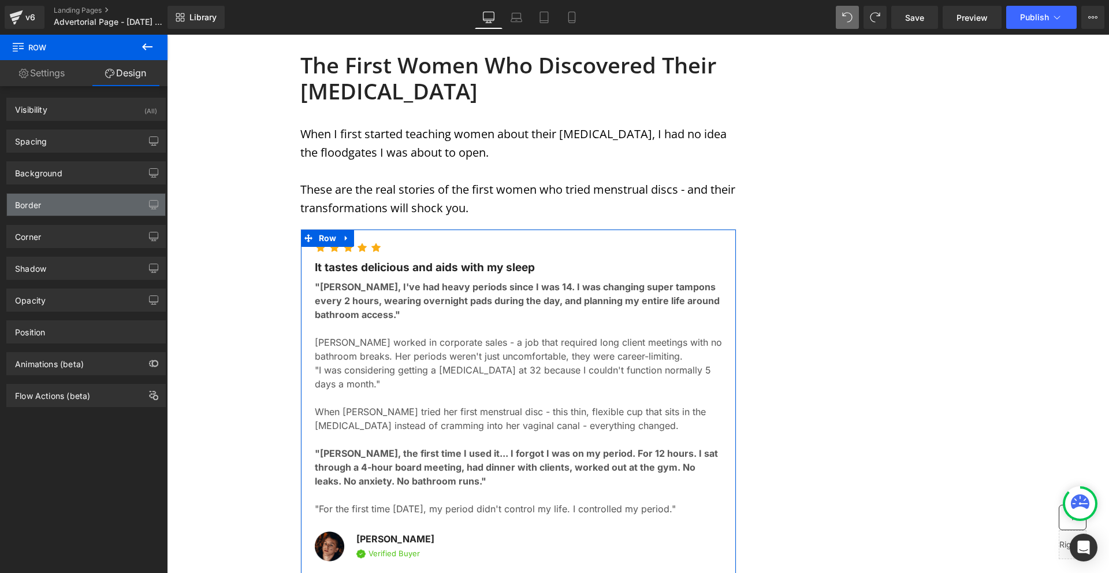
click at [42, 204] on div "Border" at bounding box center [86, 205] width 158 height 22
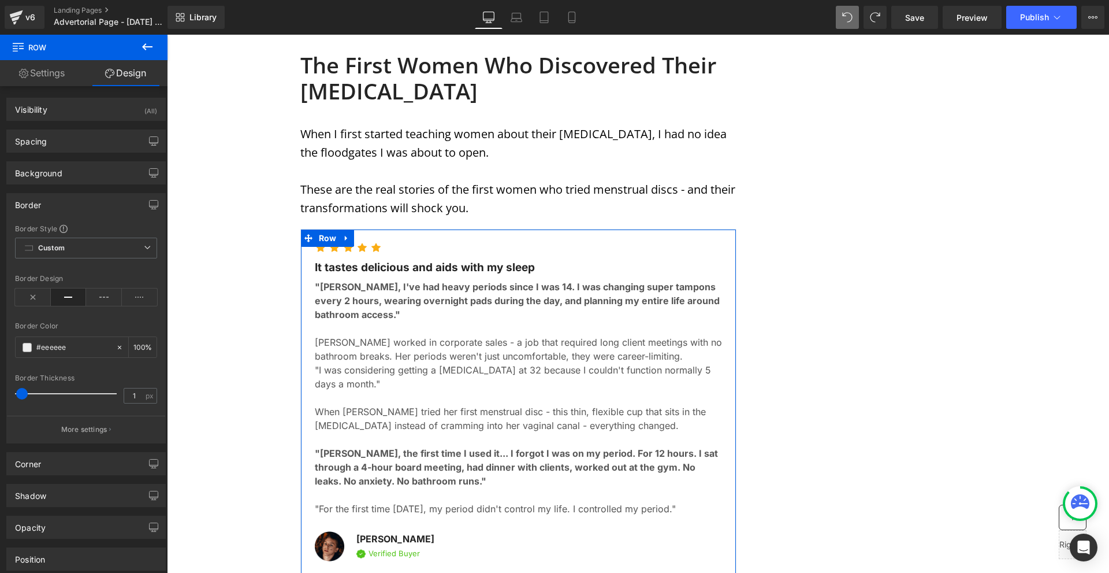
click at [42, 204] on div "Border" at bounding box center [86, 205] width 158 height 22
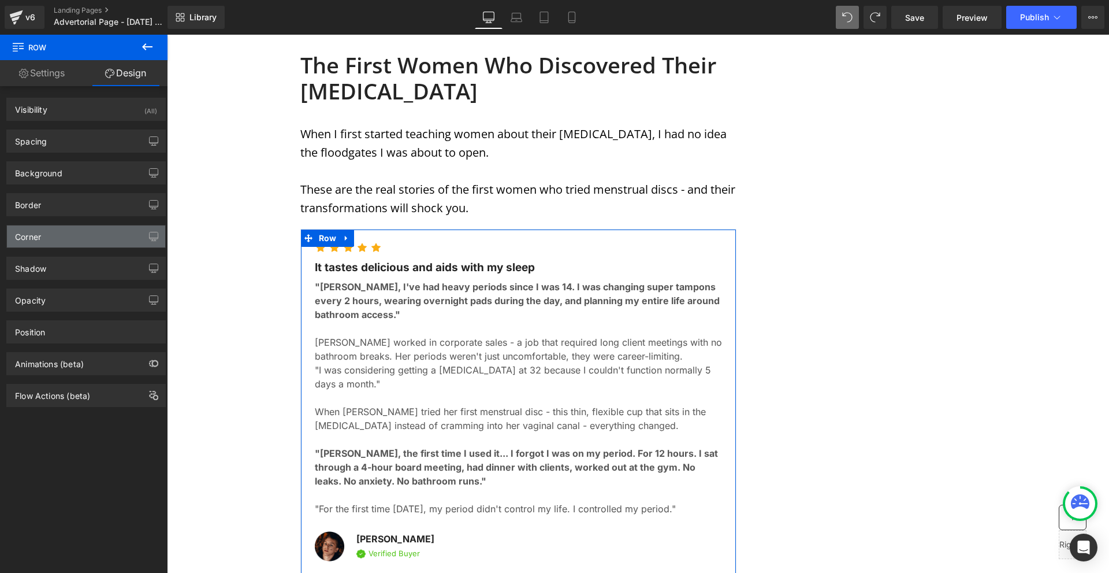
click at [41, 235] on div "Corner" at bounding box center [28, 233] width 26 height 16
click at [43, 232] on div "Corner" at bounding box center [86, 236] width 158 height 22
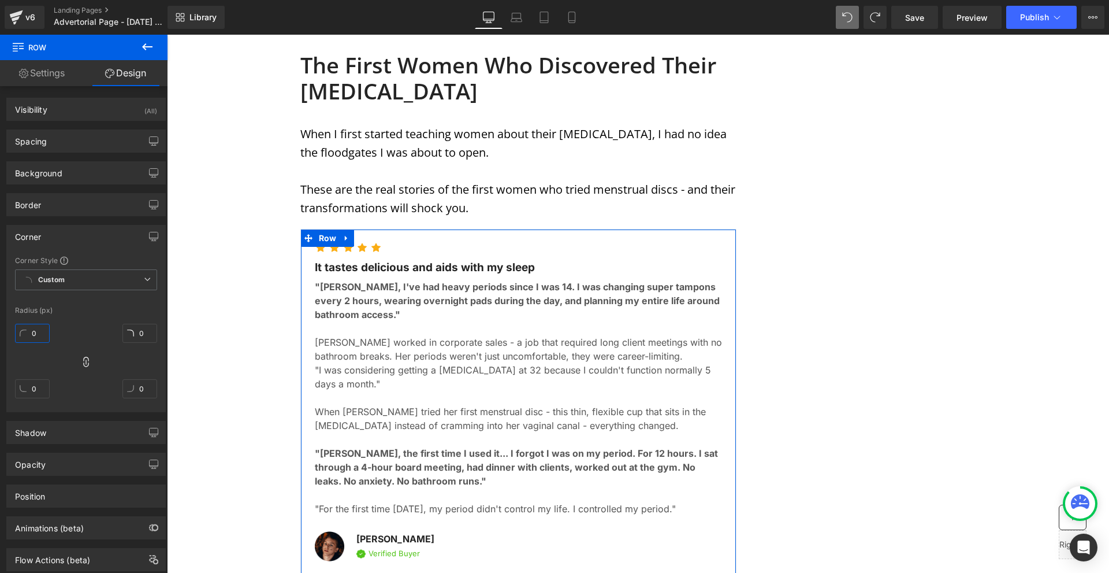
click at [45, 326] on input "0" at bounding box center [32, 333] width 35 height 19
type input "10"
drag, startPoint x: 58, startPoint y: 234, endPoint x: 61, endPoint y: 228, distance: 6.2
click at [58, 234] on div "Corner" at bounding box center [86, 236] width 158 height 22
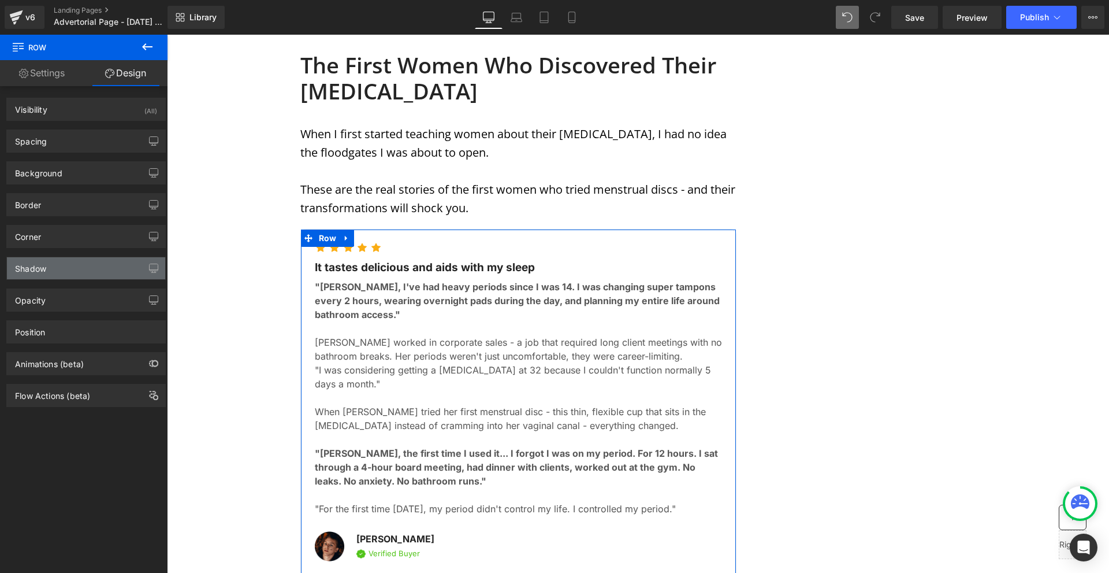
click at [72, 265] on div "Shadow" at bounding box center [86, 268] width 158 height 22
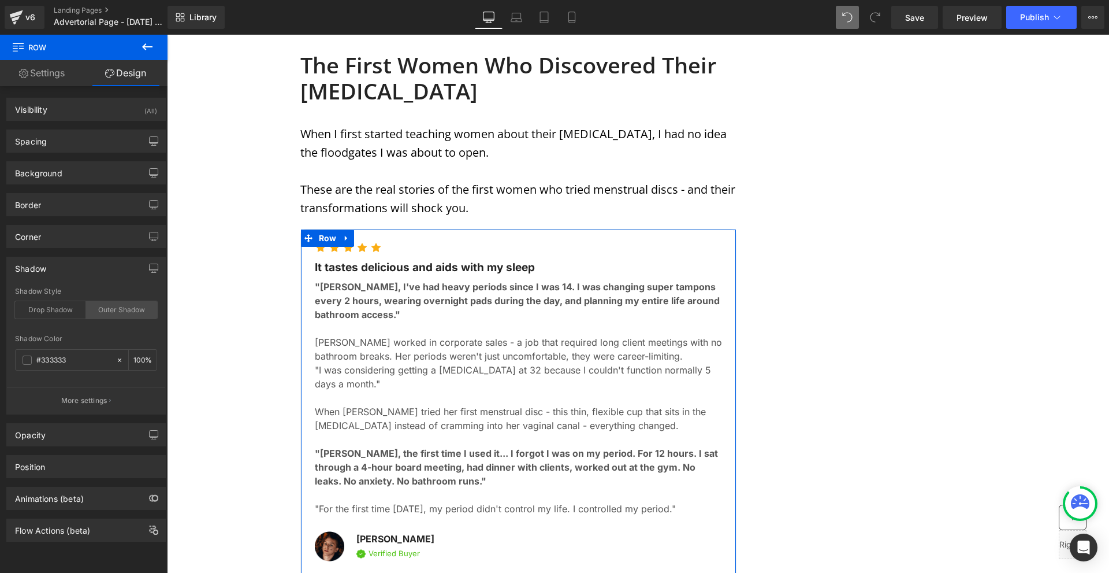
click at [109, 308] on div "Outer Shadow" at bounding box center [121, 309] width 71 height 17
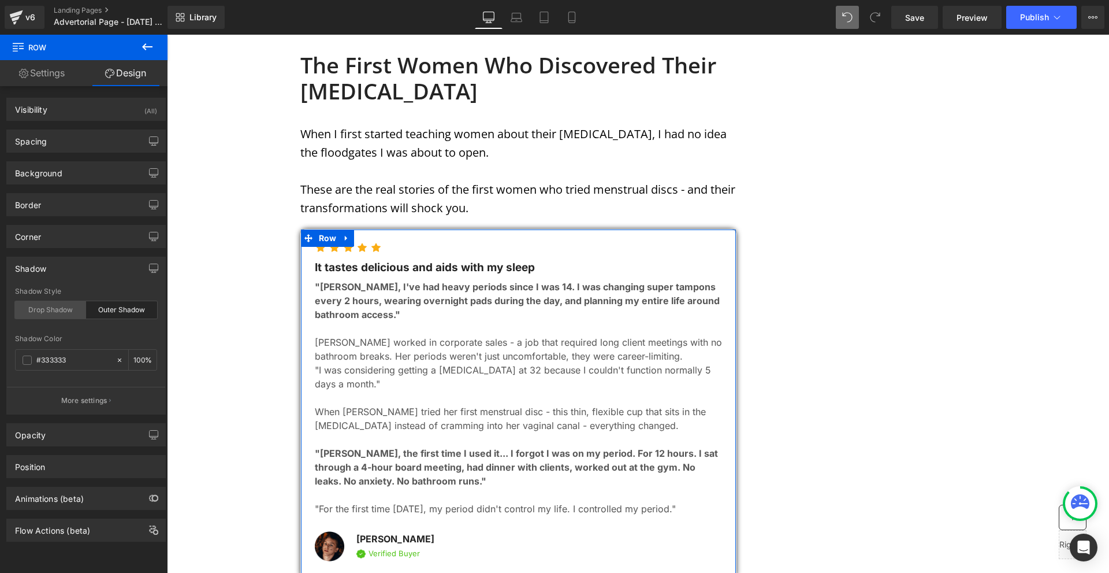
click at [65, 315] on div "Drop Shadow" at bounding box center [50, 309] width 71 height 17
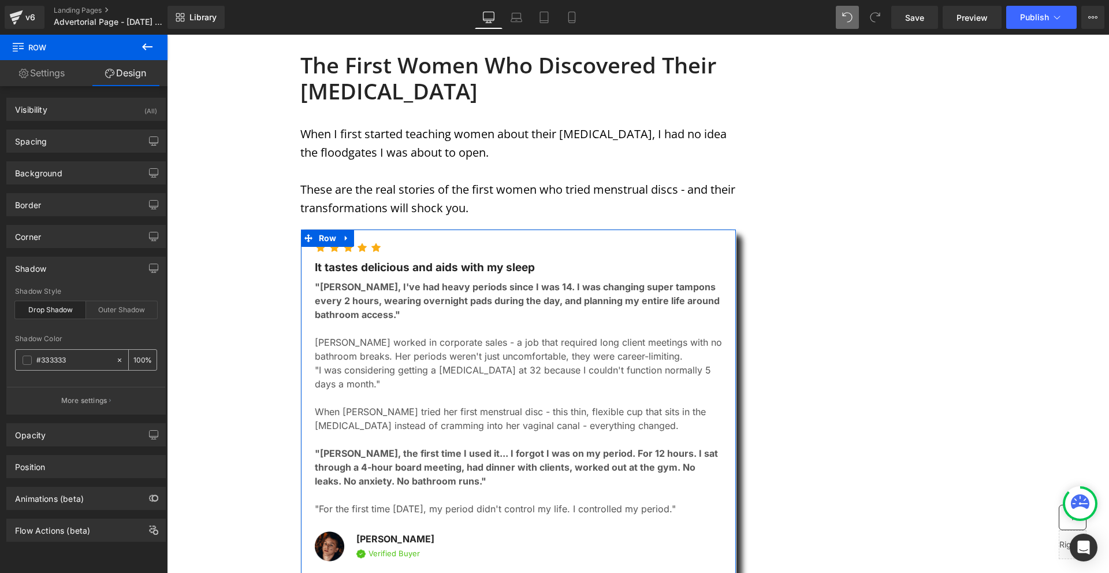
click at [133, 359] on input "100" at bounding box center [139, 359] width 12 height 13
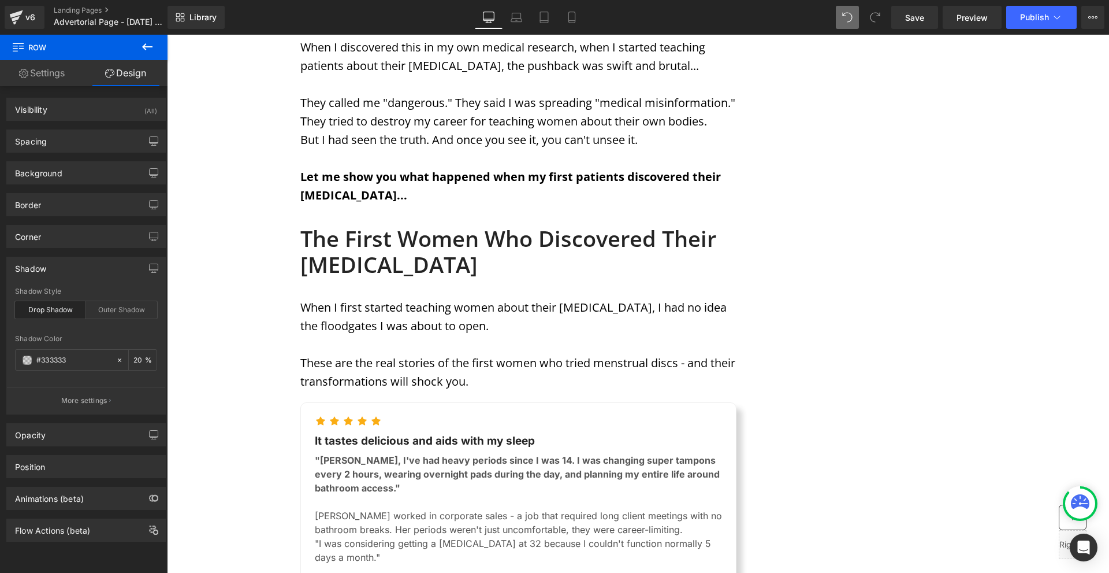
scroll to position [2600, 0]
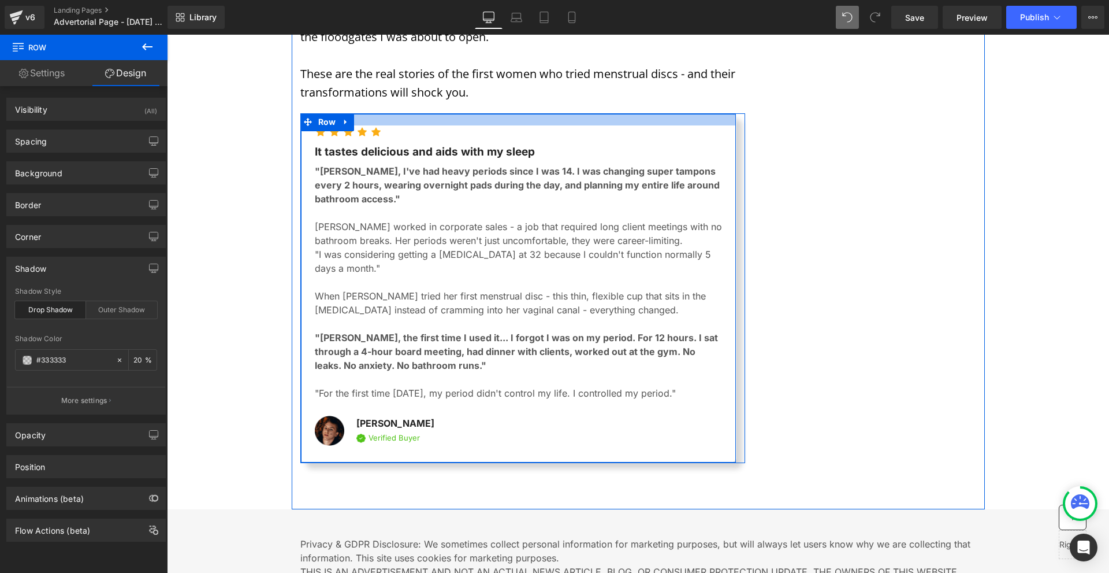
click at [351, 114] on div at bounding box center [518, 120] width 435 height 12
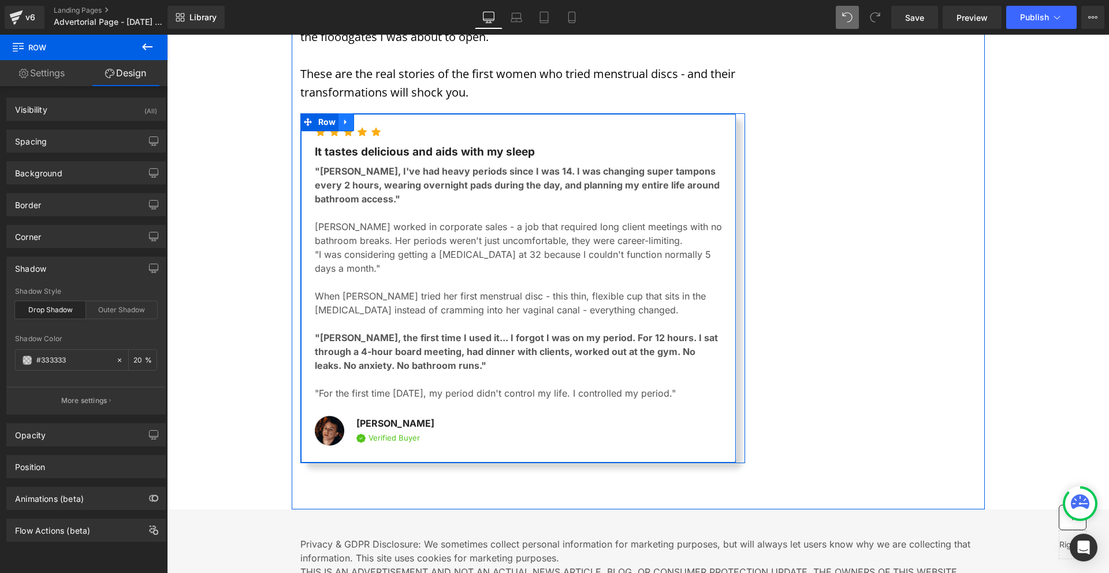
type input "20"
click at [349, 113] on link at bounding box center [346, 121] width 15 height 17
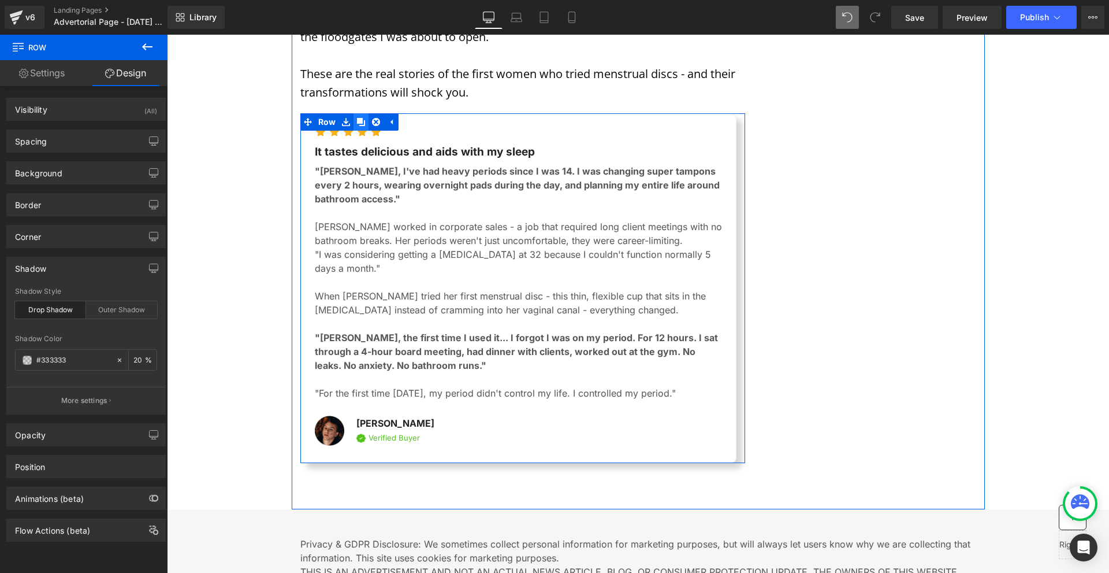
click at [357, 118] on icon at bounding box center [361, 122] width 8 height 8
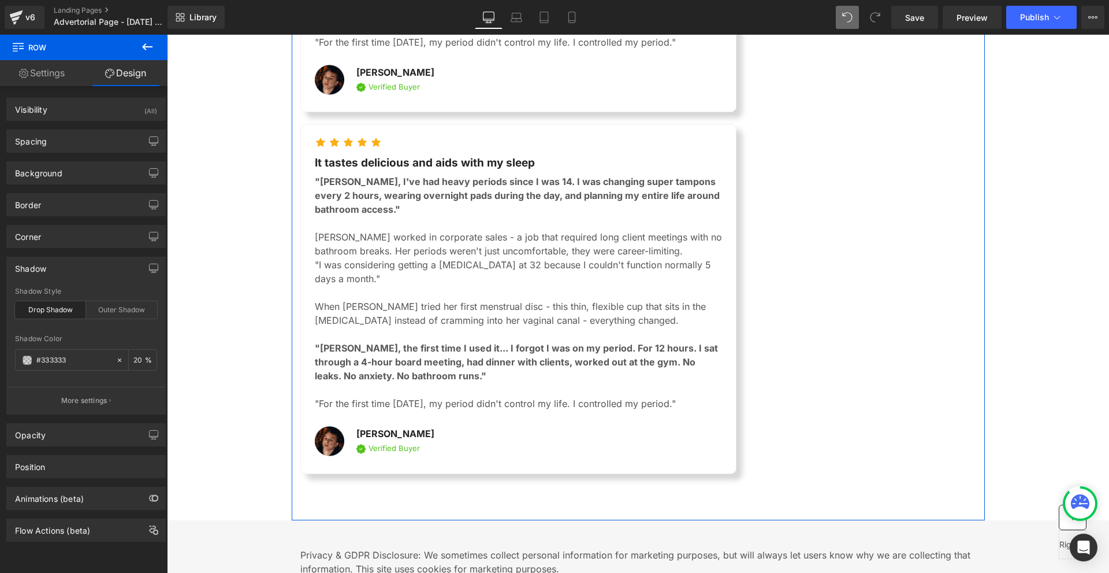
scroll to position [2952, 0]
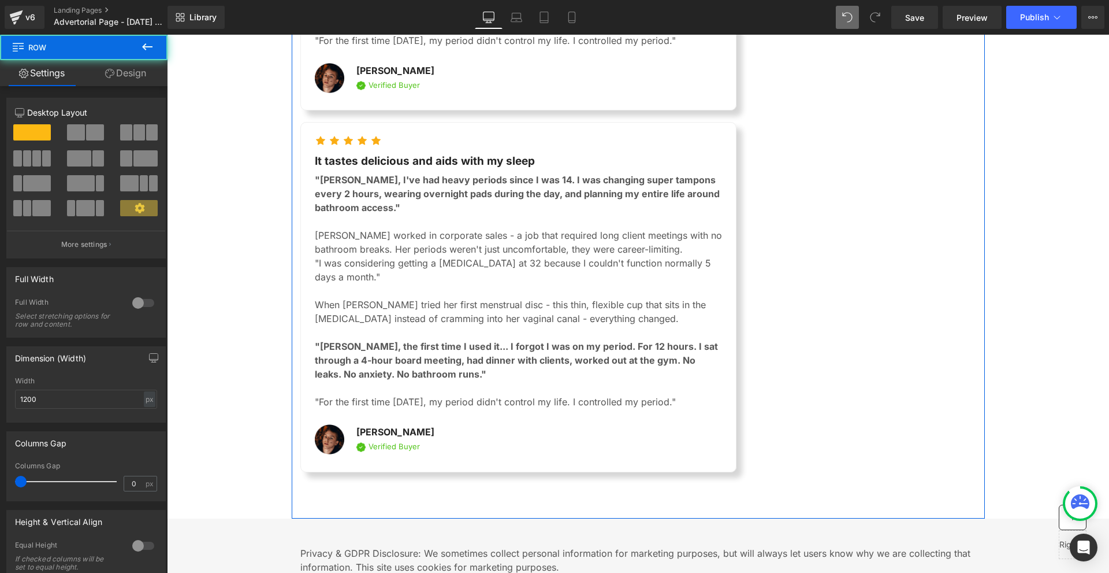
click at [317, 122] on div "Icon Icon Icon Icon Icon Icon List Hoz It tastes delicious and aids with my sle…" at bounding box center [522, 297] width 445 height 350
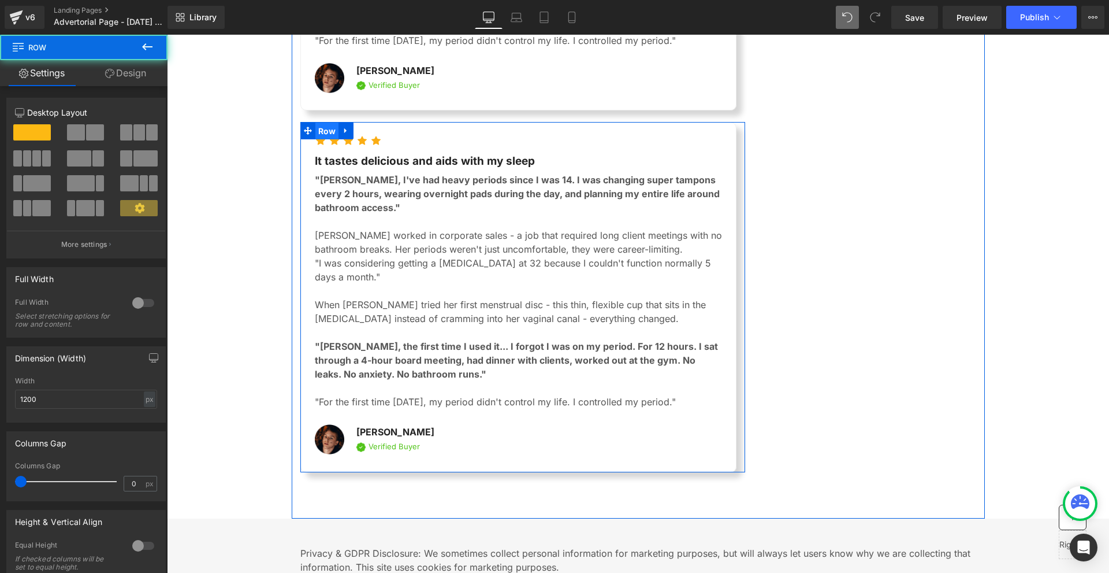
click at [322, 122] on span "Row" at bounding box center [327, 130] width 24 height 17
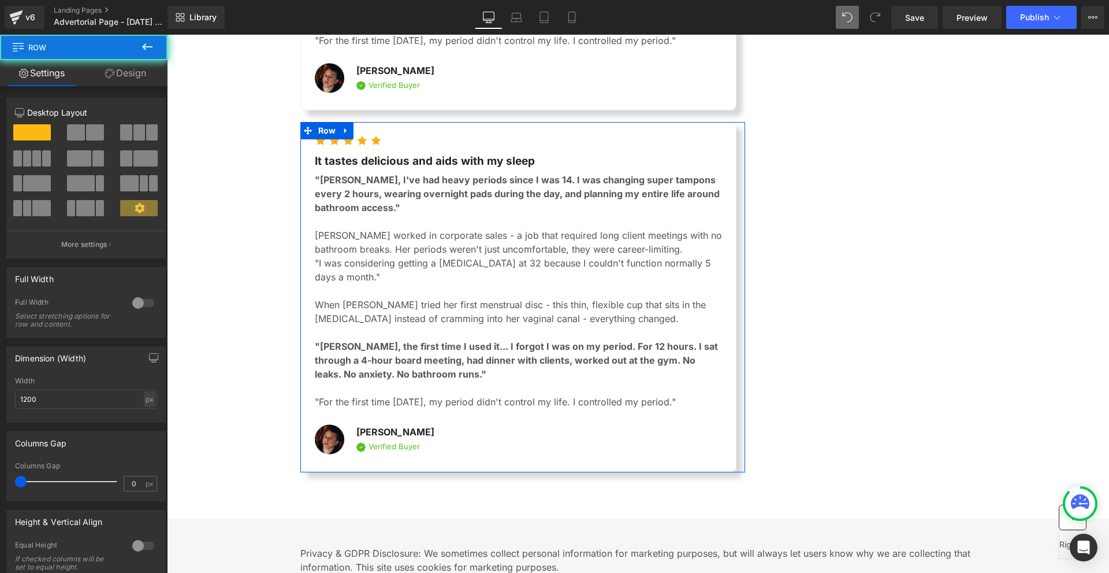
click at [140, 86] on div "12 12 12 Column Size Customizer 12 Desktop Layout Laptop Layout Tablet Layout M…" at bounding box center [86, 394] width 173 height 616
click at [124, 83] on link "Design" at bounding box center [126, 73] width 84 height 26
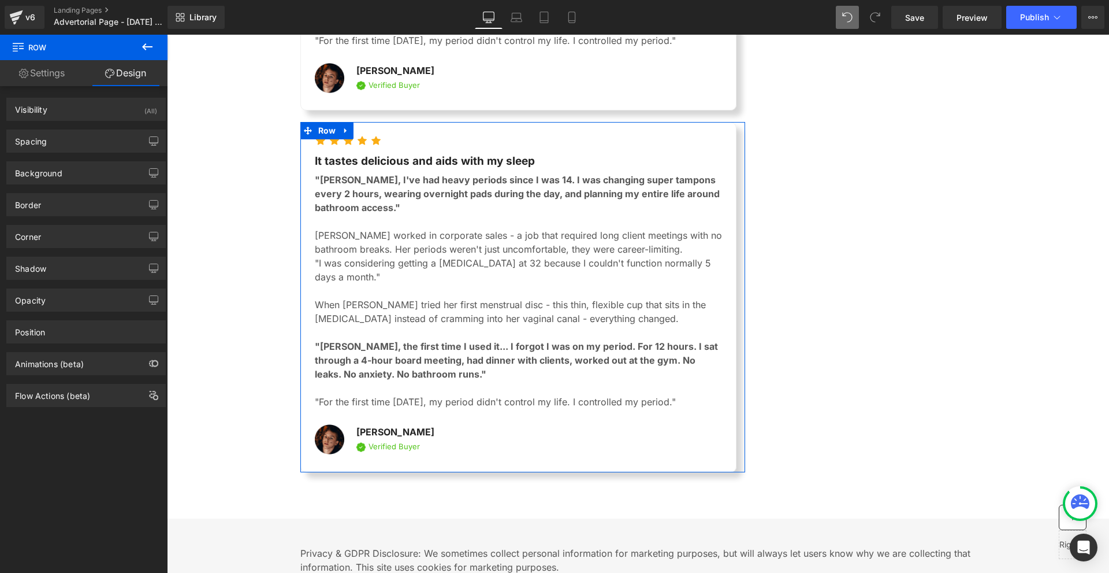
click at [90, 147] on div "Spacing" at bounding box center [86, 141] width 158 height 22
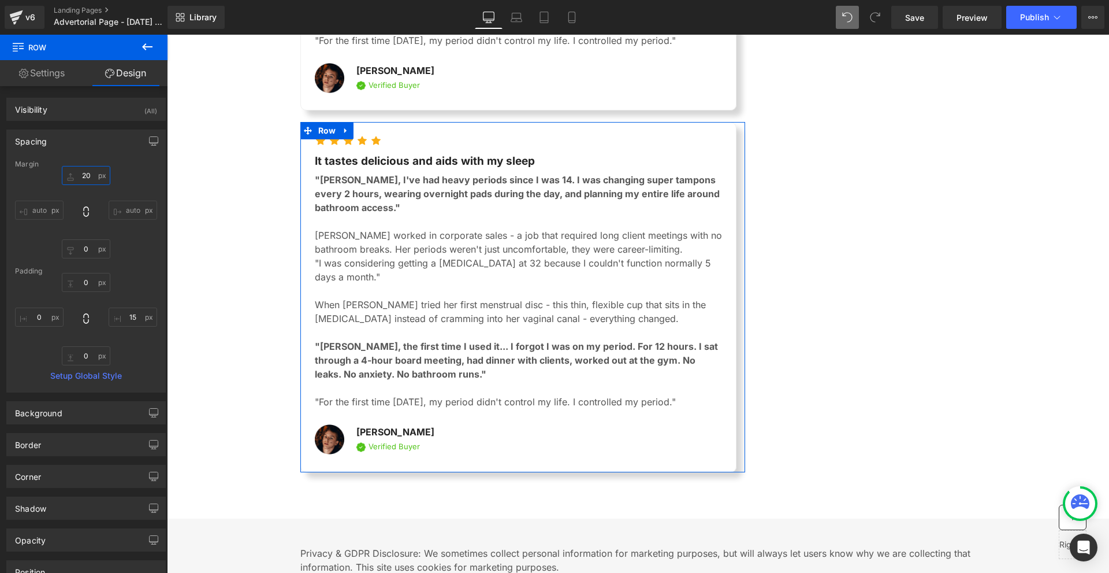
click at [94, 173] on input "20" at bounding box center [86, 175] width 49 height 19
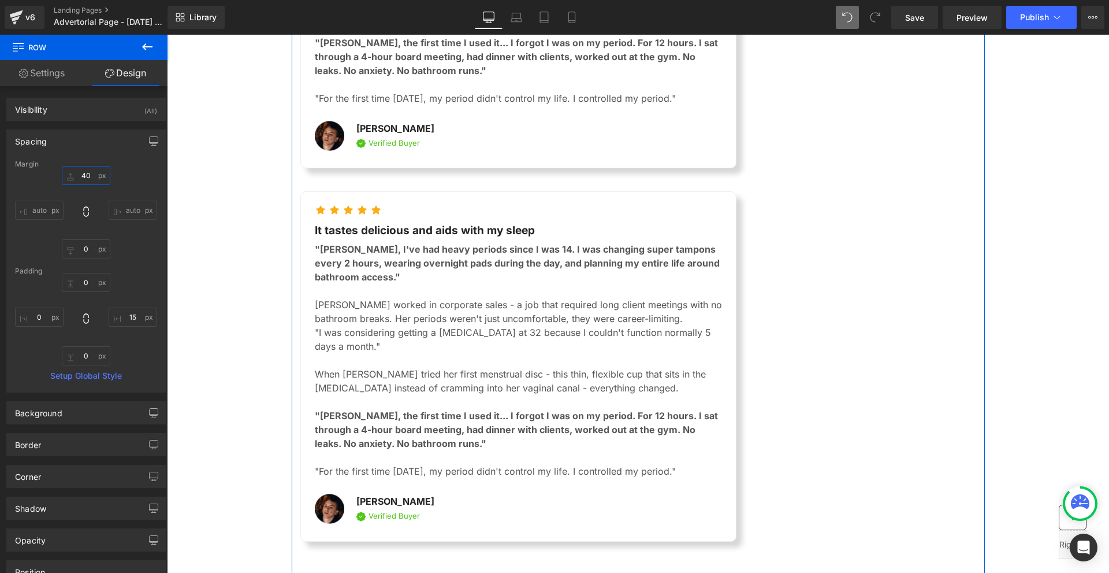
scroll to position [3068, 0]
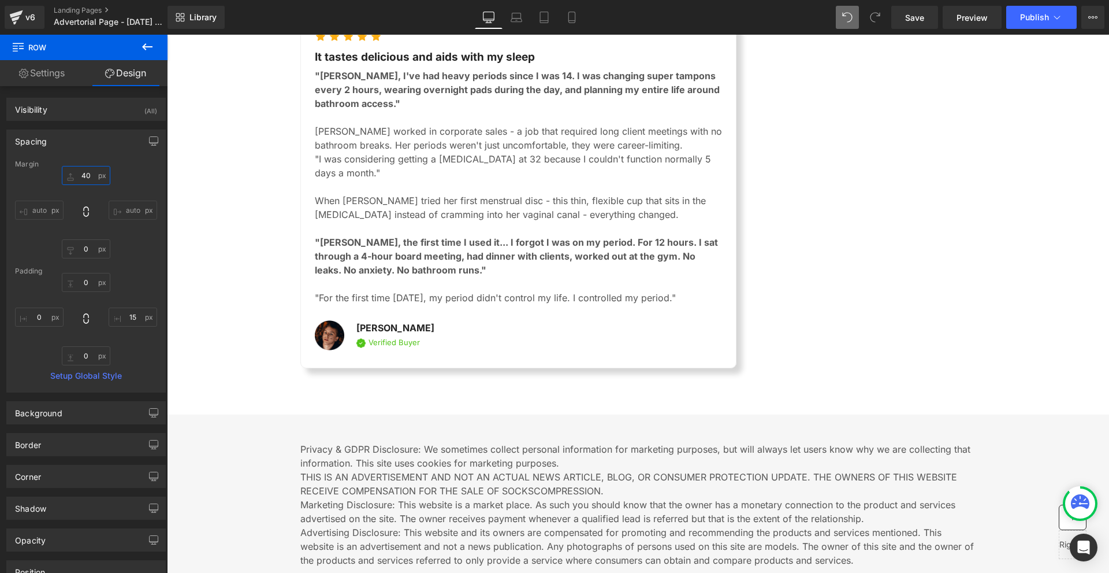
type input "40"
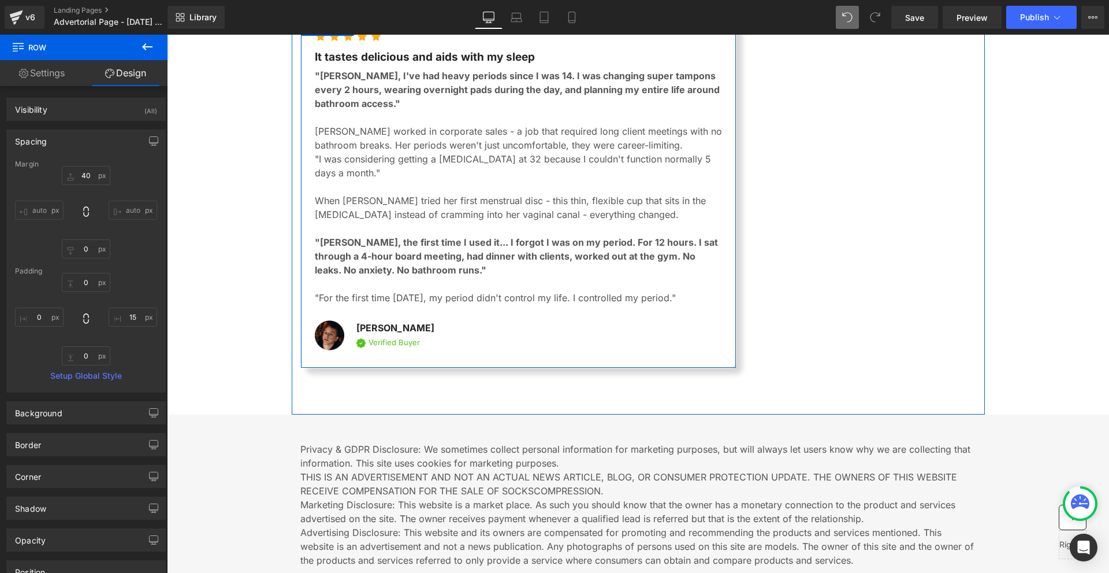
click at [445, 291] on p ""For the first time in 18 years, my period didn't control my life. I controlled…" at bounding box center [518, 298] width 407 height 14
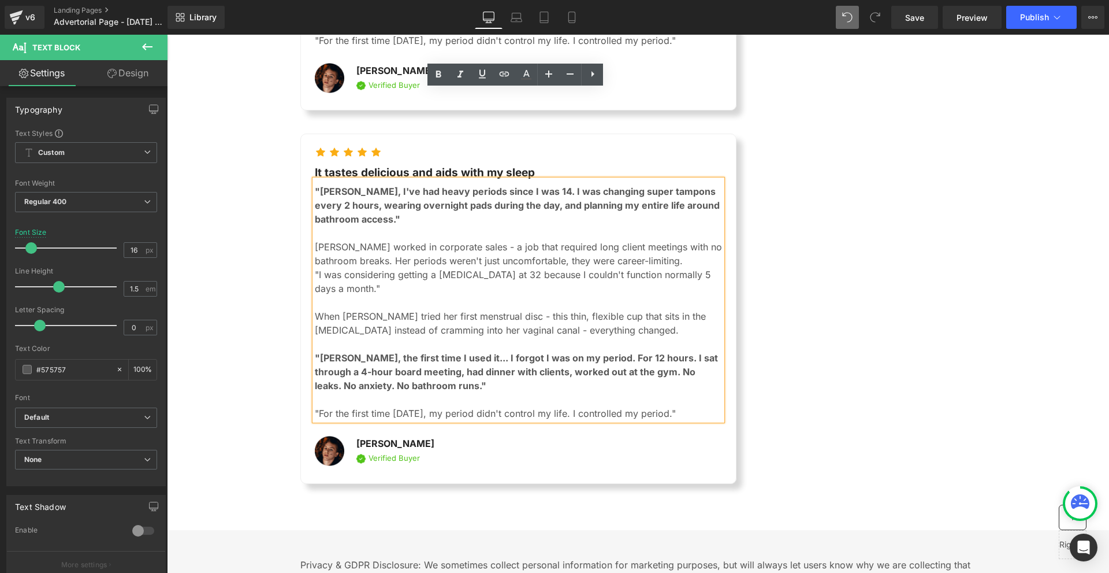
scroll to position [2894, 0]
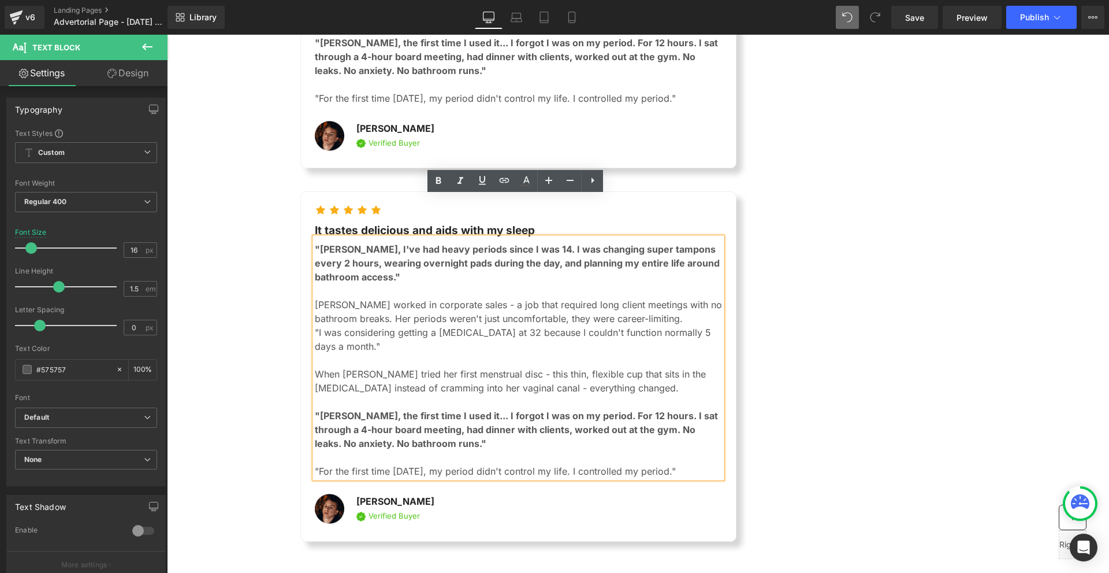
drag, startPoint x: 696, startPoint y: 261, endPoint x: 307, endPoint y: 196, distance: 393.6
click at [308, 196] on div "Icon Icon Icon Icon Icon Icon List Hoz It tastes delicious and aids with my sle…" at bounding box center [518, 366] width 436 height 350
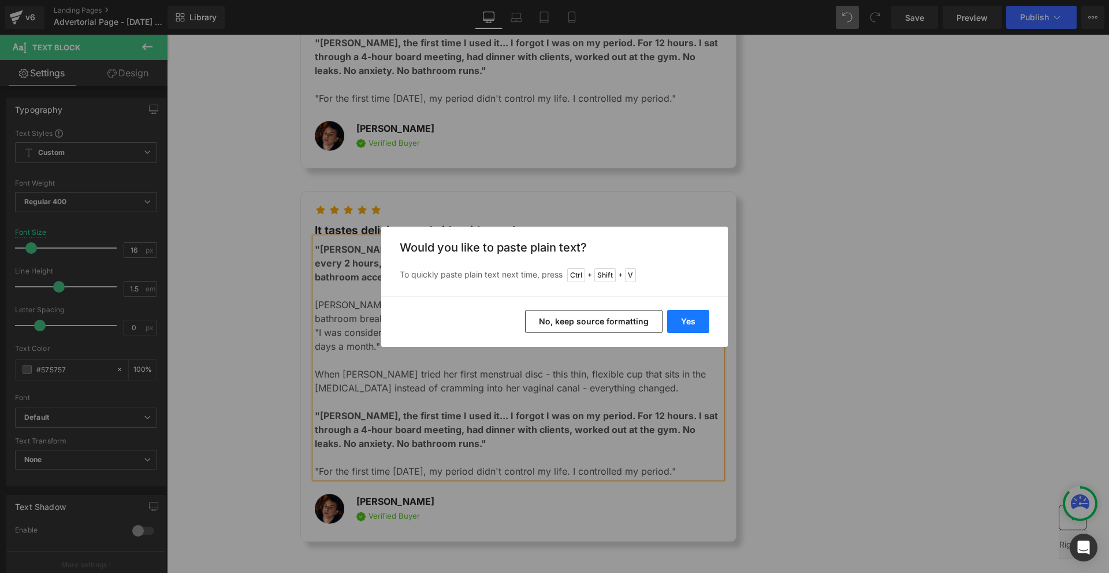
click at [697, 324] on button "Yes" at bounding box center [688, 321] width 42 height 23
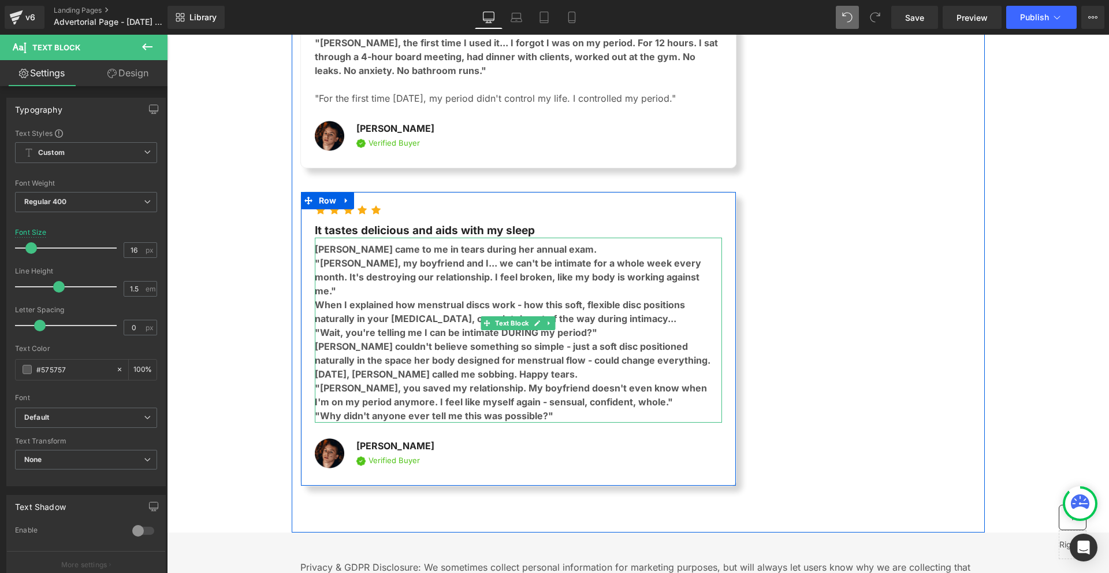
click at [568, 242] on p "Maria came to me in tears during her annual exam." at bounding box center [518, 249] width 407 height 14
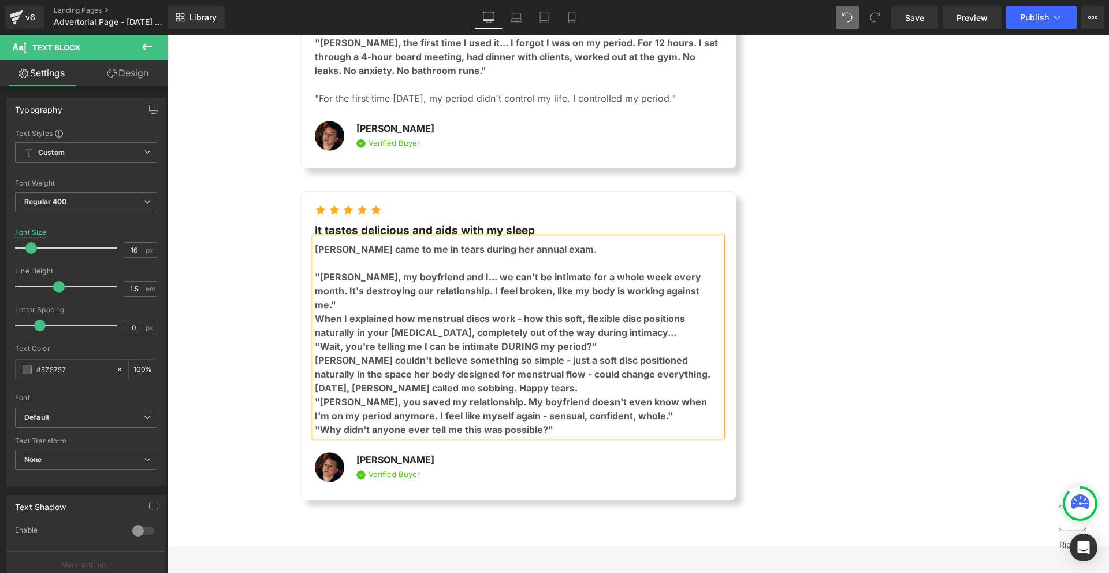
click at [684, 270] on p ""Dr. Chen, my boyfriend and I... we can't be intimate for a whole week every mo…" at bounding box center [518, 291] width 407 height 42
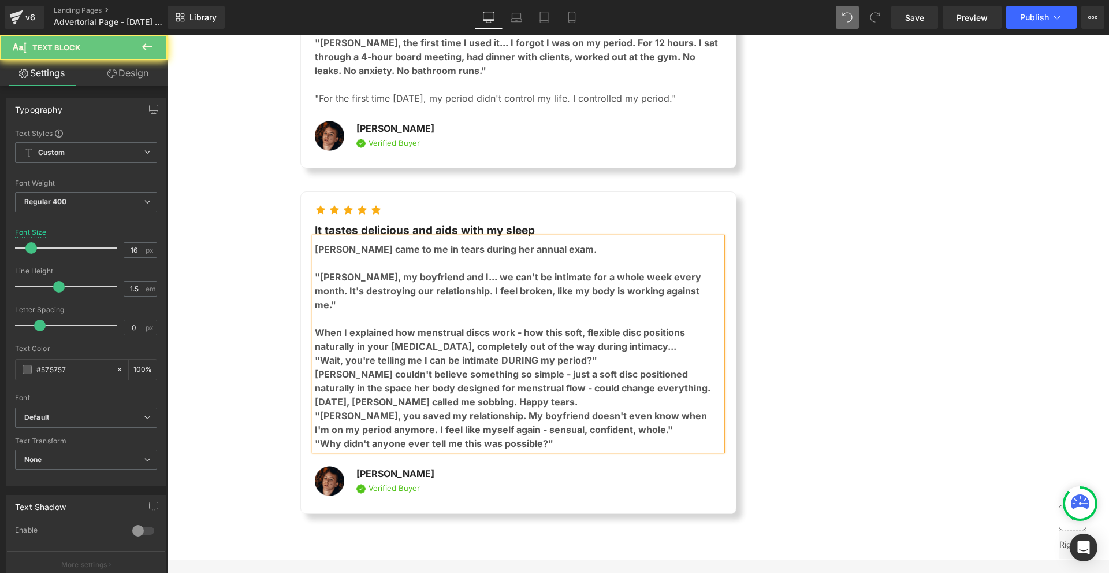
click at [651, 353] on p ""Wait, you're telling me I can be intimate DURING my period?"" at bounding box center [518, 360] width 407 height 14
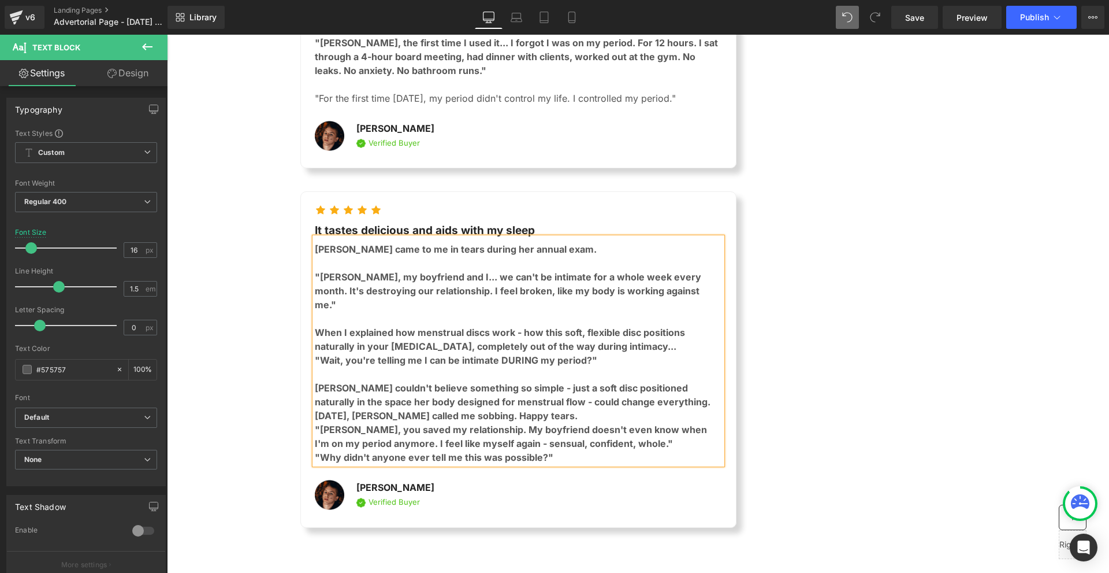
click at [609, 408] on p "One month later, Maria called me sobbing. Happy tears." at bounding box center [518, 415] width 407 height 14
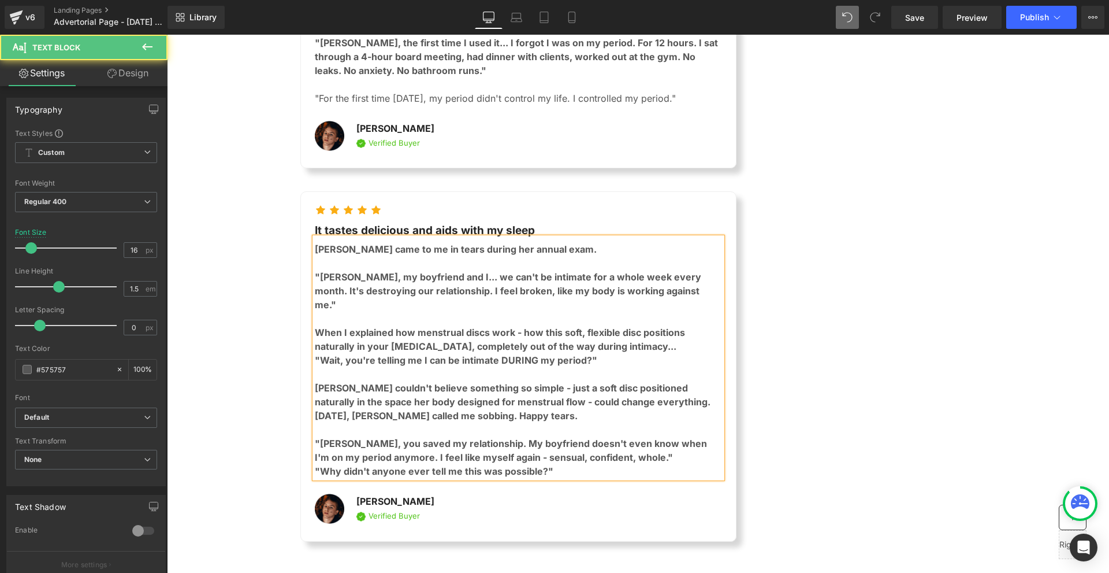
click at [350, 271] on b ""Dr. Chen, my boyfriend and I... we can't be intimate for a whole week every mo…" at bounding box center [508, 290] width 386 height 39
click at [340, 243] on b "Maria came to me in tears during her annual exam." at bounding box center [456, 249] width 282 height 12
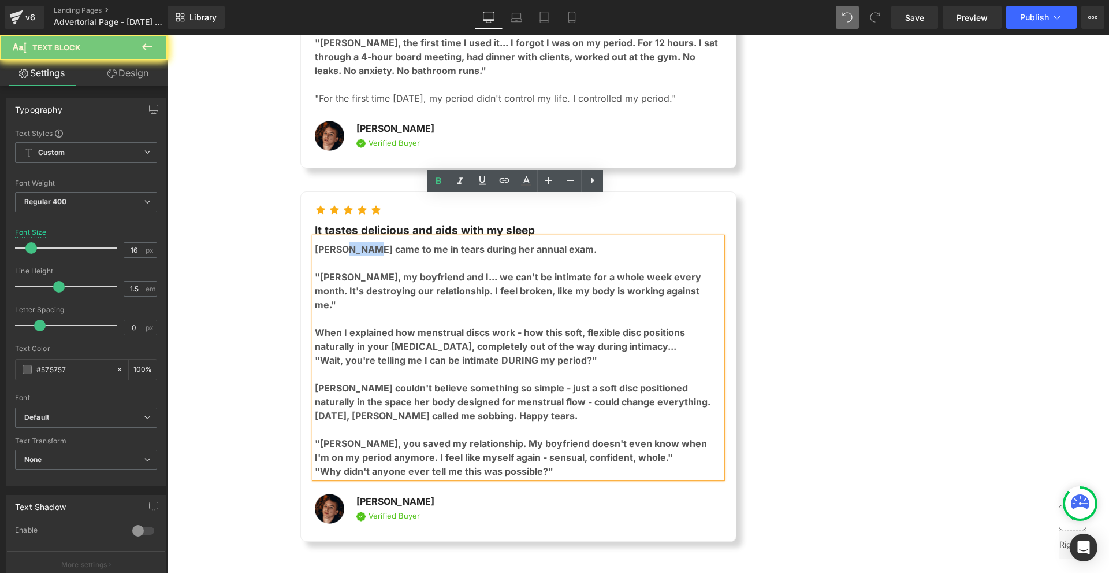
click at [340, 243] on b "Maria came to me in tears during her annual exam." at bounding box center [456, 249] width 282 height 12
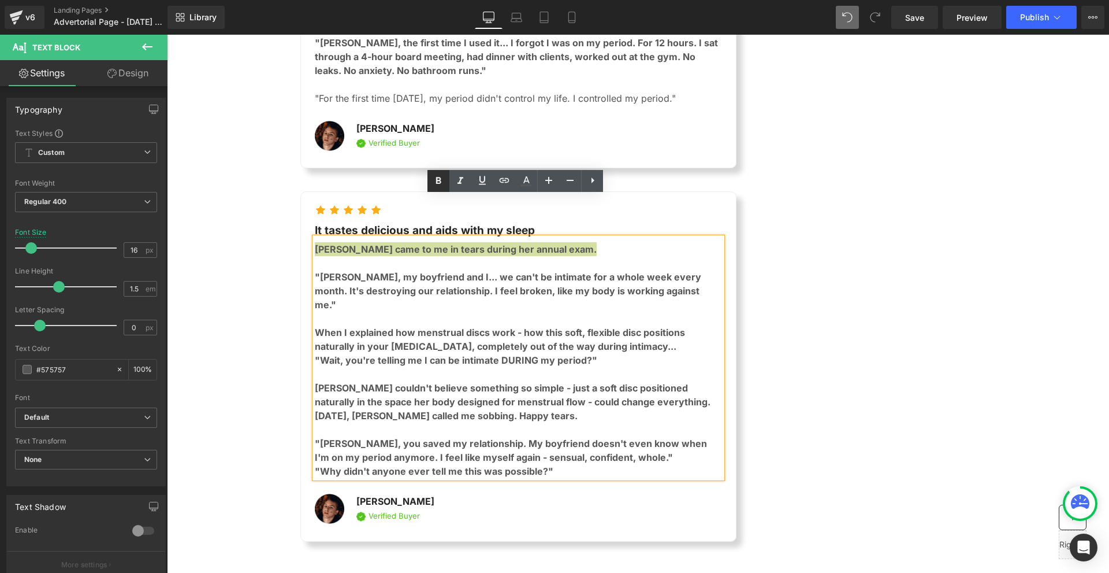
click at [434, 183] on icon at bounding box center [439, 181] width 14 height 14
click at [401, 326] on strong "When I explained how menstrual discs work - how this soft, flexible disc positi…" at bounding box center [500, 338] width 370 height 25
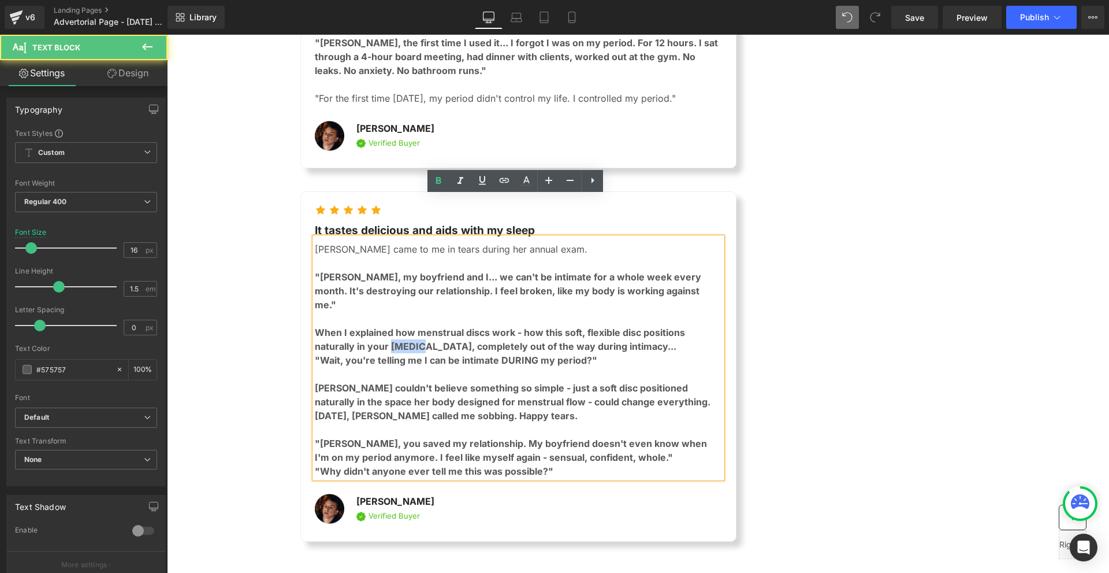
click at [401, 326] on strong "When I explained how menstrual discs work - how this soft, flexible disc positi…" at bounding box center [500, 338] width 370 height 25
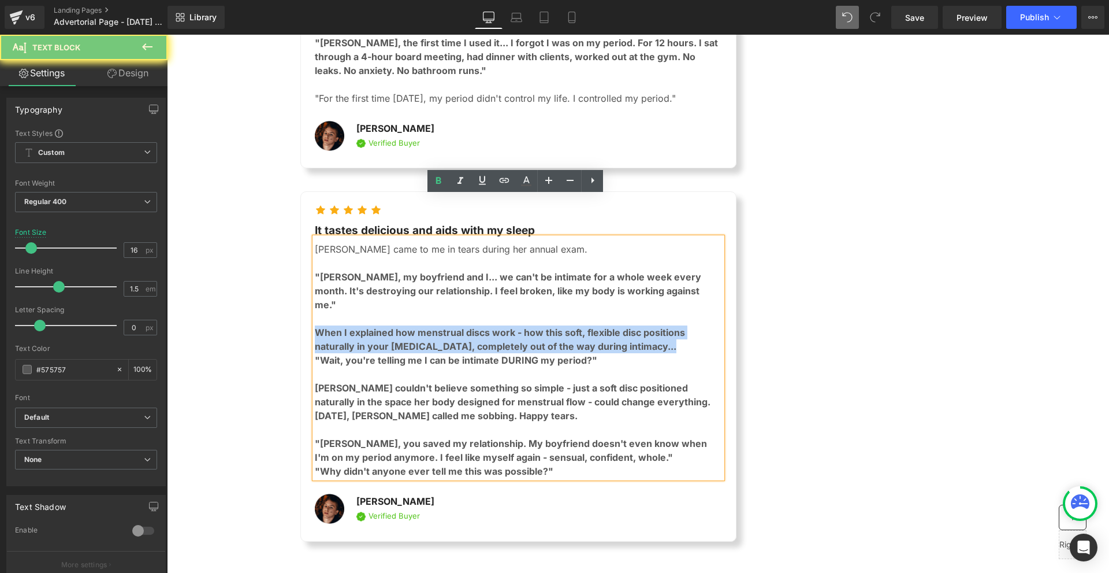
click at [401, 326] on strong "When I explained how menstrual discs work - how this soft, flexible disc positi…" at bounding box center [500, 338] width 370 height 25
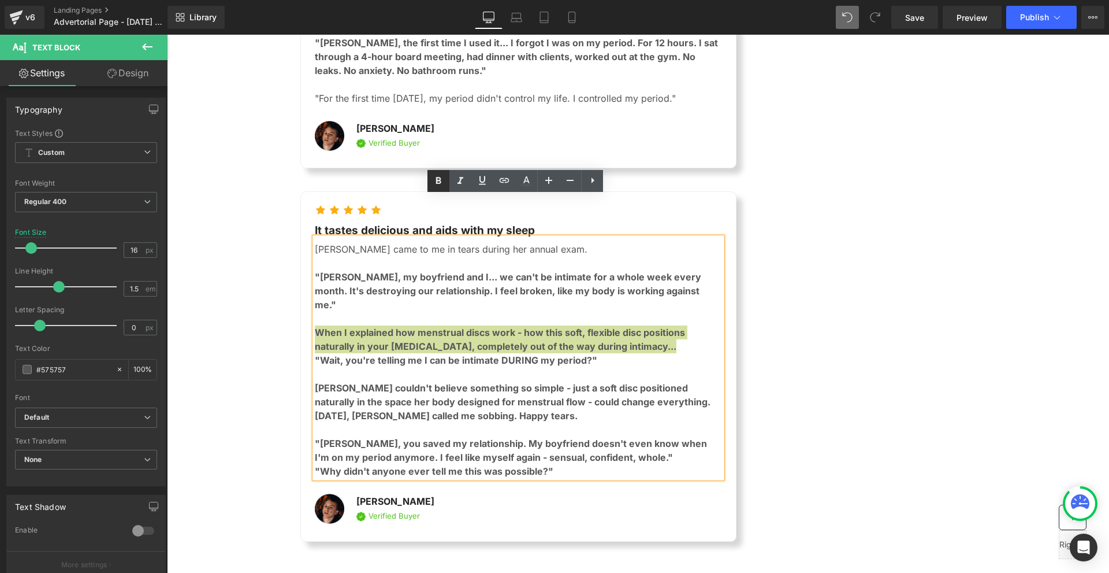
click at [439, 185] on icon at bounding box center [439, 181] width 14 height 14
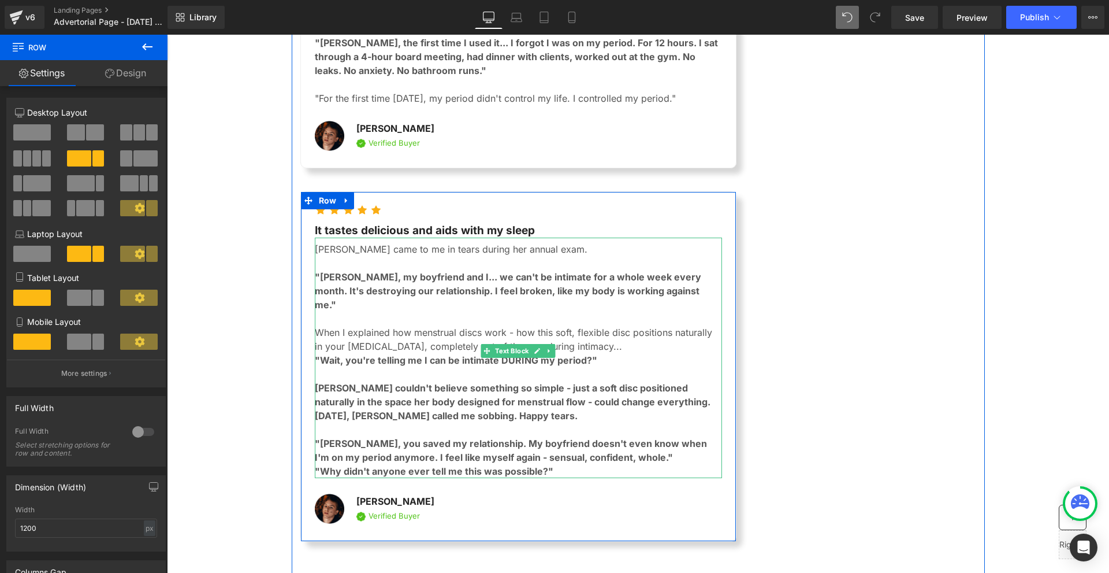
click at [674, 325] on p "When I explained how menstrual discs work - how this soft, flexible disc positi…" at bounding box center [518, 339] width 407 height 28
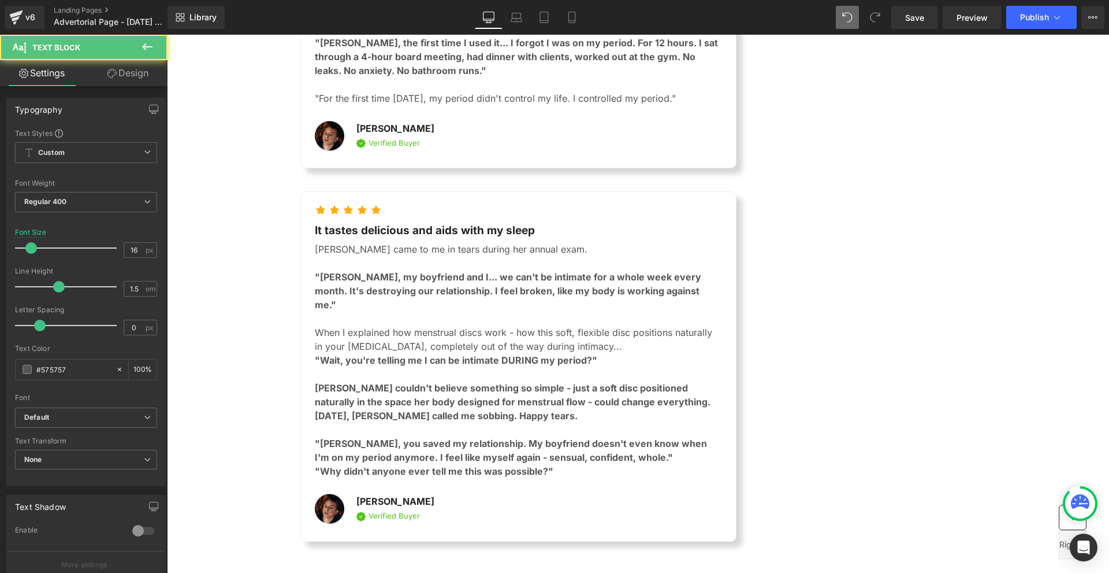
click at [125, 76] on link "Design" at bounding box center [128, 73] width 84 height 26
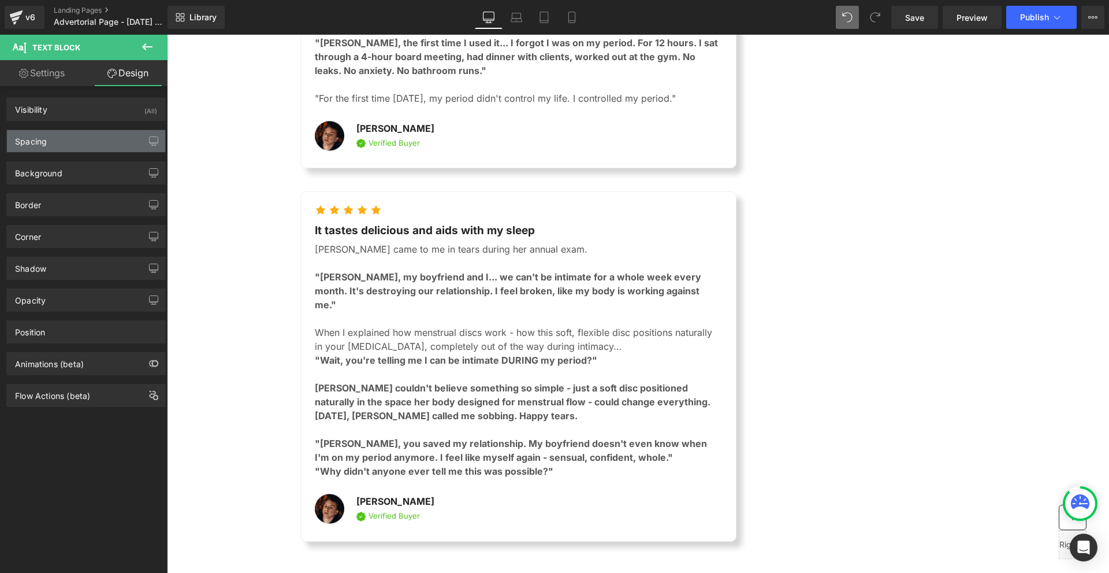
click at [92, 136] on div "Spacing" at bounding box center [86, 141] width 158 height 22
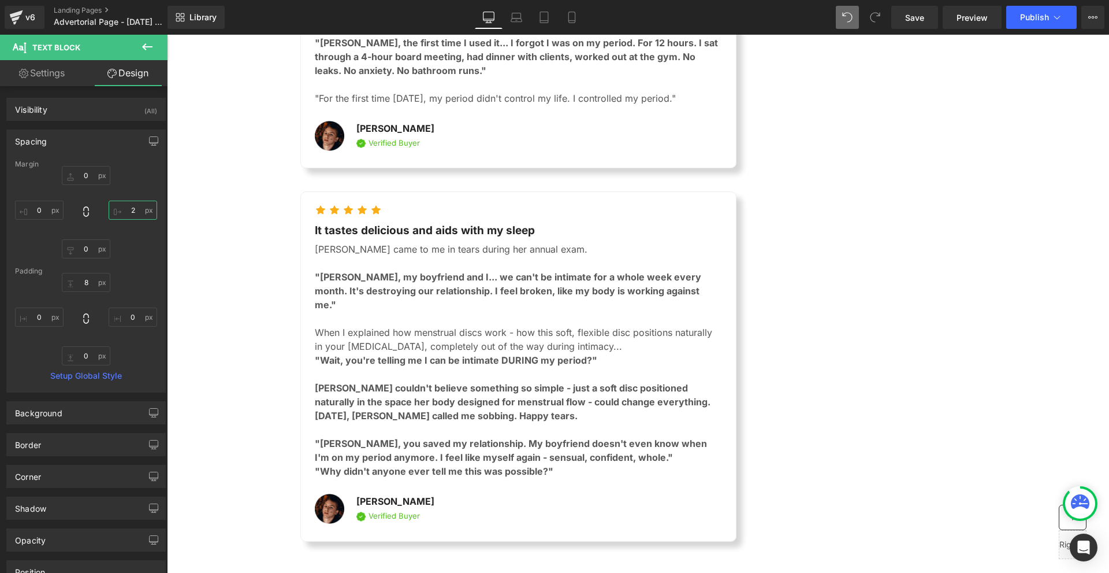
click at [132, 206] on input "2" at bounding box center [133, 209] width 49 height 19
type input "20"
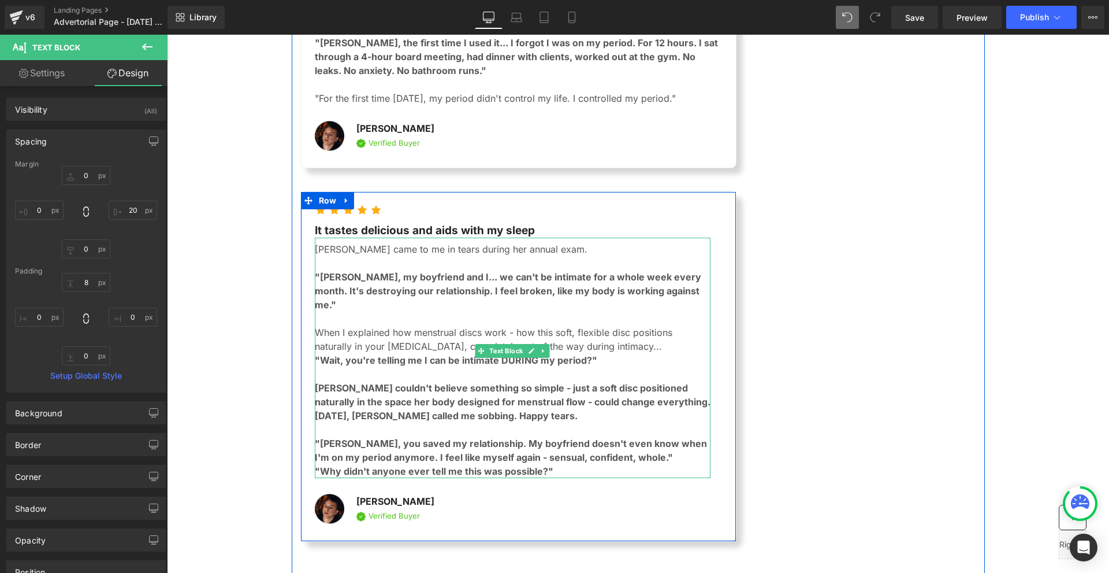
click at [403, 382] on strong "Maria couldn't believe something so simple - just a soft disc positioned natura…" at bounding box center [513, 394] width 396 height 25
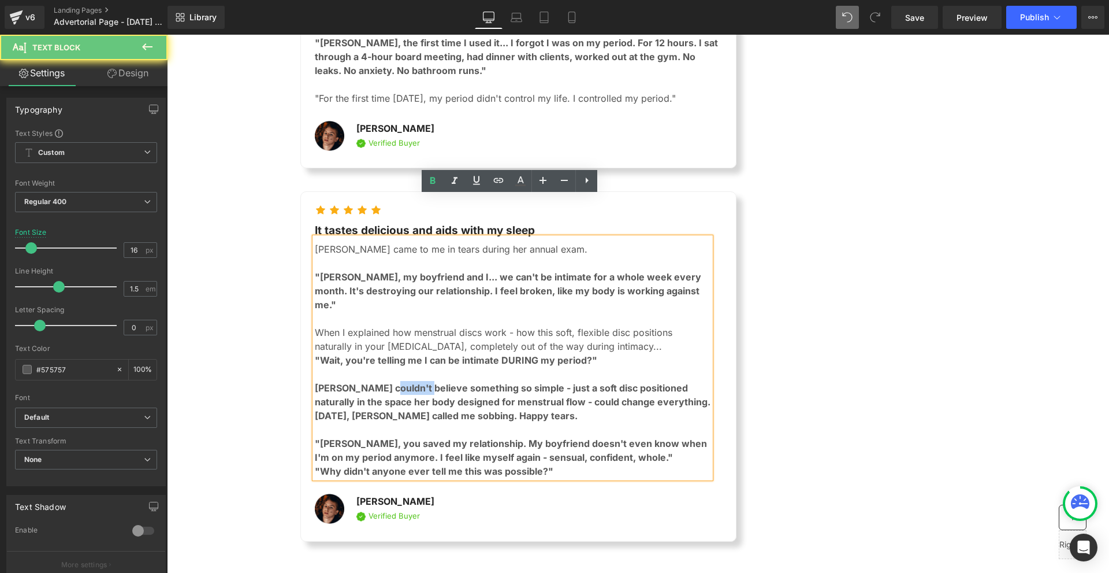
click at [403, 382] on strong "Maria couldn't believe something so simple - just a soft disc positioned natura…" at bounding box center [513, 394] width 396 height 25
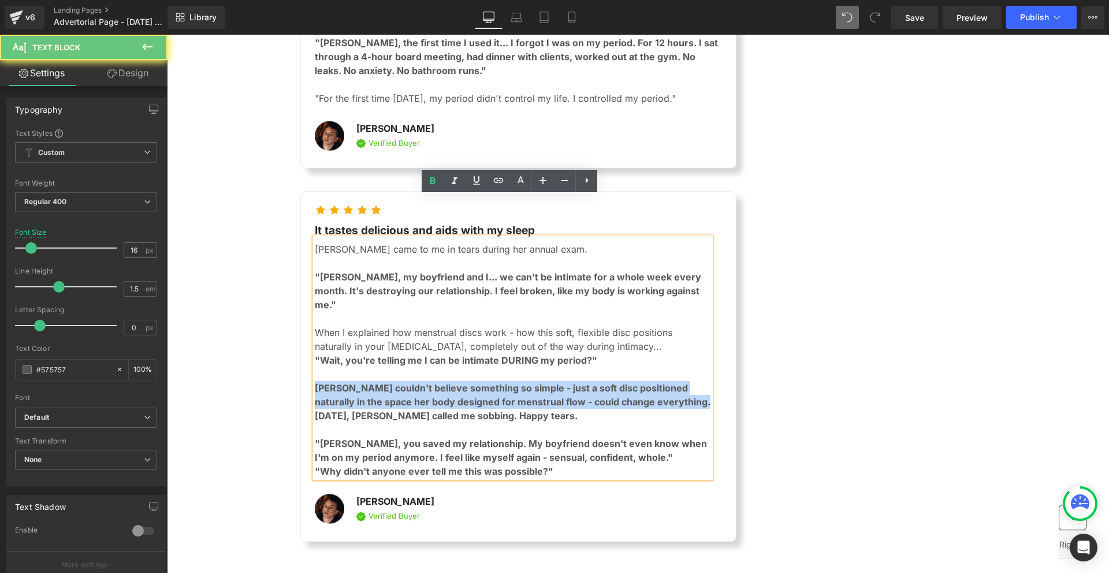
click at [403, 382] on strong "Maria couldn't believe something so simple - just a soft disc positioned natura…" at bounding box center [513, 394] width 396 height 25
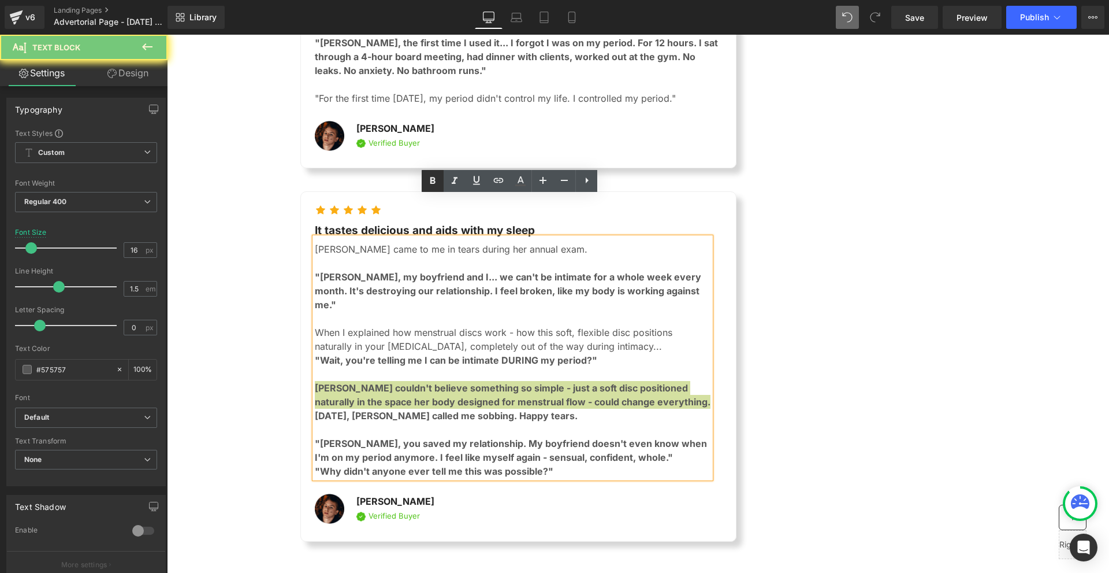
click at [437, 184] on icon at bounding box center [433, 181] width 14 height 14
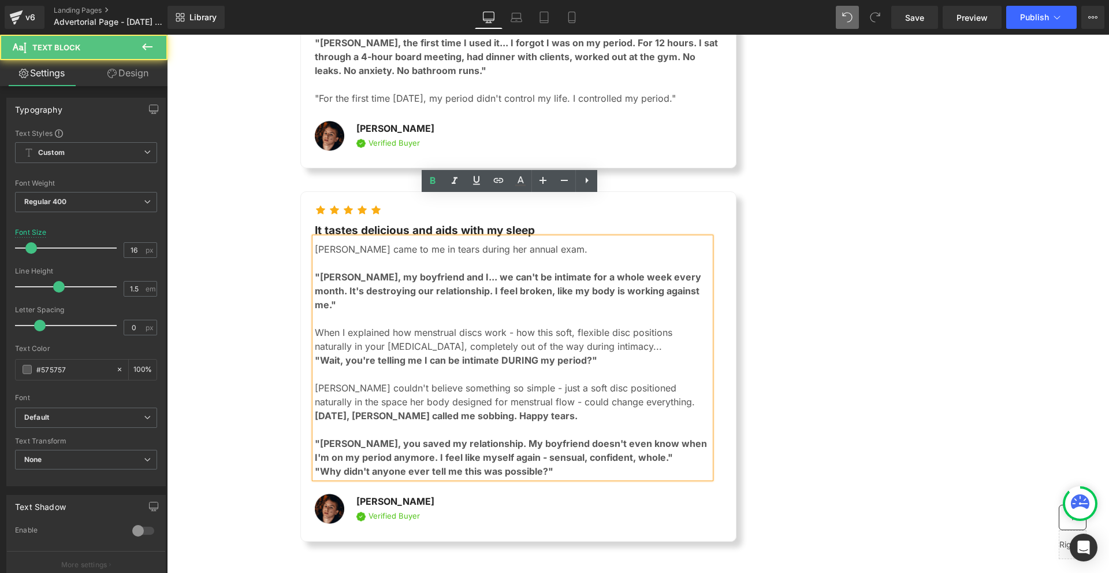
click at [452, 410] on strong "One month later, Maria called me sobbing. Happy tears." at bounding box center [446, 416] width 263 height 12
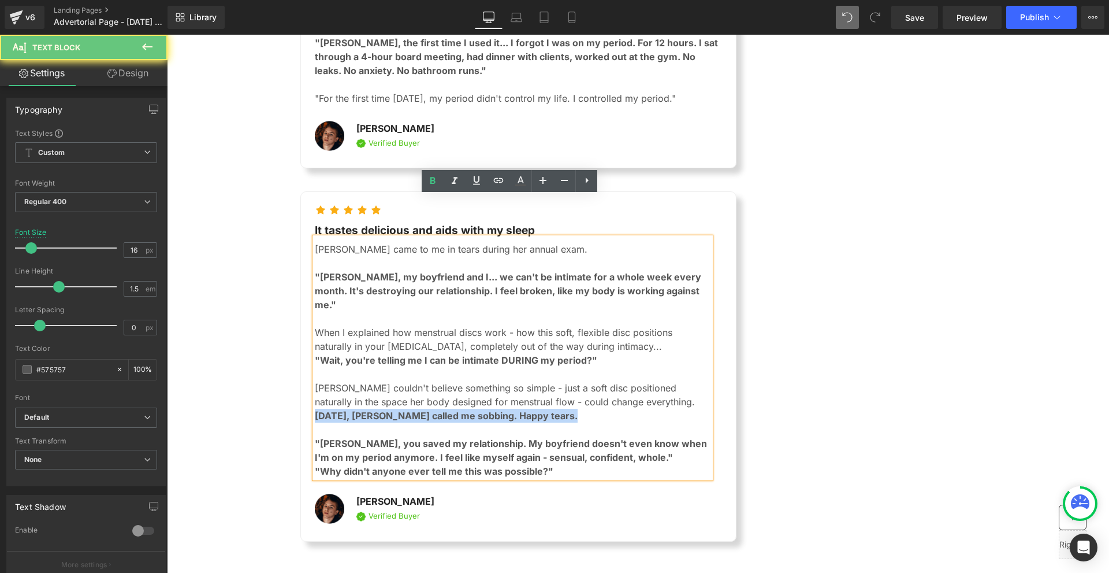
click at [452, 410] on strong "One month later, Maria called me sobbing. Happy tears." at bounding box center [446, 416] width 263 height 12
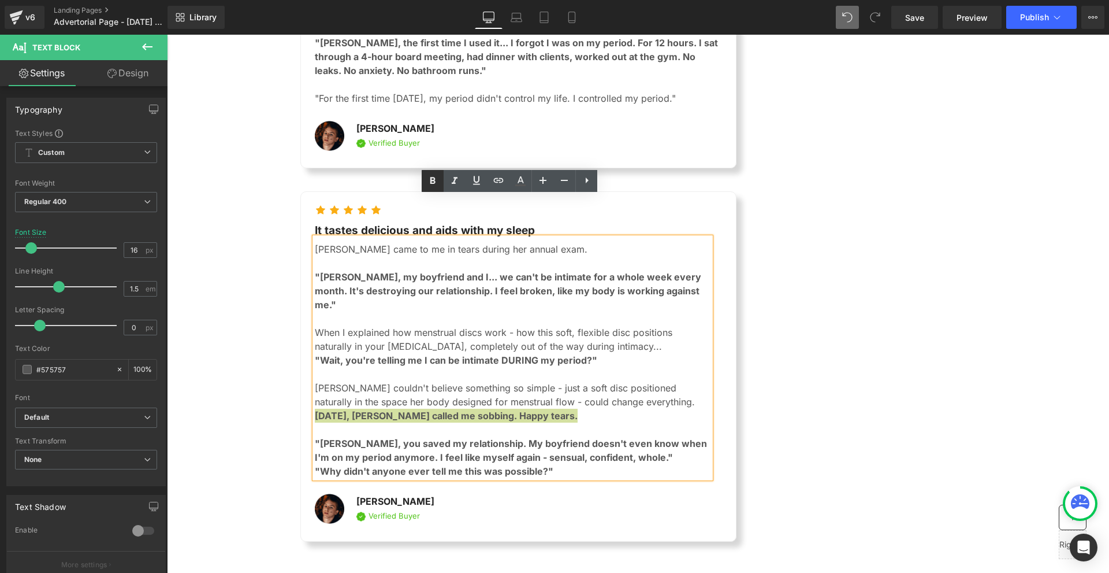
click at [435, 176] on icon at bounding box center [433, 181] width 14 height 14
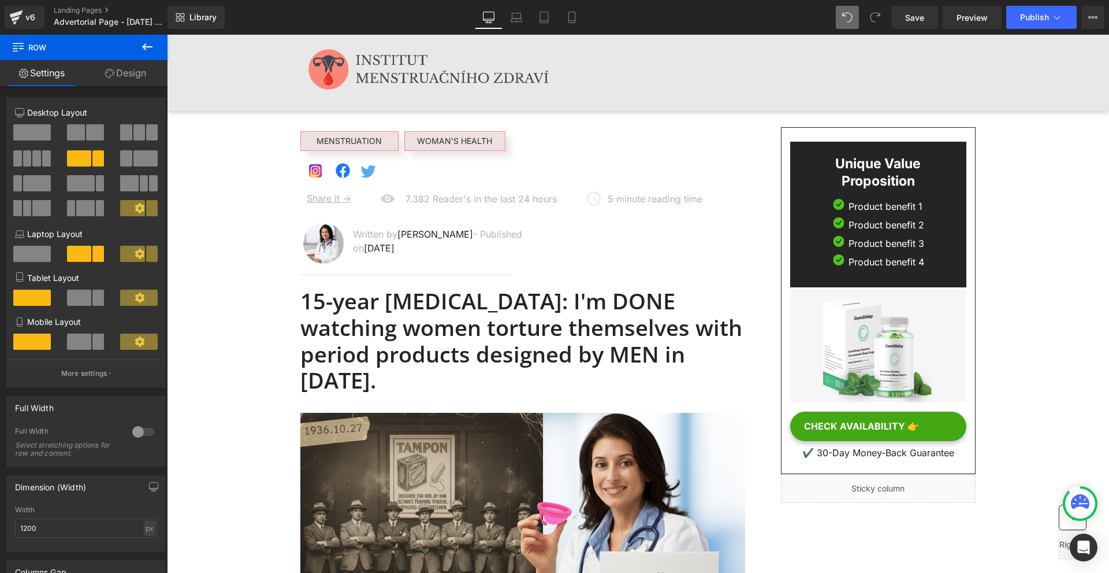
scroll to position [0, 0]
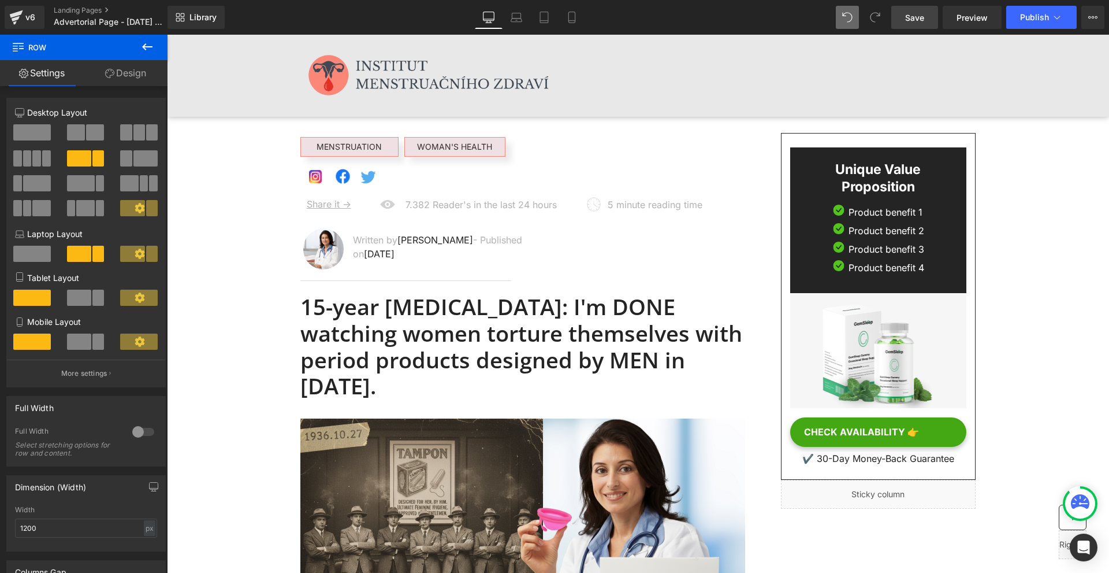
drag, startPoint x: 908, startPoint y: 18, endPoint x: 648, endPoint y: 104, distance: 273.7
click at [908, 18] on span "Save" at bounding box center [914, 18] width 19 height 12
click at [919, 10] on link "Save" at bounding box center [914, 17] width 47 height 23
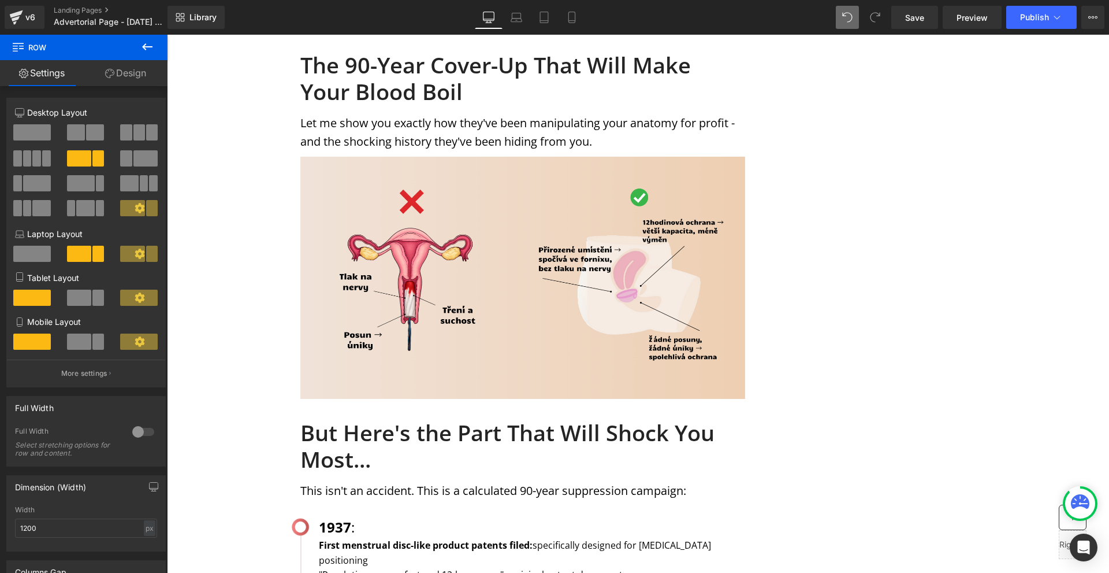
scroll to position [1121, 0]
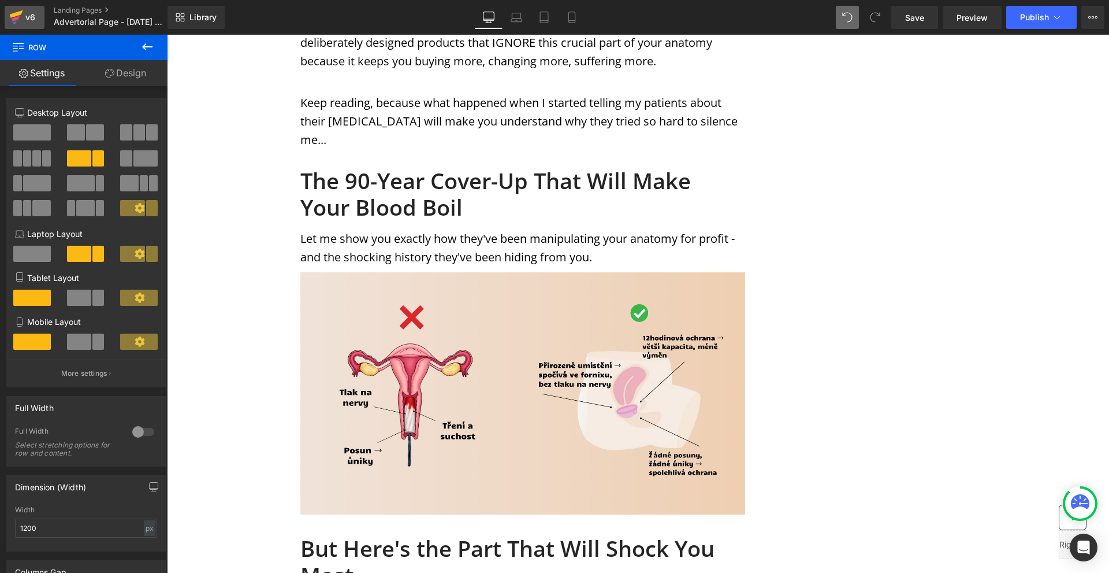
click at [41, 24] on link "v6" at bounding box center [25, 17] width 40 height 23
